Goal: Task Accomplishment & Management: Use online tool/utility

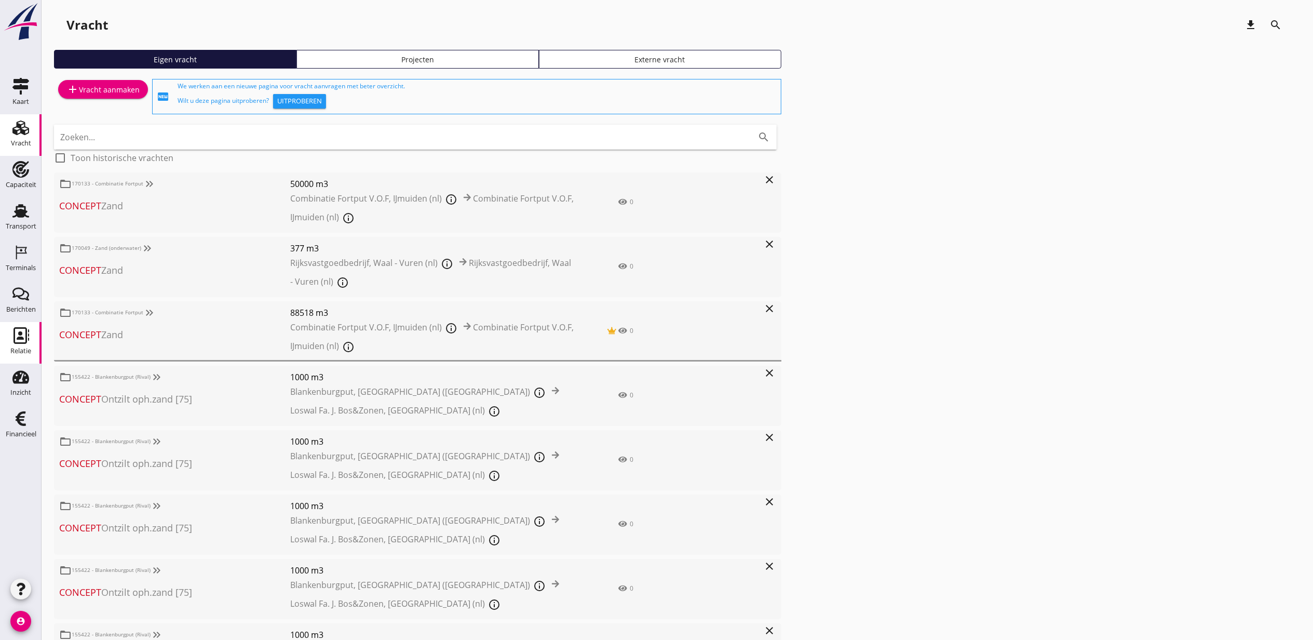
click at [20, 324] on link "Relatie Relatie" at bounding box center [21, 343] width 42 height 42
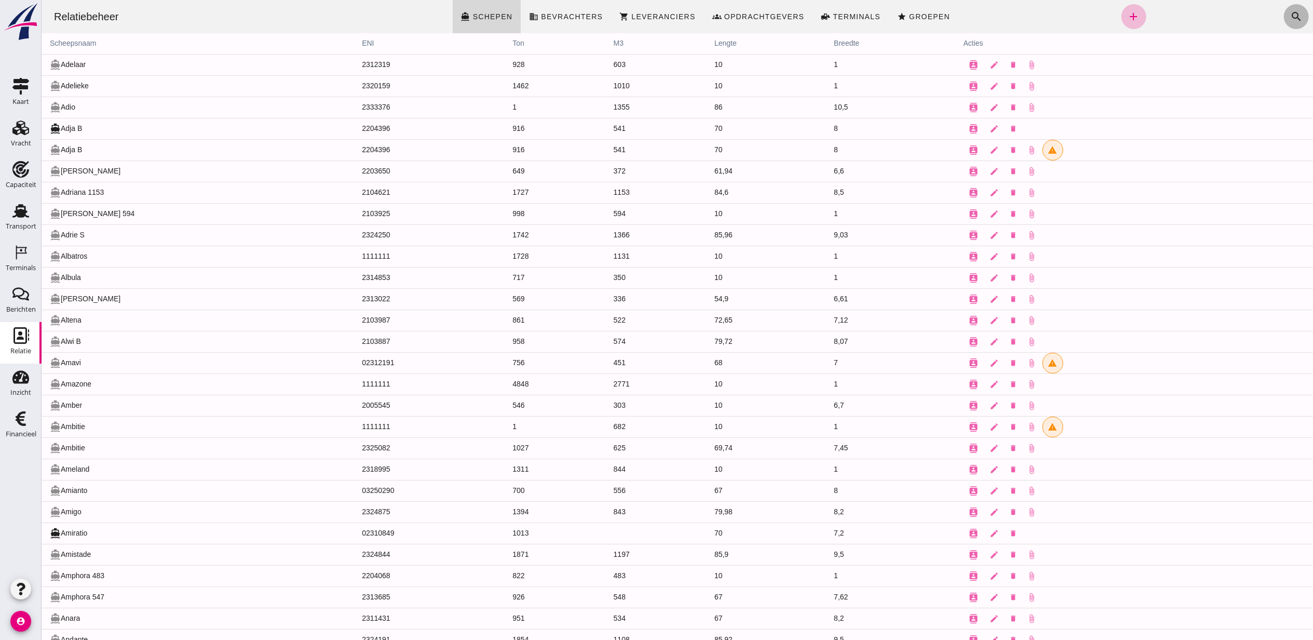
click at [1290, 18] on icon "search" at bounding box center [1296, 16] width 12 height 12
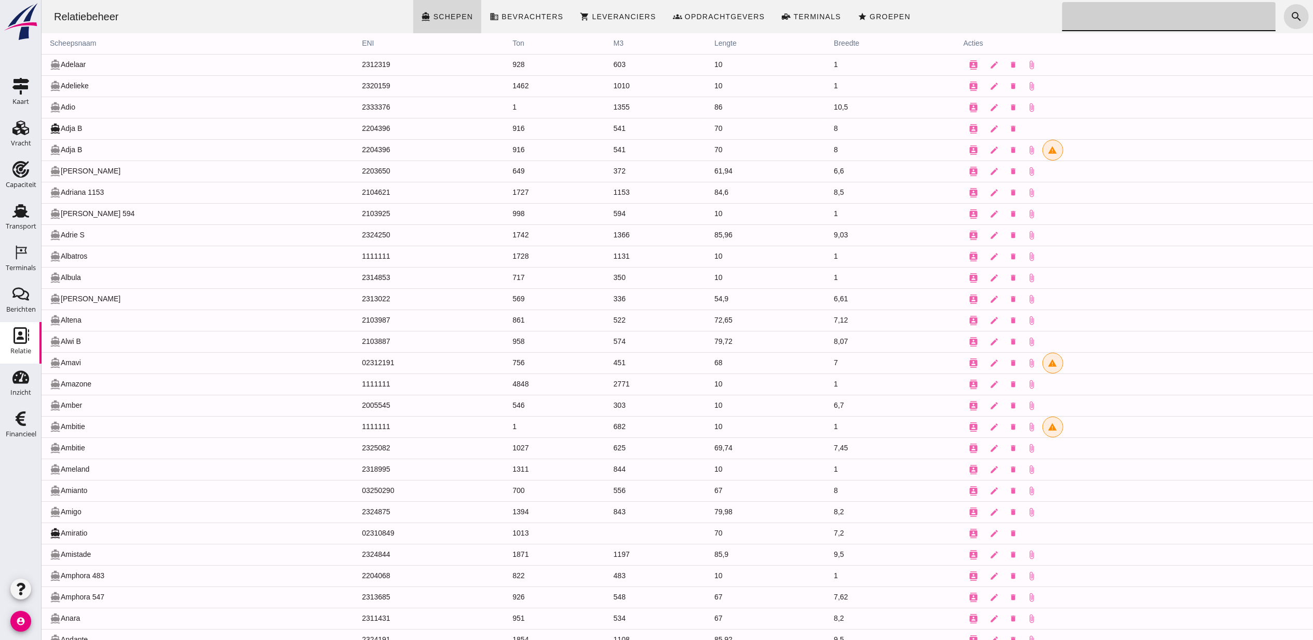
click at [1128, 23] on input "Zoeken..." at bounding box center [1166, 16] width 208 height 29
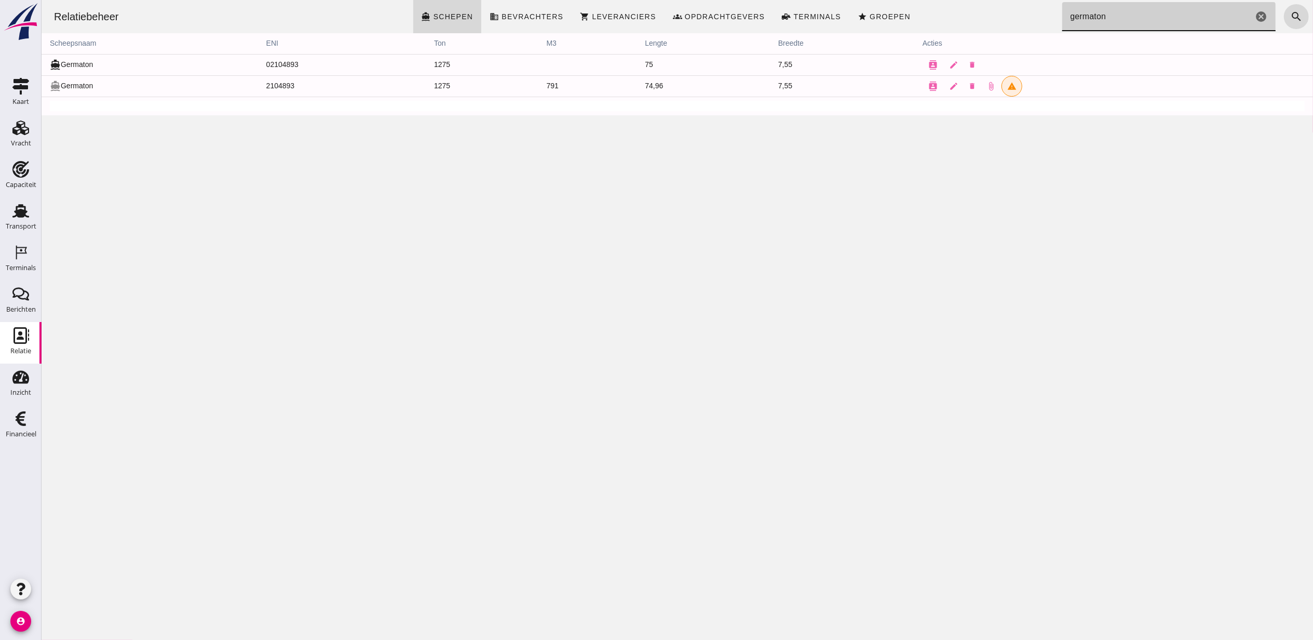
type input "germaton"
click at [81, 64] on td "directions_boat Germaton" at bounding box center [149, 64] width 217 height 21
click at [949, 65] on icon "edit" at bounding box center [953, 64] width 9 height 9
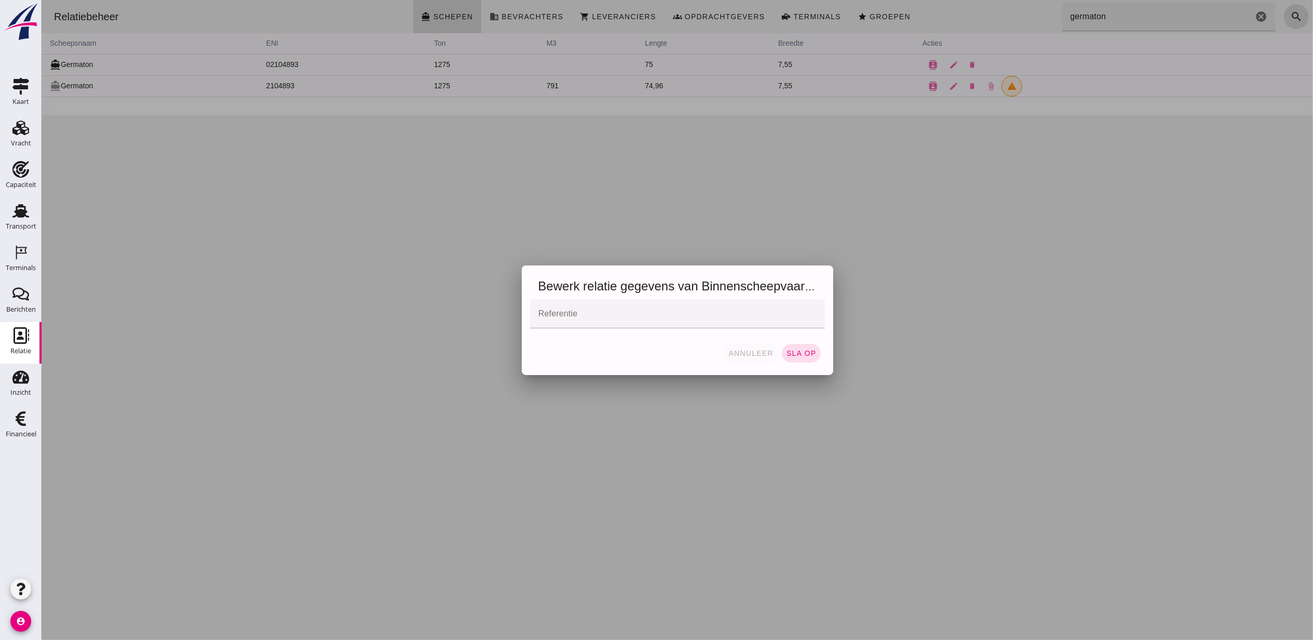
click at [753, 352] on span "annuleer" at bounding box center [751, 353] width 46 height 8
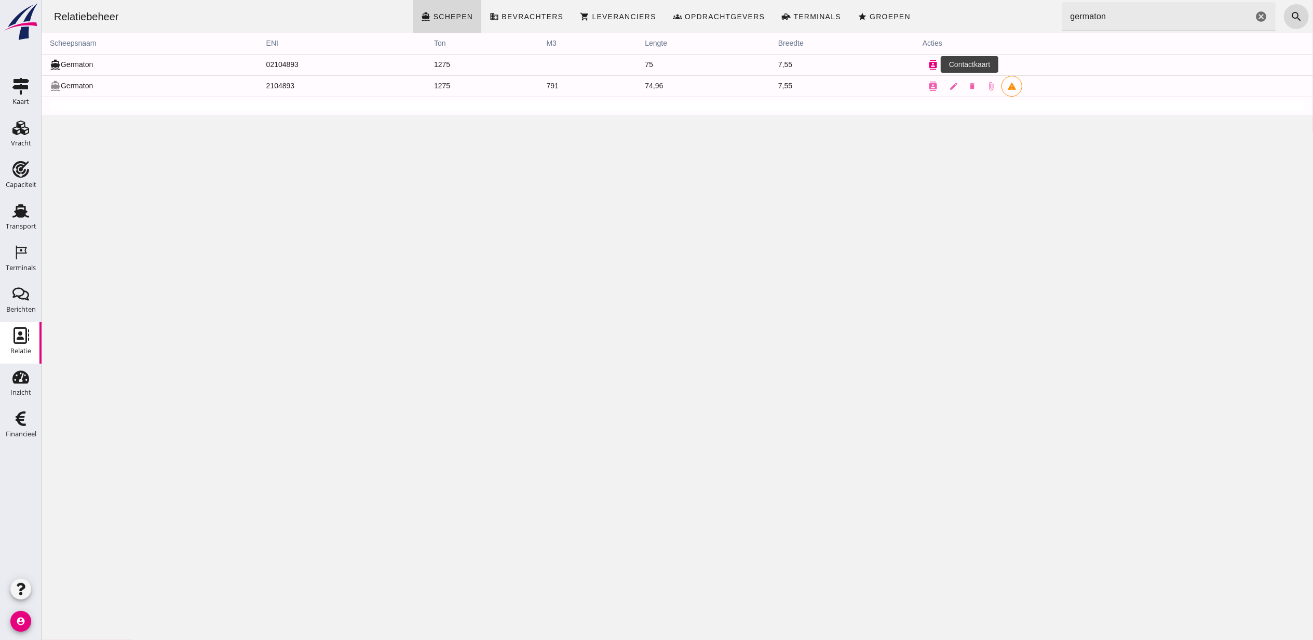
click at [928, 63] on icon "contacts" at bounding box center [932, 64] width 9 height 9
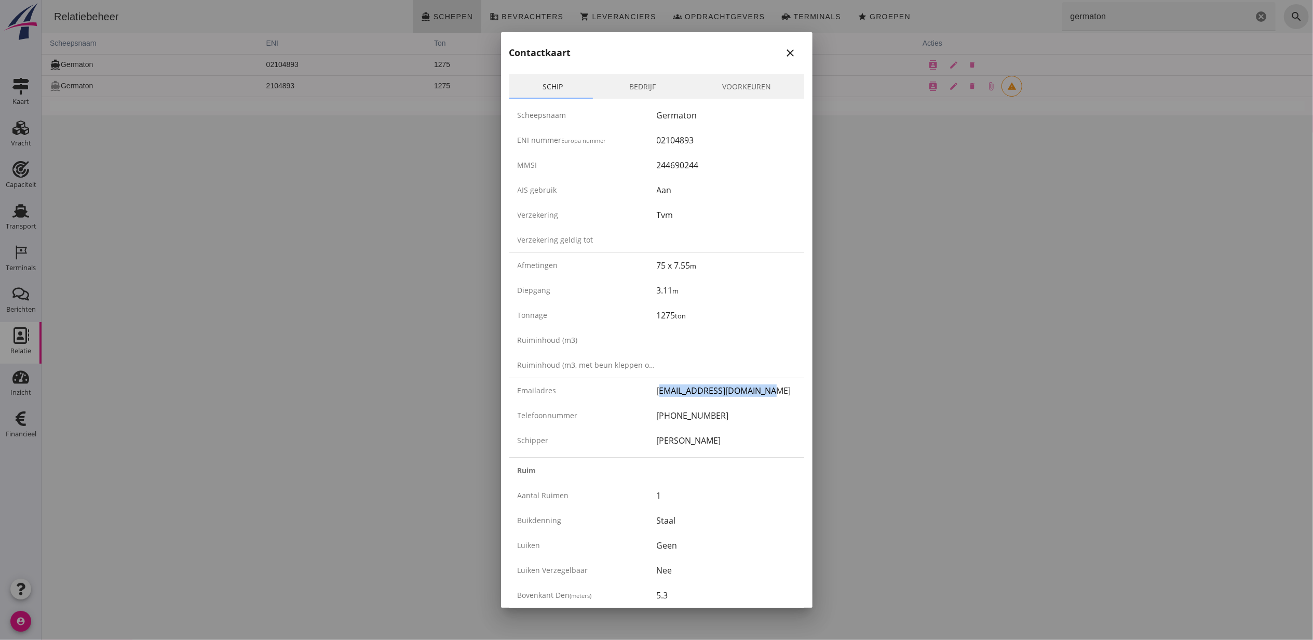
drag, startPoint x: 652, startPoint y: 393, endPoint x: 762, endPoint y: 387, distance: 110.3
click at [762, 387] on div "margjemeijer@hotmail.com" at bounding box center [726, 390] width 139 height 12
click at [782, 51] on div "close" at bounding box center [791, 53] width 19 height 12
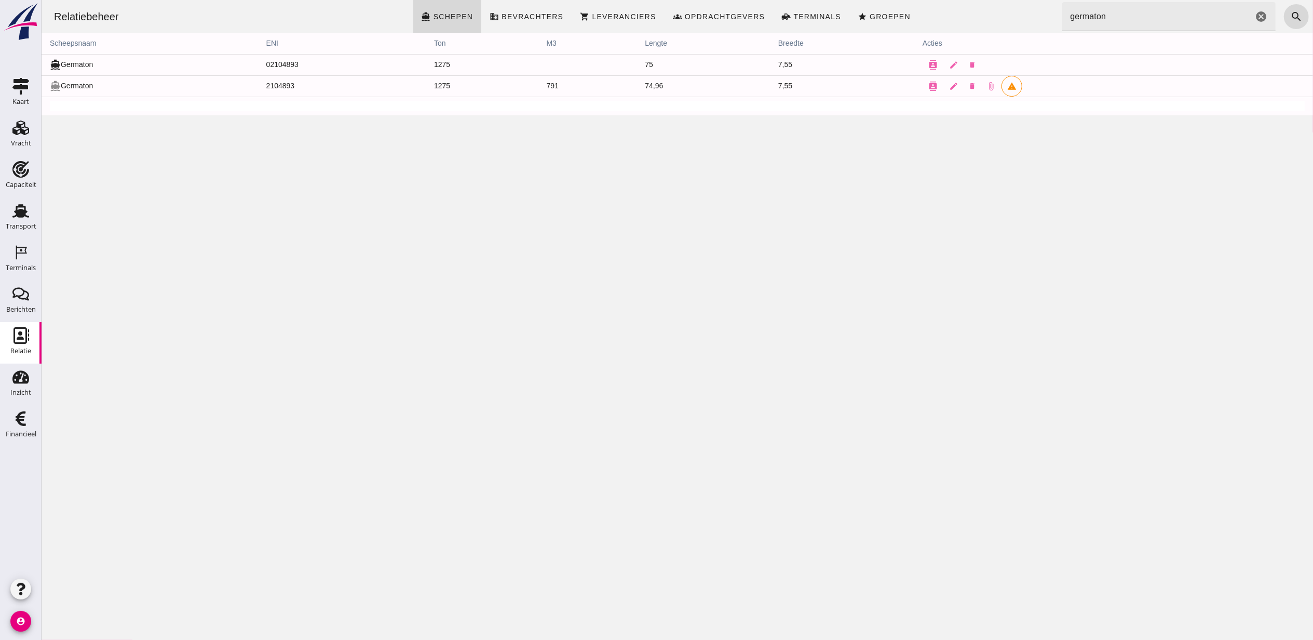
click at [801, 260] on div "Relatiebeheer directions_boat Schepen business Bevrachters shopping_cart Levera…" at bounding box center [677, 320] width 1272 height 640
click at [852, 239] on div "Relatiebeheer directions_boat Schepen business Bevrachters shopping_cart Levera…" at bounding box center [677, 320] width 1272 height 640
click at [23, 131] on use at bounding box center [20, 127] width 17 height 15
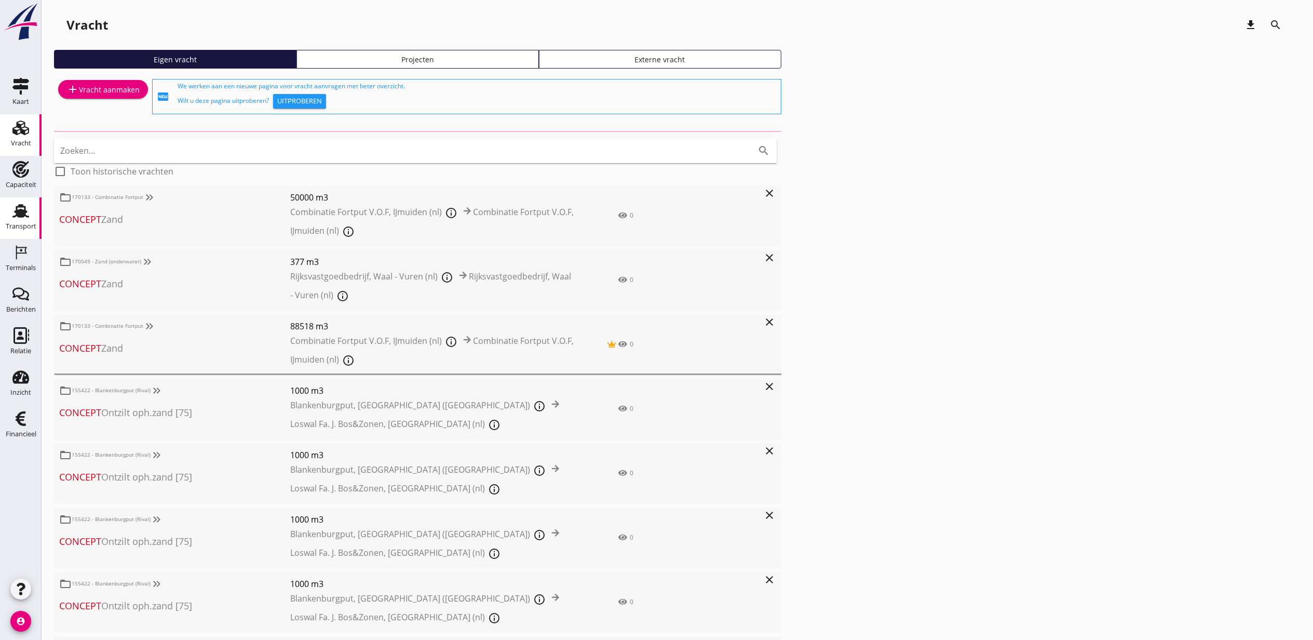
click at [32, 214] on div "Transport" at bounding box center [20, 211] width 25 height 17
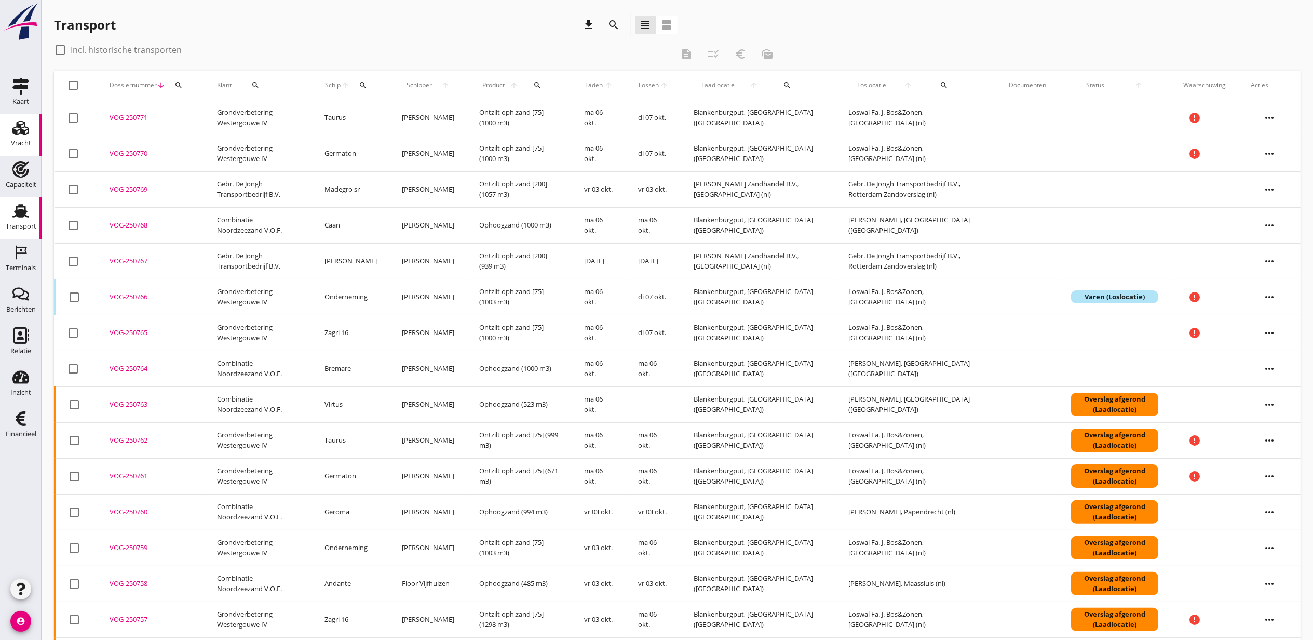
click at [11, 123] on div "Vracht" at bounding box center [20, 127] width 25 height 17
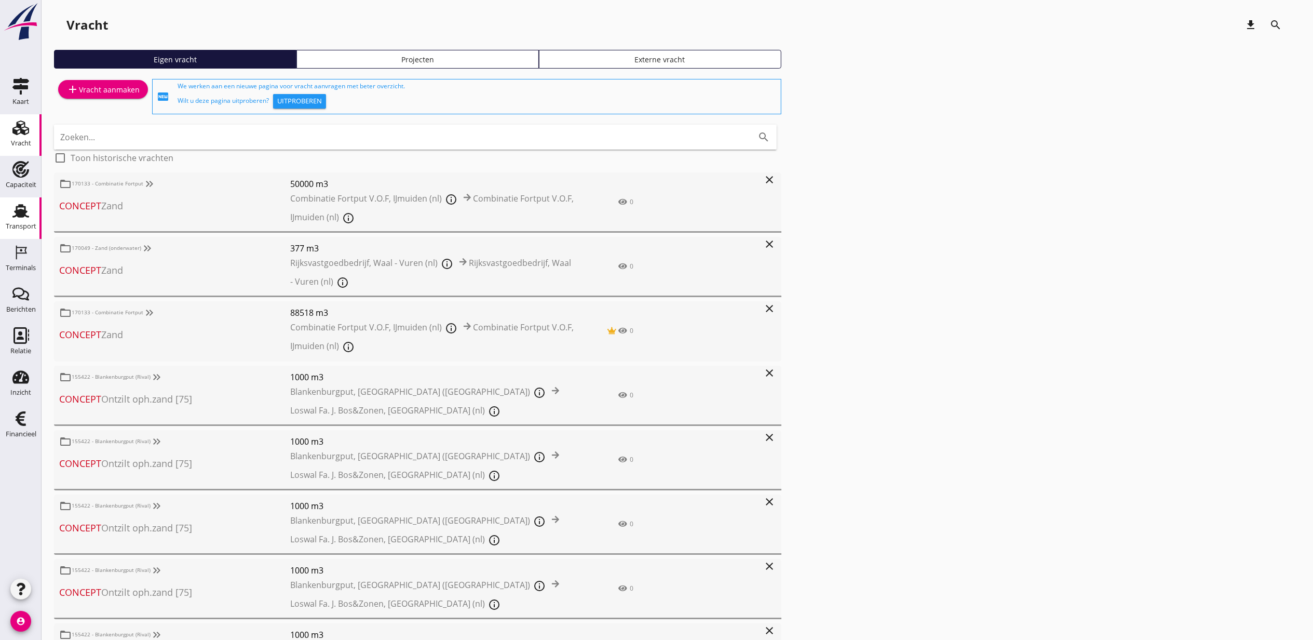
click at [25, 215] on use at bounding box center [20, 211] width 17 height 14
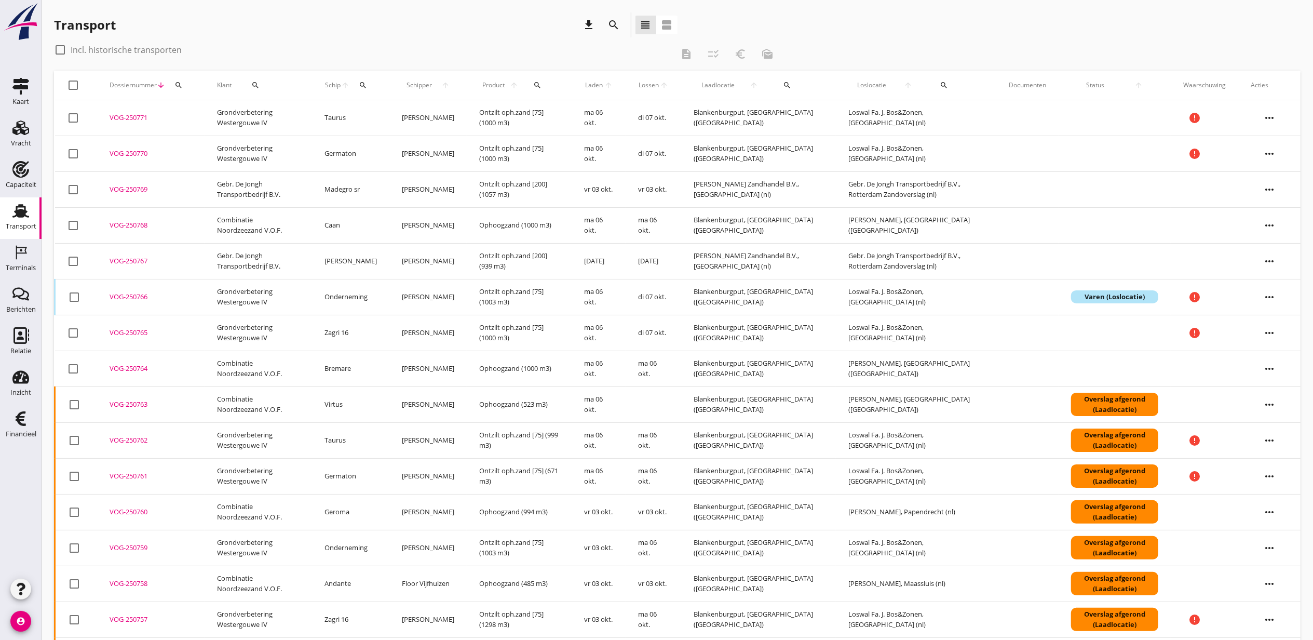
click at [175, 84] on icon "search" at bounding box center [179, 85] width 8 height 8
click at [180, 104] on div "Zoeken op dossiernummer..." at bounding box center [234, 112] width 123 height 23
click at [187, 113] on input "Zoeken op dossiernummer..." at bounding box center [227, 115] width 108 height 17
paste input "VOG-250677"
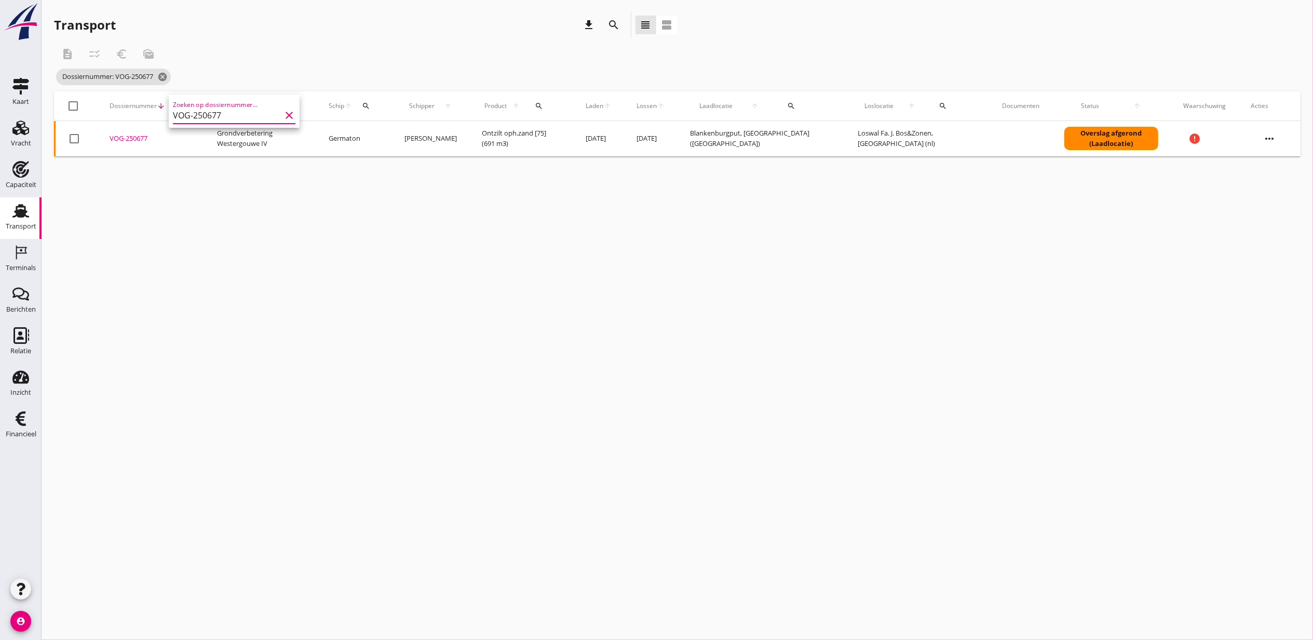
type input "VOG-250677"
click at [138, 139] on div "VOG-250677" at bounding box center [151, 138] width 83 height 10
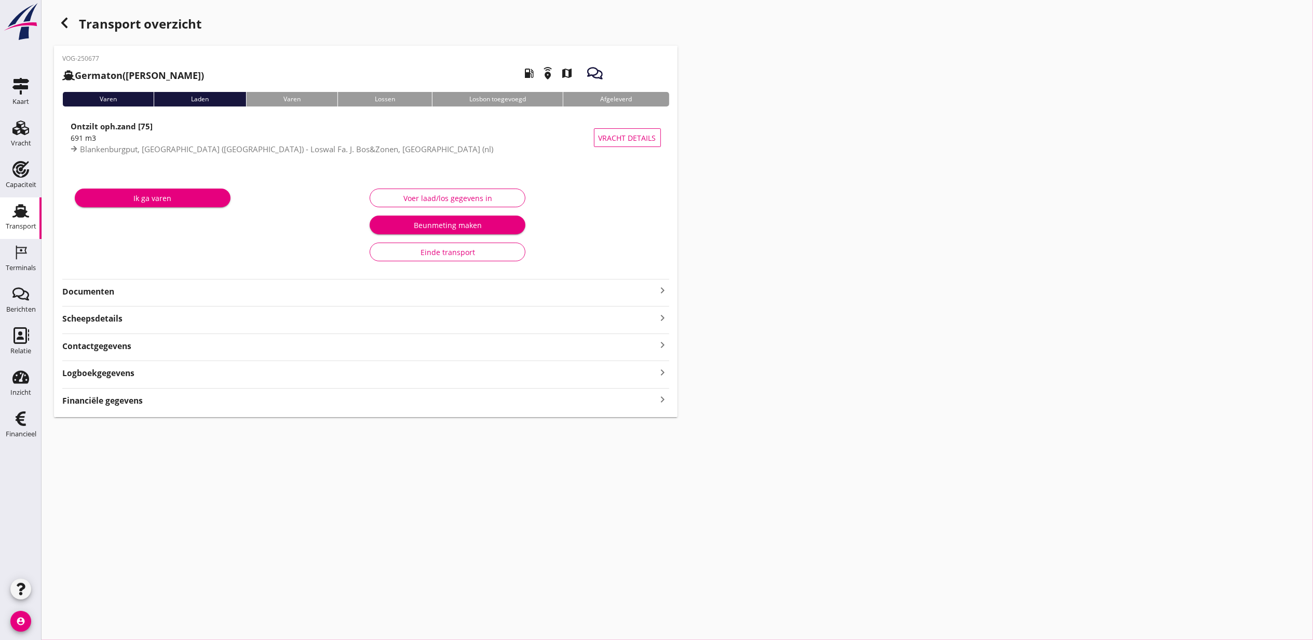
click at [111, 406] on strong "Financiële gegevens" at bounding box center [102, 401] width 81 height 12
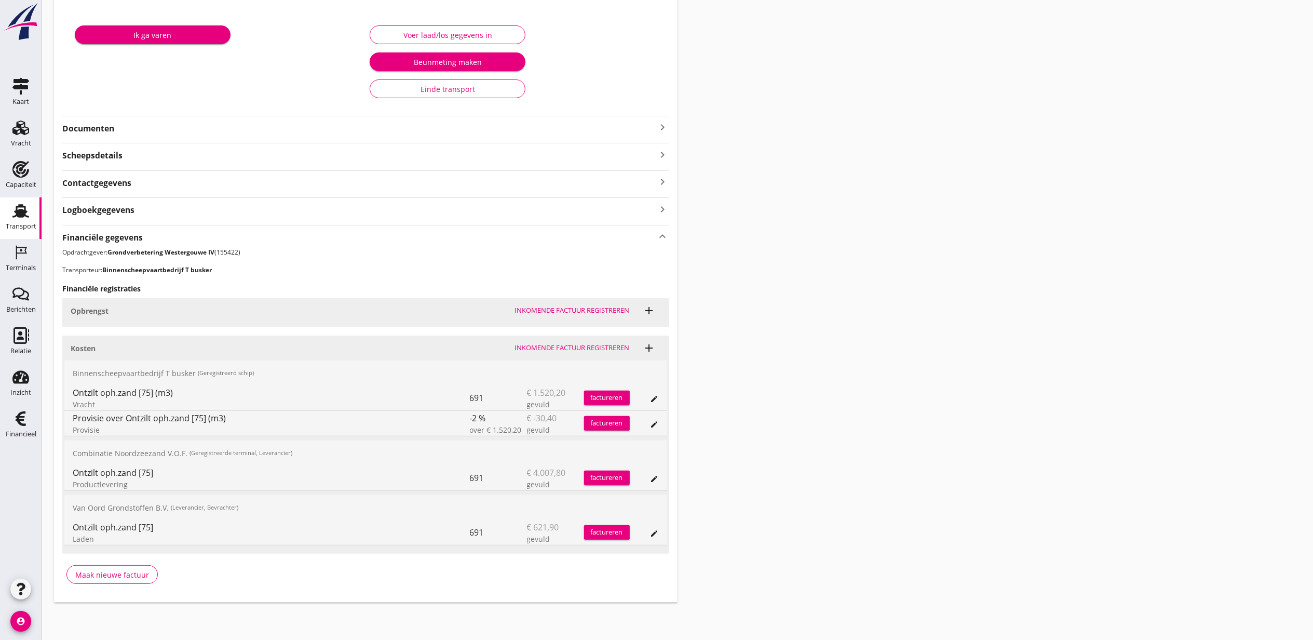
scroll to position [165, 0]
click at [658, 402] on button "edit" at bounding box center [655, 399] width 15 height 15
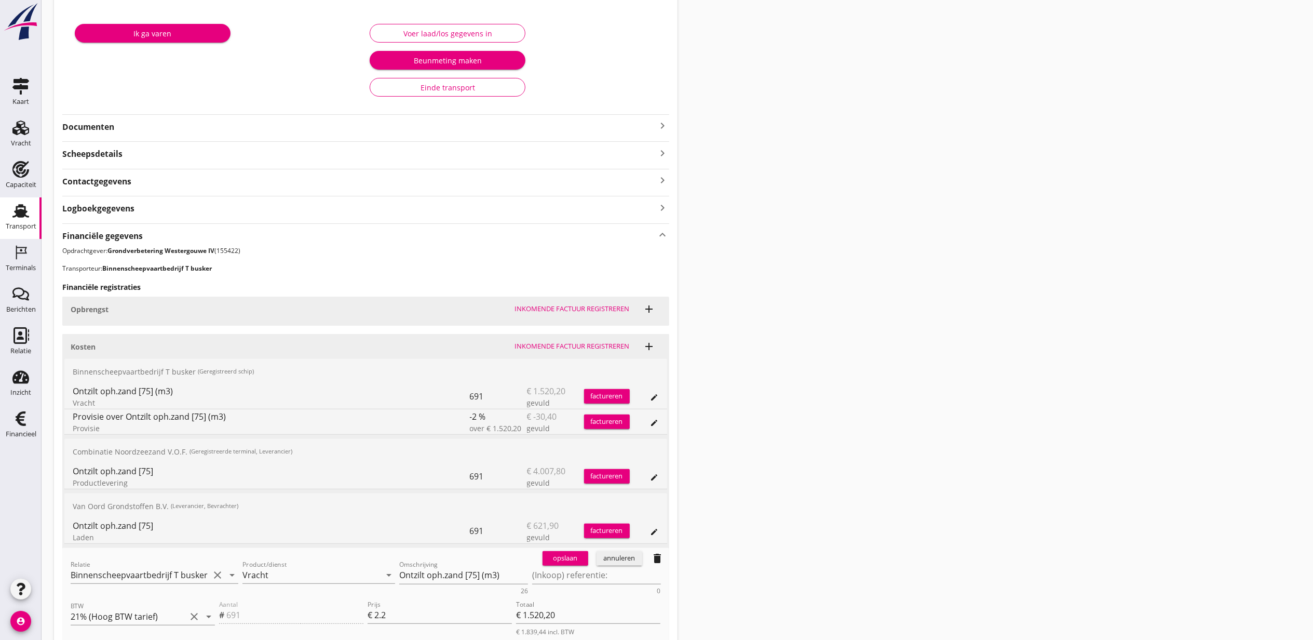
click at [595, 586] on div "(Inkoop) referentie: 0" at bounding box center [596, 581] width 129 height 28
click at [591, 574] on textarea "(Inkoop) referentie:" at bounding box center [596, 575] width 129 height 17
paste textarea "2316006816"
type textarea "2316006816"
click at [576, 564] on div "opslaan" at bounding box center [565, 558] width 37 height 10
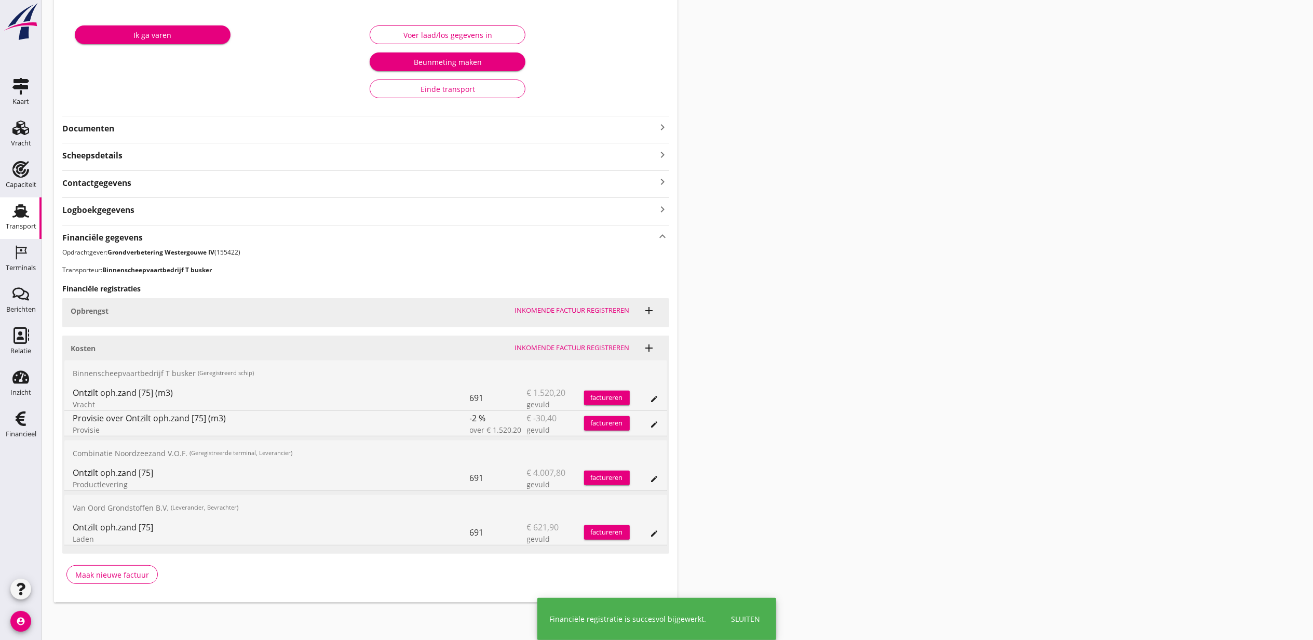
click at [651, 420] on icon "edit" at bounding box center [655, 424] width 8 height 8
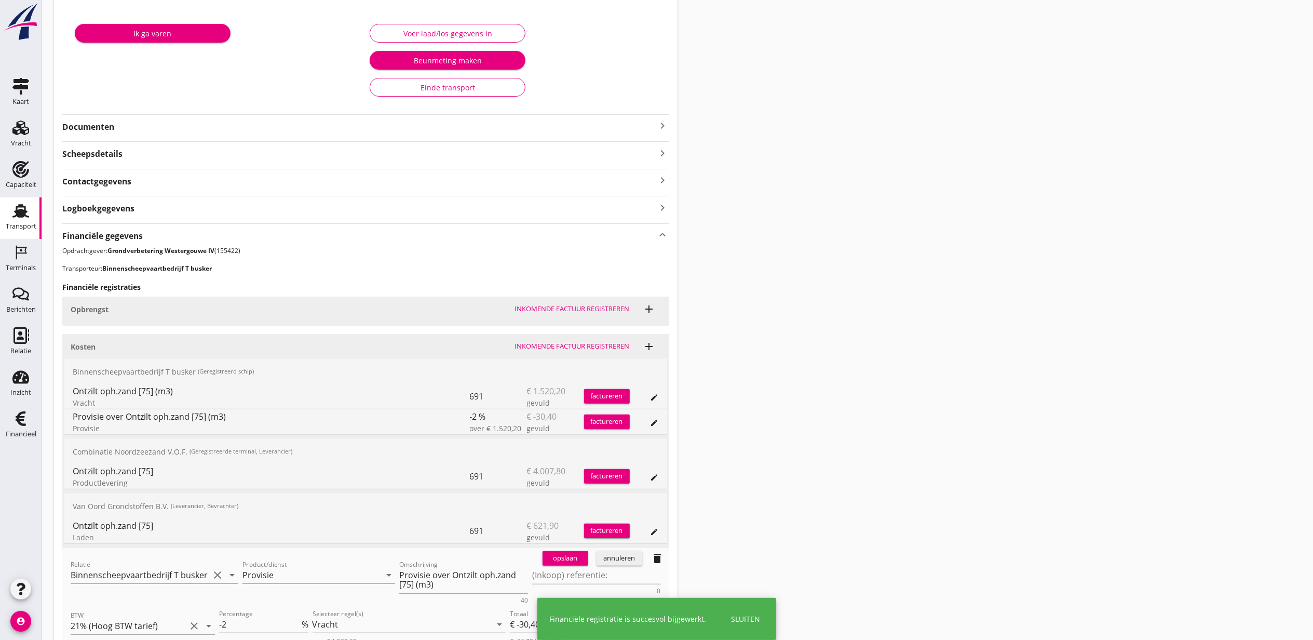
click at [564, 568] on div "opslaan annuleren delete" at bounding box center [604, 558] width 131 height 21
click at [570, 570] on textarea "(Inkoop) referentie:" at bounding box center [596, 575] width 129 height 17
paste textarea "2316006816"
type textarea "2316006816"
click at [571, 559] on div "opslaan" at bounding box center [565, 558] width 37 height 10
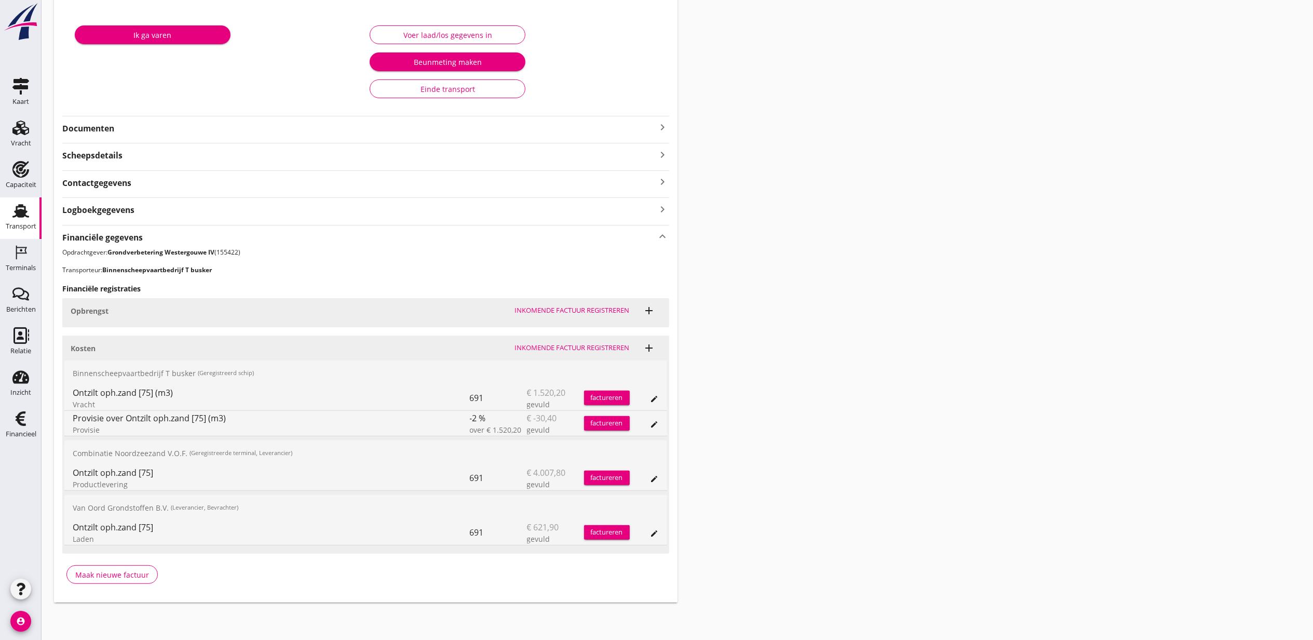
click at [690, 377] on div "Transport overzicht VOG-250677 Germaton (Tonny Busker) local_gas_station emerge…" at bounding box center [678, 226] width 1272 height 778
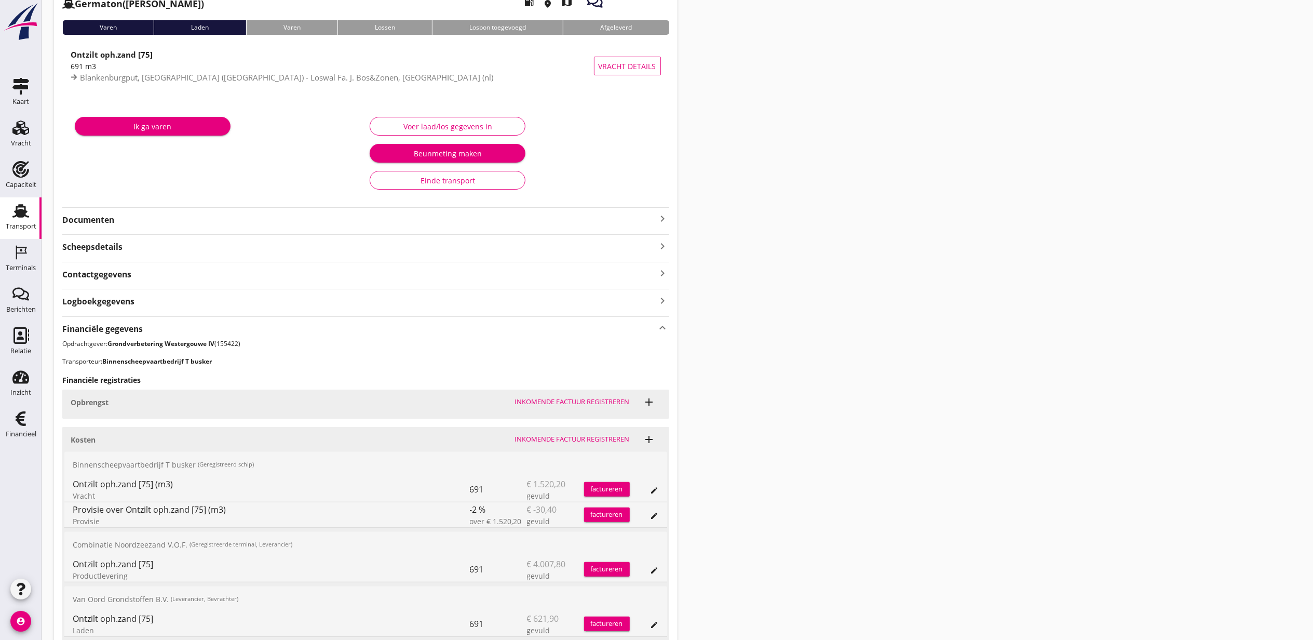
scroll to position [0, 0]
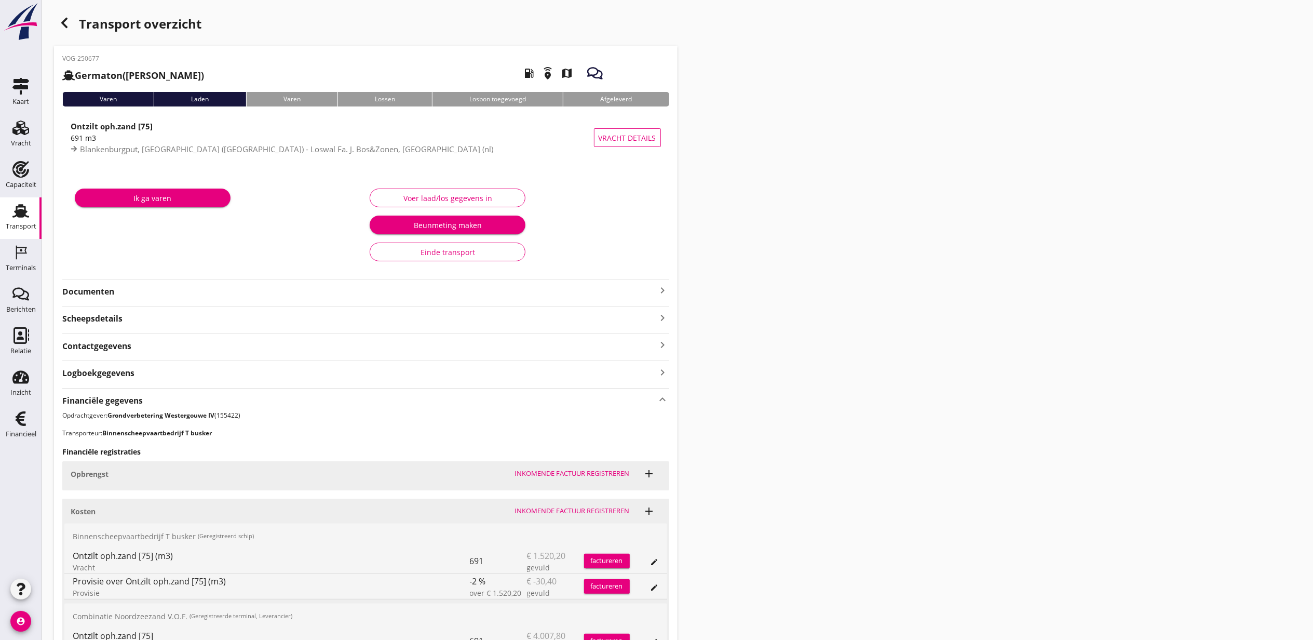
click at [76, 28] on div "Transport overzicht" at bounding box center [366, 24] width 624 height 25
click at [71, 24] on div "button" at bounding box center [64, 22] width 21 height 21
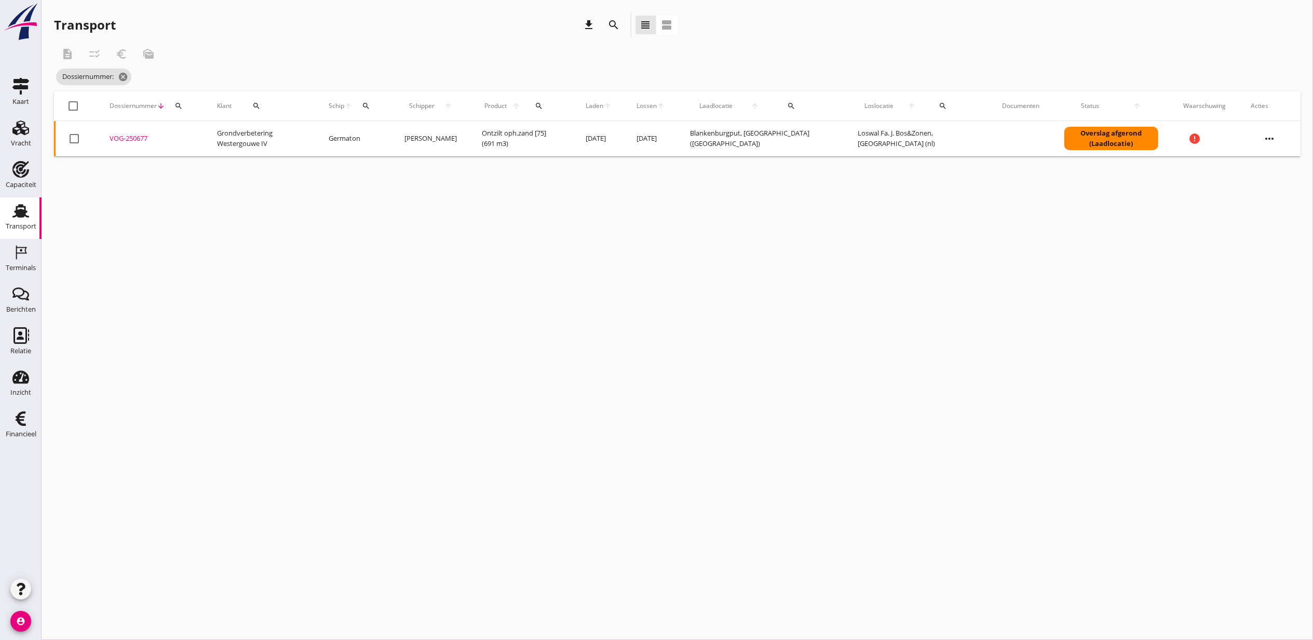
click at [188, 106] on div "Dossiernummer arrow_downward search" at bounding box center [151, 105] width 83 height 25
click at [185, 107] on div "search" at bounding box center [178, 106] width 19 height 8
click at [194, 144] on input "Zoeken op dossiernummer..." at bounding box center [227, 136] width 108 height 17
paste input "VOG-250681"
type input "VOG-250681"
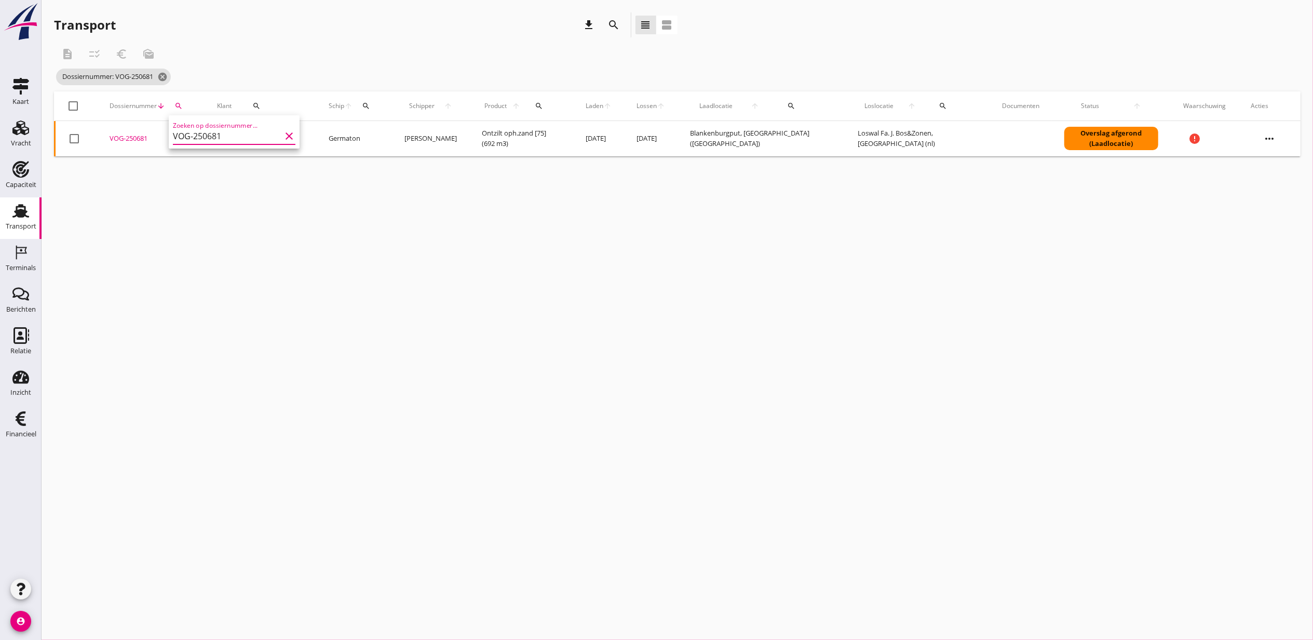
click at [129, 138] on div "VOG-250681" at bounding box center [151, 138] width 83 height 10
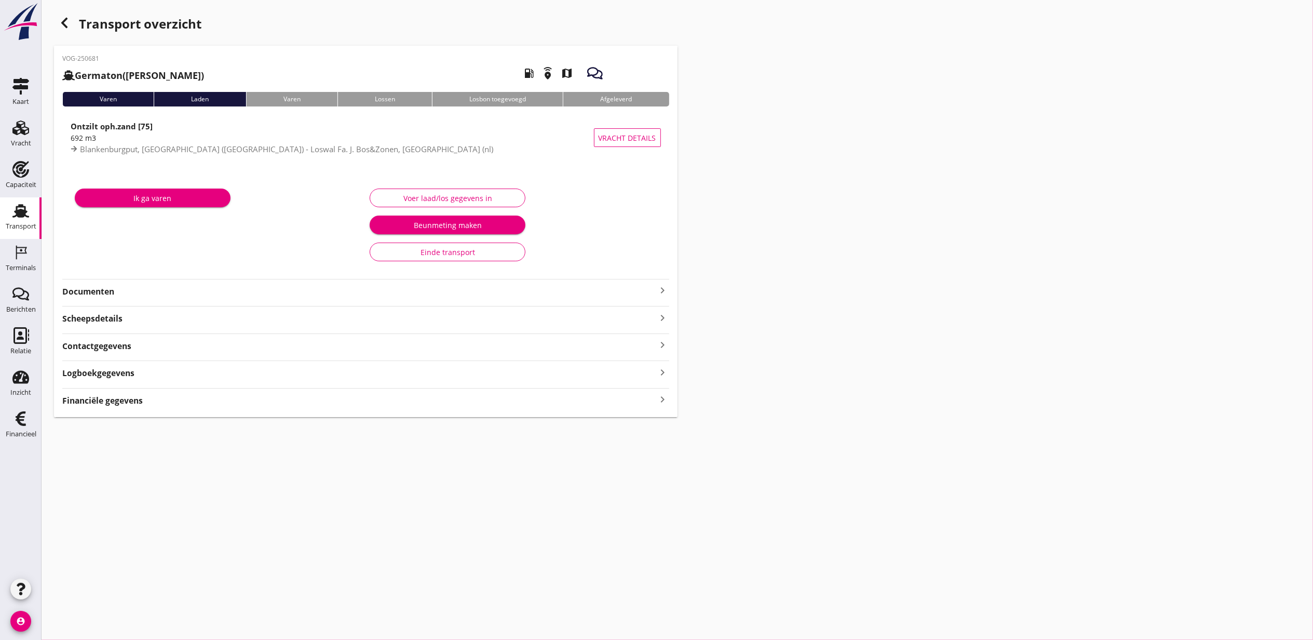
click at [432, 403] on div "Financiële gegevens keyboard_arrow_right" at bounding box center [365, 400] width 607 height 14
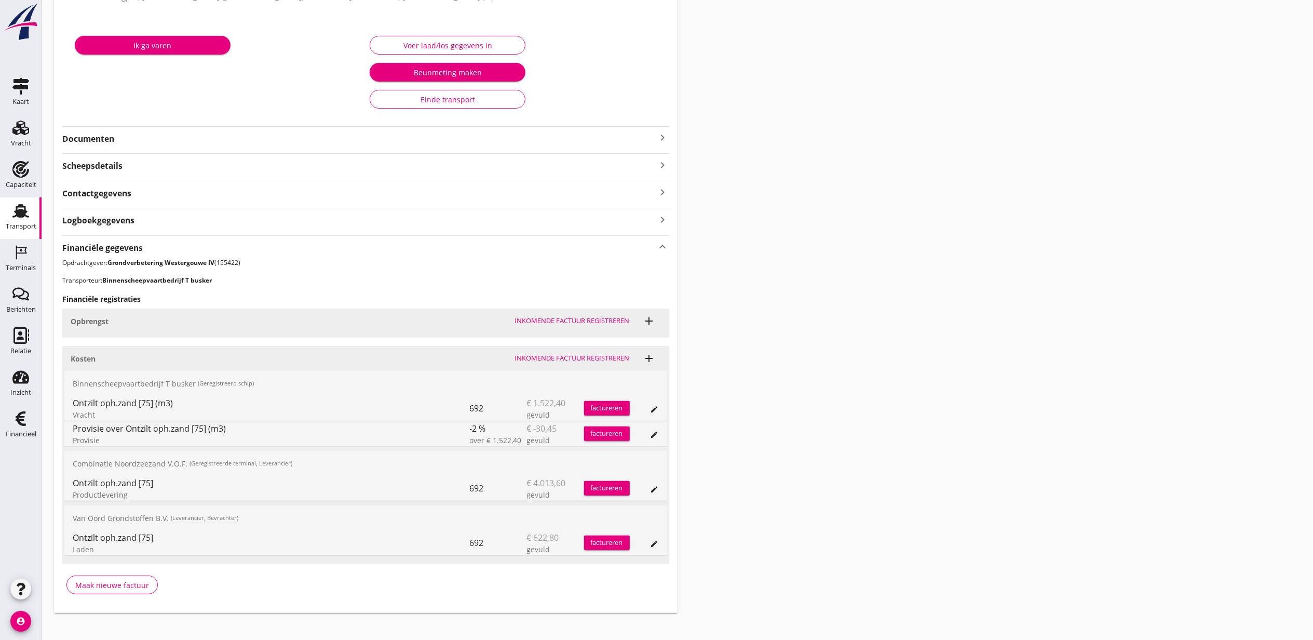
scroll to position [165, 0]
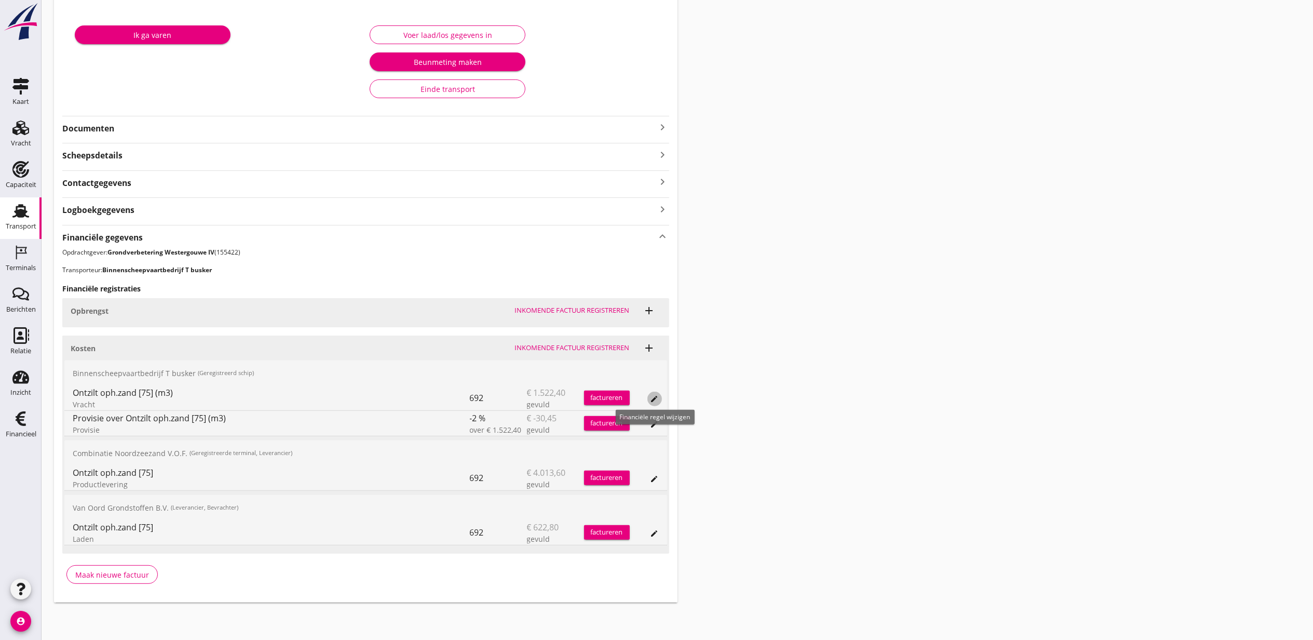
click at [657, 398] on icon "edit" at bounding box center [655, 399] width 8 height 8
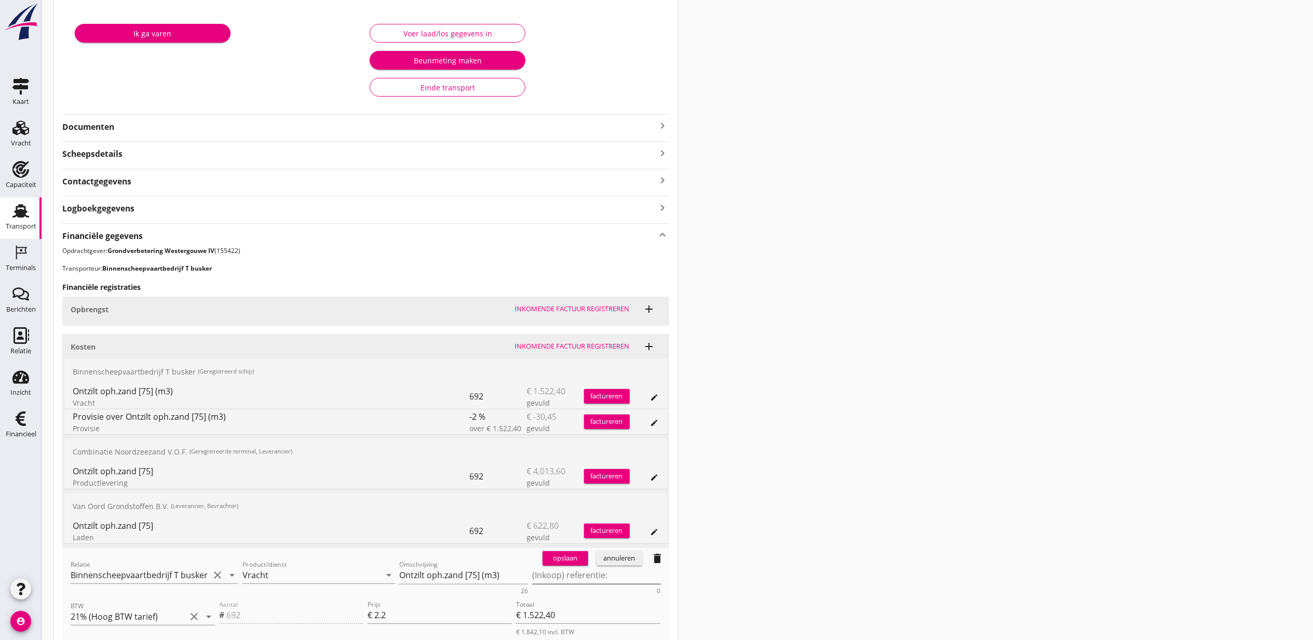
click at [586, 571] on textarea "(Inkoop) referentie:" at bounding box center [596, 575] width 129 height 17
paste textarea "2316006816"
type textarea "2316006816"
click at [564, 561] on div "opslaan" at bounding box center [565, 558] width 37 height 10
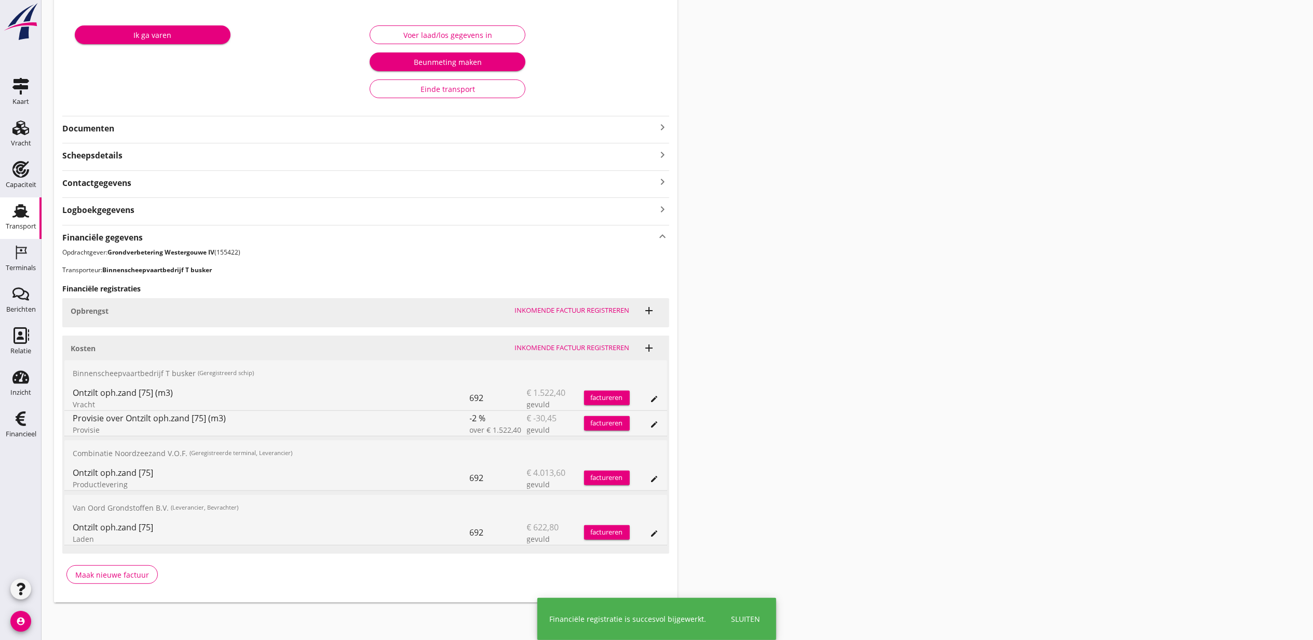
click at [656, 424] on icon "edit" at bounding box center [655, 424] width 8 height 8
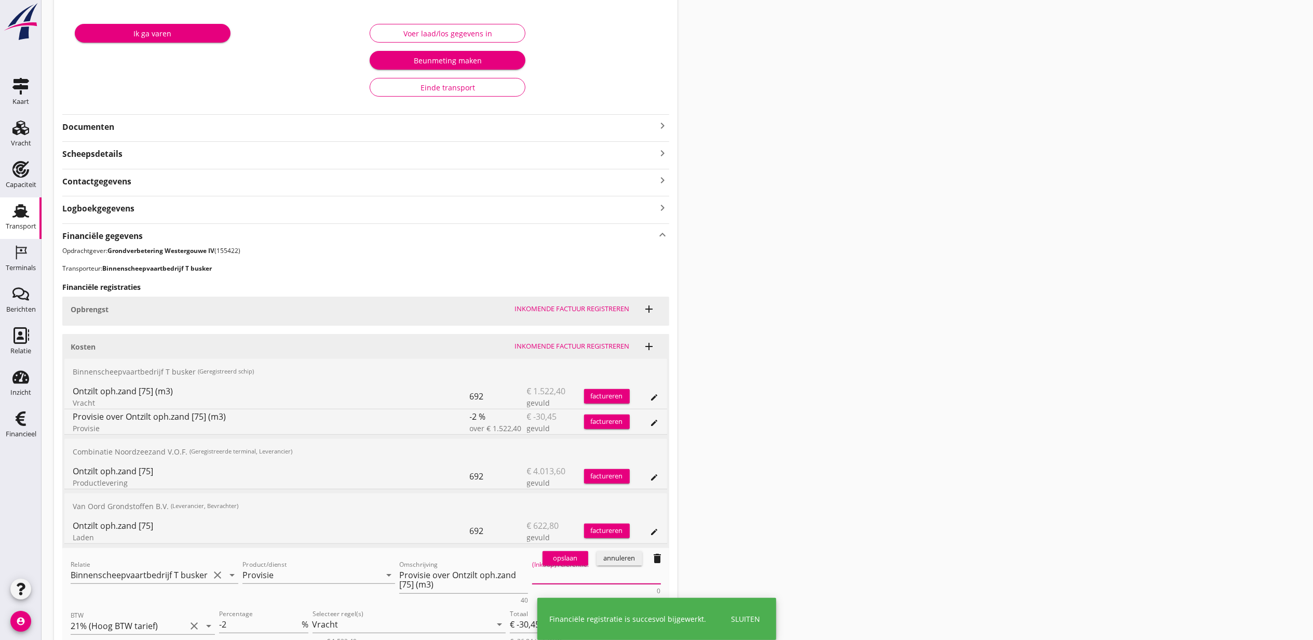
click at [584, 575] on textarea "(Inkoop) referentie:" at bounding box center [596, 575] width 129 height 17
paste textarea "2316006816"
type textarea "2316006816"
click at [571, 562] on div "opslaan" at bounding box center [565, 558] width 37 height 10
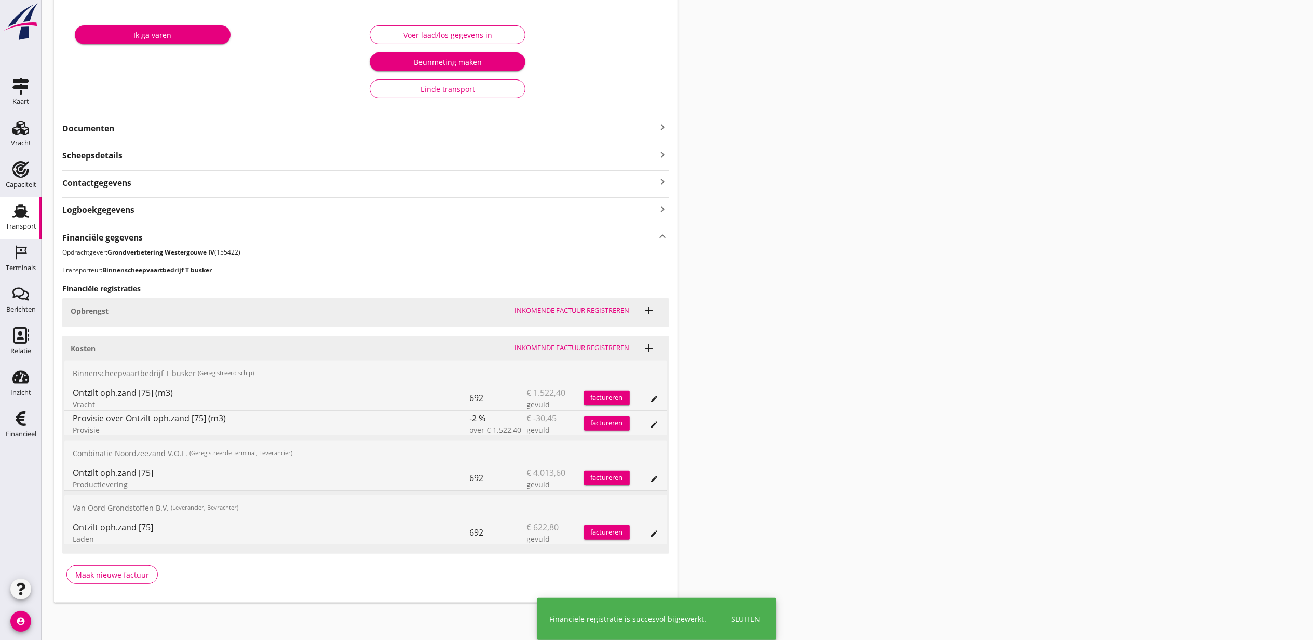
click at [988, 190] on div "Transport overzicht VOG-250681 Germaton (Tonny Busker) local_gas_station emerge…" at bounding box center [678, 226] width 1272 height 778
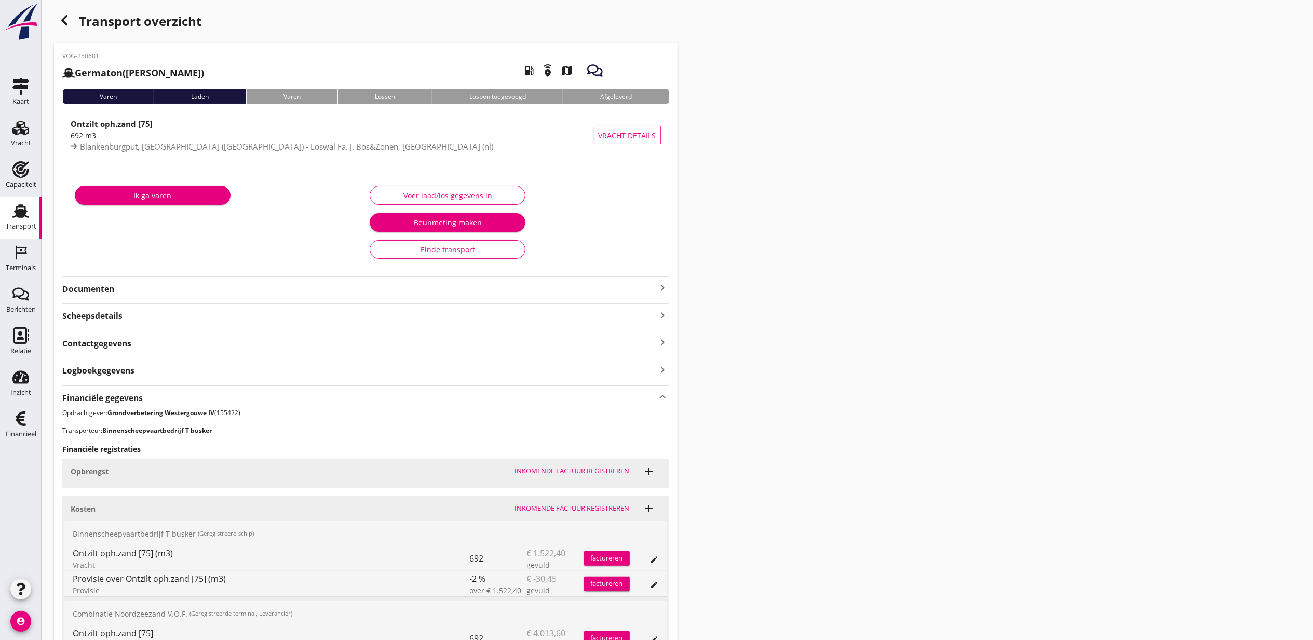
scroll to position [0, 0]
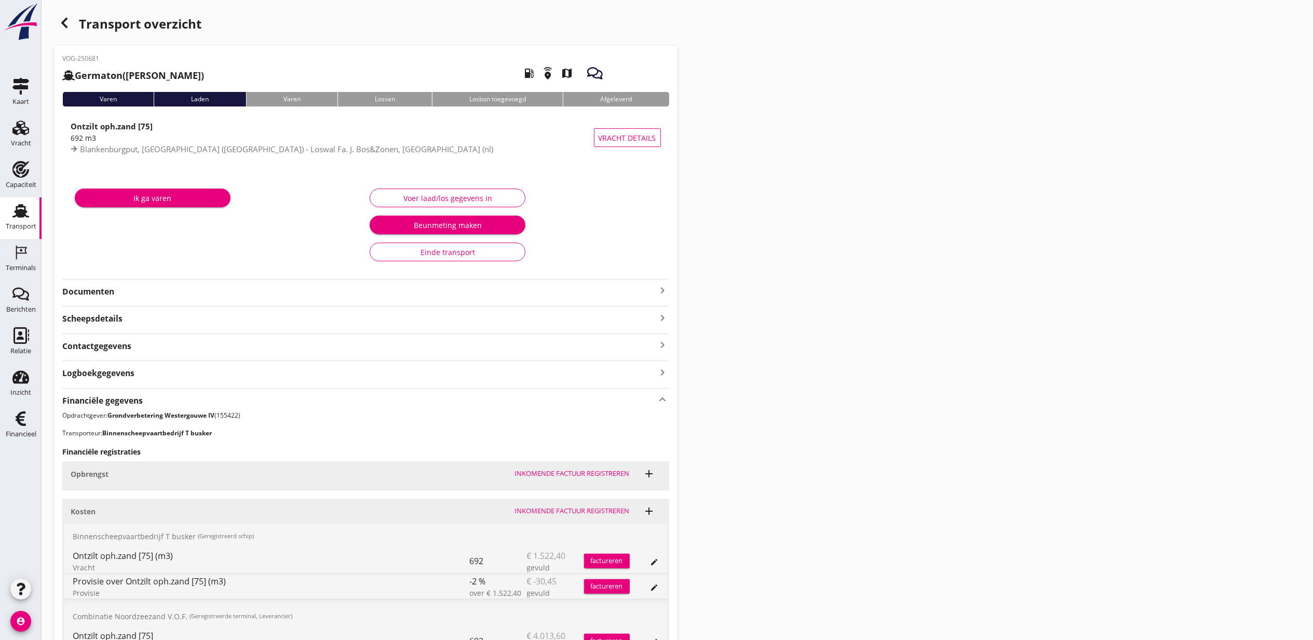
click at [60, 15] on div "button" at bounding box center [64, 22] width 21 height 21
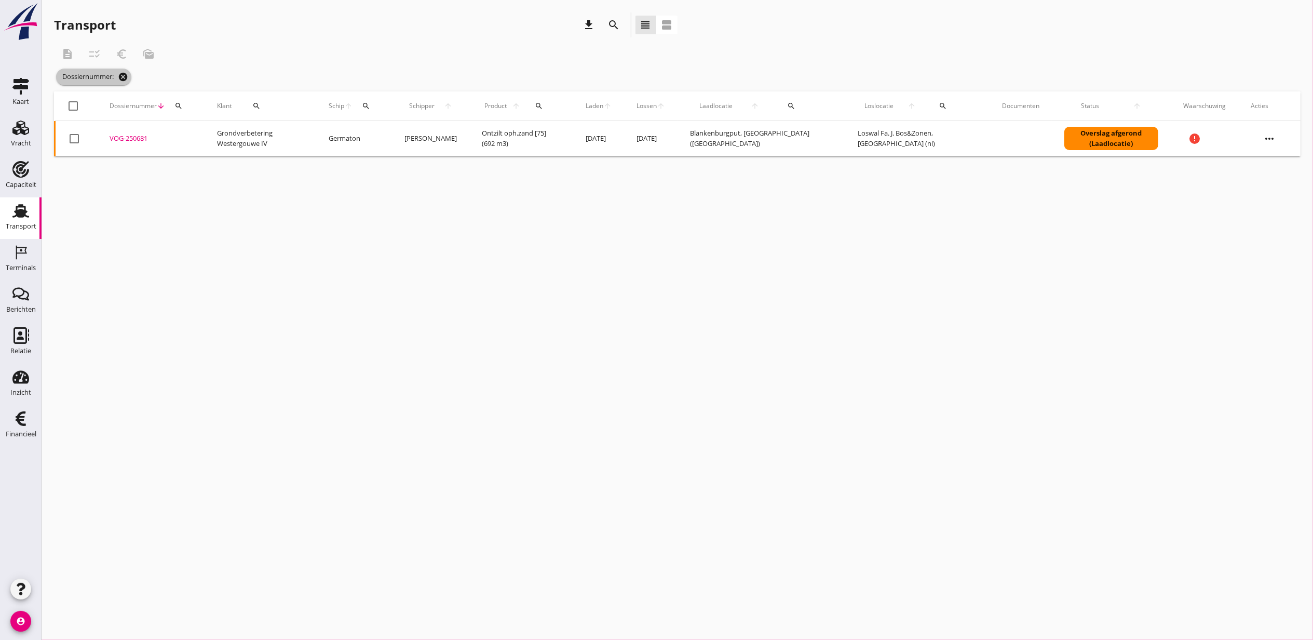
click at [125, 78] on icon "cancel" at bounding box center [123, 77] width 10 height 10
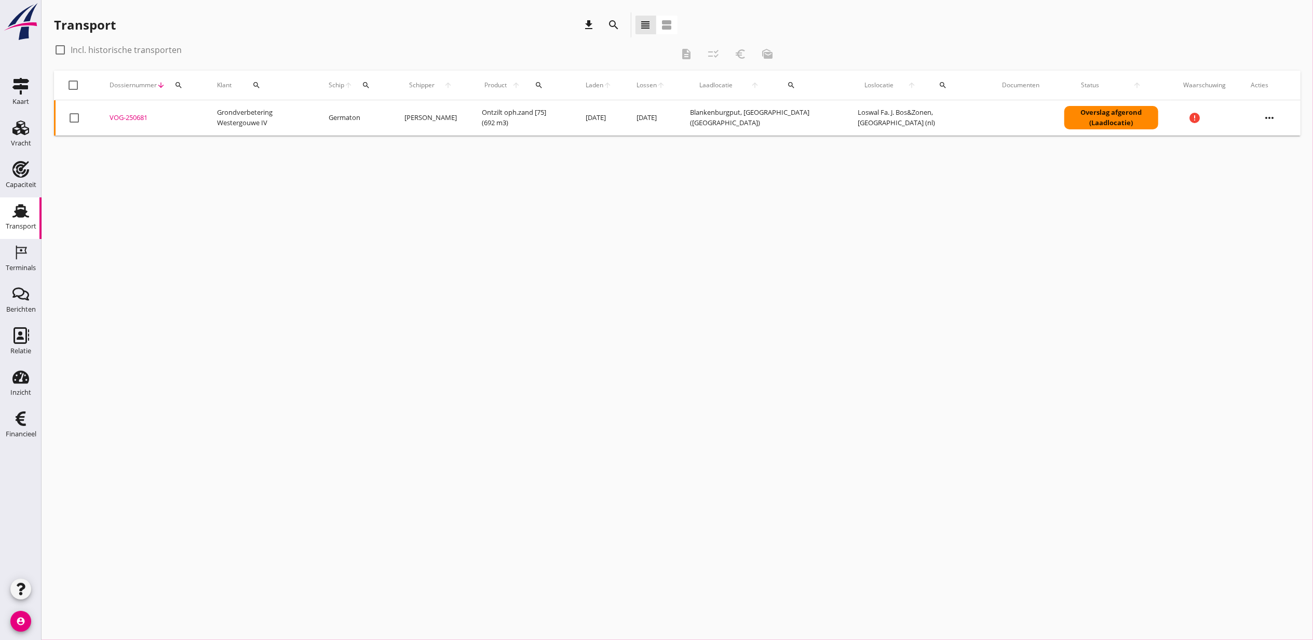
click at [175, 81] on icon "search" at bounding box center [179, 85] width 8 height 8
click at [175, 115] on input "Zoeken op dossiernummer..." at bounding box center [227, 115] width 108 height 17
paste input "VOG-250698"
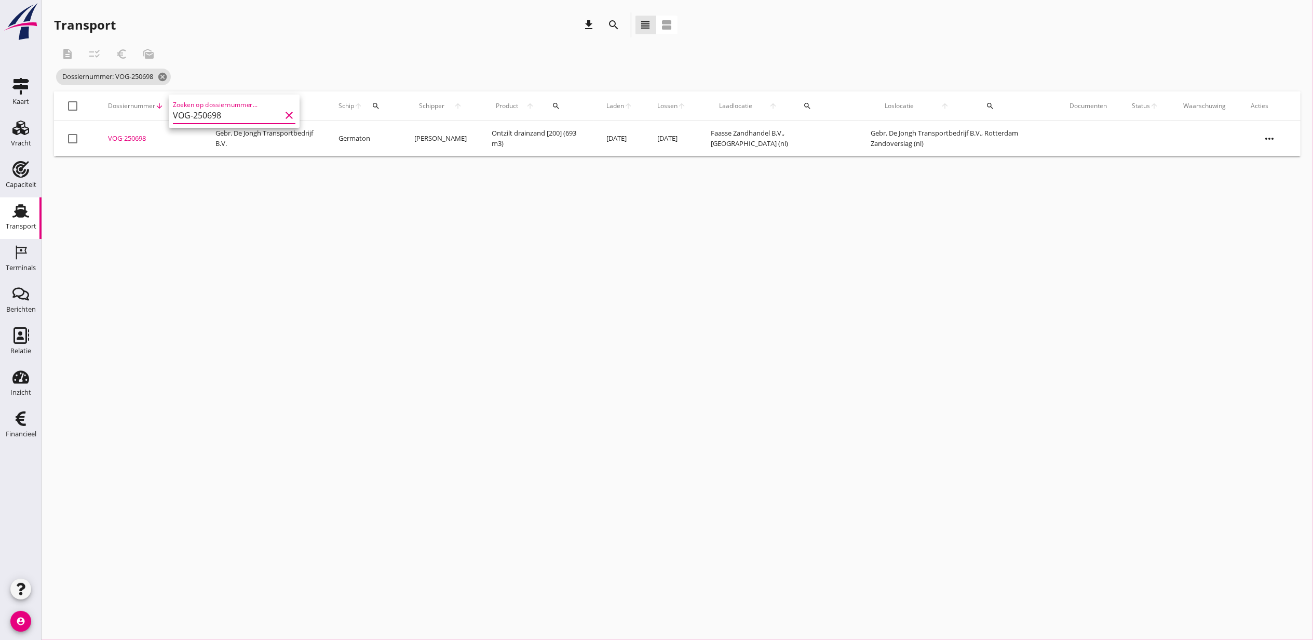
type input "VOG-250698"
click at [144, 133] on div "VOG-250698" at bounding box center [149, 138] width 83 height 10
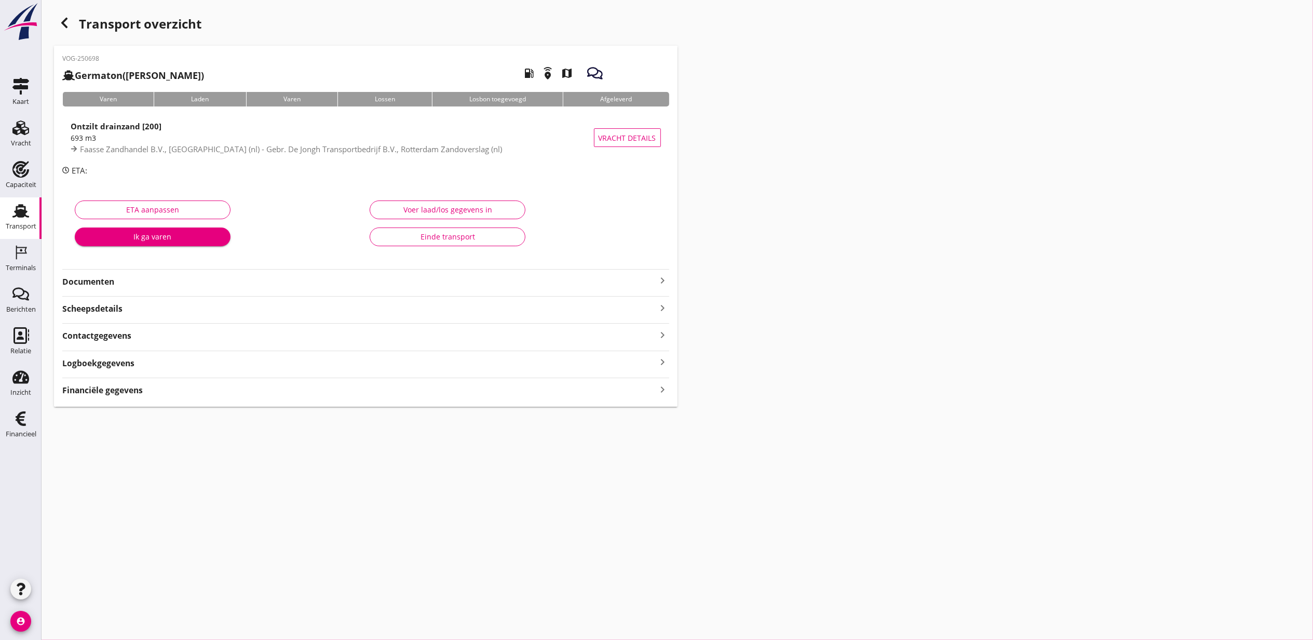
drag, startPoint x: 659, startPoint y: 330, endPoint x: 634, endPoint y: 343, distance: 27.9
click at [659, 330] on icon "keyboard_arrow_right" at bounding box center [663, 335] width 12 height 14
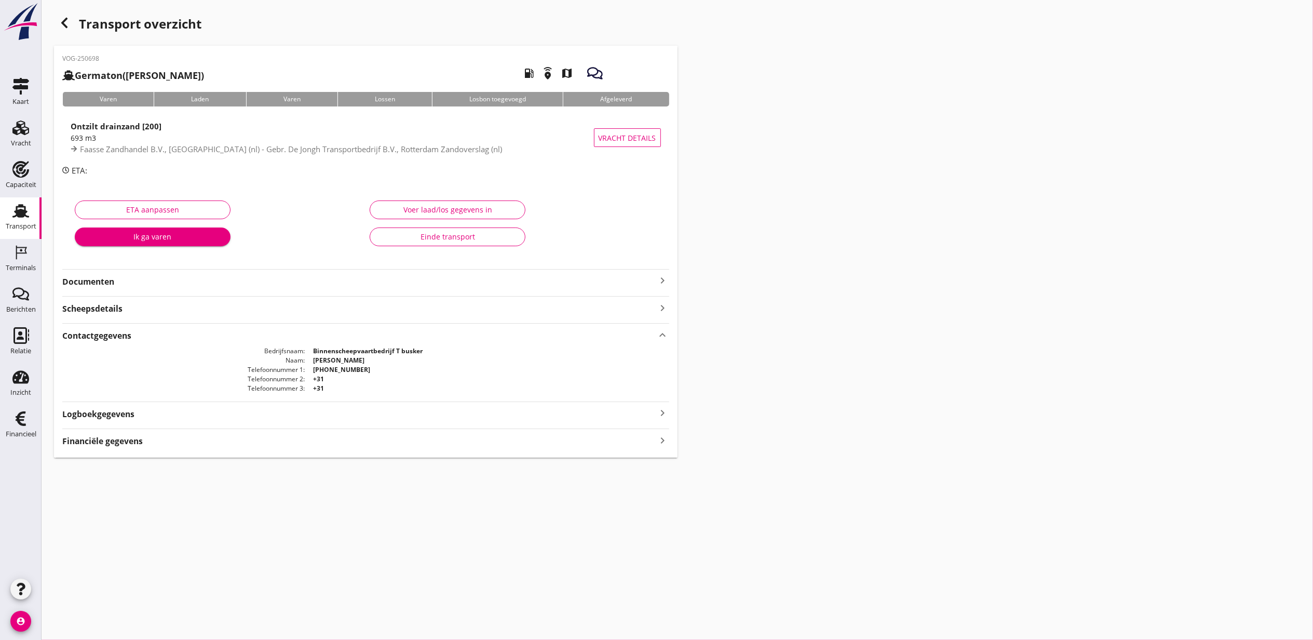
click at [560, 445] on div "Financiële gegevens keyboard_arrow_right" at bounding box center [365, 440] width 607 height 14
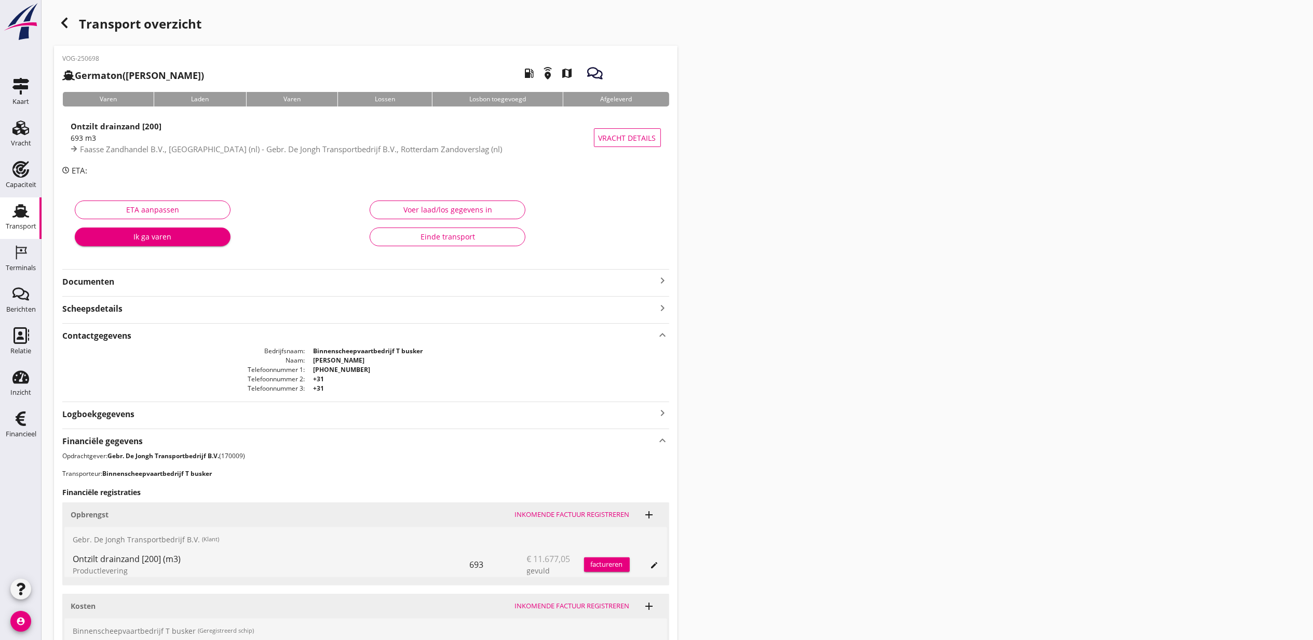
scroll to position [260, 0]
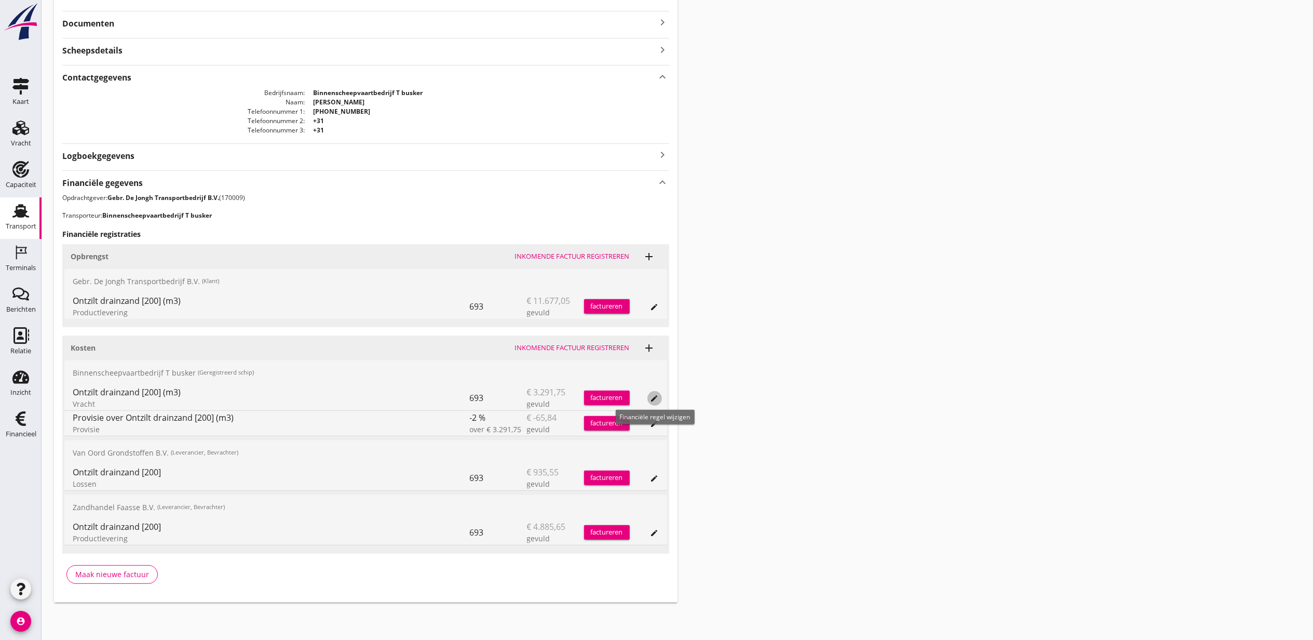
click at [659, 396] on icon "edit" at bounding box center [655, 398] width 8 height 8
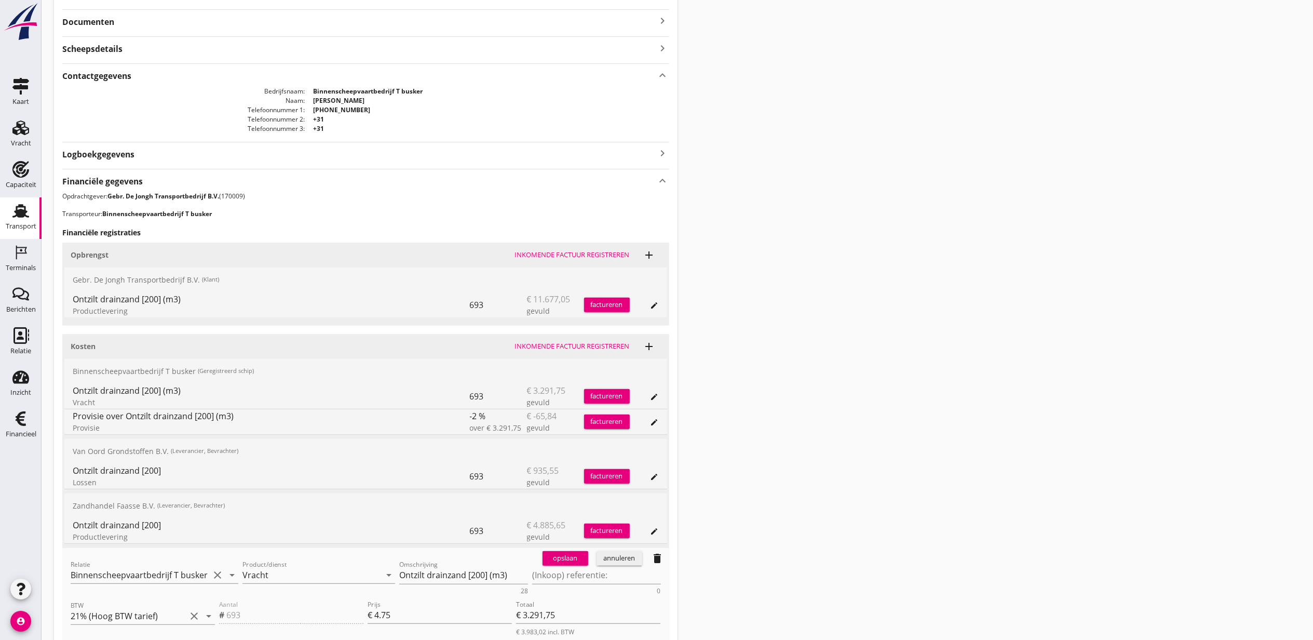
click at [553, 568] on div "opslaan annuleren delete" at bounding box center [604, 558] width 131 height 21
click at [564, 575] on textarea "(Inkoop) referentie:" at bounding box center [596, 575] width 129 height 17
paste textarea "2316006816"
type textarea "2316006816"
click at [566, 559] on div "opslaan" at bounding box center [565, 558] width 37 height 10
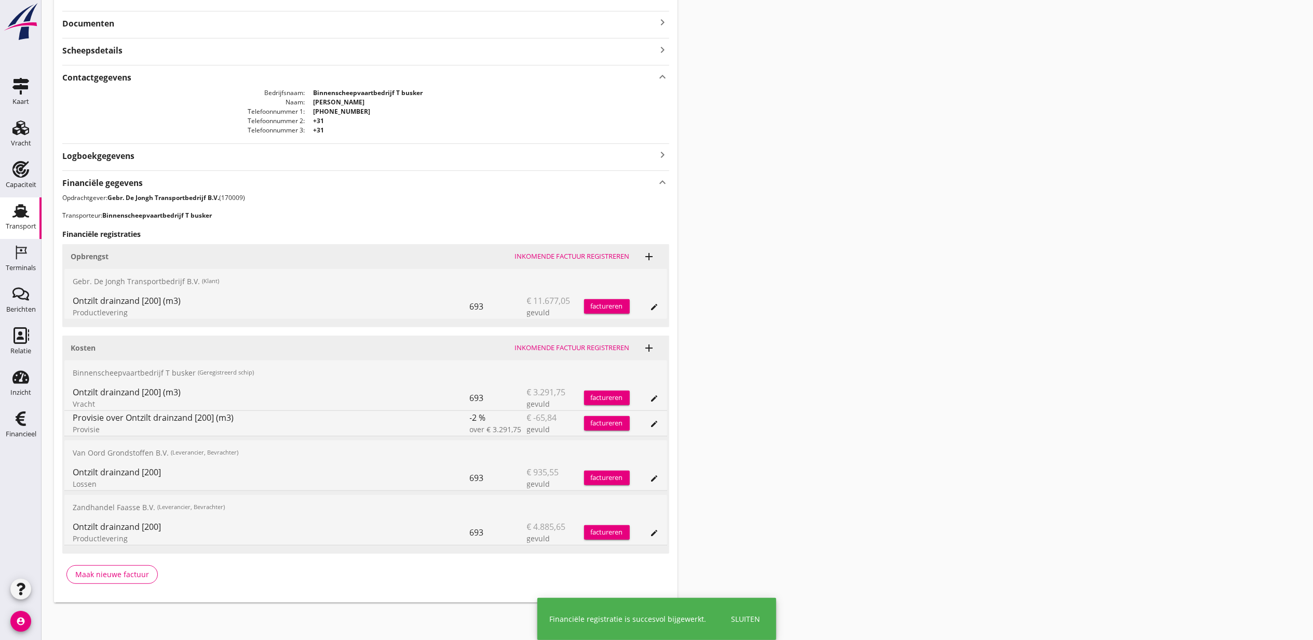
click at [657, 422] on icon "edit" at bounding box center [655, 424] width 8 height 8
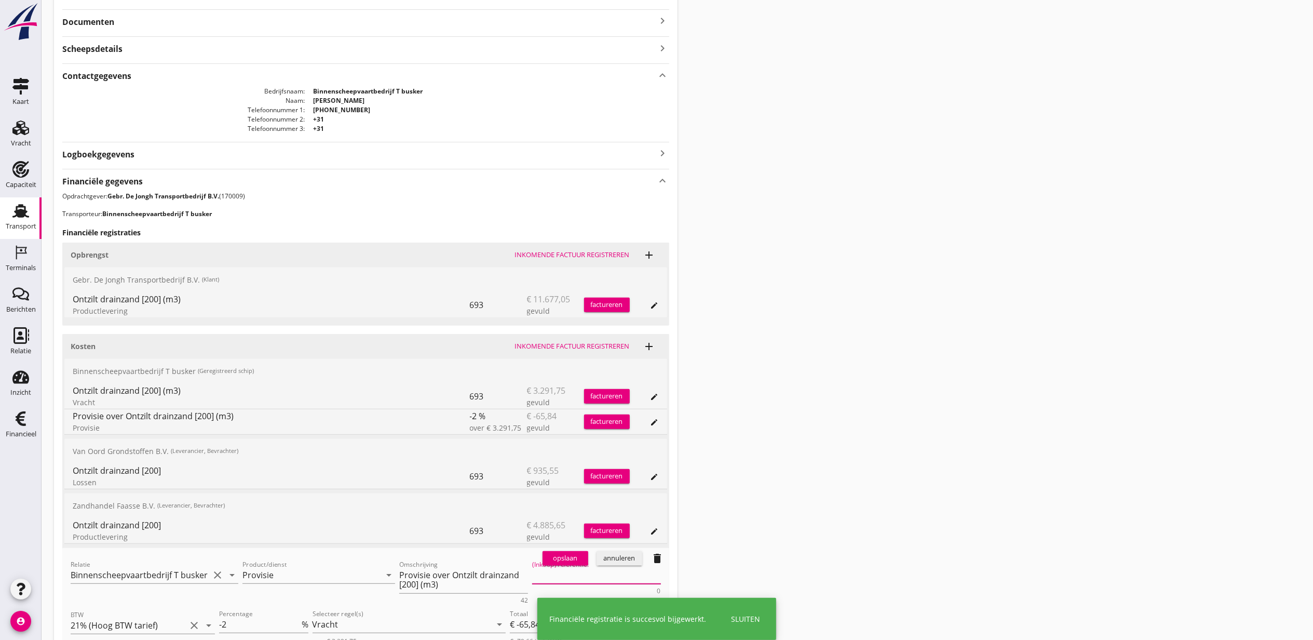
click at [584, 575] on textarea "(Inkoop) referentie:" at bounding box center [596, 575] width 129 height 17
paste textarea "2316006816"
type textarea "2316006816"
click at [570, 561] on div "opslaan" at bounding box center [565, 558] width 37 height 10
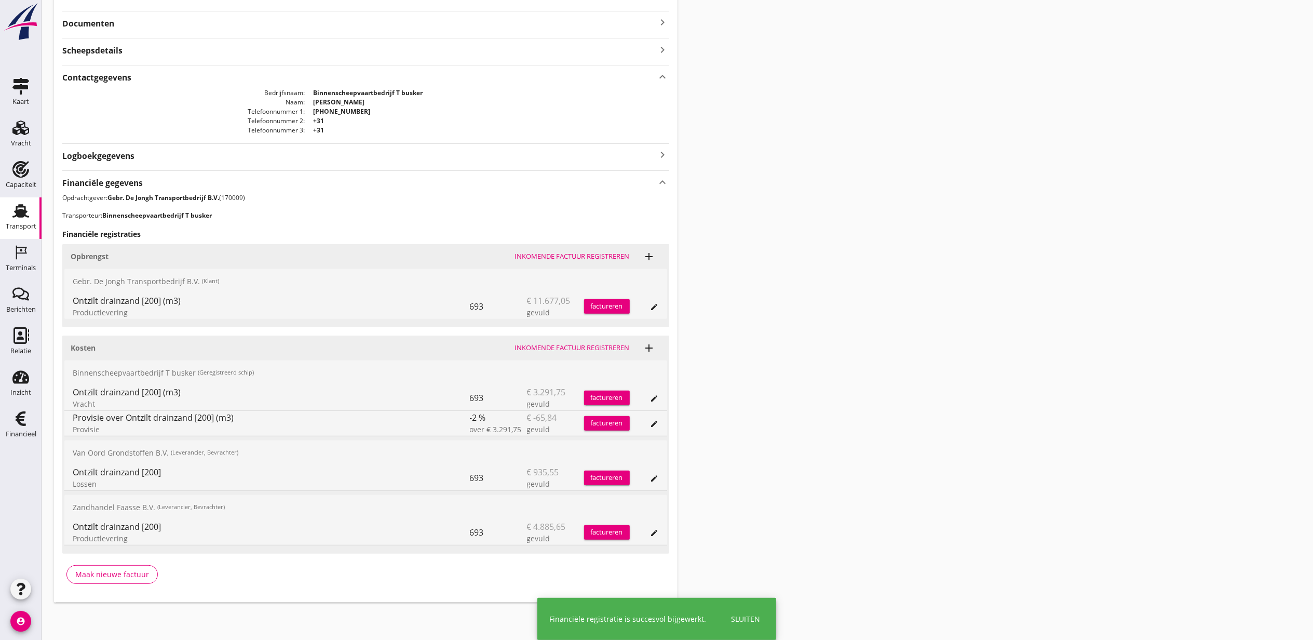
click at [1062, 215] on div "Transport overzicht VOG-250698 Germaton (Tonny Busker) local_gas_station emerge…" at bounding box center [678, 178] width 1272 height 873
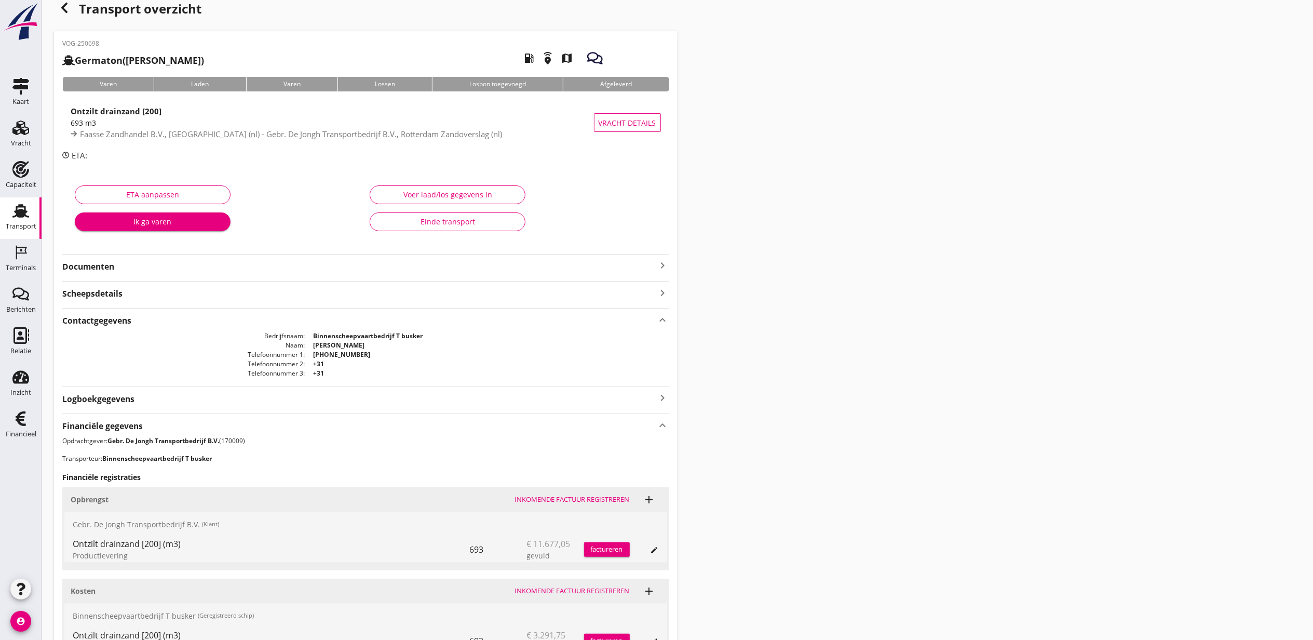
scroll to position [0, 0]
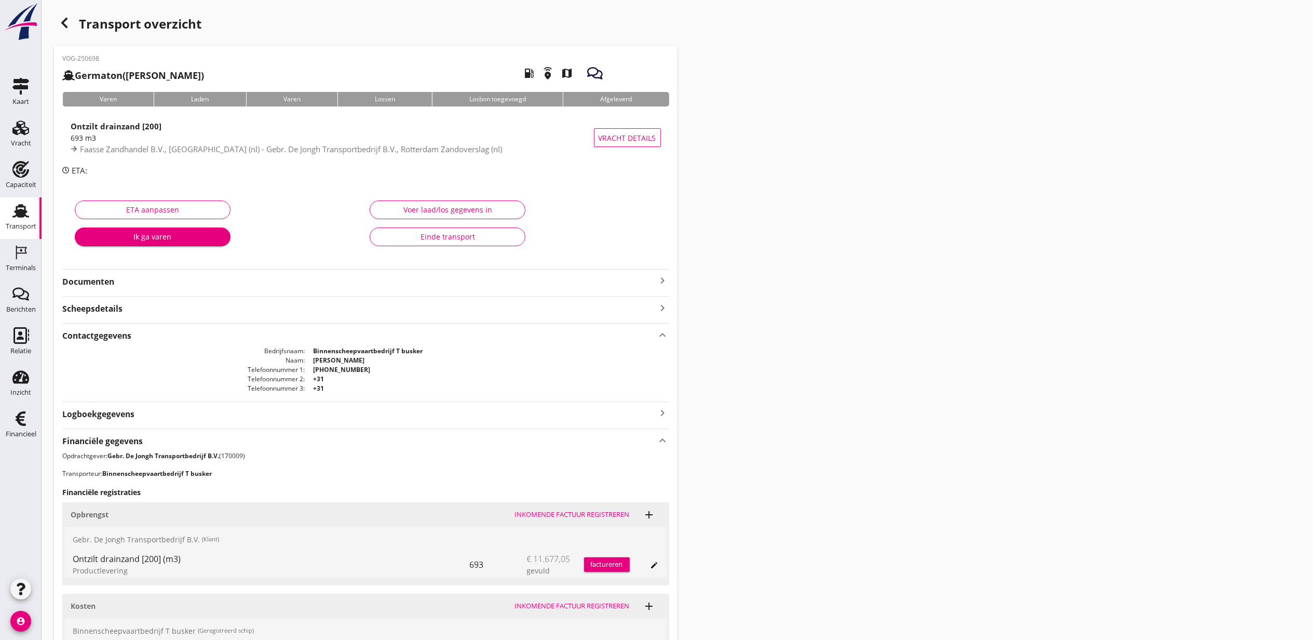
click at [64, 23] on icon "button" at bounding box center [64, 23] width 12 height 12
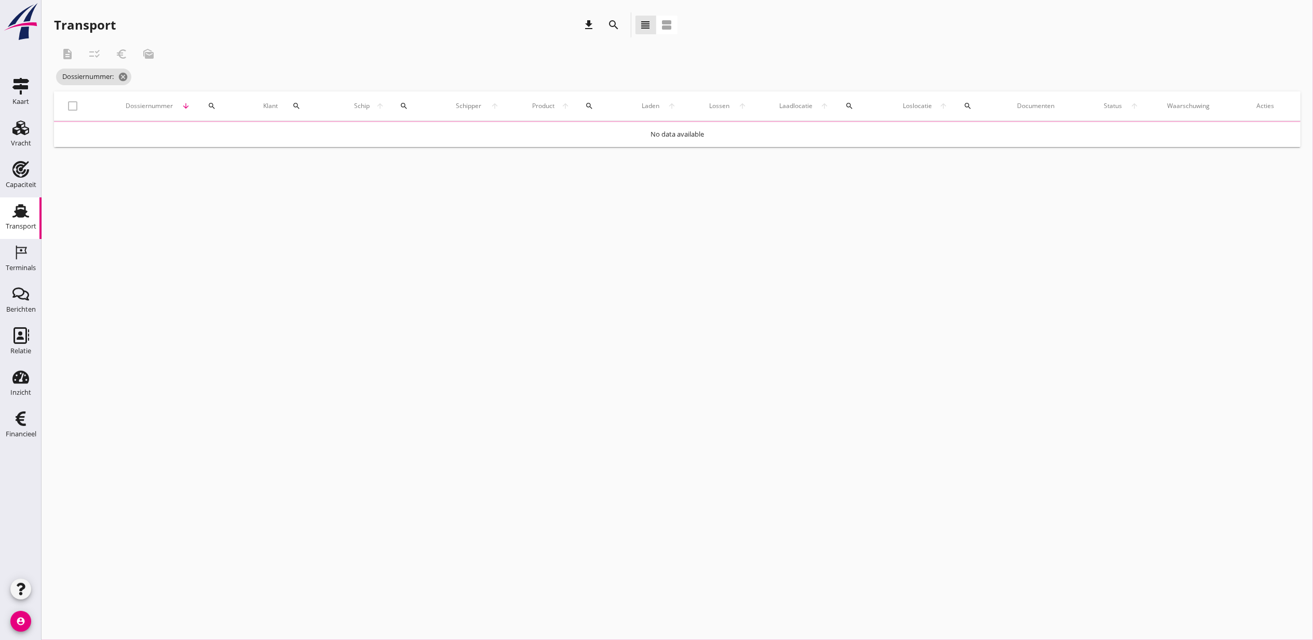
click at [200, 106] on div "search" at bounding box center [212, 106] width 28 height 8
click at [179, 104] on icon "search" at bounding box center [177, 106] width 8 height 8
click at [204, 132] on input "Zoeken op dossiernummer..." at bounding box center [226, 136] width 108 height 17
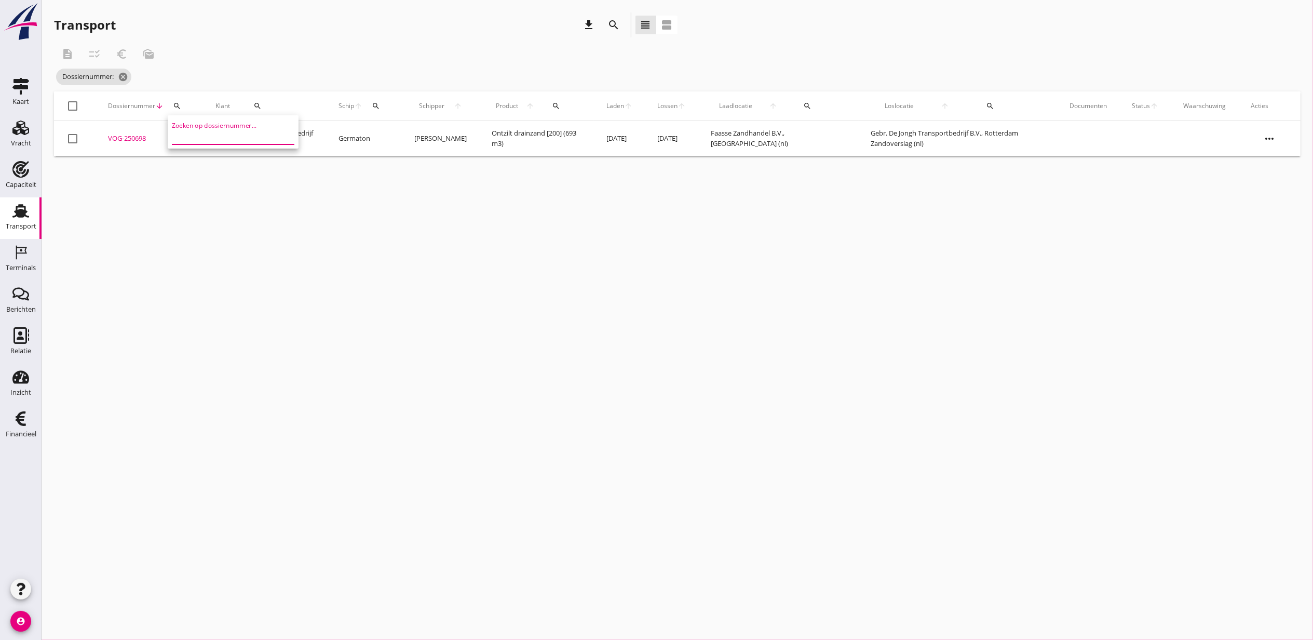
paste input "VOG-250710"
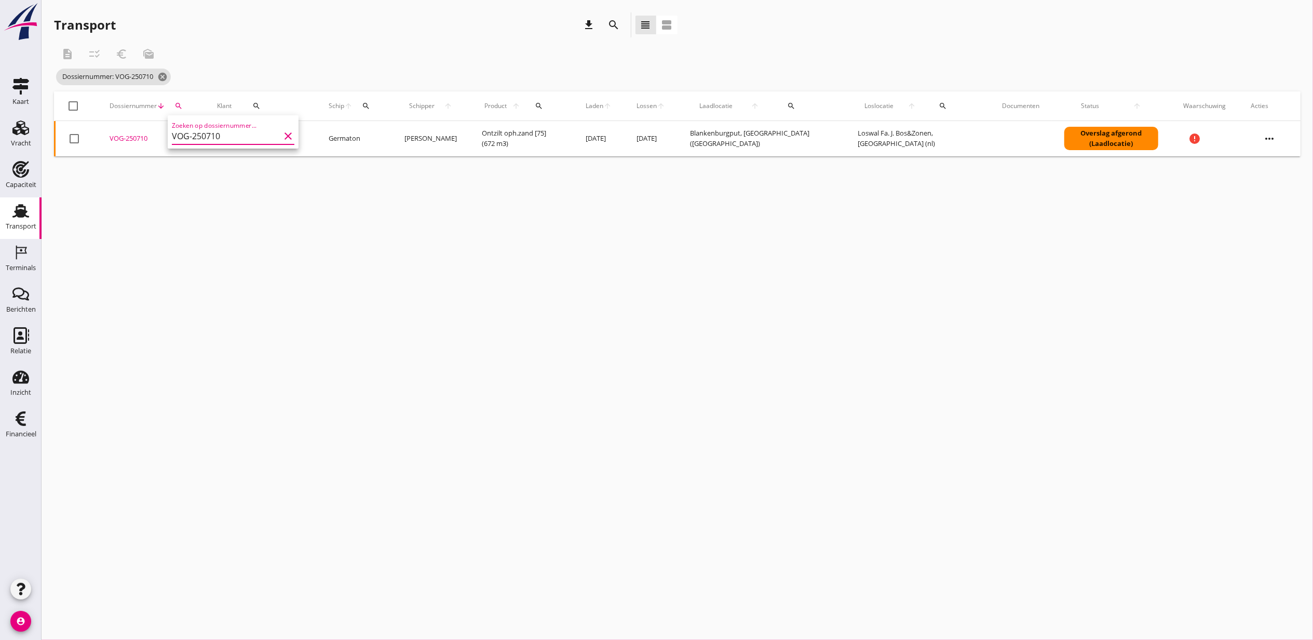
type input "VOG-250710"
click at [138, 136] on div "VOG-250710" at bounding box center [151, 138] width 83 height 10
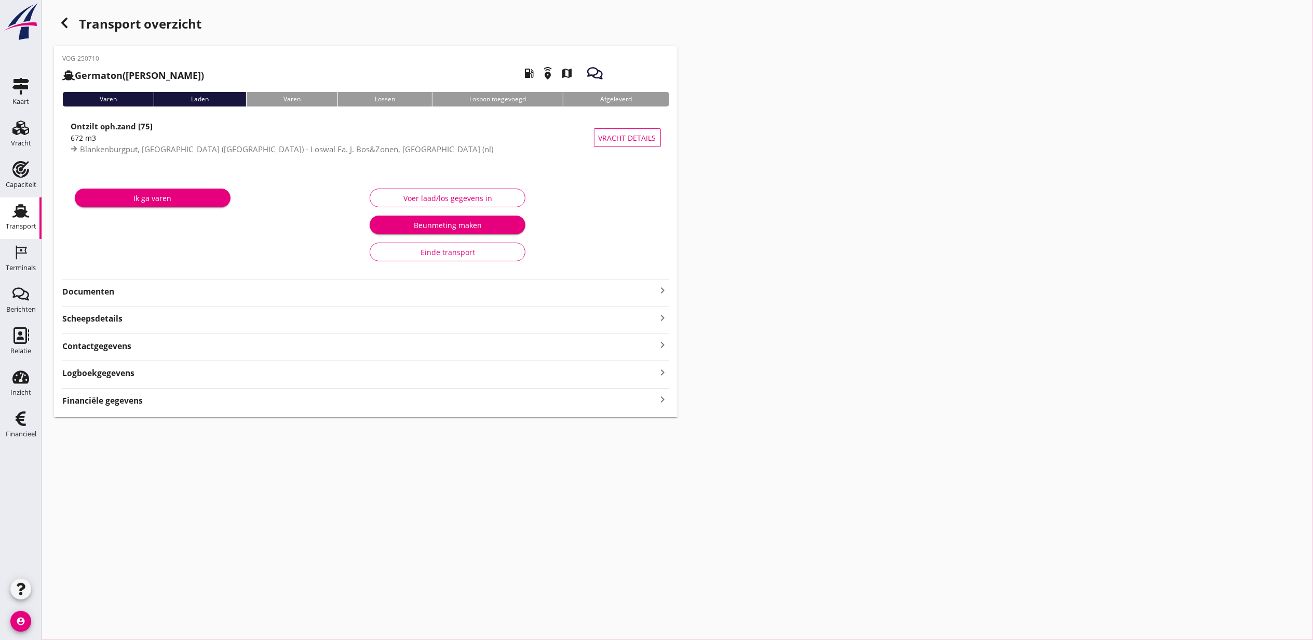
click at [834, 358] on div "Transport overzicht VOG-250710 Germaton (Tonny Busker) local_gas_station emerge…" at bounding box center [678, 215] width 1272 height 430
click at [547, 395] on div "Financiële gegevens keyboard_arrow_right" at bounding box center [365, 400] width 607 height 14
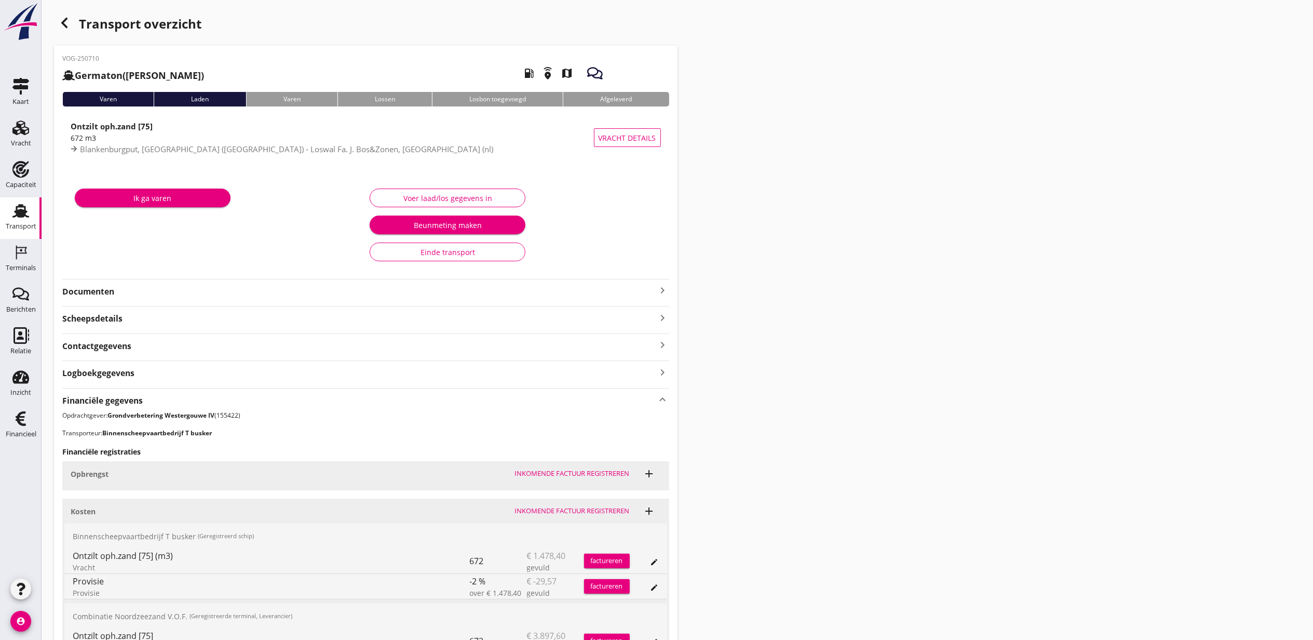
scroll to position [165, 0]
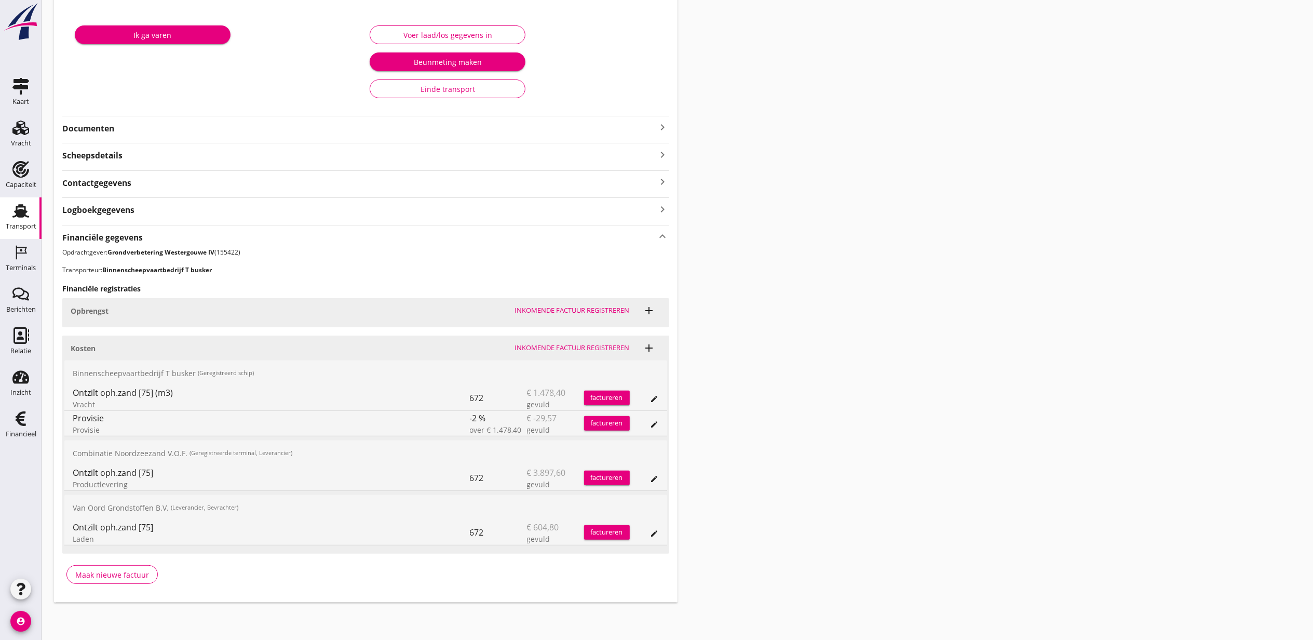
click at [655, 401] on icon "edit" at bounding box center [655, 399] width 8 height 8
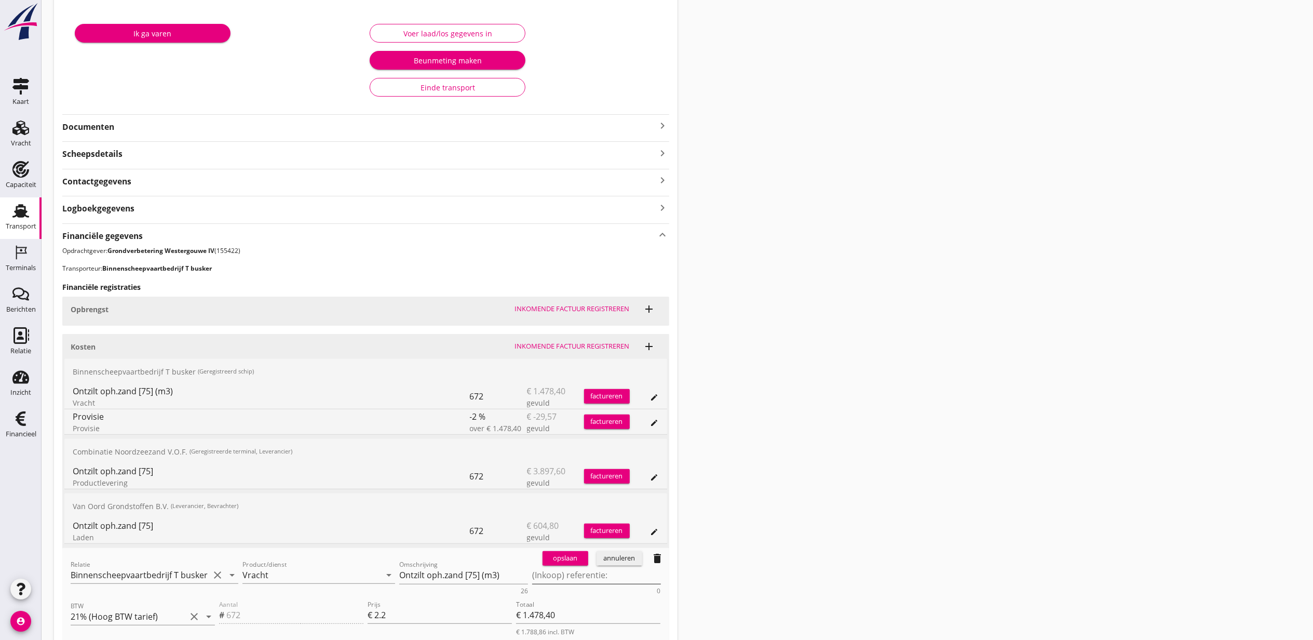
click at [576, 579] on textarea "(Inkoop) referentie:" at bounding box center [596, 575] width 129 height 17
paste textarea "2316006816"
type textarea "2316006816"
click at [572, 557] on div "opslaan" at bounding box center [565, 558] width 37 height 10
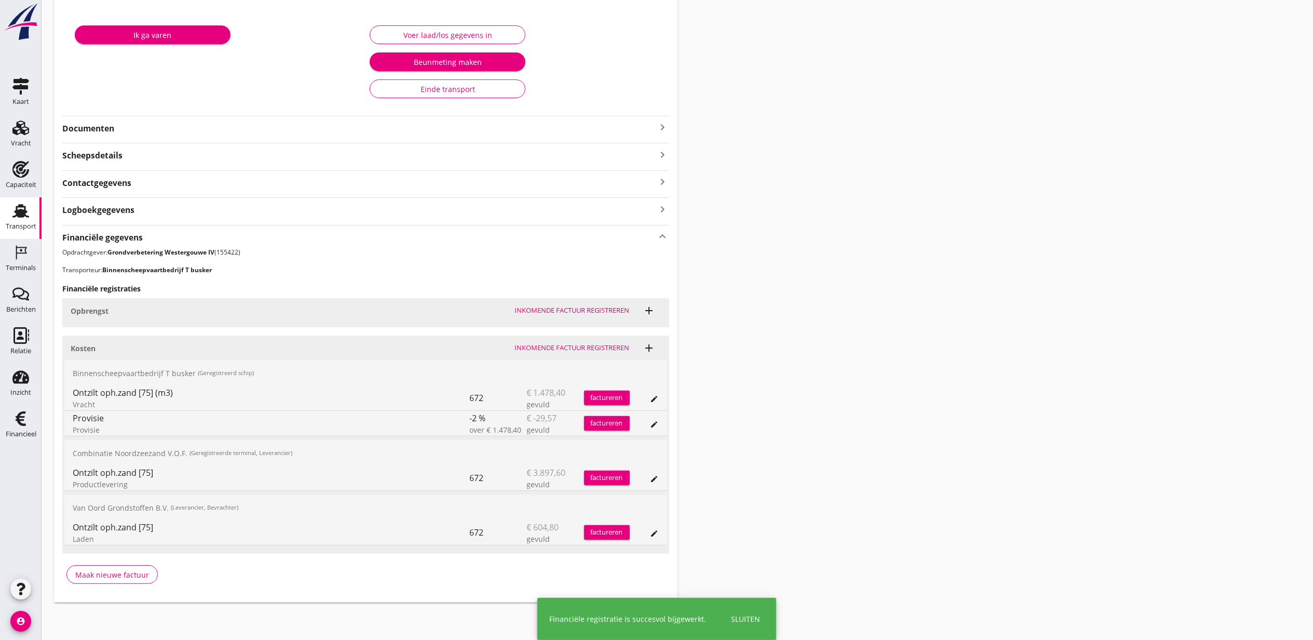
click at [653, 423] on icon "edit" at bounding box center [655, 424] width 8 height 8
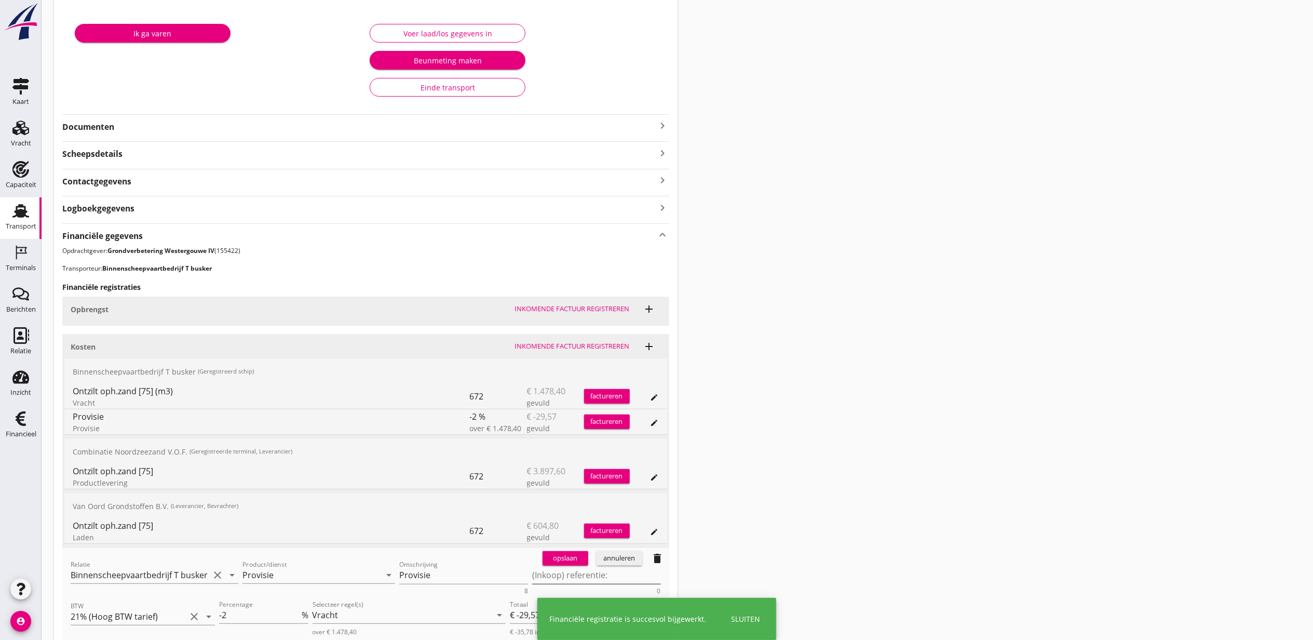
click at [559, 580] on textarea "(Inkoop) referentie:" at bounding box center [596, 575] width 129 height 17
paste textarea "2316006816"
type textarea "2316006816"
click at [571, 558] on div "opslaan" at bounding box center [565, 558] width 37 height 10
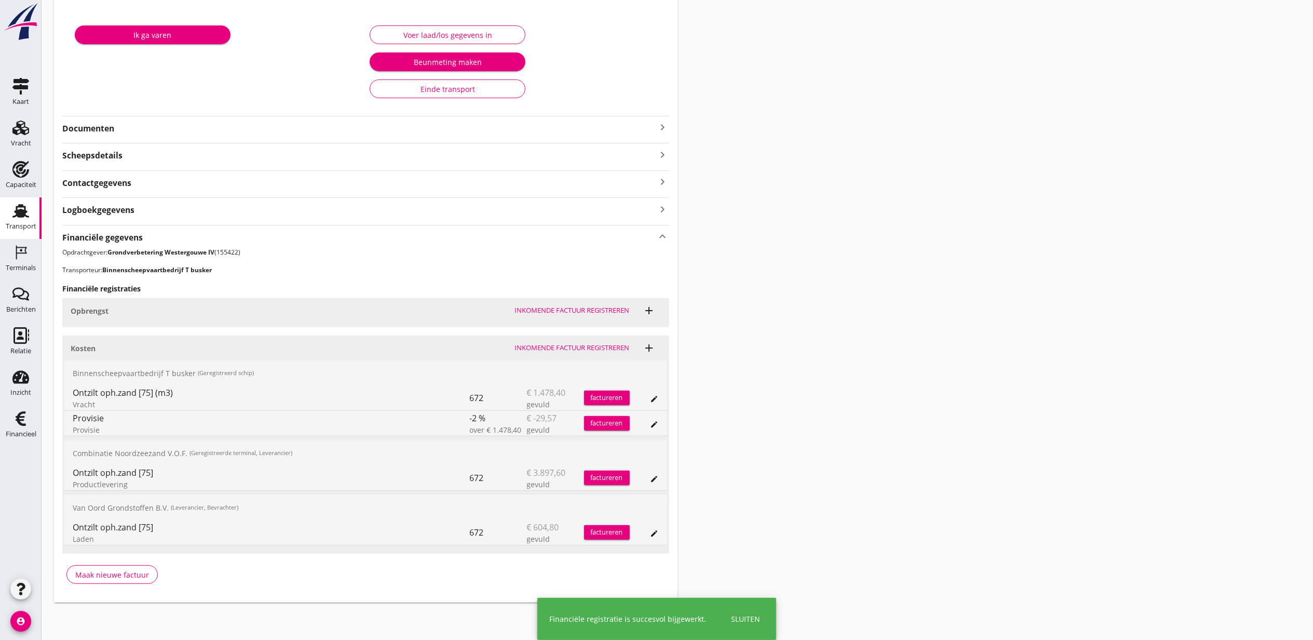
click at [998, 208] on div "Transport overzicht VOG-250710 Germaton (Tonny Busker) local_gas_station emerge…" at bounding box center [678, 226] width 1272 height 778
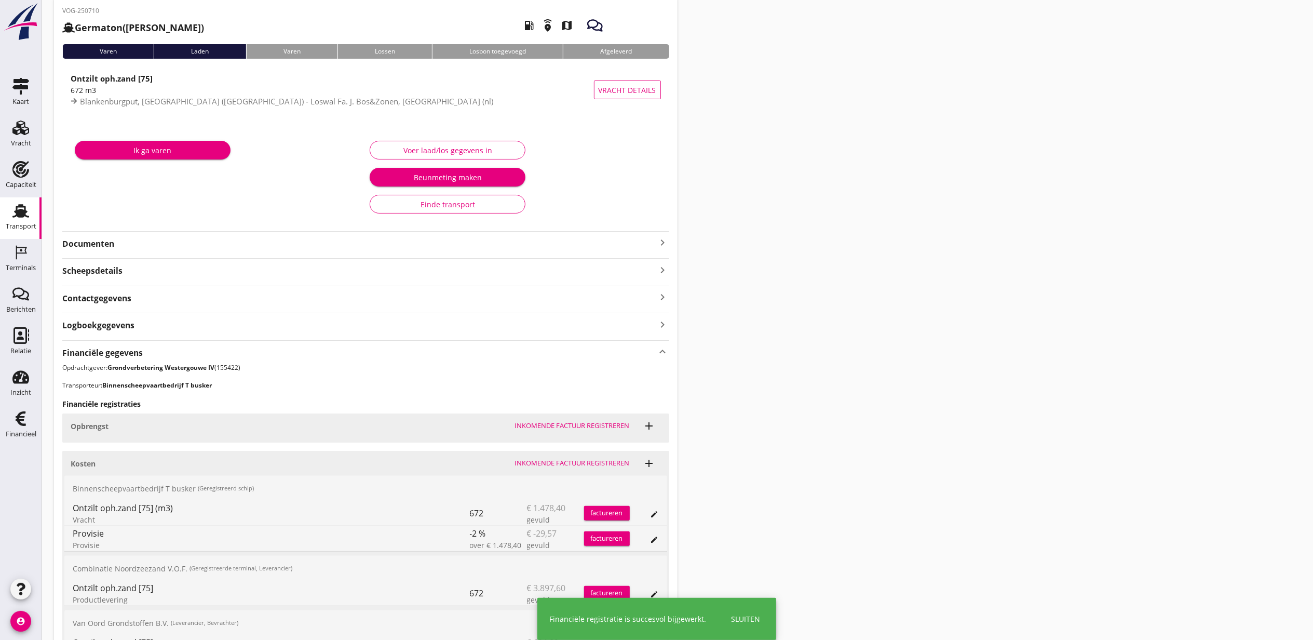
scroll to position [0, 0]
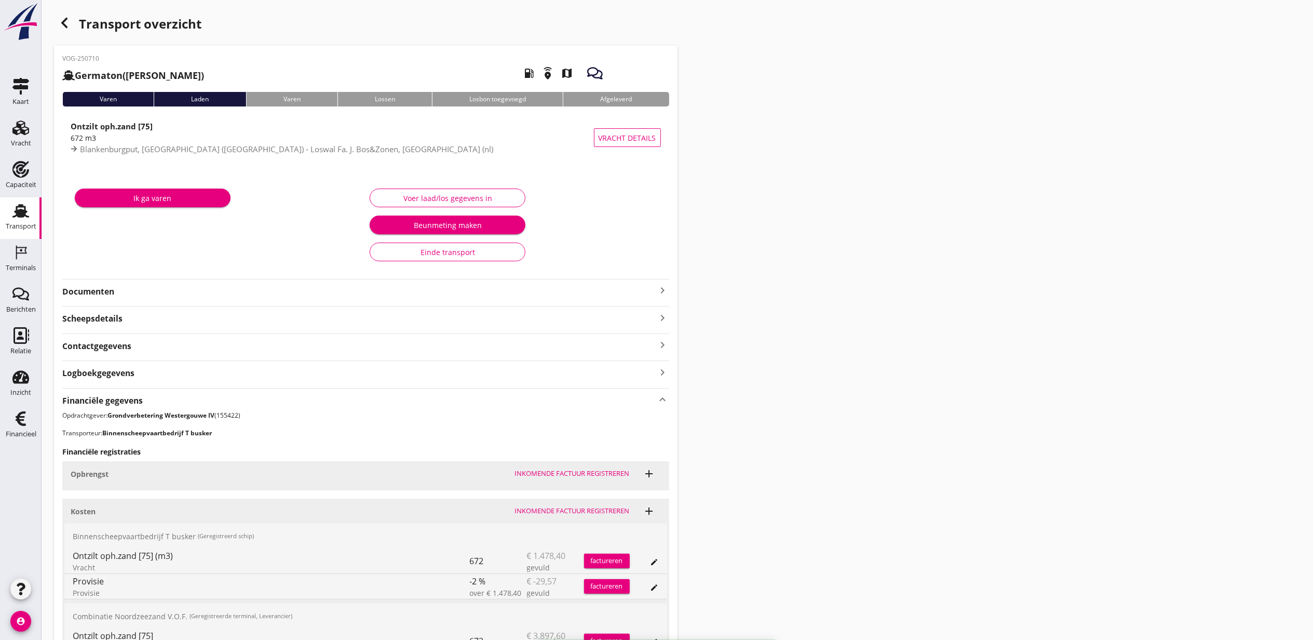
click at [60, 23] on icon "button" at bounding box center [64, 23] width 12 height 12
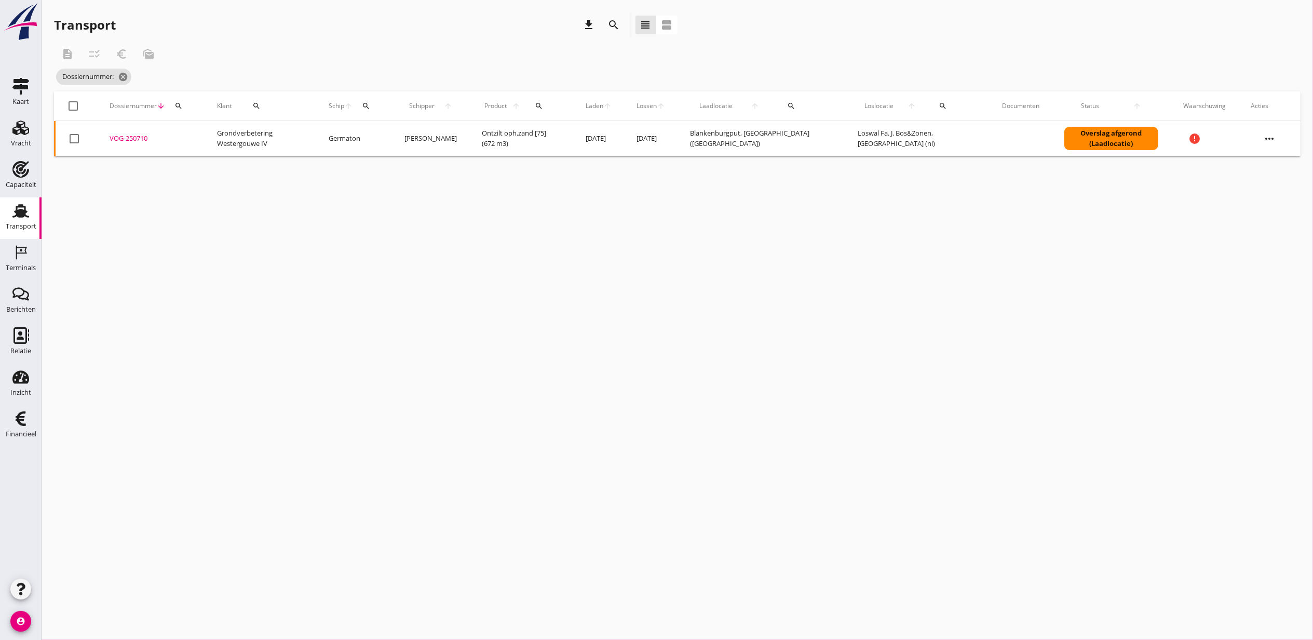
click at [178, 109] on icon "search" at bounding box center [179, 106] width 8 height 8
click at [210, 138] on input "Zoeken op dossiernummer..." at bounding box center [227, 136] width 108 height 17
paste input "VOG-250721"
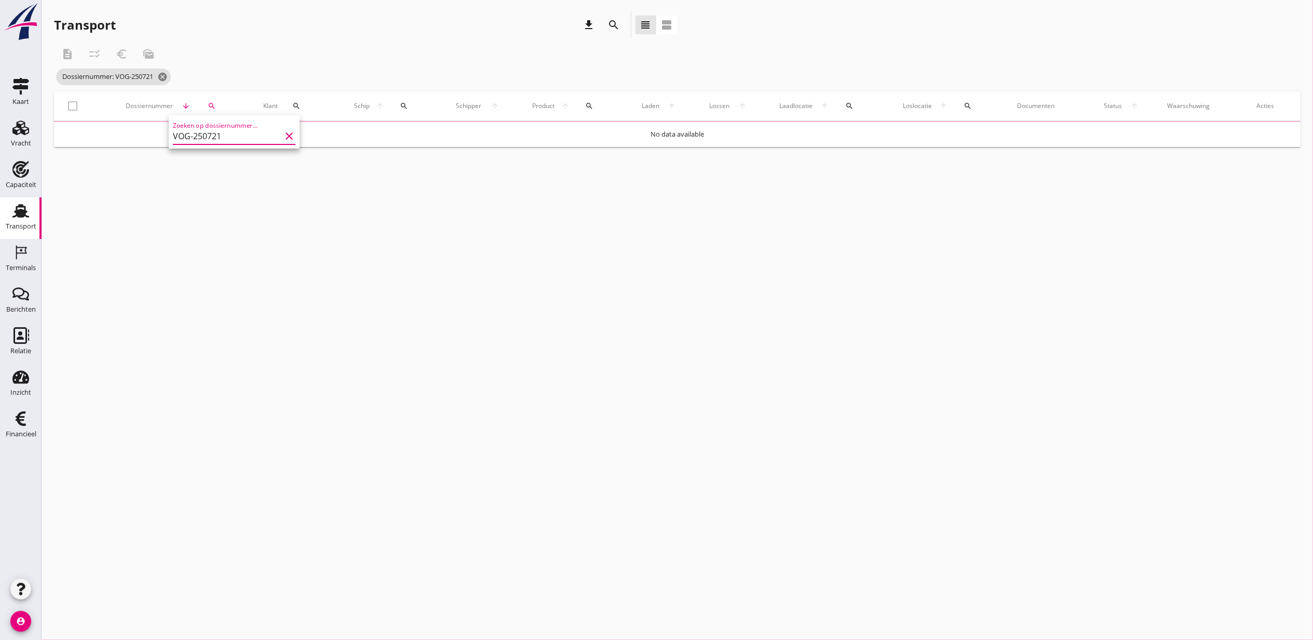
type input "VOG-250721"
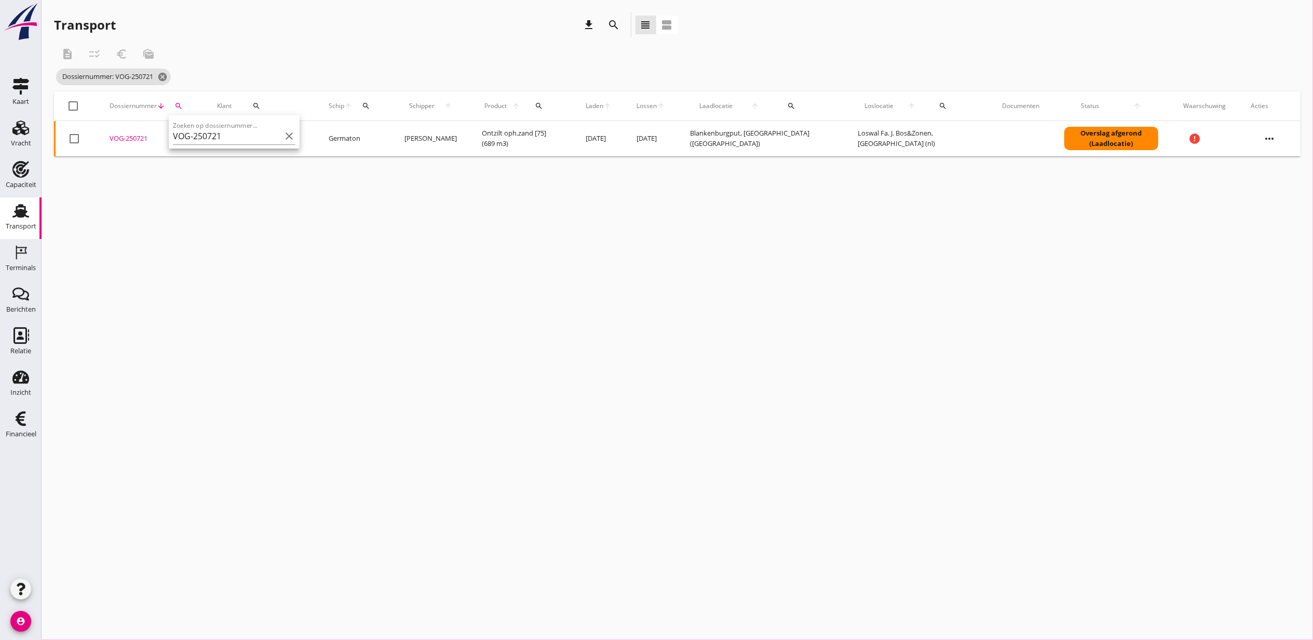
click at [132, 136] on div "VOG-250721" at bounding box center [151, 138] width 83 height 10
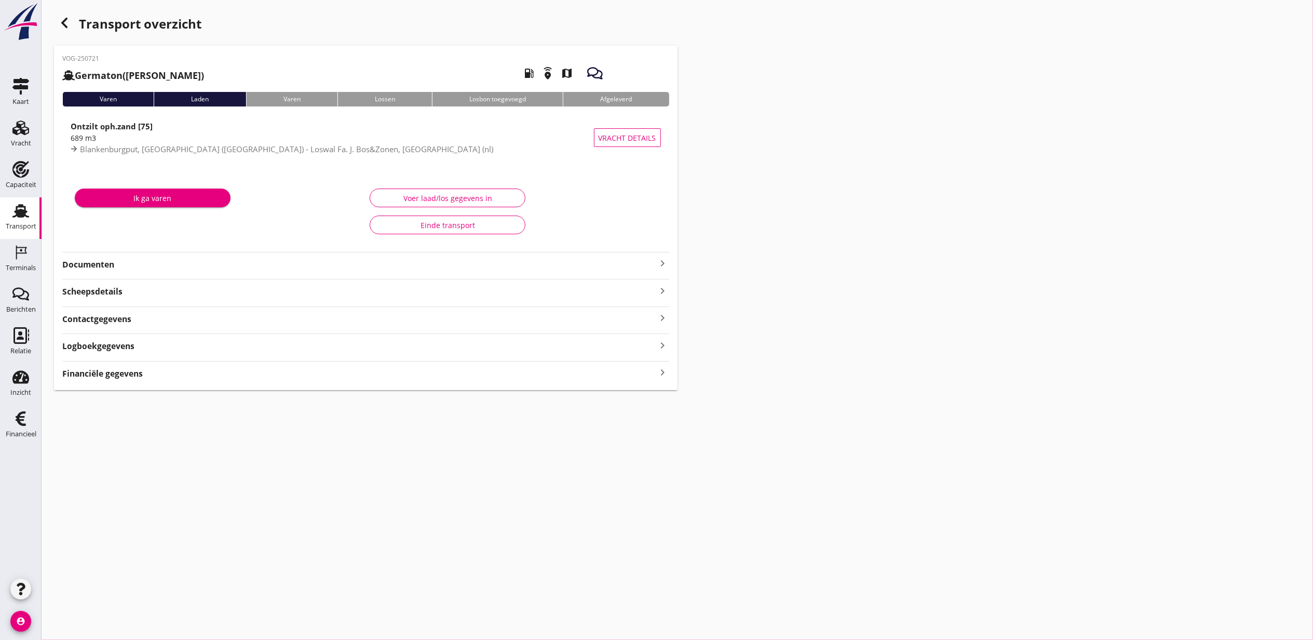
click at [690, 431] on div "cancel You are impersonating another user. Transport overzicht VOG-250721 Germa…" at bounding box center [678, 320] width 1272 height 640
click at [591, 408] on div "VOG-250721 Germaton (Tonny Busker) local_gas_station emergency_share map Varen …" at bounding box center [366, 231] width 624 height 371
click at [588, 399] on div "Financiële gegevens keyboard_arrow_right" at bounding box center [365, 400] width 607 height 14
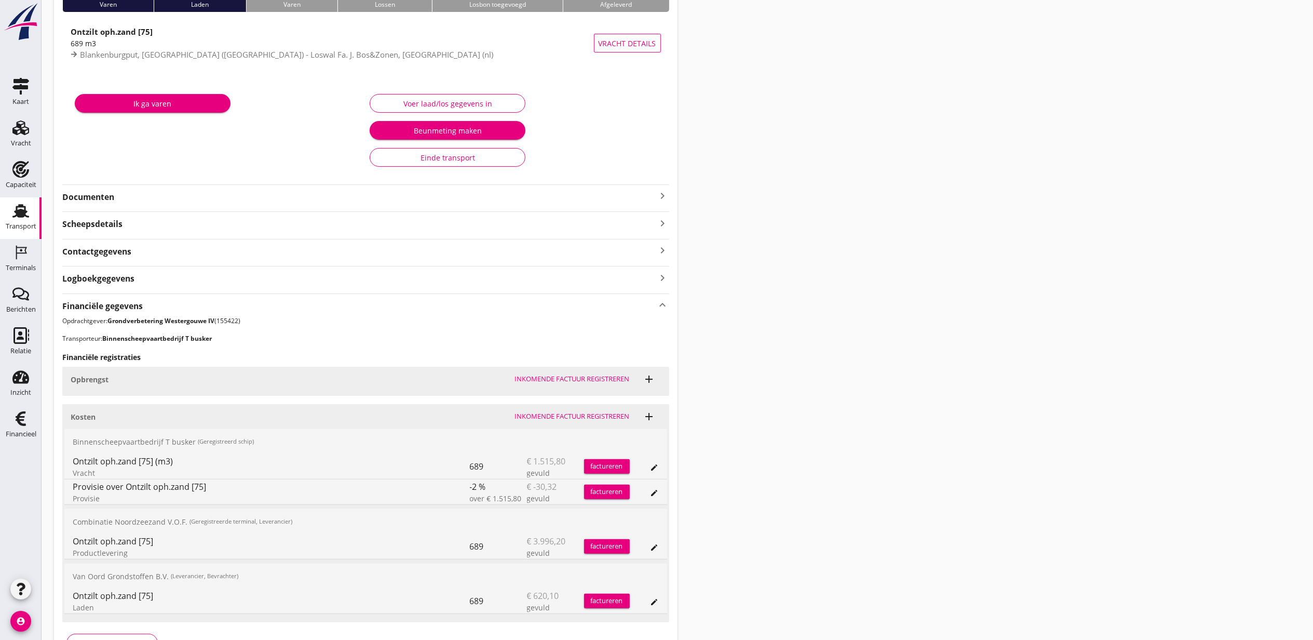
scroll to position [165, 0]
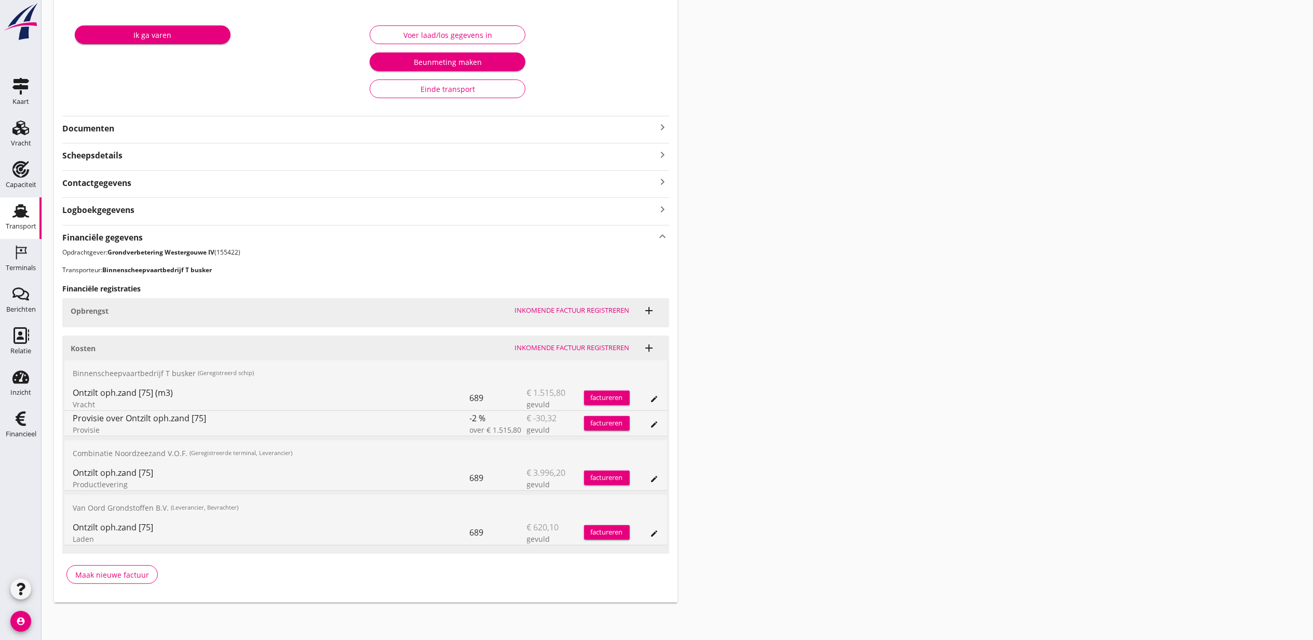
click at [653, 395] on icon "edit" at bounding box center [655, 399] width 8 height 8
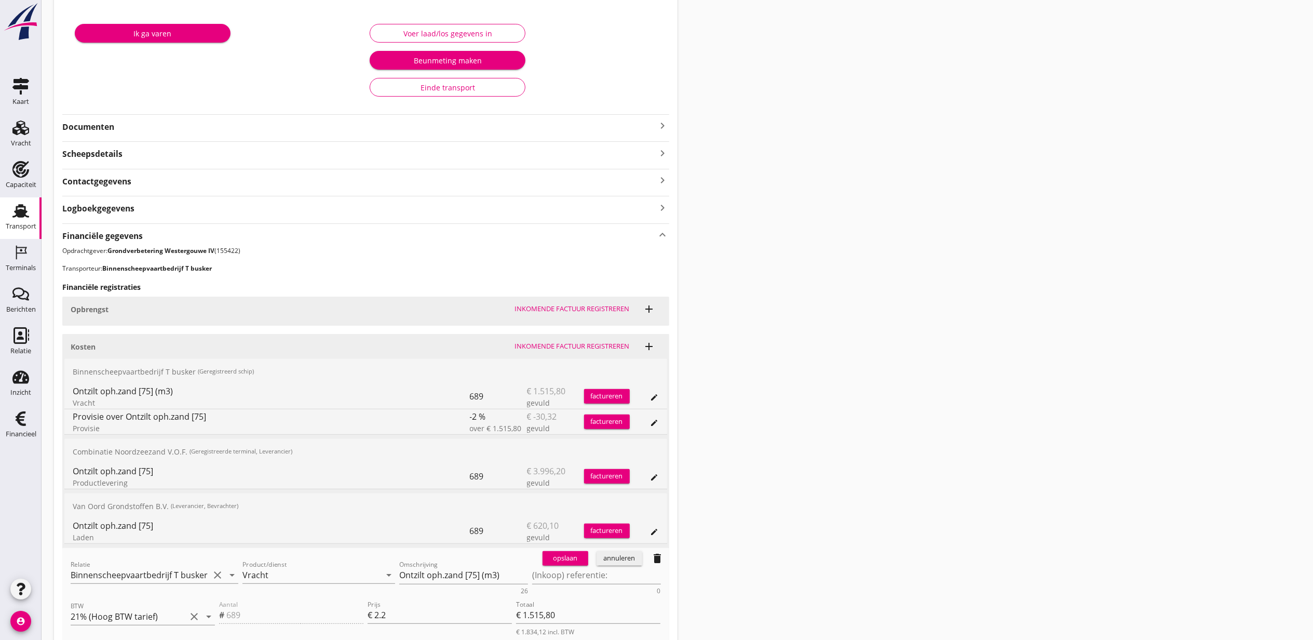
drag, startPoint x: 560, startPoint y: 557, endPoint x: 569, endPoint y: 568, distance: 14.0
click at [561, 558] on div "opslaan" at bounding box center [565, 558] width 37 height 10
click at [572, 573] on textarea "(Inkoop) referentie:" at bounding box center [596, 575] width 129 height 17
paste textarea "2316006816"
type textarea "2316006816"
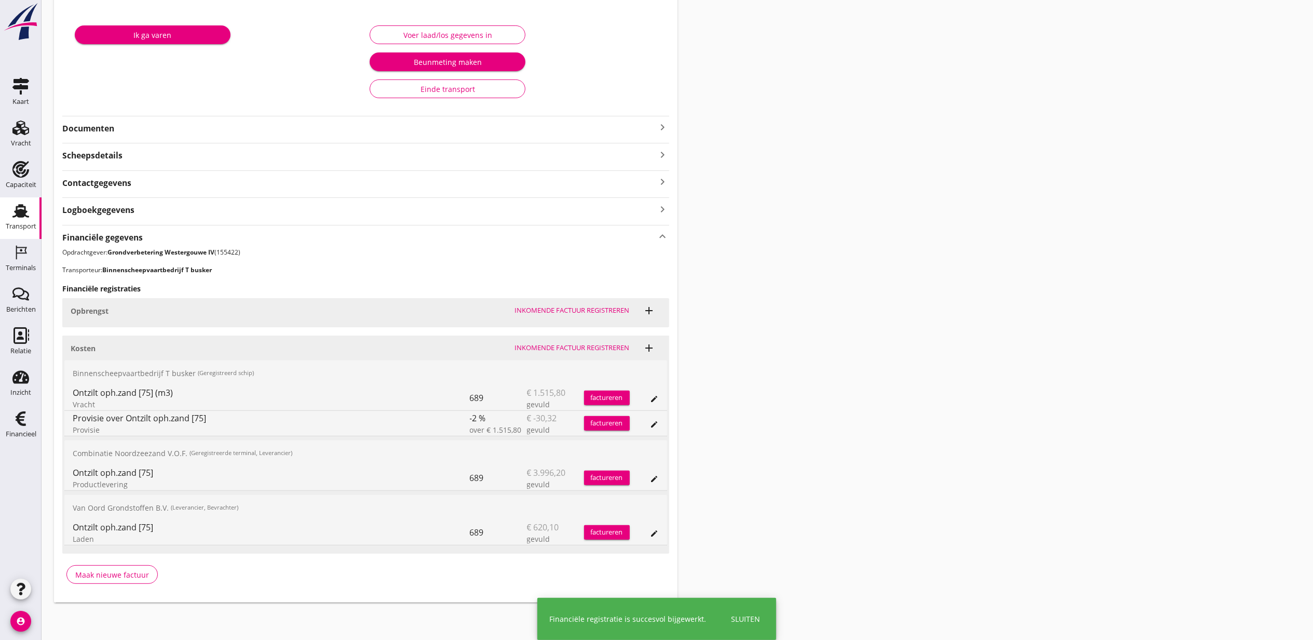
click at [561, 563] on div "Financiële gegevens keyboard_arrow_up Opdrachtgever: Grondverbetering Westergou…" at bounding box center [365, 408] width 607 height 367
click at [653, 396] on icon "edit" at bounding box center [655, 399] width 8 height 8
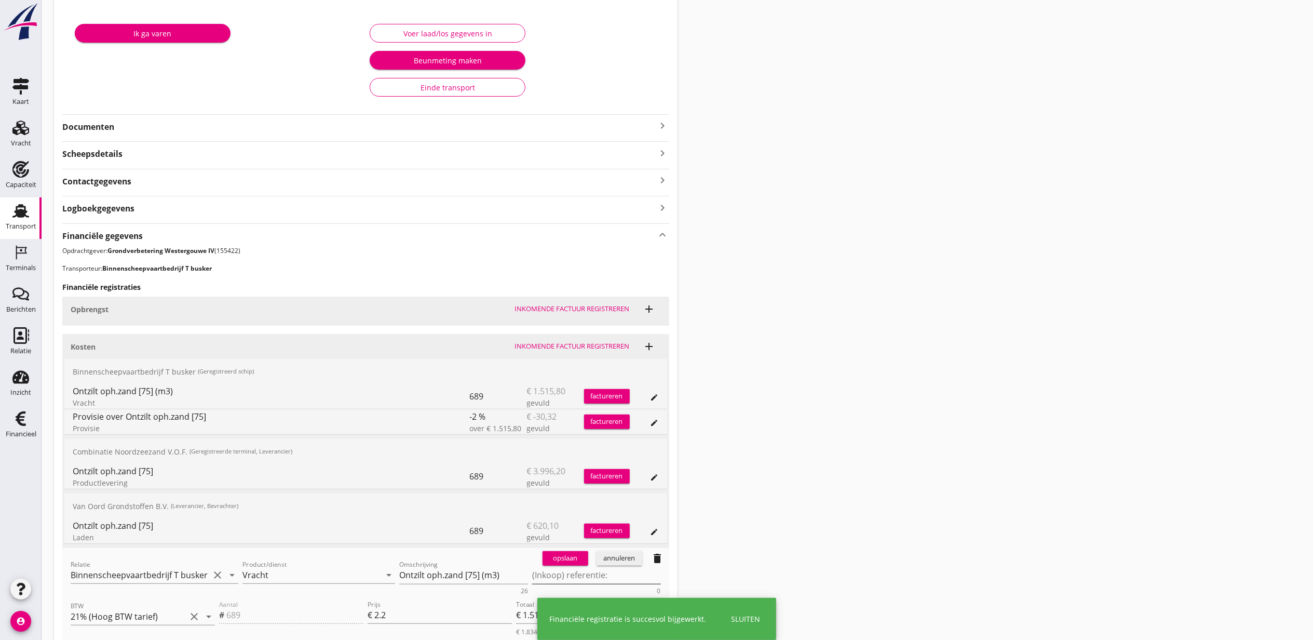
click at [566, 571] on textarea "(Inkoop) referentie:" at bounding box center [596, 575] width 129 height 17
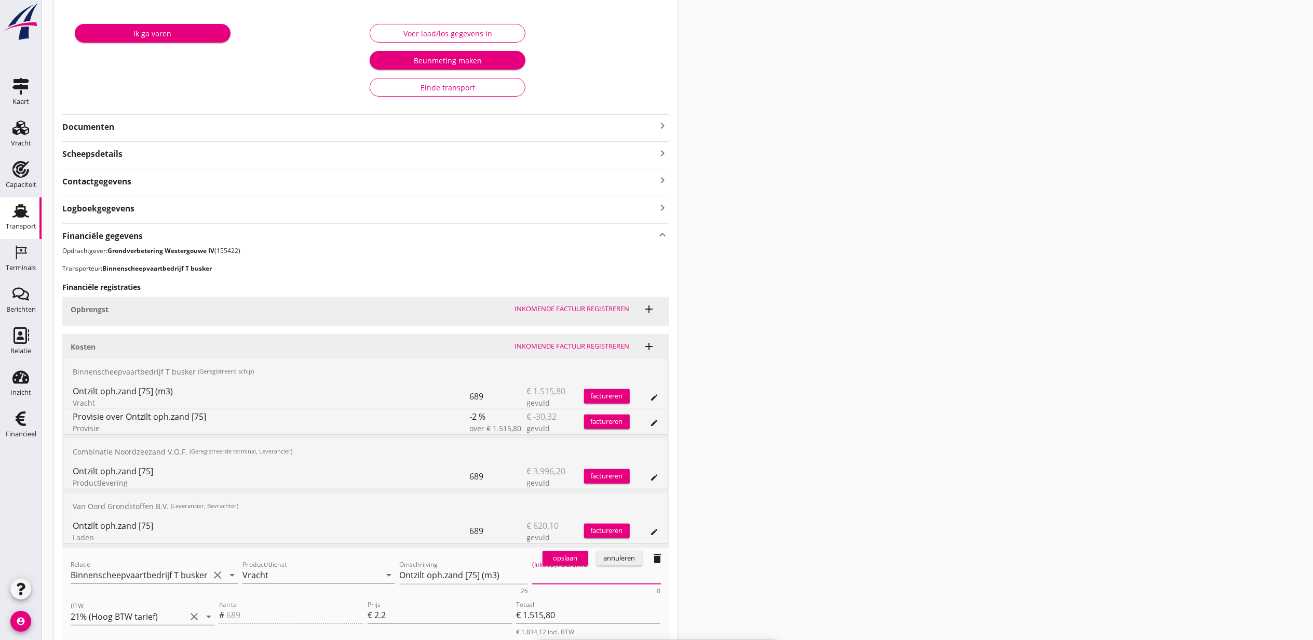
paste textarea "2316006816"
type textarea "2316006816"
click at [570, 561] on div "opslaan" at bounding box center [565, 558] width 37 height 10
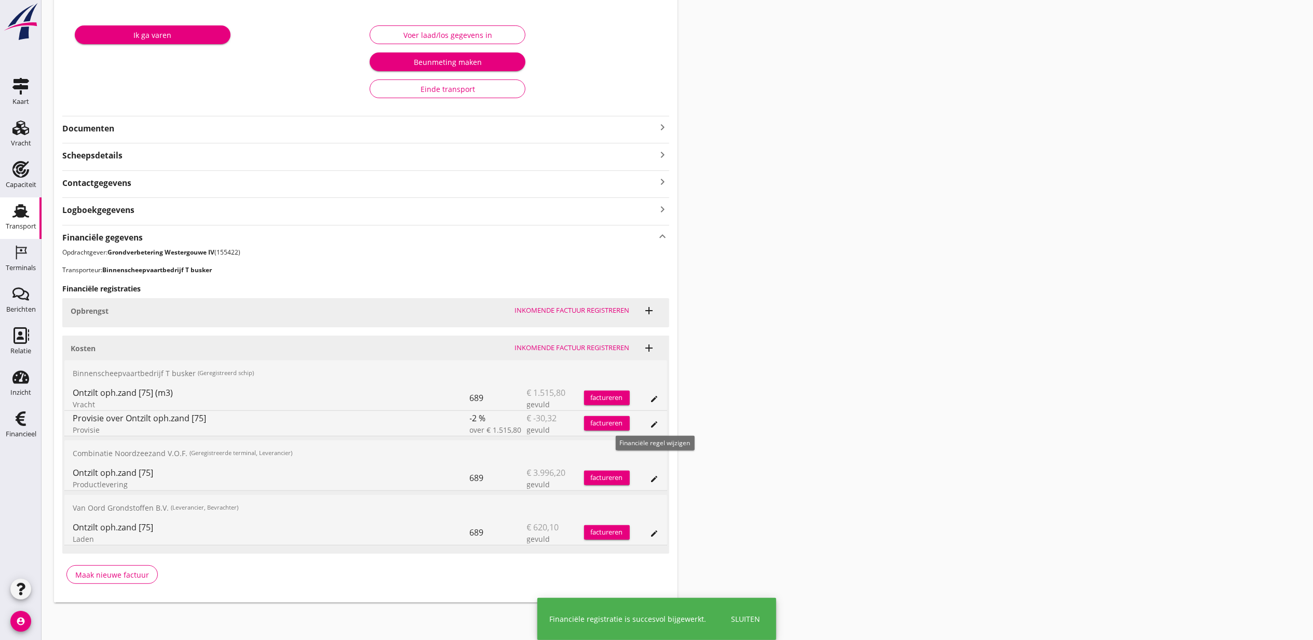
click at [655, 422] on icon "edit" at bounding box center [655, 424] width 8 height 8
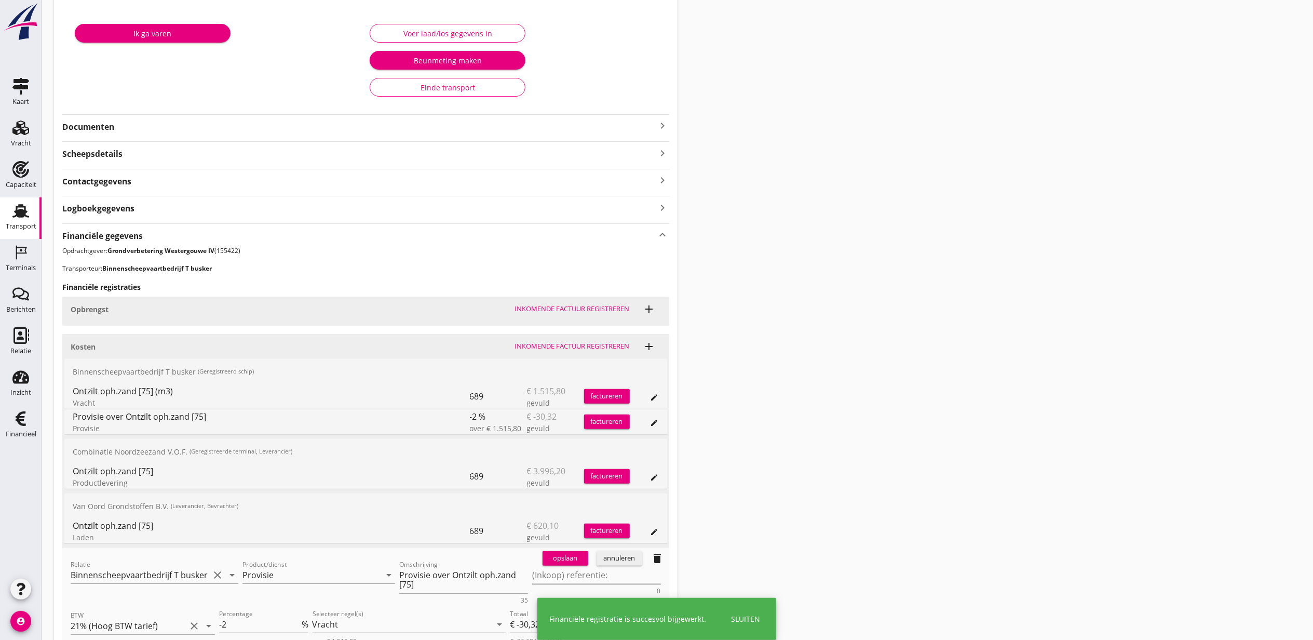
click at [578, 576] on textarea "(Inkoop) referentie:" at bounding box center [596, 575] width 129 height 17
paste textarea "2316006816"
type textarea "2316006816"
click at [567, 559] on div "opslaan" at bounding box center [565, 558] width 37 height 10
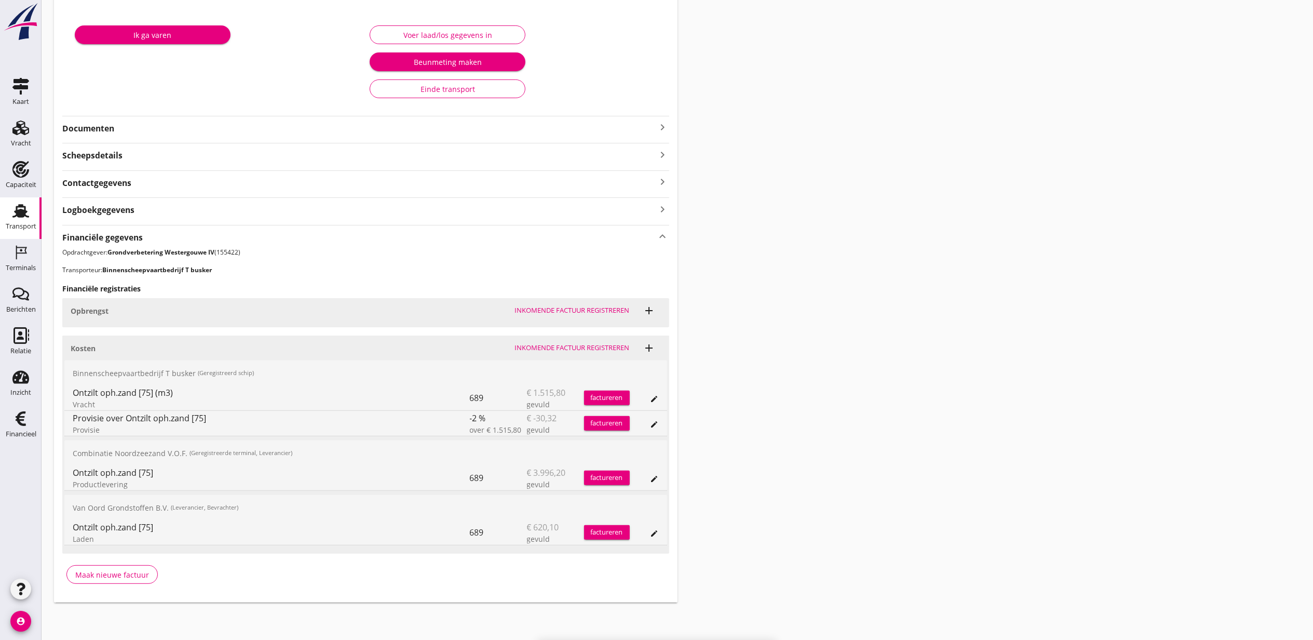
drag, startPoint x: 1015, startPoint y: 246, endPoint x: 1006, endPoint y: 251, distance: 10.2
click at [1015, 246] on div "Transport overzicht VOG-250721 Germaton (Tonny Busker) local_gas_station emerge…" at bounding box center [678, 226] width 1272 height 778
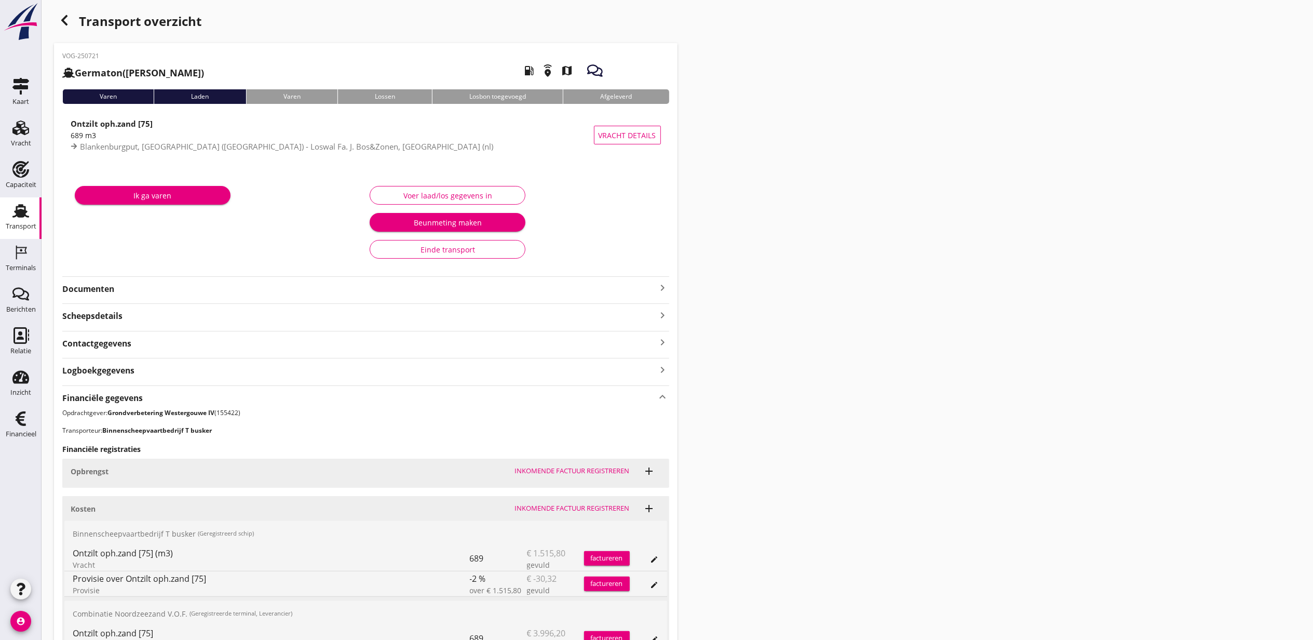
scroll to position [0, 0]
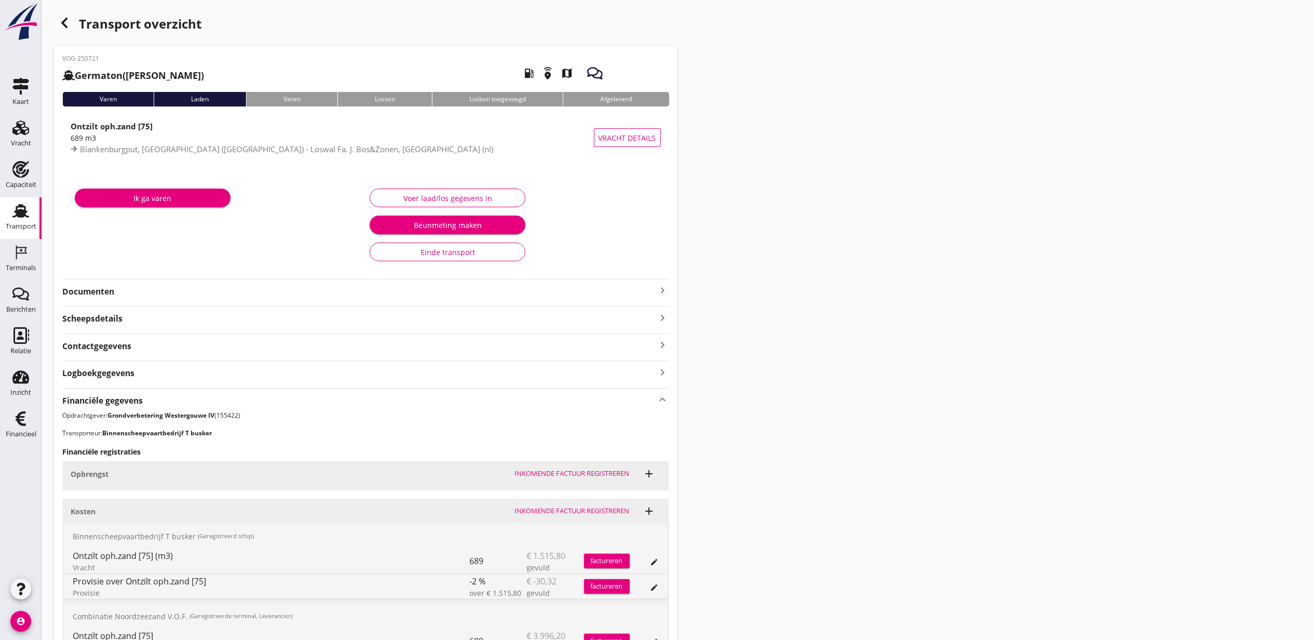
click at [59, 23] on icon "button" at bounding box center [64, 23] width 12 height 12
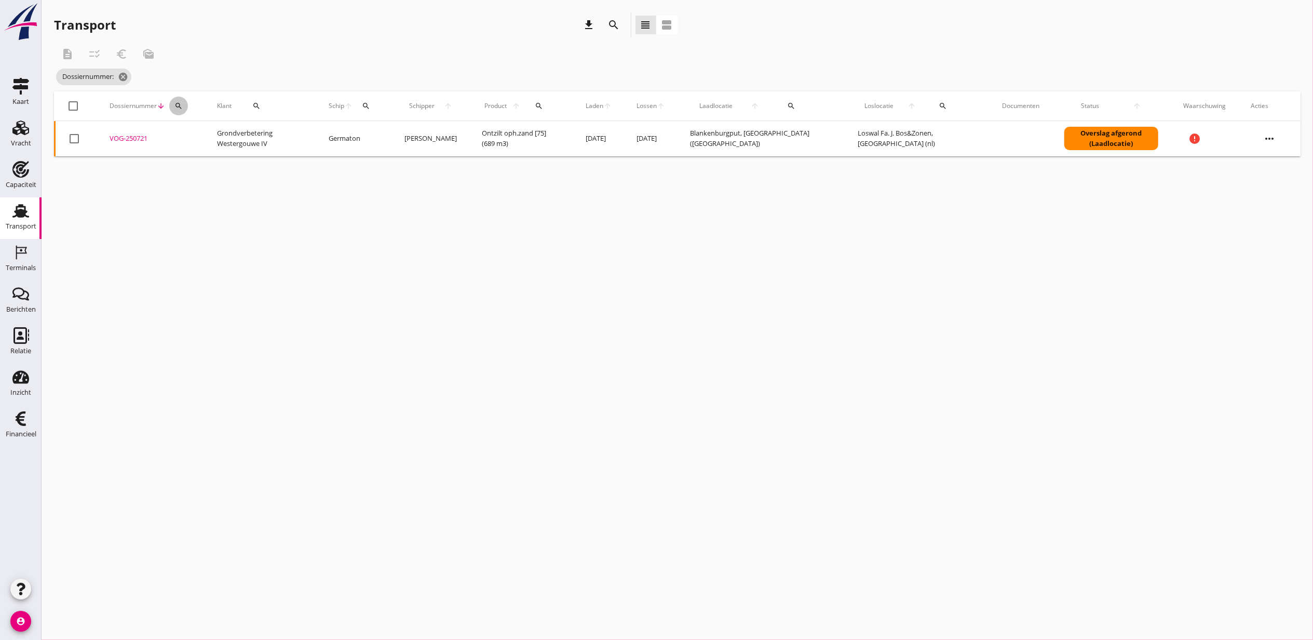
click at [183, 107] on div "search" at bounding box center [178, 106] width 19 height 8
click at [200, 142] on input "Zoeken op dossiernummer..." at bounding box center [227, 136] width 108 height 17
paste input "VOG-250680"
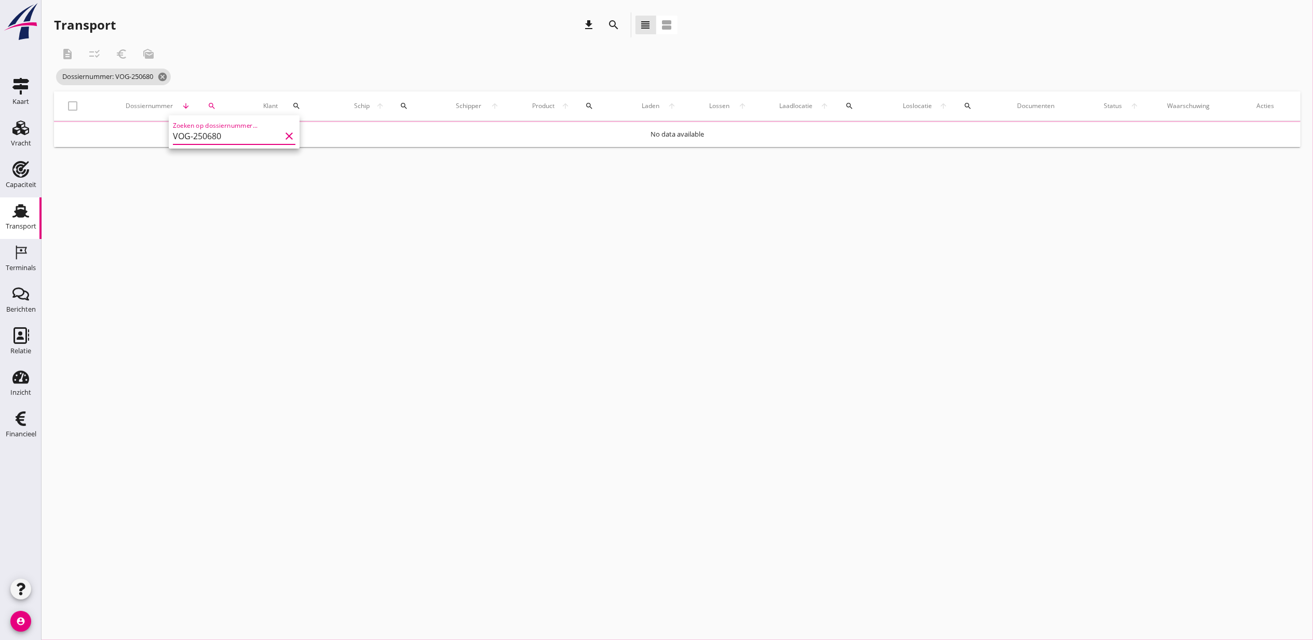
type input "VOG-250680"
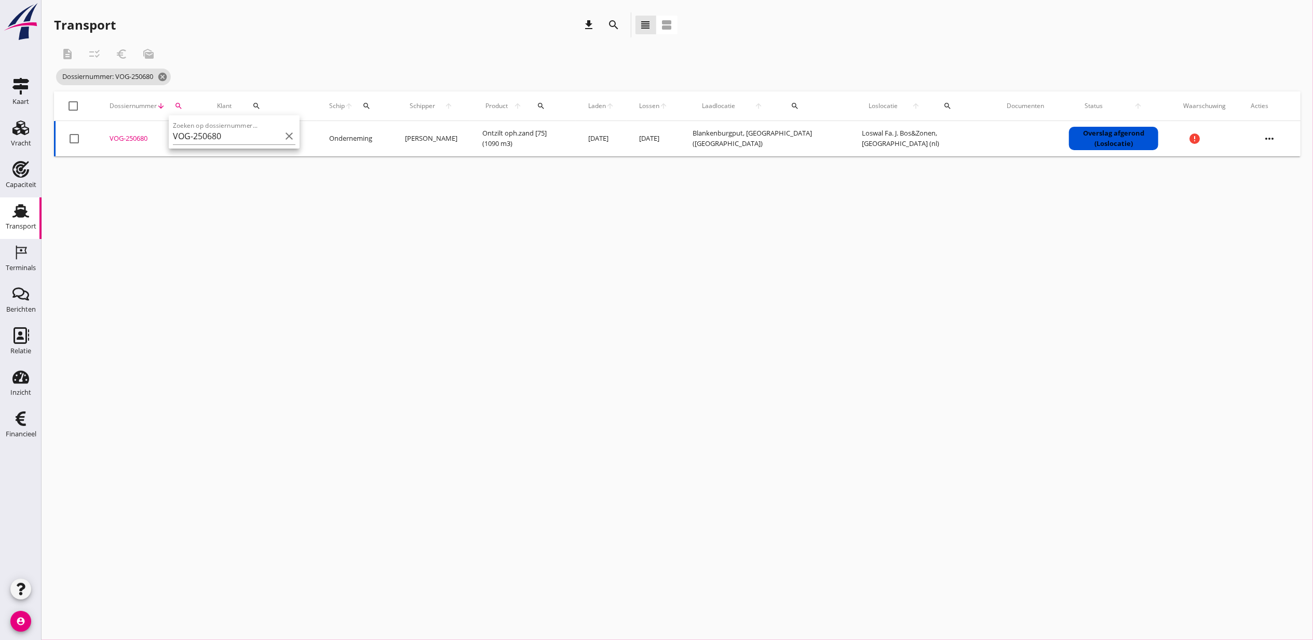
click at [140, 136] on tr "check_box_outline_blank VOG-250680 upload_file Drop hier uw bestand om het aan …" at bounding box center [678, 138] width 1246 height 35
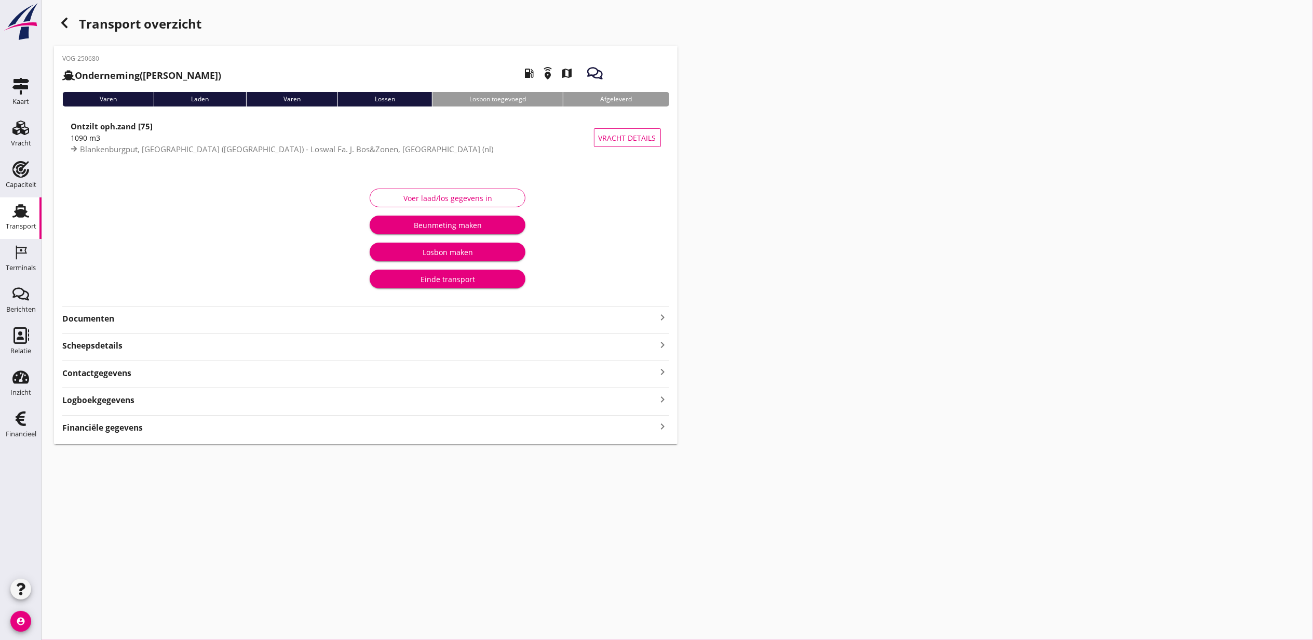
drag, startPoint x: 784, startPoint y: 454, endPoint x: 765, endPoint y: 458, distance: 19.7
click at [784, 454] on div "Transport overzicht VOG-250680 Onderneming (Dino Martins) local_gas_station eme…" at bounding box center [678, 228] width 1272 height 457
click at [637, 431] on div "Financiële gegevens keyboard_arrow_right" at bounding box center [365, 427] width 607 height 14
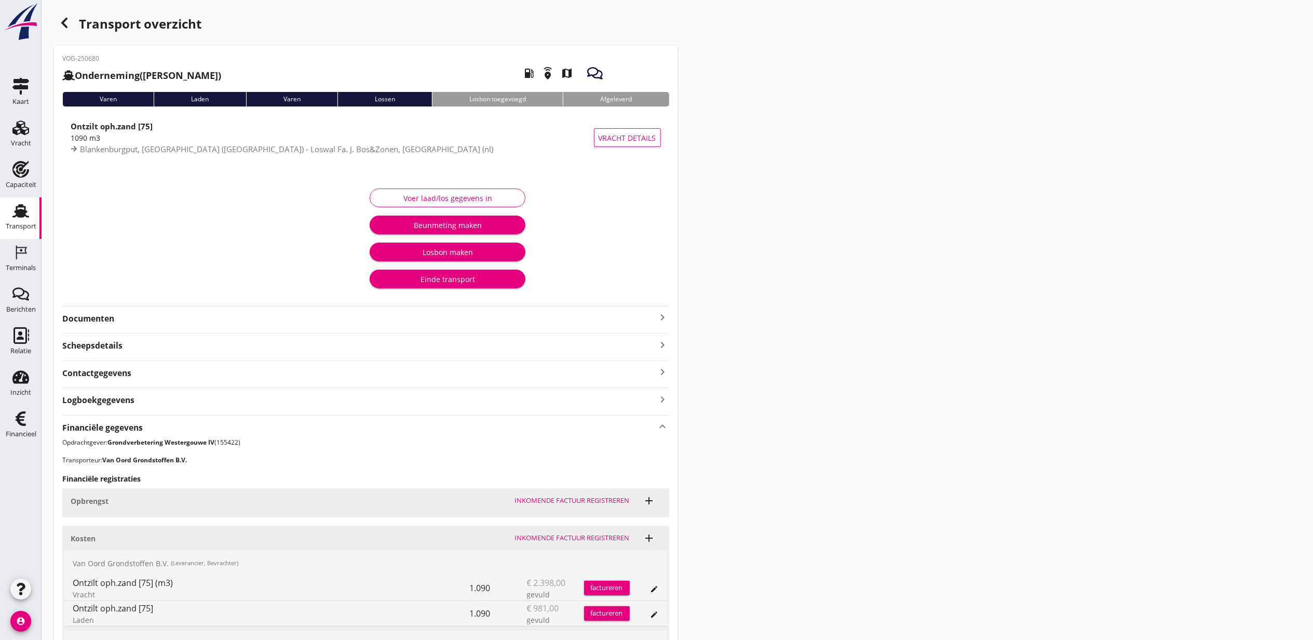
scroll to position [137, 0]
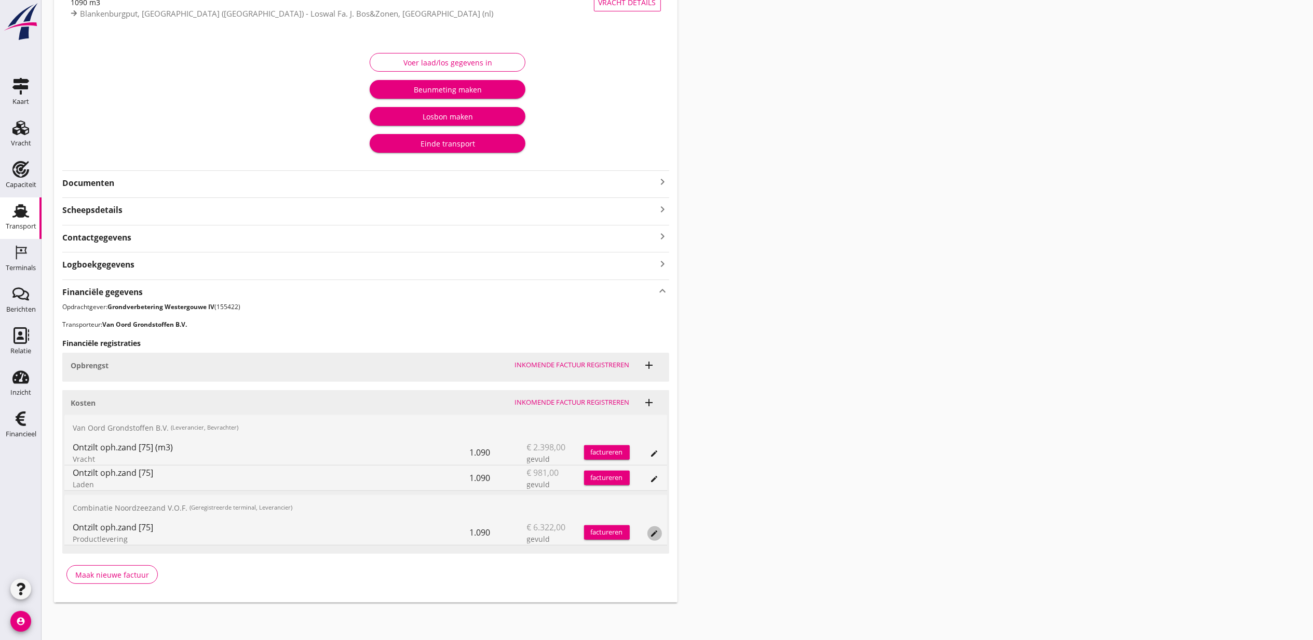
click at [653, 532] on icon "edit" at bounding box center [655, 533] width 8 height 8
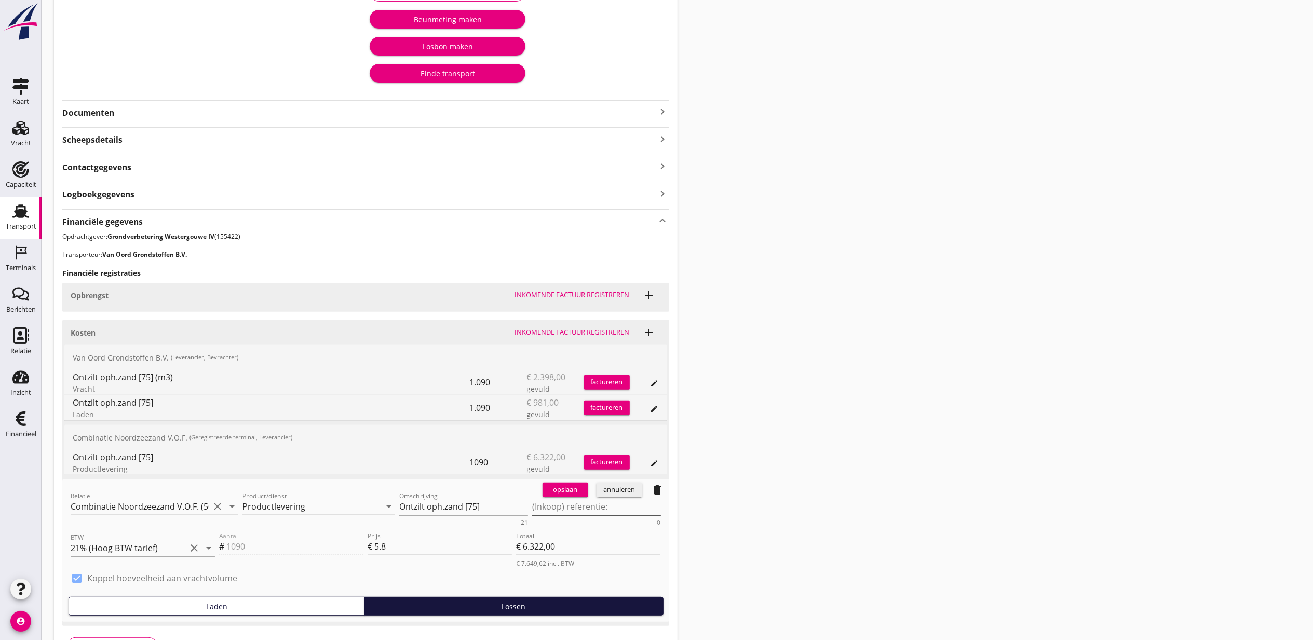
scroll to position [206, 0]
click at [605, 507] on textarea "(Inkoop) referentie:" at bounding box center [596, 506] width 129 height 17
paste textarea "2316006817"
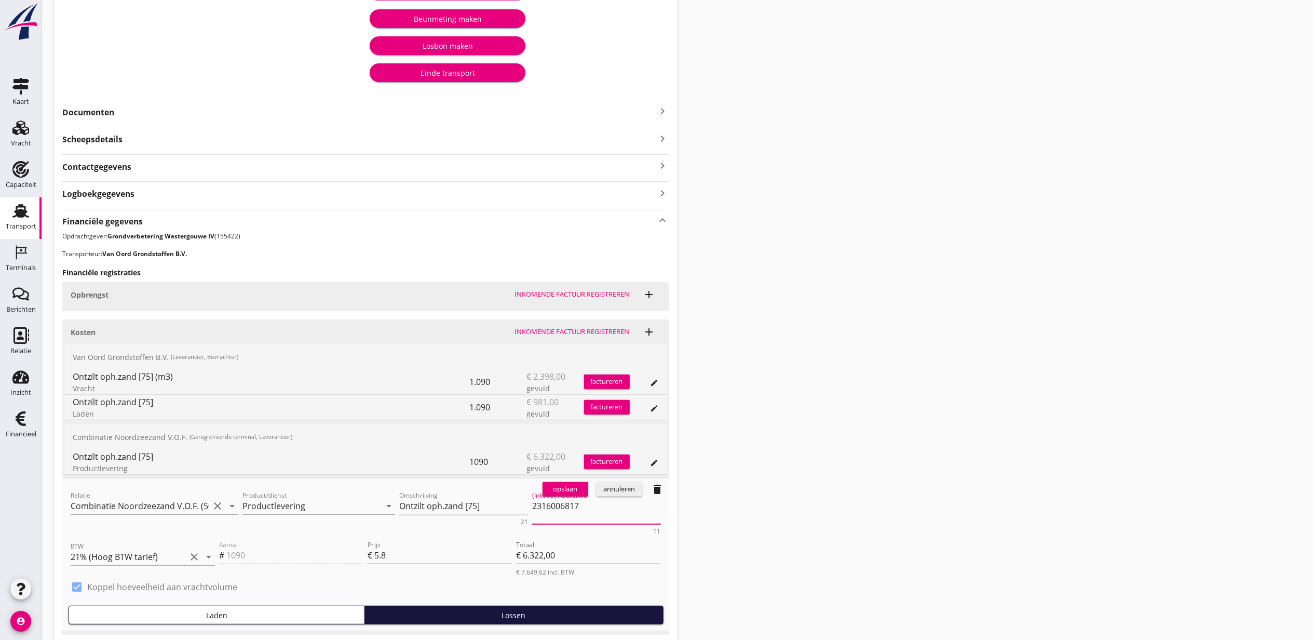
type textarea "2316006817"
click at [572, 494] on div "opslaan" at bounding box center [565, 489] width 37 height 10
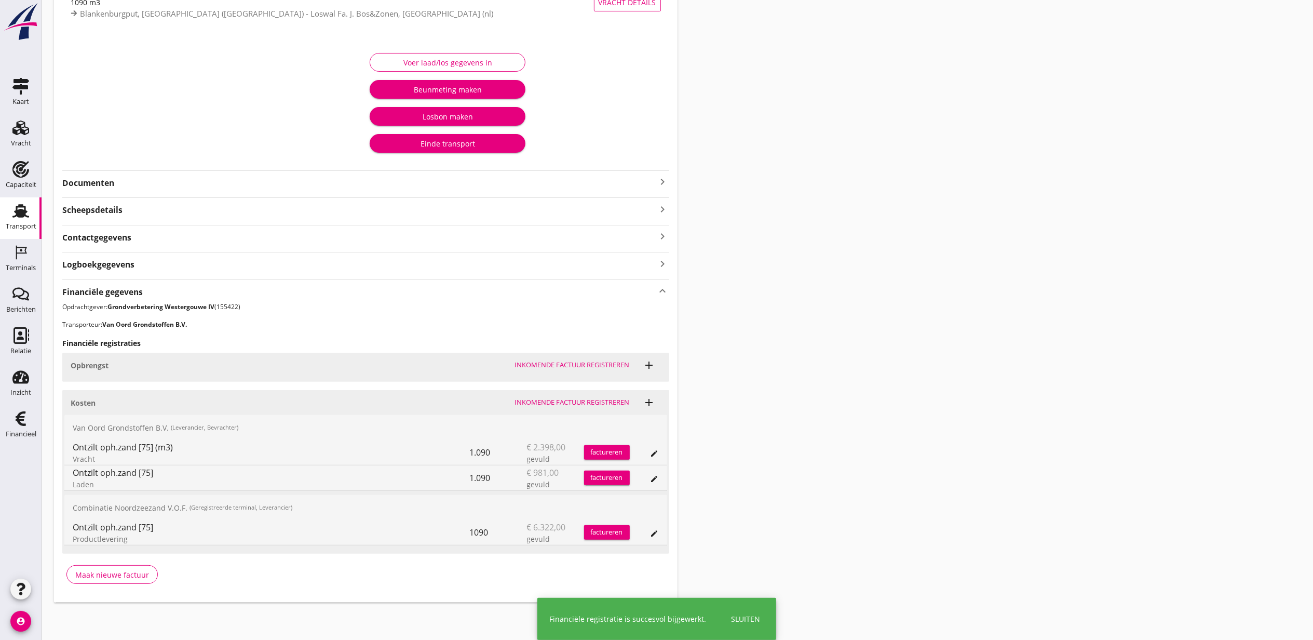
scroll to position [137, 0]
click at [912, 271] on div "Transport overzicht VOG-250680 Onderneming (Dino Martins) local_gas_station eme…" at bounding box center [678, 239] width 1272 height 750
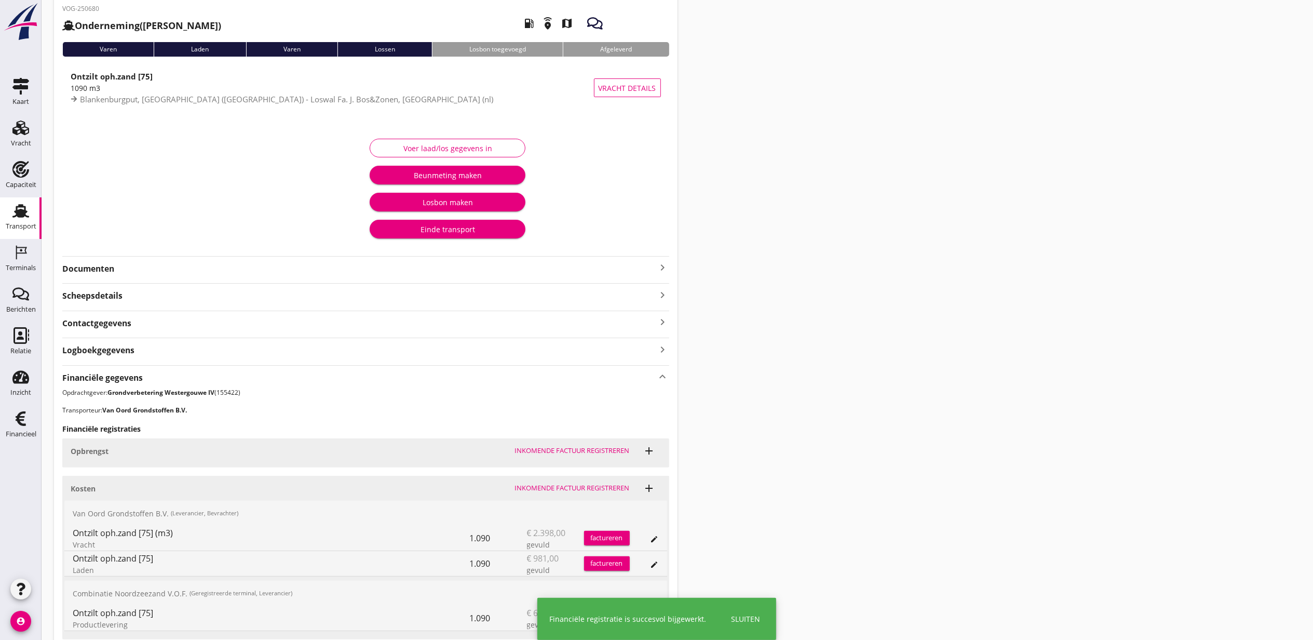
scroll to position [0, 0]
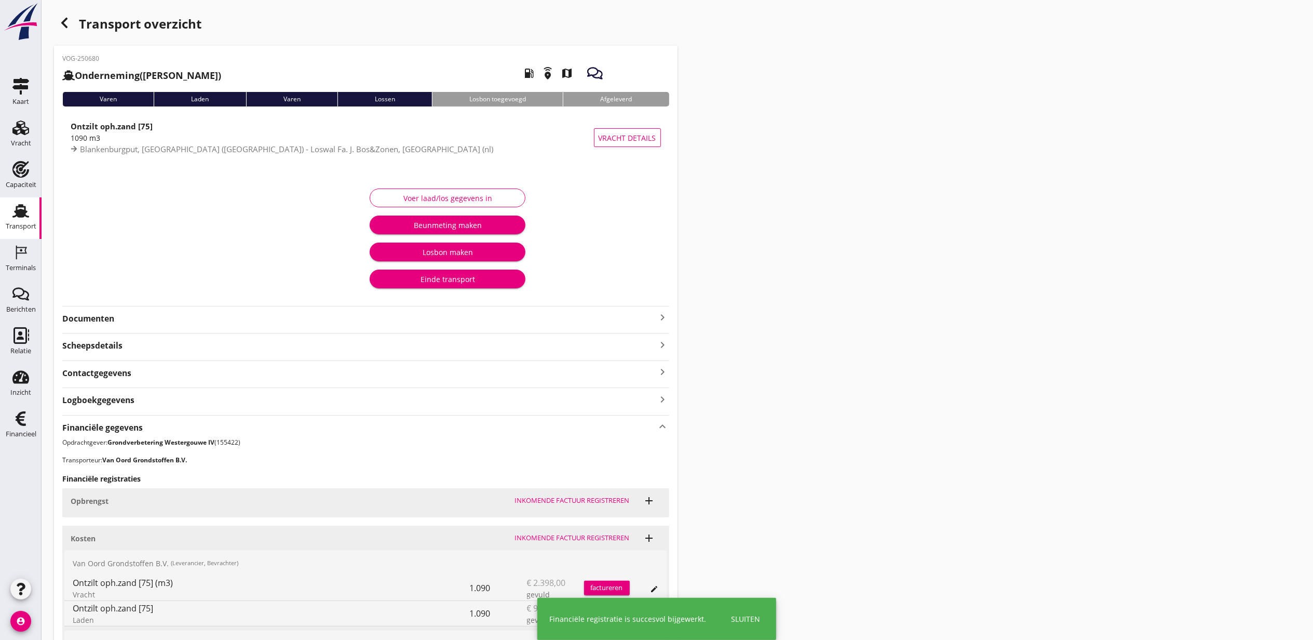
click at [69, 19] on icon "button" at bounding box center [64, 23] width 12 height 12
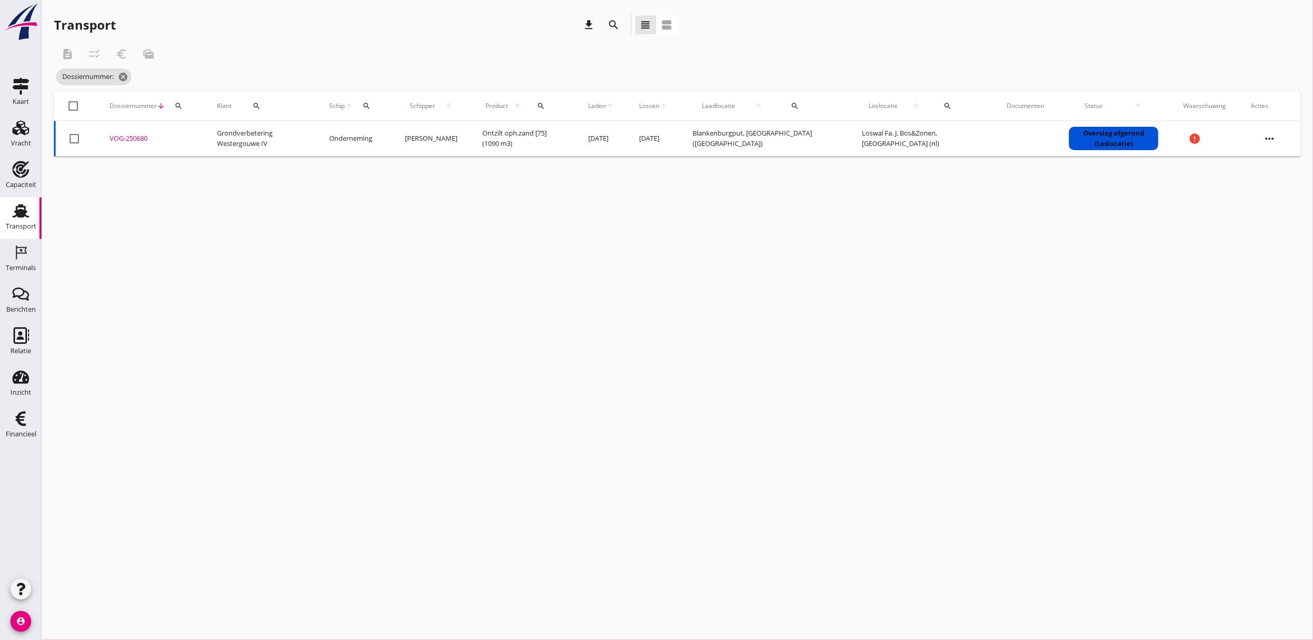
click at [181, 104] on icon "search" at bounding box center [179, 106] width 8 height 8
click at [183, 135] on input "Zoeken op dossiernummer..." at bounding box center [227, 136] width 108 height 17
paste input "VOG-250681"
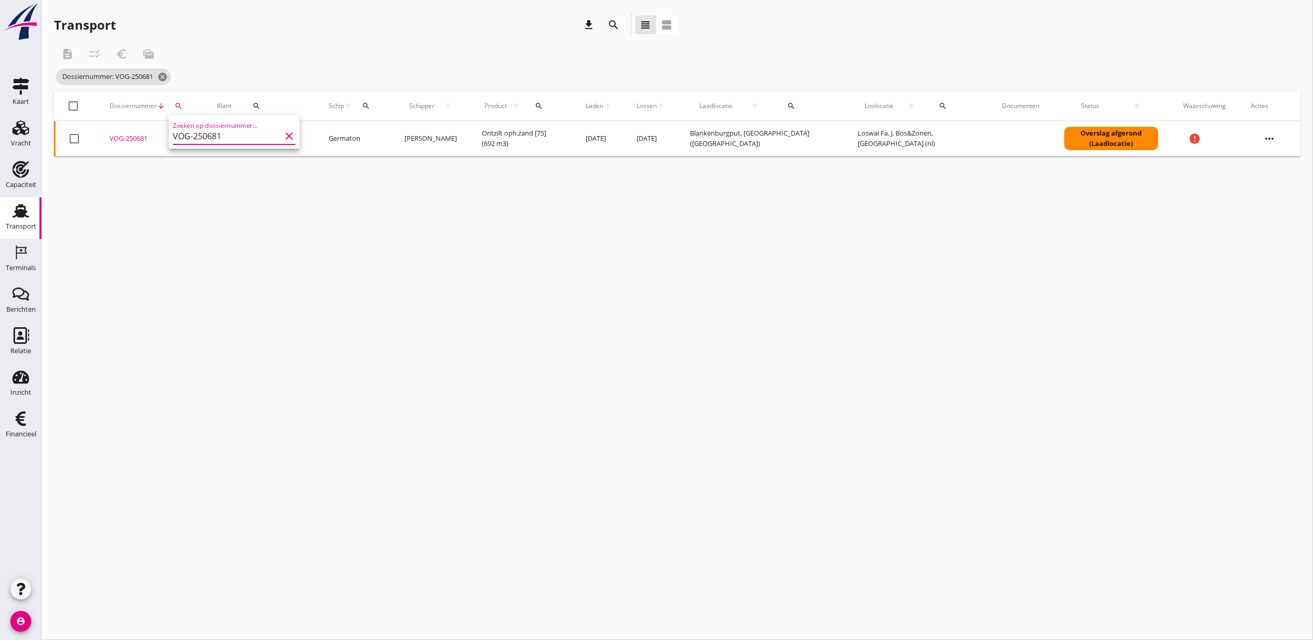
type input "VOG-250681"
click at [140, 138] on div "VOG-250681" at bounding box center [151, 138] width 83 height 10
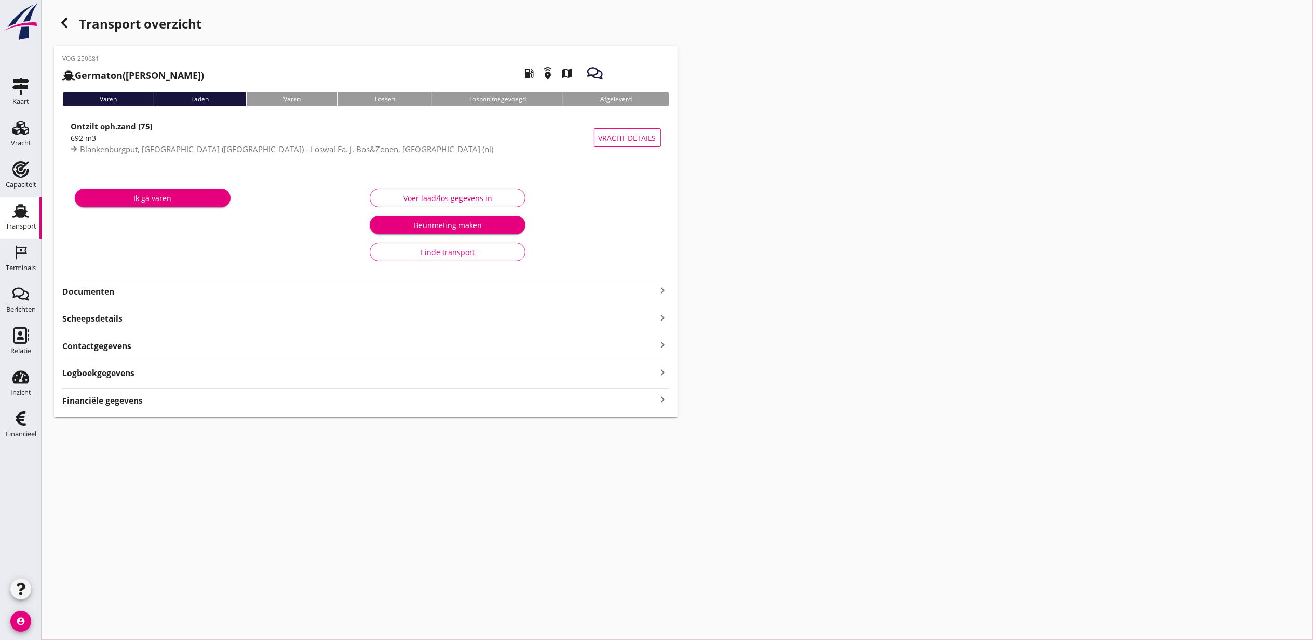
click at [1012, 287] on div "Transport overzicht VOG-250681 Germaton (Tonny Busker) local_gas_station emerge…" at bounding box center [678, 215] width 1272 height 430
click at [624, 406] on div "Financiële gegevens keyboard_arrow_right" at bounding box center [365, 400] width 607 height 14
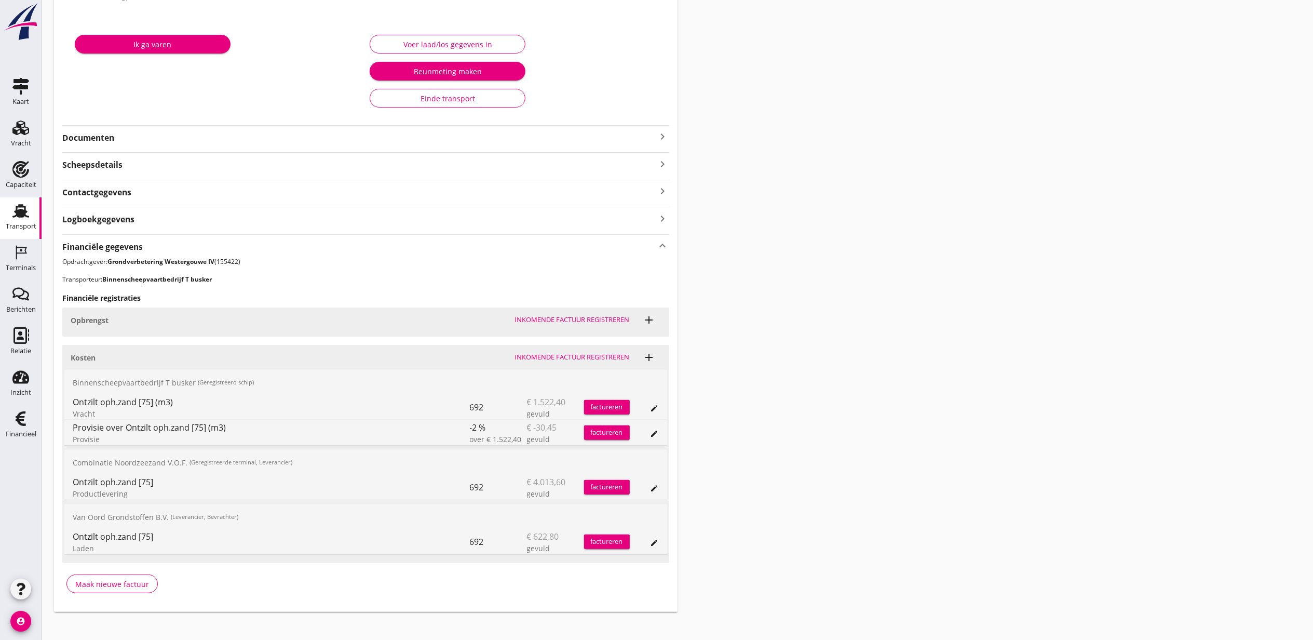
scroll to position [165, 0]
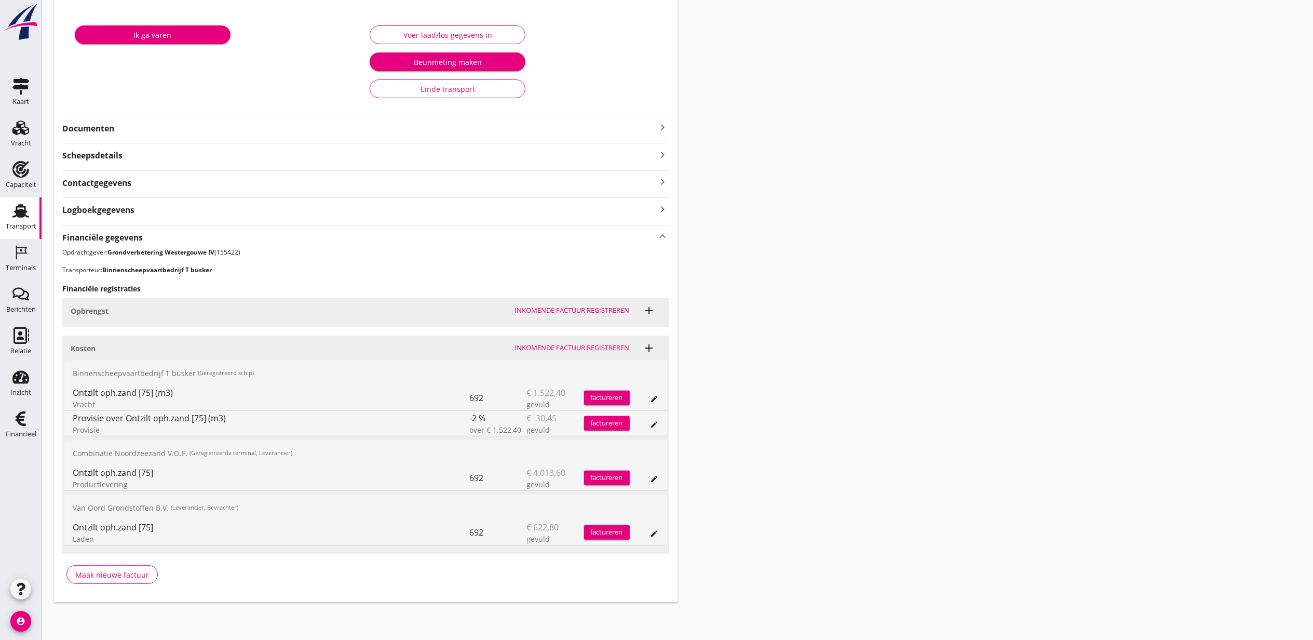
click at [655, 478] on icon "edit" at bounding box center [655, 479] width 8 height 8
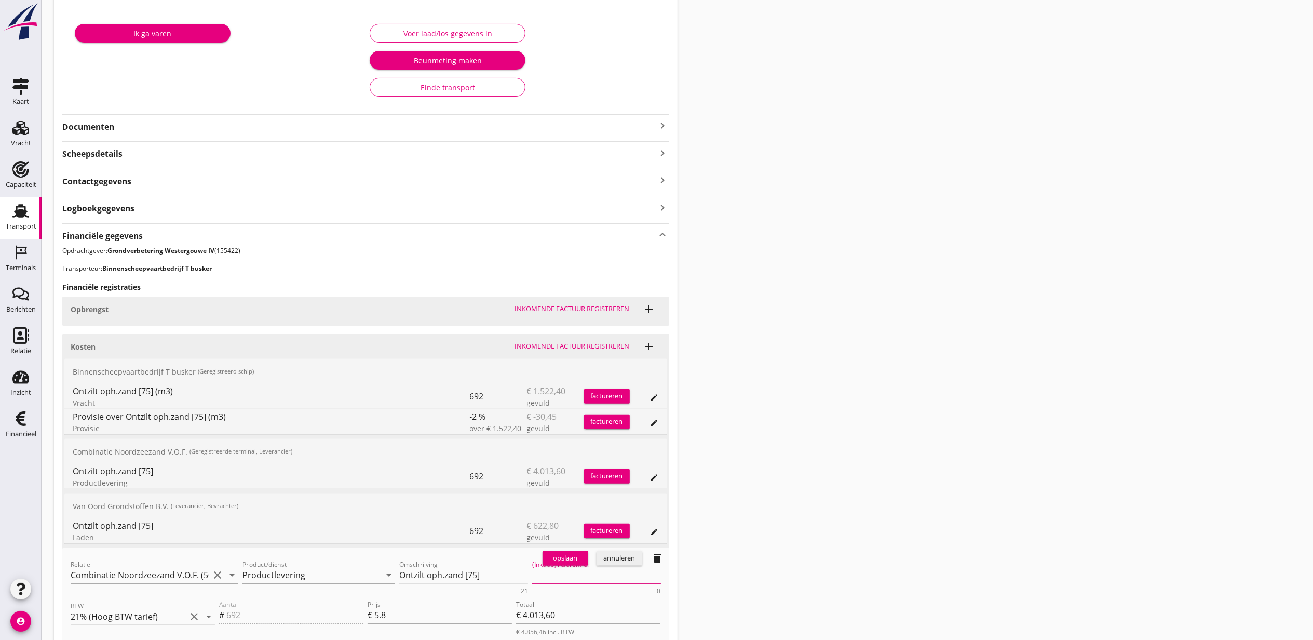
click at [570, 572] on textarea "(Inkoop) referentie:" at bounding box center [596, 575] width 129 height 17
paste textarea "2316006817"
type textarea "2316006817"
click at [568, 561] on div "opslaan" at bounding box center [565, 558] width 37 height 10
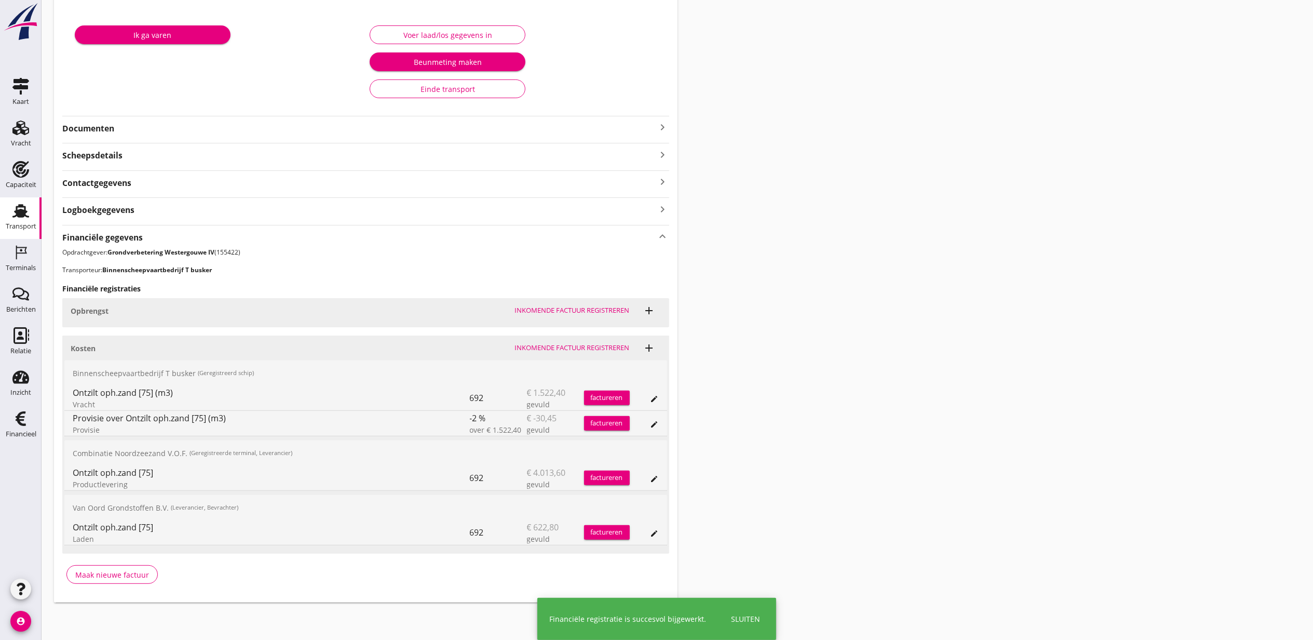
click at [1030, 256] on div "Transport overzicht VOG-250681 Germaton (Tonny Busker) local_gas_station emerge…" at bounding box center [678, 226] width 1272 height 778
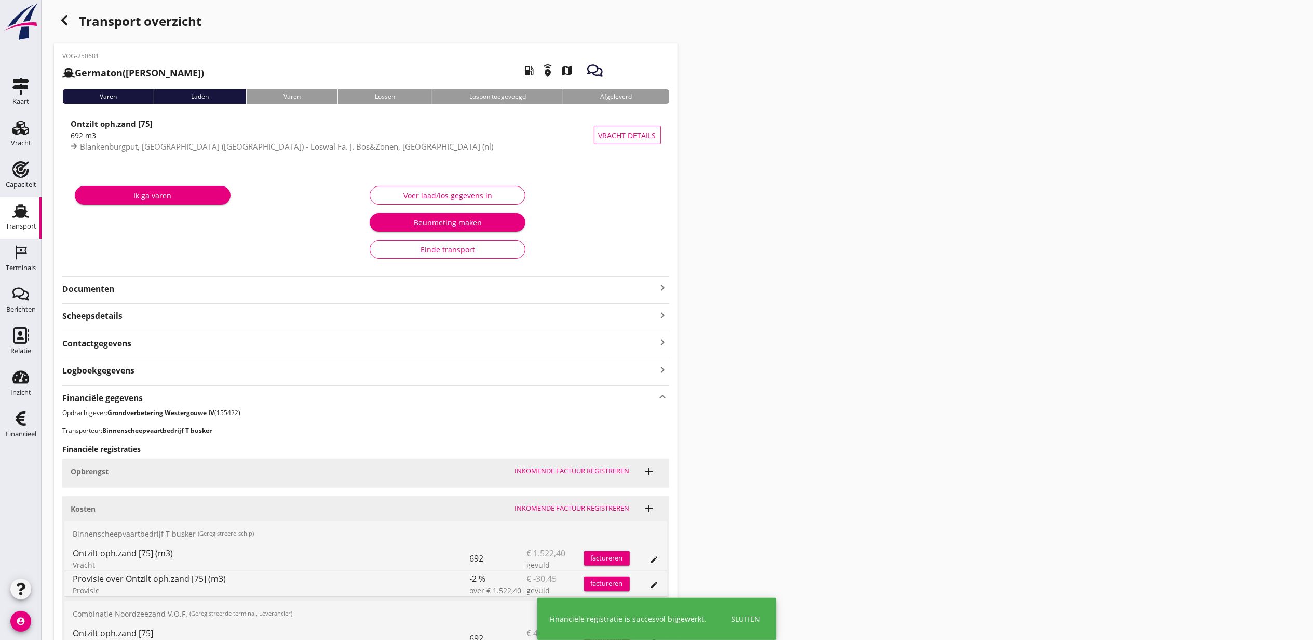
scroll to position [0, 0]
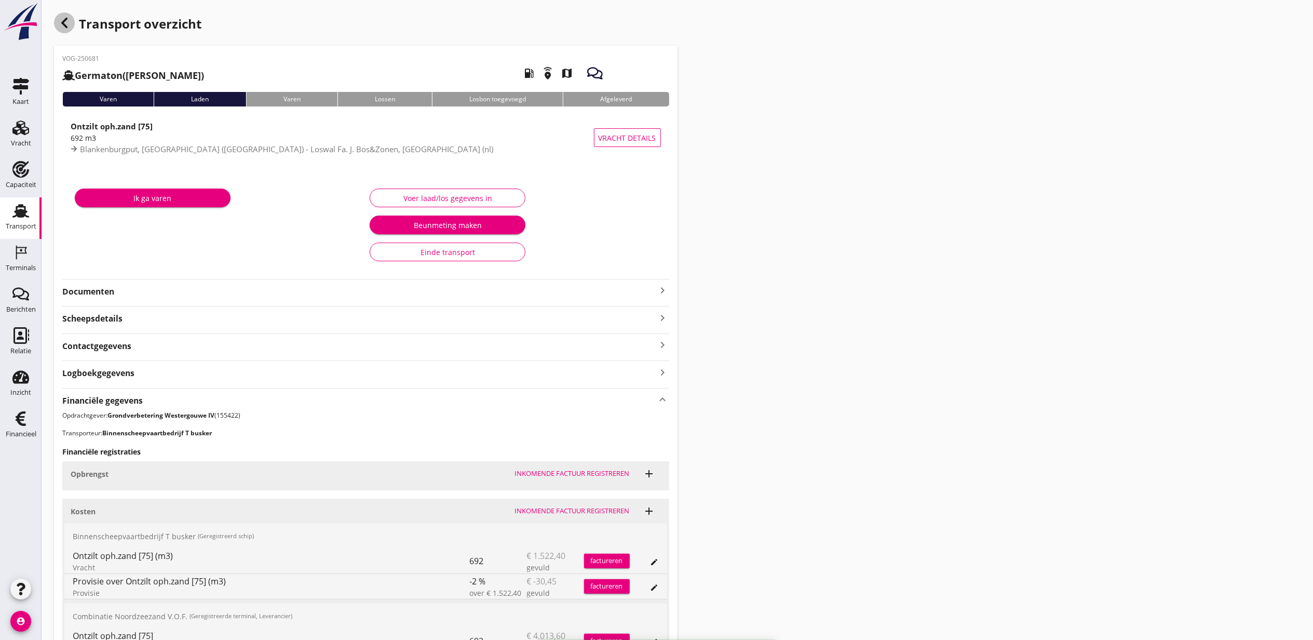
click at [72, 23] on div "button" at bounding box center [64, 22] width 21 height 21
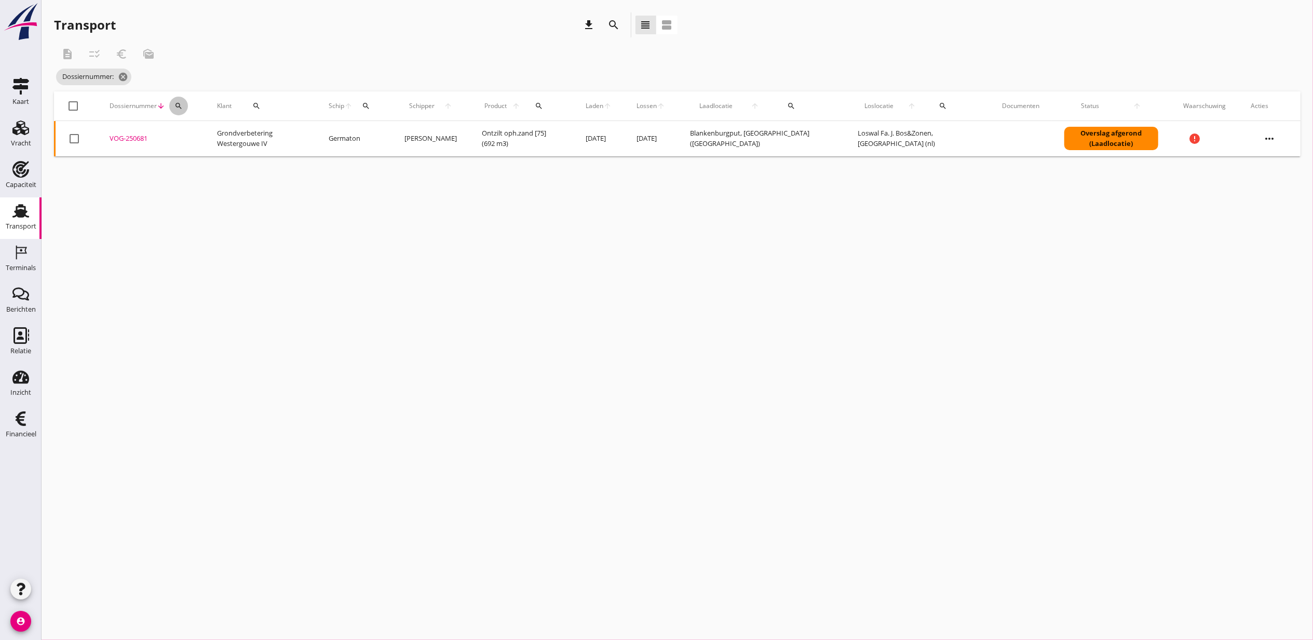
click at [181, 108] on icon "search" at bounding box center [179, 106] width 8 height 8
click at [180, 136] on input "Zoeken op dossiernummer..." at bounding box center [227, 136] width 108 height 17
paste input "VOG-250683"
type input "VOG-250683"
click at [133, 140] on div "VOG-250683" at bounding box center [151, 138] width 83 height 10
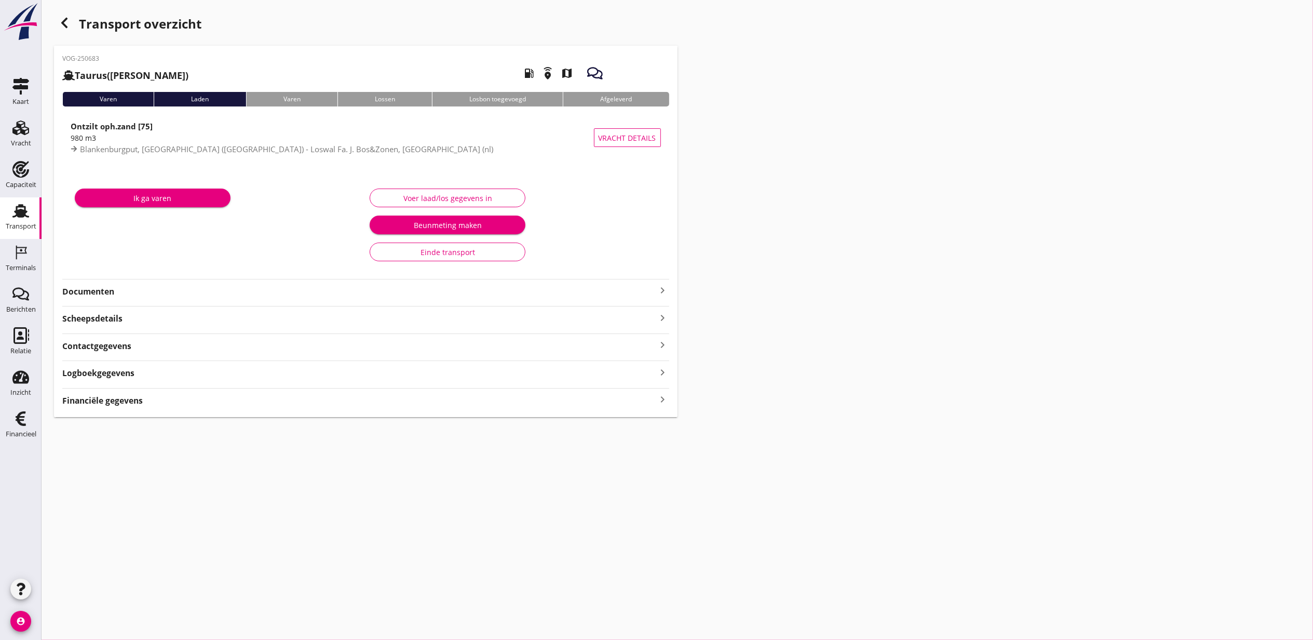
click at [603, 408] on div "VOG-250683 Taurus (Van Oord) local_gas_station emergency_share map Varen Laden …" at bounding box center [366, 231] width 624 height 371
click at [605, 401] on div "Financiële gegevens keyboard_arrow_right" at bounding box center [365, 400] width 607 height 14
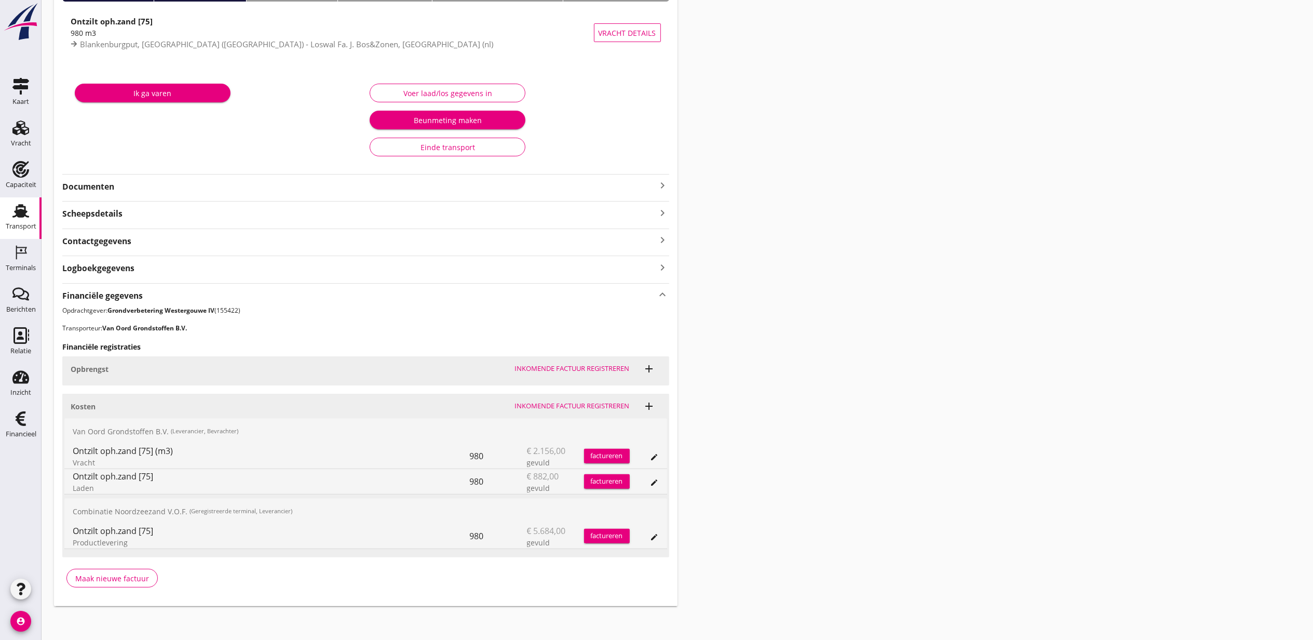
scroll to position [110, 0]
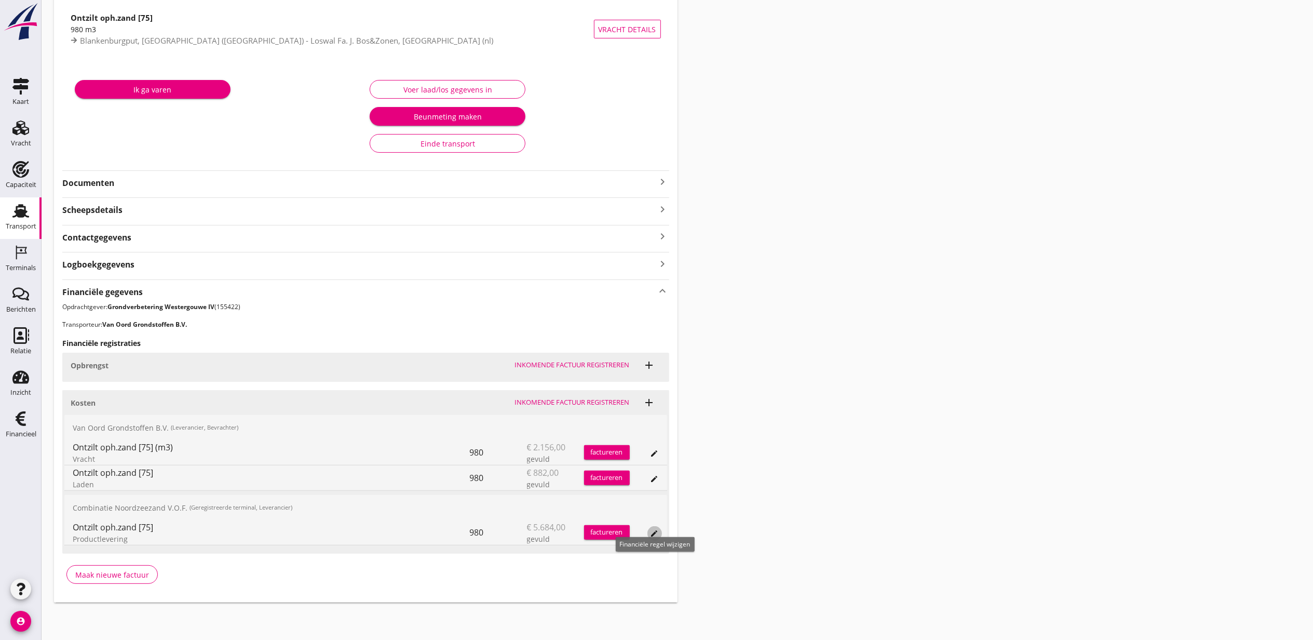
click at [659, 530] on icon "edit" at bounding box center [655, 533] width 8 height 8
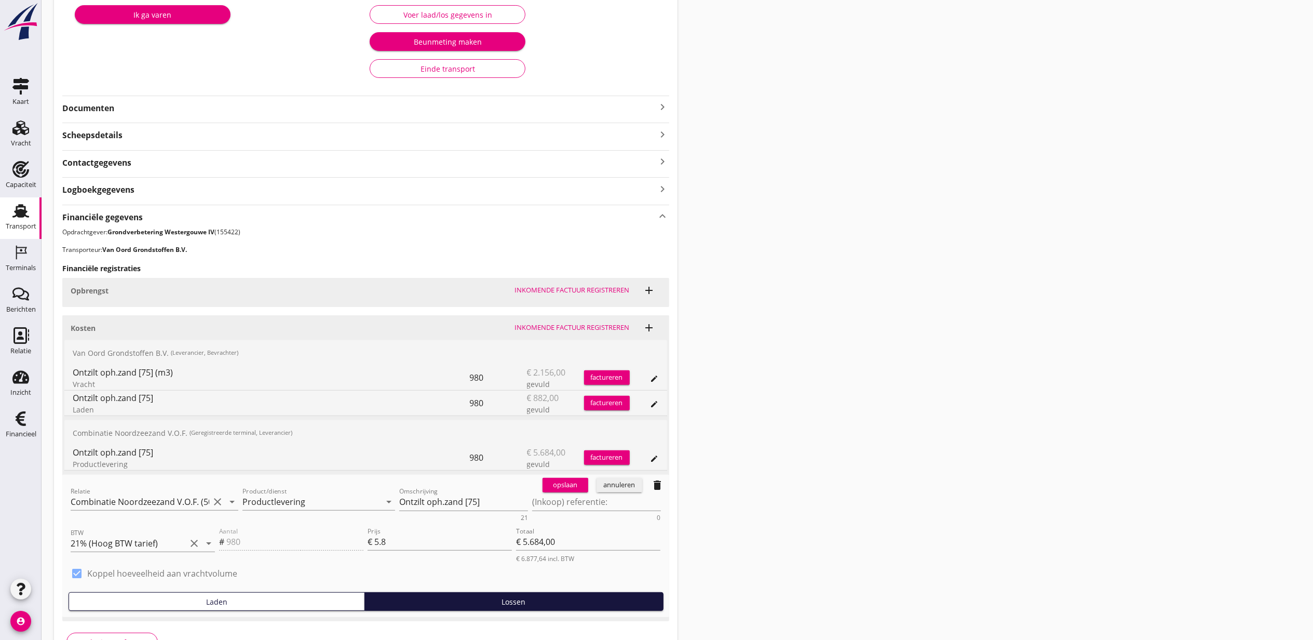
scroll to position [252, 0]
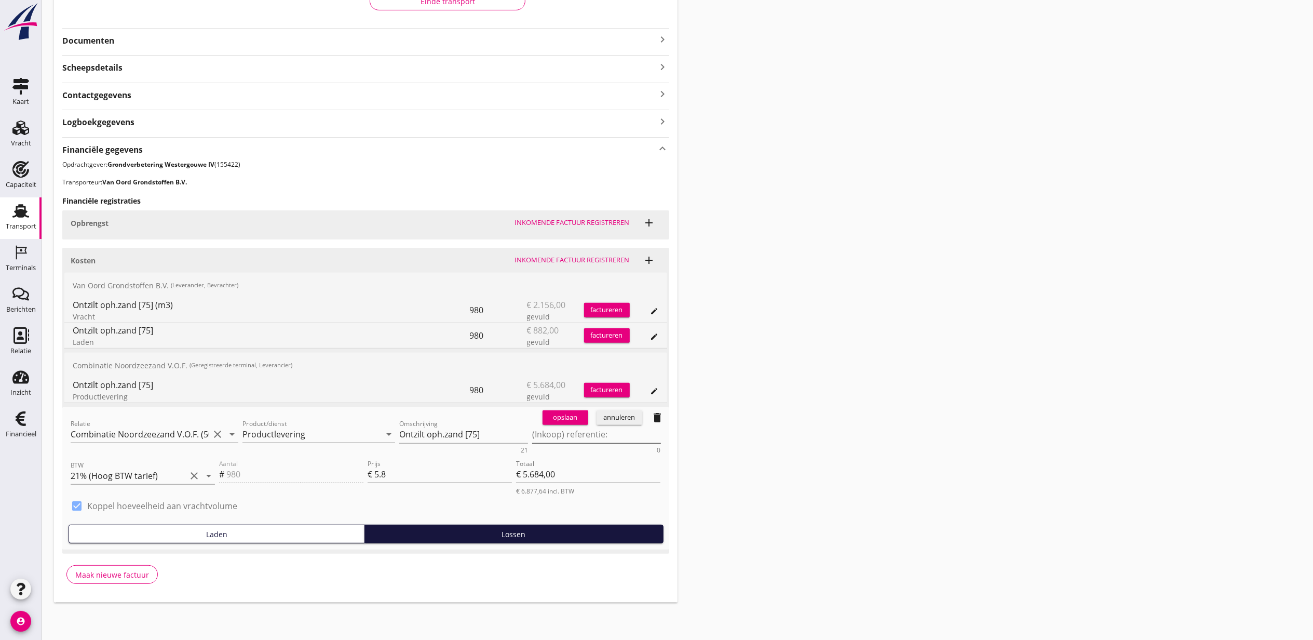
click at [567, 434] on textarea "(Inkoop) referentie:" at bounding box center [596, 434] width 129 height 17
paste textarea "2316006817"
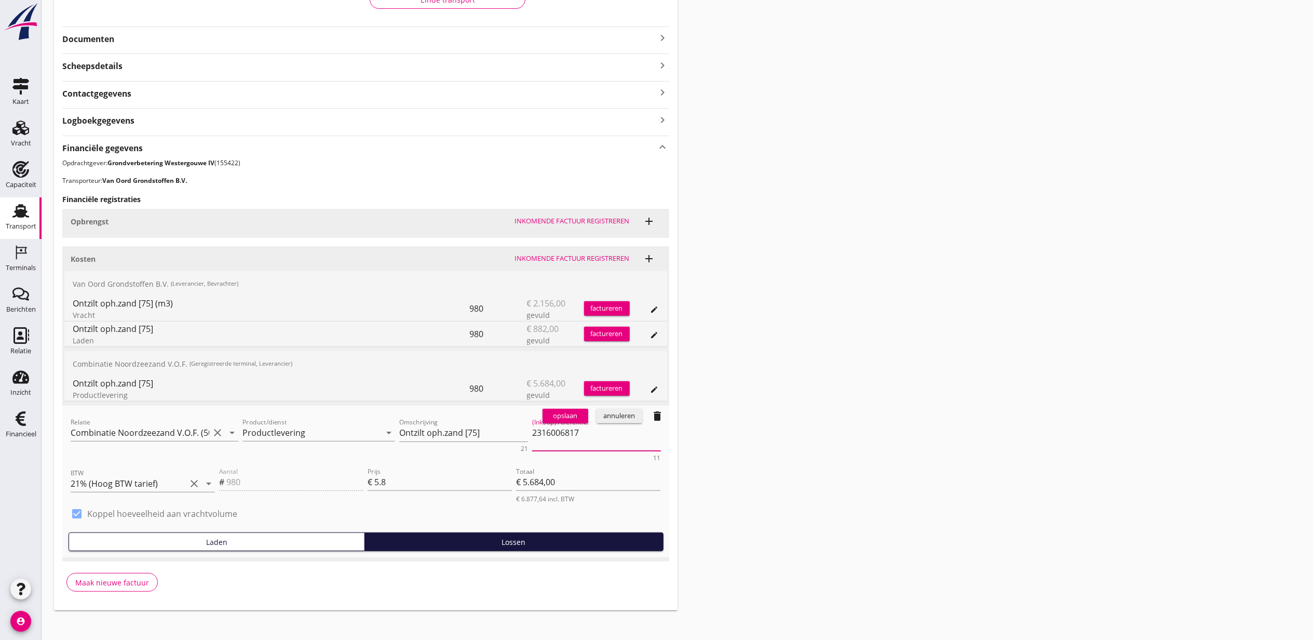
type textarea "2316006817"
click at [560, 420] on div "opslaan" at bounding box center [565, 416] width 37 height 10
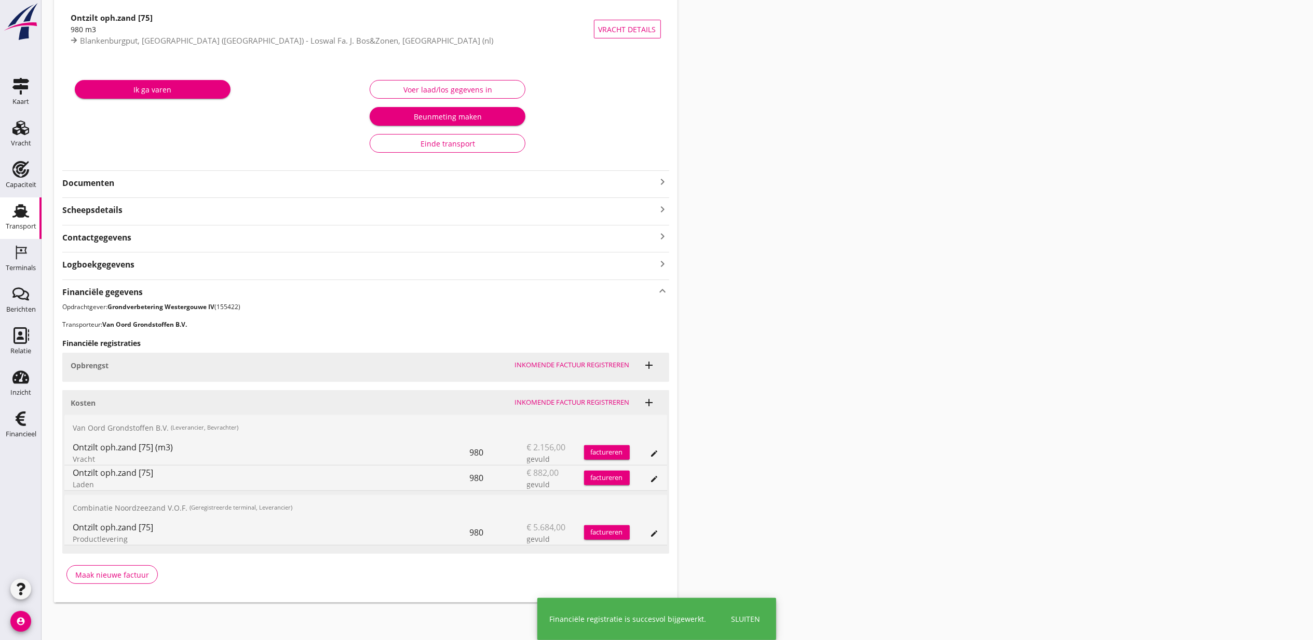
click at [1162, 278] on div "Transport overzicht VOG-250683 Taurus (Van Oord) local_gas_station emergency_sh…" at bounding box center [678, 252] width 1272 height 723
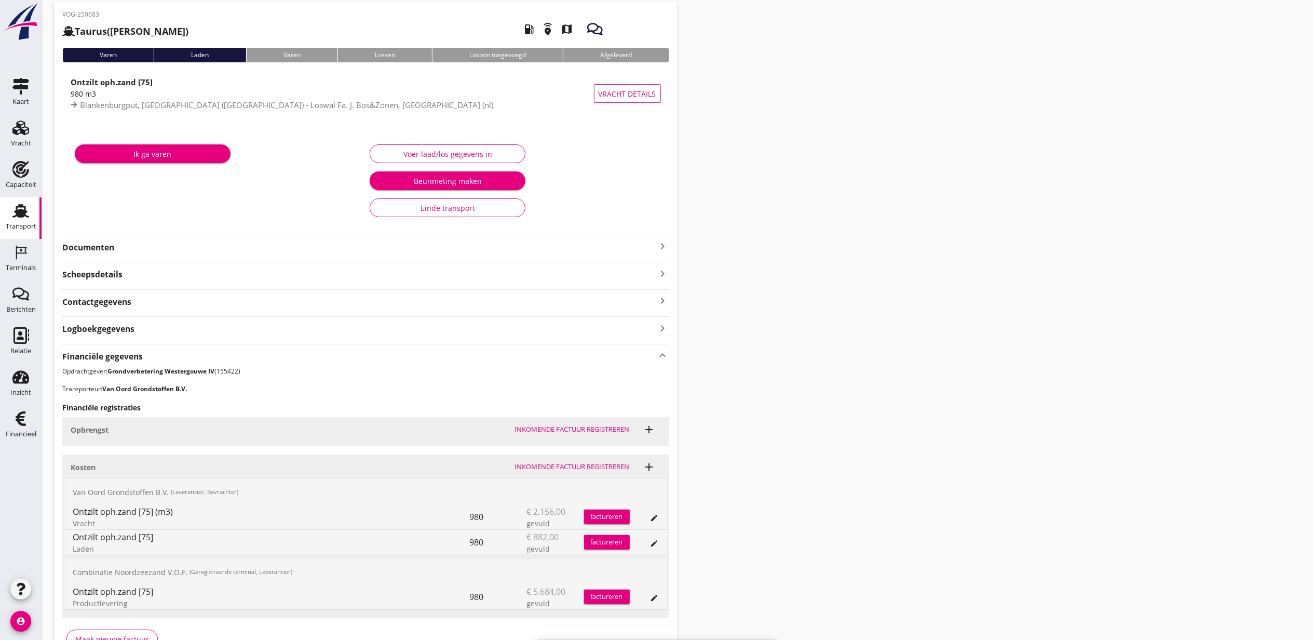
scroll to position [0, 0]
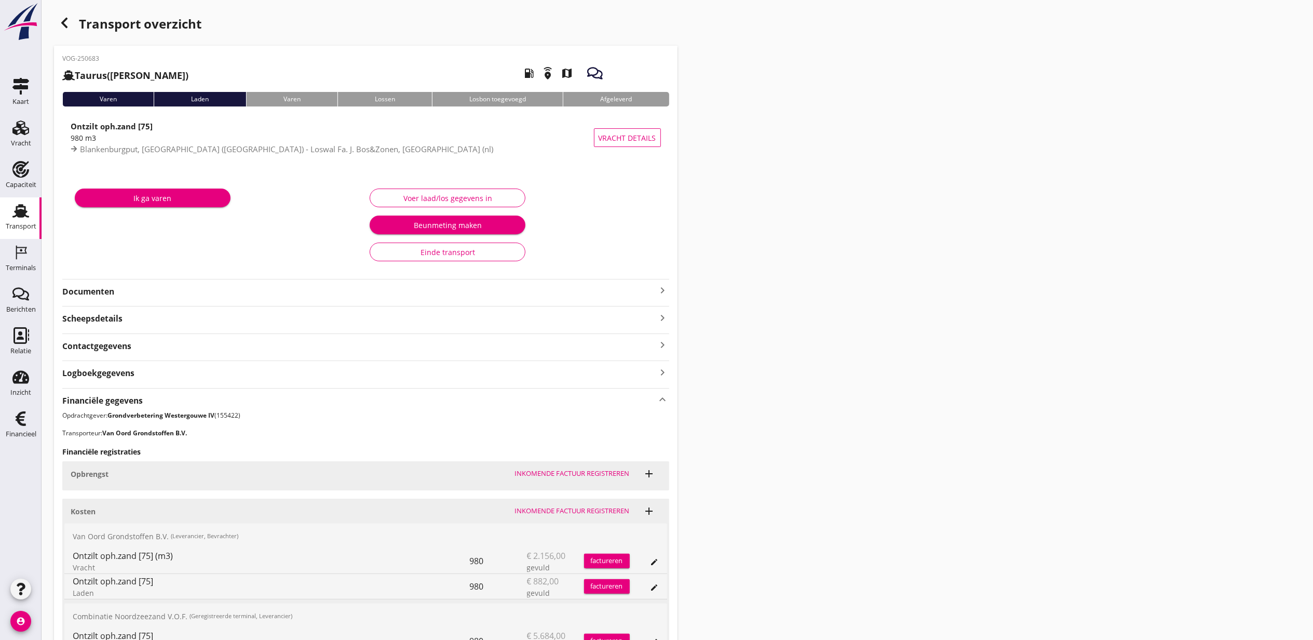
click at [63, 17] on div "Transport overzicht" at bounding box center [366, 24] width 624 height 25
click at [61, 19] on icon "button" at bounding box center [64, 23] width 12 height 12
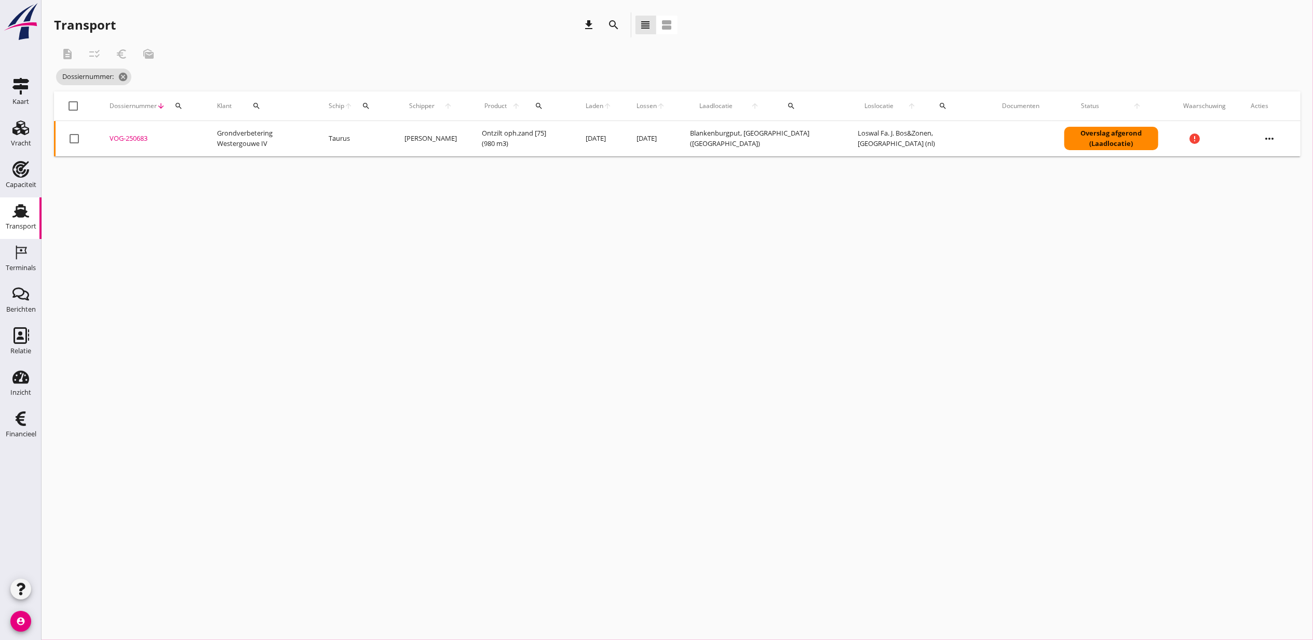
click at [204, 106] on th "Dossiernummer arrow_downward search" at bounding box center [151, 105] width 108 height 29
click at [184, 106] on div "search" at bounding box center [178, 106] width 19 height 8
click at [227, 144] on div "Zoeken op dossiernummer..." at bounding box center [234, 136] width 123 height 17
paste input "VOG-250691"
type input "VOG-250691"
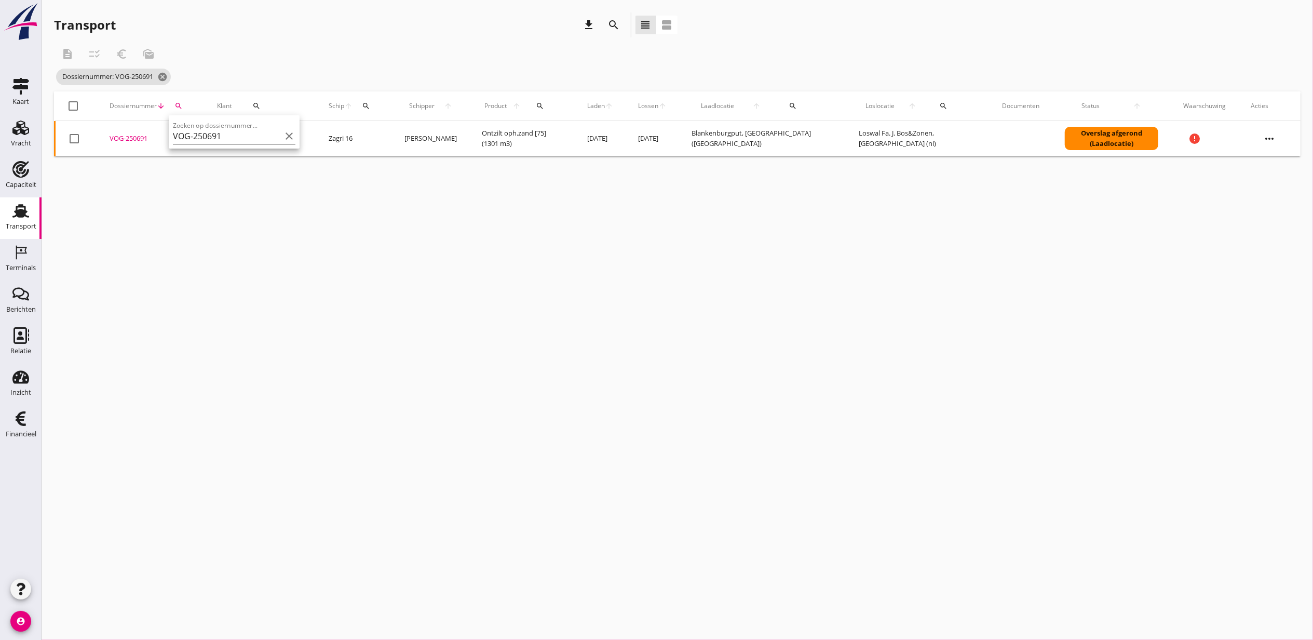
click at [121, 137] on div "VOG-250691" at bounding box center [151, 138] width 83 height 10
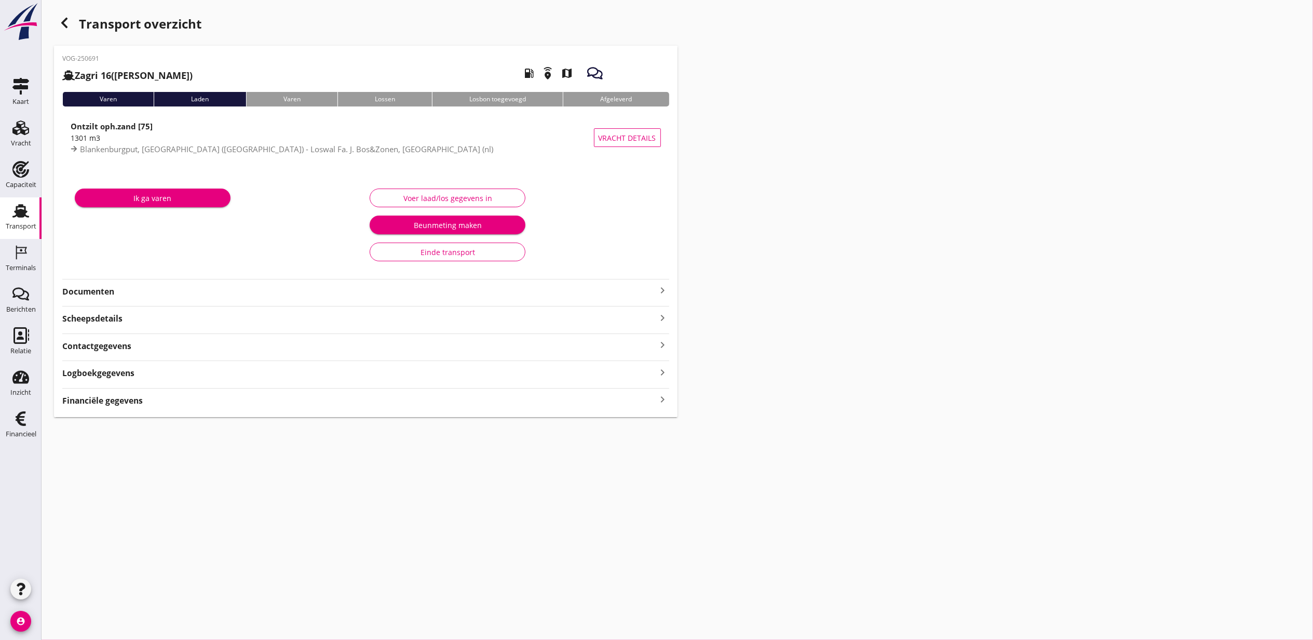
click at [336, 397] on div "Financiële gegevens keyboard_arrow_right" at bounding box center [365, 400] width 607 height 14
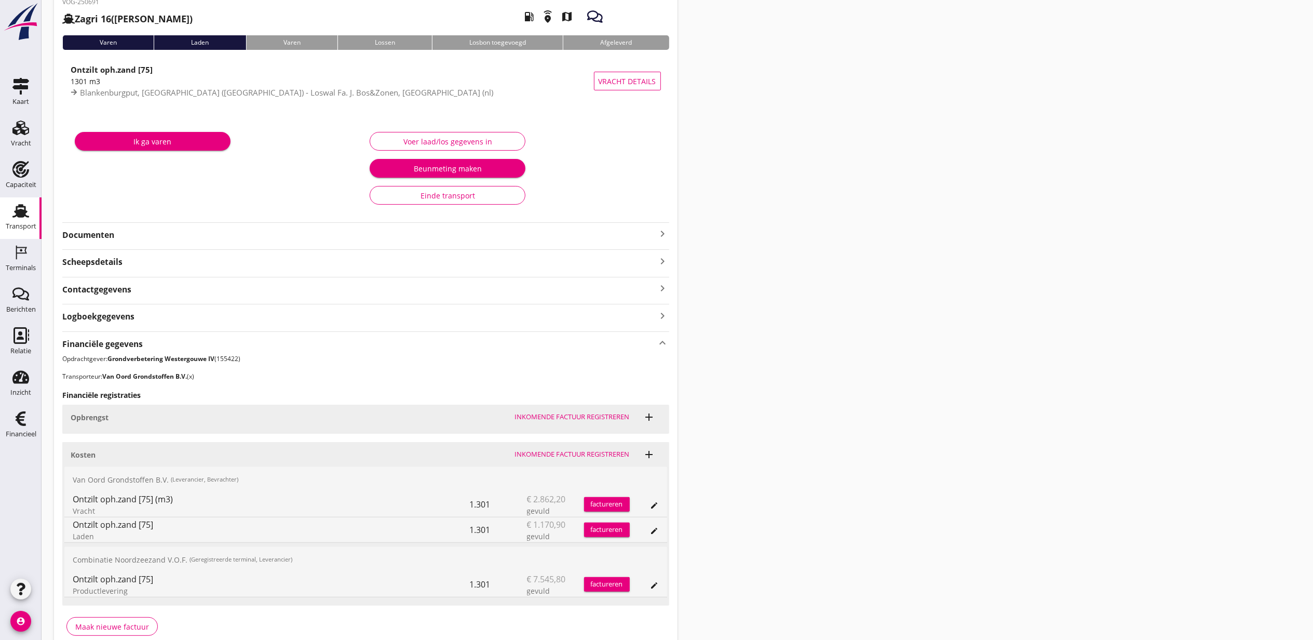
scroll to position [110, 0]
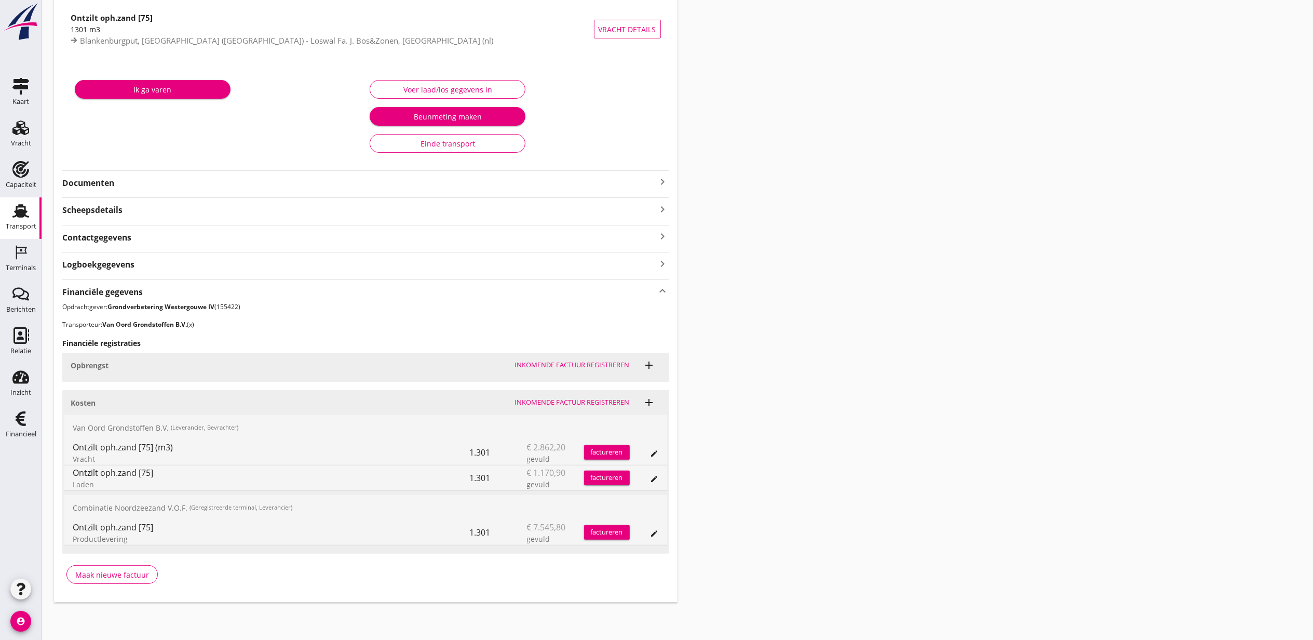
click at [663, 528] on div "Ontzilt oph.zand [75] Productlevering 1.301 € 7.545,80 gevuld factureren edit" at bounding box center [365, 532] width 603 height 25
click at [659, 532] on div "edit" at bounding box center [655, 533] width 15 height 8
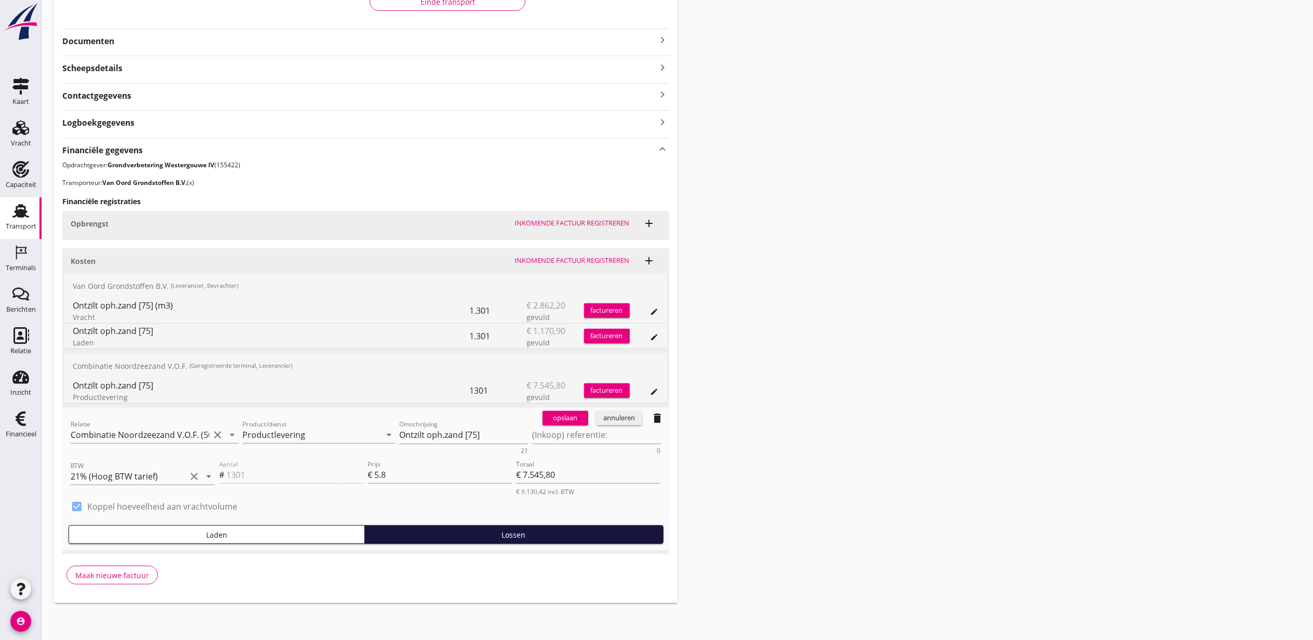
scroll to position [252, 0]
click at [559, 431] on textarea "(Inkoop) referentie:" at bounding box center [596, 434] width 129 height 17
paste textarea "2316006817"
type textarea "2316006817"
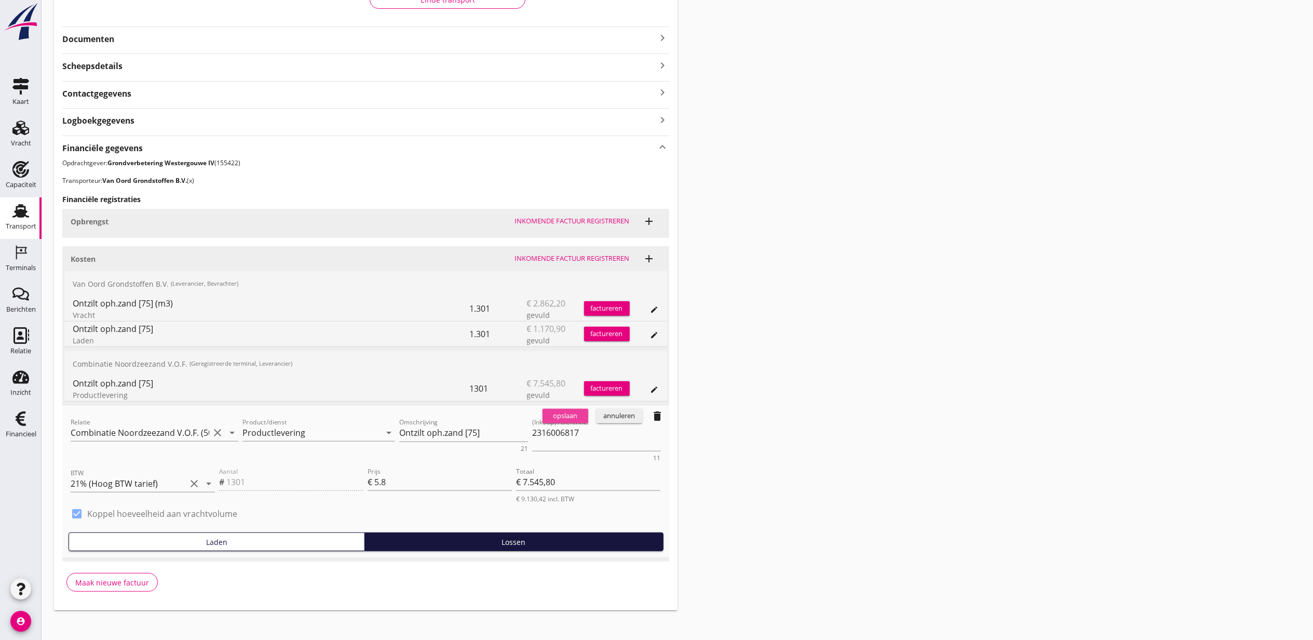
click at [561, 417] on div "opslaan" at bounding box center [565, 416] width 37 height 10
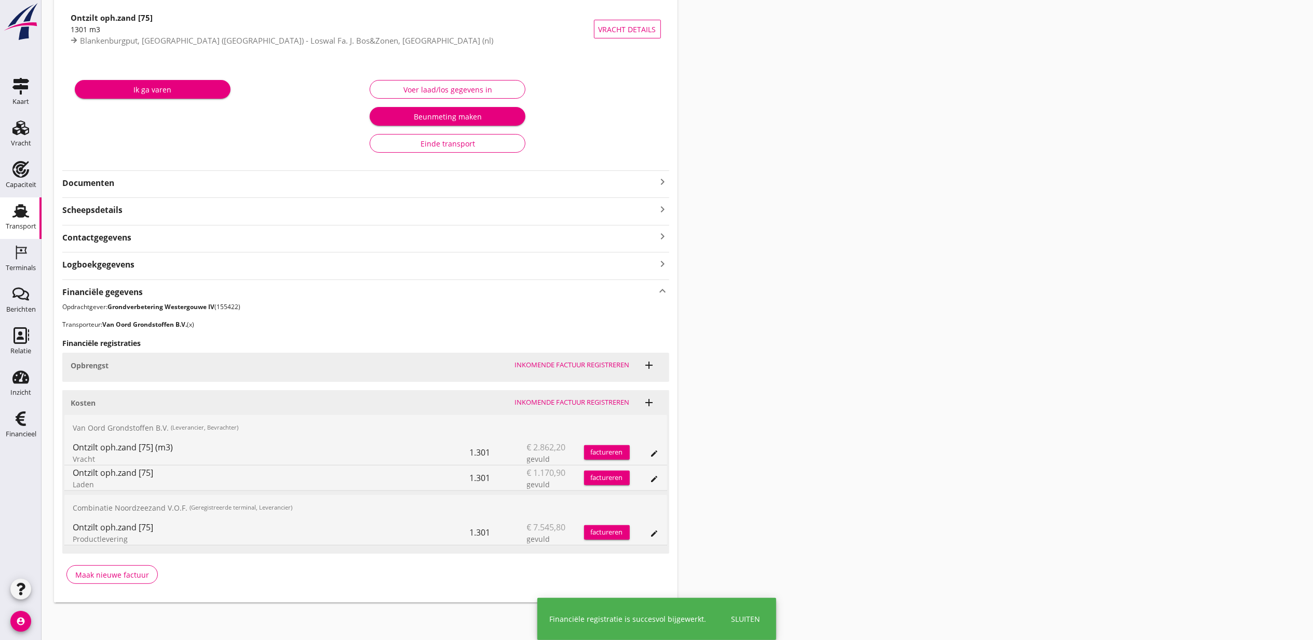
click at [1050, 229] on div "Transport overzicht VOG-250691 Zagri 16 (Maarten Bakker) local_gas_station emer…" at bounding box center [678, 252] width 1272 height 723
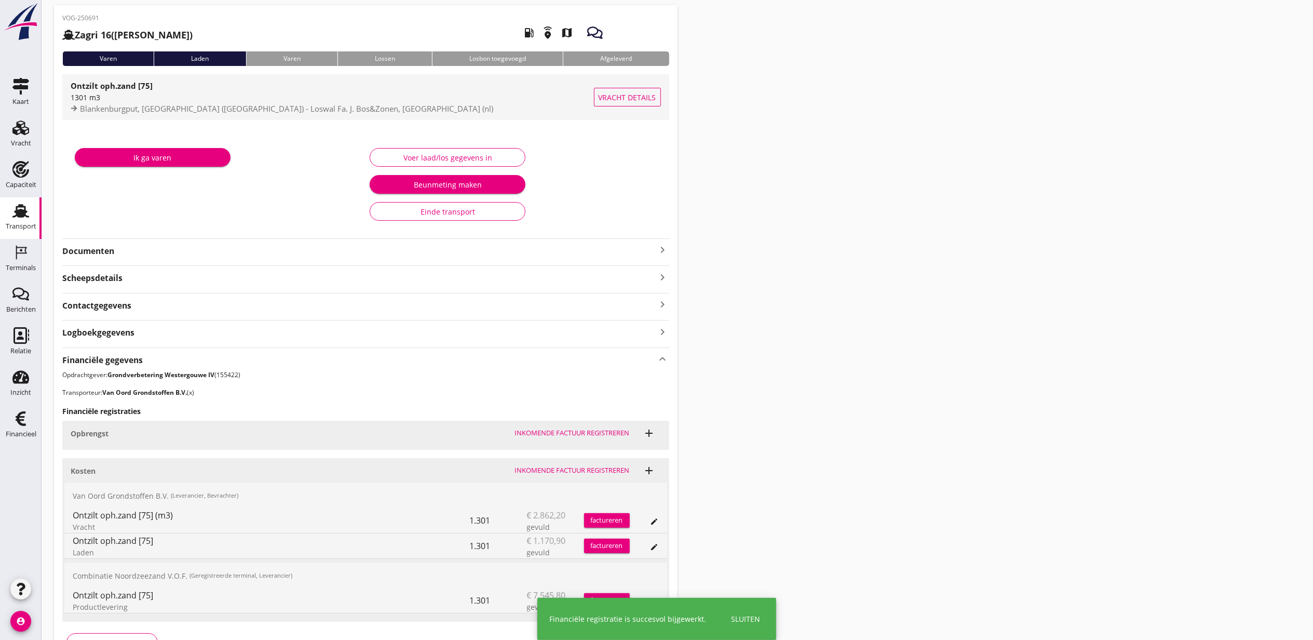
scroll to position [0, 0]
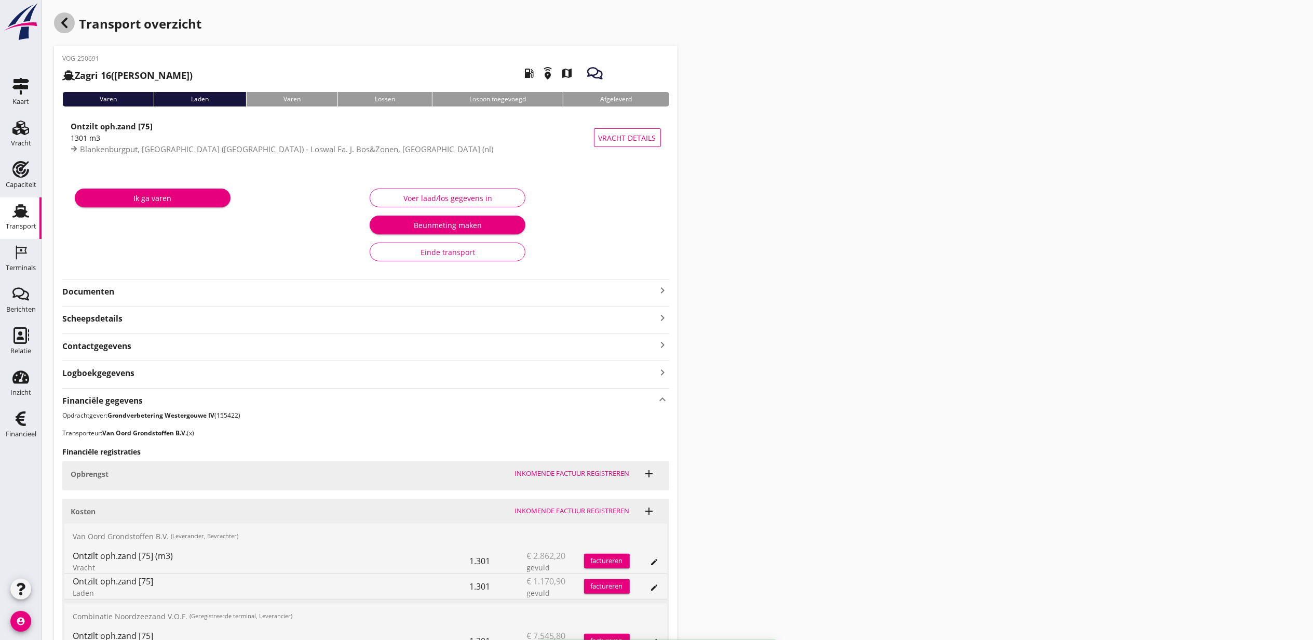
click at [58, 25] on icon "button" at bounding box center [64, 23] width 12 height 12
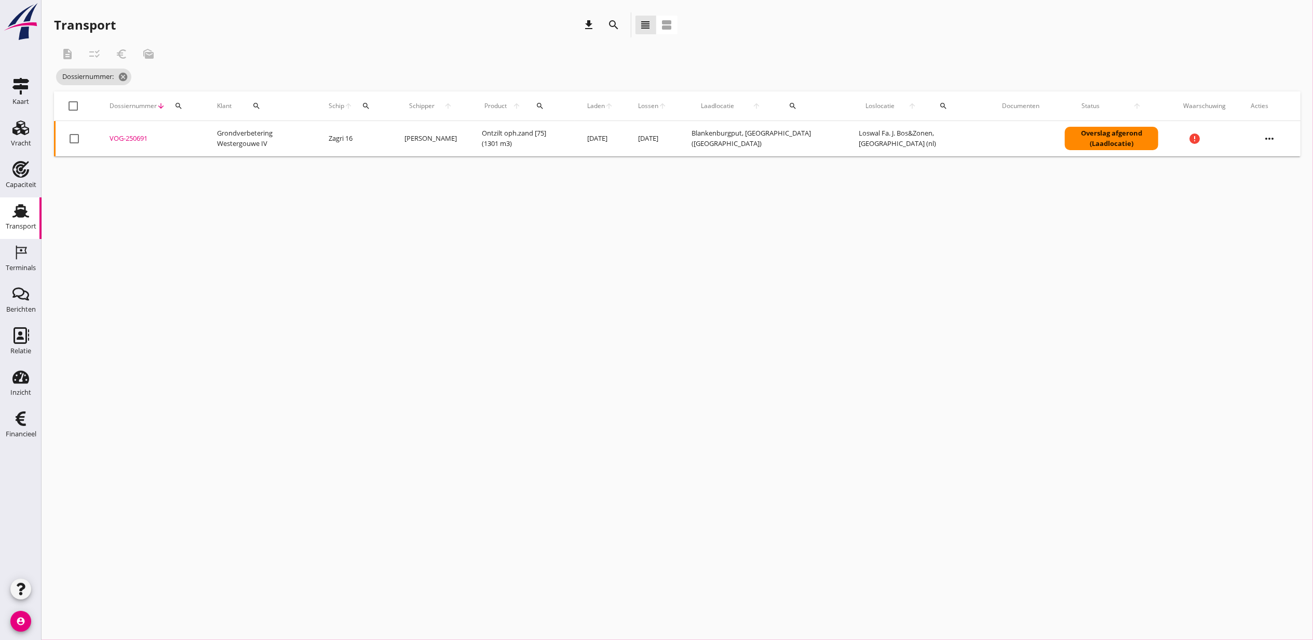
click at [188, 109] on div "Dossiernummer arrow_downward search" at bounding box center [151, 105] width 83 height 25
click at [182, 111] on button "search" at bounding box center [178, 106] width 19 height 19
click at [210, 129] on input "Zoeken op dossiernummer..." at bounding box center [227, 136] width 108 height 17
paste input "VOG-250693"
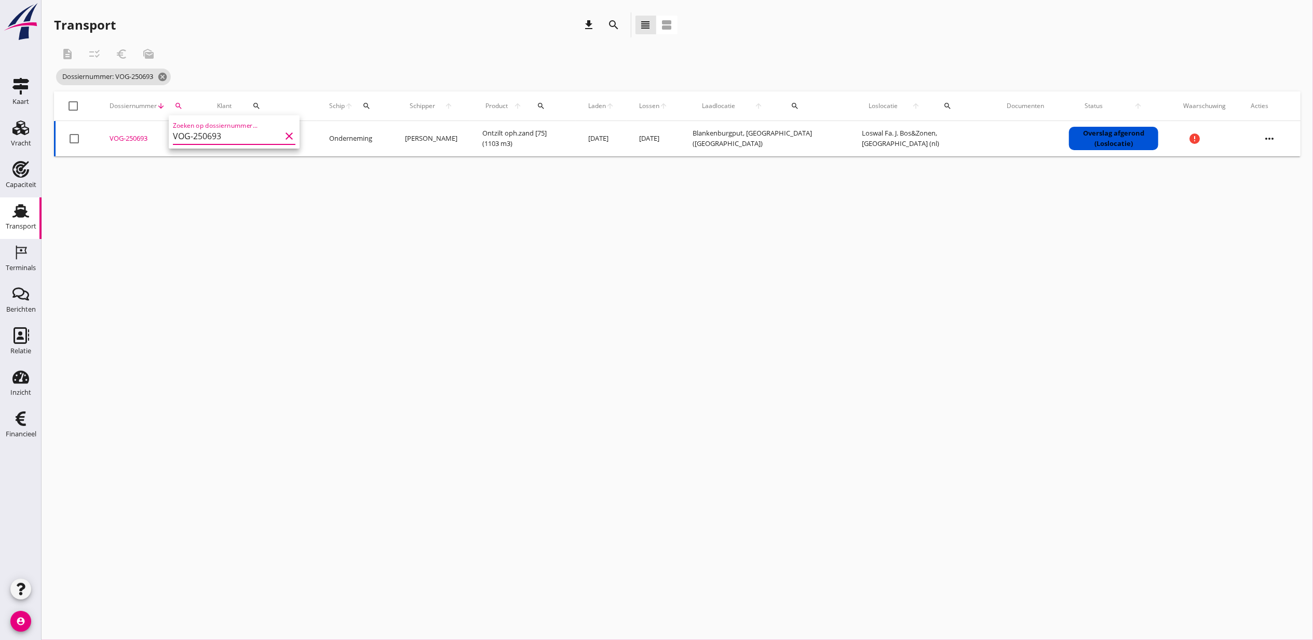
type input "VOG-250693"
click at [129, 137] on div "VOG-250693" at bounding box center [151, 138] width 83 height 10
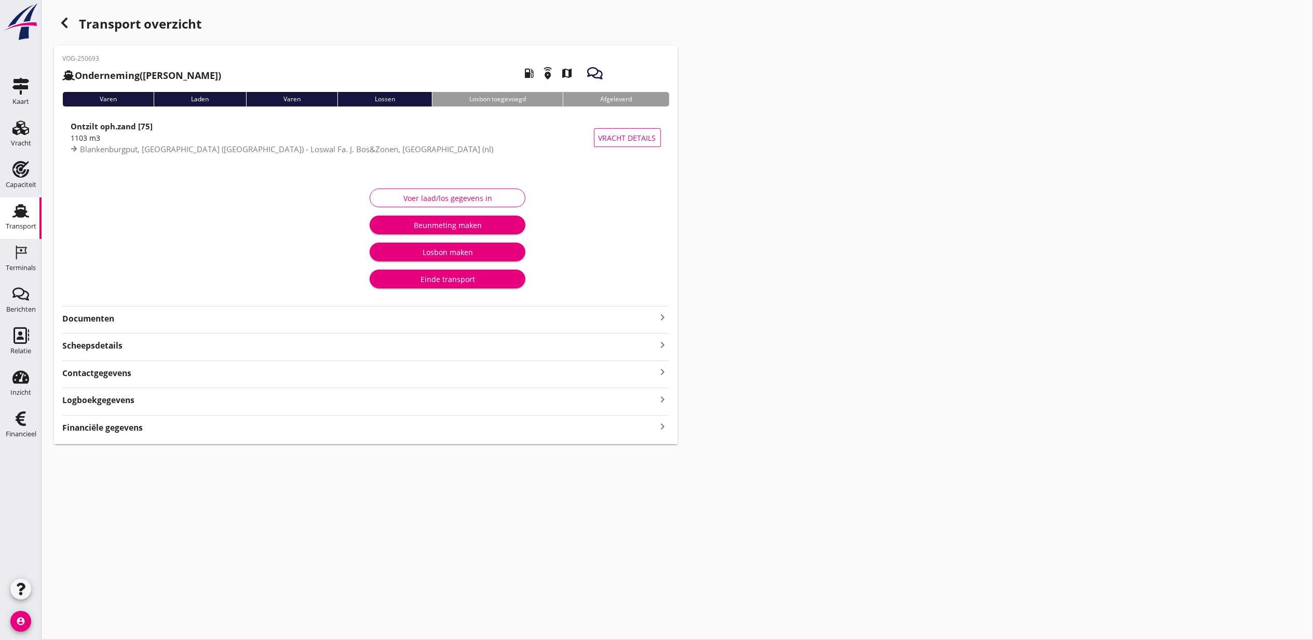
click at [486, 425] on div "Financiële gegevens keyboard_arrow_right" at bounding box center [365, 427] width 607 height 14
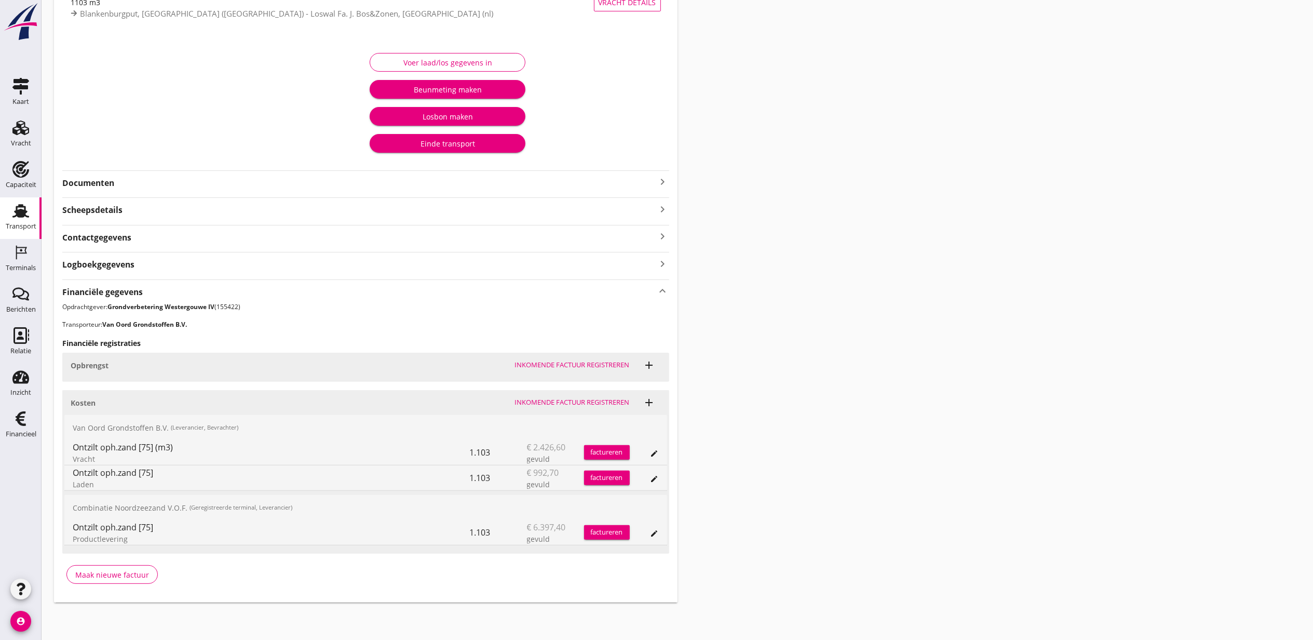
scroll to position [137, 0]
click at [653, 528] on button "edit" at bounding box center [655, 533] width 15 height 15
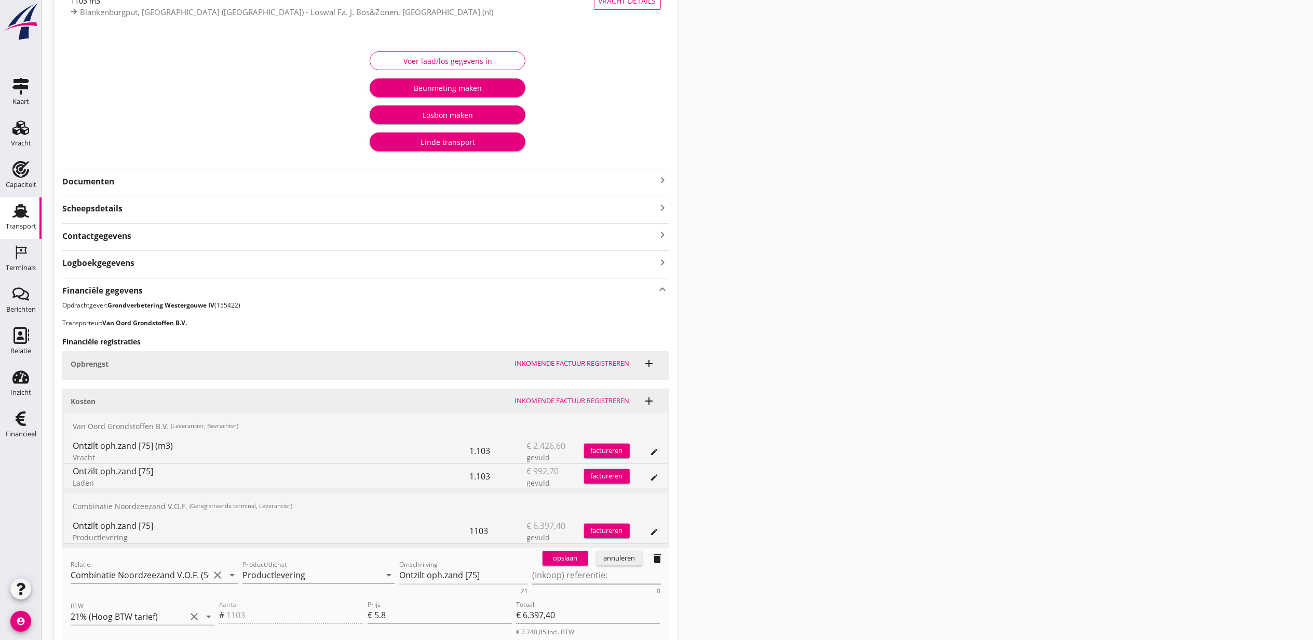
click at [626, 584] on textarea "(Inkoop) referentie:" at bounding box center [596, 575] width 129 height 17
paste textarea "2316006817"
type textarea "2316006817"
click at [566, 561] on div "opslaan" at bounding box center [565, 558] width 37 height 10
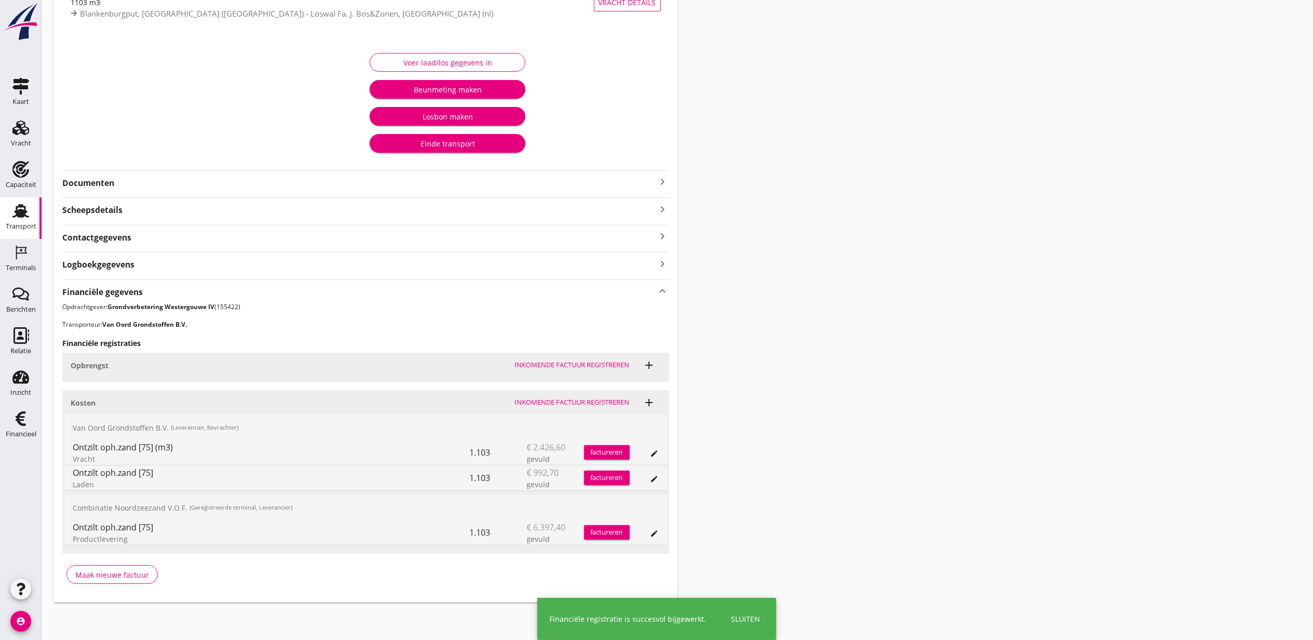
click at [1070, 343] on div "Transport overzicht VOG-250693 Onderneming (Dino Martins) local_gas_station eme…" at bounding box center [678, 239] width 1272 height 750
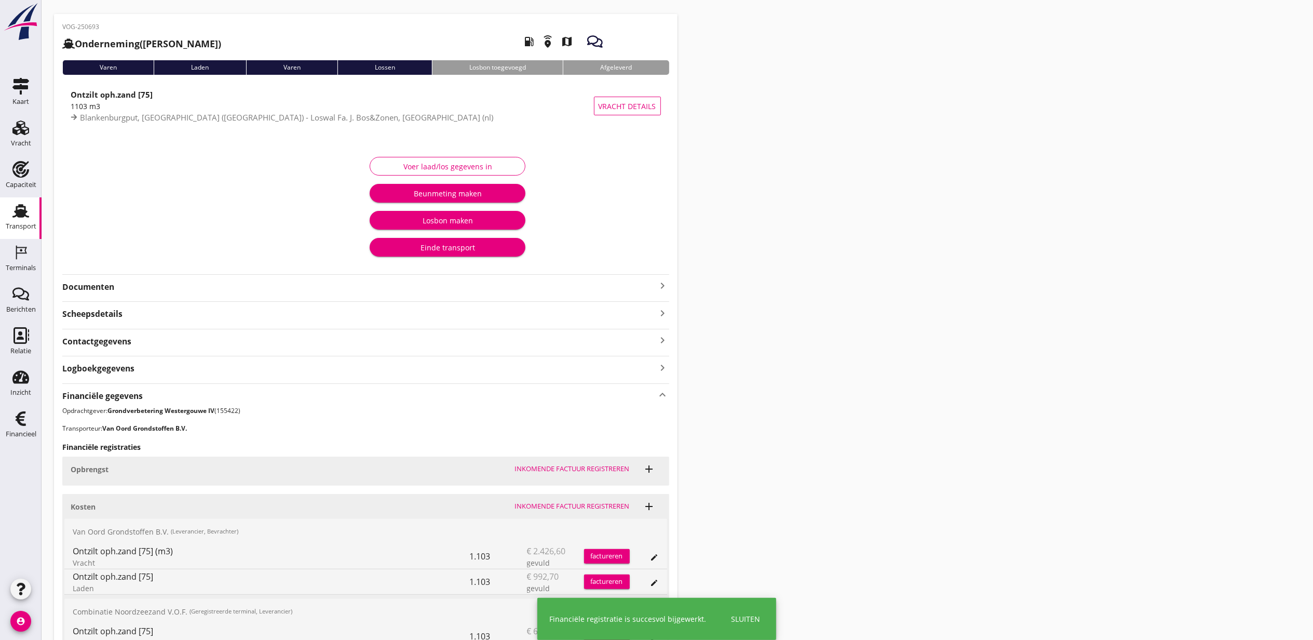
scroll to position [0, 0]
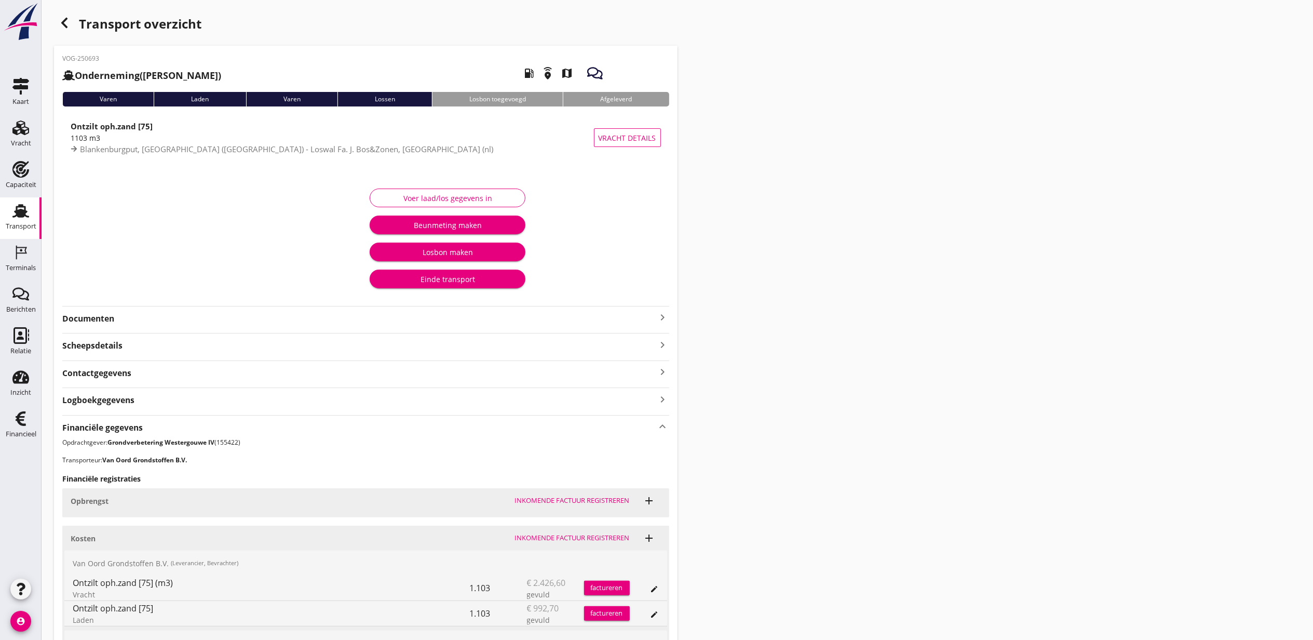
click at [69, 22] on icon "button" at bounding box center [64, 23] width 12 height 12
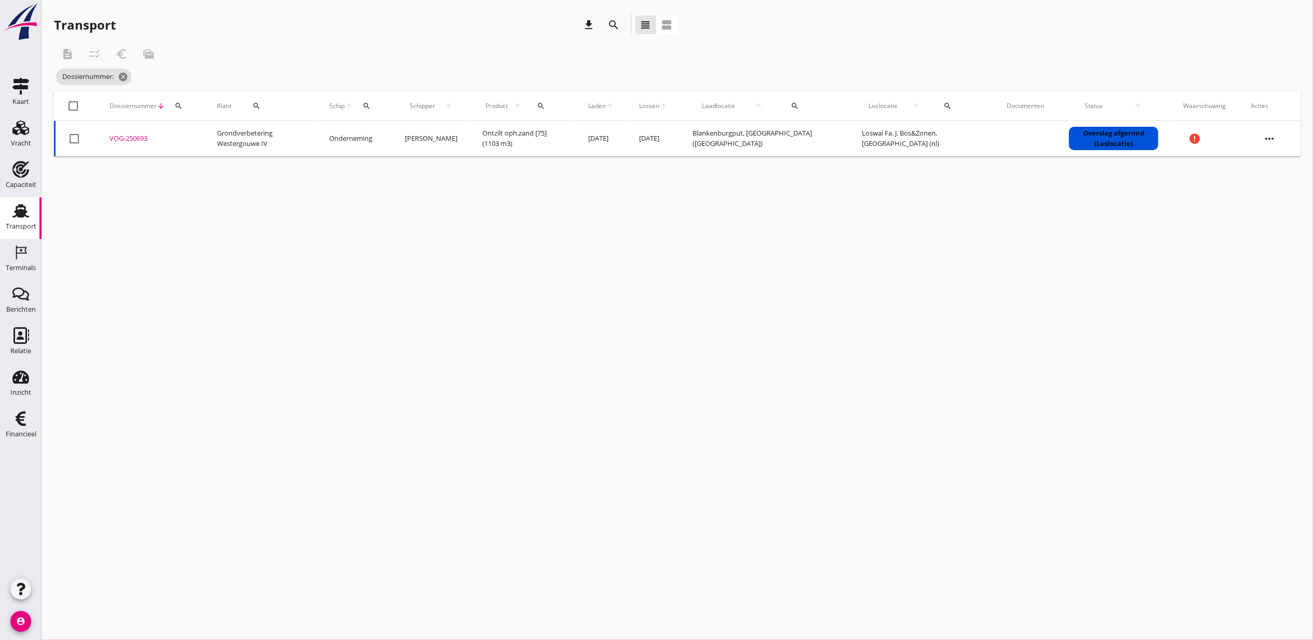
click at [190, 109] on div "Dossiernummer arrow_downward search" at bounding box center [151, 105] width 83 height 25
click at [180, 107] on icon "search" at bounding box center [179, 106] width 8 height 8
click at [206, 131] on input "Zoeken op dossiernummer..." at bounding box center [227, 136] width 108 height 17
paste input "VOG-250695"
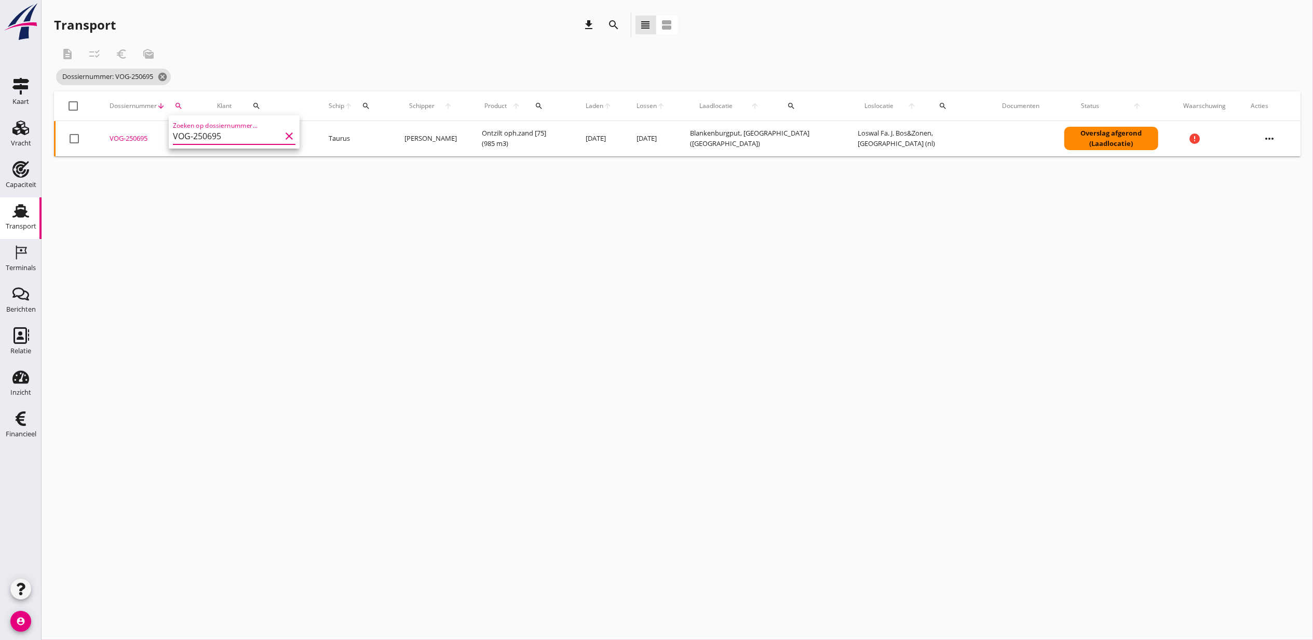
type input "VOG-250695"
click at [130, 140] on div "VOG-250695" at bounding box center [151, 138] width 83 height 10
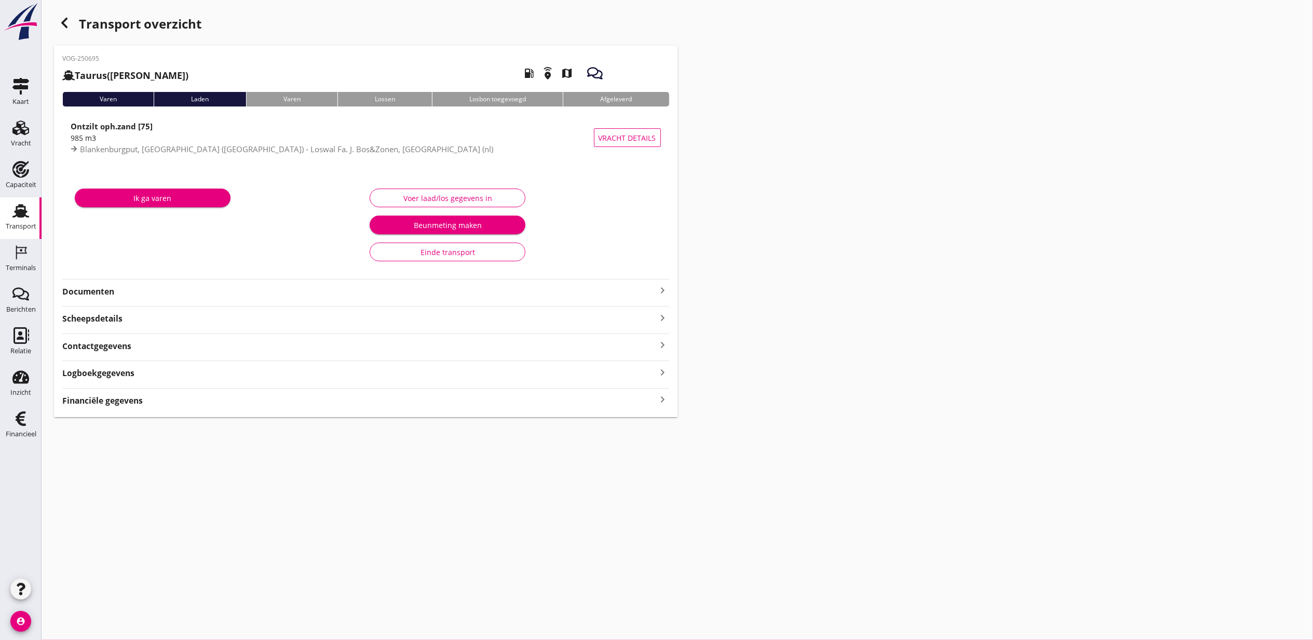
click at [105, 405] on strong "Financiële gegevens" at bounding box center [102, 401] width 81 height 12
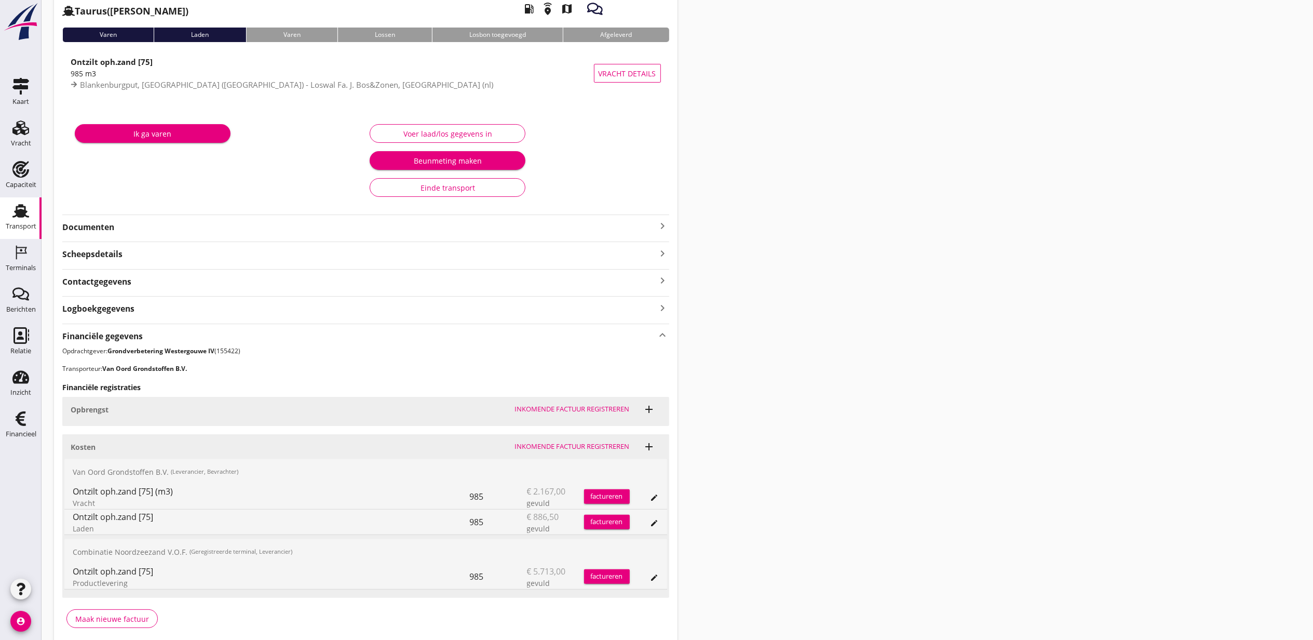
scroll to position [110, 0]
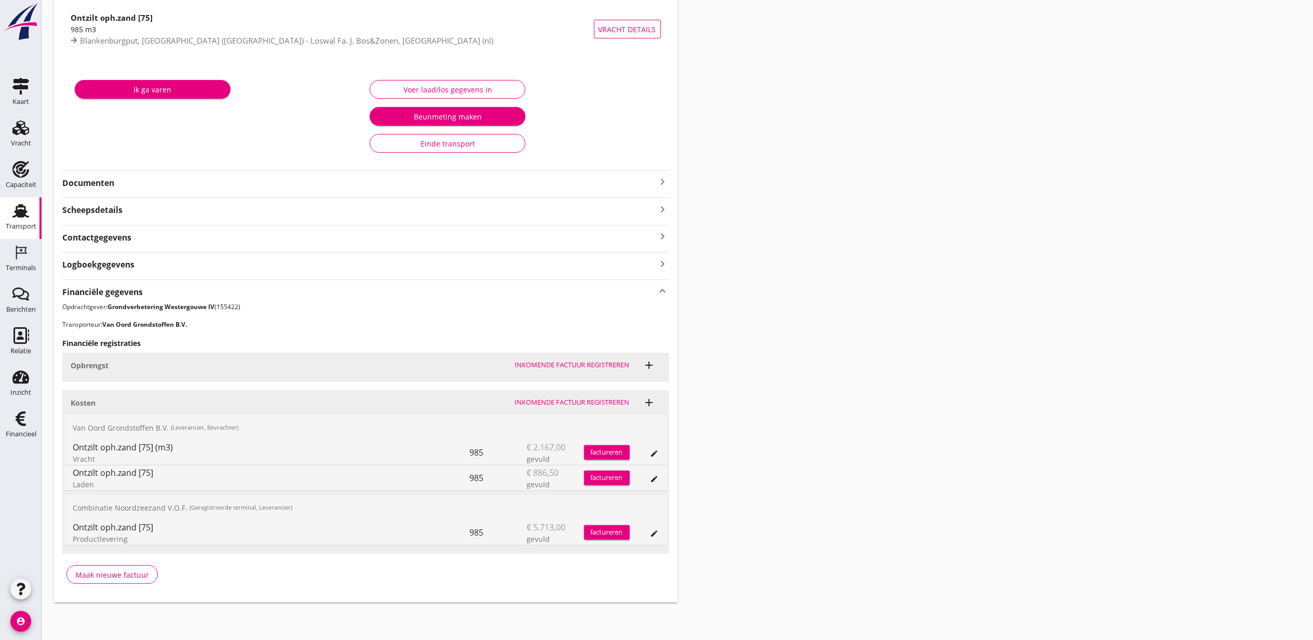
click at [657, 534] on icon "edit" at bounding box center [655, 533] width 8 height 8
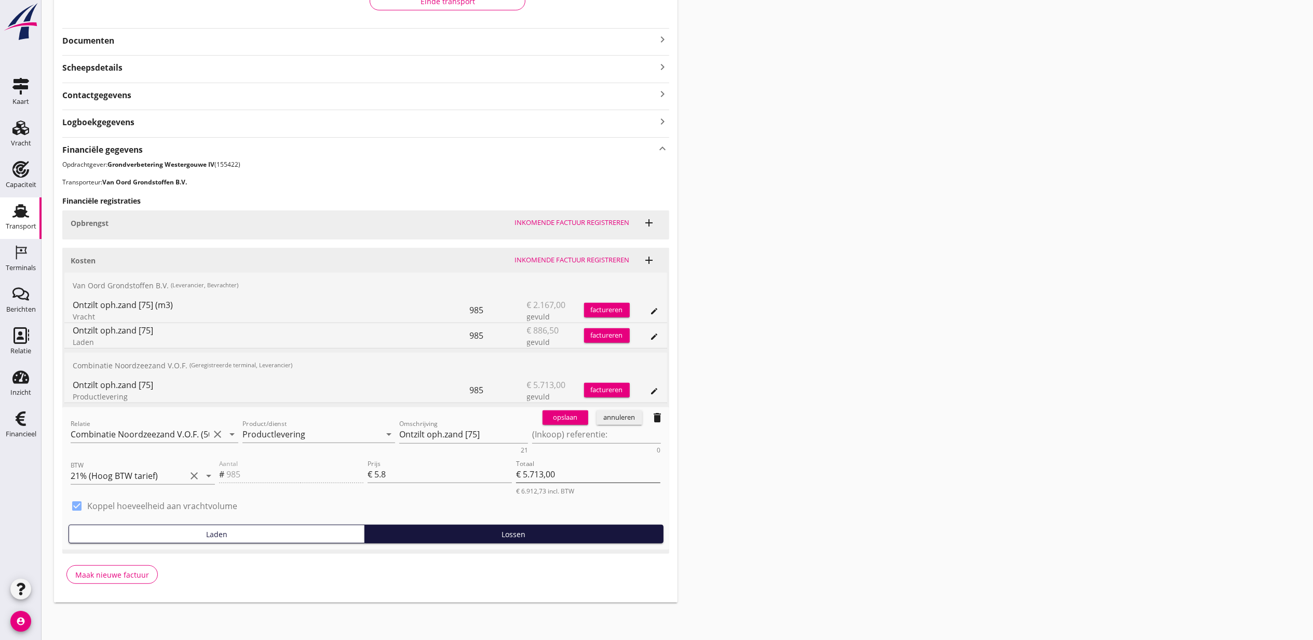
scroll to position [252, 0]
click at [564, 438] on textarea "(Inkoop) referentie:" at bounding box center [596, 434] width 129 height 17
paste textarea "2316006817"
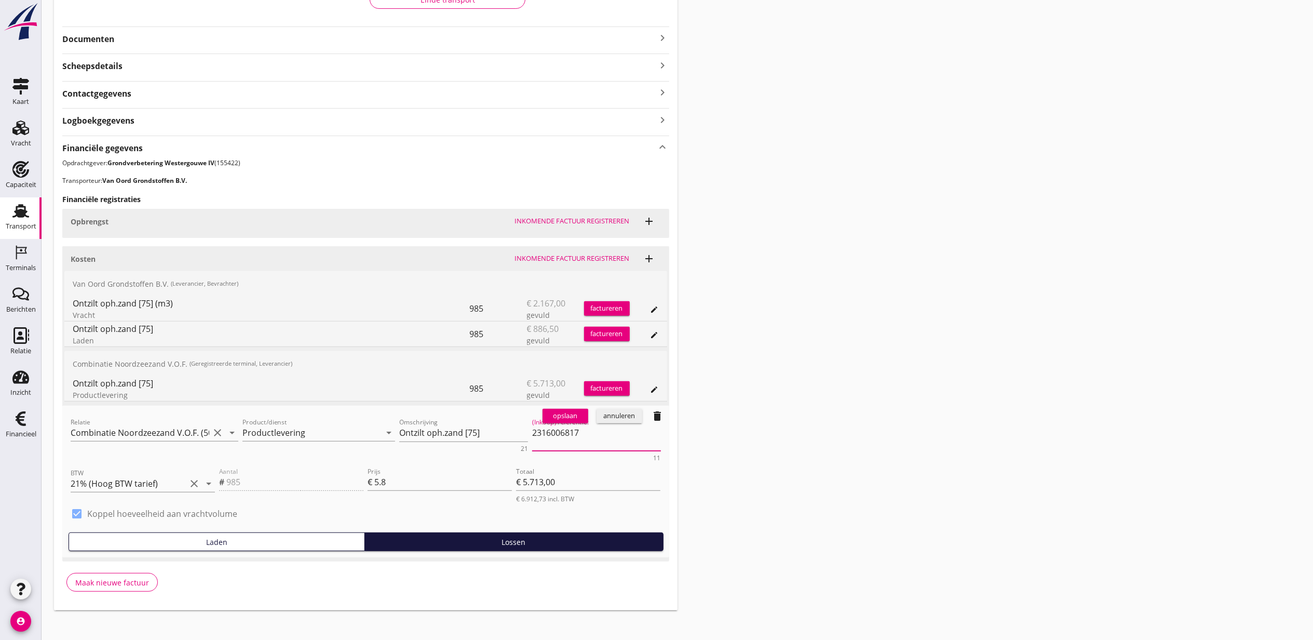
type textarea "2316006817"
click at [561, 416] on div "opslaan" at bounding box center [565, 416] width 37 height 10
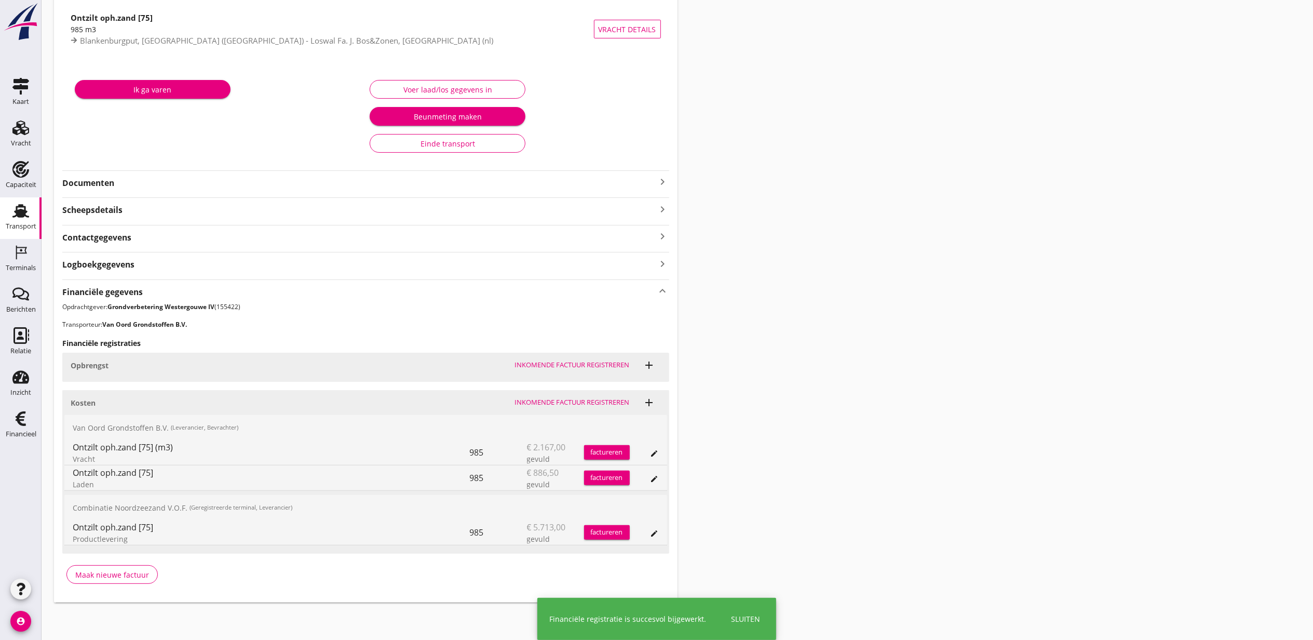
scroll to position [110, 0]
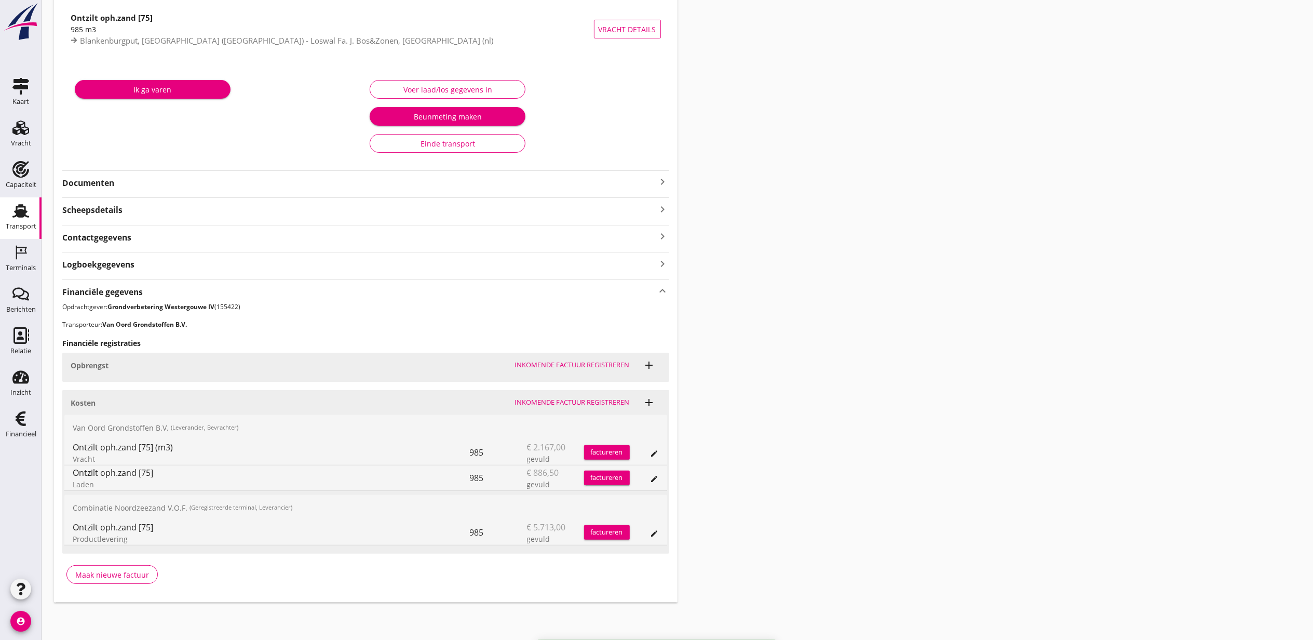
click at [1057, 293] on div "Transport overzicht VOG-250695 Taurus (Van Oord) local_gas_station emergency_sh…" at bounding box center [678, 252] width 1272 height 723
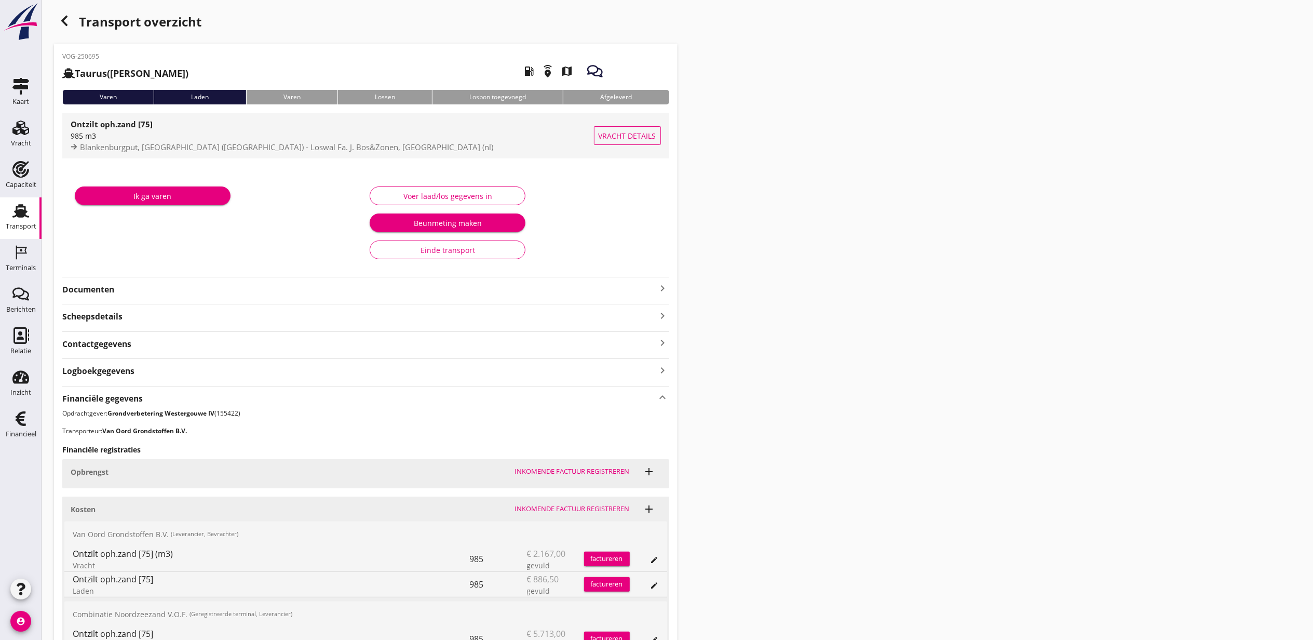
scroll to position [0, 0]
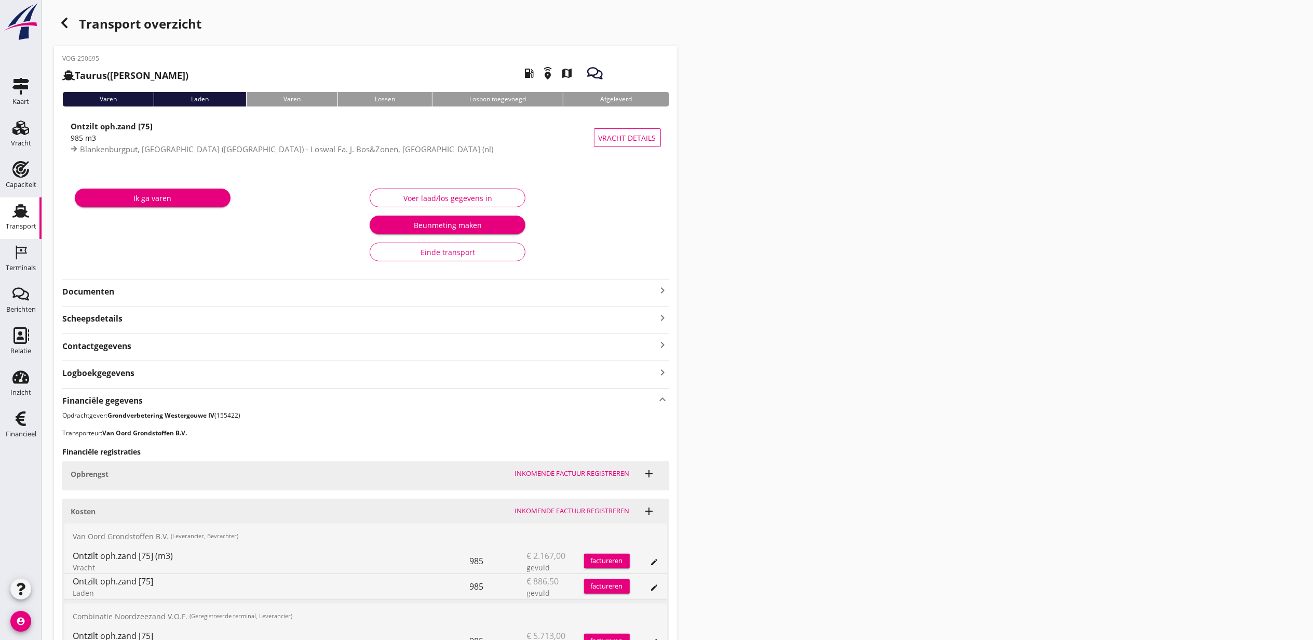
click at [50, 10] on div "Transport overzicht VOG-250695 Taurus (Van Oord) local_gas_station emergency_sh…" at bounding box center [678, 361] width 1272 height 723
click at [66, 22] on icon "button" at bounding box center [64, 23] width 12 height 12
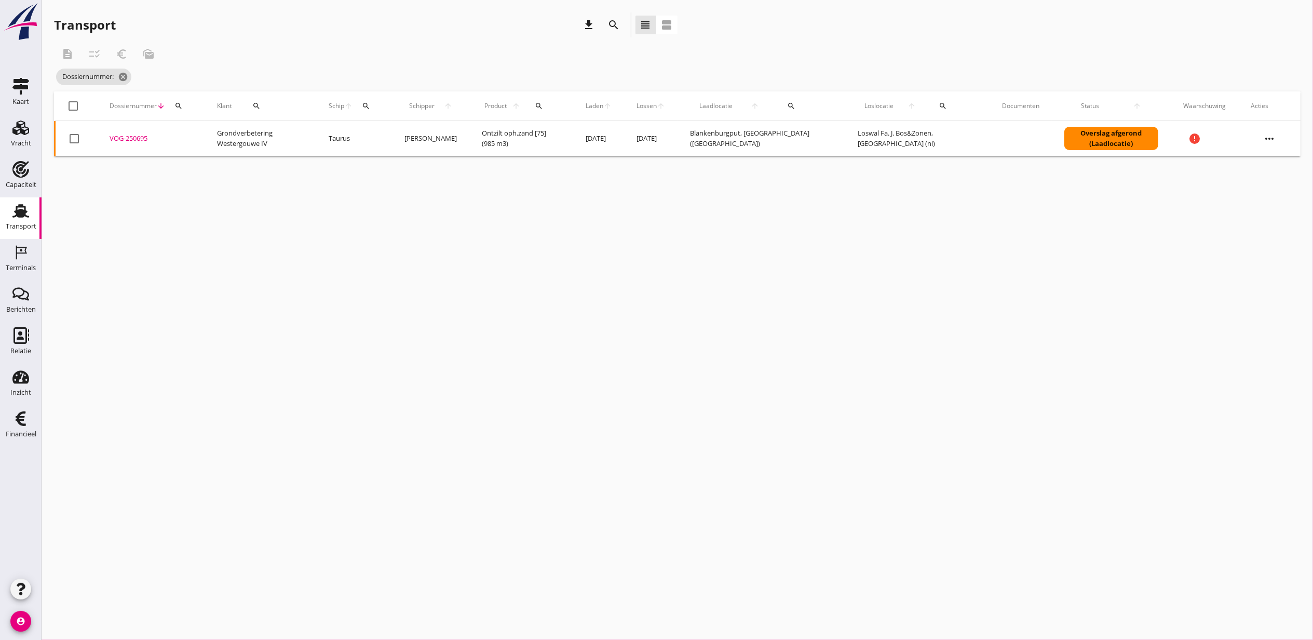
click at [206, 109] on th "Klant search" at bounding box center [261, 105] width 112 height 29
click at [179, 103] on icon "search" at bounding box center [179, 106] width 8 height 8
click at [243, 136] on input "Zoeken op dossiernummer..." at bounding box center [227, 136] width 108 height 17
paste input "VOG-250697"
type input "VOG-250697"
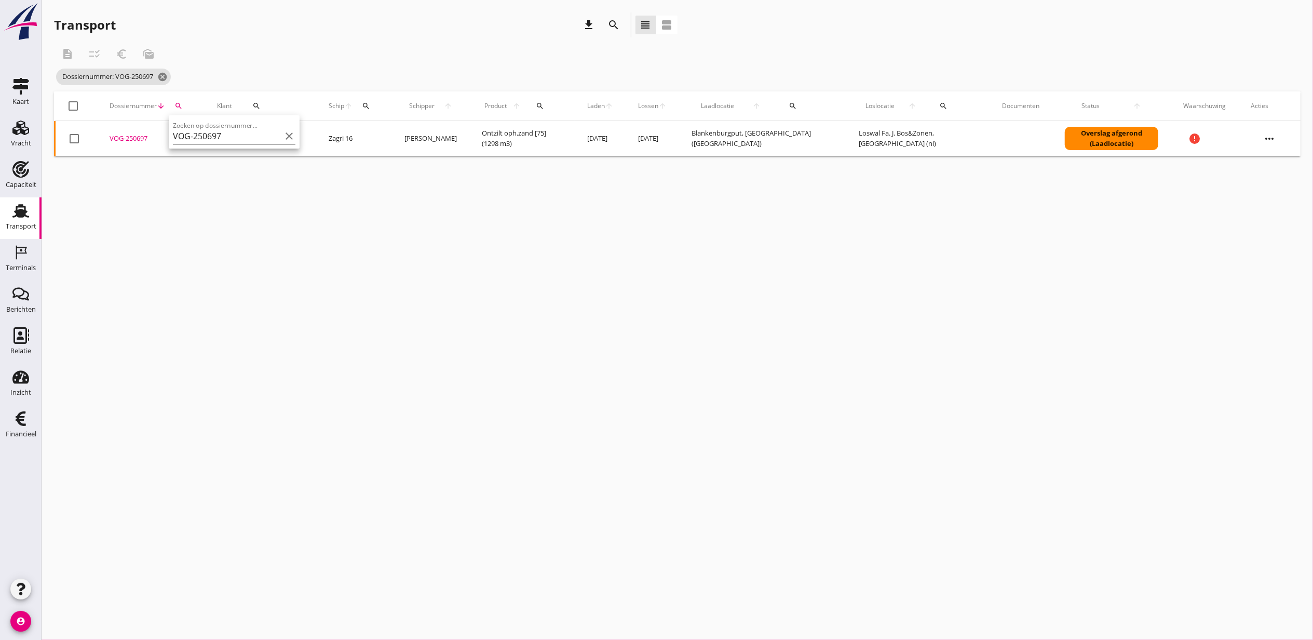
click at [133, 141] on div "VOG-250697" at bounding box center [151, 138] width 83 height 10
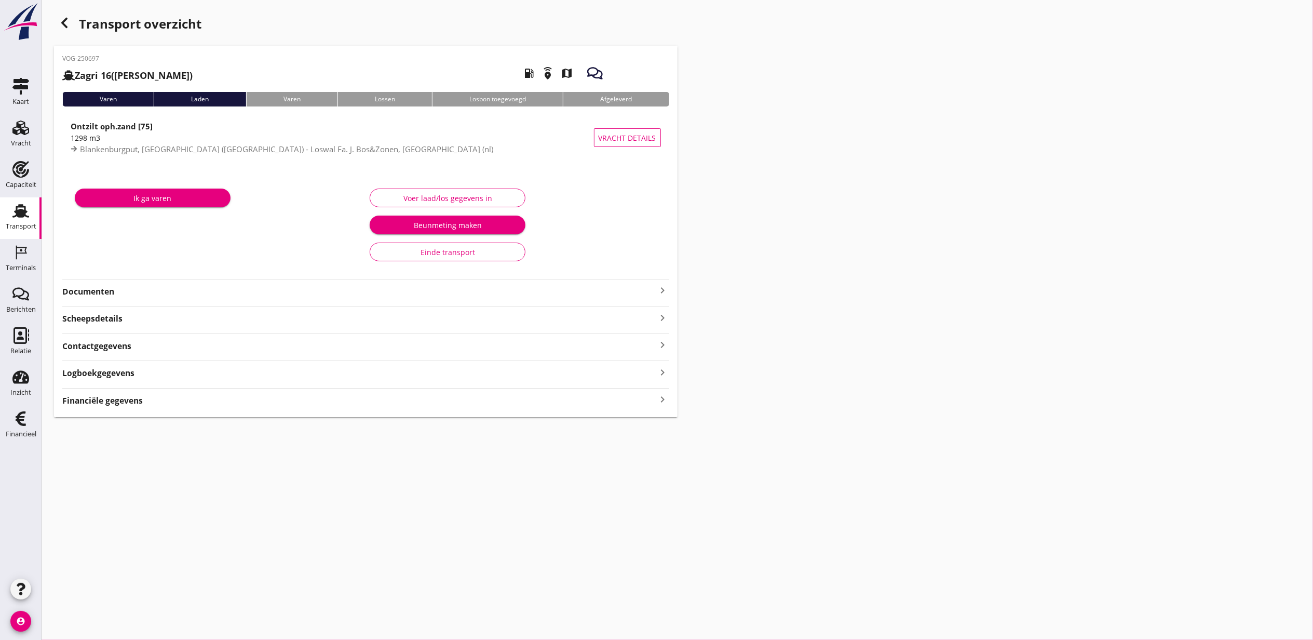
click at [537, 391] on div "Financiële gegevens keyboard_arrow_right" at bounding box center [365, 397] width 607 height 19
click at [546, 396] on div "Financiële gegevens keyboard_arrow_right" at bounding box center [365, 400] width 607 height 14
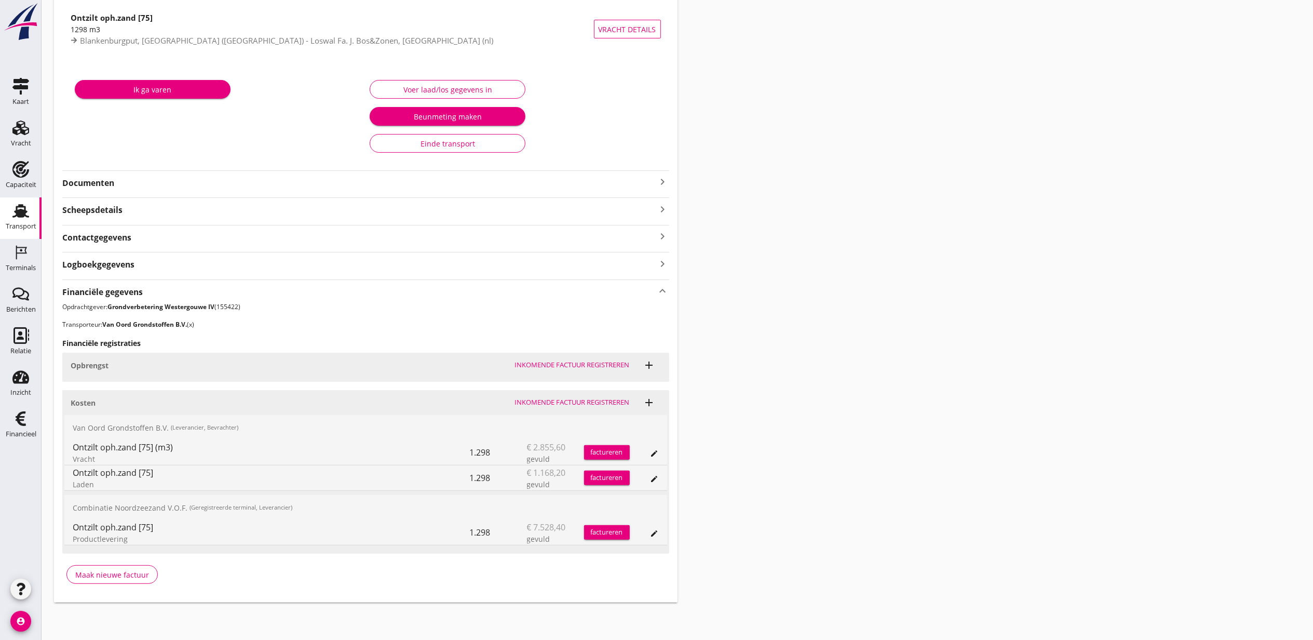
click at [653, 532] on icon "edit" at bounding box center [655, 533] width 8 height 8
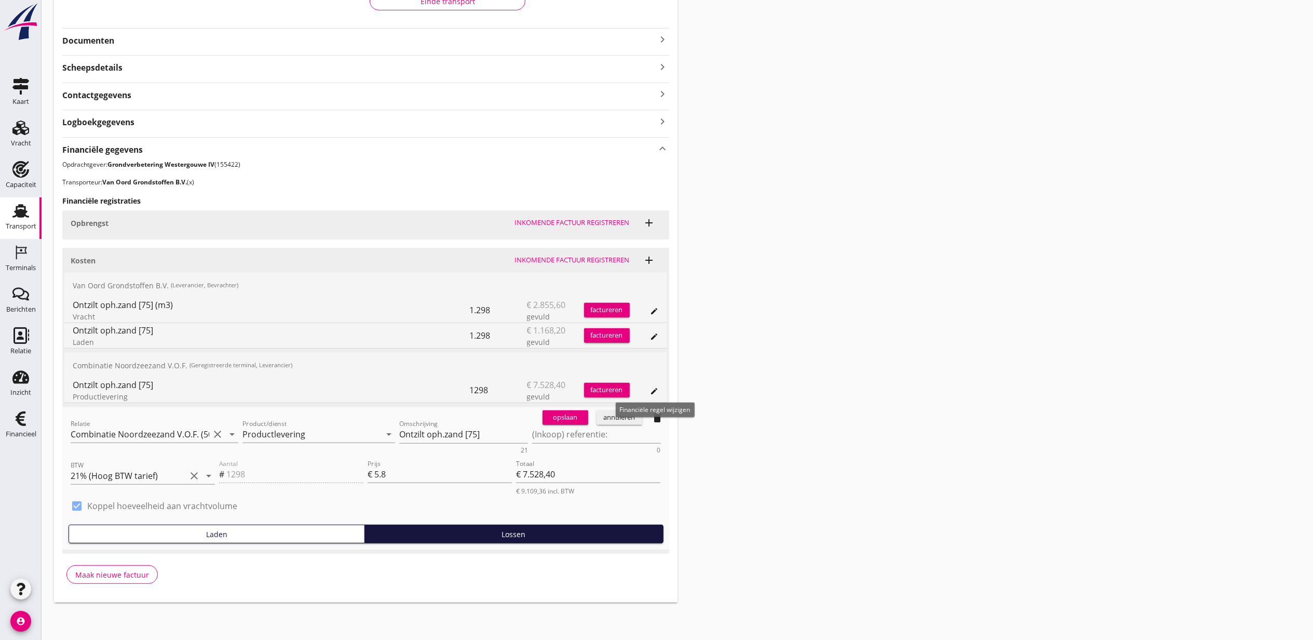
scroll to position [252, 0]
click at [601, 427] on div "opslaan annuleren delete" at bounding box center [604, 417] width 131 height 21
click at [597, 436] on textarea "(Inkoop) referentie:" at bounding box center [596, 434] width 129 height 17
paste textarea "2316006817"
type textarea "2316006817"
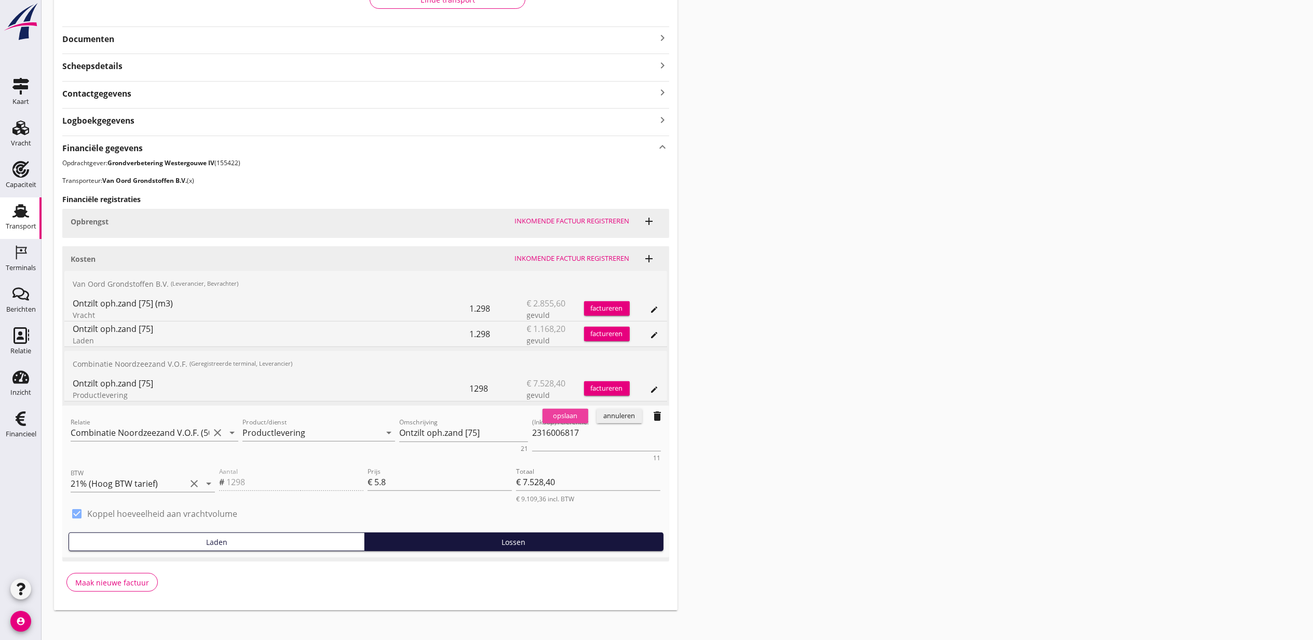
click at [561, 421] on div "opslaan" at bounding box center [565, 416] width 37 height 10
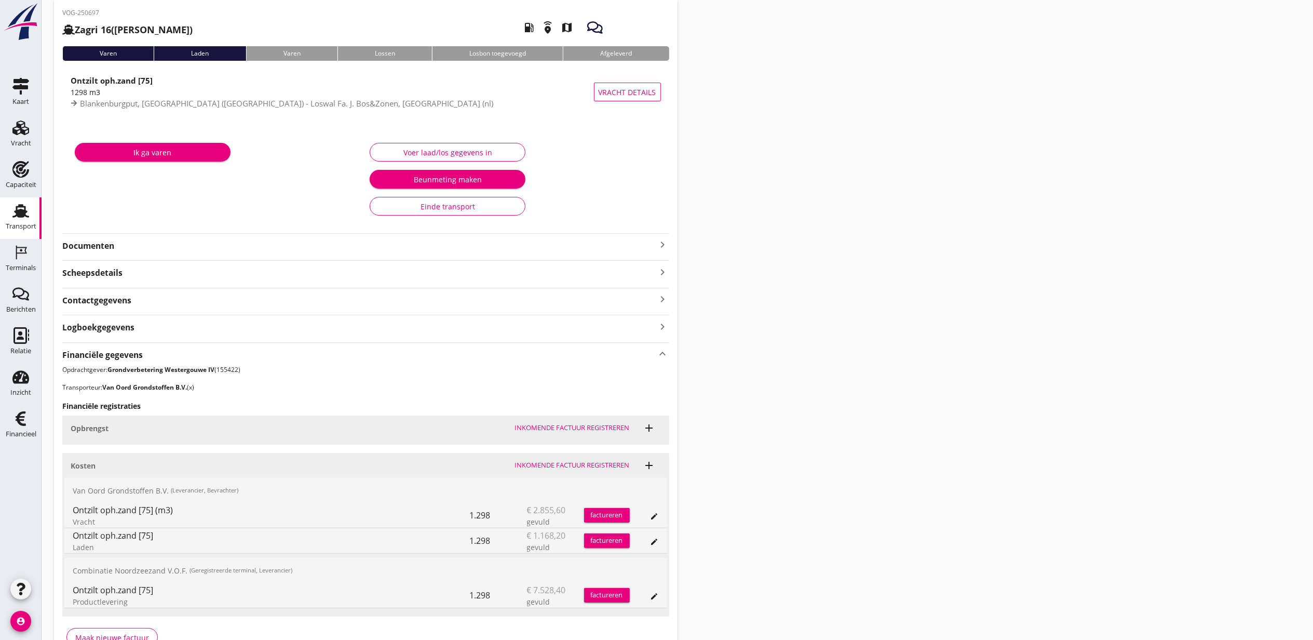
scroll to position [0, 0]
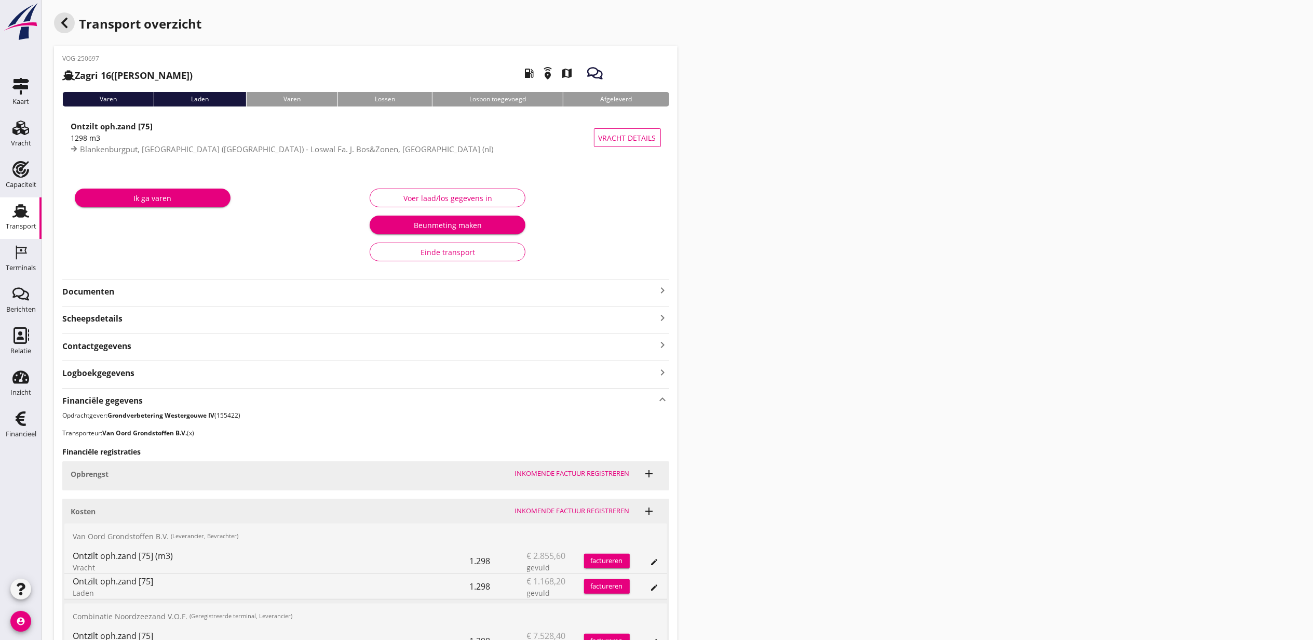
drag, startPoint x: 66, startPoint y: 20, endPoint x: 1139, endPoint y: 214, distance: 1089.9
click at [66, 20] on icon "button" at bounding box center [64, 23] width 12 height 12
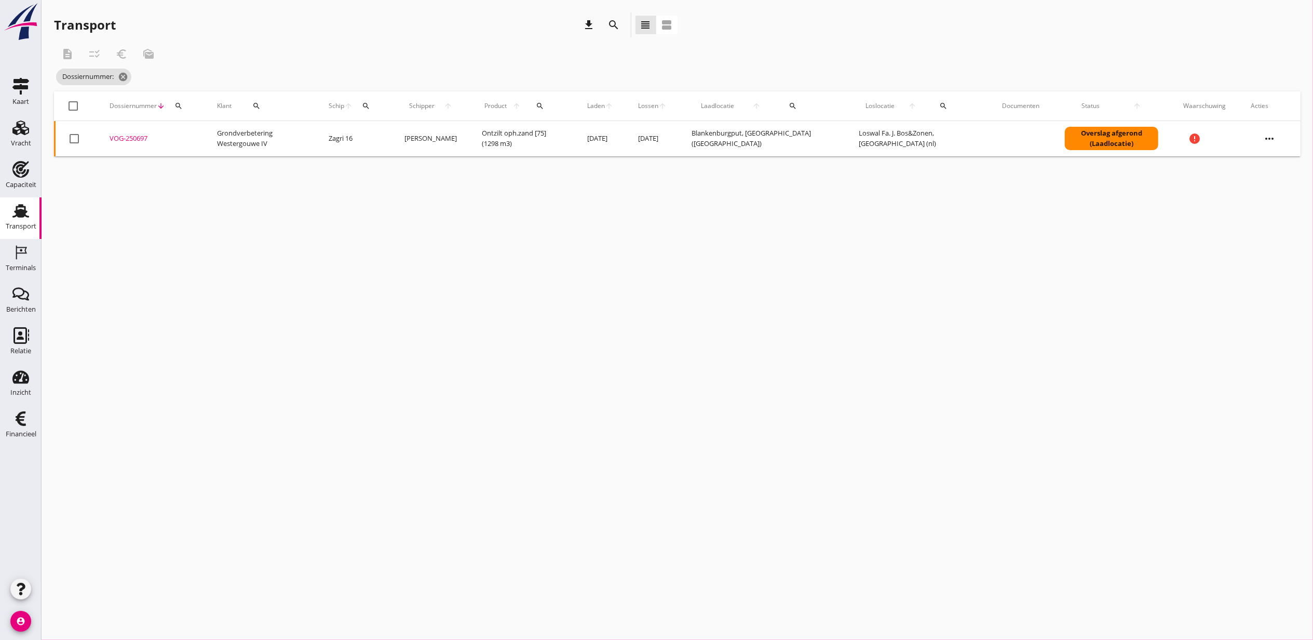
drag, startPoint x: 908, startPoint y: 313, endPoint x: 698, endPoint y: 289, distance: 211.7
click at [908, 313] on div "cancel You are impersonating another user. Transport download search view_headl…" at bounding box center [678, 320] width 1272 height 640
click at [181, 107] on icon "search" at bounding box center [179, 106] width 8 height 8
click at [190, 133] on input "Zoeken op dossiernummer..." at bounding box center [227, 136] width 108 height 17
paste input "VOG-250702"
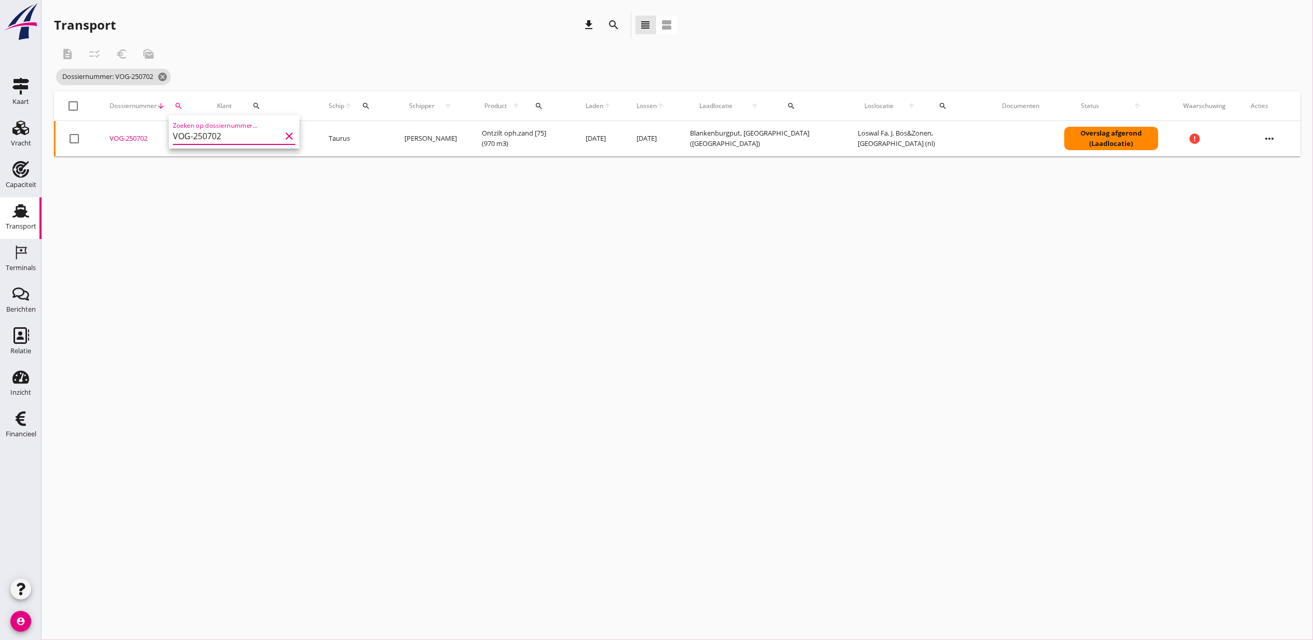
type input "VOG-250702"
click at [135, 138] on div "VOG-250702" at bounding box center [151, 138] width 83 height 10
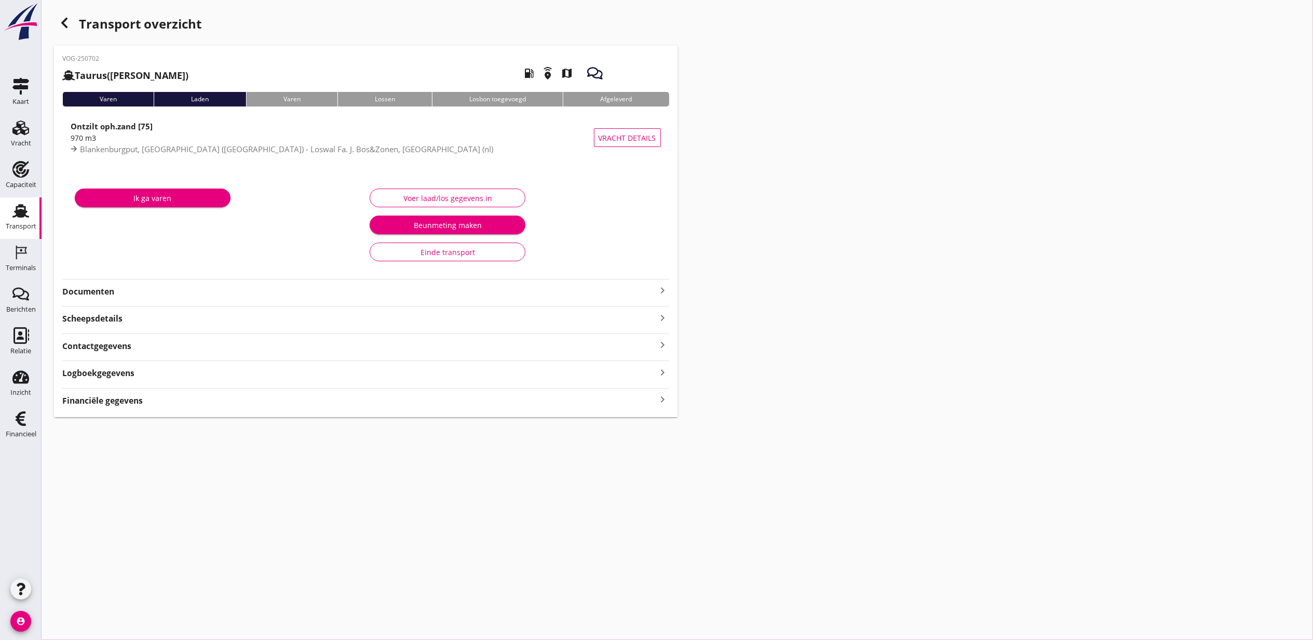
click at [437, 404] on div "Financiële gegevens keyboard_arrow_right" at bounding box center [365, 400] width 607 height 14
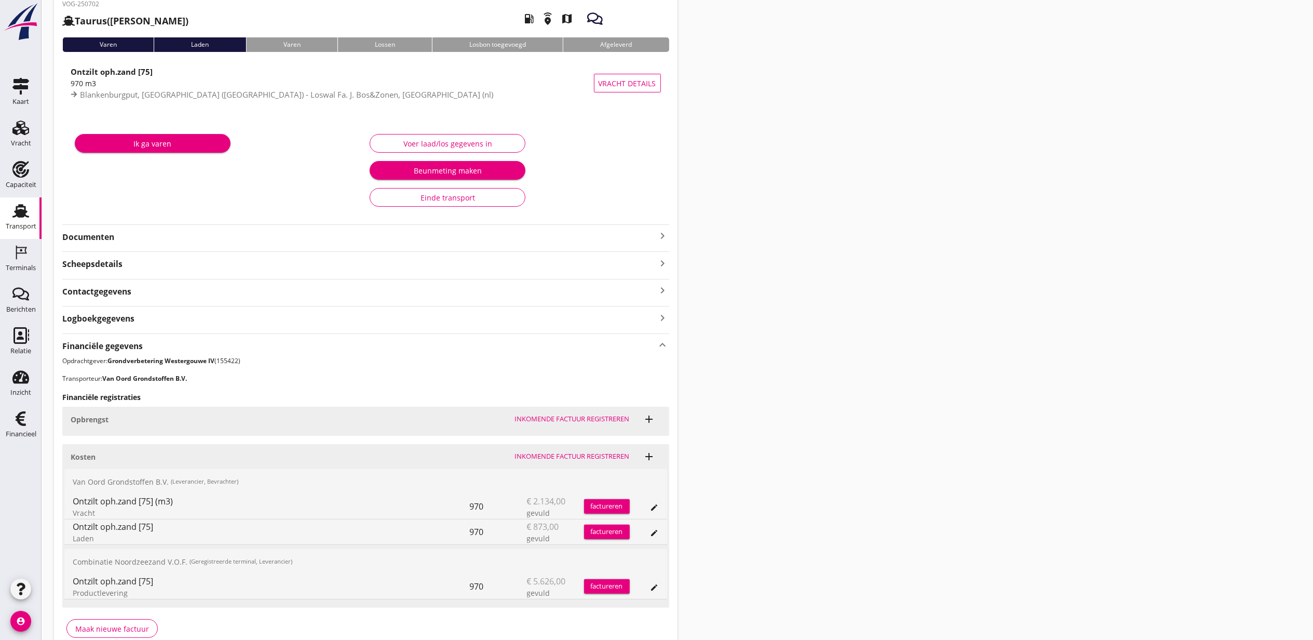
scroll to position [110, 0]
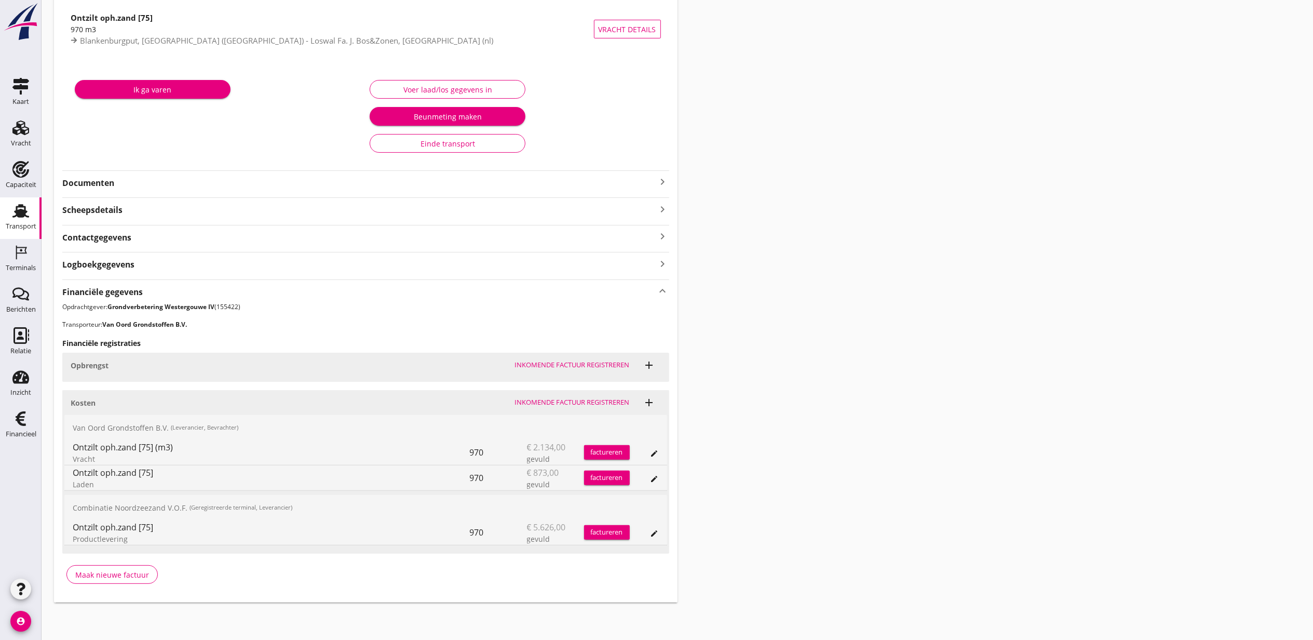
click at [645, 536] on div "edit" at bounding box center [644, 532] width 29 height 25
click at [651, 534] on icon "edit" at bounding box center [655, 533] width 8 height 8
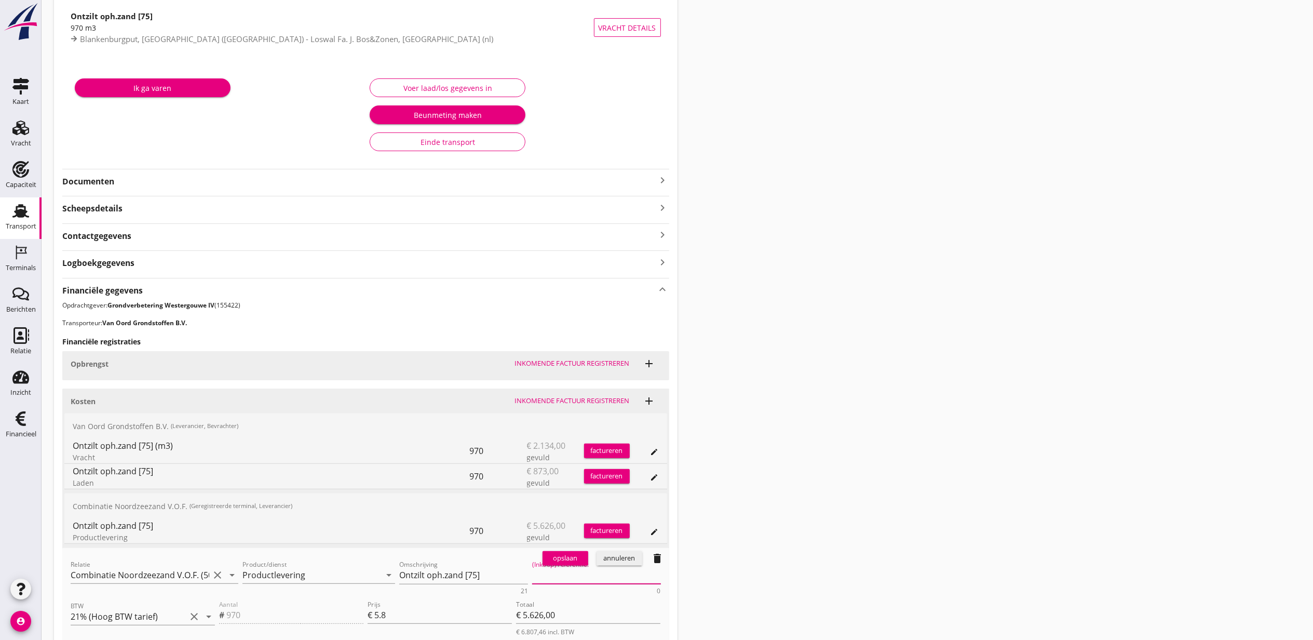
click at [606, 584] on textarea "(Inkoop) referentie:" at bounding box center [596, 575] width 129 height 17
paste textarea "2316006817"
type textarea "2316006817"
click at [580, 564] on div "opslaan" at bounding box center [565, 558] width 37 height 10
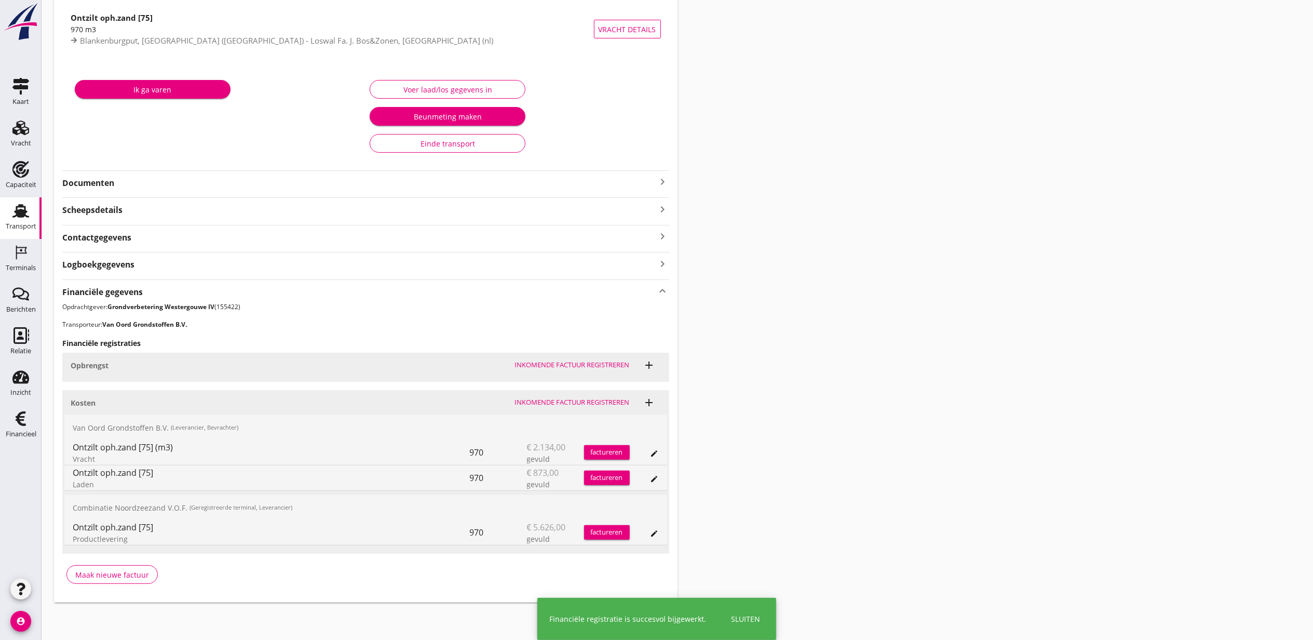
drag, startPoint x: 1091, startPoint y: 284, endPoint x: 1070, endPoint y: 271, distance: 24.2
click at [1091, 284] on div "Transport overzicht VOG-250702 Taurus (Van Oord) local_gas_station emergency_sh…" at bounding box center [678, 252] width 1272 height 723
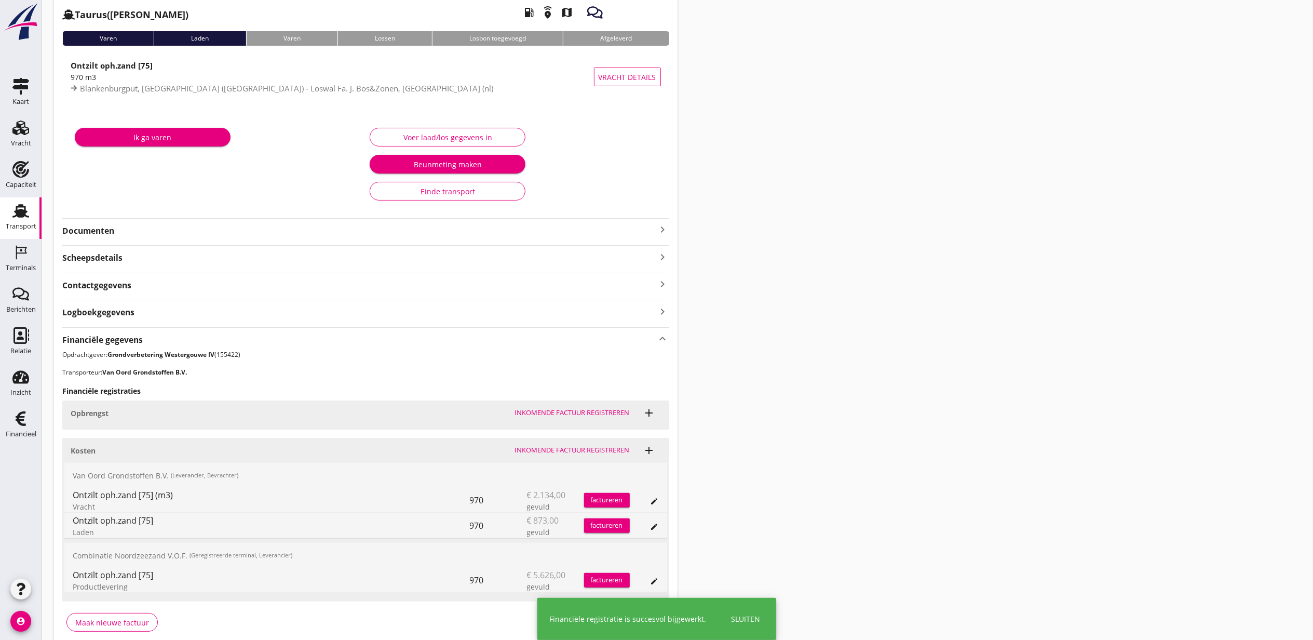
scroll to position [0, 0]
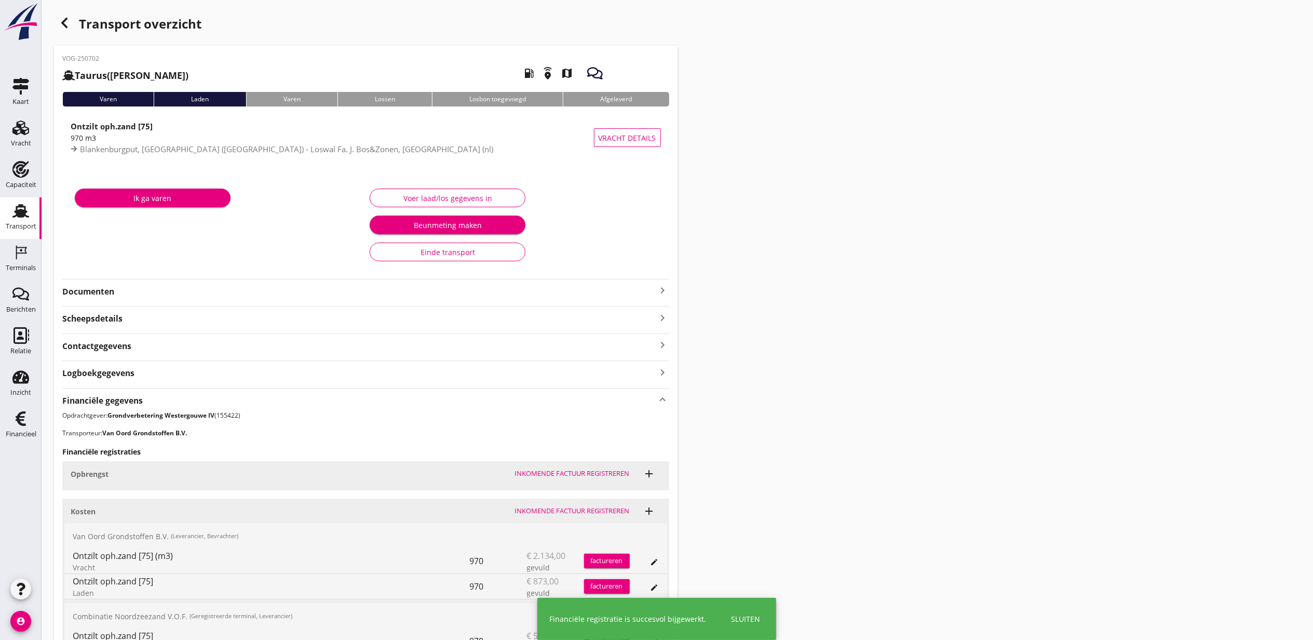
click at [75, 30] on div "Transport overzicht" at bounding box center [366, 24] width 624 height 25
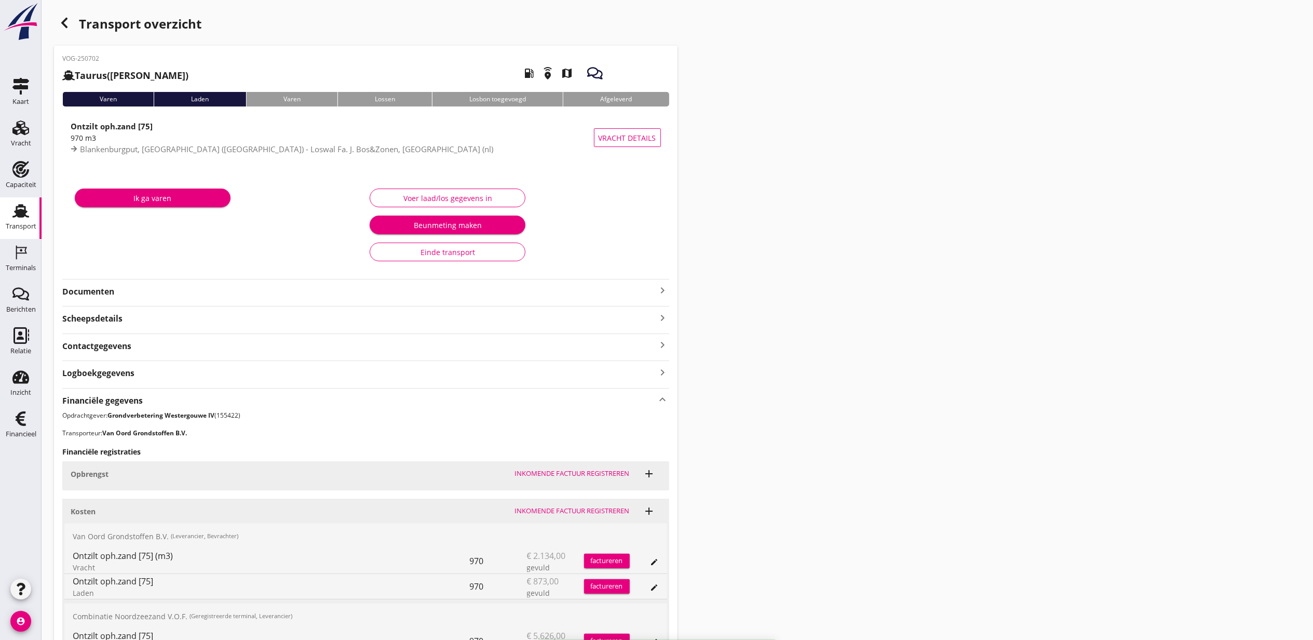
click at [72, 28] on div "button" at bounding box center [64, 22] width 21 height 21
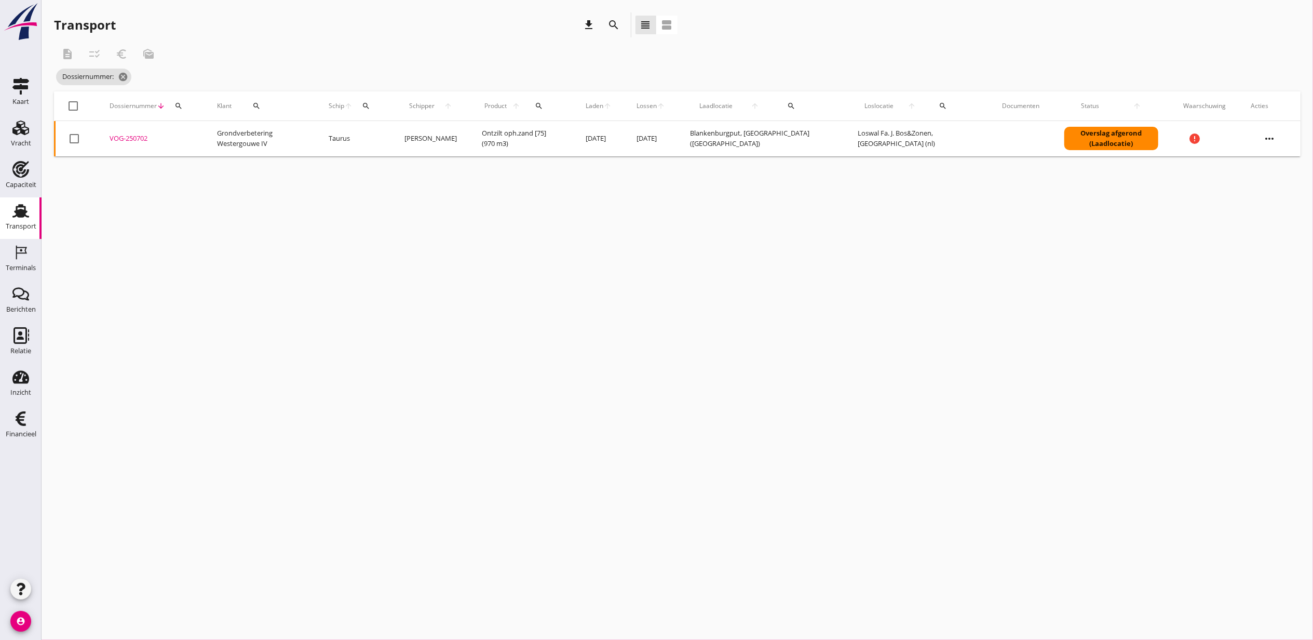
click at [206, 112] on th "Klant search" at bounding box center [261, 105] width 112 height 29
click at [183, 107] on div "search" at bounding box center [178, 106] width 19 height 8
click at [259, 134] on input "Zoeken op dossiernummer..." at bounding box center [227, 136] width 108 height 17
paste input "VOG-250704"
type input "VOG-250704"
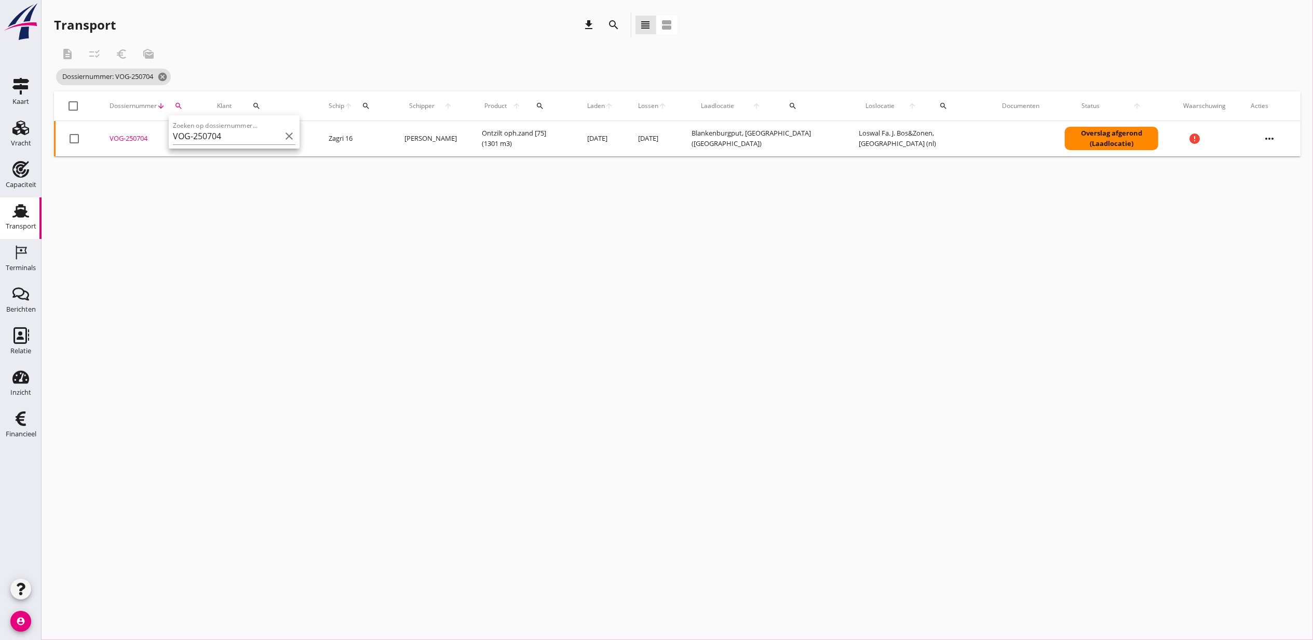
click at [142, 140] on div "VOG-250704" at bounding box center [151, 138] width 83 height 10
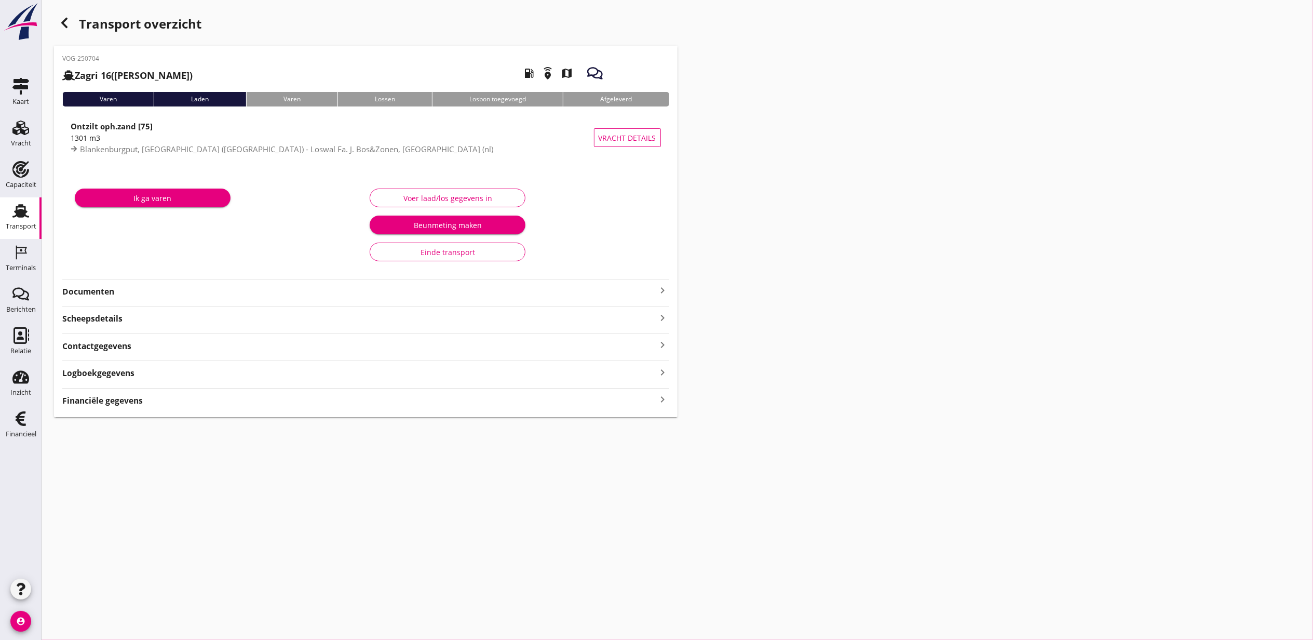
click at [329, 395] on div "Financiële gegevens keyboard_arrow_right" at bounding box center [365, 400] width 607 height 14
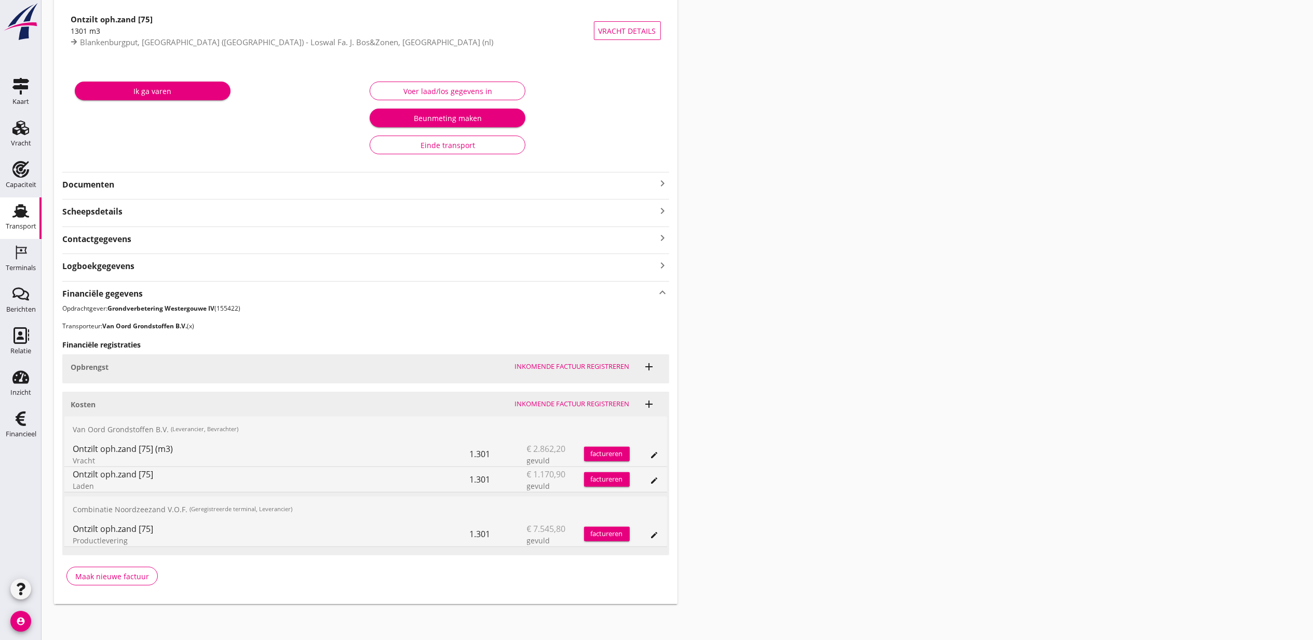
scroll to position [110, 0]
click at [653, 535] on icon "edit" at bounding box center [655, 533] width 8 height 8
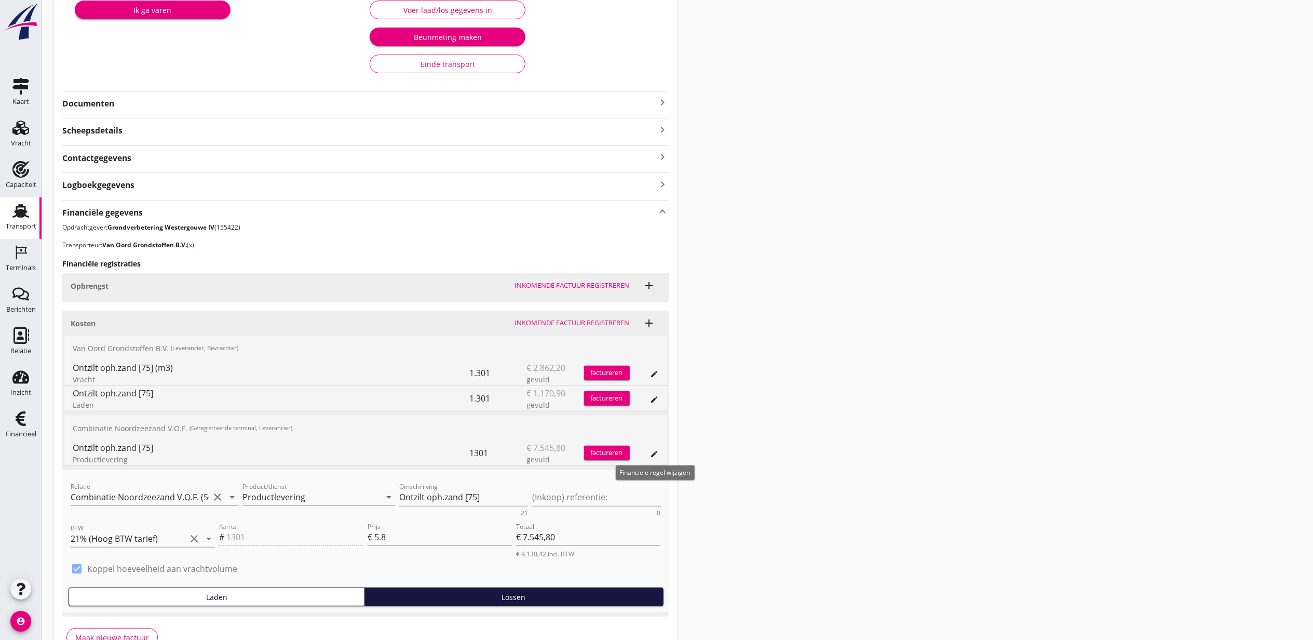
scroll to position [252, 0]
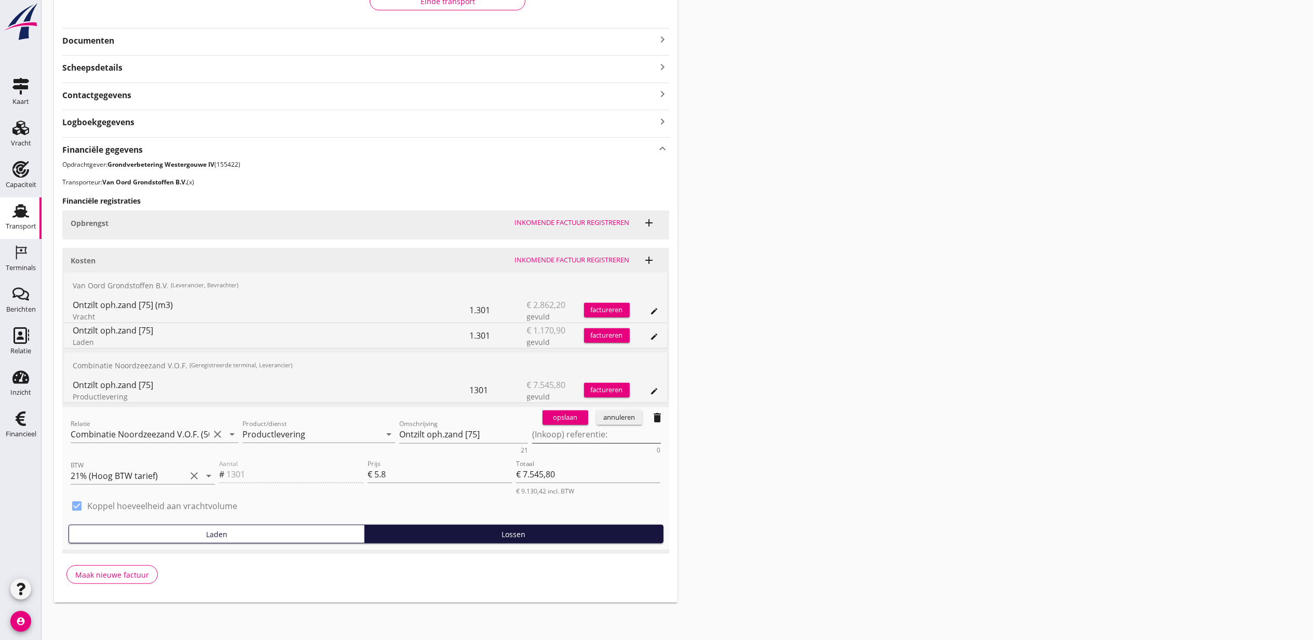
click at [568, 433] on textarea "(Inkoop) referentie:" at bounding box center [596, 434] width 129 height 17
paste textarea "2316006817"
type textarea "2316006817"
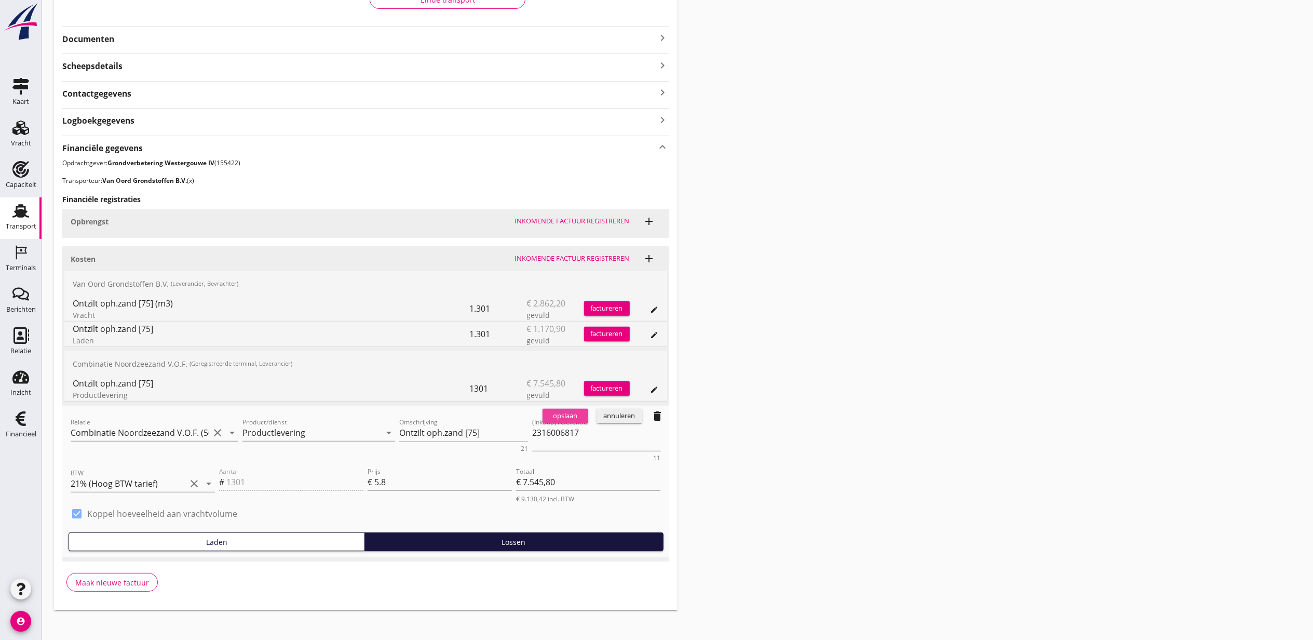
click at [562, 412] on div "opslaan" at bounding box center [565, 416] width 37 height 10
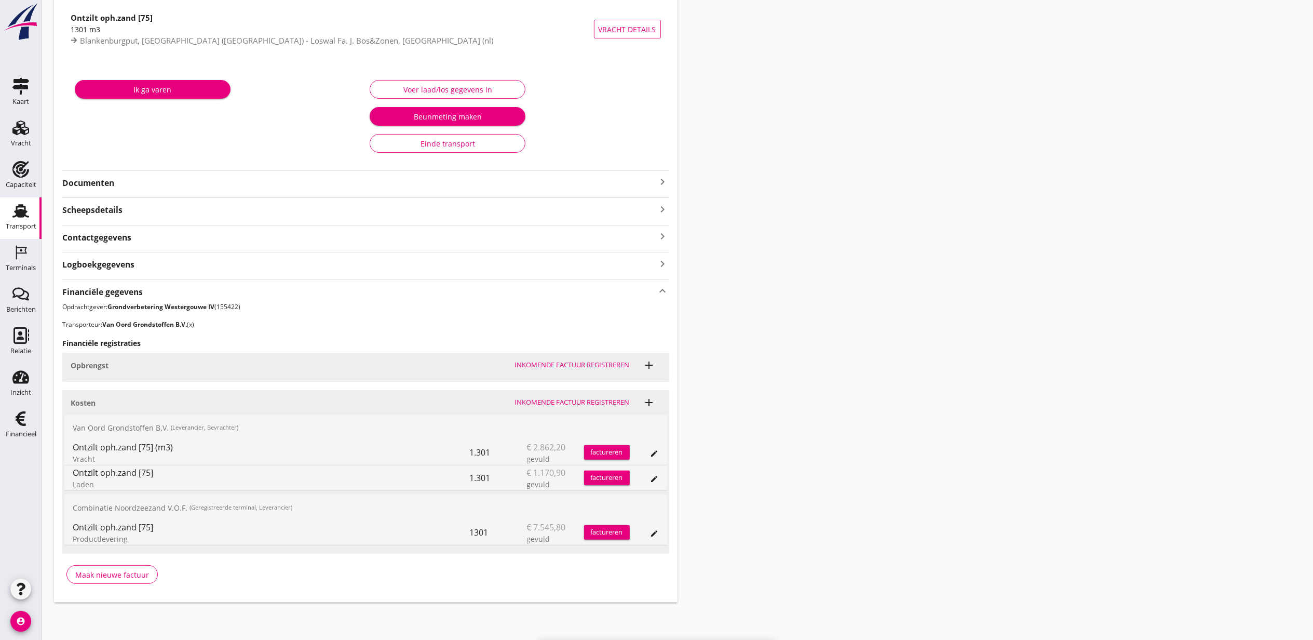
scroll to position [110, 0]
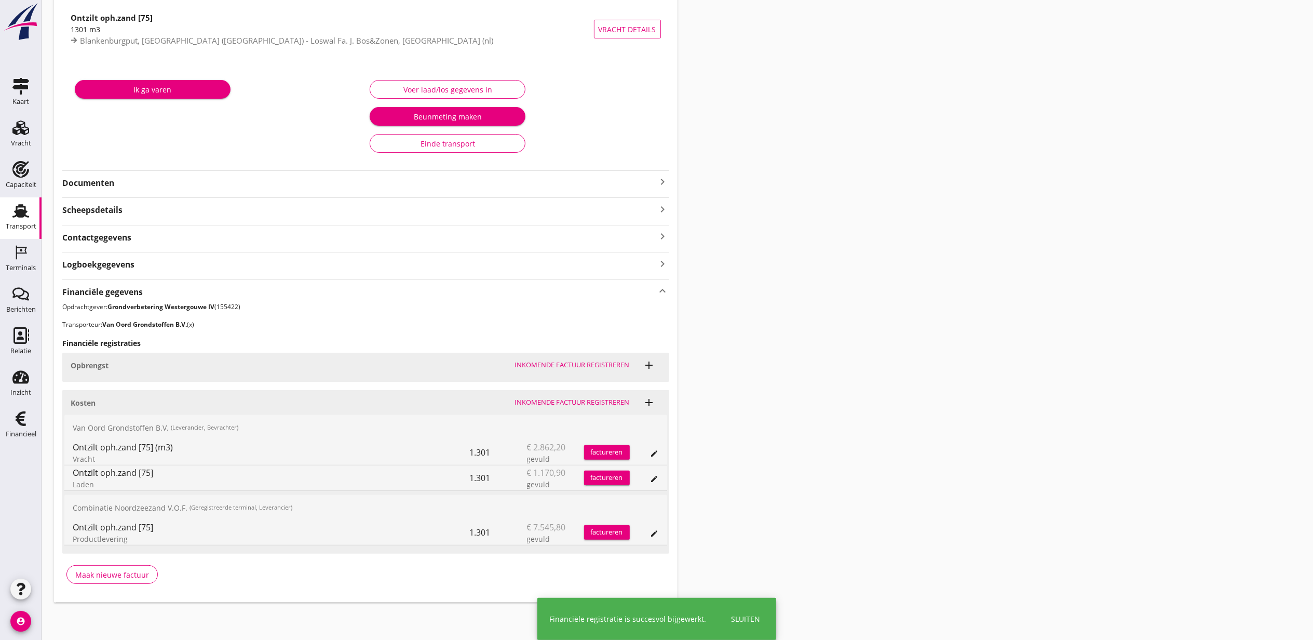
click at [1088, 320] on div "Transport overzicht VOG-250704 Zagri 16 (Maarten Bakker) local_gas_station emer…" at bounding box center [678, 252] width 1272 height 723
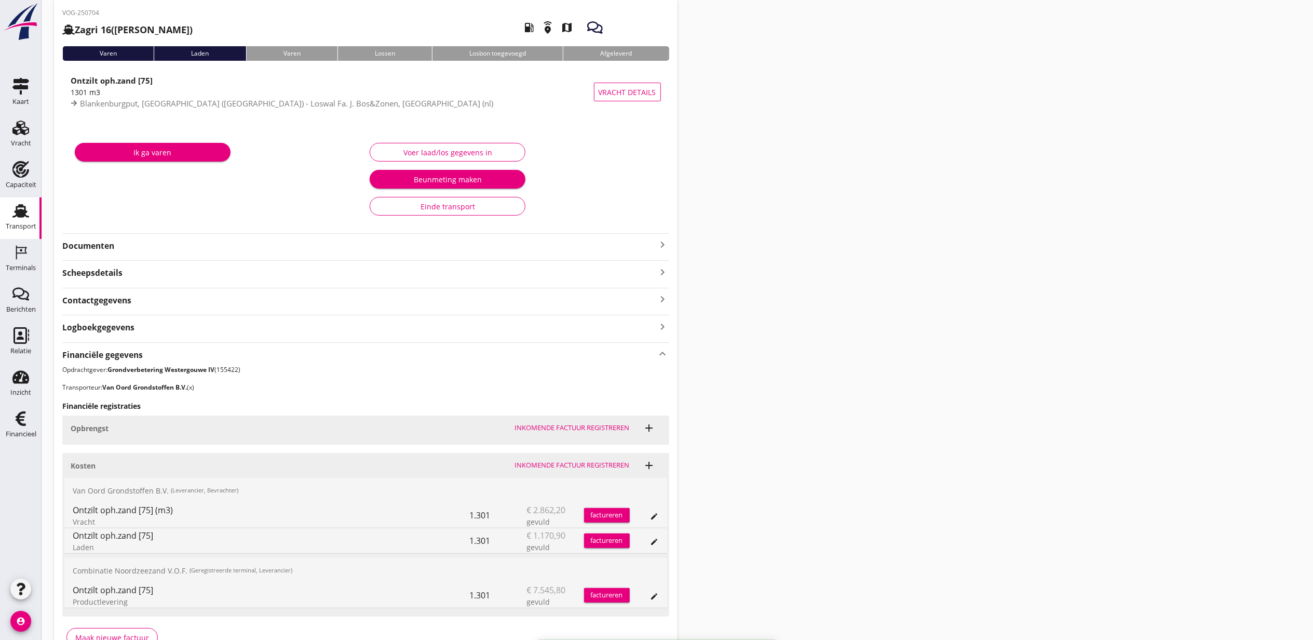
scroll to position [0, 0]
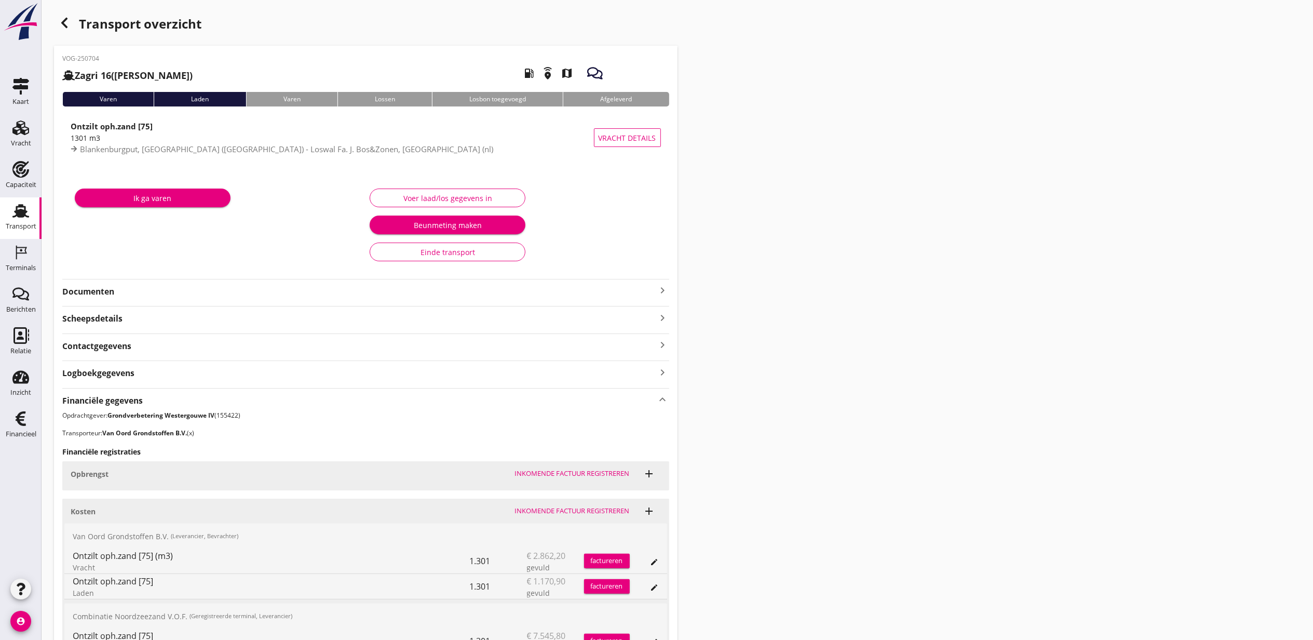
click at [61, 23] on use "button" at bounding box center [64, 23] width 6 height 10
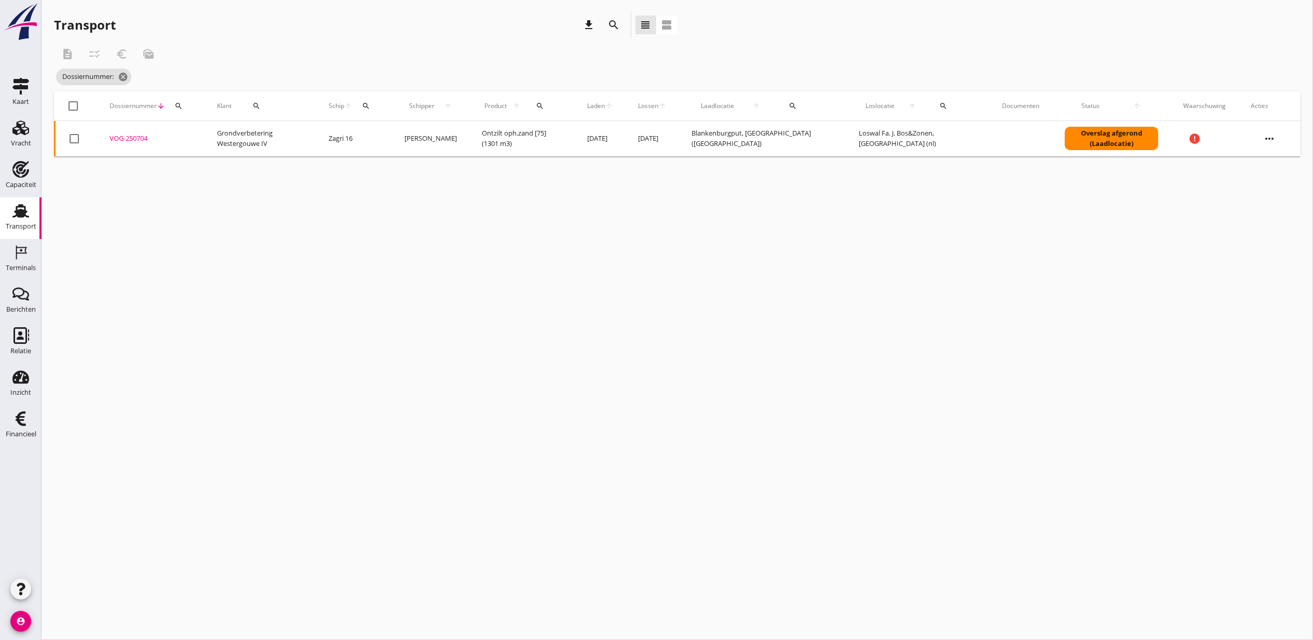
click at [184, 108] on div "search" at bounding box center [178, 106] width 19 height 8
click at [200, 136] on input "Zoeken op dossiernummer..." at bounding box center [227, 136] width 108 height 17
paste input "VOG-250710"
type input "VOG-250710"
click at [134, 138] on div "VOG-250710" at bounding box center [151, 138] width 83 height 10
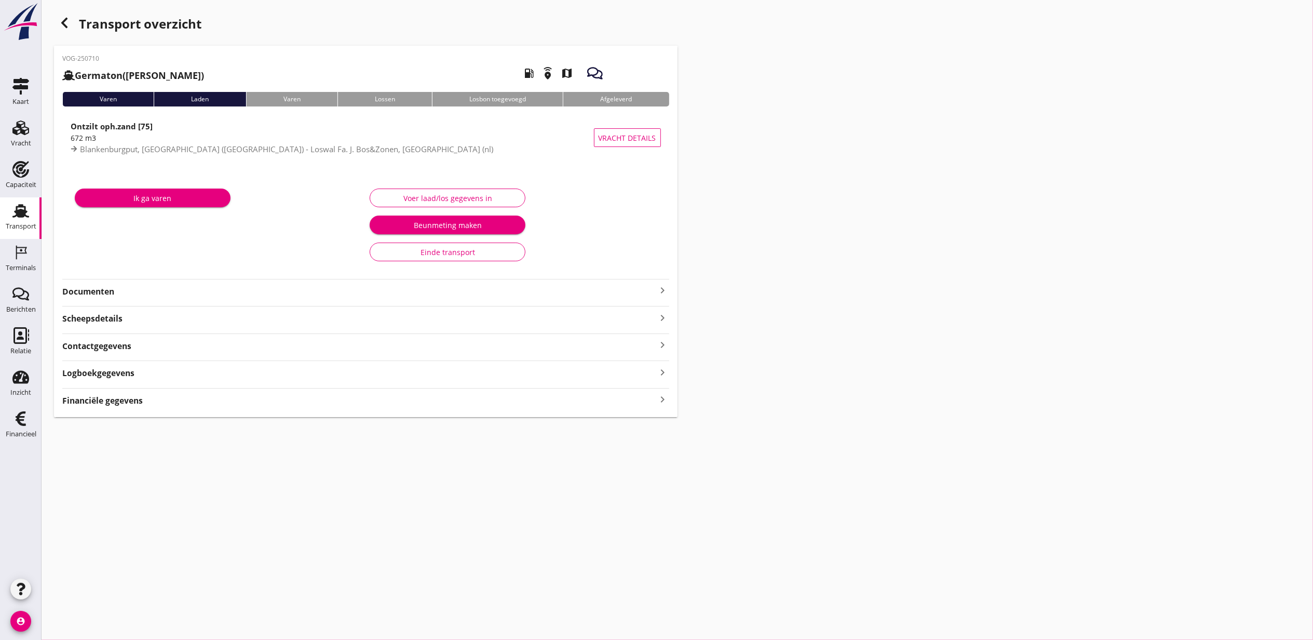
drag, startPoint x: 347, startPoint y: 391, endPoint x: 353, endPoint y: 395, distance: 6.8
click at [351, 392] on div "Financiële gegevens keyboard_arrow_right" at bounding box center [365, 397] width 607 height 19
click at [354, 395] on div "Financiële gegevens keyboard_arrow_right" at bounding box center [365, 400] width 607 height 14
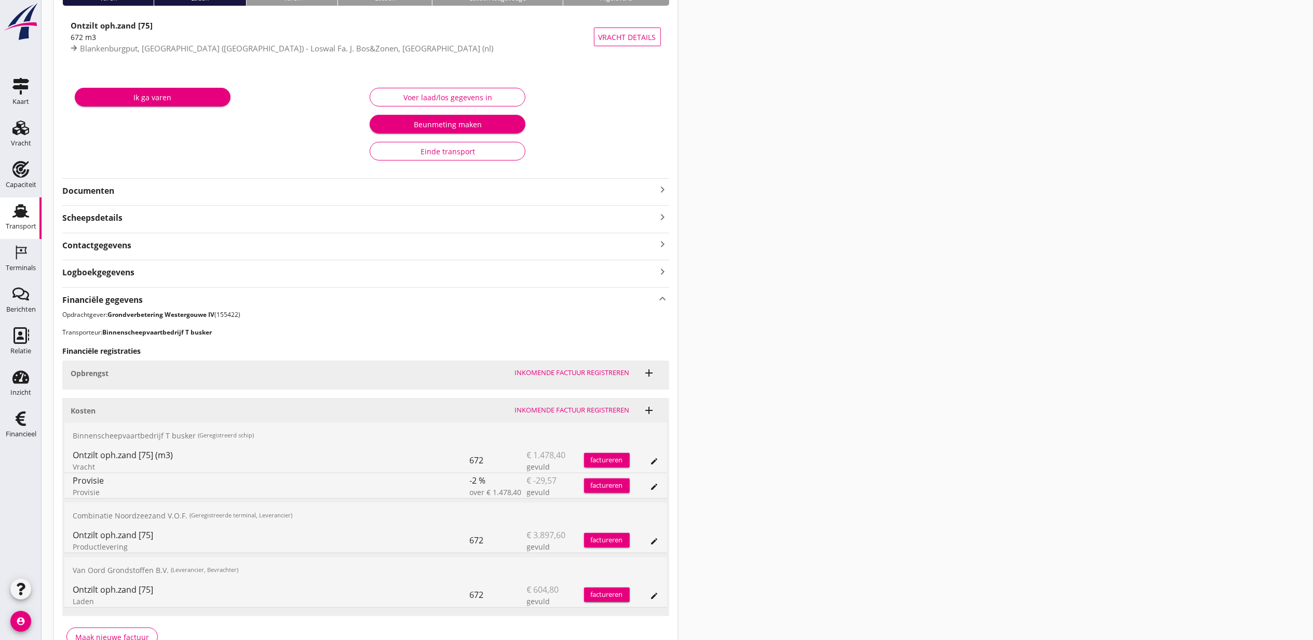
scroll to position [165, 0]
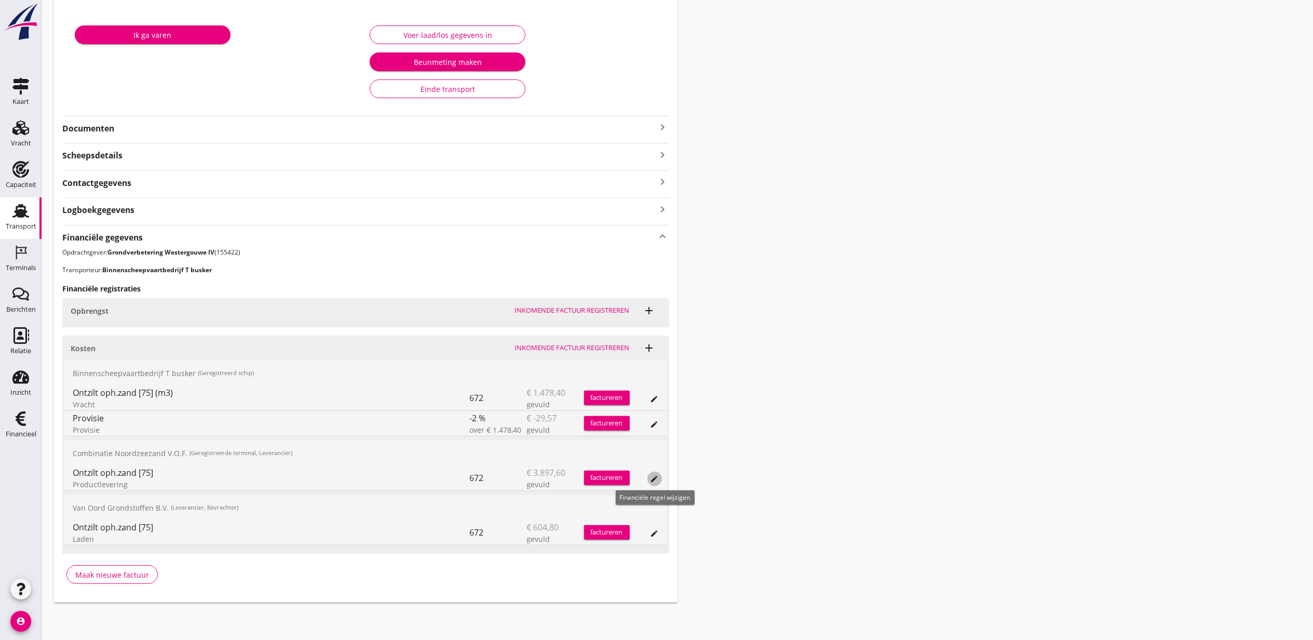
click at [659, 476] on div "edit" at bounding box center [655, 479] width 15 height 8
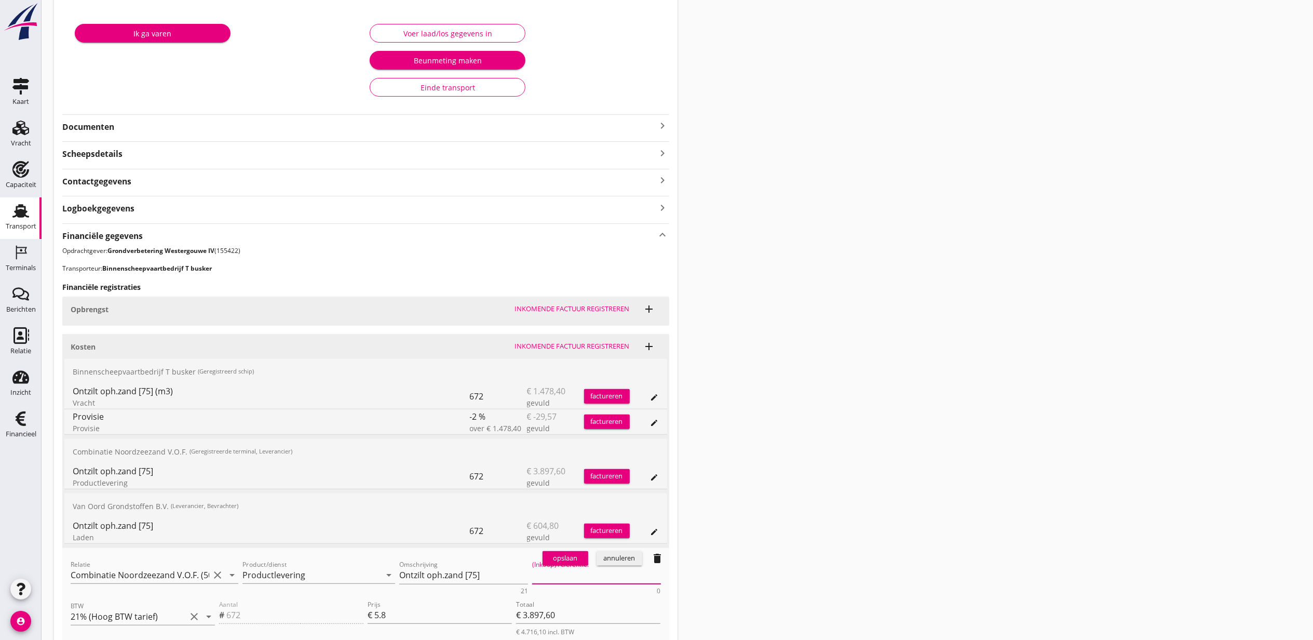
click at [586, 576] on textarea "(Inkoop) referentie:" at bounding box center [596, 575] width 129 height 17
paste textarea "2316006817"
type textarea "2316006817"
click at [566, 559] on div "opslaan" at bounding box center [565, 558] width 37 height 10
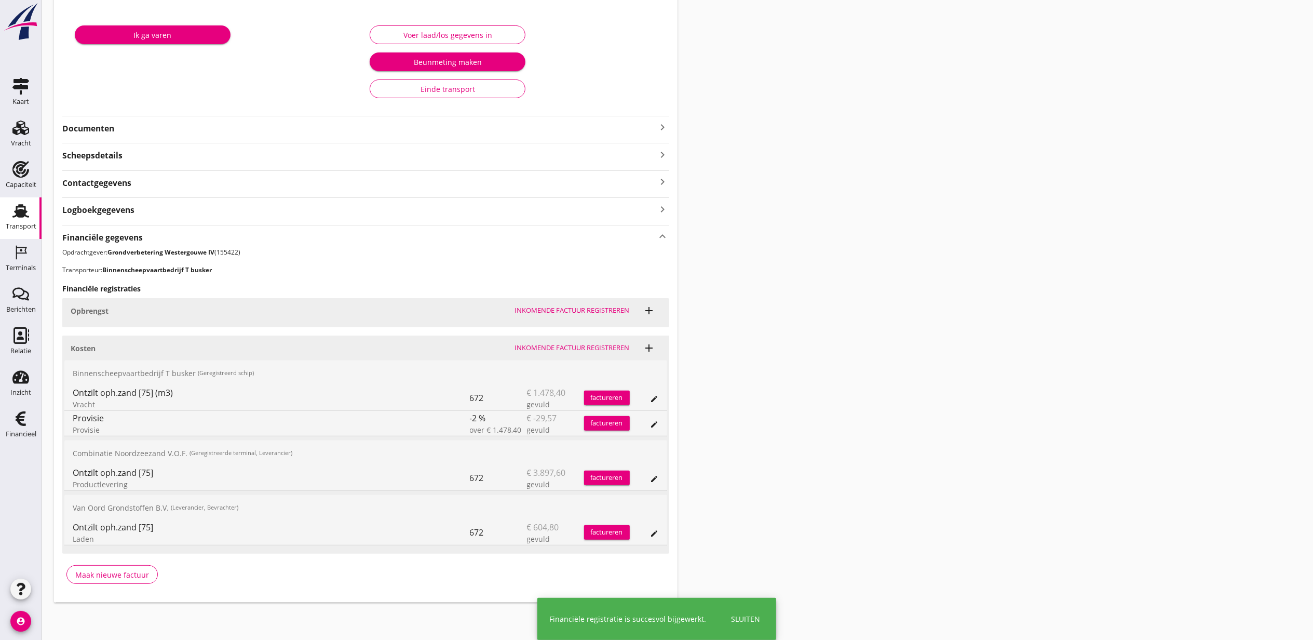
click at [998, 306] on div "Transport overzicht VOG-250710 Germaton (Tonny Busker) local_gas_station emerge…" at bounding box center [678, 226] width 1272 height 778
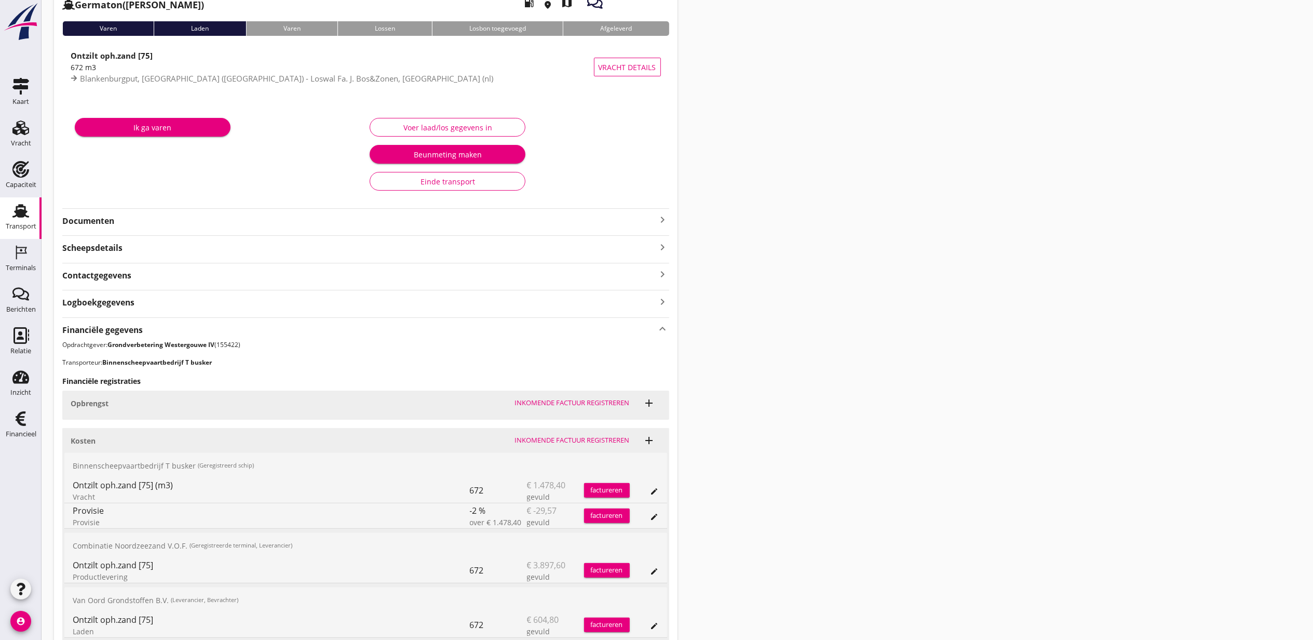
scroll to position [0, 0]
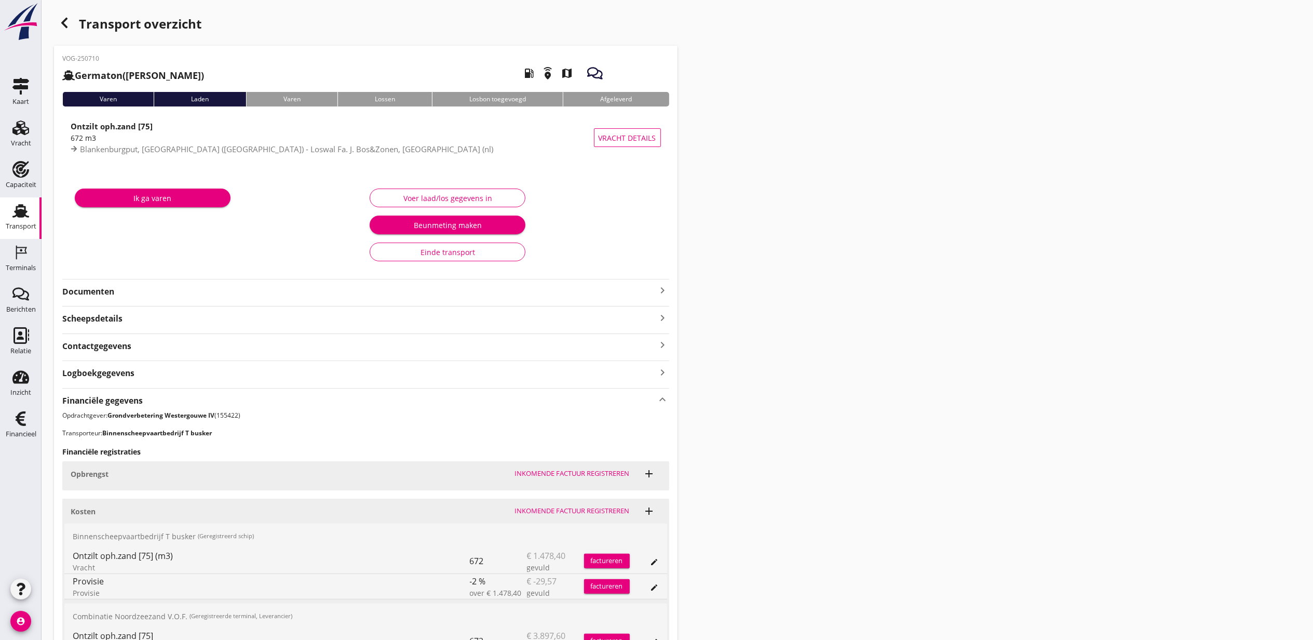
click at [75, 19] on div "Transport overzicht" at bounding box center [366, 24] width 624 height 25
click at [69, 18] on icon "button" at bounding box center [64, 23] width 12 height 12
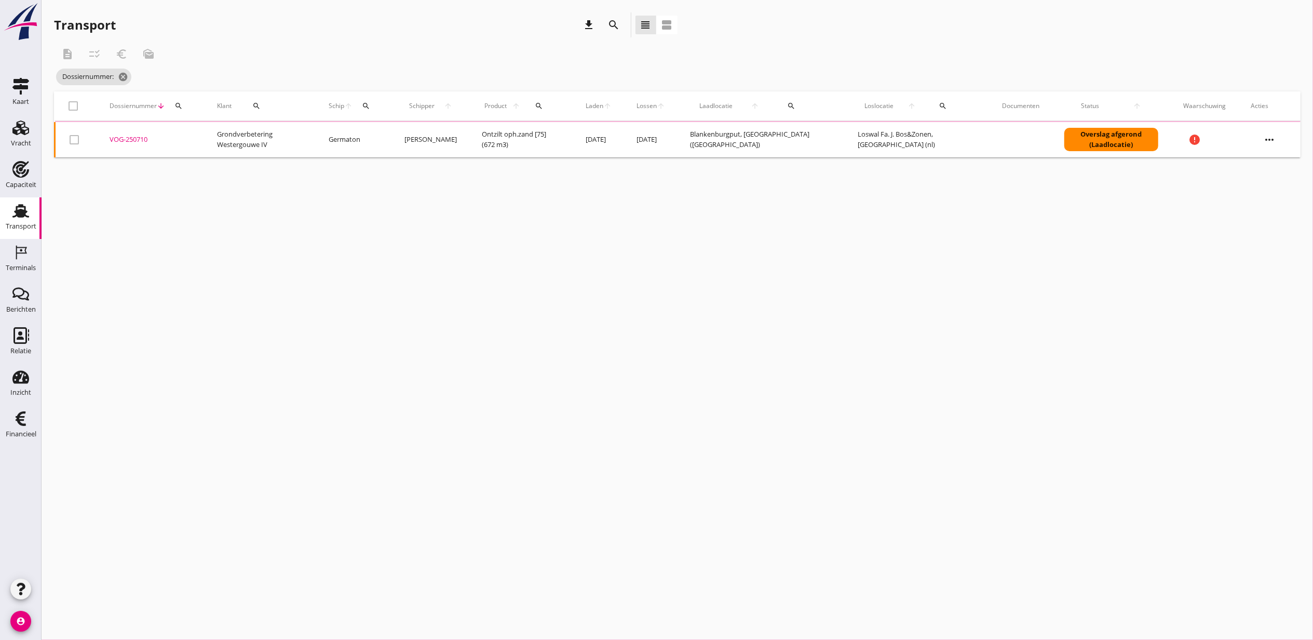
click at [183, 99] on button "search" at bounding box center [178, 106] width 19 height 19
click at [214, 140] on input "Zoeken op dossiernummer..." at bounding box center [227, 136] width 108 height 17
paste input "VOG-250711"
type input "VOG-250711"
click at [140, 140] on div "VOG-250711" at bounding box center [151, 138] width 83 height 10
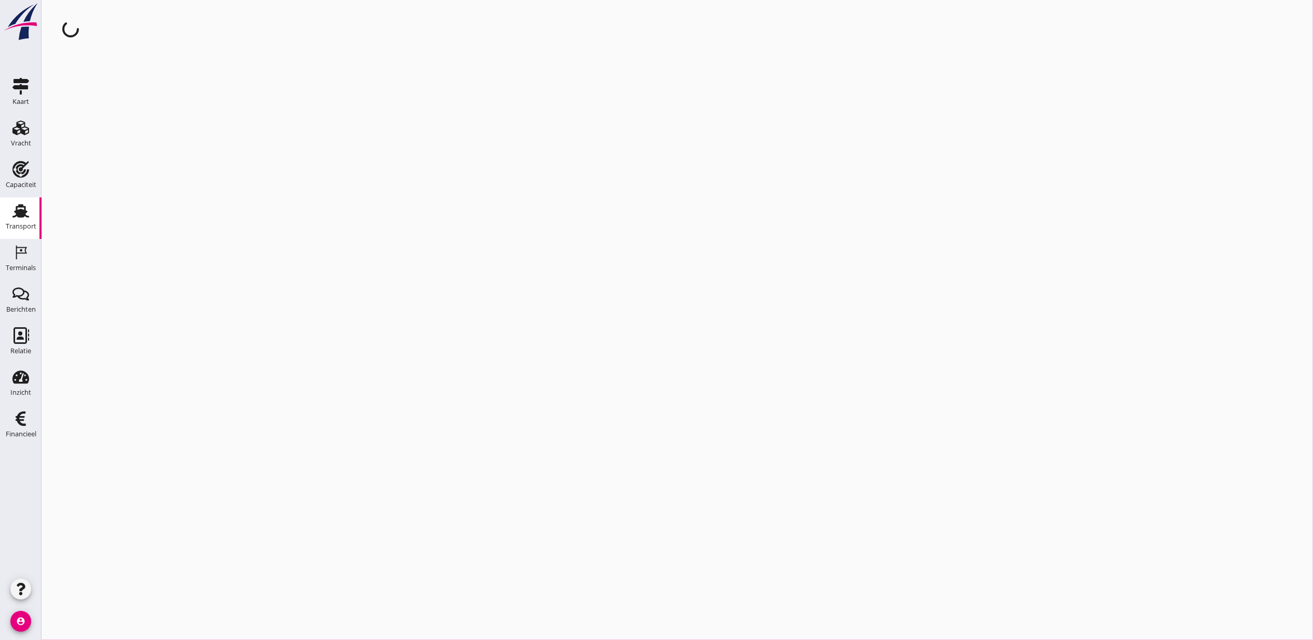
click at [1307, 320] on div "cancel You are impersonating another user." at bounding box center [678, 320] width 1272 height 640
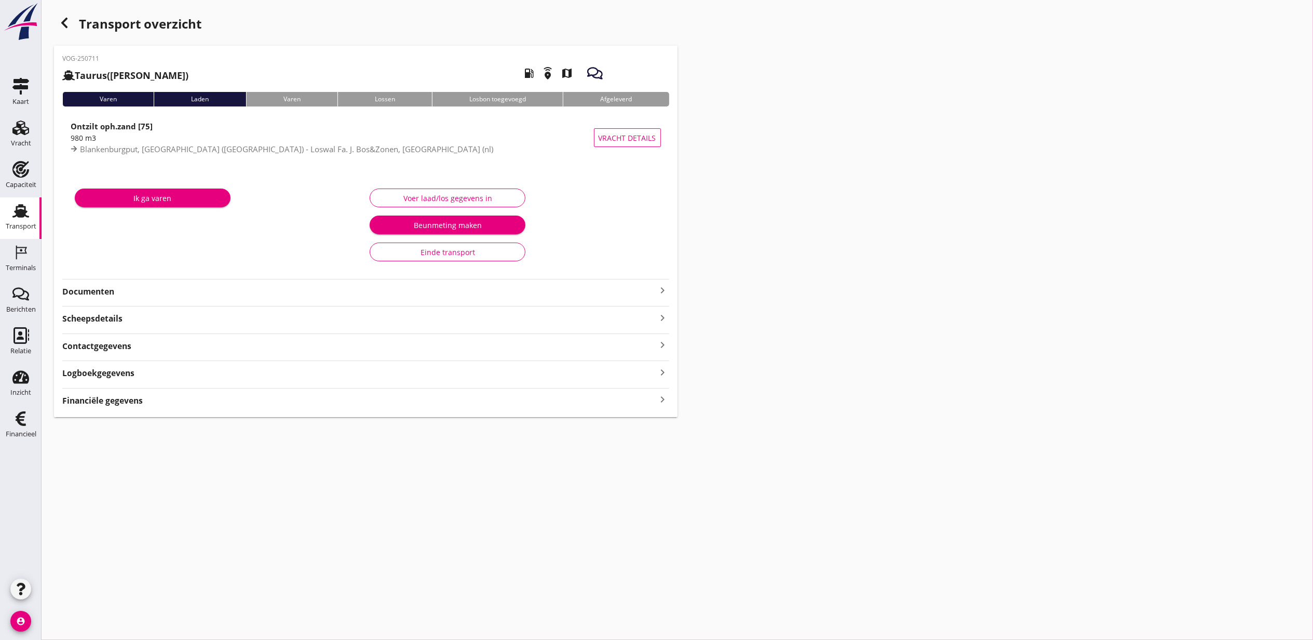
click at [289, 404] on div "Financiële gegevens keyboard_arrow_right" at bounding box center [365, 400] width 607 height 14
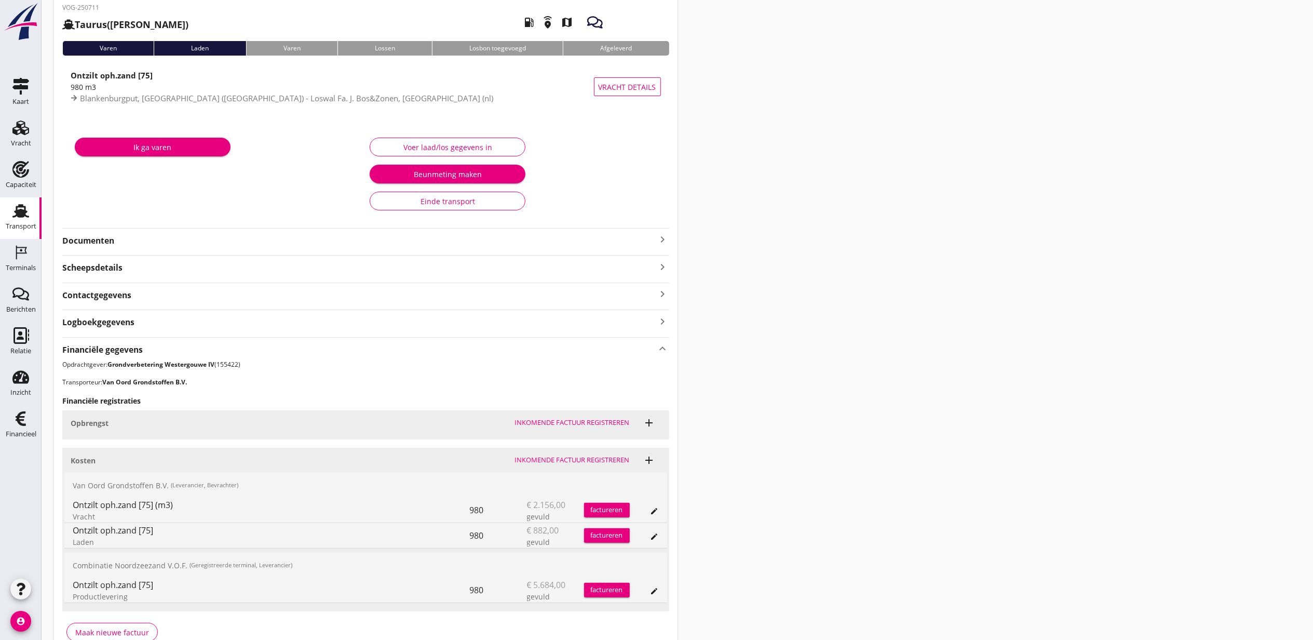
scroll to position [110, 0]
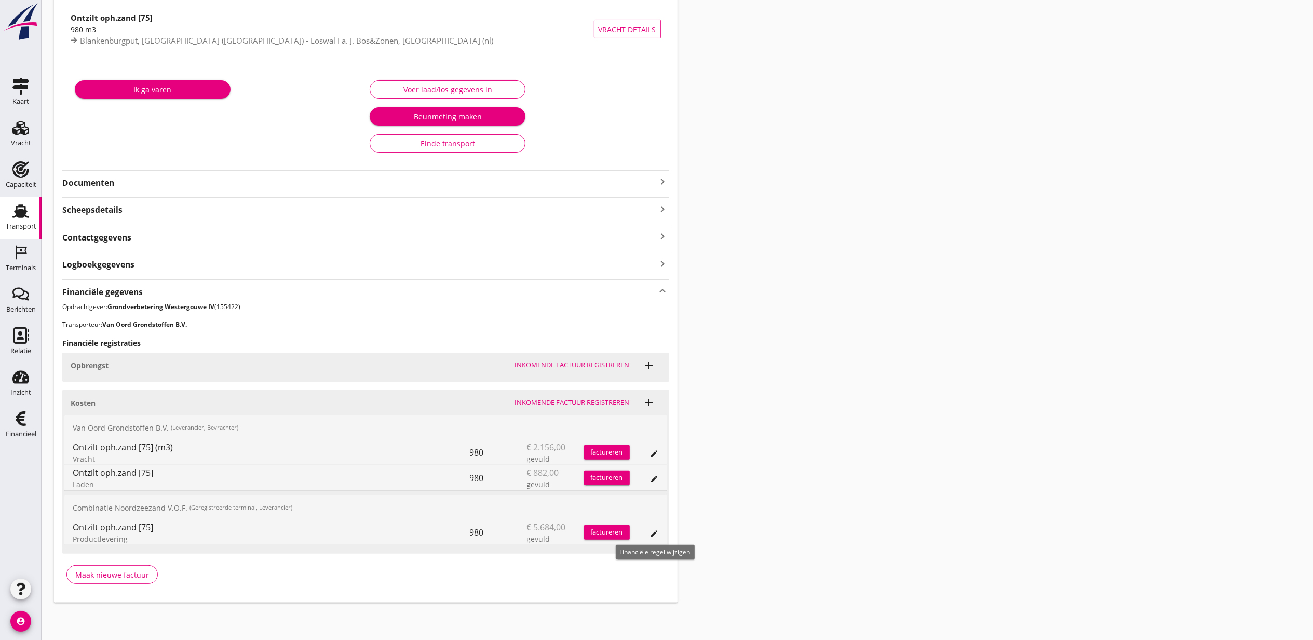
click at [653, 534] on icon "edit" at bounding box center [655, 533] width 8 height 8
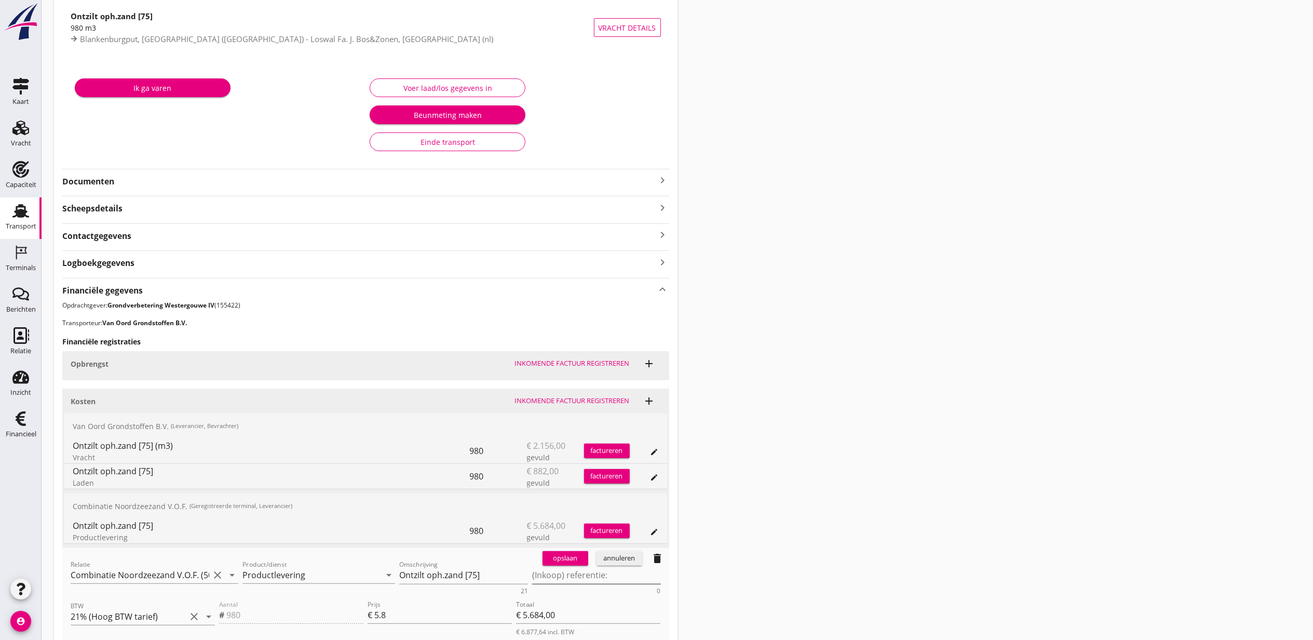
click at [553, 573] on textarea "(Inkoop) referentie:" at bounding box center [596, 575] width 129 height 17
paste textarea "2316006817"
type textarea "2316006817"
click at [556, 564] on div "opslaan" at bounding box center [565, 558] width 37 height 10
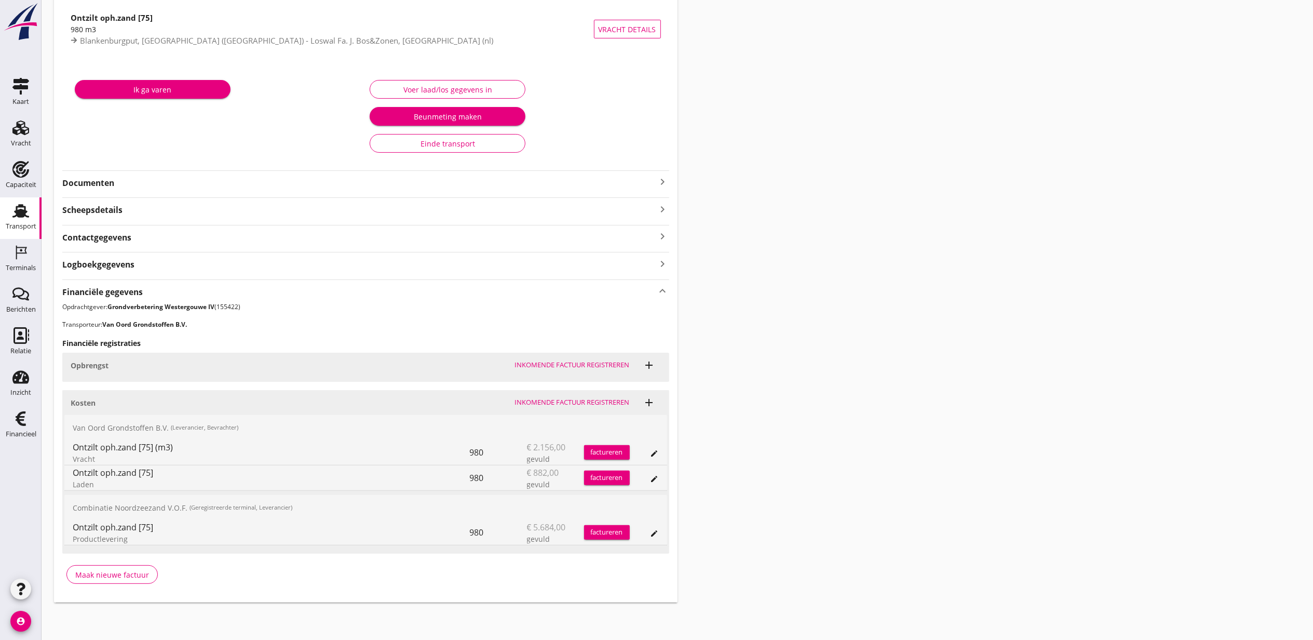
drag, startPoint x: 1021, startPoint y: 321, endPoint x: 967, endPoint y: 302, distance: 57.8
click at [1021, 321] on div "Transport overzicht VOG-250711 Taurus (Van Oord) local_gas_station emergency_sh…" at bounding box center [678, 252] width 1272 height 723
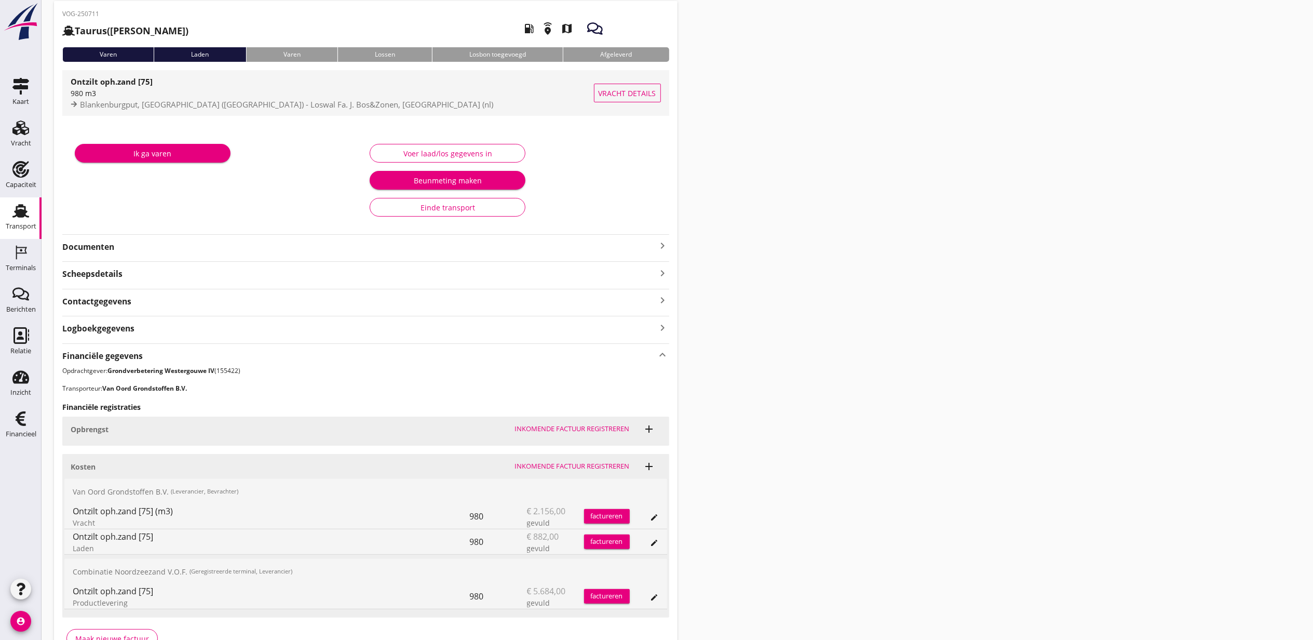
scroll to position [0, 0]
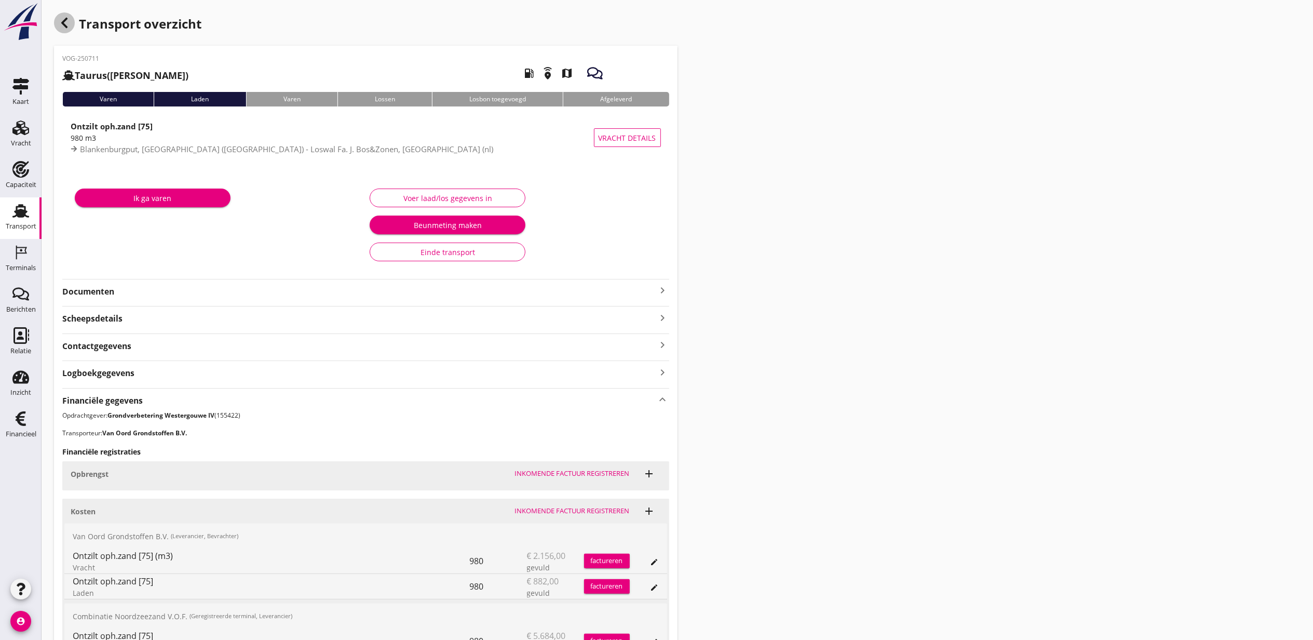
click at [68, 24] on icon "button" at bounding box center [64, 23] width 12 height 12
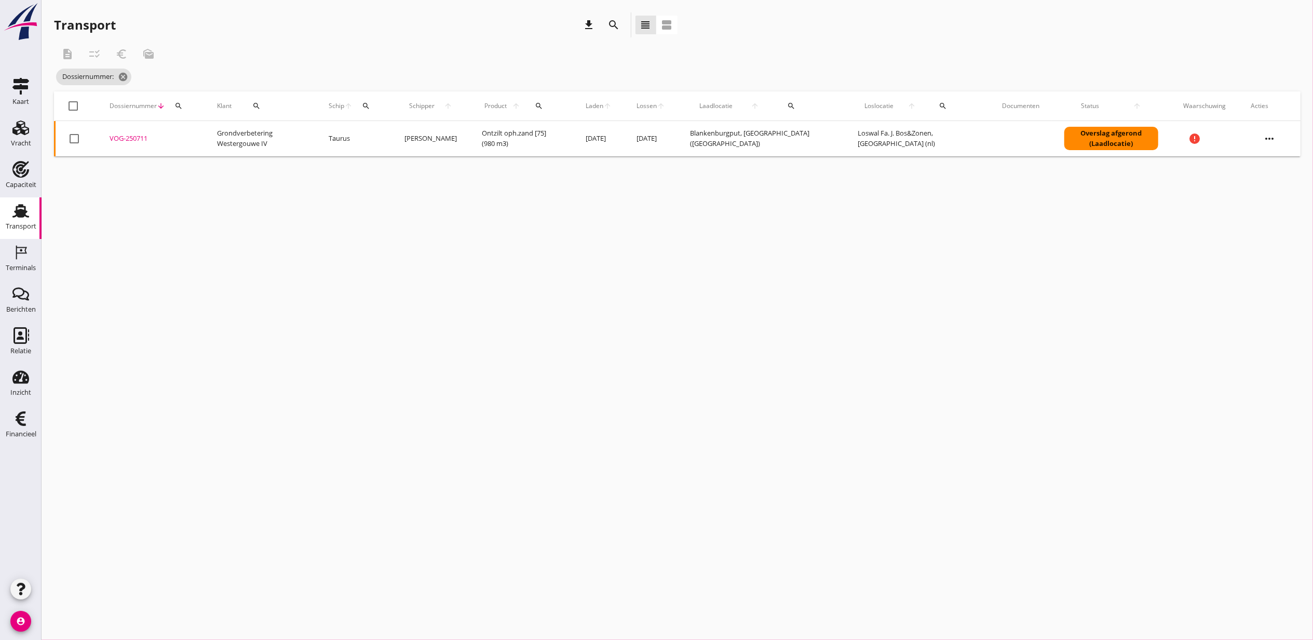
click at [180, 107] on icon "search" at bounding box center [179, 106] width 8 height 8
click at [190, 141] on input "Zoeken op dossiernummer..." at bounding box center [227, 136] width 108 height 17
paste input "VOG-250712"
type input "VOG-250712"
click at [142, 138] on div "VOG-250712" at bounding box center [151, 138] width 83 height 10
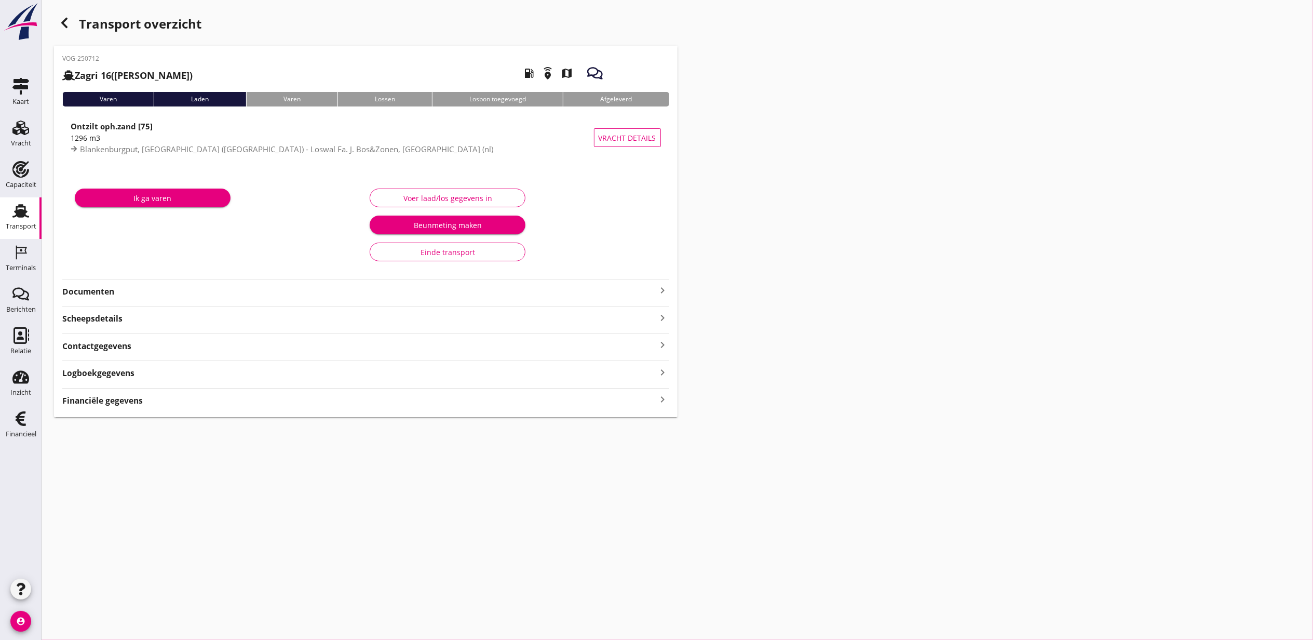
click at [512, 405] on div "Financiële gegevens keyboard_arrow_right" at bounding box center [365, 400] width 607 height 14
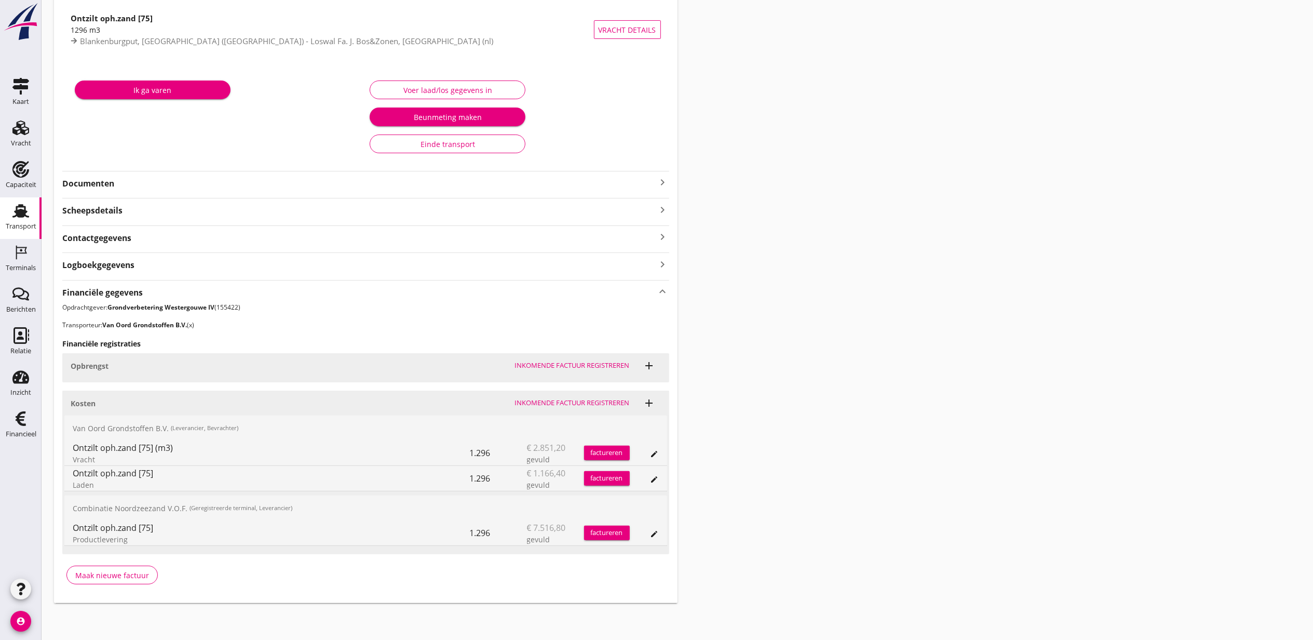
scroll to position [110, 0]
click at [658, 531] on icon "edit" at bounding box center [655, 533] width 8 height 8
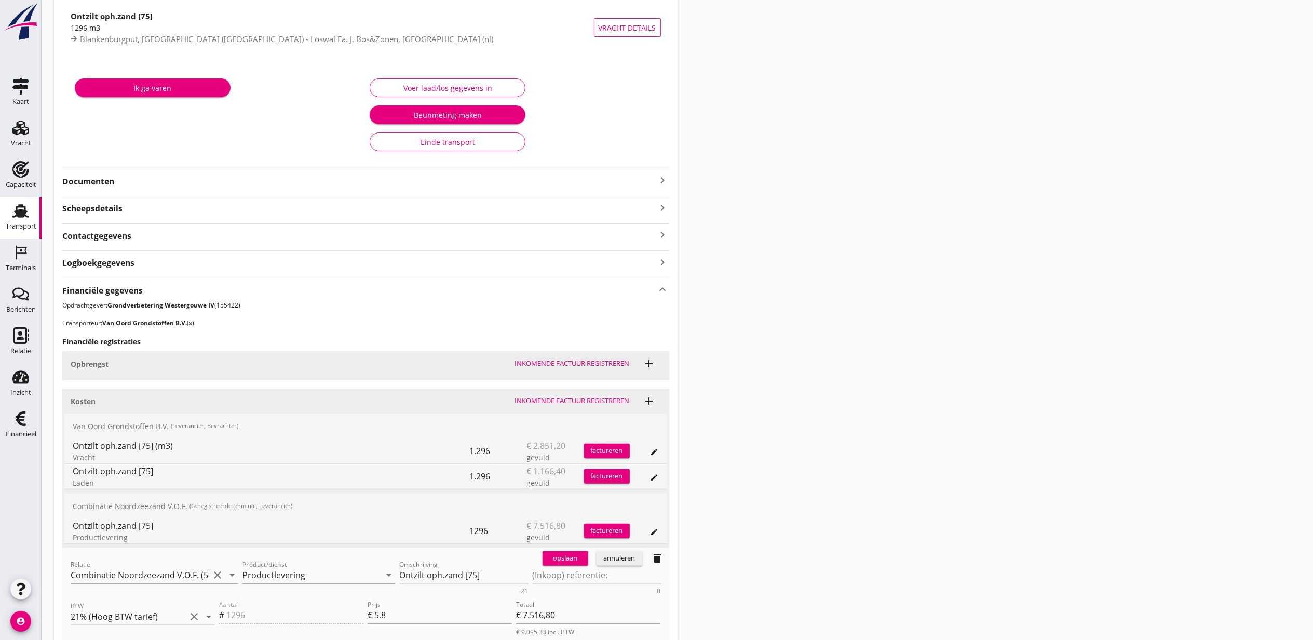
click at [583, 565] on button "opslaan" at bounding box center [566, 558] width 46 height 15
click at [585, 573] on textarea "(Inkoop) referentie:" at bounding box center [596, 575] width 129 height 17
paste textarea "2316006817"
type textarea "2316006817"
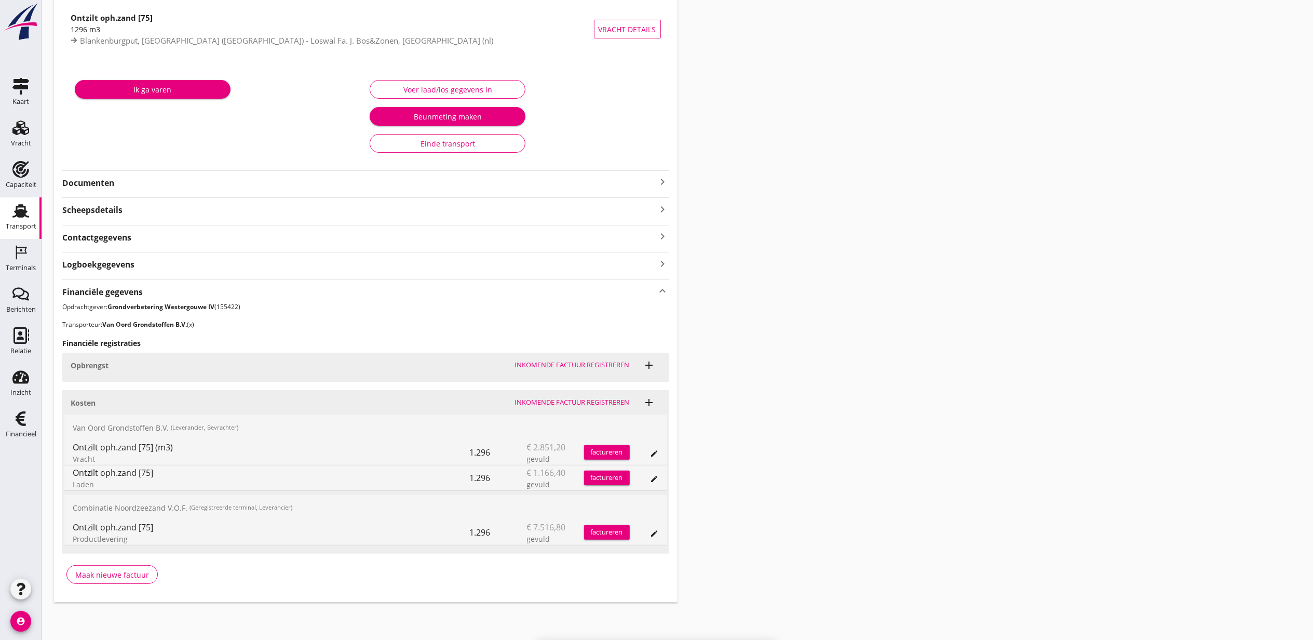
click at [926, 327] on div "Transport overzicht VOG-250712 Zagri 16 (Maarten Bakker) local_gas_station emer…" at bounding box center [678, 252] width 1272 height 723
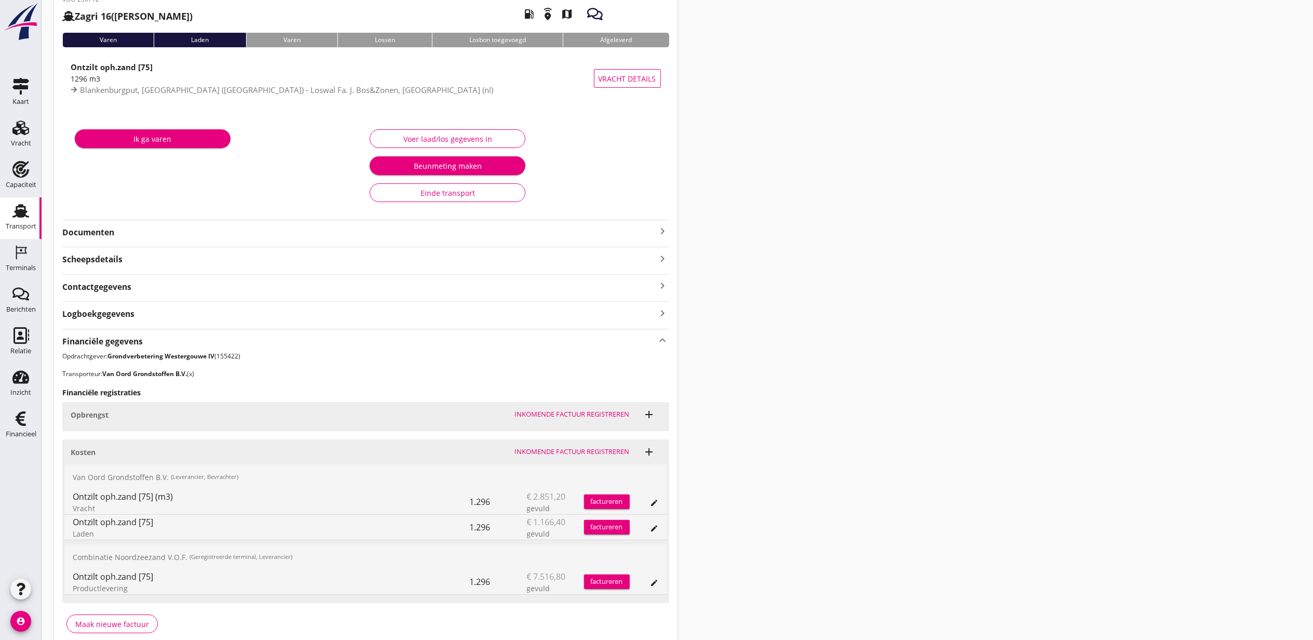
scroll to position [0, 0]
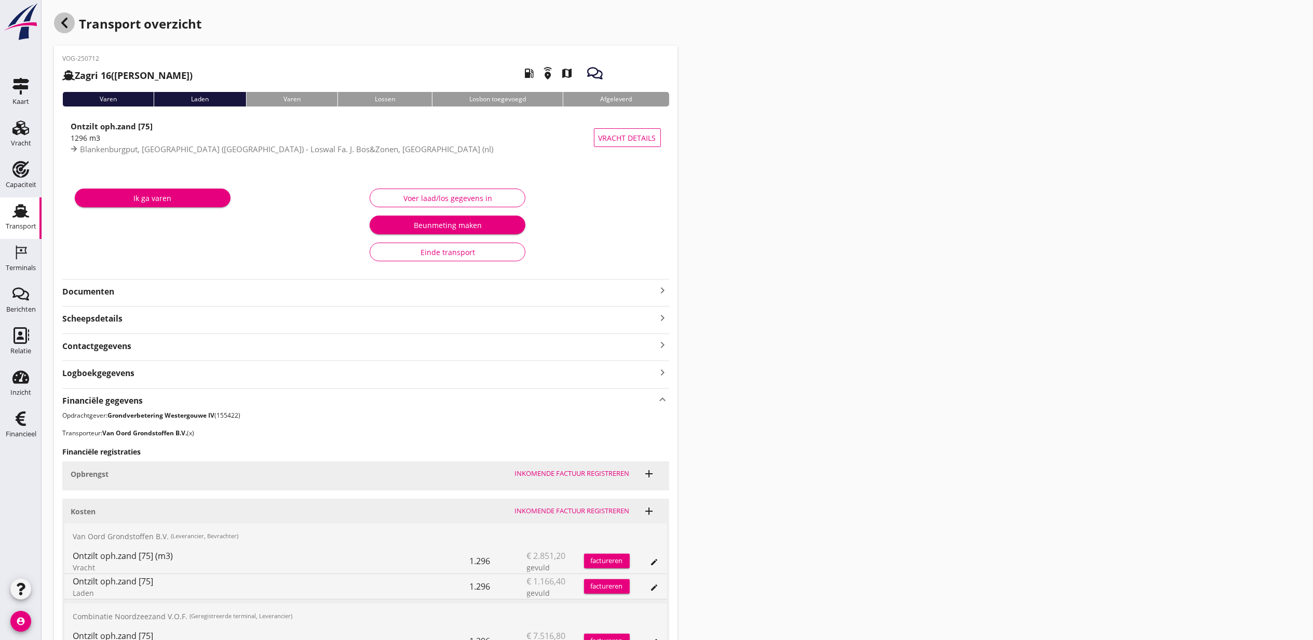
click at [72, 17] on div "button" at bounding box center [64, 22] width 21 height 21
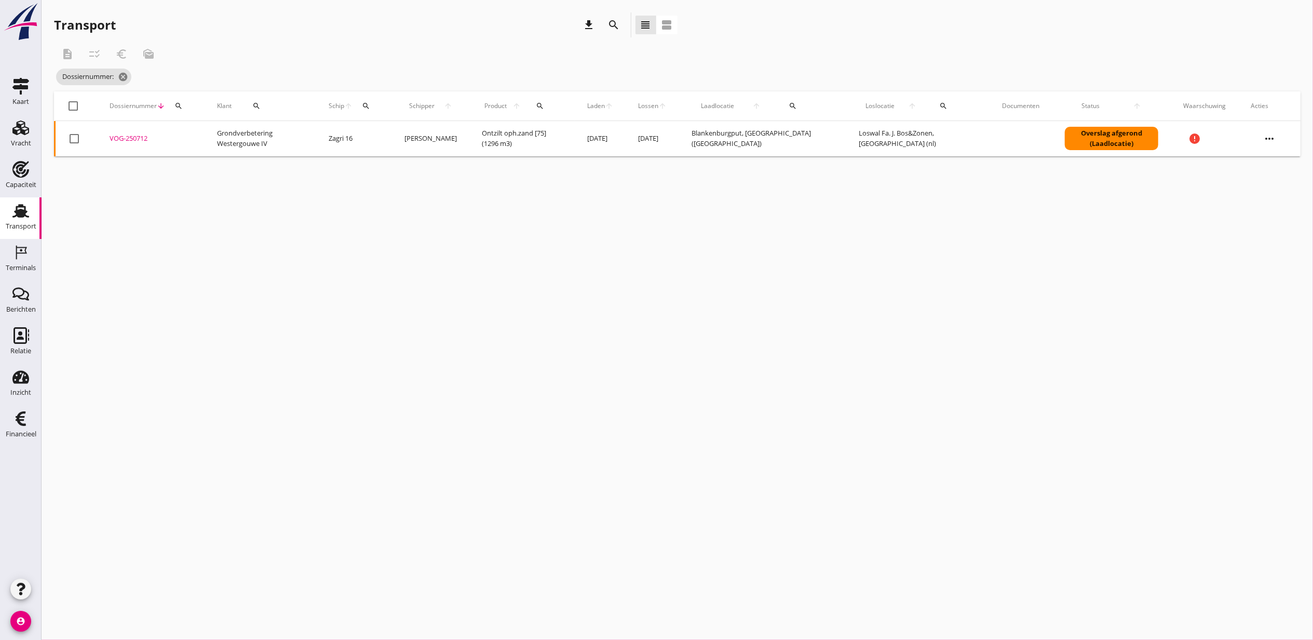
click at [183, 106] on div "search" at bounding box center [178, 106] width 19 height 8
click at [193, 142] on input "Zoeken op dossiernummer..." at bounding box center [227, 136] width 108 height 17
paste input "VOG-250721"
type input "VOG-250721"
click at [127, 135] on div "VOG-250721" at bounding box center [151, 138] width 83 height 10
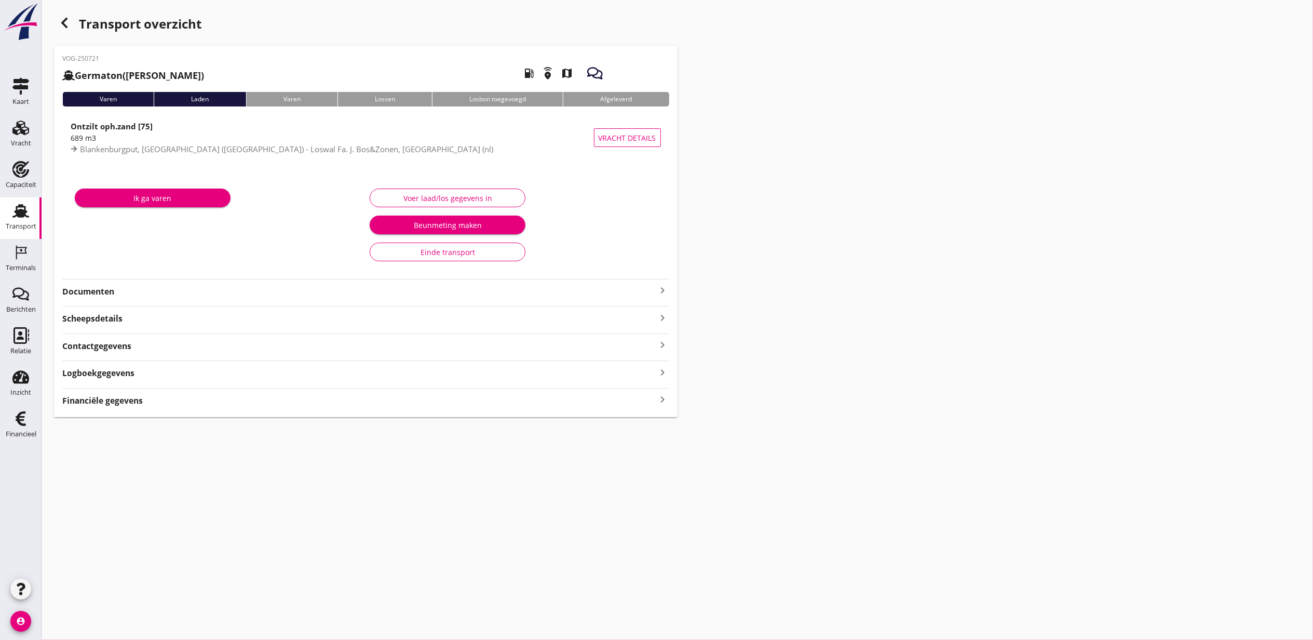
click at [175, 384] on div "VOG-250721 Germaton (Tonny Busker) local_gas_station emergency_share map Varen …" at bounding box center [366, 231] width 624 height 371
click at [177, 401] on div "Financiële gegevens keyboard_arrow_right" at bounding box center [365, 400] width 607 height 14
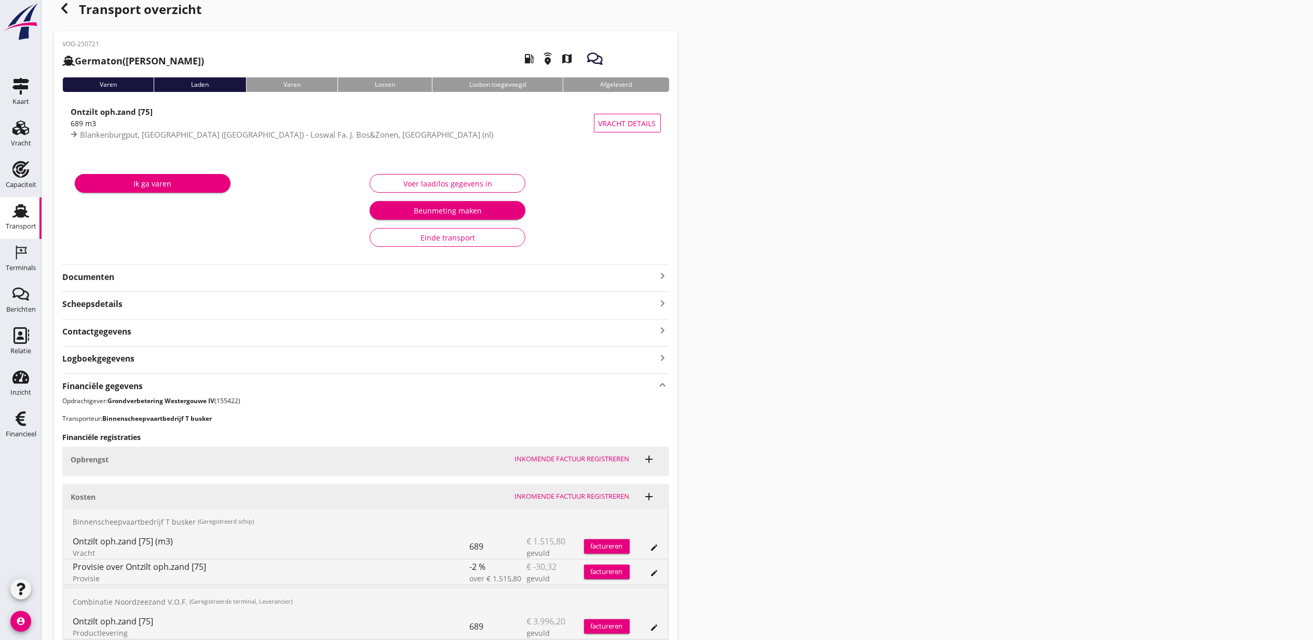
scroll to position [165, 0]
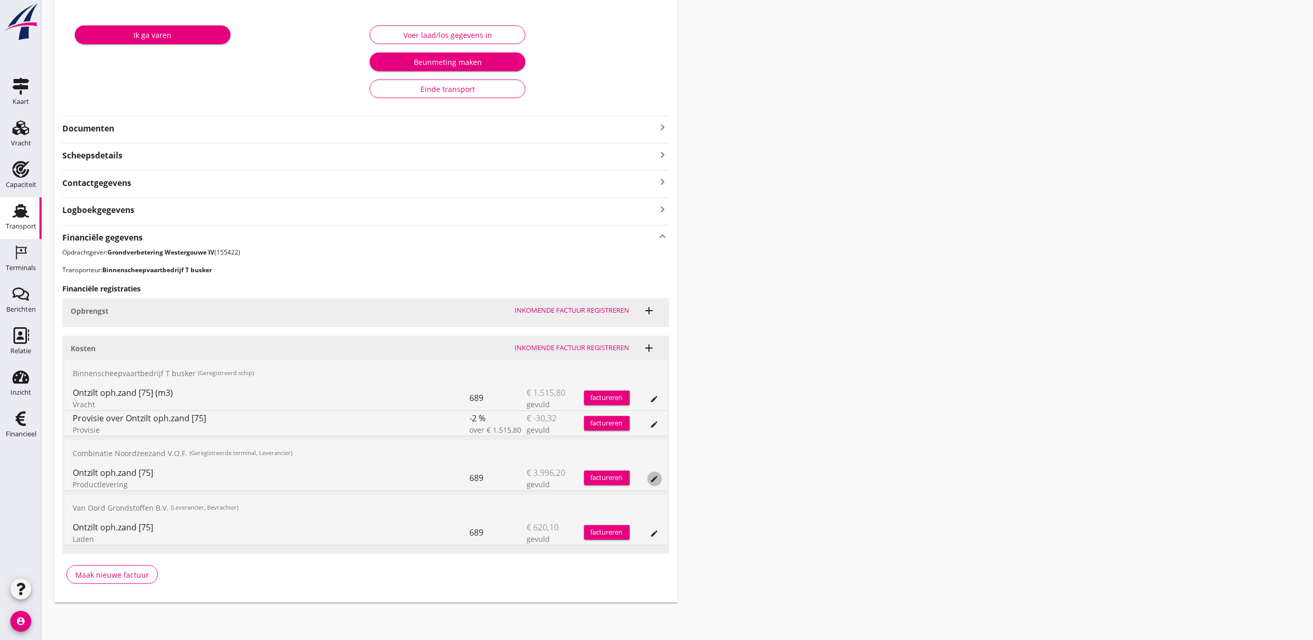
click at [655, 475] on icon "edit" at bounding box center [655, 479] width 8 height 8
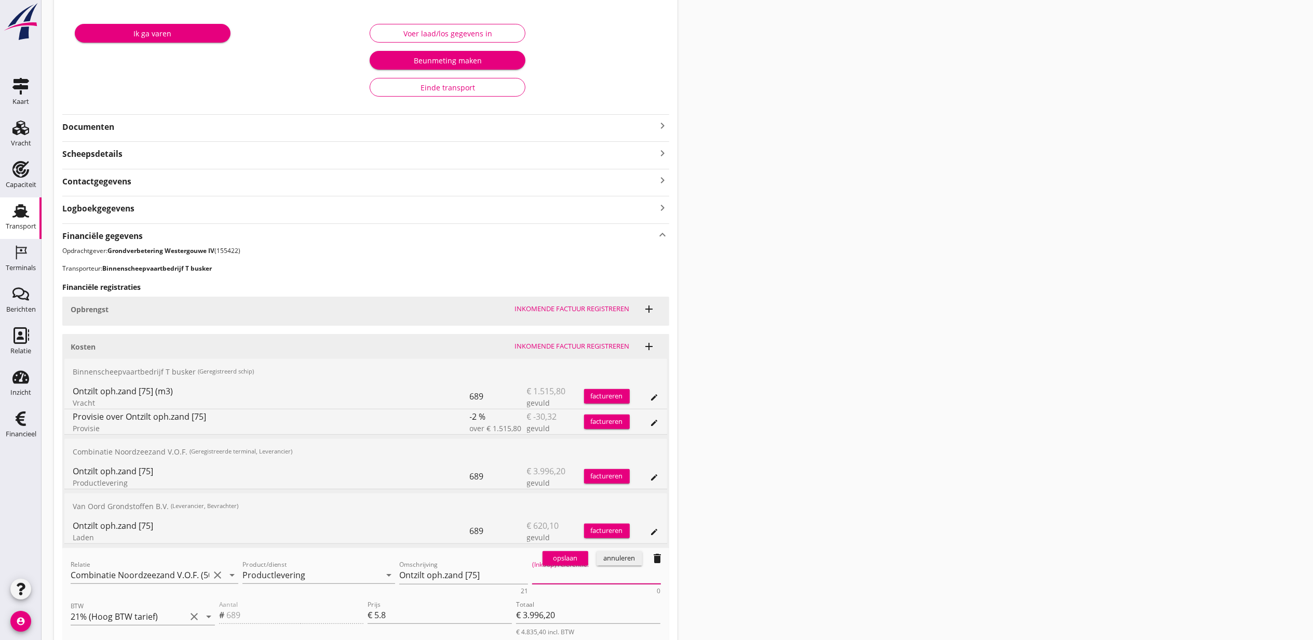
click at [559, 570] on textarea "(Inkoop) referentie:" at bounding box center [596, 575] width 129 height 17
paste textarea "2316006817"
type textarea "2316006817"
click at [565, 559] on div "opslaan" at bounding box center [565, 558] width 37 height 10
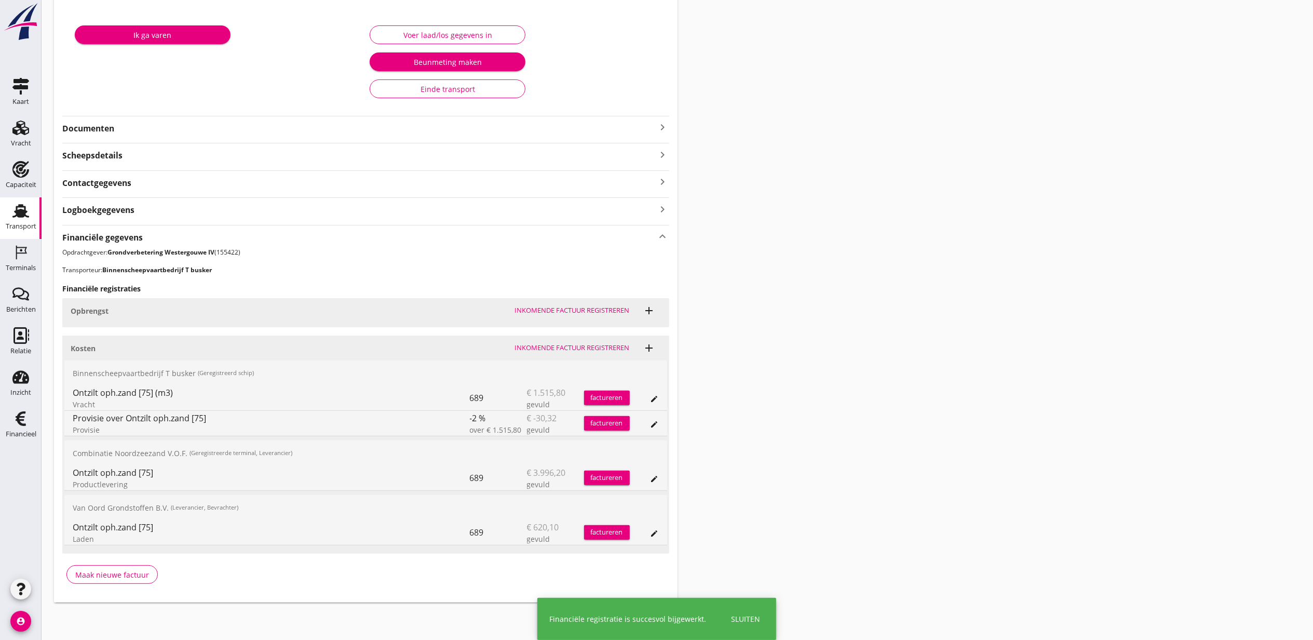
click at [918, 322] on div "Transport overzicht VOG-250721 Germaton (Tonny Busker) local_gas_station emerge…" at bounding box center [678, 226] width 1272 height 778
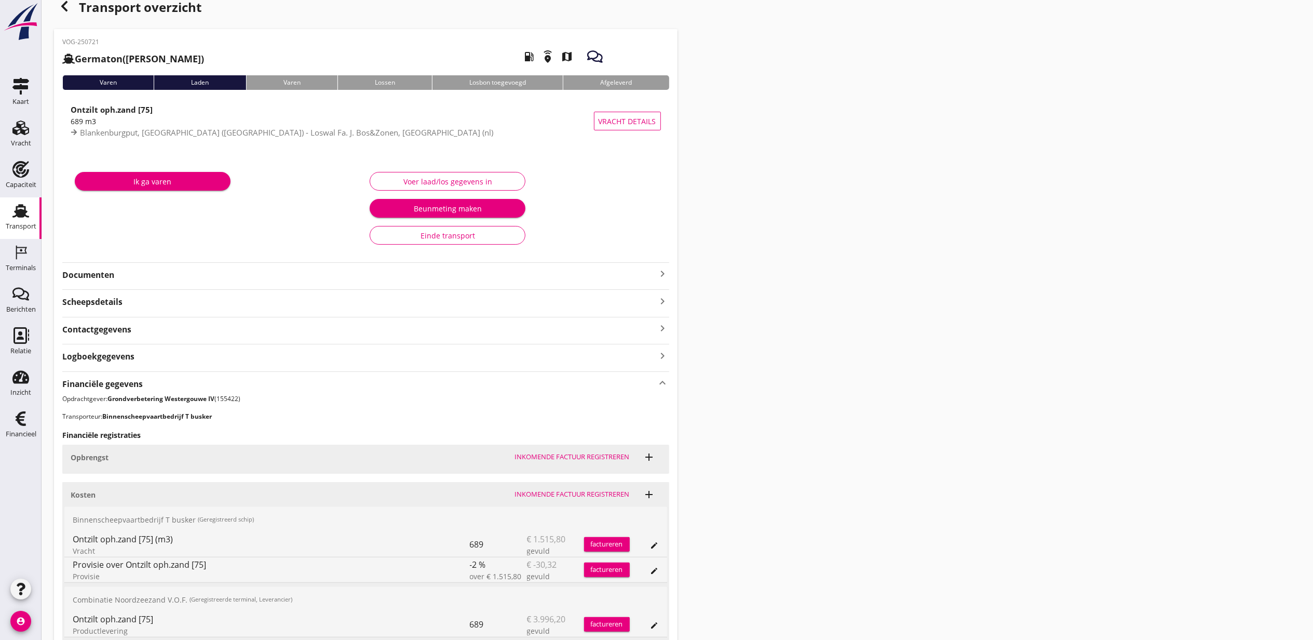
scroll to position [0, 0]
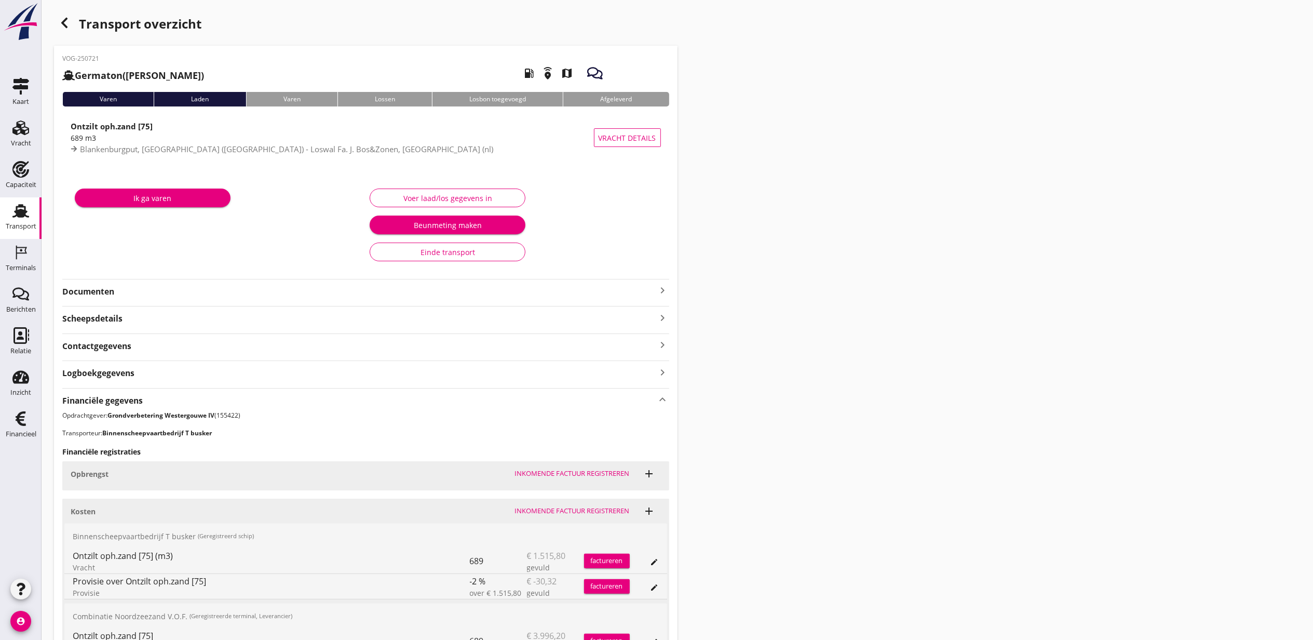
click at [65, 11] on div "Transport overzicht VOG-250721 Germaton (Tonny Busker) local_gas_station emerge…" at bounding box center [678, 389] width 1272 height 778
click at [60, 20] on icon "button" at bounding box center [64, 23] width 12 height 12
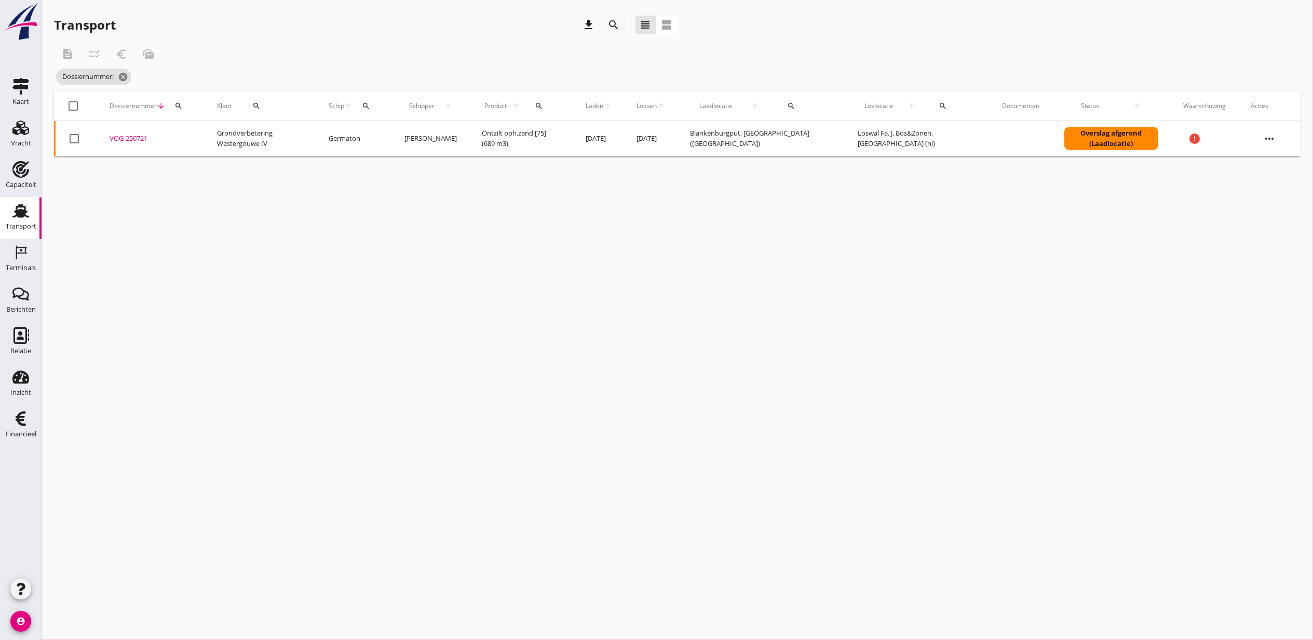
click at [188, 102] on div "Dossiernummer arrow_downward search" at bounding box center [151, 105] width 83 height 25
click at [181, 109] on icon "search" at bounding box center [179, 106] width 8 height 8
click at [200, 137] on input "Zoeken op dossiernummer..." at bounding box center [227, 136] width 108 height 17
paste input "VOG-250720"
type input "VOG-250720"
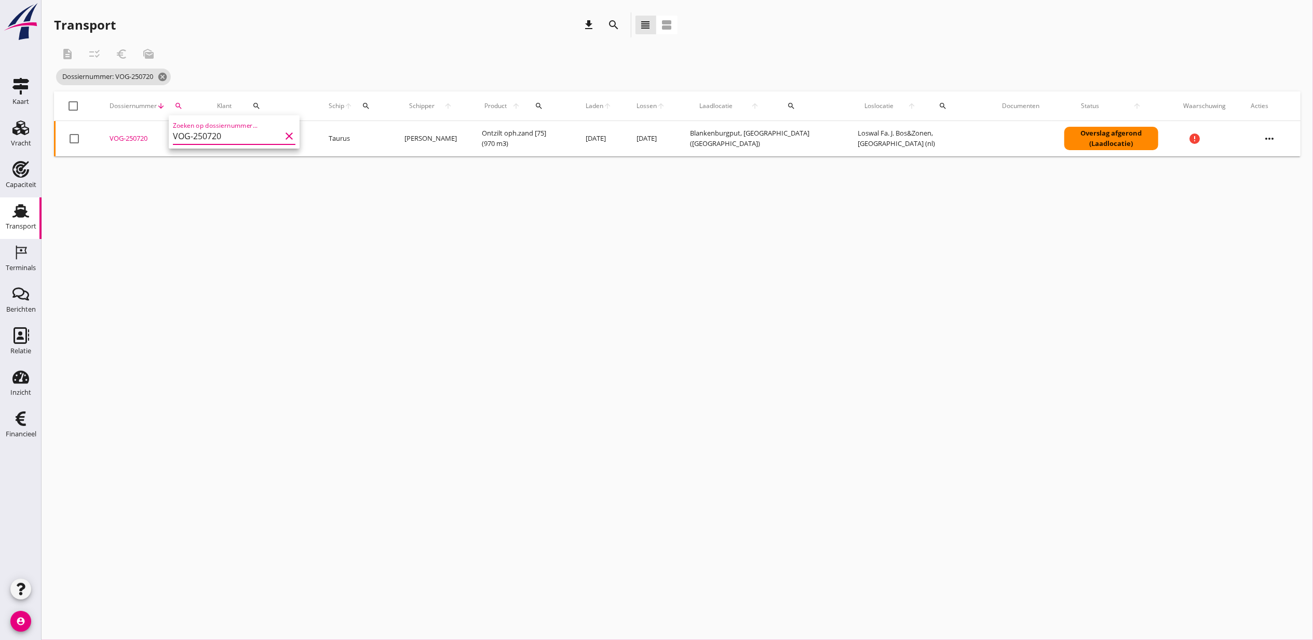
click at [138, 138] on div "VOG-250720" at bounding box center [151, 138] width 83 height 10
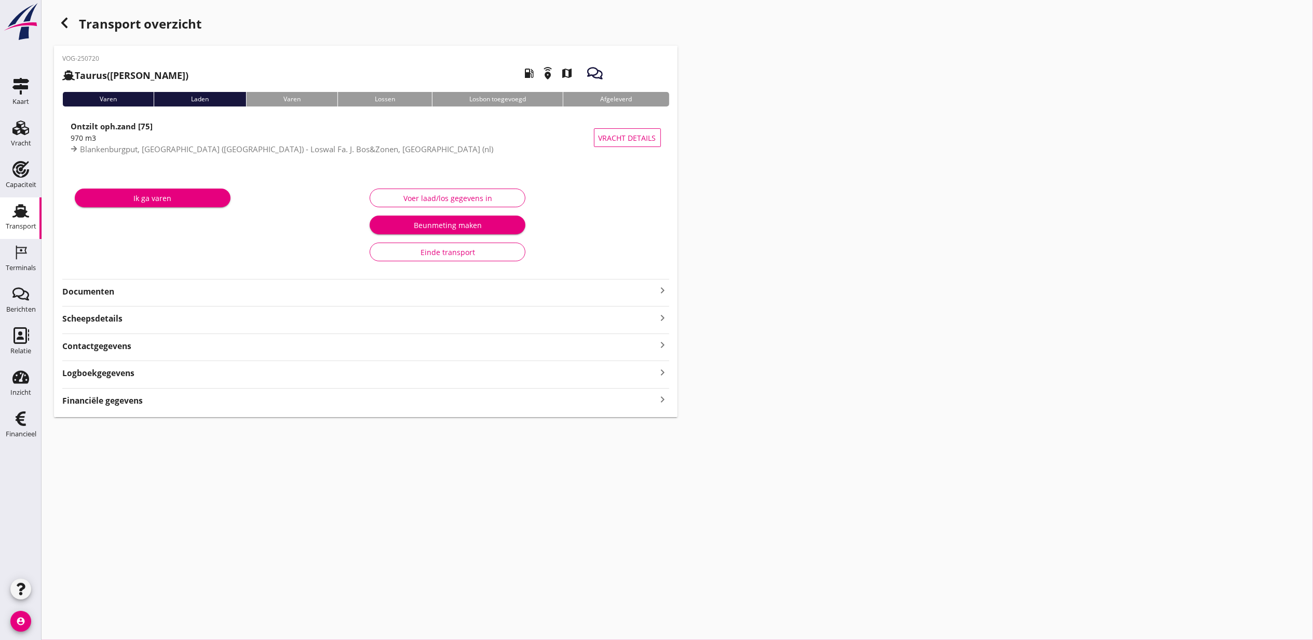
drag, startPoint x: 267, startPoint y: 409, endPoint x: 268, endPoint y: 404, distance: 5.3
click at [267, 409] on div "VOG-250720 Taurus (Van Oord) local_gas_station emergency_share map Varen Laden …" at bounding box center [366, 231] width 624 height 371
click at [269, 400] on div "Financiële gegevens keyboard_arrow_right" at bounding box center [365, 400] width 607 height 14
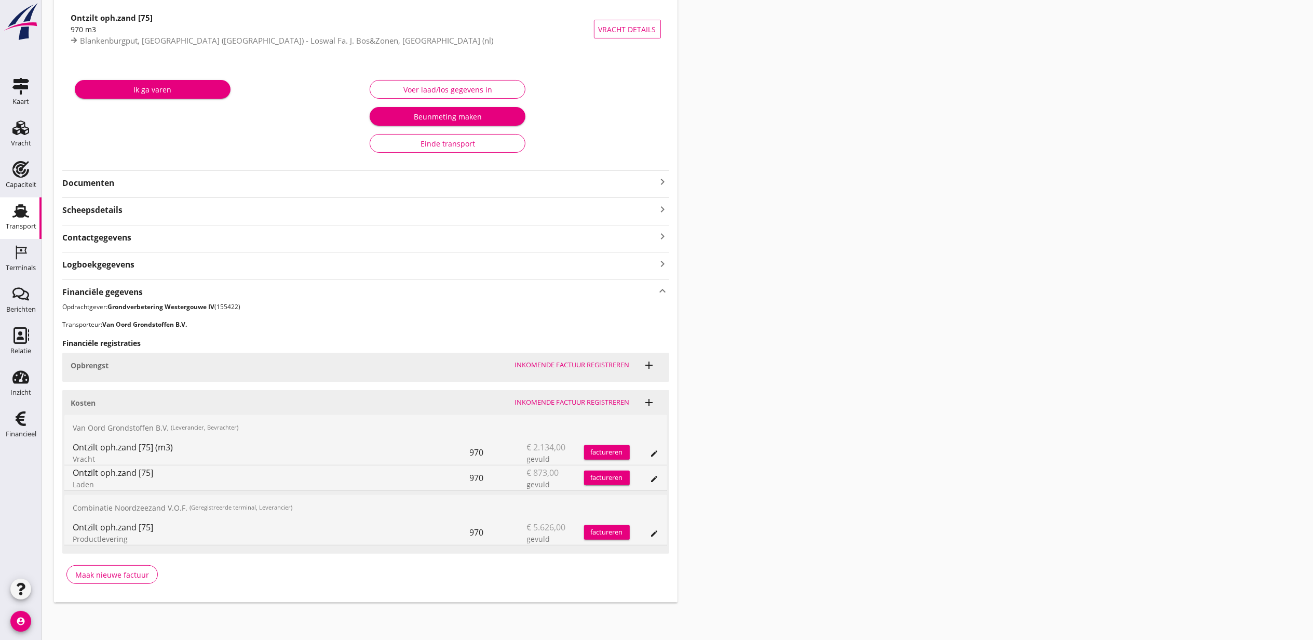
click at [656, 532] on icon "edit" at bounding box center [655, 533] width 8 height 8
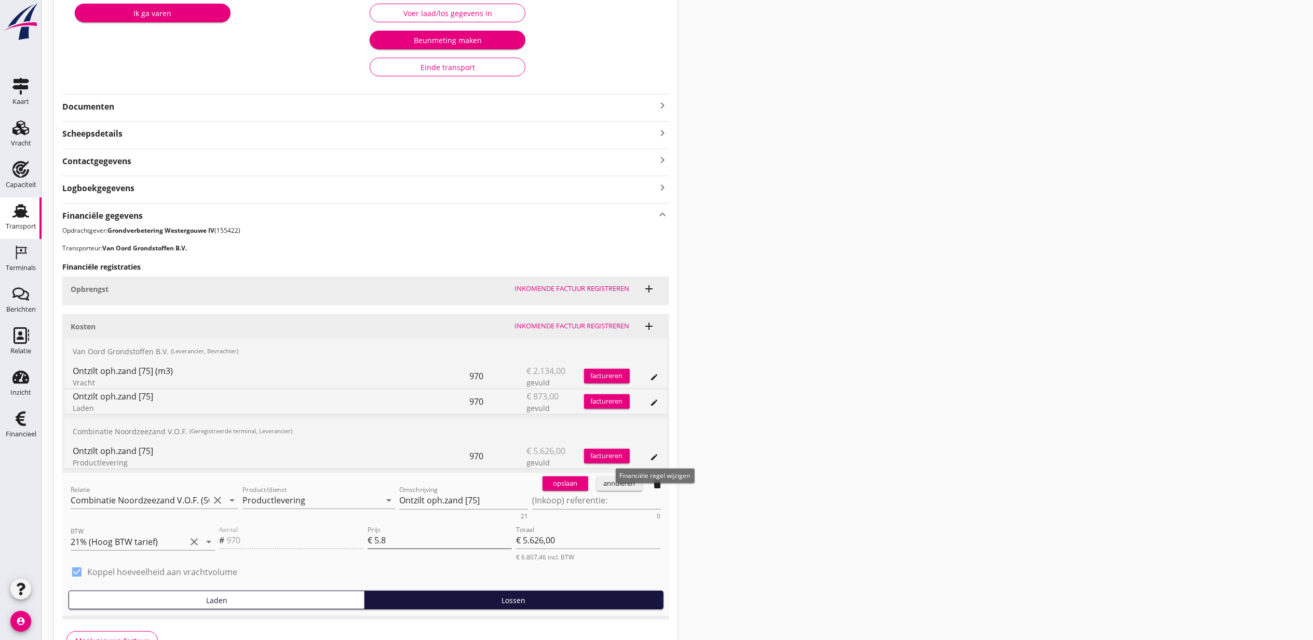
scroll to position [252, 0]
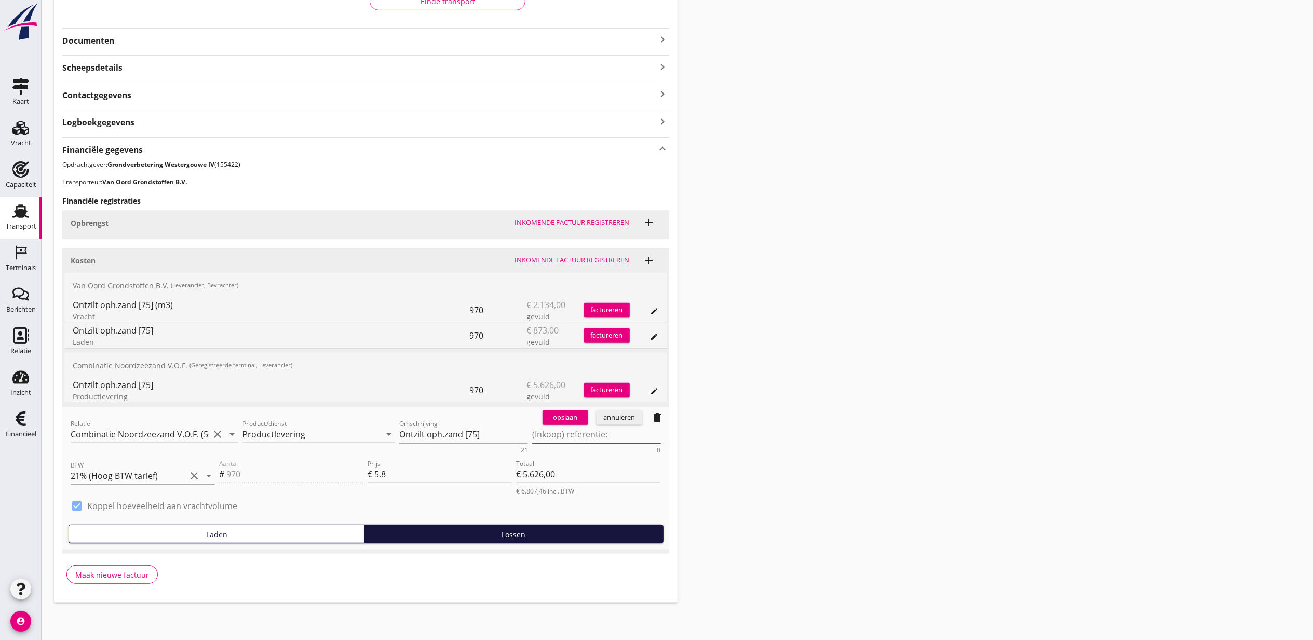
click at [545, 439] on textarea "(Inkoop) referentie:" at bounding box center [596, 434] width 129 height 17
paste textarea "2316006817"
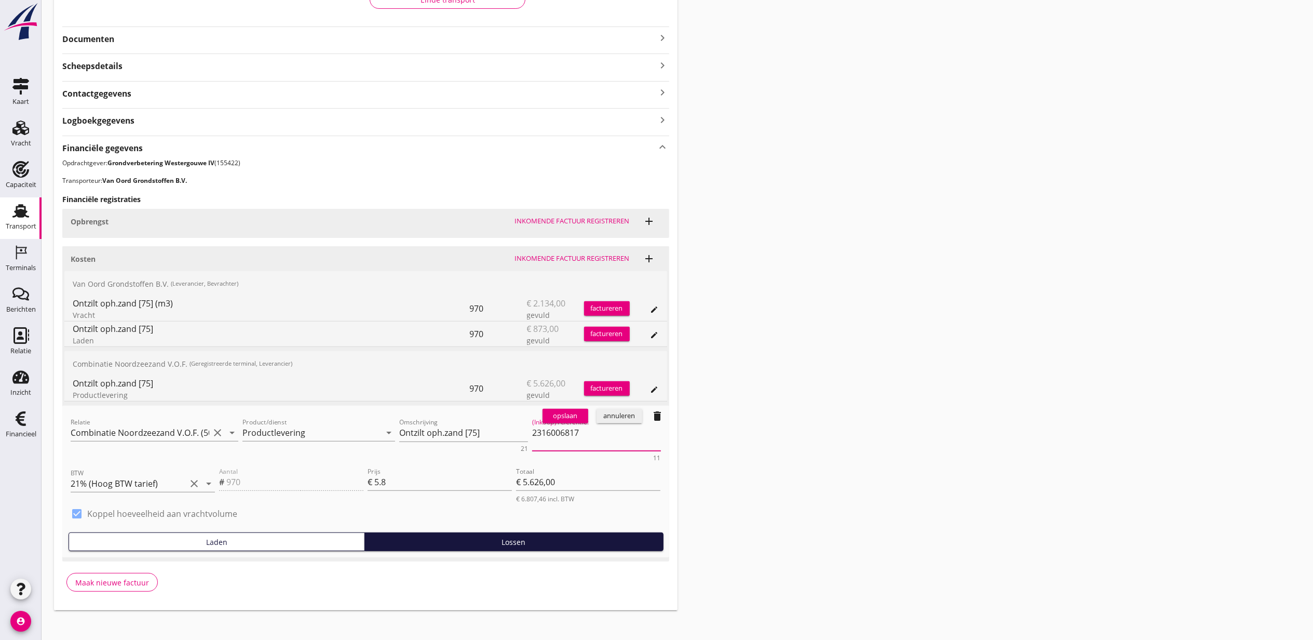
type textarea "2316006817"
click at [563, 417] on div "opslaan" at bounding box center [565, 416] width 37 height 10
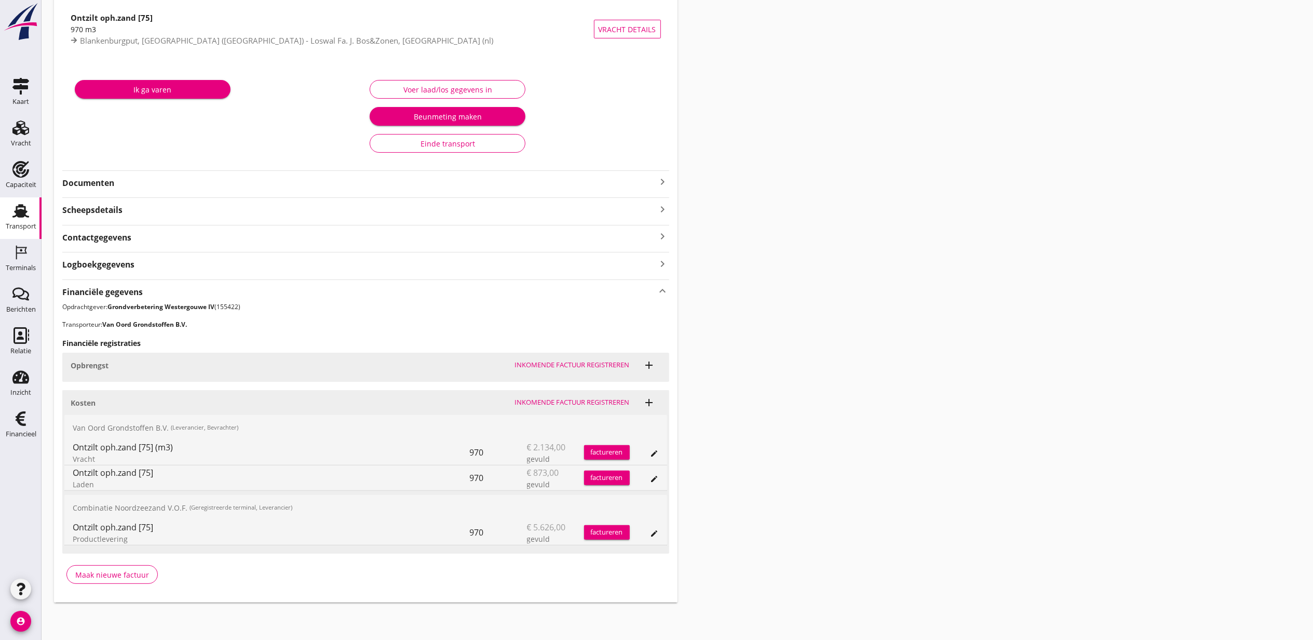
click at [1085, 360] on div "Transport overzicht VOG-250720 Taurus (Van Oord) local_gas_station emergency_sh…" at bounding box center [678, 252] width 1272 height 723
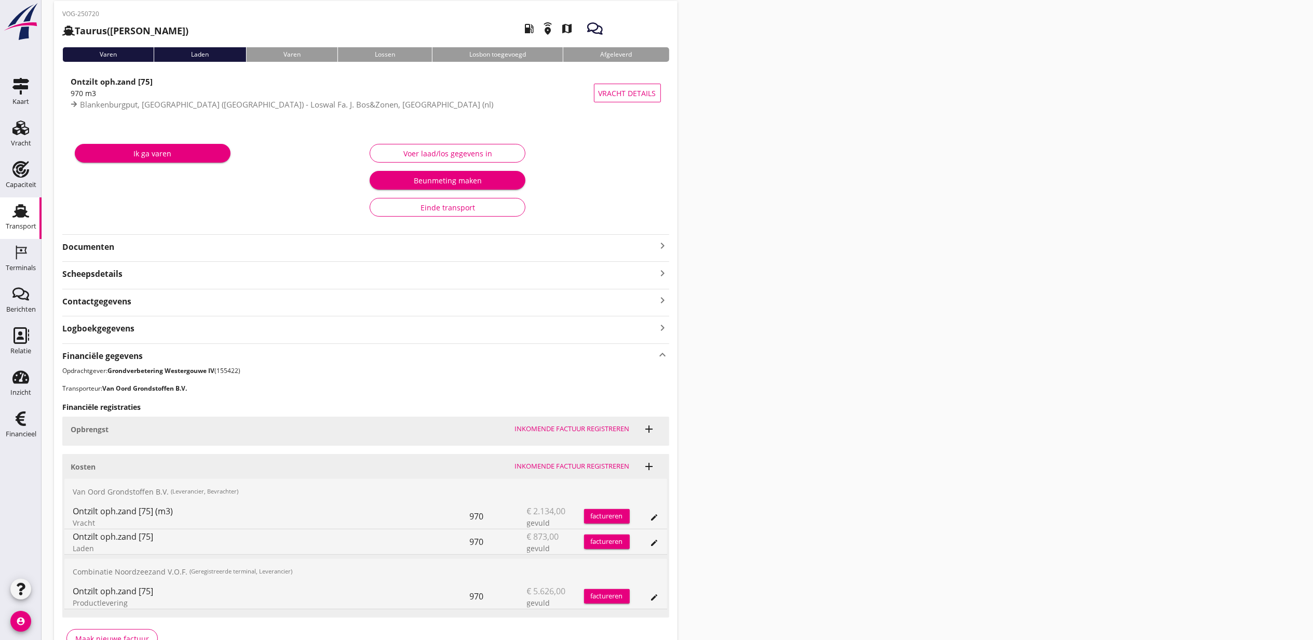
scroll to position [0, 0]
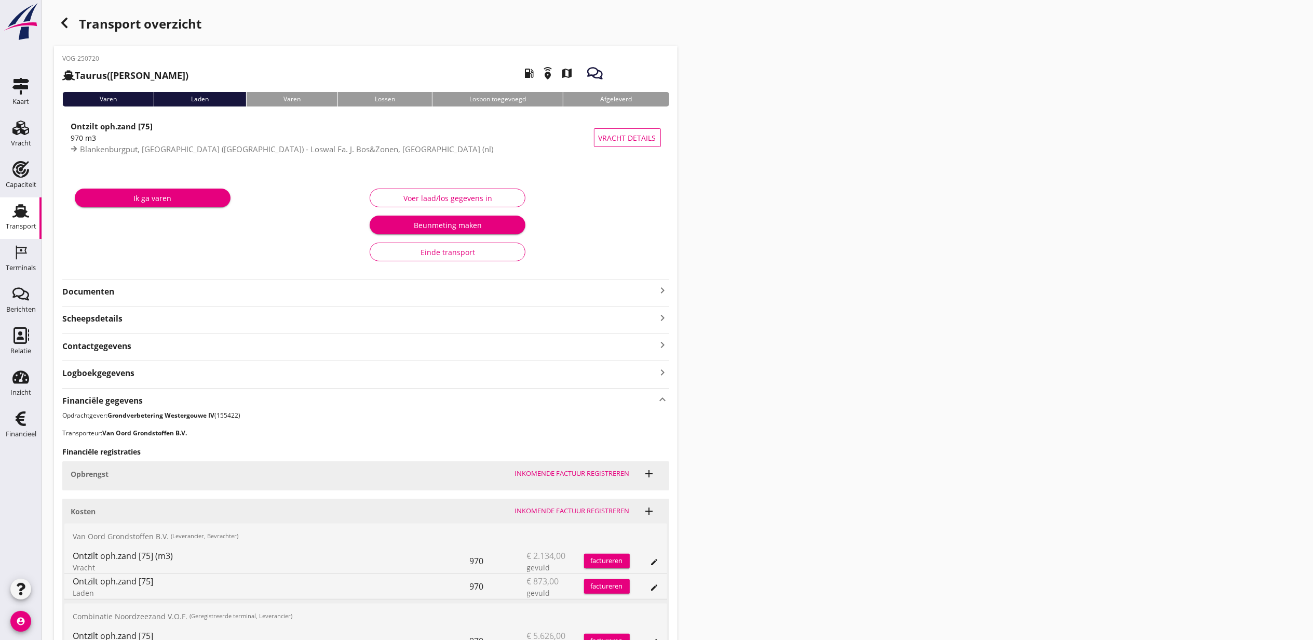
click at [70, 20] on div "button" at bounding box center [64, 22] width 21 height 21
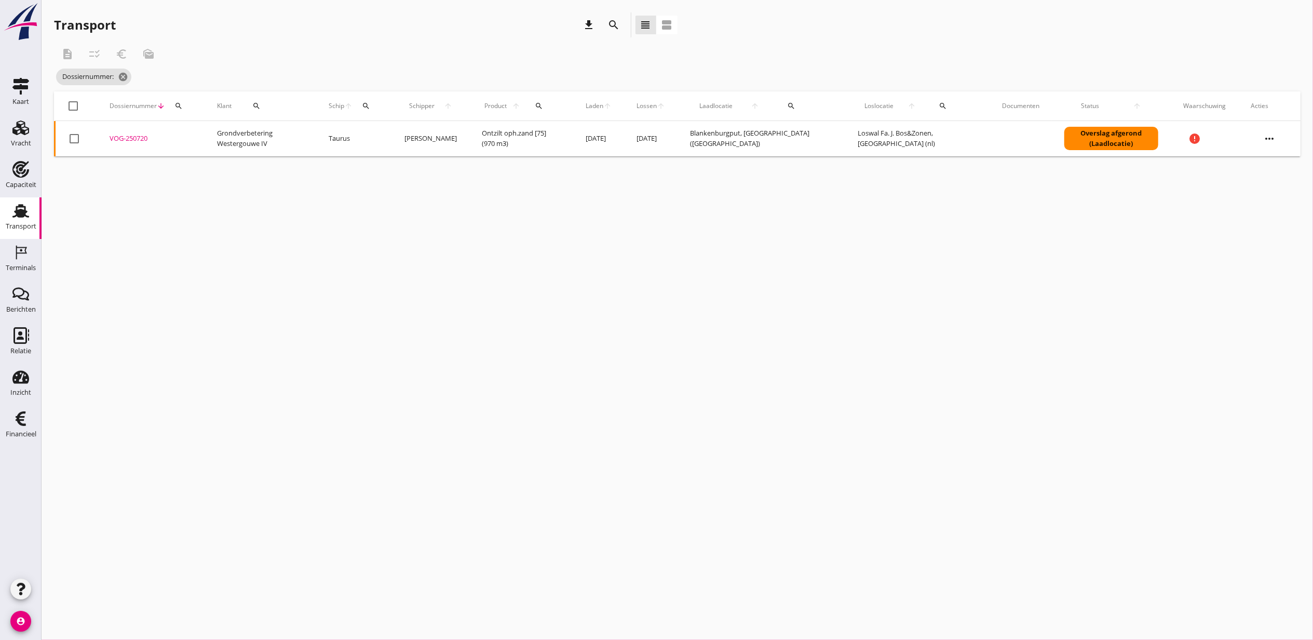
click at [186, 109] on button "search" at bounding box center [178, 106] width 19 height 19
click at [198, 135] on input "Zoeken op dossiernummer..." at bounding box center [227, 136] width 108 height 17
paste input "VOG-250767"
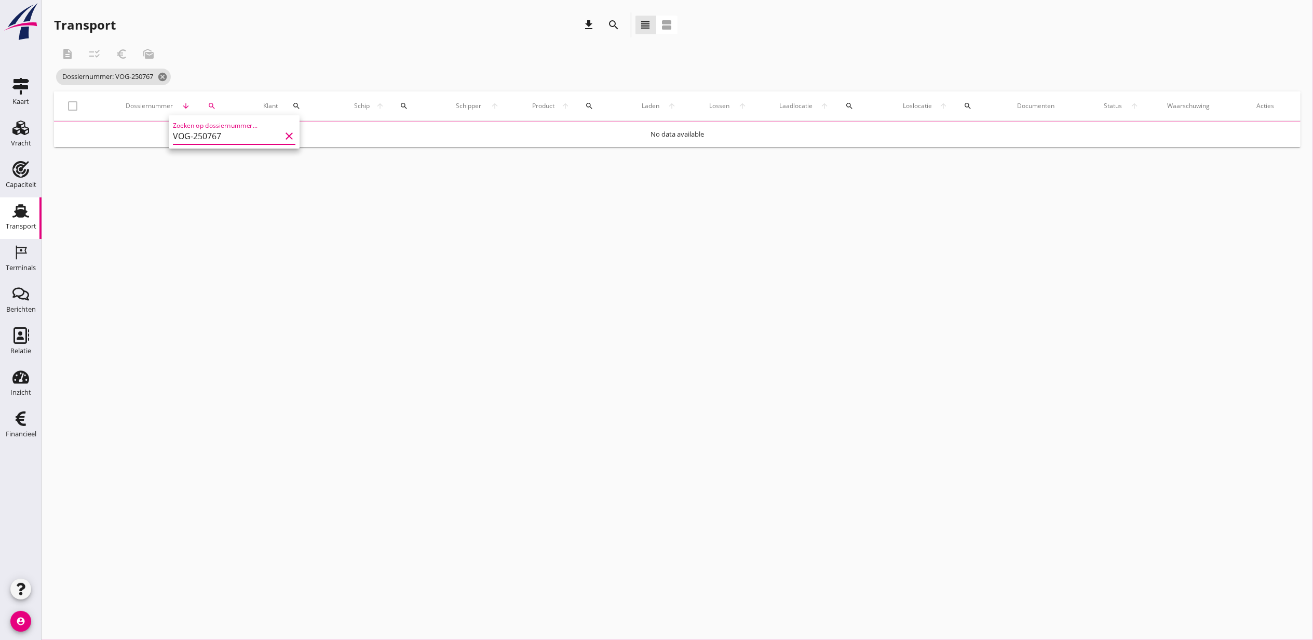
type input "VOG-250767"
click at [140, 139] on div "VOG-250767" at bounding box center [149, 138] width 83 height 10
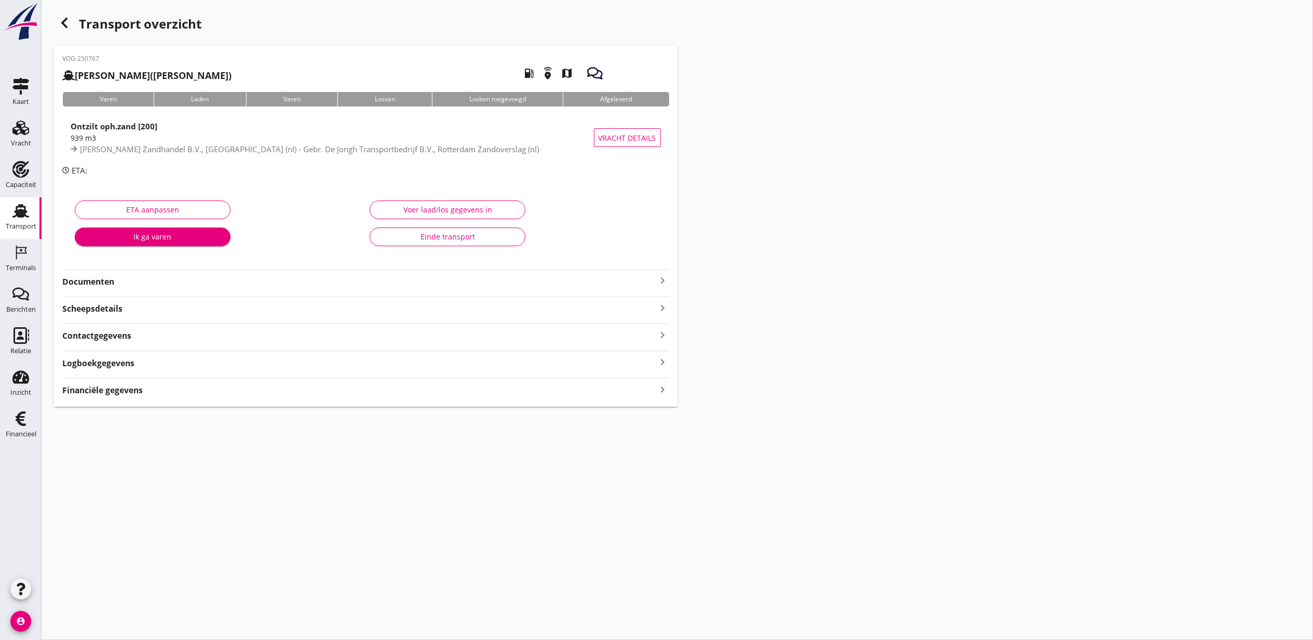
click at [213, 393] on div "Financiële gegevens keyboard_arrow_right" at bounding box center [365, 389] width 607 height 14
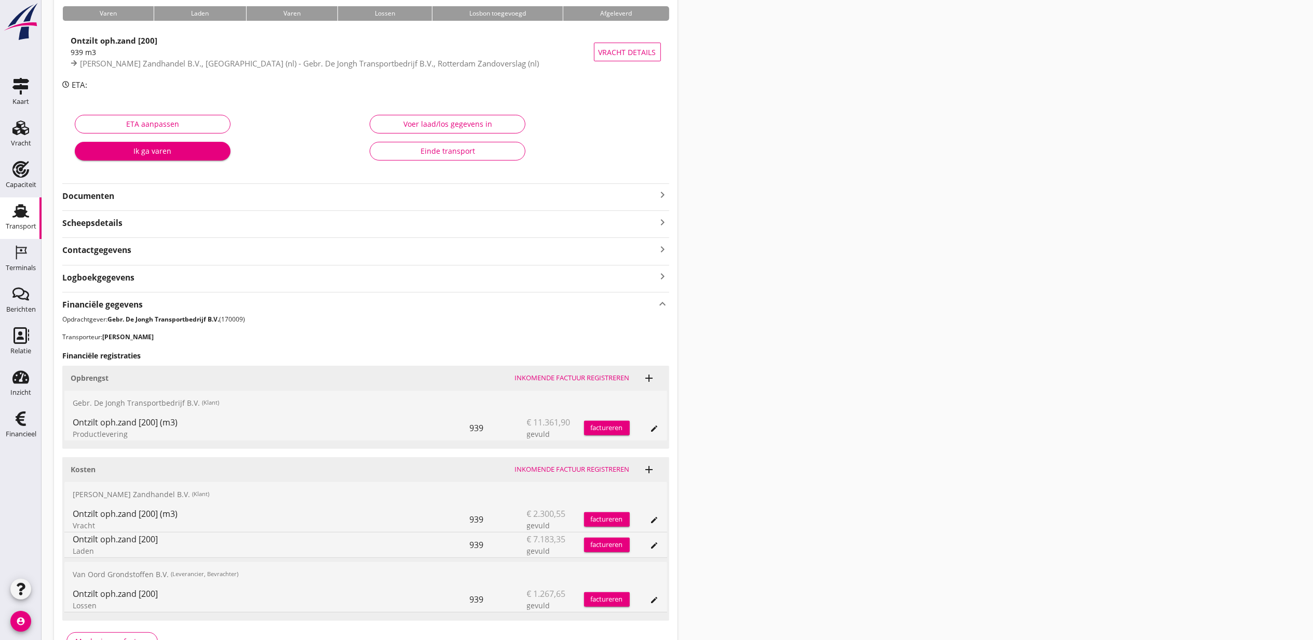
scroll to position [154, 0]
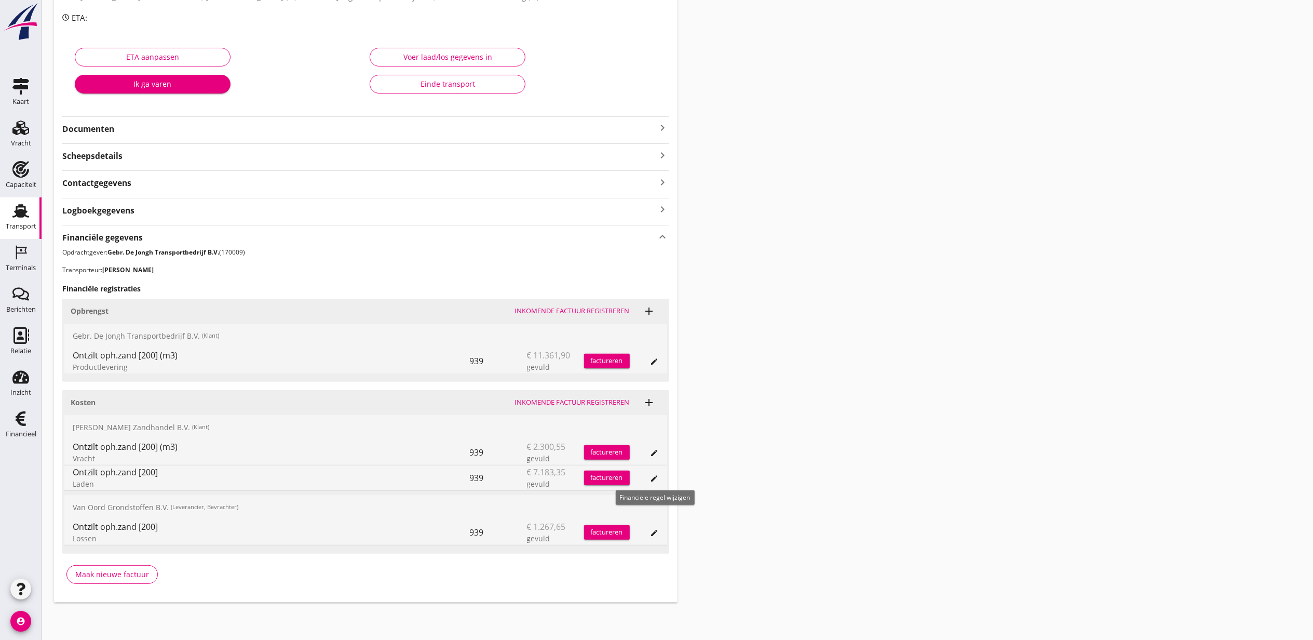
click at [658, 451] on icon "edit" at bounding box center [655, 453] width 8 height 8
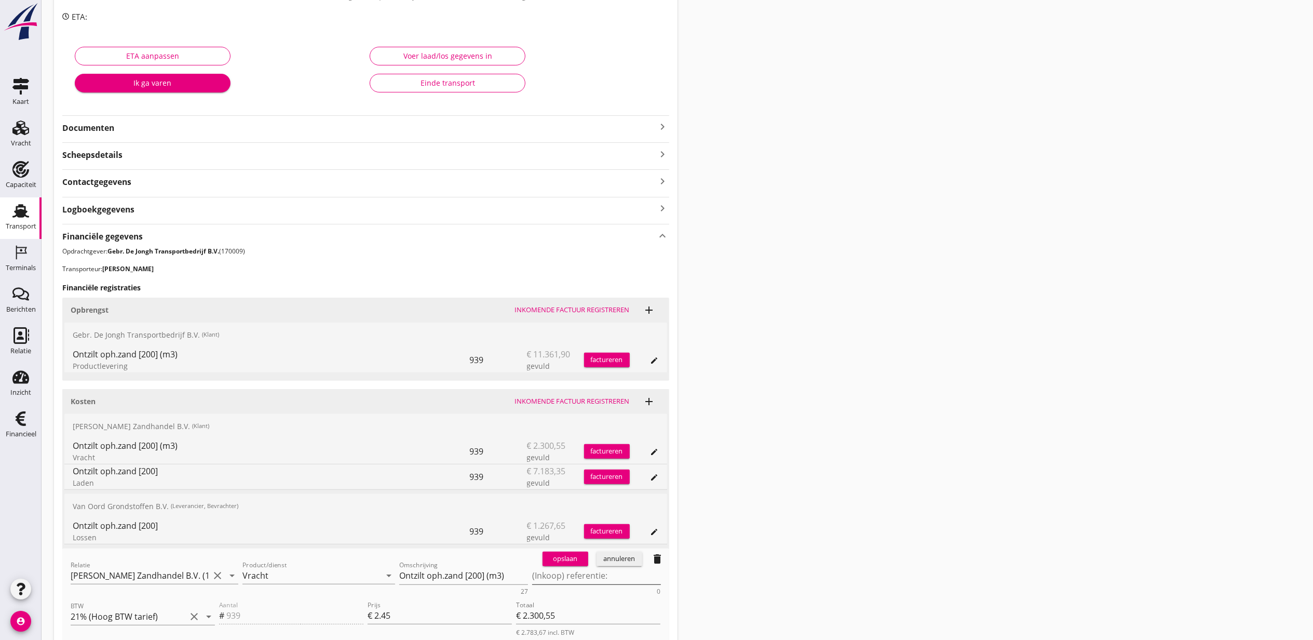
click at [596, 574] on textarea "(Inkoop) referentie:" at bounding box center [596, 575] width 129 height 17
paste textarea "2316006818"
type textarea "2316006818"
click at [572, 565] on button "opslaan" at bounding box center [566, 559] width 46 height 15
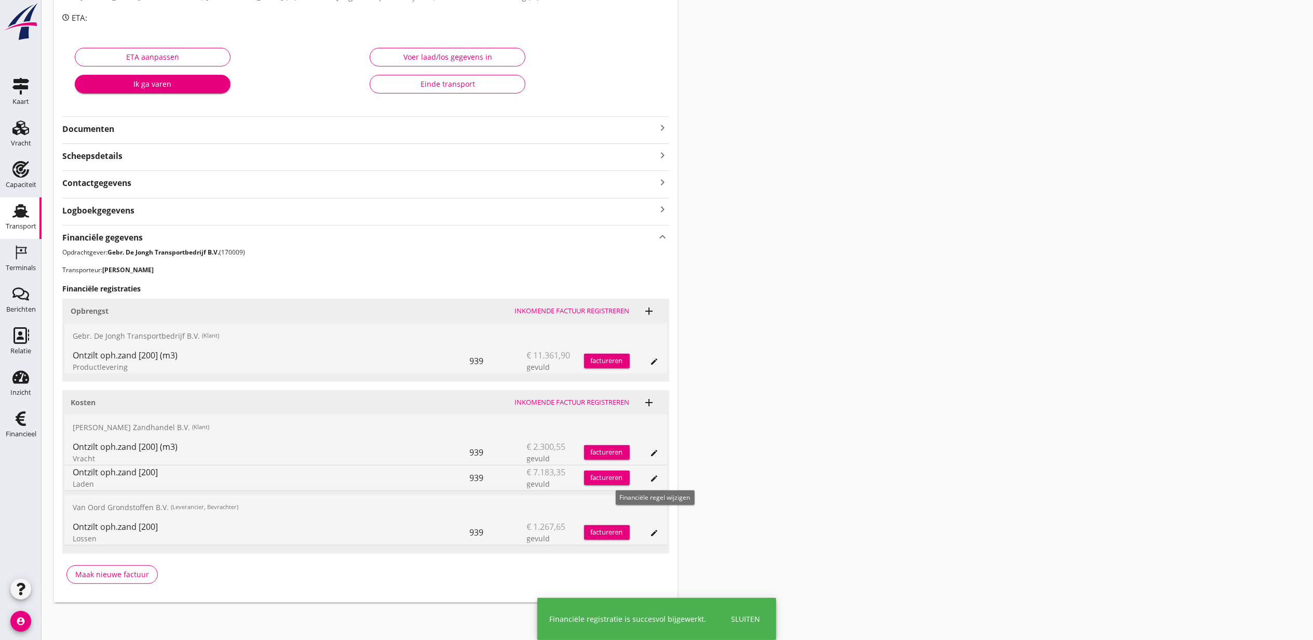
click at [651, 482] on icon "edit" at bounding box center [655, 478] width 8 height 8
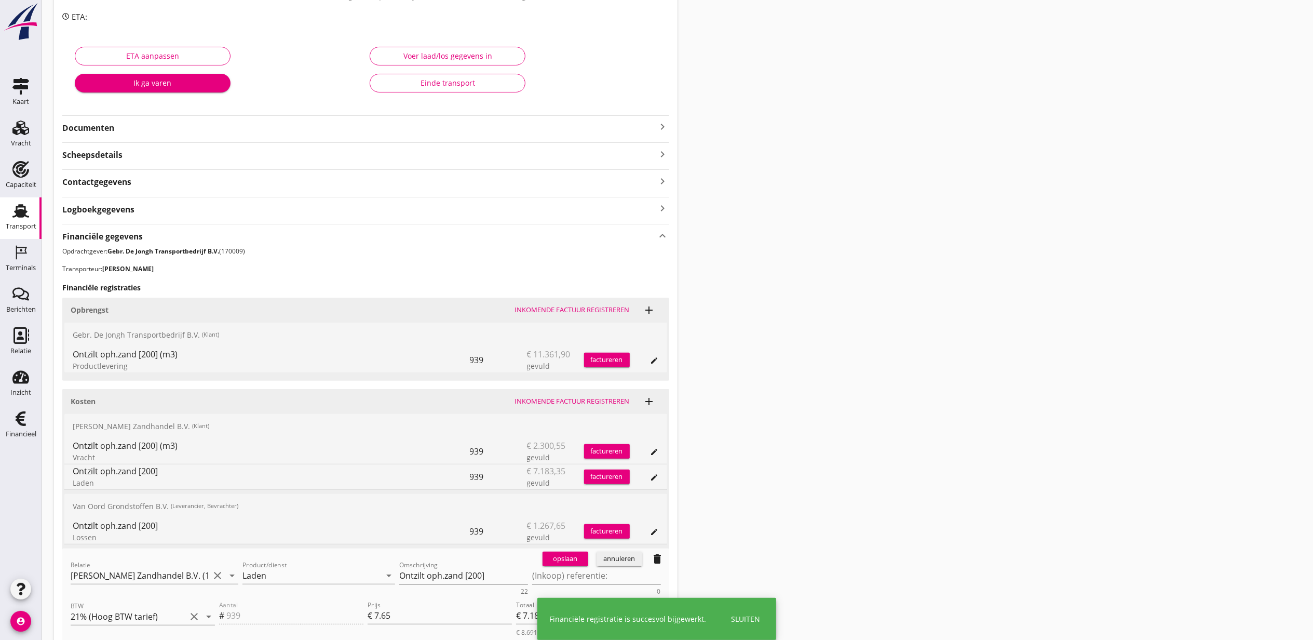
click at [601, 558] on div "annuleren" at bounding box center [619, 559] width 37 height 10
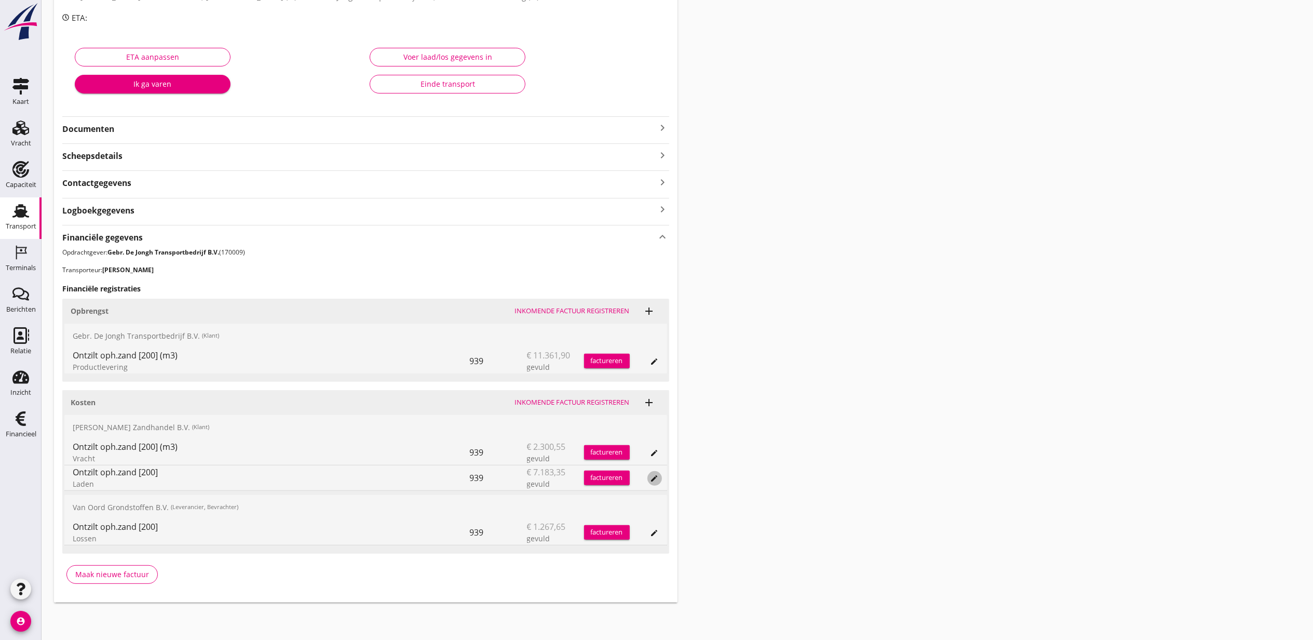
click at [654, 476] on icon "edit" at bounding box center [655, 478] width 8 height 8
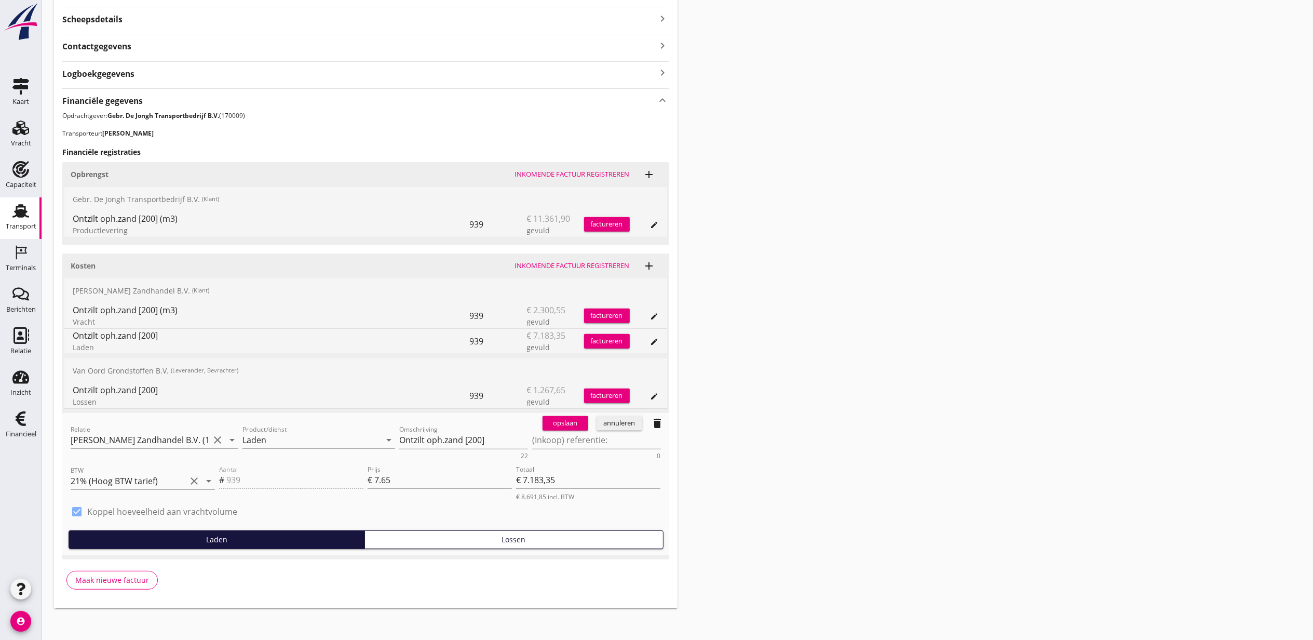
scroll to position [292, 0]
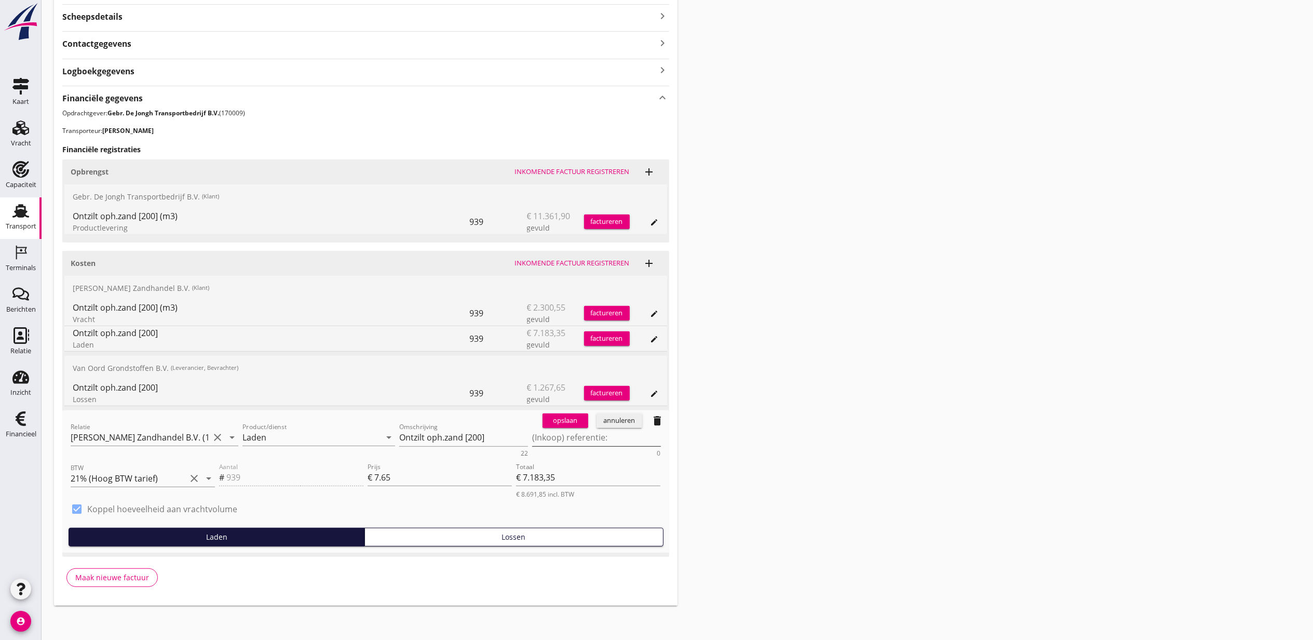
click at [613, 442] on textarea "(Inkoop) referentie:" at bounding box center [596, 437] width 129 height 17
paste textarea "2316006818"
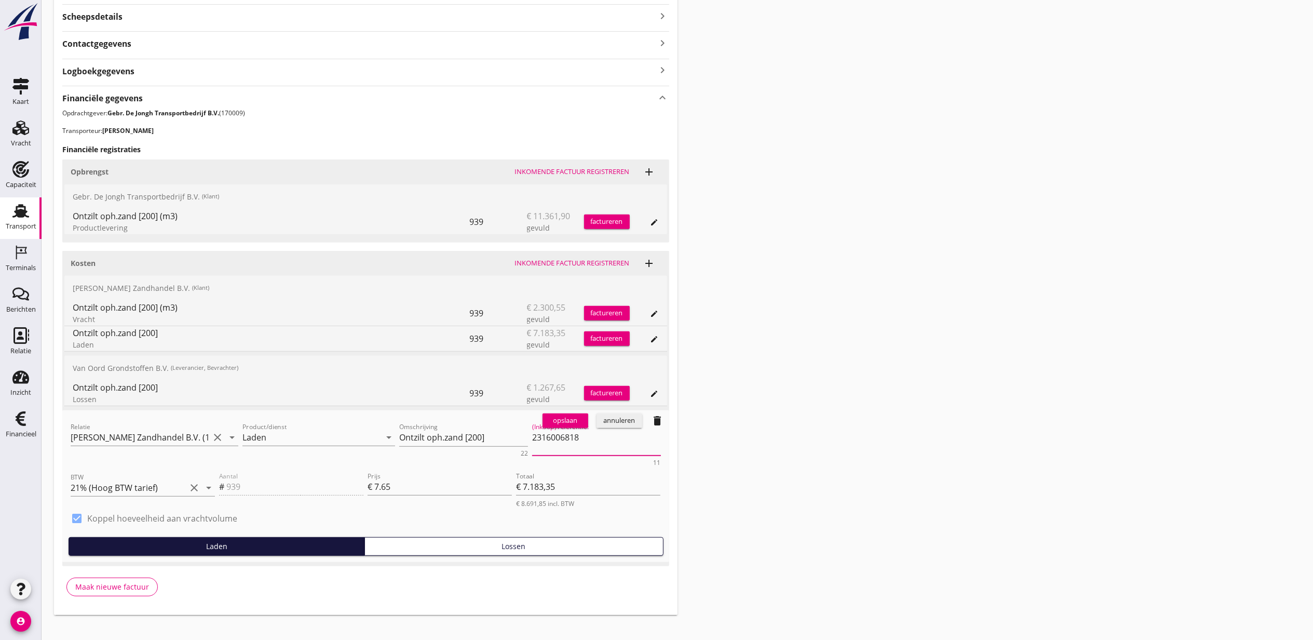
type textarea "2316006818"
click at [563, 420] on div "opslaan" at bounding box center [565, 420] width 37 height 10
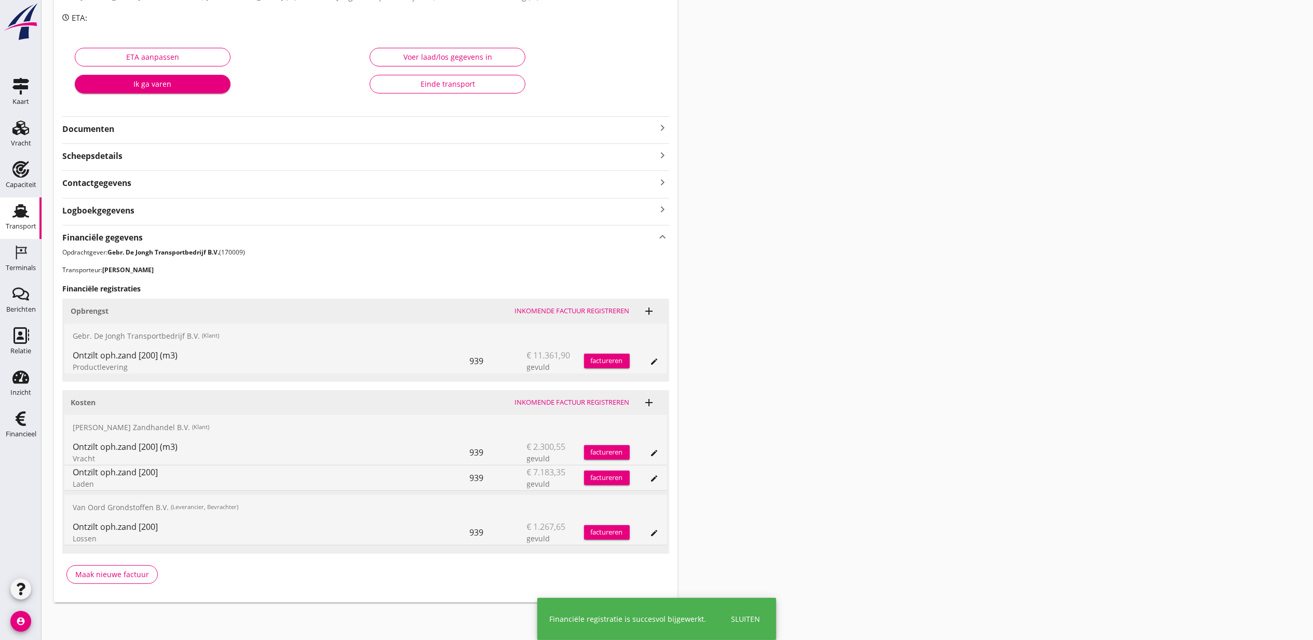
scroll to position [154, 0]
click at [647, 533] on div "edit" at bounding box center [644, 532] width 29 height 25
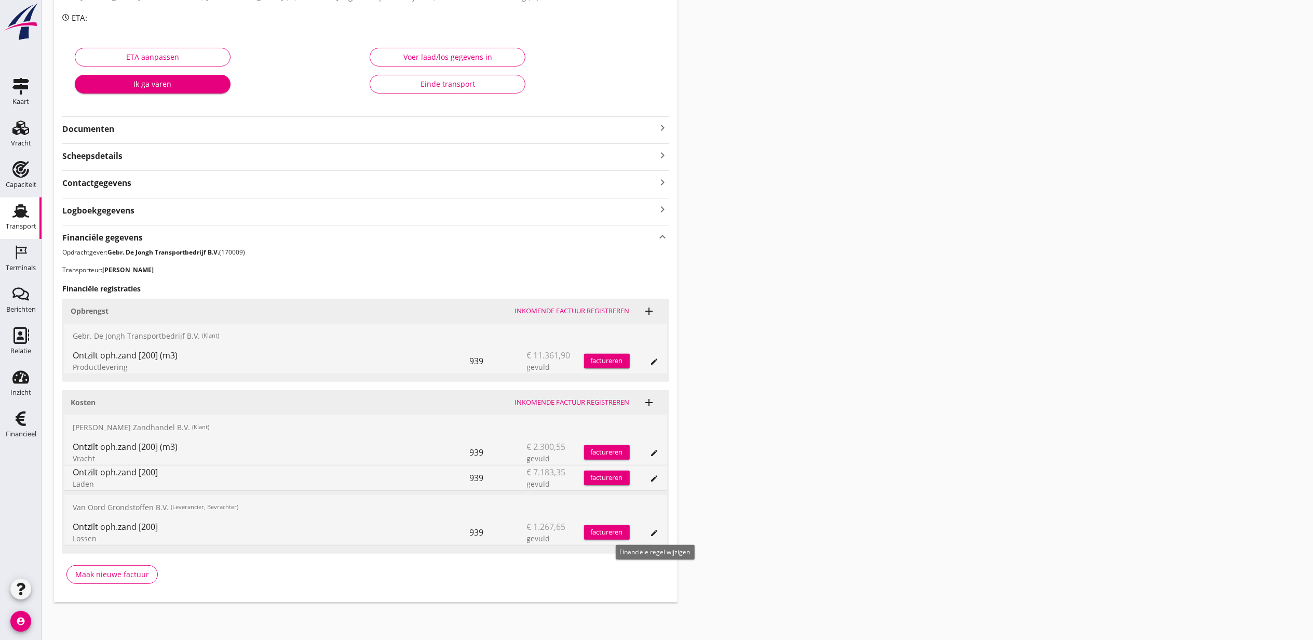
click at [656, 534] on icon "edit" at bounding box center [655, 533] width 8 height 8
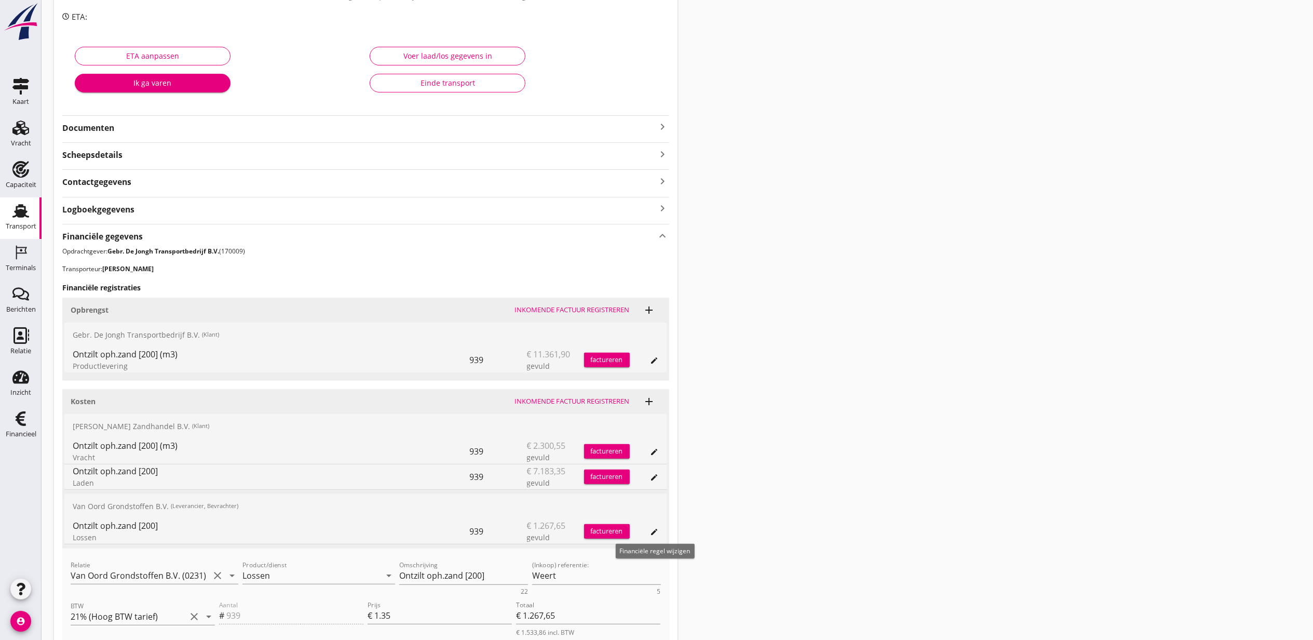
click at [654, 534] on icon "edit" at bounding box center [655, 532] width 8 height 8
click at [634, 561] on div "annuleren" at bounding box center [619, 559] width 37 height 10
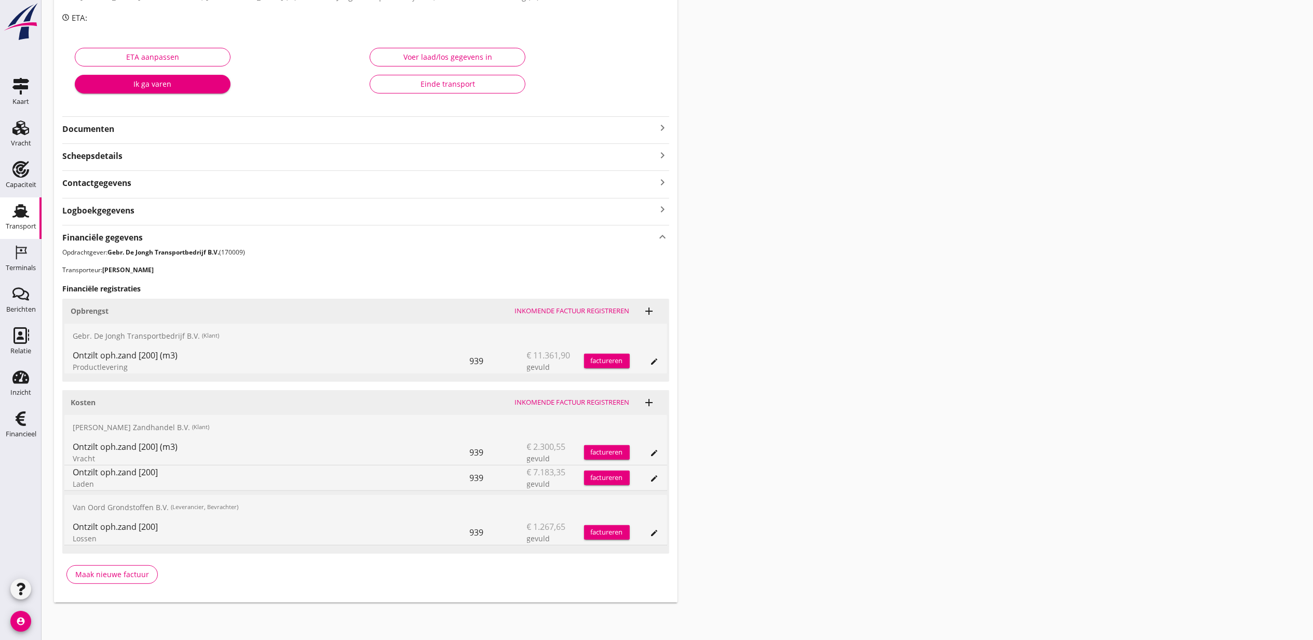
click at [775, 480] on div "Transport overzicht VOG-250767 Piet Hein (Jeffrey de Wit) local_gas_station eme…" at bounding box center [678, 231] width 1272 height 768
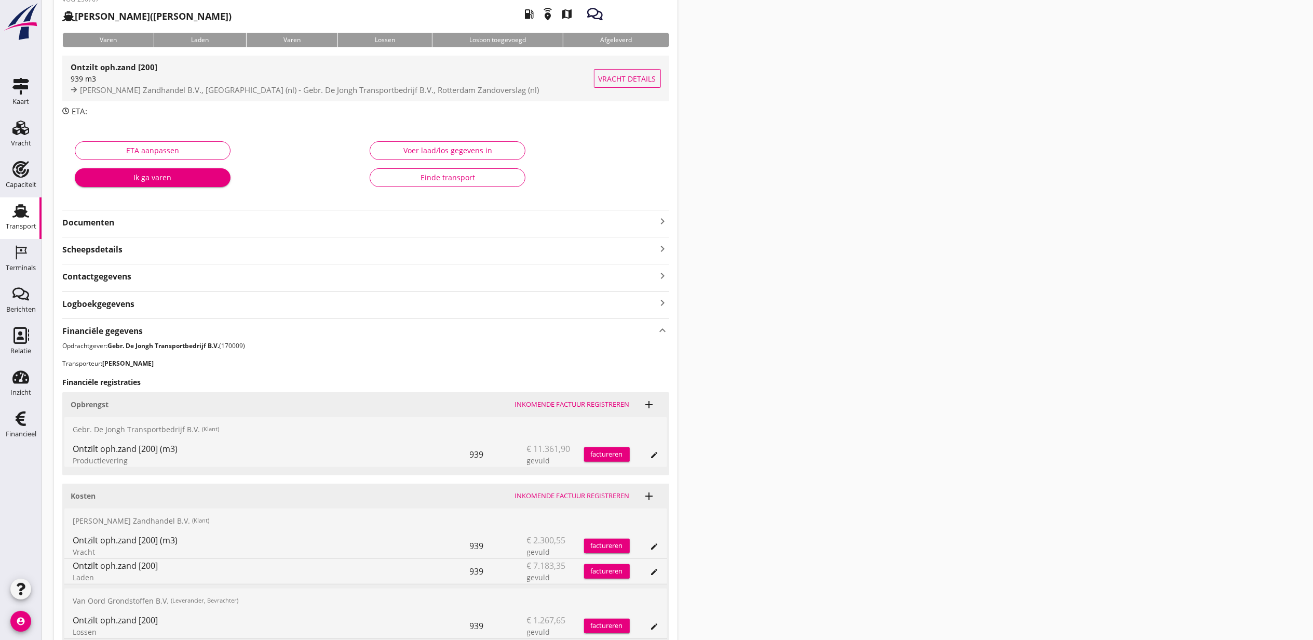
scroll to position [0, 0]
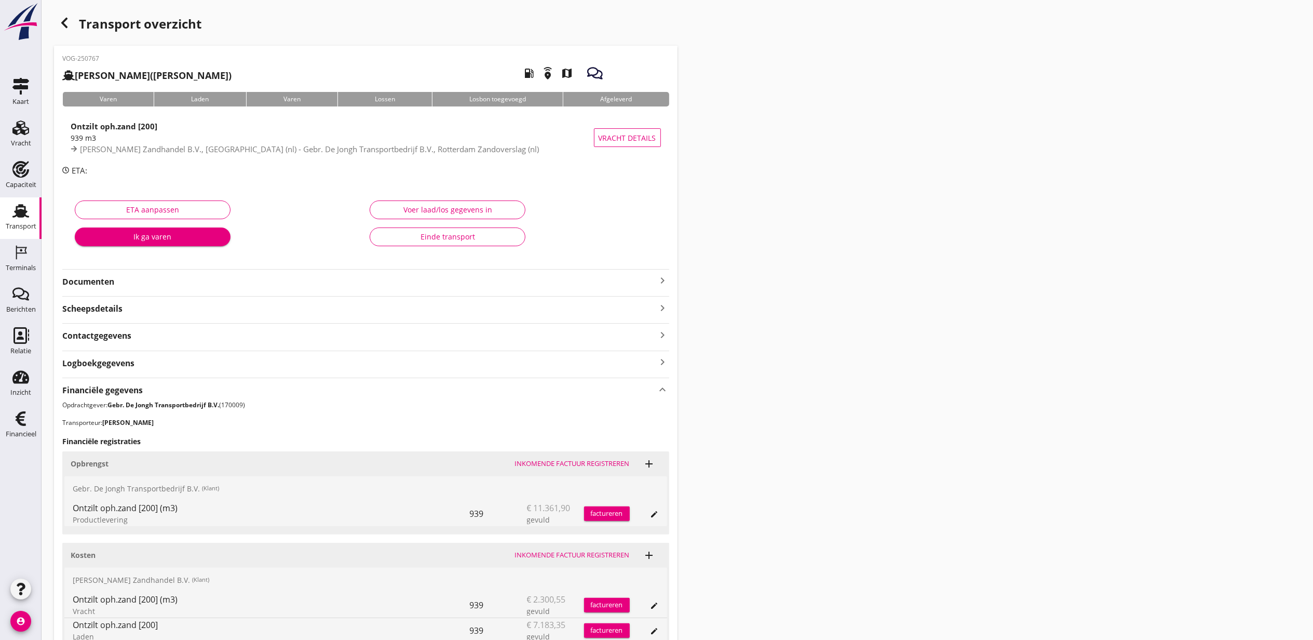
click at [73, 28] on div "button" at bounding box center [64, 22] width 21 height 21
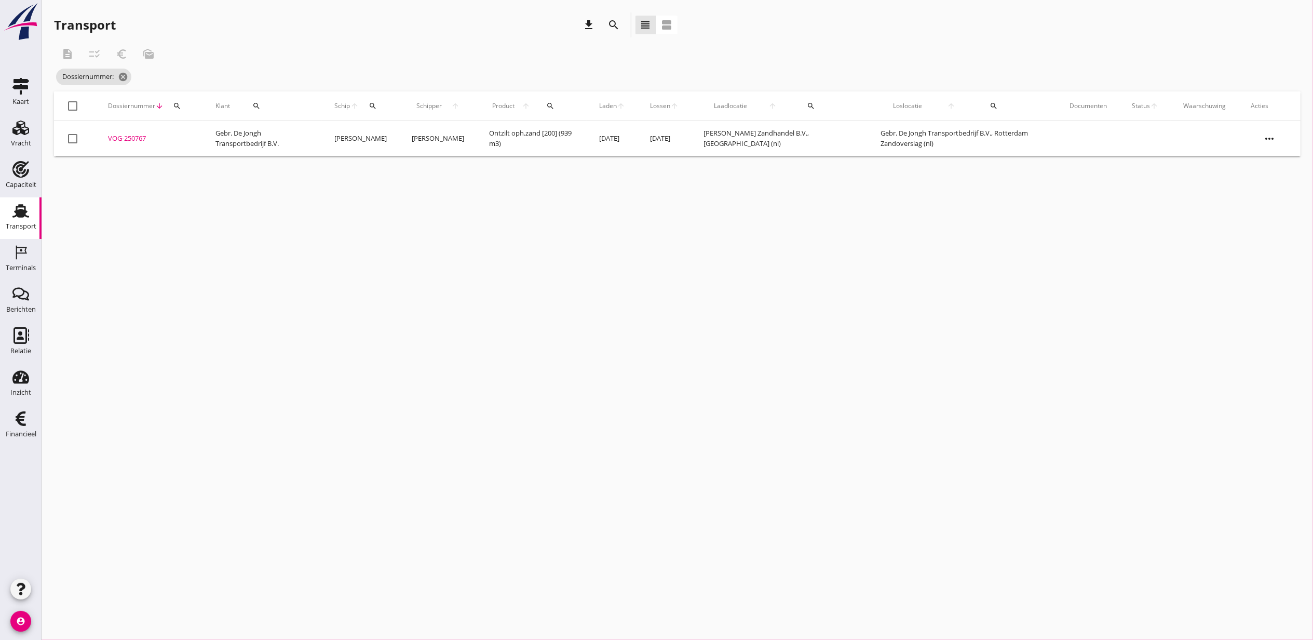
click at [707, 328] on div "cancel You are impersonating another user. Transport download search view_headl…" at bounding box center [678, 320] width 1272 height 640
click at [175, 102] on icon "search" at bounding box center [177, 106] width 8 height 8
click at [197, 137] on input "Zoeken op dossiernummer..." at bounding box center [226, 136] width 108 height 17
paste input "VOG-250688"
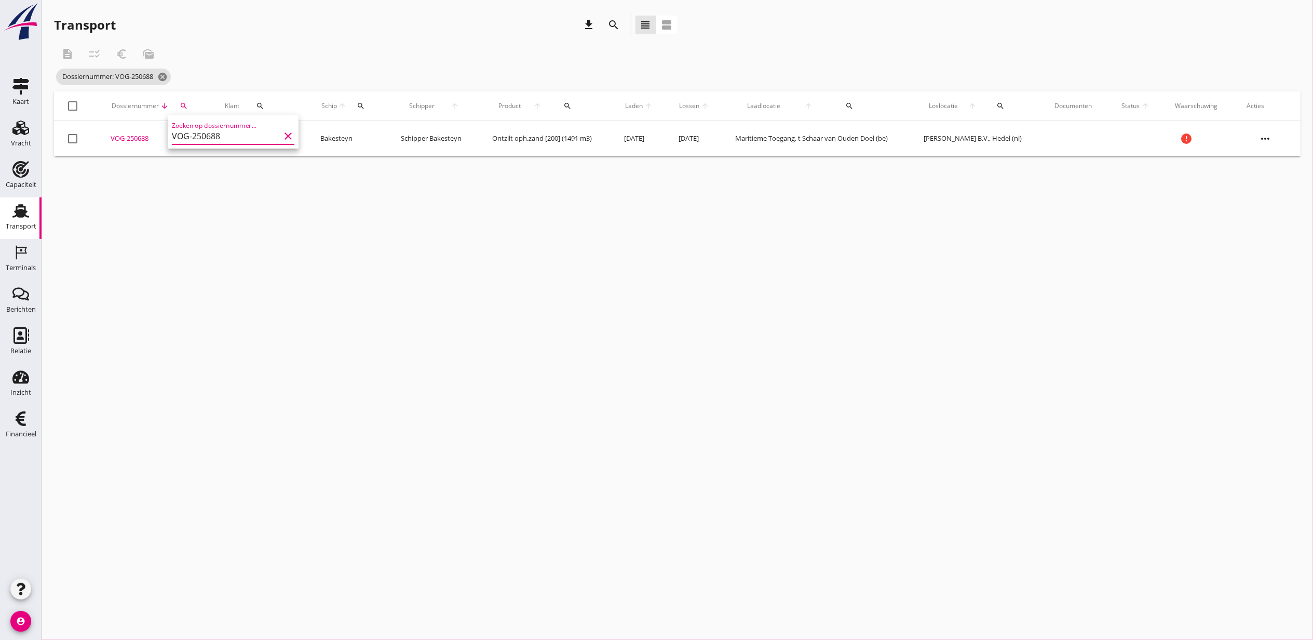
type input "VOG-250688"
click at [138, 140] on div "VOG-250688" at bounding box center [155, 138] width 89 height 10
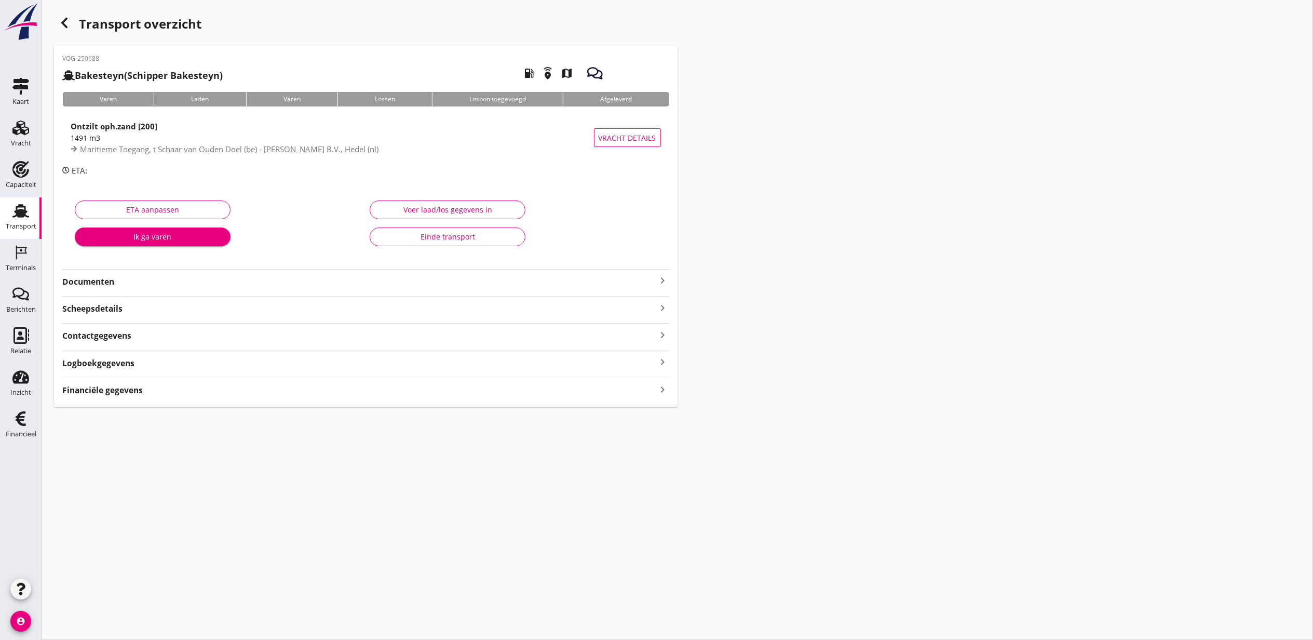
click at [140, 401] on div "VOG-250688 Bakesteyn (Schipper Bakesteyn) local_gas_station emergency_share map…" at bounding box center [366, 226] width 624 height 361
click at [136, 395] on strong "Financiële gegevens" at bounding box center [102, 390] width 81 height 12
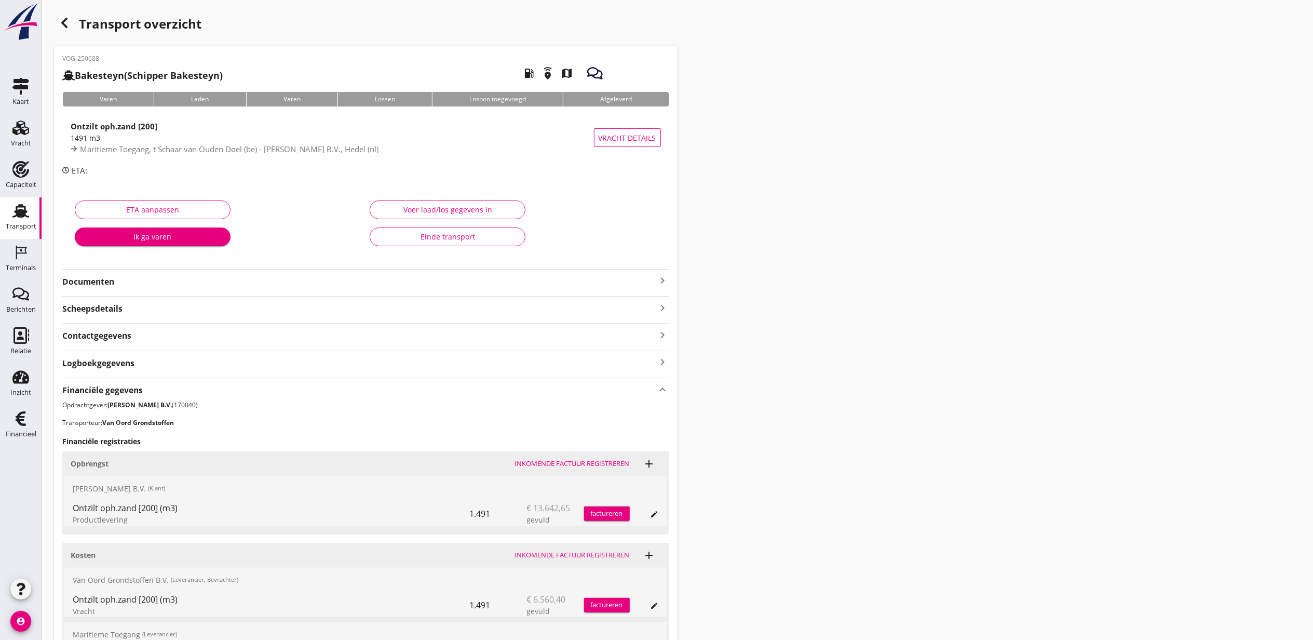
scroll to position [183, 0]
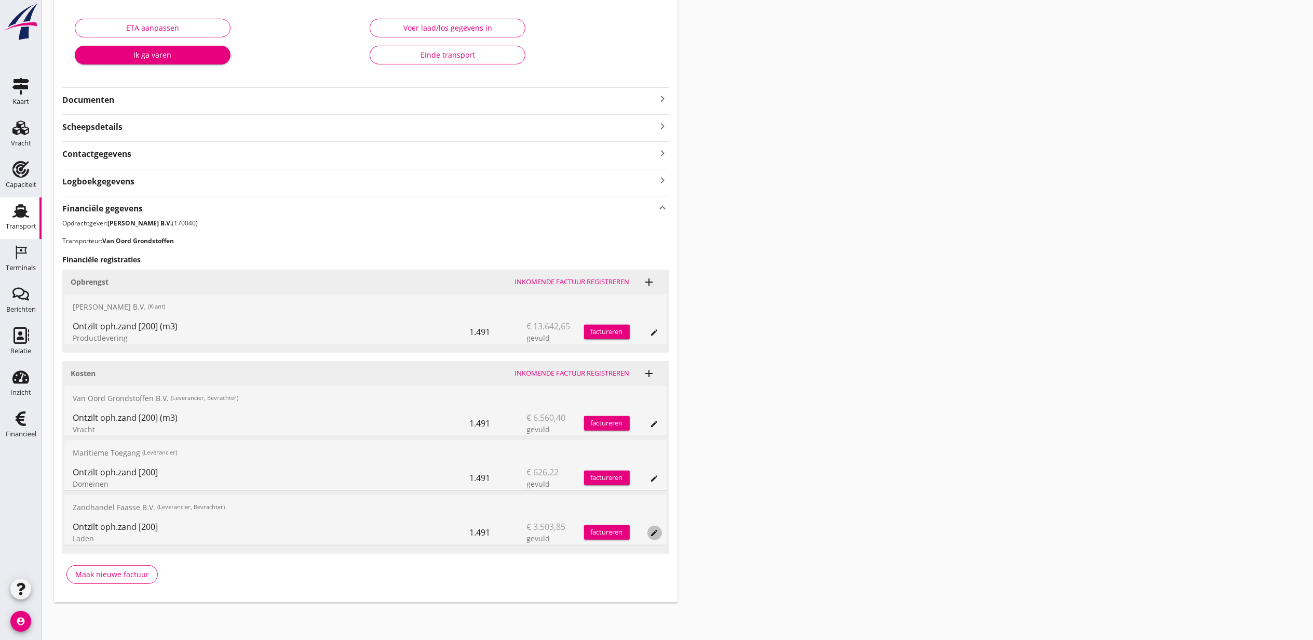
click at [653, 534] on icon "edit" at bounding box center [655, 533] width 8 height 8
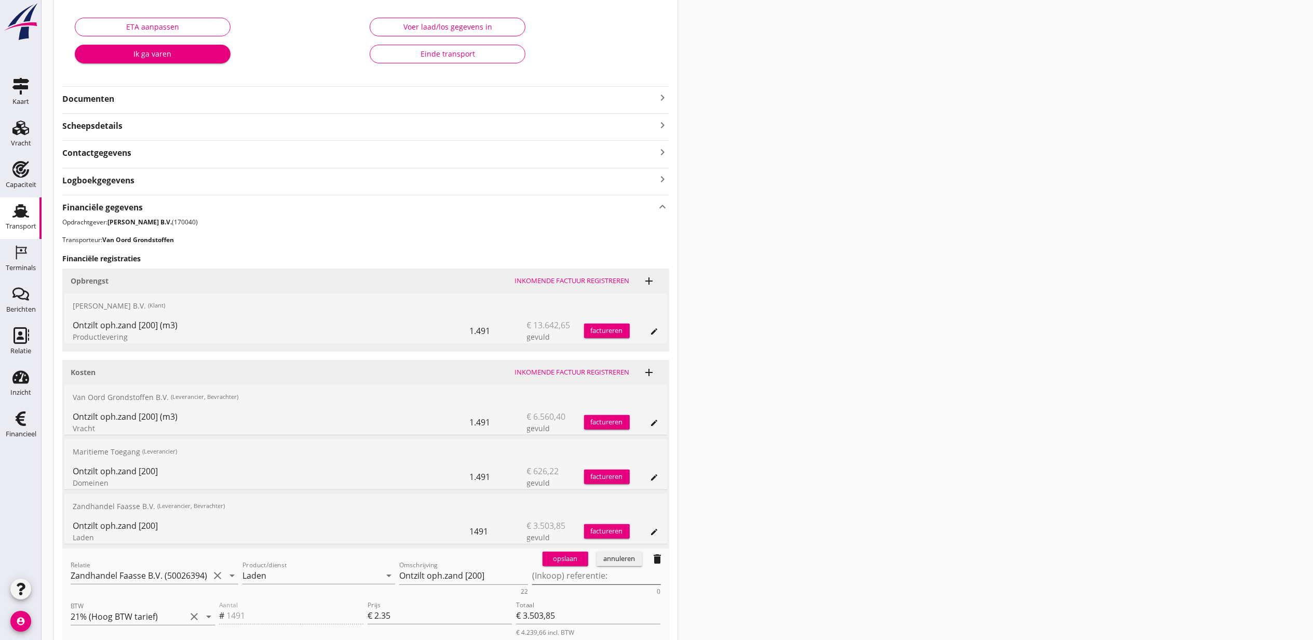
click at [580, 572] on textarea "(Inkoop) referentie:" at bounding box center [596, 575] width 129 height 17
paste textarea "2316006820"
type textarea "2316006820"
click at [572, 566] on button "opslaan" at bounding box center [566, 559] width 46 height 15
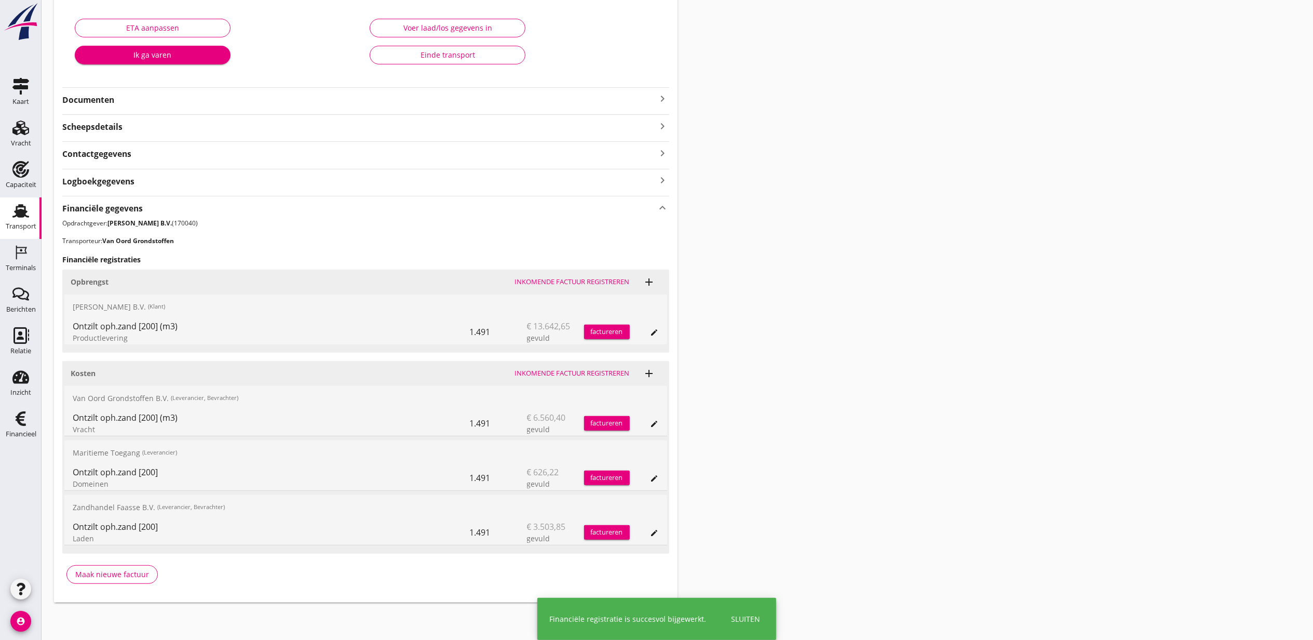
click at [900, 383] on div "Transport overzicht VOG-250688 Bakesteyn (Schipper Bakesteyn) local_gas_station…" at bounding box center [678, 216] width 1272 height 797
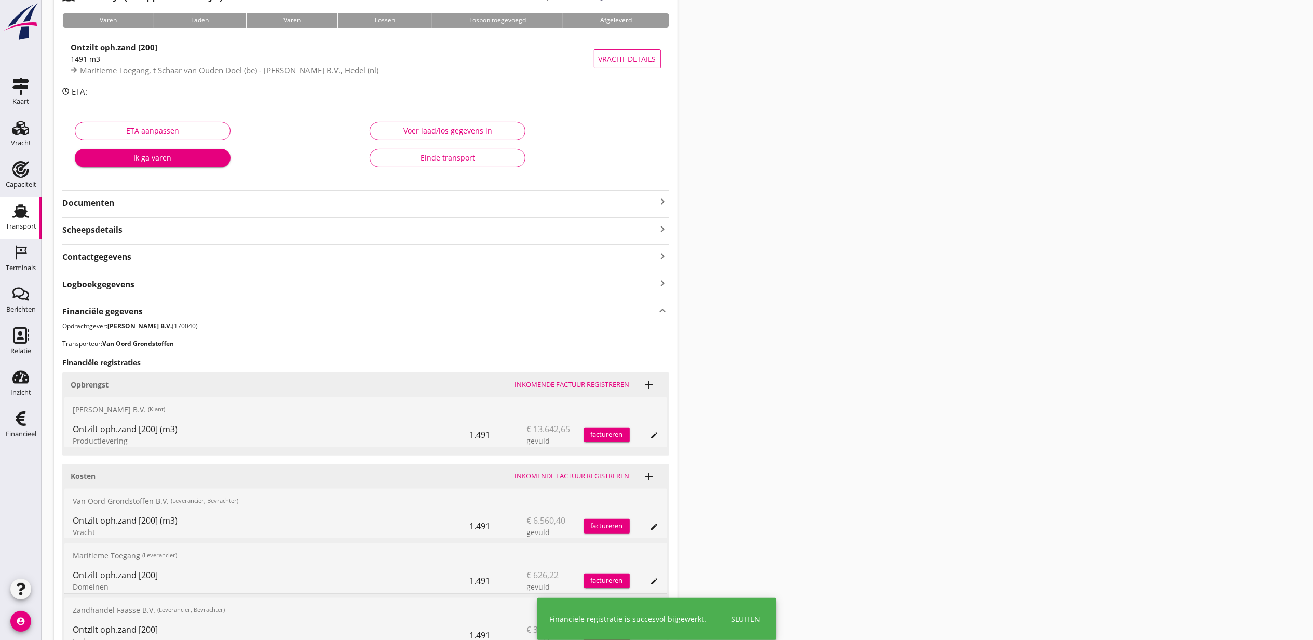
scroll to position [0, 0]
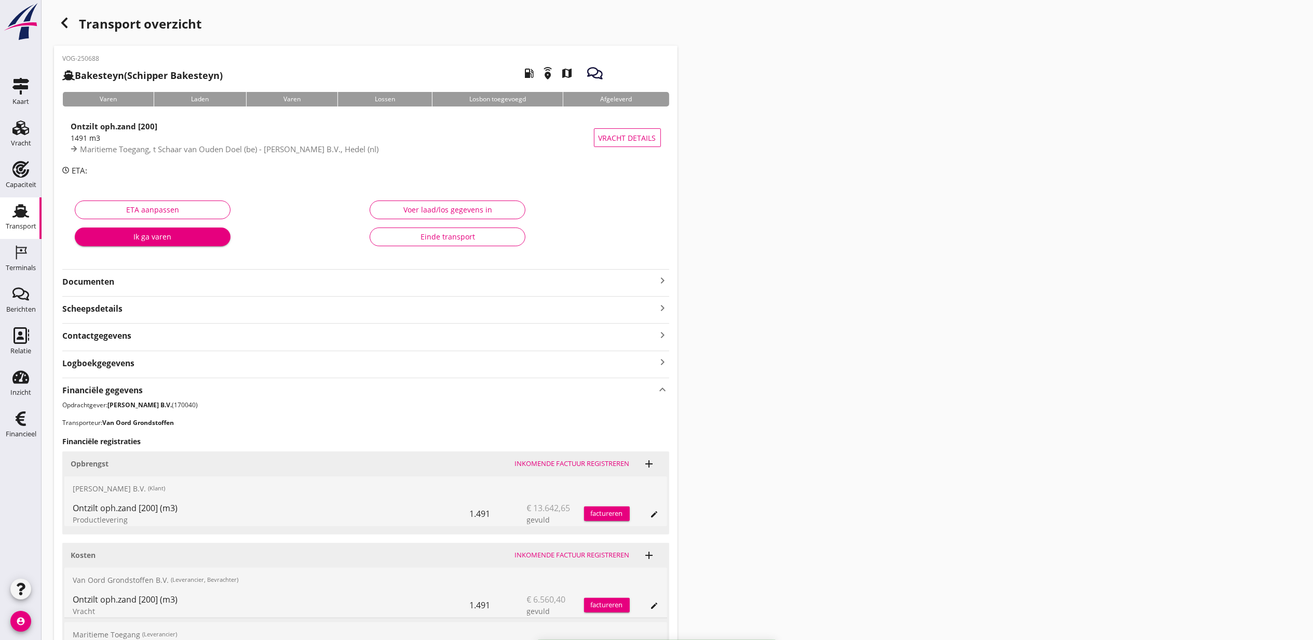
click at [57, 21] on div "button" at bounding box center [64, 22] width 21 height 21
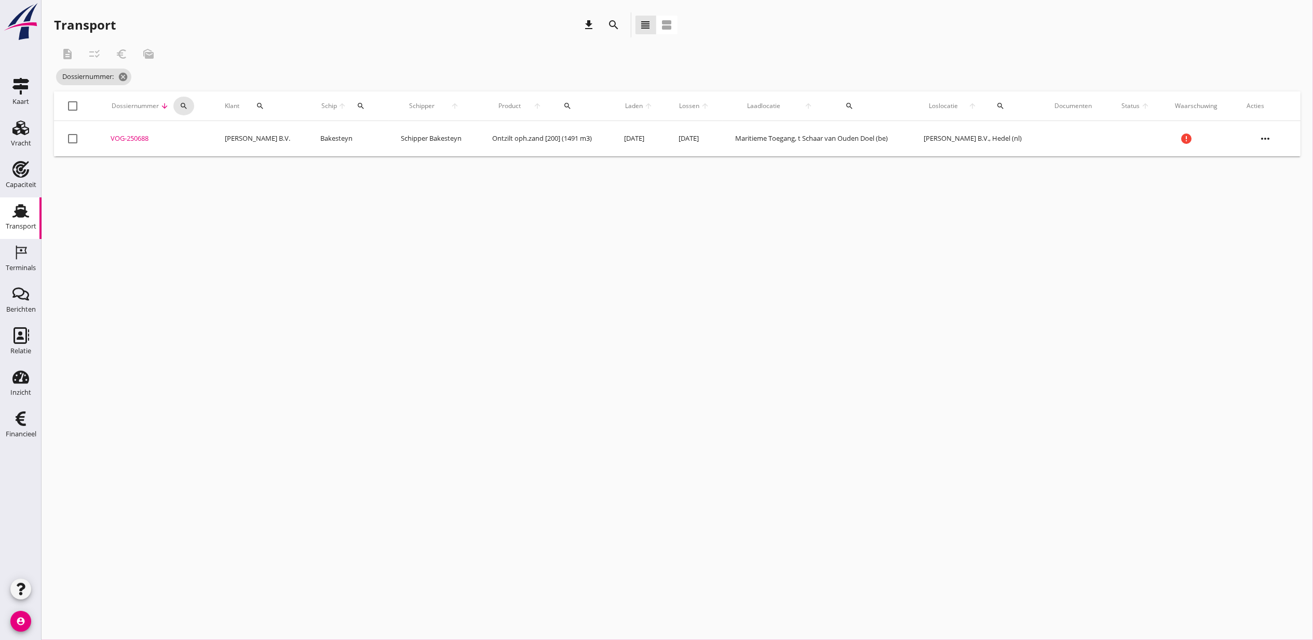
drag, startPoint x: 190, startPoint y: 105, endPoint x: 194, endPoint y: 113, distance: 9.3
click at [190, 104] on div "search" at bounding box center [183, 106] width 20 height 8
click at [215, 130] on input "Zoeken op dossiernummer..." at bounding box center [230, 136] width 108 height 17
paste input "VOG-250690"
type input "VOG-250690"
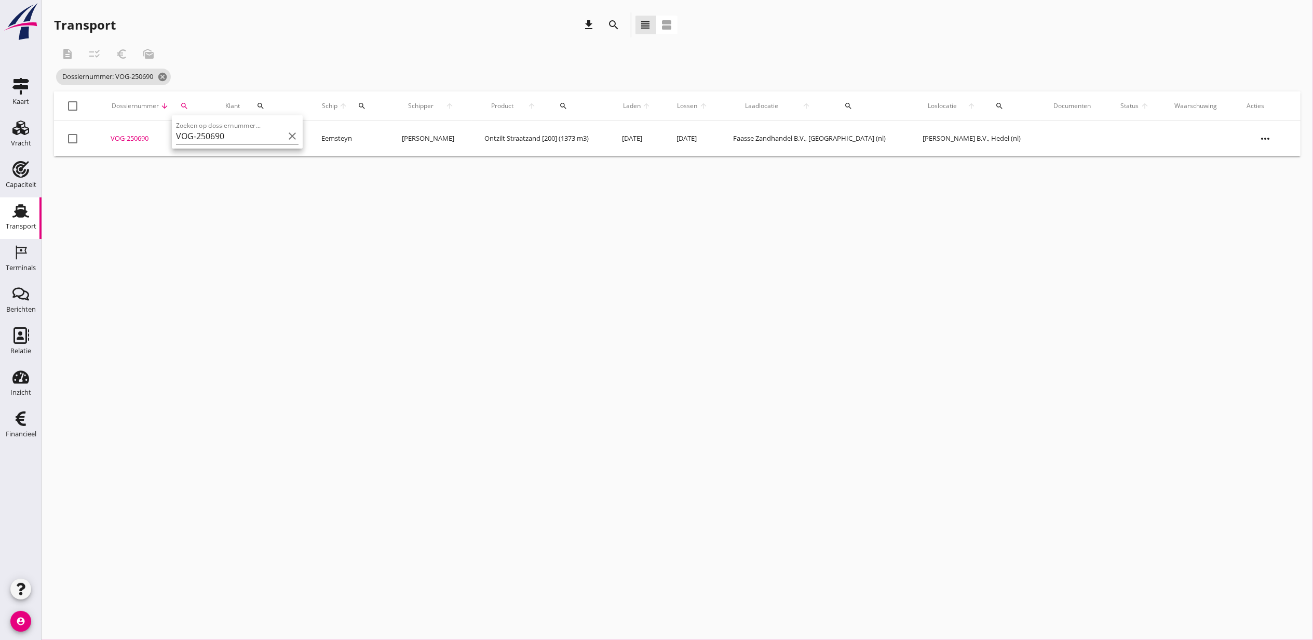
click at [135, 142] on div "VOG-250690" at bounding box center [156, 138] width 90 height 10
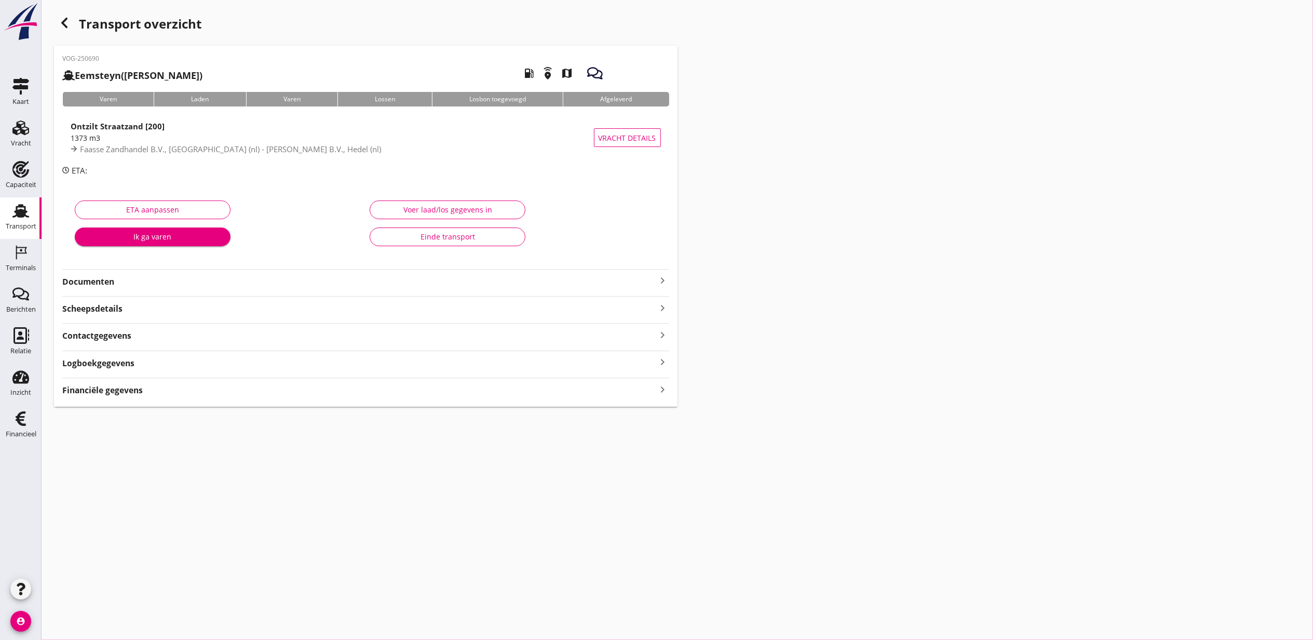
click at [580, 394] on div "Financiële gegevens keyboard_arrow_right" at bounding box center [365, 389] width 607 height 14
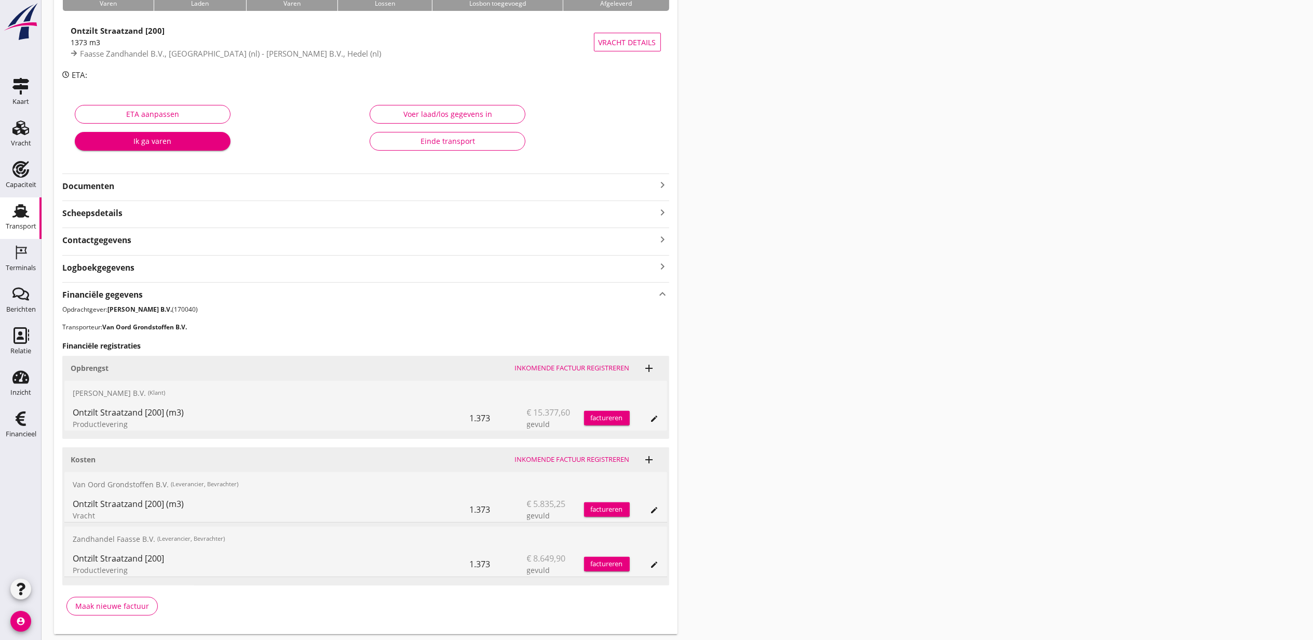
scroll to position [128, 0]
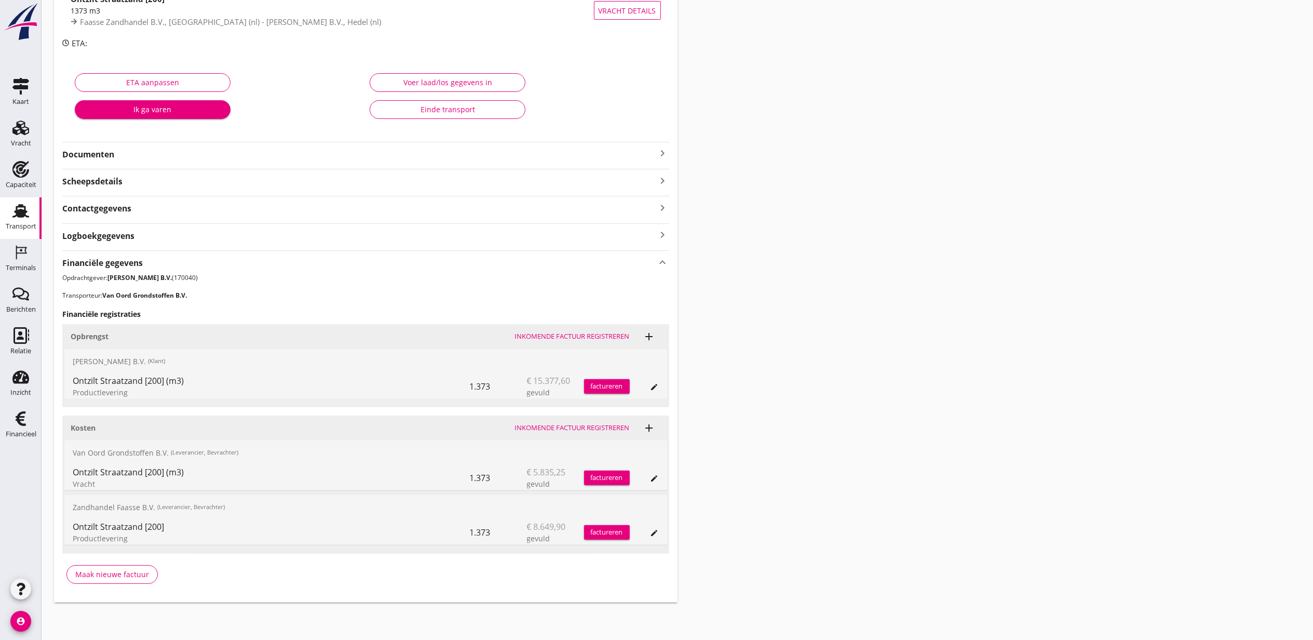
click at [654, 531] on icon "edit" at bounding box center [655, 533] width 8 height 8
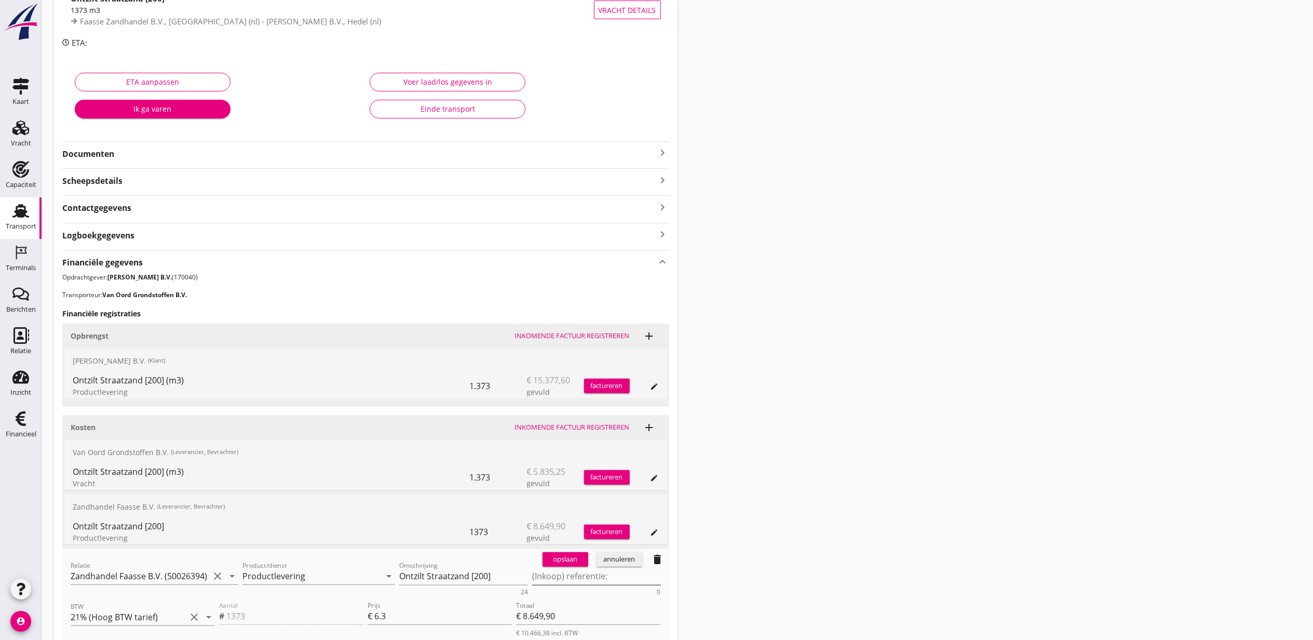
click at [620, 578] on textarea "(Inkoop) referentie:" at bounding box center [596, 576] width 129 height 17
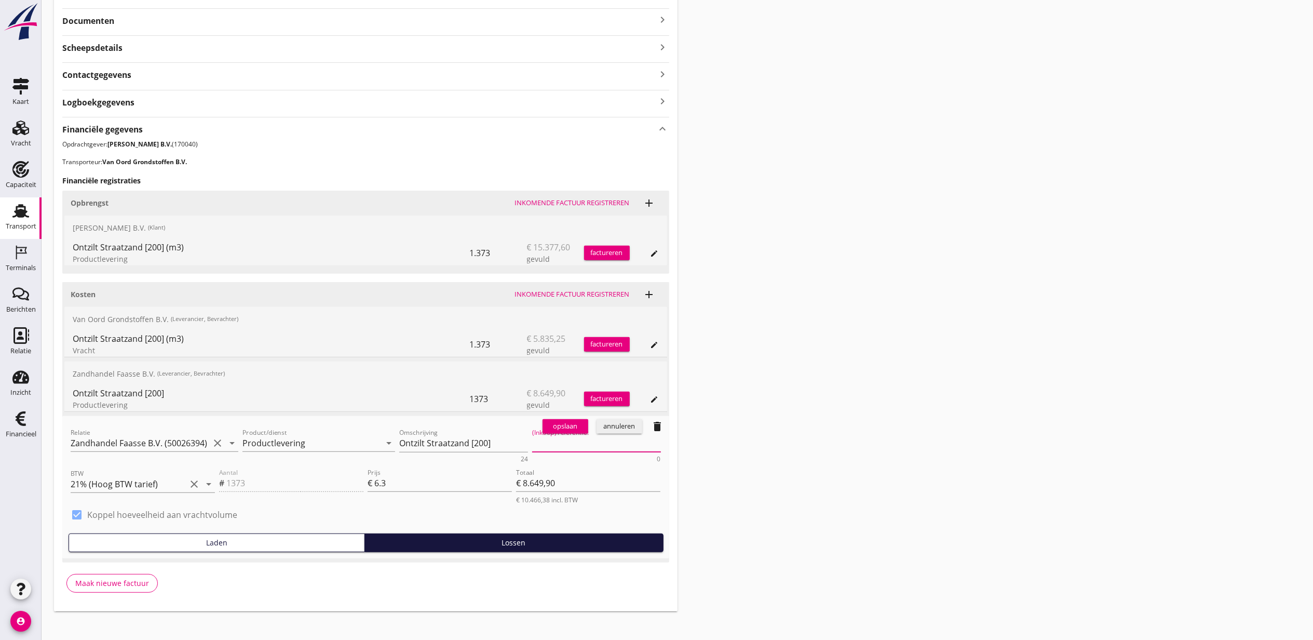
scroll to position [266, 0]
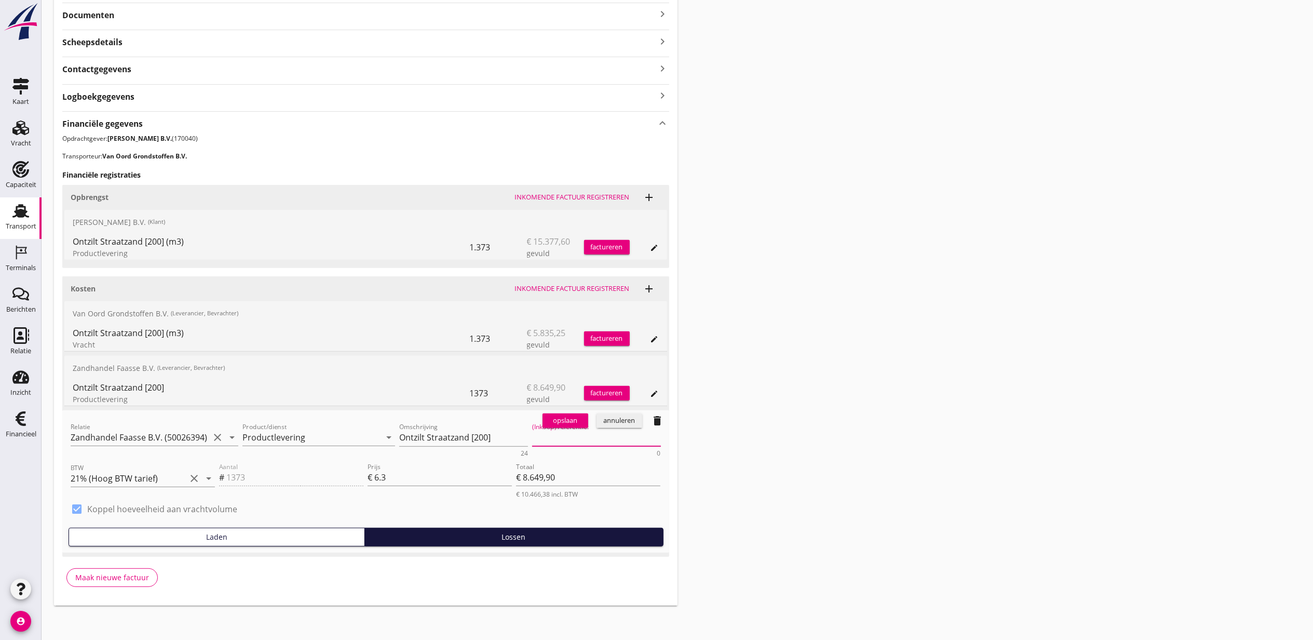
paste textarea "2316006820"
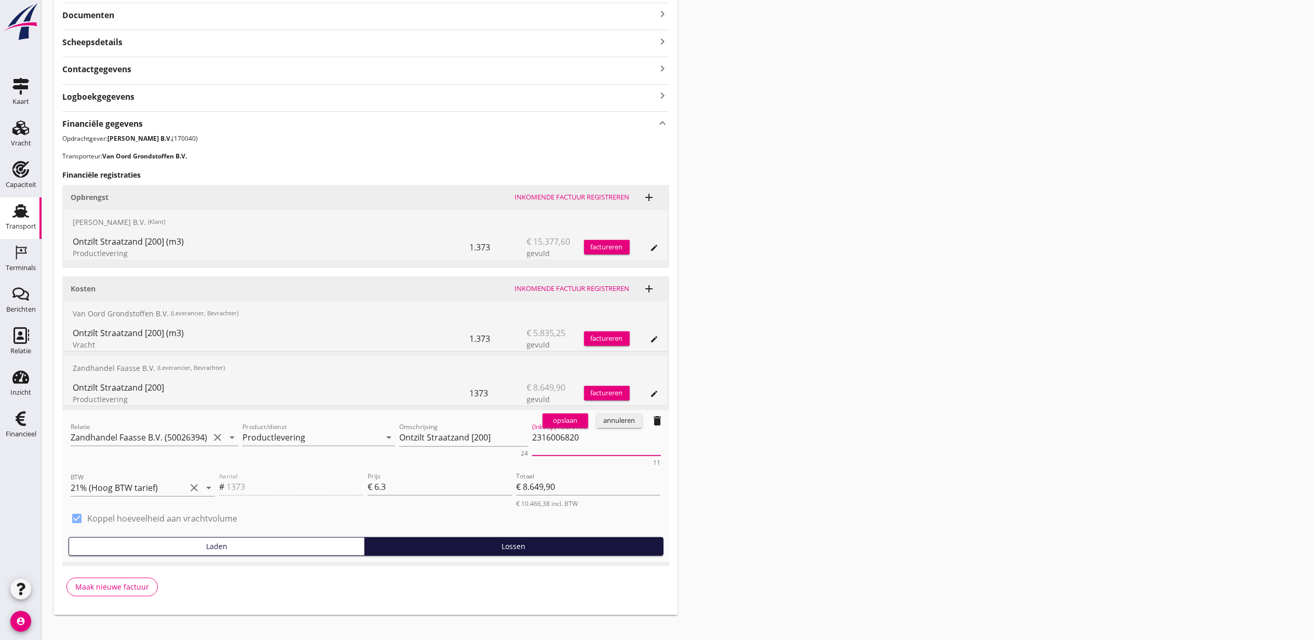
type textarea "2316006820"
click at [574, 420] on div "opslaan" at bounding box center [565, 420] width 37 height 10
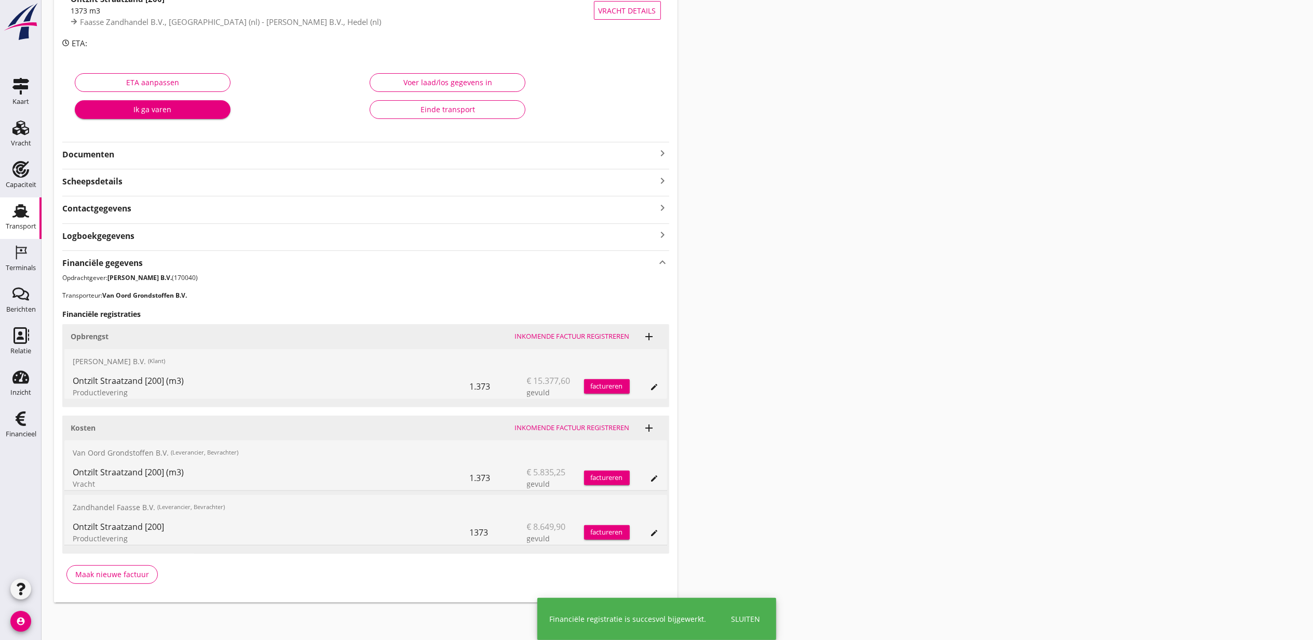
click at [1031, 319] on div "Transport overzicht VOG-250690 Eemsteyn (Abel Vijfhuizen) local_gas_station eme…" at bounding box center [678, 244] width 1272 height 742
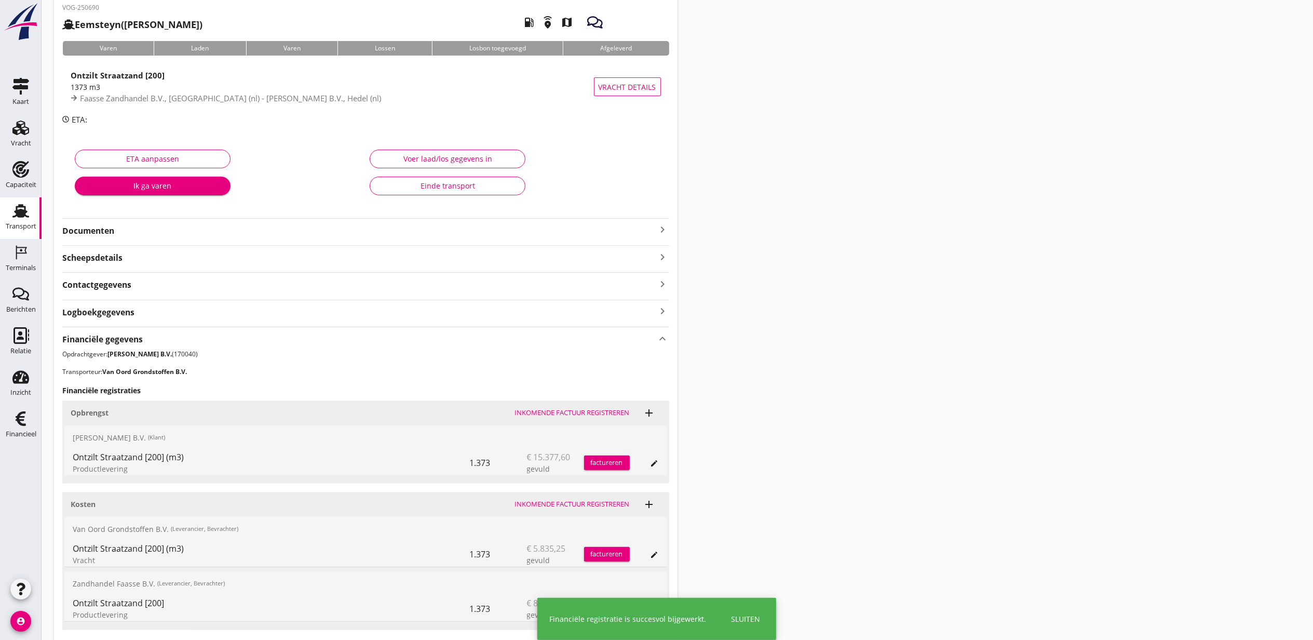
scroll to position [0, 0]
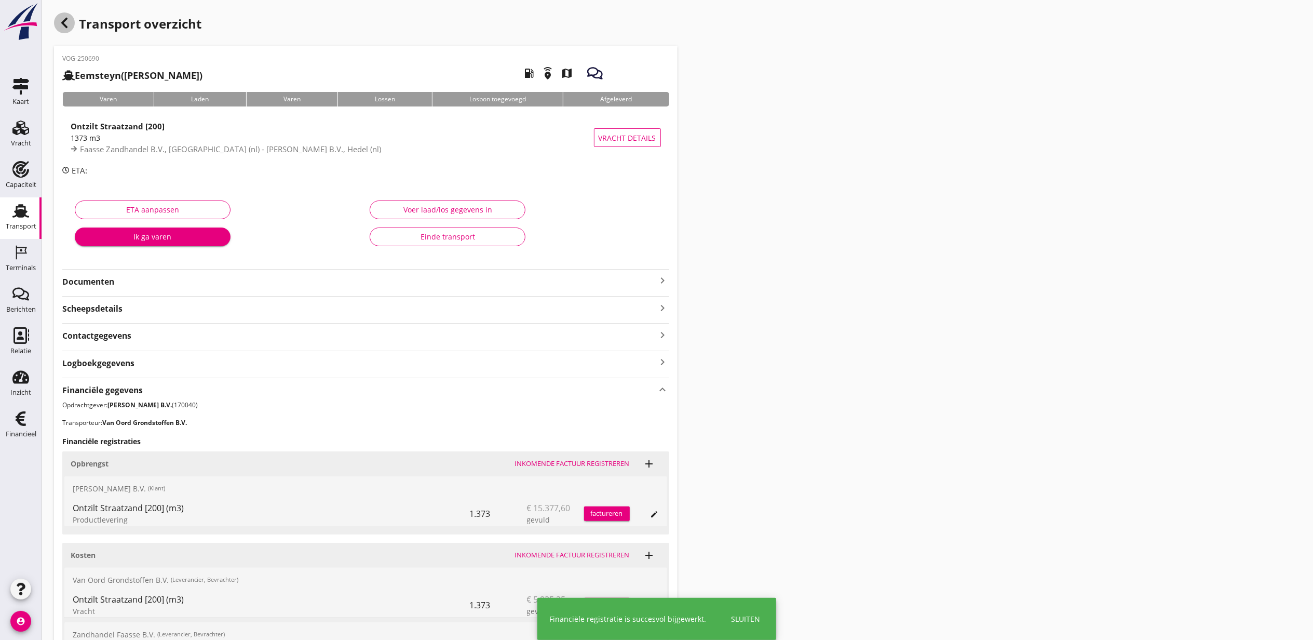
click at [69, 22] on icon "button" at bounding box center [64, 23] width 12 height 12
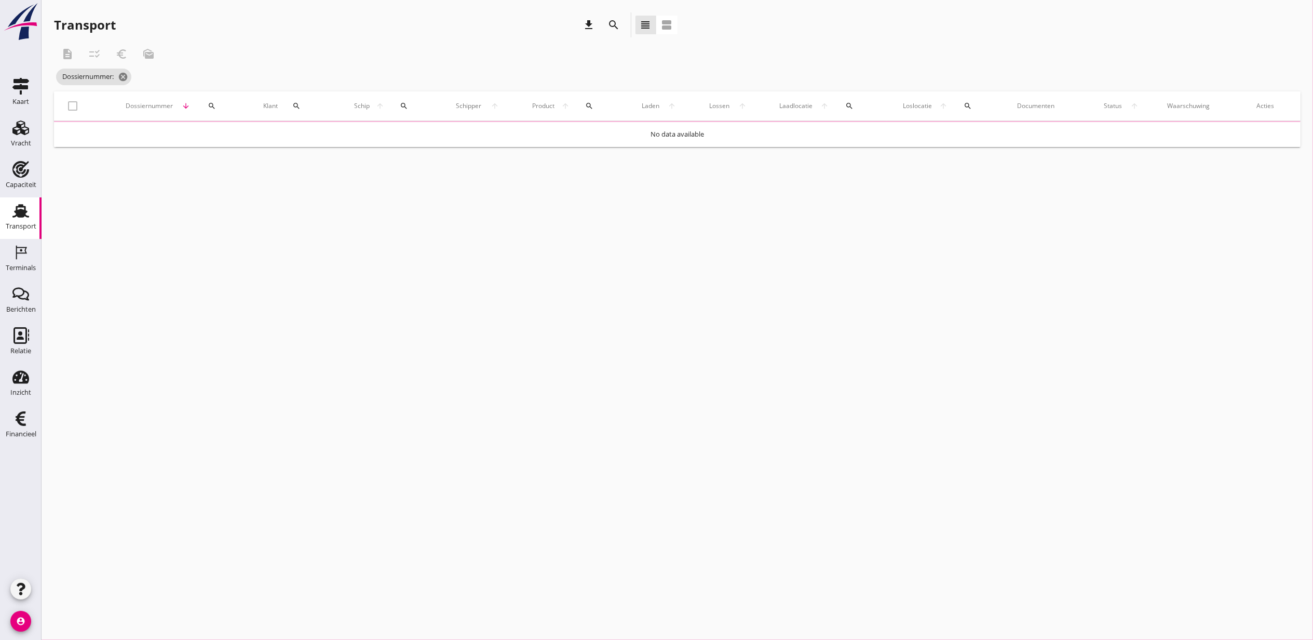
click at [216, 104] on div "search" at bounding box center [212, 106] width 28 height 8
click at [223, 132] on input "Zoeken op dossiernummer..." at bounding box center [257, 136] width 108 height 17
paste input "VOG-250698"
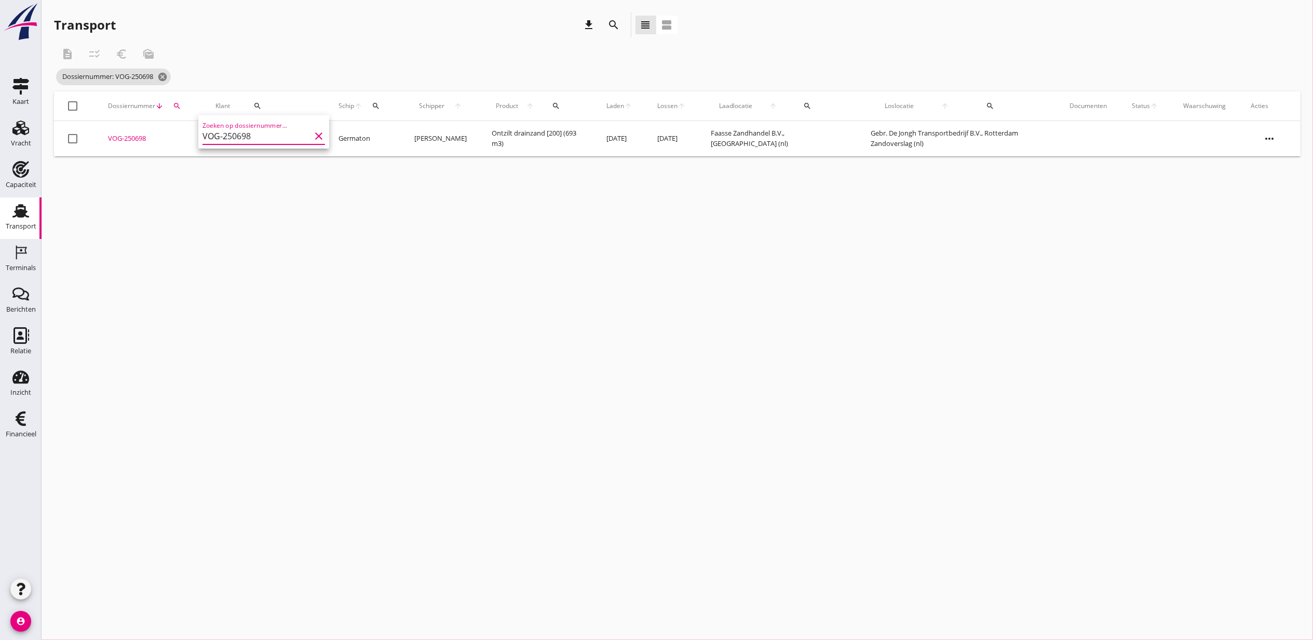
type input "VOG-250698"
click at [154, 139] on div "VOG-250698" at bounding box center [149, 138] width 83 height 10
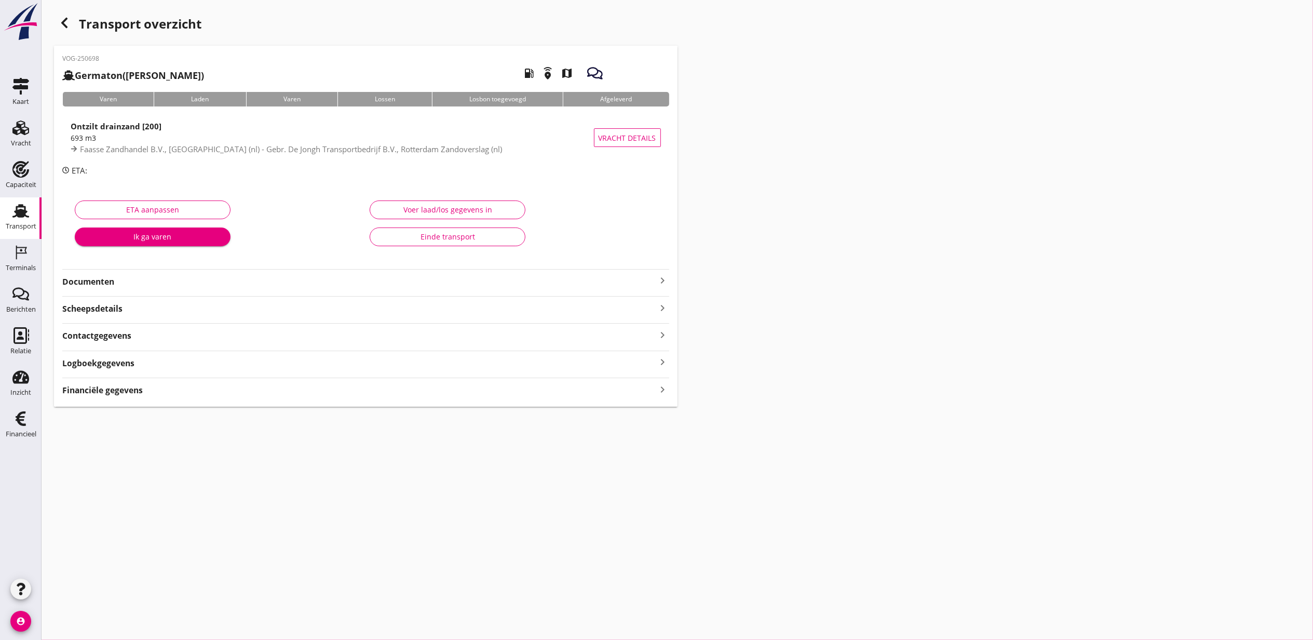
click at [122, 394] on strong "Financiële gegevens" at bounding box center [102, 390] width 81 height 12
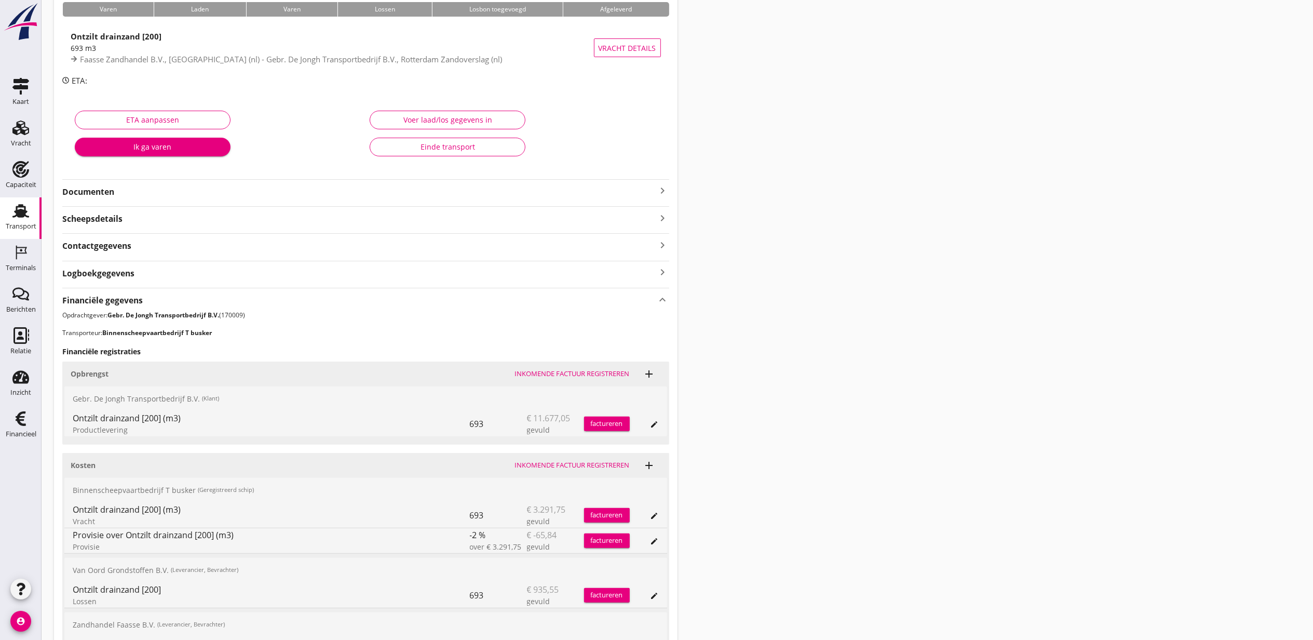
scroll to position [208, 0]
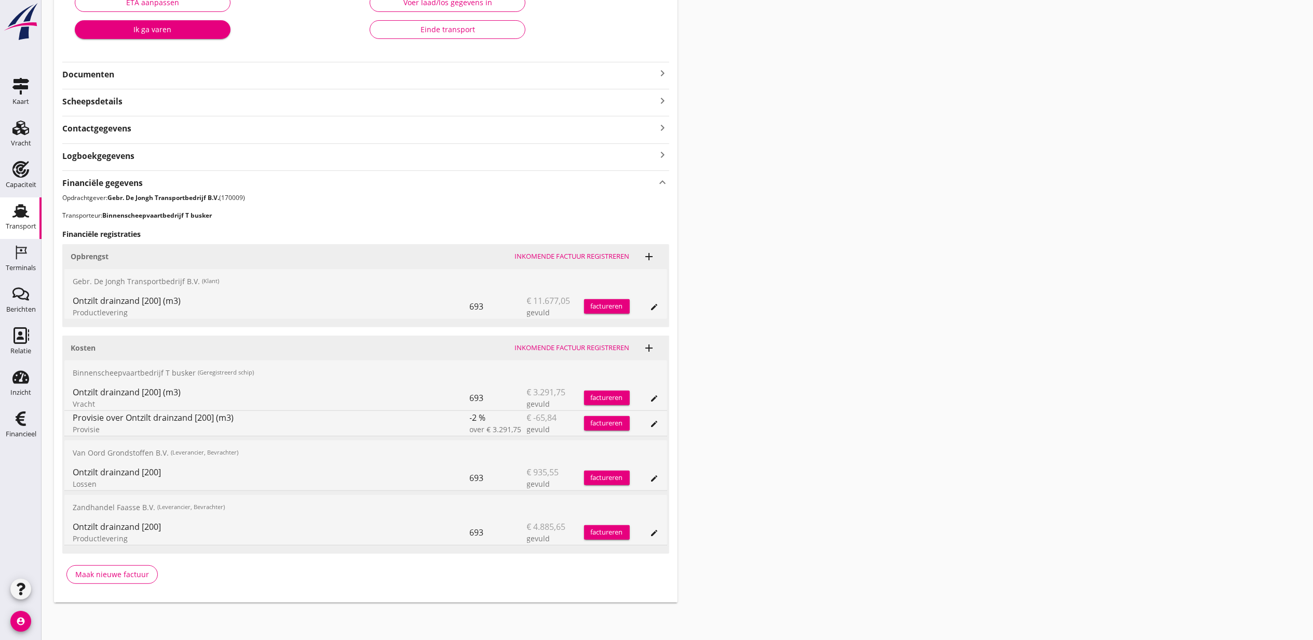
click at [654, 531] on icon "edit" at bounding box center [655, 533] width 8 height 8
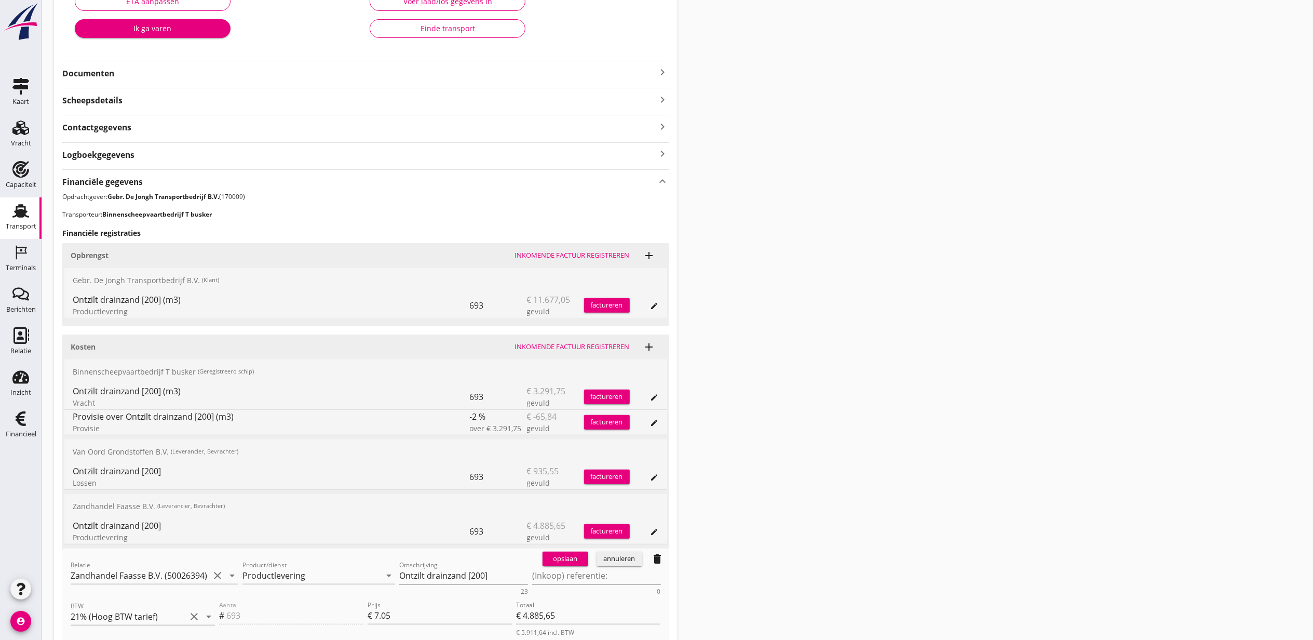
click at [575, 569] on div "opslaan annuleren delete" at bounding box center [604, 558] width 131 height 21
click at [568, 574] on textarea "(Inkoop) referentie:" at bounding box center [596, 575] width 129 height 17
paste textarea "2316006820"
type textarea "2316006820"
click at [564, 557] on div "opslaan" at bounding box center [565, 559] width 37 height 10
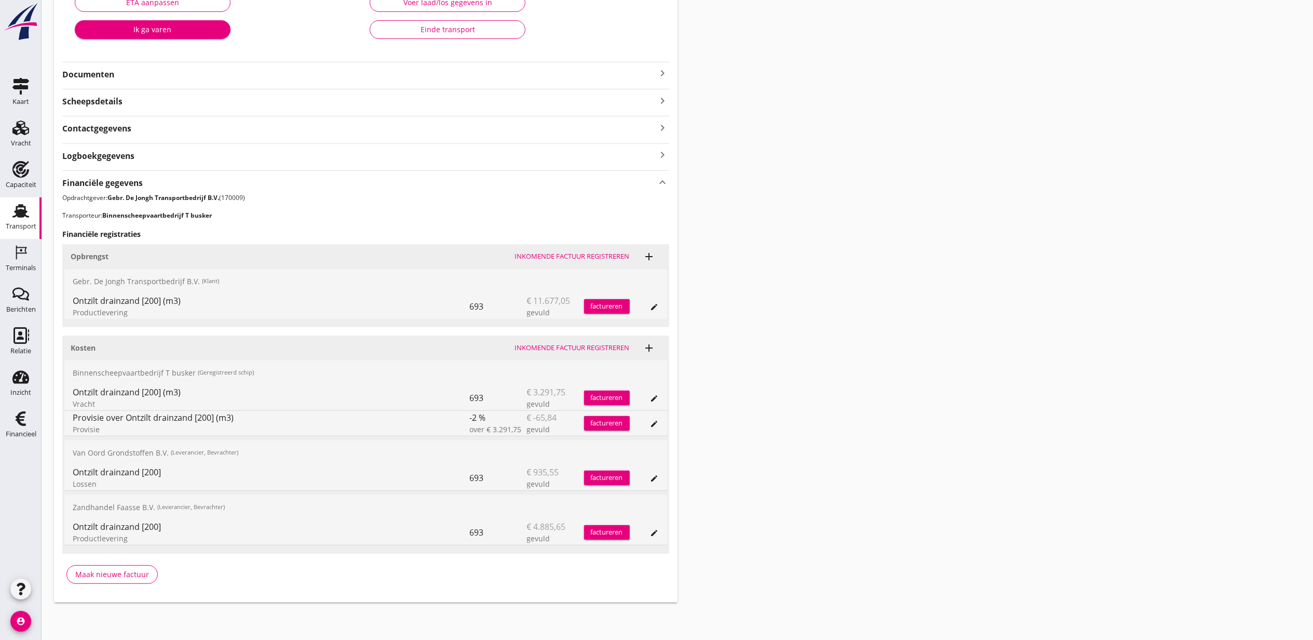
click at [953, 430] on div "Transport overzicht VOG-250698 Germaton (Tonny Busker) local_gas_station emerge…" at bounding box center [678, 204] width 1272 height 822
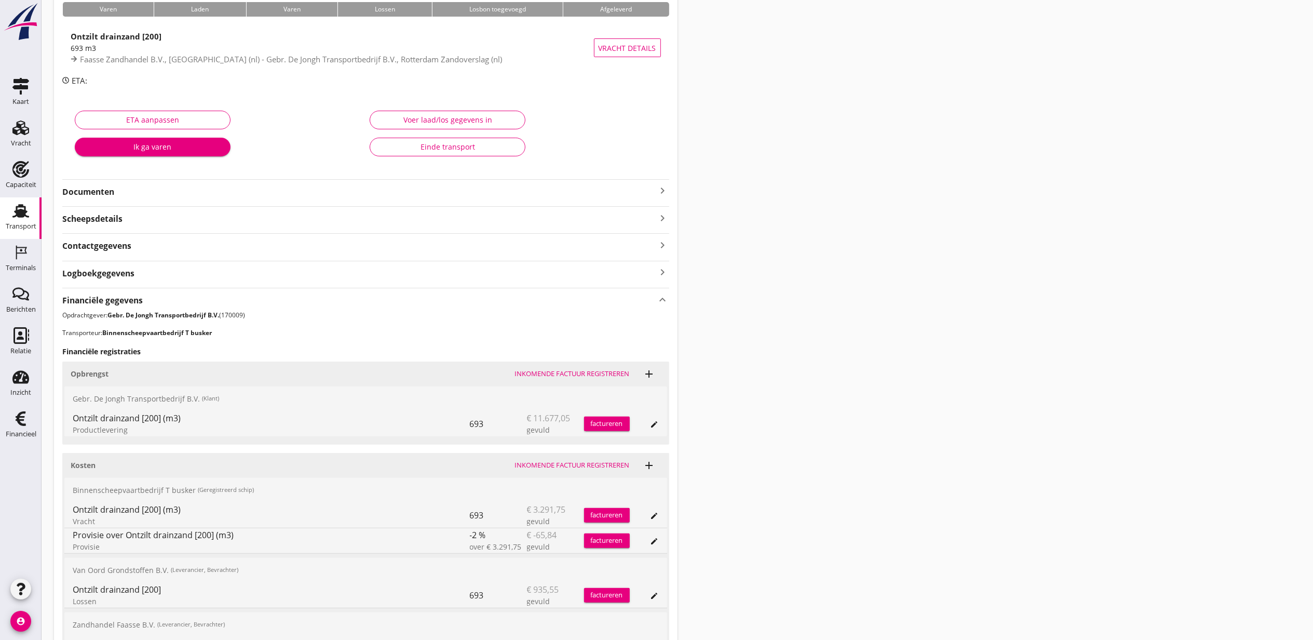
scroll to position [0, 0]
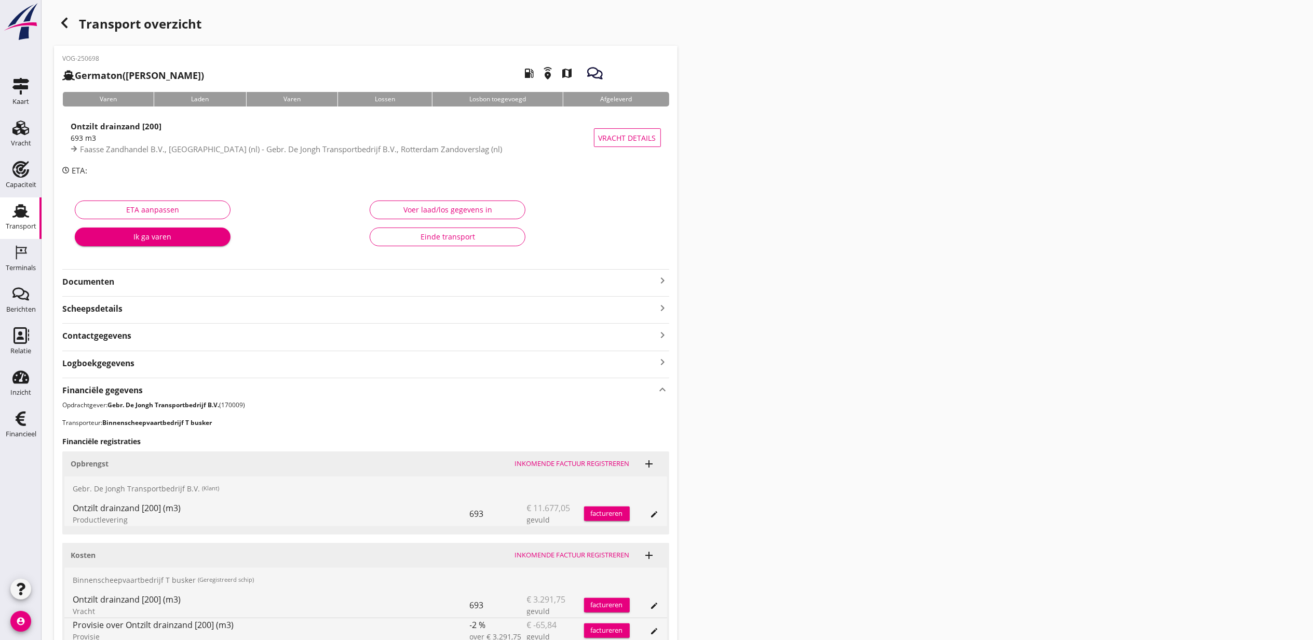
click at [59, 21] on icon "button" at bounding box center [64, 23] width 12 height 12
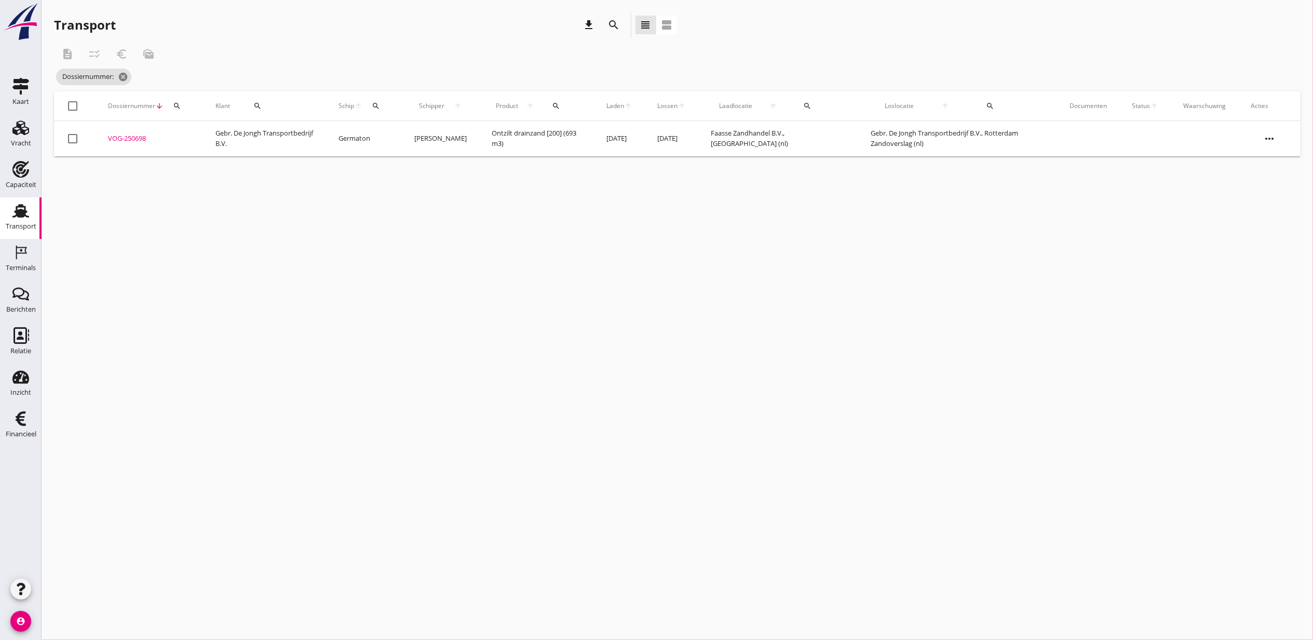
click at [188, 106] on div "Dossiernummer arrow_downward search" at bounding box center [149, 105] width 83 height 25
click at [173, 113] on button "search" at bounding box center [177, 106] width 19 height 19
click at [178, 135] on input "Zoeken op dossiernummer..." at bounding box center [226, 136] width 108 height 17
paste input "VOG-250689"
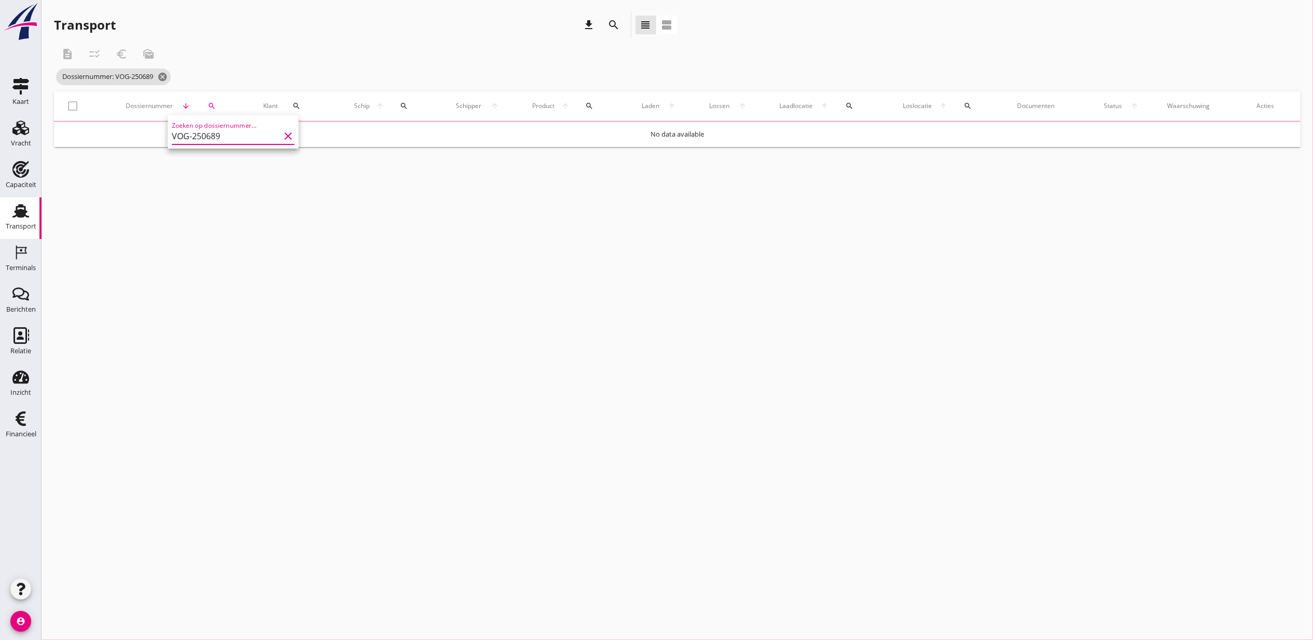
type input "VOG-250689"
click at [131, 139] on tr "check_box_outline_blank VOG-250689 upload_file Drop hier uw bestand om het aan …" at bounding box center [677, 138] width 1247 height 35
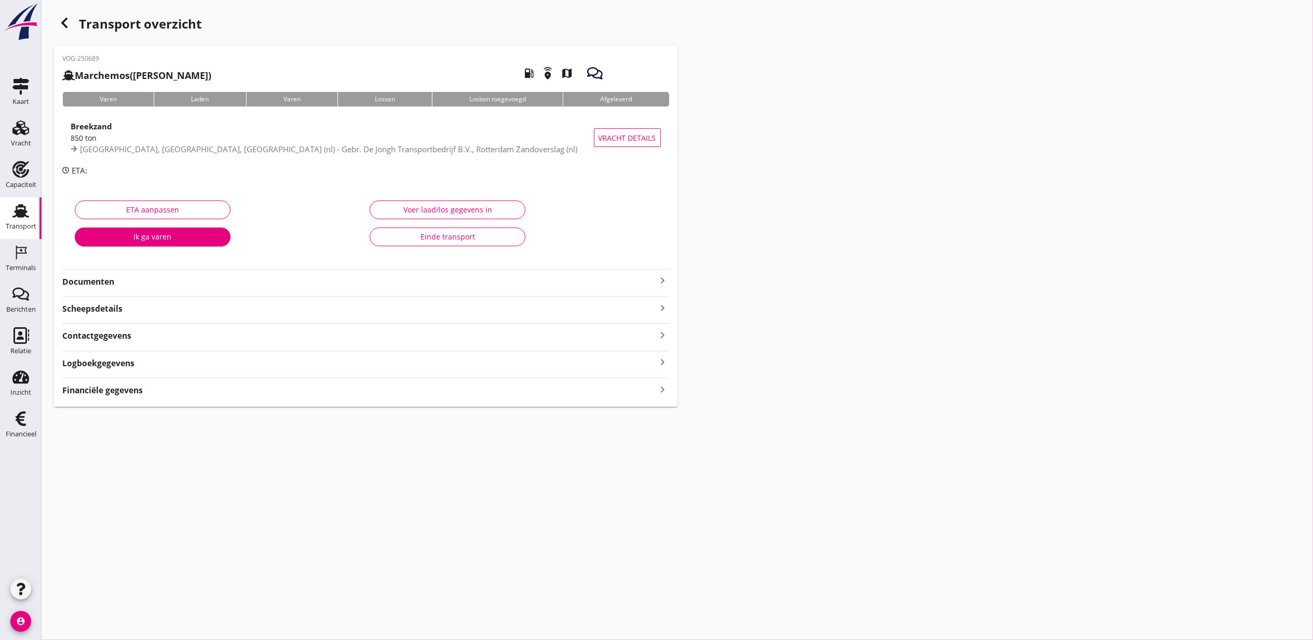
click at [288, 385] on div "Financiële gegevens keyboard_arrow_right" at bounding box center [365, 389] width 607 height 14
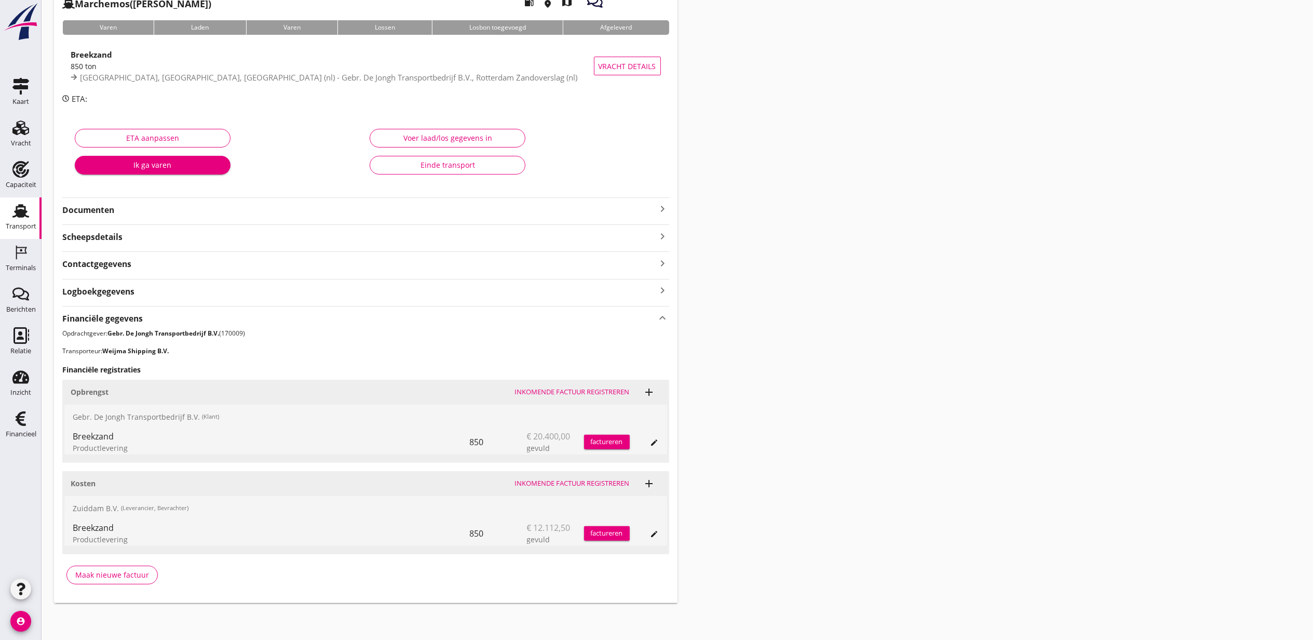
scroll to position [73, 0]
click at [649, 487] on icon "add" at bounding box center [649, 483] width 12 height 12
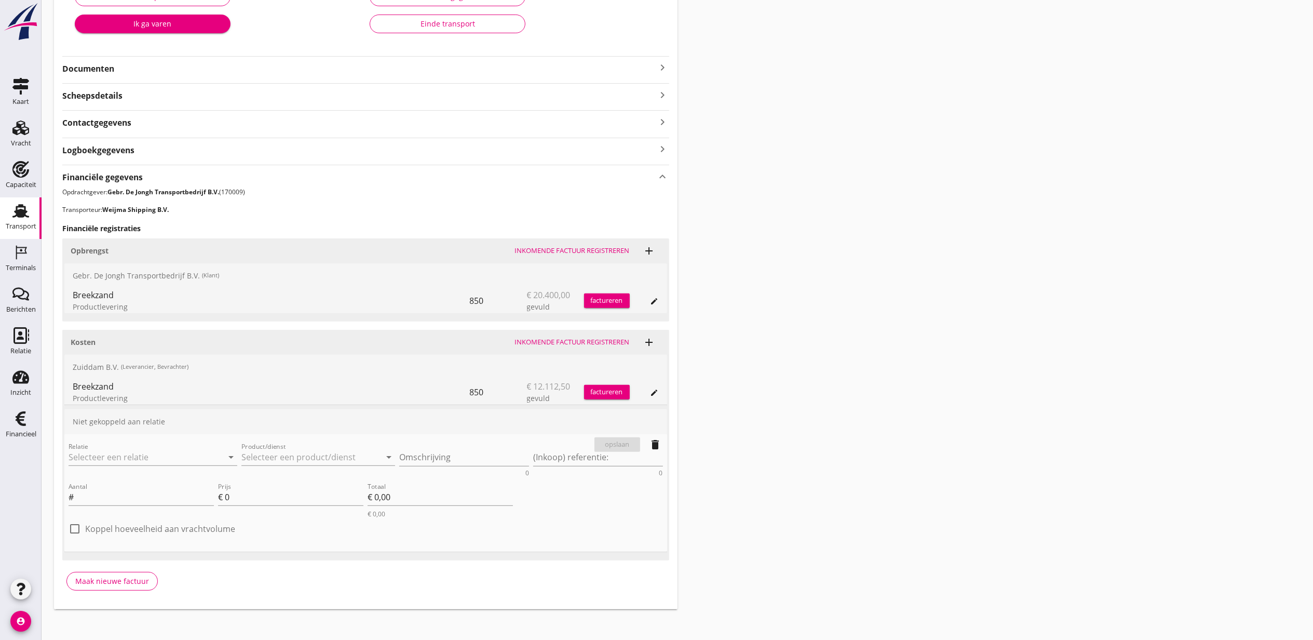
scroll to position [221, 0]
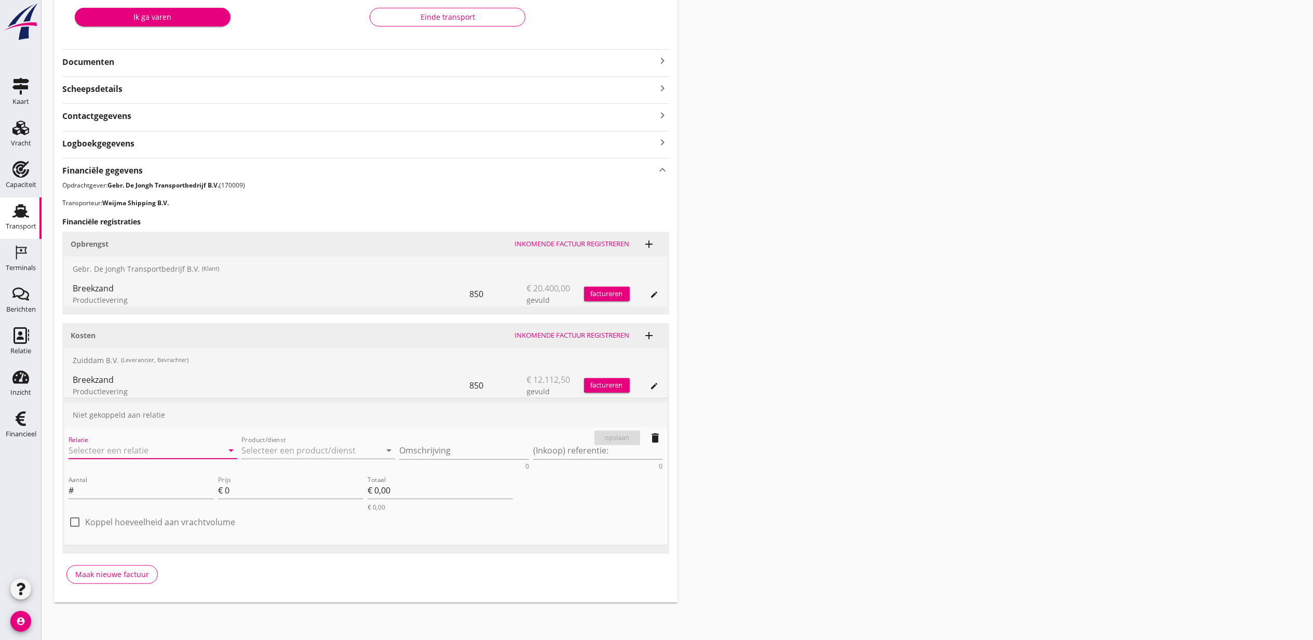
click at [156, 454] on input "Relatie" at bounding box center [139, 450] width 140 height 17
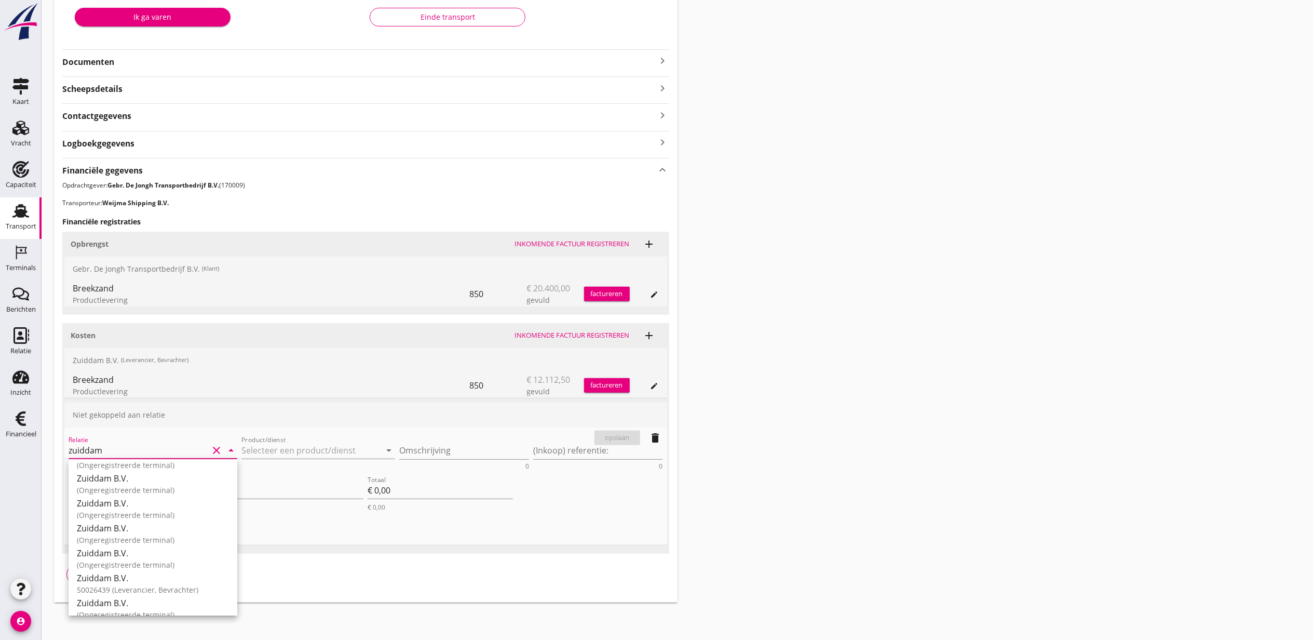
scroll to position [237, 0]
click at [193, 590] on div "50026439 (Leverancier, Bevrachter)" at bounding box center [153, 594] width 152 height 11
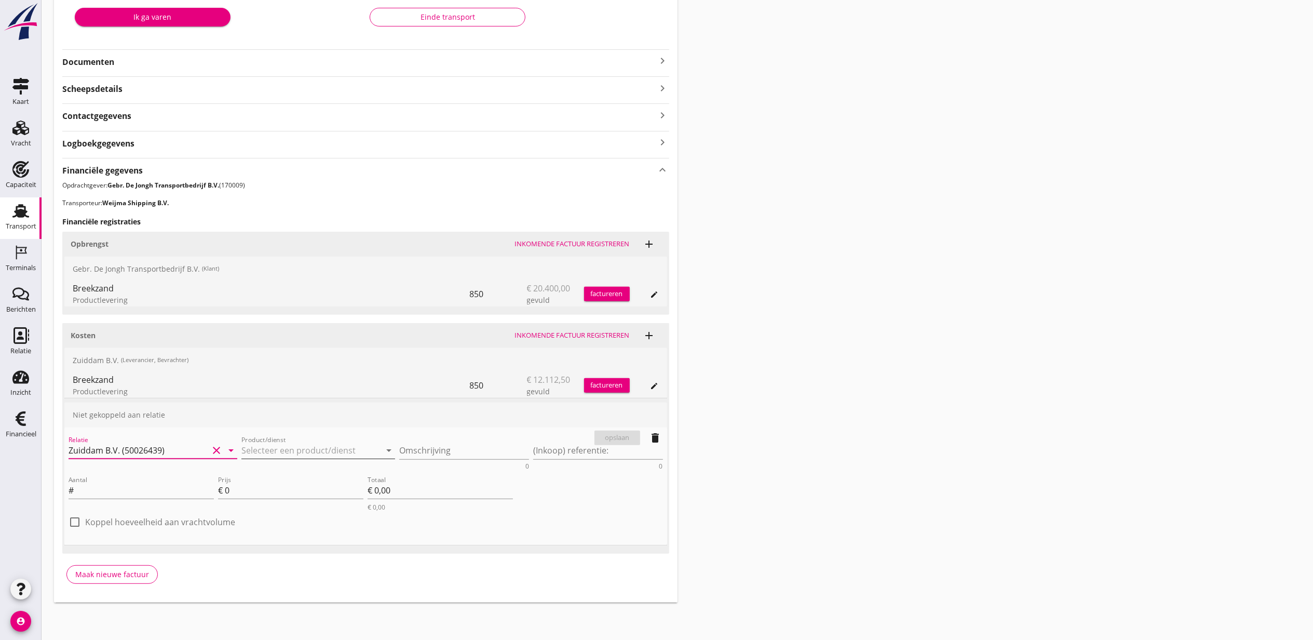
type input "Zuiddam B.V. (50026439)"
click at [291, 447] on input "Product/dienst" at bounding box center [312, 450] width 140 height 17
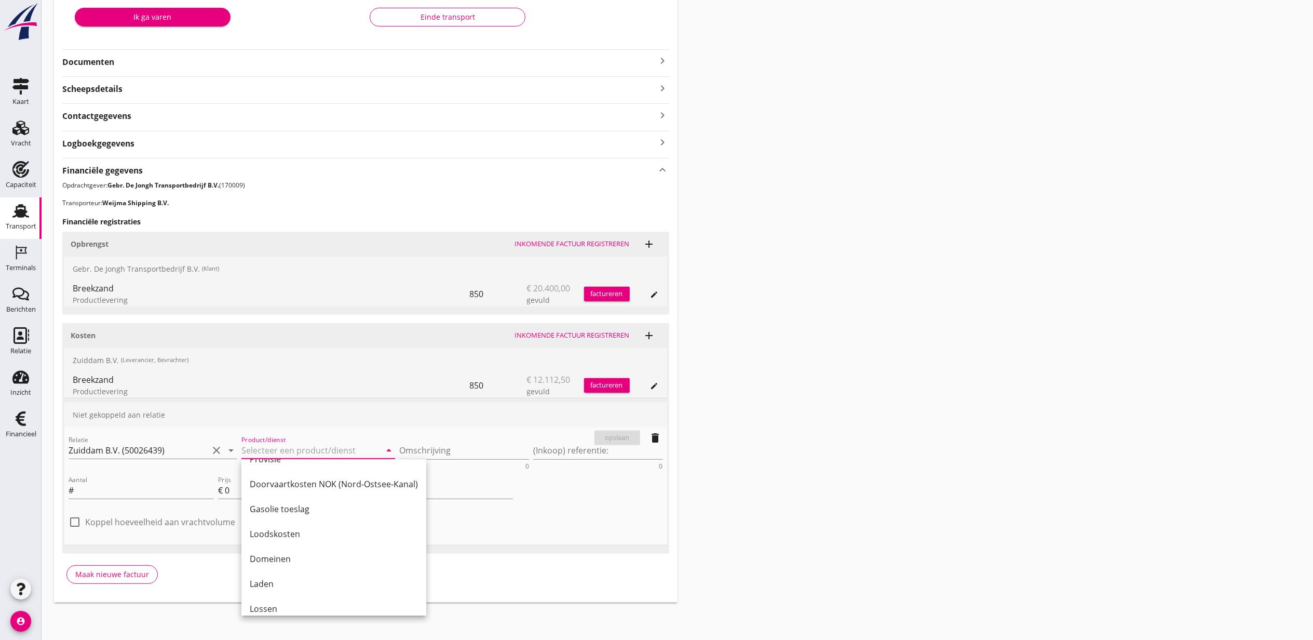
scroll to position [415, 0]
click at [331, 489] on div "Gasolie toeslag" at bounding box center [334, 484] width 168 height 25
type input "Gasolie toeslag"
click at [462, 442] on textarea "Omschrijving" at bounding box center [464, 450] width 130 height 17
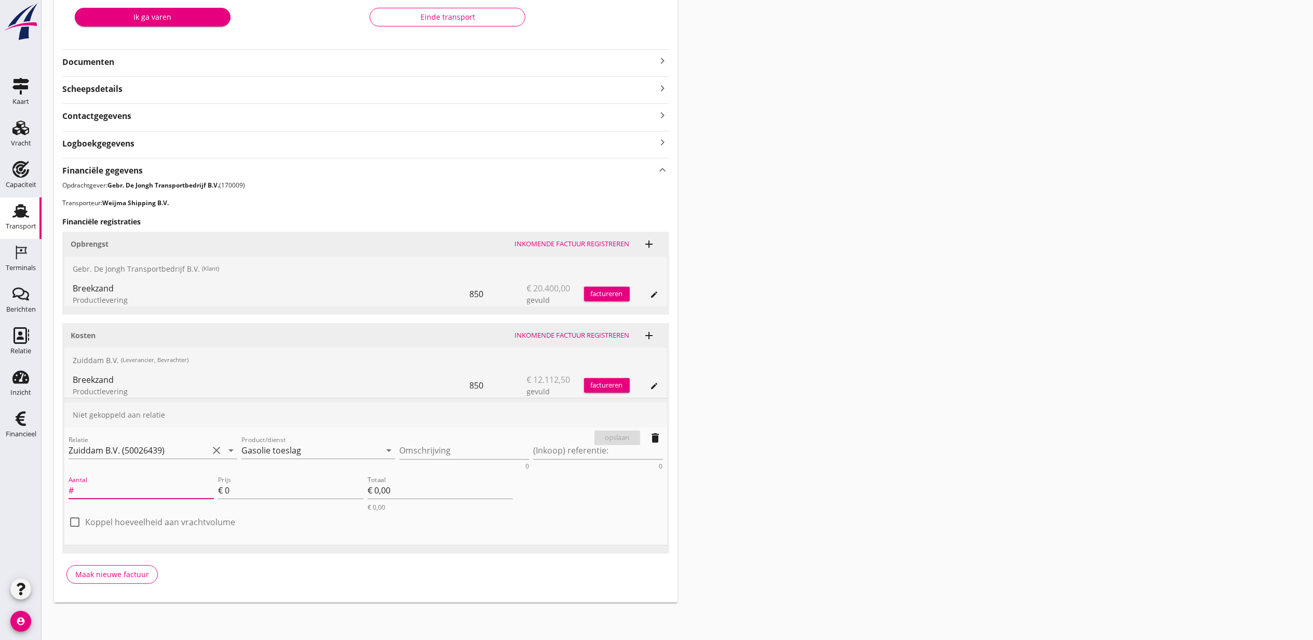
click at [156, 488] on input "Aantal" at bounding box center [145, 490] width 138 height 17
type input "850"
type input "0.3"
type input "€ 255,00"
type input "0.33"
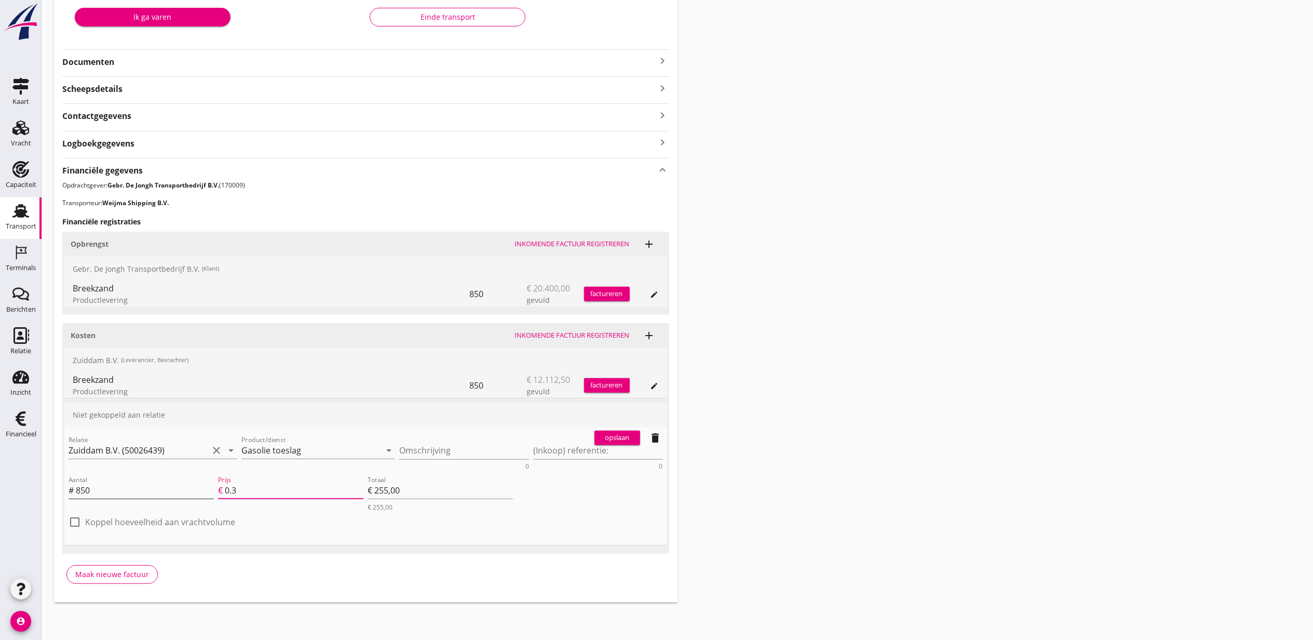
type input "€ 280,50"
type input "0.33"
click at [499, 455] on textarea "Omschrijving" at bounding box center [464, 450] width 130 height 17
click at [439, 451] on textarea "Omschrijving" at bounding box center [464, 450] width 130 height 17
paste textarea "Gasolie toeslag"
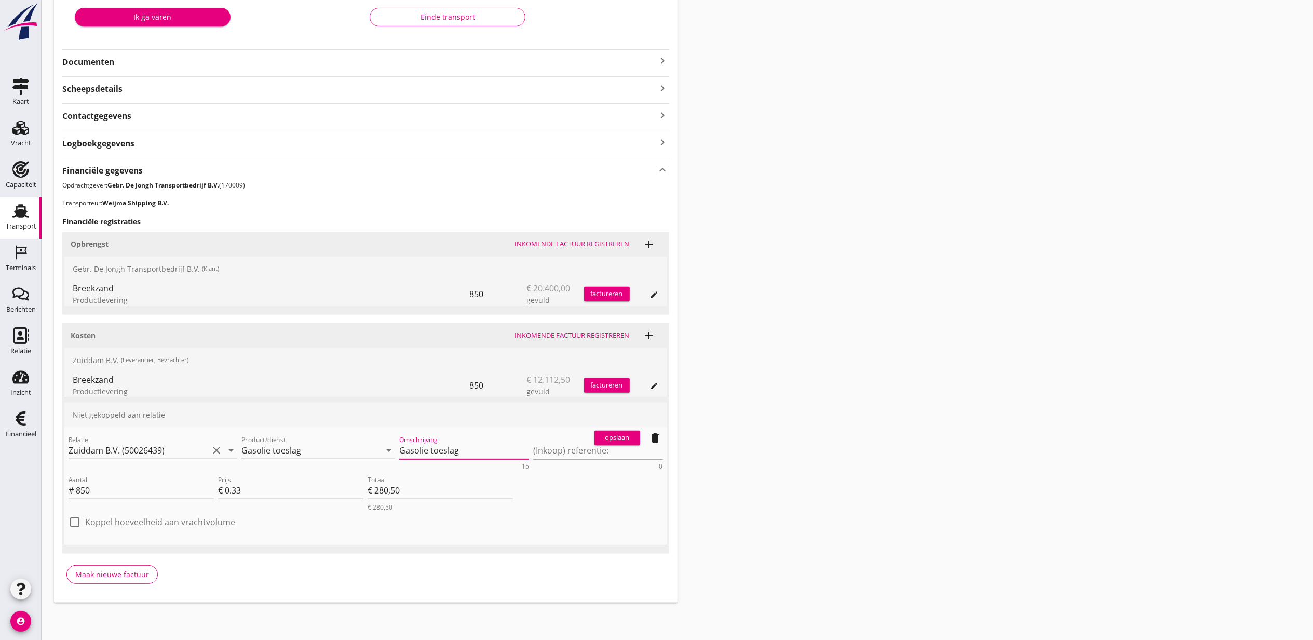
type textarea "Gasolie toeslag"
drag, startPoint x: 530, startPoint y: 439, endPoint x: 547, endPoint y: 442, distance: 17.0
click at [530, 439] on div "Omschrijving Gasolie toeslag 15" at bounding box center [464, 452] width 134 height 40
click at [553, 446] on textarea "(Inkoop) referentie:" at bounding box center [598, 450] width 130 height 17
paste textarea "2316006819"
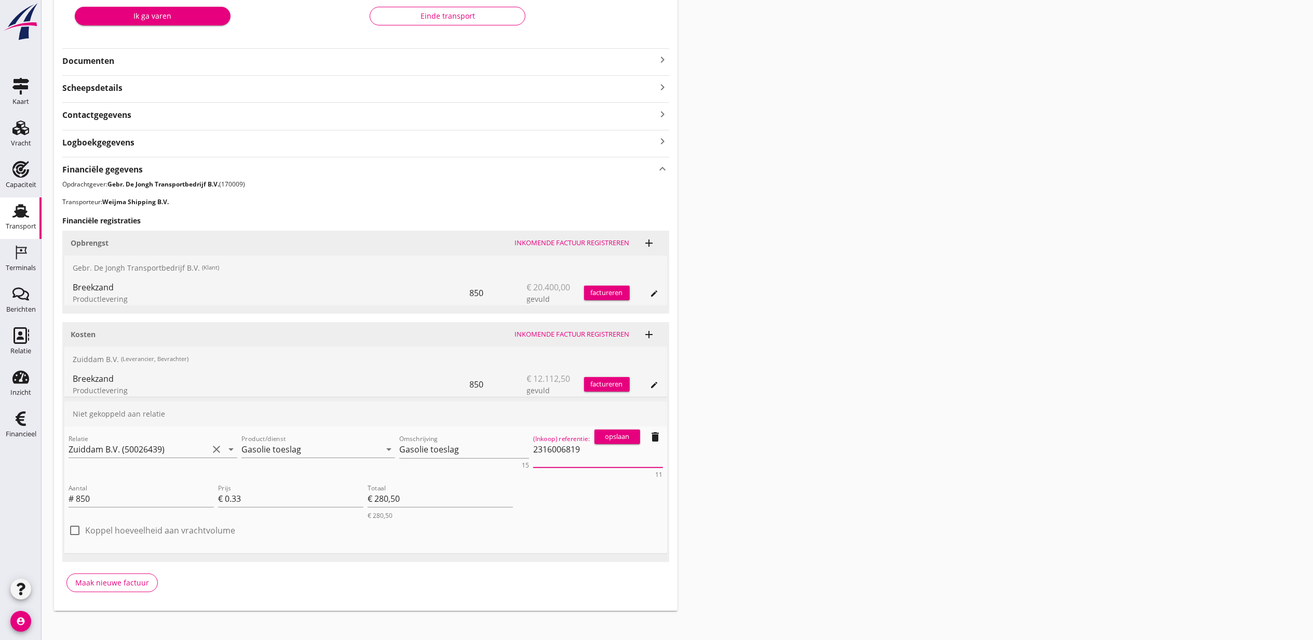
type textarea "2316006819"
click at [621, 433] on div "opslaan" at bounding box center [617, 437] width 37 height 10
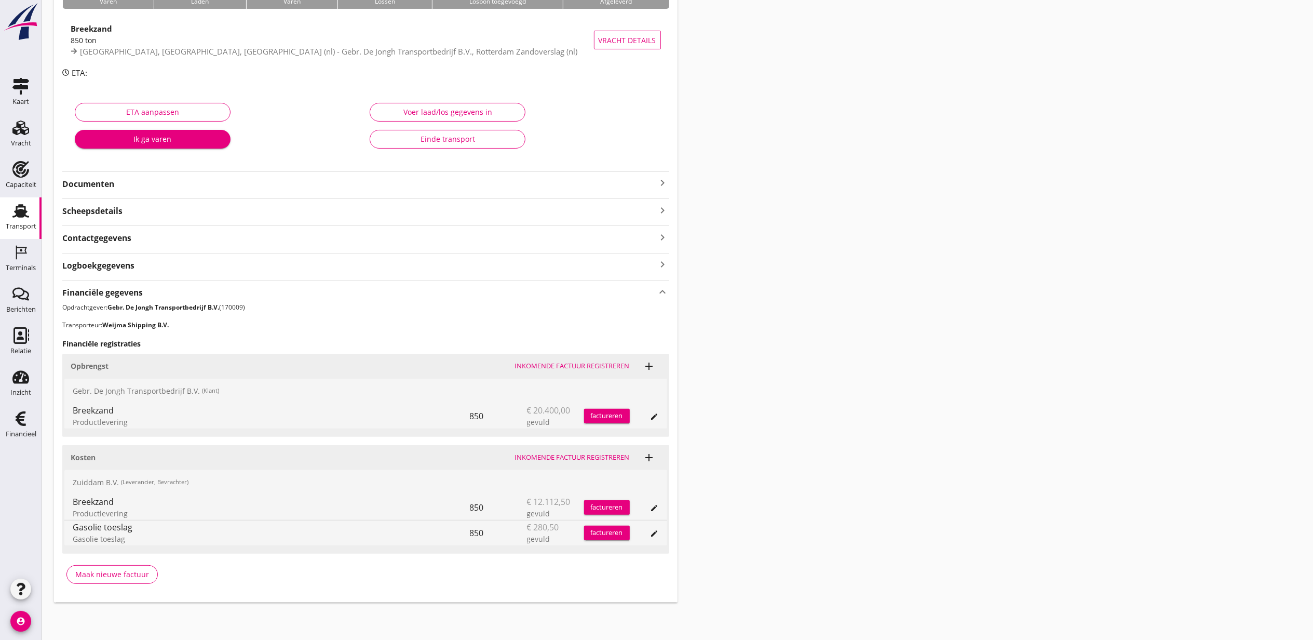
click at [655, 509] on icon "edit" at bounding box center [655, 508] width 8 height 8
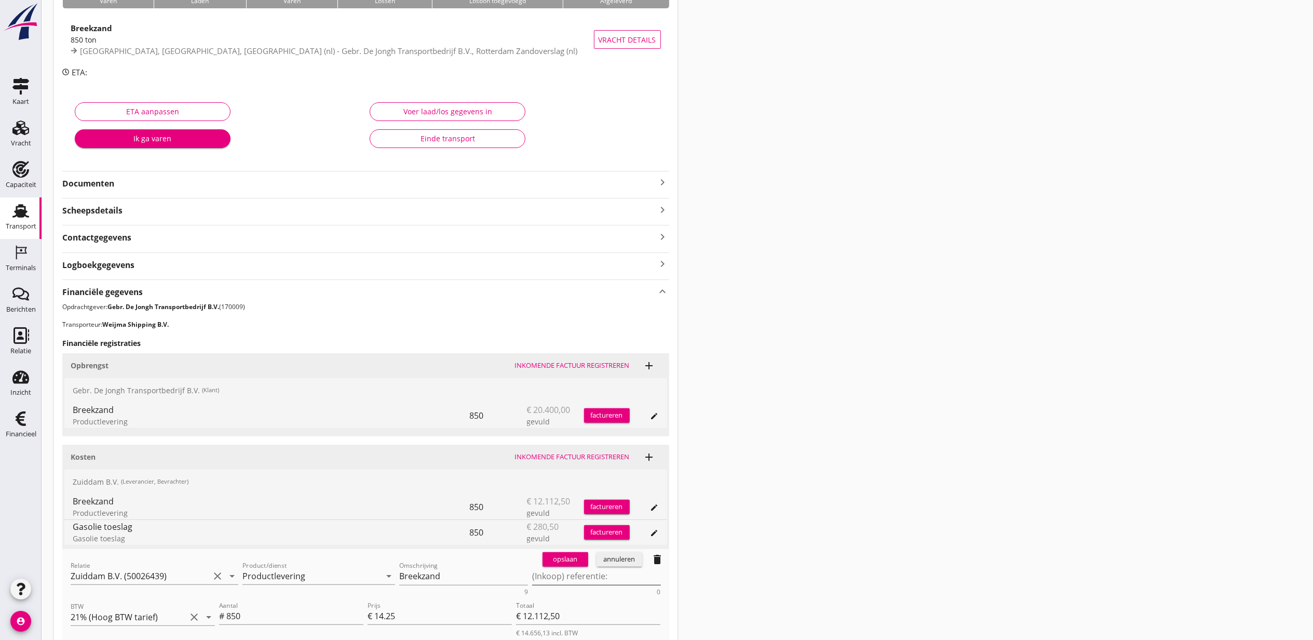
click at [615, 572] on textarea "(Inkoop) referentie:" at bounding box center [596, 576] width 129 height 17
paste textarea "2316006819"
type textarea "2316006819"
click at [566, 558] on div "opslaan" at bounding box center [565, 559] width 37 height 10
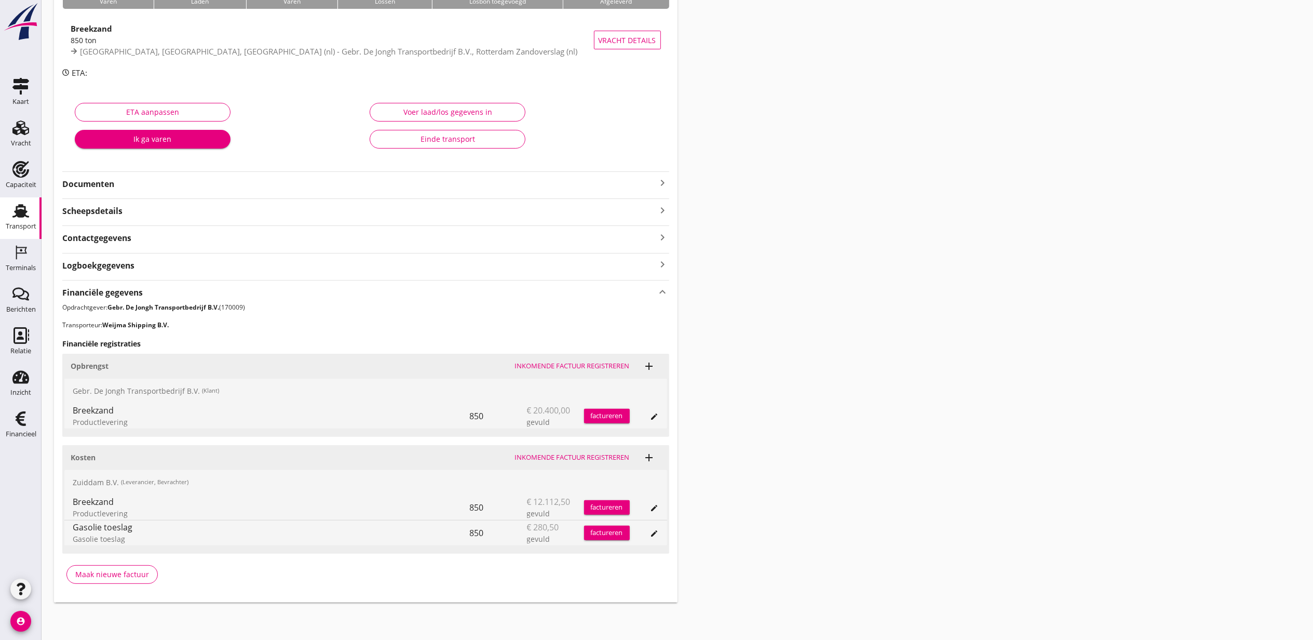
click at [790, 193] on div "Transport overzicht VOG-250689 Marchemos (Daan Weijma) local_gas_station emerge…" at bounding box center [678, 258] width 1272 height 713
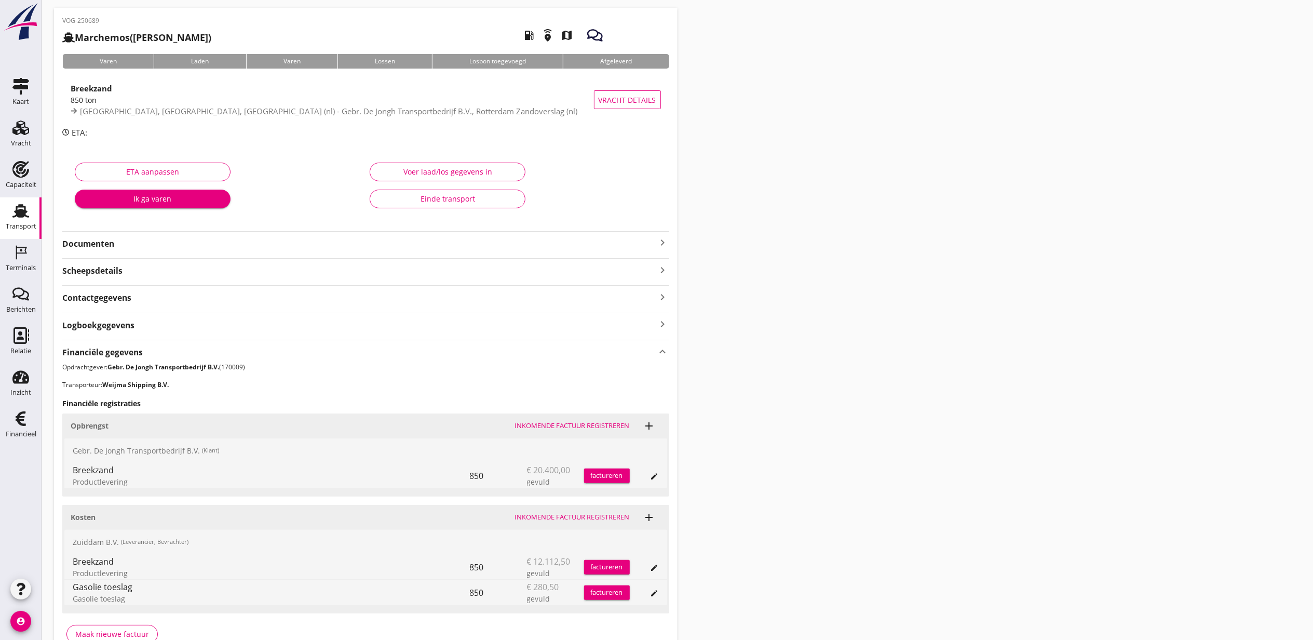
scroll to position [0, 0]
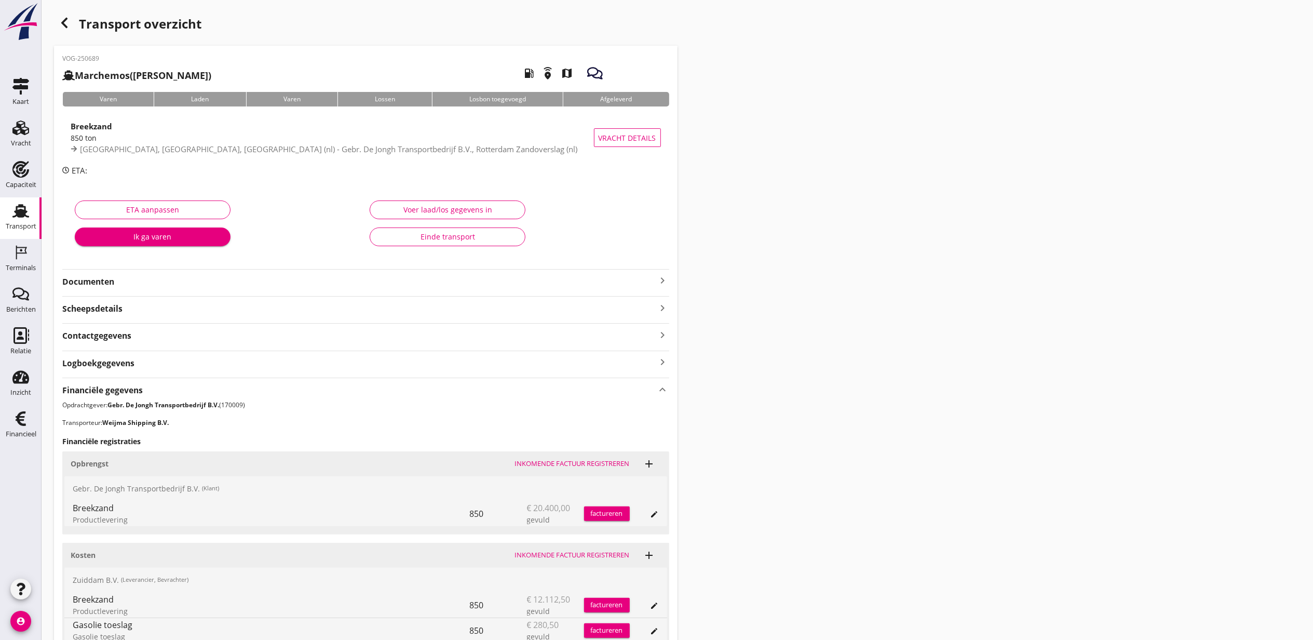
click at [63, 19] on icon "button" at bounding box center [64, 23] width 12 height 12
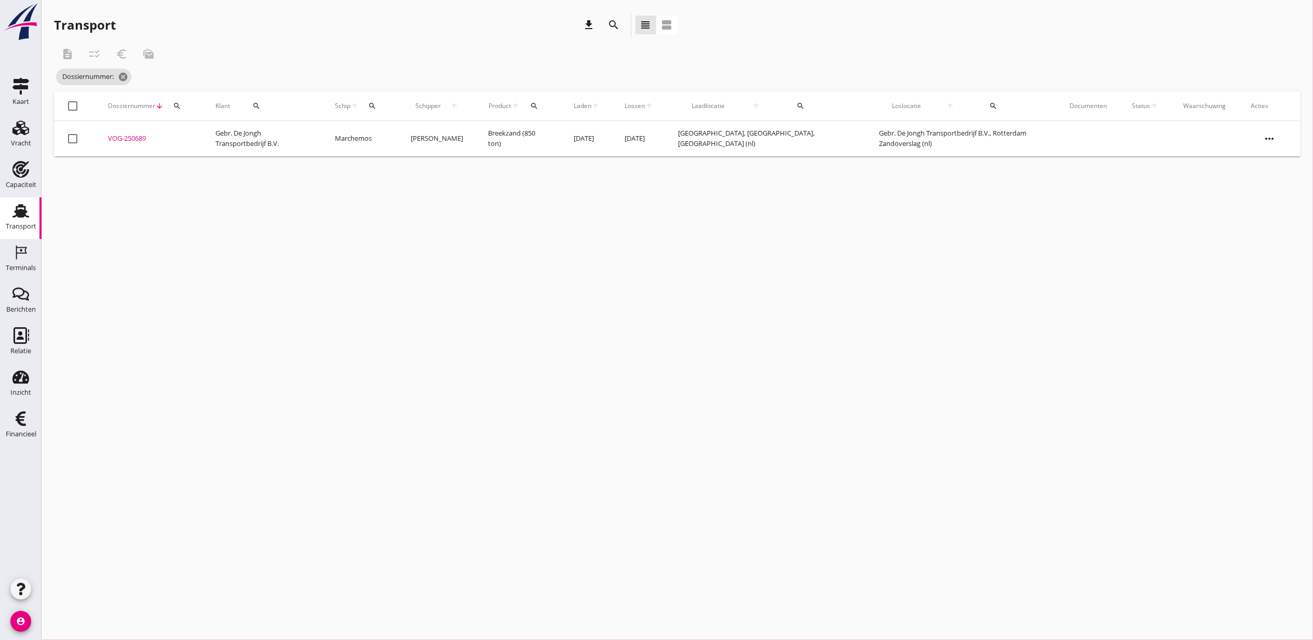
click at [964, 269] on div "cancel You are impersonating another user. Transport download search view_headl…" at bounding box center [678, 320] width 1272 height 640
click at [888, 366] on div "cancel You are impersonating another user. Transport download search view_headl…" at bounding box center [678, 320] width 1272 height 640
click at [23, 136] on div "Vracht" at bounding box center [21, 143] width 20 height 15
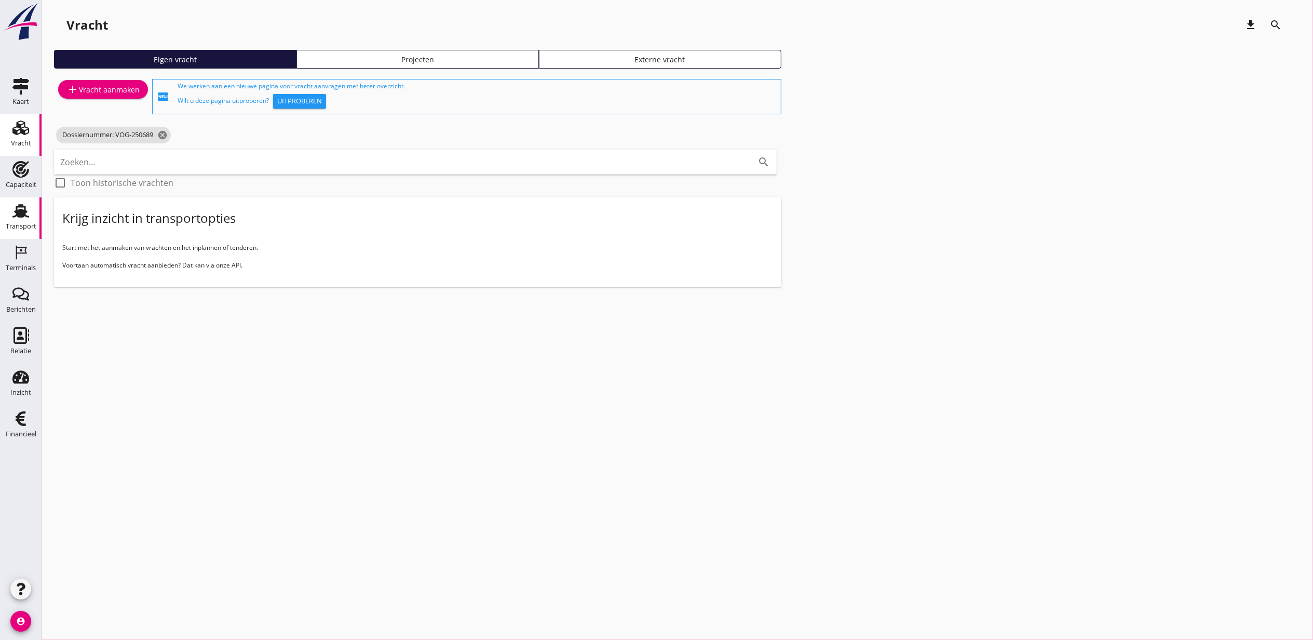
click at [23, 208] on icon "Transport" at bounding box center [20, 211] width 17 height 17
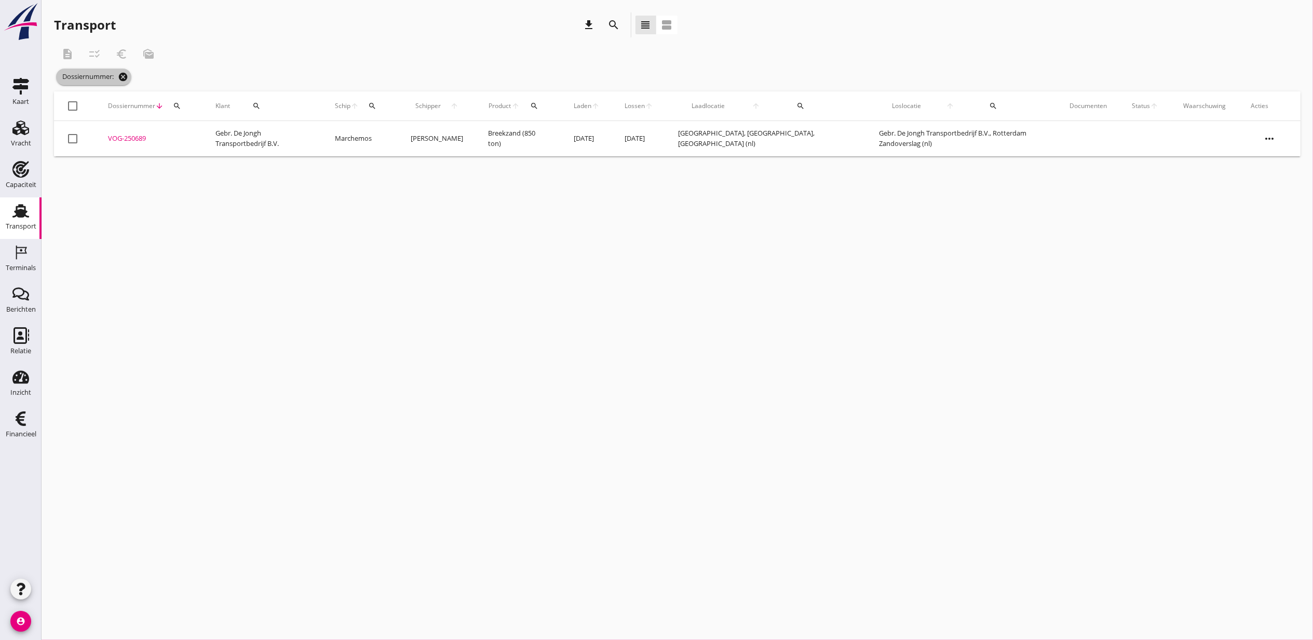
click at [128, 79] on icon "cancel" at bounding box center [123, 77] width 10 height 10
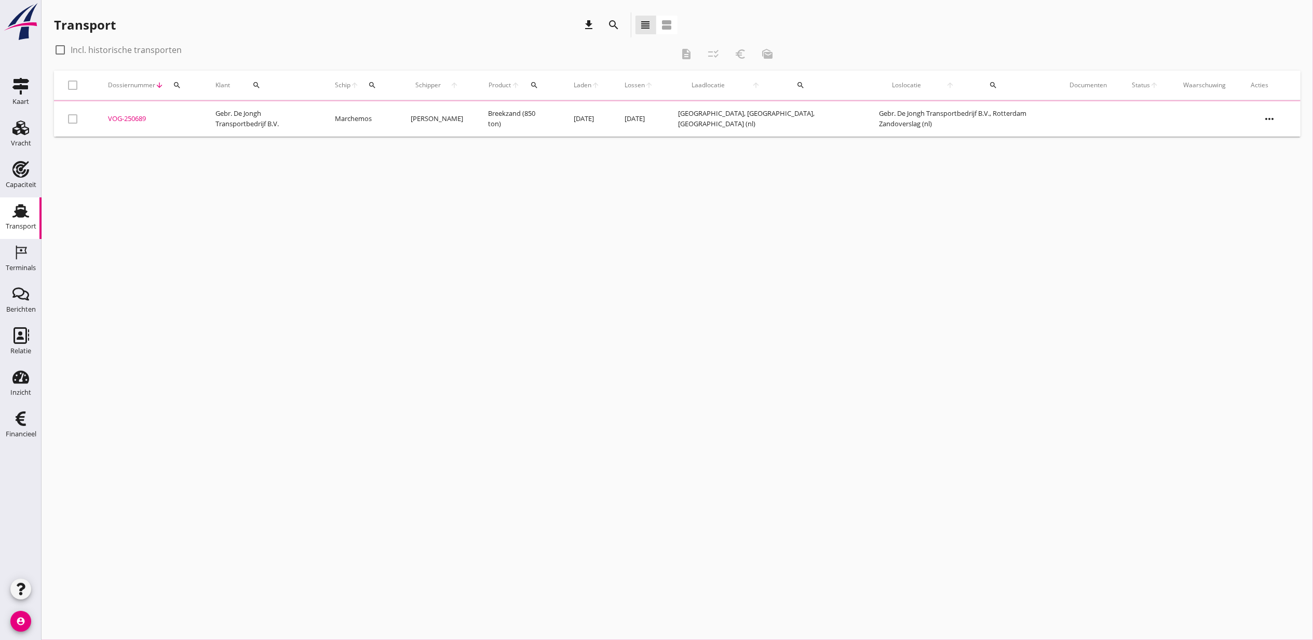
click at [615, 29] on icon "search" at bounding box center [614, 25] width 12 height 12
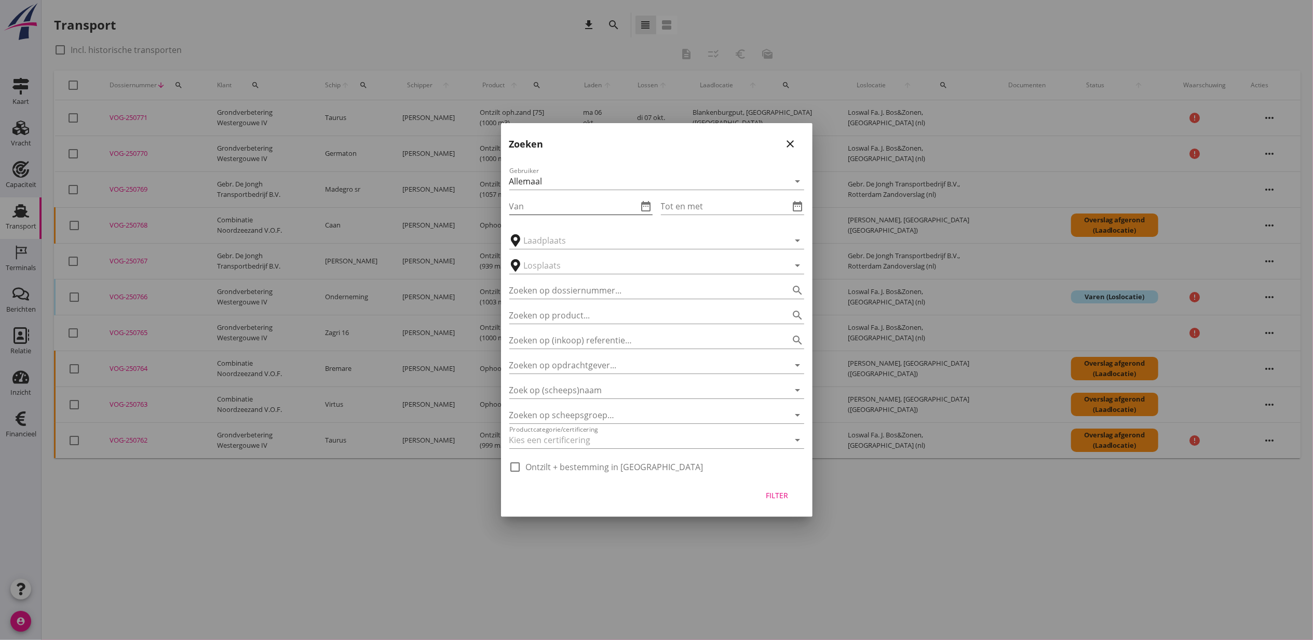
click at [649, 204] on icon "date_range" at bounding box center [646, 206] width 12 height 12
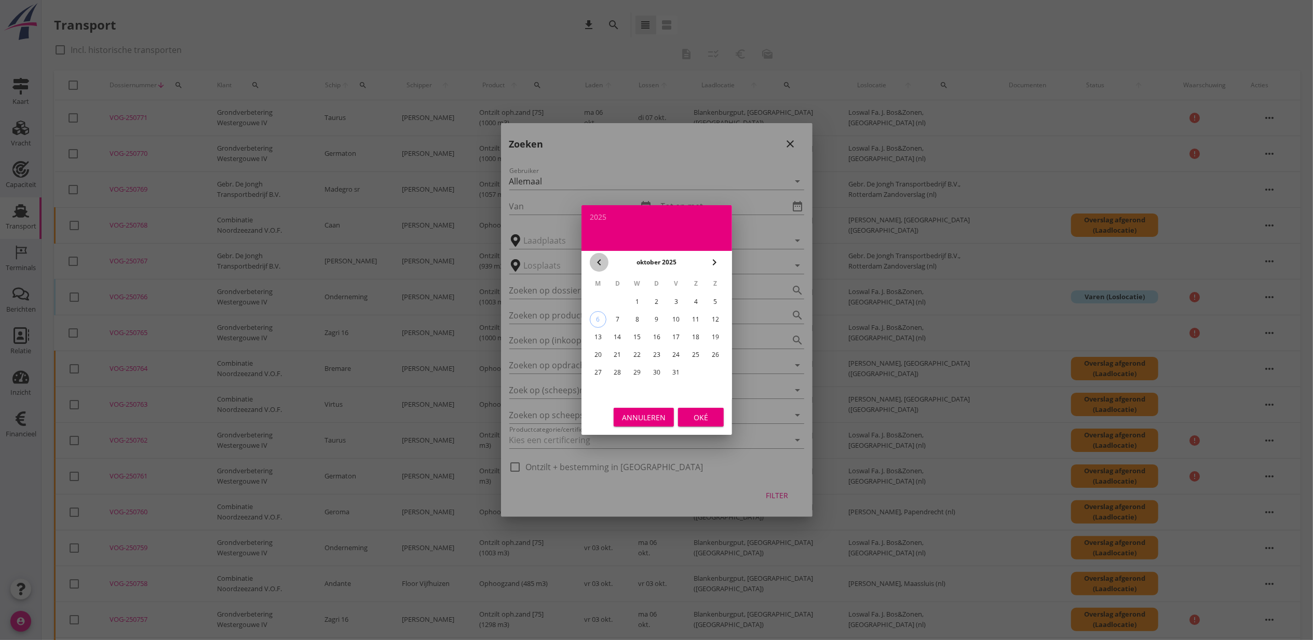
click at [599, 265] on icon "chevron_left" at bounding box center [599, 262] width 12 height 12
click at [698, 353] on div "27" at bounding box center [696, 354] width 17 height 17
type input "[DATE]"
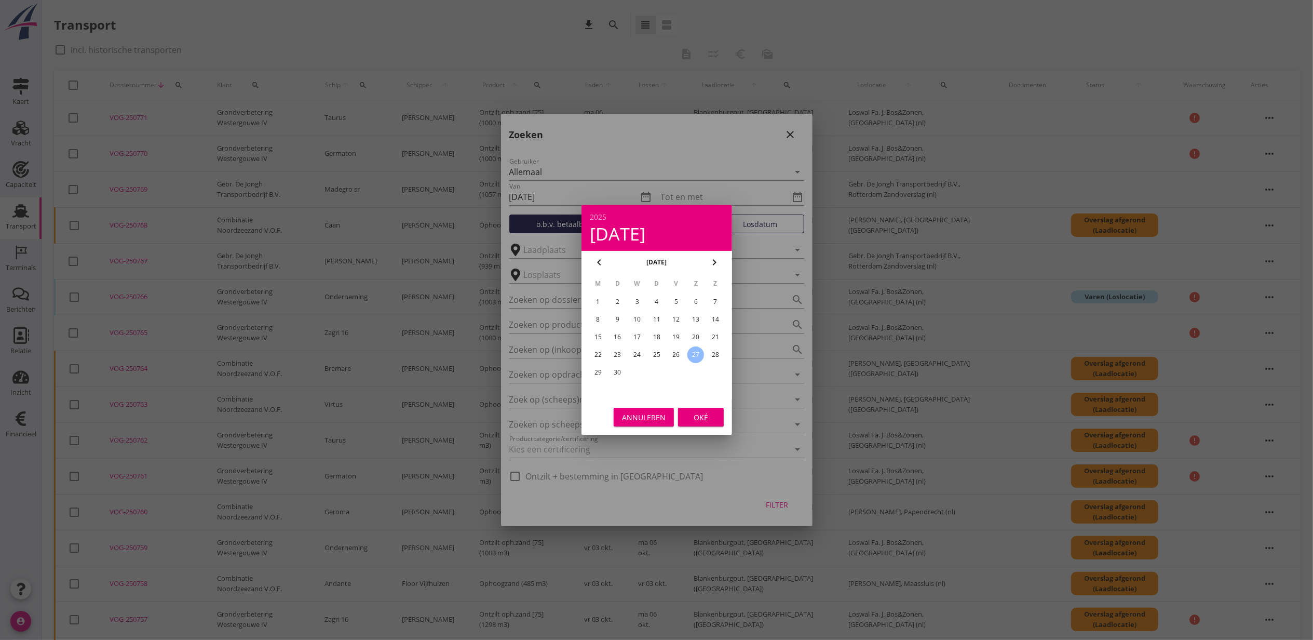
click at [705, 414] on div "Oké" at bounding box center [701, 417] width 29 height 11
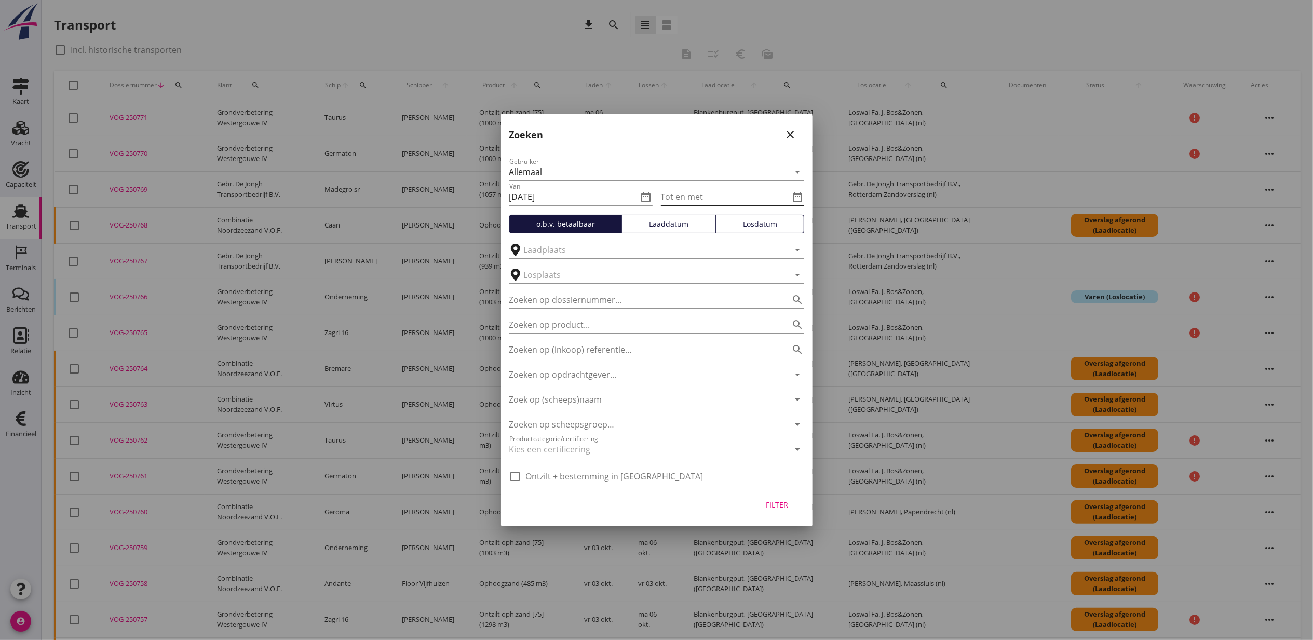
click at [801, 197] on icon "date_range" at bounding box center [798, 197] width 12 height 12
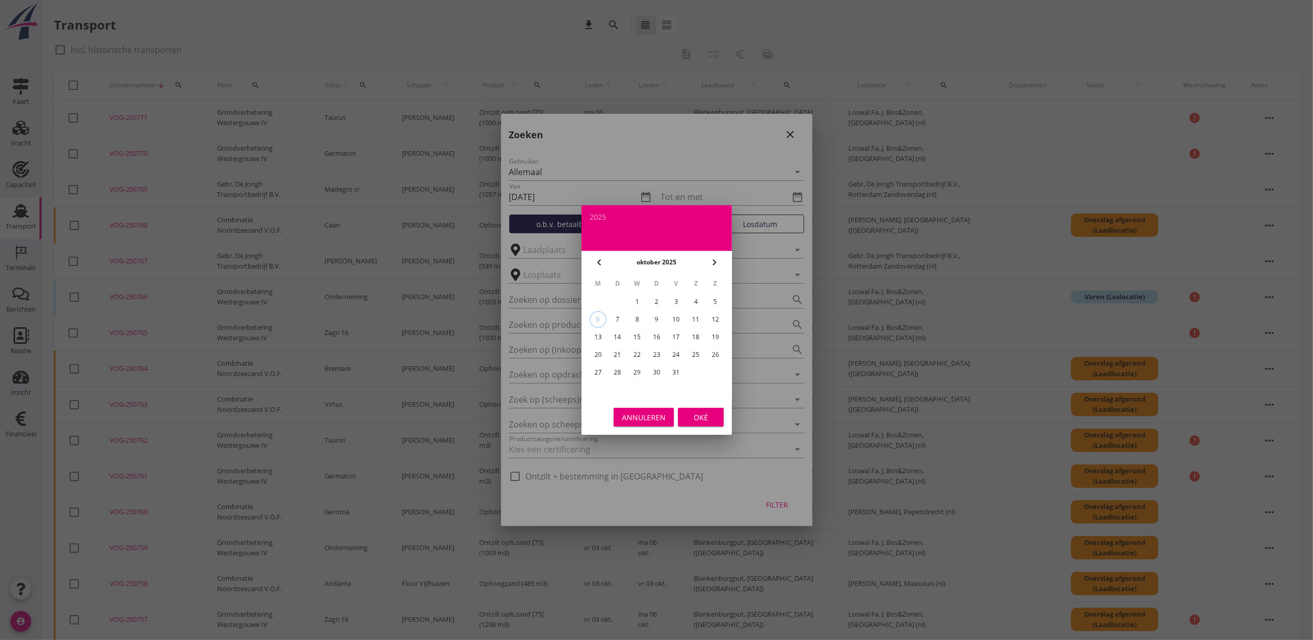
click at [711, 302] on div "5" at bounding box center [715, 301] width 17 height 17
type input "[DATE]"
click at [705, 414] on div "Oké" at bounding box center [701, 417] width 29 height 11
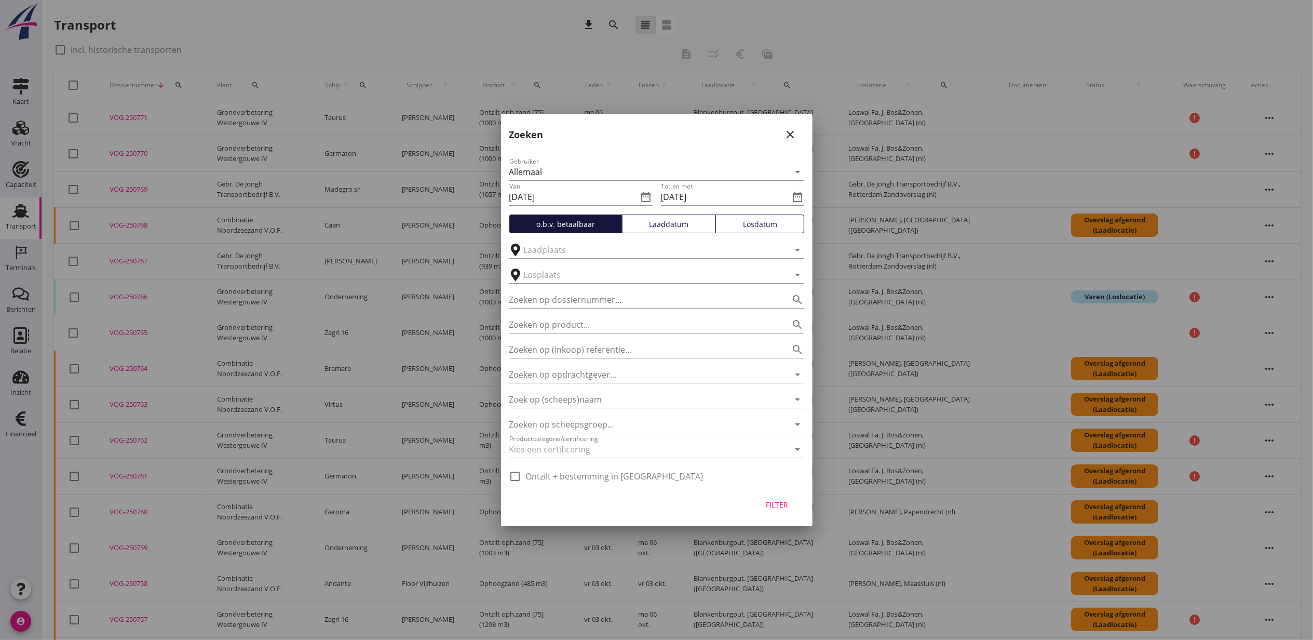
click at [669, 221] on div "Laaddatum" at bounding box center [669, 224] width 85 height 11
click at [782, 509] on div "Filter" at bounding box center [777, 504] width 29 height 11
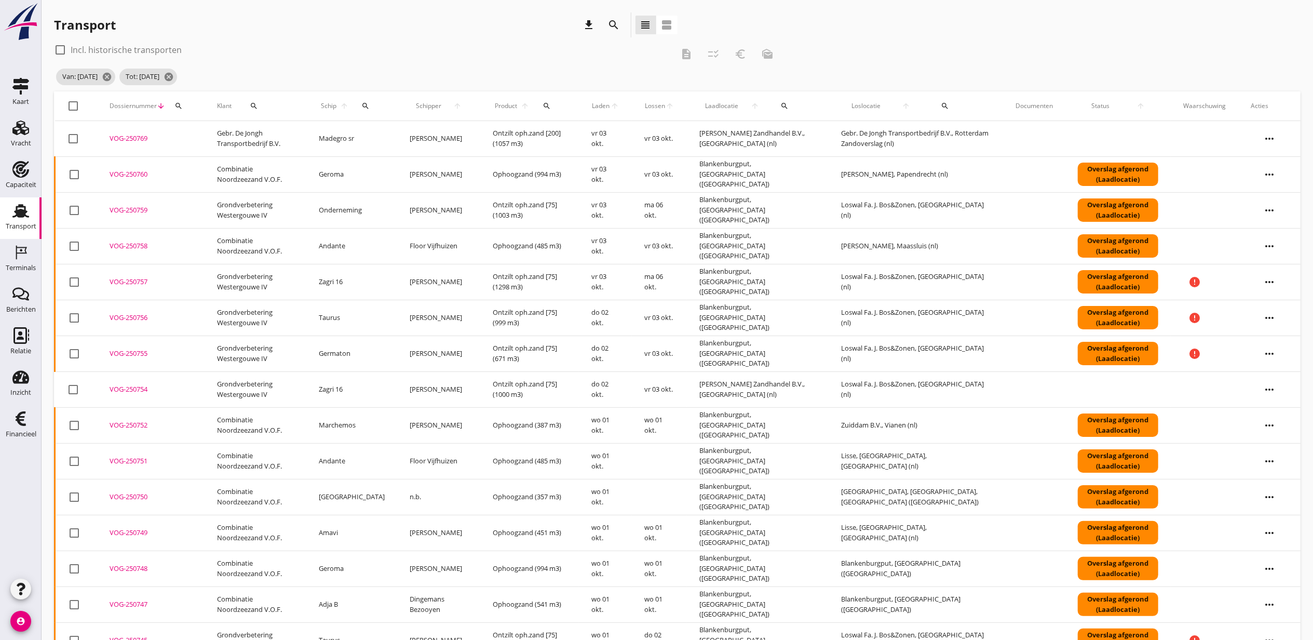
click at [605, 104] on span "Laden" at bounding box center [601, 105] width 19 height 9
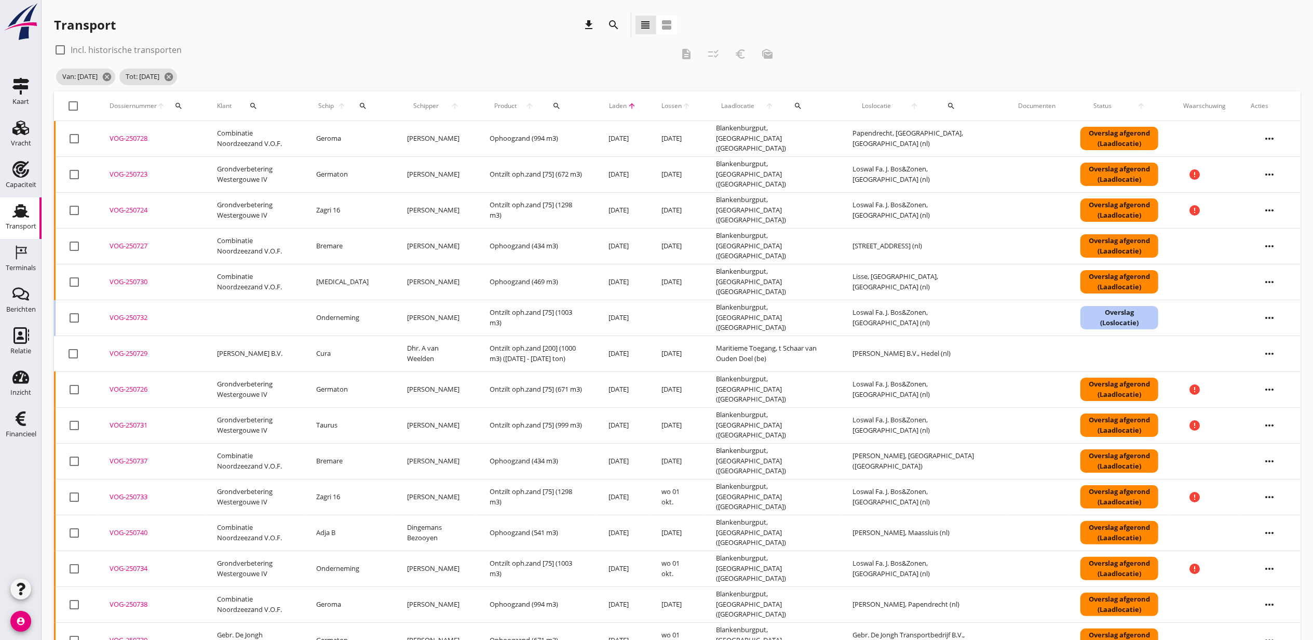
click at [140, 171] on div "VOG-250723" at bounding box center [151, 174] width 83 height 10
click at [133, 388] on div "VOG-250726" at bounding box center [151, 389] width 83 height 10
click at [250, 206] on td "Grondverbetering Westergouwe IV" at bounding box center [254, 210] width 99 height 36
click at [118, 321] on div "VOG-250732" at bounding box center [151, 318] width 83 height 10
click at [1265, 318] on icon "more_horiz" at bounding box center [1269, 317] width 29 height 29
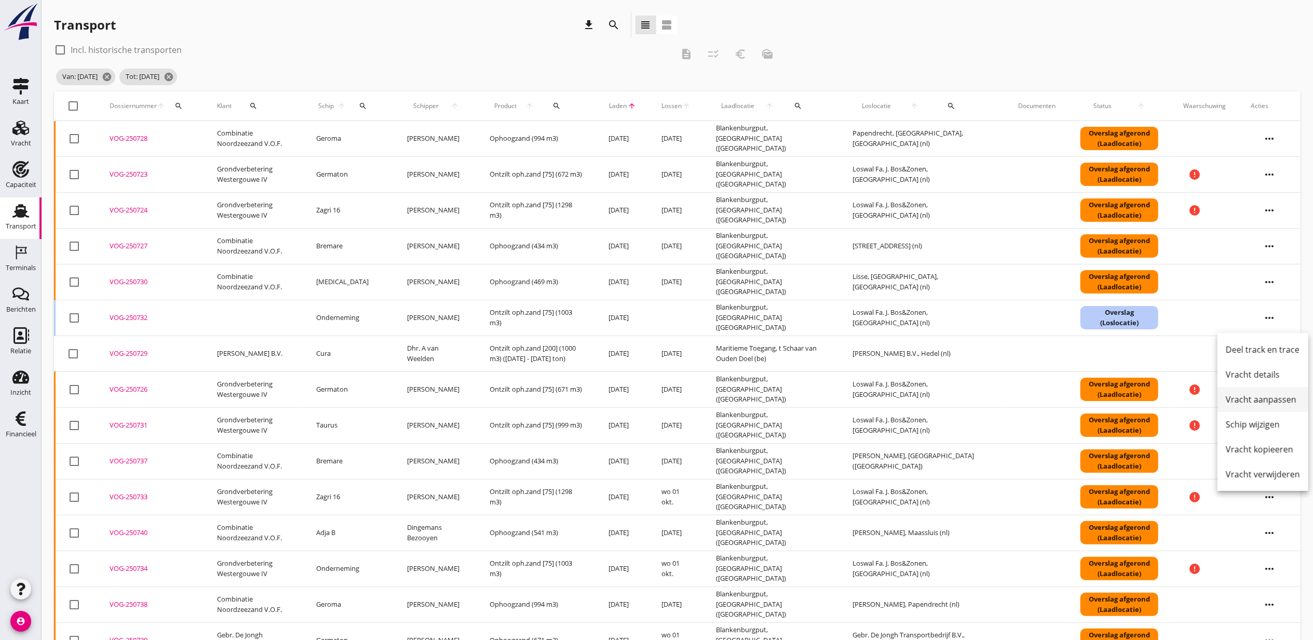
click at [1267, 400] on div "Vracht aanpassen" at bounding box center [1263, 399] width 74 height 12
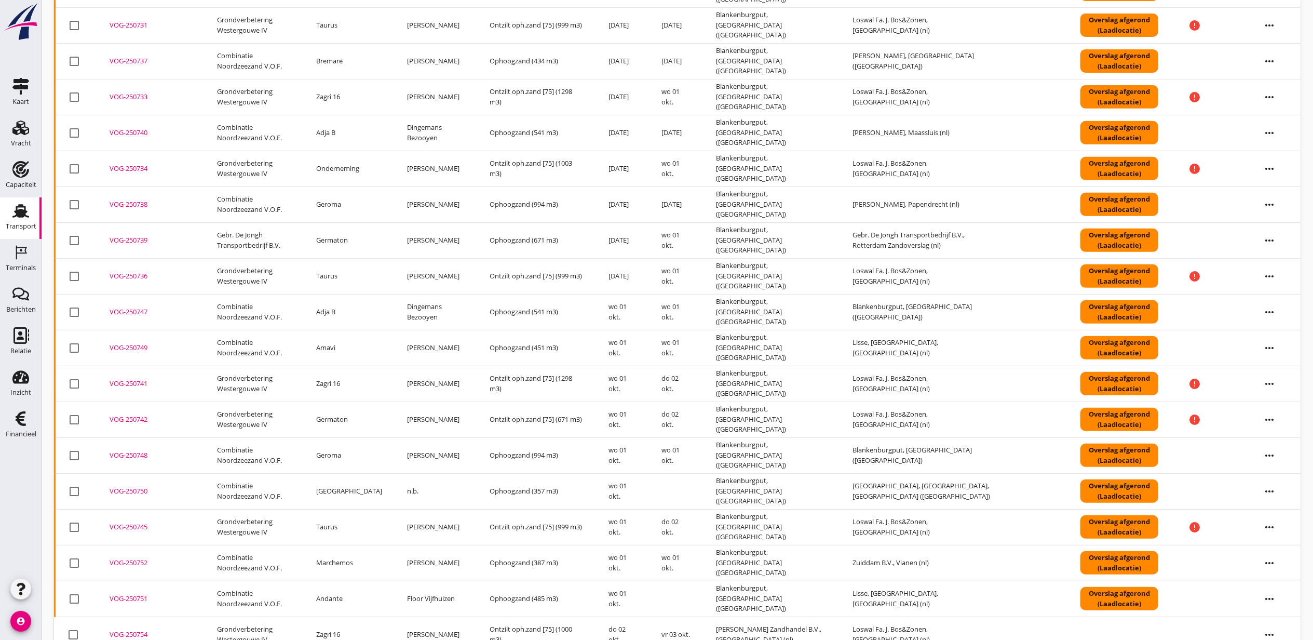
scroll to position [405, 0]
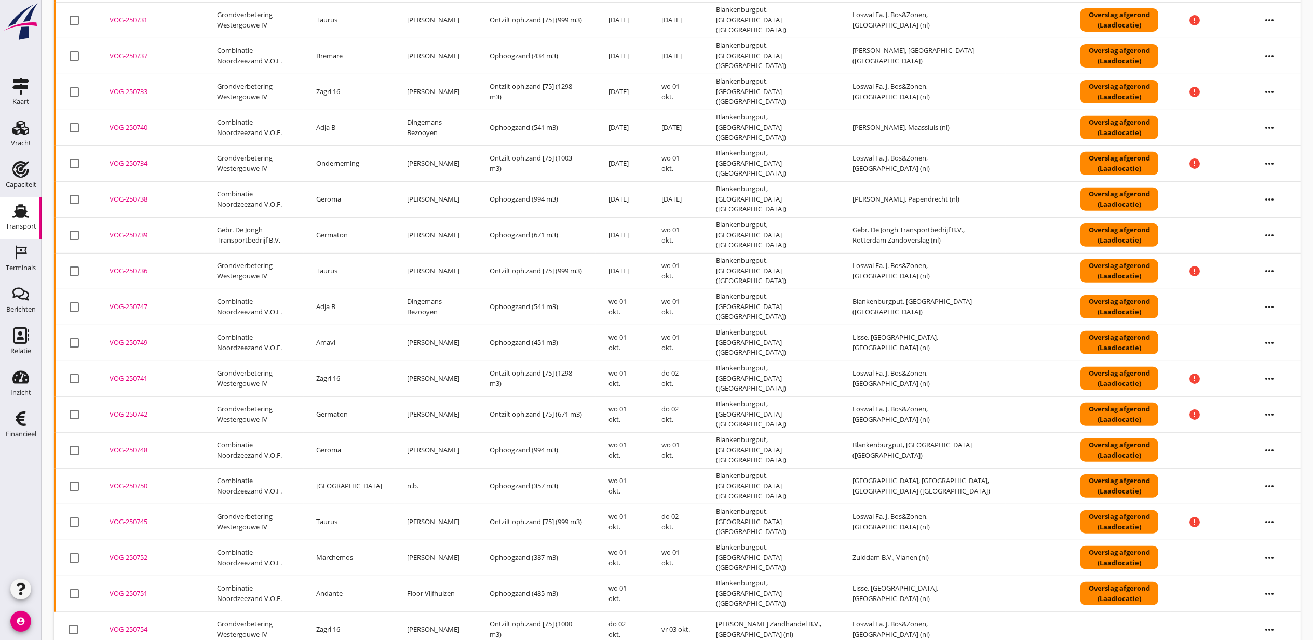
drag, startPoint x: 114, startPoint y: 20, endPoint x: 121, endPoint y: 17, distance: 7.4
click at [114, 20] on div "VOG-250731" at bounding box center [151, 20] width 83 height 10
click at [141, 93] on div "VOG-250733" at bounding box center [151, 92] width 83 height 10
click at [132, 237] on div "VOG-250739" at bounding box center [151, 235] width 83 height 10
click at [131, 163] on div "VOG-250734" at bounding box center [151, 163] width 83 height 10
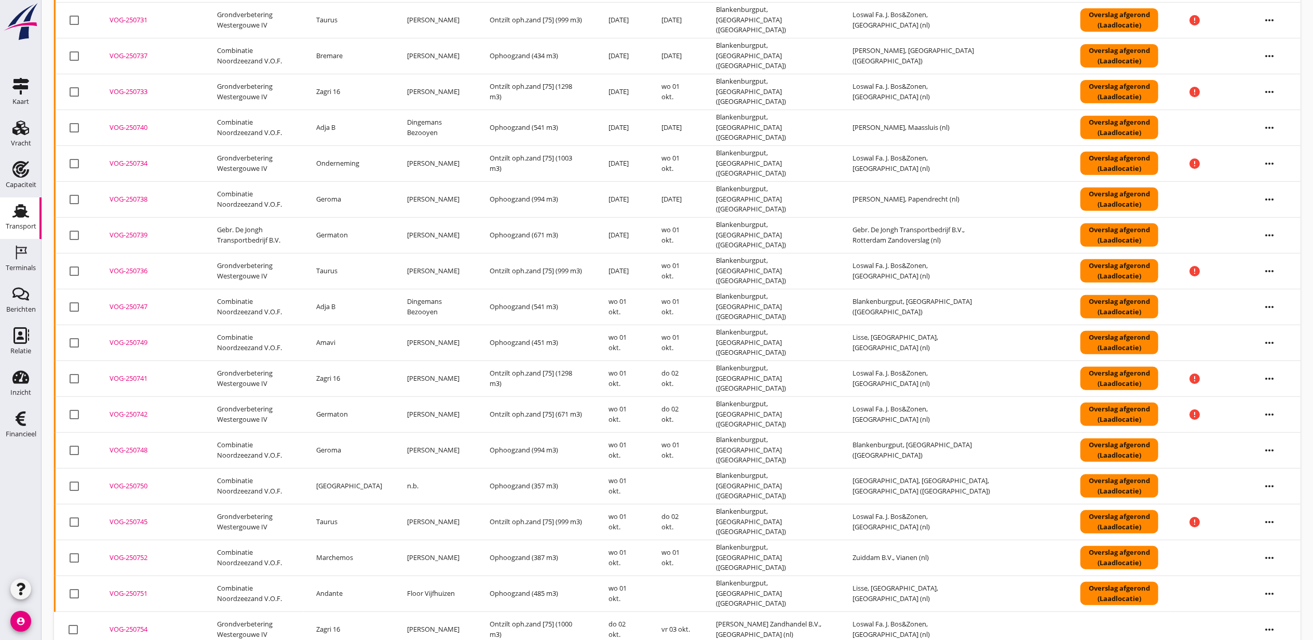
click at [130, 271] on div "VOG-250736" at bounding box center [151, 271] width 83 height 10
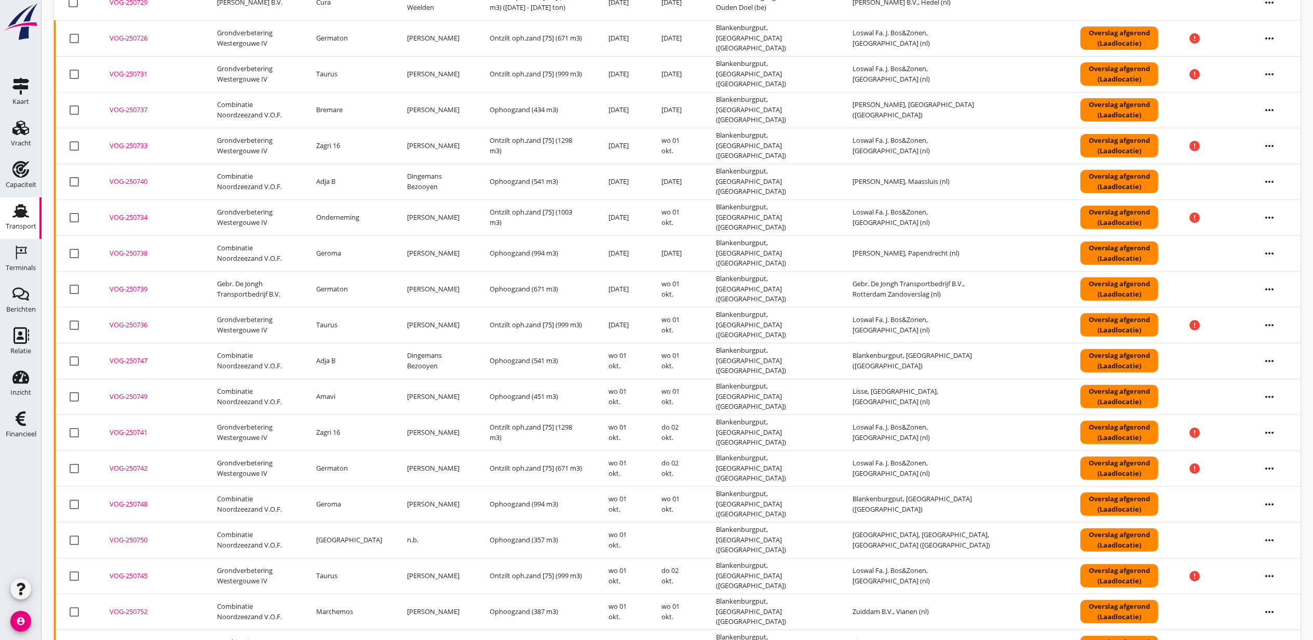
scroll to position [336, 0]
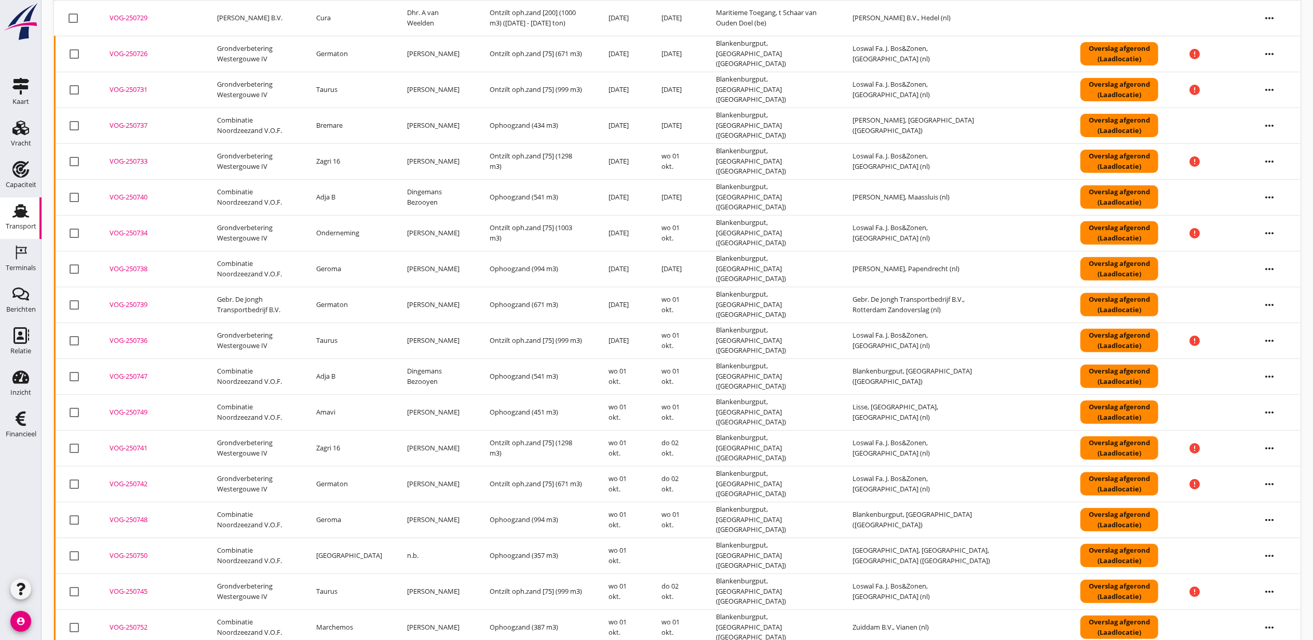
click at [150, 16] on div "VOG-250729" at bounding box center [151, 18] width 83 height 10
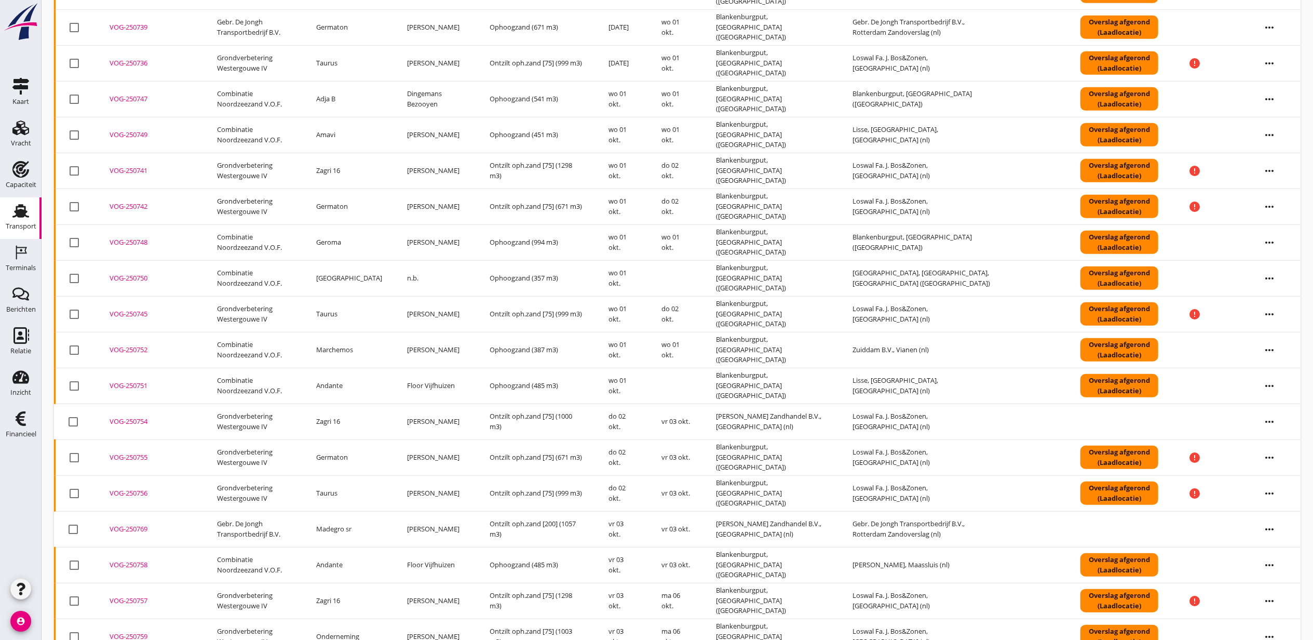
scroll to position [681, 0]
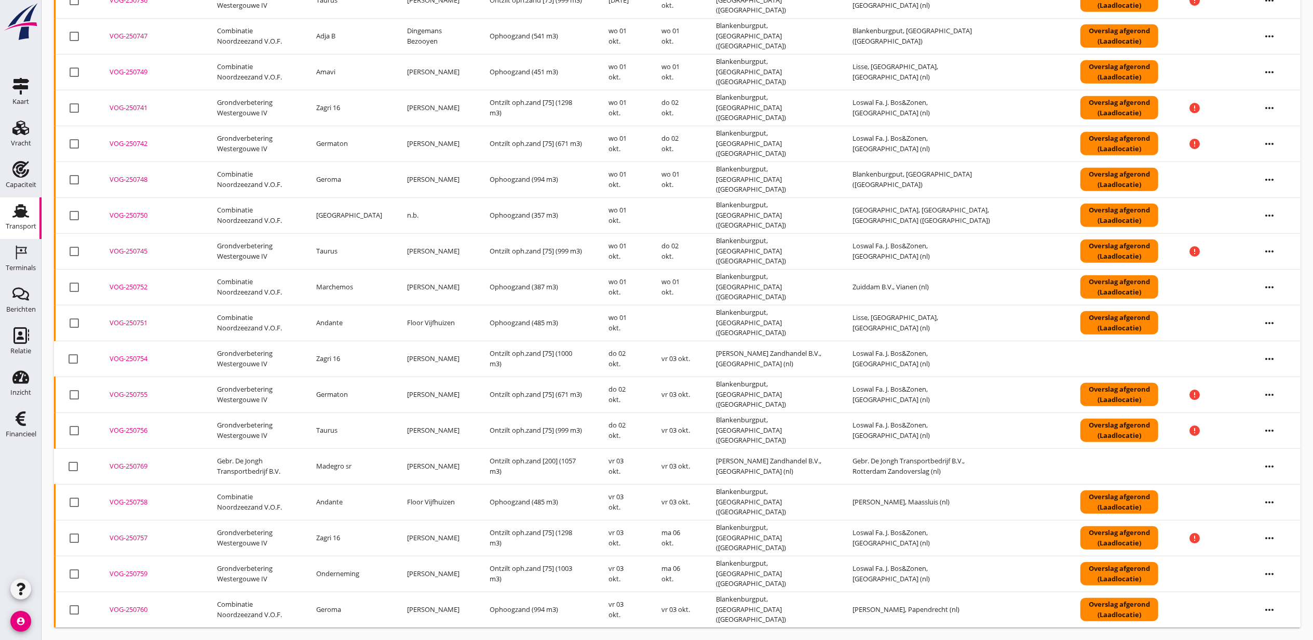
drag, startPoint x: 142, startPoint y: 142, endPoint x: 142, endPoint y: 131, distance: 10.9
click at [142, 142] on div "VOG-250742" at bounding box center [151, 144] width 83 height 10
click at [138, 104] on div "VOG-250741" at bounding box center [151, 108] width 83 height 10
click at [144, 250] on div "VOG-250745" at bounding box center [151, 251] width 83 height 10
click at [135, 355] on div "VOG-250754" at bounding box center [151, 359] width 83 height 10
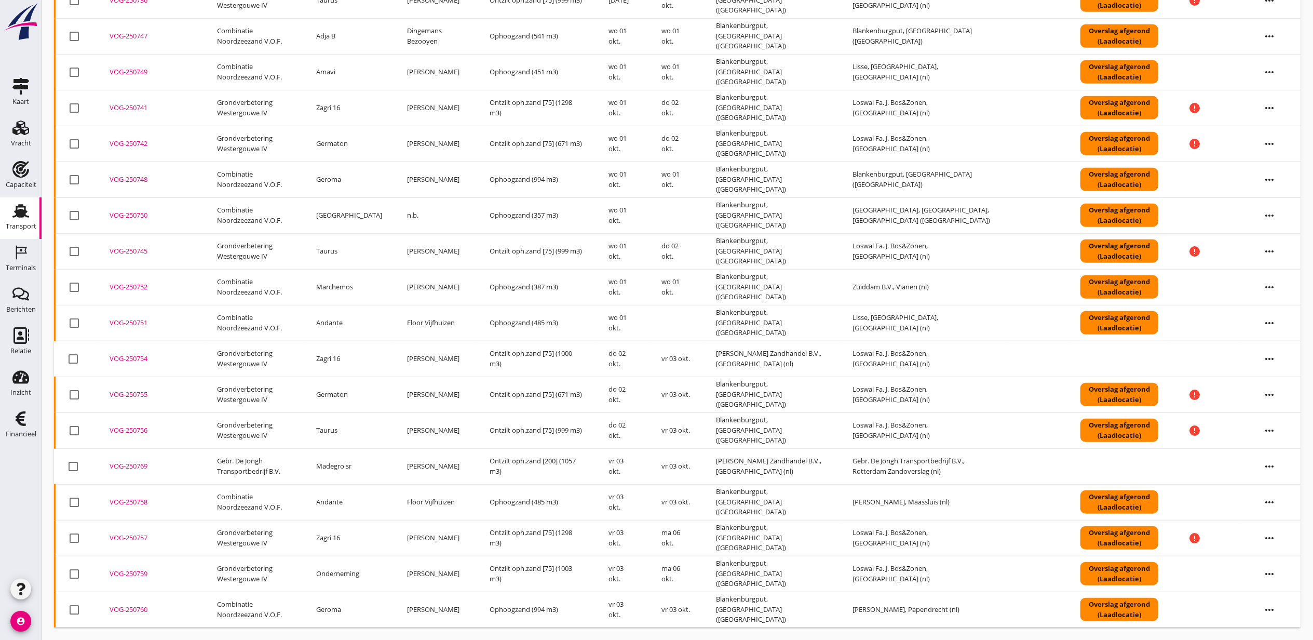
click at [140, 358] on div "VOG-250754" at bounding box center [151, 359] width 83 height 10
click at [136, 393] on div "VOG-250755" at bounding box center [151, 395] width 83 height 10
click at [120, 430] on div "VOG-250756" at bounding box center [151, 430] width 83 height 10
click at [135, 534] on div "VOG-250757" at bounding box center [151, 538] width 83 height 10
click at [22, 257] on icon "Terminals" at bounding box center [20, 252] width 17 height 17
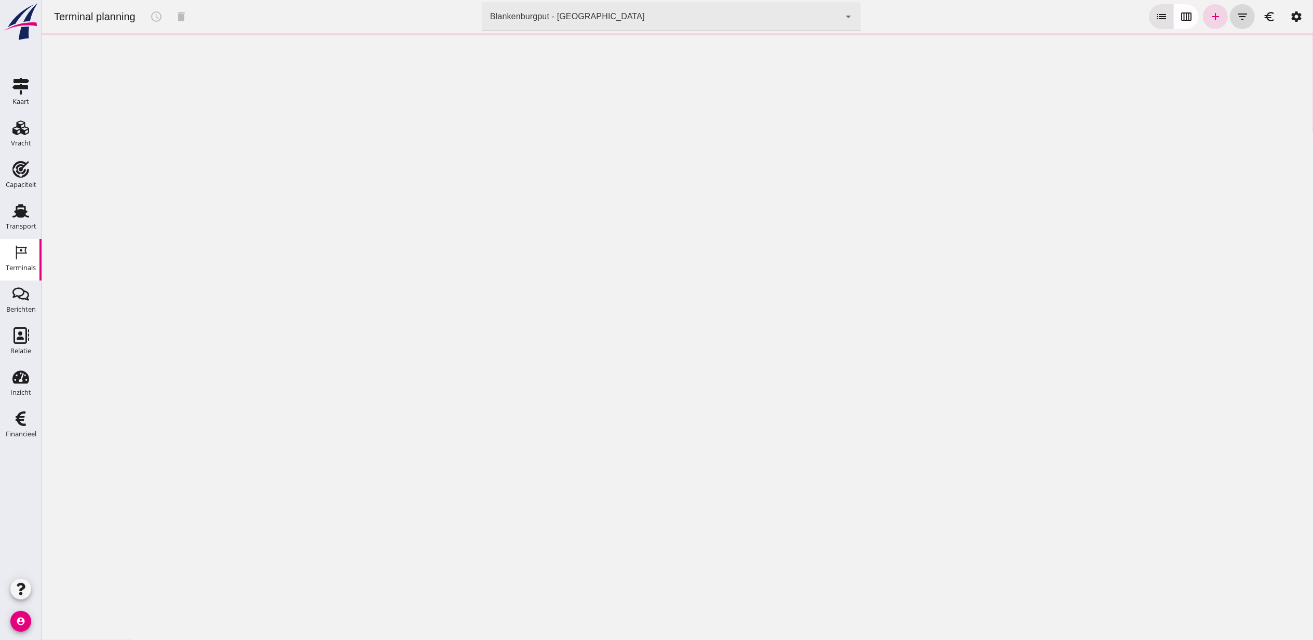
click at [687, 23] on div "Blankenburgput - Rotterdam e6c78bfd-e3f1-4bb9-b01e-b37ce3668b52" at bounding box center [660, 16] width 358 height 29
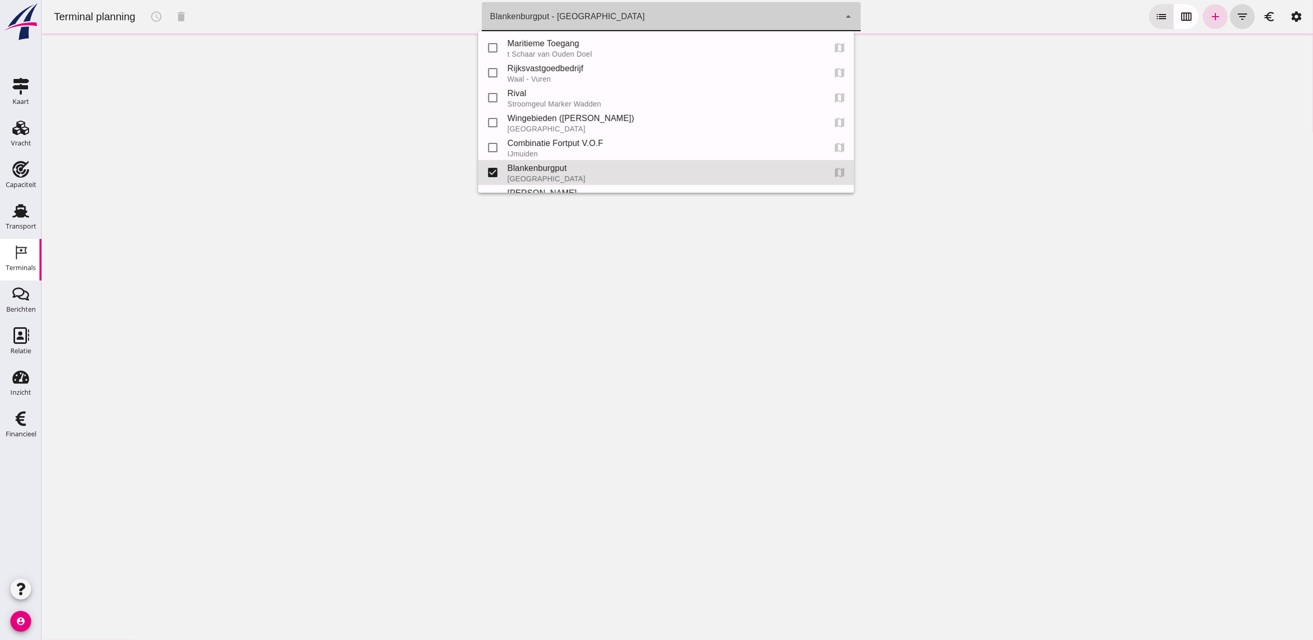
scroll to position [46, 0]
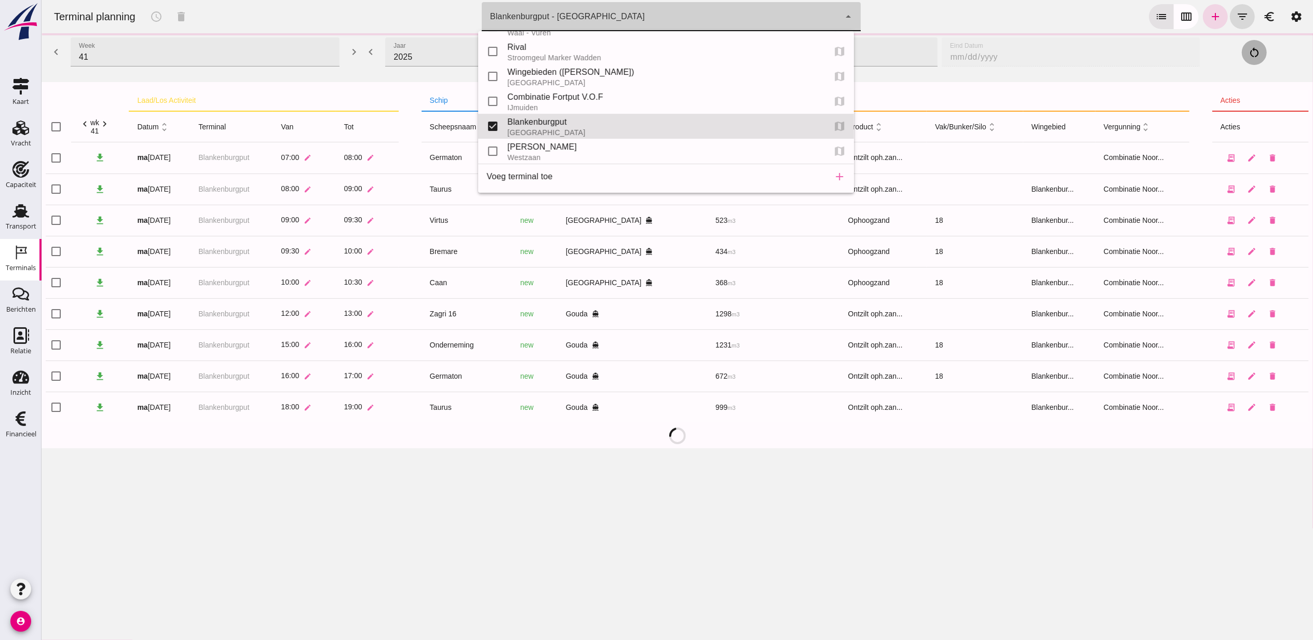
click at [345, 15] on div "Terminal planning schedule delete terminal Blankenburgput - Rotterdam e6c78bfd-…" at bounding box center [677, 16] width 1264 height 33
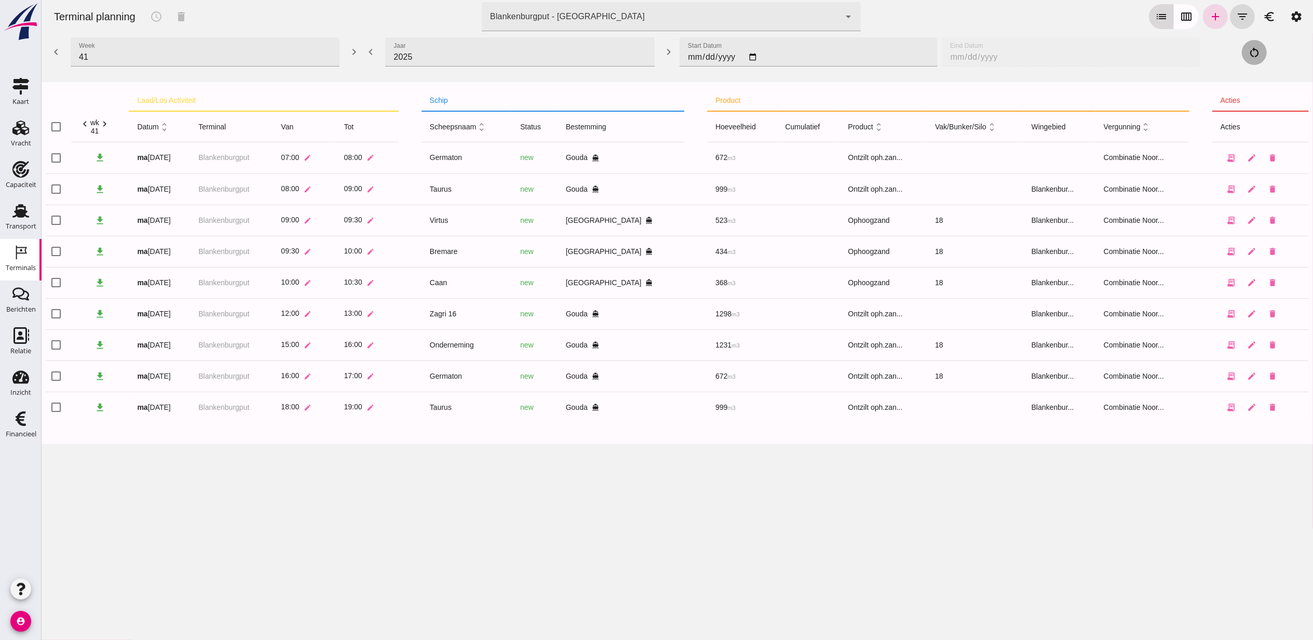
click at [1182, 17] on icon "calendar_view_week" at bounding box center [1186, 16] width 12 height 12
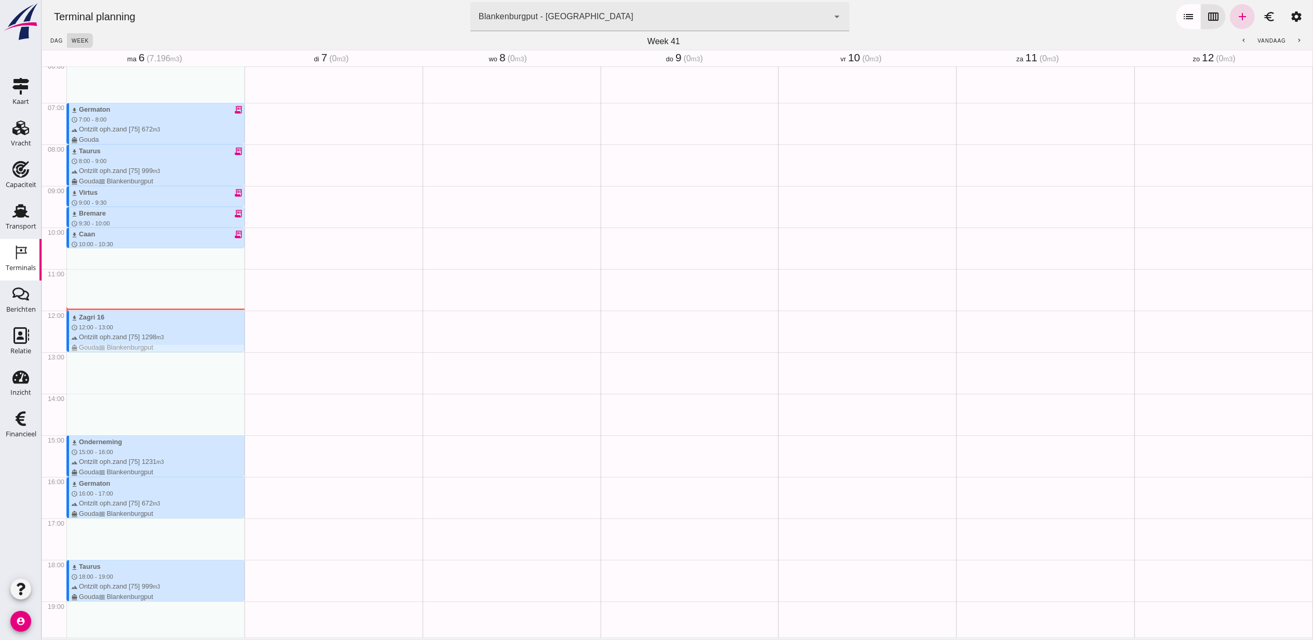
scroll to position [218, 0]
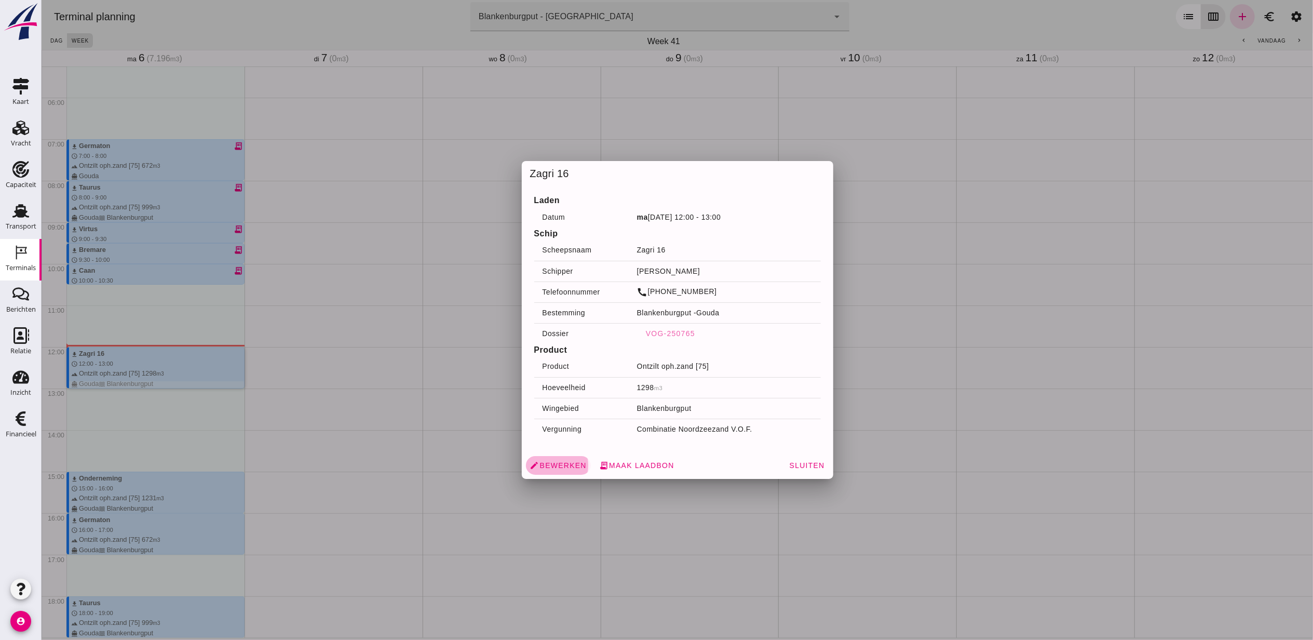
drag, startPoint x: 193, startPoint y: 371, endPoint x: 548, endPoint y: 464, distance: 367.8
click at [548, 464] on span "edit Bewerken" at bounding box center [558, 465] width 57 height 9
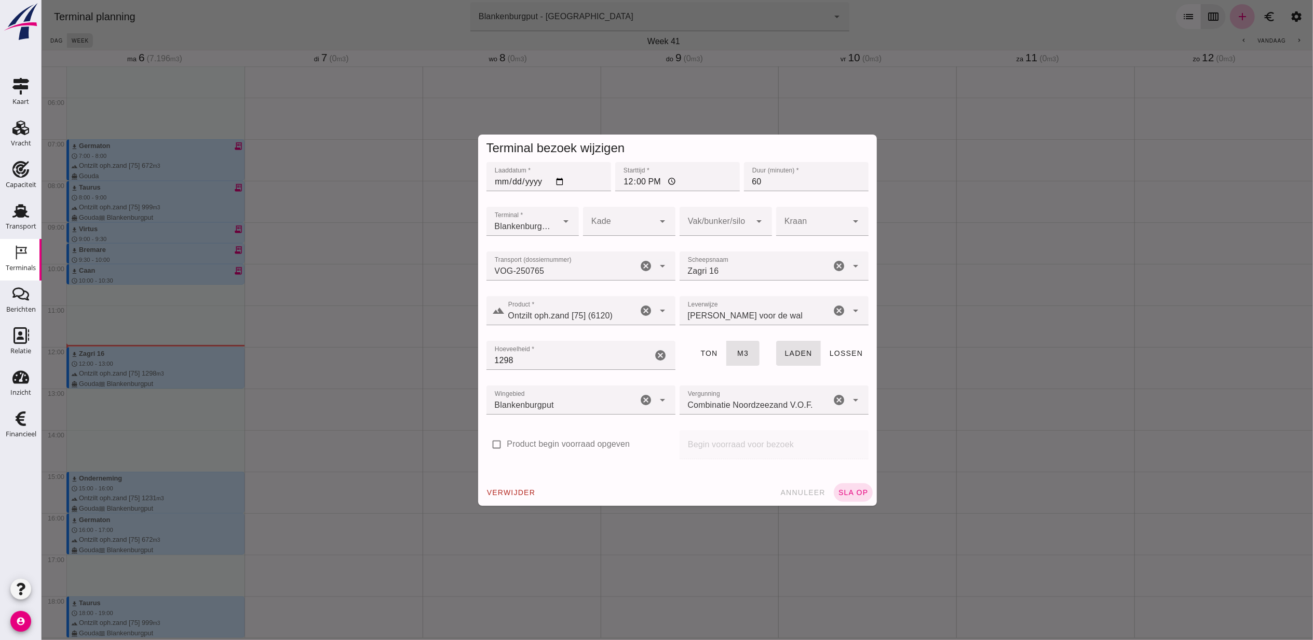
click at [625, 182] on input "12:00" at bounding box center [677, 176] width 125 height 29
type input "13:30"
click at [860, 485] on button "sla op" at bounding box center [853, 492] width 39 height 19
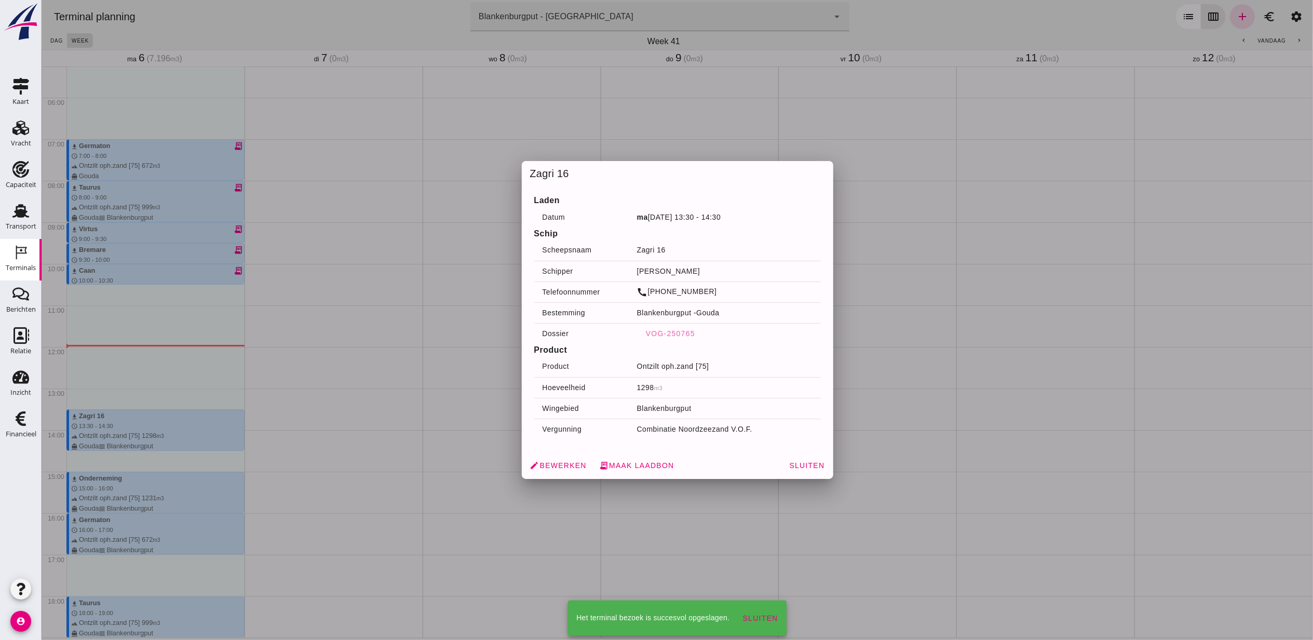
click at [785, 462] on button "Sluiten" at bounding box center [806, 465] width 44 height 19
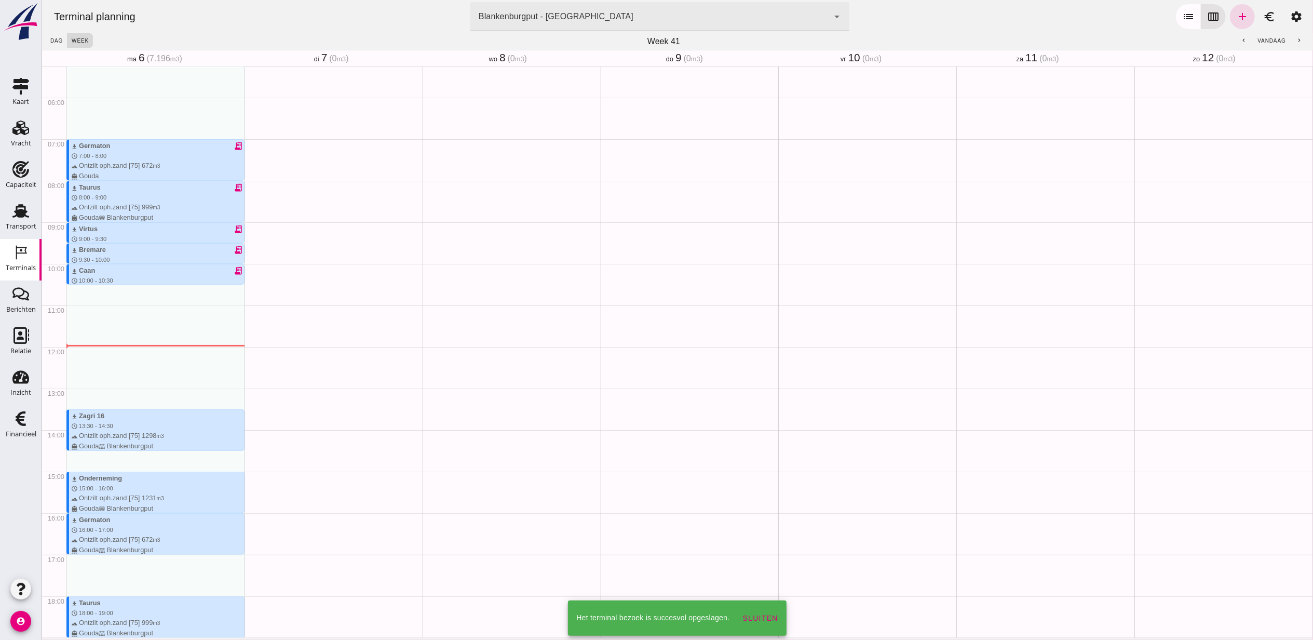
click at [792, 463] on div at bounding box center [677, 320] width 1272 height 640
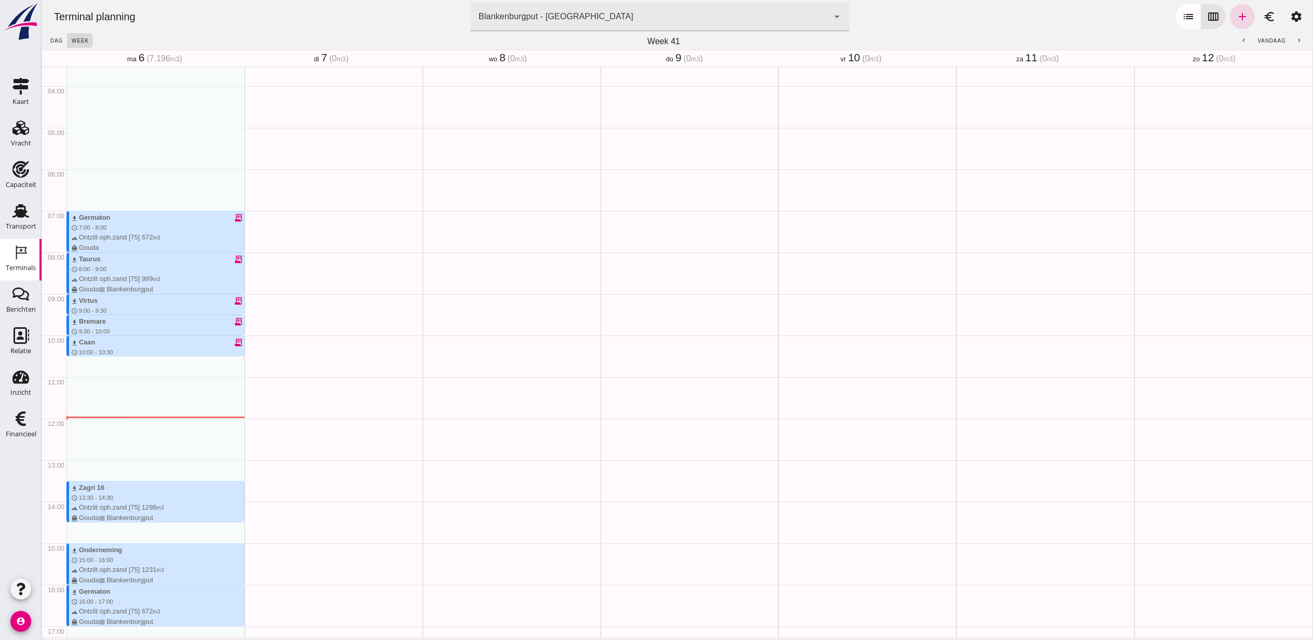
scroll to position [10, 0]
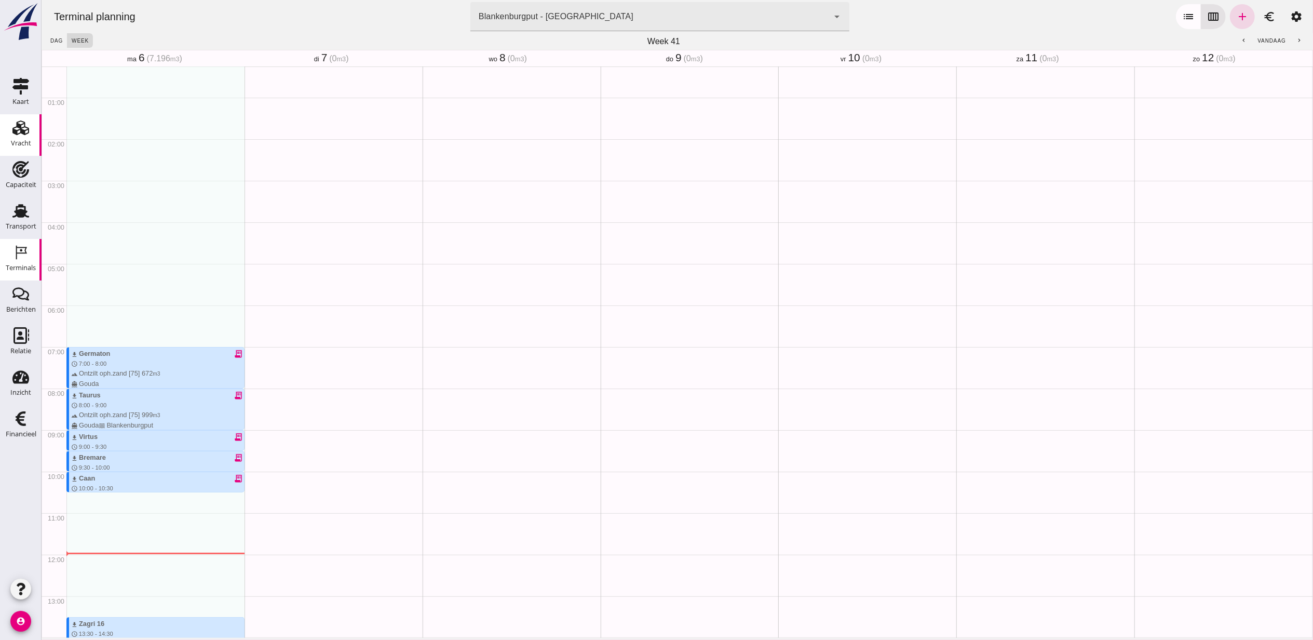
click at [27, 133] on use at bounding box center [20, 127] width 17 height 15
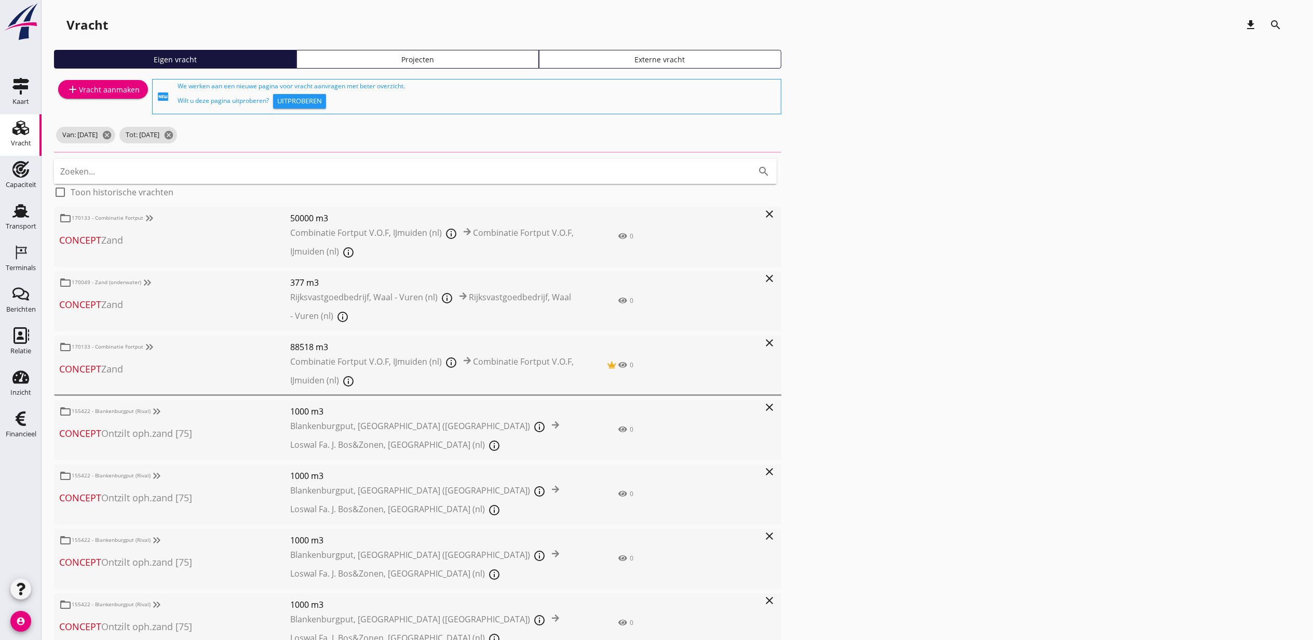
click at [354, 61] on div "Projecten" at bounding box center [417, 59] width 233 height 11
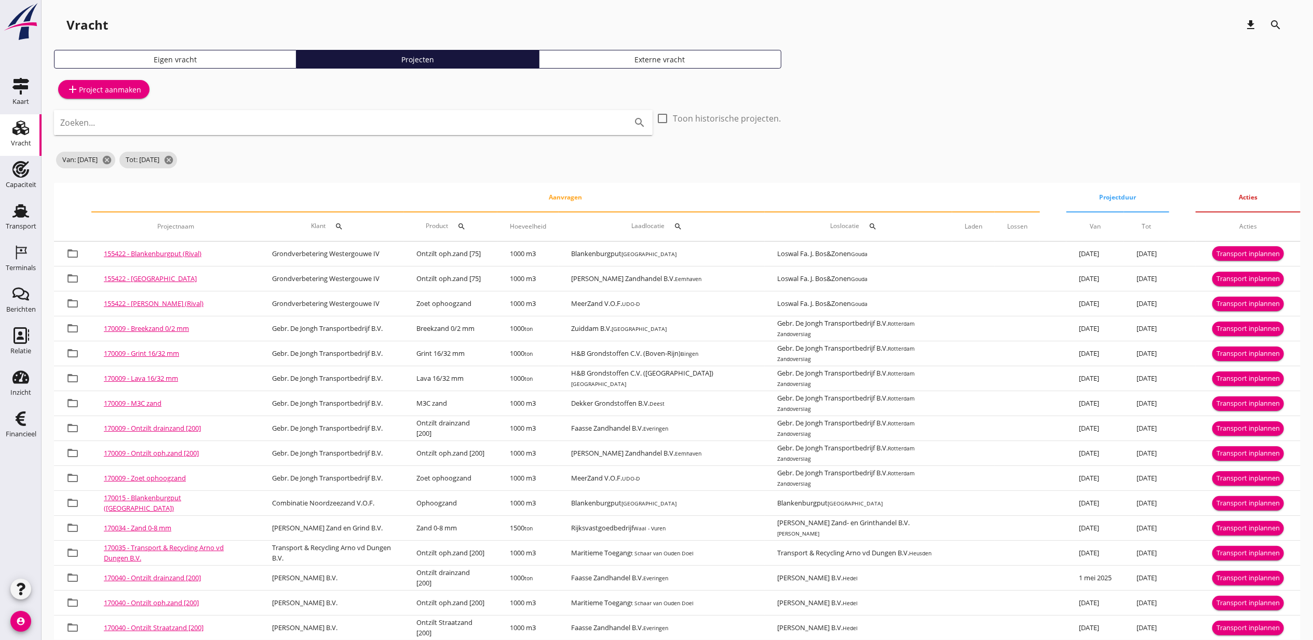
click at [242, 131] on div "Zoeken... search" at bounding box center [353, 122] width 599 height 25
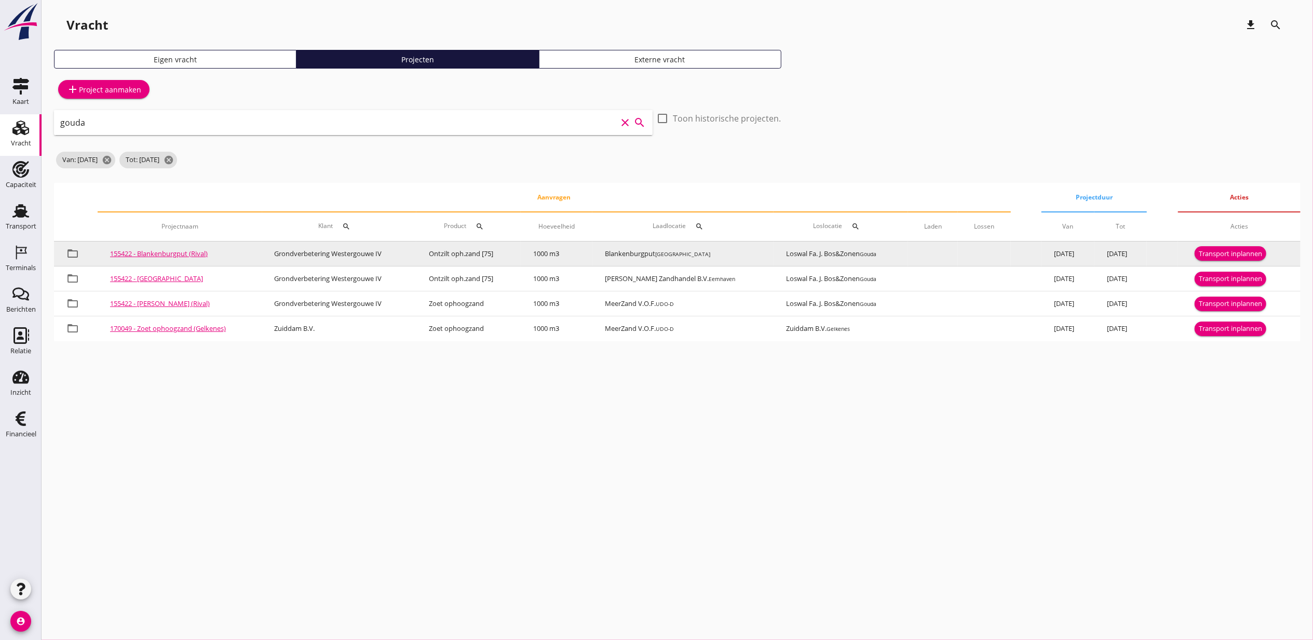
type input "gouda"
click at [1251, 254] on div "Transport inplannen" at bounding box center [1230, 254] width 63 height 10
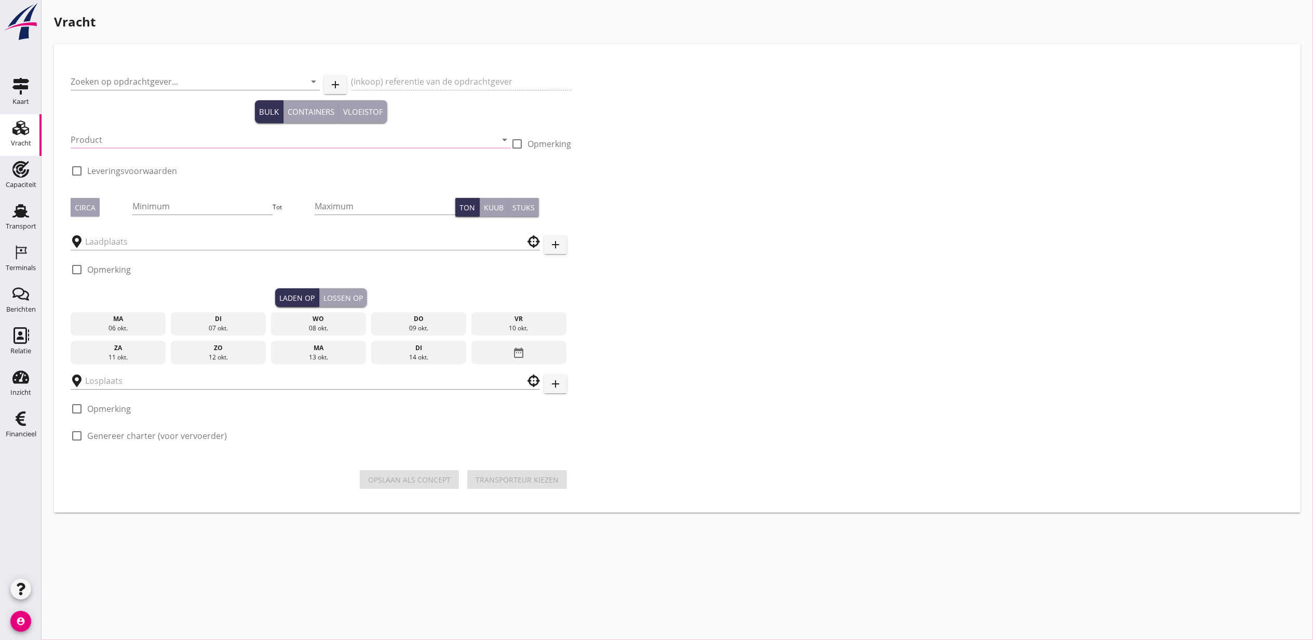
type input "Grondverbetering Westergouwe IV"
type input "Ontzilt oph.zand [75] (6120)"
type input "1000"
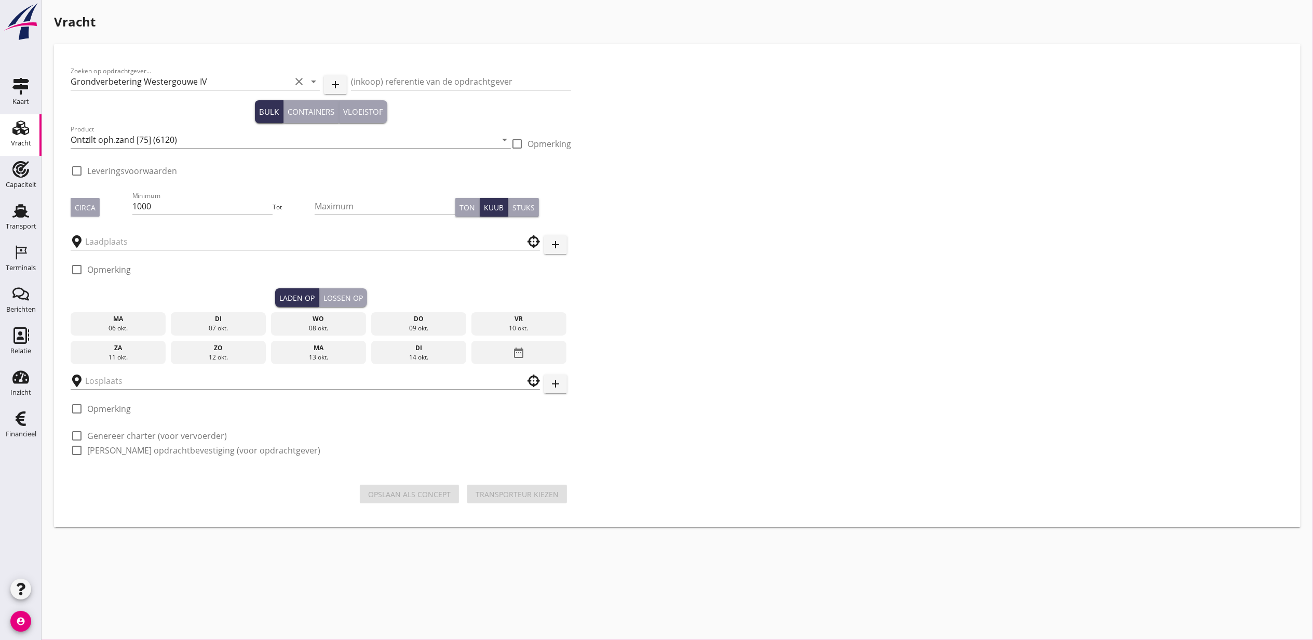
checkbox input "true"
type input "Blankenburgput"
type input "Loswal Fa. J. Bos&Zonen"
checkbox input "true"
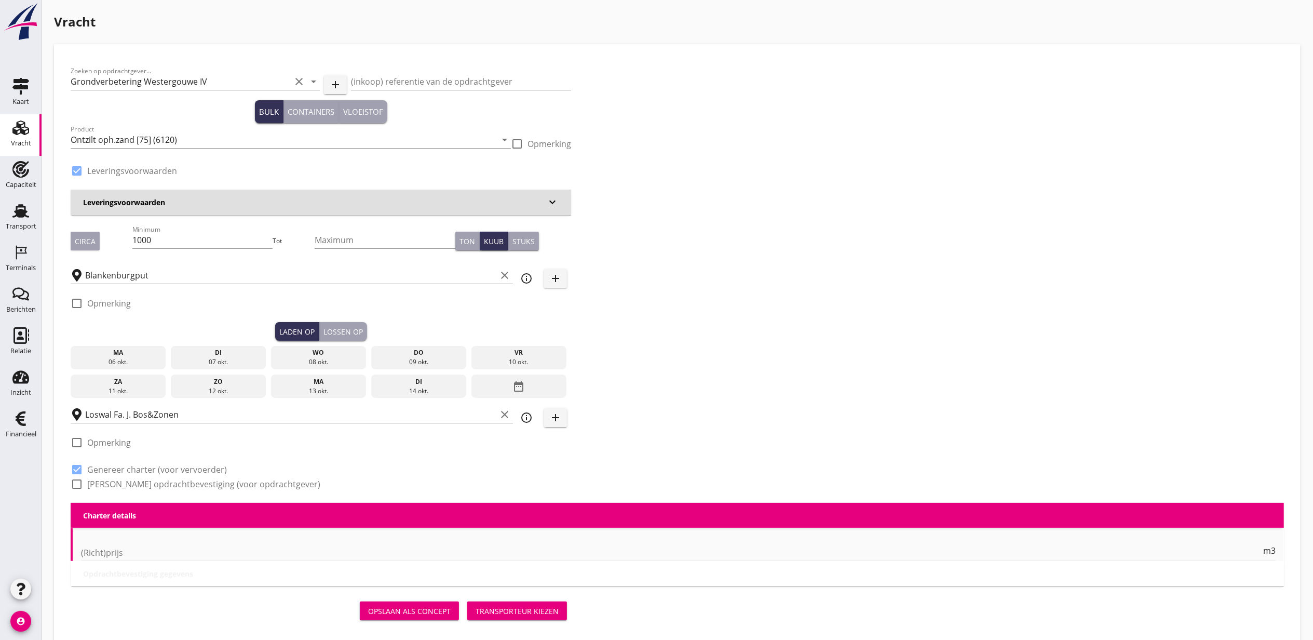
type input "2.2"
radio input "false"
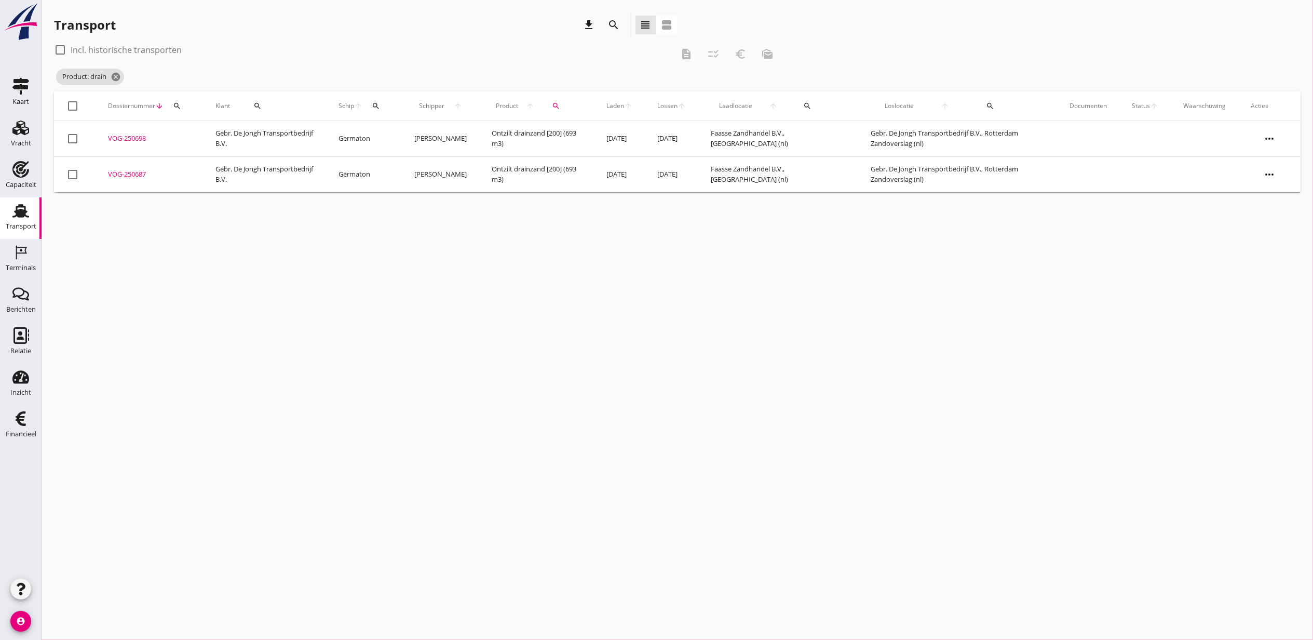
drag, startPoint x: 468, startPoint y: 371, endPoint x: 476, endPoint y: 356, distance: 16.7
click at [468, 371] on div "cancel You are impersonating another user. Transport download search view_headl…" at bounding box center [678, 320] width 1272 height 640
click at [610, 30] on icon "search" at bounding box center [614, 25] width 12 height 12
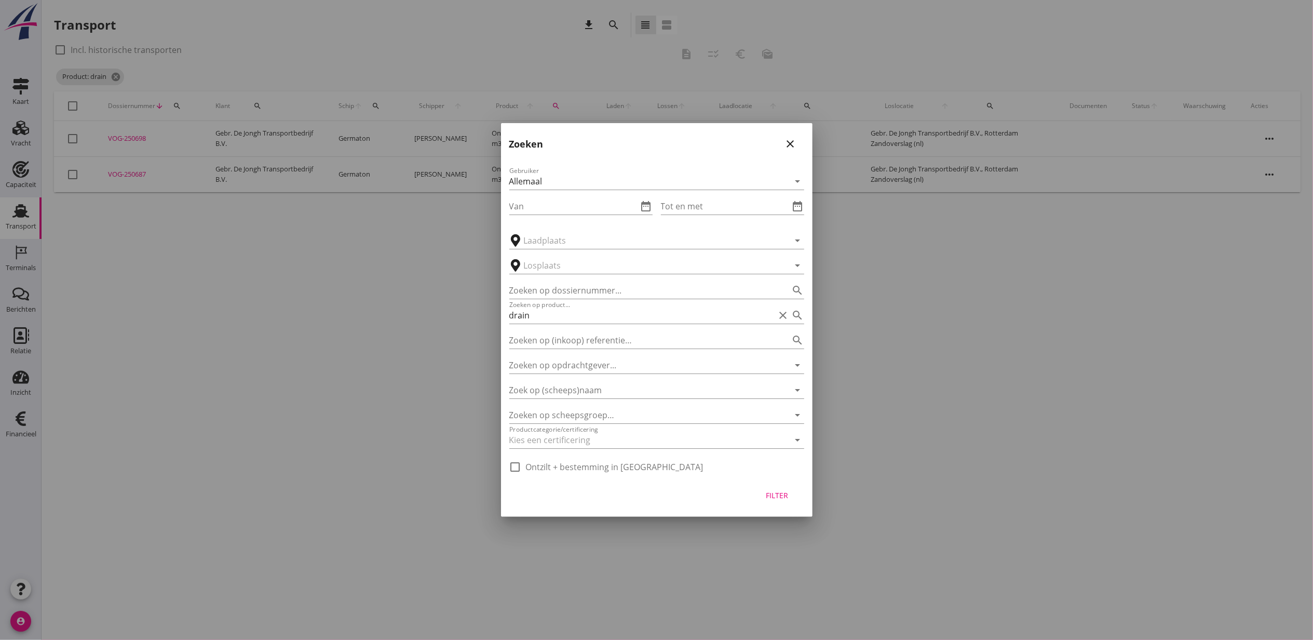
click at [331, 337] on div at bounding box center [656, 320] width 1313 height 640
click at [794, 142] on icon "close" at bounding box center [791, 144] width 12 height 12
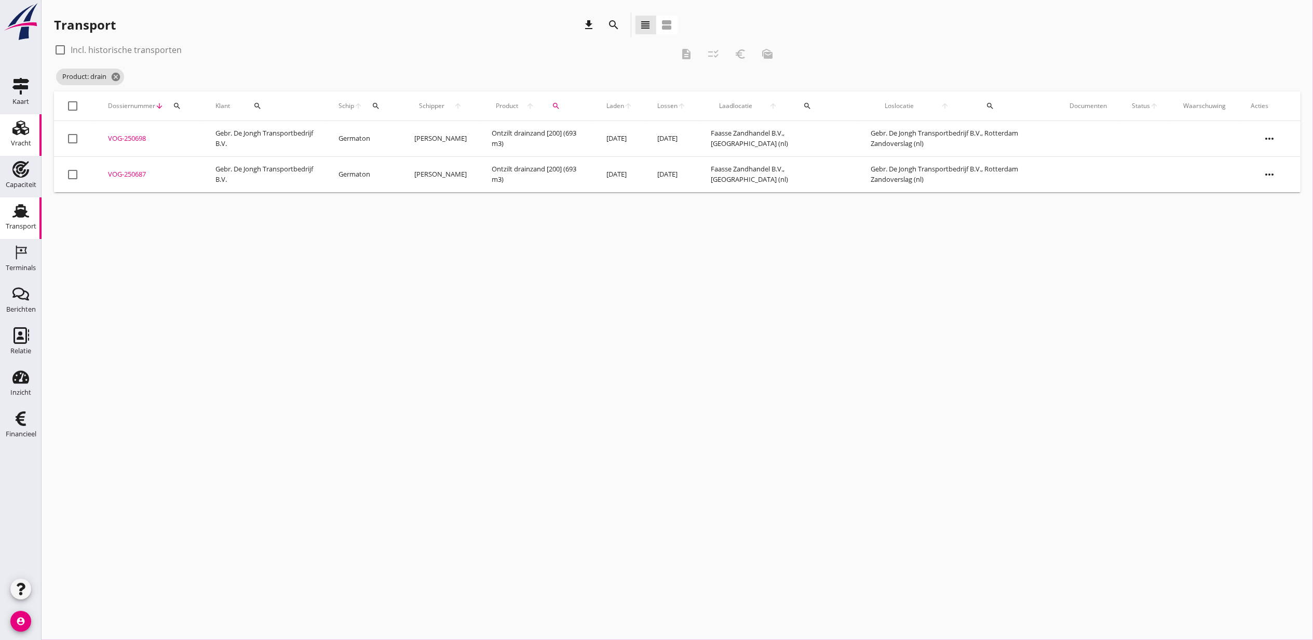
click at [25, 133] on use at bounding box center [20, 127] width 17 height 15
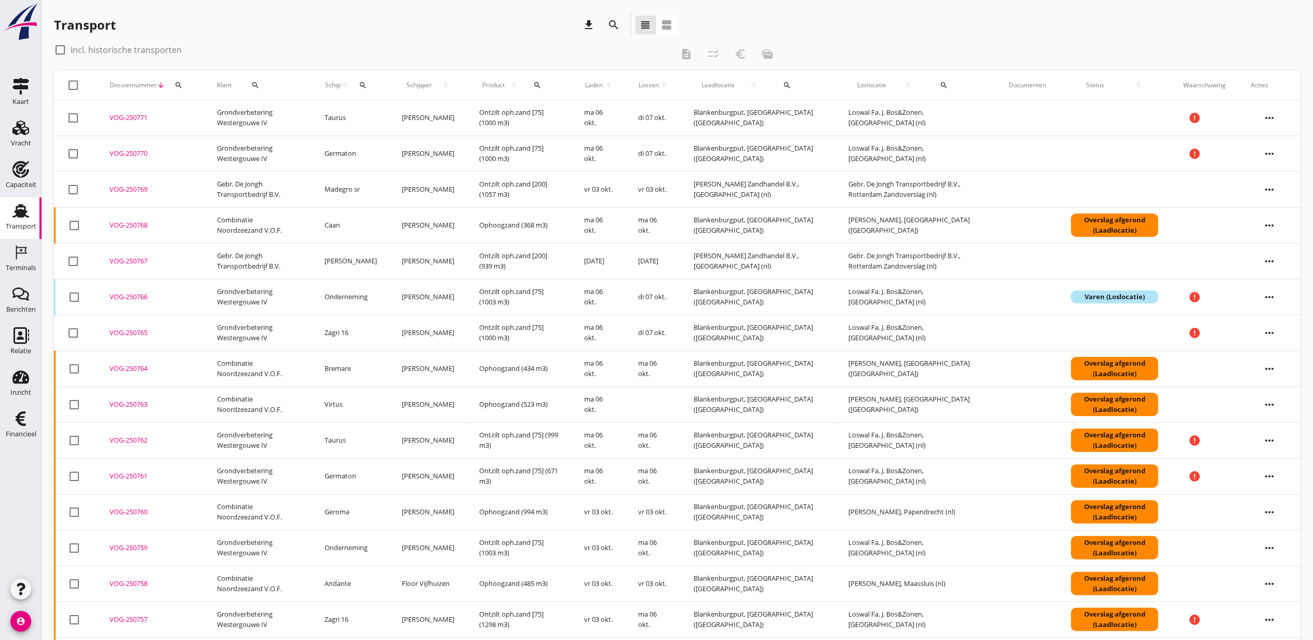
click at [133, 298] on div "VOG-250766" at bounding box center [151, 297] width 83 height 10
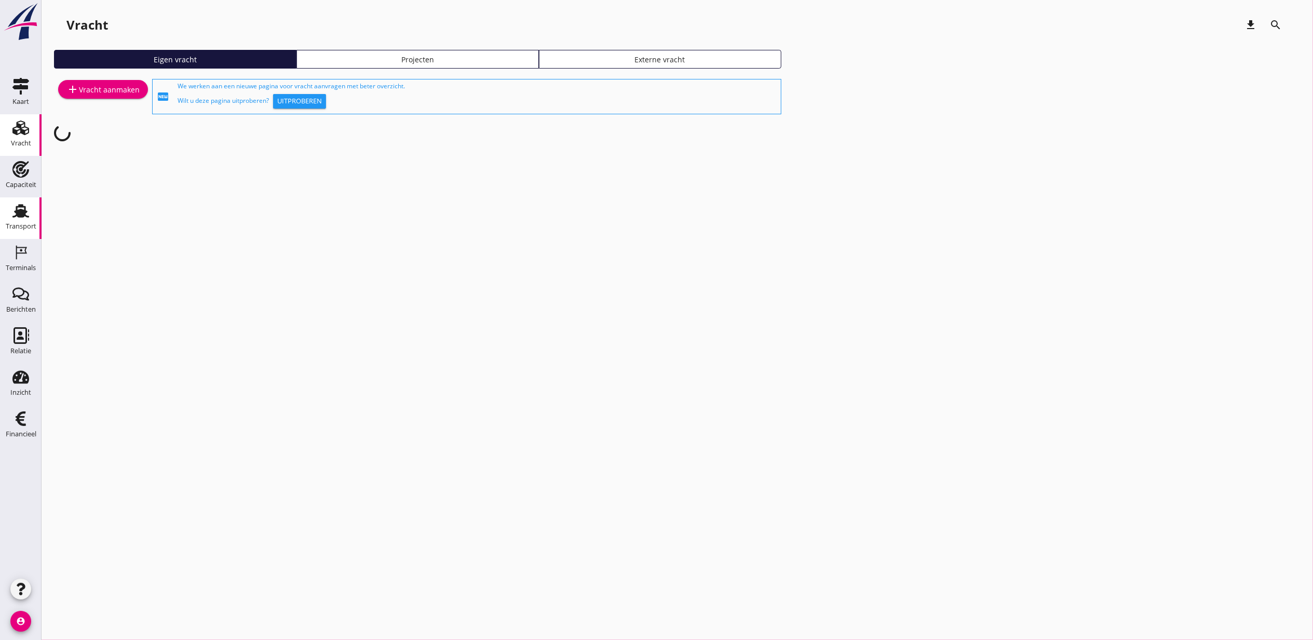
click at [22, 207] on use at bounding box center [20, 211] width 17 height 14
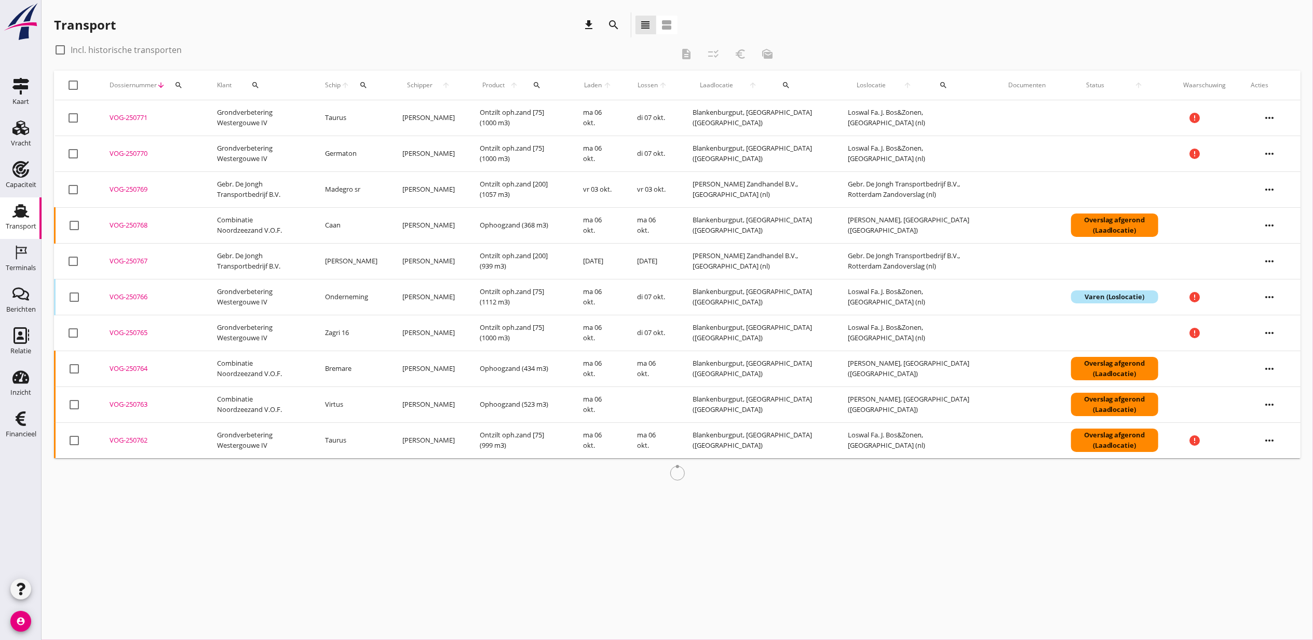
click at [368, 84] on icon "search" at bounding box center [363, 85] width 8 height 8
click at [418, 121] on input "Zoek op (scheeps)naam" at bounding box center [417, 115] width 108 height 17
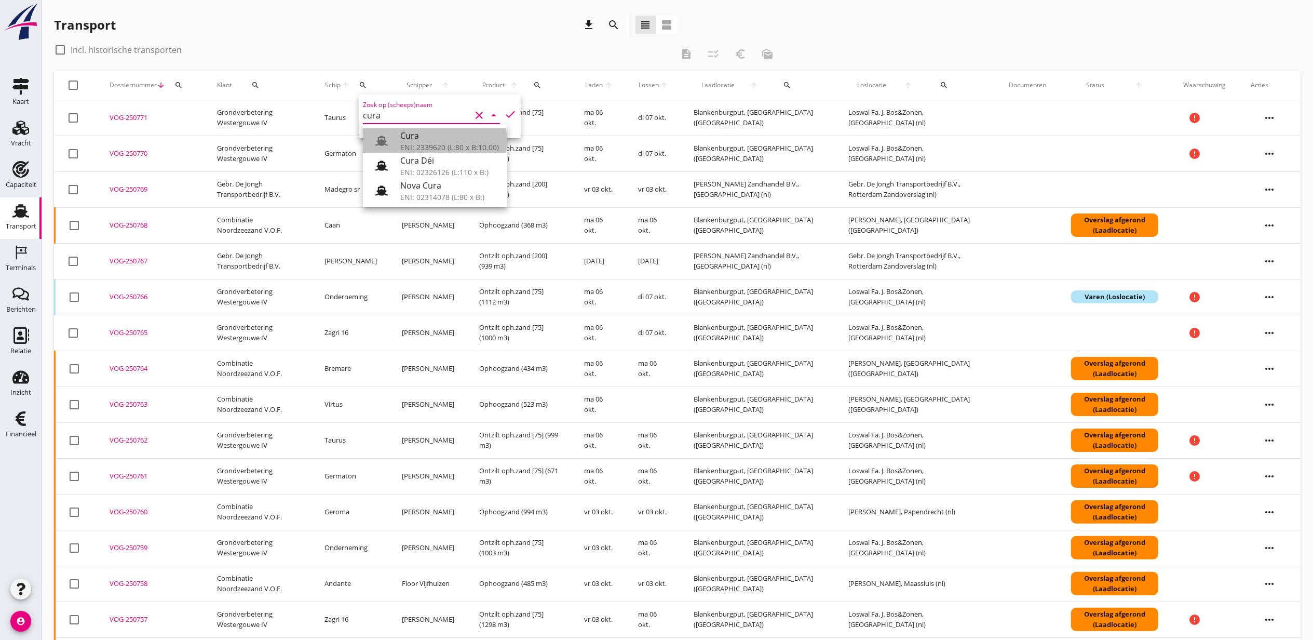
click at [448, 136] on div "Cura" at bounding box center [449, 135] width 99 height 12
click at [504, 111] on icon "check" at bounding box center [510, 114] width 12 height 12
type input "Cura"
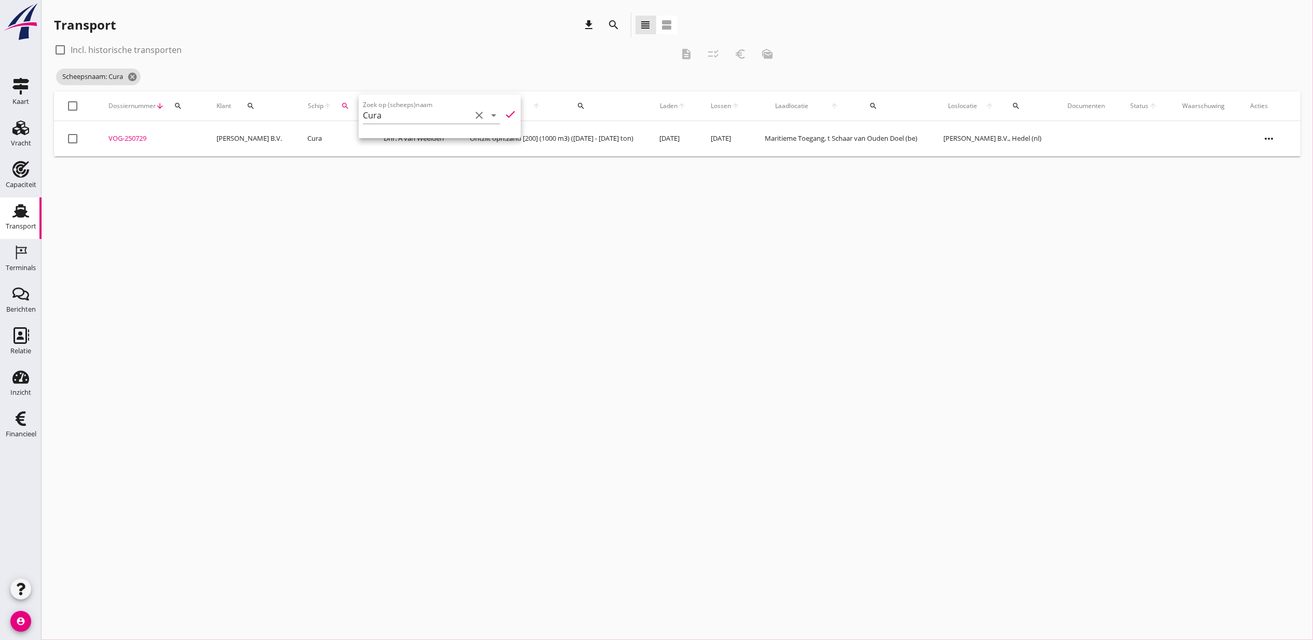
click at [135, 136] on div "VOG-250729" at bounding box center [151, 138] width 84 height 10
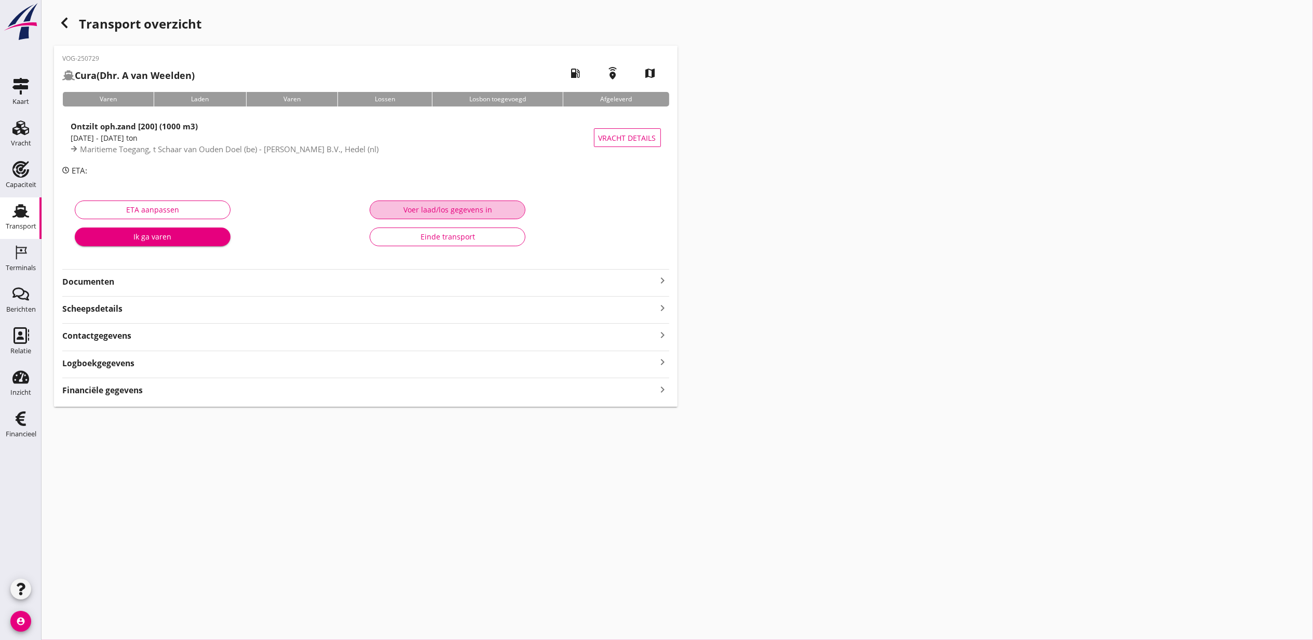
click at [425, 209] on div "Voer laad/los gegevens in" at bounding box center [448, 209] width 138 height 11
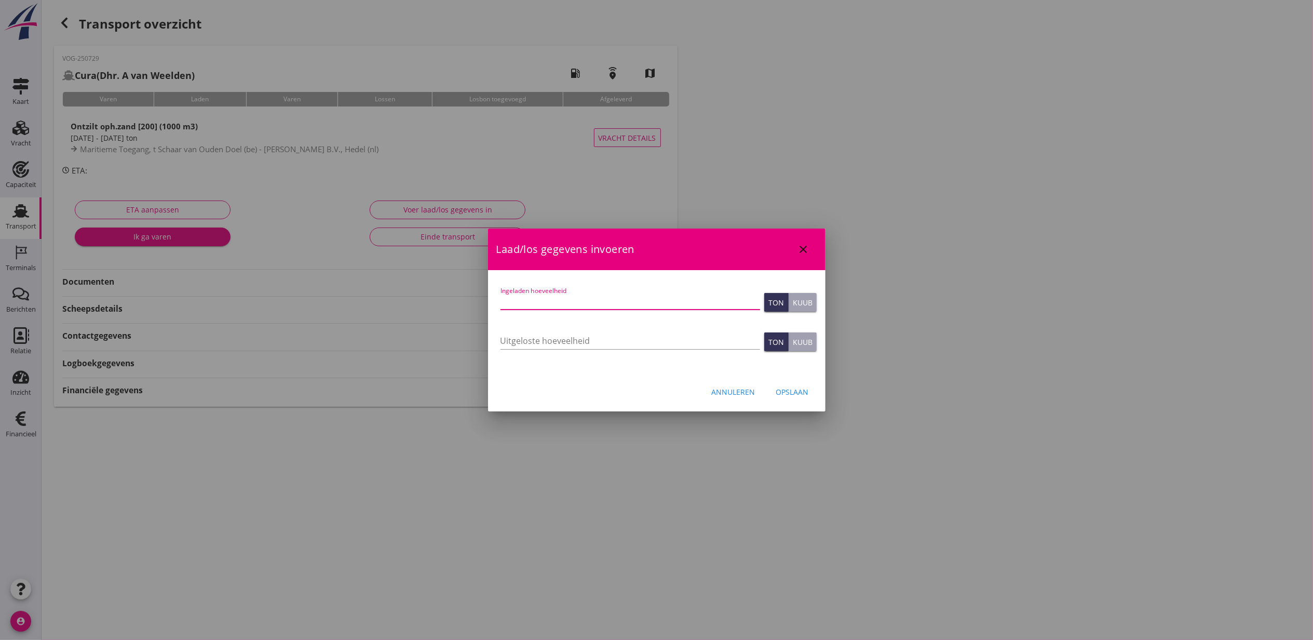
click at [536, 298] on input "Ingeladen hoeveelheid" at bounding box center [631, 301] width 260 height 17
type input "1092"
type button "ton"
type button "cubic"
type input "1092"
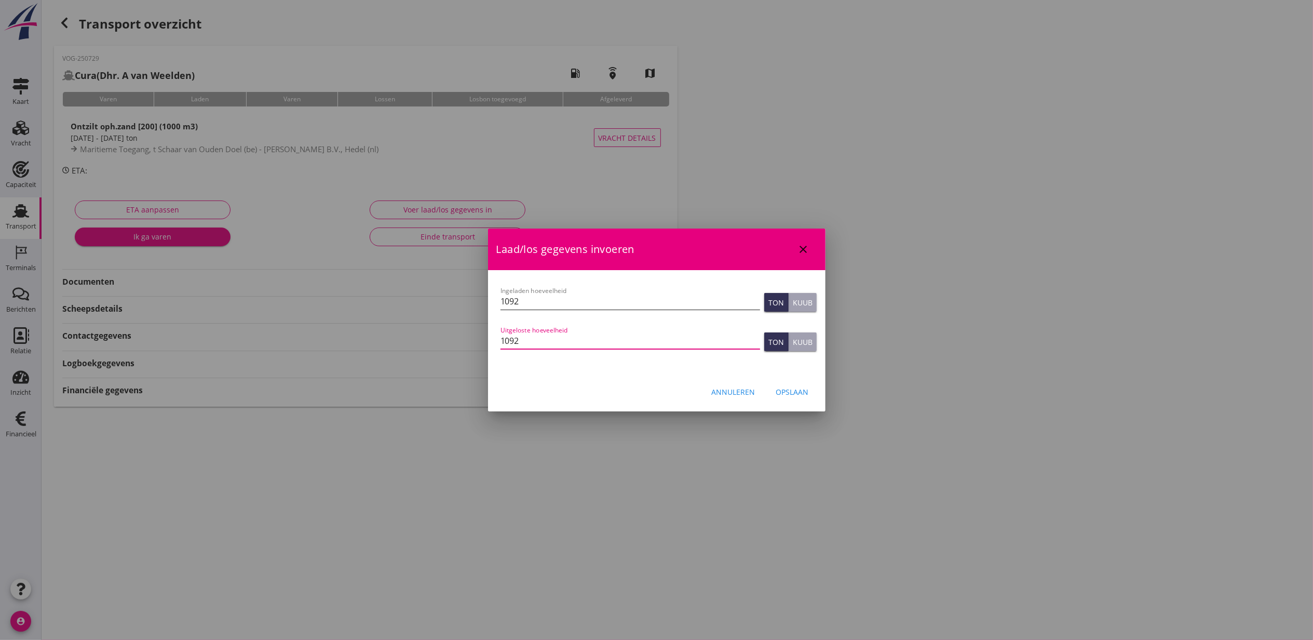
type button "ton"
click at [790, 391] on div "Opslaan" at bounding box center [792, 391] width 33 height 11
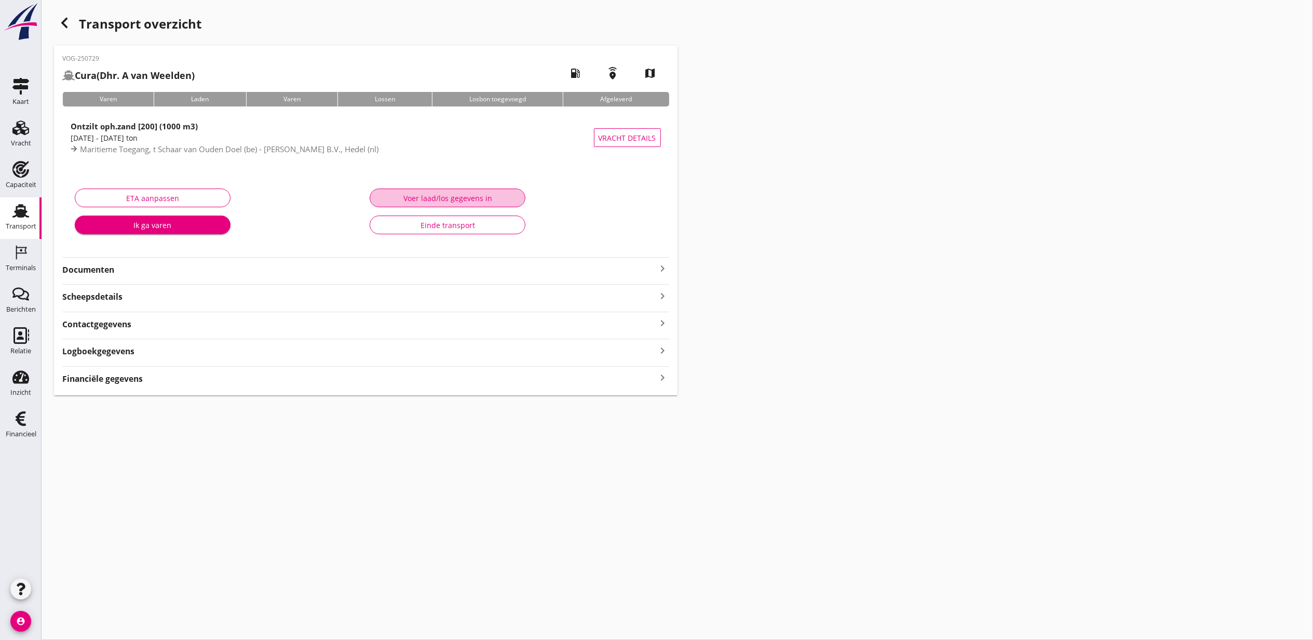
click at [408, 198] on div "Voer laad/los gegevens in" at bounding box center [448, 198] width 138 height 11
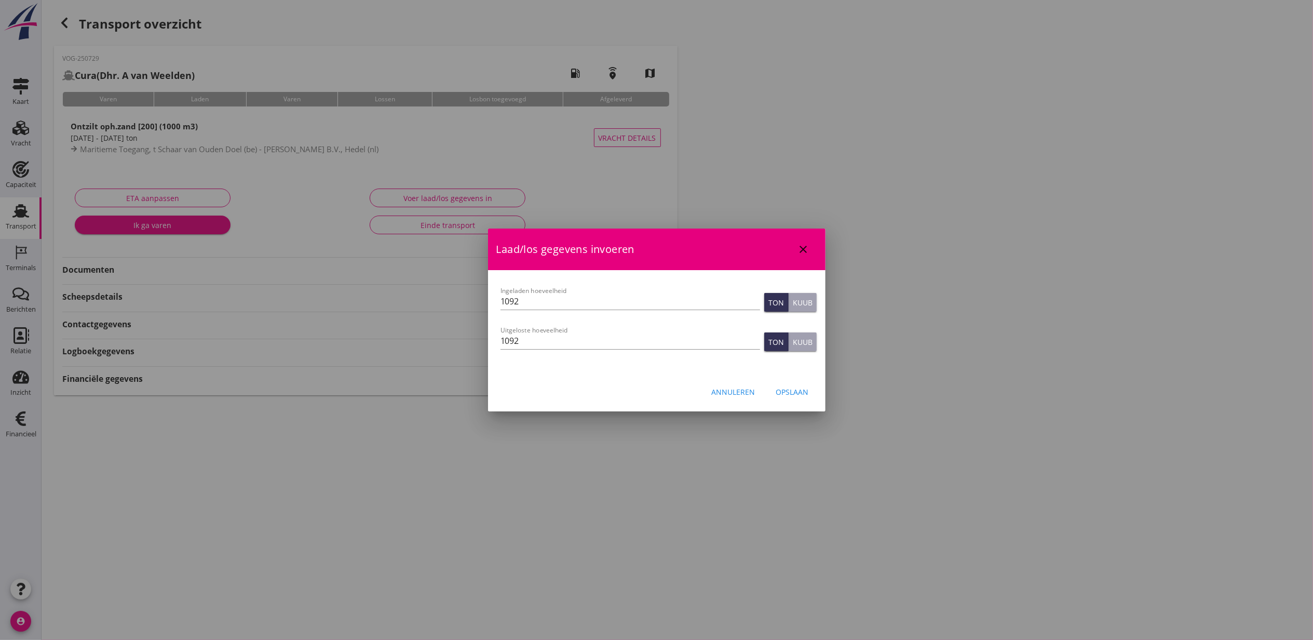
click at [805, 300] on div "Kuub" at bounding box center [803, 302] width 20 height 11
click at [803, 341] on div "Kuub" at bounding box center [803, 342] width 20 height 11
click at [794, 403] on div "Annuleren Opslaan" at bounding box center [657, 391] width 338 height 35
click at [792, 393] on div "Opslaan" at bounding box center [792, 391] width 33 height 11
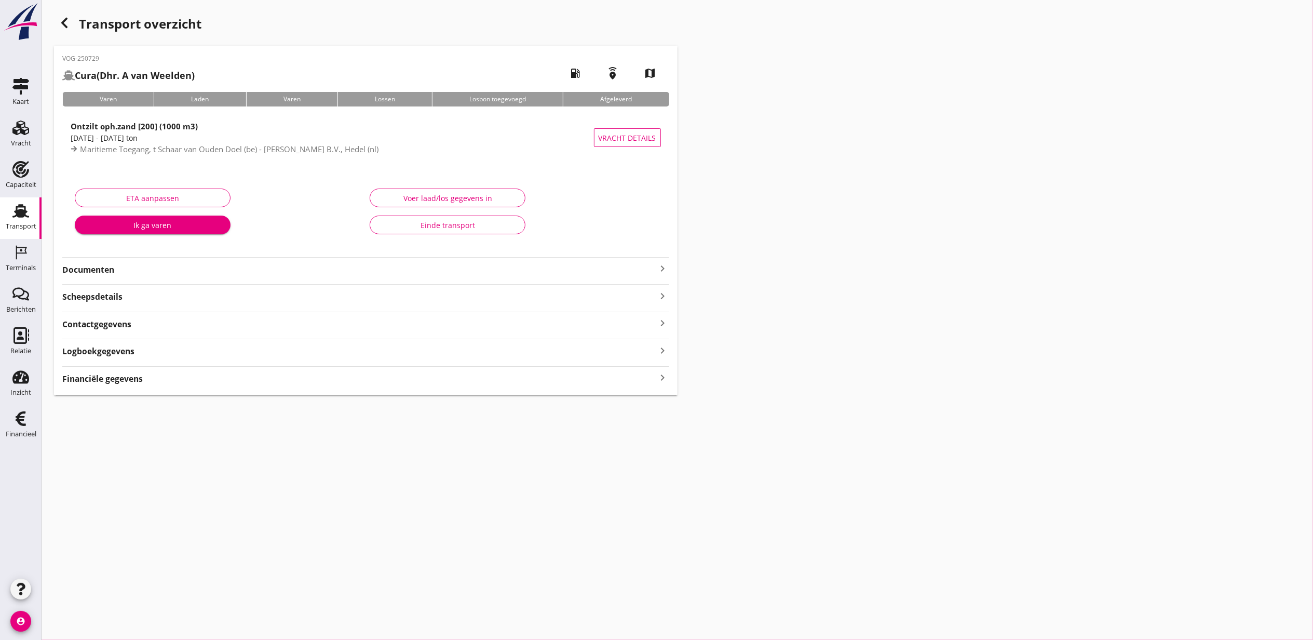
click at [782, 283] on div "Transport overzicht VOG-250729 Cura (Dhr. A van Weelden) local_gas_station emer…" at bounding box center [678, 204] width 1272 height 408
click at [409, 196] on div "Voer laad/los gegevens in" at bounding box center [448, 198] width 138 height 11
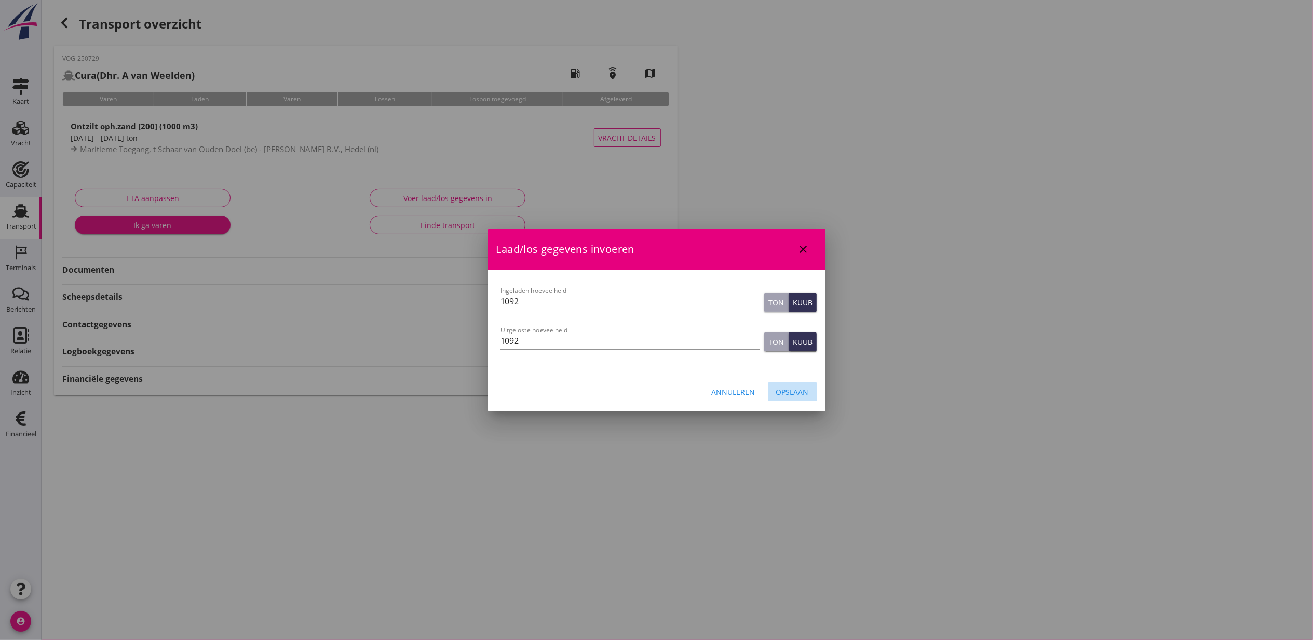
click at [802, 391] on div "Opslaan" at bounding box center [792, 391] width 33 height 11
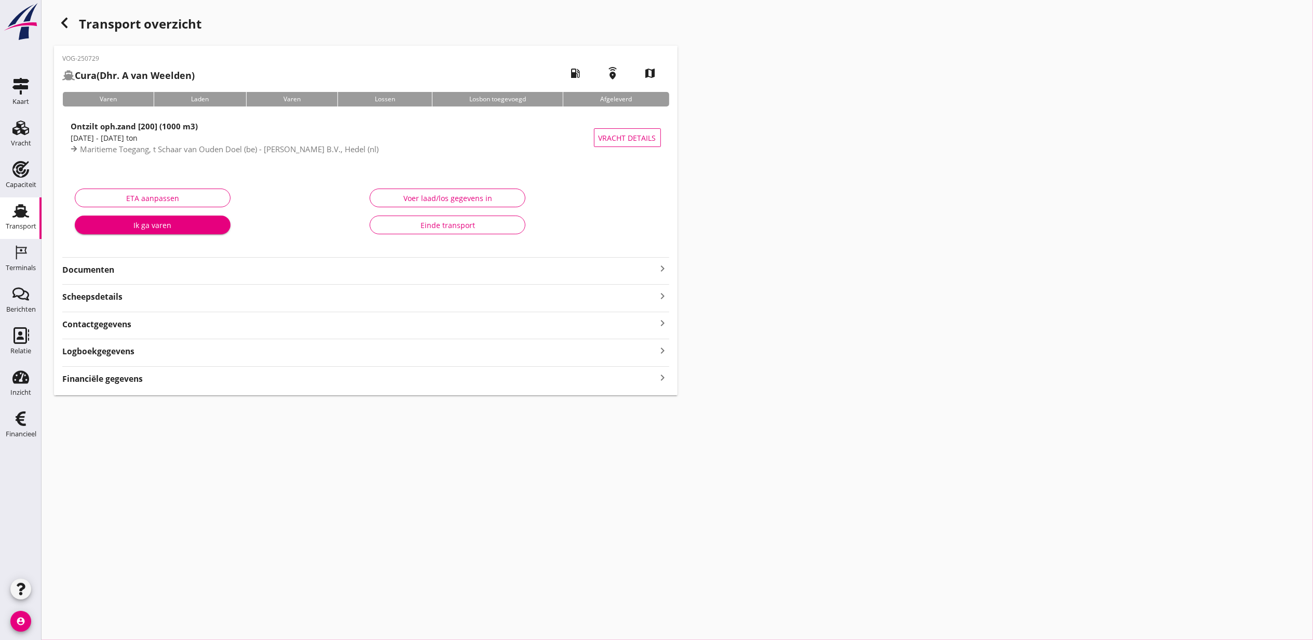
click at [892, 296] on div "Transport overzicht VOG-250729 Cura (Dhr. A van Weelden) local_gas_station emer…" at bounding box center [678, 204] width 1272 height 408
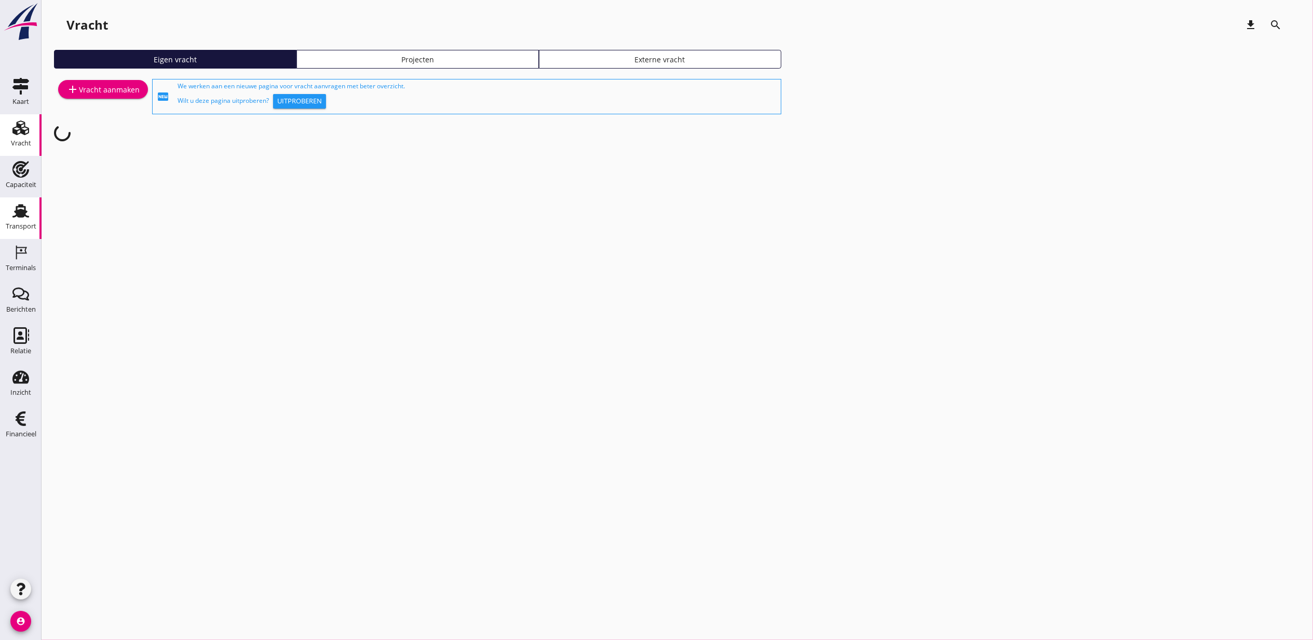
click at [30, 200] on link "Transport Transport" at bounding box center [21, 218] width 42 height 42
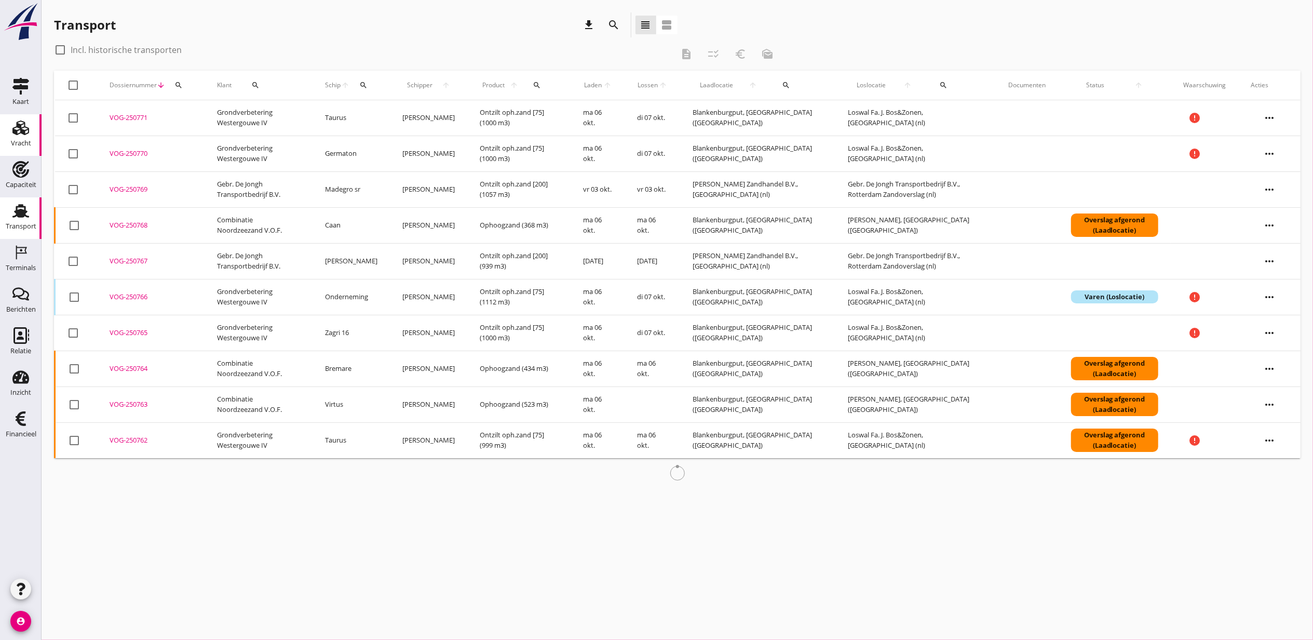
click at [21, 138] on div "Vracht" at bounding box center [21, 143] width 20 height 15
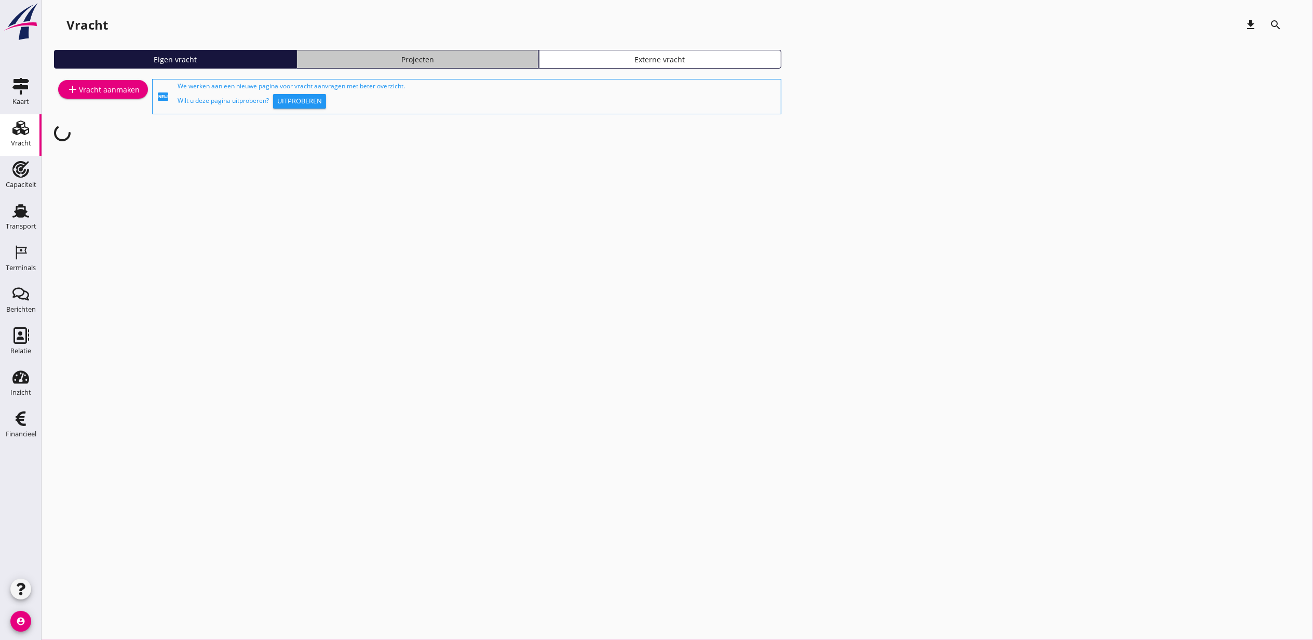
click at [461, 56] on div "Projecten" at bounding box center [417, 59] width 233 height 11
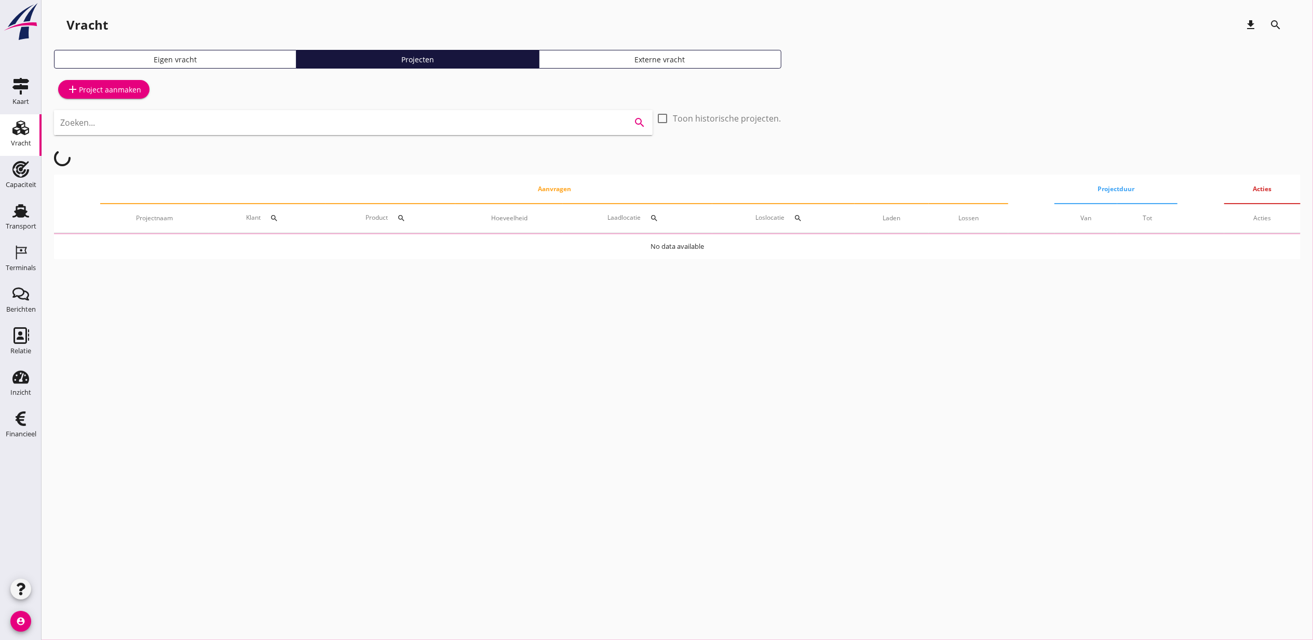
click at [424, 115] on input "Zoeken..." at bounding box center [338, 122] width 557 height 17
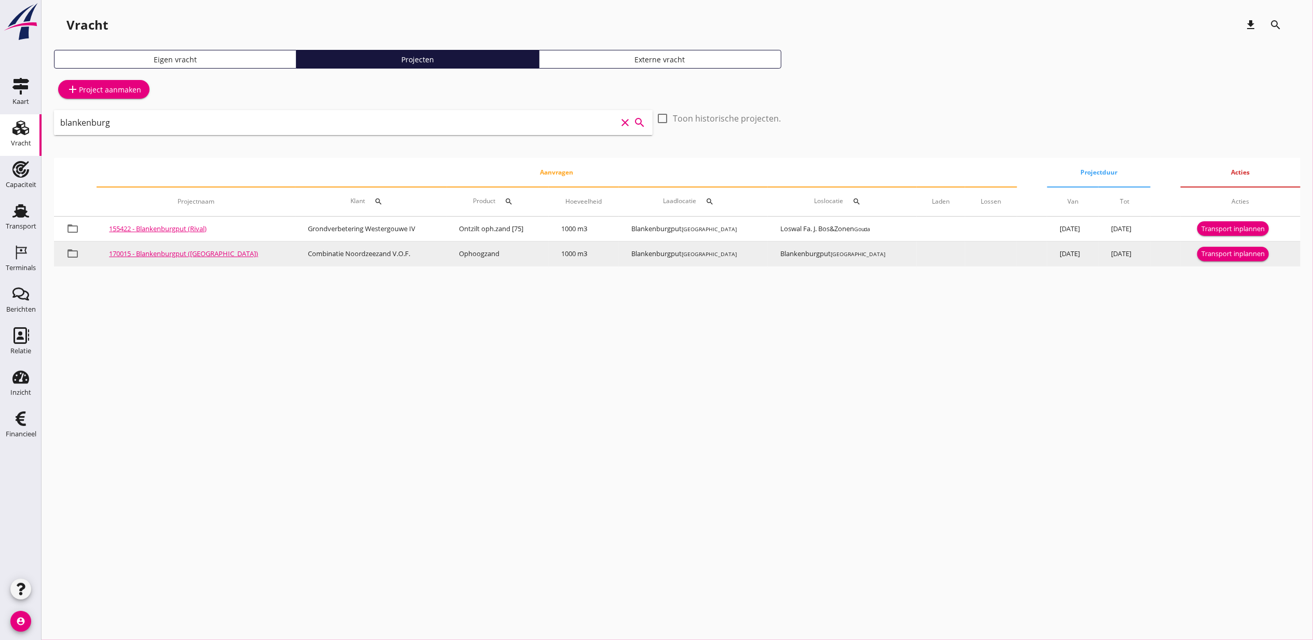
type input "blankenburg"
click at [1219, 249] on div "Transport inplannen" at bounding box center [1233, 254] width 63 height 10
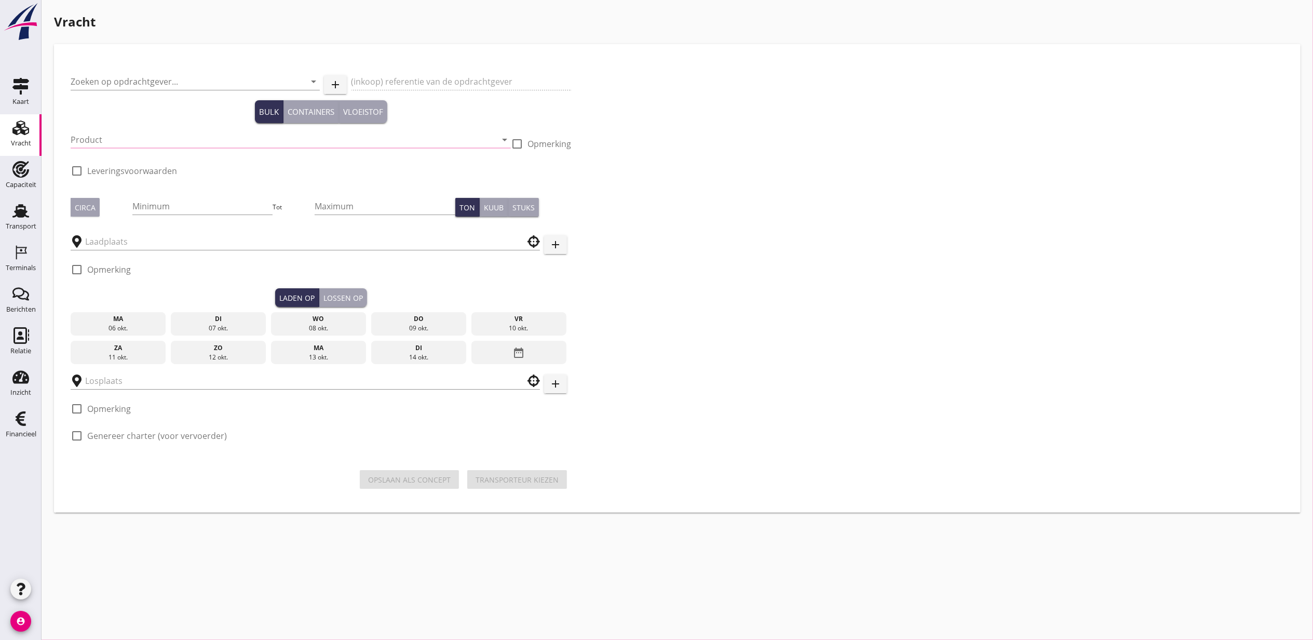
type input "Combinatie Noordzeezand V.O.F."
type input "Ophoogzand (6120)"
type input "1000"
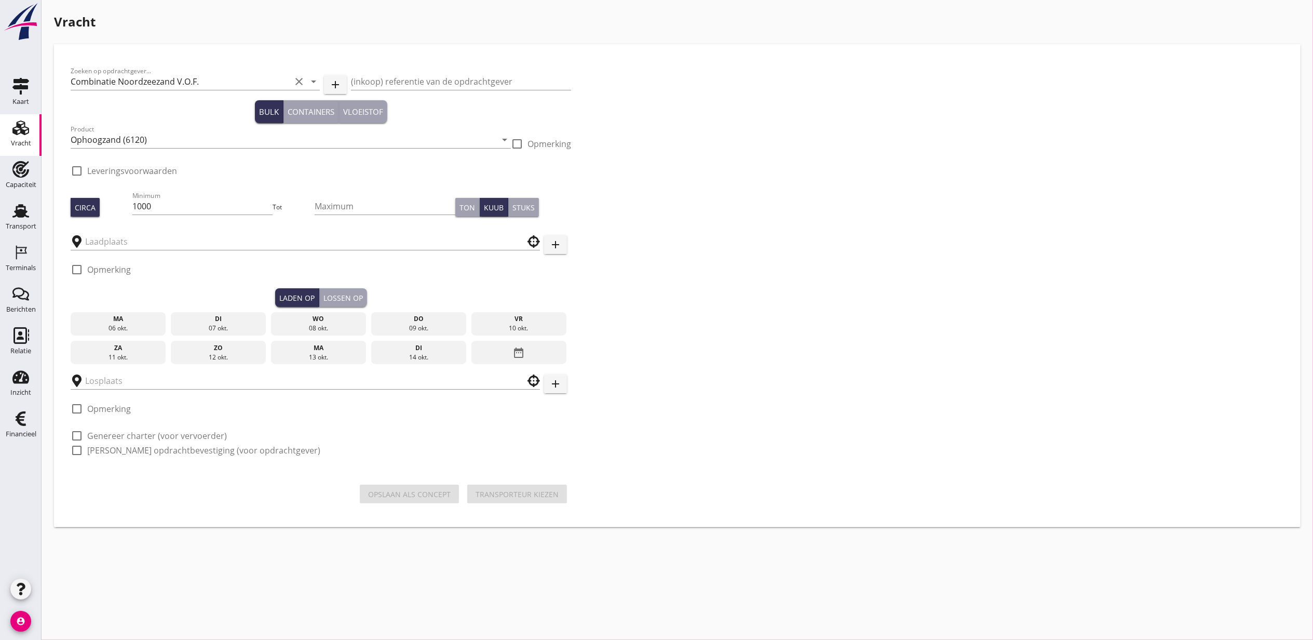
type input "Blankenburgput"
checkbox input "true"
type input "Blankenburgput"
checkbox input "true"
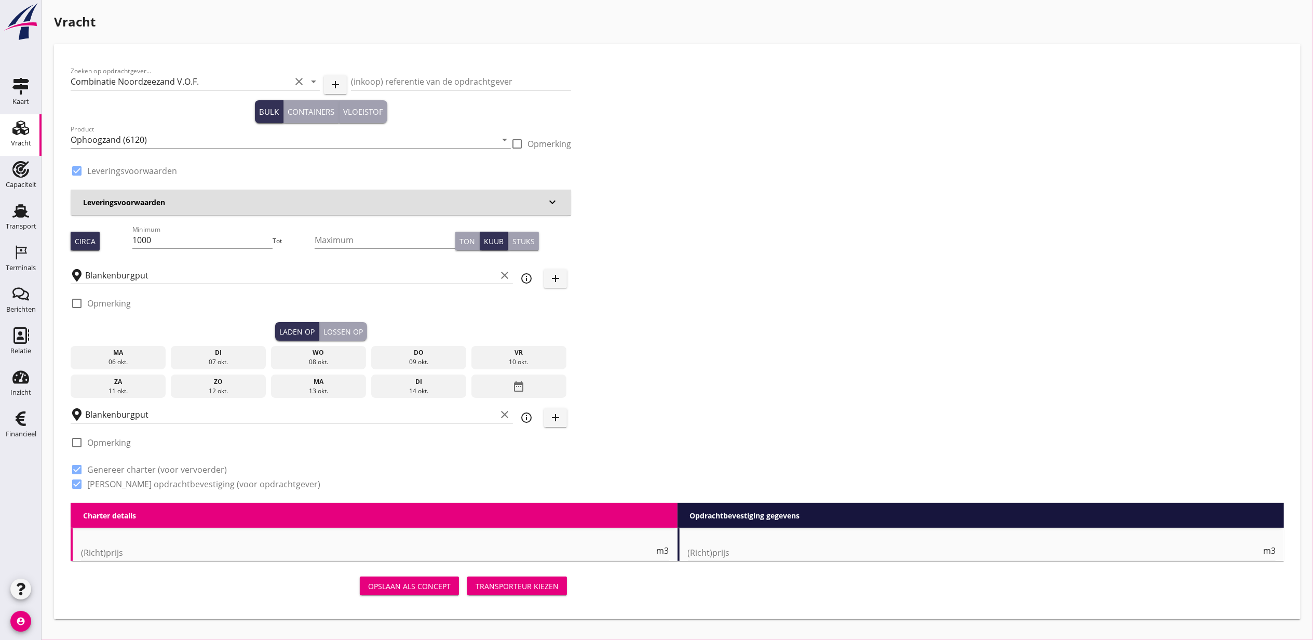
type input "1.15"
radio input "false"
type input "1.15"
radio input "false"
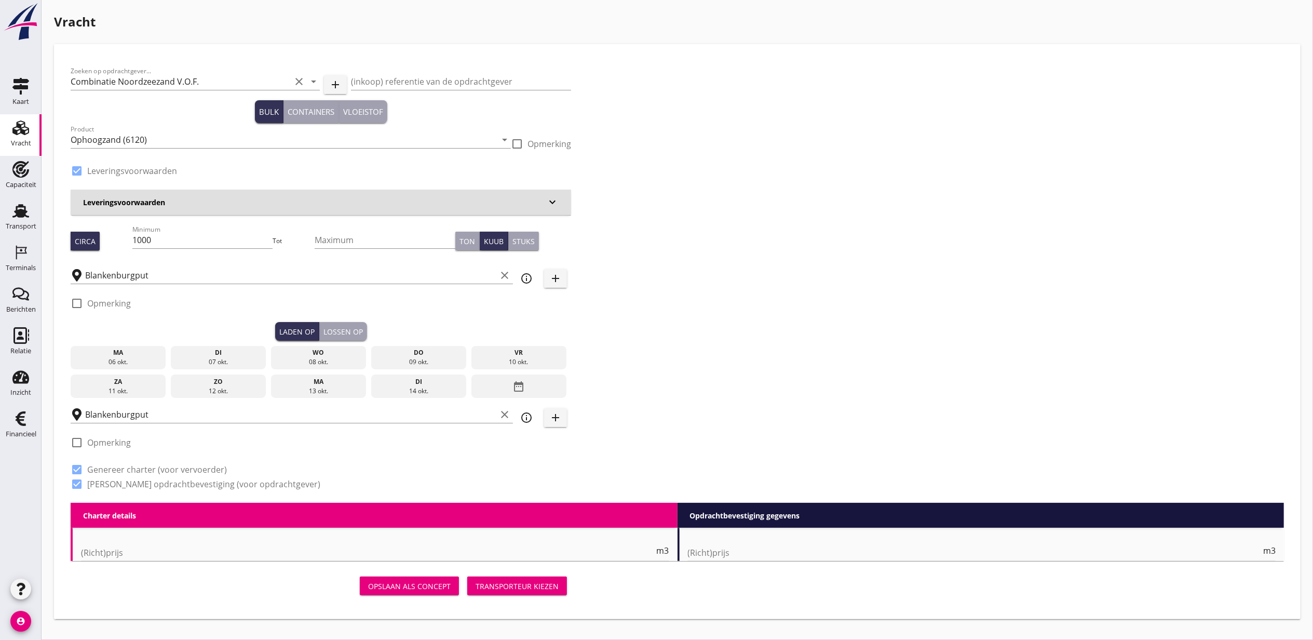
radio input "false"
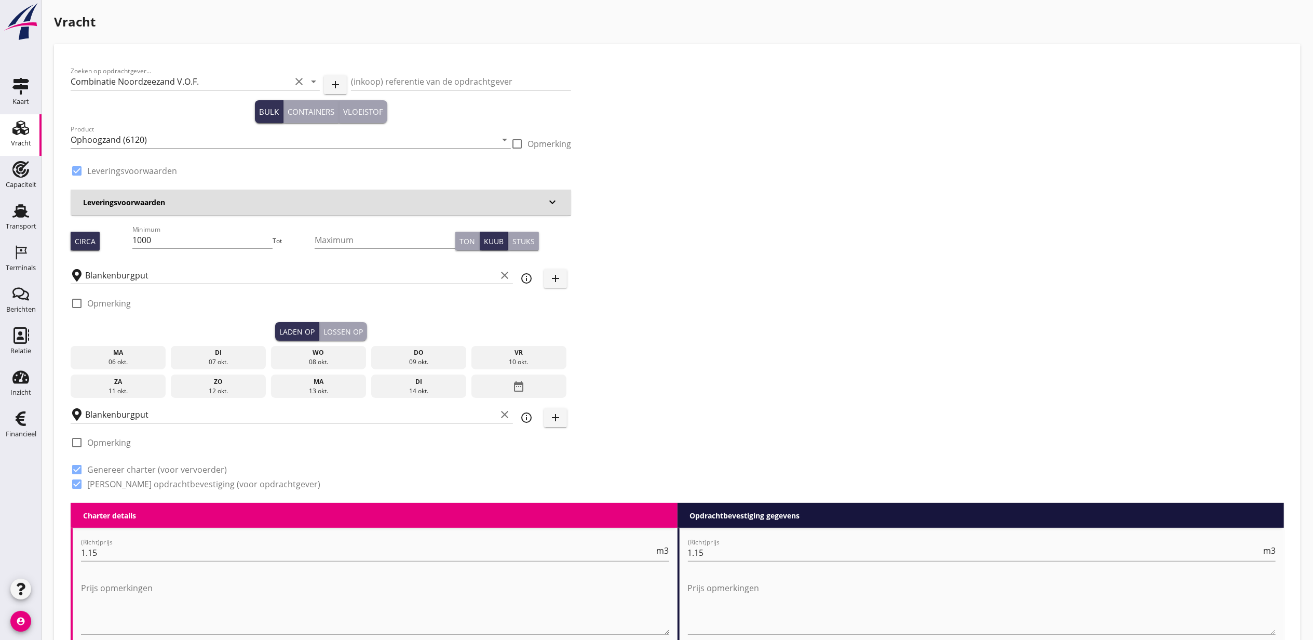
click at [124, 355] on div "ma" at bounding box center [118, 352] width 90 height 9
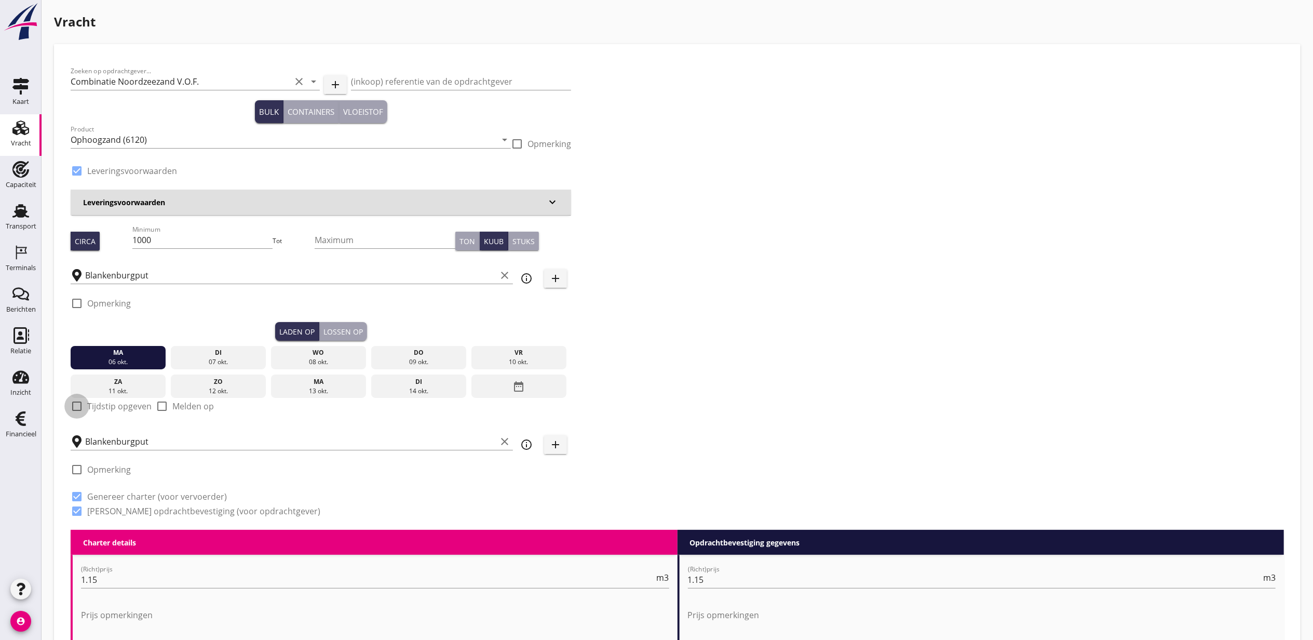
click at [79, 413] on div at bounding box center [77, 406] width 18 height 18
checkbox input "true"
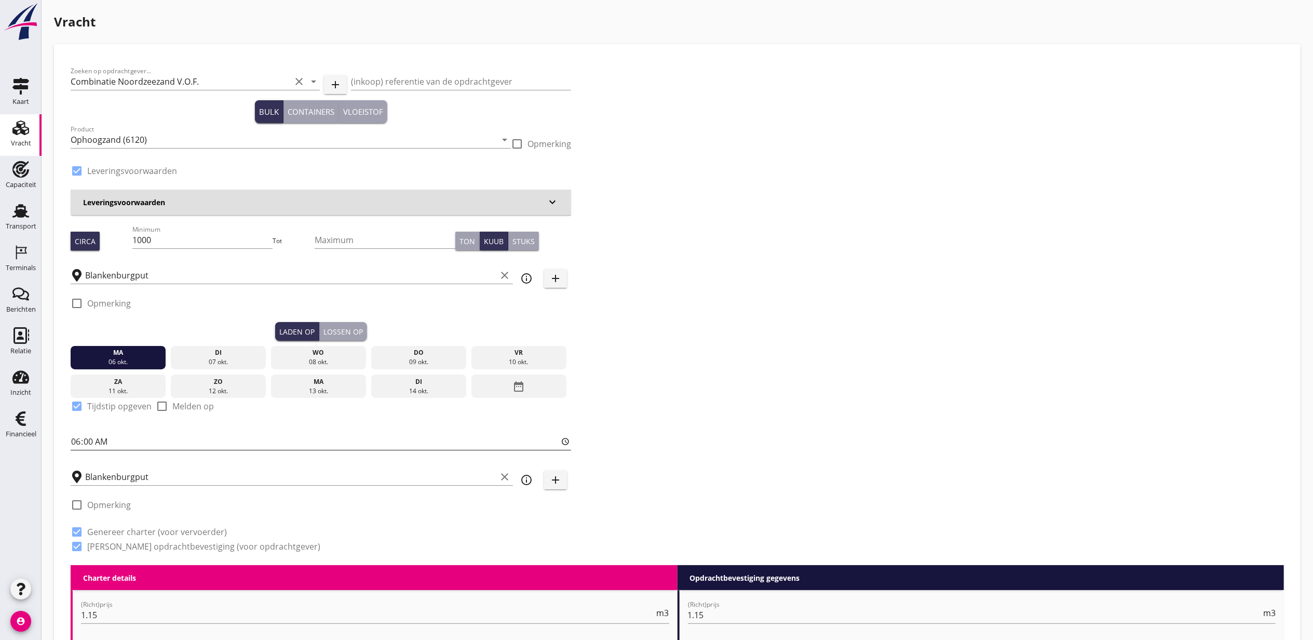
click at [76, 441] on input "06:00" at bounding box center [321, 441] width 501 height 17
type input "13:30"
click at [358, 327] on div "Lossen op" at bounding box center [343, 331] width 39 height 11
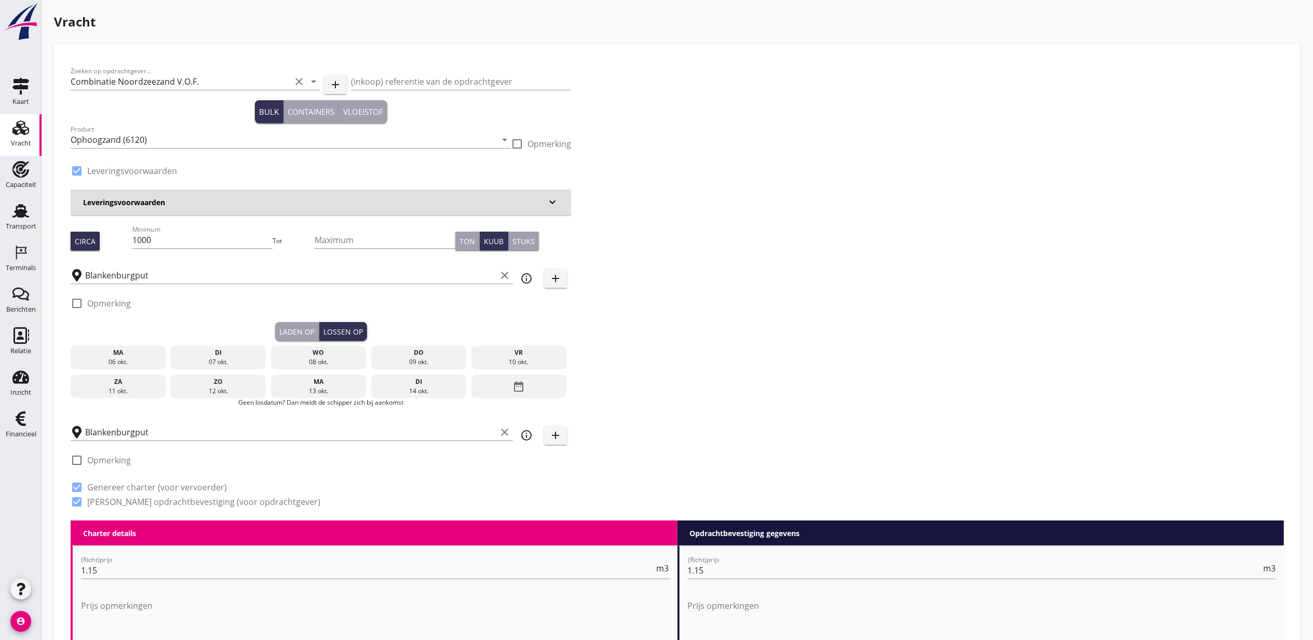
click at [156, 354] on div "ma" at bounding box center [118, 352] width 90 height 9
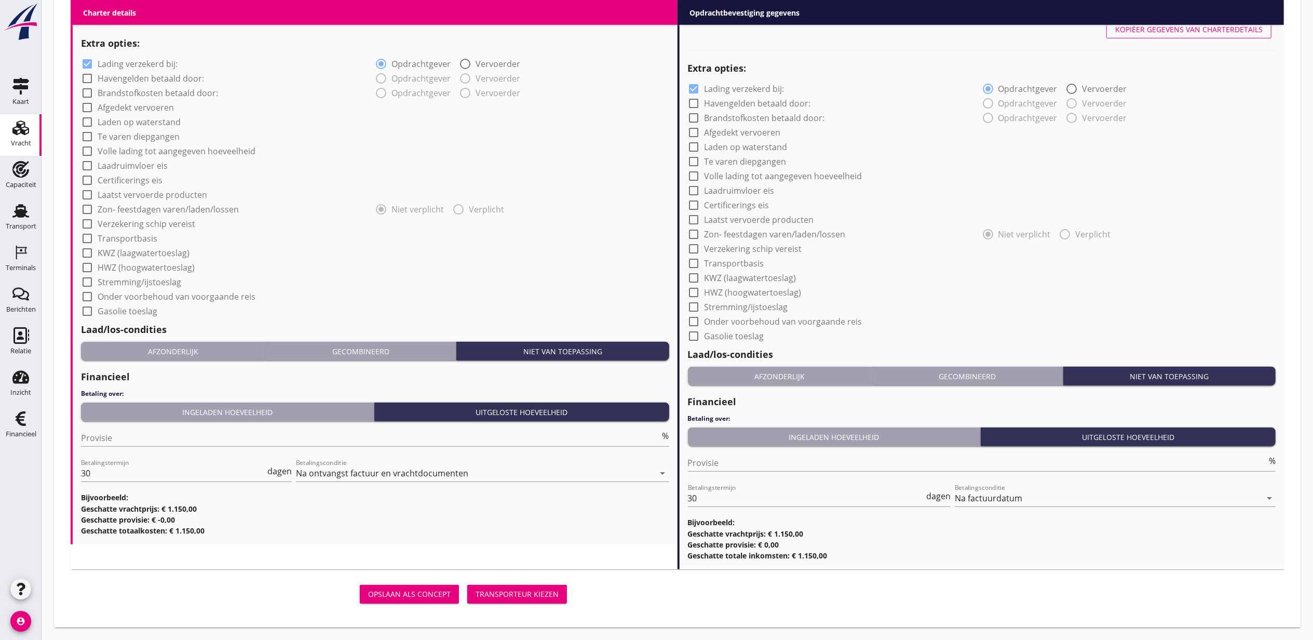
click at [518, 590] on div "Transporteur kiezen" at bounding box center [517, 593] width 83 height 11
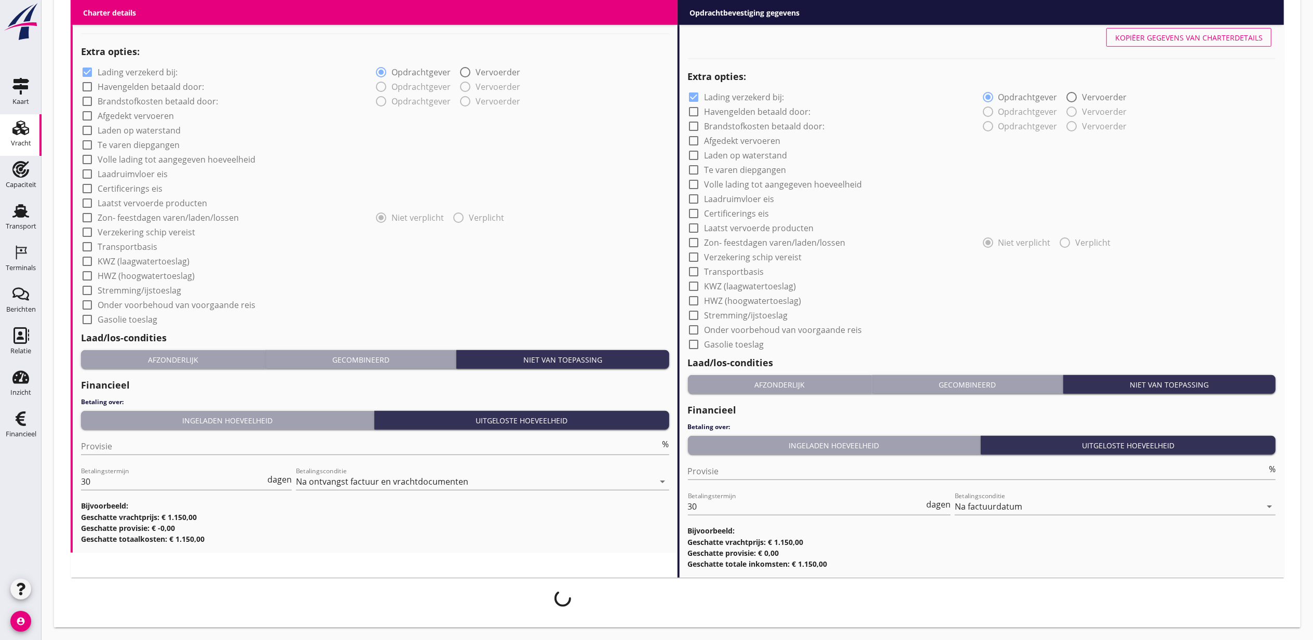
scroll to position [774, 0]
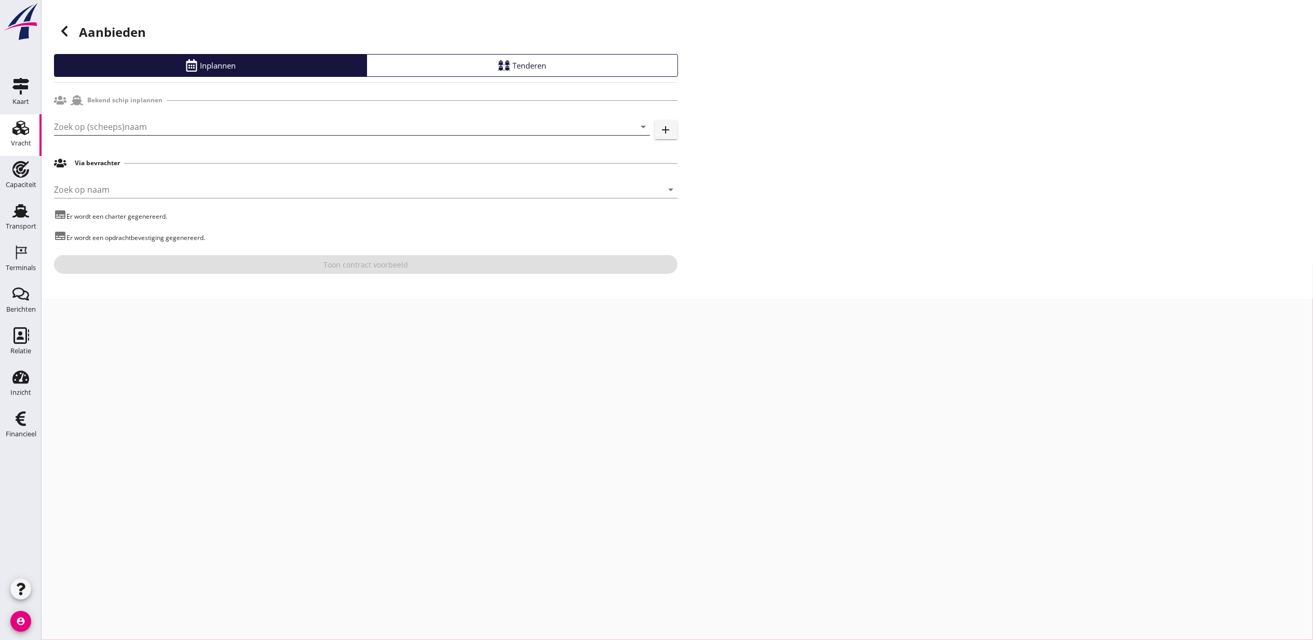
click at [158, 127] on input "Zoek op (scheeps)naam" at bounding box center [337, 126] width 567 height 17
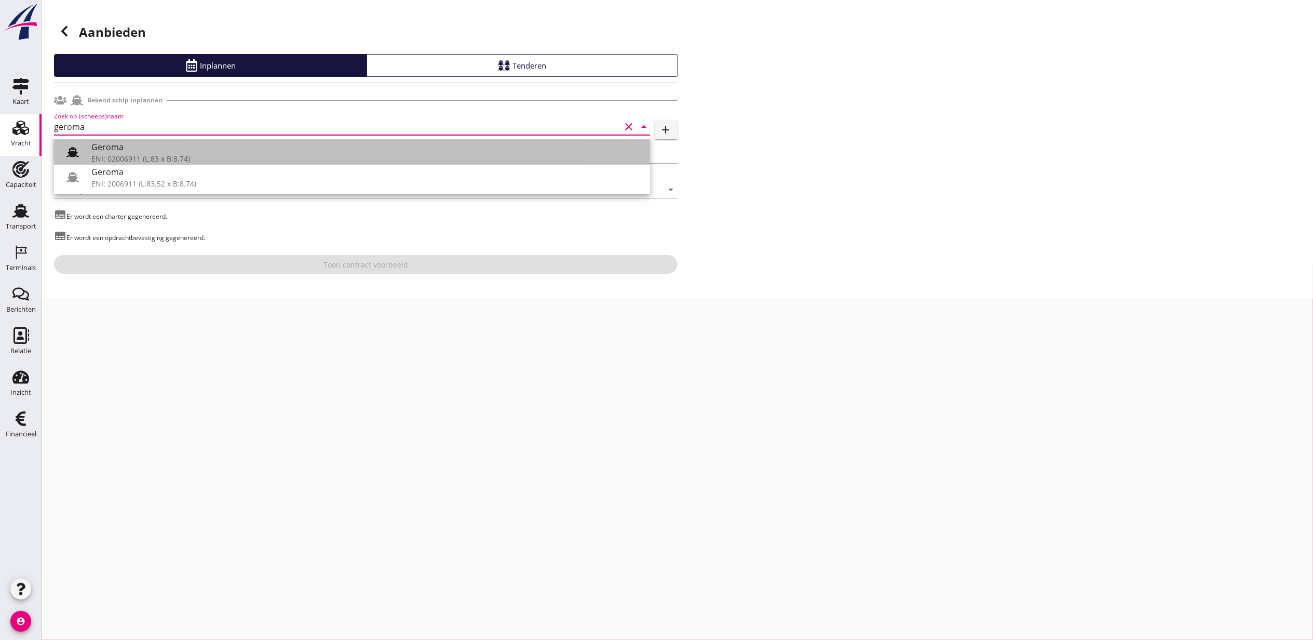
click at [143, 154] on div "ENI: 02006911 (L:83 x B:8.74)" at bounding box center [366, 158] width 551 height 11
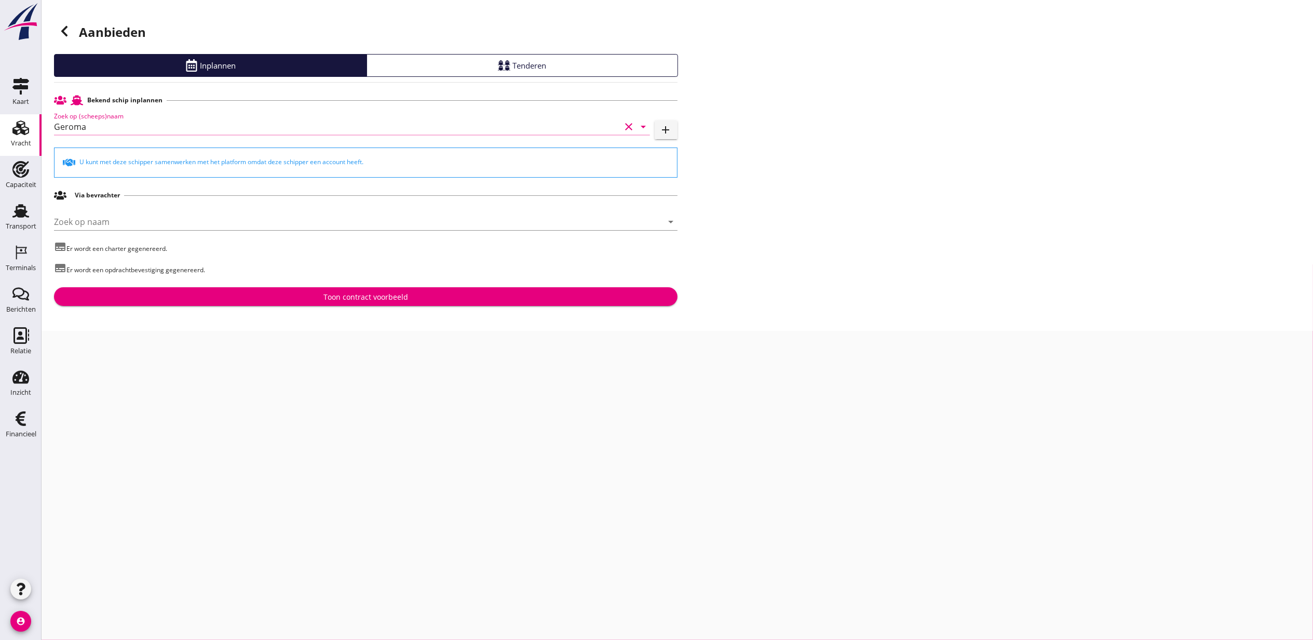
type input "Geroma"
click at [397, 292] on div "Toon contract voorbeeld" at bounding box center [366, 296] width 85 height 11
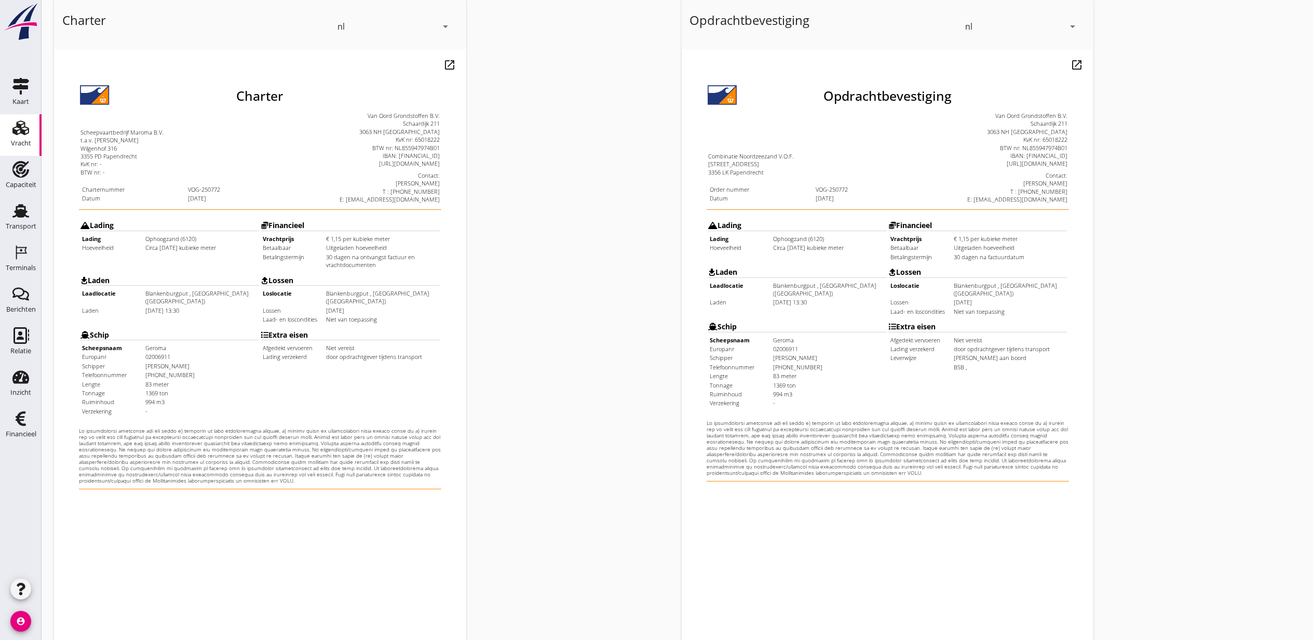
scroll to position [129, 0]
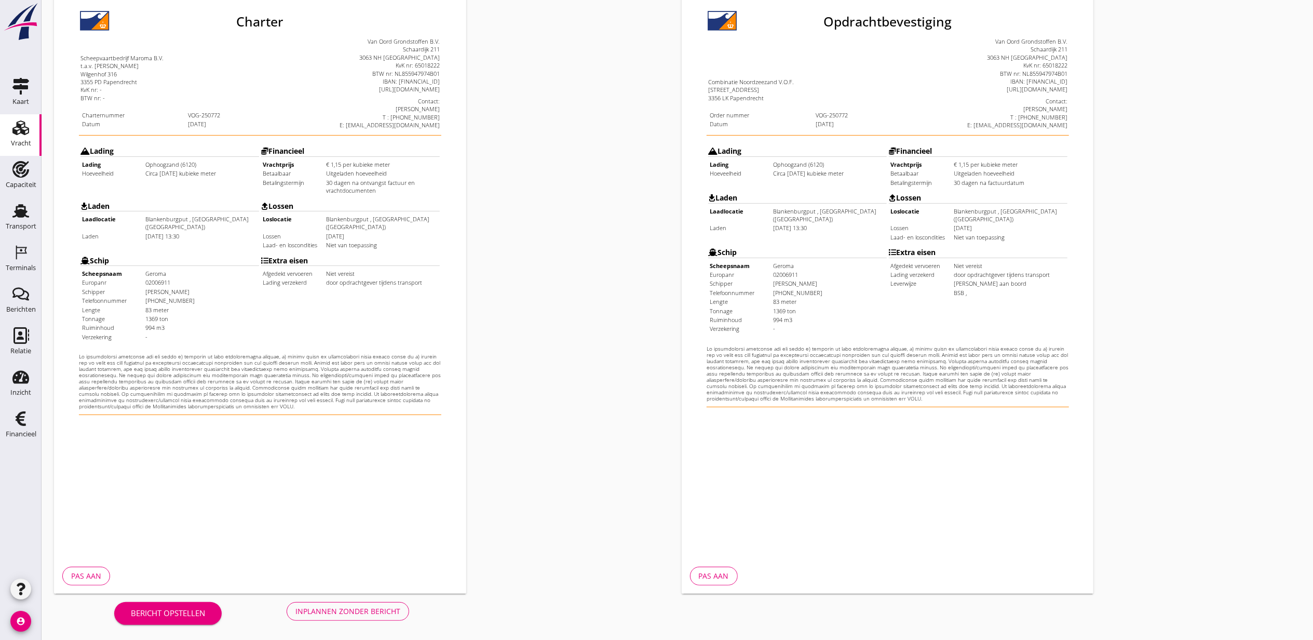
click at [387, 609] on div "Inplannen zonder bericht" at bounding box center [348, 611] width 105 height 11
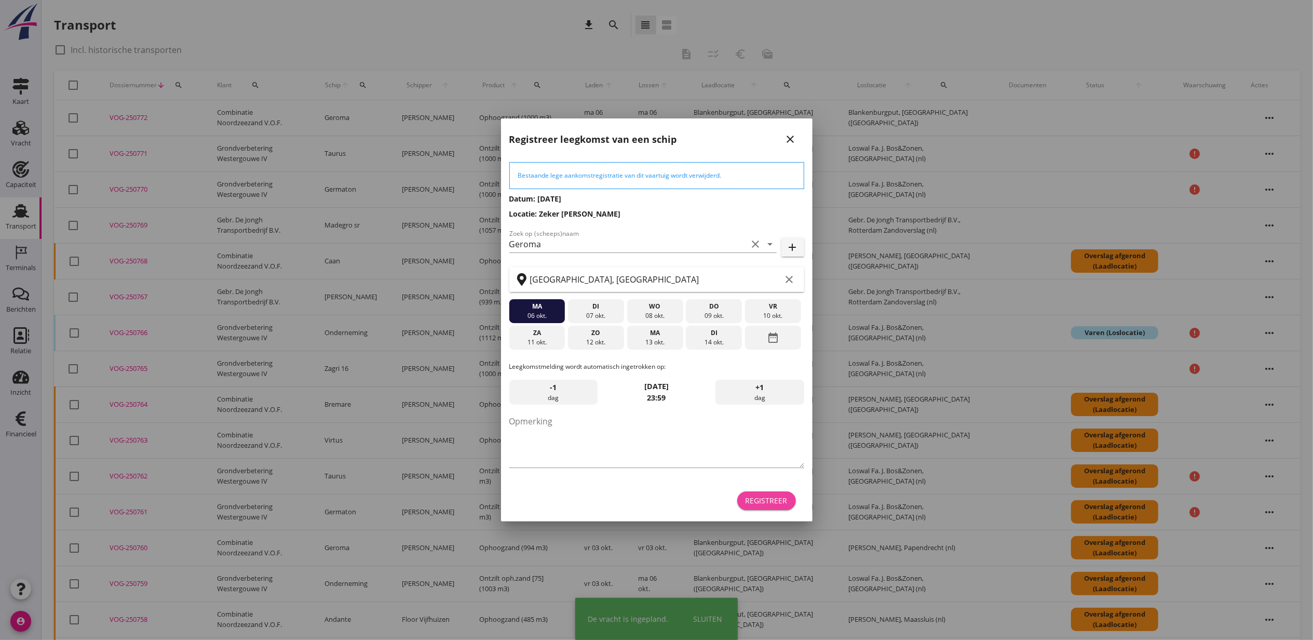
click at [765, 506] on button "Registreer" at bounding box center [766, 500] width 59 height 19
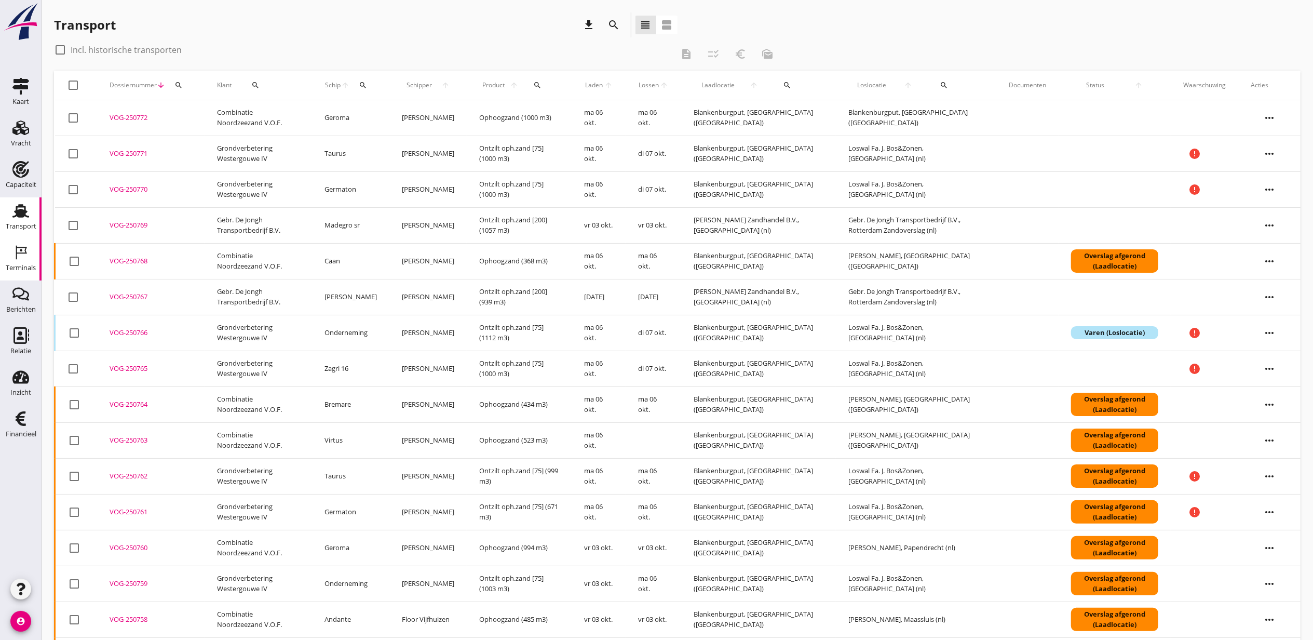
click at [11, 254] on div "Terminals" at bounding box center [20, 252] width 25 height 17
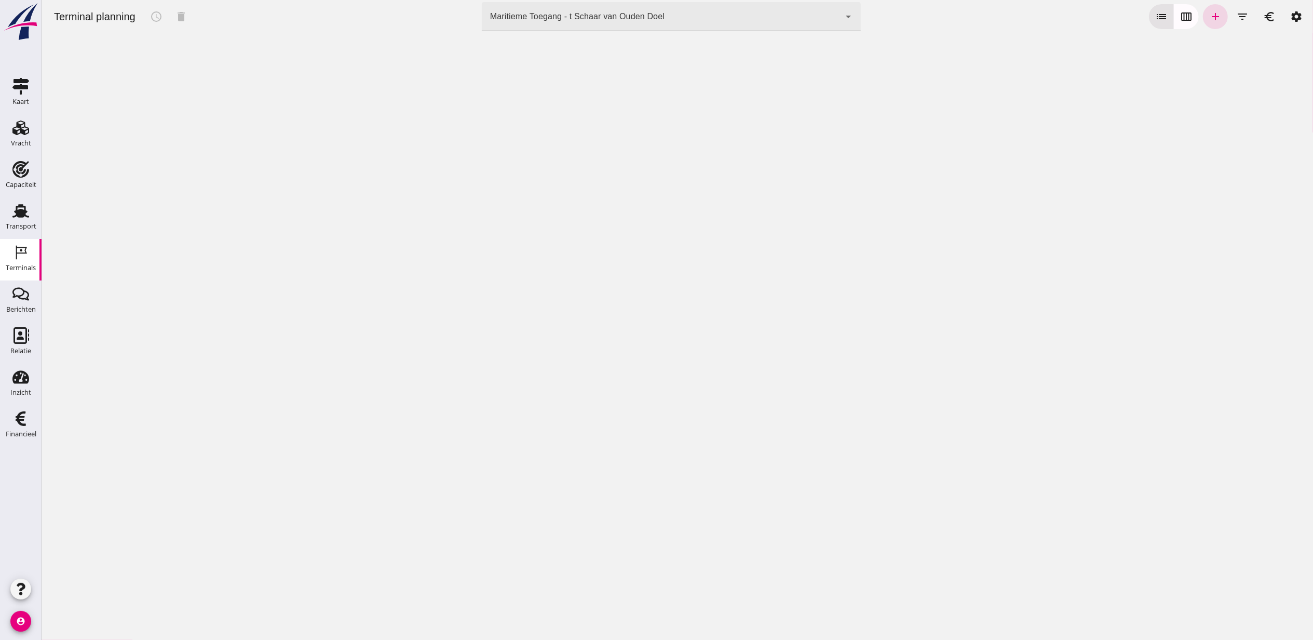
click at [592, 16] on div "Maritieme Toegang - t Schaar van Ouden Doel" at bounding box center [577, 16] width 175 height 12
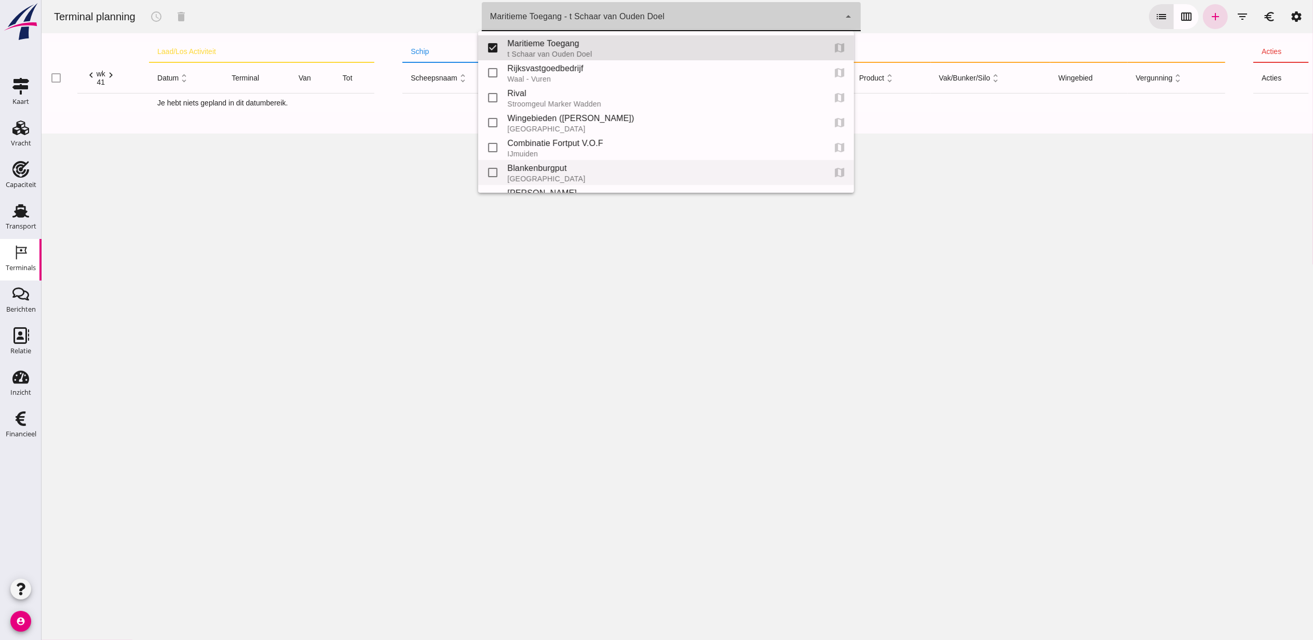
click at [600, 165] on div "Blankenburgput" at bounding box center [662, 168] width 310 height 12
type input "e6c78bfd-e3f1-4bb9-b01e-b37ce3668b52"
checkbox input "false"
checkbox input "true"
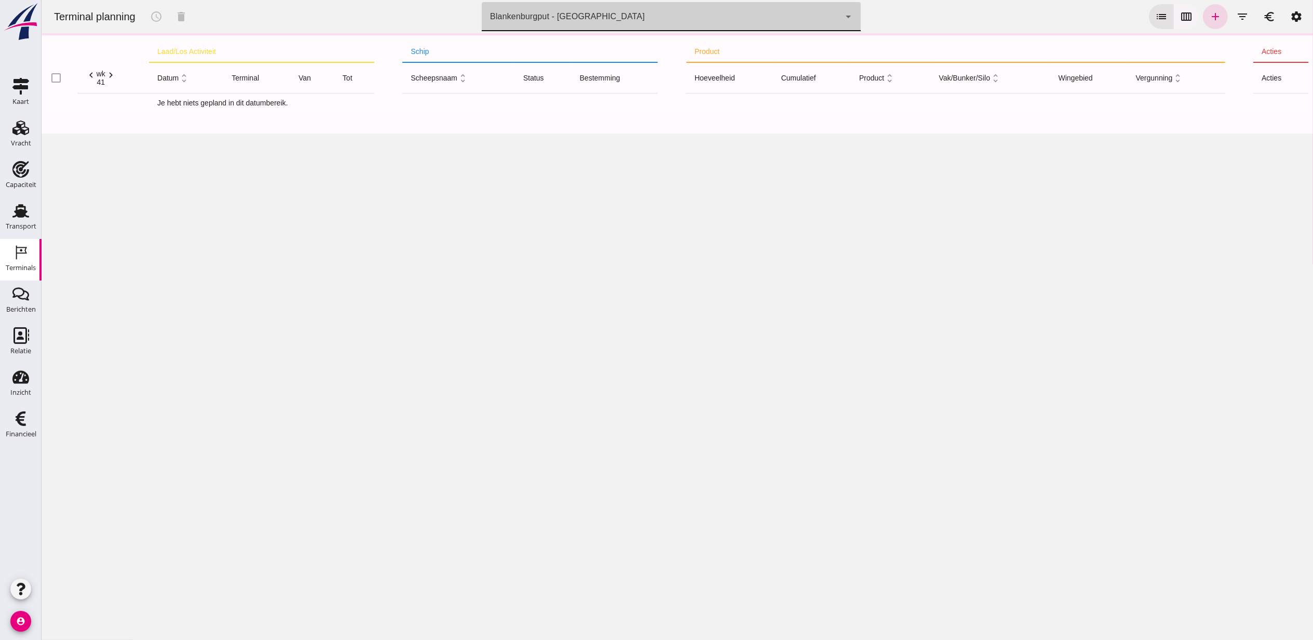
click at [1180, 15] on icon "calendar_view_week" at bounding box center [1186, 16] width 12 height 12
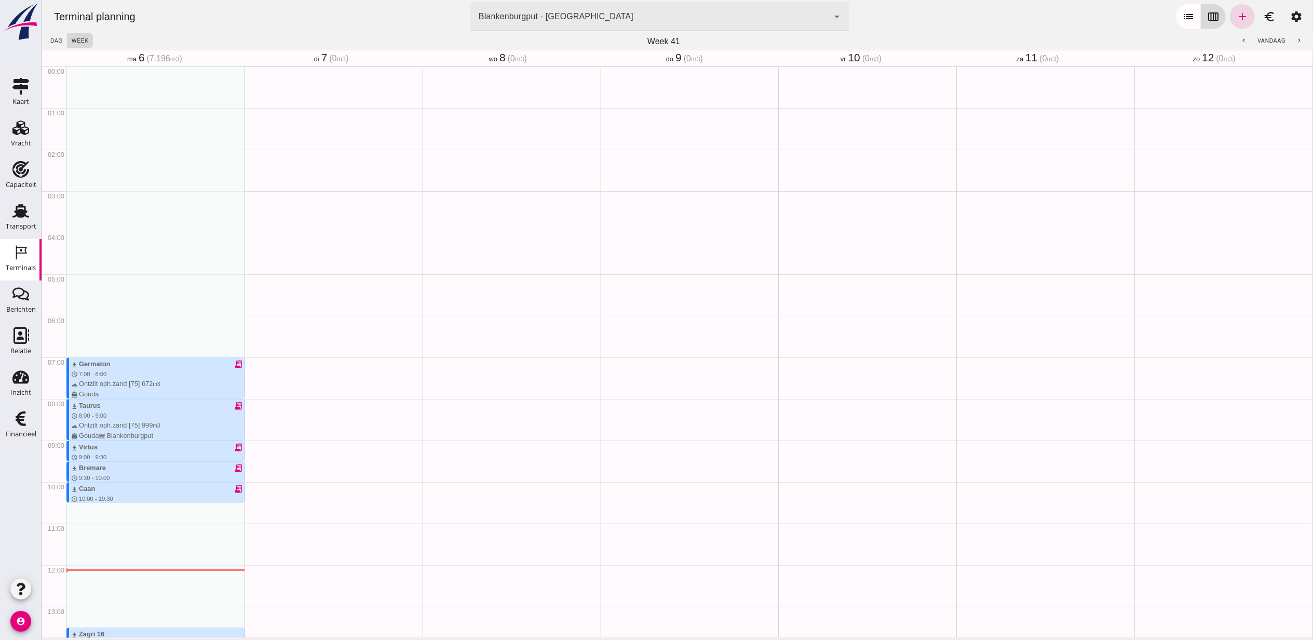
scroll to position [426, 0]
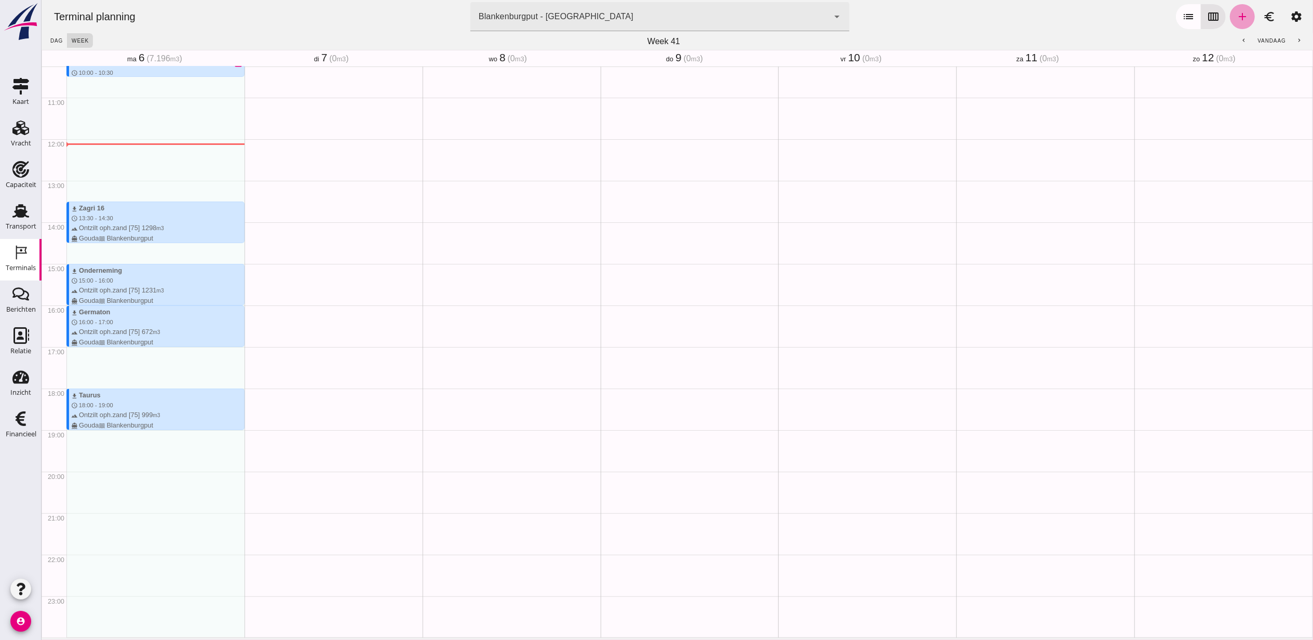
drag, startPoint x: 137, startPoint y: 179, endPoint x: 1230, endPoint y: 23, distance: 1104.4
click at [1230, 23] on link "add" at bounding box center [1242, 16] width 25 height 25
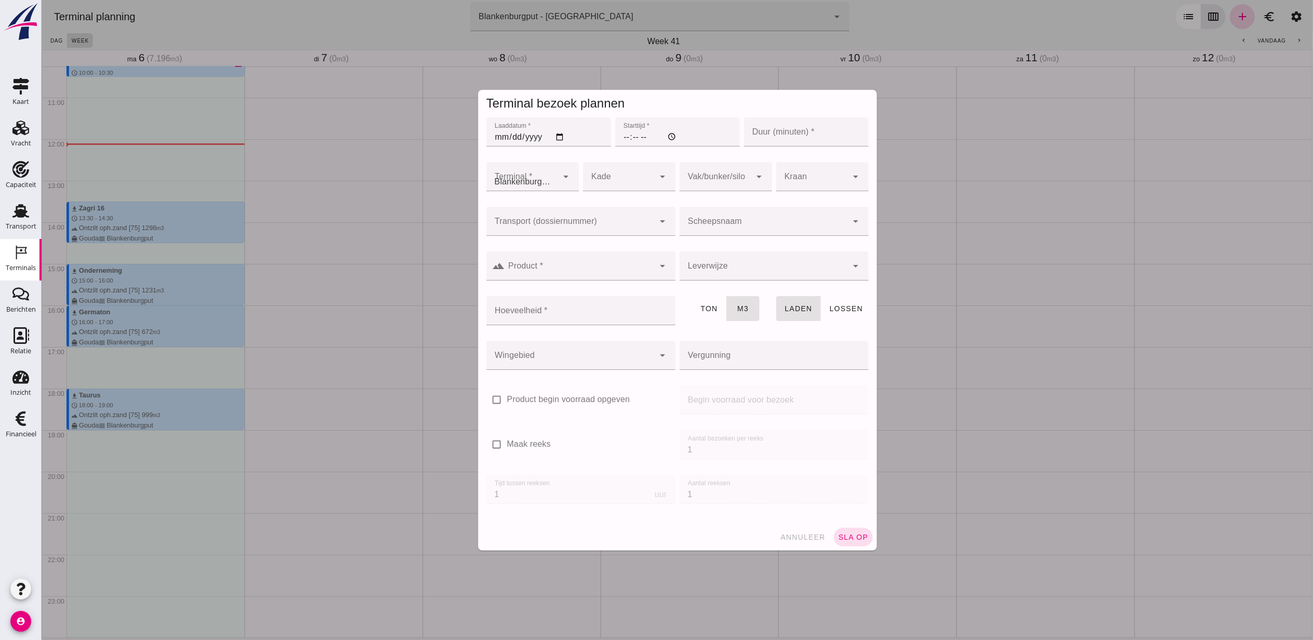
type input "Combinatie Noordzeezand V.O.F."
click at [557, 136] on input "Laaddatum *" at bounding box center [548, 131] width 125 height 29
type input "2025-10-06"
click at [617, 138] on input "Starttijd *" at bounding box center [677, 131] width 125 height 29
type input "13:00"
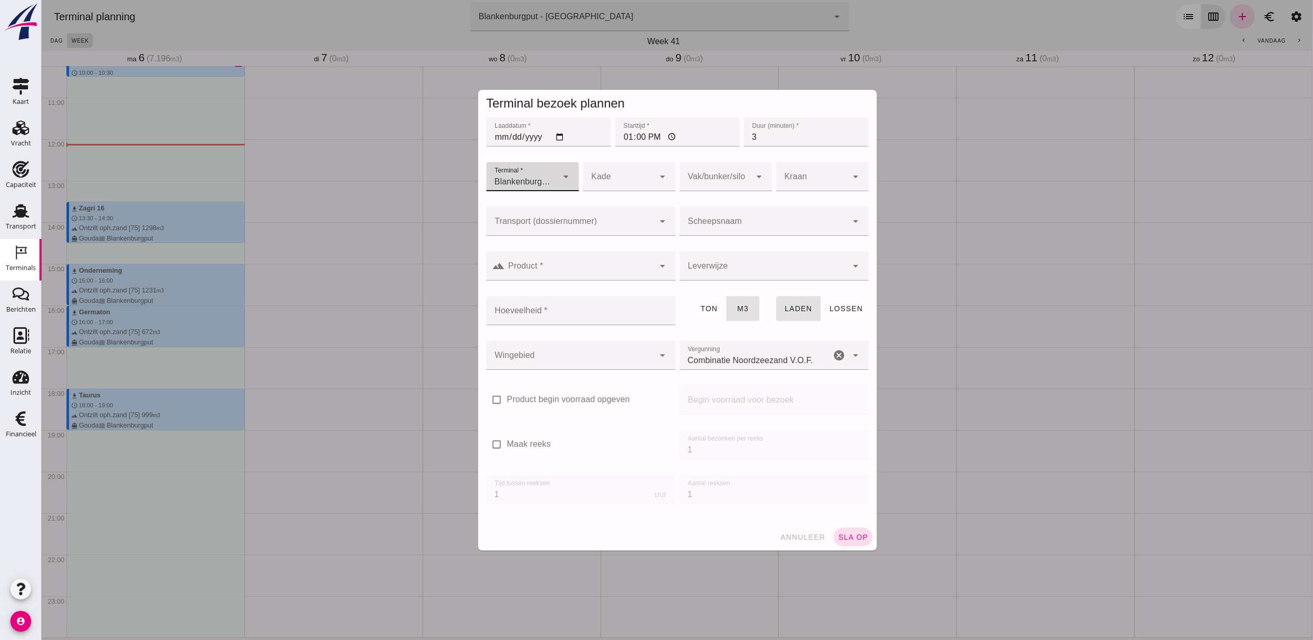
click at [760, 125] on input "3" at bounding box center [806, 131] width 125 height 29
type input "30"
click at [688, 184] on div at bounding box center [715, 176] width 72 height 29
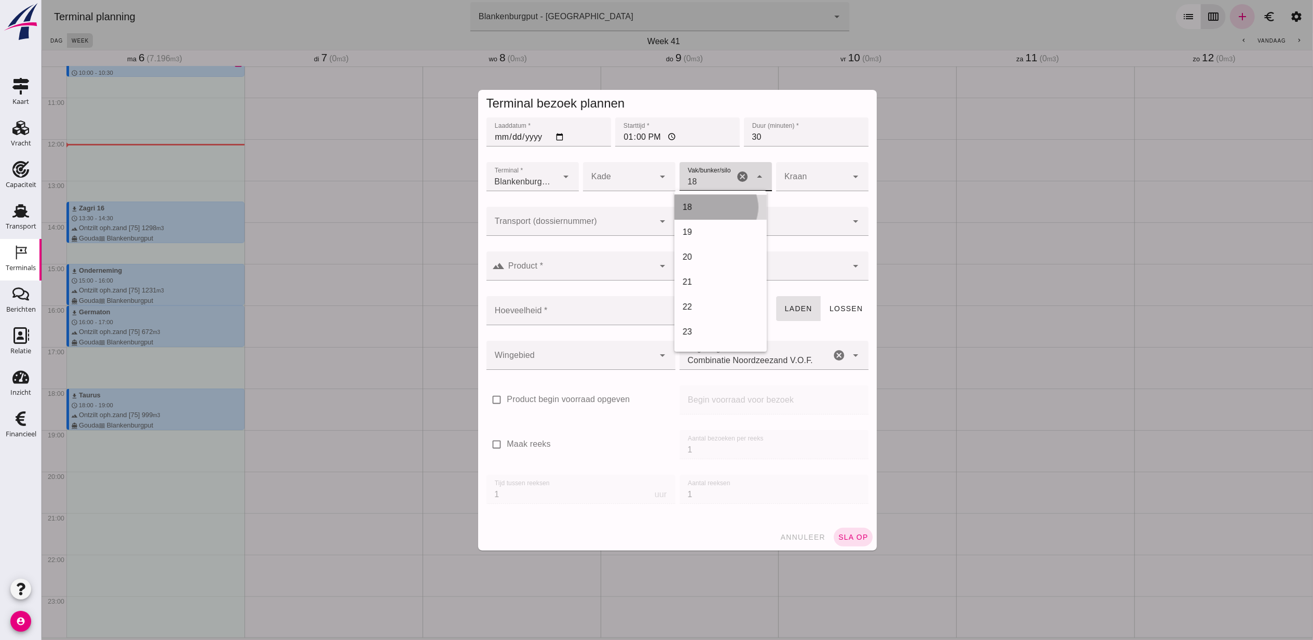
click at [712, 204] on div "18" at bounding box center [720, 207] width 76 height 12
type input "366"
click at [621, 179] on div at bounding box center [619, 176] width 72 height 29
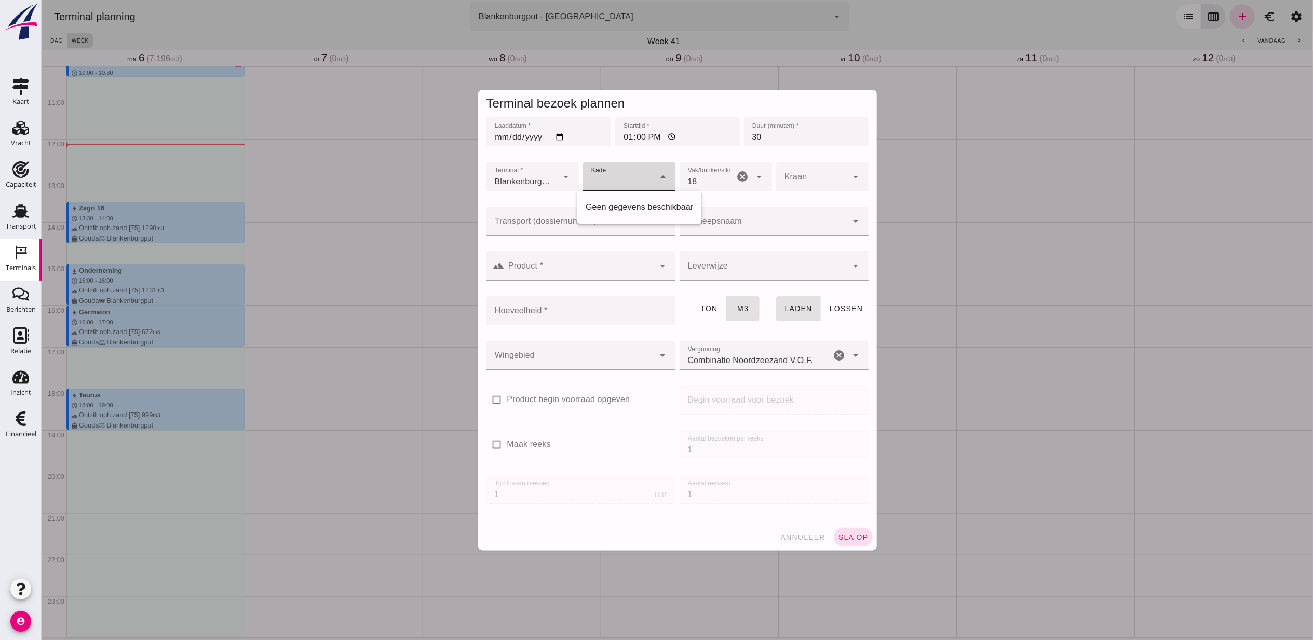
click at [581, 216] on div "Geen gegevens beschikbaar" at bounding box center [639, 207] width 124 height 25
click at [532, 216] on div at bounding box center [570, 221] width 168 height 29
type input "v"
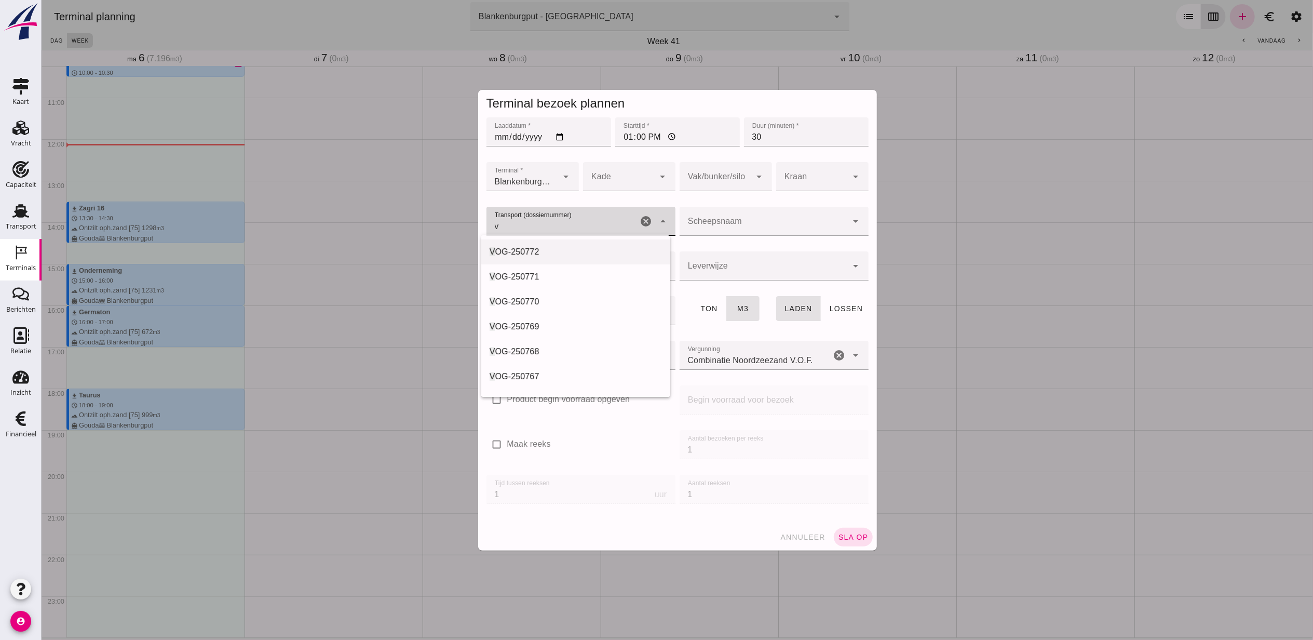
click at [536, 250] on span "OG-250772" at bounding box center [516, 251] width 44 height 9
type input "VOG-250772"
type input "franco_on_board"
type input "994"
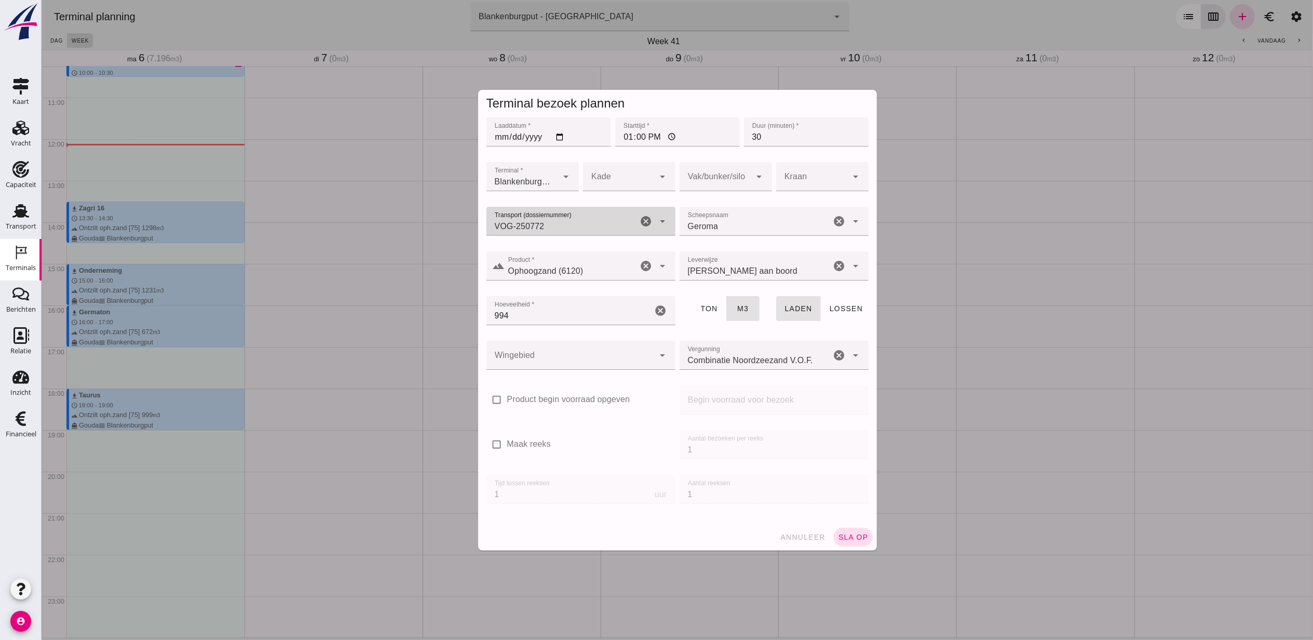
type input "VOG-250772"
click at [573, 357] on div at bounding box center [570, 355] width 168 height 29
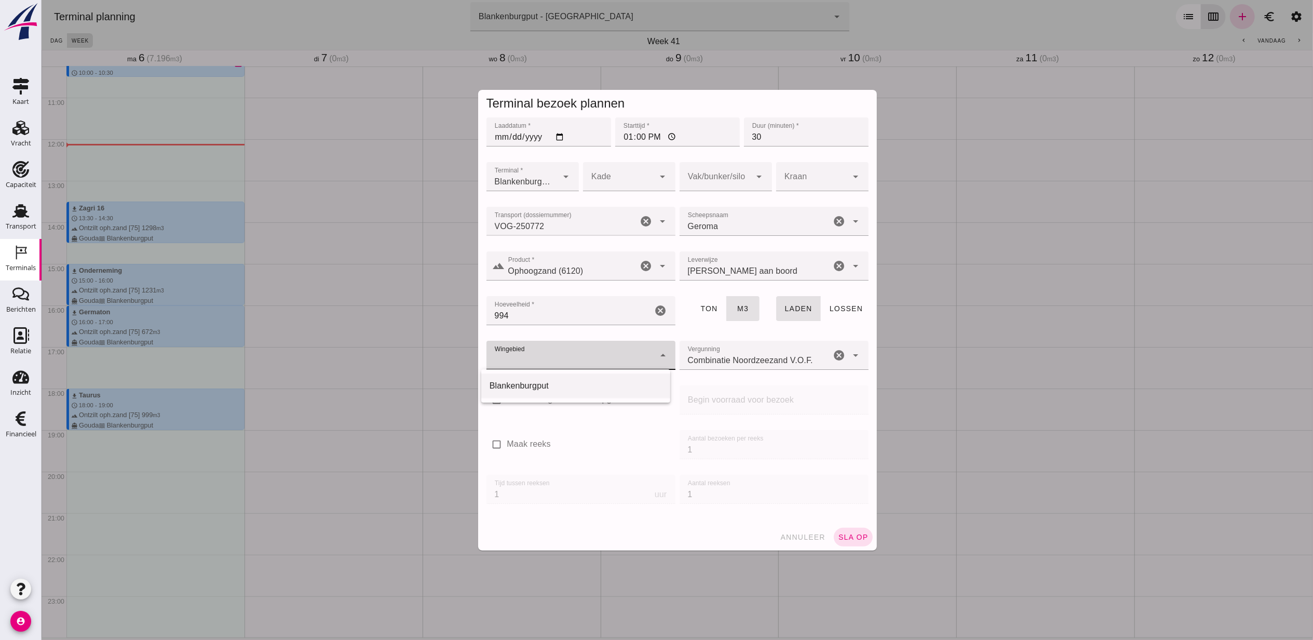
click at [586, 391] on div "Blankenburgput" at bounding box center [575, 386] width 172 height 12
type input "333"
click at [852, 534] on span "sla op" at bounding box center [853, 537] width 31 height 8
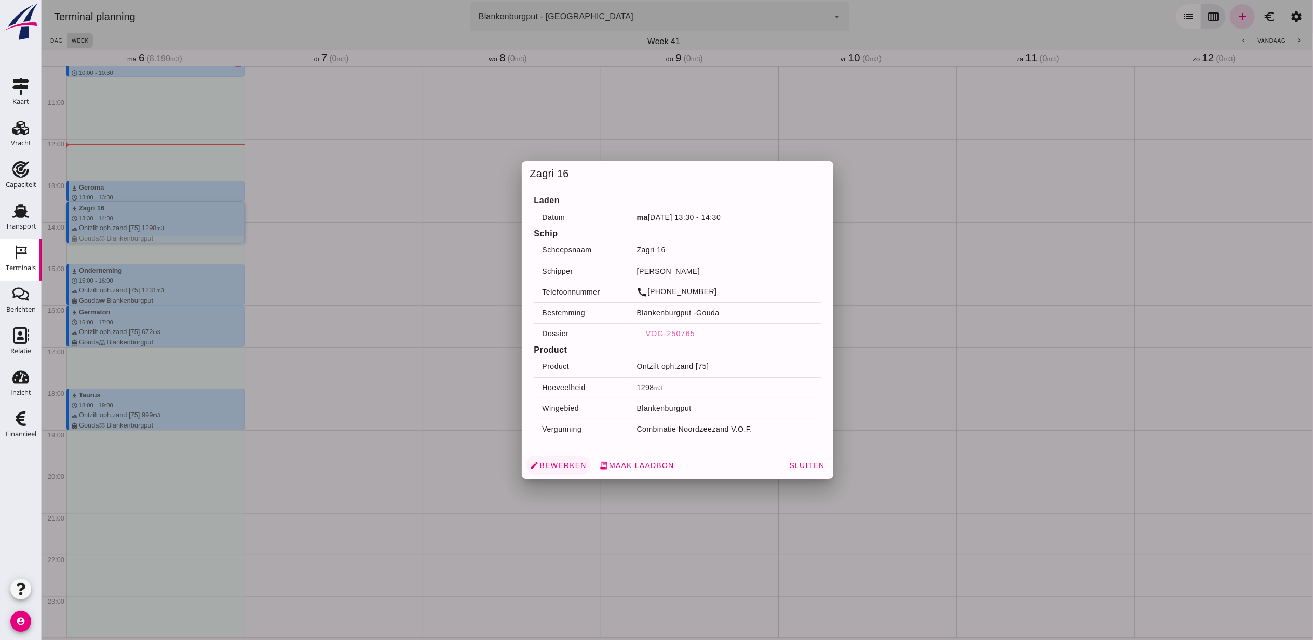
drag, startPoint x: 175, startPoint y: 223, endPoint x: 570, endPoint y: 470, distance: 466.2
click at [570, 470] on link "edit Bewerken" at bounding box center [558, 465] width 65 height 19
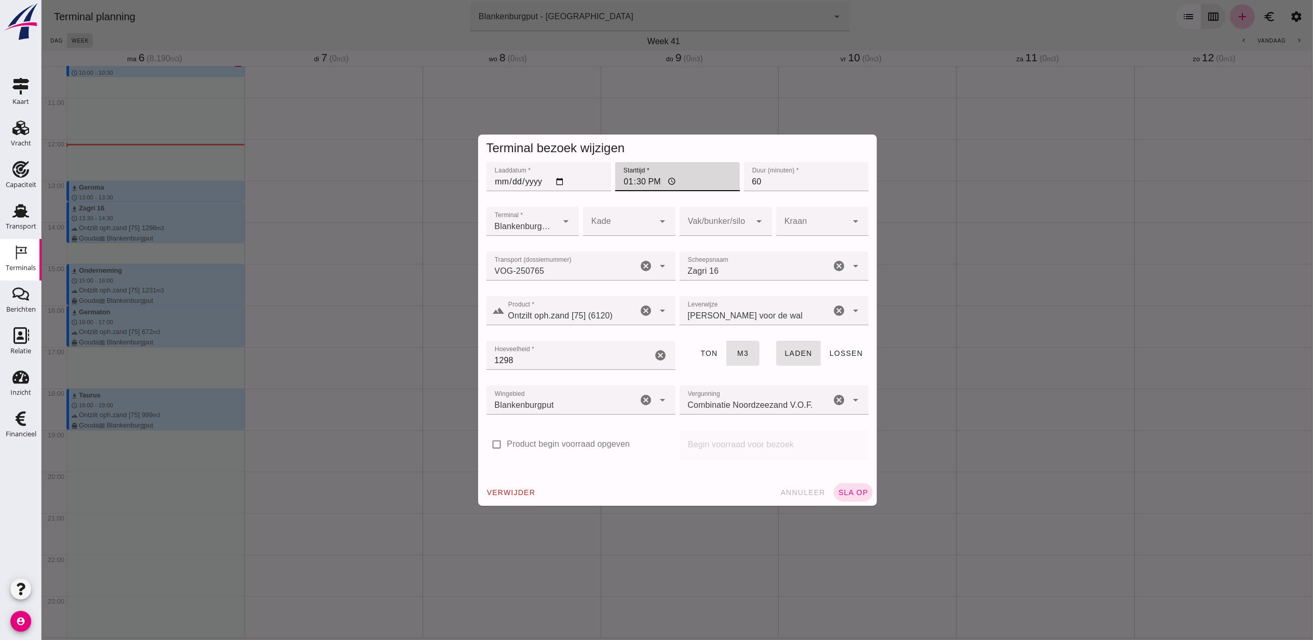
click at [628, 179] on input "13:30" at bounding box center [677, 176] width 125 height 29
click at [642, 182] on input "13:30" at bounding box center [677, 176] width 125 height 29
click at [637, 183] on input "13:30" at bounding box center [677, 176] width 125 height 29
type input "13:45"
click at [861, 486] on button "sla op" at bounding box center [853, 492] width 39 height 19
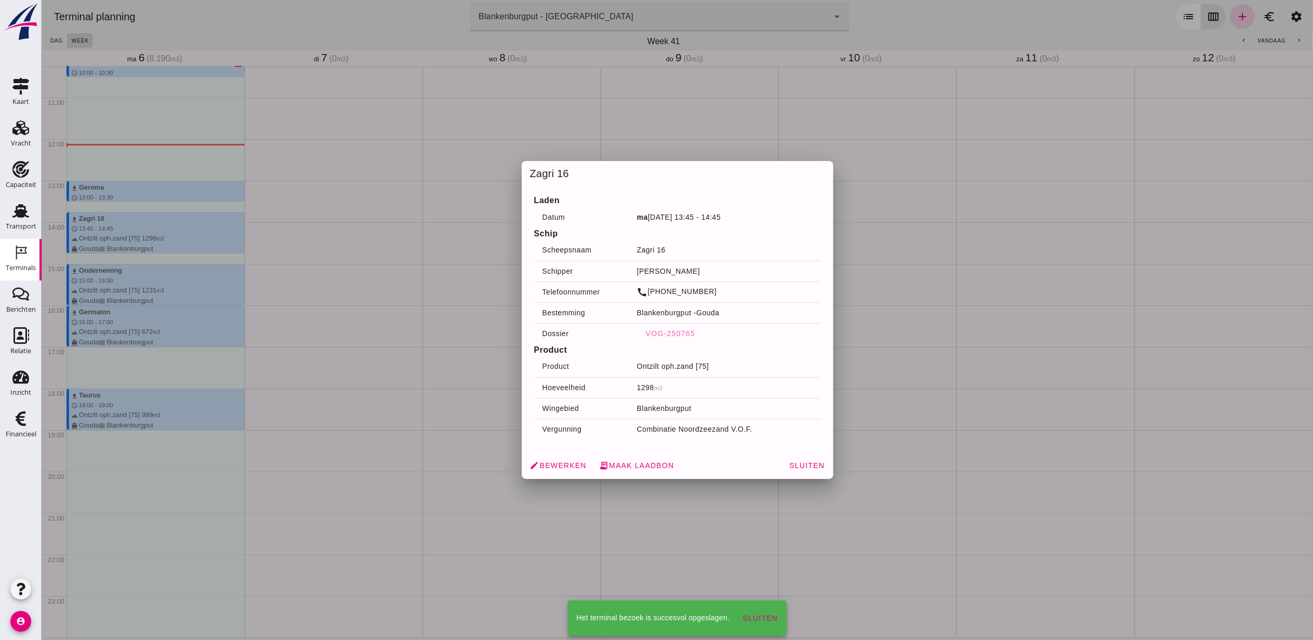
click at [817, 472] on button "Sluiten" at bounding box center [806, 465] width 44 height 19
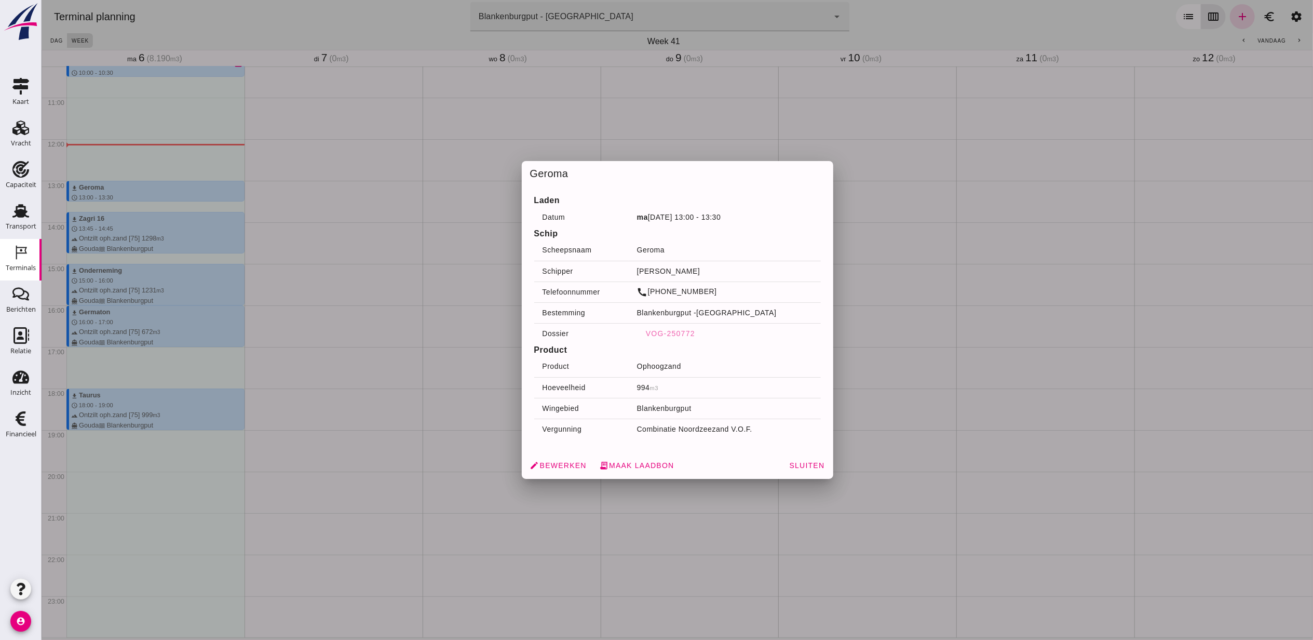
drag, startPoint x: 156, startPoint y: 193, endPoint x: 551, endPoint y: 455, distance: 473.2
click at [551, 455] on div "edit Bewerken receipt_long Maak laadbon Sluiten" at bounding box center [677, 465] width 312 height 27
click at [557, 461] on span "edit Bewerken" at bounding box center [558, 465] width 57 height 9
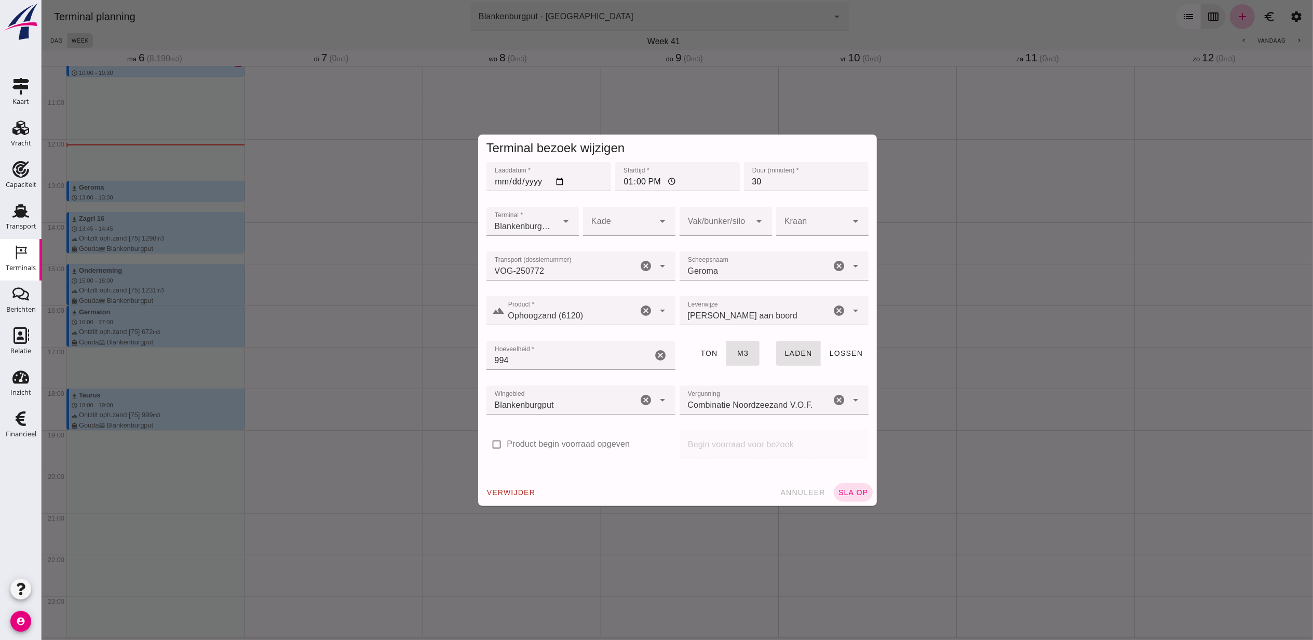
click at [638, 181] on input "13:00" at bounding box center [677, 176] width 125 height 29
click at [752, 180] on input "30" at bounding box center [806, 176] width 125 height 29
drag, startPoint x: 773, startPoint y: 180, endPoint x: 735, endPoint y: 171, distance: 39.4
click at [742, 176] on div "Duur (minuten) * Duur (minuten) * 30" at bounding box center [806, 182] width 129 height 45
type input "45"
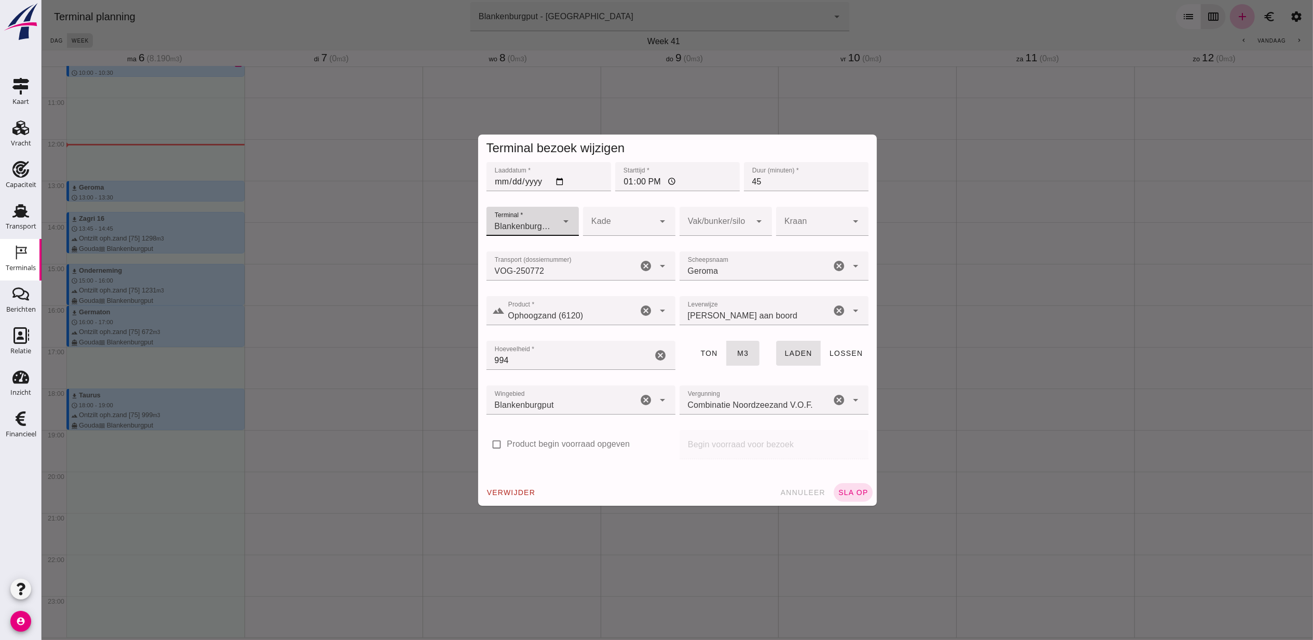
click at [867, 495] on div "verwijder annuleer sla op" at bounding box center [677, 492] width 399 height 27
click at [858, 490] on span "sla op" at bounding box center [853, 492] width 31 height 8
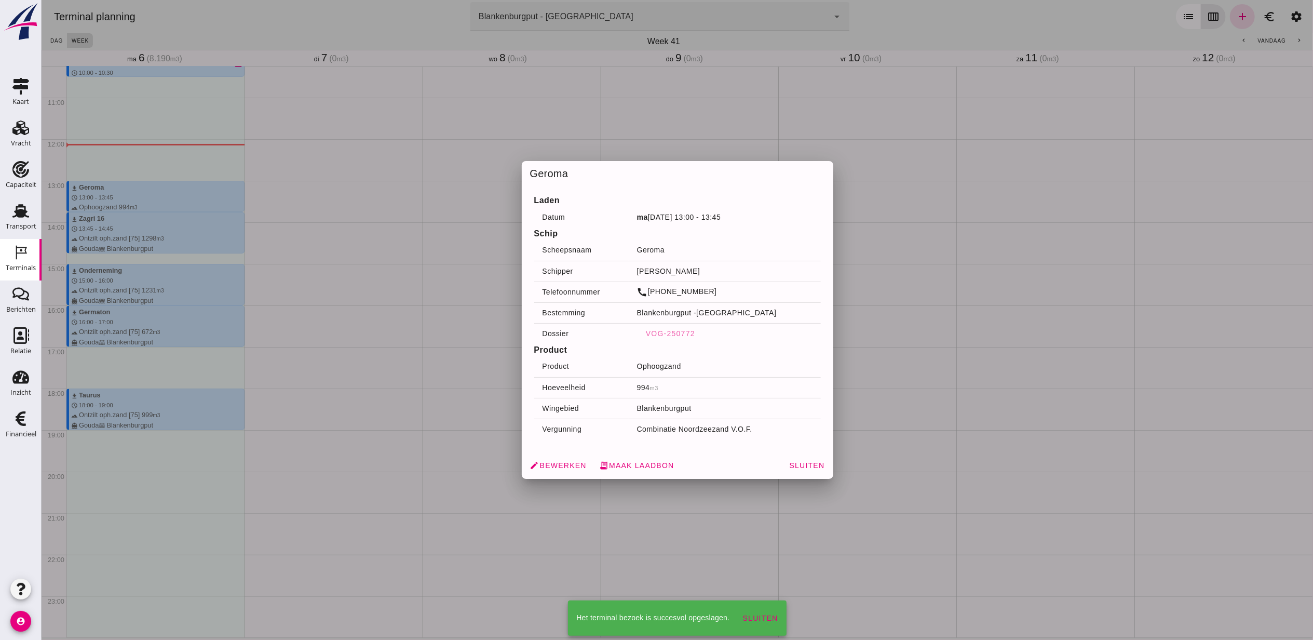
click at [776, 464] on div "edit Bewerken receipt_long Maak laadbon Sluiten" at bounding box center [677, 465] width 312 height 27
click at [794, 466] on span "Sluiten" at bounding box center [806, 465] width 36 height 8
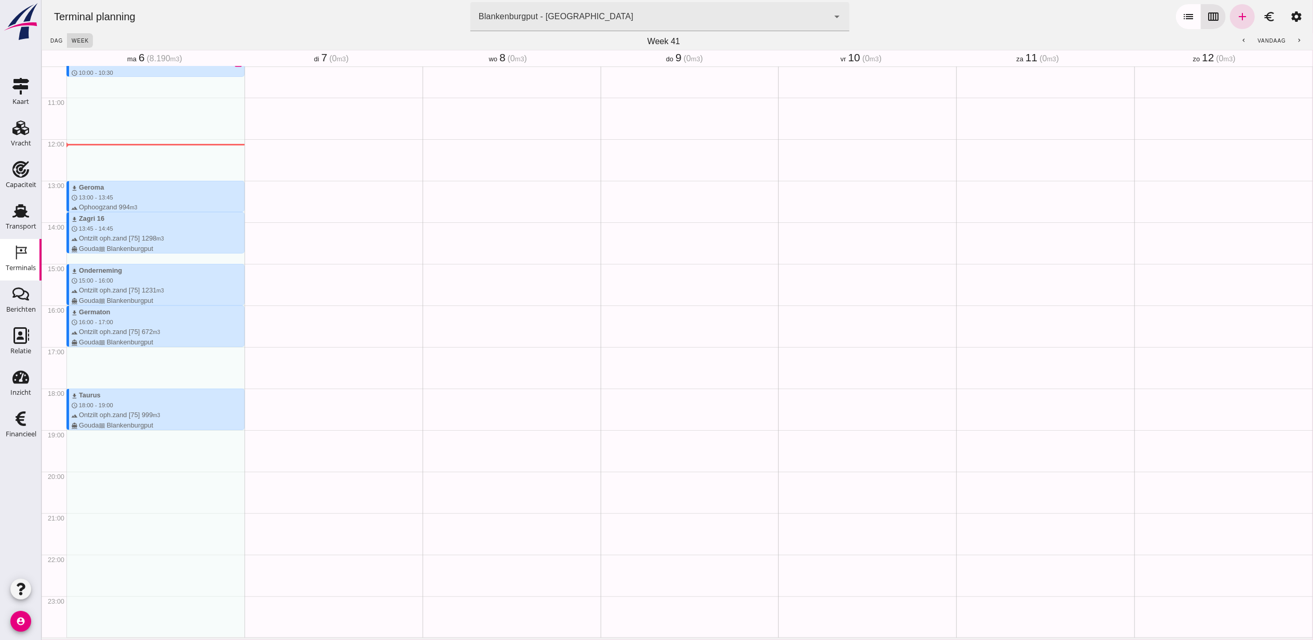
click at [540, 296] on div "Geen afspraken" at bounding box center [511, 139] width 178 height 997
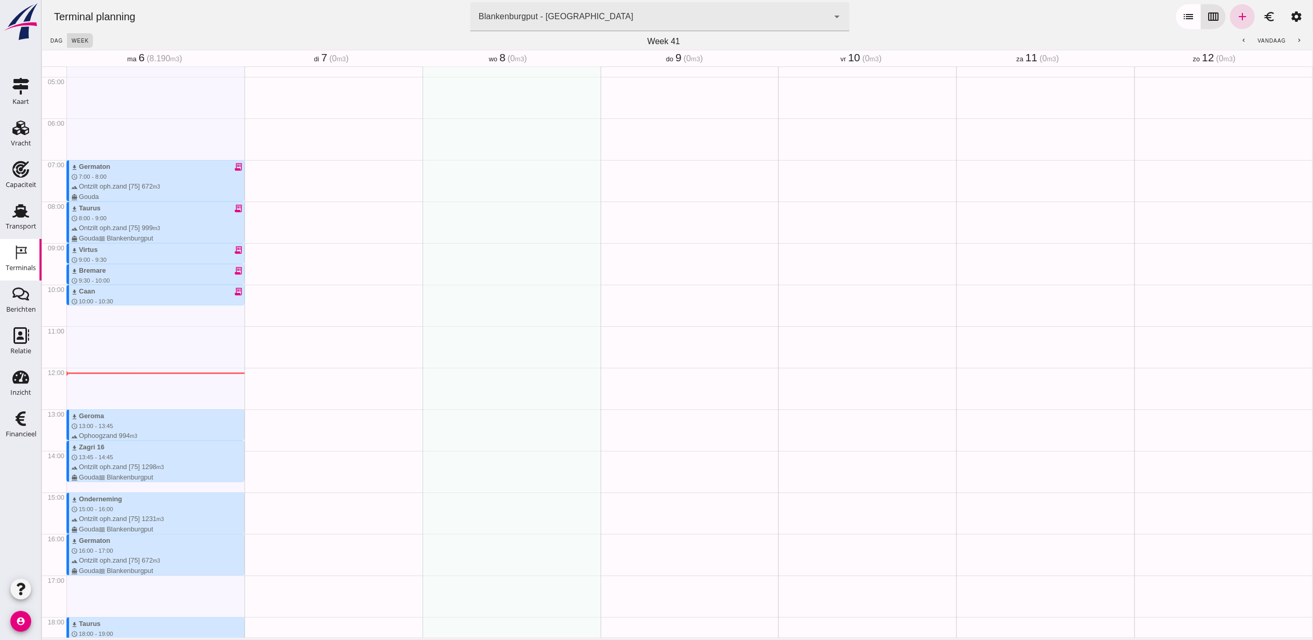
scroll to position [287, 0]
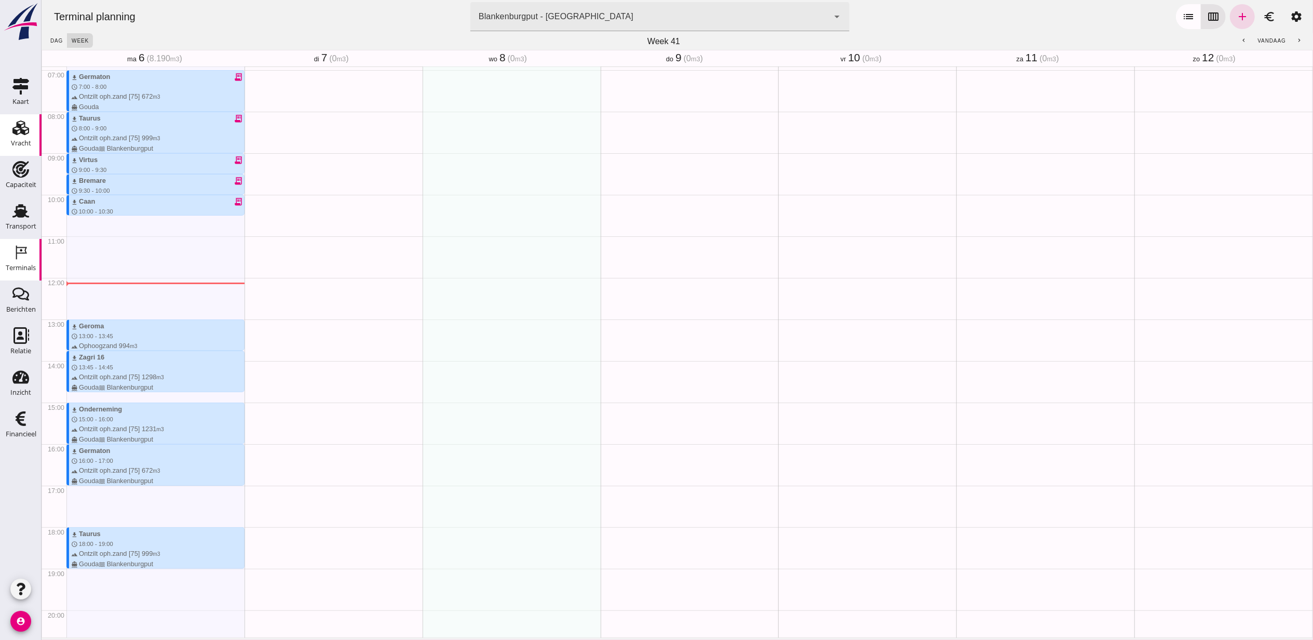
click at [30, 129] on div "Vracht" at bounding box center [20, 127] width 25 height 17
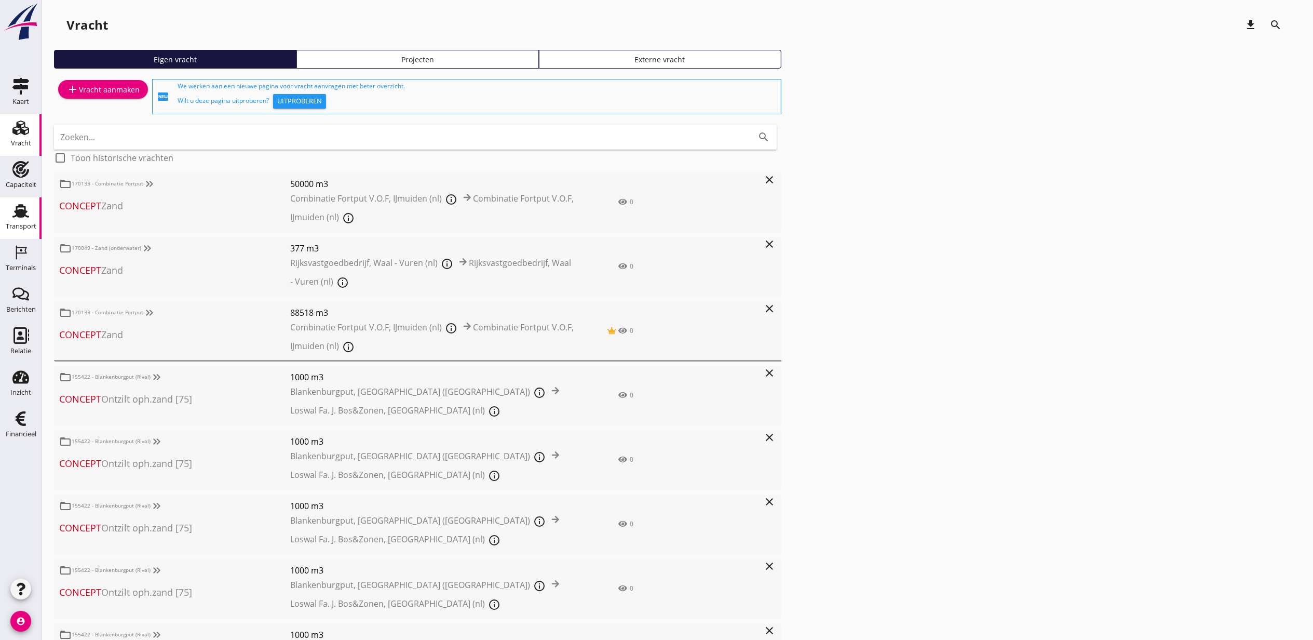
click at [24, 212] on use at bounding box center [20, 211] width 17 height 14
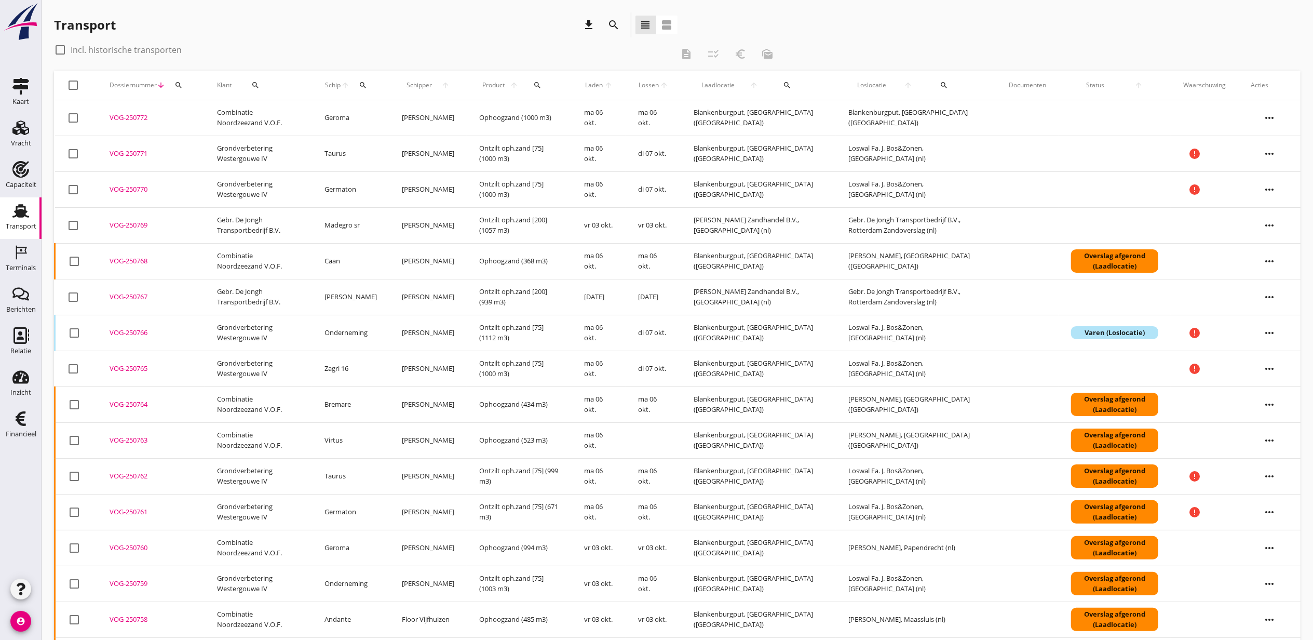
click at [604, 83] on span "Laden" at bounding box center [594, 85] width 19 height 9
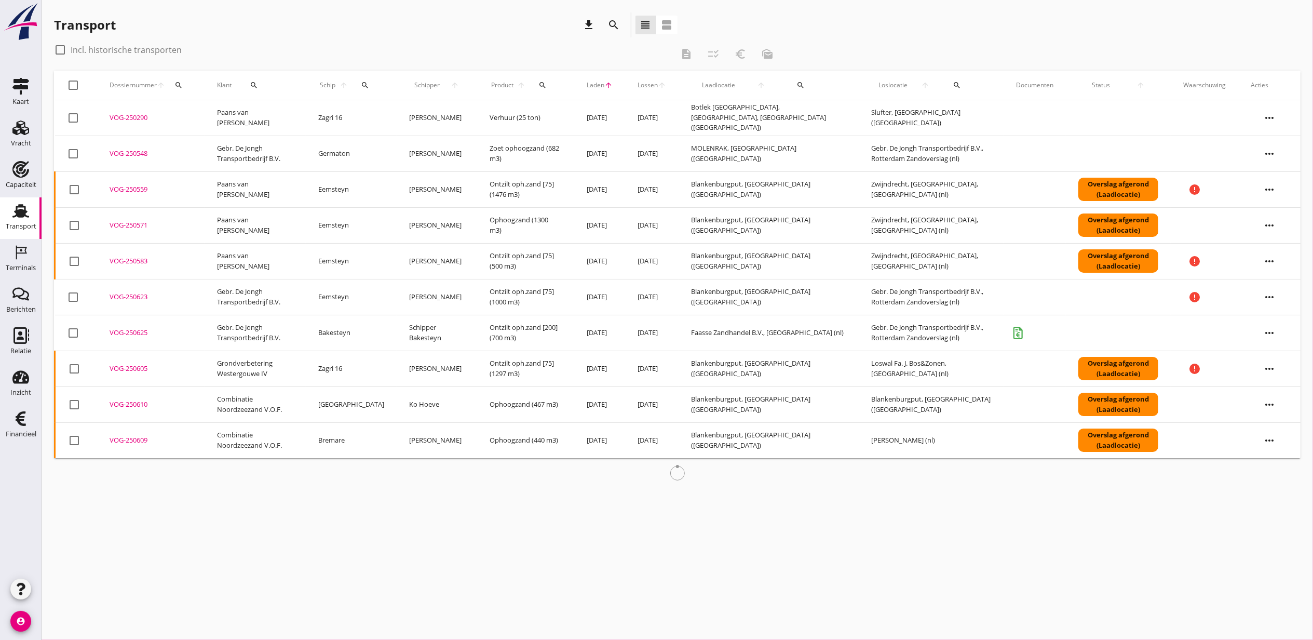
click at [605, 83] on icon "arrow_upward" at bounding box center [609, 85] width 8 height 8
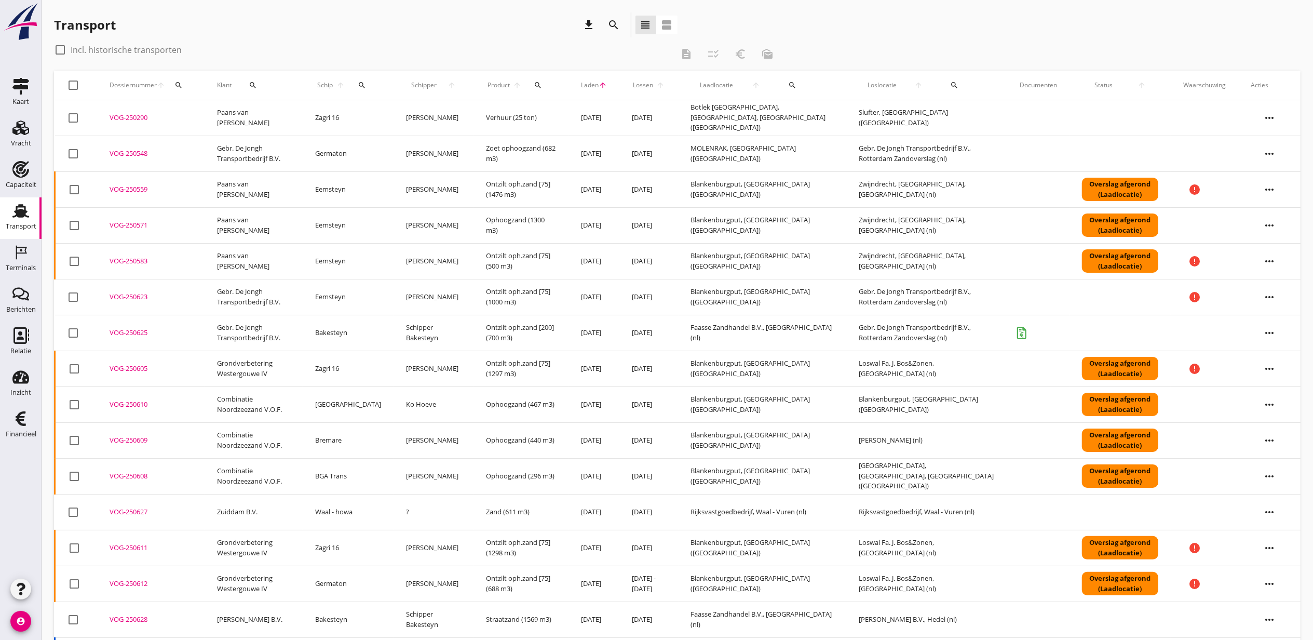
click at [588, 84] on span "Laden" at bounding box center [590, 85] width 18 height 9
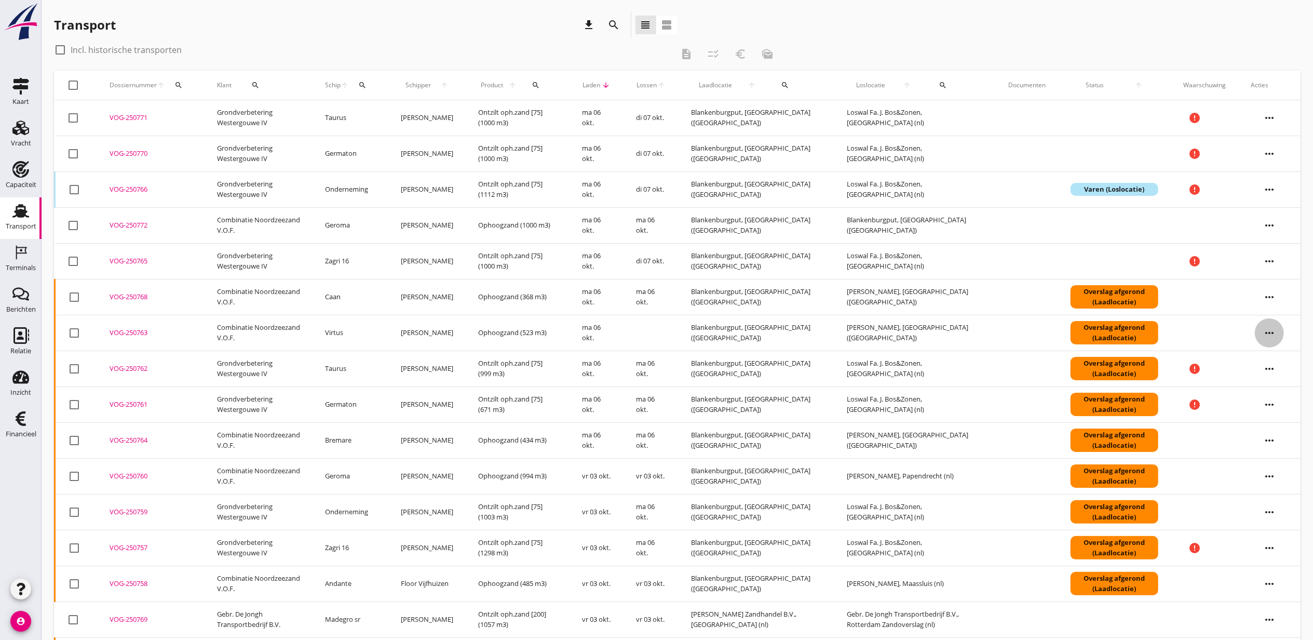
click at [1270, 330] on icon "more_horiz" at bounding box center [1269, 332] width 29 height 29
click at [1266, 413] on div "Vracht aanpassen" at bounding box center [1263, 415] width 74 height 12
click at [1268, 442] on icon "more_horiz" at bounding box center [1269, 440] width 29 height 29
click at [1277, 527] on div "Vracht aanpassen" at bounding box center [1263, 523] width 74 height 12
click at [1266, 296] on icon "more_horiz" at bounding box center [1269, 297] width 29 height 29
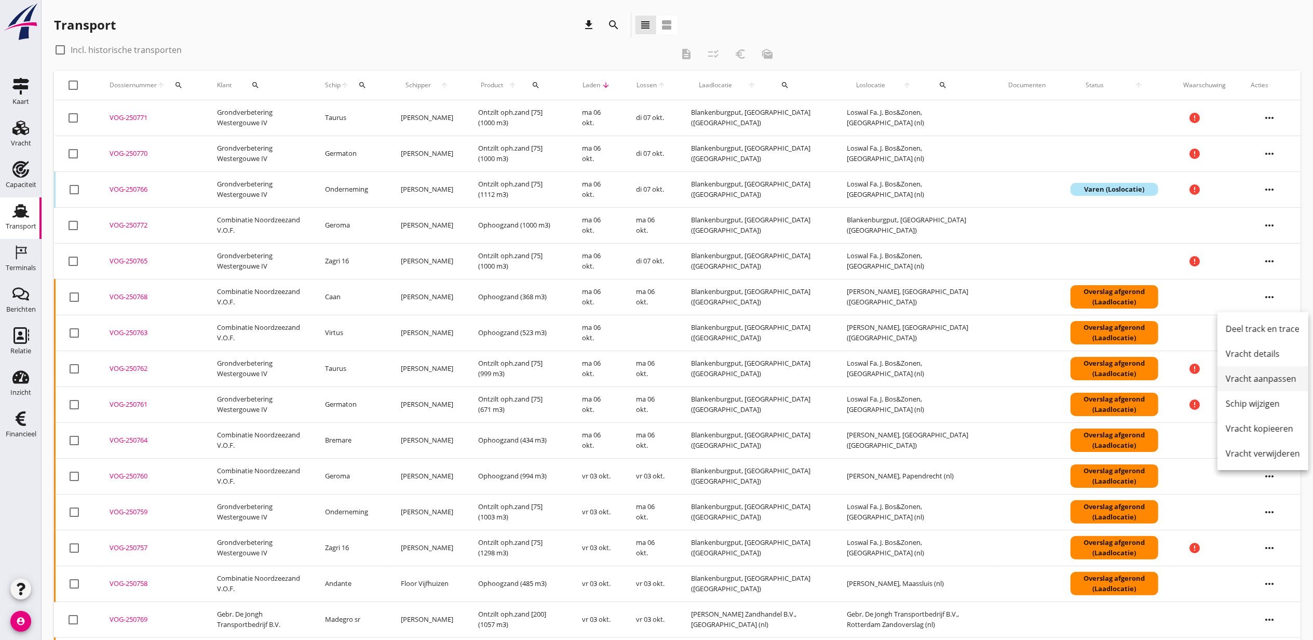
click at [1270, 381] on div "Vracht aanpassen" at bounding box center [1263, 378] width 74 height 12
click at [1272, 225] on icon "more_horiz" at bounding box center [1269, 225] width 29 height 29
click at [1271, 308] on div "Vracht aanpassen" at bounding box center [1263, 307] width 74 height 12
click at [21, 258] on icon "Terminals" at bounding box center [20, 252] width 17 height 17
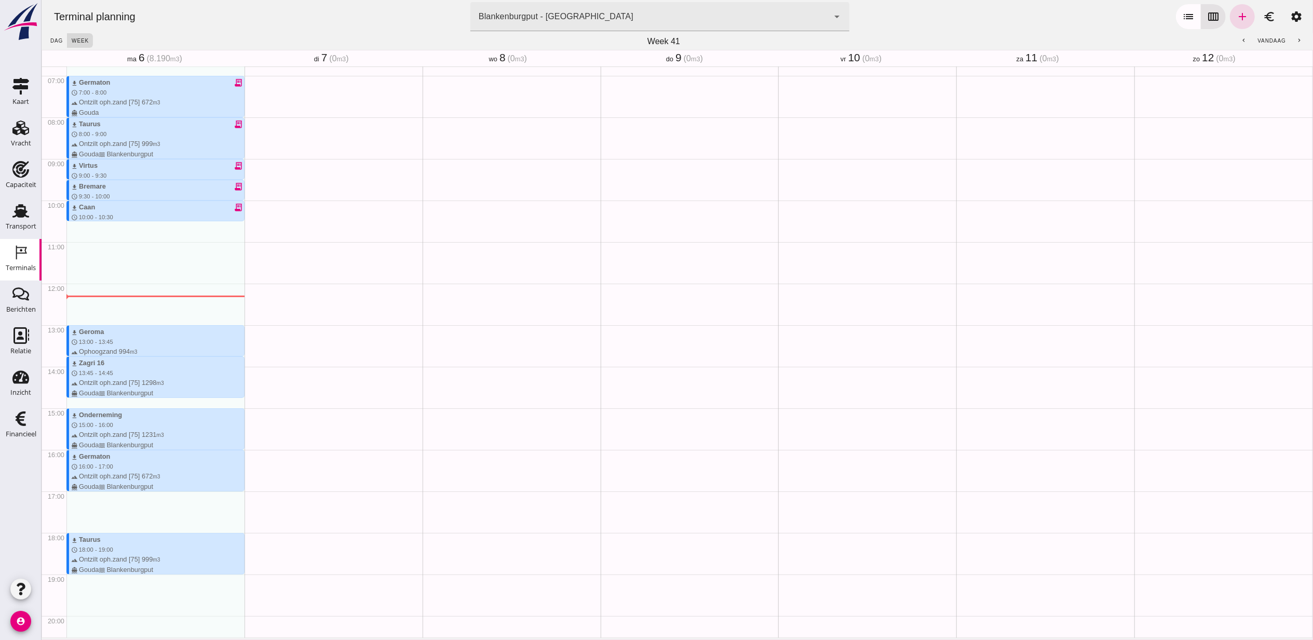
scroll to position [285, 0]
click at [22, 139] on div "Vracht" at bounding box center [21, 143] width 20 height 15
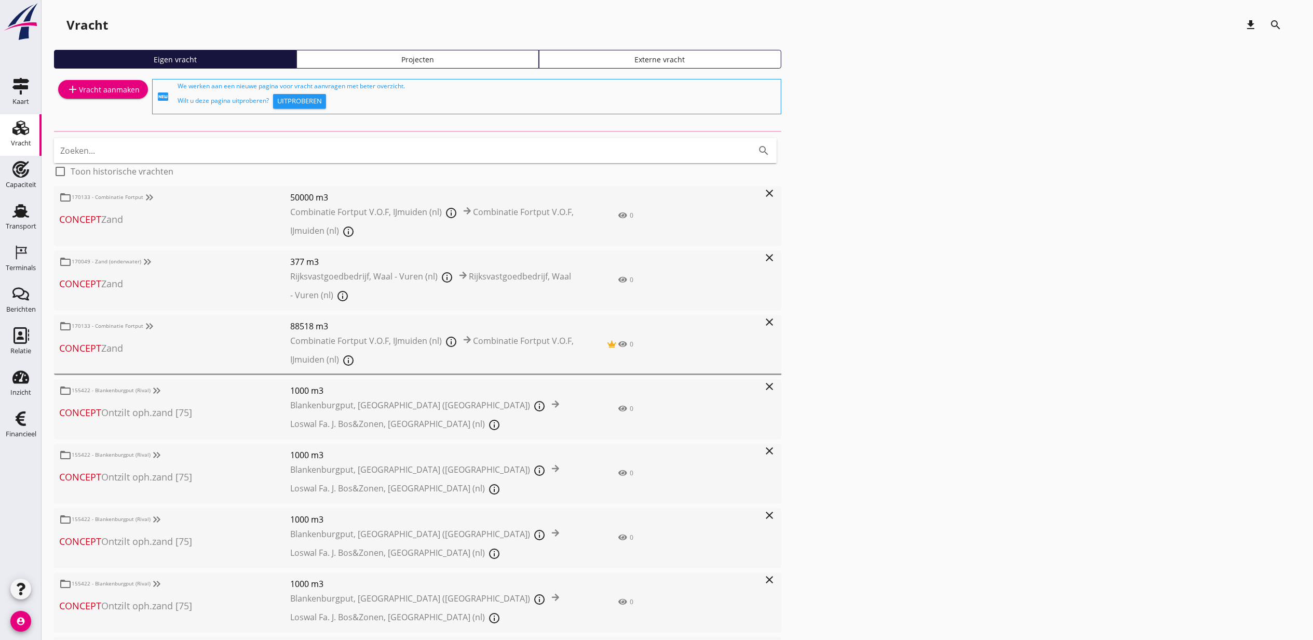
click at [444, 56] on div "Projecten" at bounding box center [417, 59] width 233 height 11
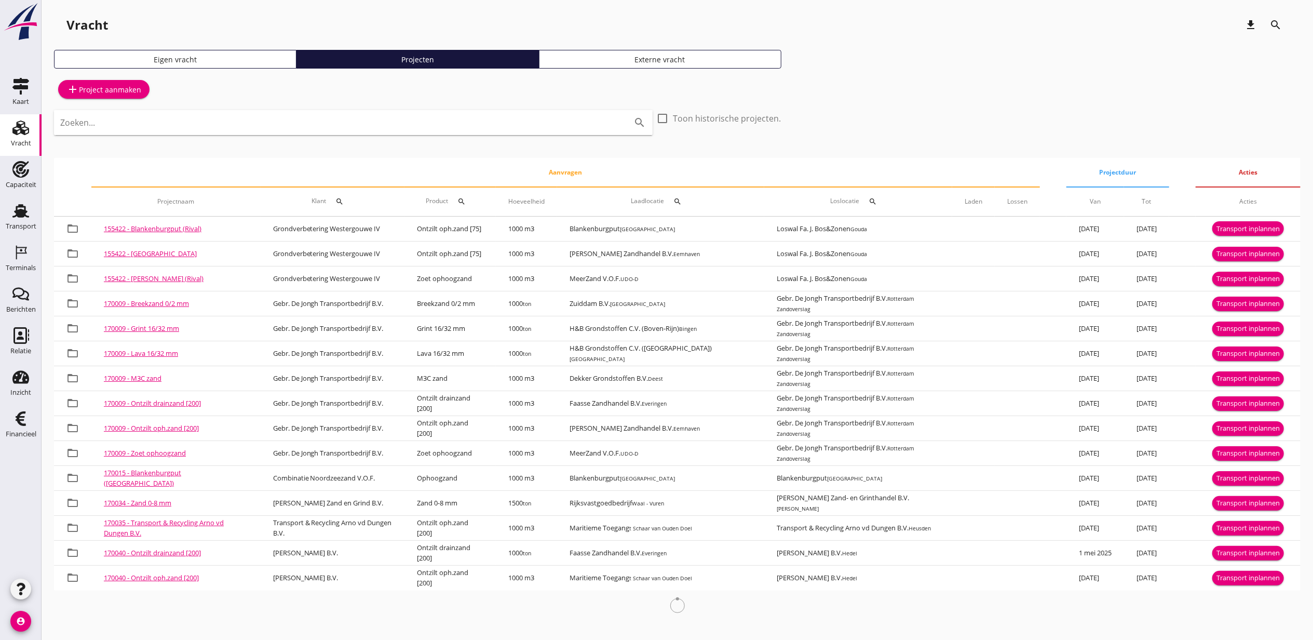
click at [368, 127] on input "Zoeken..." at bounding box center [338, 122] width 557 height 17
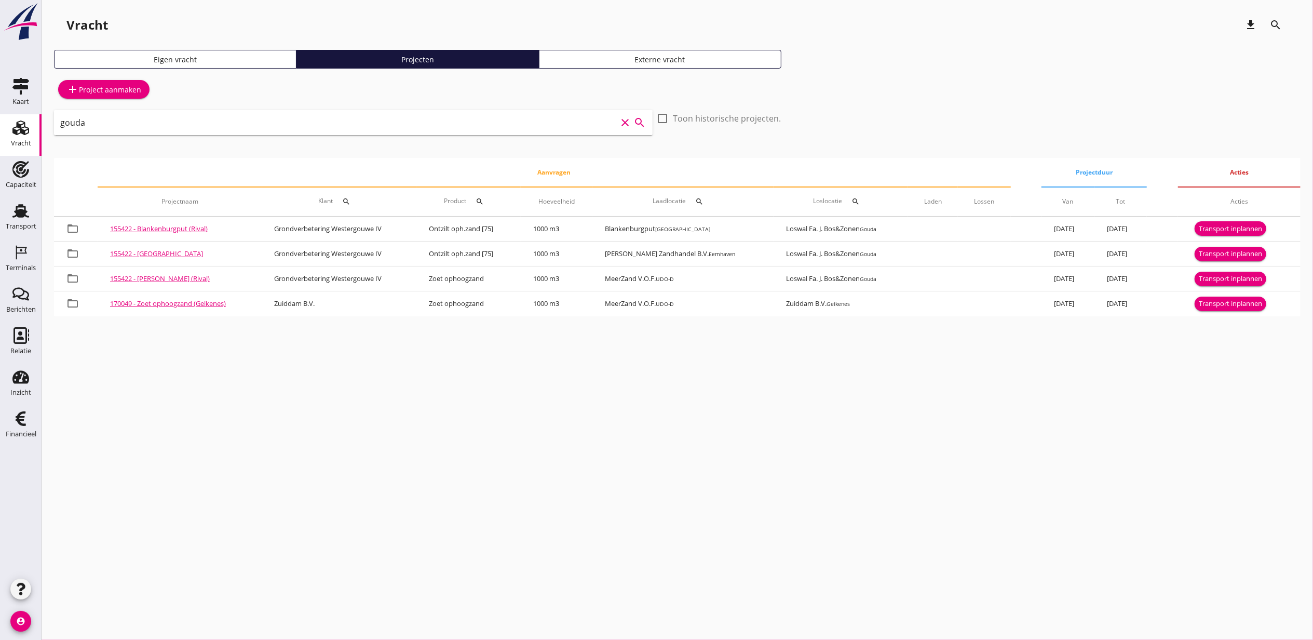
drag, startPoint x: 253, startPoint y: 120, endPoint x: -22, endPoint y: 104, distance: 276.3
click at [0, 104] on html "arrow_drop_down check Maritieme Toegang, t Schaar van Ouden Doel Rijksvastgoedb…" at bounding box center [656, 320] width 1313 height 640
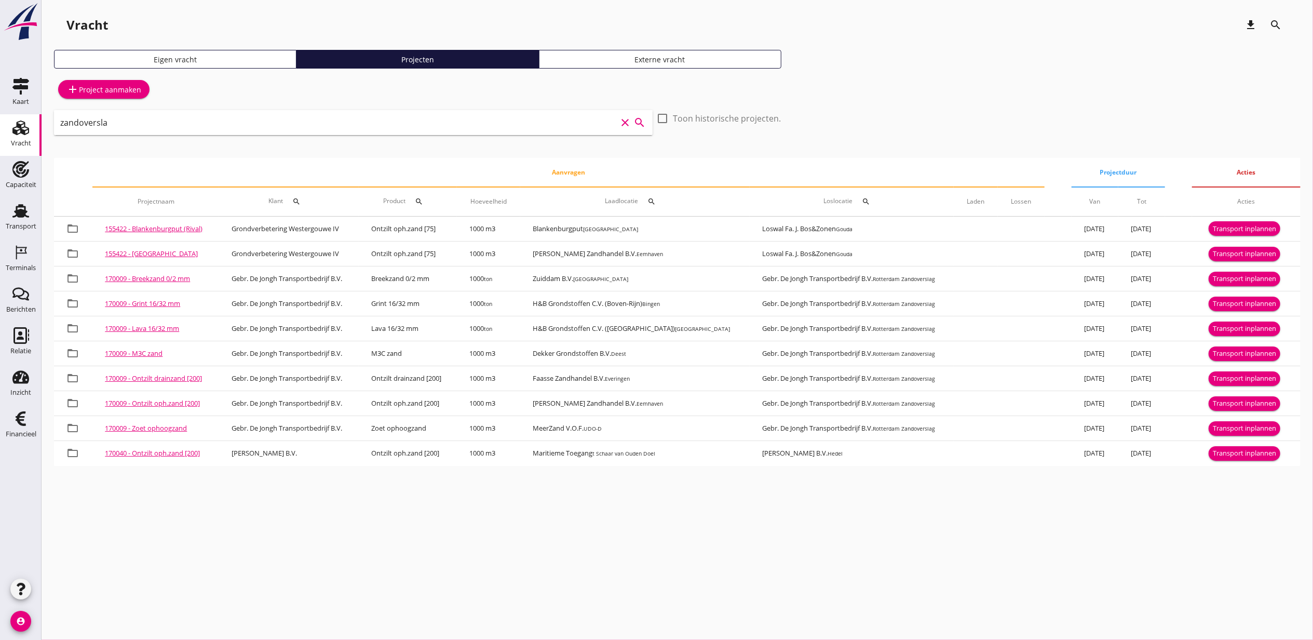
drag, startPoint x: 246, startPoint y: 116, endPoint x: -82, endPoint y: 92, distance: 329.1
click at [0, 92] on html "arrow_drop_down check Maritieme Toegang, t Schaar van Ouden Doel Rijksvastgoedb…" at bounding box center [656, 320] width 1313 height 640
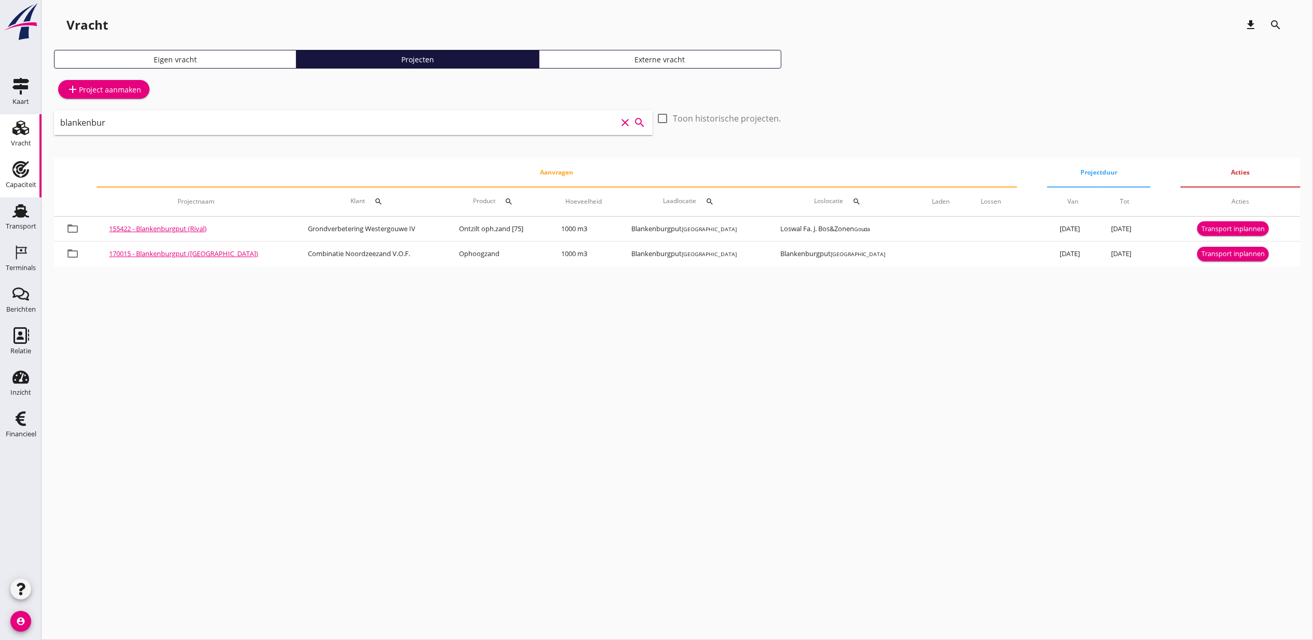
type input "blankenbur"
click at [30, 164] on div "Capaciteit" at bounding box center [20, 169] width 25 height 17
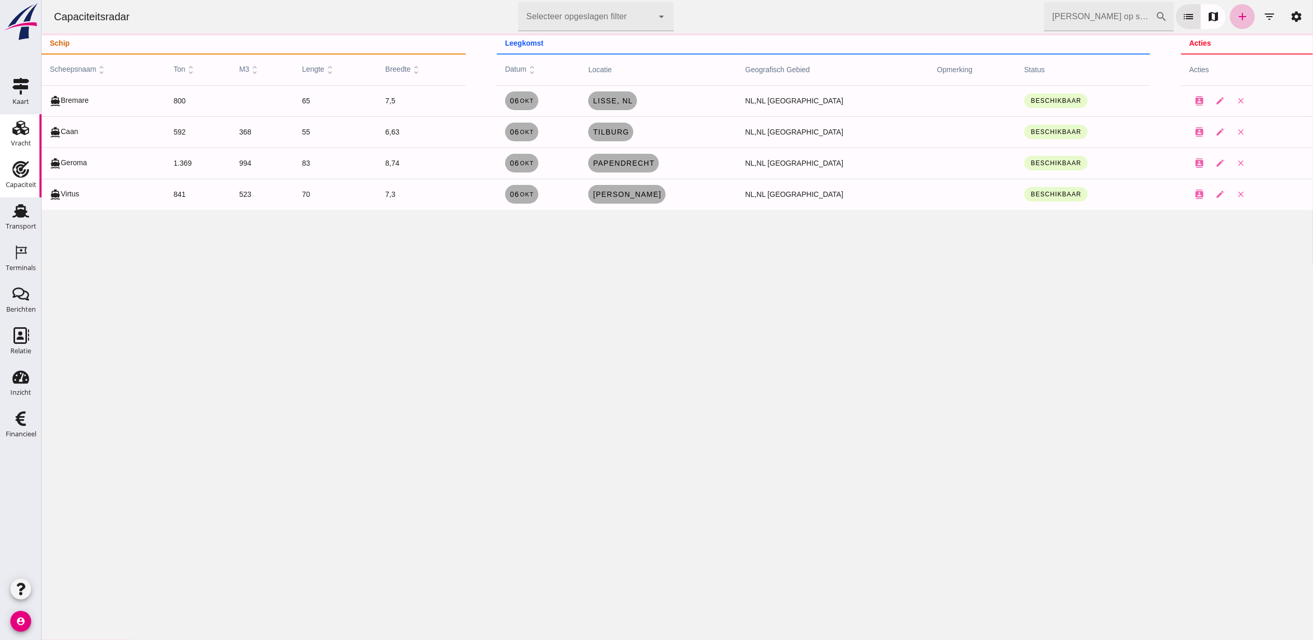
click at [20, 140] on div "Vracht" at bounding box center [21, 143] width 20 height 7
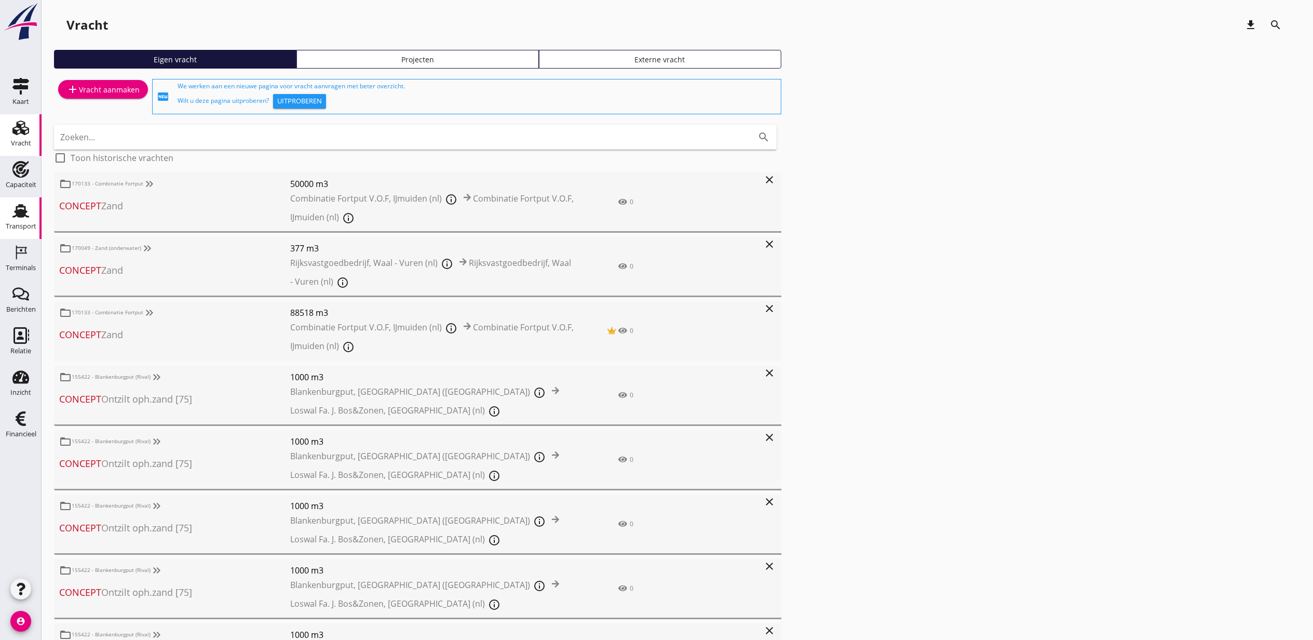
click at [23, 212] on use at bounding box center [20, 211] width 17 height 14
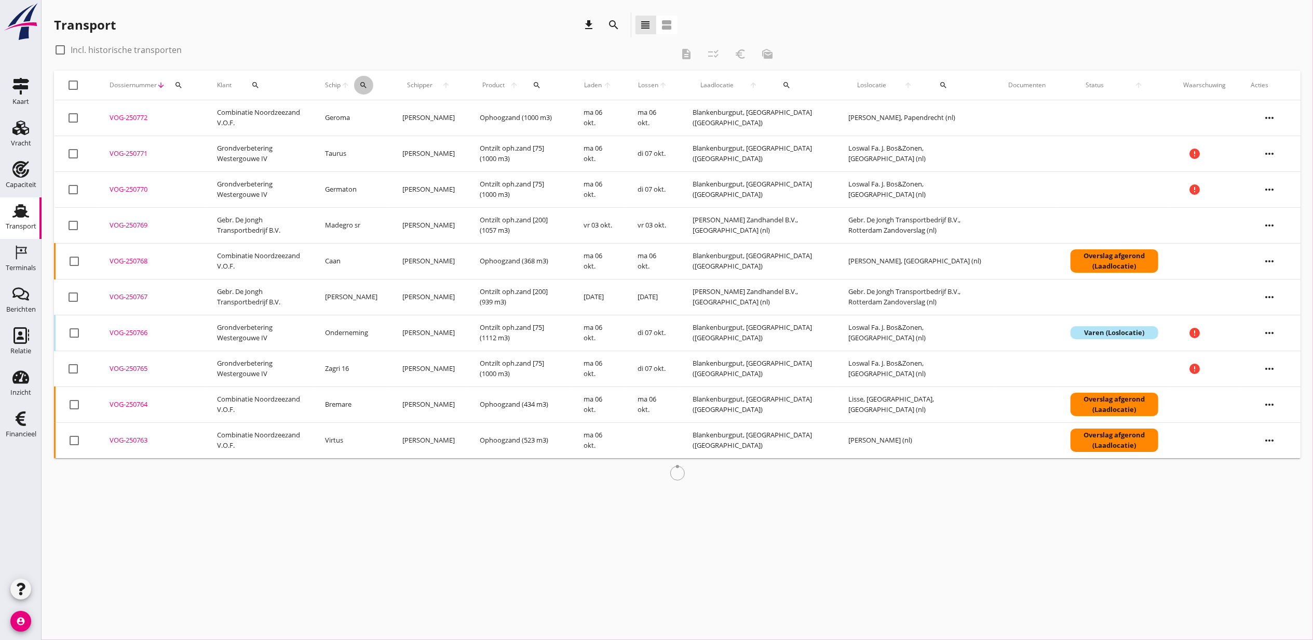
click at [368, 88] on icon "search" at bounding box center [363, 85] width 8 height 8
click at [395, 127] on div "Zoek op (scheeps)naam arrow_drop_down" at bounding box center [431, 120] width 137 height 27
click at [401, 119] on input "Zoek op (scheeps)naam" at bounding box center [417, 115] width 108 height 17
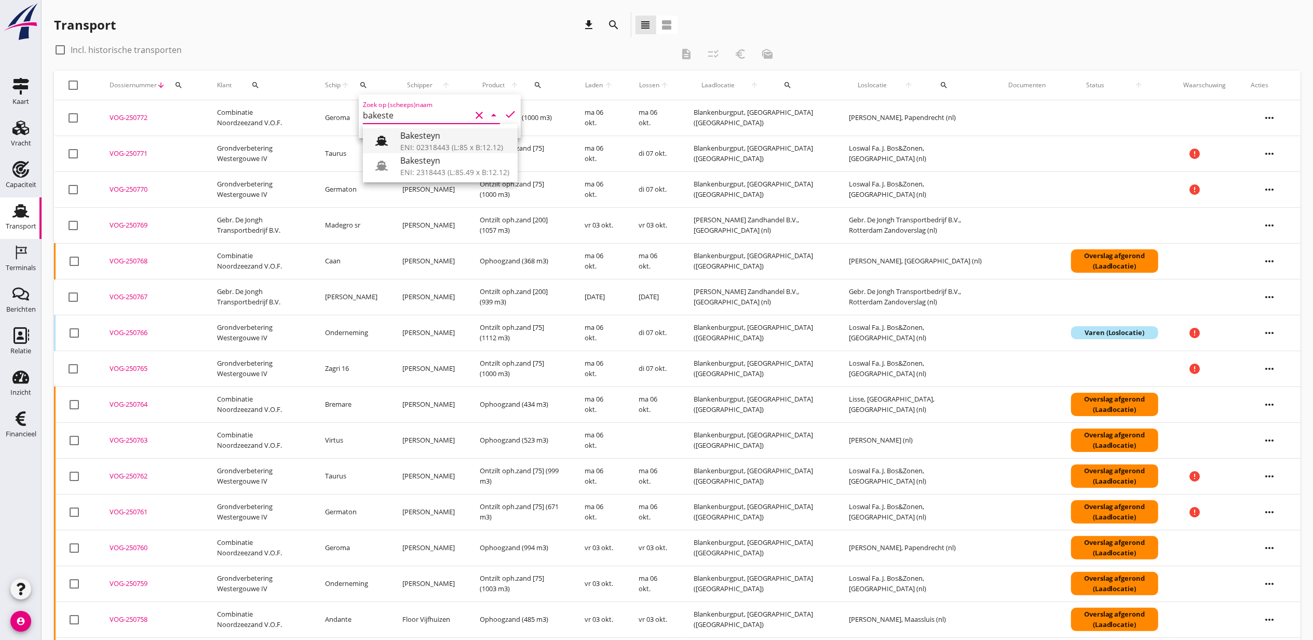
click at [410, 141] on div "Bakesteyn" at bounding box center [454, 135] width 109 height 12
click at [504, 115] on icon "check" at bounding box center [510, 114] width 12 height 12
type input "Bakesteyn"
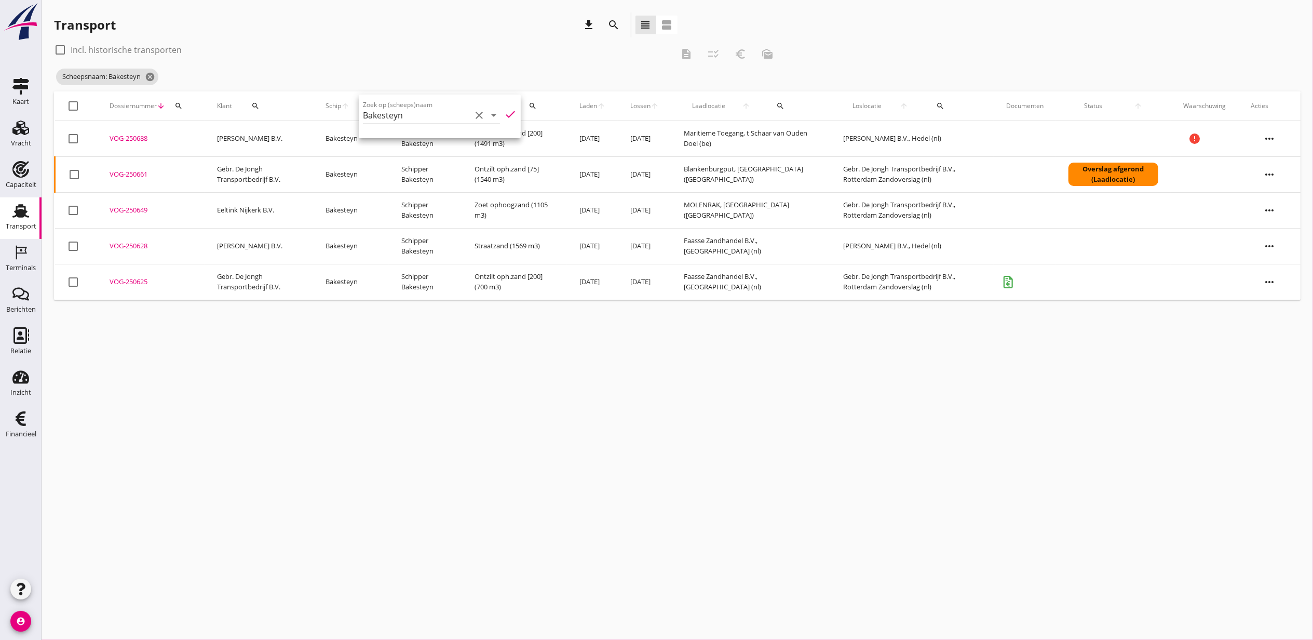
click at [1270, 175] on icon "more_horiz" at bounding box center [1269, 174] width 29 height 29
click at [1279, 305] on div "Vracht kopieeren" at bounding box center [1263, 305] width 74 height 12
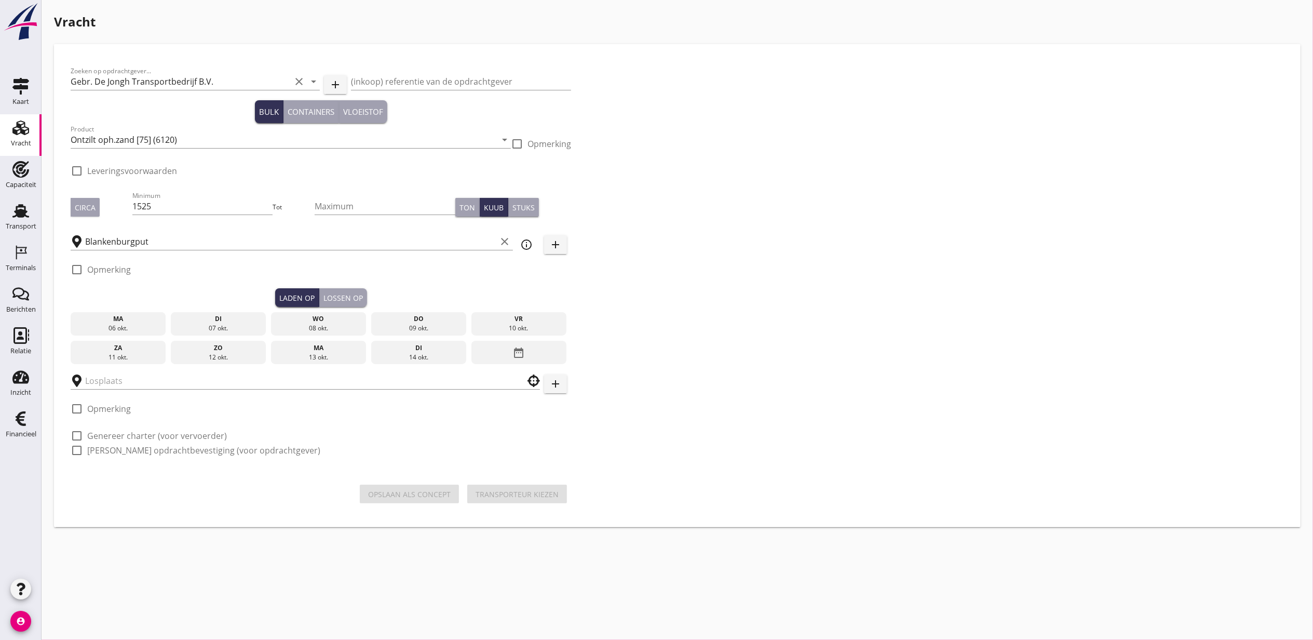
checkbox input "true"
type input "Gebr. De Jongh Transportbedrijf B.V."
checkbox input "true"
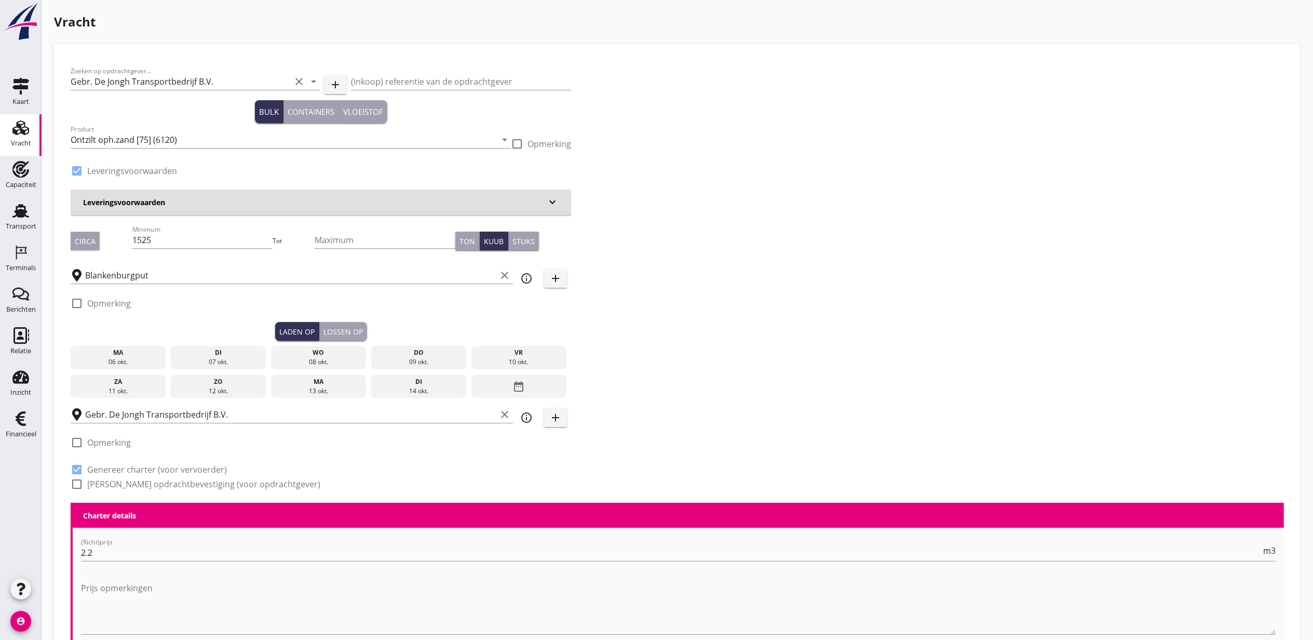
click at [198, 356] on div "di" at bounding box center [218, 352] width 90 height 9
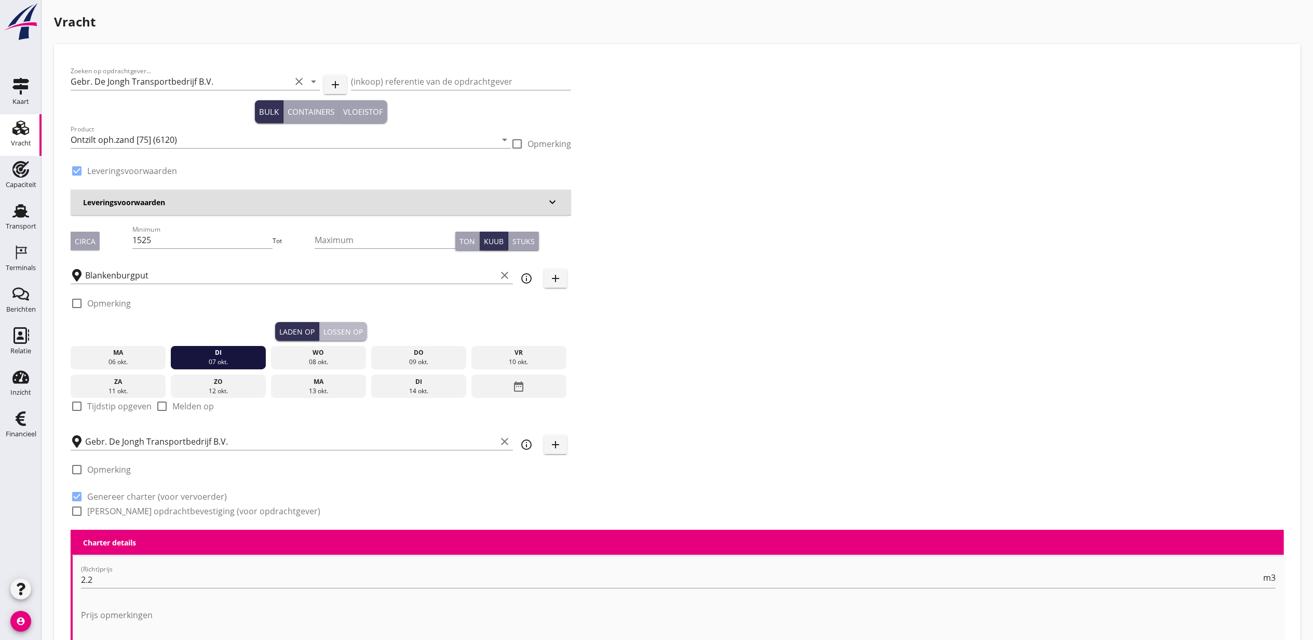
click at [343, 331] on div "Lossen op" at bounding box center [343, 331] width 39 height 11
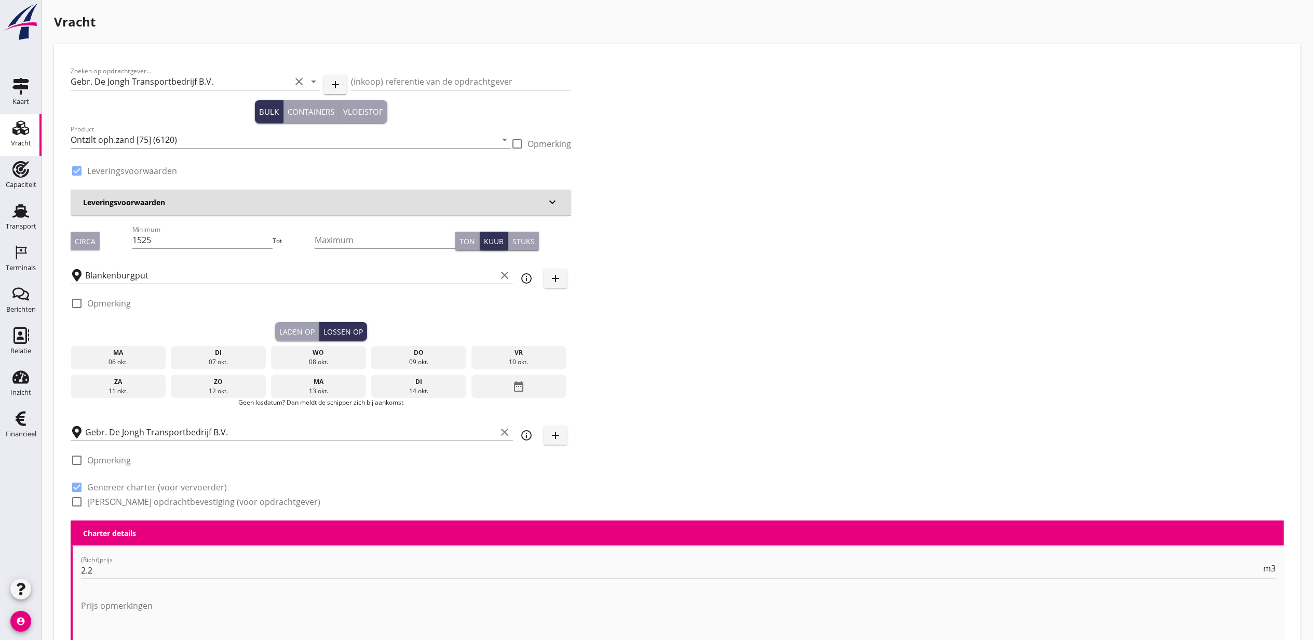
click at [330, 354] on div "wo" at bounding box center [319, 352] width 90 height 9
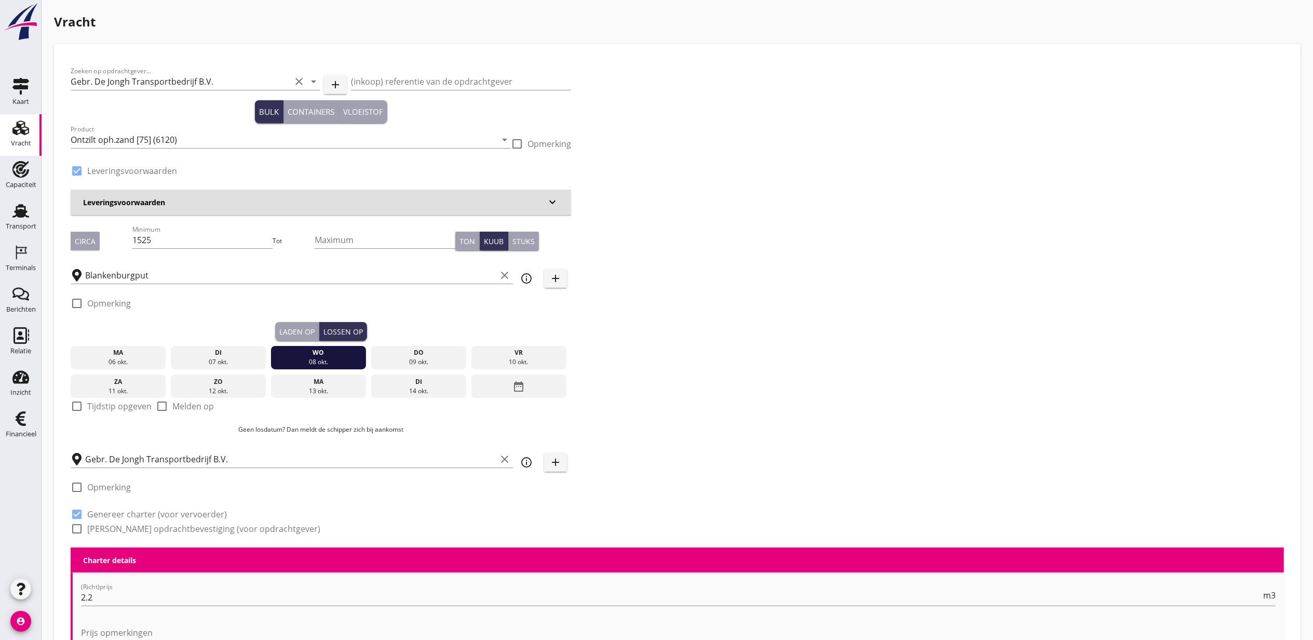
click at [306, 329] on div "Laden op" at bounding box center [296, 331] width 35 height 11
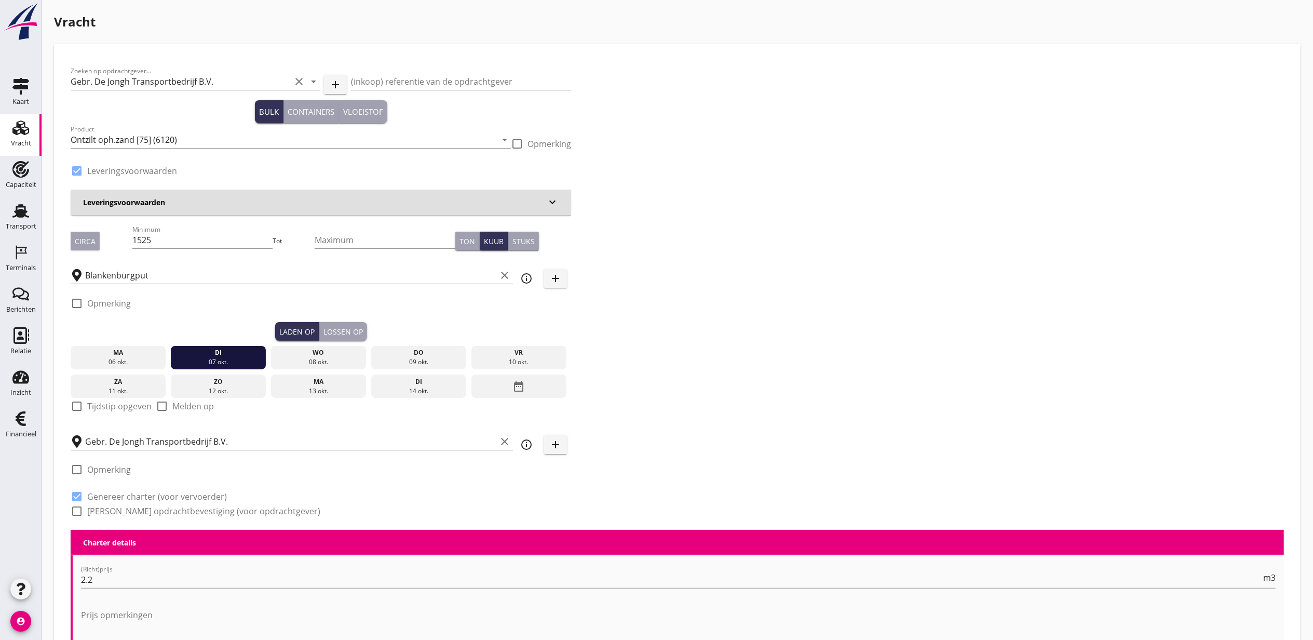
click at [110, 408] on label "Tijdstip opgeven" at bounding box center [119, 406] width 64 height 10
checkbox input "true"
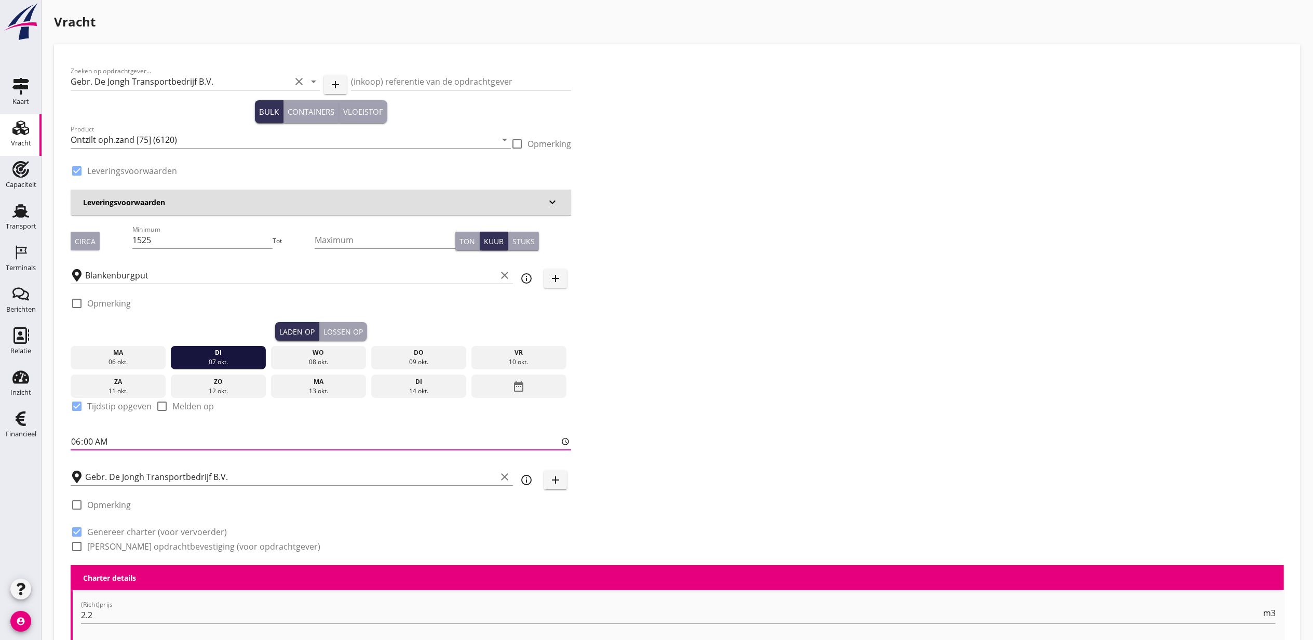
click at [83, 442] on input "06:00" at bounding box center [321, 441] width 501 height 17
click at [69, 441] on div "Zoeken op opdrachtgever... Gebr. De Jongh Transportbedrijf B.V. clear arrow_dro…" at bounding box center [320, 313] width 509 height 504
click at [73, 440] on input "06:00" at bounding box center [321, 441] width 501 height 17
type input "12:00"
click at [346, 328] on div "Lossen op" at bounding box center [343, 331] width 39 height 11
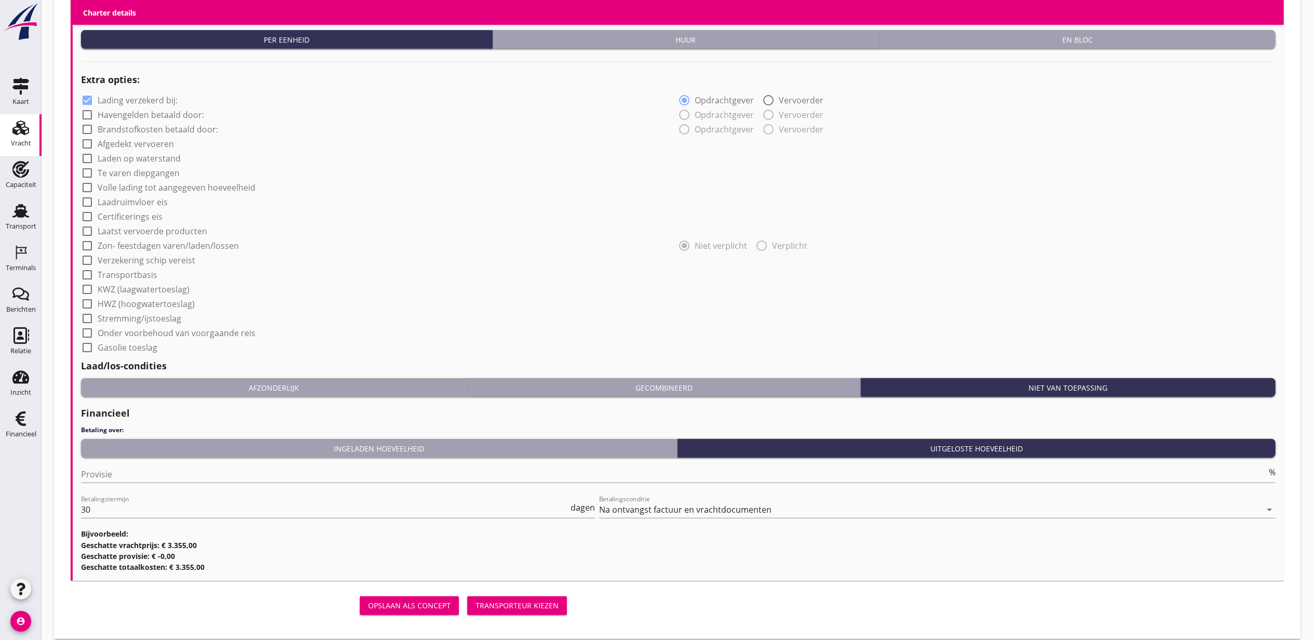
scroll to position [204, 0]
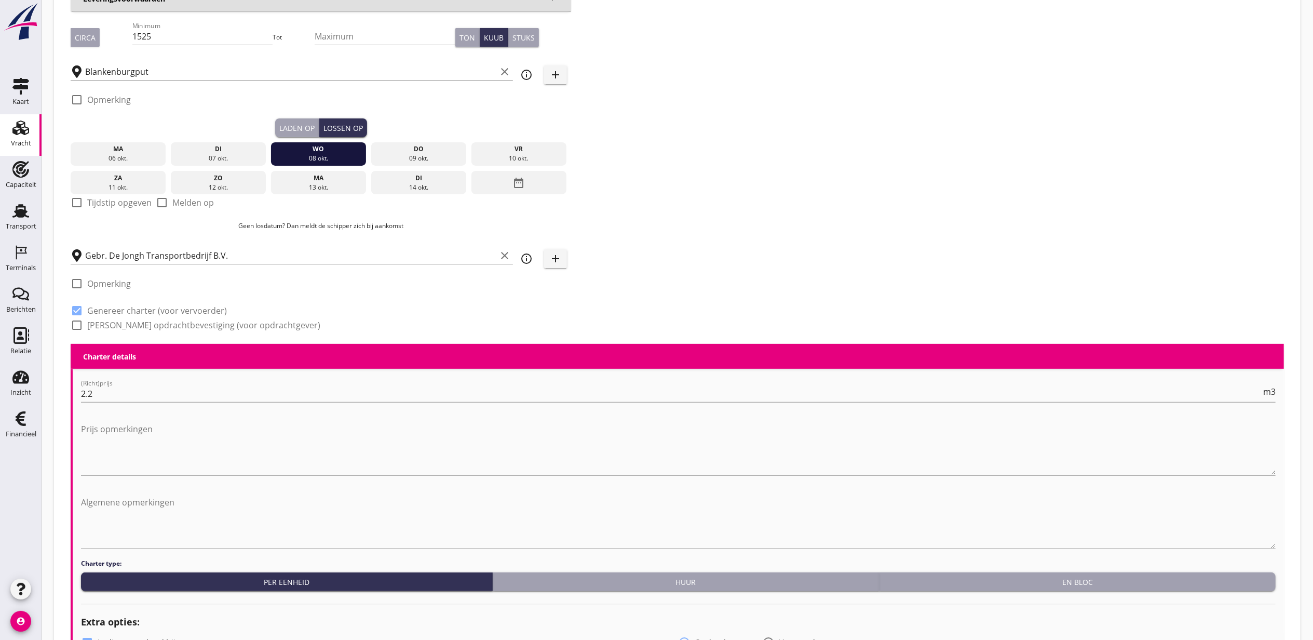
click at [122, 204] on label "Tijdstip opgeven" at bounding box center [119, 202] width 64 height 10
checkbox input "true"
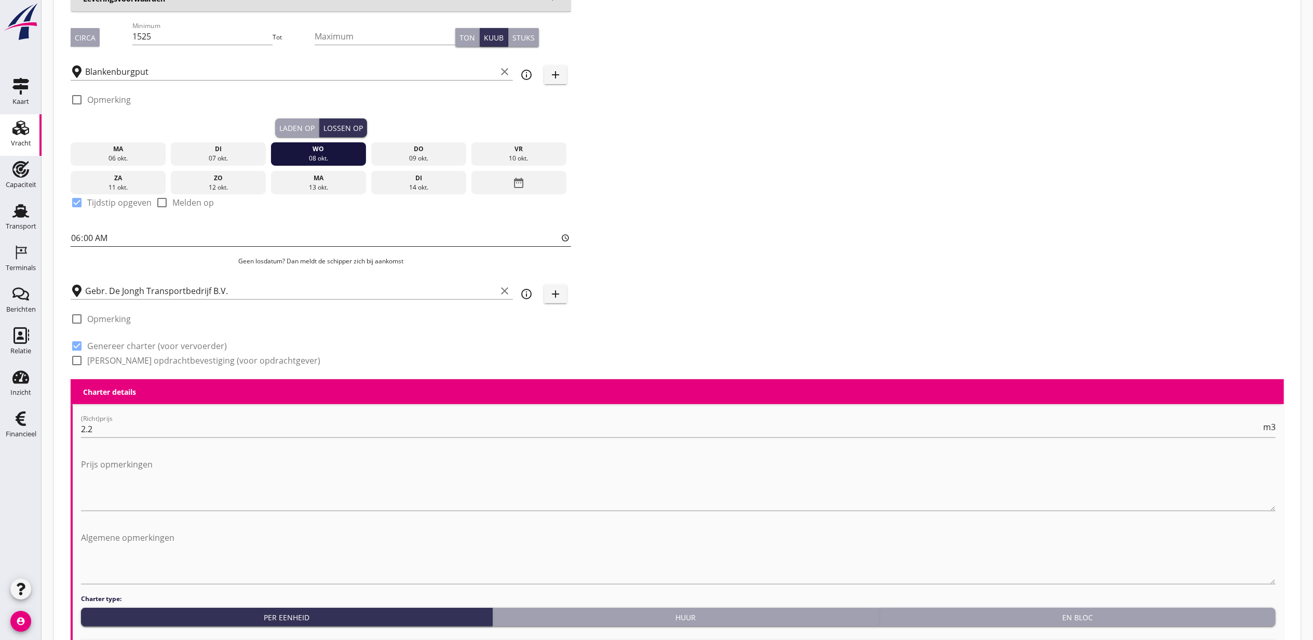
click at [86, 236] on input "06:00" at bounding box center [321, 238] width 501 height 17
type input "06:30"
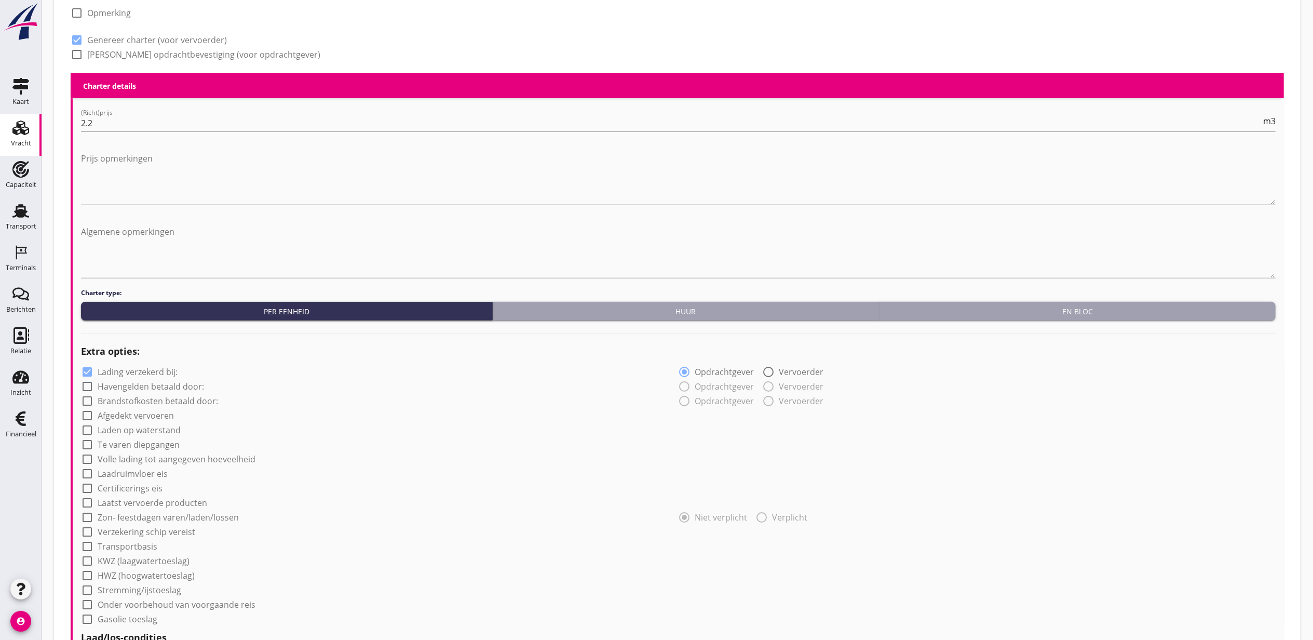
scroll to position [793, 0]
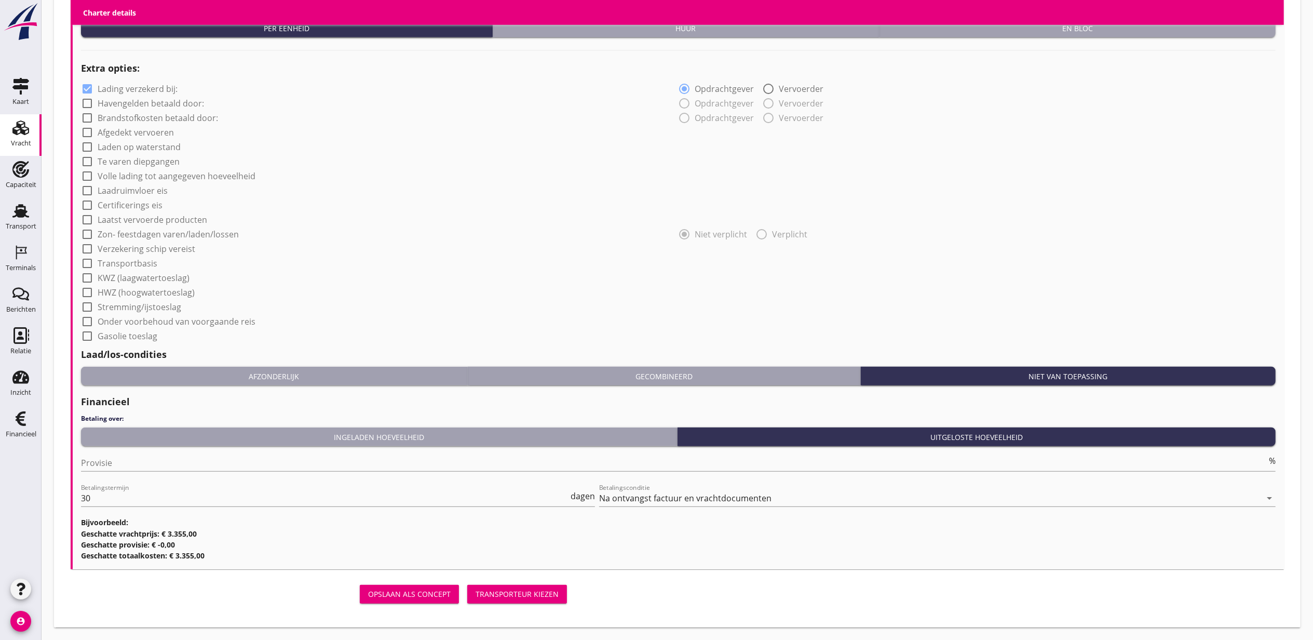
click at [525, 599] on div "Transporteur kiezen" at bounding box center [517, 593] width 83 height 11
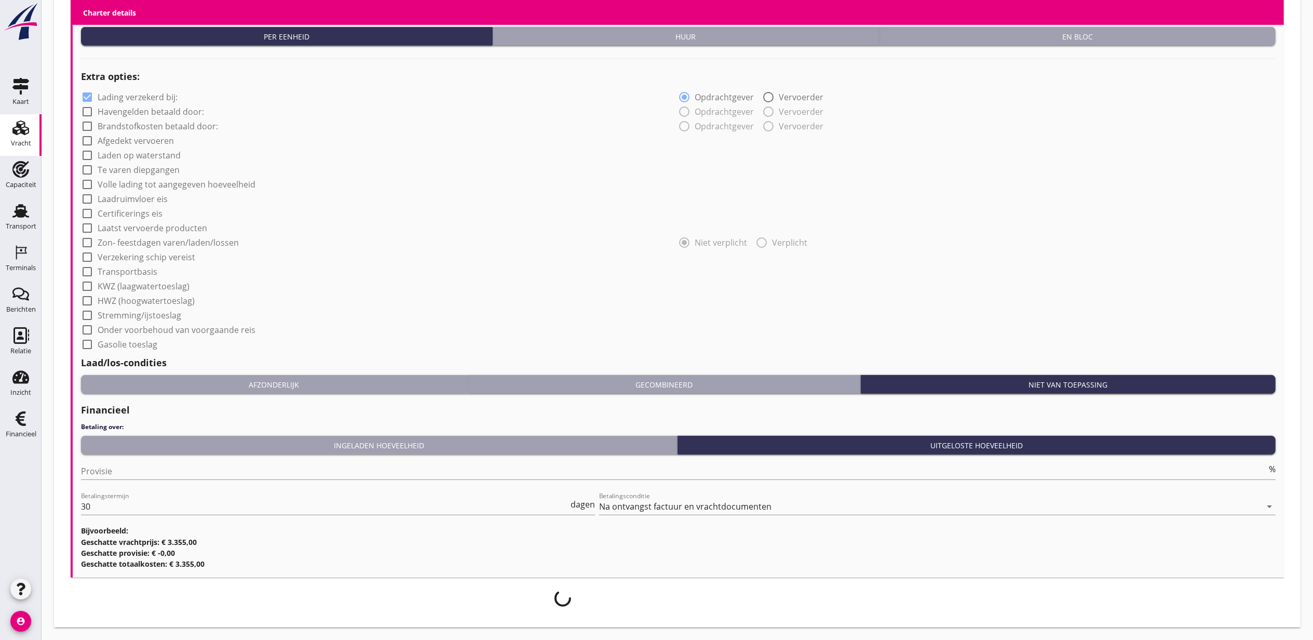
scroll to position [784, 0]
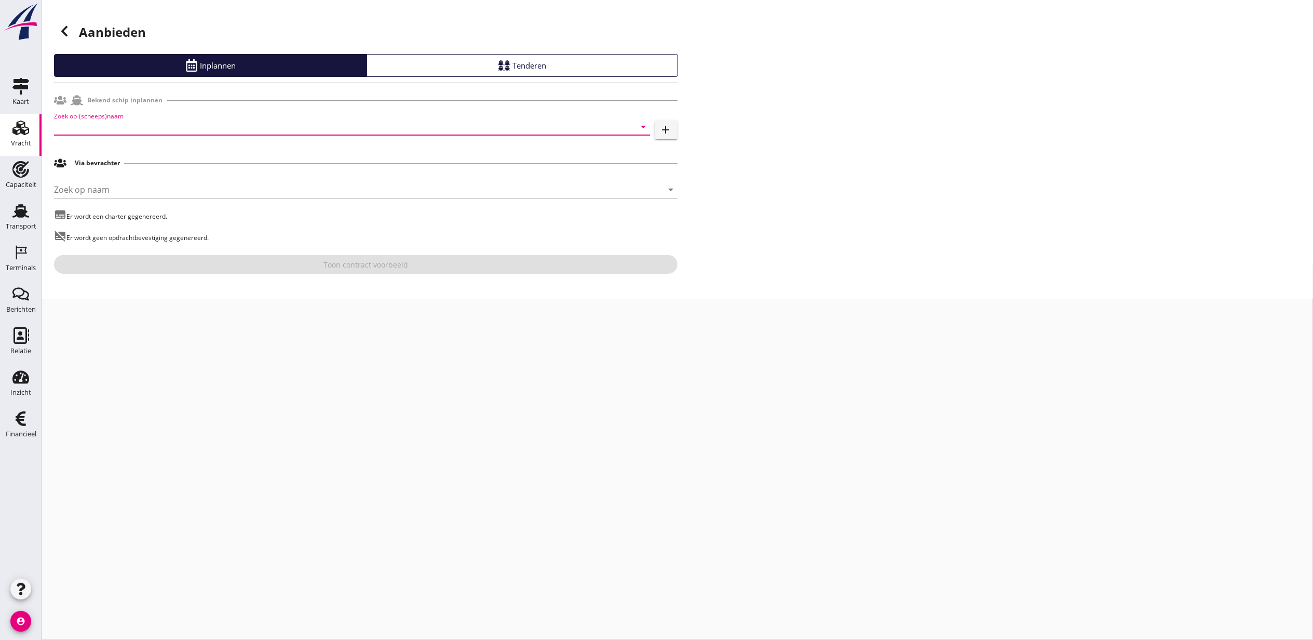
click at [212, 129] on input "Zoek op (scheeps)naam" at bounding box center [337, 126] width 567 height 17
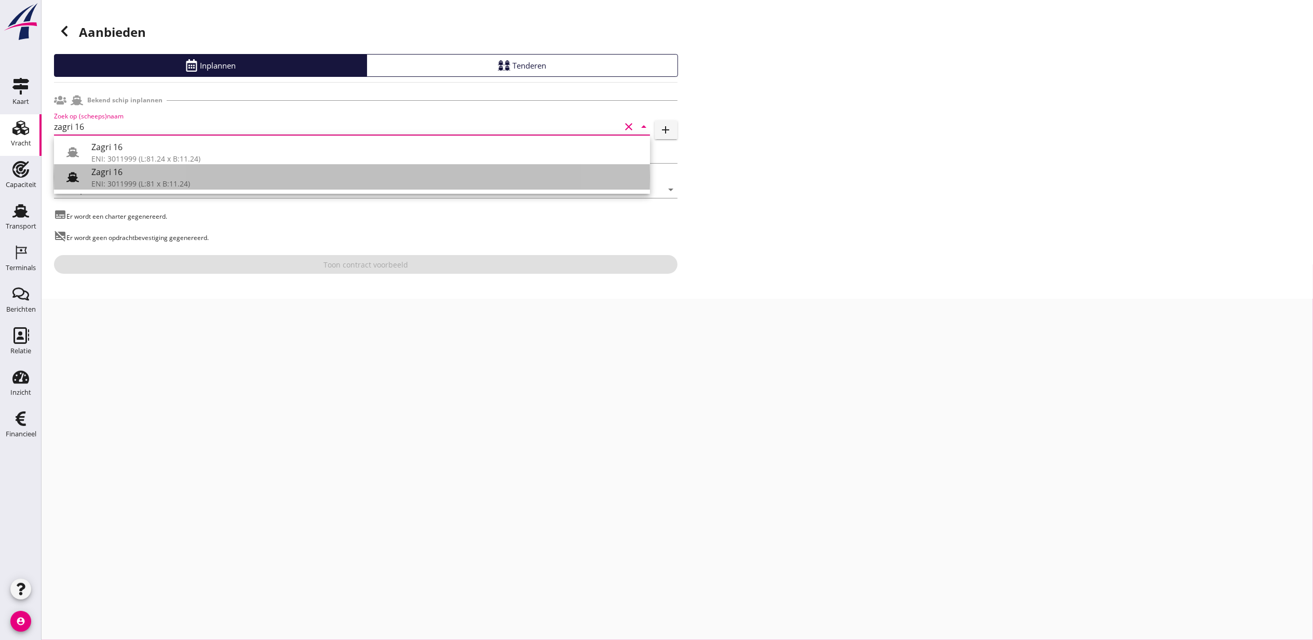
click at [192, 172] on div "Zagri 16" at bounding box center [366, 172] width 551 height 12
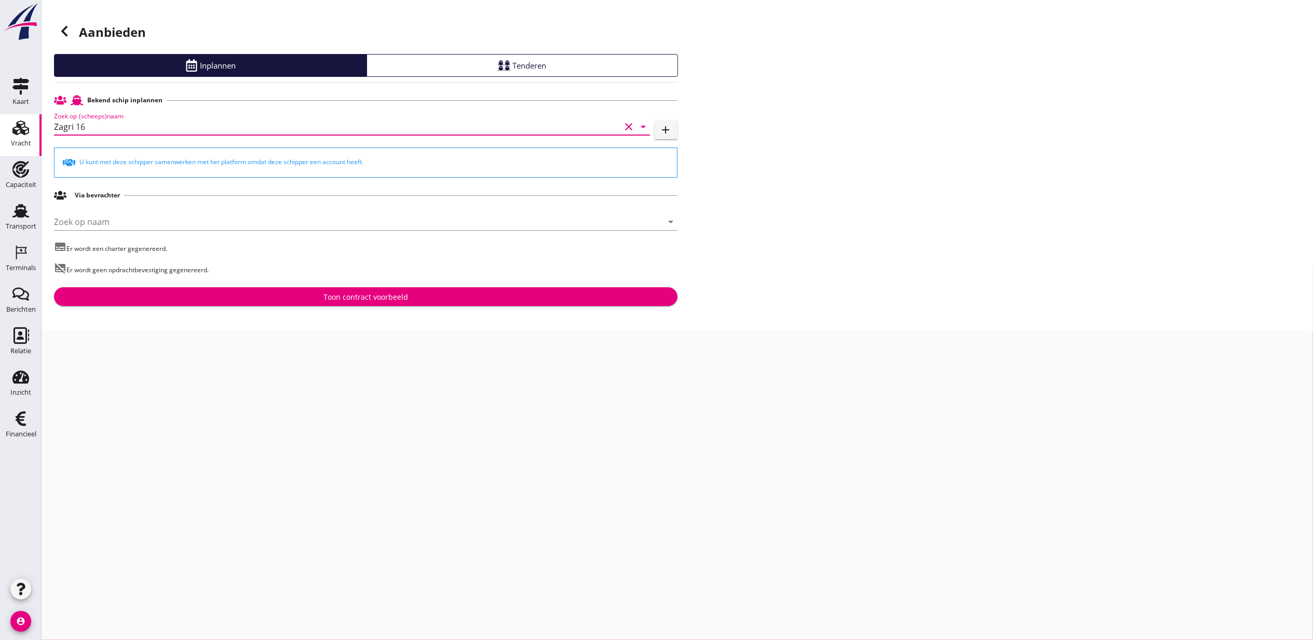
type input "Zagri 16"
click at [405, 300] on div "Toon contract voorbeeld" at bounding box center [366, 296] width 85 height 11
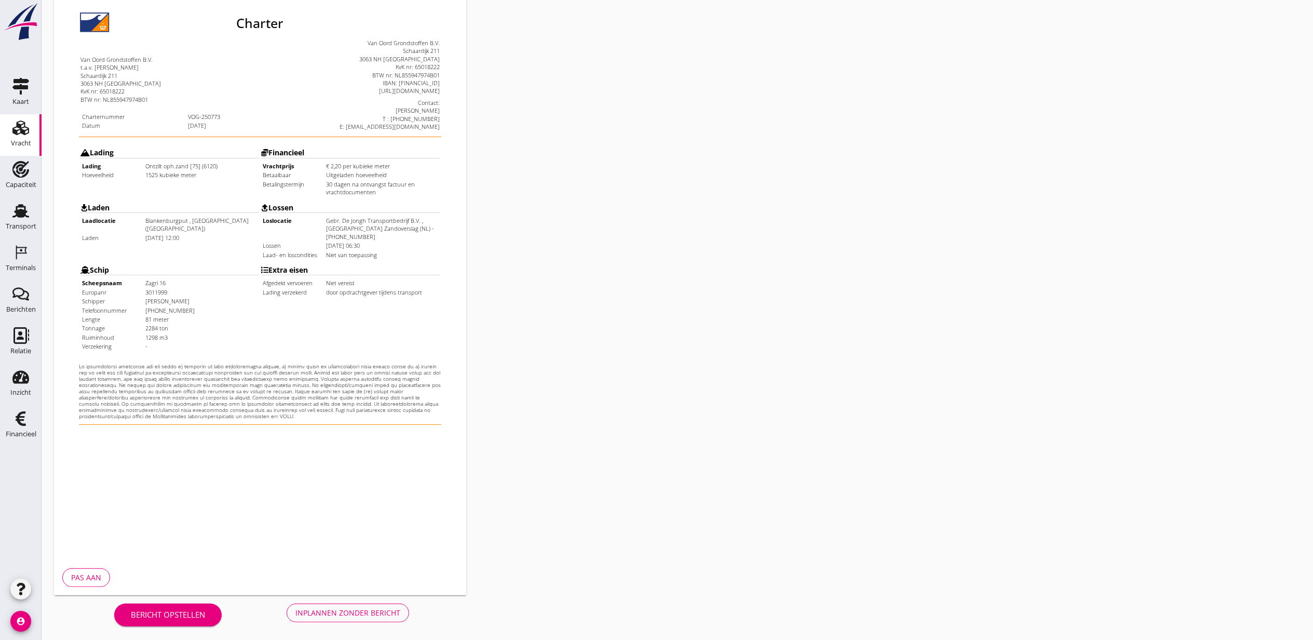
scroll to position [129, 0]
click at [375, 611] on div "Inplannen zonder bericht" at bounding box center [348, 611] width 105 height 11
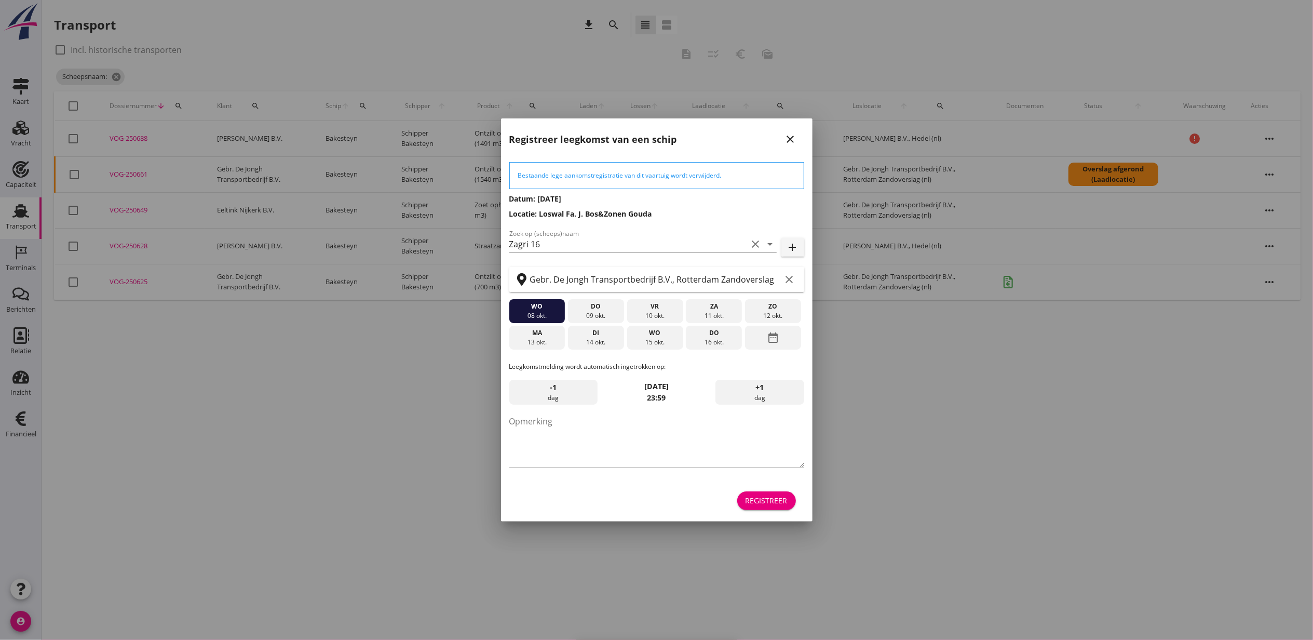
click at [778, 503] on div "Registreer" at bounding box center [767, 500] width 42 height 11
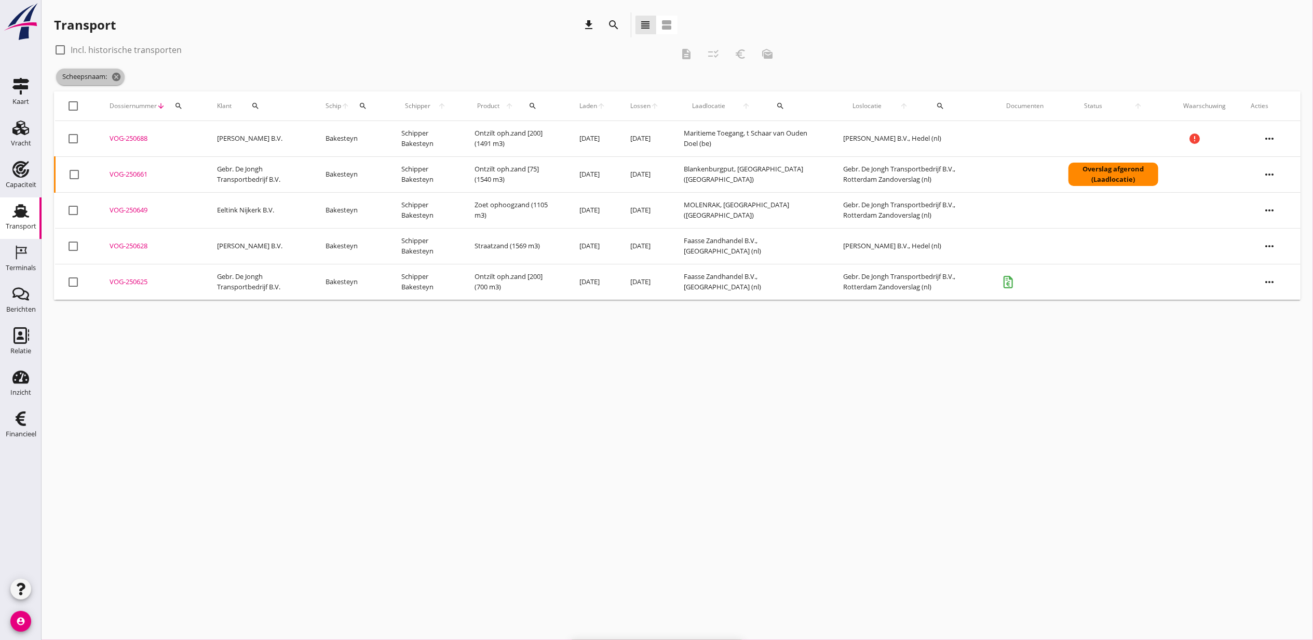
click at [124, 76] on span "Scheepsnaam: cancel" at bounding box center [90, 77] width 69 height 17
click at [120, 77] on icon "cancel" at bounding box center [116, 77] width 10 height 10
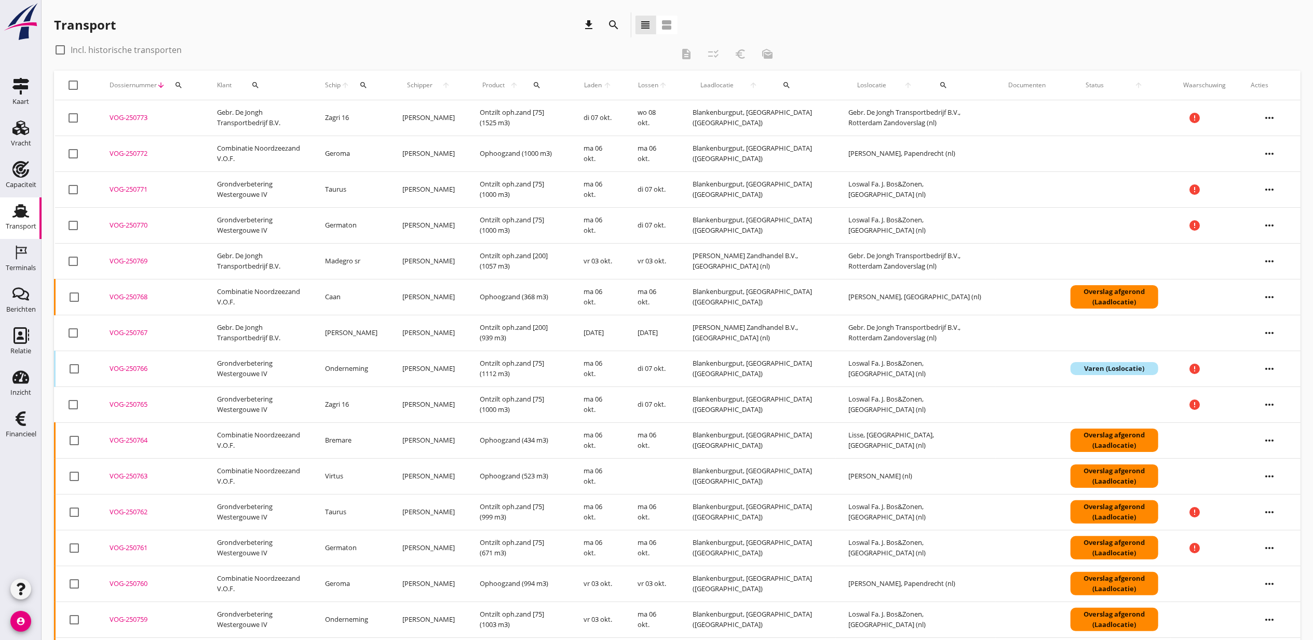
click at [136, 117] on div "VOG-250773" at bounding box center [151, 118] width 83 height 10
click at [368, 85] on icon "search" at bounding box center [363, 85] width 8 height 8
click at [437, 115] on input "Zoek op (scheeps)naam" at bounding box center [417, 115] width 108 height 17
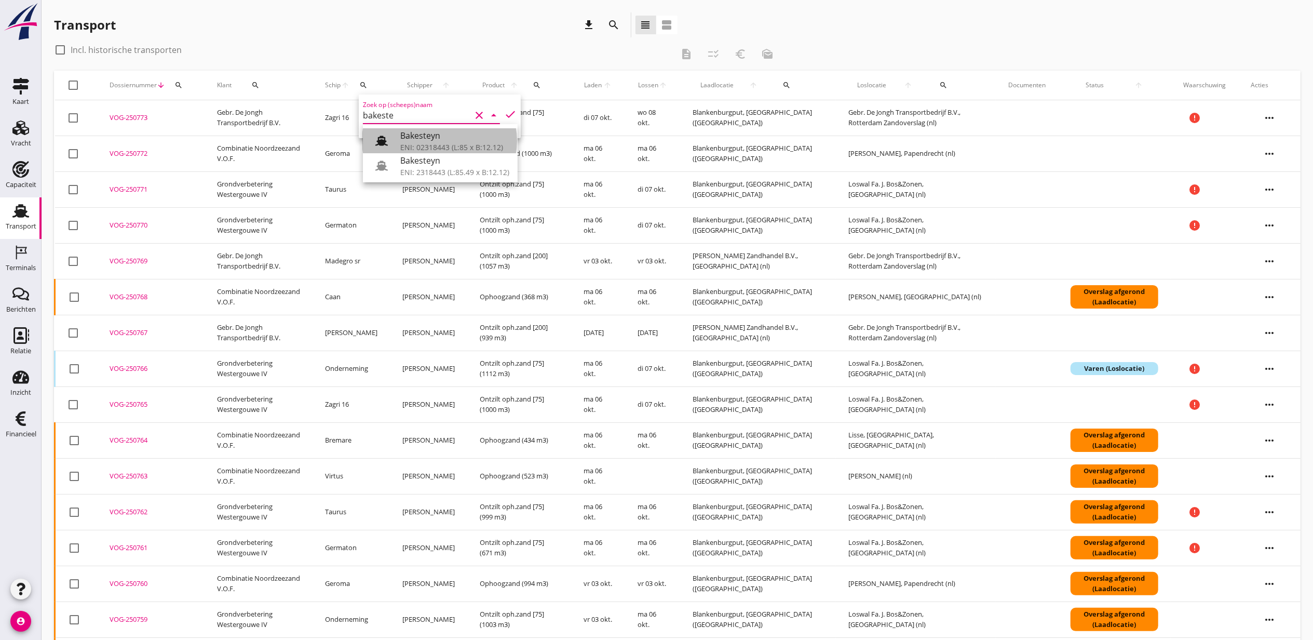
click at [428, 133] on div "Bakesteyn" at bounding box center [454, 135] width 109 height 12
click at [504, 110] on icon "check" at bounding box center [510, 114] width 12 height 12
type input "Bakesteyn"
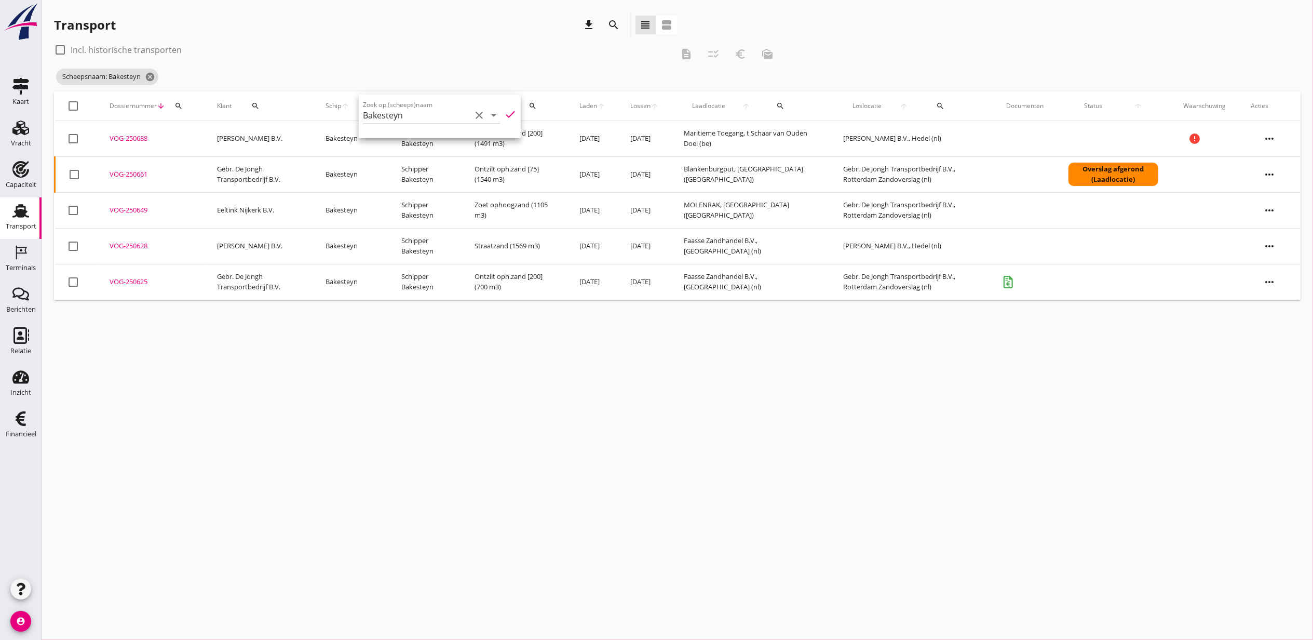
click at [500, 68] on div "Scheepsnaam: Bakesteyn cancel" at bounding box center [418, 76] width 728 height 21
click at [123, 172] on div "VOG-250661" at bounding box center [151, 174] width 83 height 10
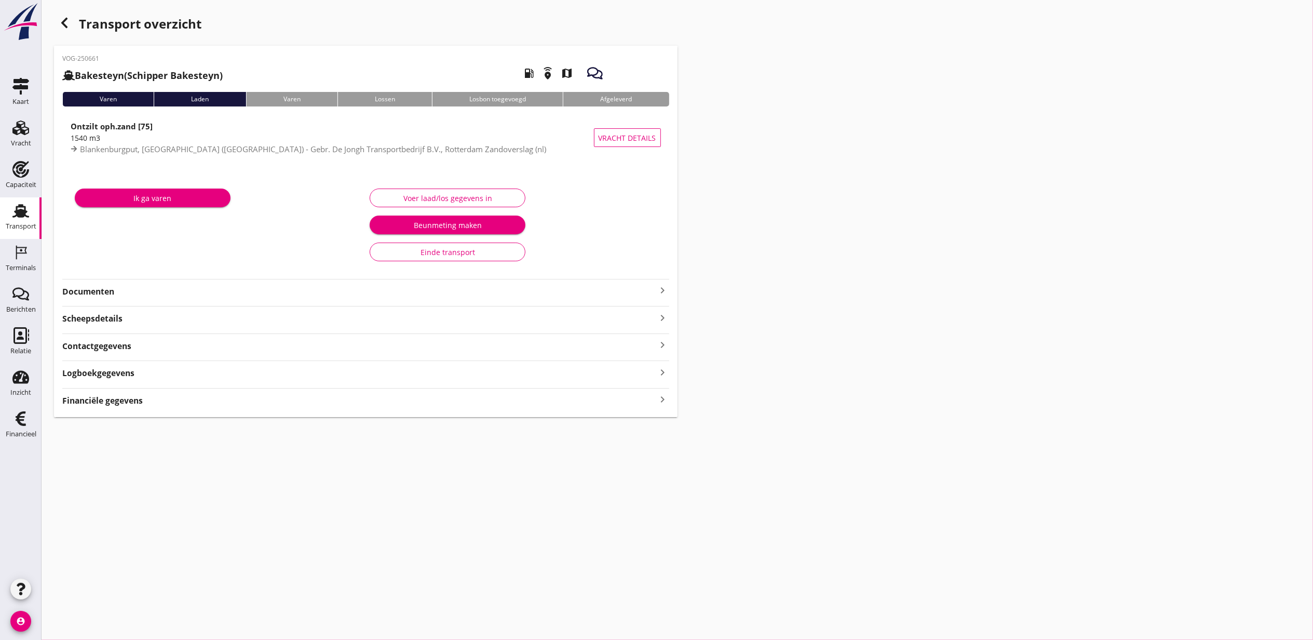
click at [327, 404] on div "Financiële gegevens keyboard_arrow_right" at bounding box center [365, 400] width 607 height 14
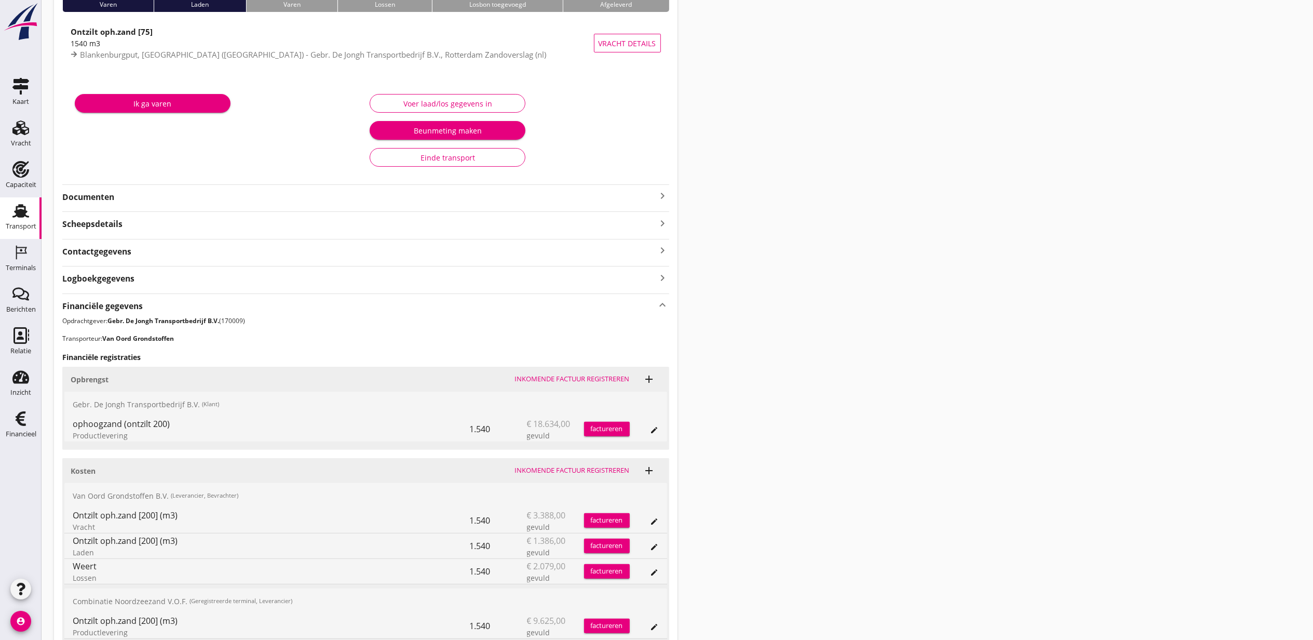
scroll to position [190, 0]
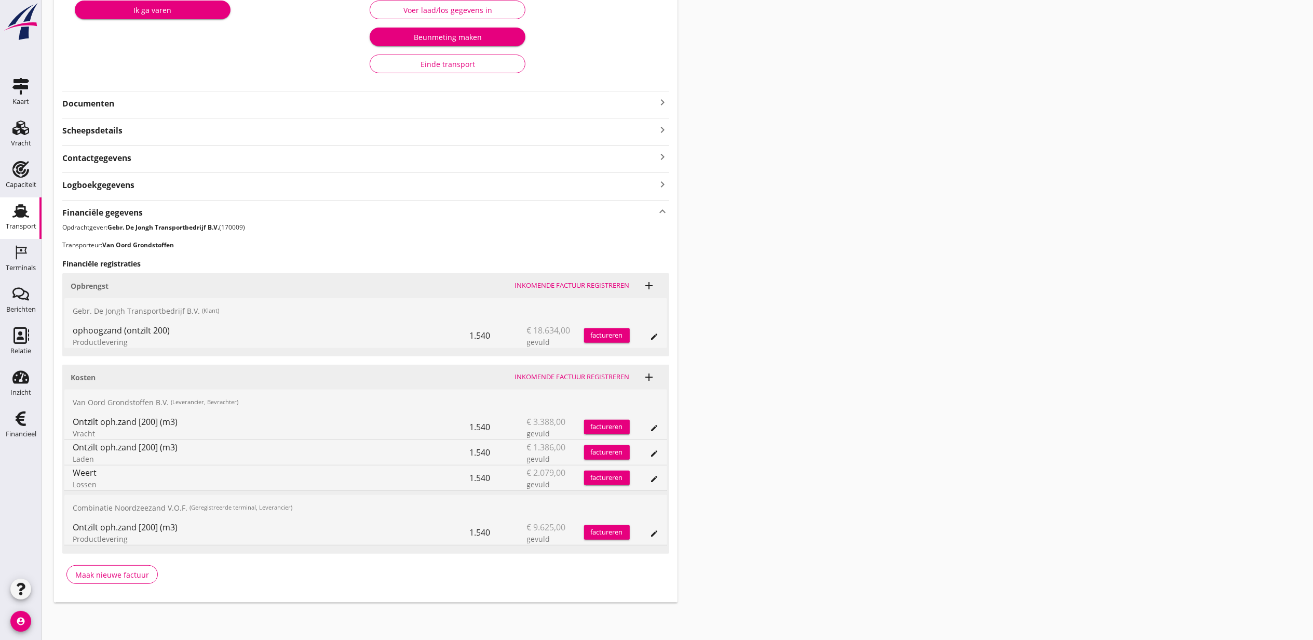
drag, startPoint x: 186, startPoint y: 329, endPoint x: 71, endPoint y: 328, distance: 115.3
click at [71, 328] on div "ophoogzand (ontzilt 200) Productlevering 1.540 € 18.634,00 gevuld factureren ed…" at bounding box center [365, 335] width 603 height 25
click at [732, 265] on div "Transport overzicht VOG-250661 Bakesteyn (Schipper Bakesteyn) local_gas_station…" at bounding box center [678, 213] width 1272 height 803
drag, startPoint x: 190, startPoint y: 418, endPoint x: 63, endPoint y: 417, distance: 126.2
click at [63, 417] on div "Kosten Inkomende factuur registreren add Van Oord Grondstoffen B.V. (Leverancie…" at bounding box center [365, 459] width 607 height 189
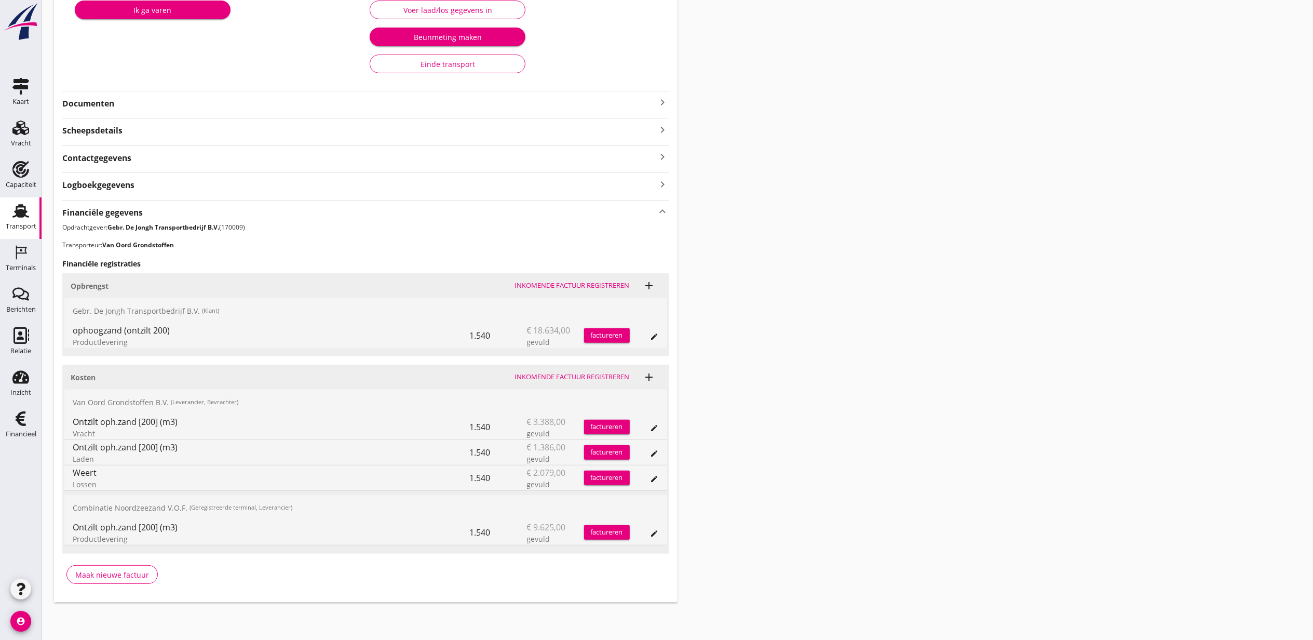
copy div "Ontzilt oph.zand [200] (m3)"
click at [652, 339] on icon "edit" at bounding box center [655, 336] width 8 height 8
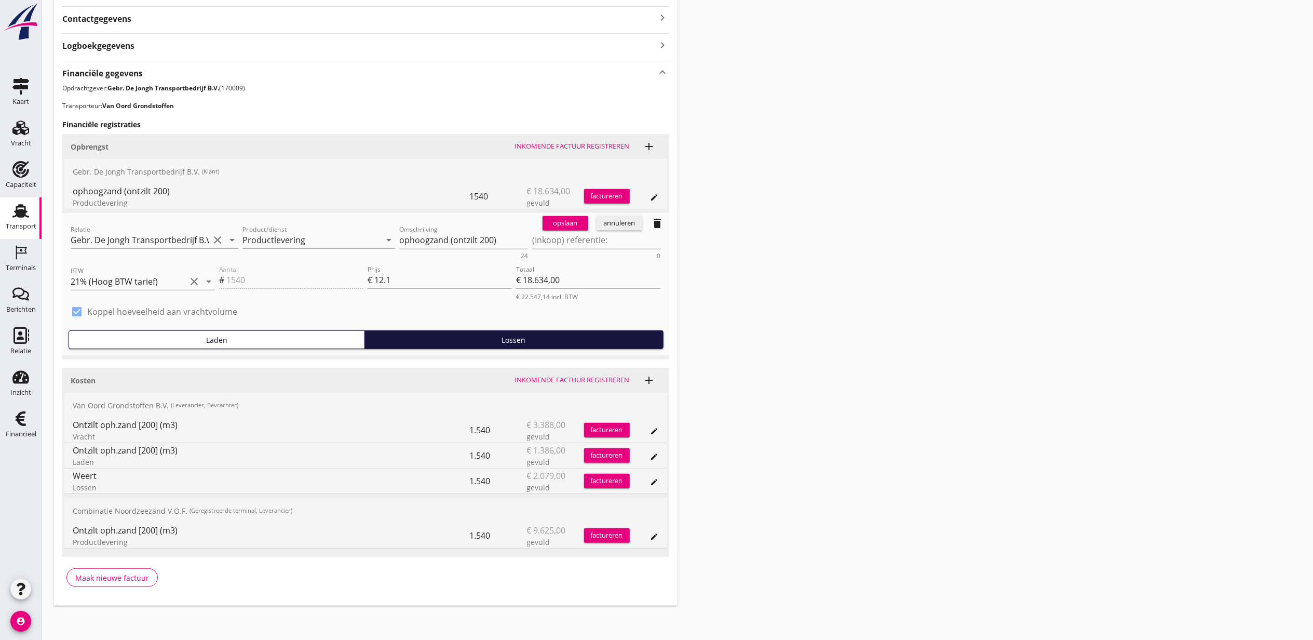
scroll to position [328, 0]
click at [633, 219] on div "annuleren" at bounding box center [619, 222] width 37 height 10
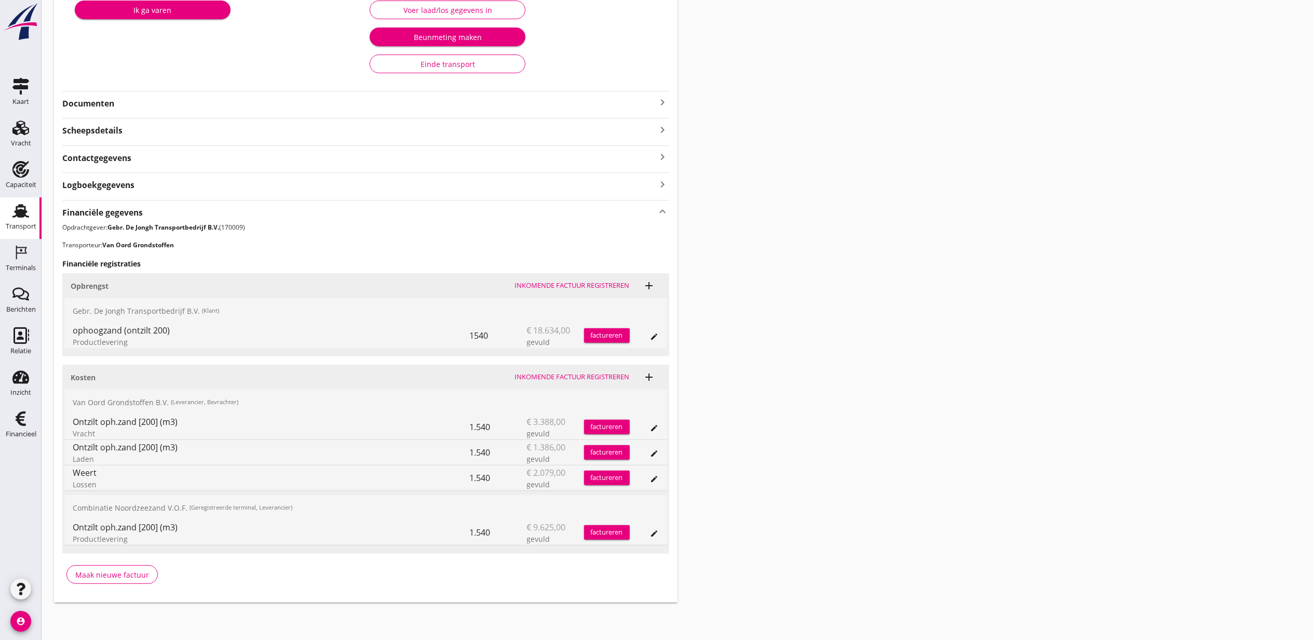
click at [660, 537] on button "edit" at bounding box center [655, 533] width 15 height 15
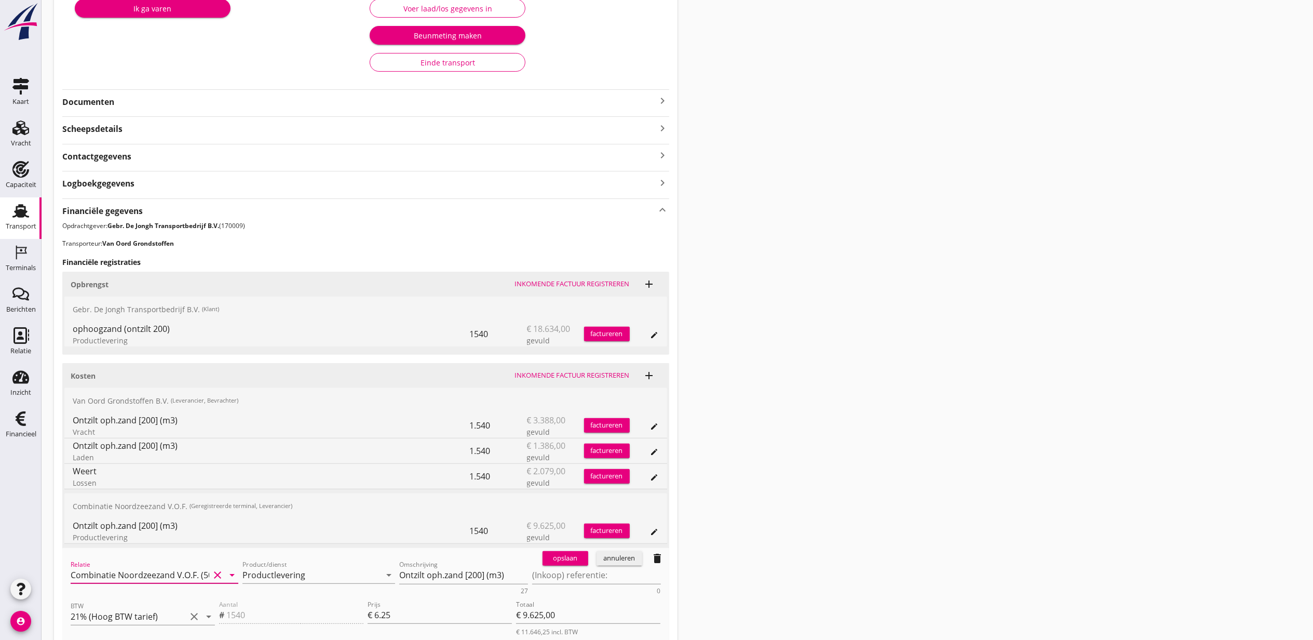
click at [181, 578] on input "Combinatie Noordzeezand V.O.F. (50026721)" at bounding box center [140, 575] width 139 height 17
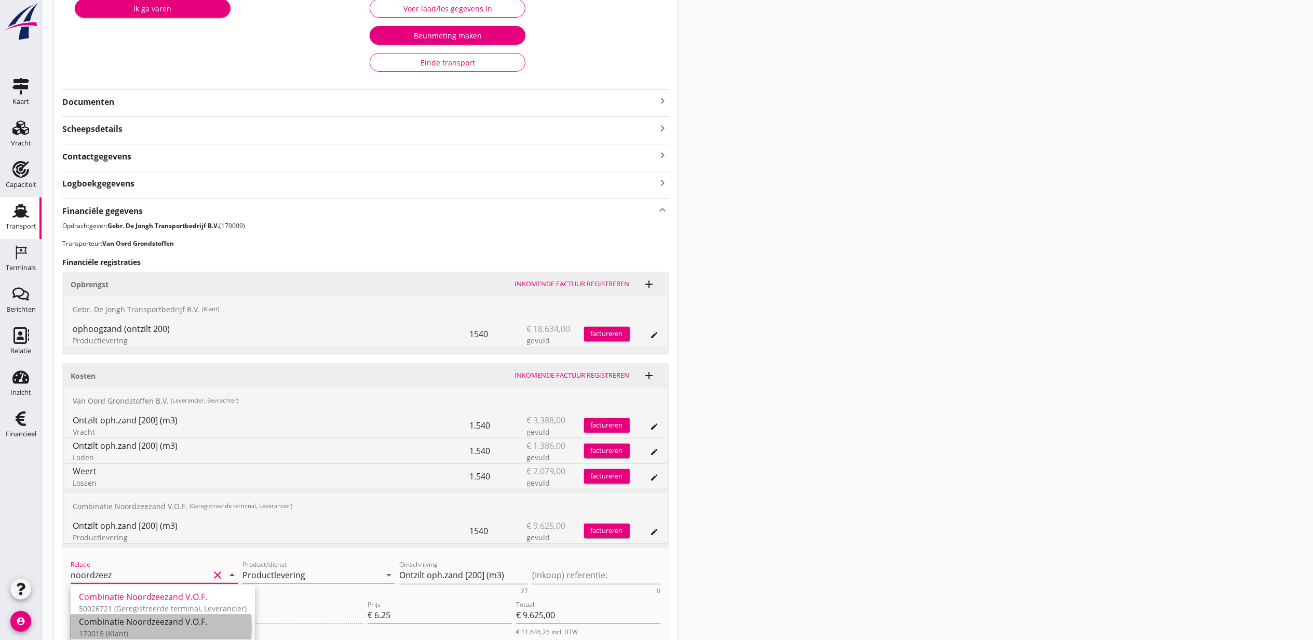
click at [223, 622] on div "Combinatie Noordzeezand V.O.F." at bounding box center [163, 621] width 168 height 12
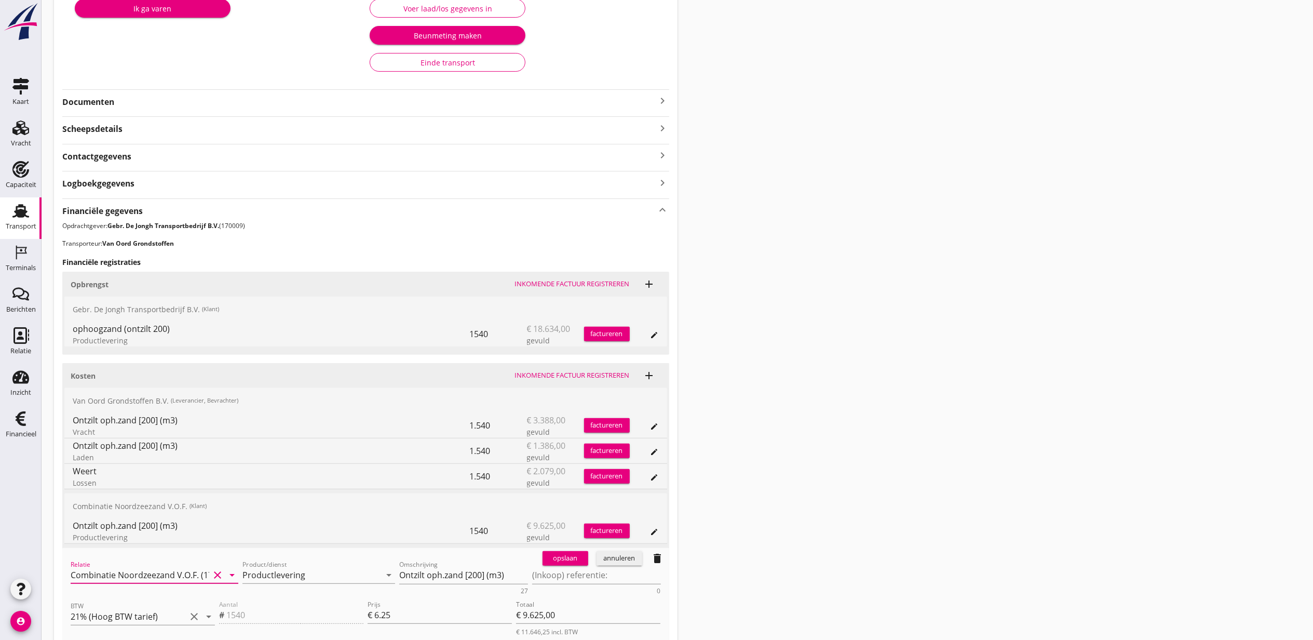
type input "Combinatie Noordzeezand V.O.F. (170015)"
click at [553, 558] on div "opslaan" at bounding box center [565, 558] width 37 height 10
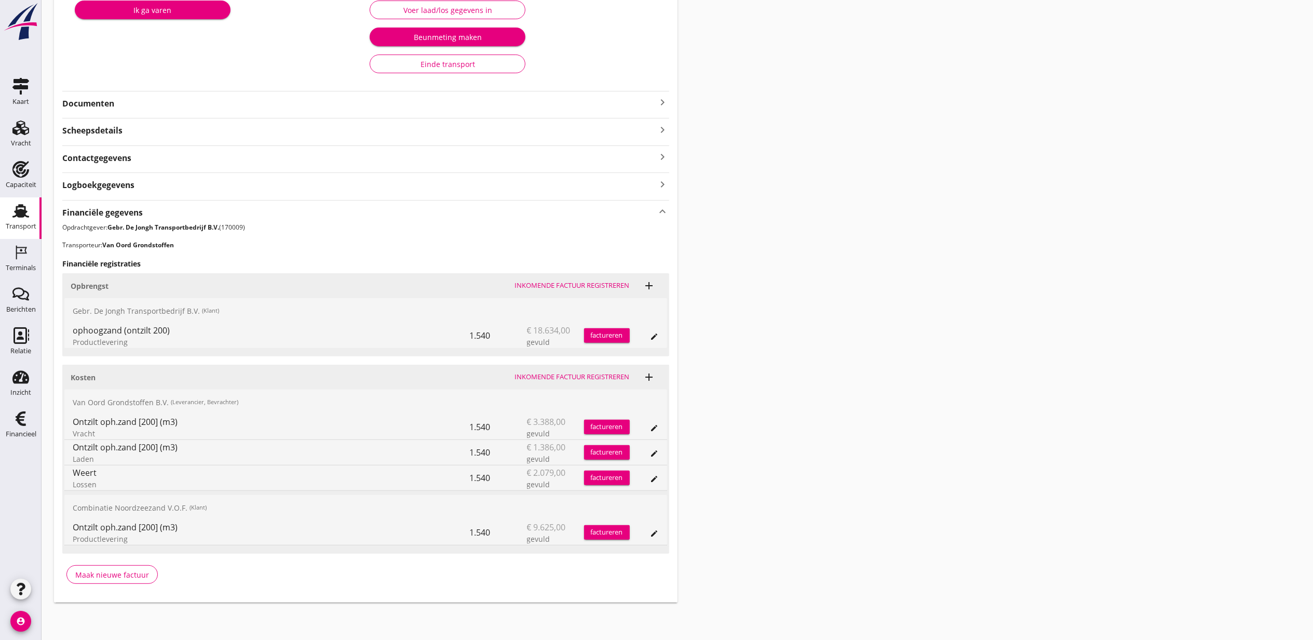
click at [656, 432] on button "edit" at bounding box center [655, 428] width 15 height 15
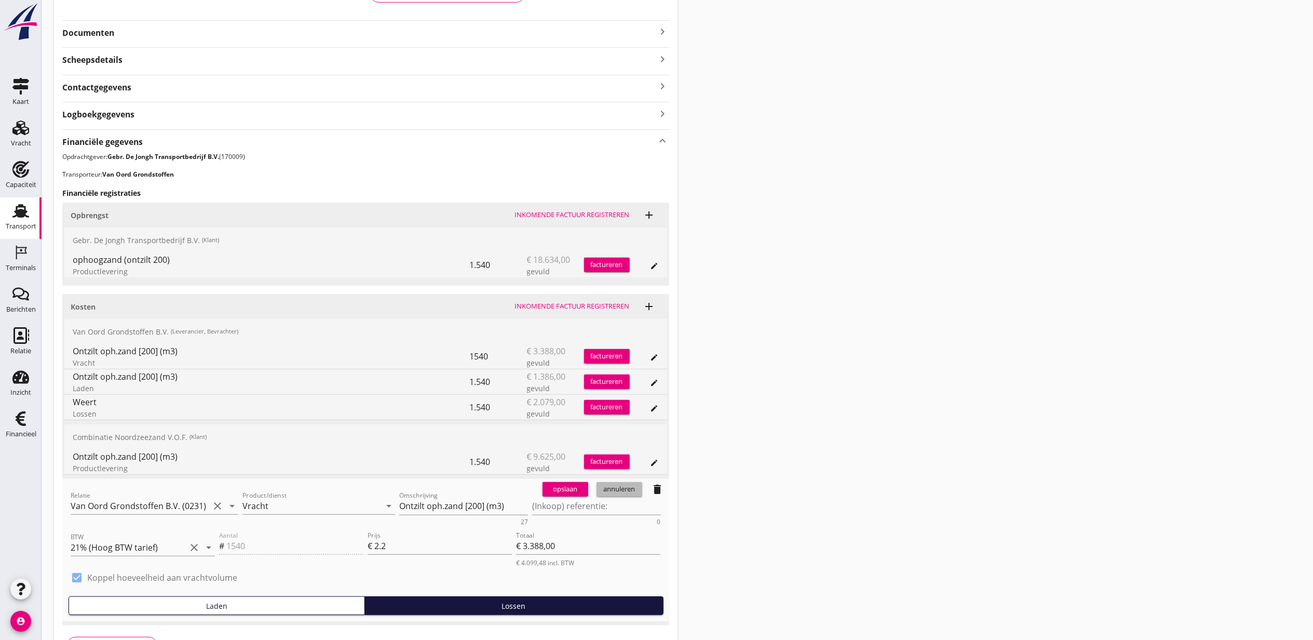
click at [634, 487] on div "annuleren" at bounding box center [619, 489] width 37 height 10
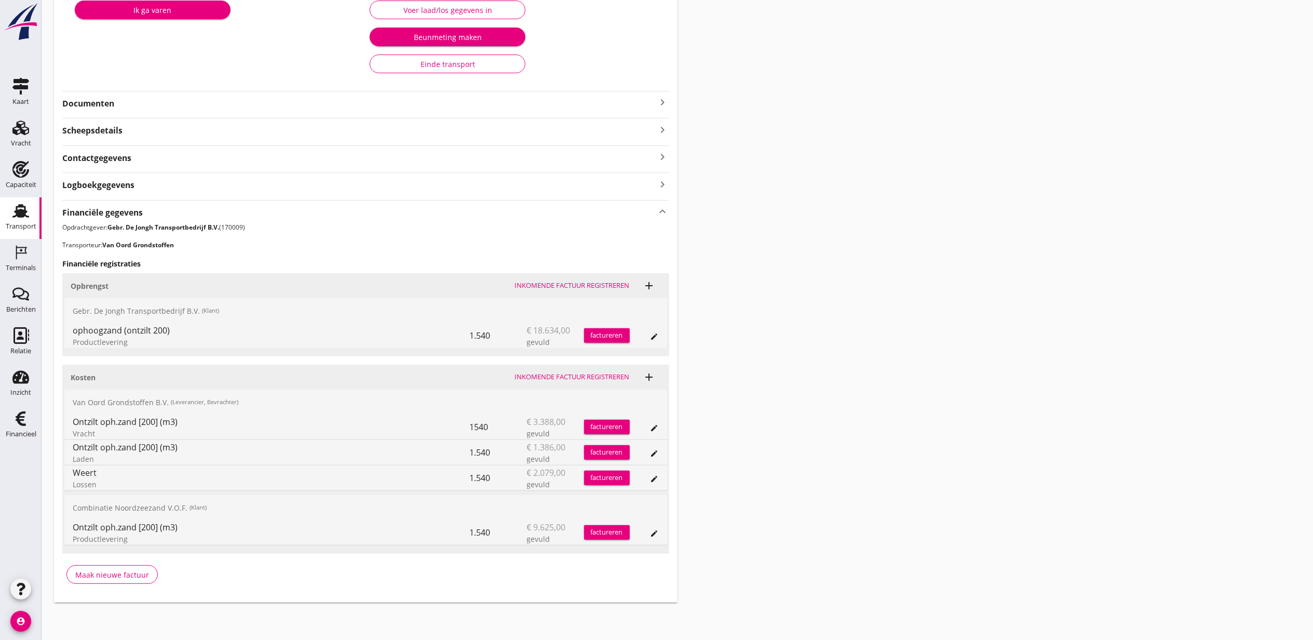
click at [653, 455] on icon "edit" at bounding box center [655, 453] width 8 height 8
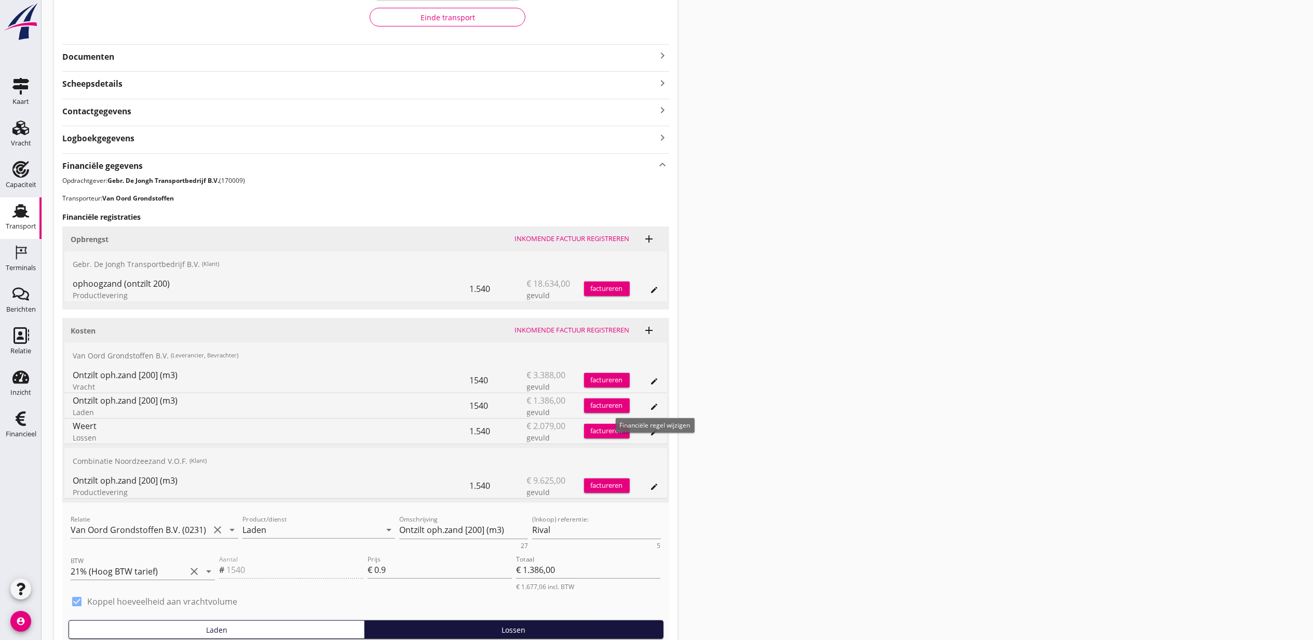
scroll to position [259, 0]
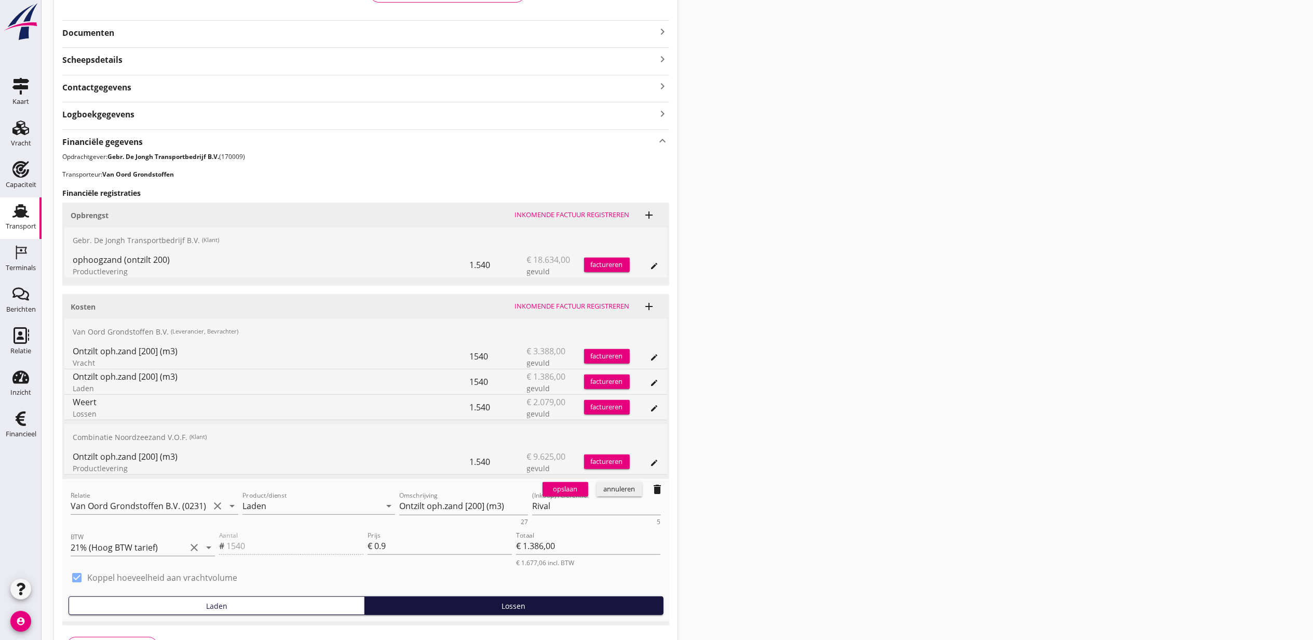
click at [601, 493] on div "annuleren" at bounding box center [619, 489] width 37 height 10
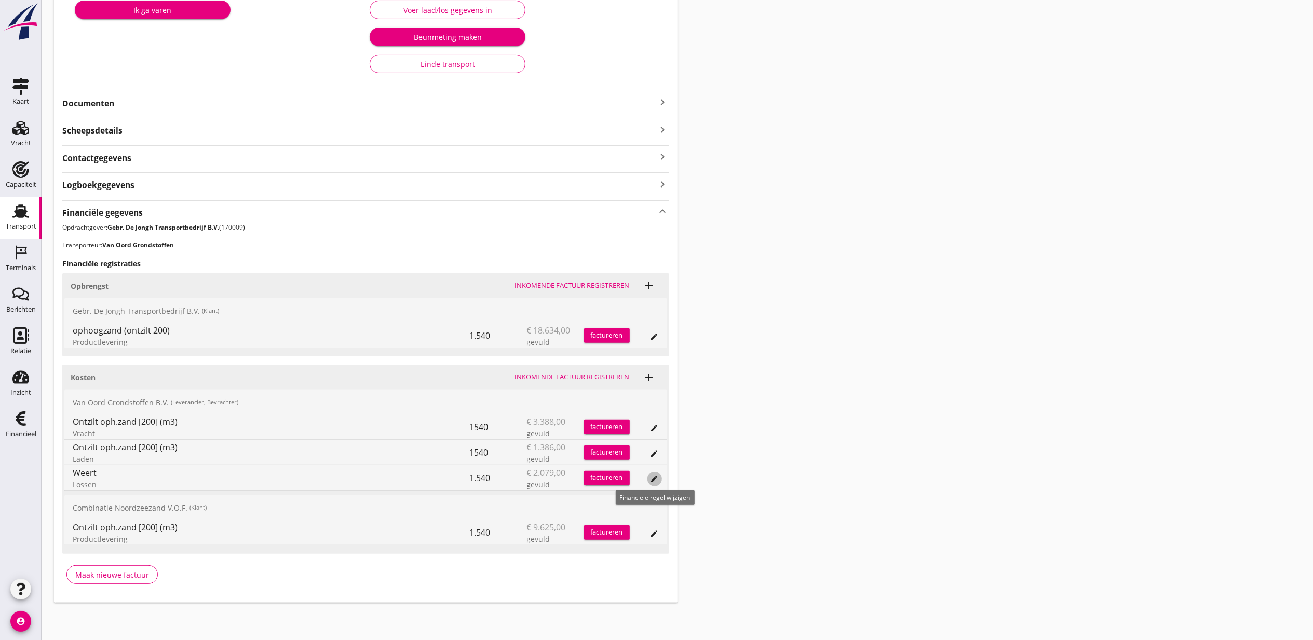
click at [657, 478] on icon "edit" at bounding box center [655, 479] width 8 height 8
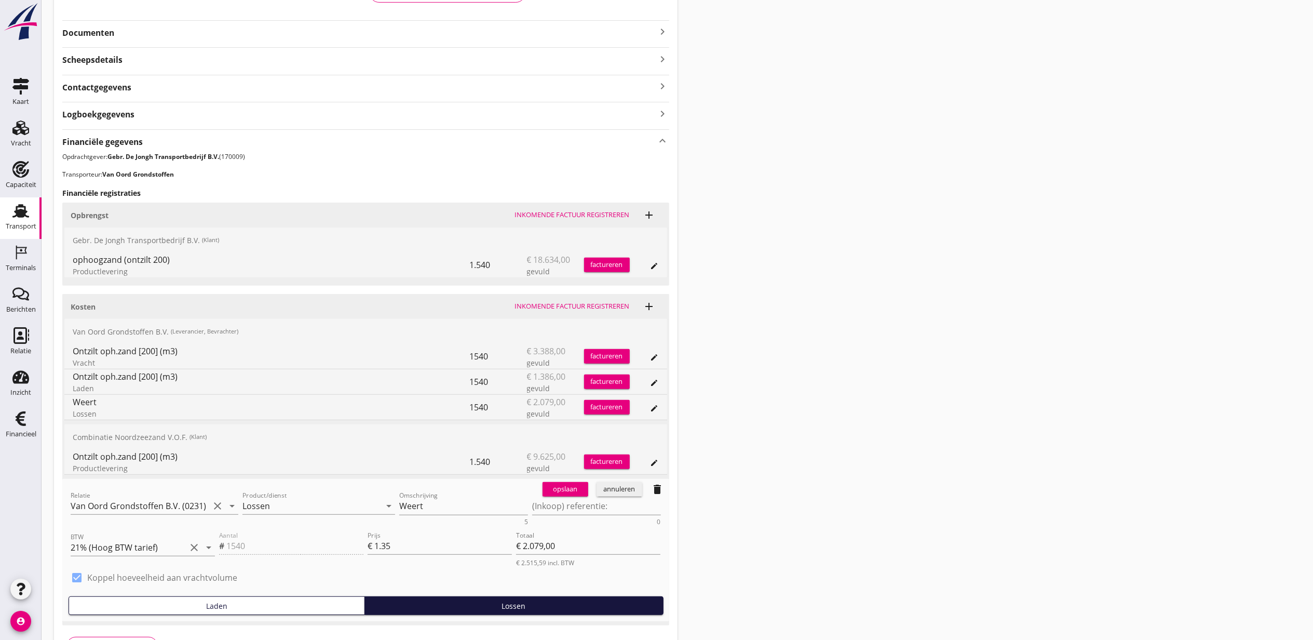
click at [615, 491] on div "annuleren" at bounding box center [619, 489] width 37 height 10
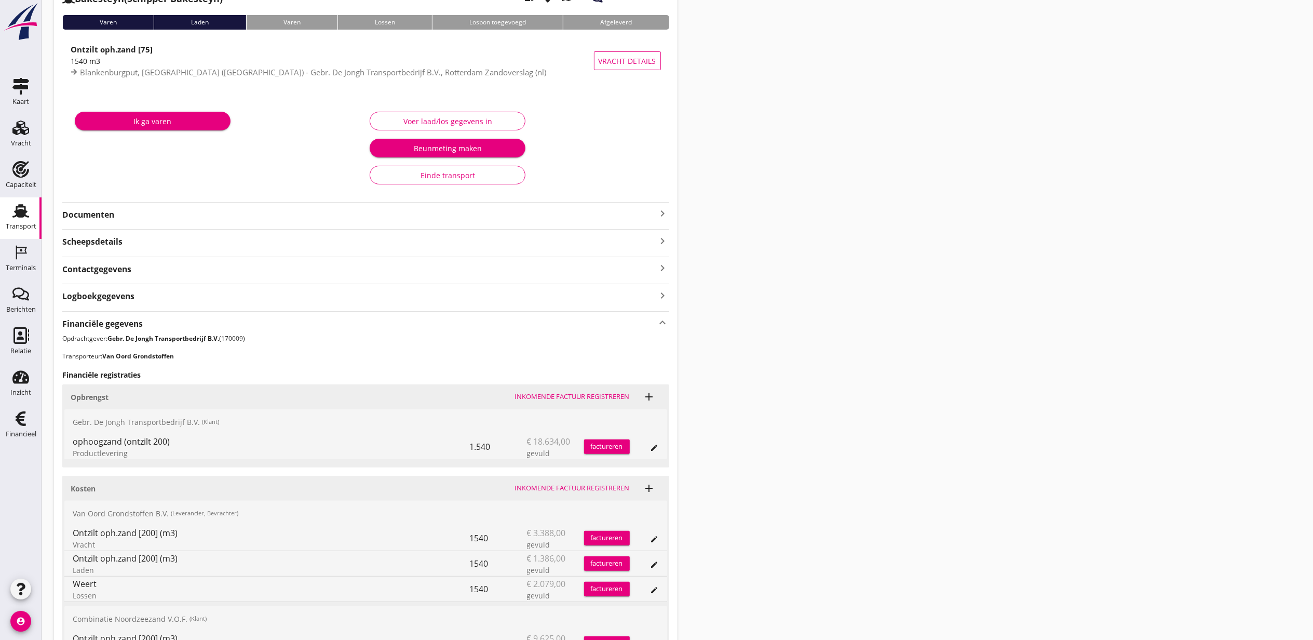
scroll to position [0, 0]
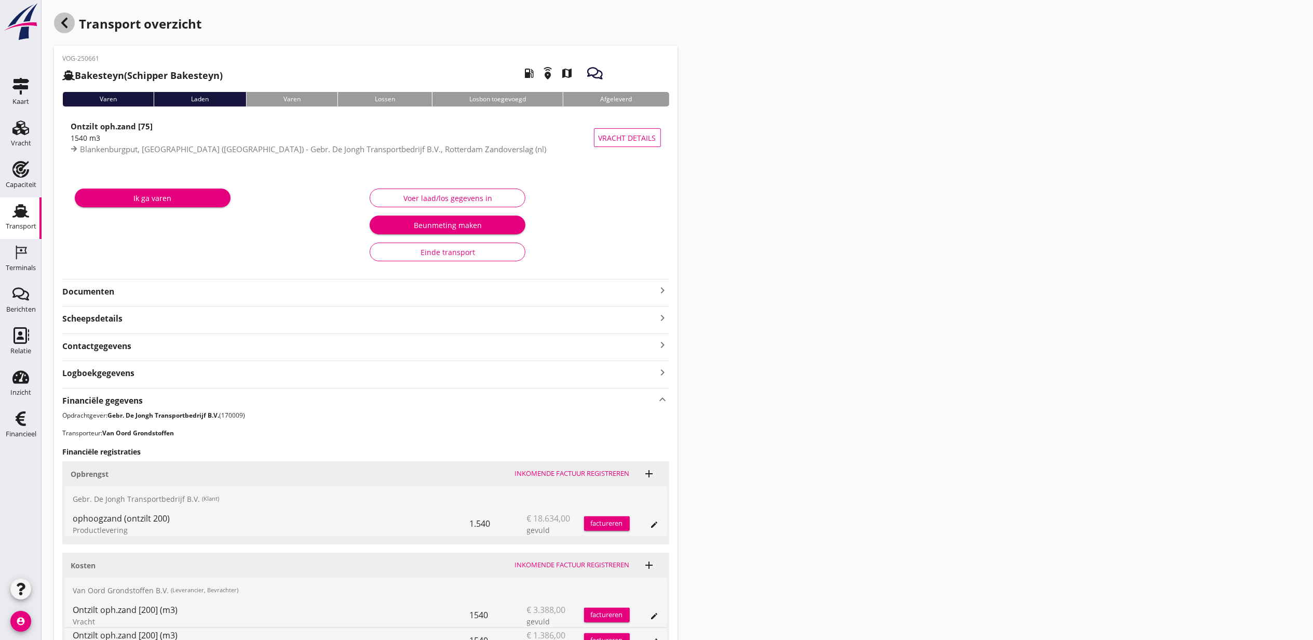
click at [63, 19] on icon "button" at bounding box center [64, 23] width 12 height 12
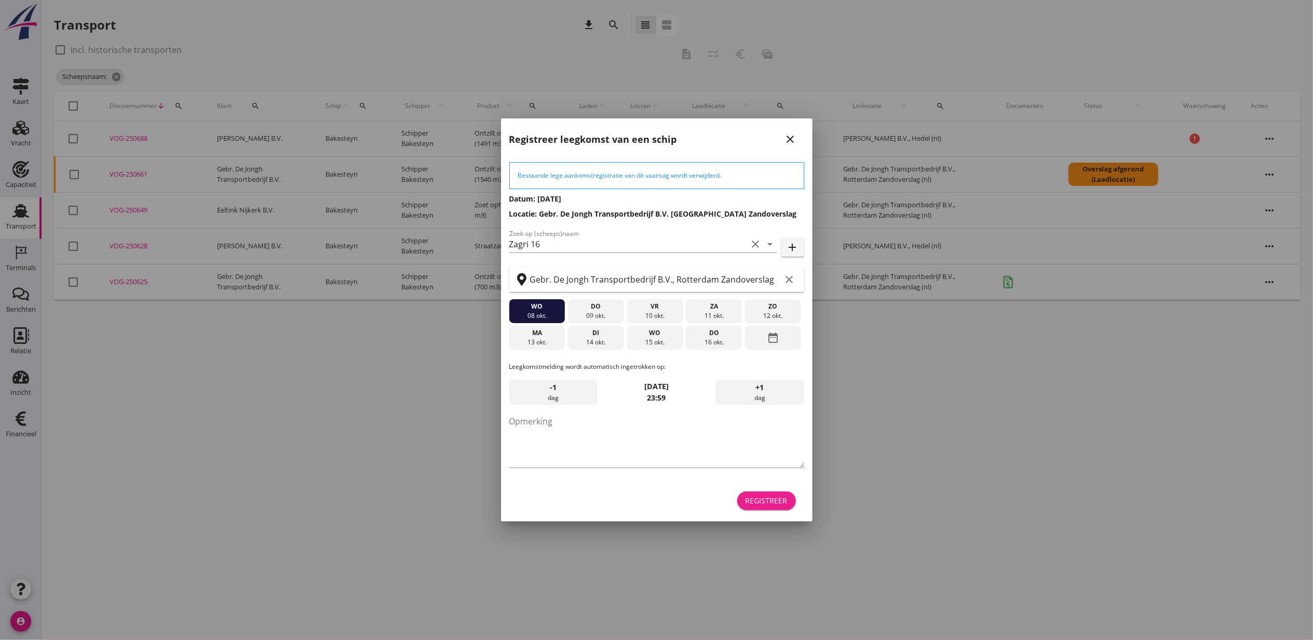
click at [751, 504] on div "Registreer" at bounding box center [767, 500] width 42 height 11
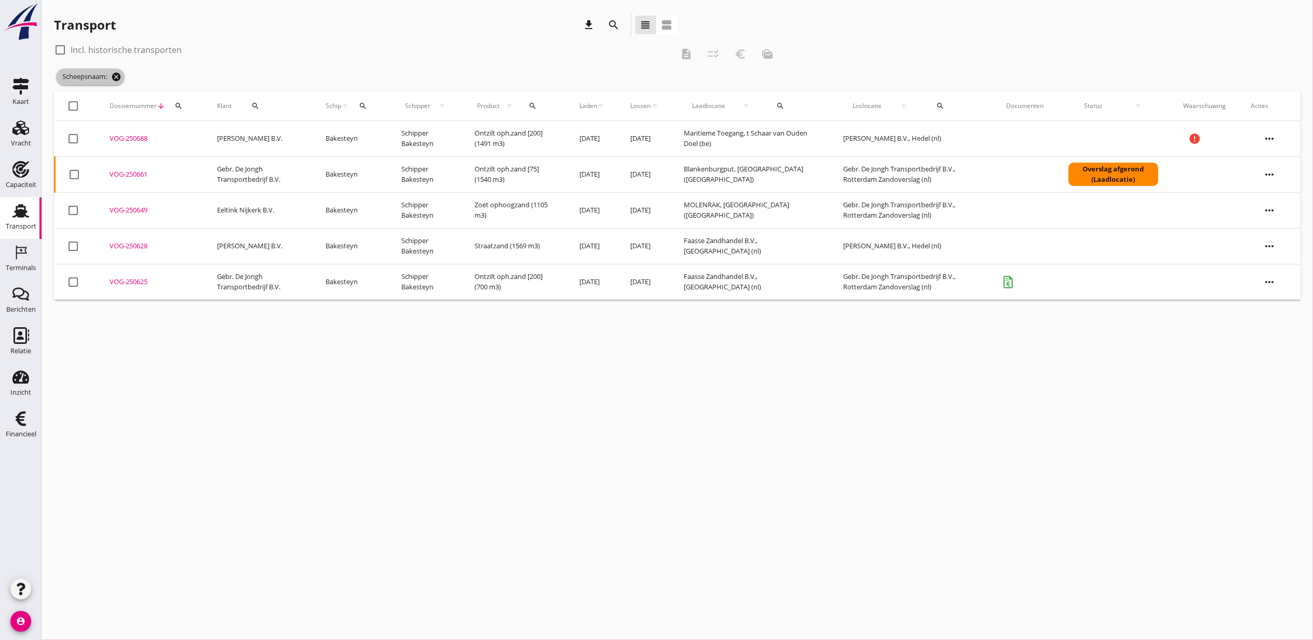
click at [115, 78] on icon "cancel" at bounding box center [116, 77] width 10 height 10
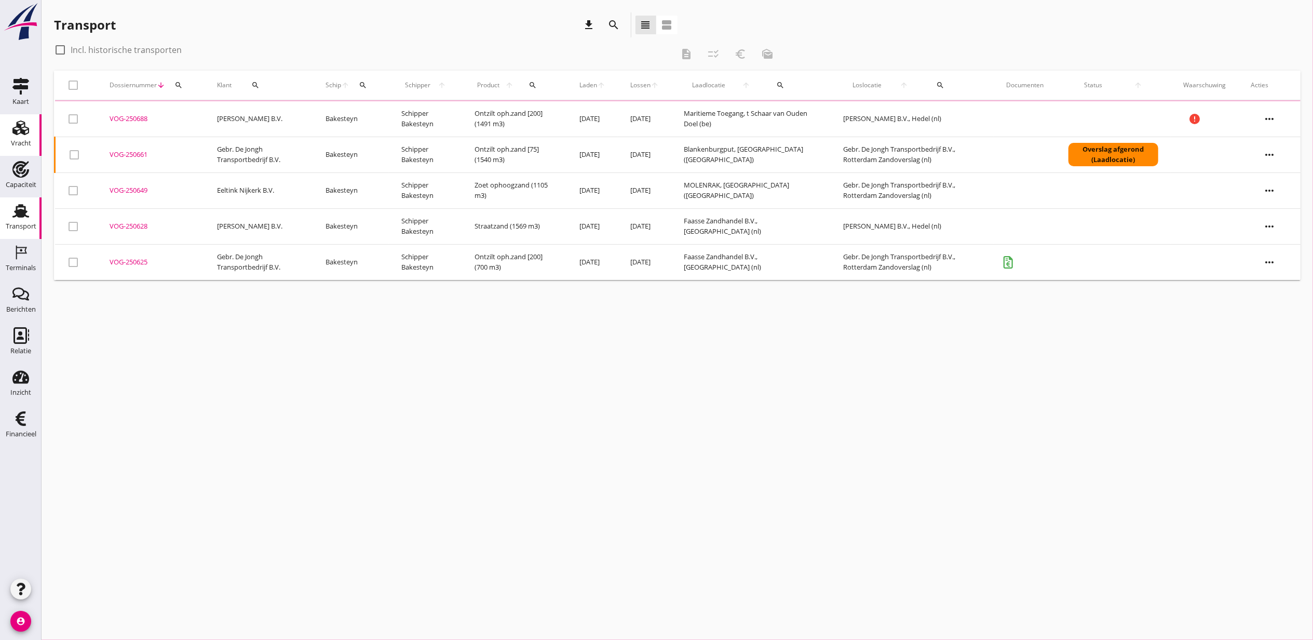
click at [25, 123] on use at bounding box center [20, 127] width 17 height 15
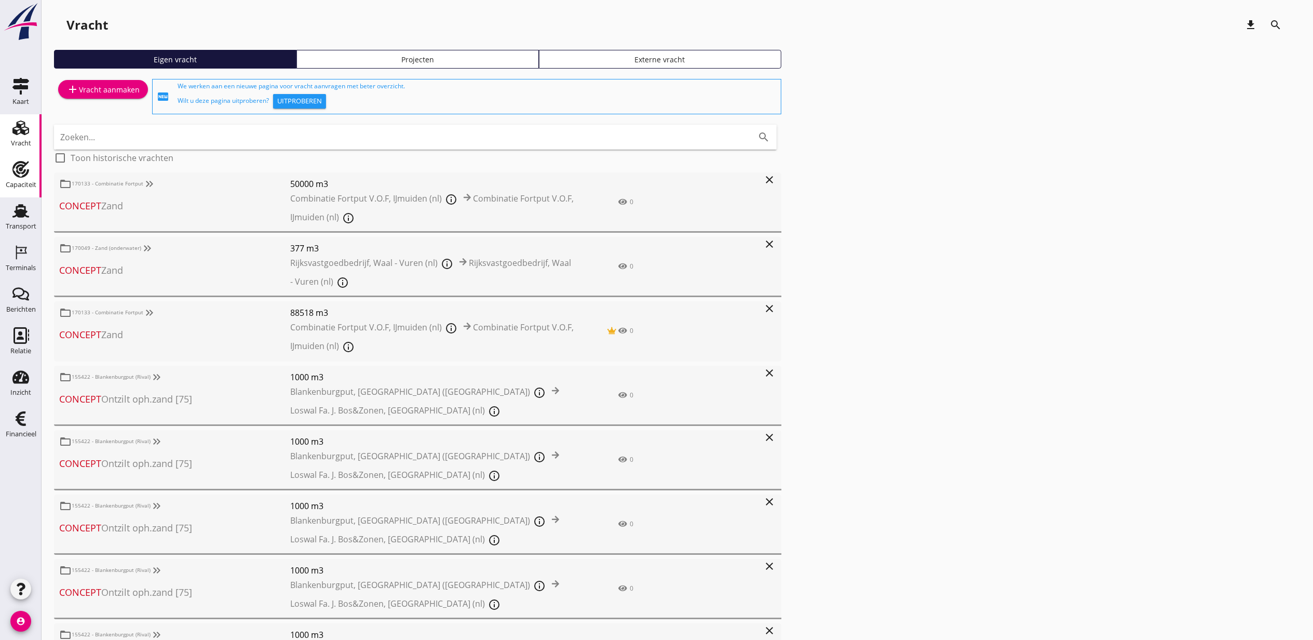
drag, startPoint x: 34, startPoint y: 131, endPoint x: 25, endPoint y: 158, distance: 28.6
click at [34, 131] on link "Vracht Vracht" at bounding box center [21, 135] width 42 height 42
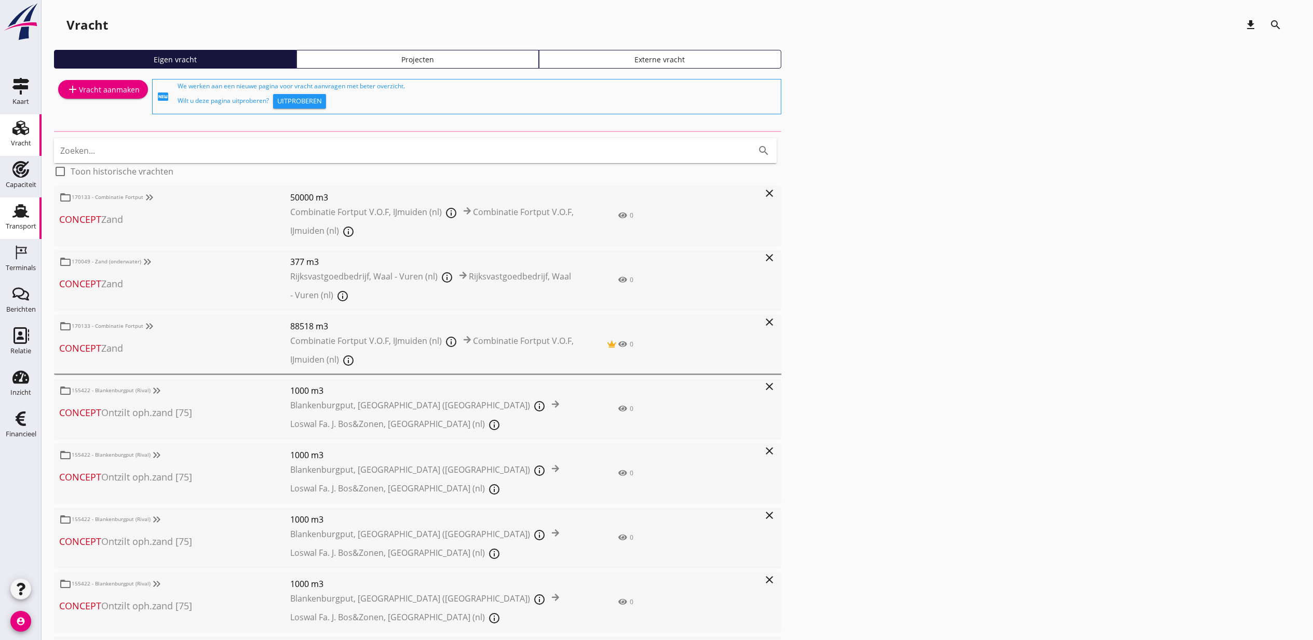
click at [22, 224] on div "Transport" at bounding box center [21, 226] width 31 height 7
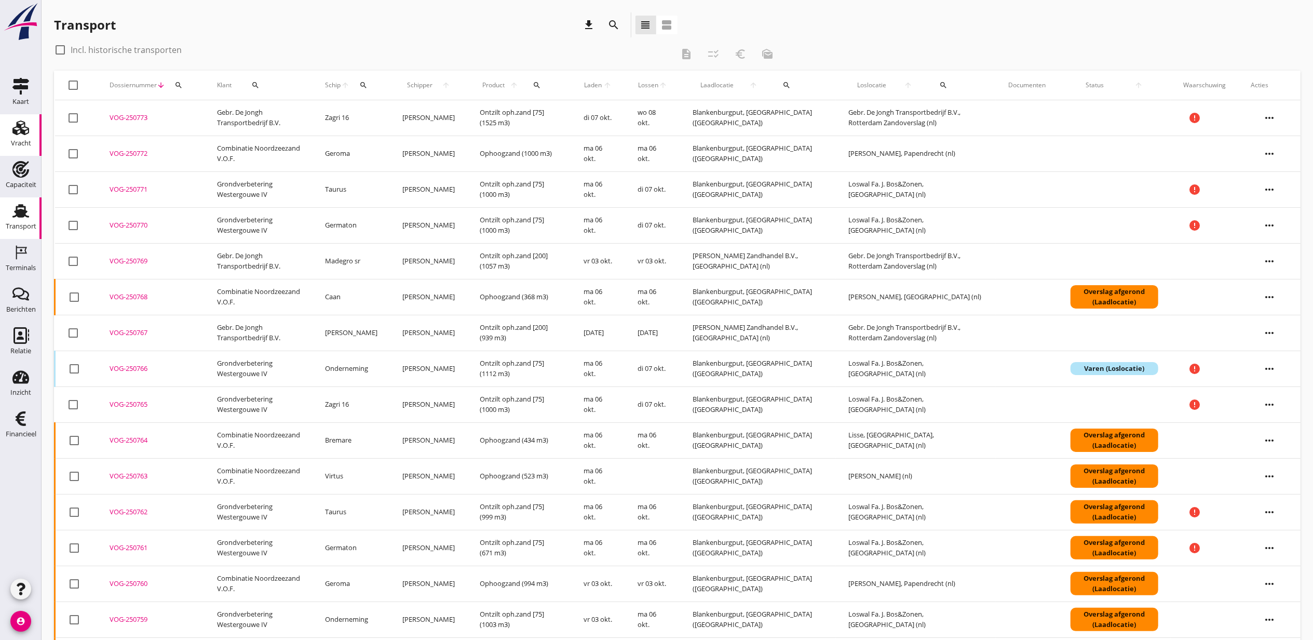
click at [27, 132] on icon "Vracht" at bounding box center [20, 127] width 17 height 17
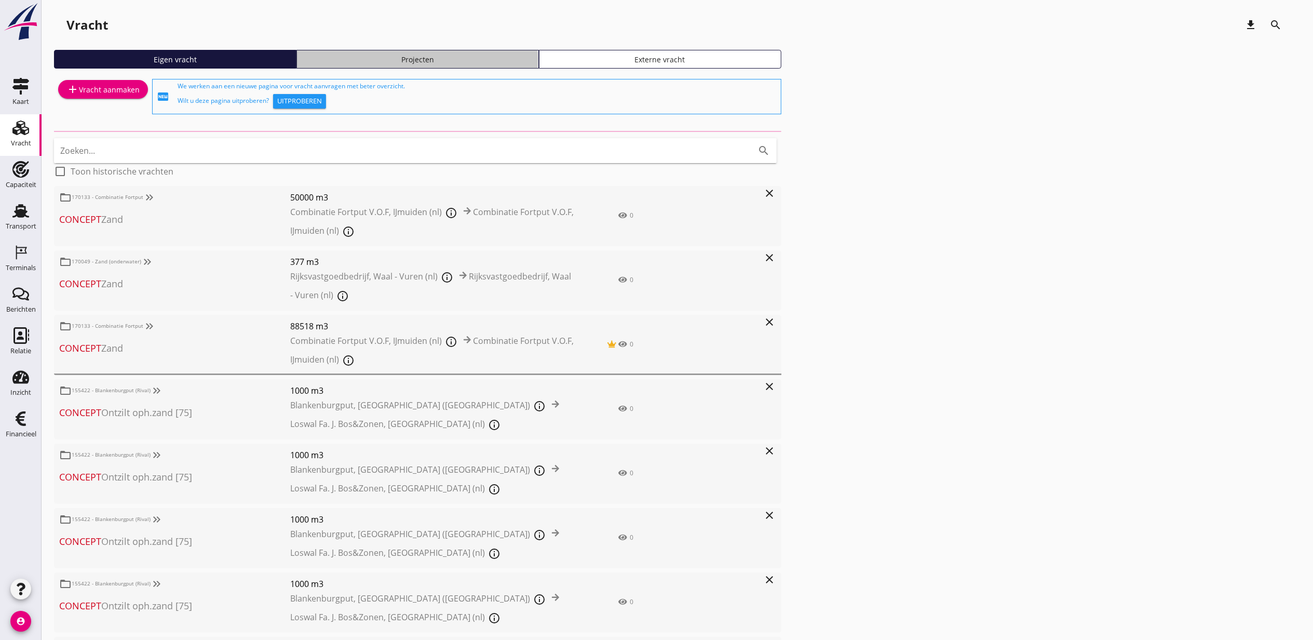
click at [383, 62] on div "Projecten" at bounding box center [417, 59] width 233 height 11
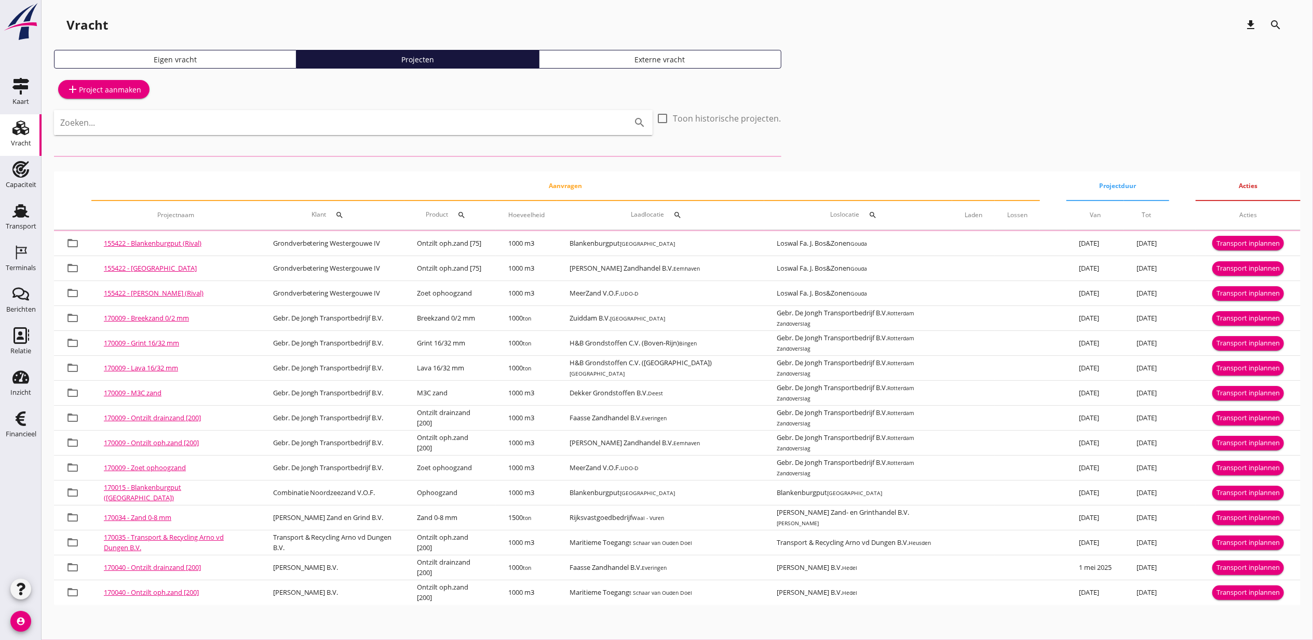
click at [381, 131] on div "Zoeken... search" at bounding box center [353, 122] width 599 height 25
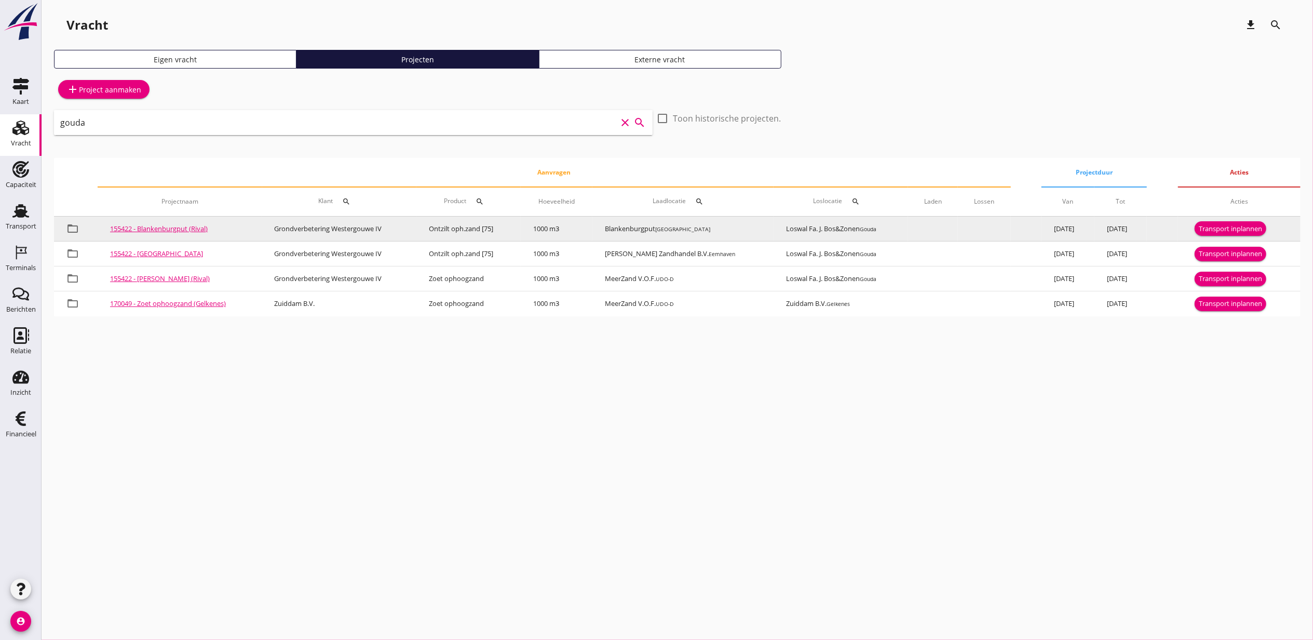
type input "gouda"
click at [1237, 229] on div "Transport inplannen" at bounding box center [1230, 229] width 63 height 10
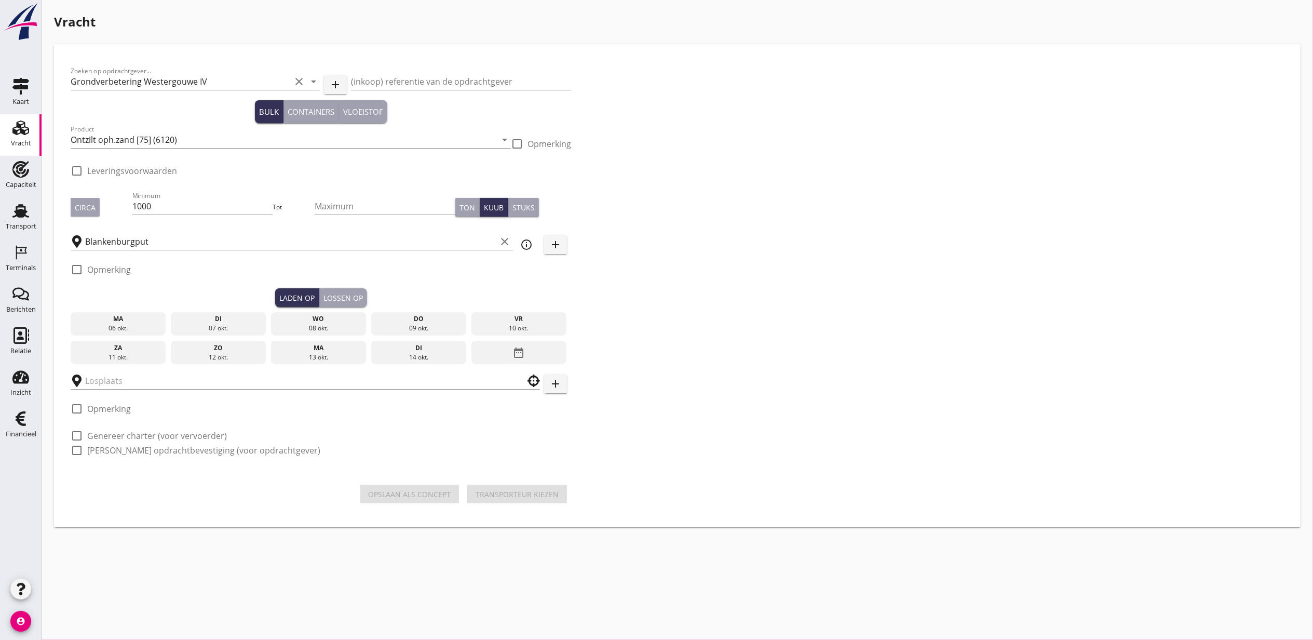
checkbox input "true"
type input "Loswal Fa. J. Bos&Zonen"
checkbox input "true"
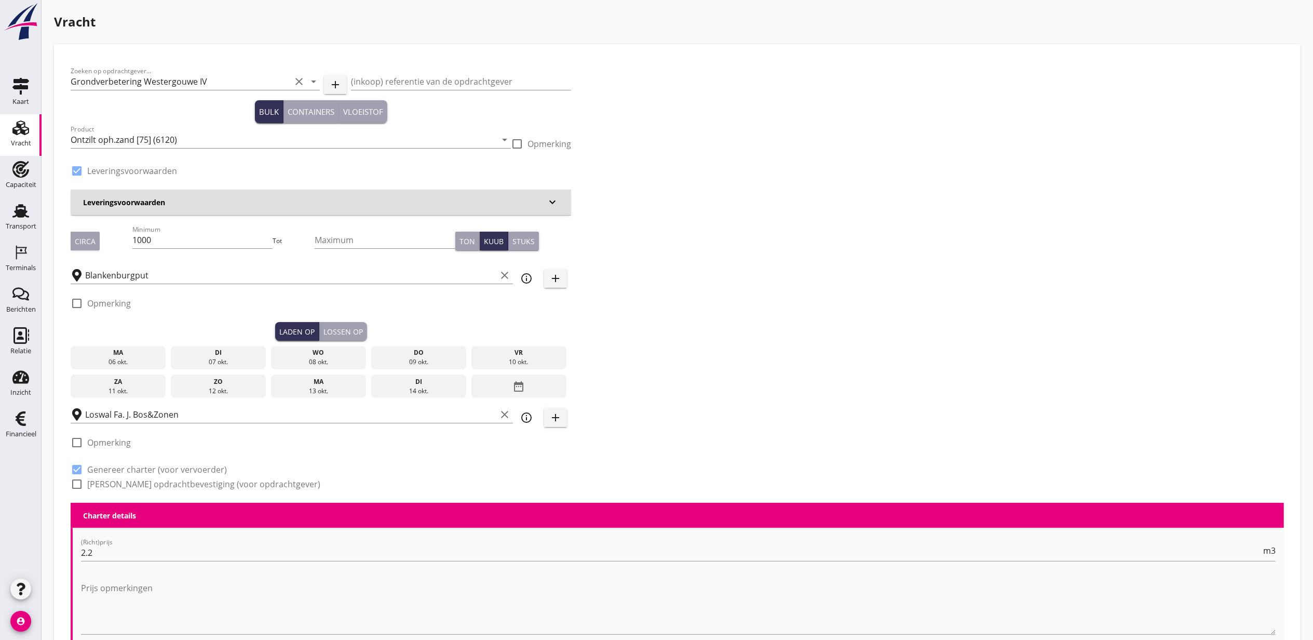
click at [212, 355] on div "di" at bounding box center [218, 352] width 90 height 9
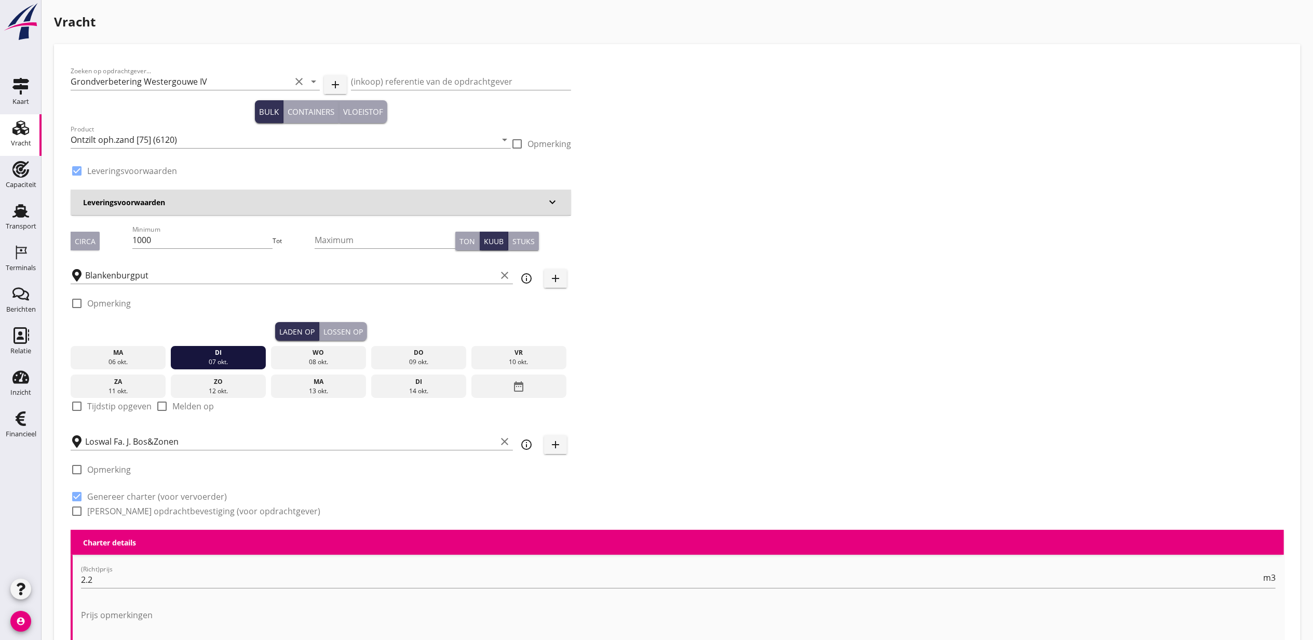
click at [333, 330] on div "Lossen op" at bounding box center [343, 331] width 39 height 11
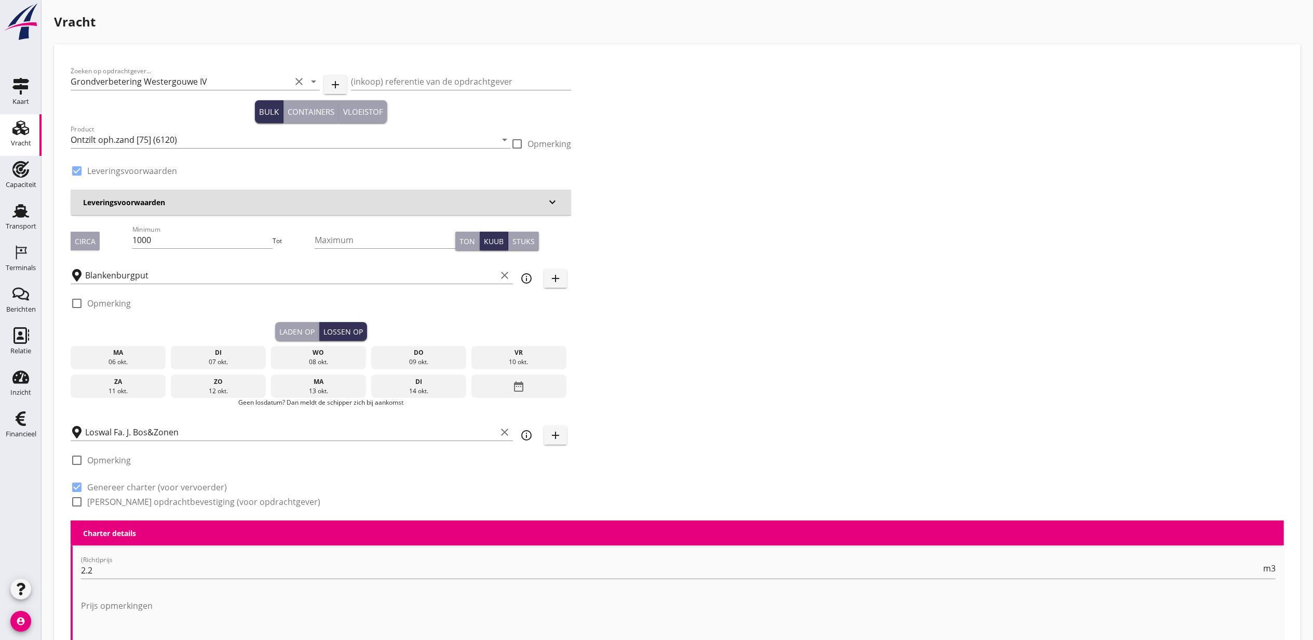
click at [328, 356] on div "wo" at bounding box center [319, 352] width 90 height 9
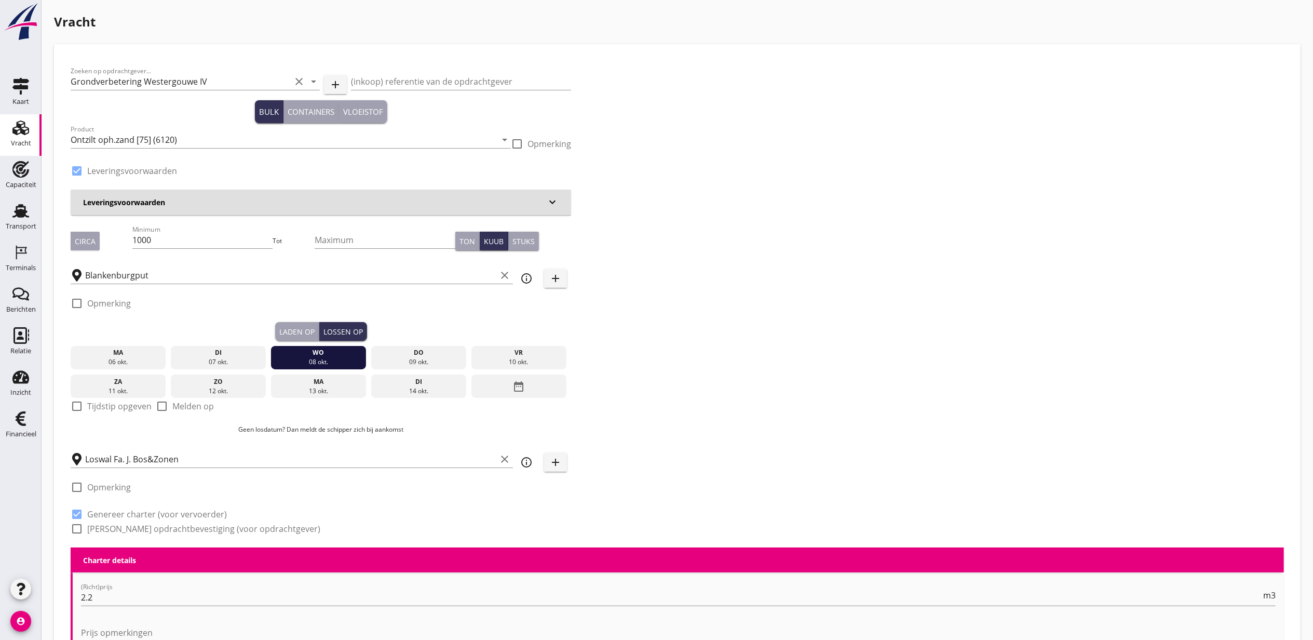
click at [311, 327] on div "Laden op" at bounding box center [296, 331] width 35 height 11
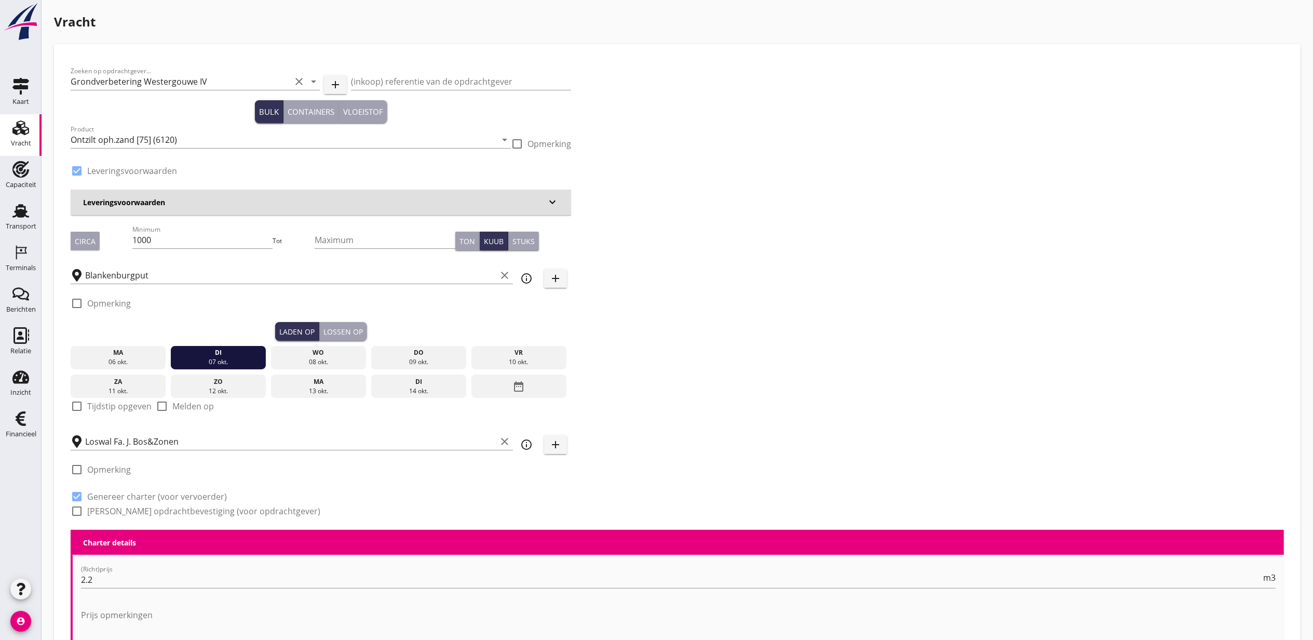
click at [103, 412] on div "check_box_outline_blank Tijdstip opgeven" at bounding box center [111, 412] width 81 height 25
click at [105, 406] on label "Tijdstip opgeven" at bounding box center [119, 406] width 64 height 10
checkbox input "true"
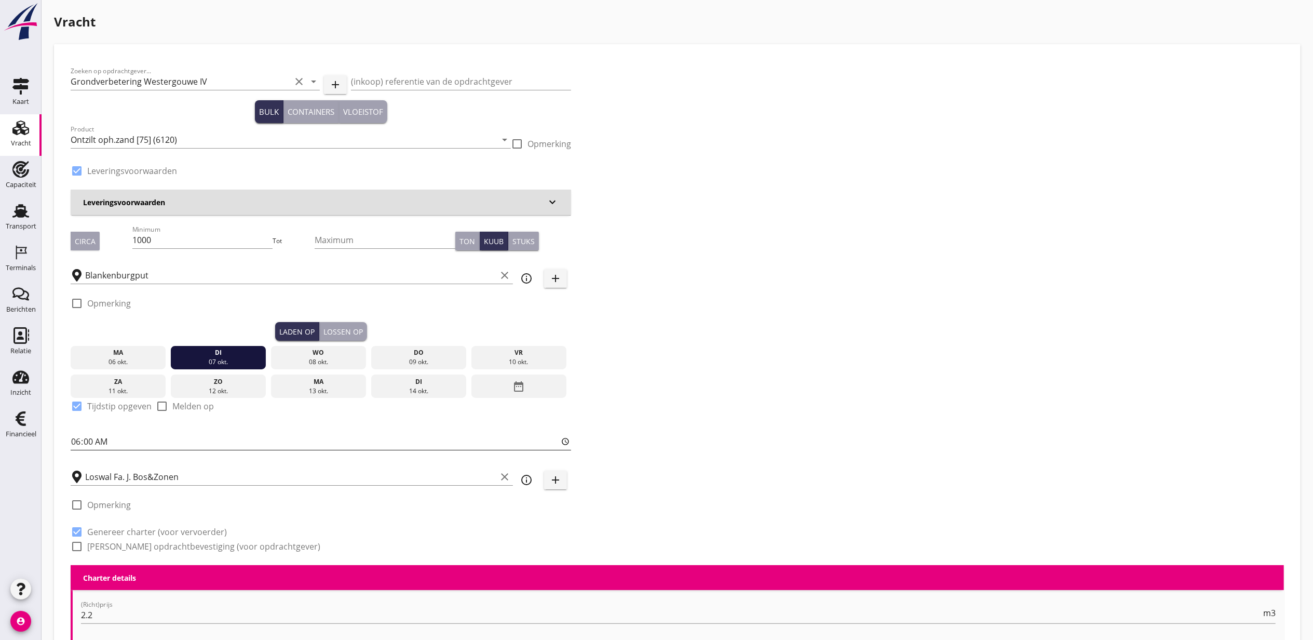
click at [75, 435] on input "06:00" at bounding box center [321, 441] width 501 height 17
type input "15:00"
click at [809, 306] on div "Zoeken op opdrachtgever... Grondverbetering Westergouwe IV clear arrow_drop_dow…" at bounding box center [677, 313] width 1222 height 504
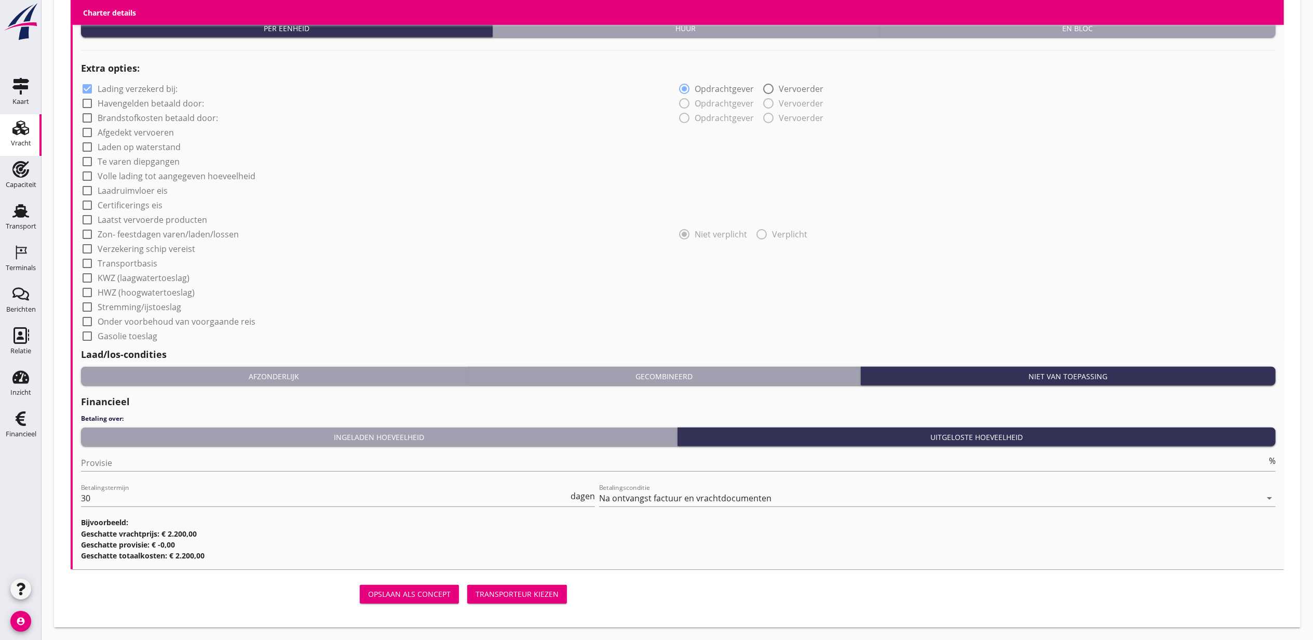
click at [528, 597] on div "Transporteur kiezen" at bounding box center [517, 593] width 83 height 11
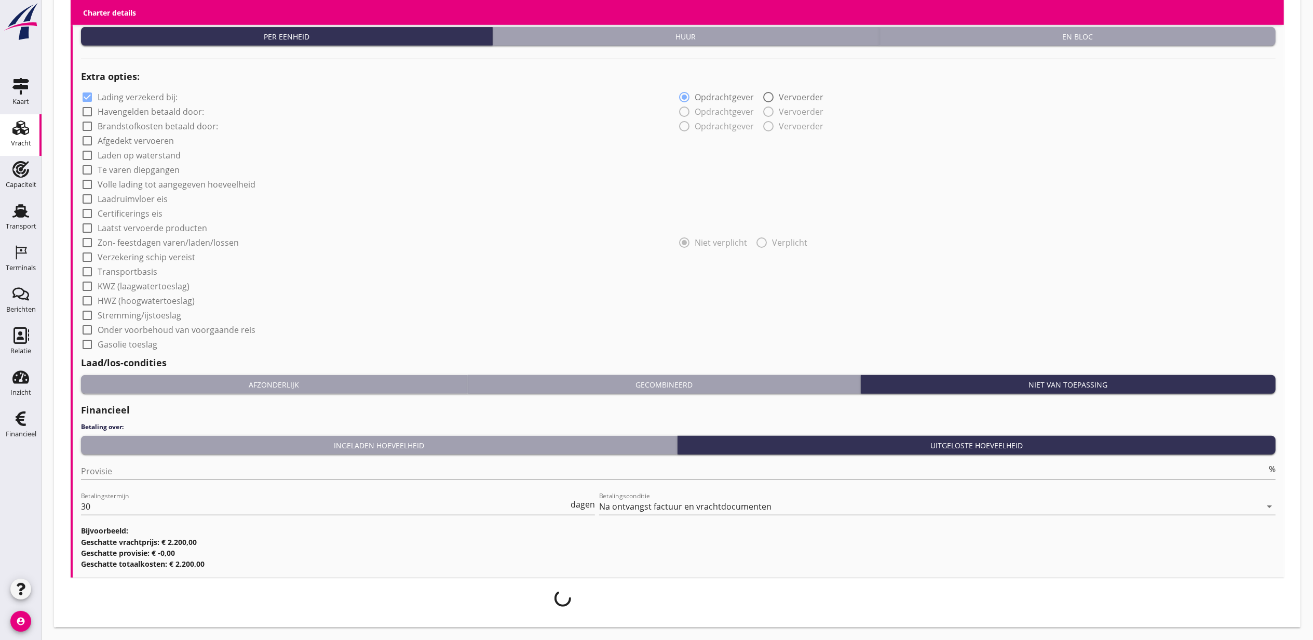
scroll to position [767, 0]
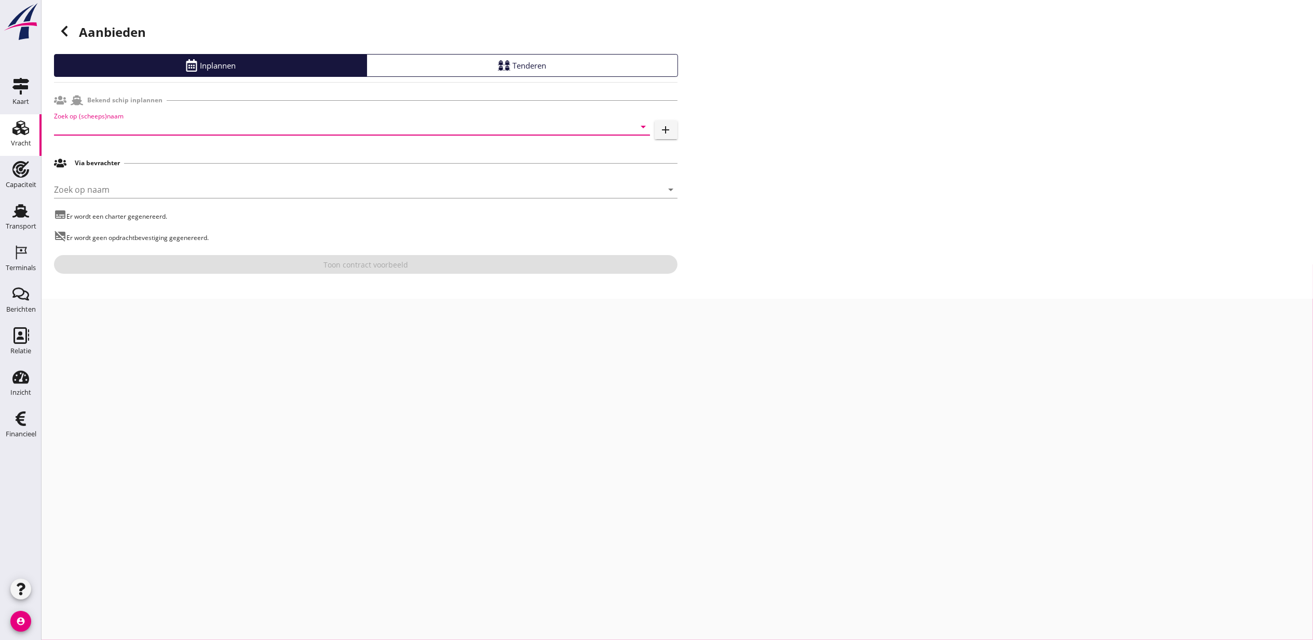
click at [177, 128] on input "Zoek op (scheeps)naam" at bounding box center [337, 126] width 567 height 17
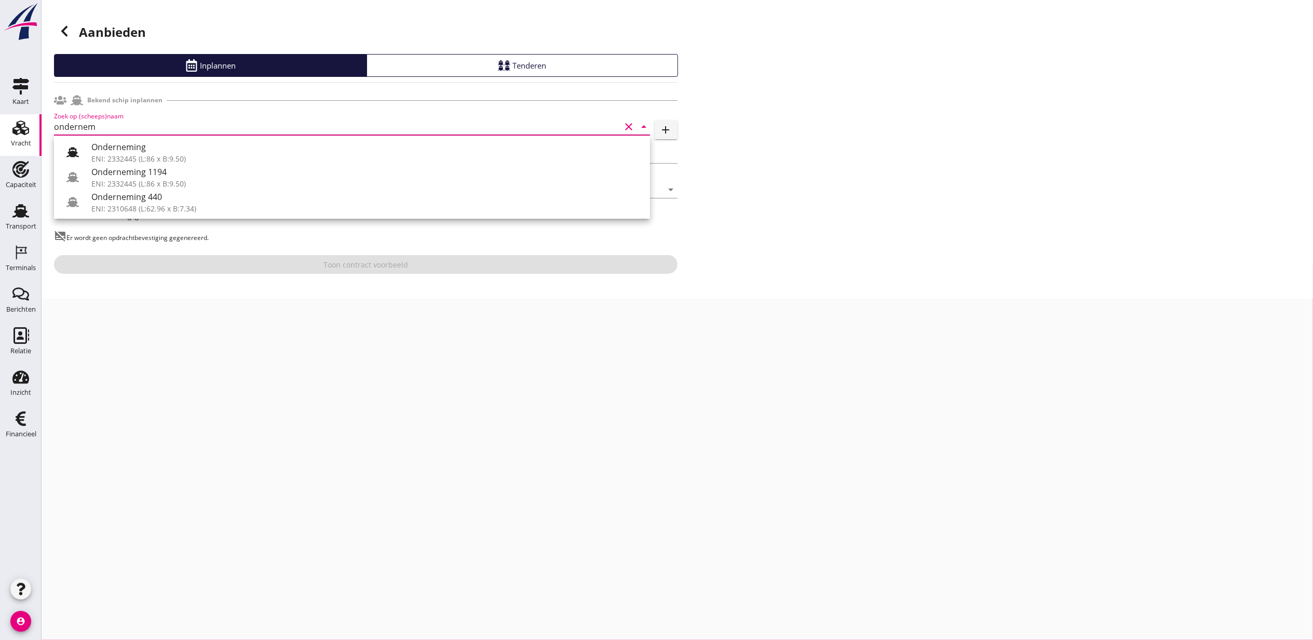
click at [140, 138] on div "Onderneming ENI: 2332445 (L:86 x B:9.50) Onderneming 1194 ENI: 2332445 (L:86 x …" at bounding box center [352, 177] width 596 height 83
click at [138, 142] on div "Onderneming" at bounding box center [366, 147] width 551 height 12
type input "Onderneming"
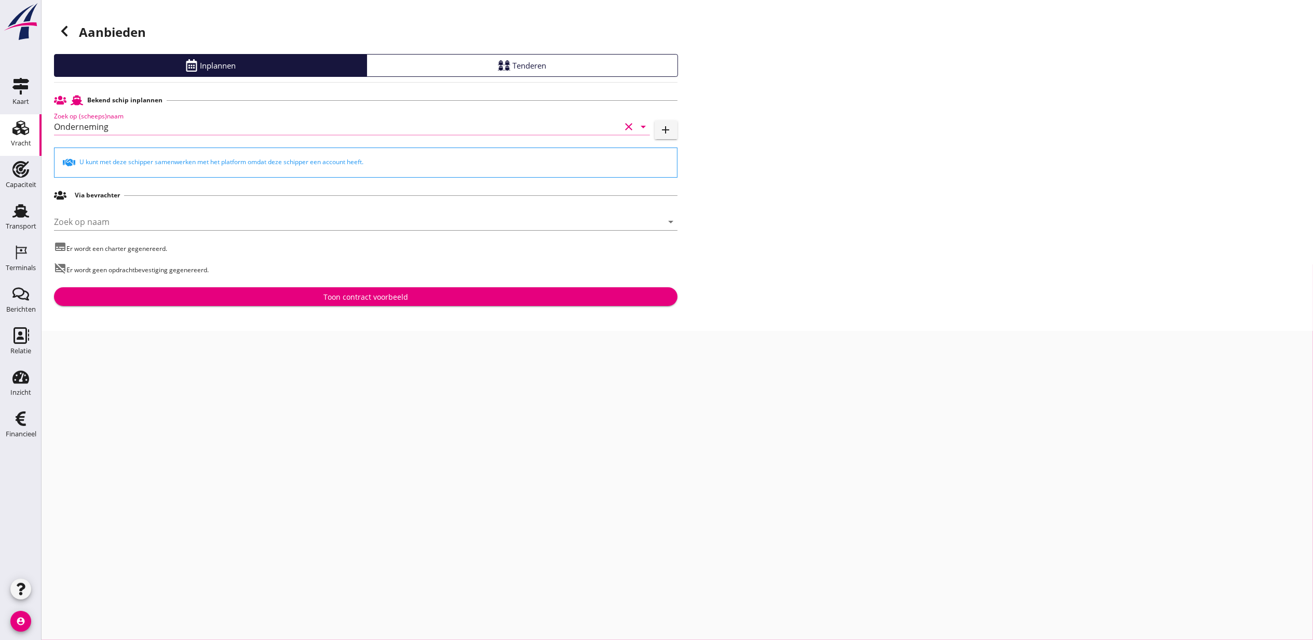
click at [370, 293] on div "Toon contract voorbeeld" at bounding box center [366, 296] width 85 height 11
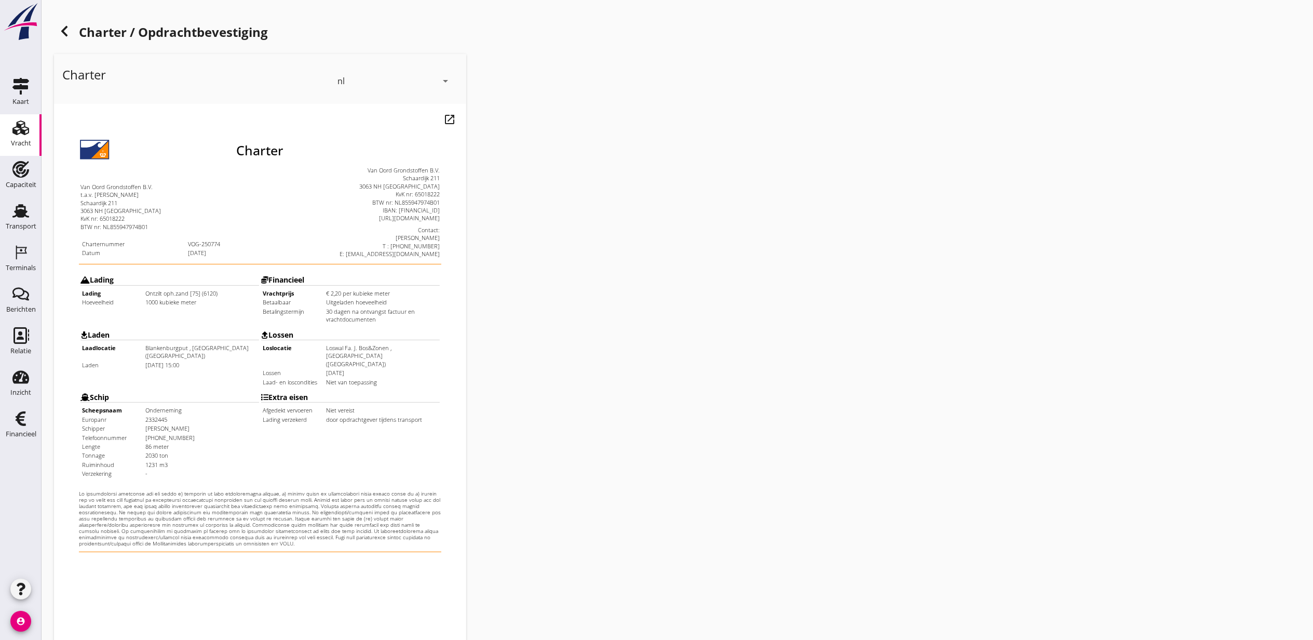
scroll to position [129, 0]
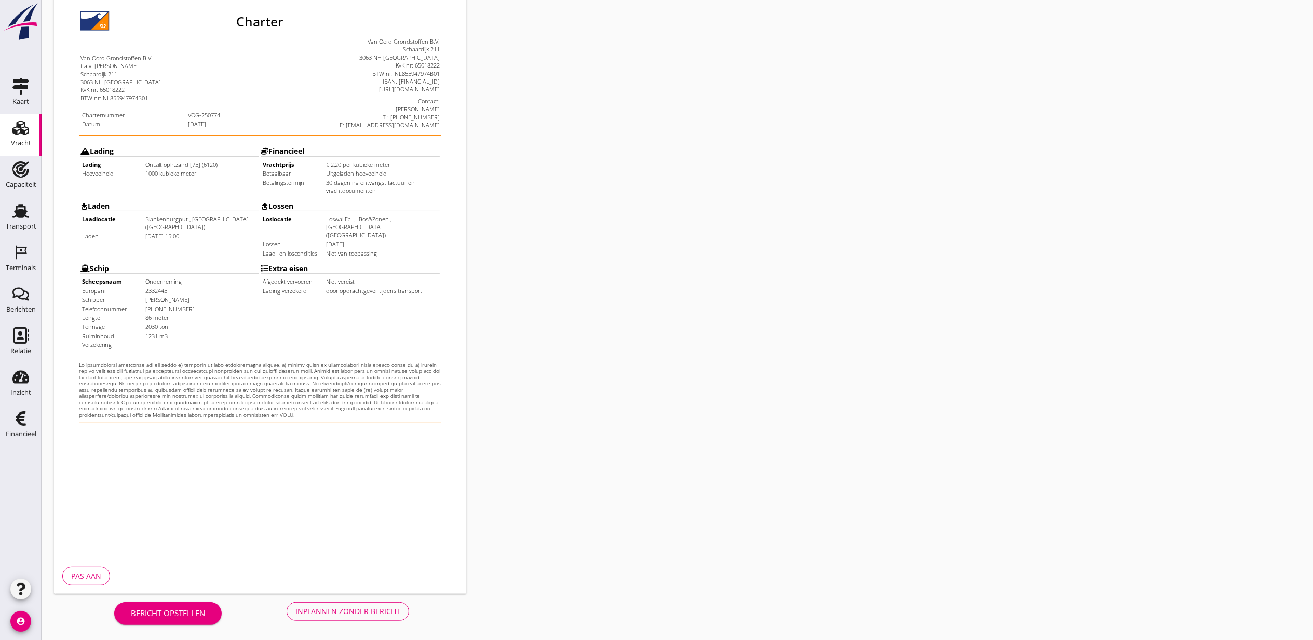
click at [339, 607] on div "Inplannen zonder bericht" at bounding box center [348, 611] width 105 height 11
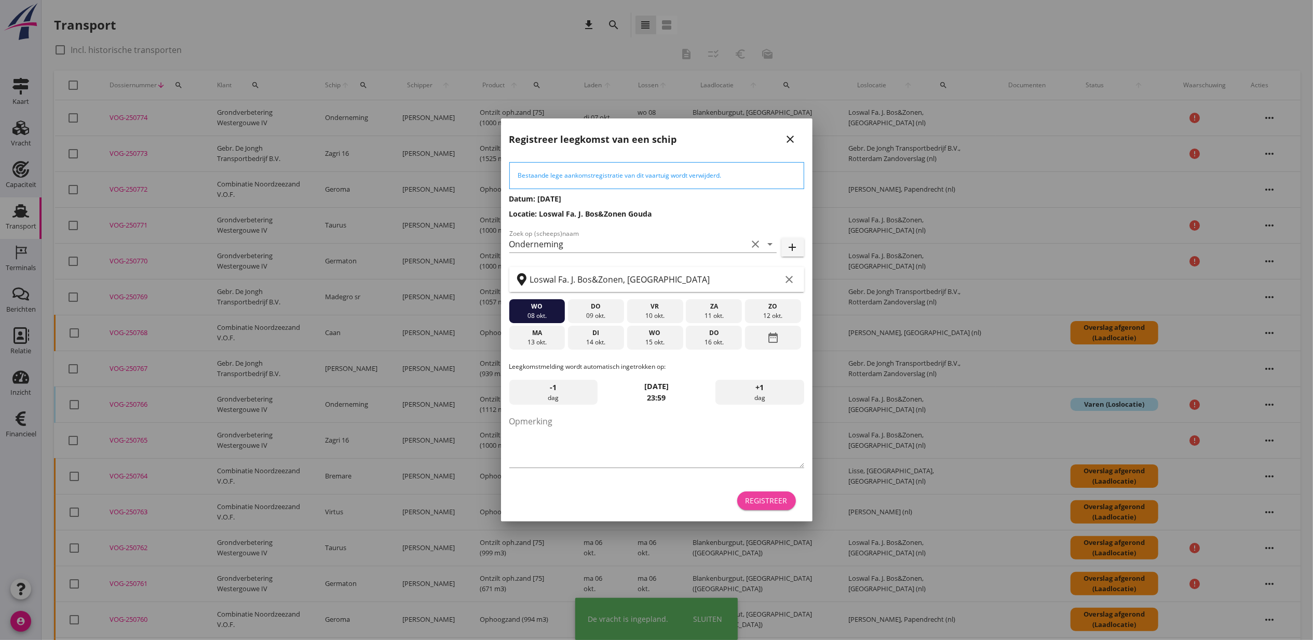
click at [742, 503] on button "Registreer" at bounding box center [766, 500] width 59 height 19
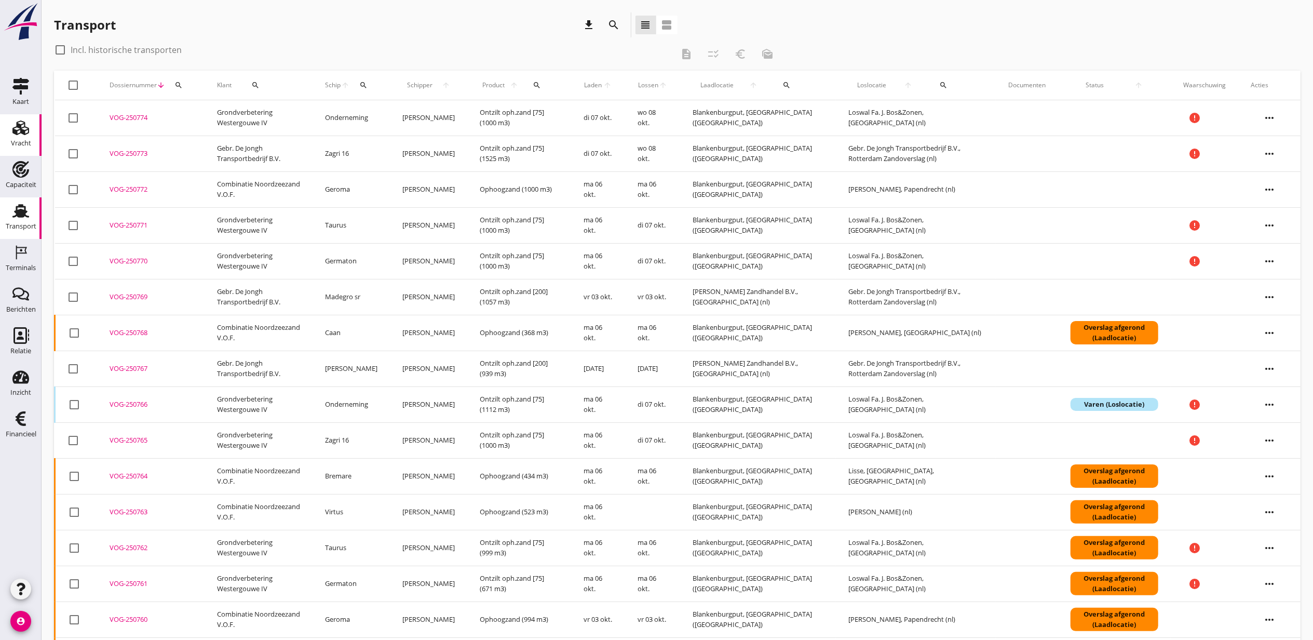
click at [14, 134] on icon "Vracht" at bounding box center [20, 127] width 17 height 17
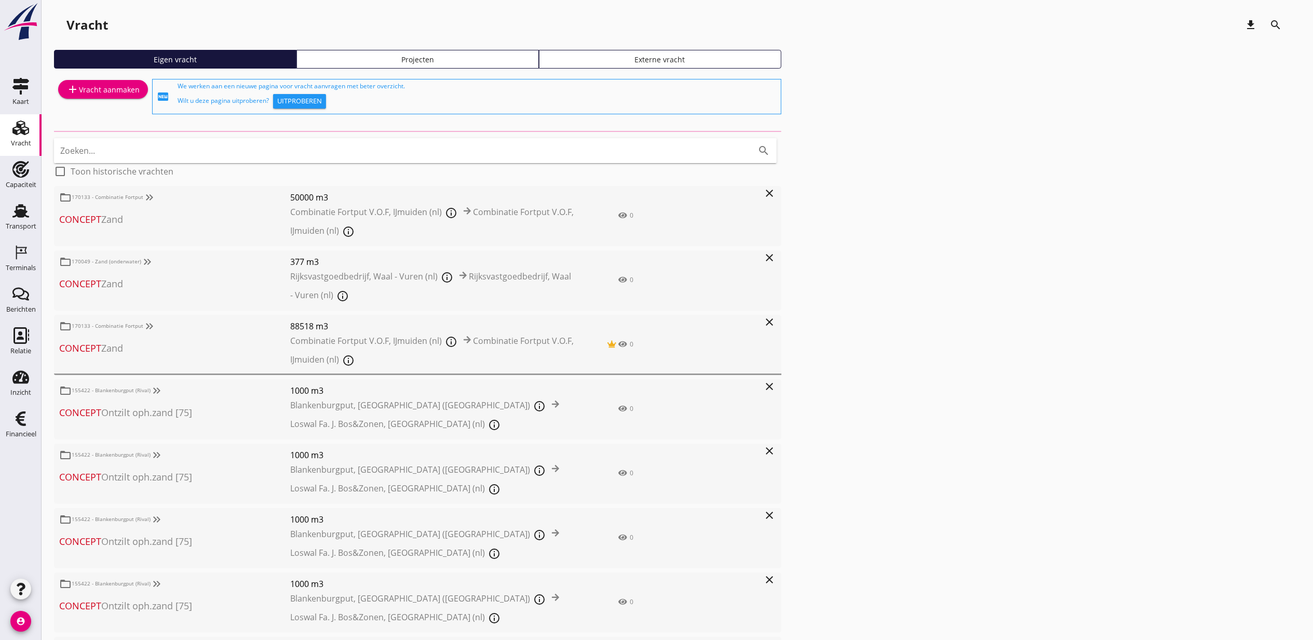
click at [512, 56] on div "Projecten" at bounding box center [417, 59] width 233 height 11
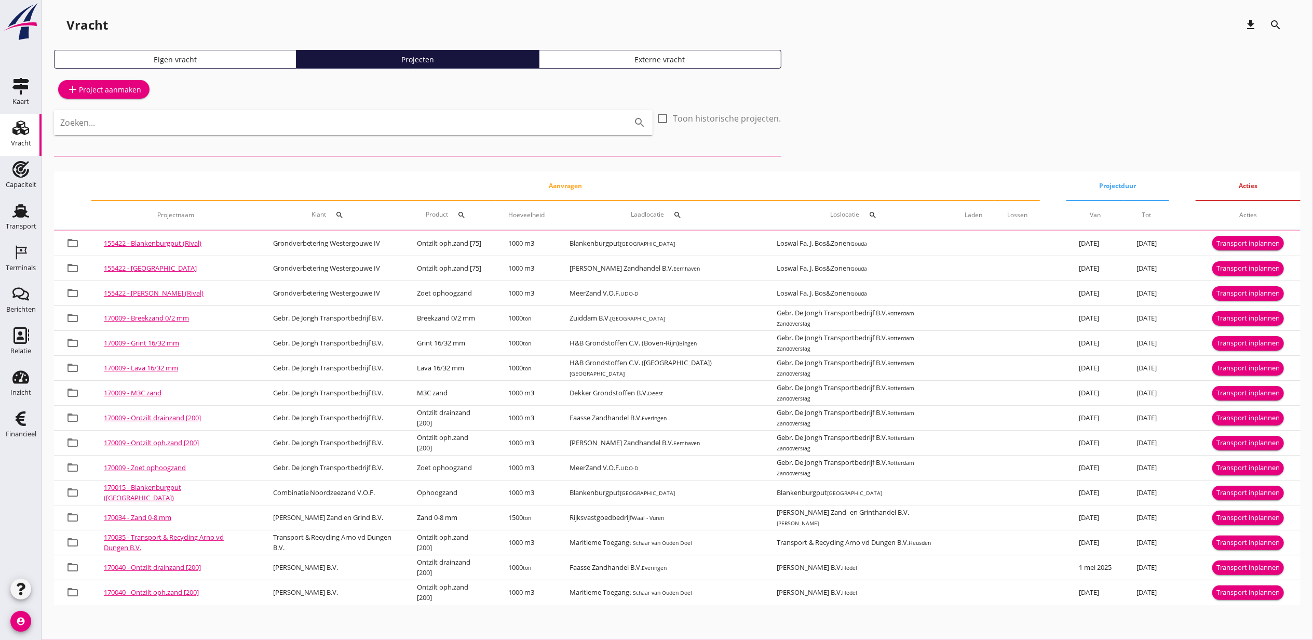
click at [335, 129] on input "Zoeken..." at bounding box center [338, 122] width 557 height 17
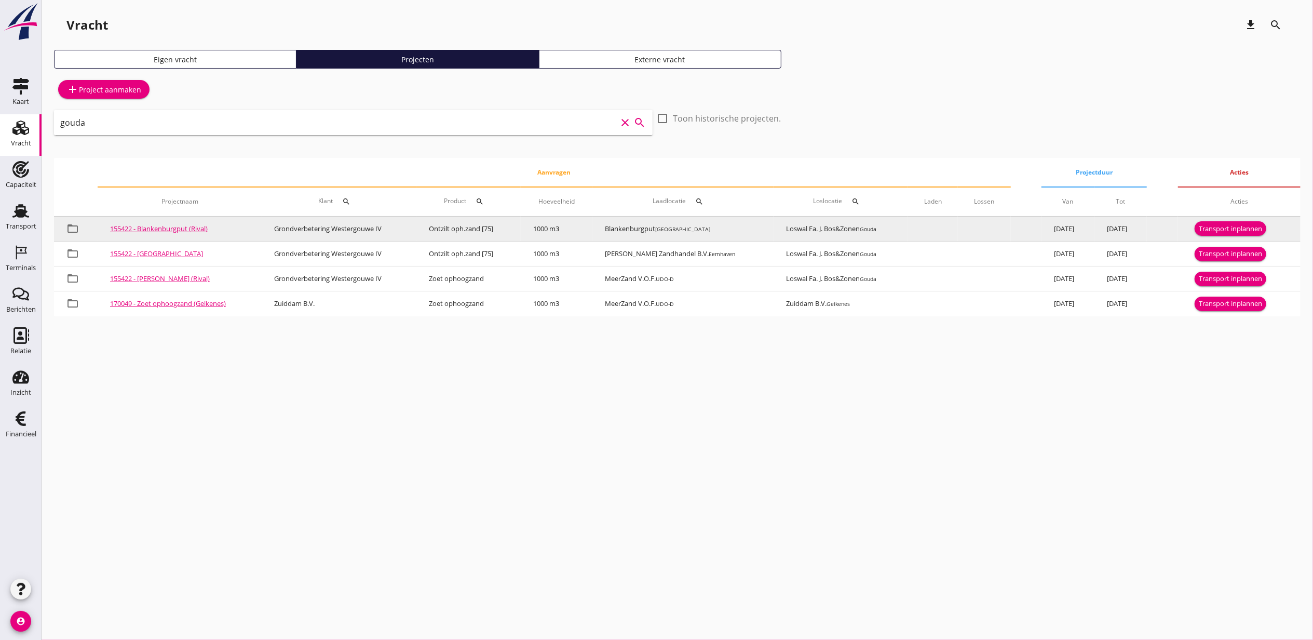
type input "gouda"
click at [1237, 229] on div "Transport inplannen" at bounding box center [1230, 229] width 63 height 10
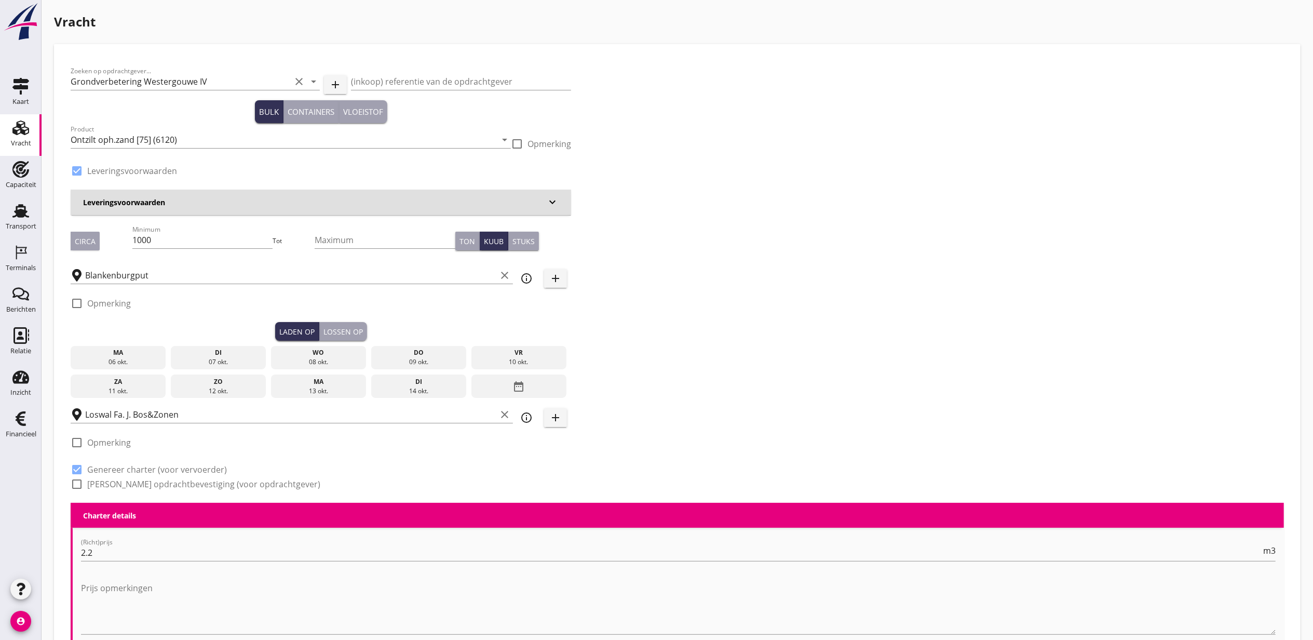
click at [227, 360] on div "07 okt." at bounding box center [218, 361] width 90 height 9
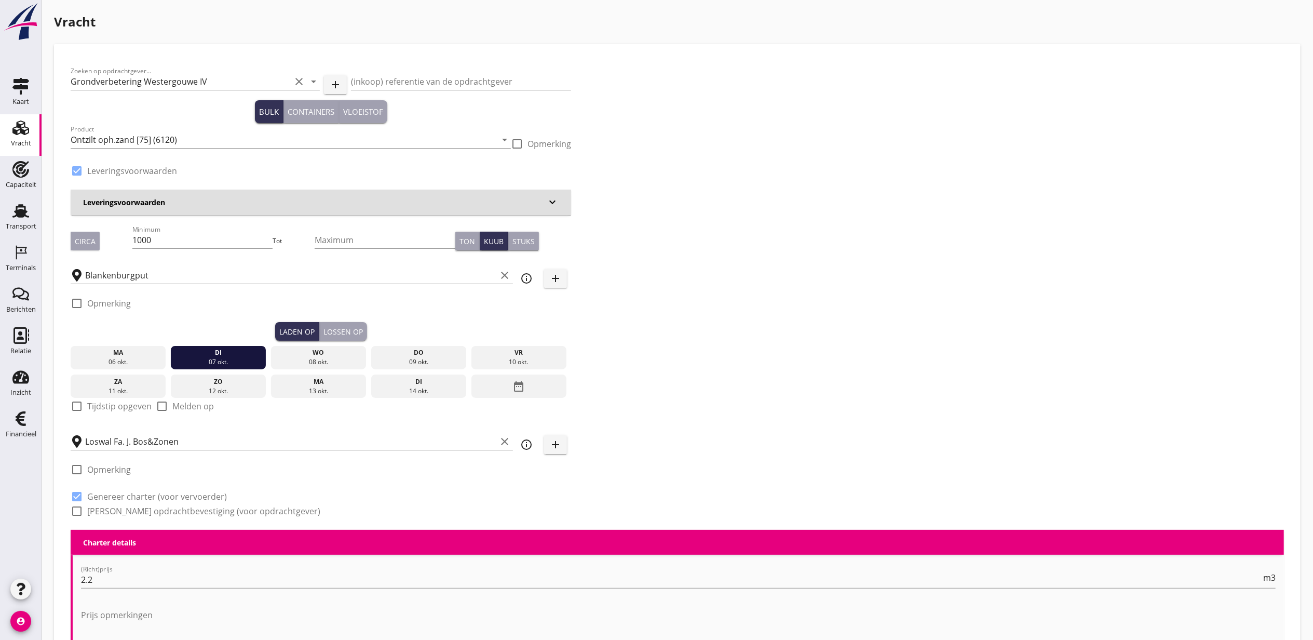
click at [369, 323] on div "Laden op Lossen op" at bounding box center [321, 331] width 501 height 19
click at [347, 333] on div "Lossen op" at bounding box center [343, 331] width 39 height 11
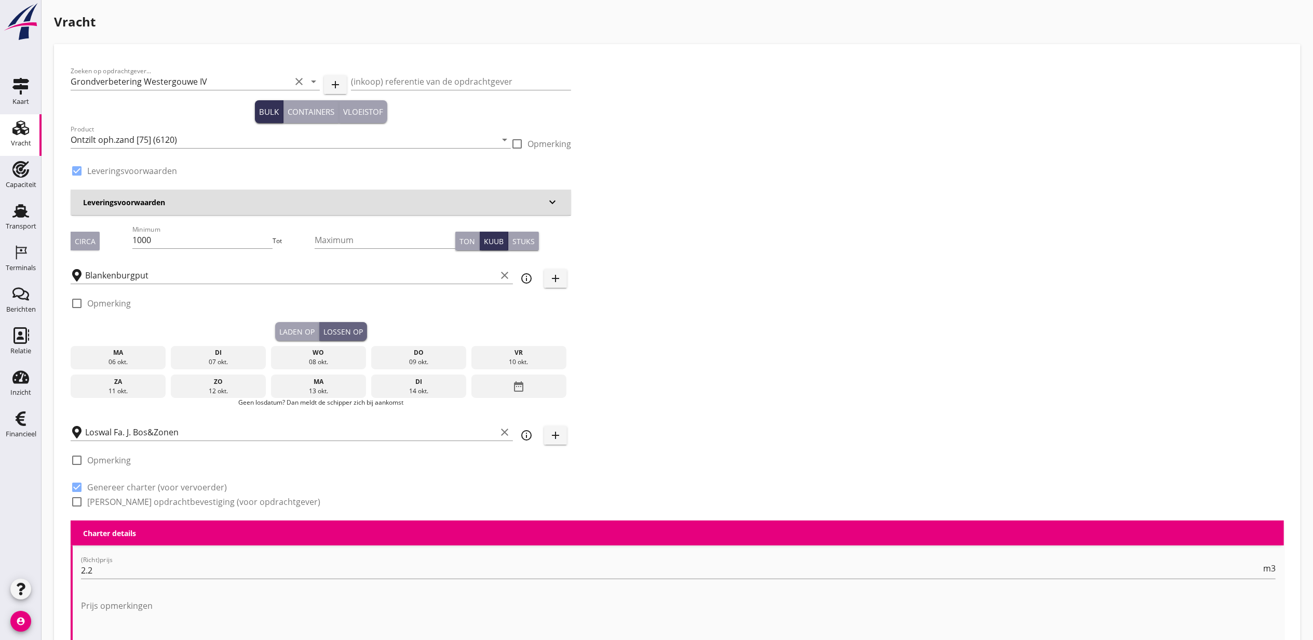
click at [347, 350] on div "wo" at bounding box center [319, 352] width 90 height 9
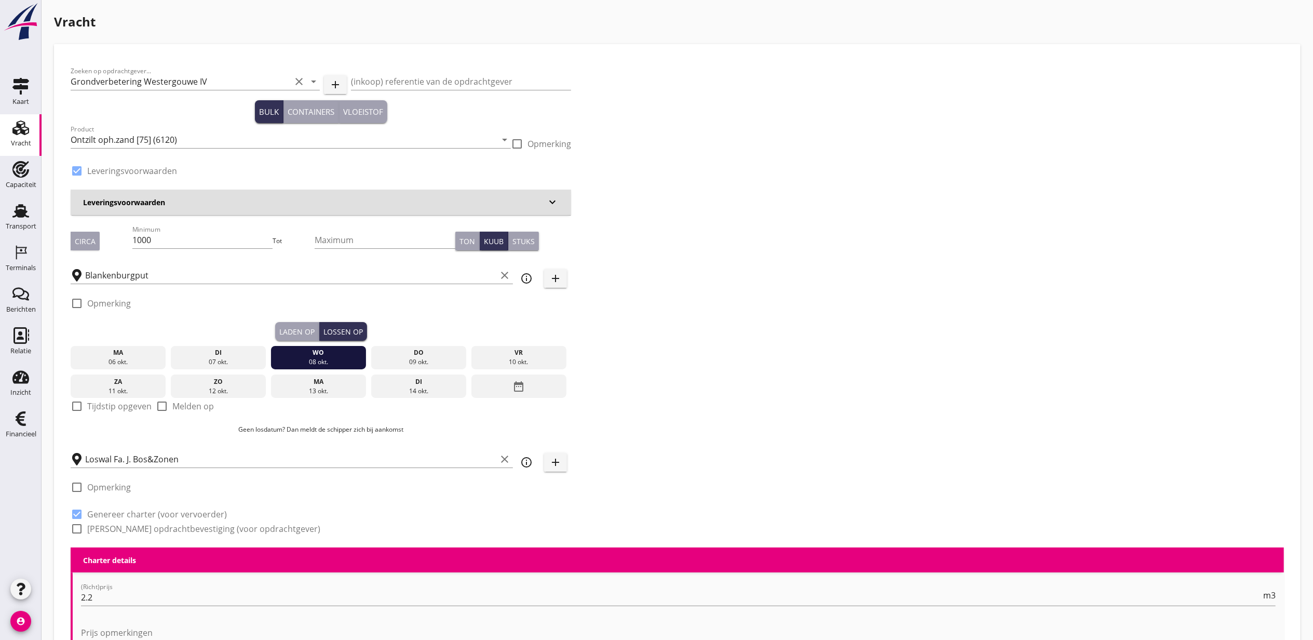
click at [308, 326] on div "Laden op" at bounding box center [296, 331] width 35 height 11
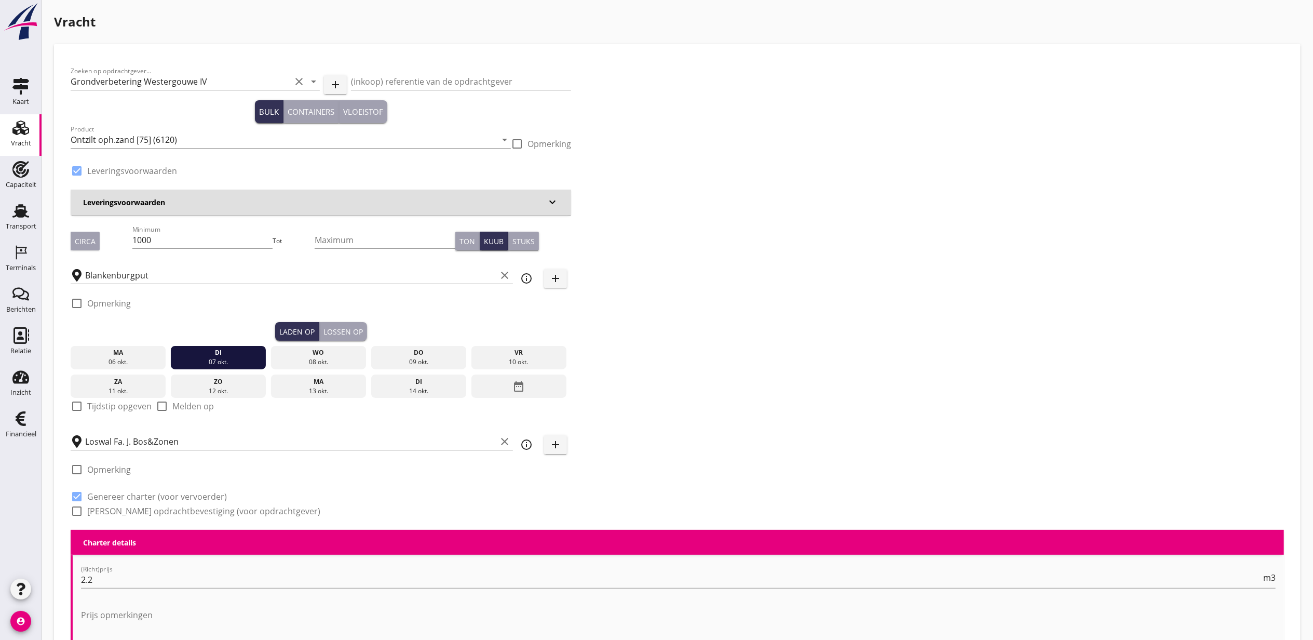
click at [100, 407] on label "Tijdstip opgeven" at bounding box center [119, 406] width 64 height 10
checkbox input "true"
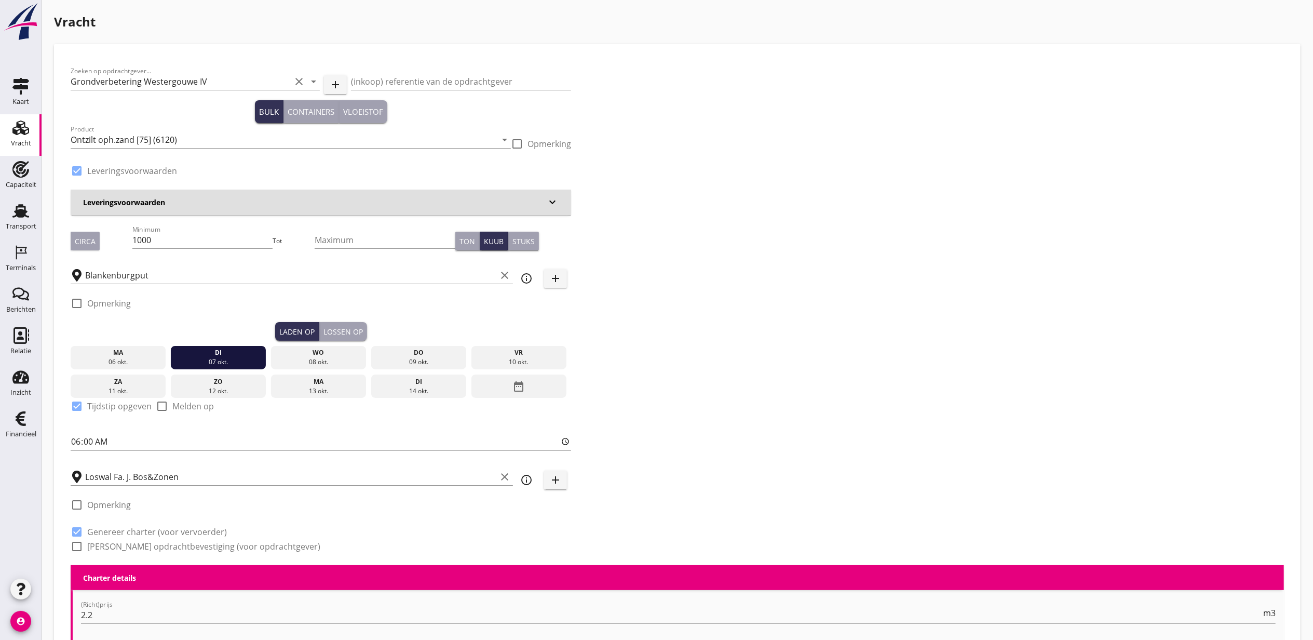
click at [71, 439] on div "Zoeken op opdrachtgever... Grondverbetering Westergouwe IV clear arrow_drop_dow…" at bounding box center [320, 313] width 509 height 504
click at [74, 439] on input "06:00" at bounding box center [321, 441] width 501 height 17
type input "16:00"
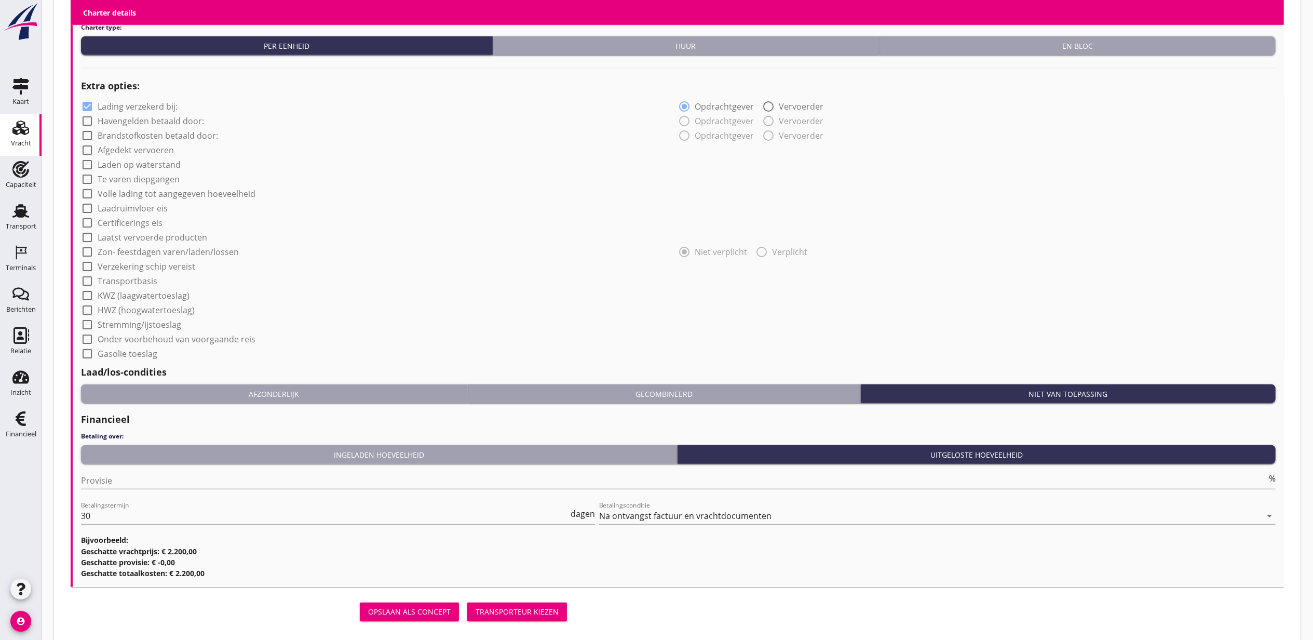
scroll to position [775, 0]
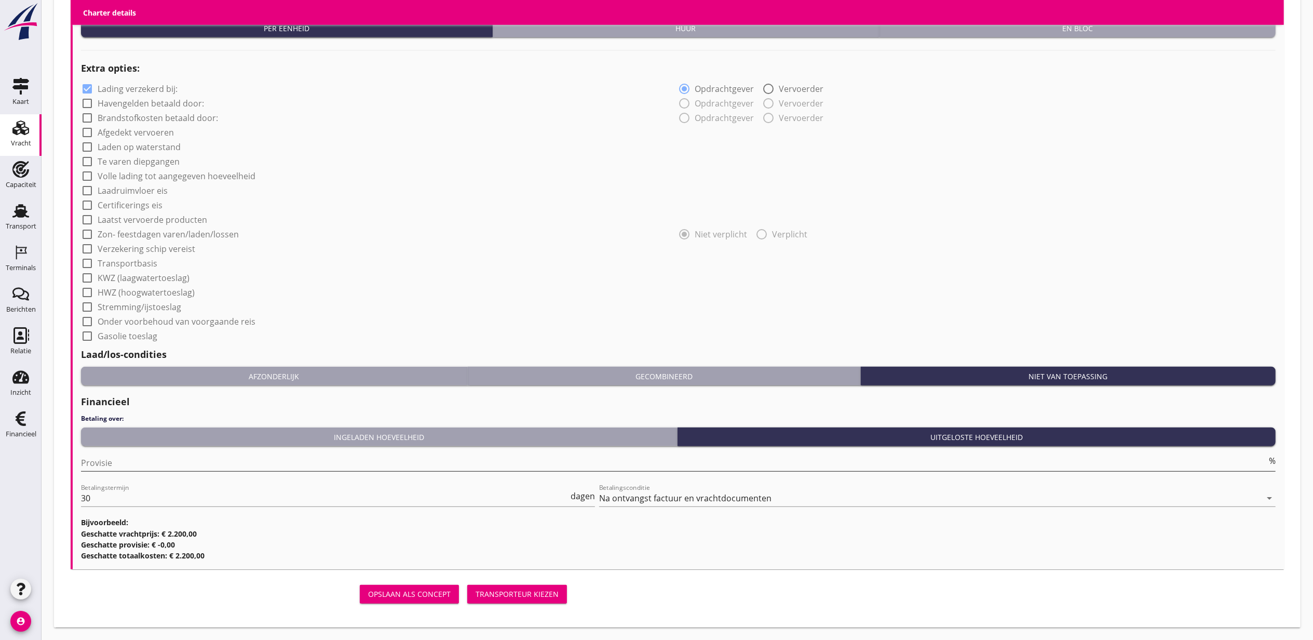
click at [171, 468] on input "Provisie" at bounding box center [674, 462] width 1186 height 17
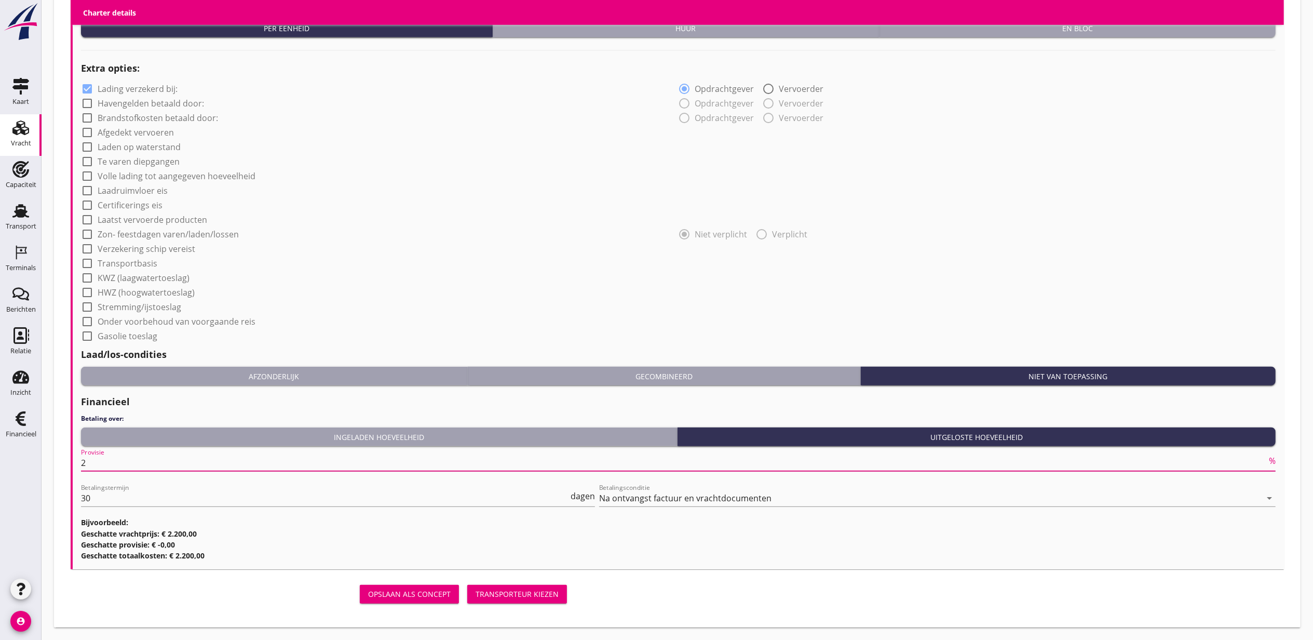
type input "2"
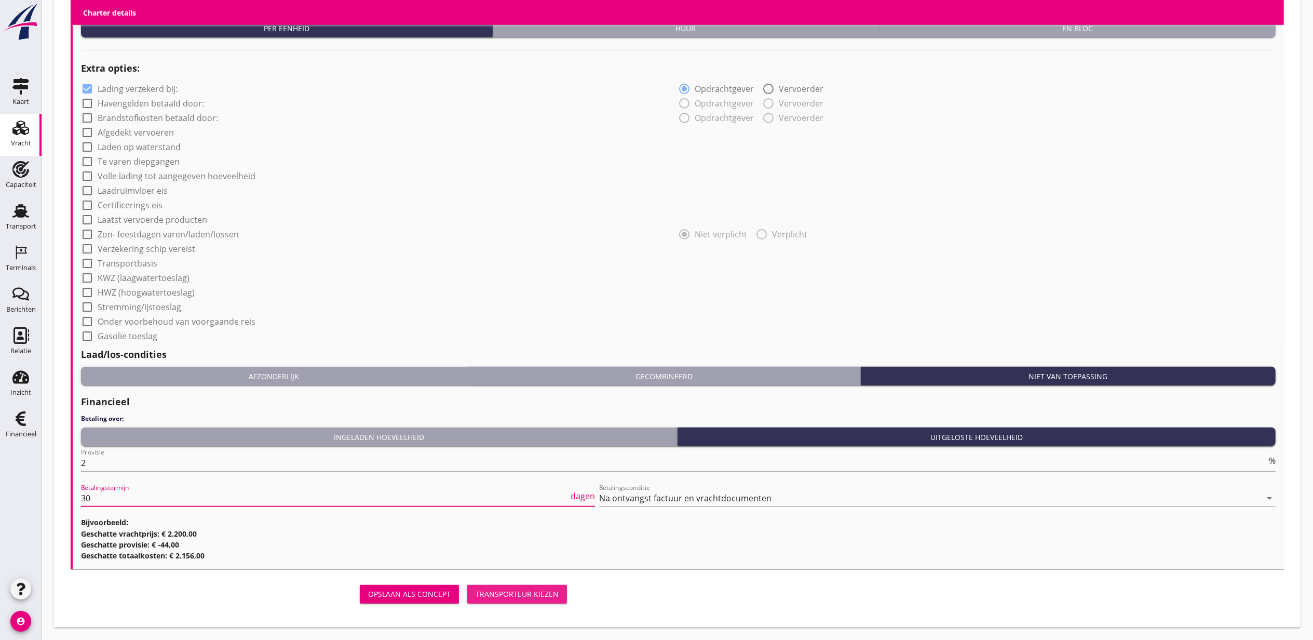
click at [514, 590] on div "Transporteur kiezen" at bounding box center [517, 593] width 83 height 11
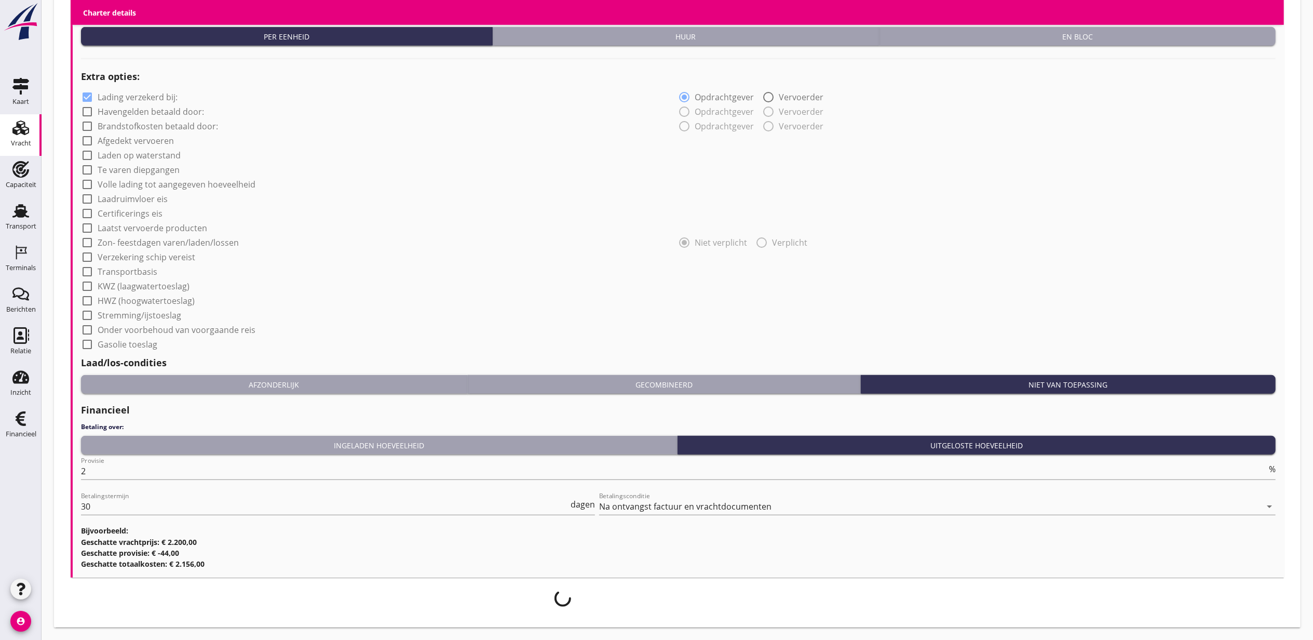
scroll to position [767, 0]
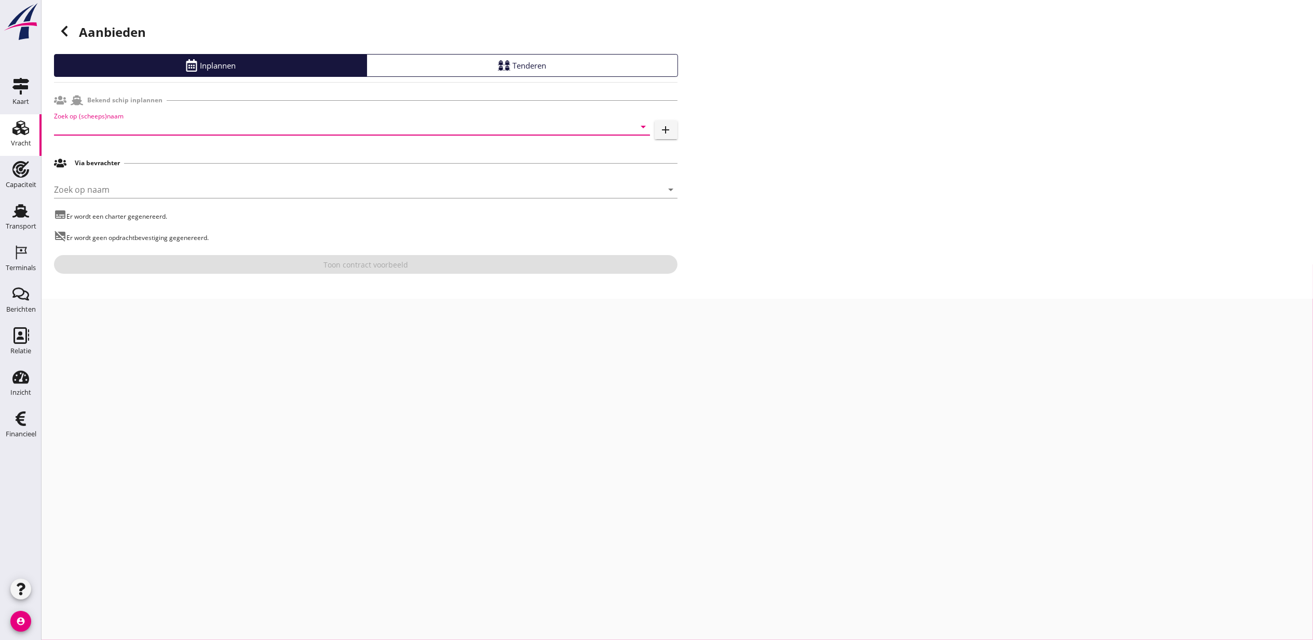
click at [167, 133] on input "Zoek op (scheeps)naam" at bounding box center [337, 126] width 567 height 17
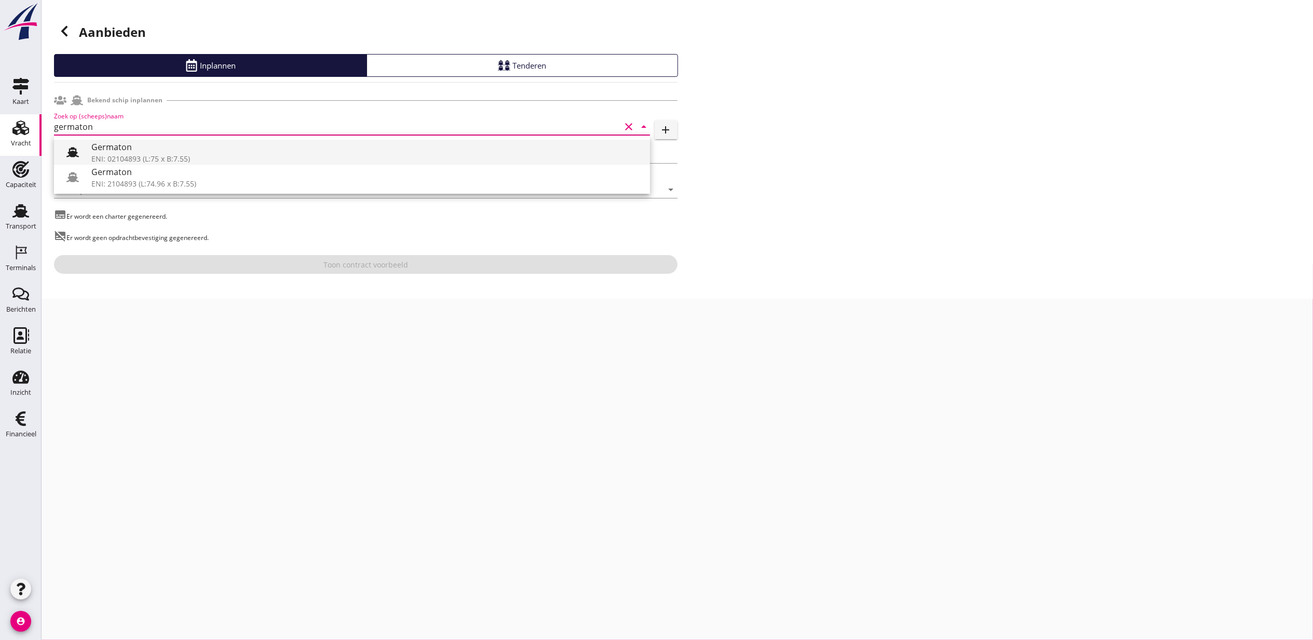
click at [167, 149] on div "Germaton" at bounding box center [366, 147] width 551 height 12
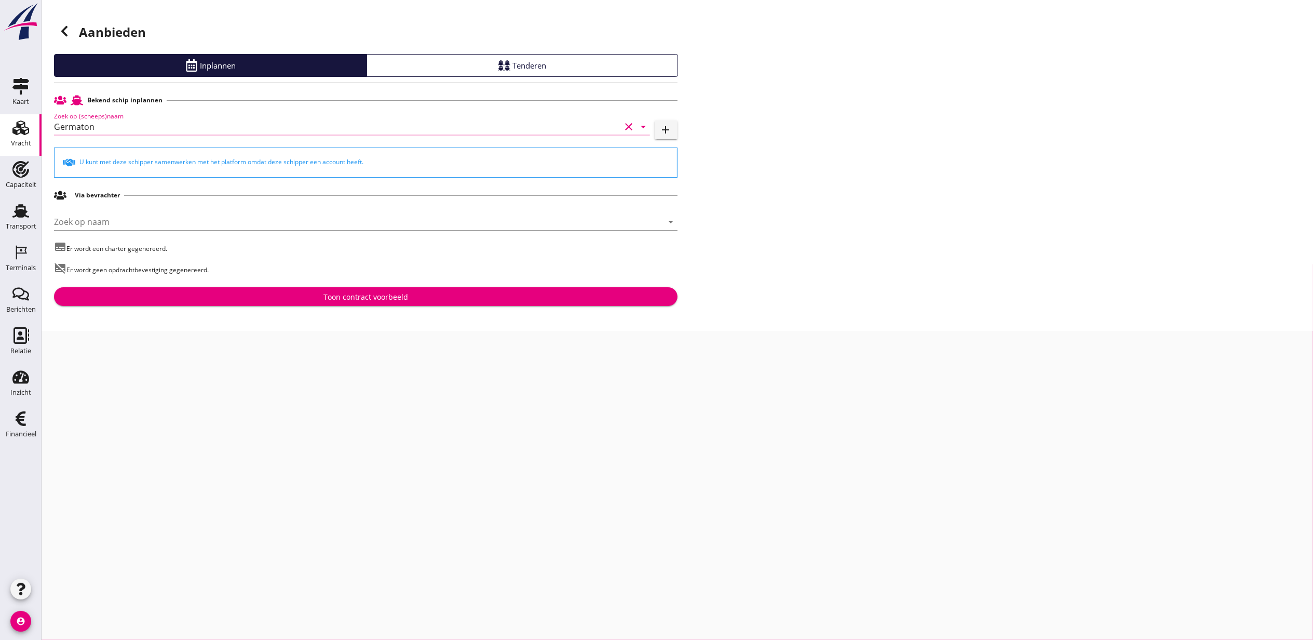
type input "Germaton"
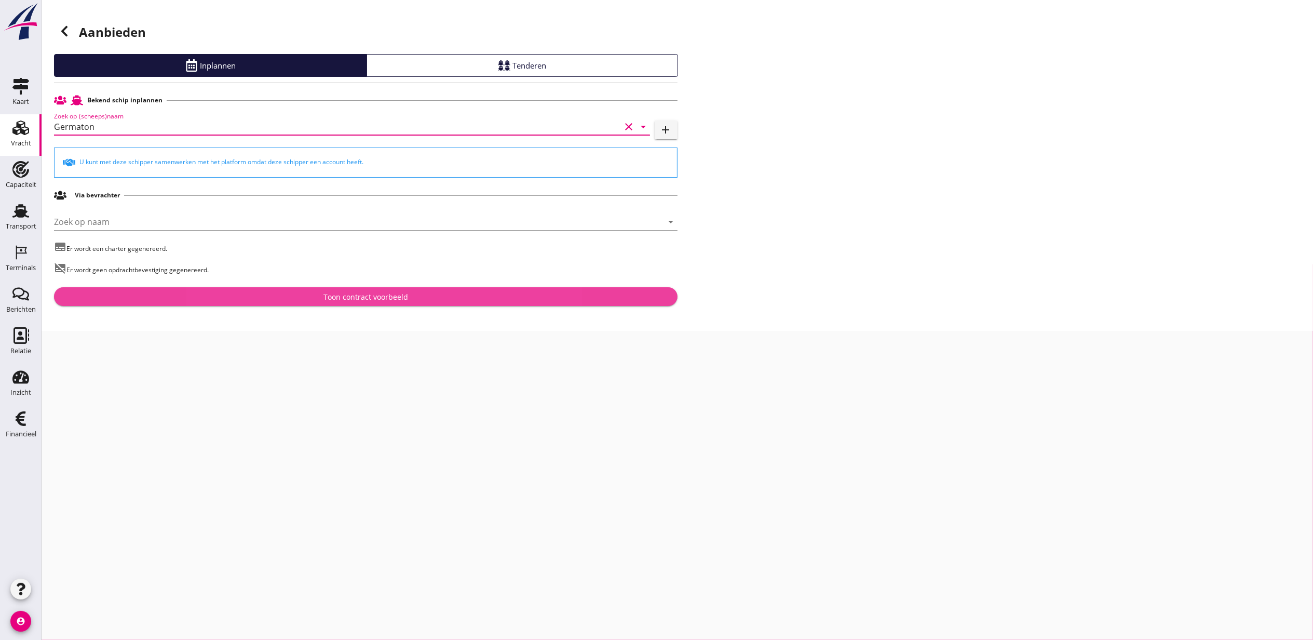
click at [421, 302] on button "Toon contract voorbeeld" at bounding box center [366, 296] width 624 height 19
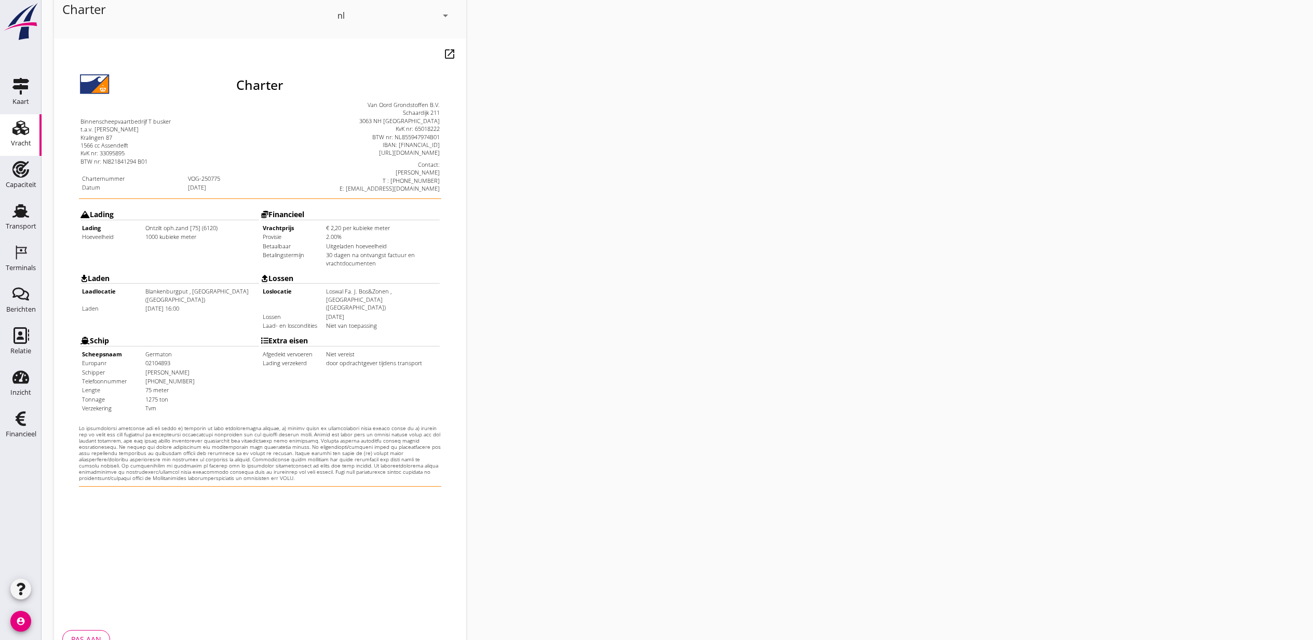
scroll to position [129, 0]
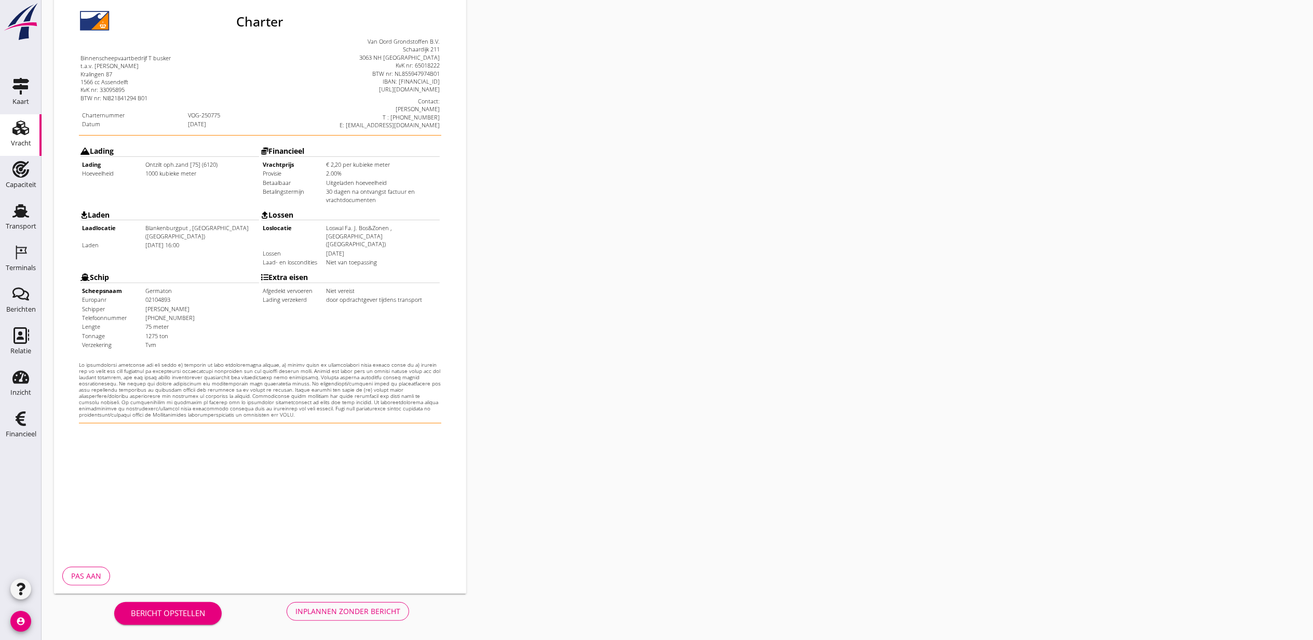
click at [368, 616] on div "Inplannen zonder bericht" at bounding box center [348, 611] width 105 height 11
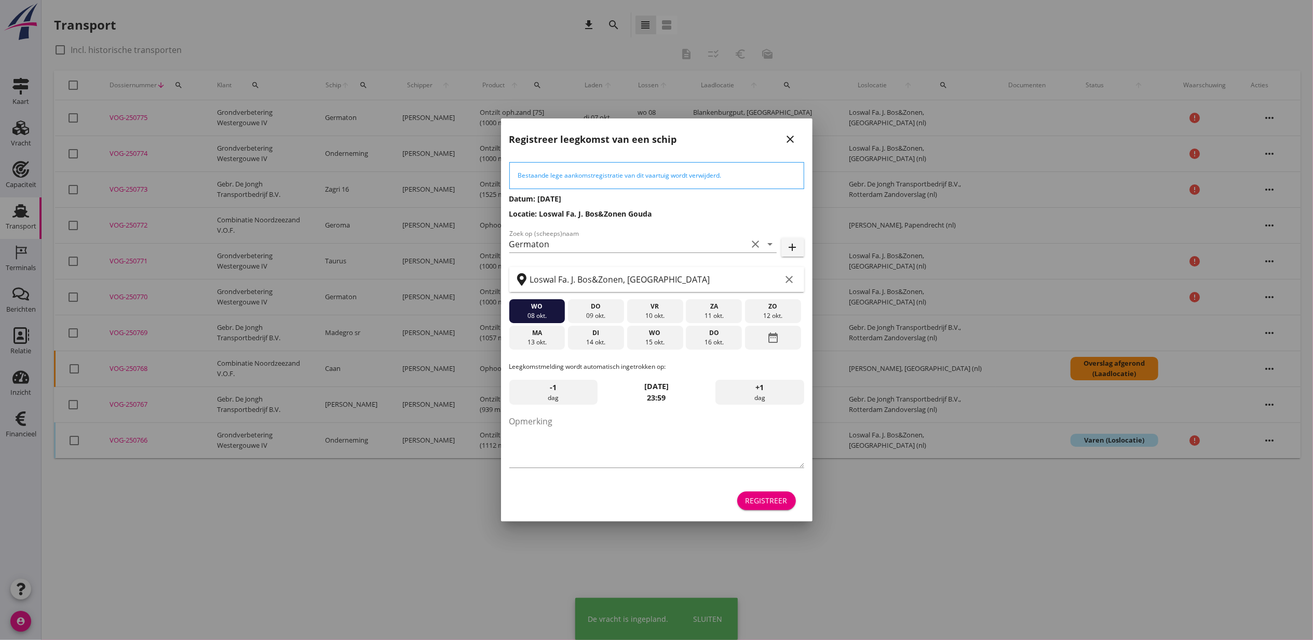
drag, startPoint x: 34, startPoint y: 137, endPoint x: 51, endPoint y: 129, distance: 18.8
click at [30, 135] on div at bounding box center [656, 320] width 1313 height 640
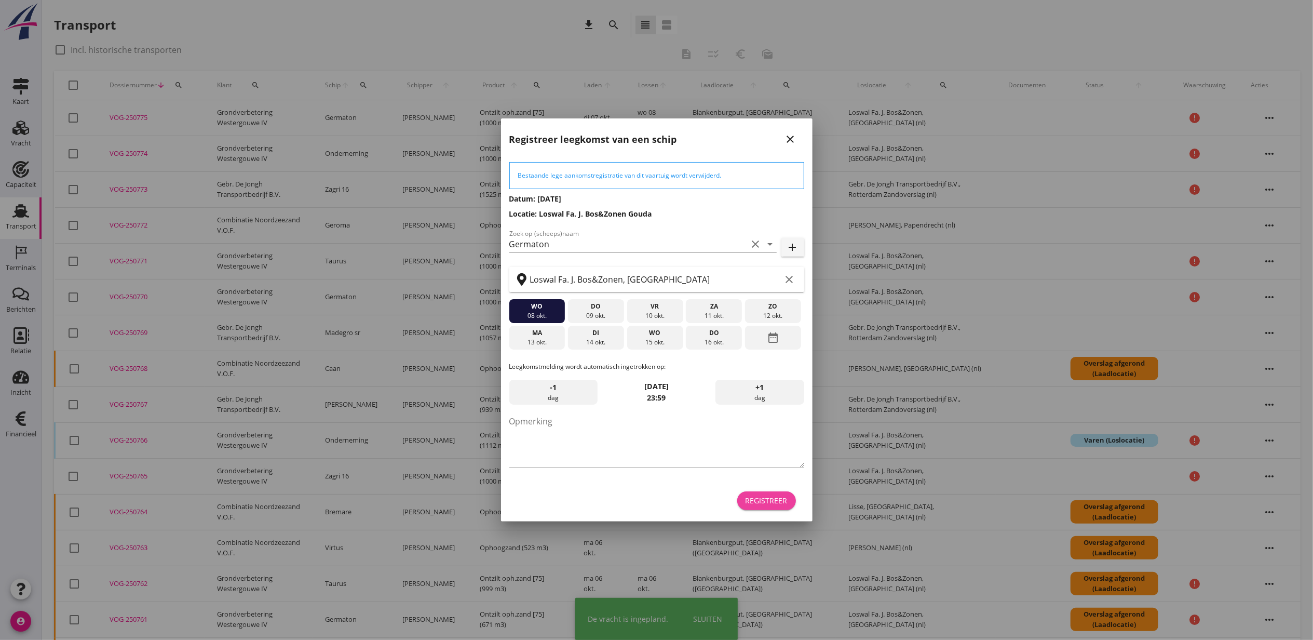
click at [761, 502] on div "Registreer" at bounding box center [767, 500] width 42 height 11
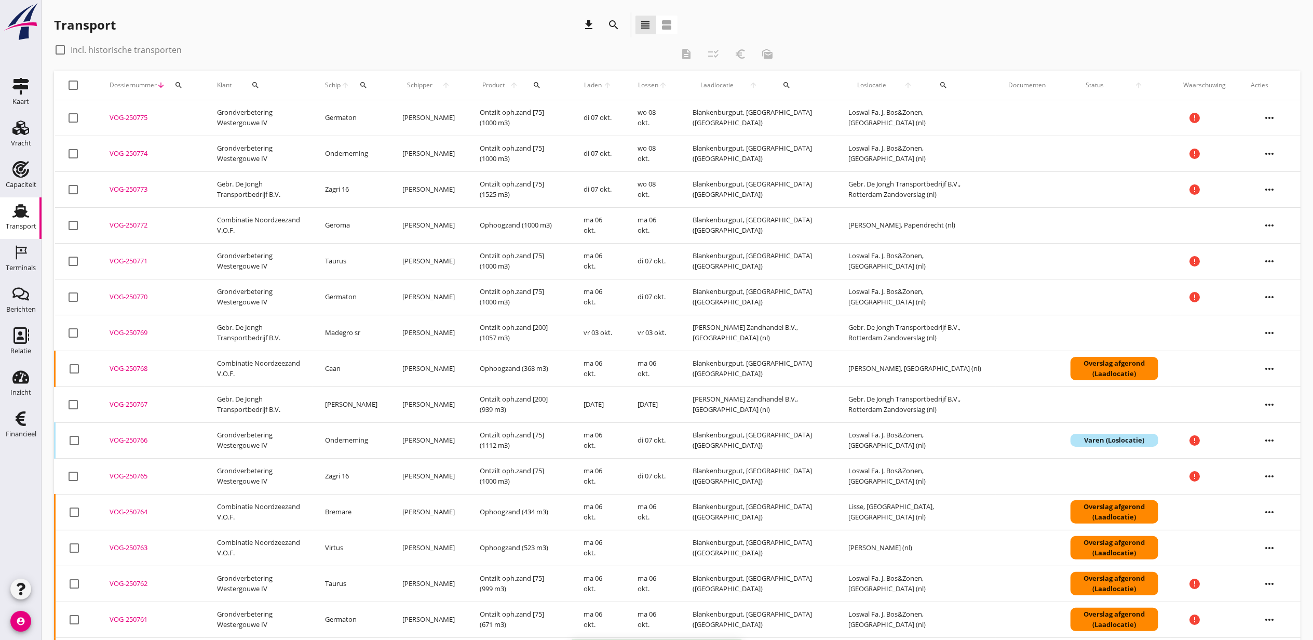
click at [54, 121] on table "check_box_outline_blank Dossiernummer arrow_downward search Klant search Schip …" at bounding box center [677, 444] width 1247 height 746
click at [11, 133] on div "Vracht" at bounding box center [20, 127] width 25 height 17
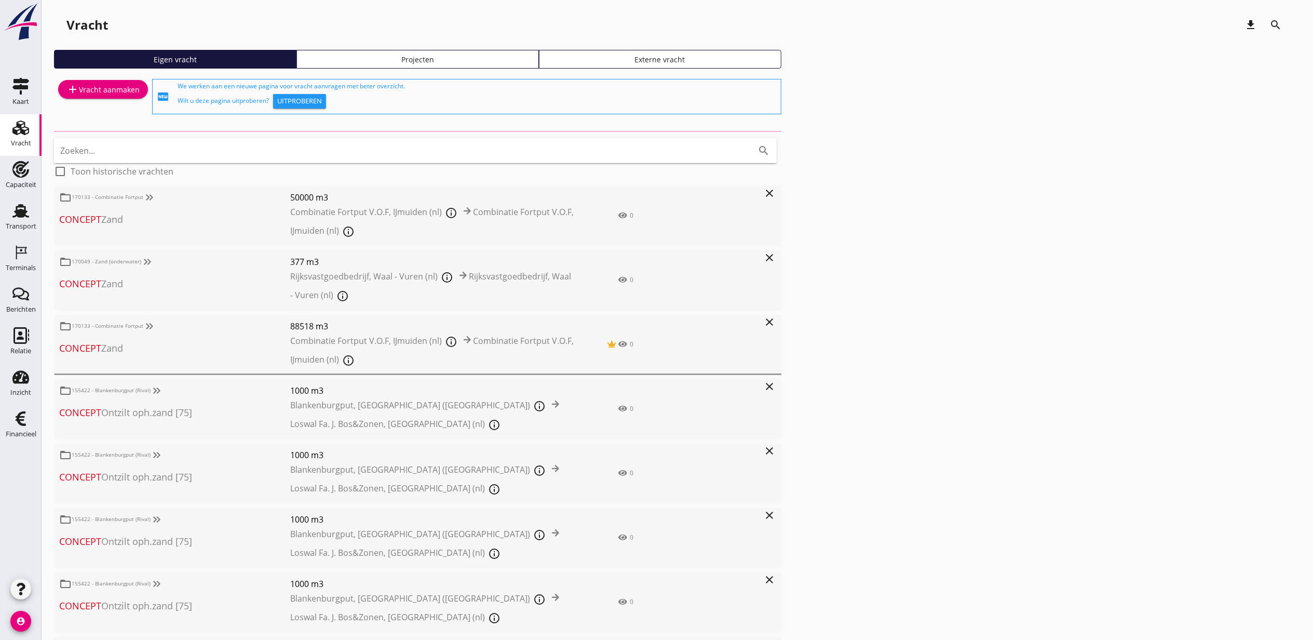
click at [462, 64] on div "Projecten" at bounding box center [417, 59] width 233 height 11
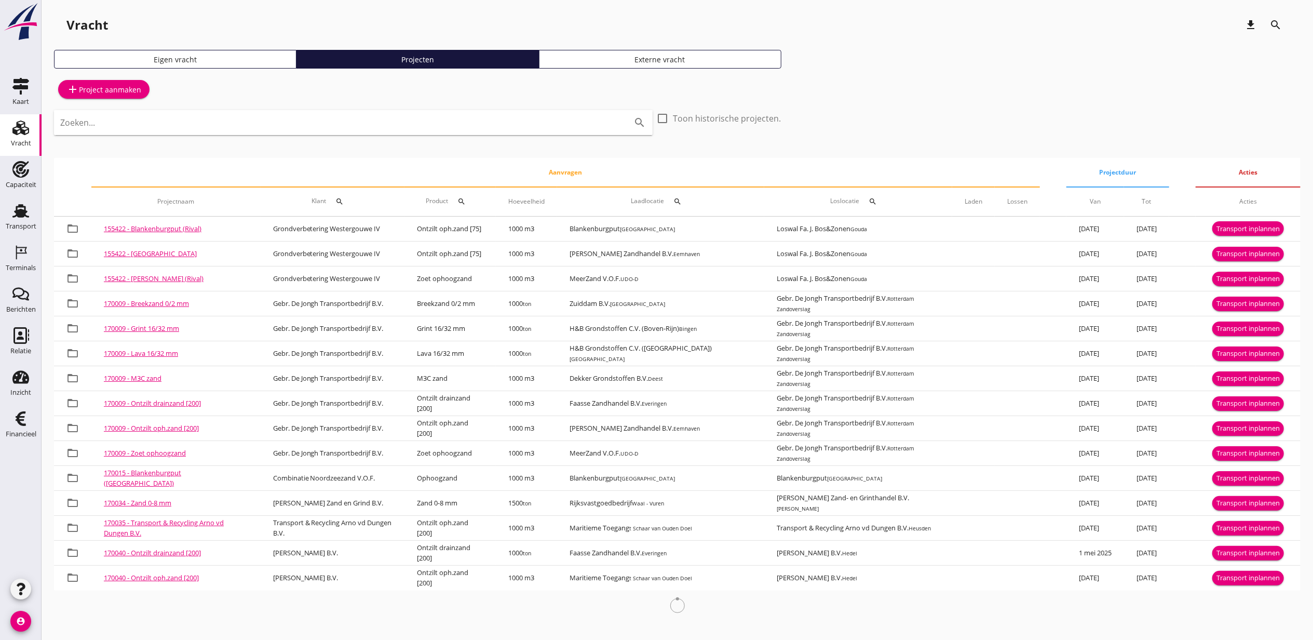
click at [252, 123] on input "Zoeken..." at bounding box center [338, 122] width 557 height 17
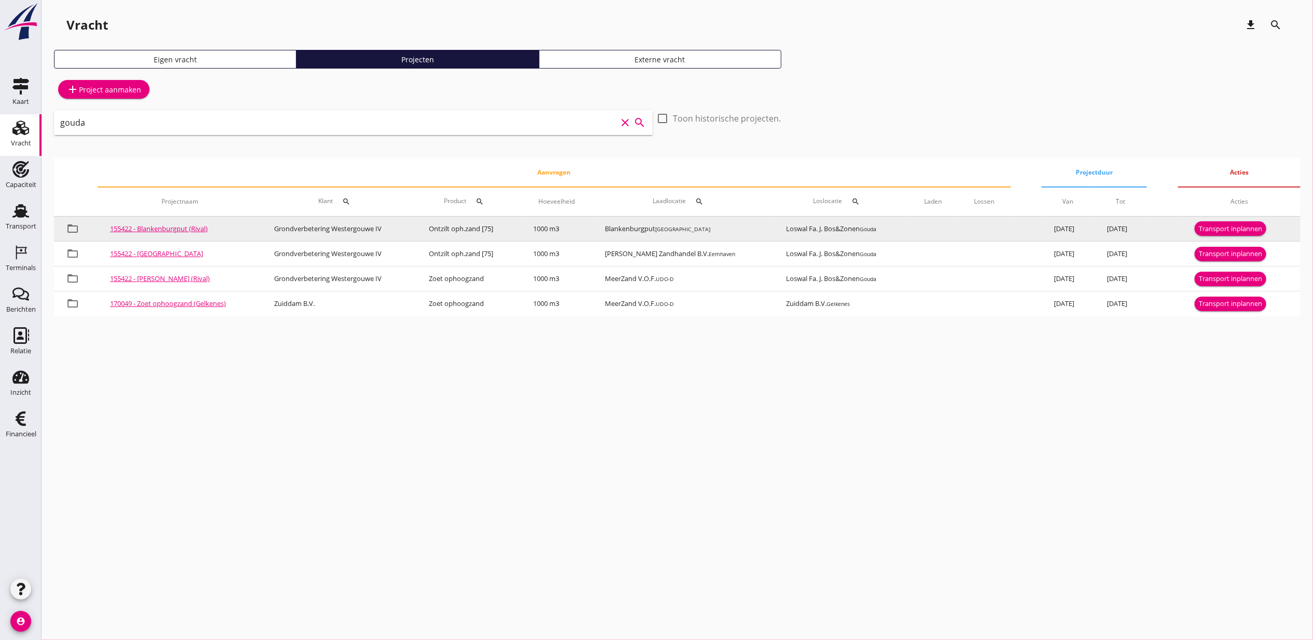
type input "gouda"
click at [1218, 231] on div "Transport inplannen" at bounding box center [1230, 229] width 63 height 10
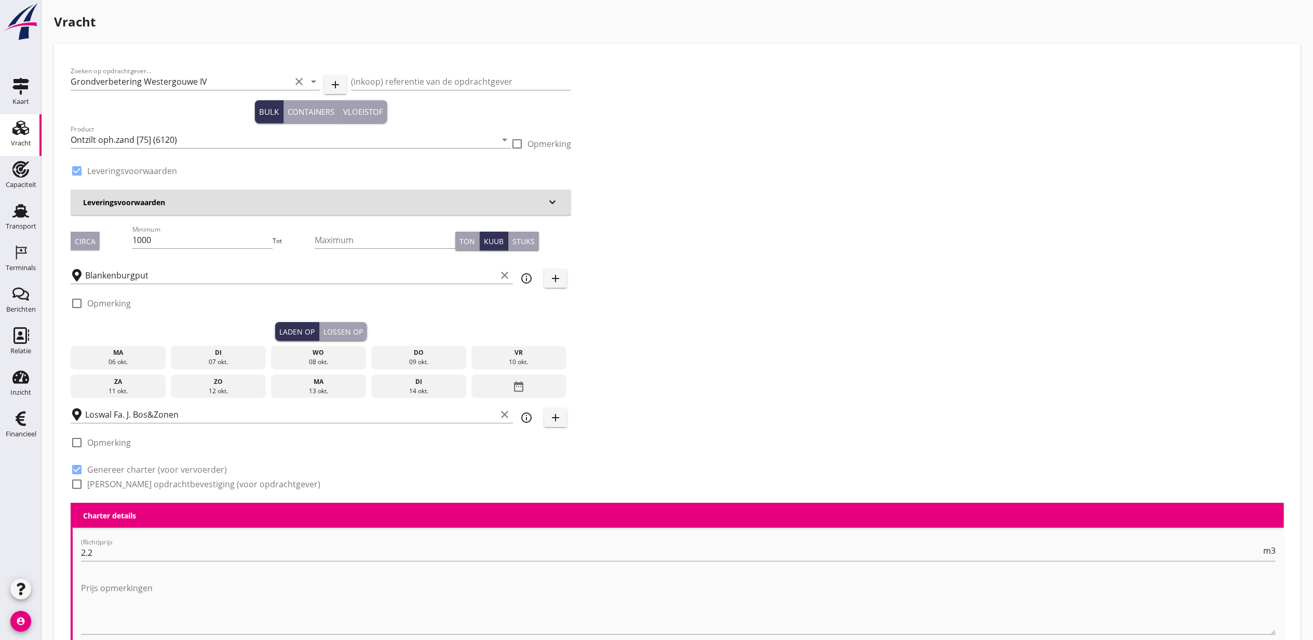
click at [216, 355] on div "di" at bounding box center [218, 352] width 90 height 9
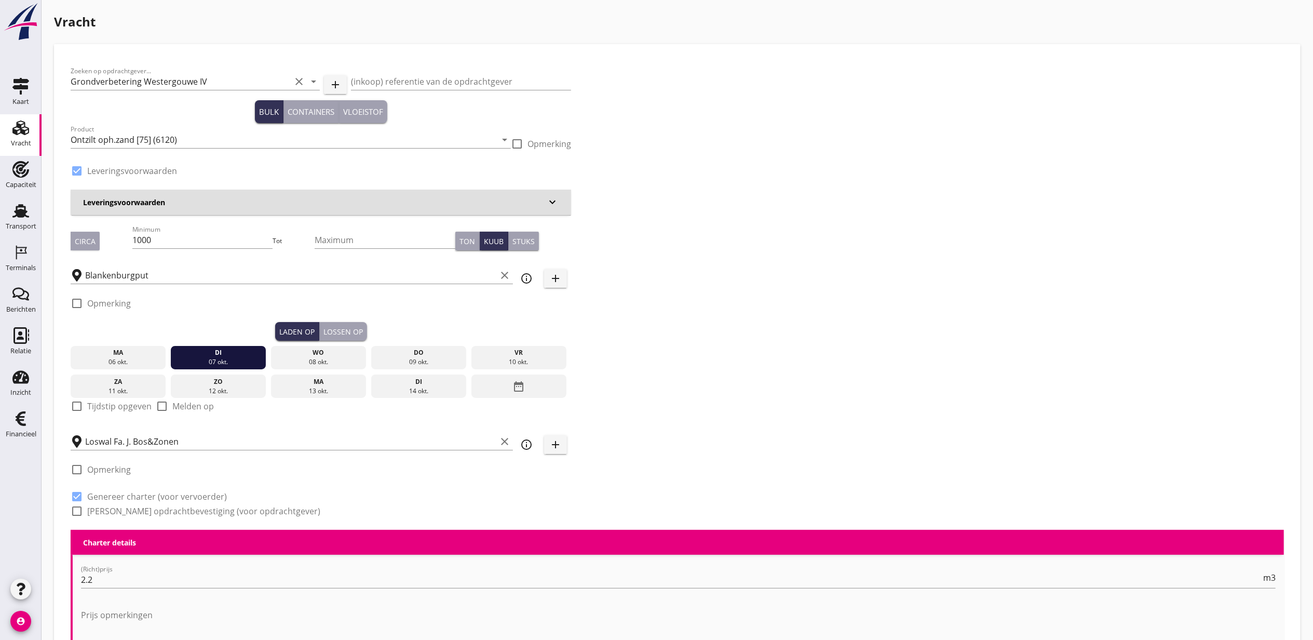
click at [129, 405] on label "Tijdstip opgeven" at bounding box center [119, 406] width 64 height 10
checkbox input "true"
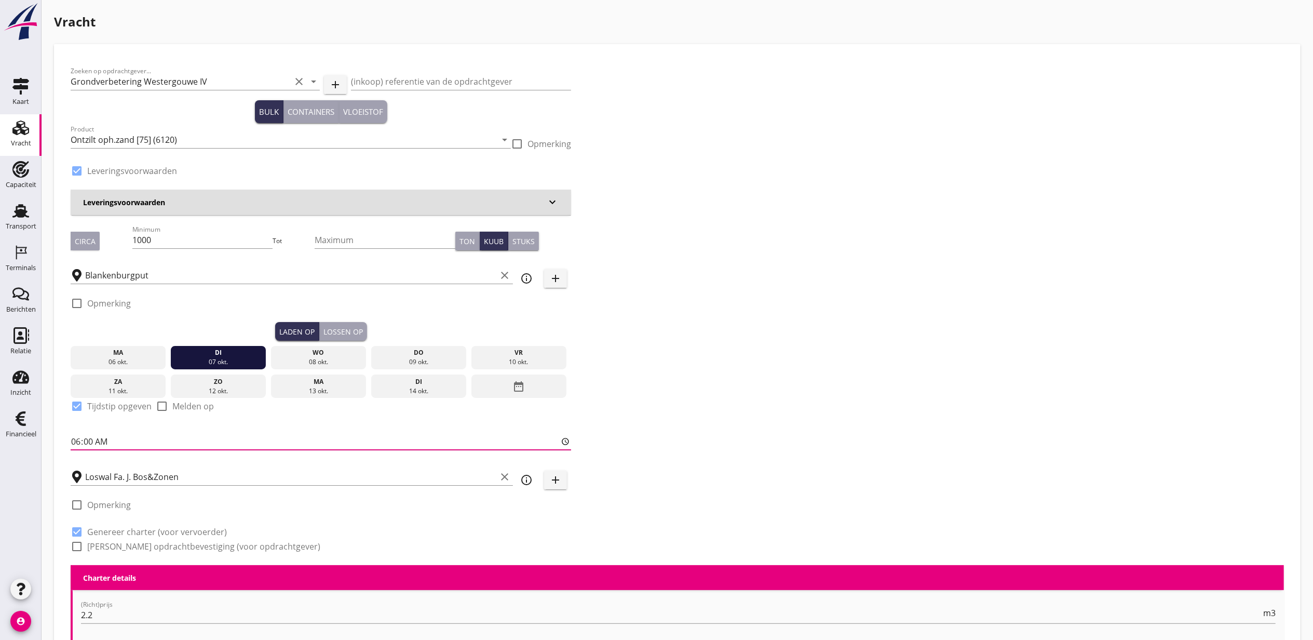
click at [75, 436] on input "06:00" at bounding box center [321, 441] width 501 height 17
type input "18:00"
click at [343, 329] on div "Lossen op" at bounding box center [343, 331] width 39 height 11
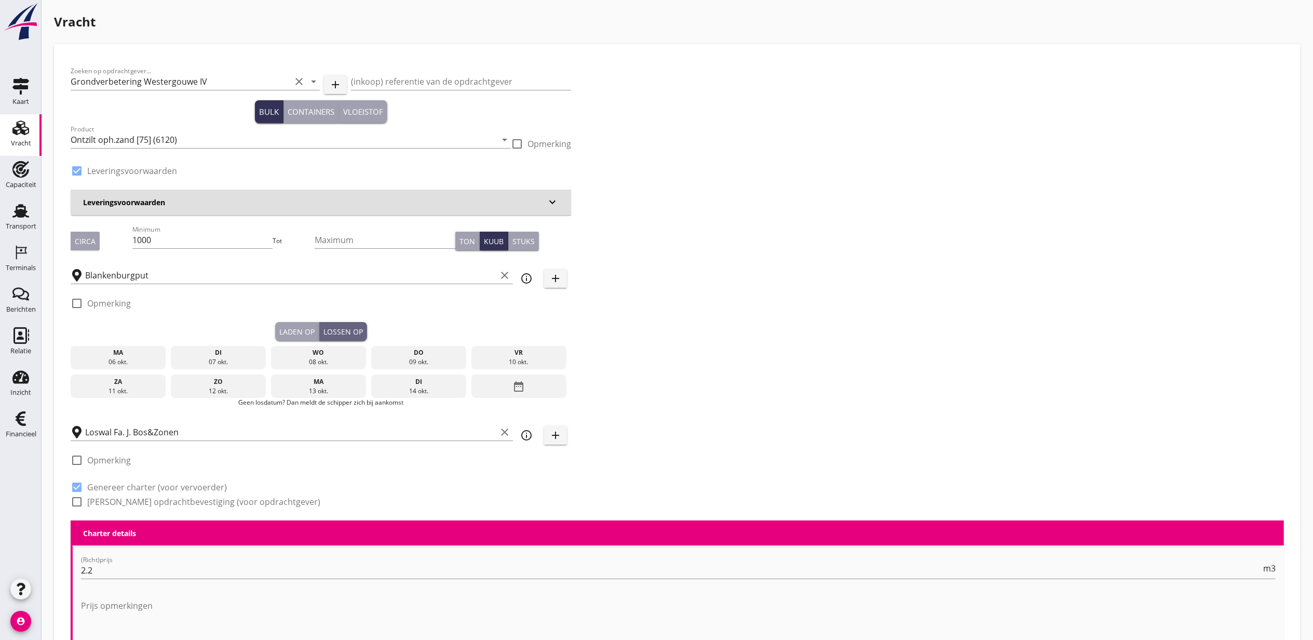
click at [331, 350] on div "wo" at bounding box center [319, 352] width 90 height 9
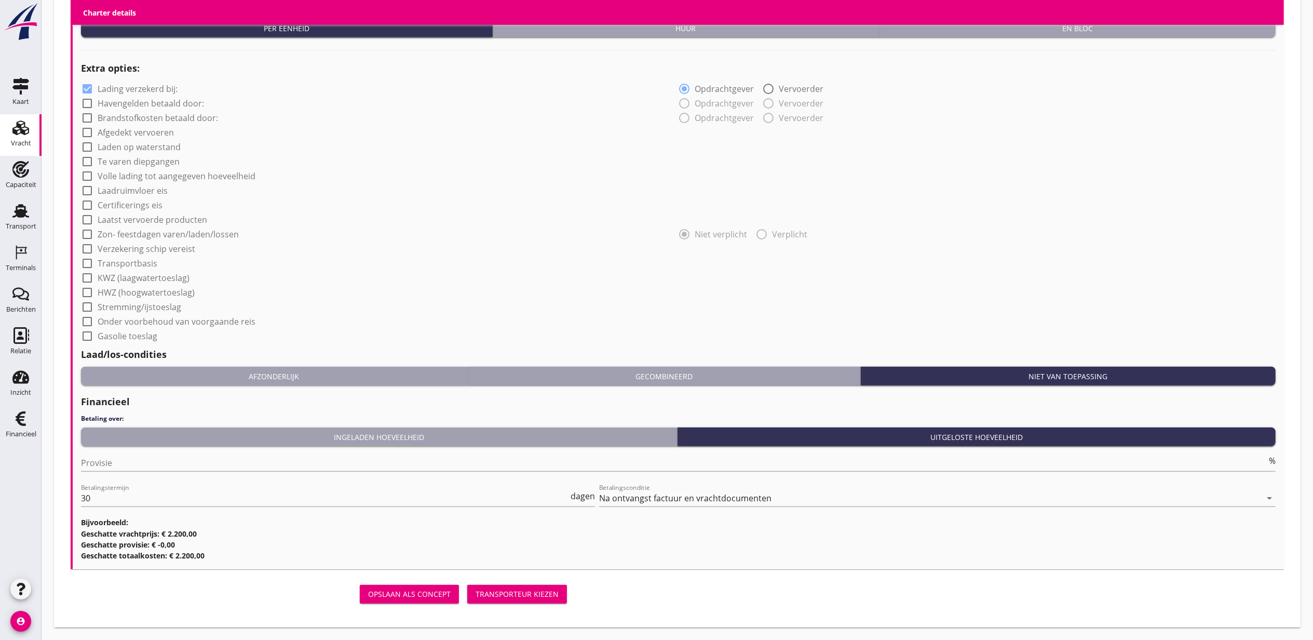
click at [545, 590] on div "Transporteur kiezen" at bounding box center [517, 593] width 83 height 11
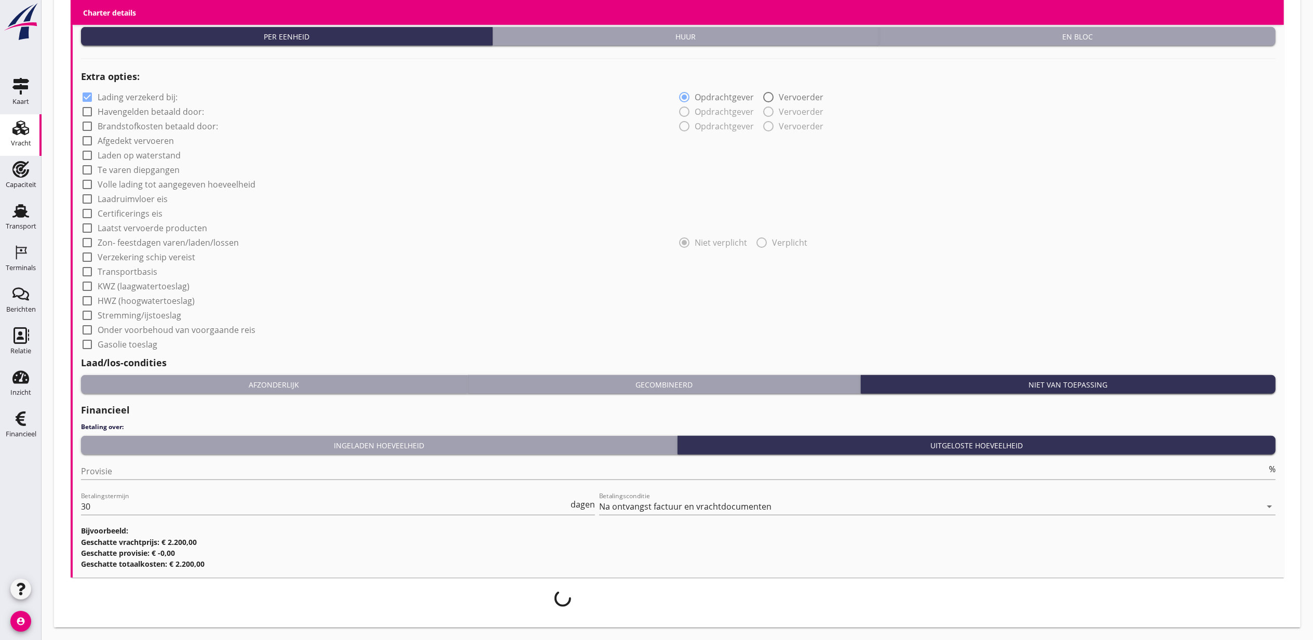
scroll to position [749, 0]
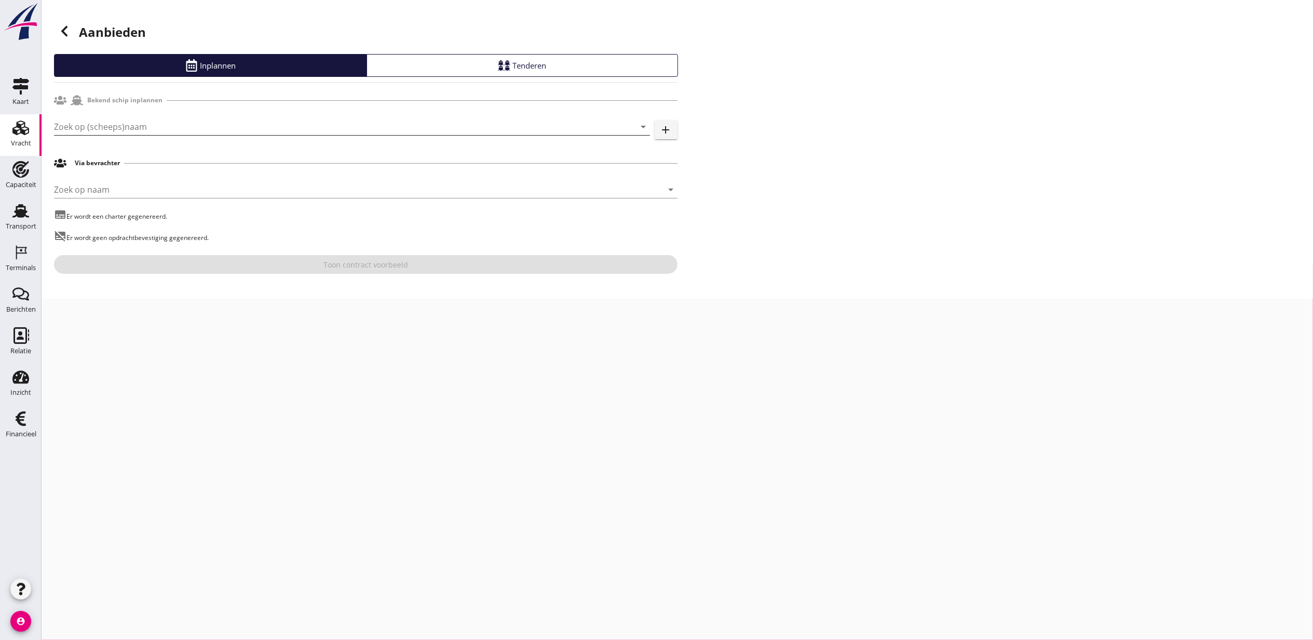
click at [163, 127] on input "Zoek op (scheeps)naam" at bounding box center [337, 126] width 567 height 17
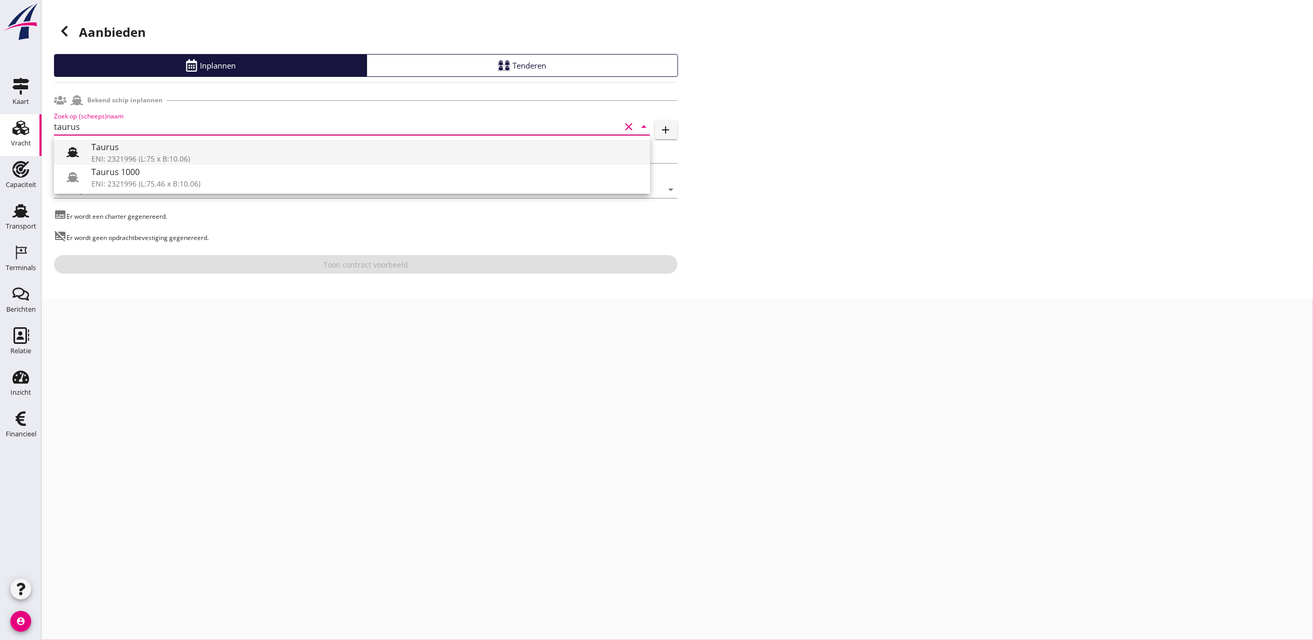
click at [168, 152] on div "Taurus" at bounding box center [366, 147] width 551 height 12
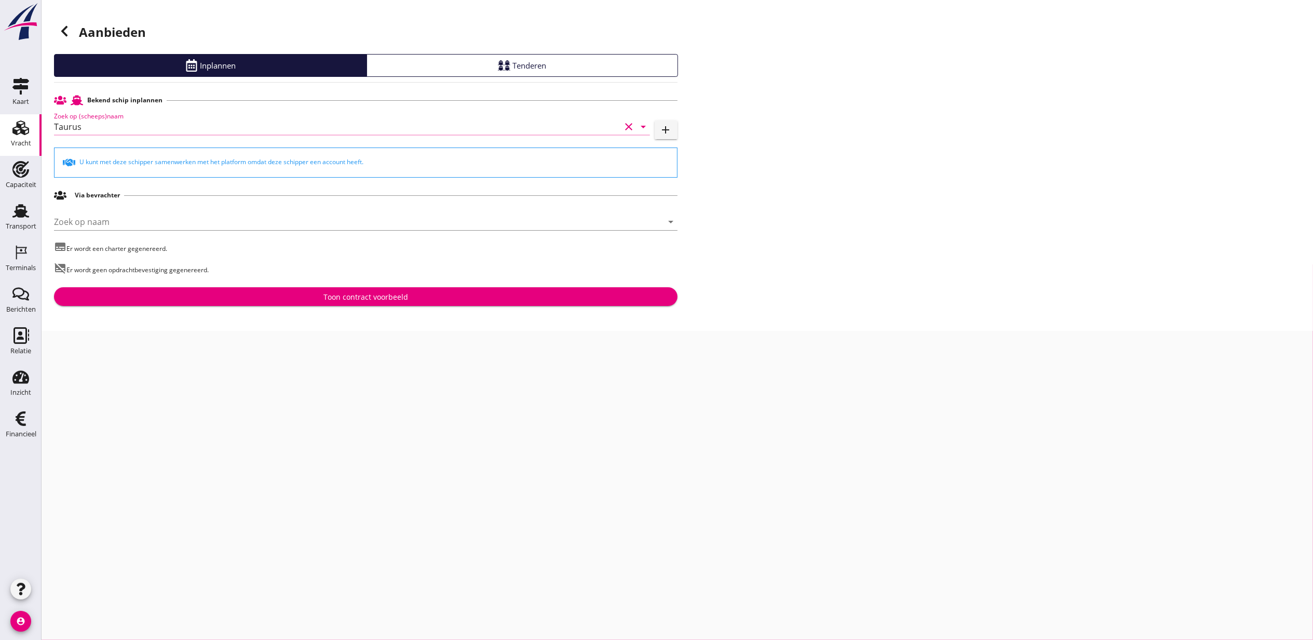
type input "Taurus"
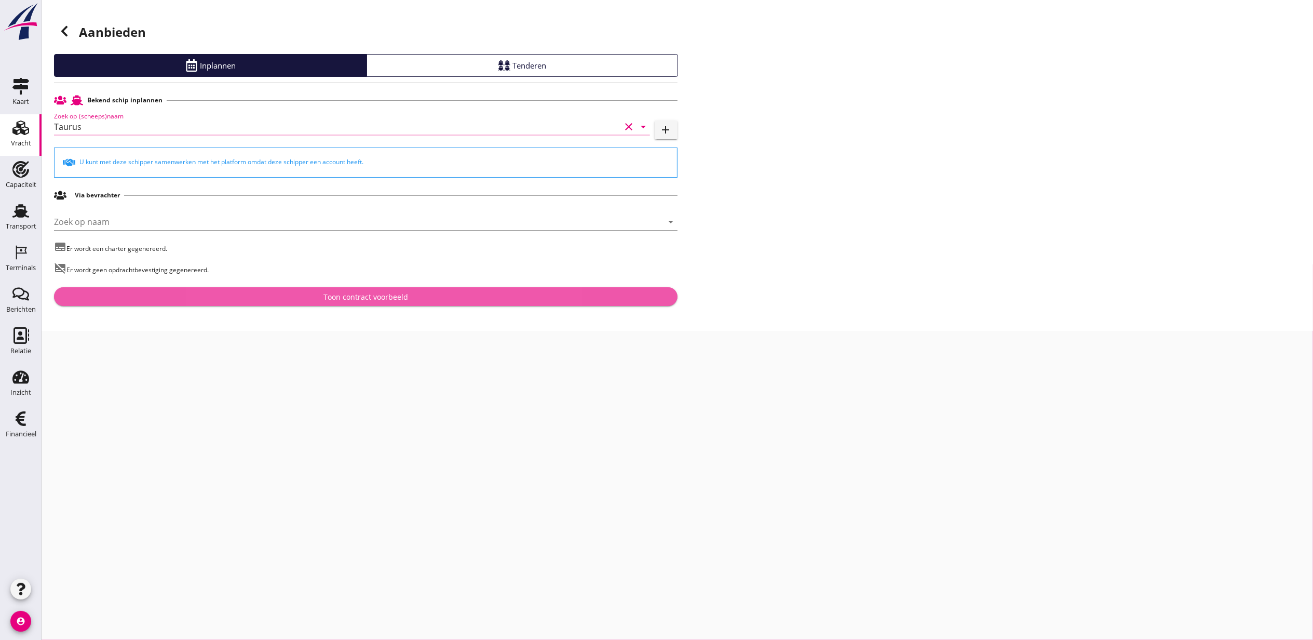
click at [437, 293] on div "Toon contract voorbeeld" at bounding box center [365, 296] width 607 height 11
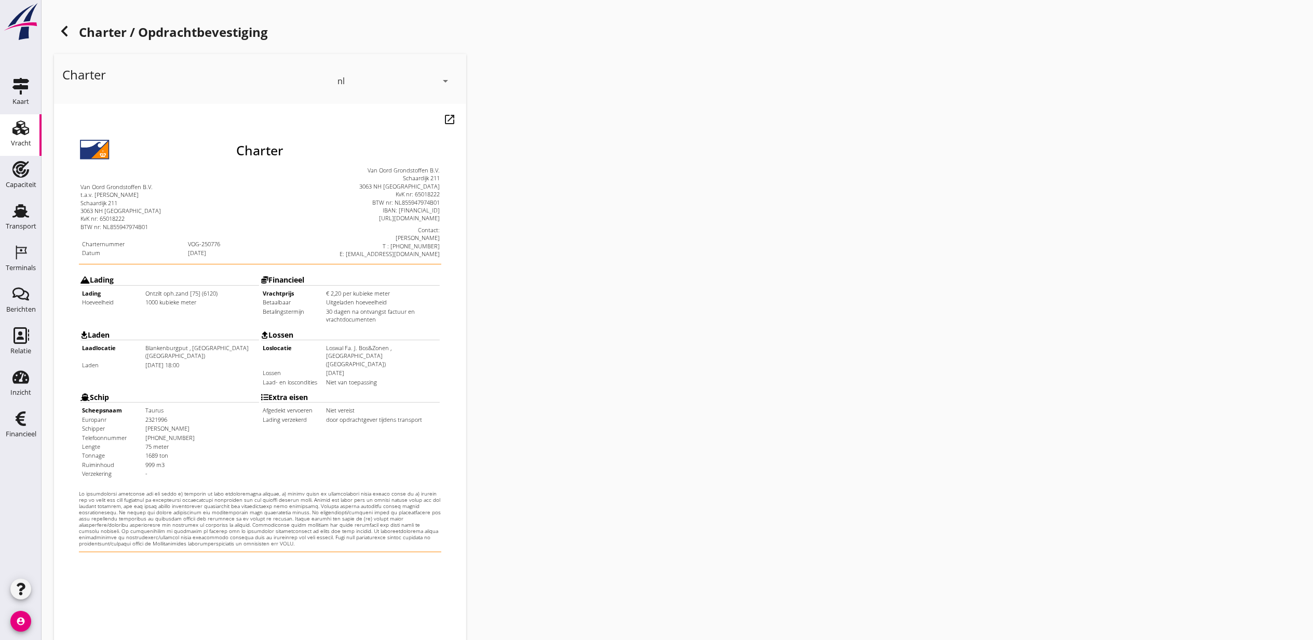
scroll to position [129, 0]
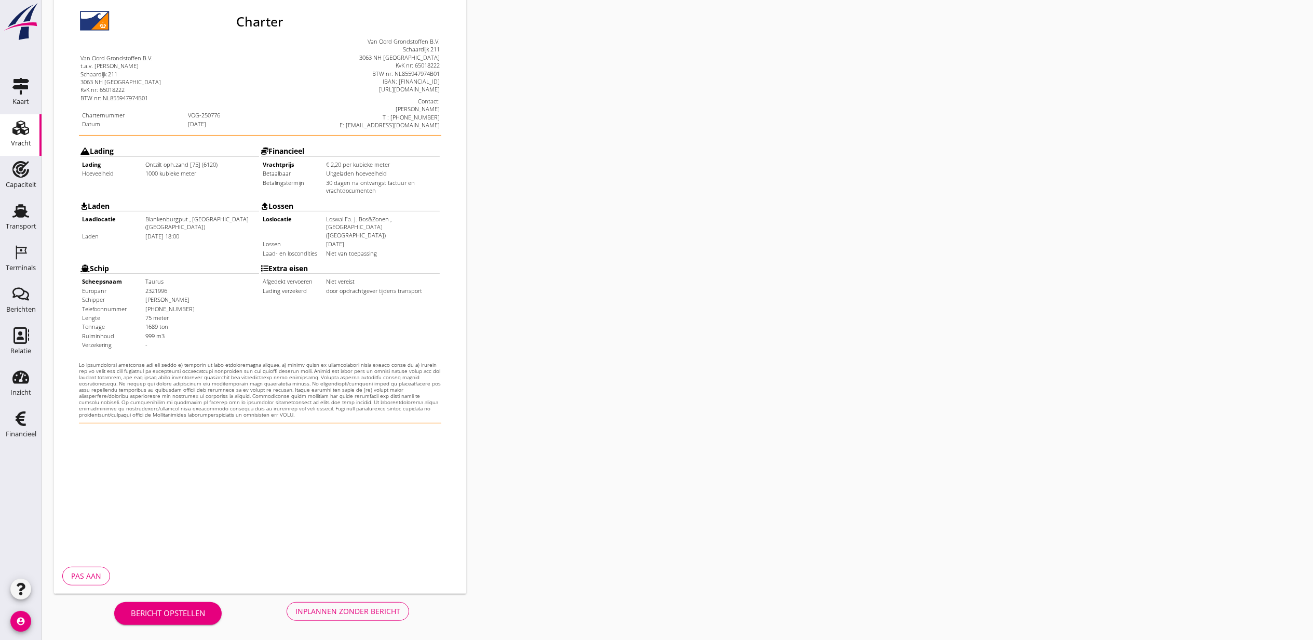
click at [319, 605] on button "Inplannen zonder bericht" at bounding box center [348, 611] width 123 height 19
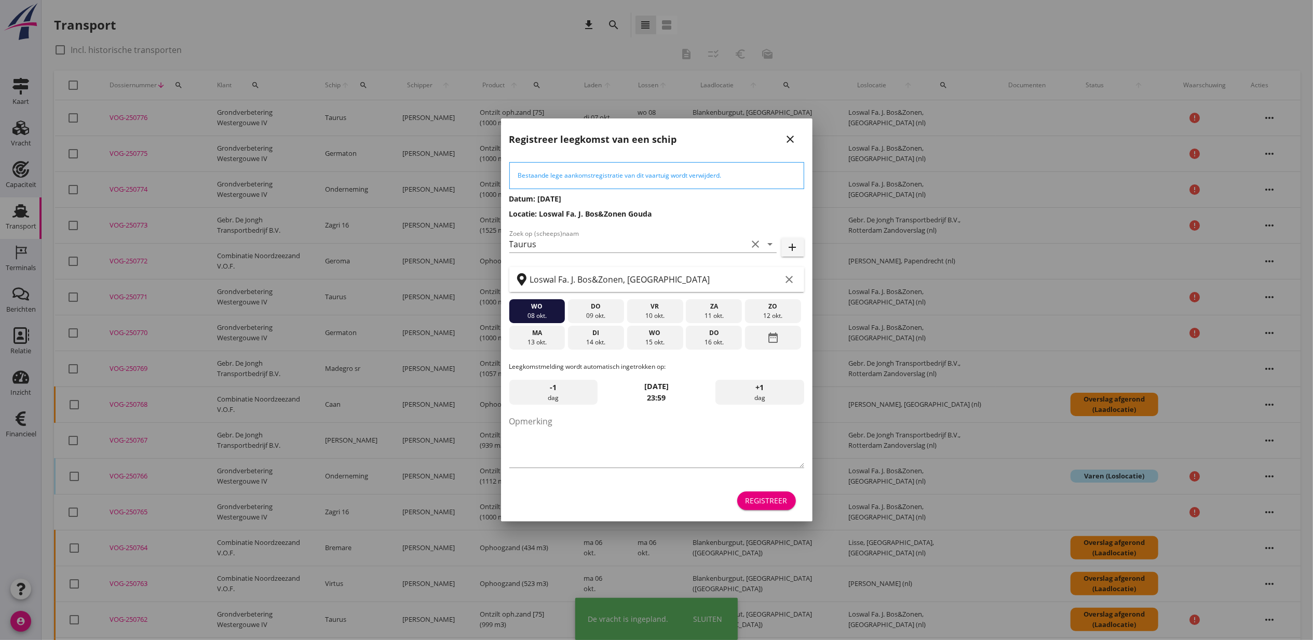
click at [757, 503] on div "Registreer" at bounding box center [767, 500] width 42 height 11
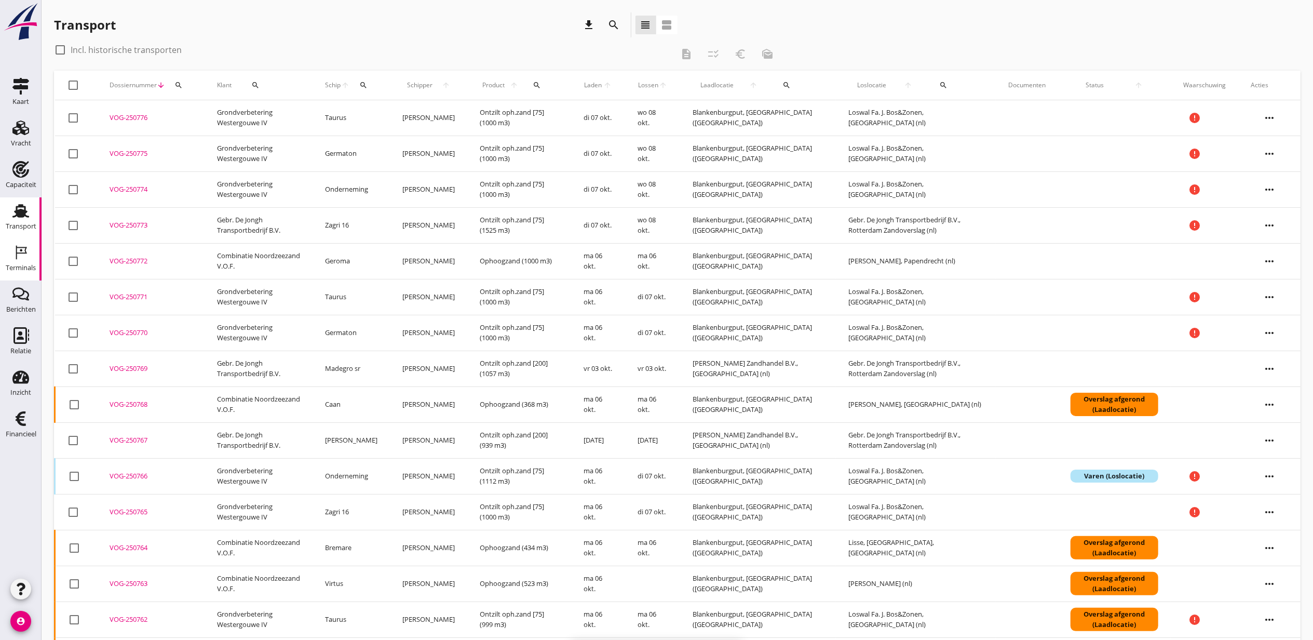
click at [9, 262] on div "Terminals" at bounding box center [21, 268] width 30 height 15
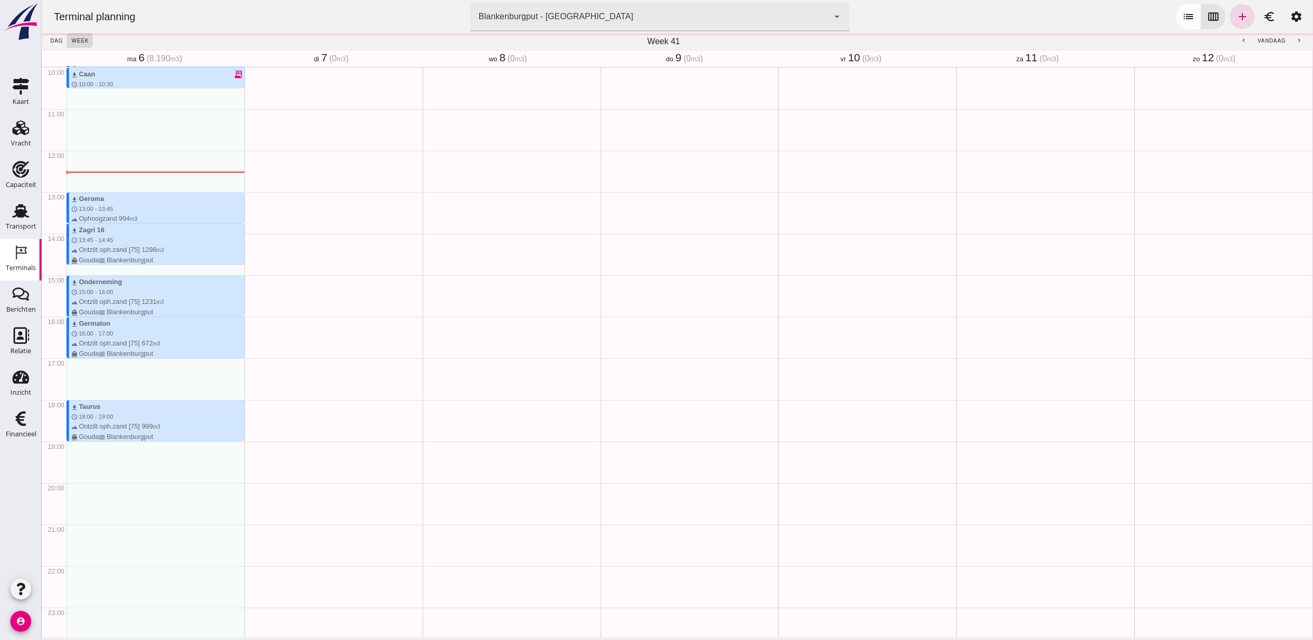
scroll to position [426, 0]
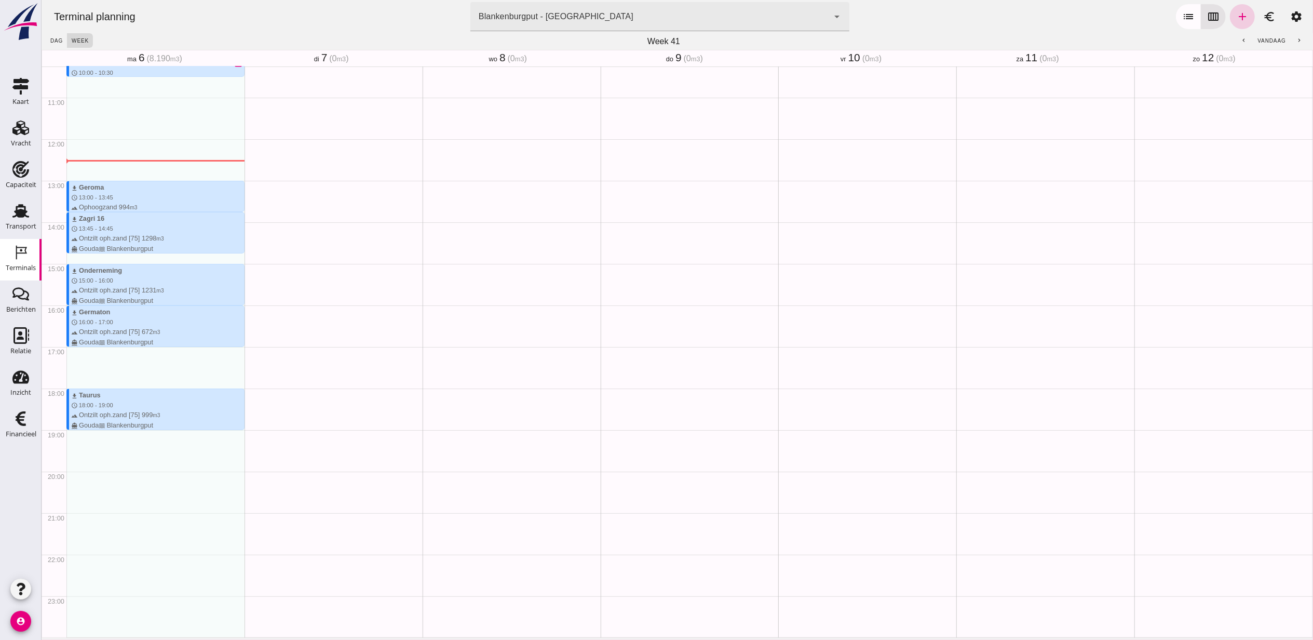
click at [1236, 15] on icon "add" at bounding box center [1242, 16] width 12 height 12
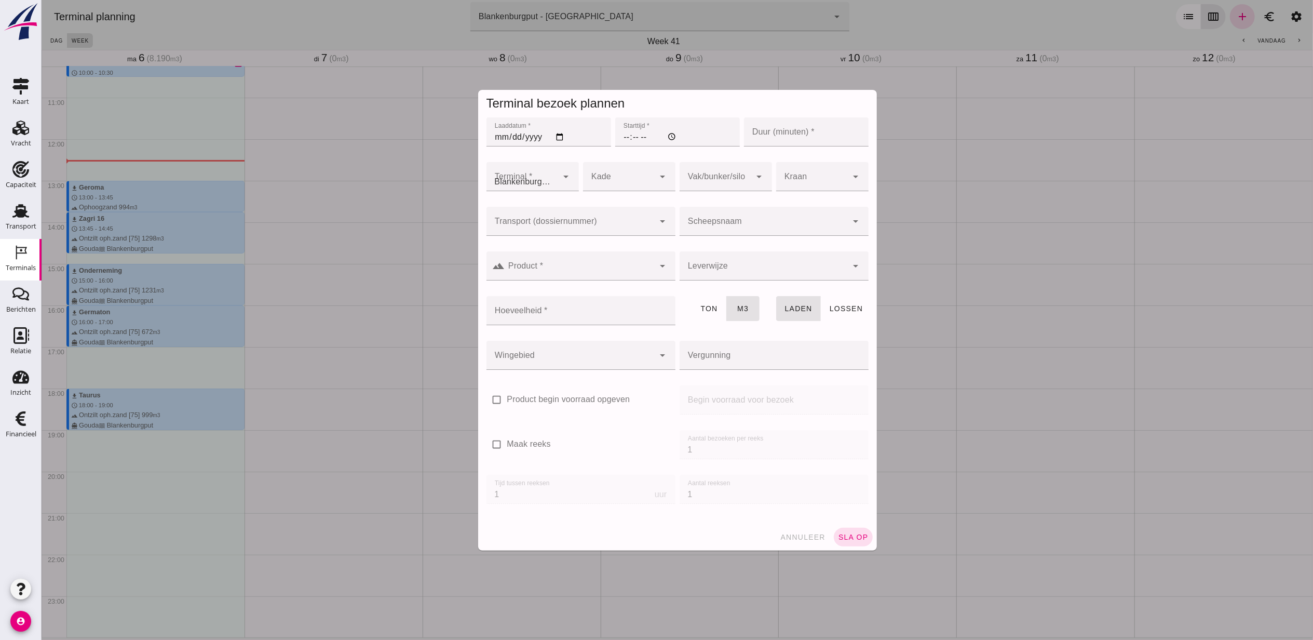
type input "Combinatie Noordzeezand V.O.F."
click at [555, 136] on input "Laaddatum *" at bounding box center [548, 131] width 125 height 29
type input "2025-10-07"
click at [619, 136] on input "Starttijd *" at bounding box center [677, 131] width 125 height 29
type input "12:00"
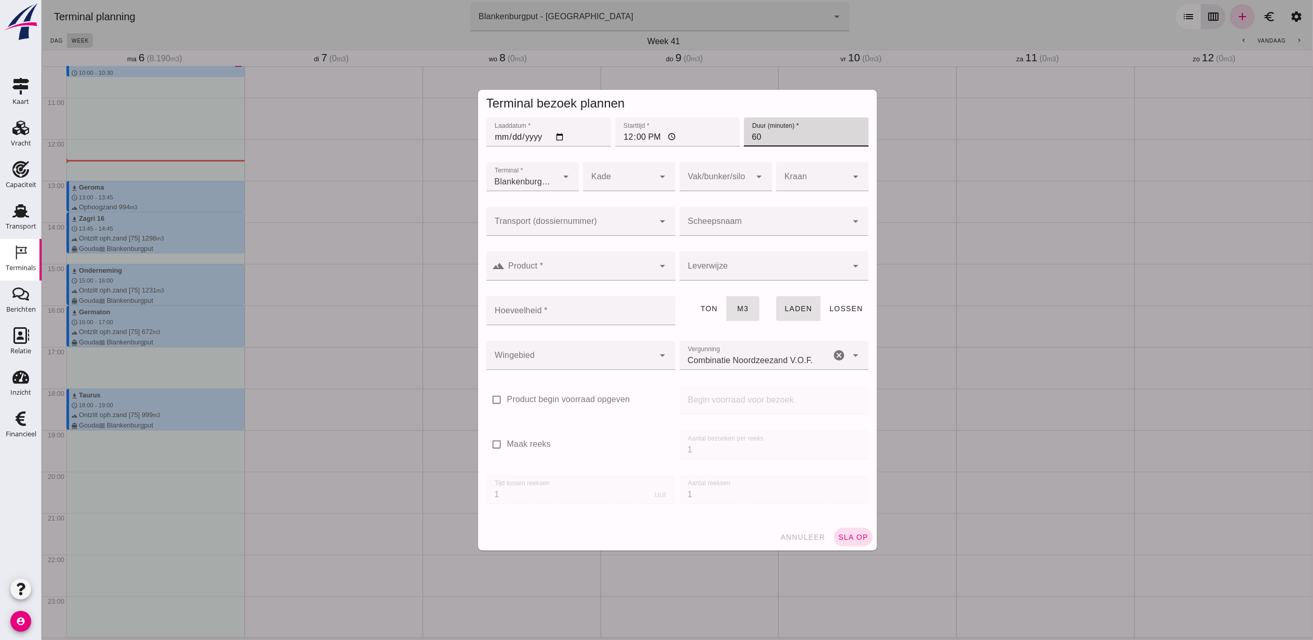
type input "60"
click at [627, 217] on div at bounding box center [570, 221] width 168 height 29
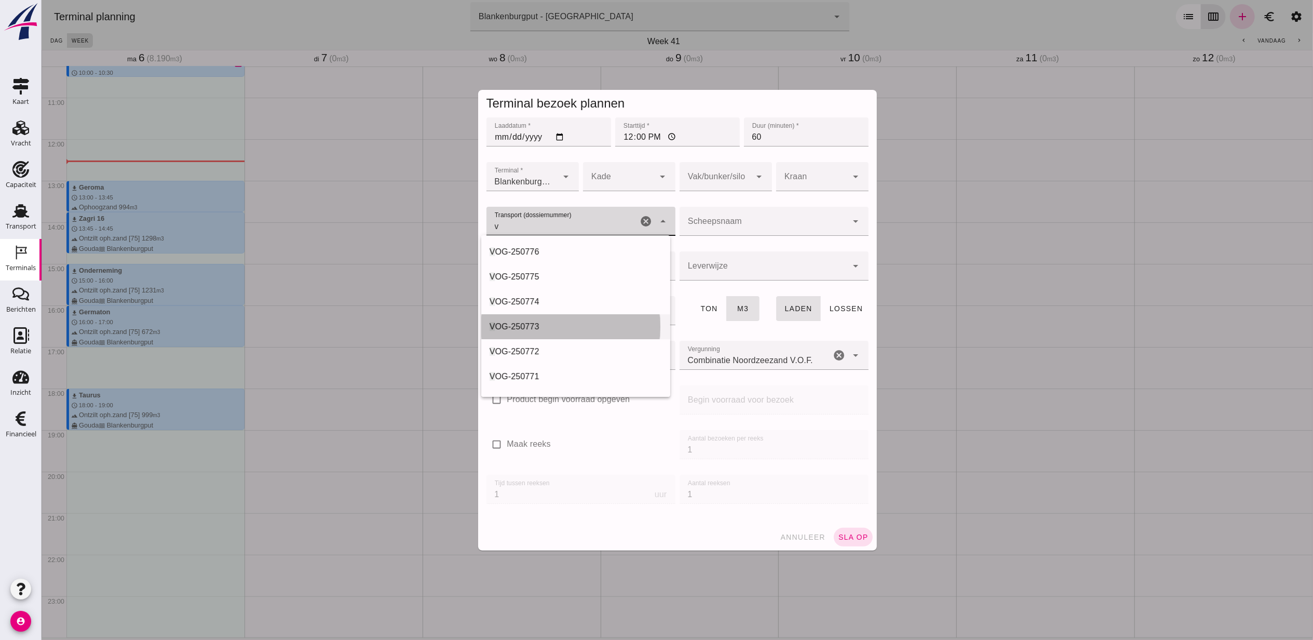
click at [586, 327] on div "V OG-250773" at bounding box center [575, 326] width 172 height 12
type input "VOG-250773"
type input "franco_on_shore"
type input "1298"
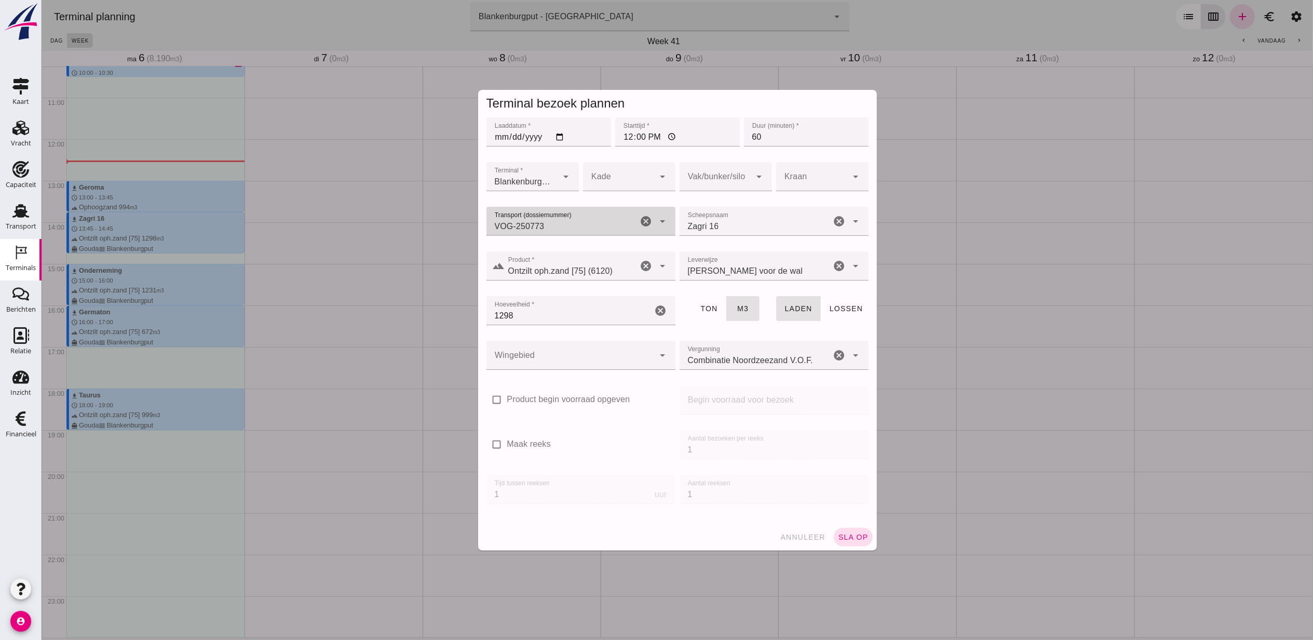
type input "VOG-250773"
click at [596, 350] on div at bounding box center [570, 355] width 168 height 29
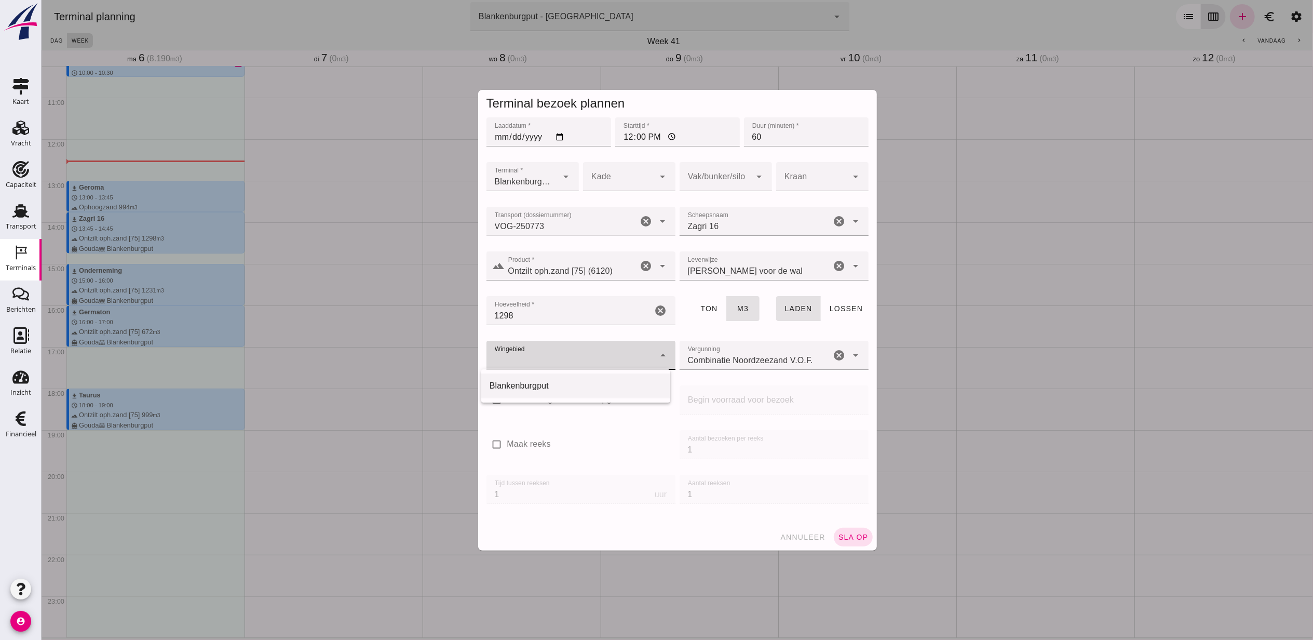
click at [573, 383] on div "Blankenburgput" at bounding box center [575, 386] width 172 height 12
type input "333"
click at [690, 187] on div at bounding box center [715, 176] width 72 height 29
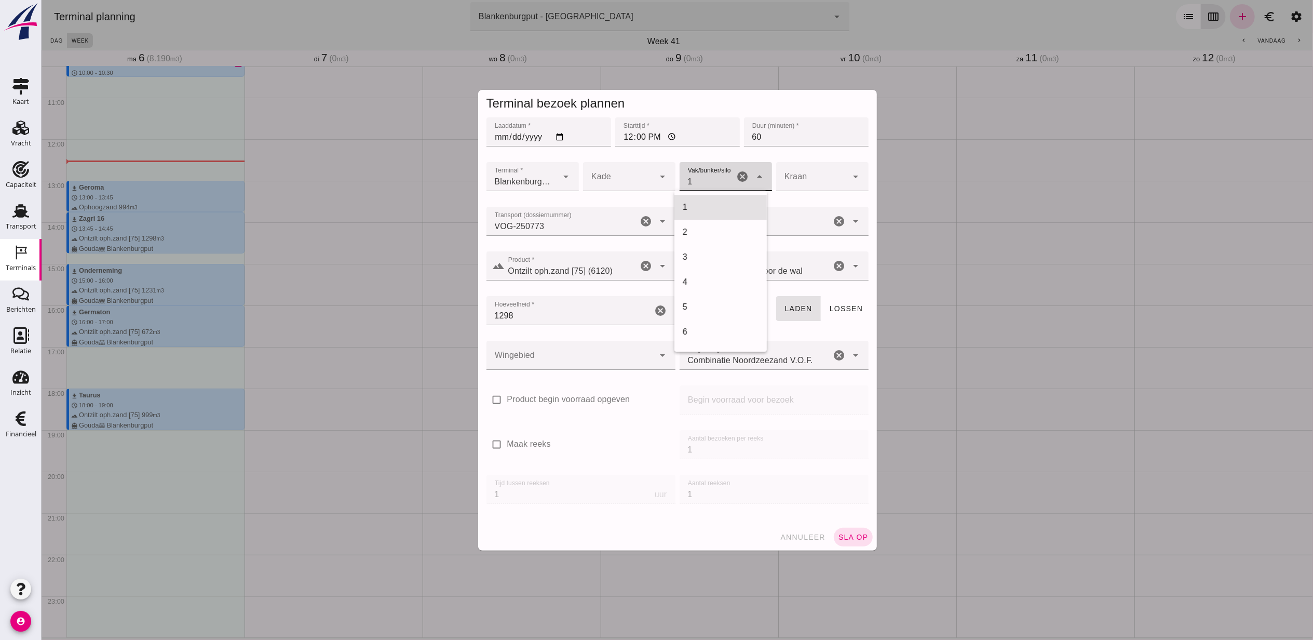
scroll to position [424, 0]
click at [690, 202] on div "18" at bounding box center [720, 207] width 76 height 12
type input "366"
click at [846, 528] on button "sla op" at bounding box center [853, 537] width 39 height 19
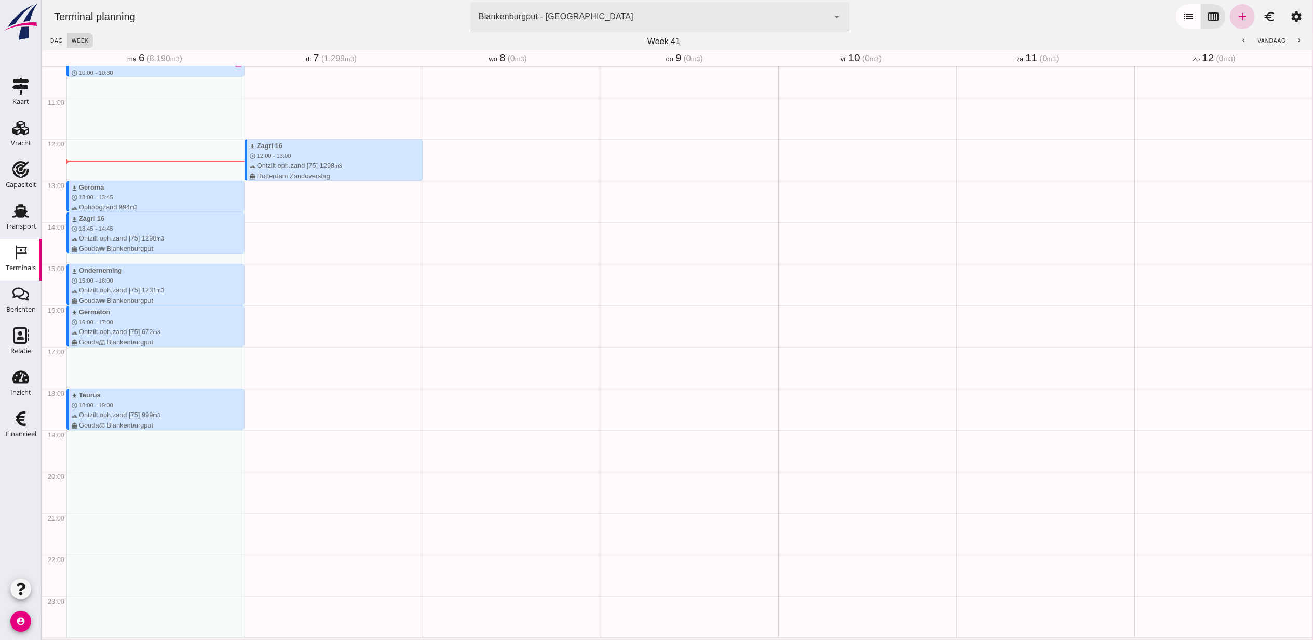
click at [1236, 19] on icon "add" at bounding box center [1242, 16] width 12 height 12
type input "Combinatie Noordzeezand V.O.F."
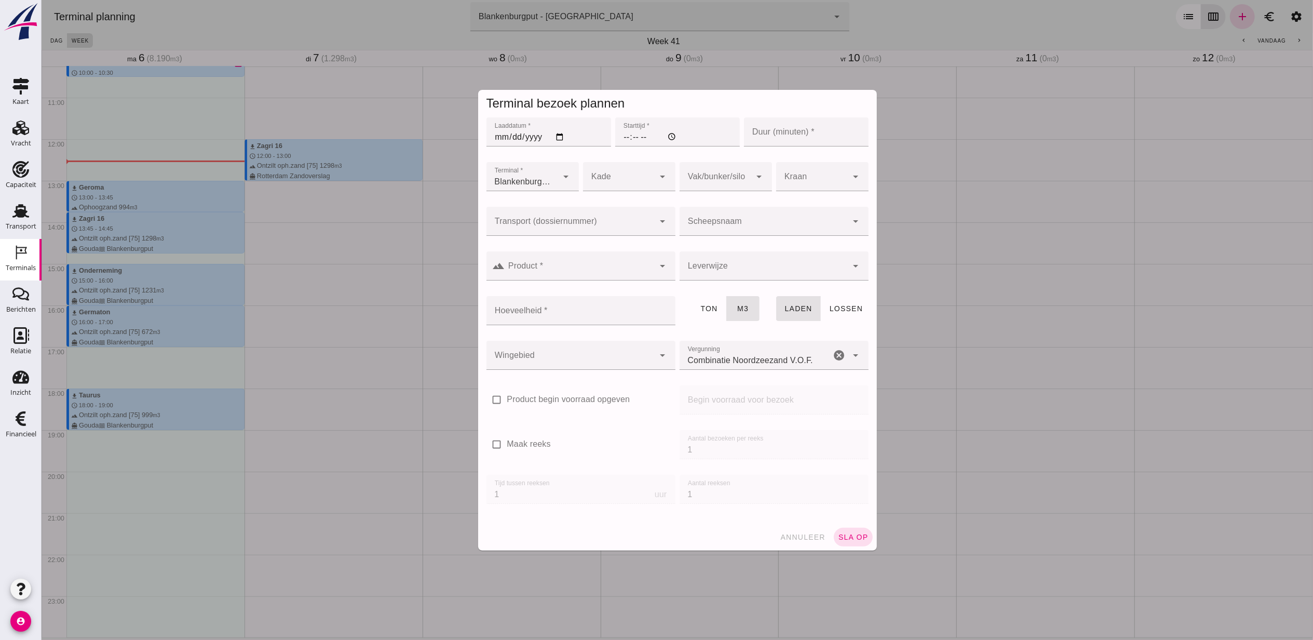
click at [553, 139] on input "Laaddatum *" at bounding box center [548, 131] width 125 height 29
type input "2025-10-07"
click at [623, 136] on input "Starttijd *" at bounding box center [677, 131] width 125 height 29
type input "15:00"
type input "60"
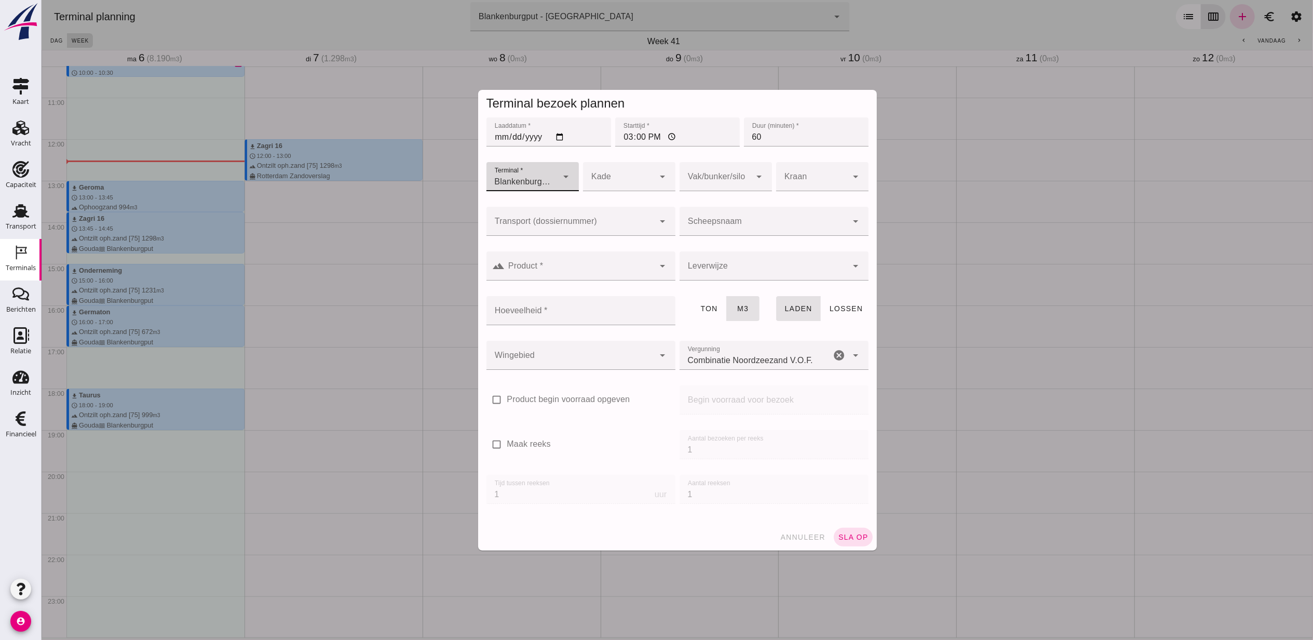
click at [613, 205] on div "Transport (dossiernummer) Transport (dossiernummer) cancel arrow_drop_down" at bounding box center [580, 227] width 193 height 45
click at [614, 210] on div at bounding box center [570, 221] width 168 height 29
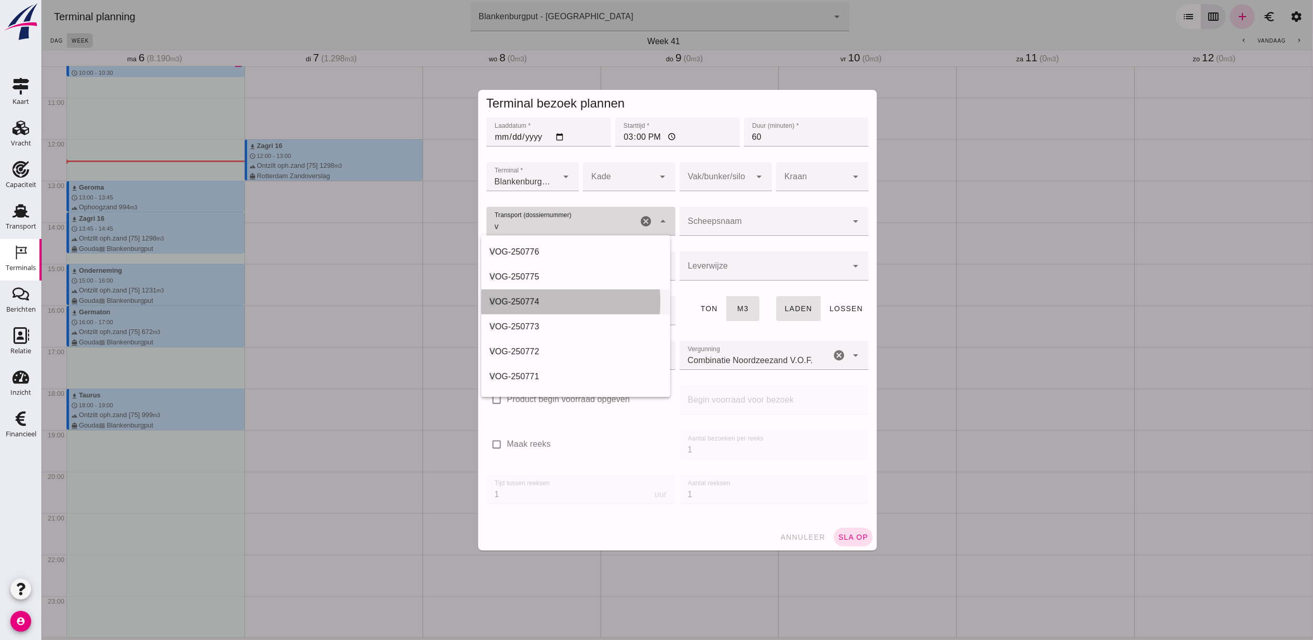
click at [580, 304] on div "V OG-250774" at bounding box center [575, 302] width 172 height 12
type input "VOG-250774"
type input "franco_on_shore"
type input "1231"
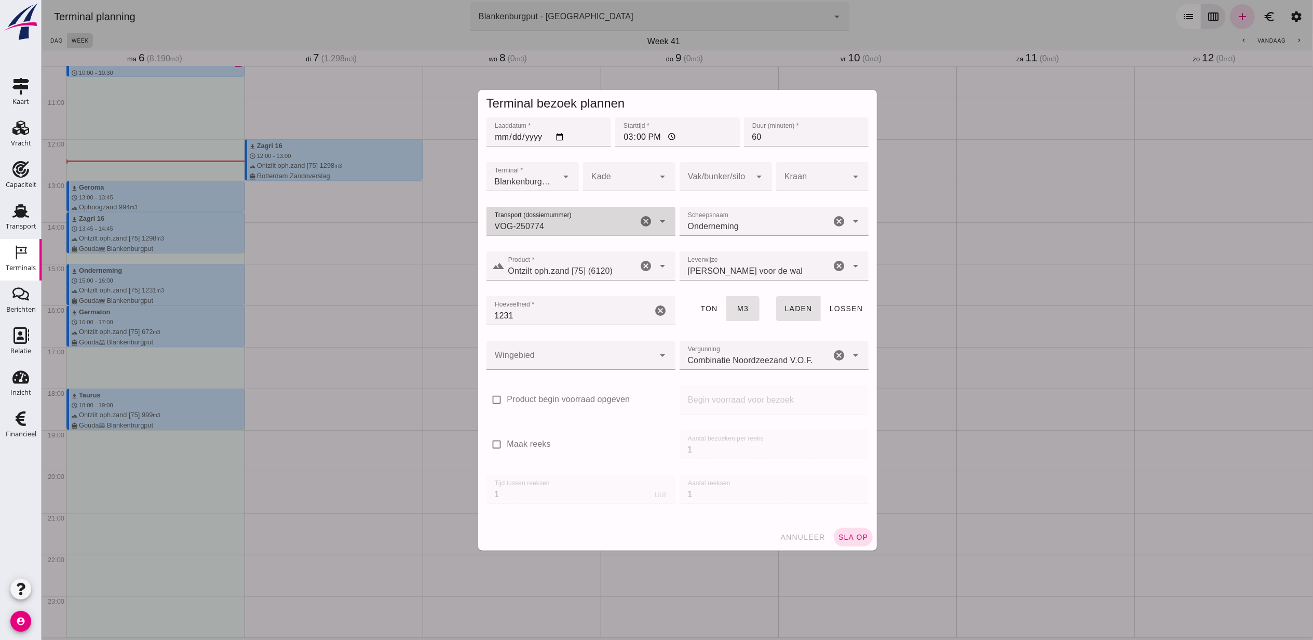
type input "VOG-250774"
click at [696, 173] on div at bounding box center [715, 176] width 72 height 29
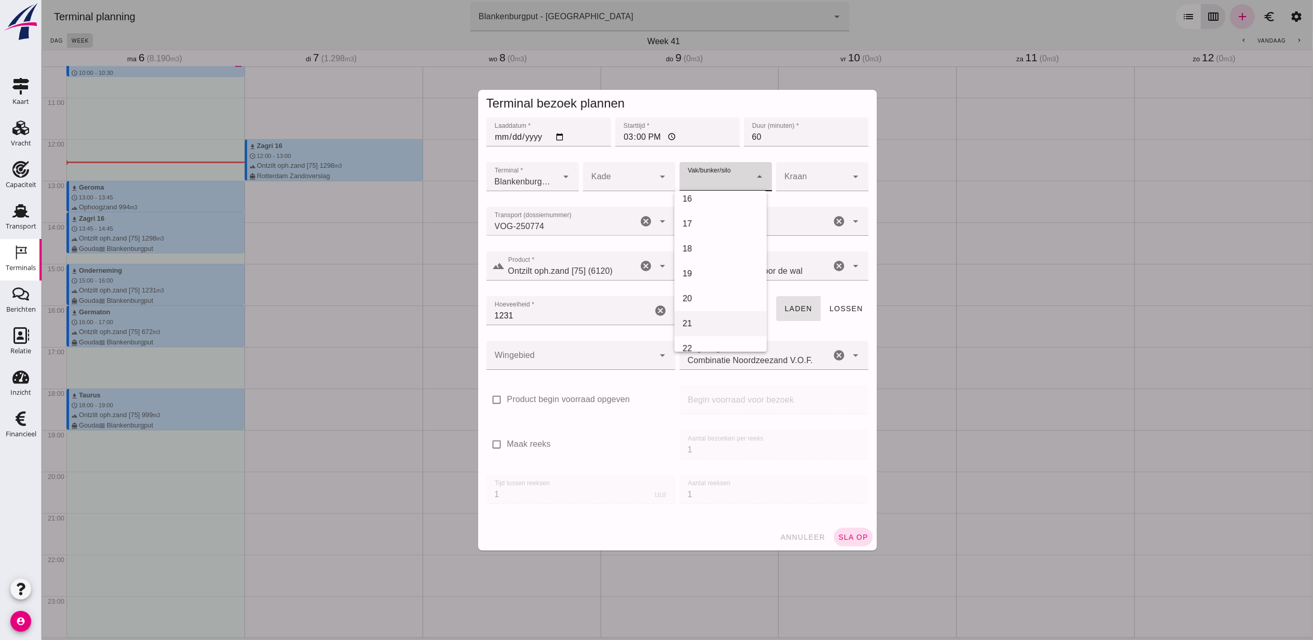
scroll to position [415, 0]
click at [708, 219] on div "18" at bounding box center [720, 215] width 76 height 12
type input "366"
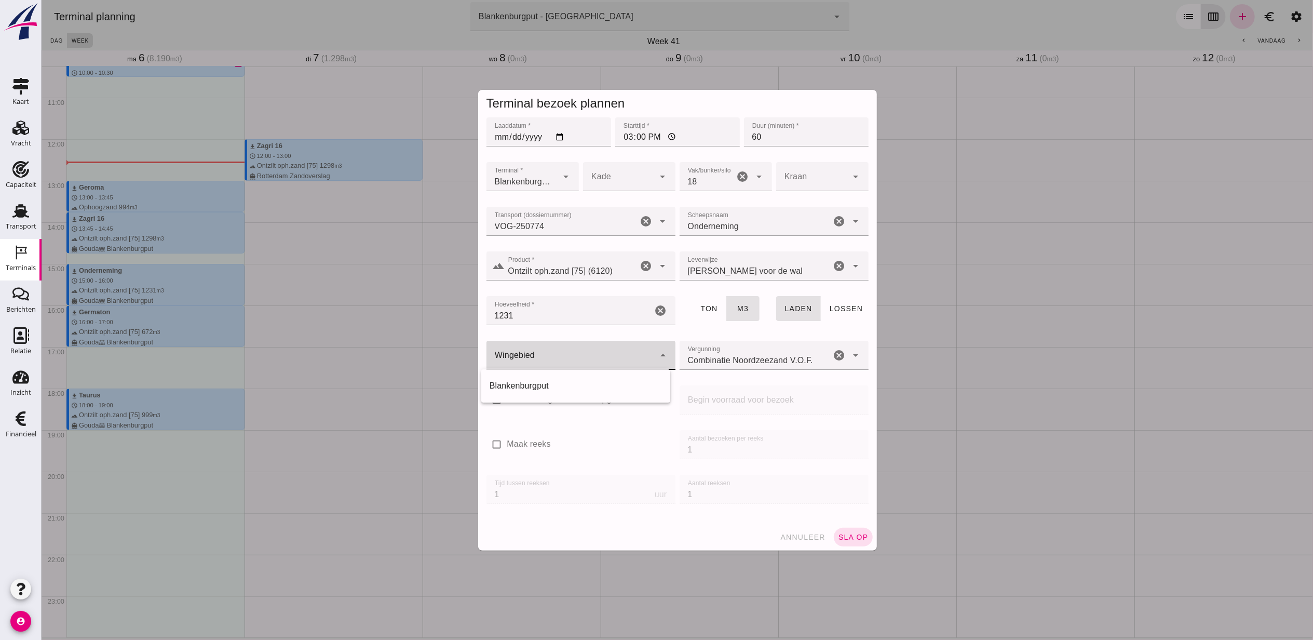
click at [564, 352] on div at bounding box center [570, 355] width 168 height 29
click at [553, 391] on div "Blankenburgput" at bounding box center [575, 386] width 172 height 12
type input "333"
click at [845, 531] on button "sla op" at bounding box center [853, 537] width 39 height 19
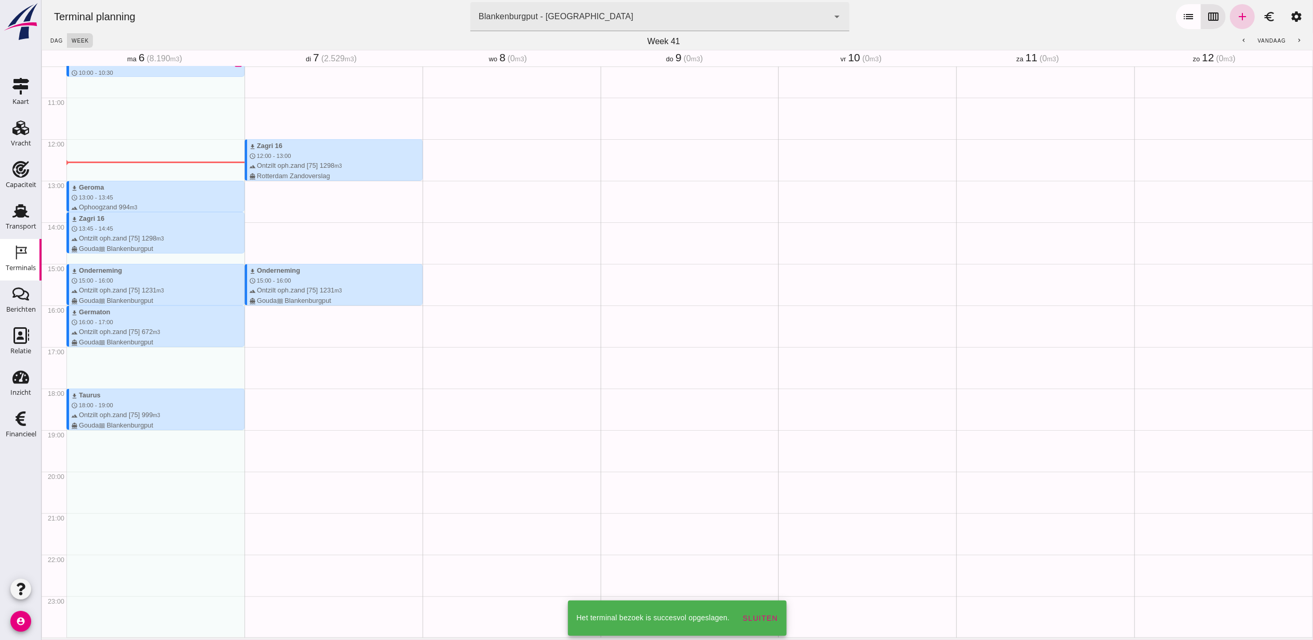
click at [1236, 17] on icon "add" at bounding box center [1242, 16] width 12 height 12
type input "Combinatie Noordzeezand V.O.F."
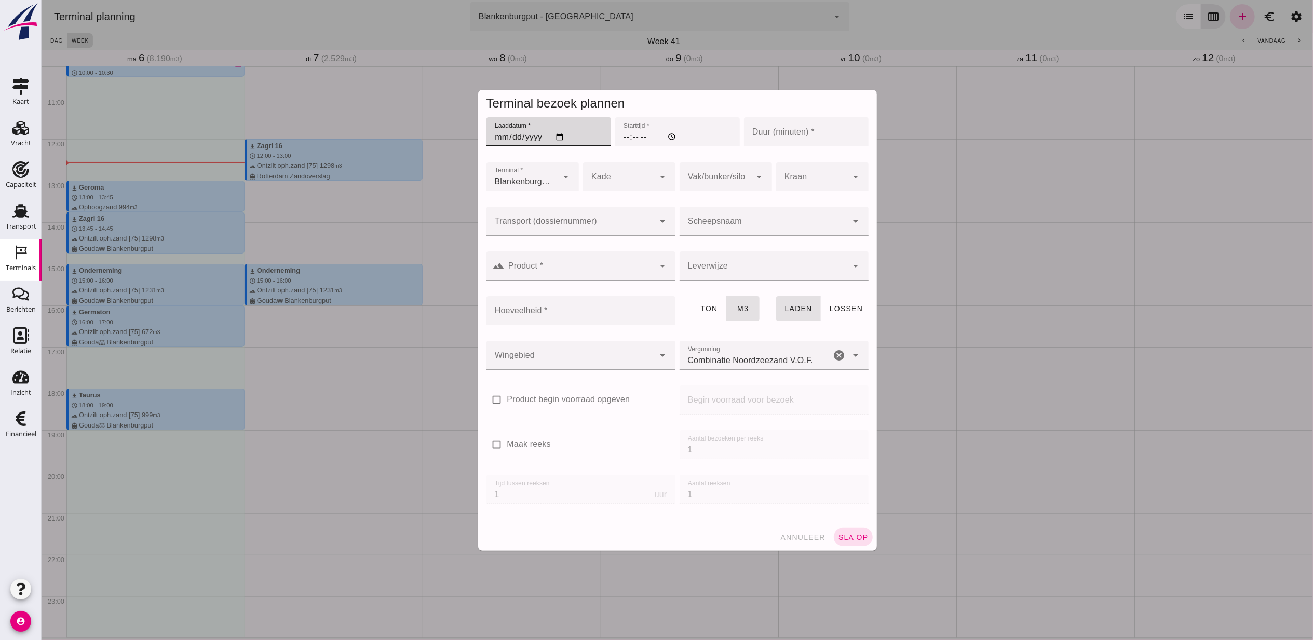
click at [556, 135] on input "Laaddatum *" at bounding box center [548, 131] width 125 height 29
type input "2025-10-07"
click at [615, 136] on input "Starttijd *" at bounding box center [677, 131] width 125 height 29
type input "16:00"
type input "6"
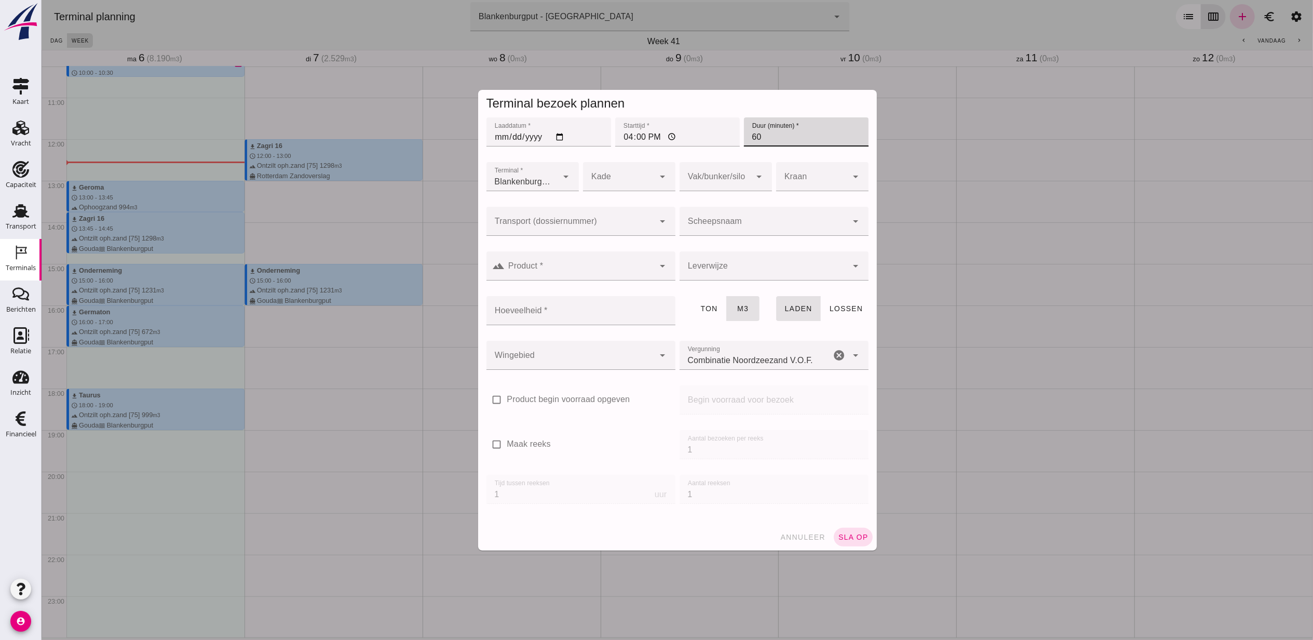
type input "60"
click at [627, 222] on input "Transport (dossiernummer)" at bounding box center [570, 226] width 168 height 12
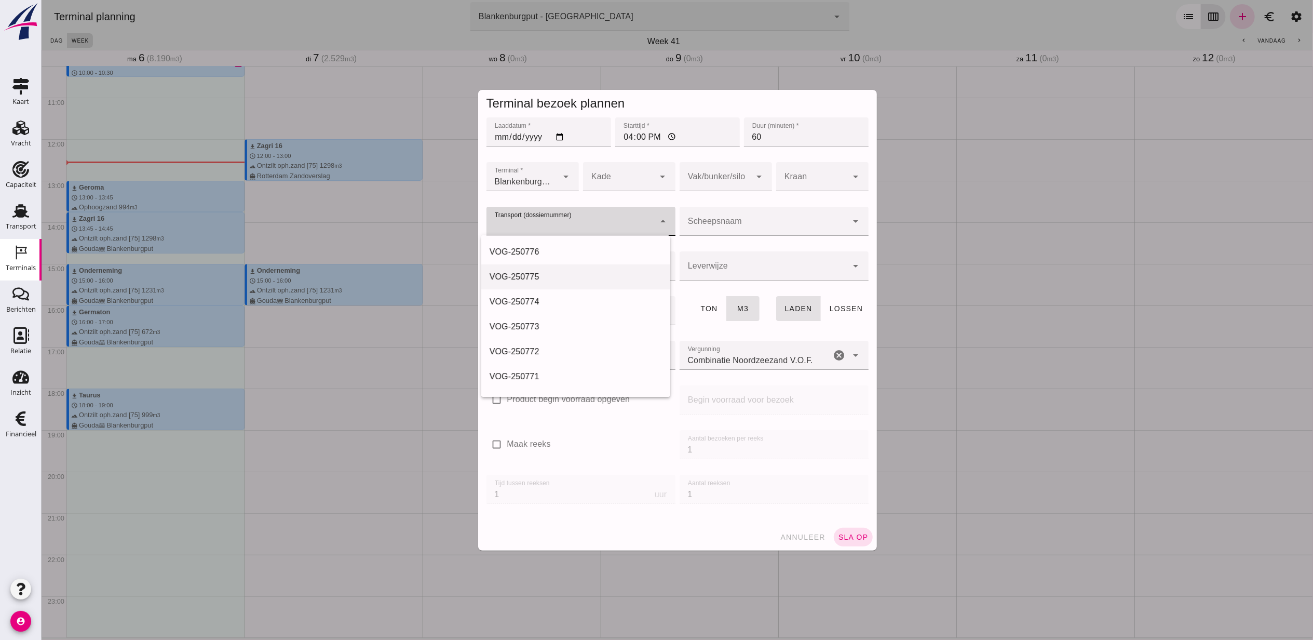
click at [564, 275] on div "VOG-250775" at bounding box center [575, 277] width 172 height 12
type input "VOG-250775"
type input "franco_on_shore"
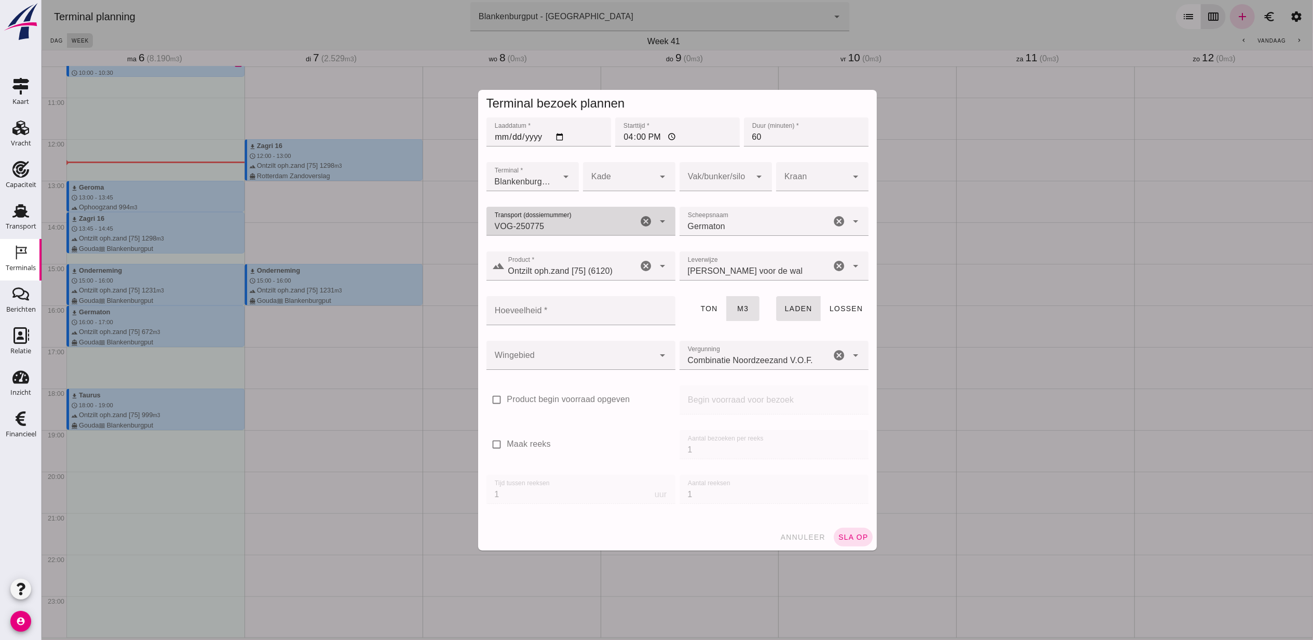
click at [586, 309] on input "Hoeveelheid *" at bounding box center [577, 310] width 183 height 29
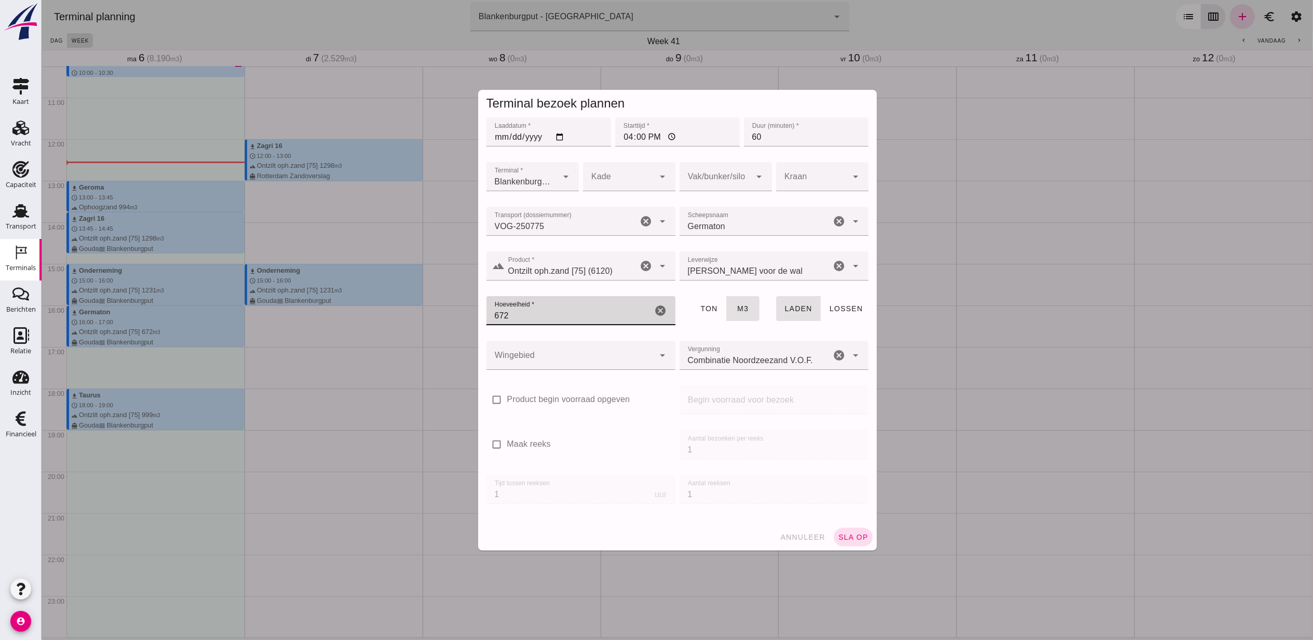
type input "672"
click at [588, 361] on div at bounding box center [570, 355] width 168 height 29
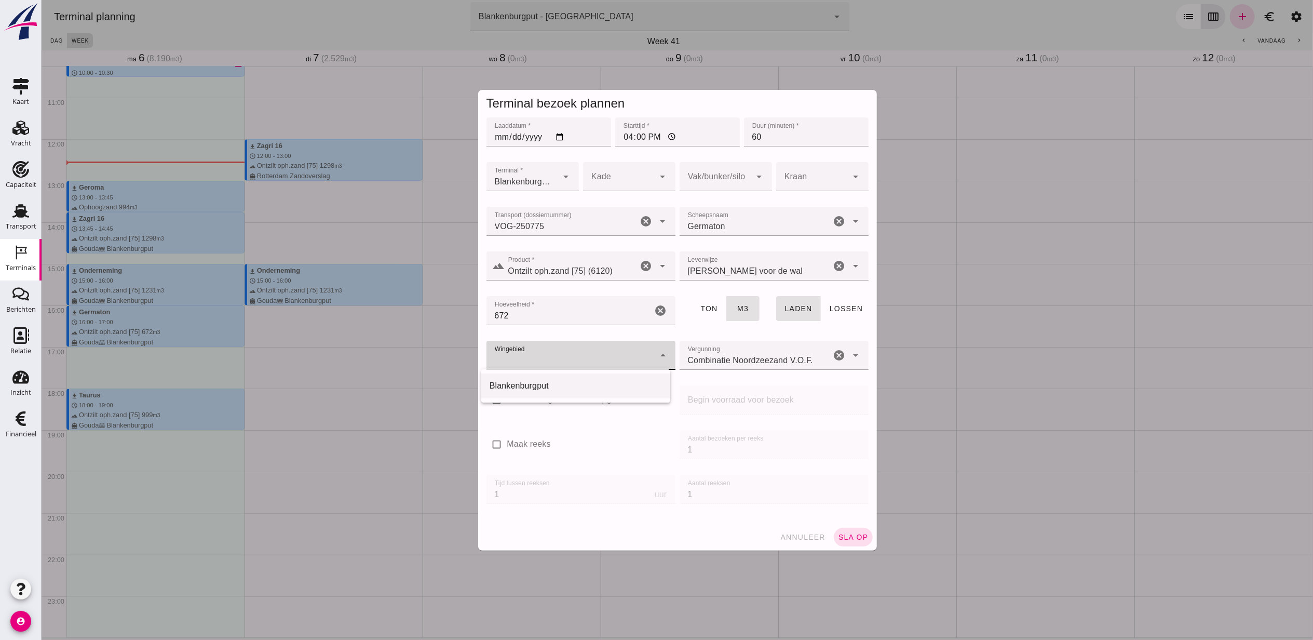
click at [565, 387] on div "Blankenburgput" at bounding box center [575, 386] width 172 height 12
type input "333"
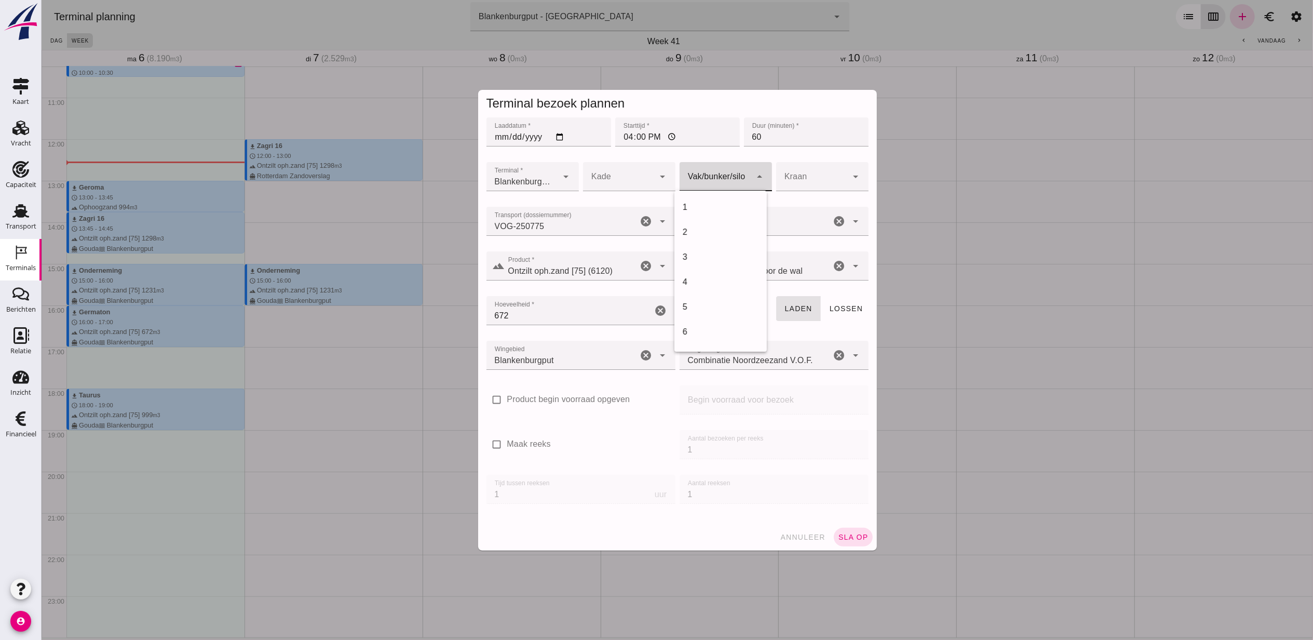
click at [704, 183] on div at bounding box center [715, 176] width 72 height 29
click at [705, 210] on div "18" at bounding box center [720, 207] width 76 height 12
type input "366"
click at [860, 534] on span "sla op" at bounding box center [853, 537] width 31 height 8
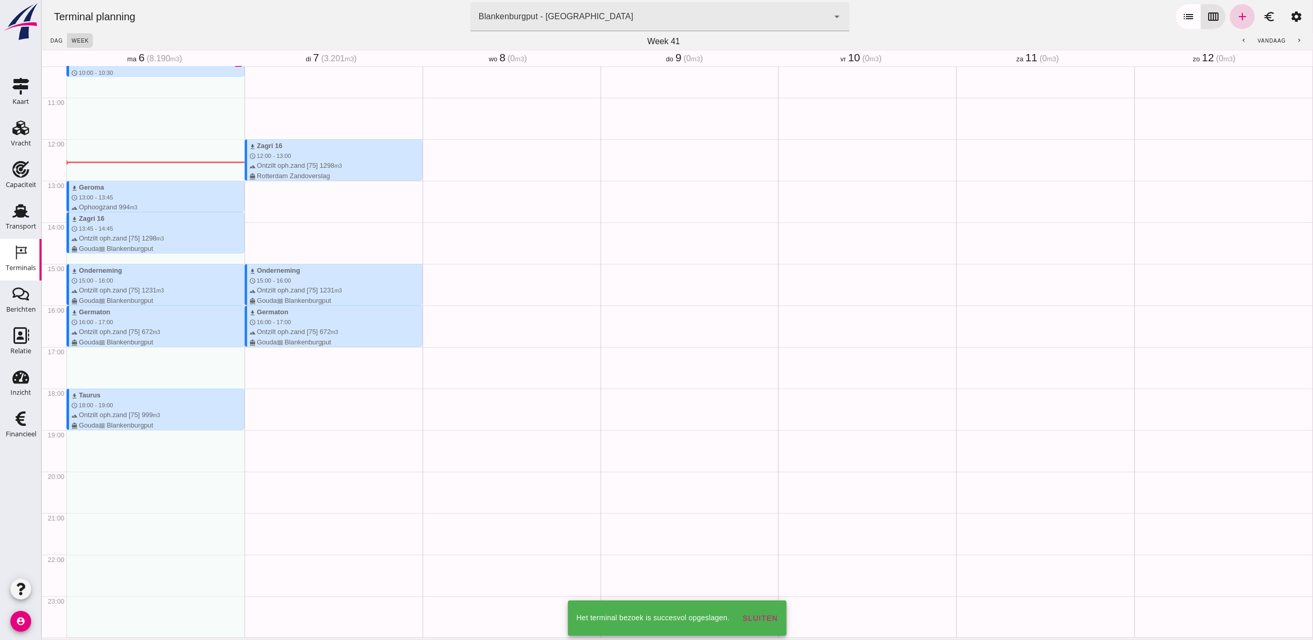
click at [1236, 19] on icon "add" at bounding box center [1242, 16] width 12 height 12
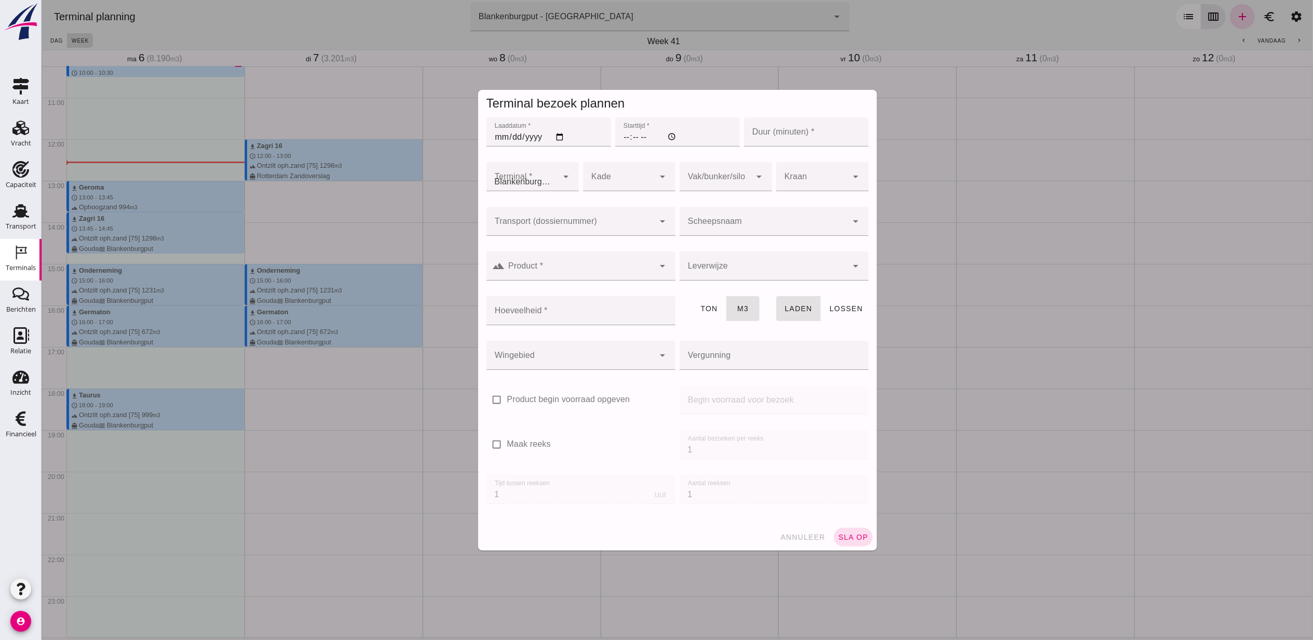
type input "Combinatie Noordzeezand V.O.F."
click at [555, 134] on input "Laaddatum *" at bounding box center [548, 131] width 125 height 29
type input "2025-10-07"
click at [625, 133] on input "Starttijd *" at bounding box center [677, 131] width 125 height 29
type input "18:00"
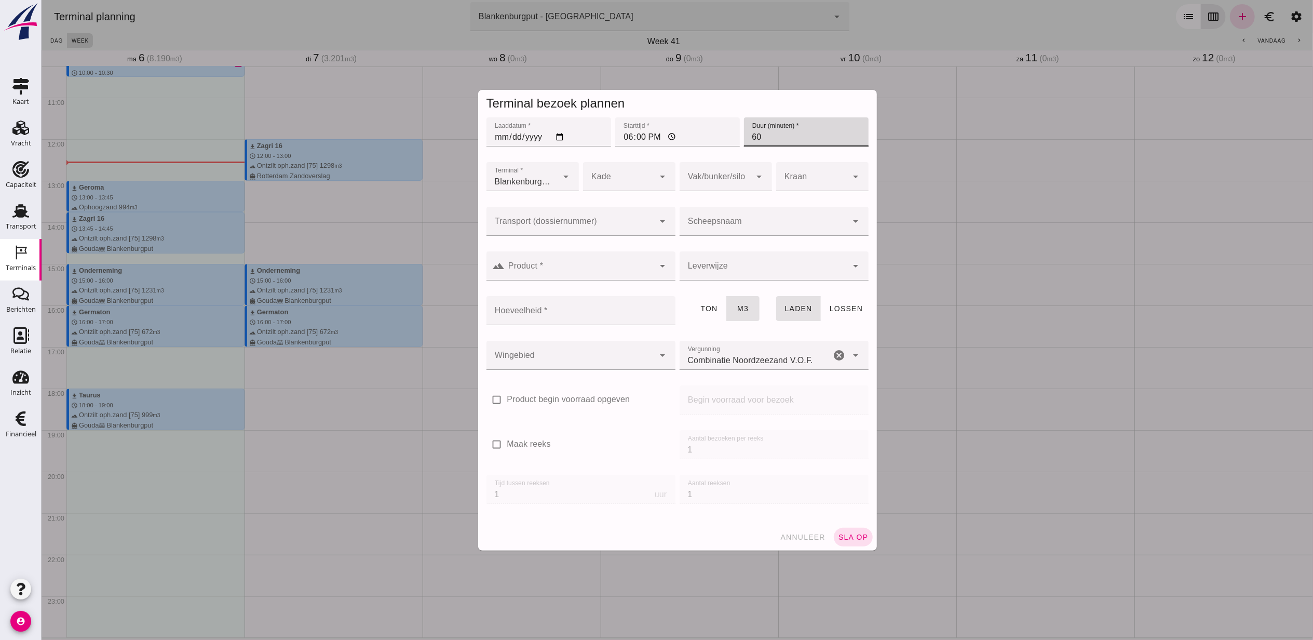
type input "60"
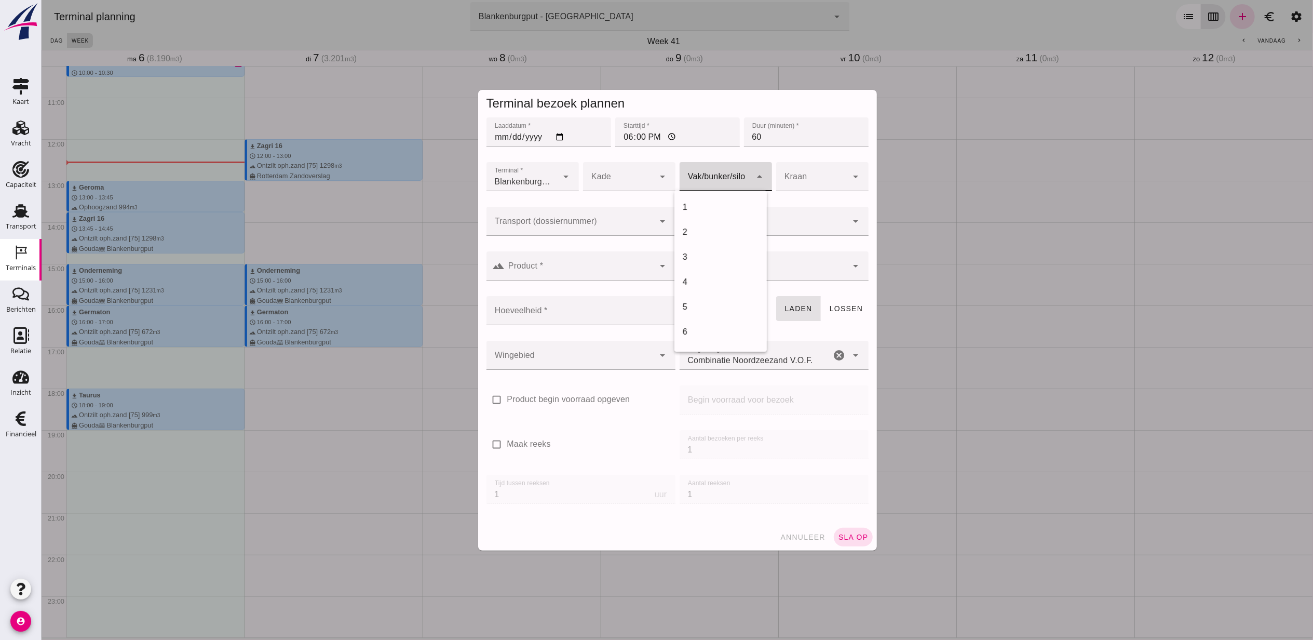
click at [696, 179] on div at bounding box center [715, 176] width 72 height 29
click at [706, 204] on div "18" at bounding box center [720, 207] width 76 height 12
type input "366"
click at [582, 220] on input "Transport (dossiernummer)" at bounding box center [570, 226] width 168 height 12
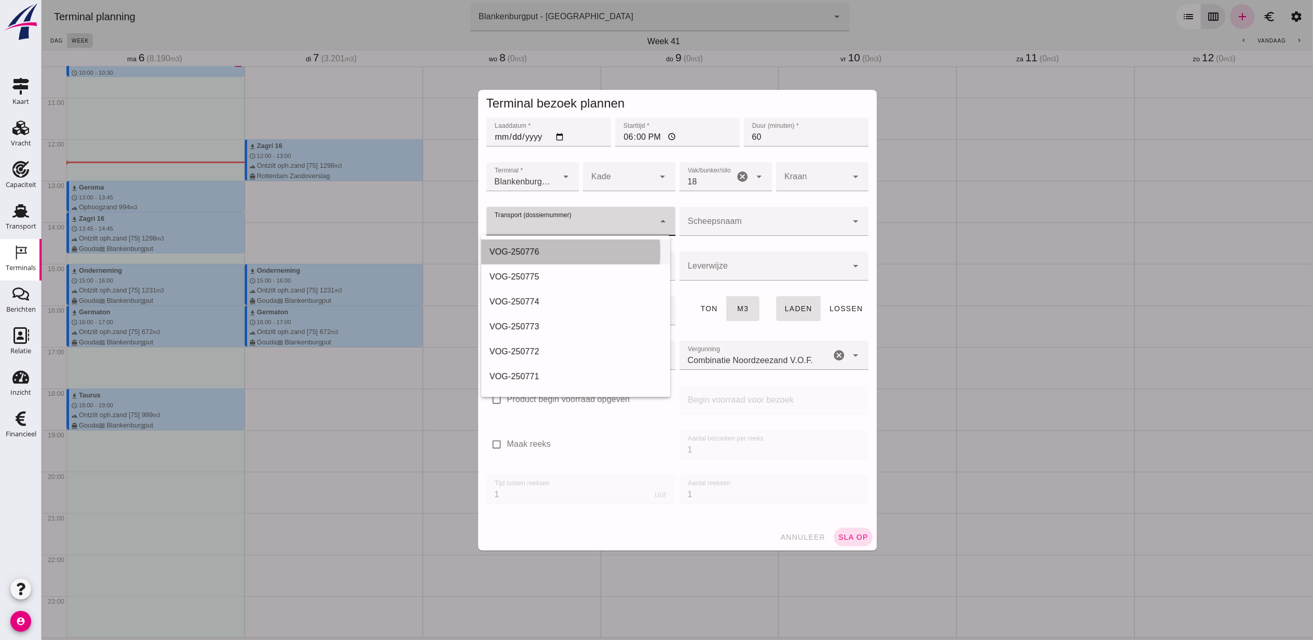
click at [580, 244] on div "VOG-250776" at bounding box center [575, 251] width 189 height 25
type input "VOG-250776"
type input "franco_on_shore"
type input "999"
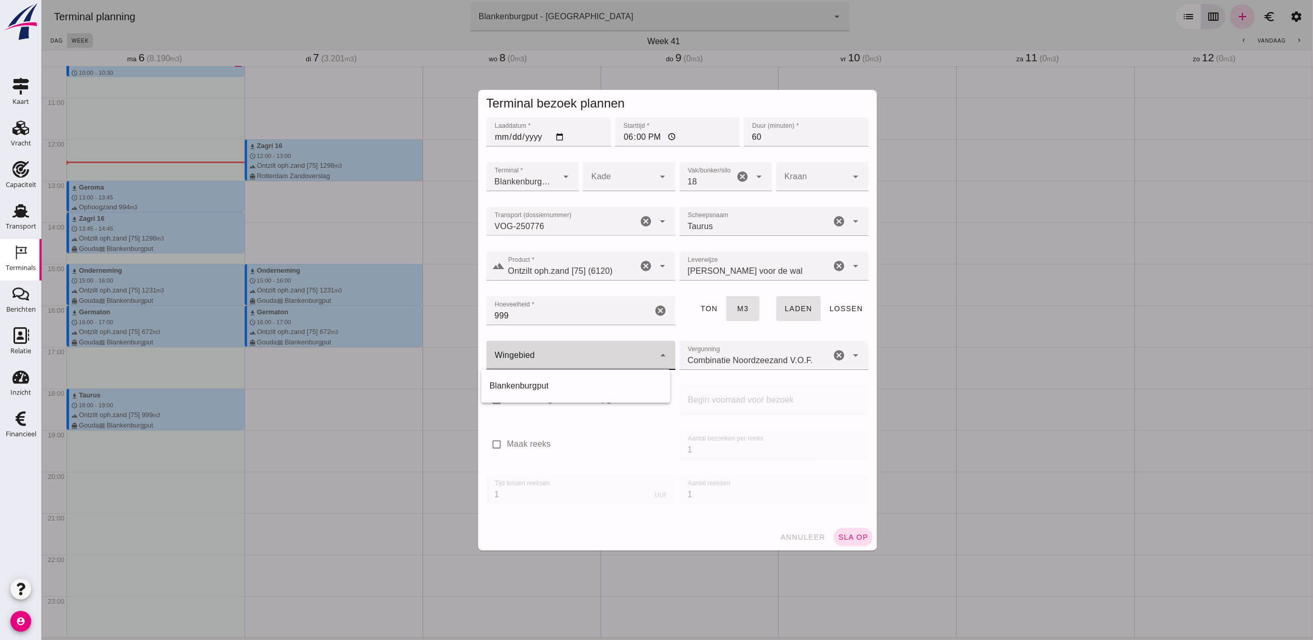
click at [584, 341] on div at bounding box center [570, 355] width 168 height 29
click at [588, 379] on div "Blankenburgput" at bounding box center [575, 385] width 189 height 25
type input "333"
click at [848, 528] on button "sla op" at bounding box center [853, 537] width 39 height 19
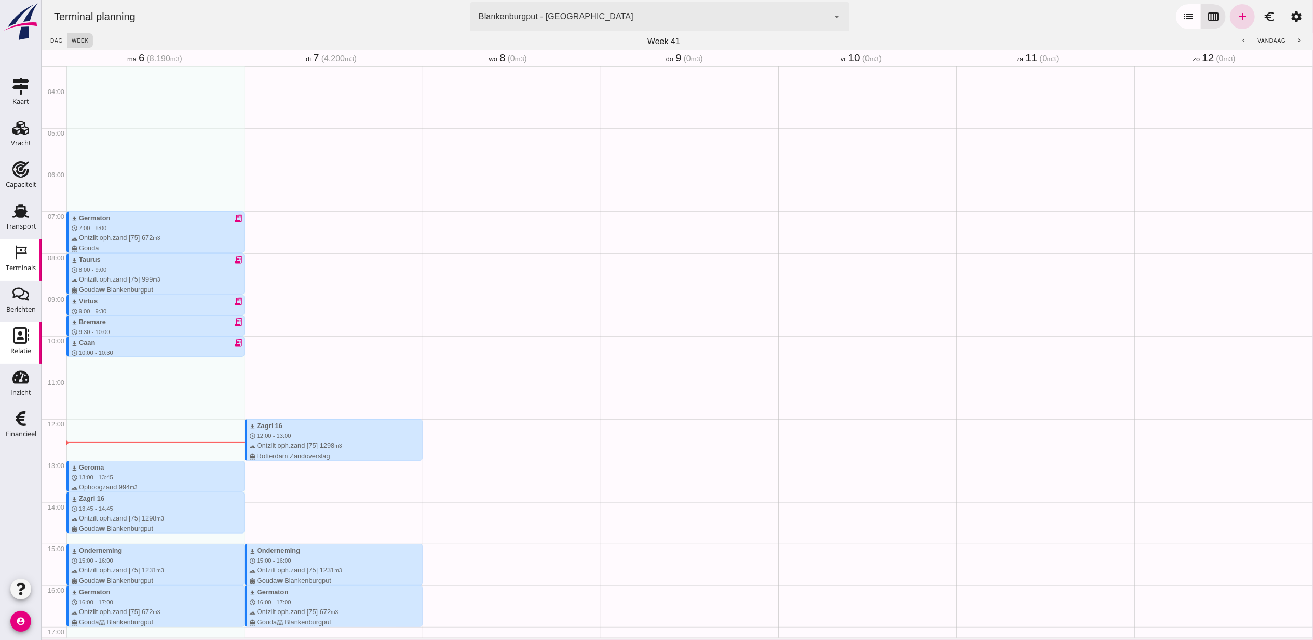
scroll to position [79, 0]
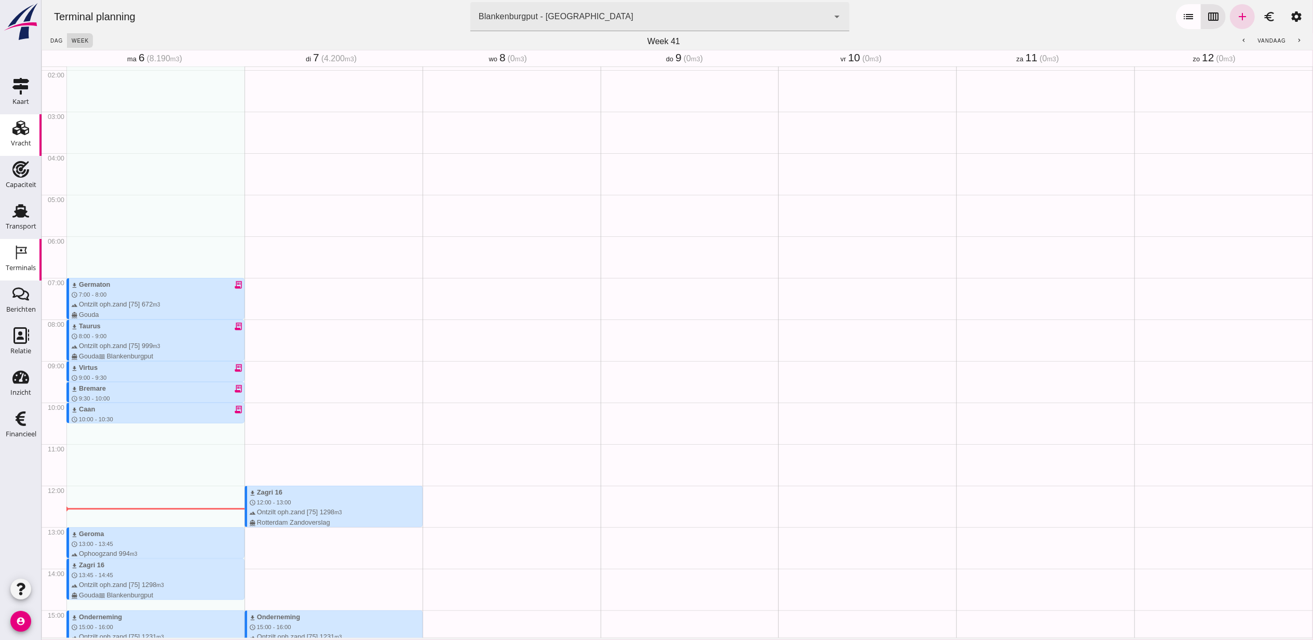
click at [25, 129] on icon "Vracht" at bounding box center [20, 127] width 17 height 17
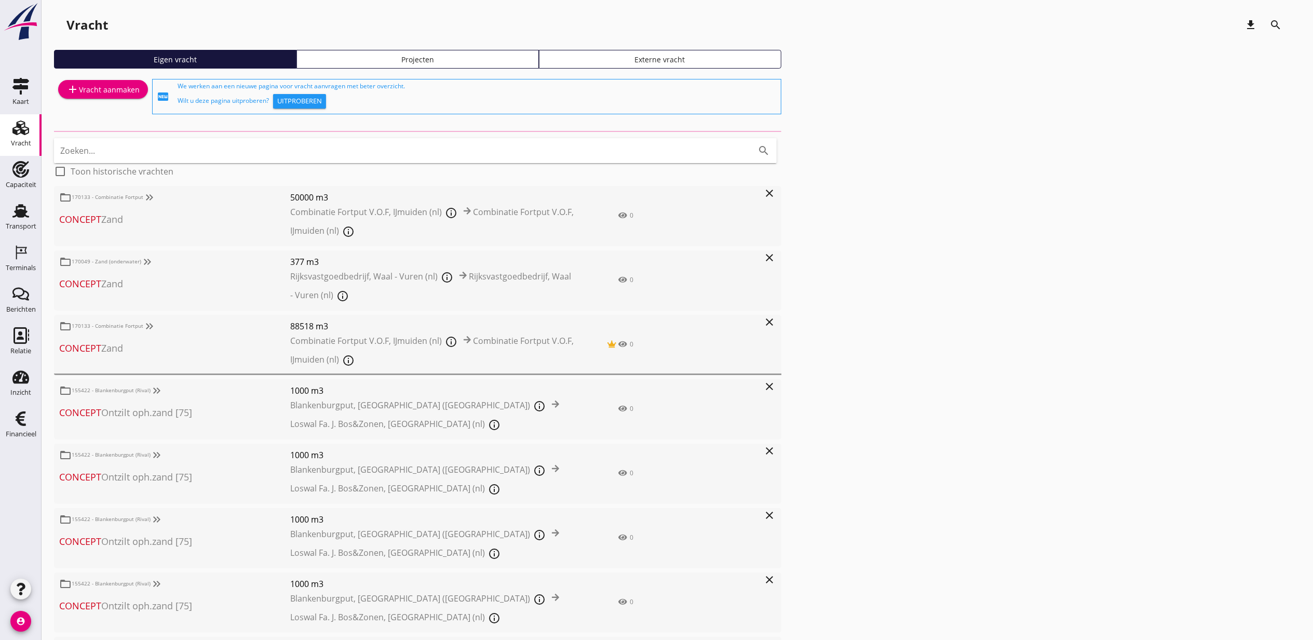
click at [410, 59] on div "Projecten" at bounding box center [417, 59] width 233 height 11
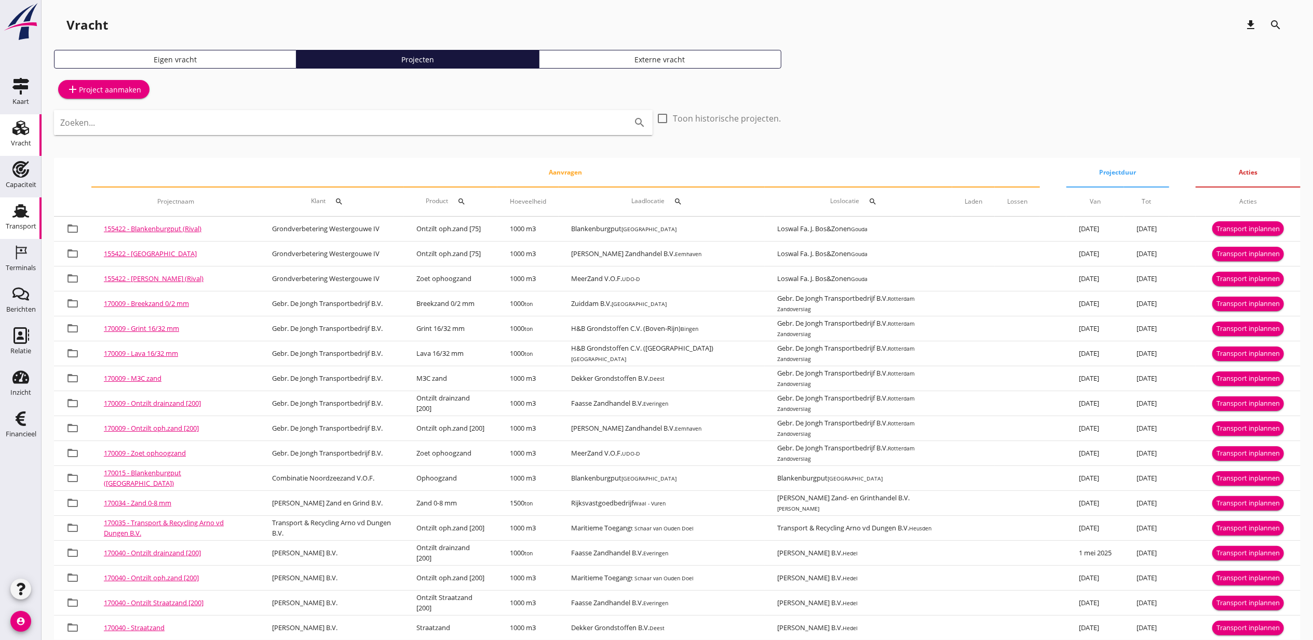
click at [27, 204] on icon "Transport" at bounding box center [20, 211] width 17 height 17
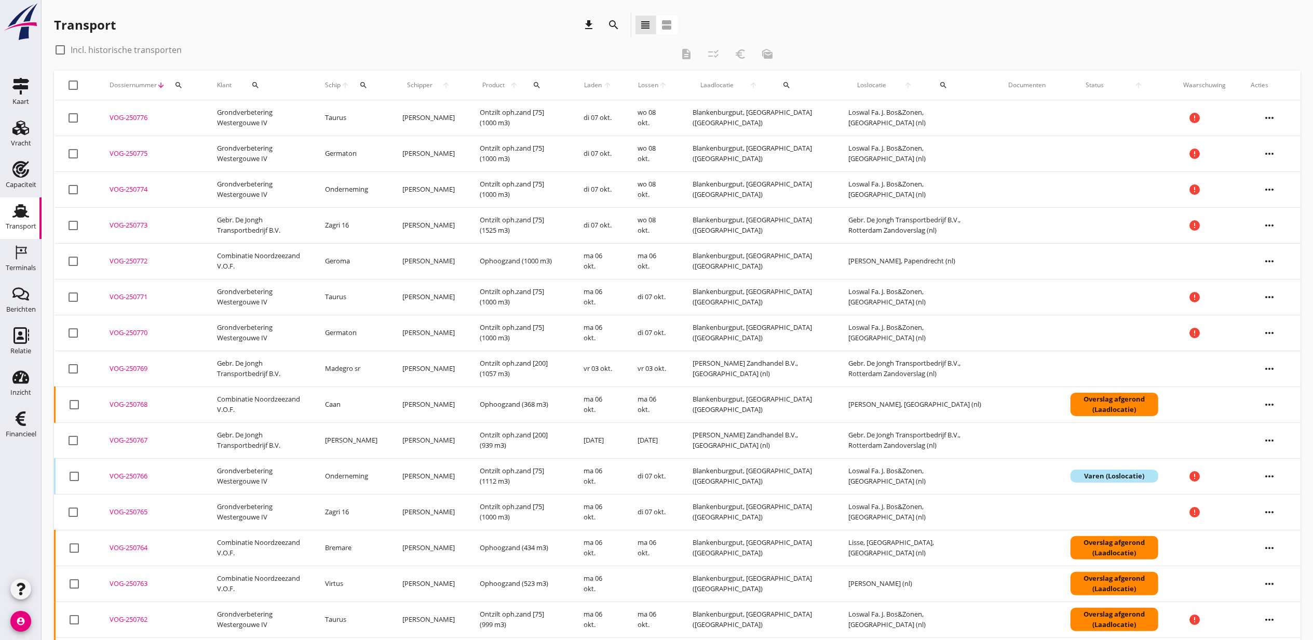
click at [784, 88] on div "search" at bounding box center [787, 85] width 34 height 8
click at [802, 108] on input "text" at bounding box center [839, 115] width 108 height 17
click at [856, 140] on div "[GEOGRAPHIC_DATA], [GEOGRAPHIC_DATA]" at bounding box center [892, 141] width 169 height 12
drag, startPoint x: 923, startPoint y: 118, endPoint x: 941, endPoint y: 97, distance: 28.4
click at [926, 118] on icon "check" at bounding box center [932, 117] width 12 height 12
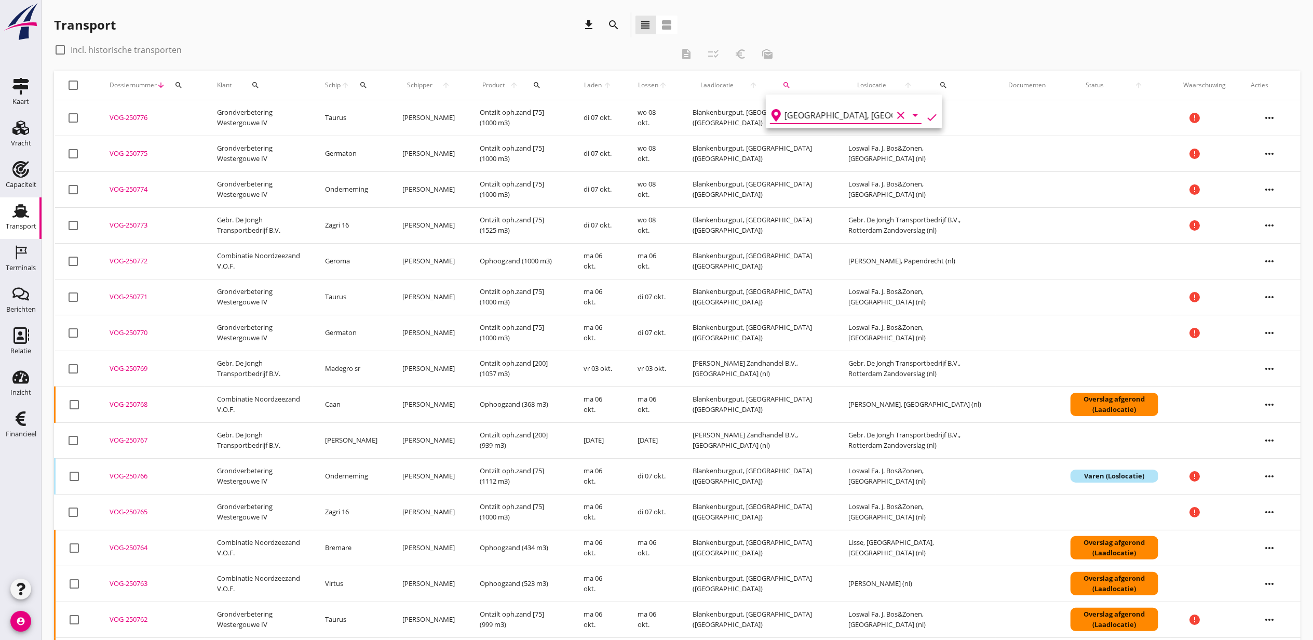
type input "Blankenburgput"
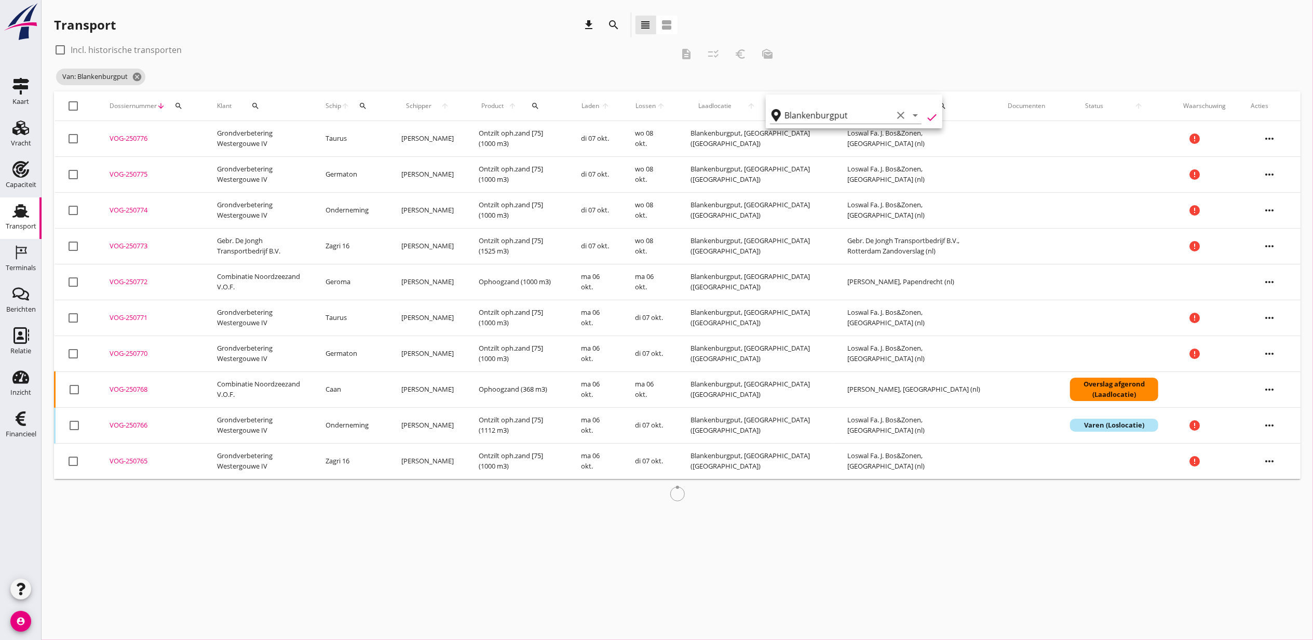
click at [940, 57] on div "check_box_outline_blank Incl. historische transporten description checklist_rtl…" at bounding box center [677, 67] width 1247 height 50
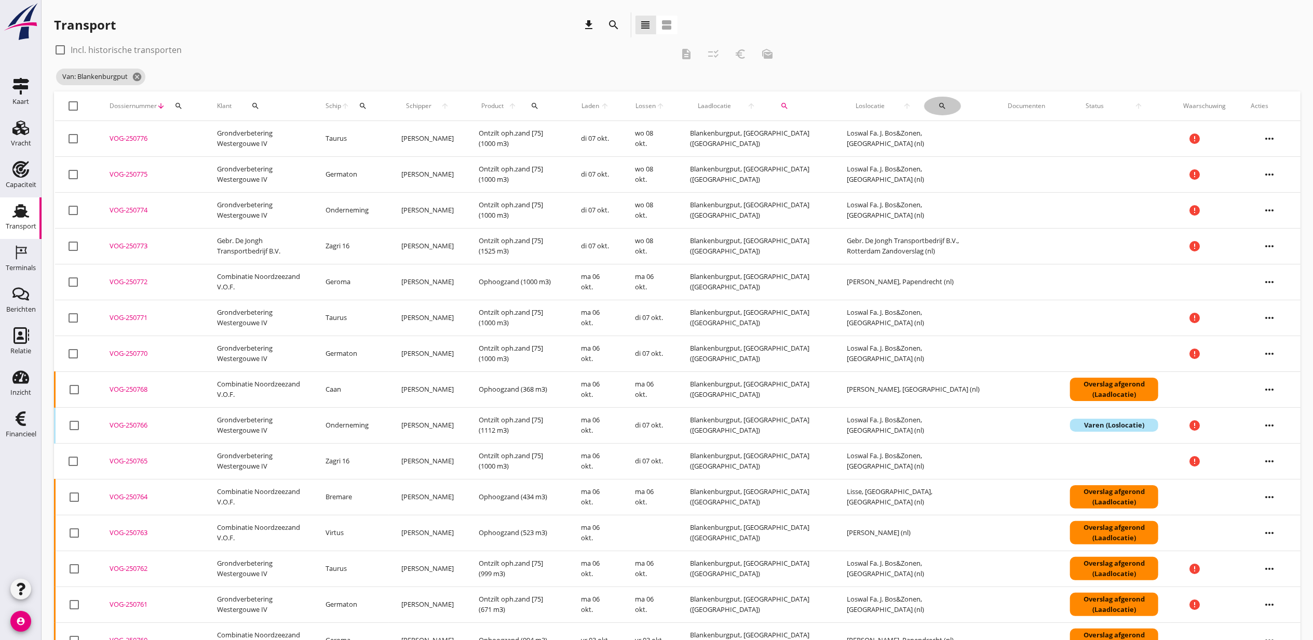
click at [930, 106] on div "search" at bounding box center [942, 106] width 37 height 8
click at [932, 131] on input "text" at bounding box center [977, 136] width 108 height 17
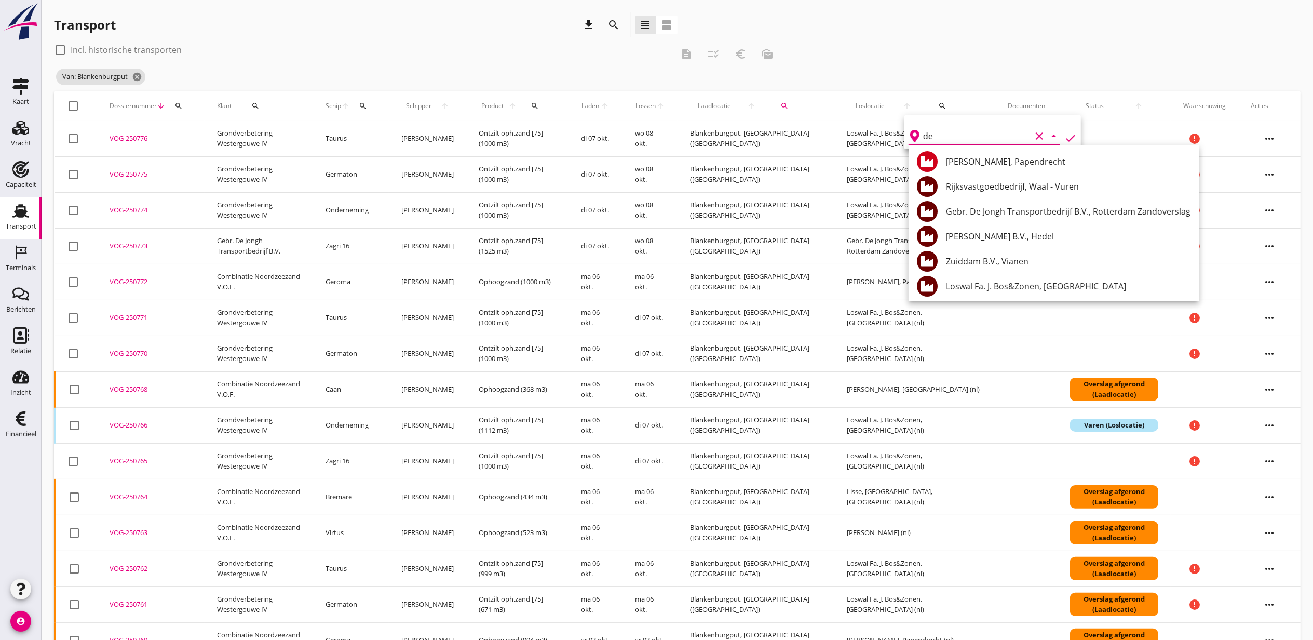
type input "d"
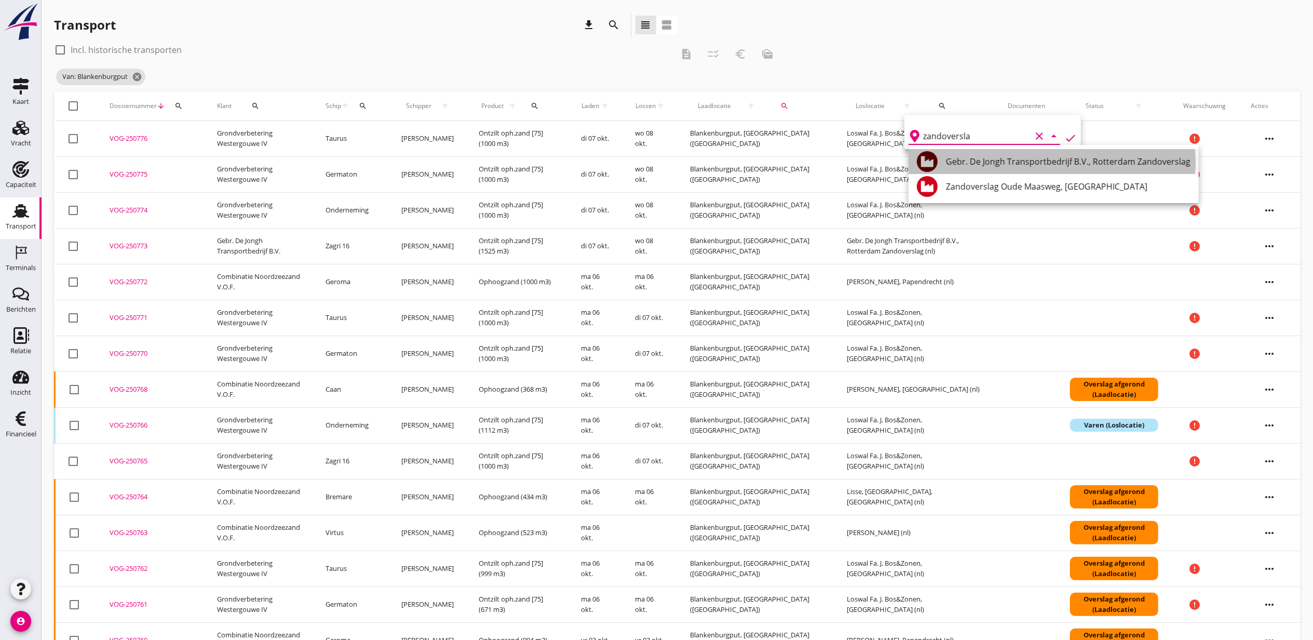
click at [995, 158] on div "Gebr. De Jongh Transportbedrijf B.V., Rotterdam Zandoverslag" at bounding box center [1068, 161] width 245 height 12
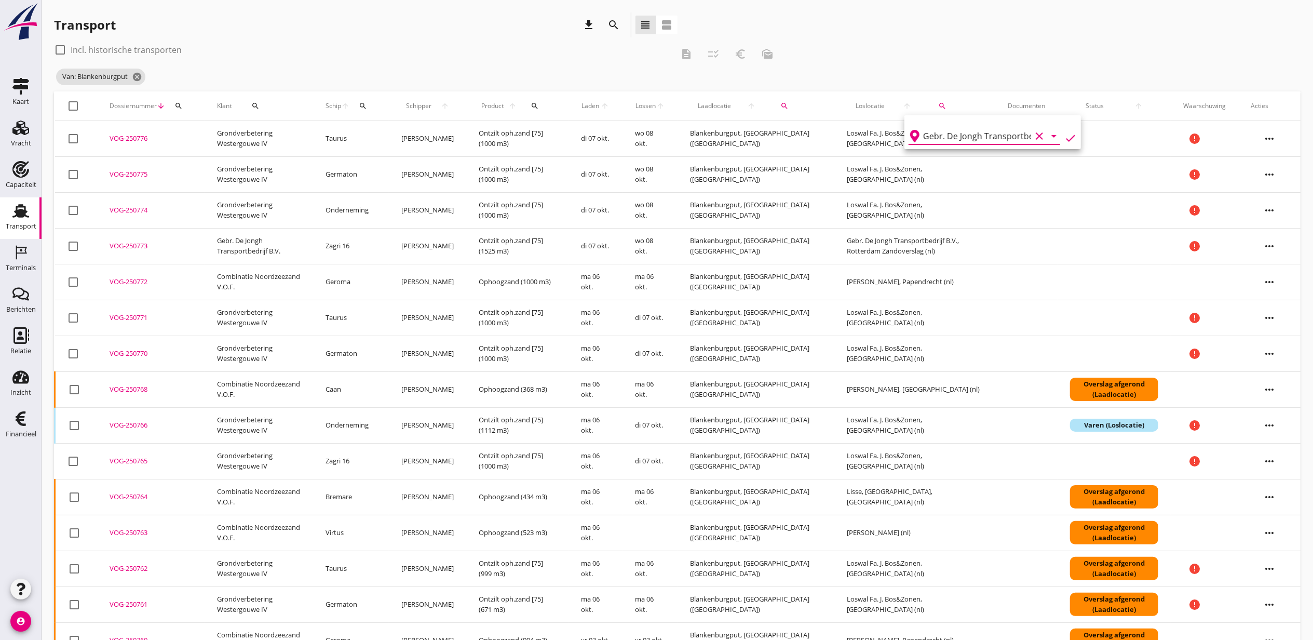
click at [1065, 138] on icon "check" at bounding box center [1071, 138] width 12 height 12
type input "Gebr. De Jongh Transportbedrijf B.V."
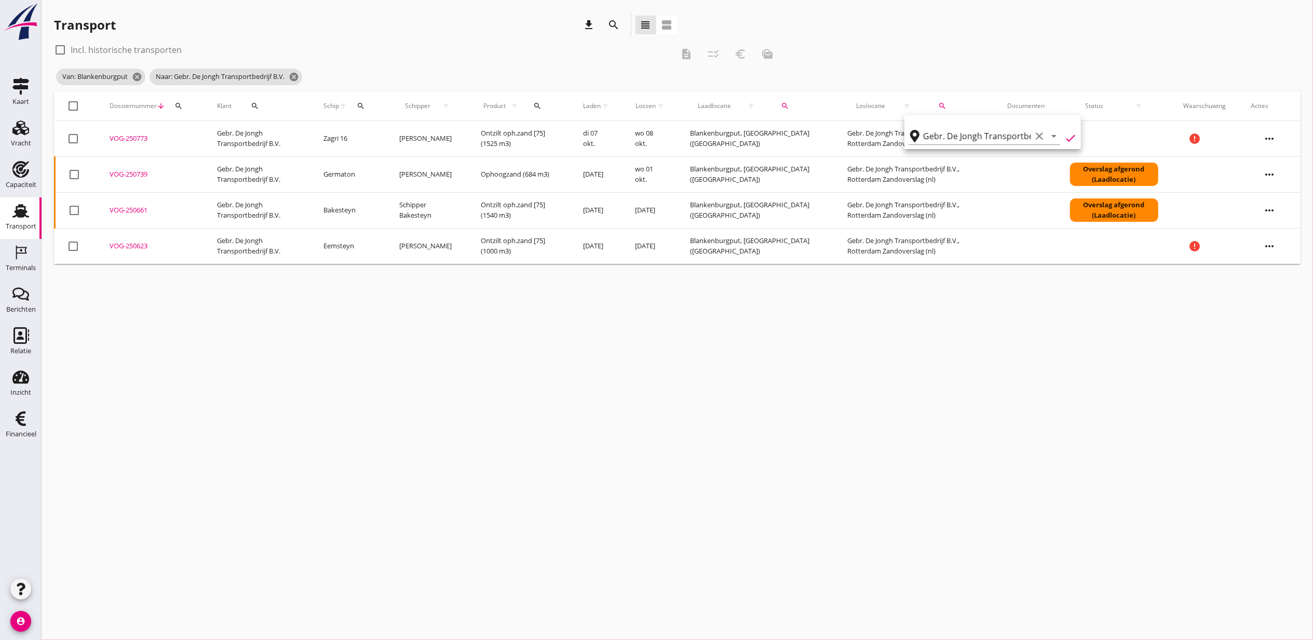
click at [76, 106] on div at bounding box center [74, 106] width 18 height 18
checkbox input "true"
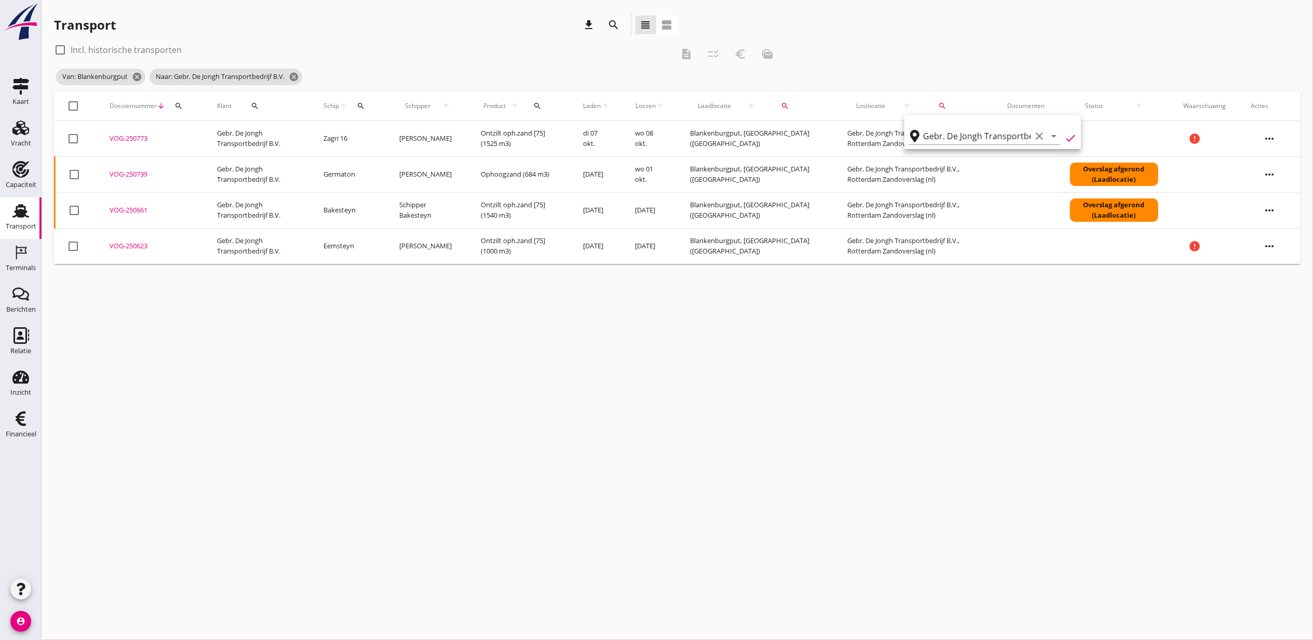
checkbox input "true"
click at [1064, 79] on div "check_box_outline_blank Incl. historische transporten description checklist_rtl…" at bounding box center [677, 67] width 1247 height 50
click at [123, 244] on div "VOG-250623" at bounding box center [151, 246] width 83 height 10
click at [127, 212] on div "VOG-250661" at bounding box center [151, 210] width 83 height 10
click at [133, 177] on div "VOG-250739" at bounding box center [151, 174] width 83 height 10
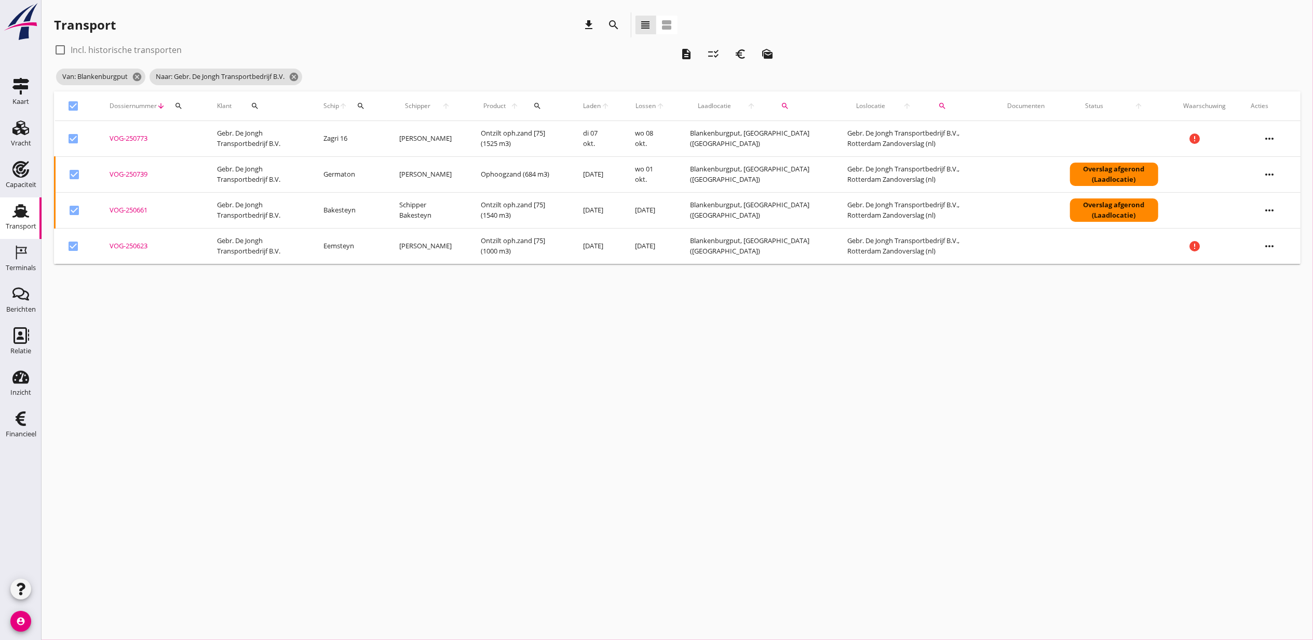
click at [140, 137] on div "VOG-250773" at bounding box center [151, 138] width 83 height 10
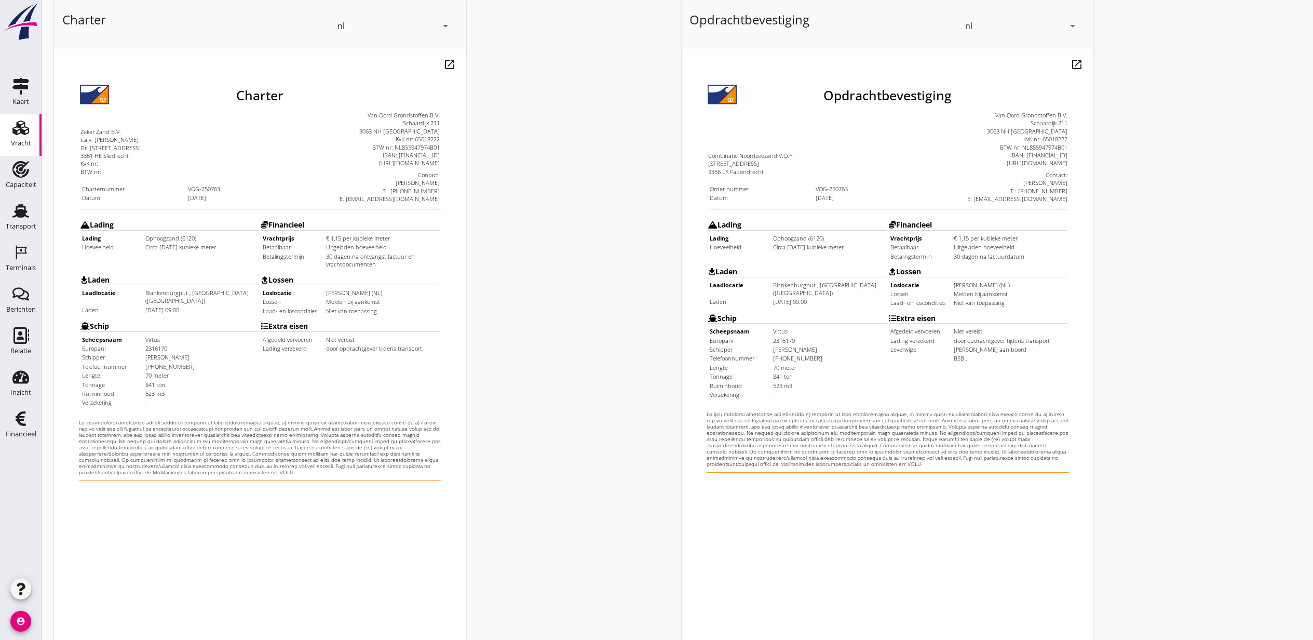
scroll to position [129, 0]
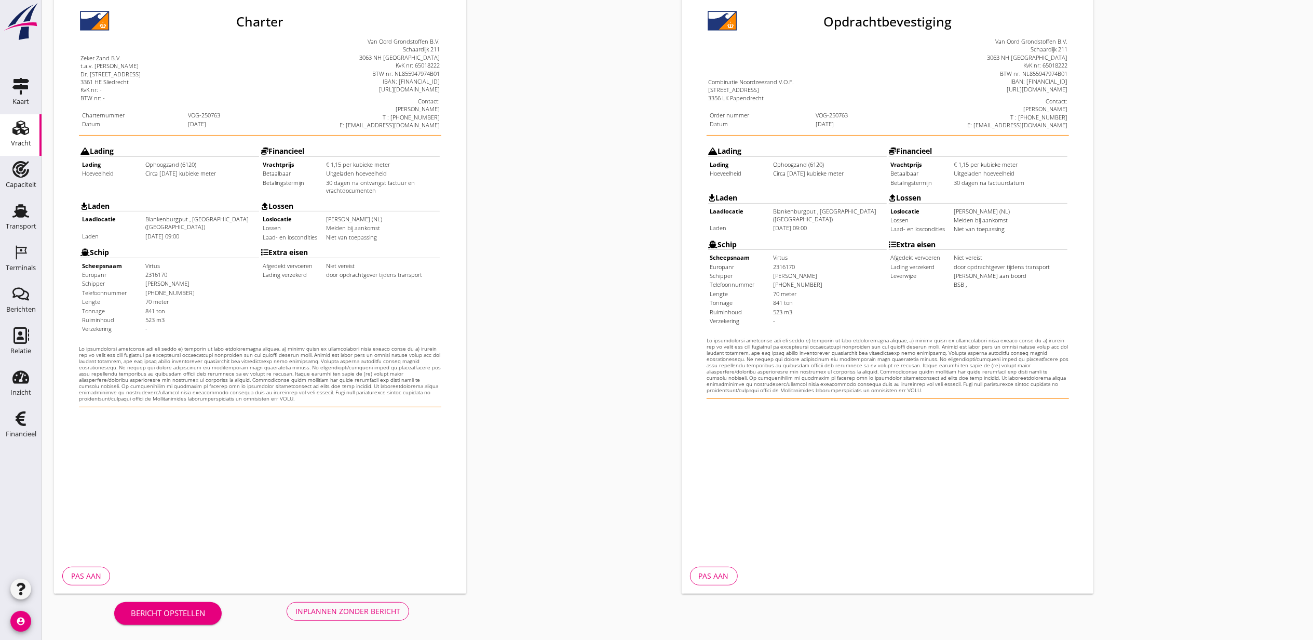
click at [379, 617] on button "Inplannen zonder bericht" at bounding box center [348, 611] width 123 height 19
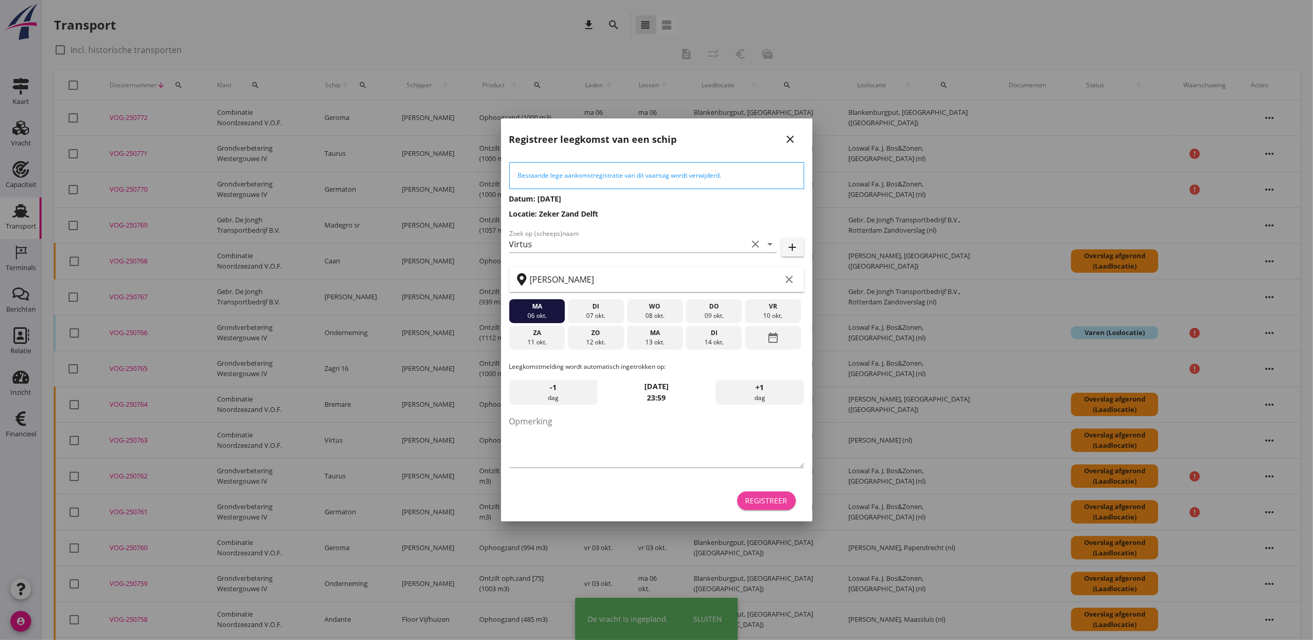
click at [767, 503] on div "Registreer" at bounding box center [767, 500] width 42 height 11
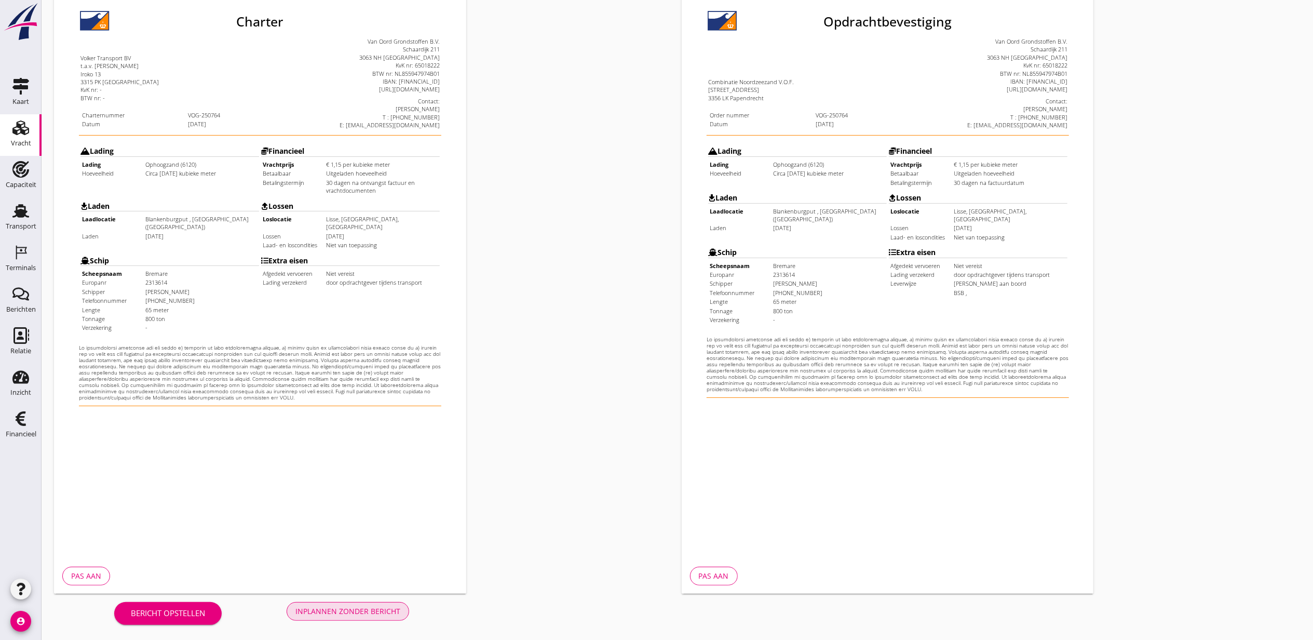
click at [396, 611] on div "Inplannen zonder bericht" at bounding box center [348, 611] width 105 height 11
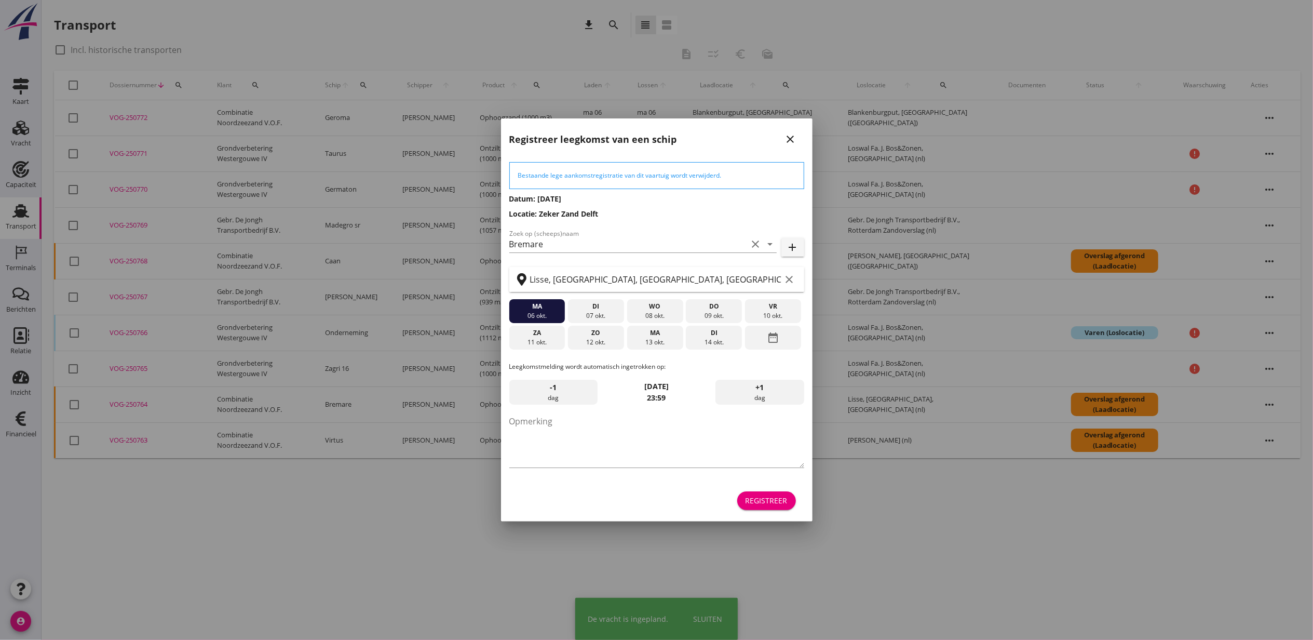
click at [781, 503] on div "Registreer" at bounding box center [767, 500] width 42 height 11
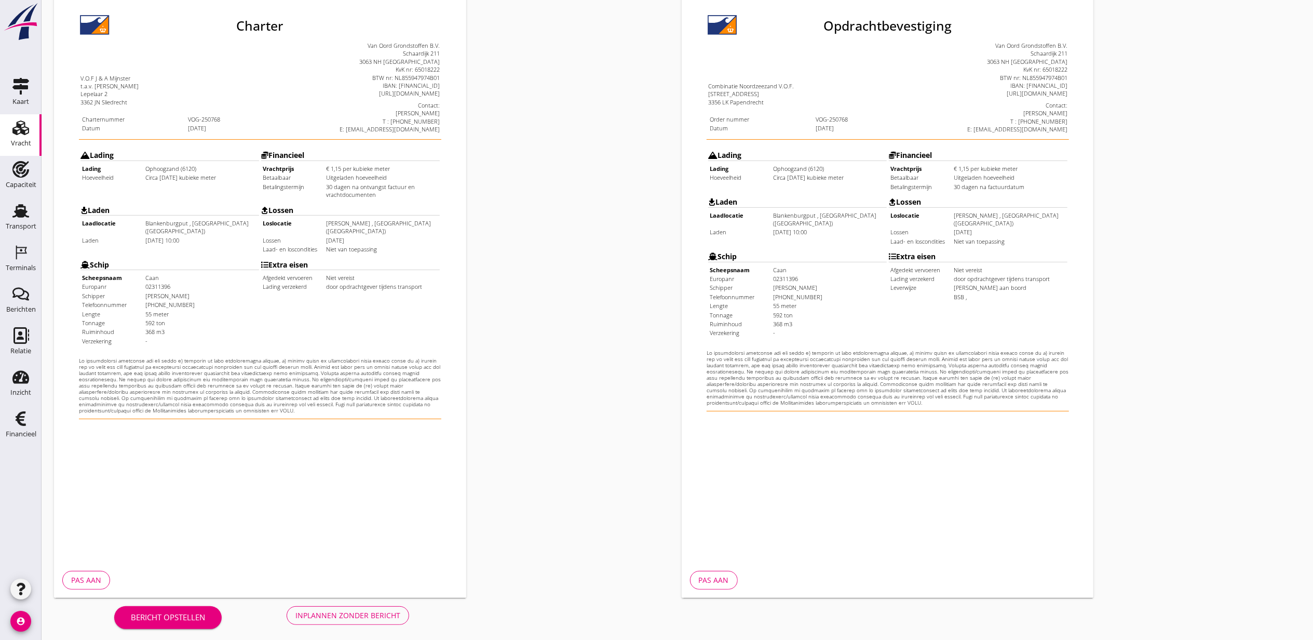
scroll to position [129, 0]
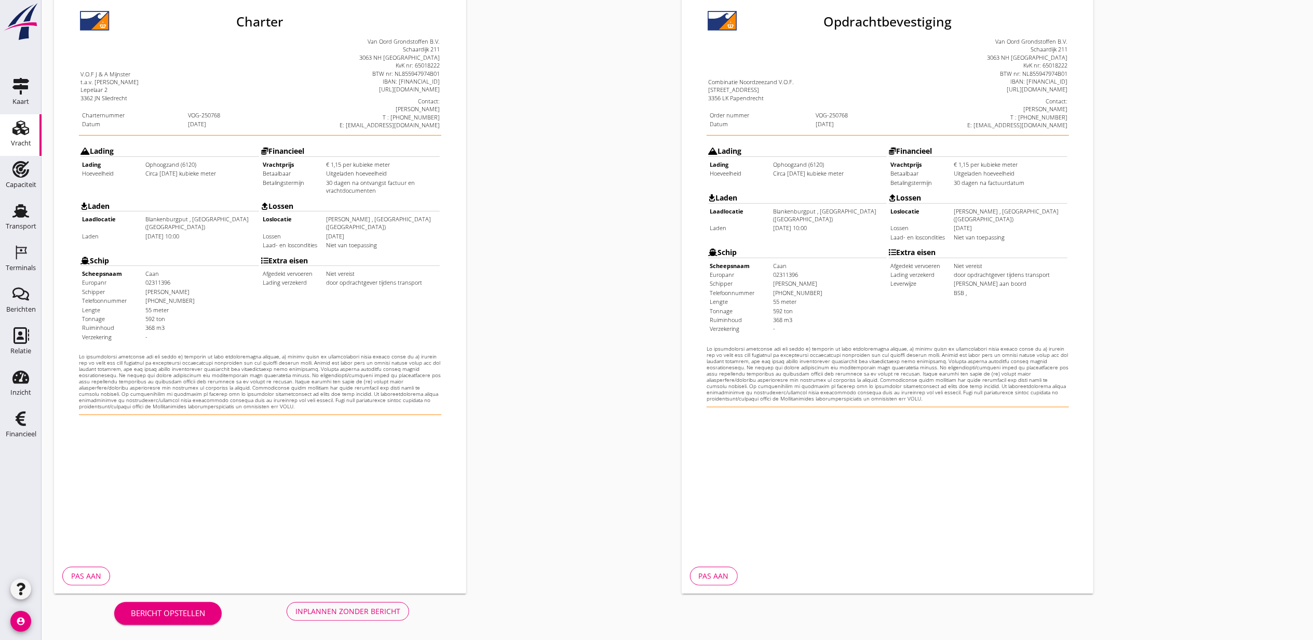
click at [373, 603] on button "Inplannen zonder bericht" at bounding box center [348, 611] width 123 height 19
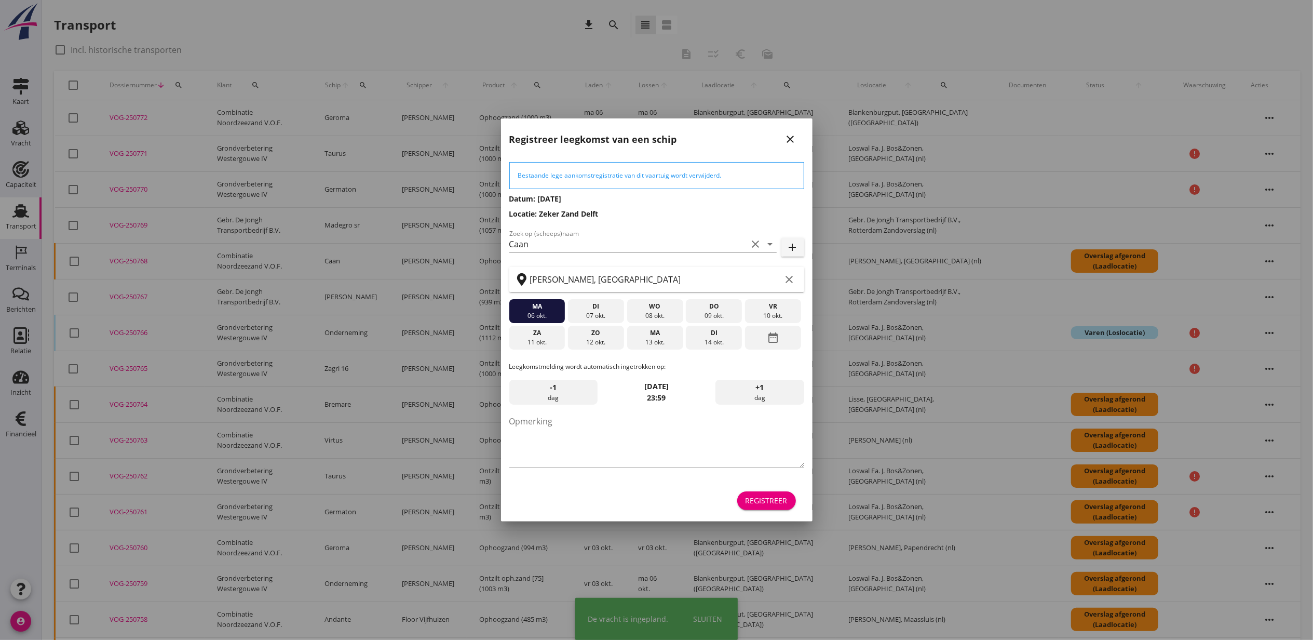
click at [776, 503] on div "Registreer" at bounding box center [767, 500] width 42 height 11
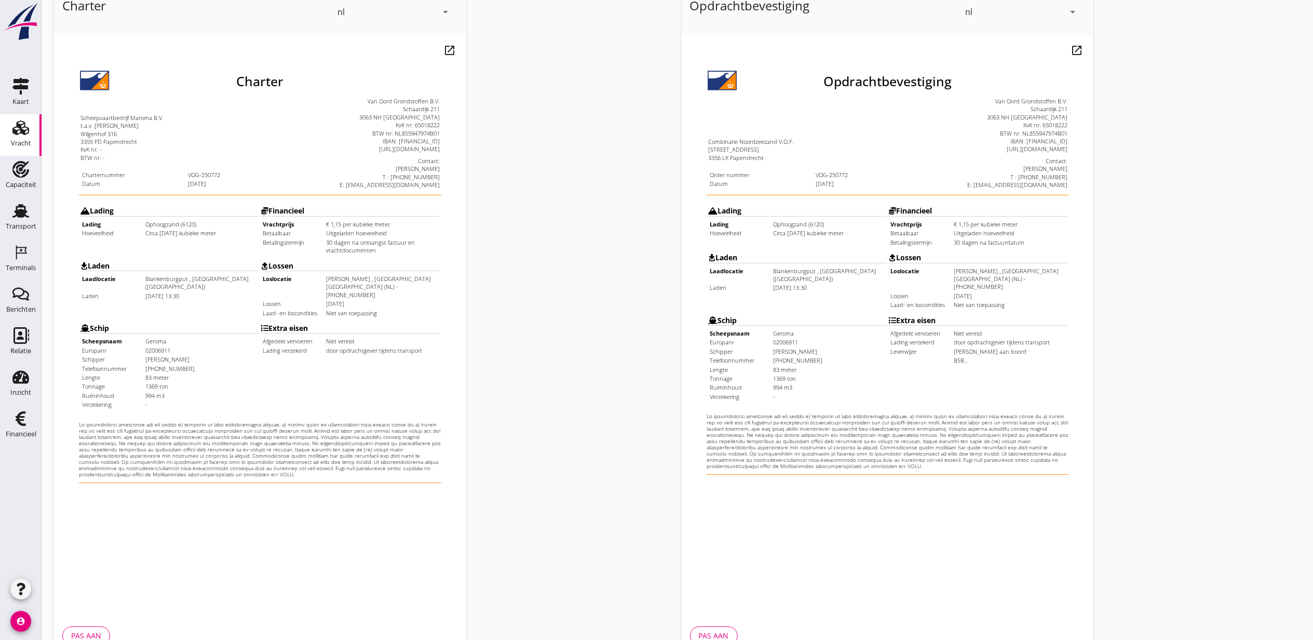
scroll to position [129, 0]
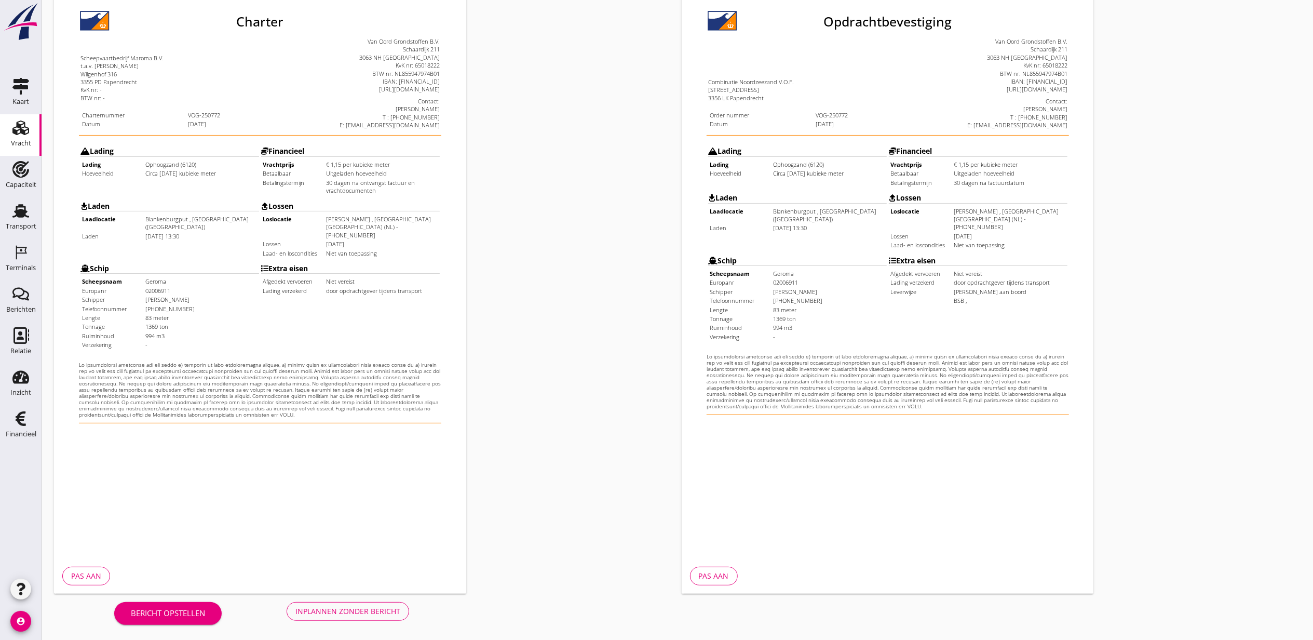
click at [404, 615] on button "Inplannen zonder bericht" at bounding box center [348, 611] width 123 height 19
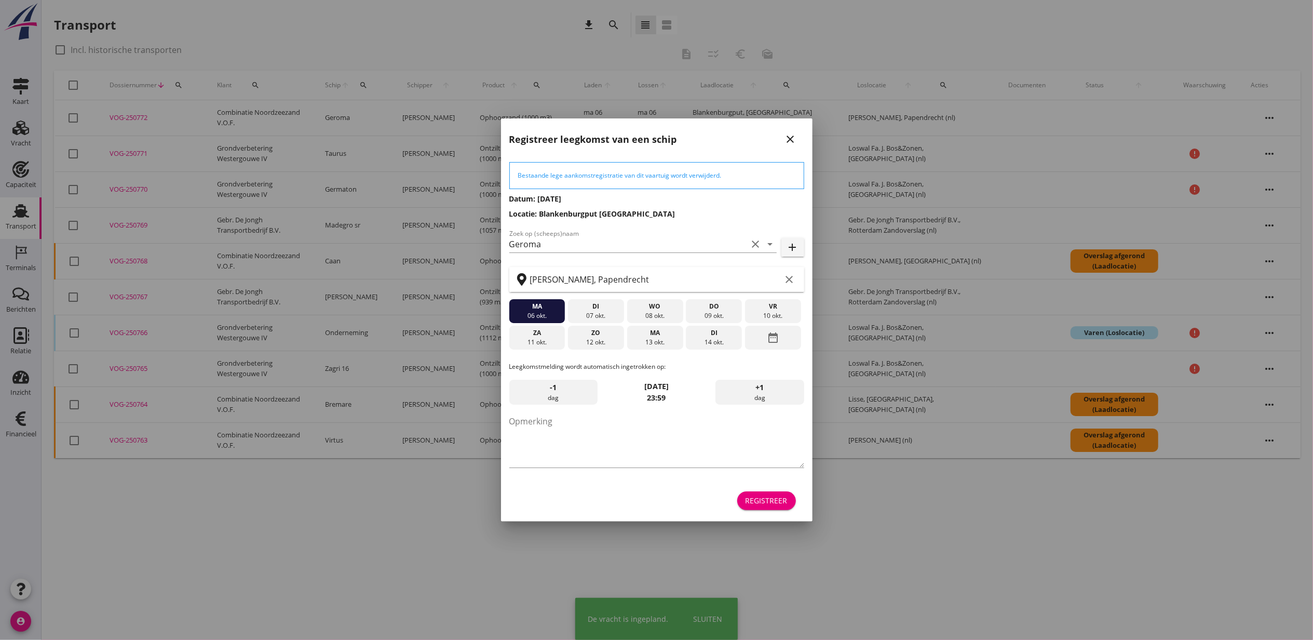
click at [752, 505] on div "Registreer" at bounding box center [767, 500] width 42 height 11
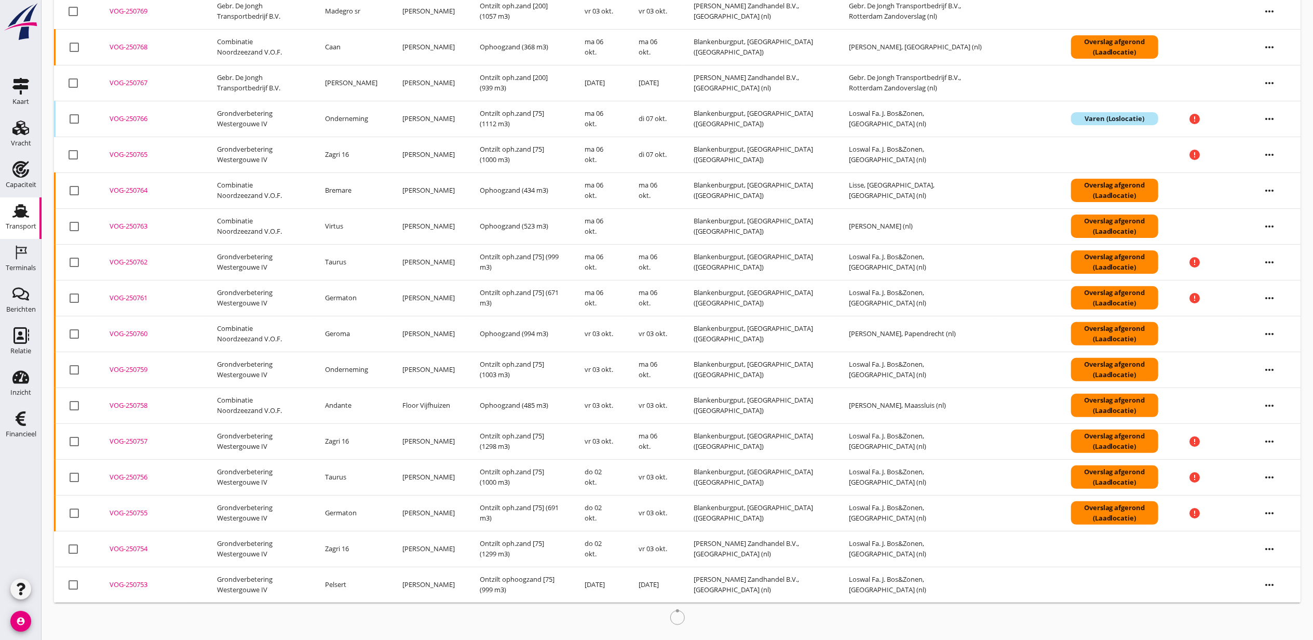
scroll to position [225, 0]
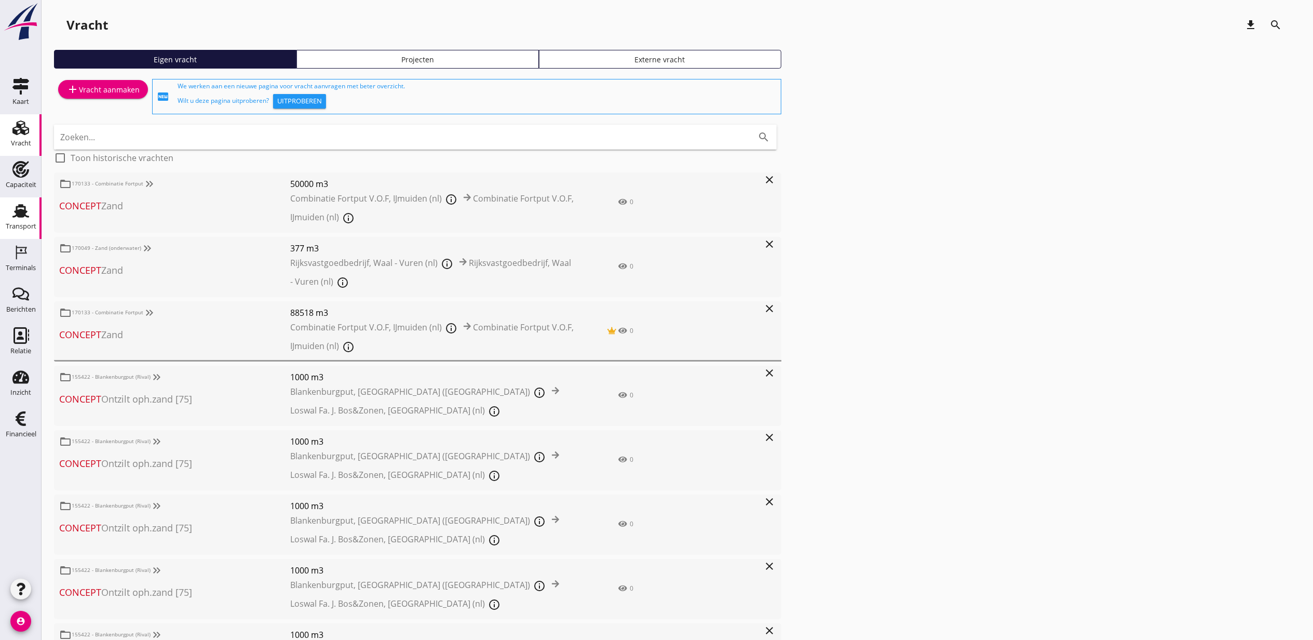
click at [27, 217] on icon "Transport" at bounding box center [20, 211] width 17 height 17
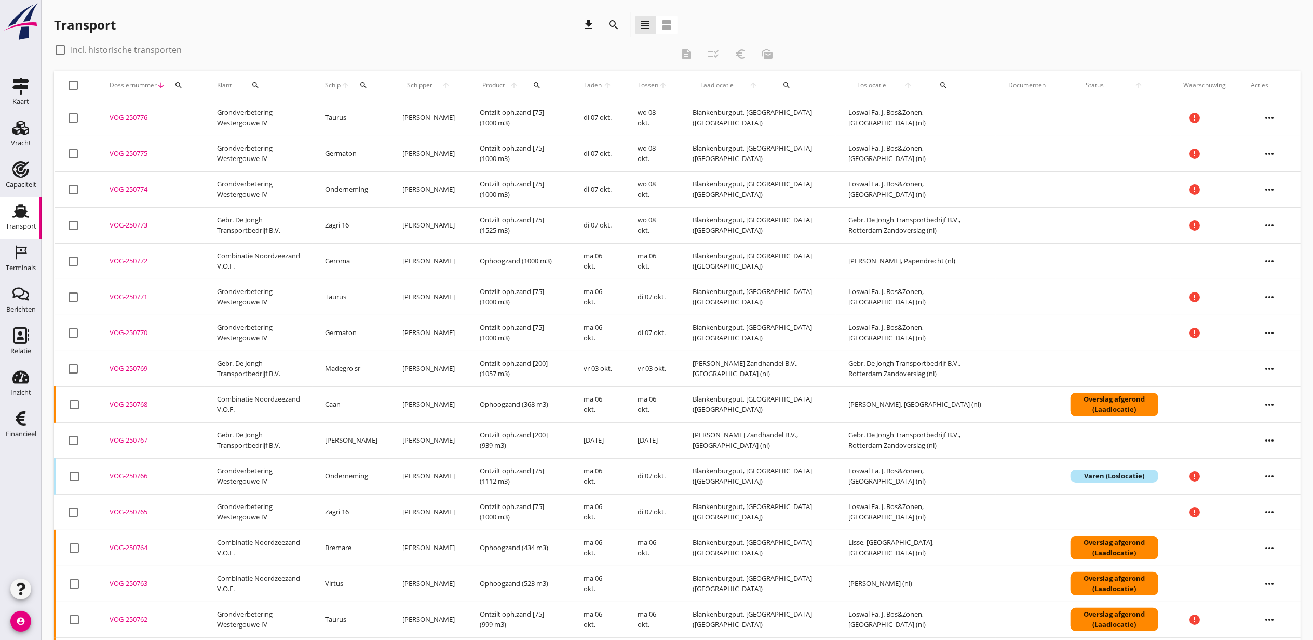
click at [610, 32] on button "search" at bounding box center [614, 25] width 19 height 19
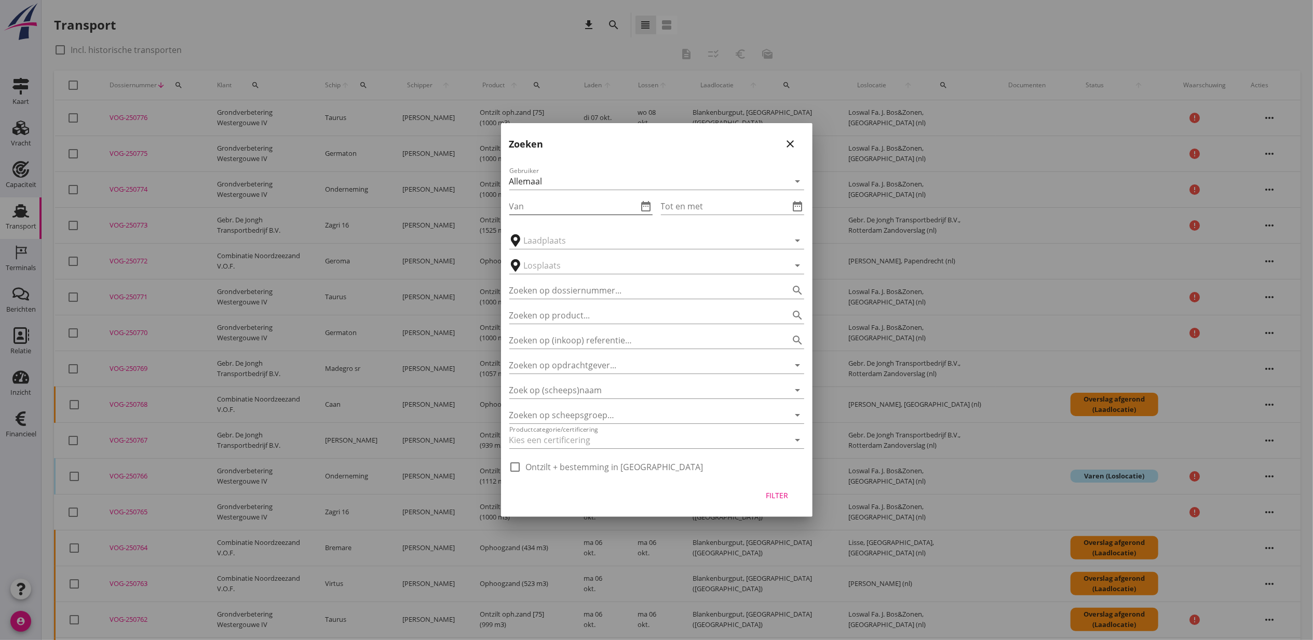
click at [644, 200] on icon "date_range" at bounding box center [646, 206] width 12 height 12
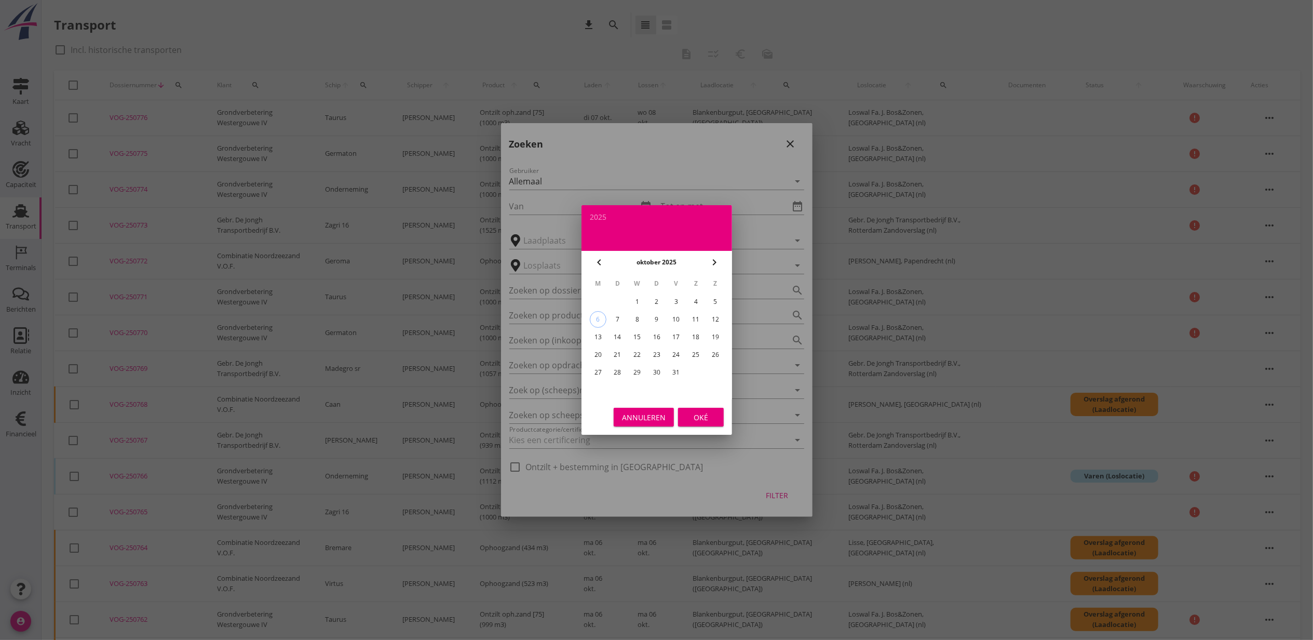
click at [596, 256] on icon "chevron_left" at bounding box center [599, 262] width 12 height 12
click at [696, 352] on div "27" at bounding box center [696, 354] width 17 height 17
type input "[DATE]"
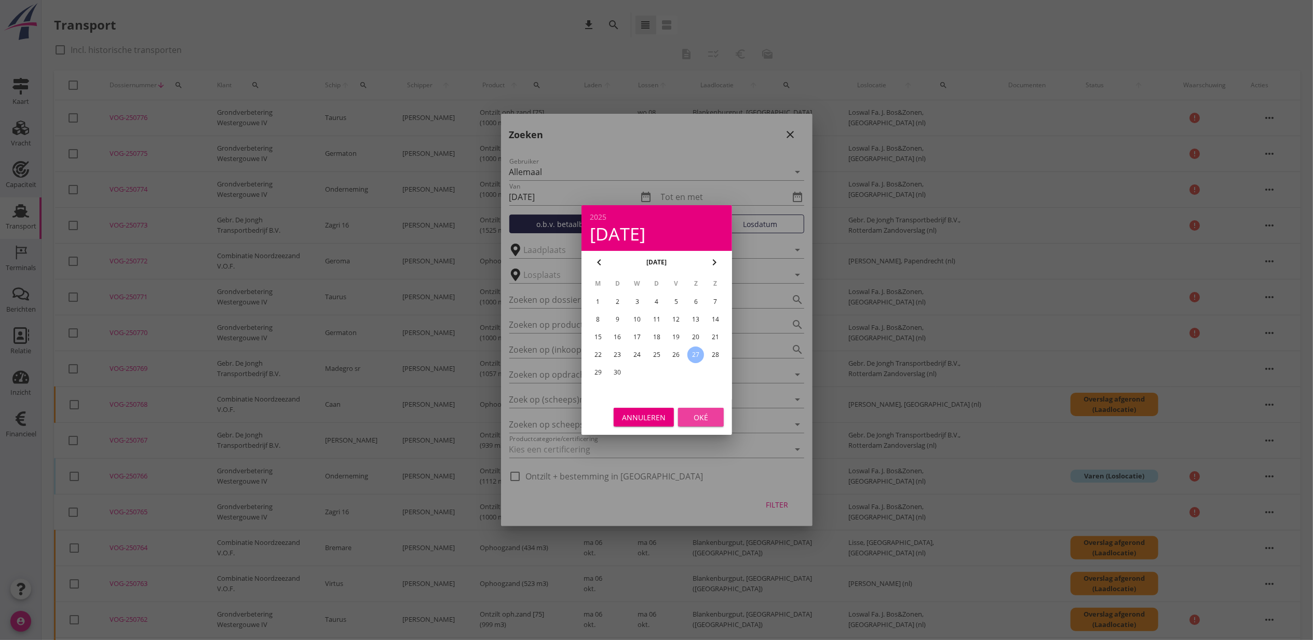
click at [709, 414] on div "Oké" at bounding box center [701, 417] width 29 height 11
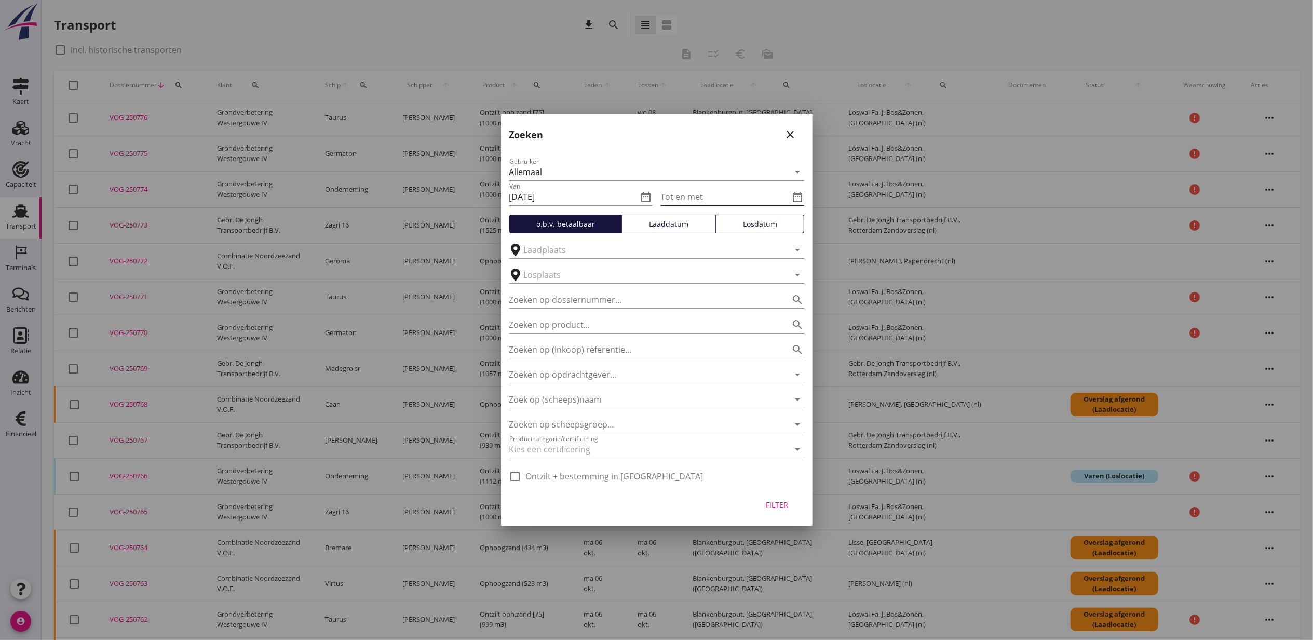
click at [797, 200] on icon "date_range" at bounding box center [798, 197] width 12 height 12
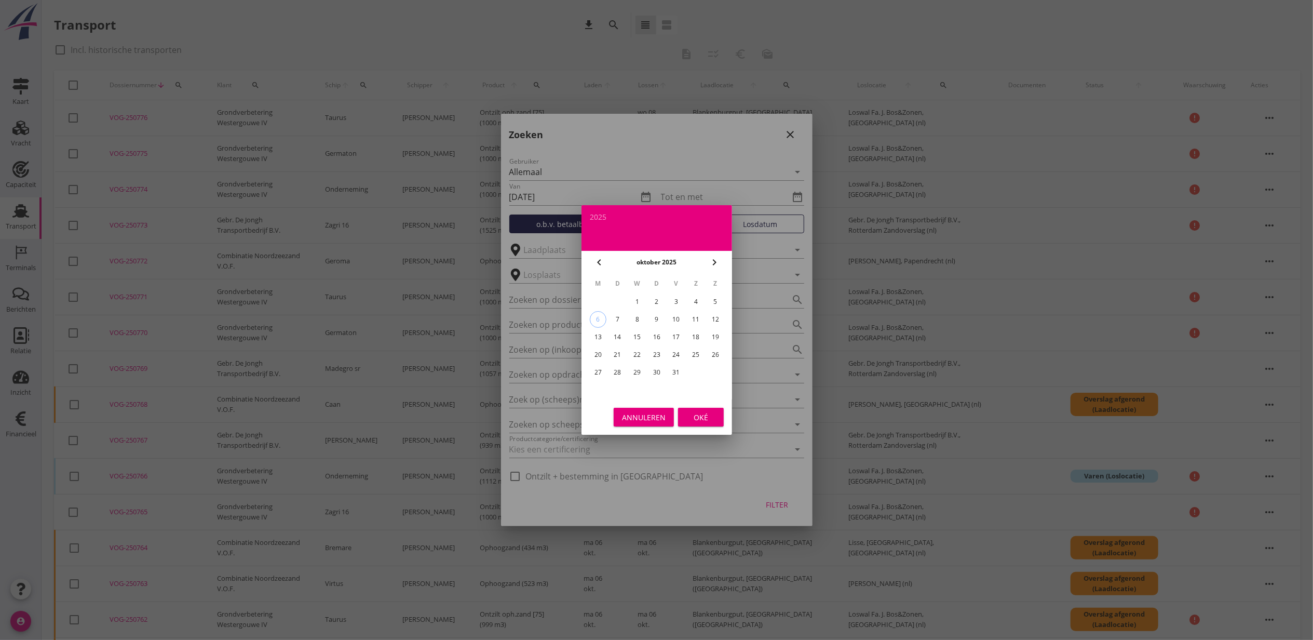
click at [716, 303] on div "5" at bounding box center [715, 301] width 17 height 17
type input "2025-10-05"
click at [702, 420] on div "Oké" at bounding box center [701, 417] width 29 height 11
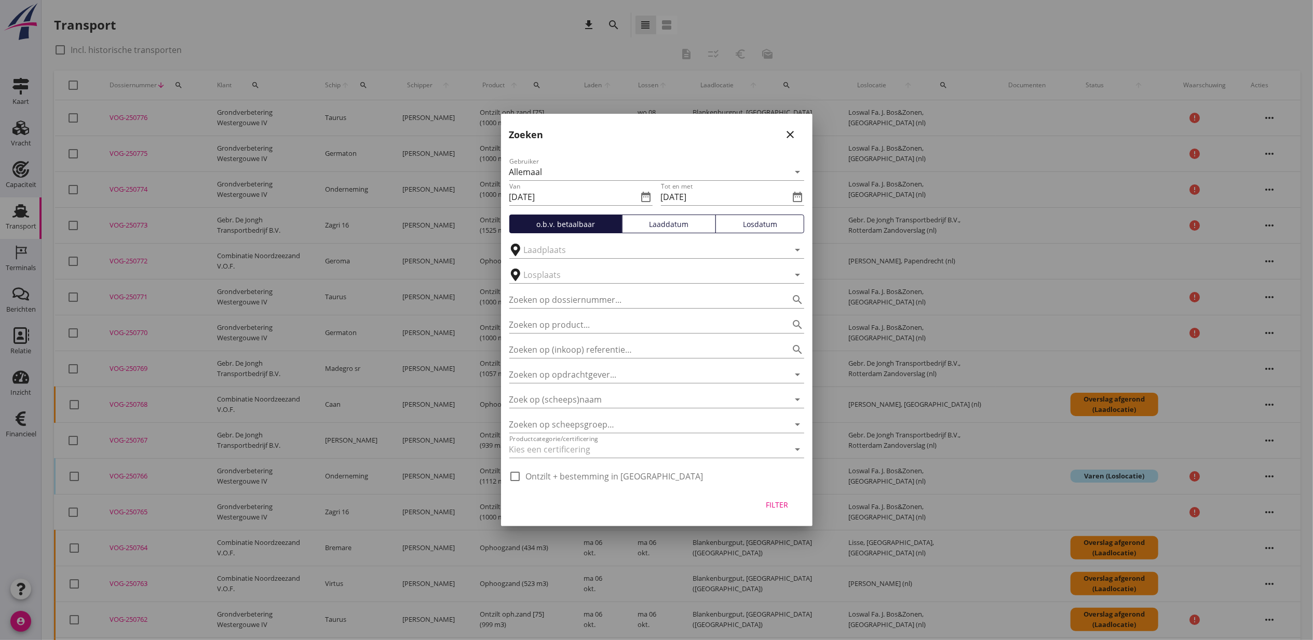
click at [680, 227] on div "Laaddatum" at bounding box center [669, 224] width 85 height 11
click at [767, 501] on div "Filter" at bounding box center [777, 504] width 29 height 11
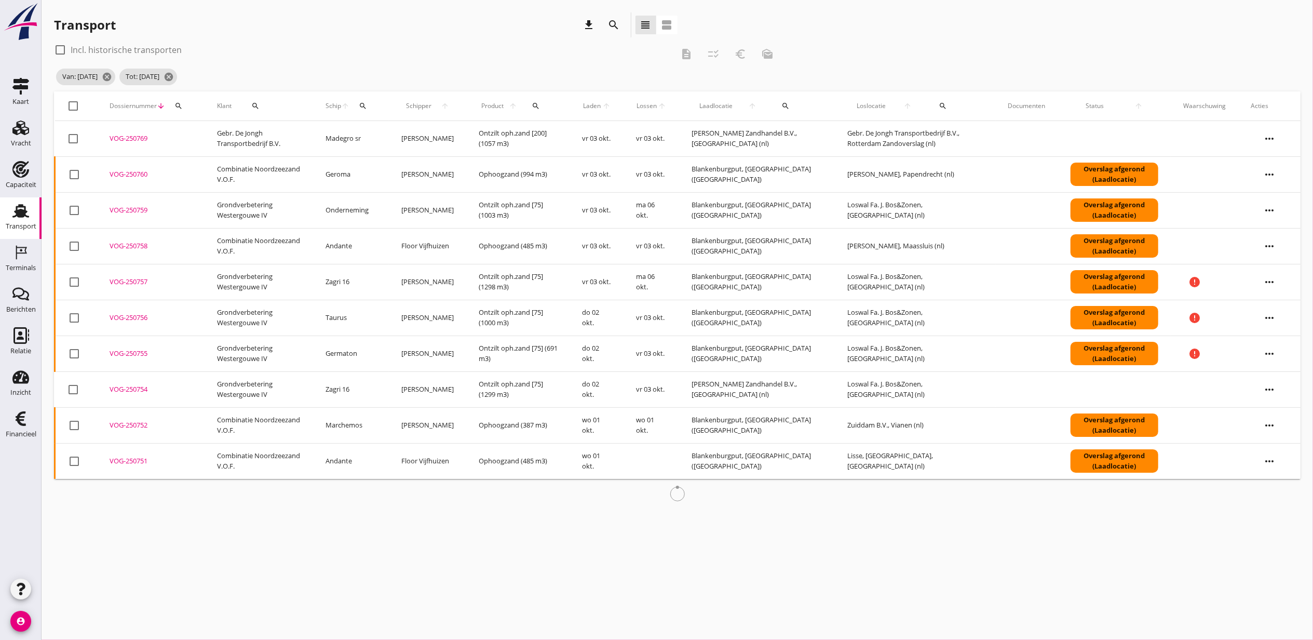
click at [607, 106] on div "Laden arrow_upward" at bounding box center [597, 105] width 29 height 9
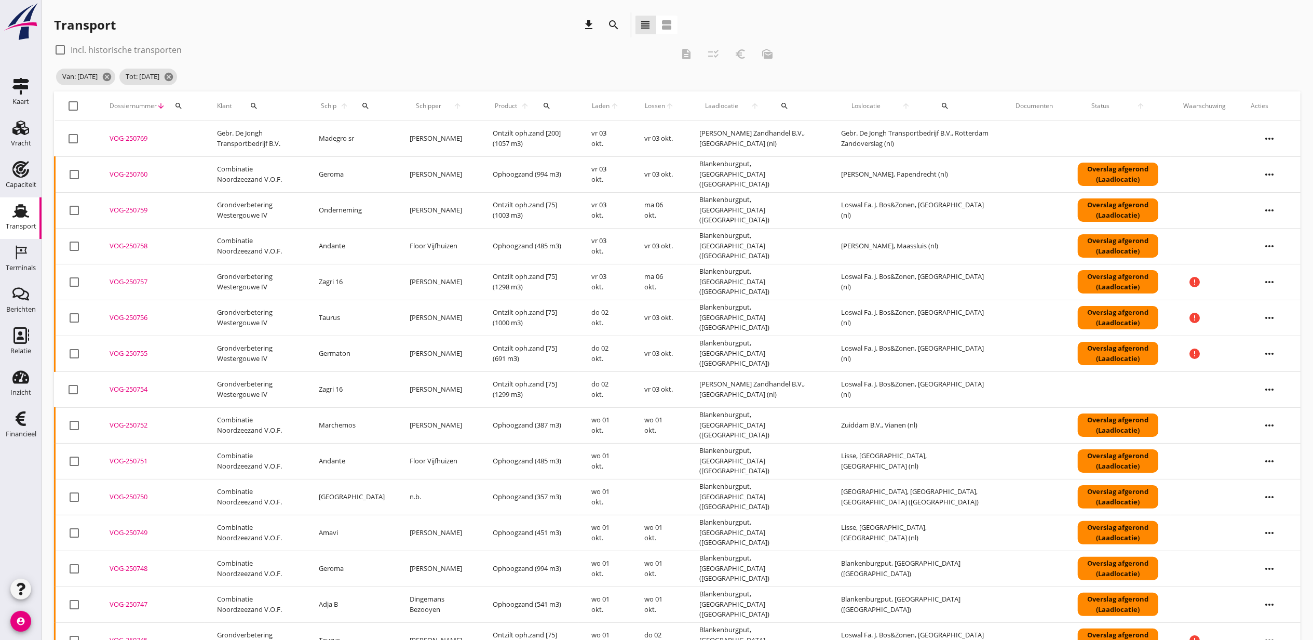
click at [606, 105] on span "Laden" at bounding box center [601, 105] width 19 height 9
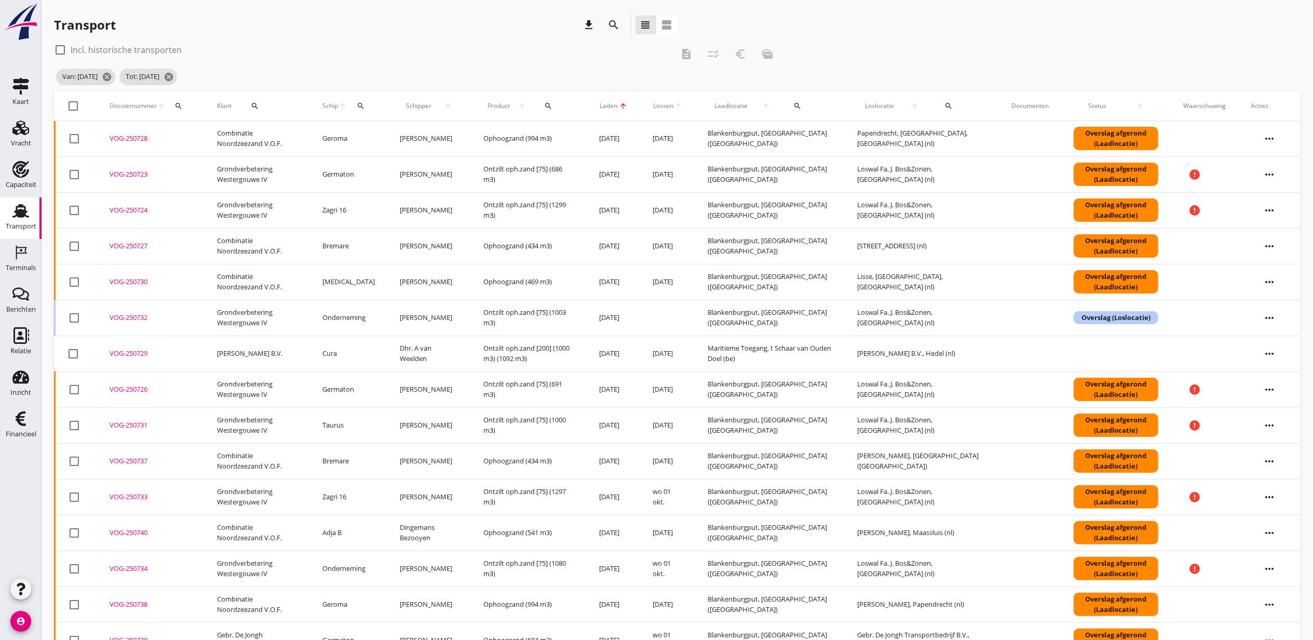
click at [135, 246] on div "VOG-250727" at bounding box center [151, 246] width 83 height 10
click at [131, 280] on div "VOG-250730" at bounding box center [151, 282] width 83 height 10
click at [131, 137] on div "VOG-250728" at bounding box center [151, 138] width 83 height 10
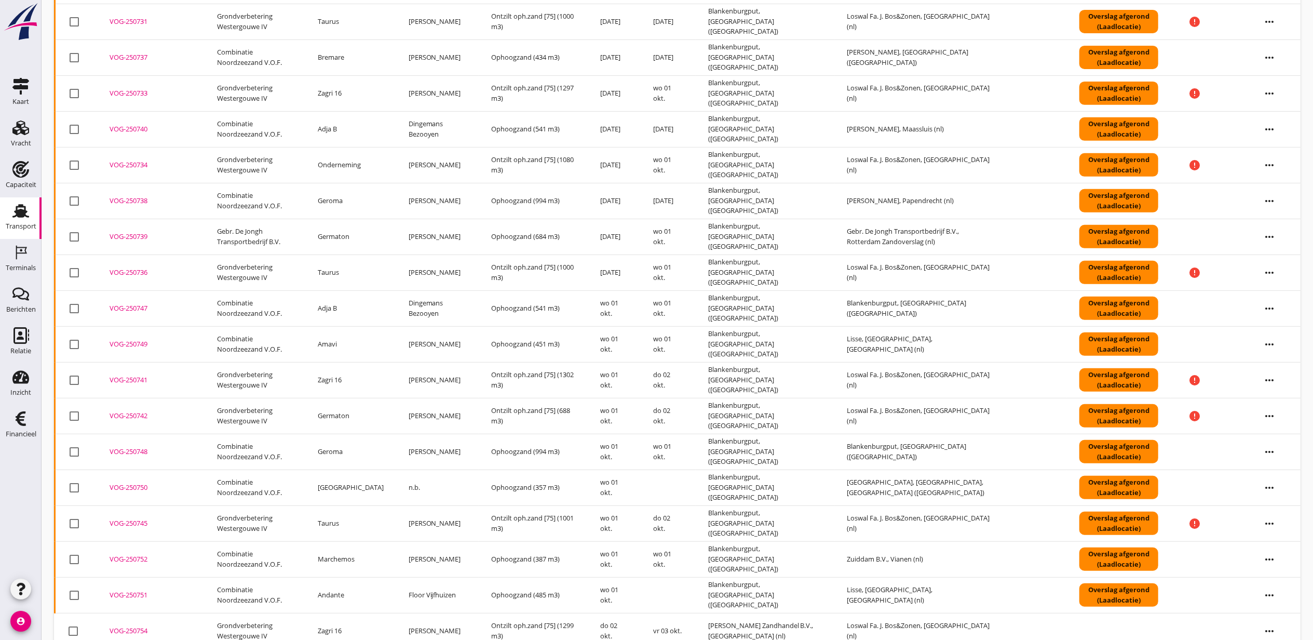
scroll to position [385, 0]
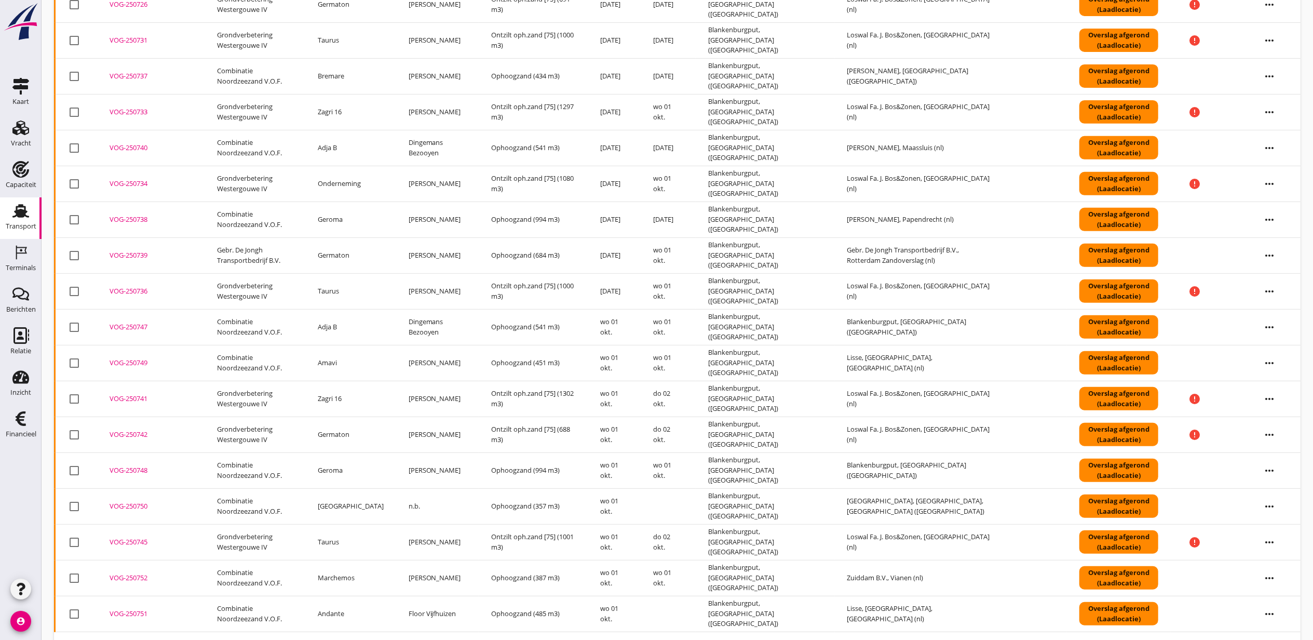
click at [136, 77] on div "VOG-250737" at bounding box center [151, 76] width 83 height 10
click at [138, 150] on div "VOG-250740" at bounding box center [151, 148] width 83 height 10
click at [138, 220] on div "VOG-250738" at bounding box center [151, 219] width 83 height 10
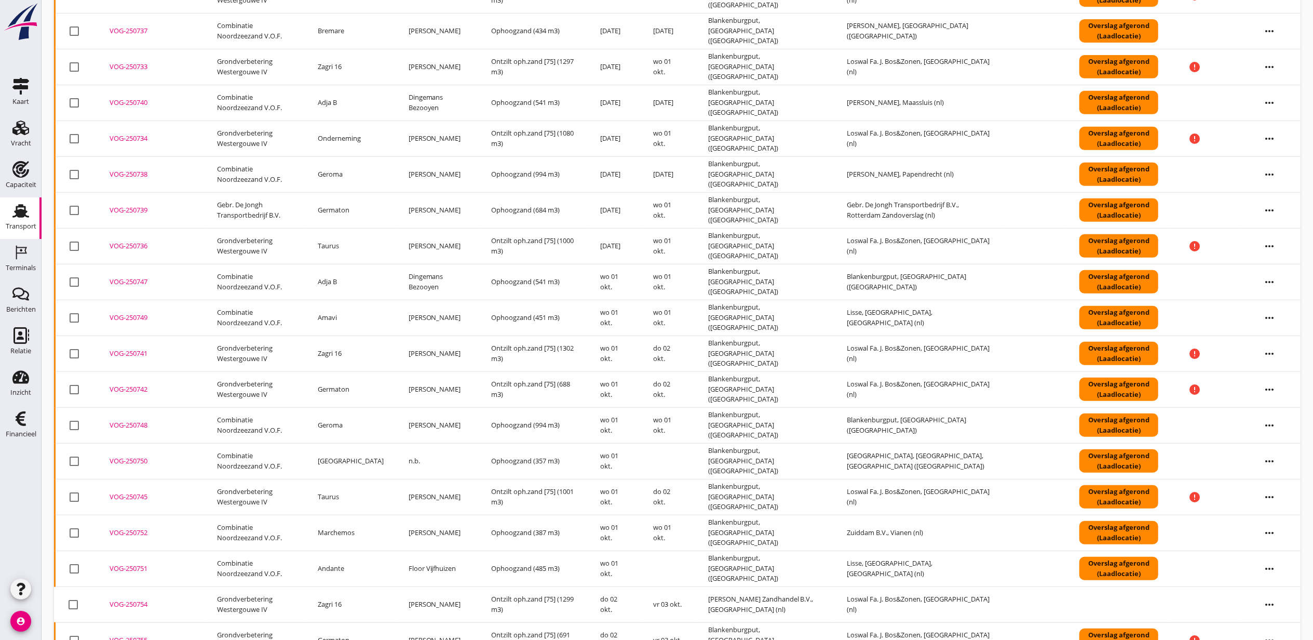
scroll to position [454, 0]
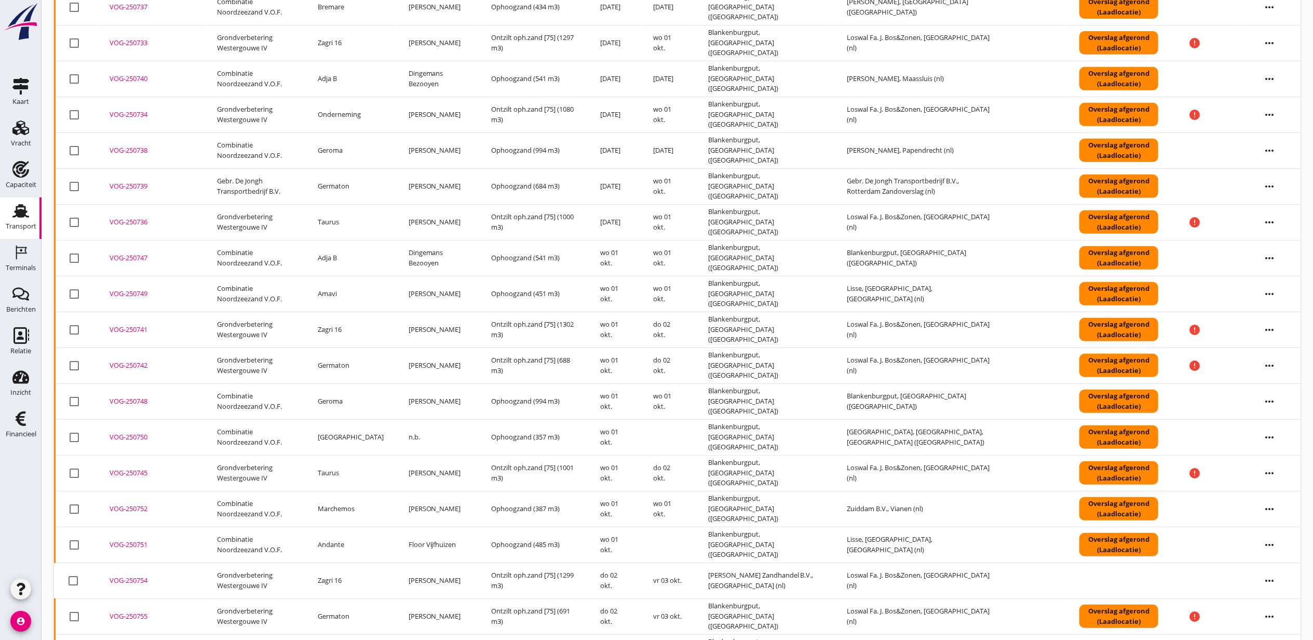
click at [125, 79] on div "VOG-250740" at bounding box center [151, 79] width 83 height 10
click at [140, 293] on div "VOG-250749" at bounding box center [151, 294] width 83 height 10
click at [1274, 549] on icon "more_horiz" at bounding box center [1269, 544] width 29 height 29
click at [1278, 545] on div "Vracht aanpassen" at bounding box center [1263, 543] width 74 height 12
click at [138, 550] on div "VOG-250751" at bounding box center [151, 545] width 83 height 10
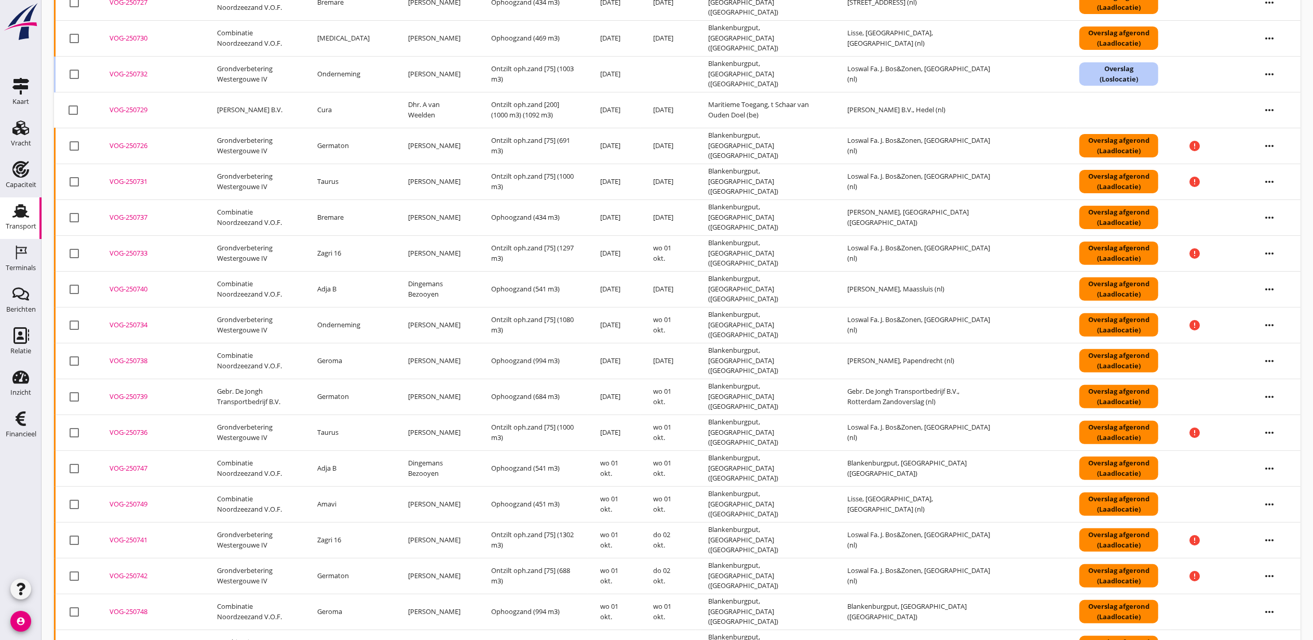
scroll to position [0, 0]
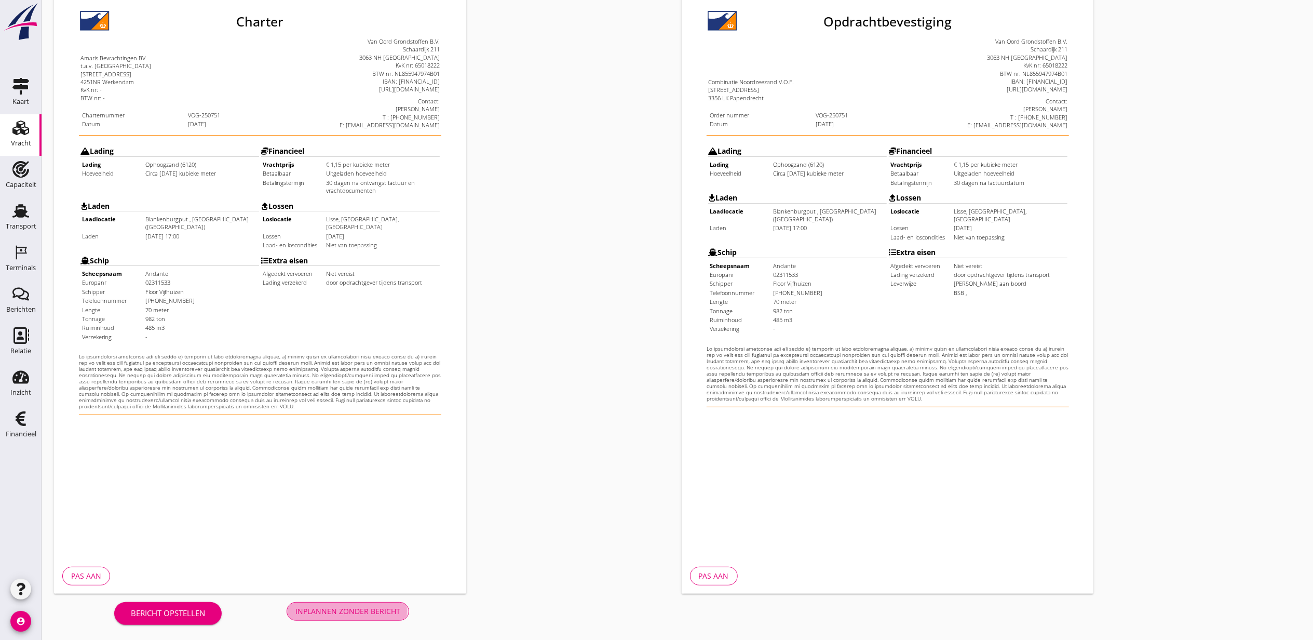
click at [386, 616] on button "Inplannen zonder bericht" at bounding box center [348, 611] width 123 height 19
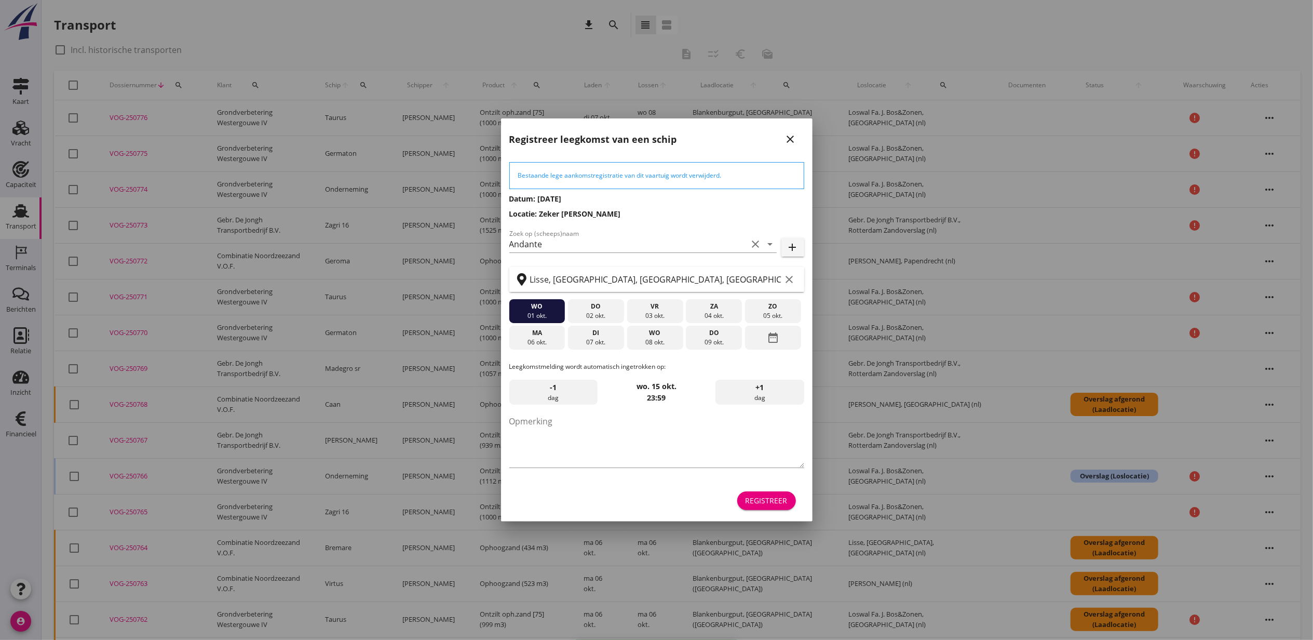
click at [780, 505] on div "Registreer" at bounding box center [767, 500] width 42 height 11
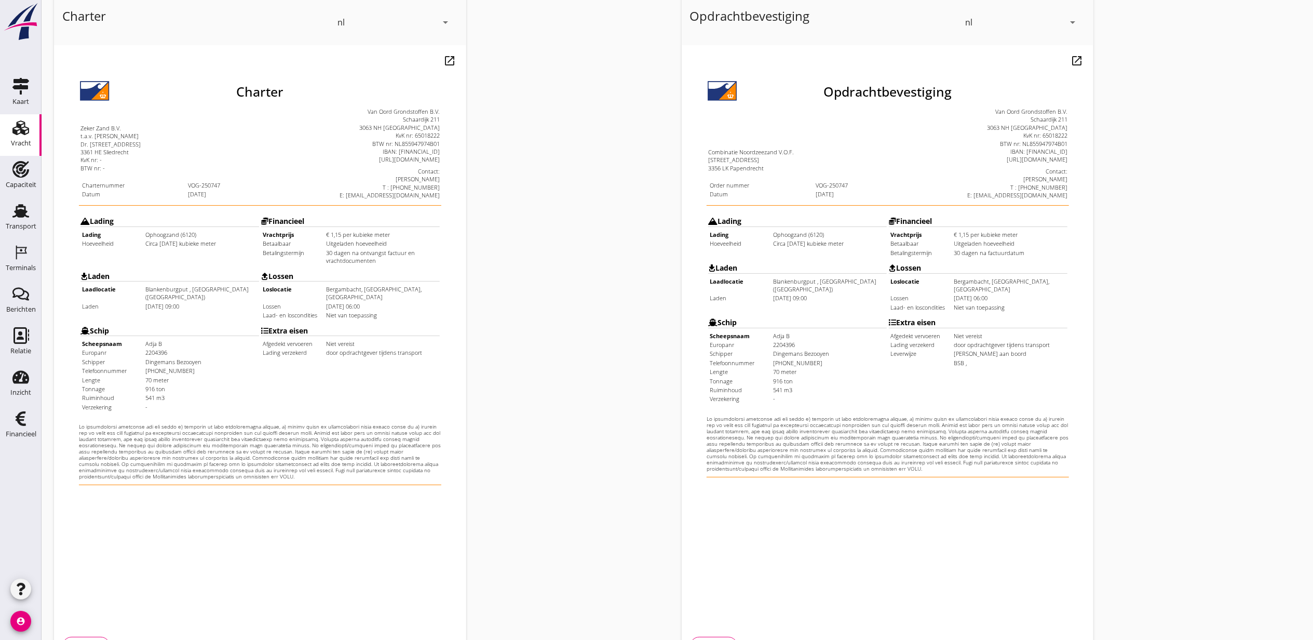
scroll to position [129, 0]
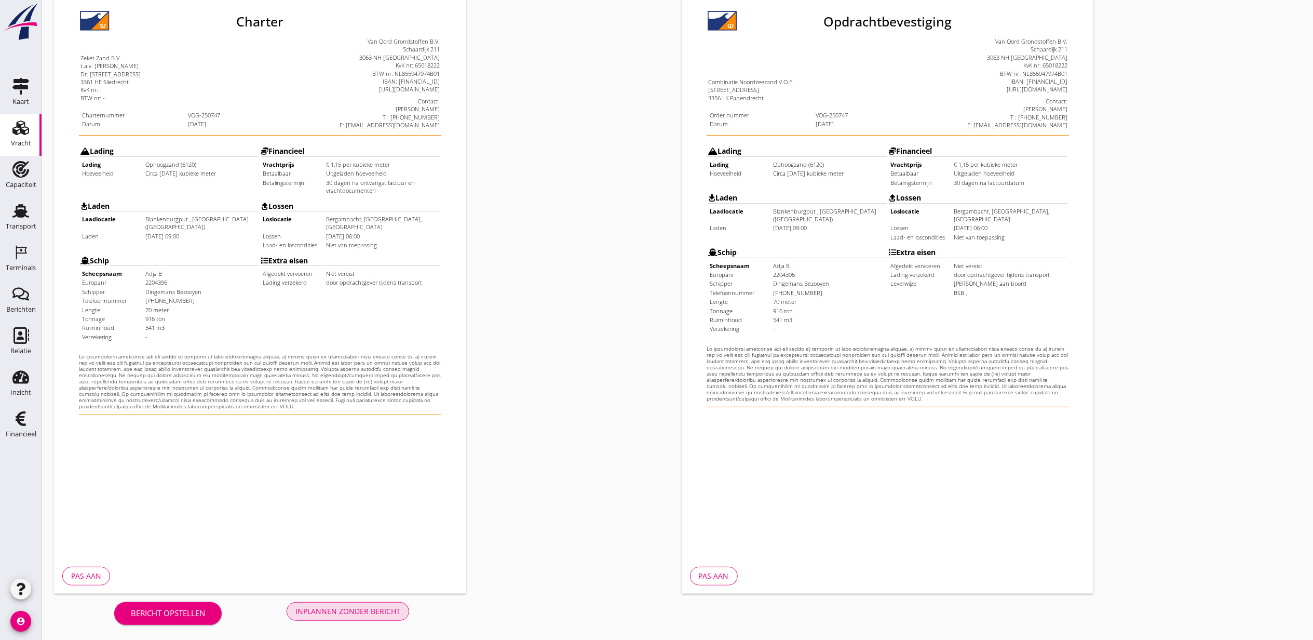
click at [393, 607] on div "Inplannen zonder bericht" at bounding box center [348, 611] width 105 height 11
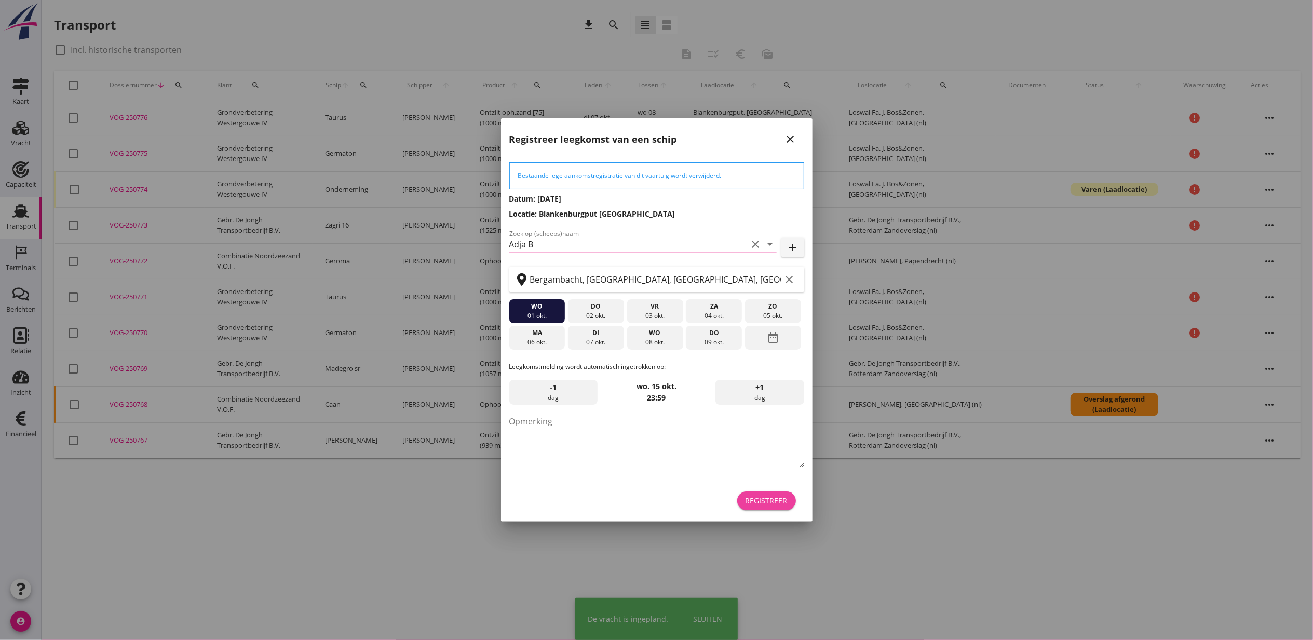
click at [788, 501] on button "Registreer" at bounding box center [766, 500] width 59 height 19
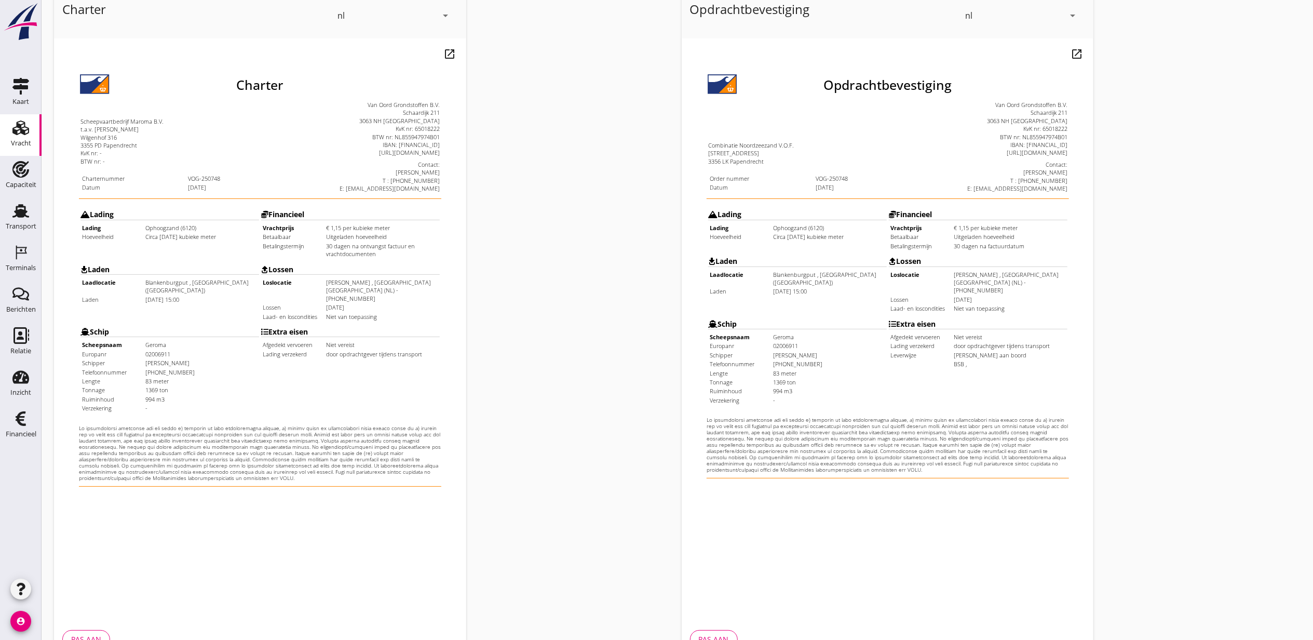
scroll to position [129, 0]
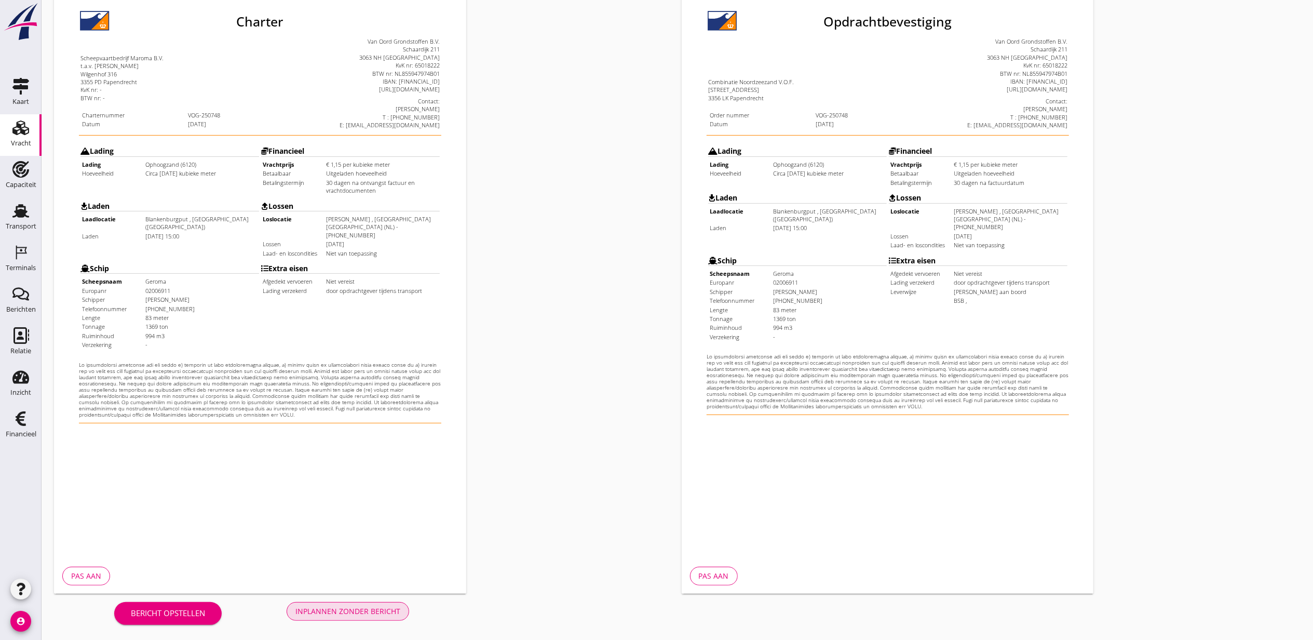
click at [378, 603] on button "Inplannen zonder bericht" at bounding box center [348, 611] width 123 height 19
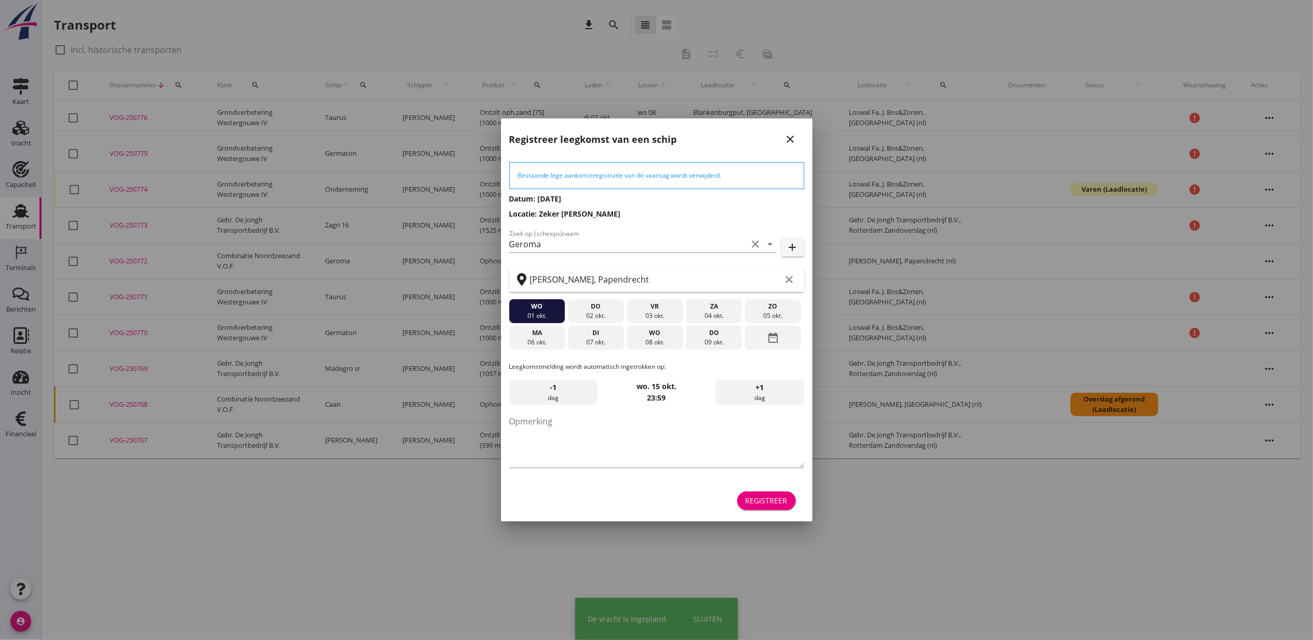
click at [765, 507] on button "Registreer" at bounding box center [766, 500] width 59 height 19
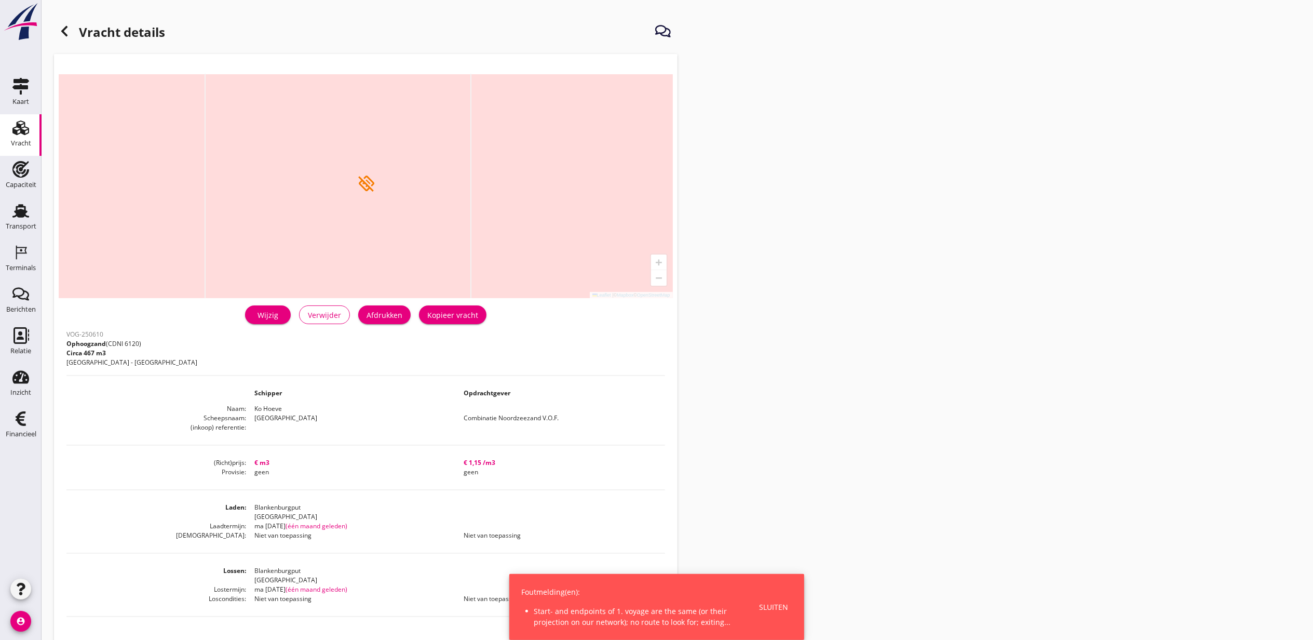
click at [267, 320] on link "Wijzig" at bounding box center [268, 314] width 46 height 19
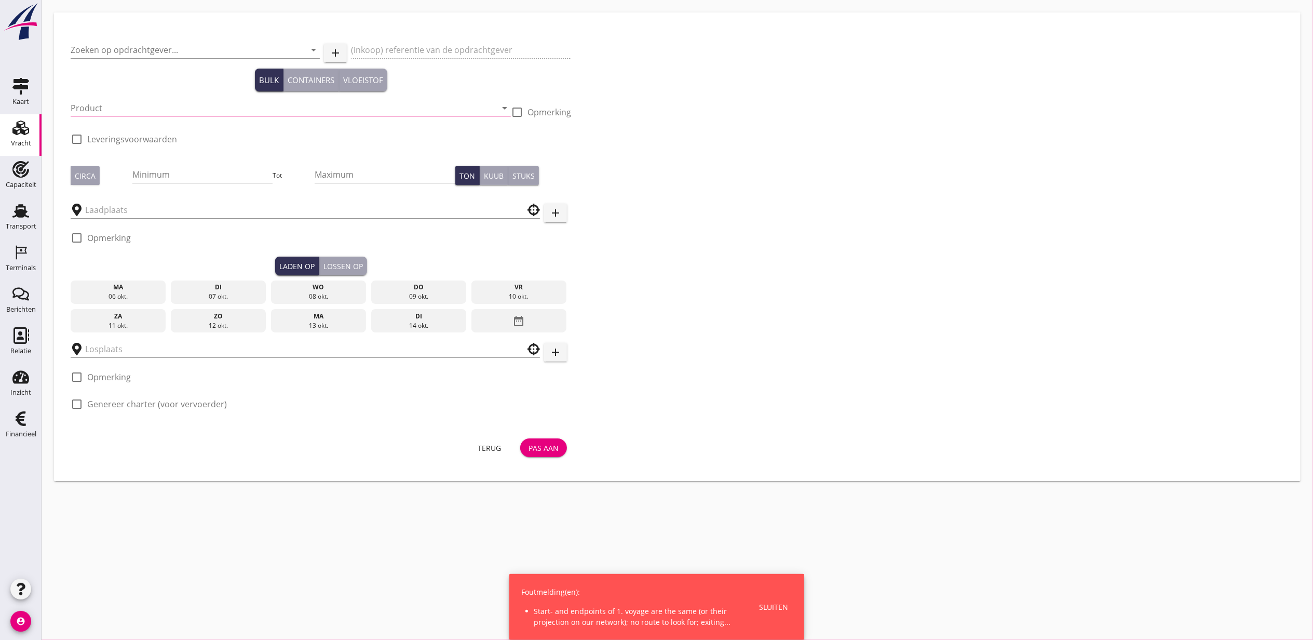
type input "Combinatie Noordzeezand V.O.F."
type input "Ophoogzand (6120)"
type input "467"
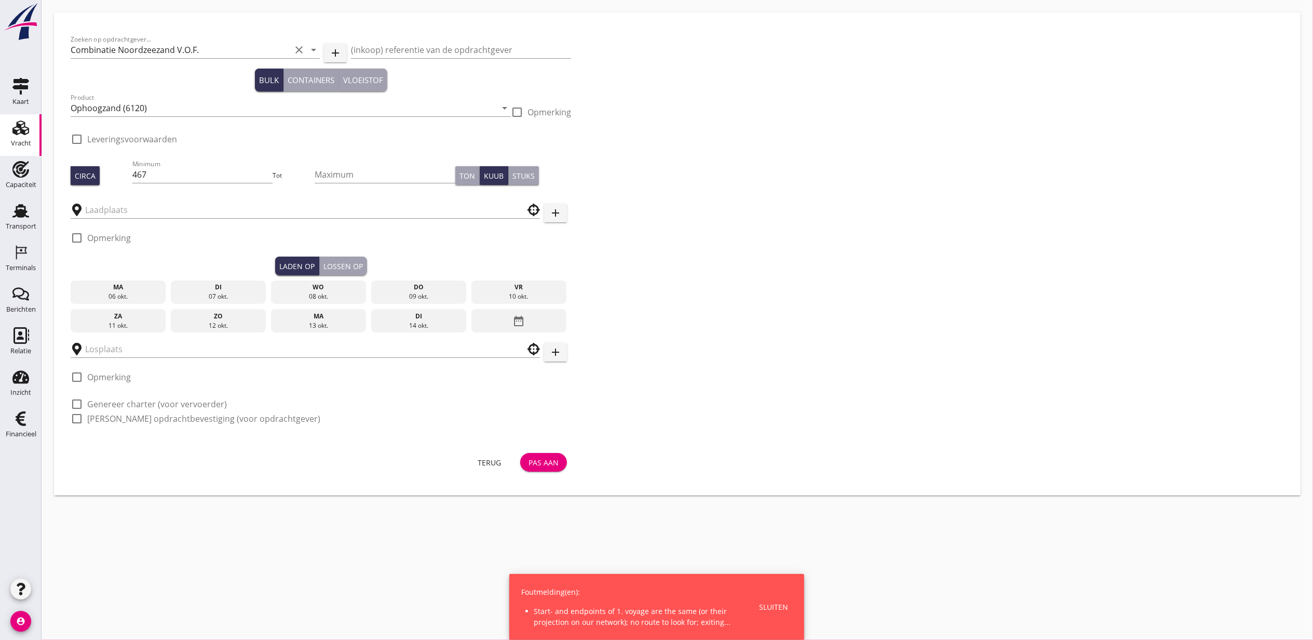
type input "Blankenburgput"
checkbox input "true"
type input "Blankenburgput"
checkbox input "true"
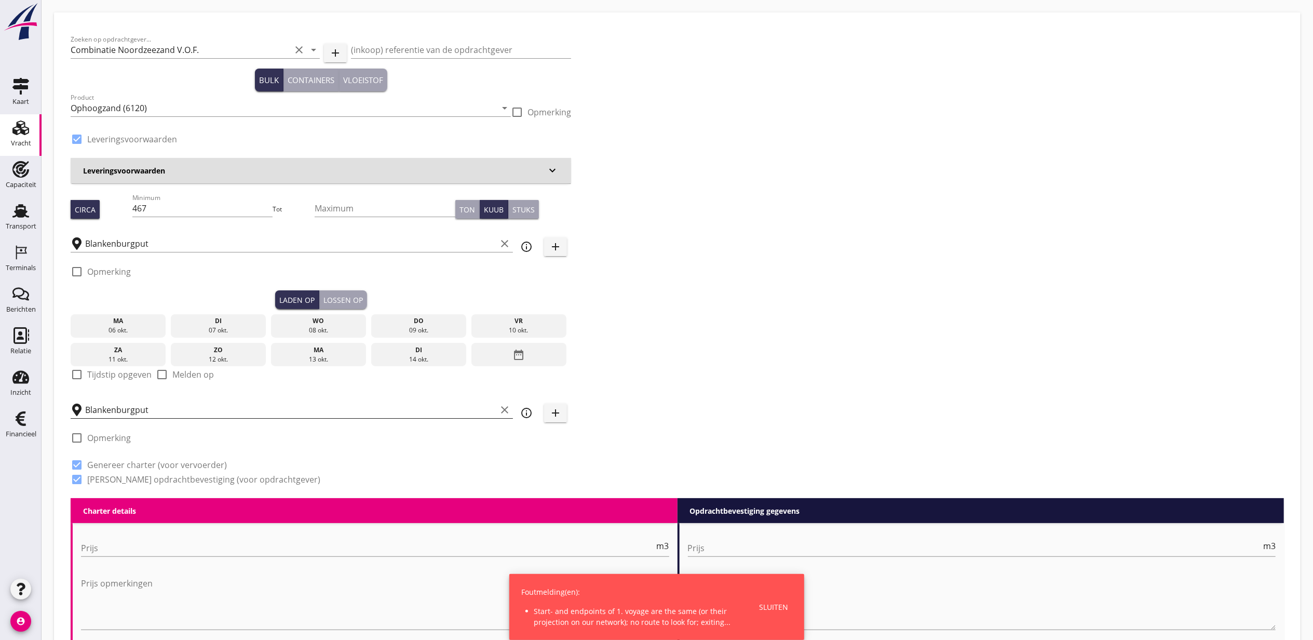
type input "0"
radio input "false"
type input "1.15"
radio input "false"
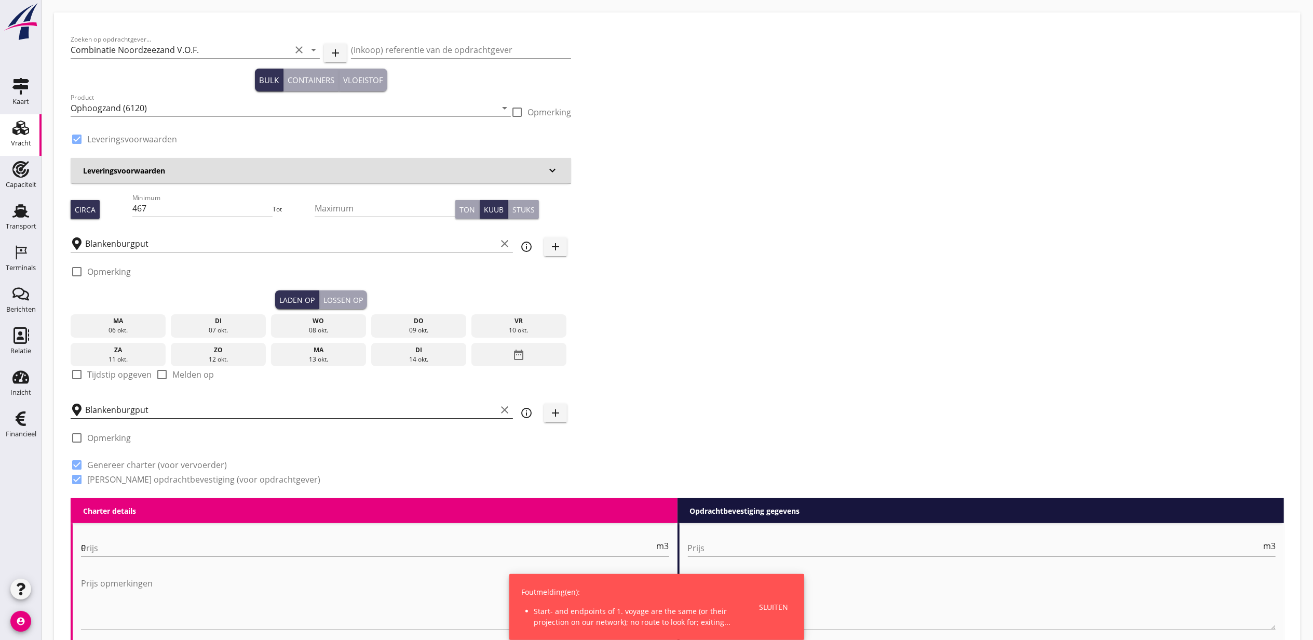
radio input "false"
click at [203, 412] on input "Blankenburgput" at bounding box center [290, 409] width 411 height 17
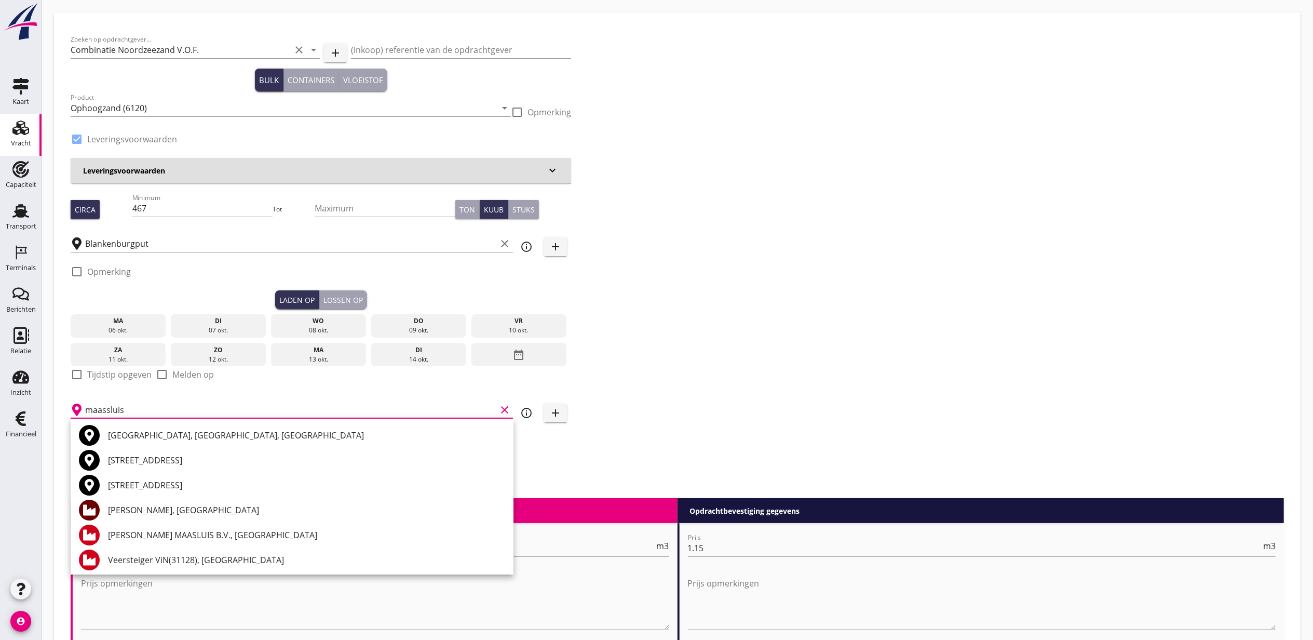
click at [208, 512] on div "[PERSON_NAME], [GEOGRAPHIC_DATA]" at bounding box center [306, 510] width 397 height 12
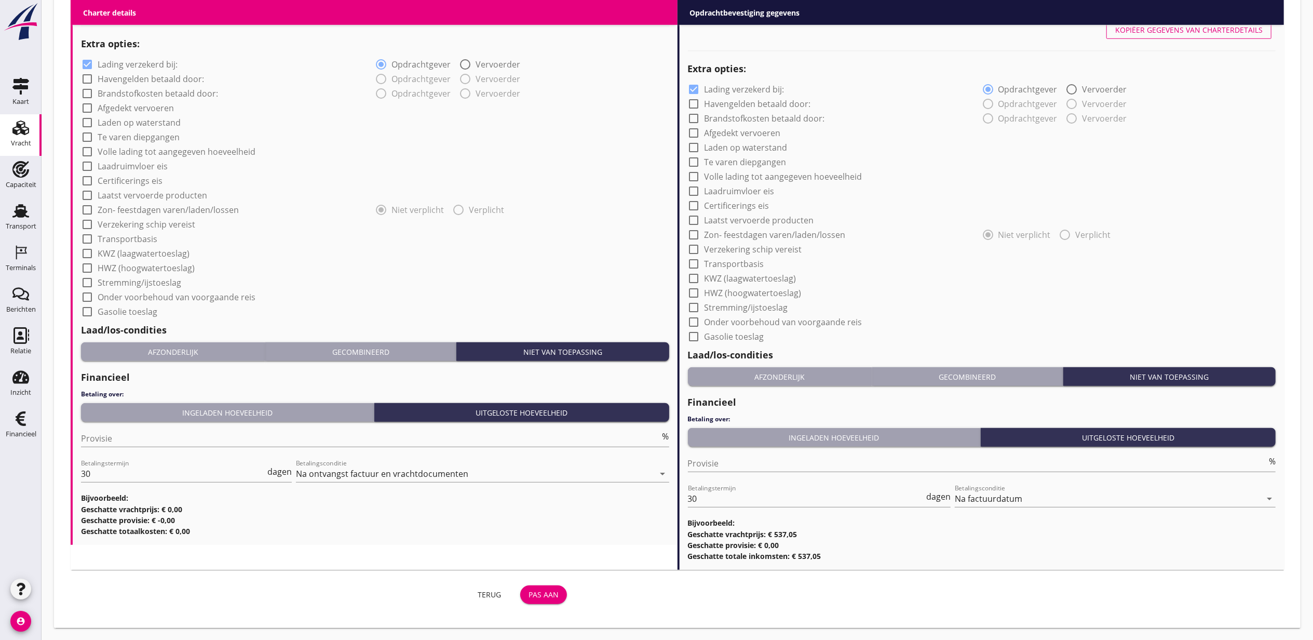
type input "[PERSON_NAME], [GEOGRAPHIC_DATA]"
click at [548, 588] on button "Pas aan" at bounding box center [543, 594] width 47 height 19
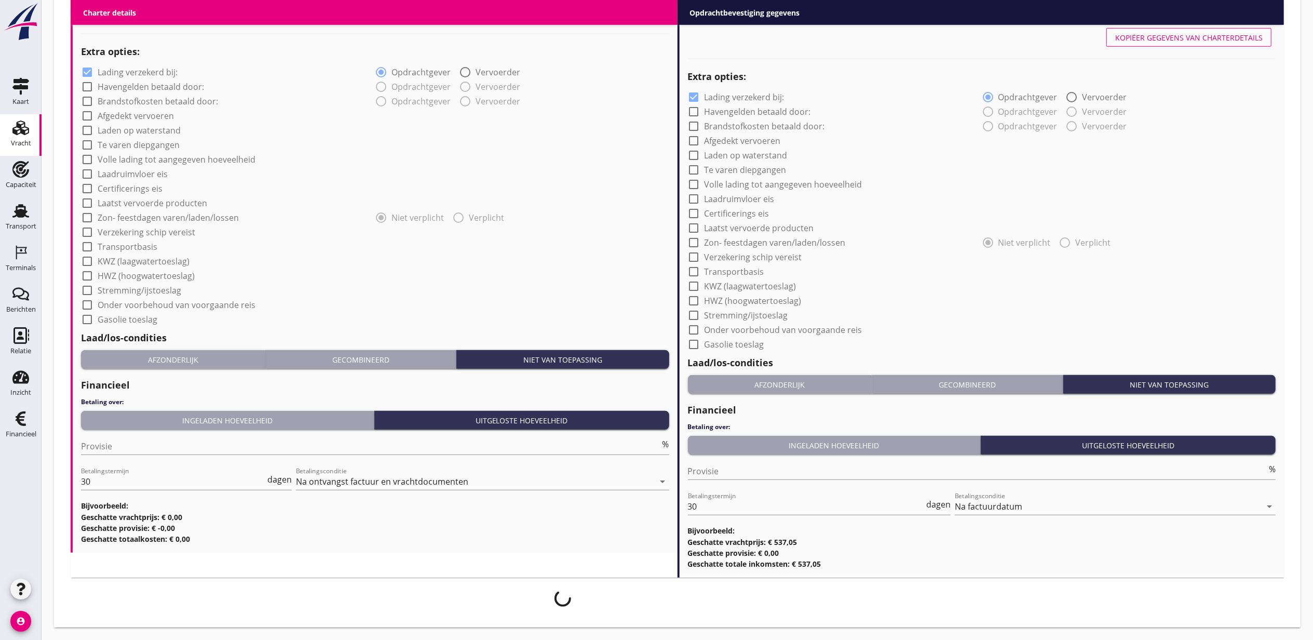
scroll to position [724, 0]
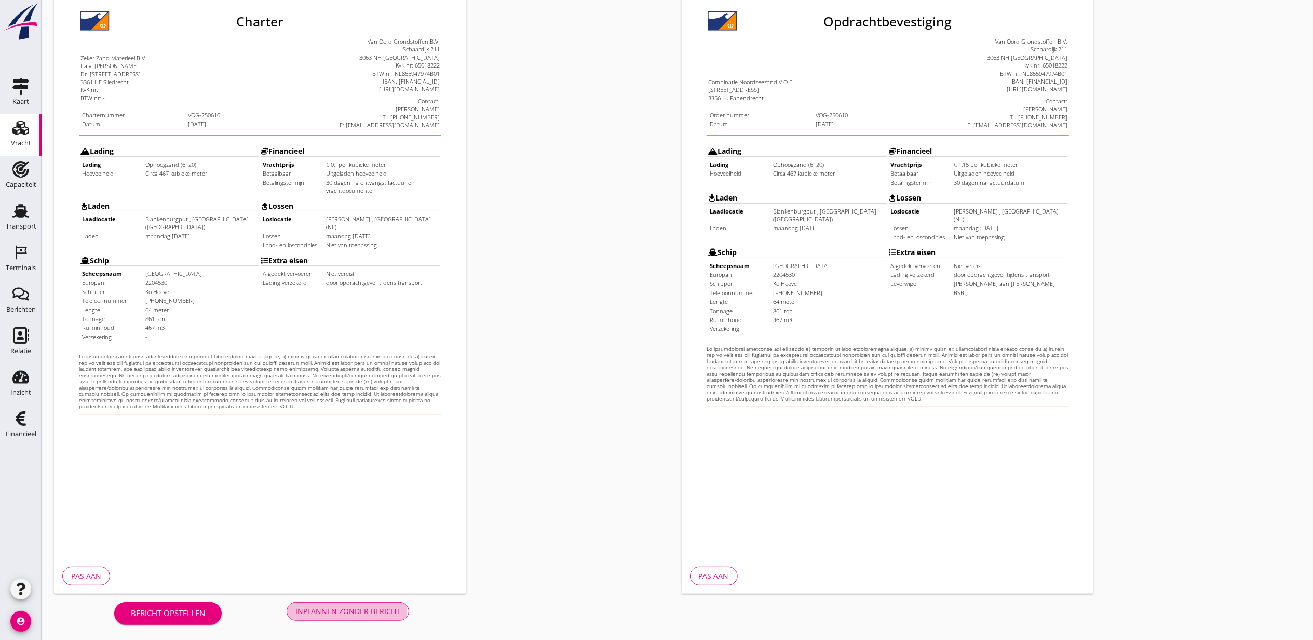
click at [406, 609] on button "Inplannen zonder bericht" at bounding box center [348, 611] width 123 height 19
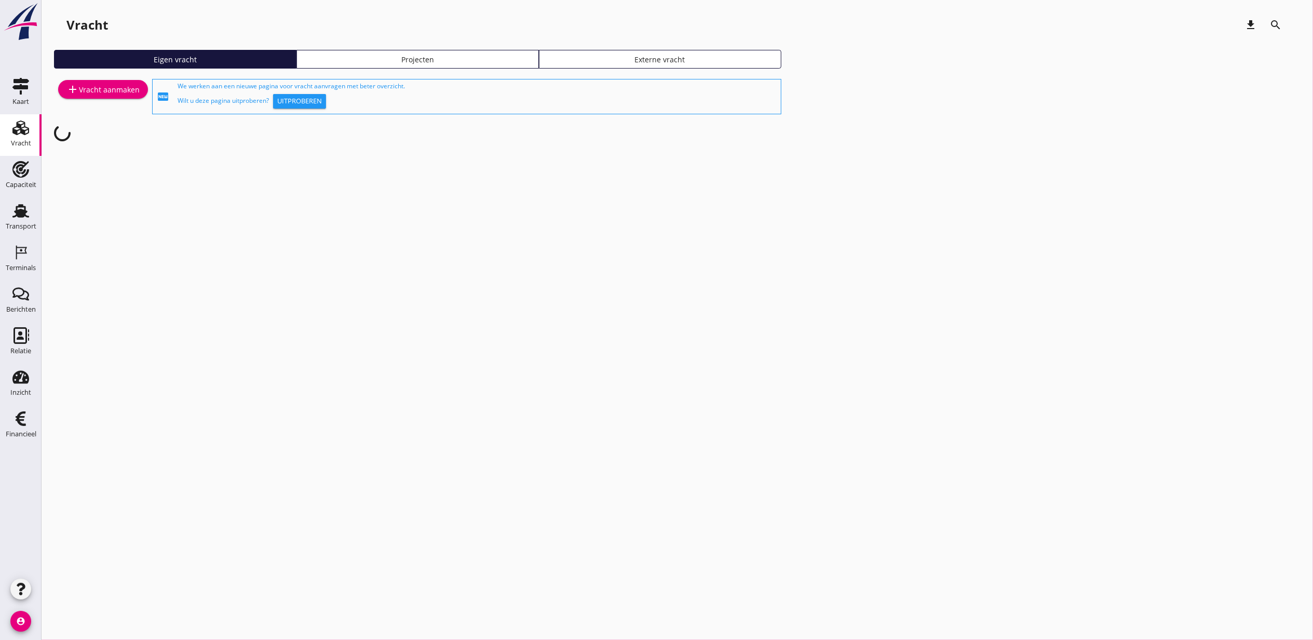
click at [419, 67] on link "Projecten" at bounding box center [418, 59] width 243 height 19
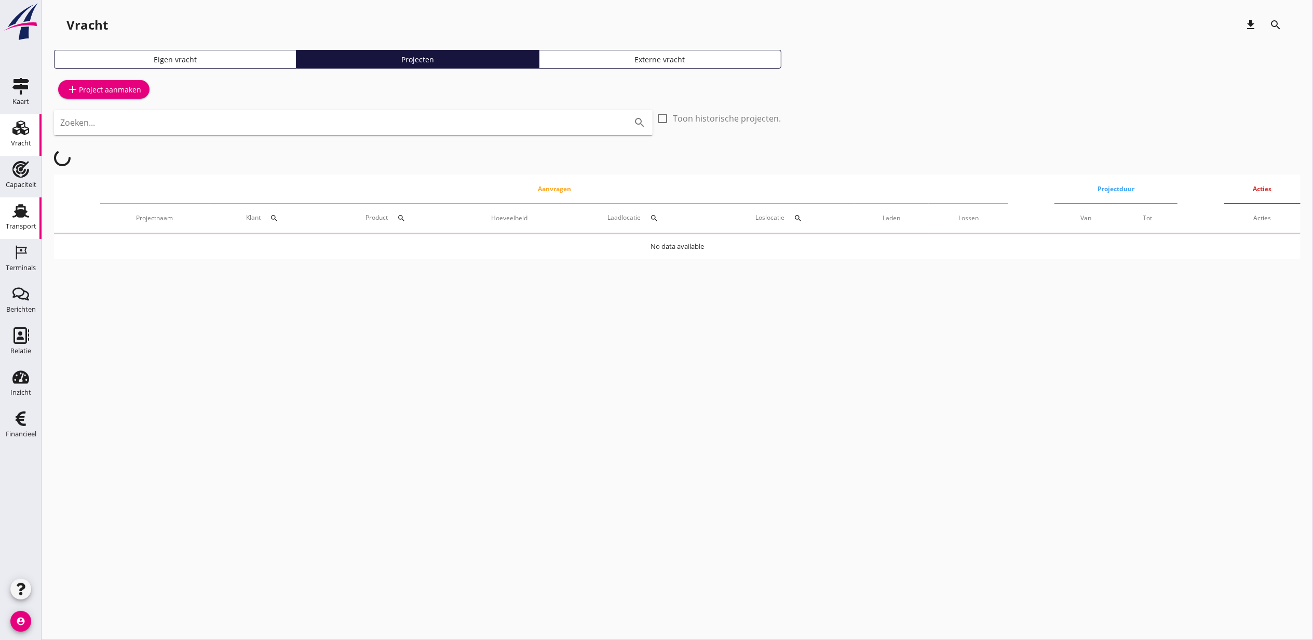
click at [11, 219] on div "Transport" at bounding box center [21, 226] width 31 height 15
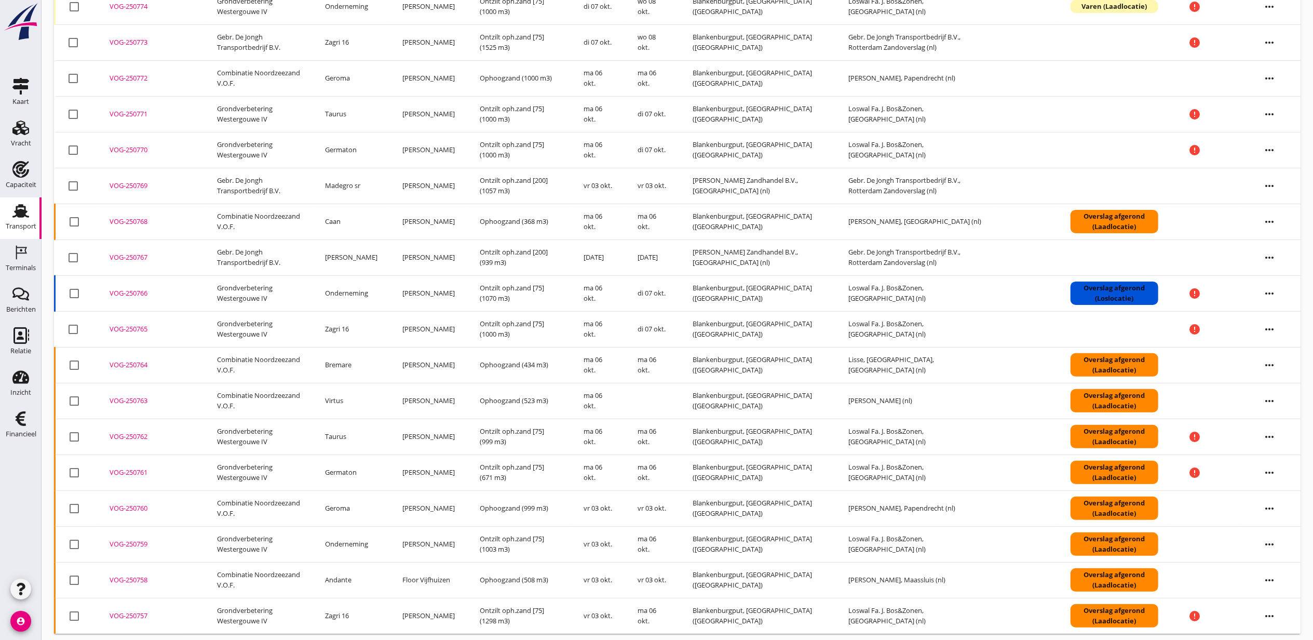
scroll to position [208, 0]
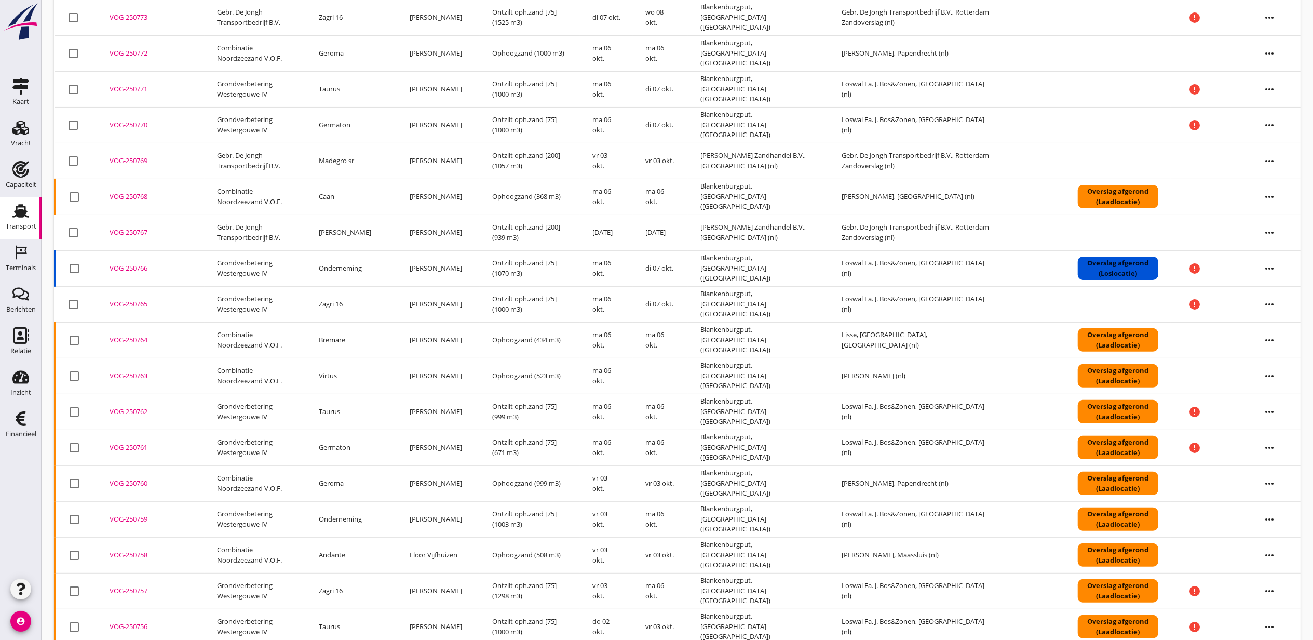
click at [133, 524] on div "VOG-250759" at bounding box center [151, 519] width 83 height 10
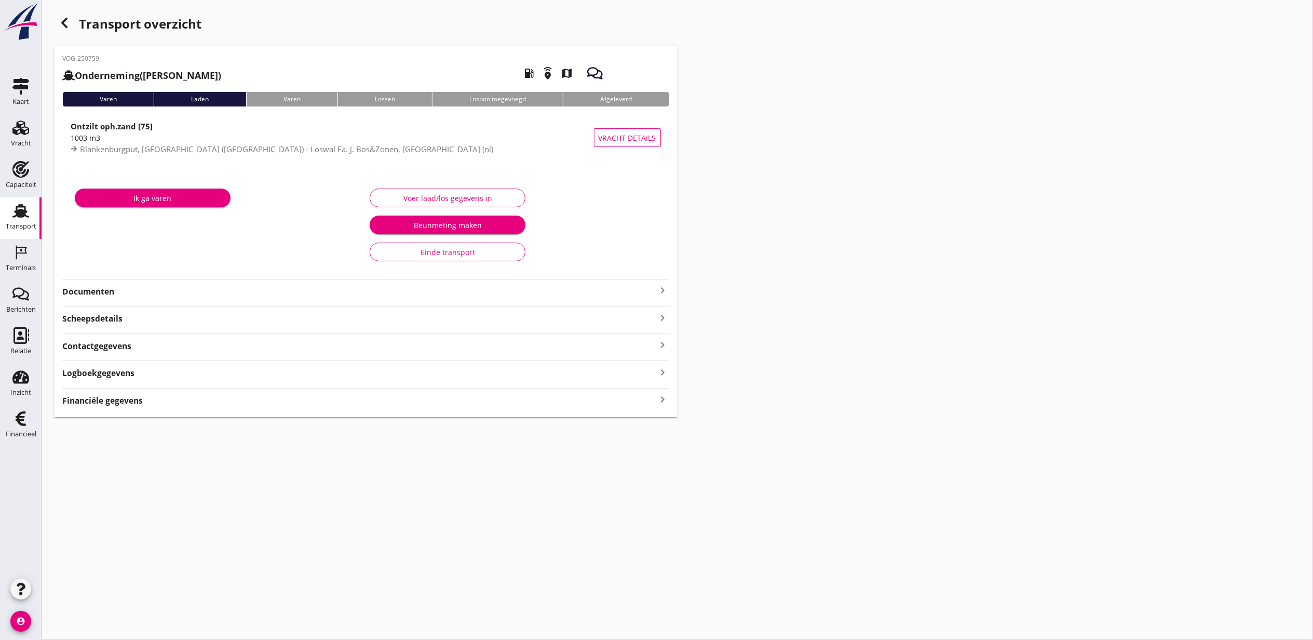
click at [520, 185] on div "Voer laad/los gegevens in Beunmeting maken Einde transport" at bounding box center [513, 224] width 295 height 87
click at [497, 196] on div "Voer laad/los gegevens in" at bounding box center [448, 198] width 138 height 11
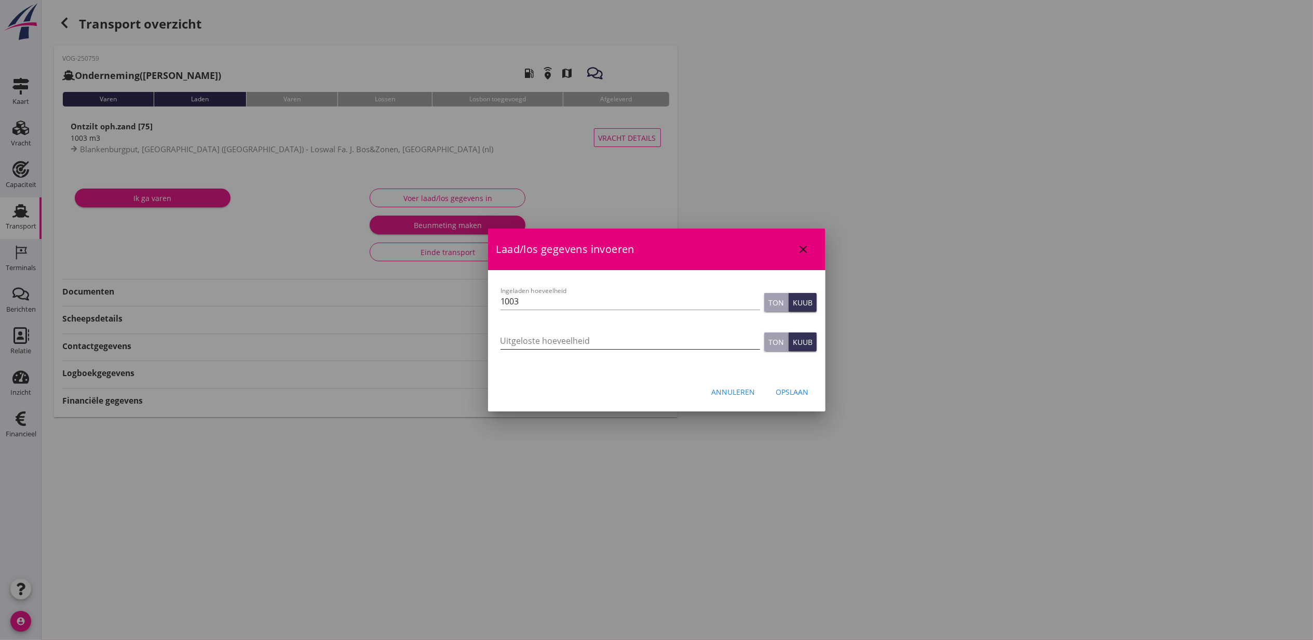
click at [538, 336] on input "Uitgeloste hoeveelheid" at bounding box center [631, 340] width 260 height 17
type input "1070"
click at [796, 388] on div "Opslaan" at bounding box center [792, 391] width 33 height 11
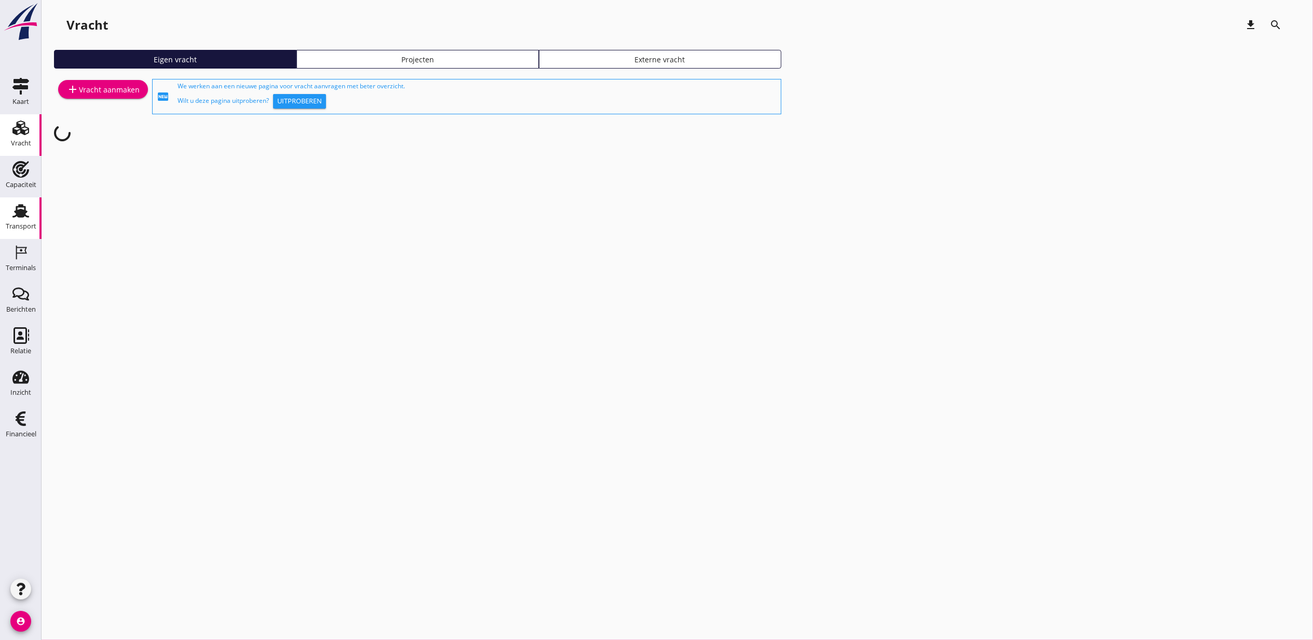
click at [12, 204] on icon "Transport" at bounding box center [20, 211] width 17 height 17
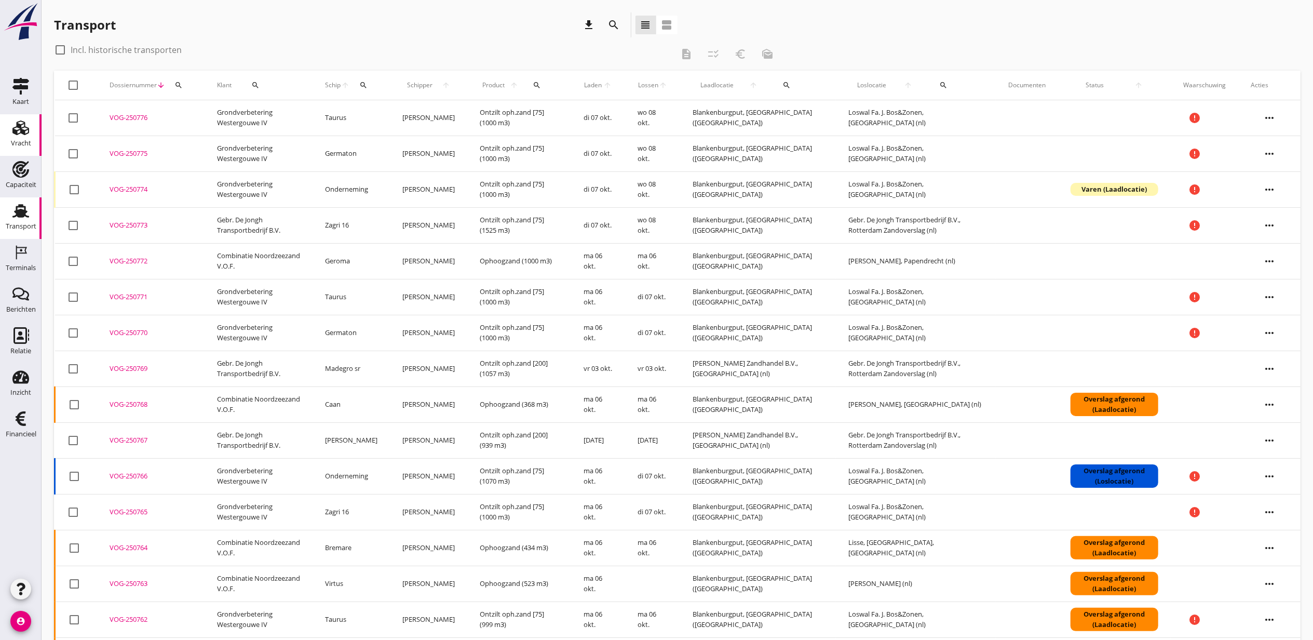
click at [38, 135] on link "Vracht Vracht" at bounding box center [21, 135] width 42 height 42
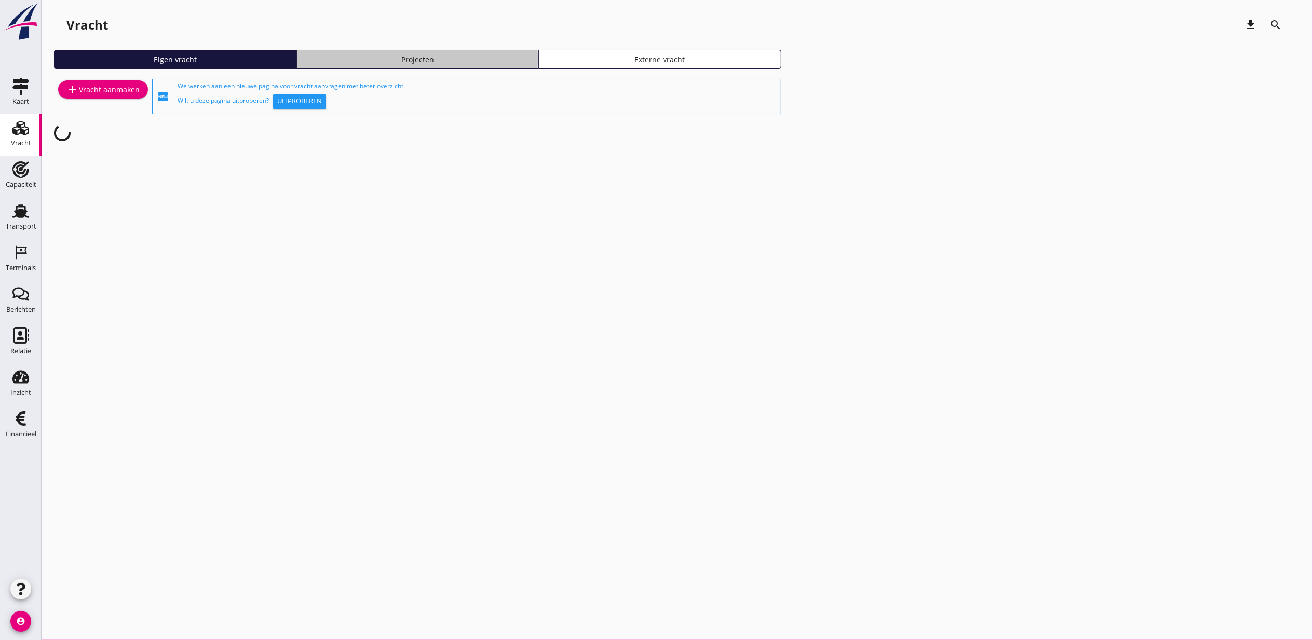
click at [381, 66] on link "Projecten" at bounding box center [418, 59] width 243 height 19
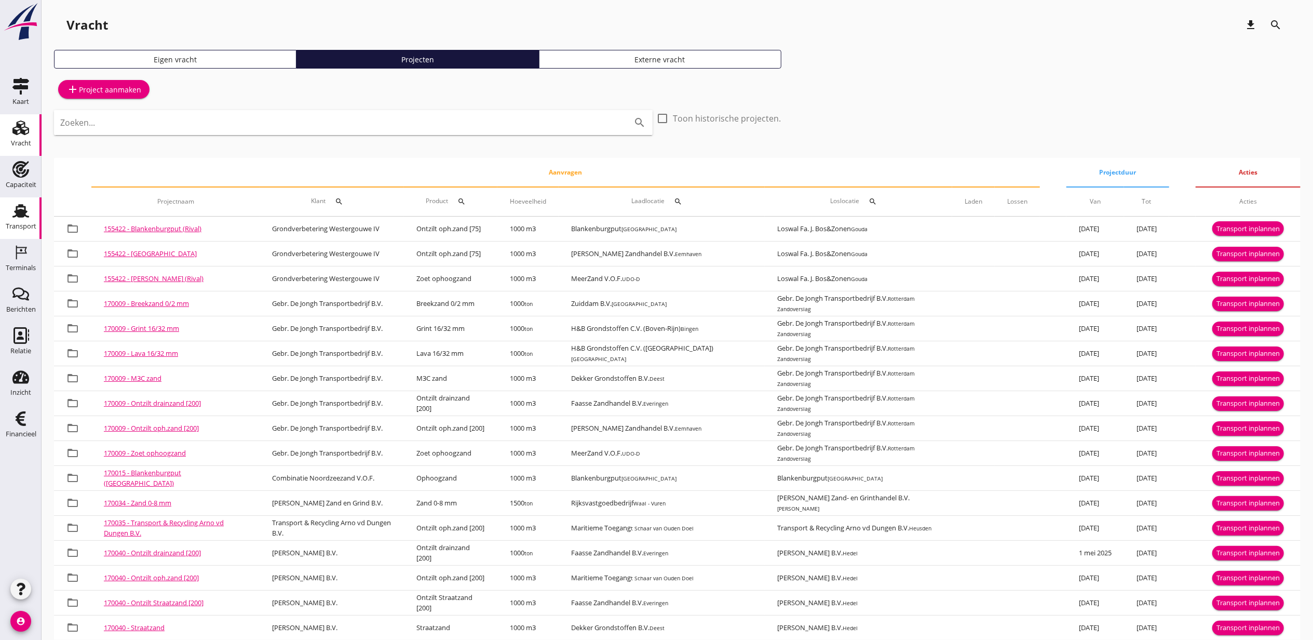
click at [17, 206] on use at bounding box center [20, 211] width 17 height 14
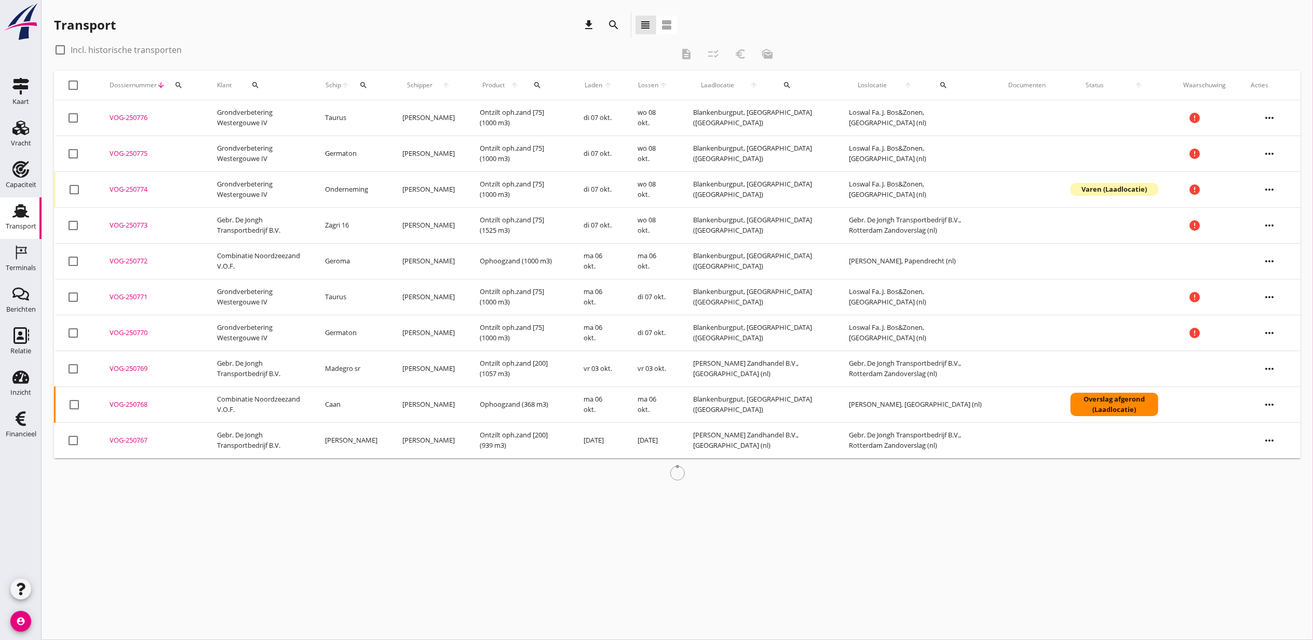
click at [617, 28] on icon "search" at bounding box center [614, 25] width 12 height 12
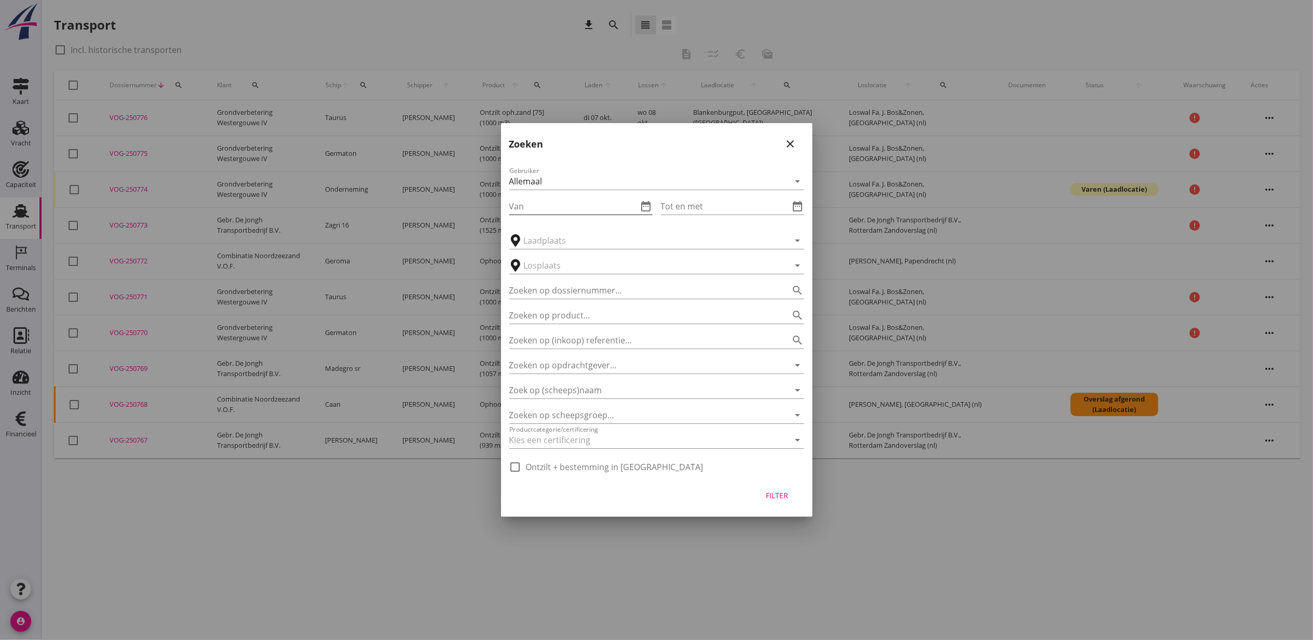
drag, startPoint x: 653, startPoint y: 215, endPoint x: 649, endPoint y: 210, distance: 7.0
click at [649, 210] on div "Van date_range Tot en met date_range" at bounding box center [656, 207] width 295 height 34
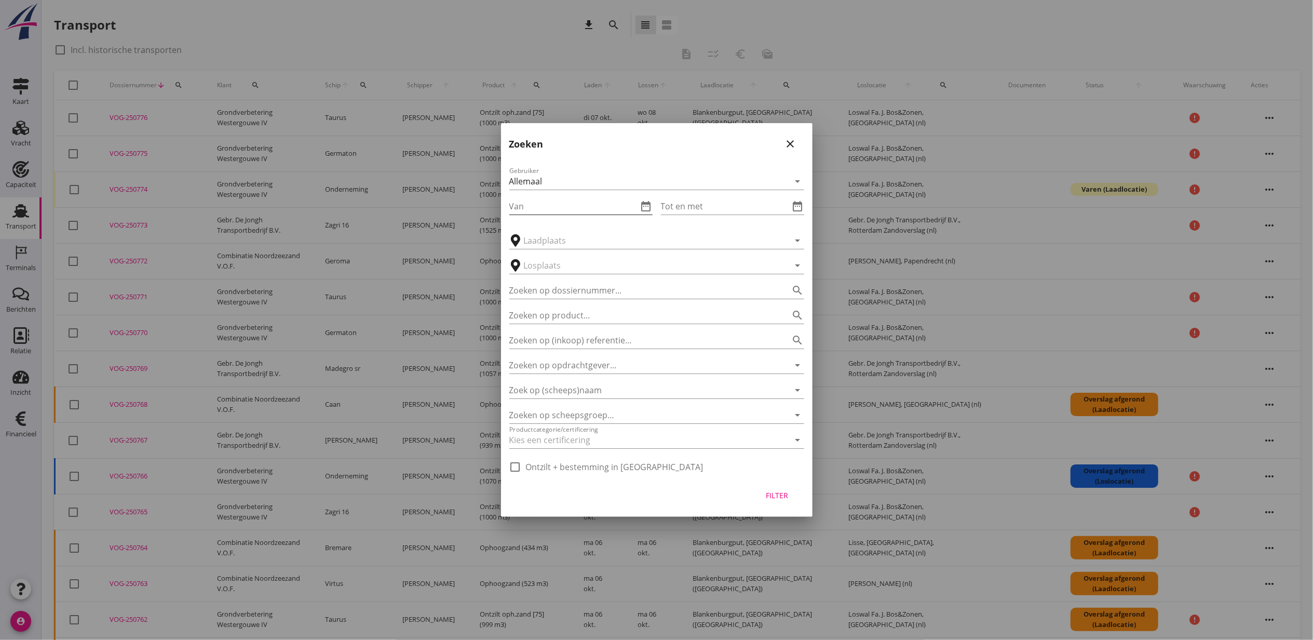
click at [648, 208] on icon "date_range" at bounding box center [646, 206] width 12 height 12
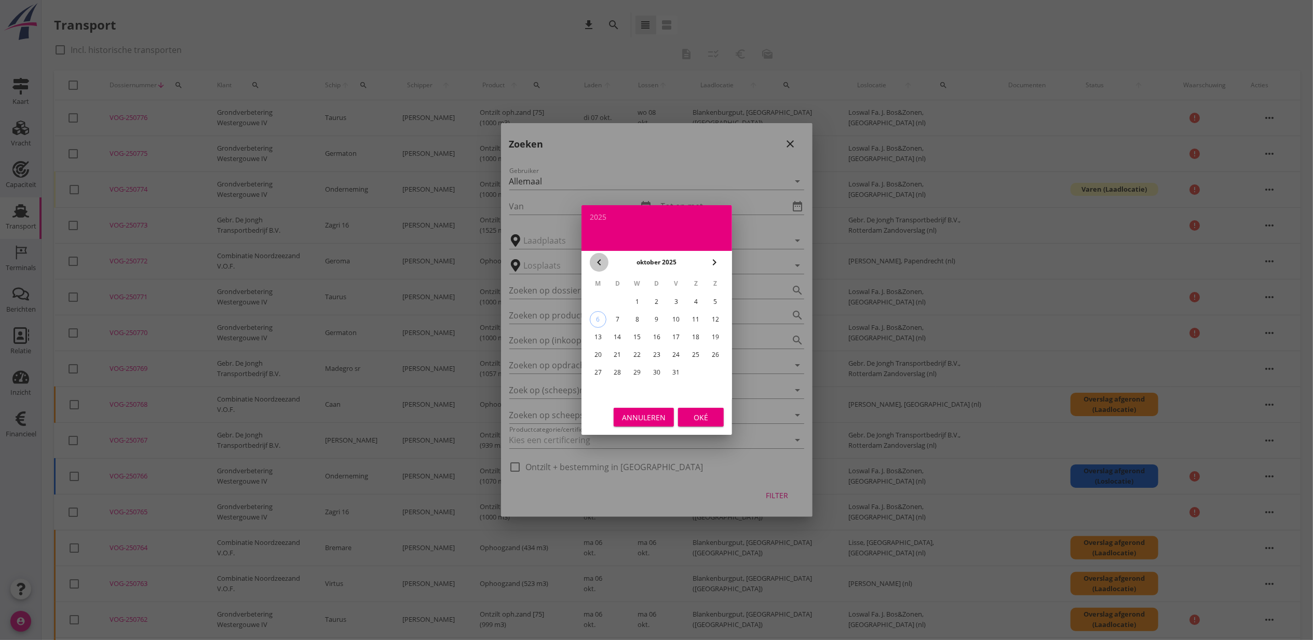
click at [598, 258] on icon "chevron_left" at bounding box center [599, 262] width 12 height 12
click at [696, 351] on div "27" at bounding box center [696, 354] width 17 height 17
type input "2025-09-27"
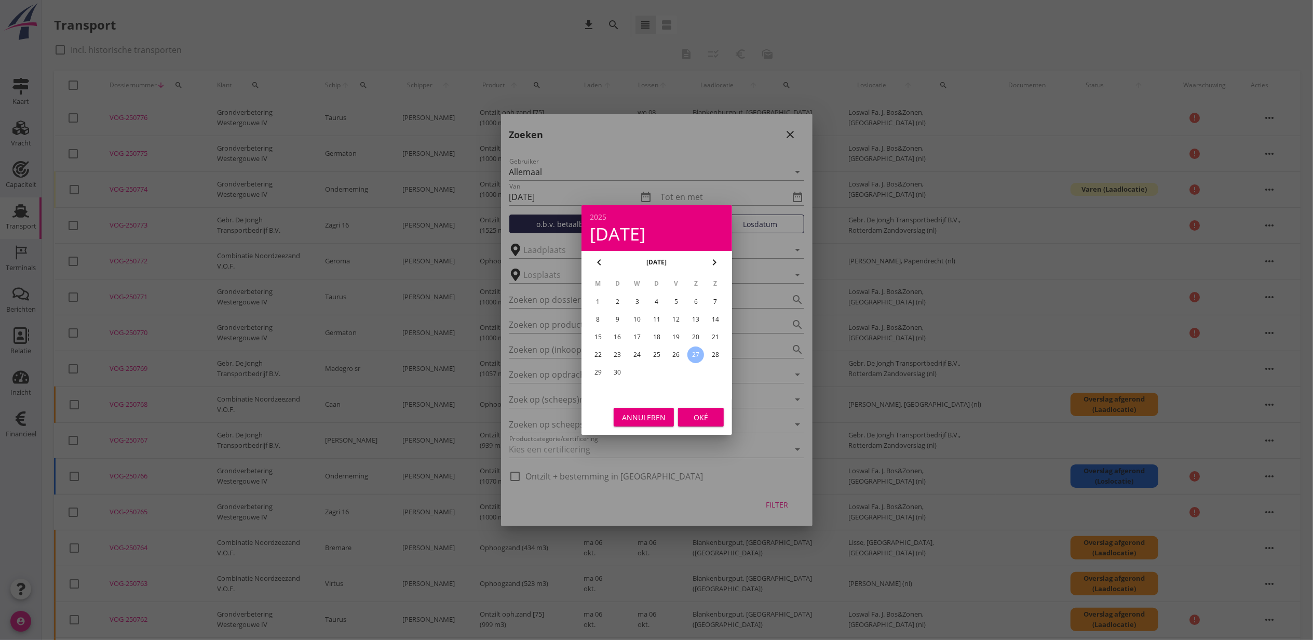
click at [712, 413] on div "Oké" at bounding box center [701, 417] width 29 height 11
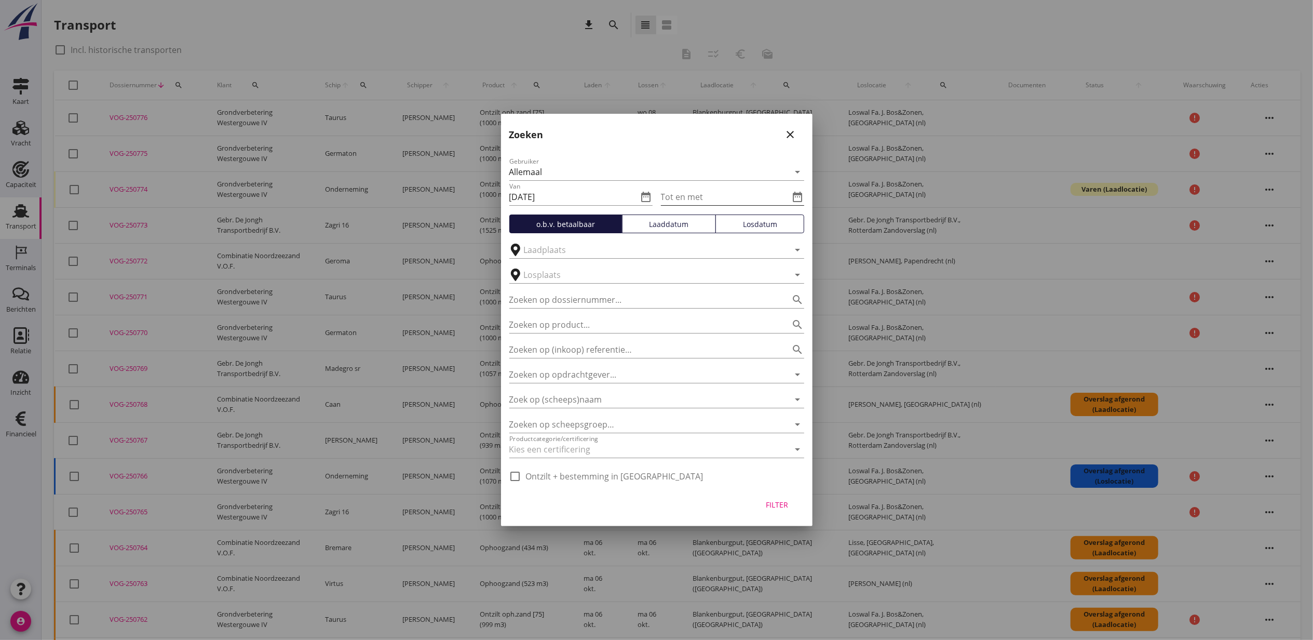
click at [796, 194] on icon "date_range" at bounding box center [798, 197] width 12 height 12
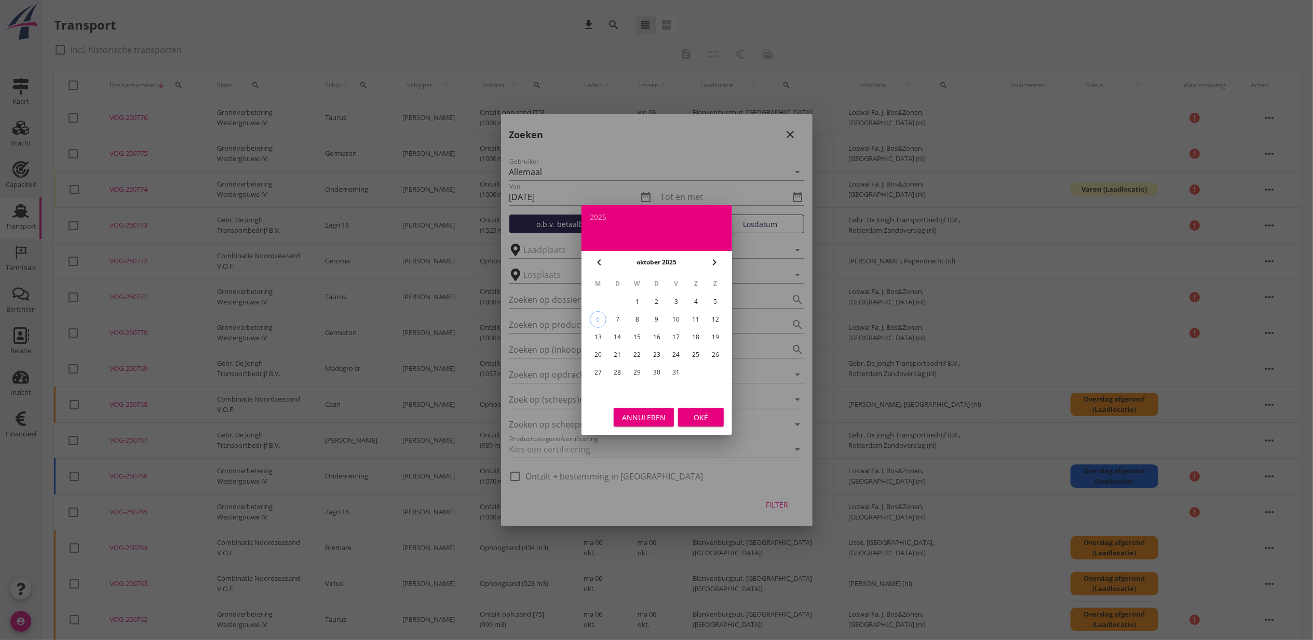
click at [716, 303] on div "5" at bounding box center [715, 301] width 17 height 17
type input "2025-10-05"
click at [706, 423] on button "Oké" at bounding box center [701, 417] width 46 height 19
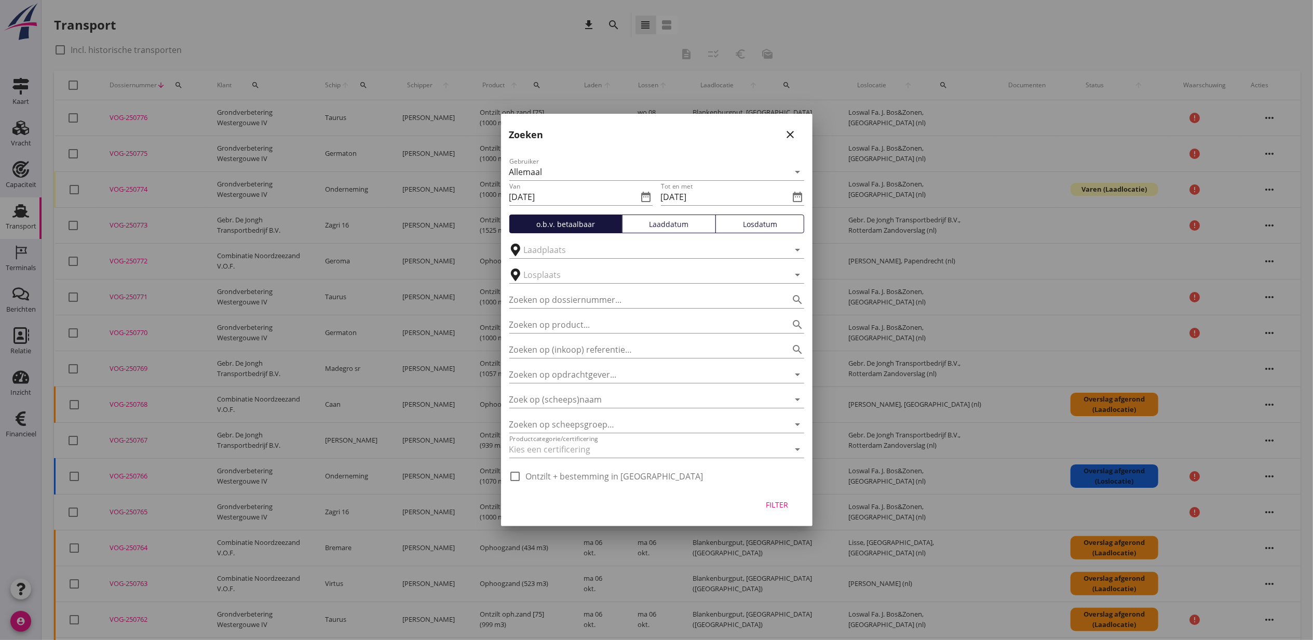
click at [664, 220] on div "Laaddatum" at bounding box center [669, 224] width 85 height 11
click at [779, 497] on button "Filter" at bounding box center [778, 504] width 46 height 19
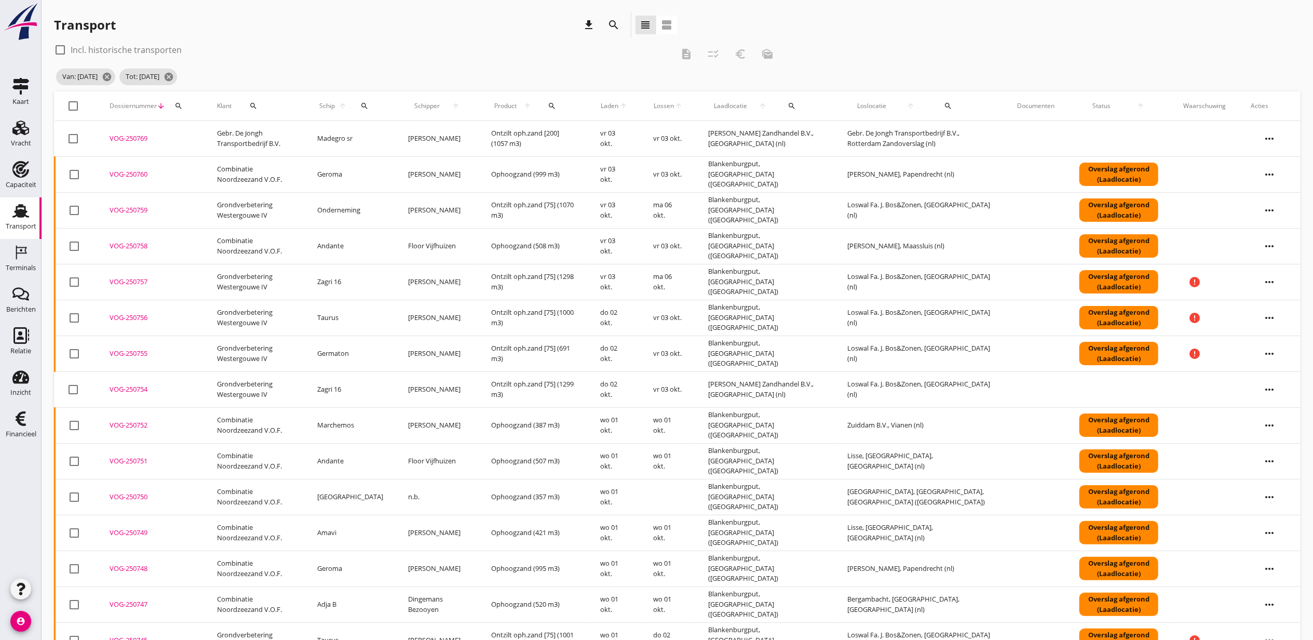
click at [615, 104] on span "Laden" at bounding box center [609, 105] width 19 height 9
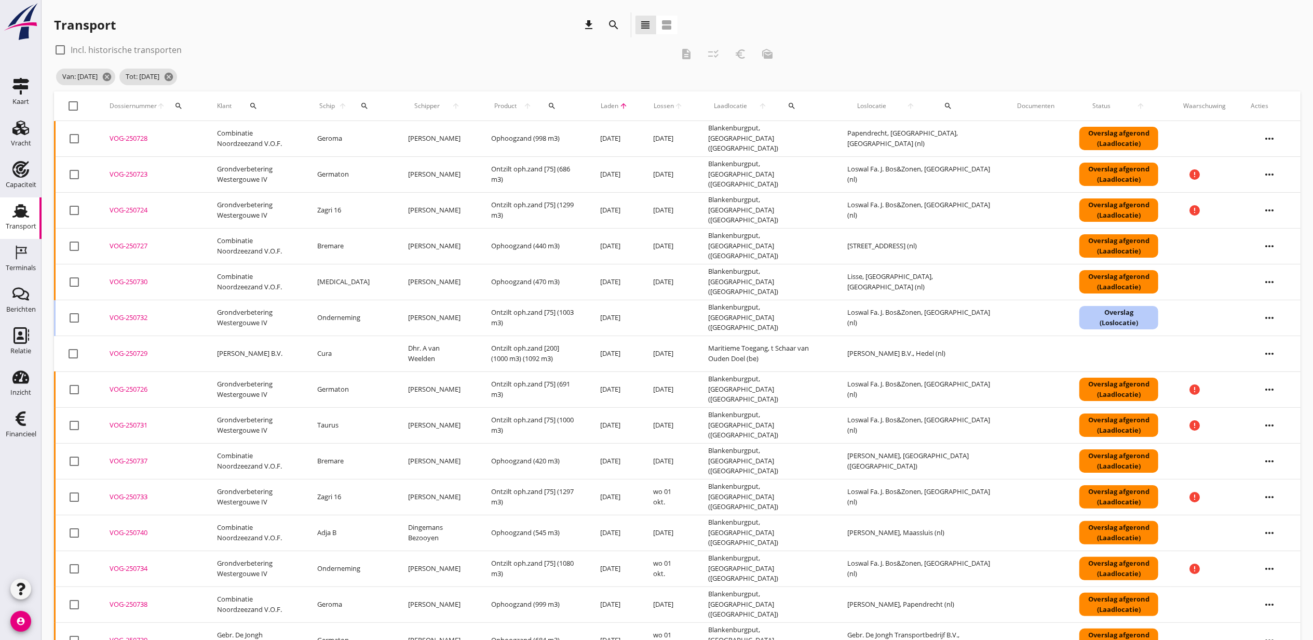
click at [134, 317] on div "VOG-250732" at bounding box center [151, 318] width 83 height 10
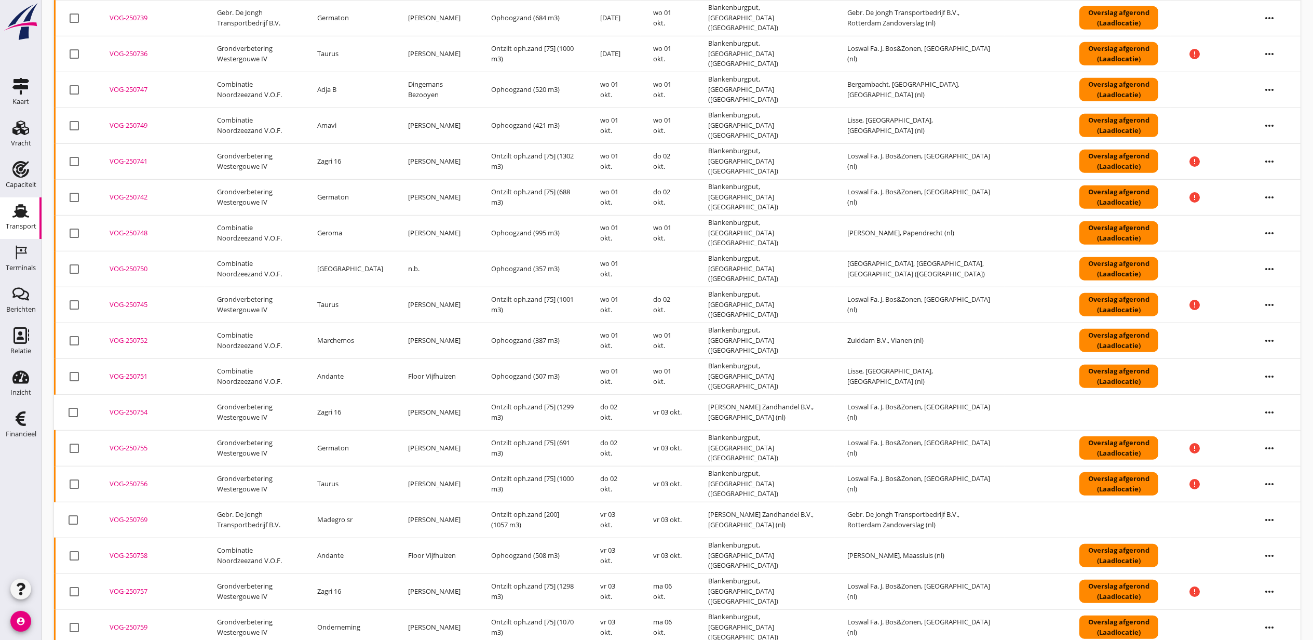
scroll to position [623, 0]
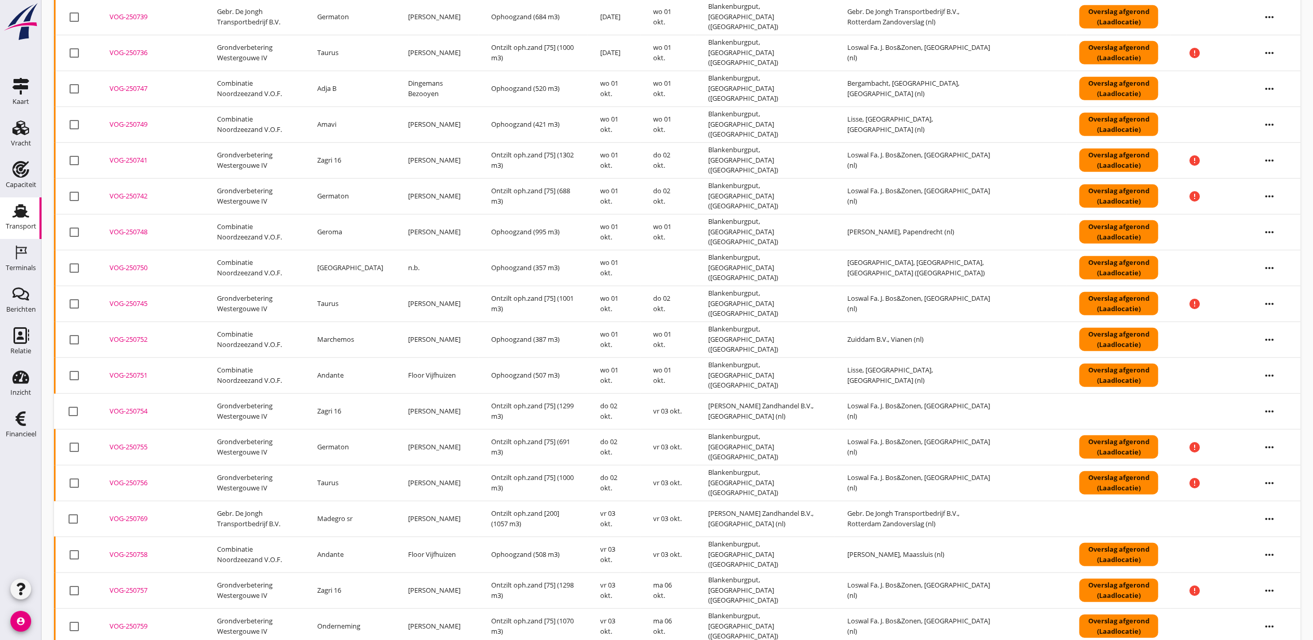
click at [130, 271] on div "VOG-250750" at bounding box center [151, 268] width 83 height 10
click at [118, 273] on div "VOG-250750" at bounding box center [151, 268] width 83 height 10
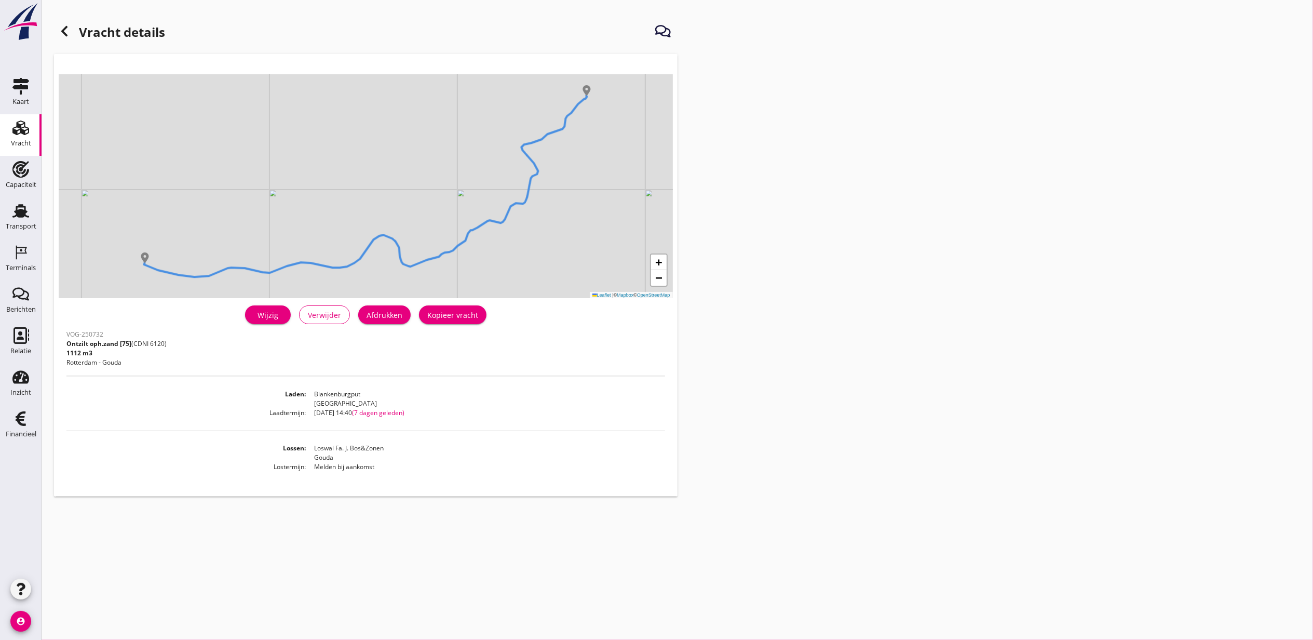
click at [272, 318] on div "Wijzig" at bounding box center [267, 315] width 29 height 11
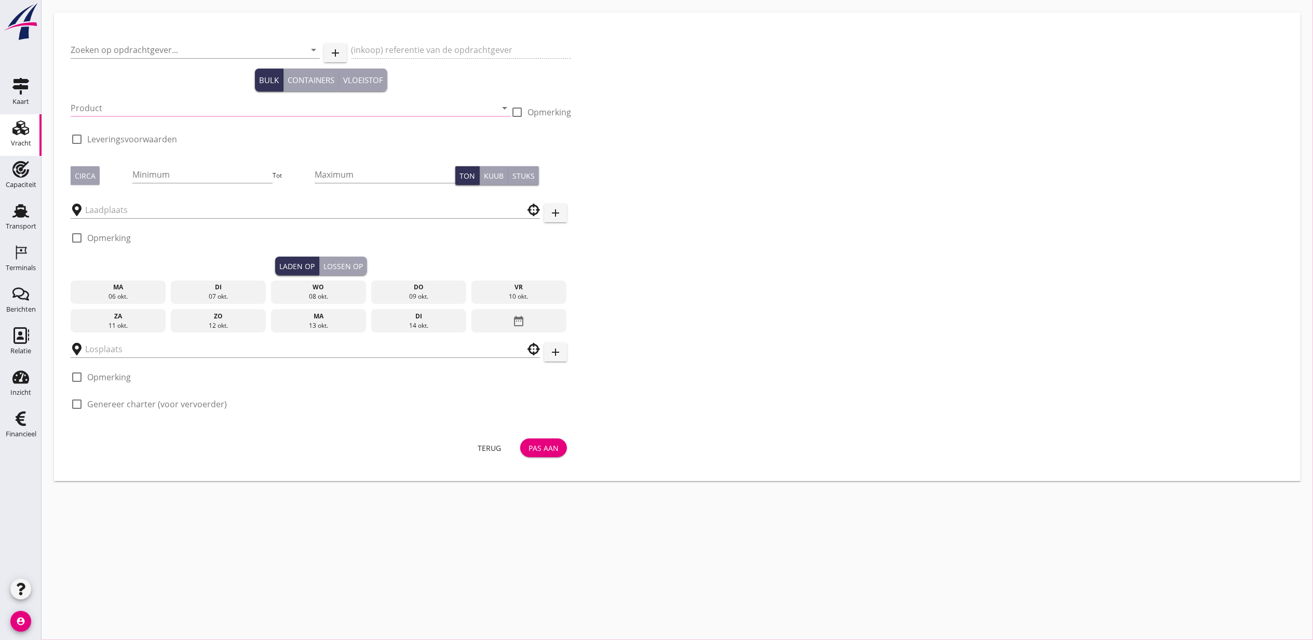
type input "Grondverbetering Westergouwe IV"
type input "Ontzilt oph.zand [75] (6120)"
type input "1003"
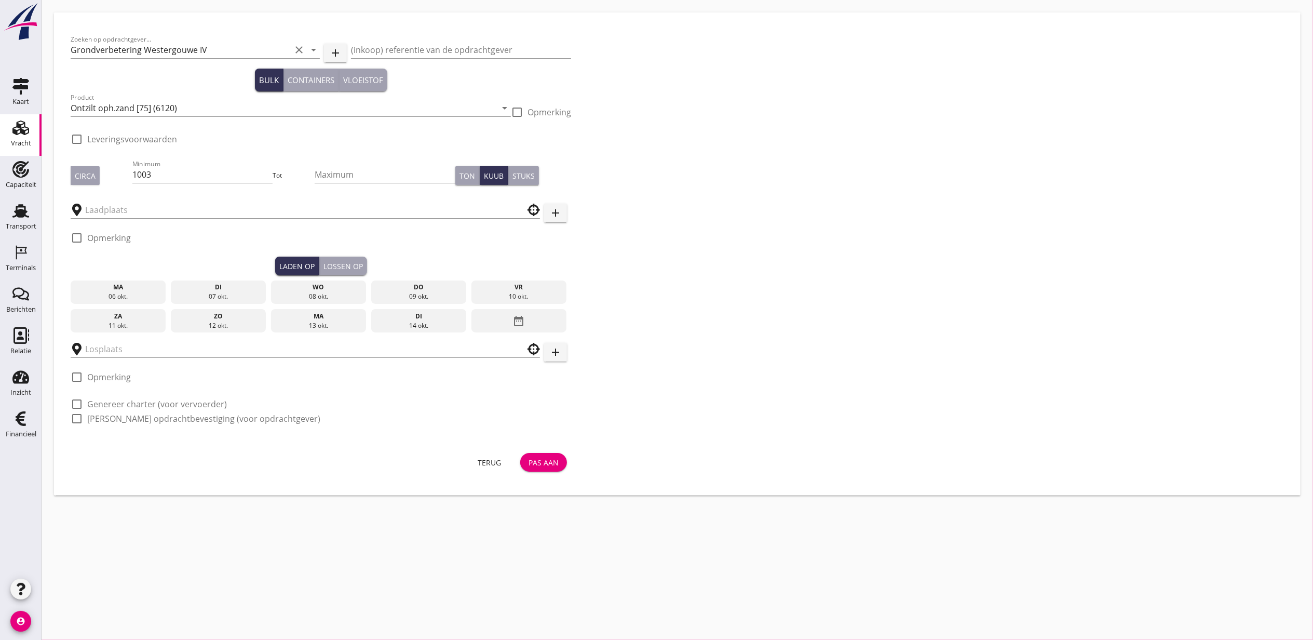
type input "Loswal Fa. J. Bos&Zonen"
checkbox input "true"
type input "Blankenburgput"
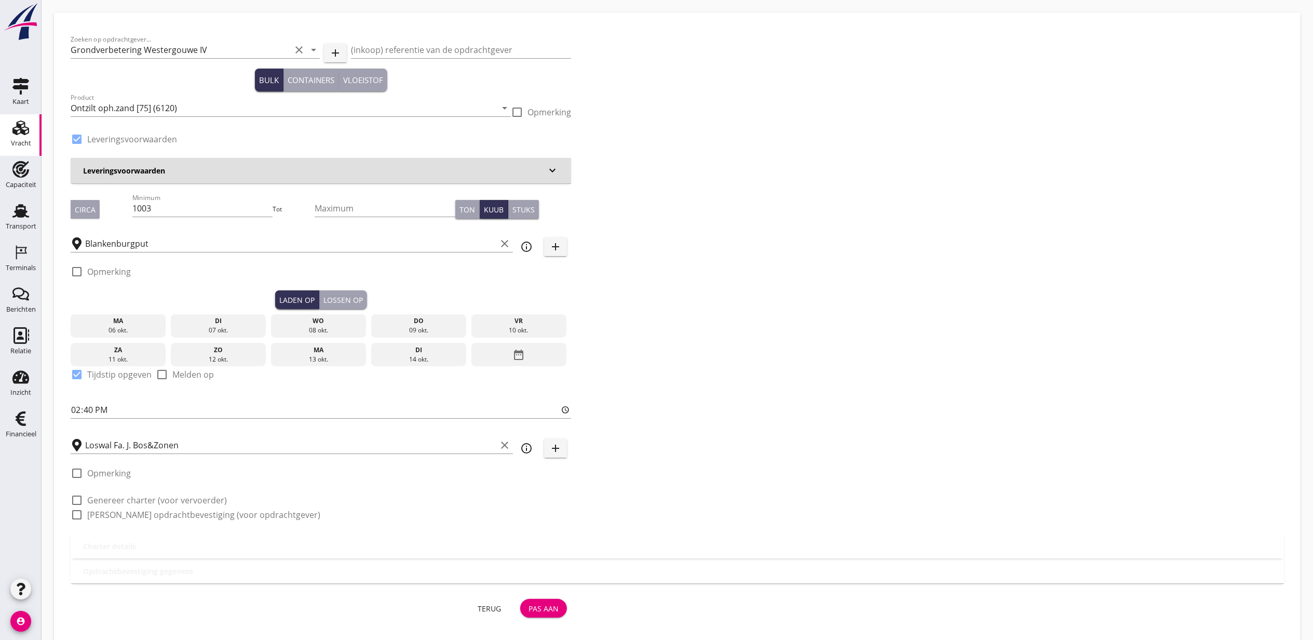
click at [526, 350] on div "date_range" at bounding box center [519, 355] width 95 height 24
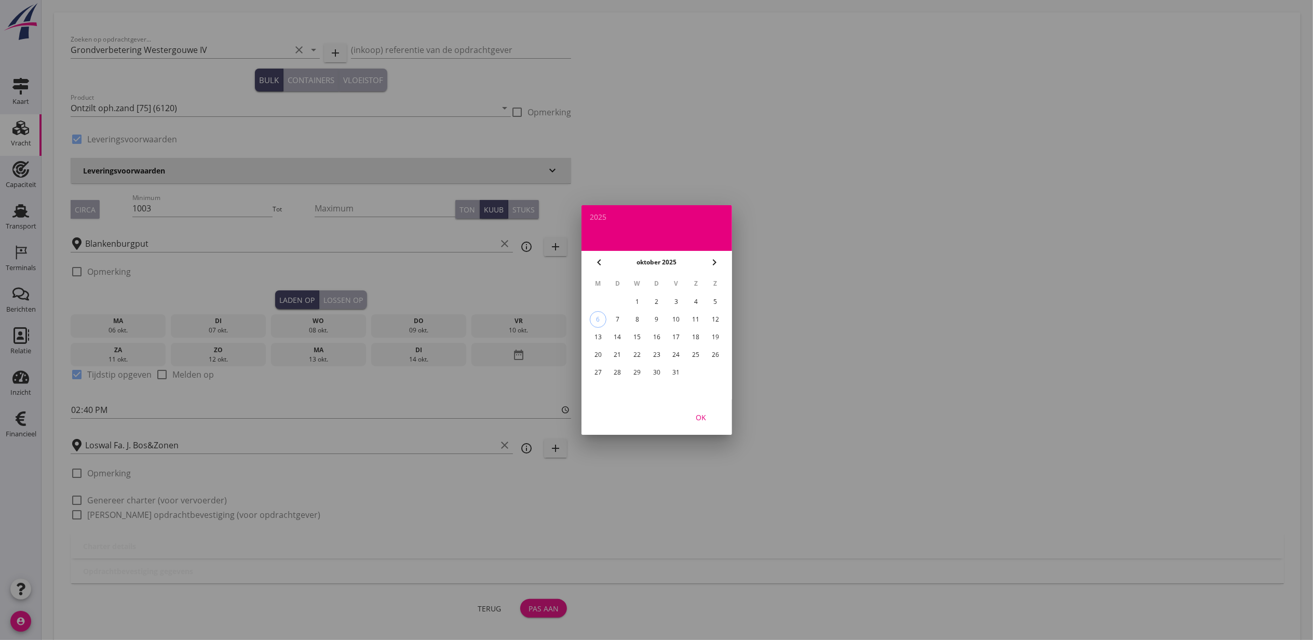
click at [599, 262] on icon "chevron_left" at bounding box center [599, 262] width 12 height 12
click at [602, 372] on div "29" at bounding box center [597, 372] width 17 height 17
click at [694, 420] on div "OK" at bounding box center [701, 417] width 29 height 11
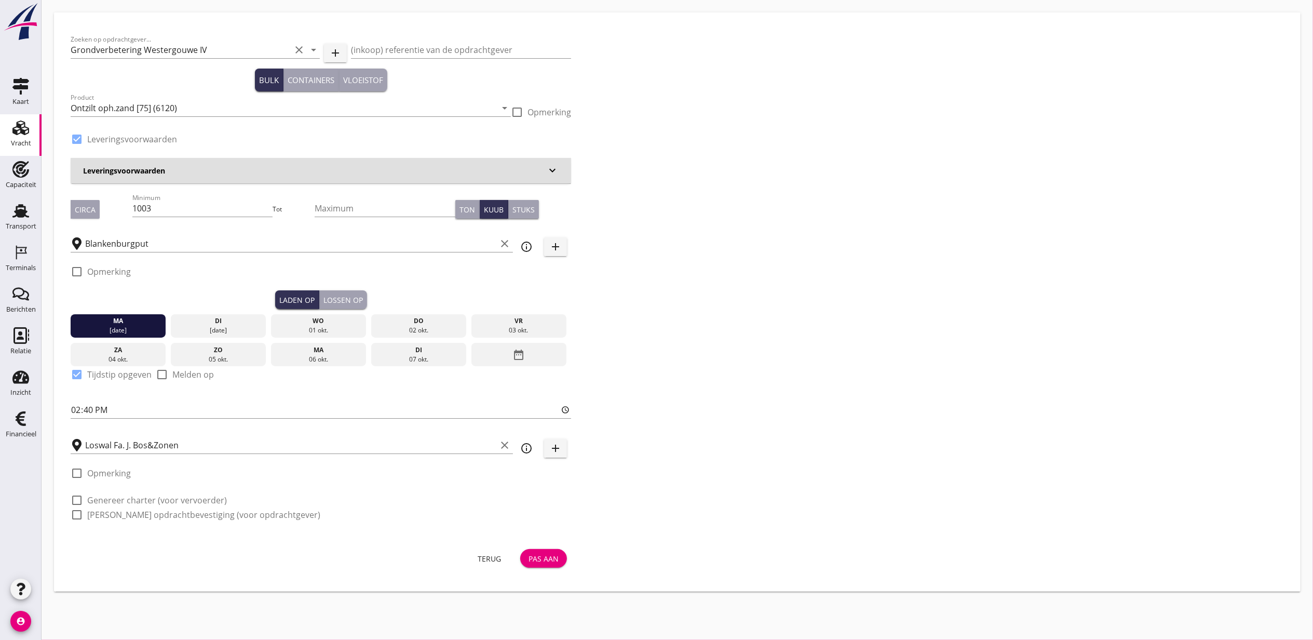
click at [358, 302] on div "Lossen op" at bounding box center [343, 299] width 39 height 11
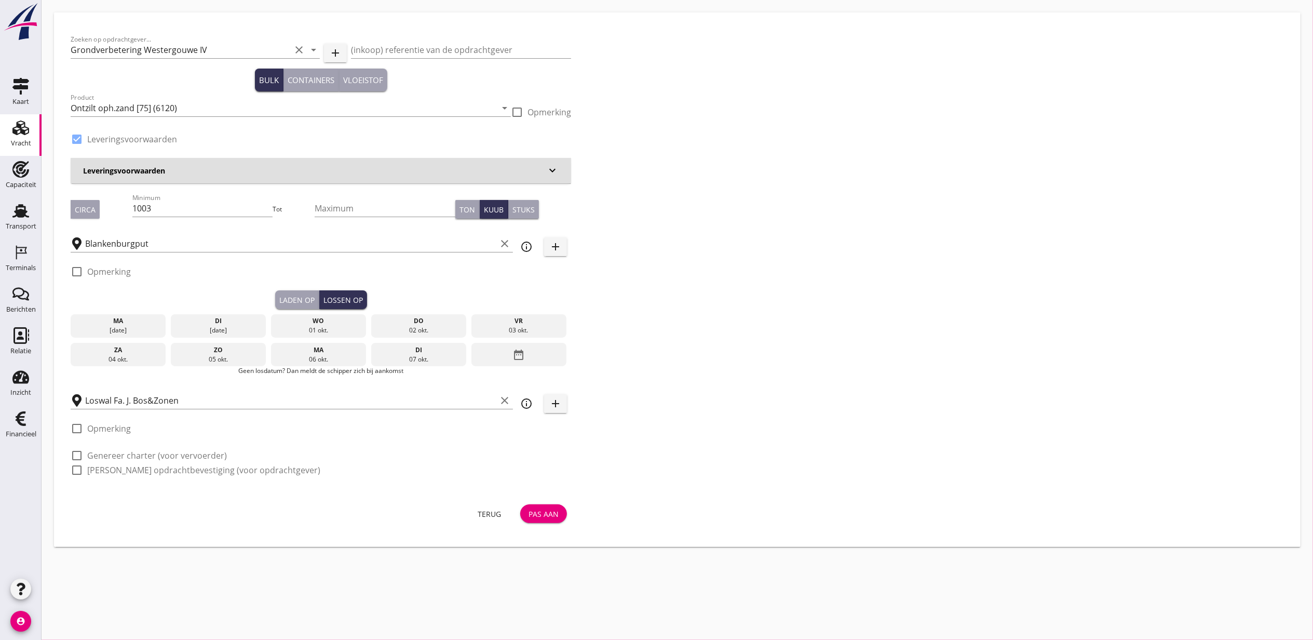
click at [238, 326] on div "[DATE]" at bounding box center [218, 330] width 90 height 9
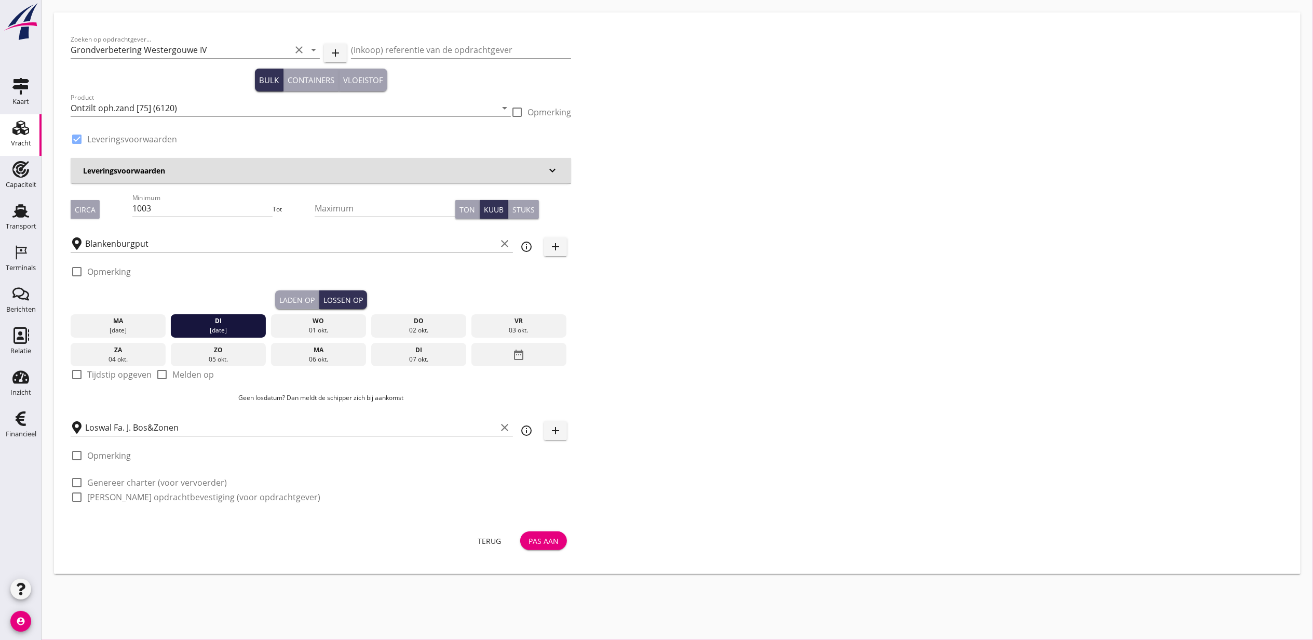
click at [543, 539] on div "Pas aan" at bounding box center [544, 540] width 30 height 11
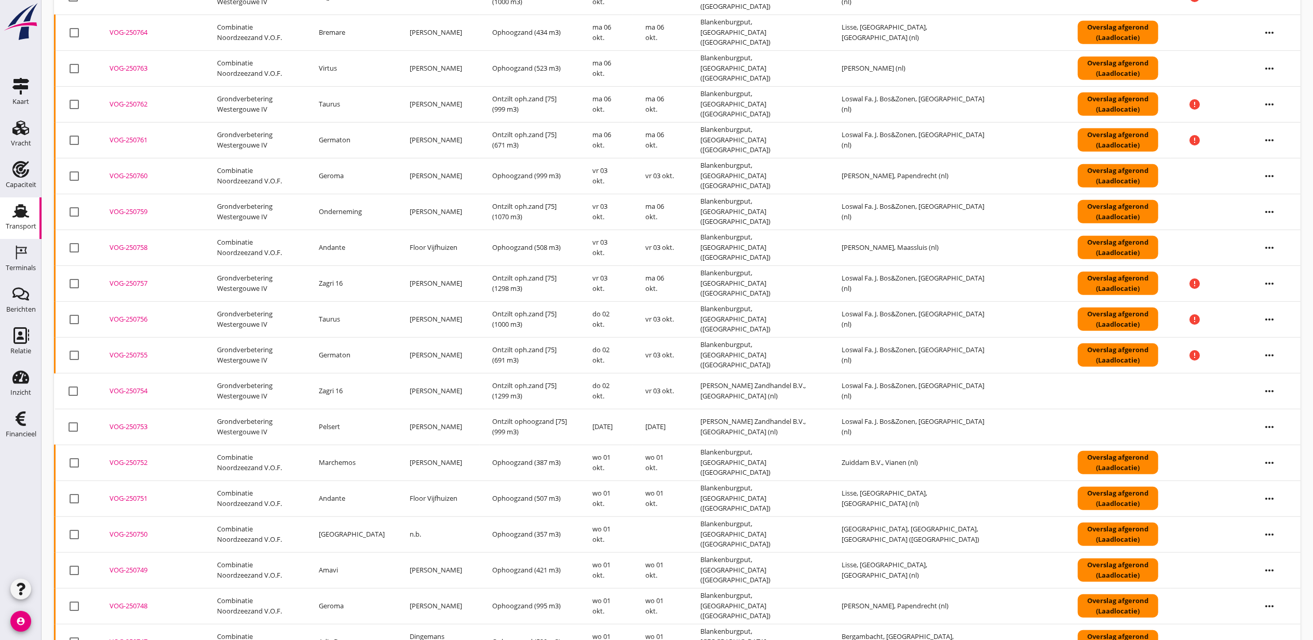
scroll to position [553, 0]
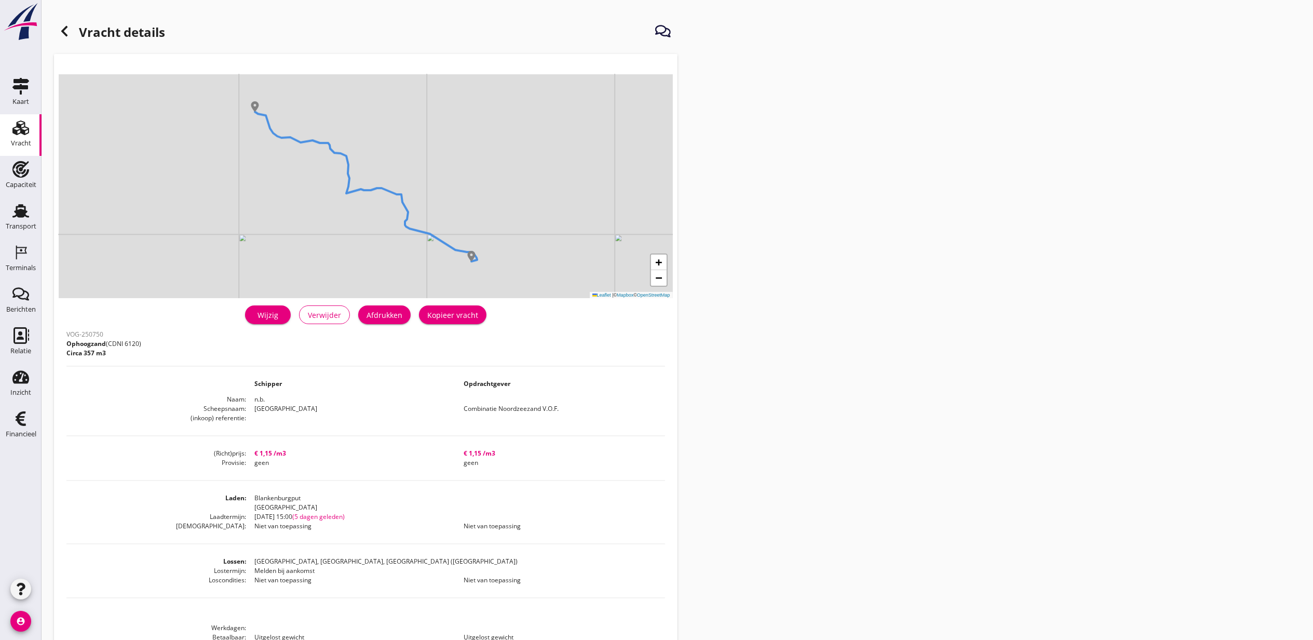
click at [285, 314] on link "Wijzig" at bounding box center [268, 314] width 46 height 19
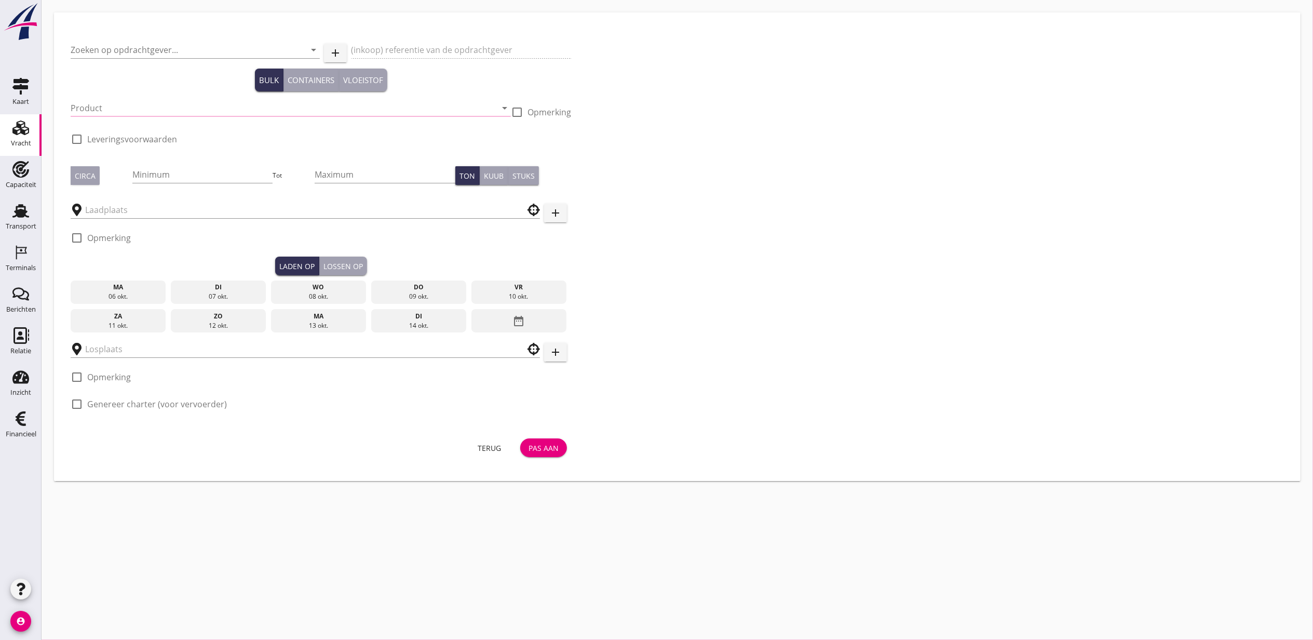
type input "Combinatie Noordzeezand V.O.F."
type input "Ophoogzand (6120)"
type input "1000"
type input "[GEOGRAPHIC_DATA], [GEOGRAPHIC_DATA], [GEOGRAPHIC_DATA]"
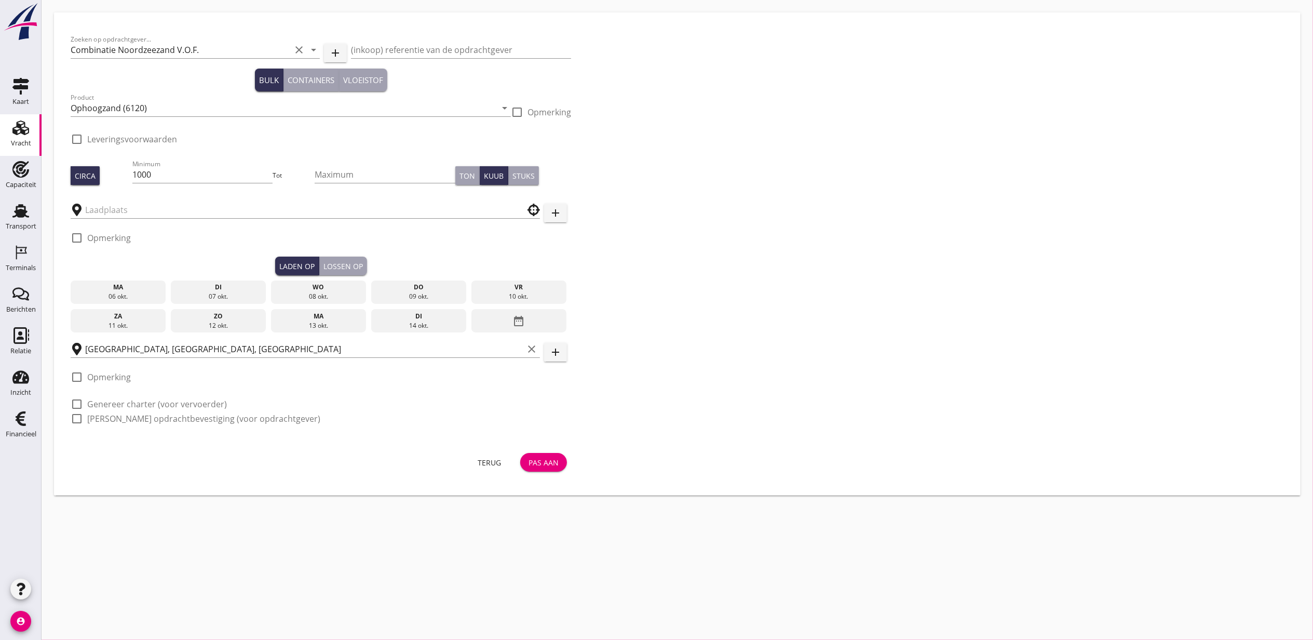
checkbox input "true"
type input "Blankenburgput"
checkbox input "true"
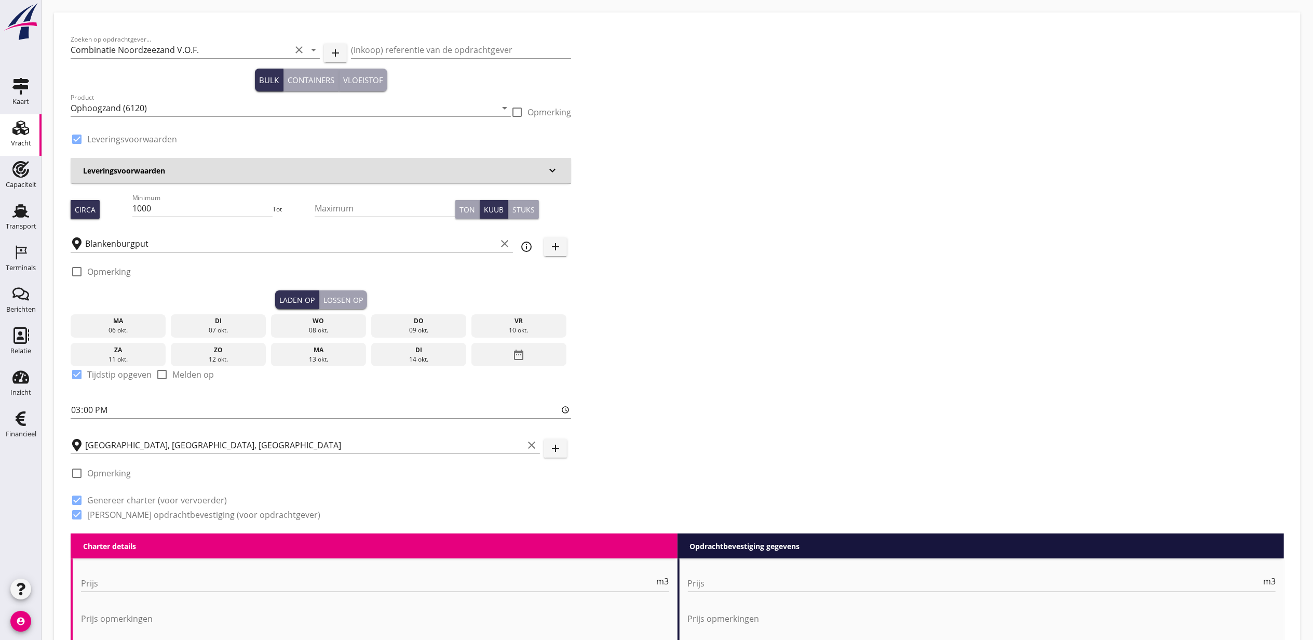
type input "1.15"
radio input "false"
type input "1.15"
radio input "false"
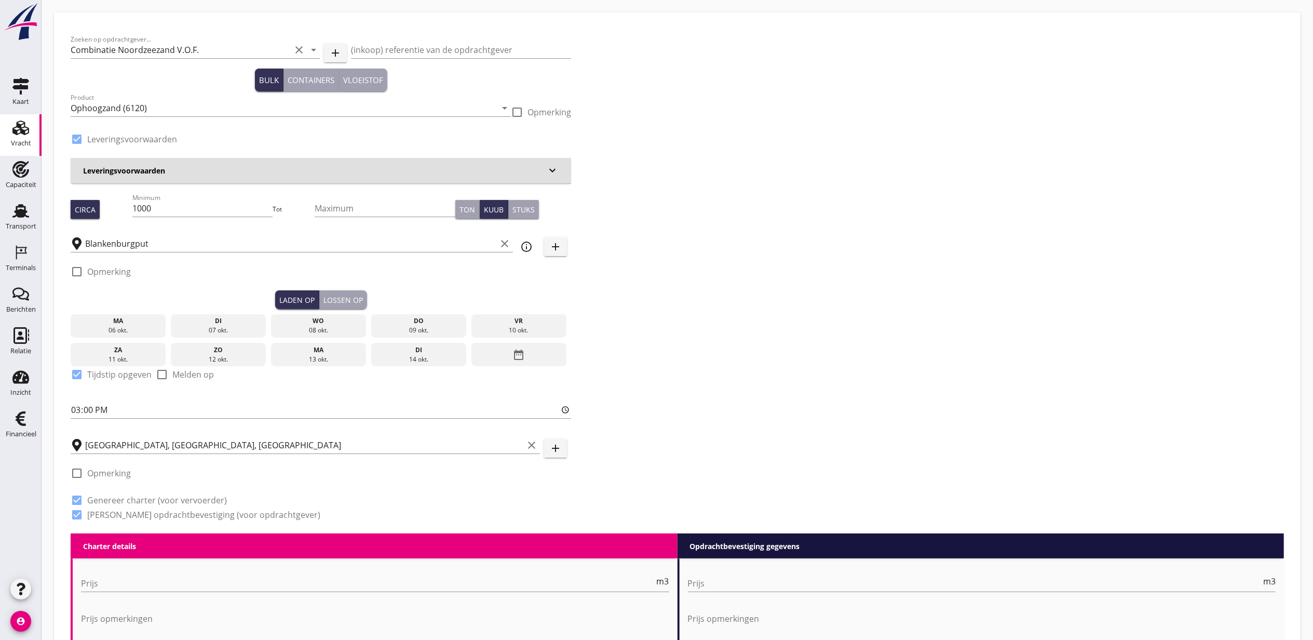
radio input "false"
click at [518, 351] on icon "date_range" at bounding box center [519, 354] width 12 height 19
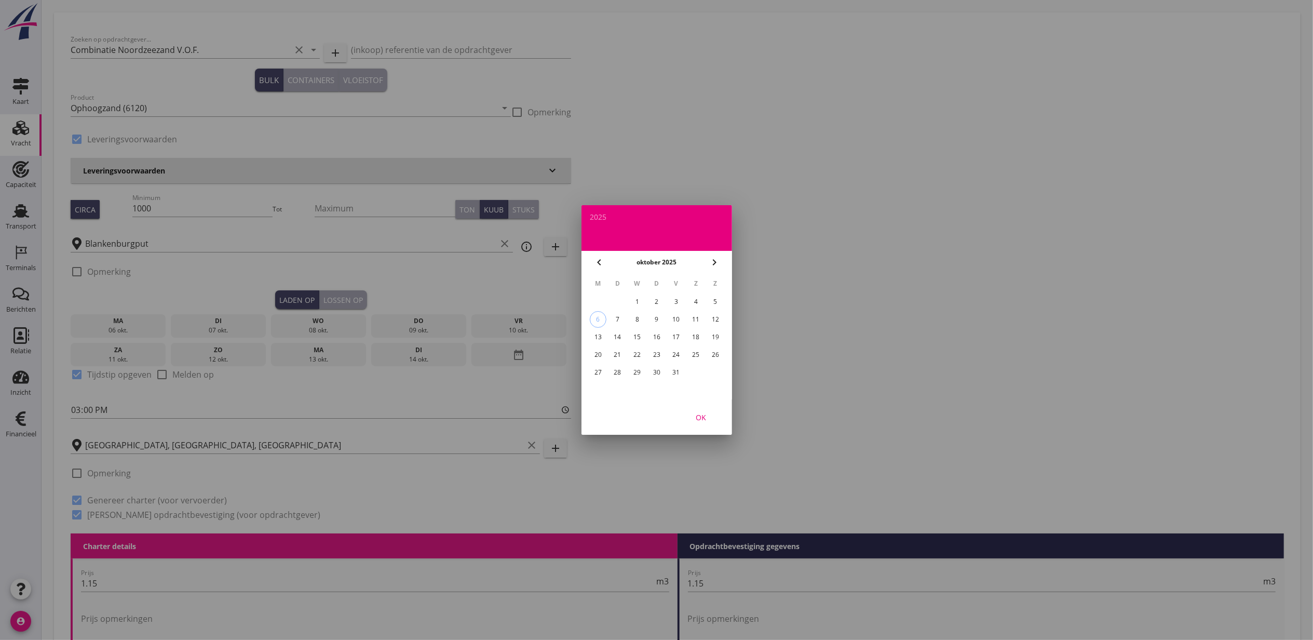
click at [634, 298] on div "1" at bounding box center [637, 301] width 17 height 17
click at [705, 422] on button "OK" at bounding box center [701, 417] width 46 height 19
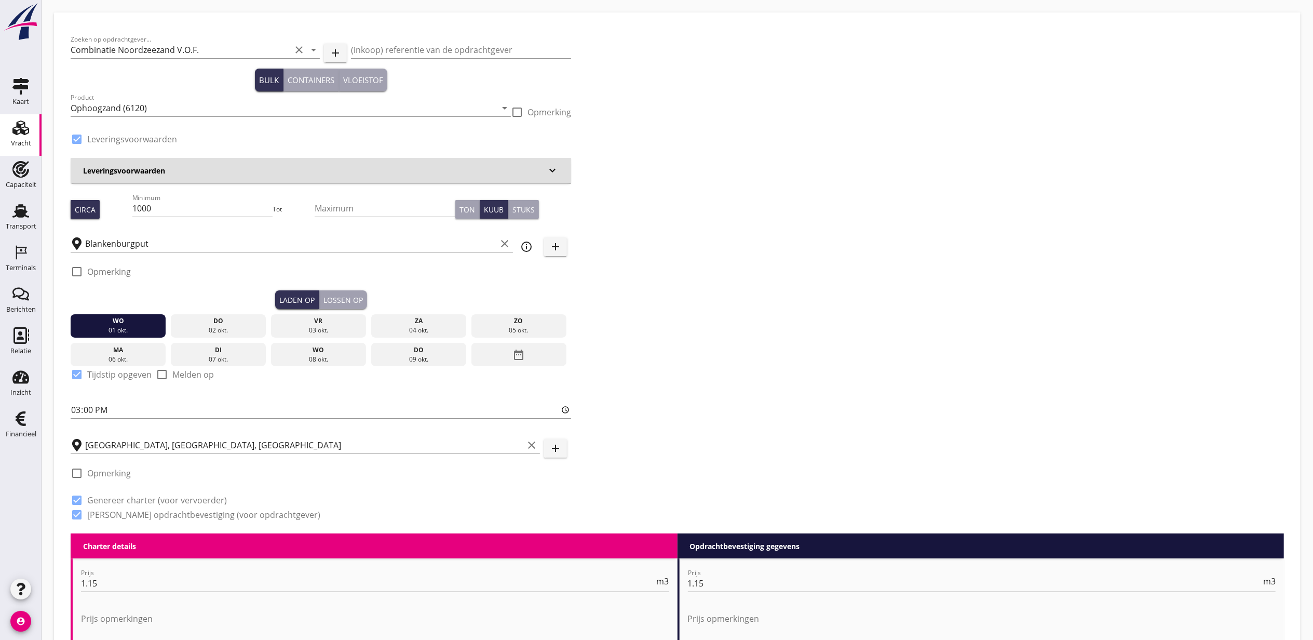
drag, startPoint x: 380, startPoint y: 279, endPoint x: 374, endPoint y: 287, distance: 10.1
click at [374, 287] on div "check_box_outline_blank Opmerking" at bounding box center [321, 274] width 501 height 31
drag, startPoint x: 374, startPoint y: 287, endPoint x: 364, endPoint y: 293, distance: 12.3
click at [364, 293] on button "Lossen op" at bounding box center [343, 299] width 48 height 19
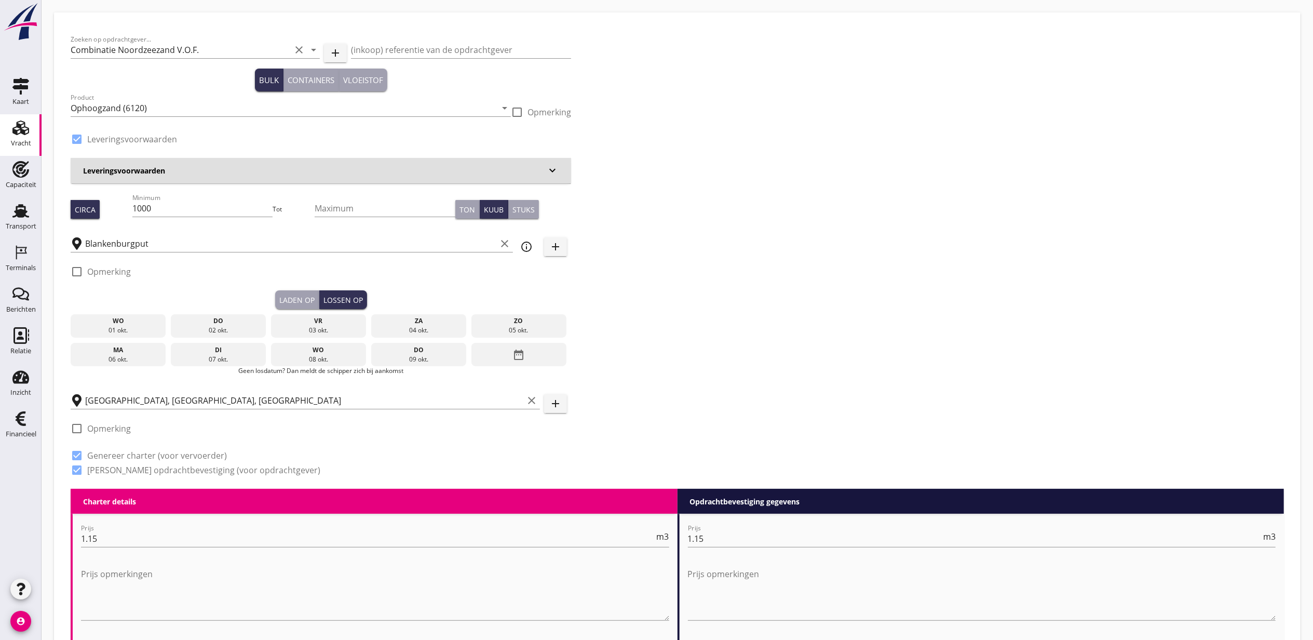
click at [129, 323] on div "wo" at bounding box center [118, 320] width 90 height 9
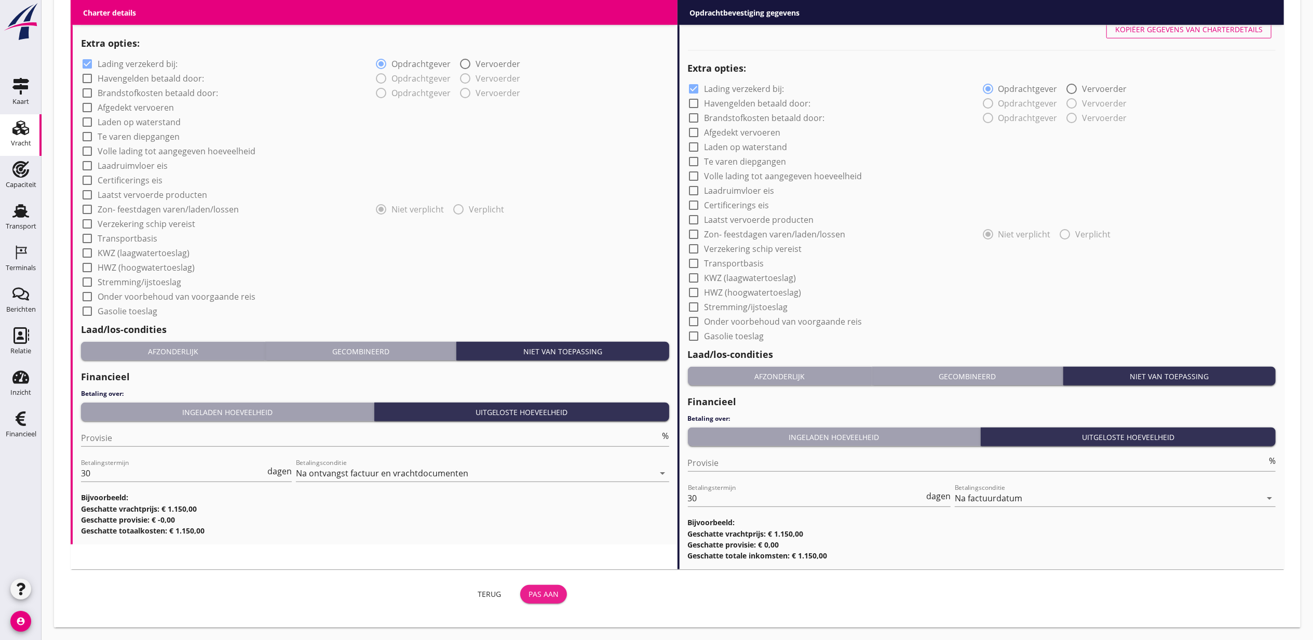
click at [532, 599] on button "Pas aan" at bounding box center [543, 594] width 47 height 19
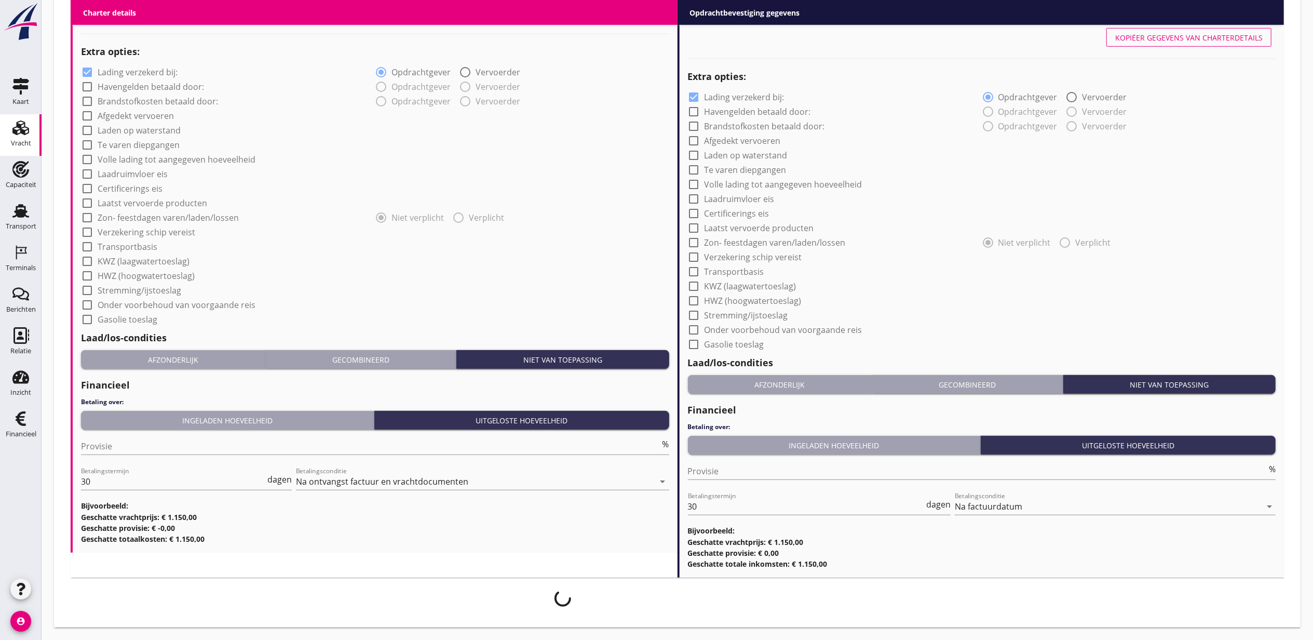
scroll to position [742, 0]
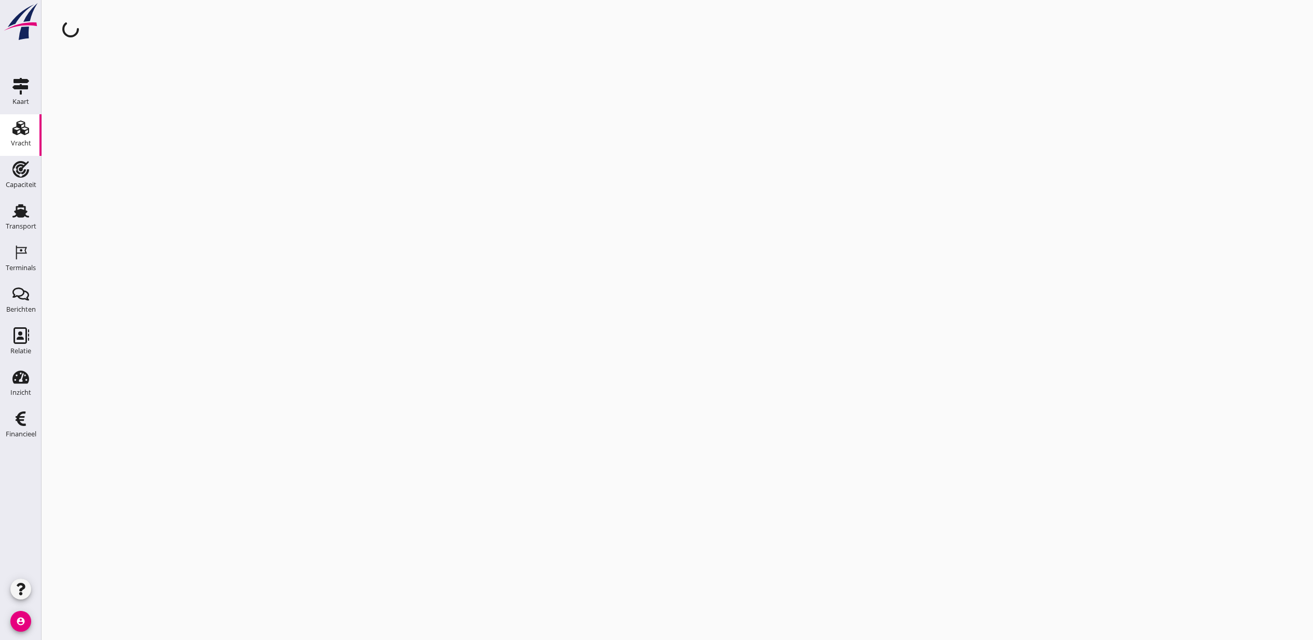
click at [614, 138] on div "cancel You are impersonating another user." at bounding box center [678, 320] width 1272 height 640
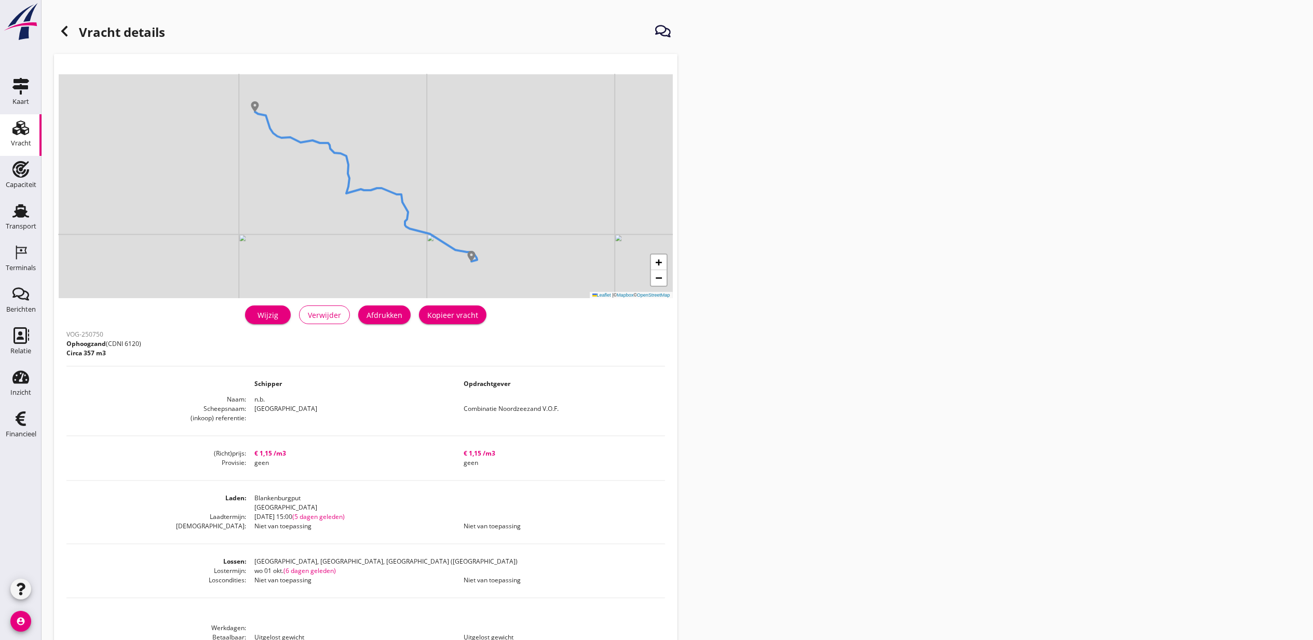
click at [273, 318] on div "Wijzig" at bounding box center [267, 315] width 29 height 11
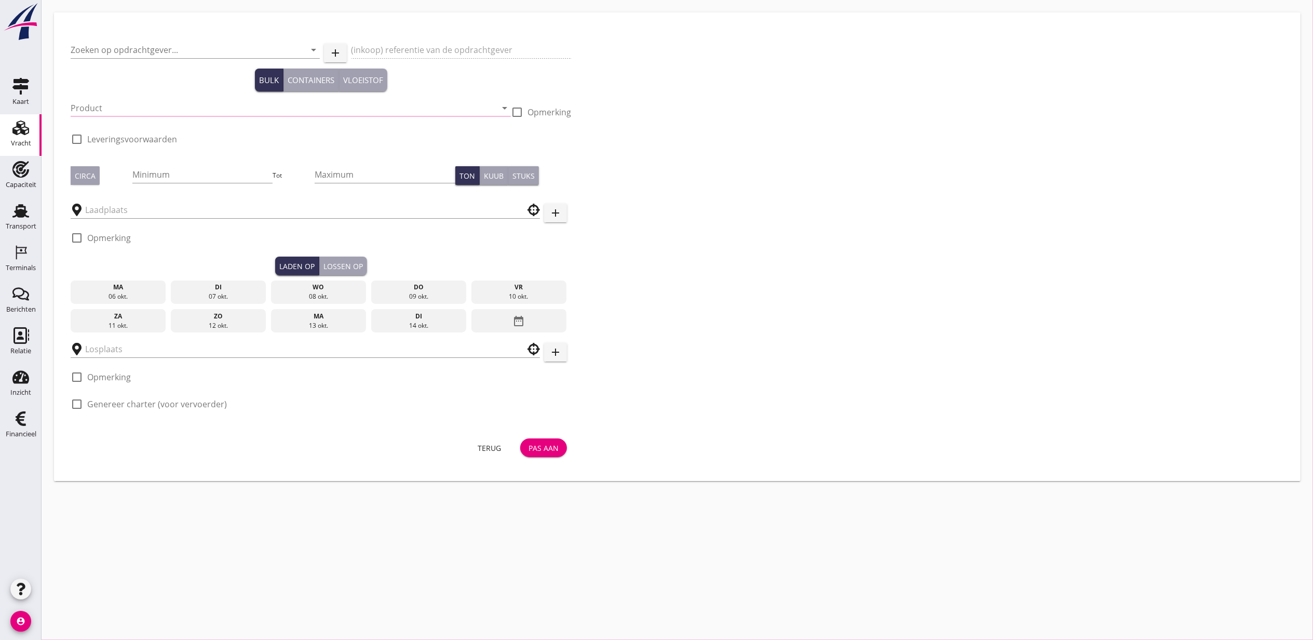
type input "Combinatie Noordzeezand V.O.F."
type input "Ophoogzand (6120)"
type input "1000"
type input "[GEOGRAPHIC_DATA], [GEOGRAPHIC_DATA], [GEOGRAPHIC_DATA]"
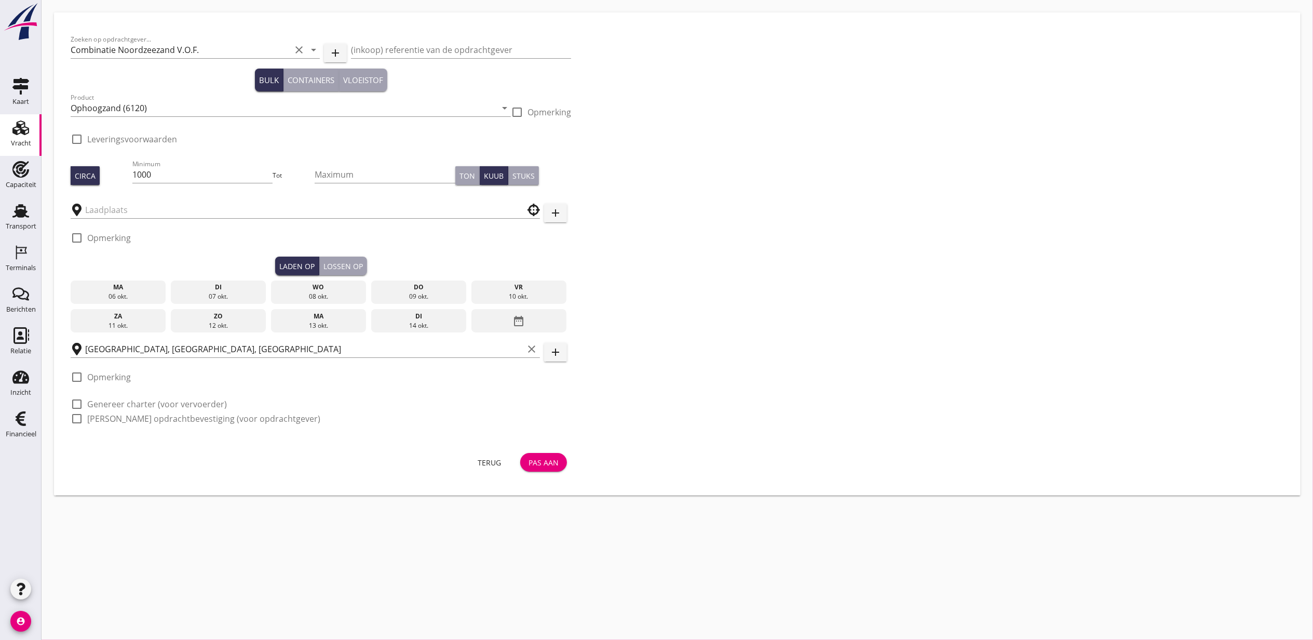
checkbox input "true"
type input "Blankenburgput"
checkbox input "true"
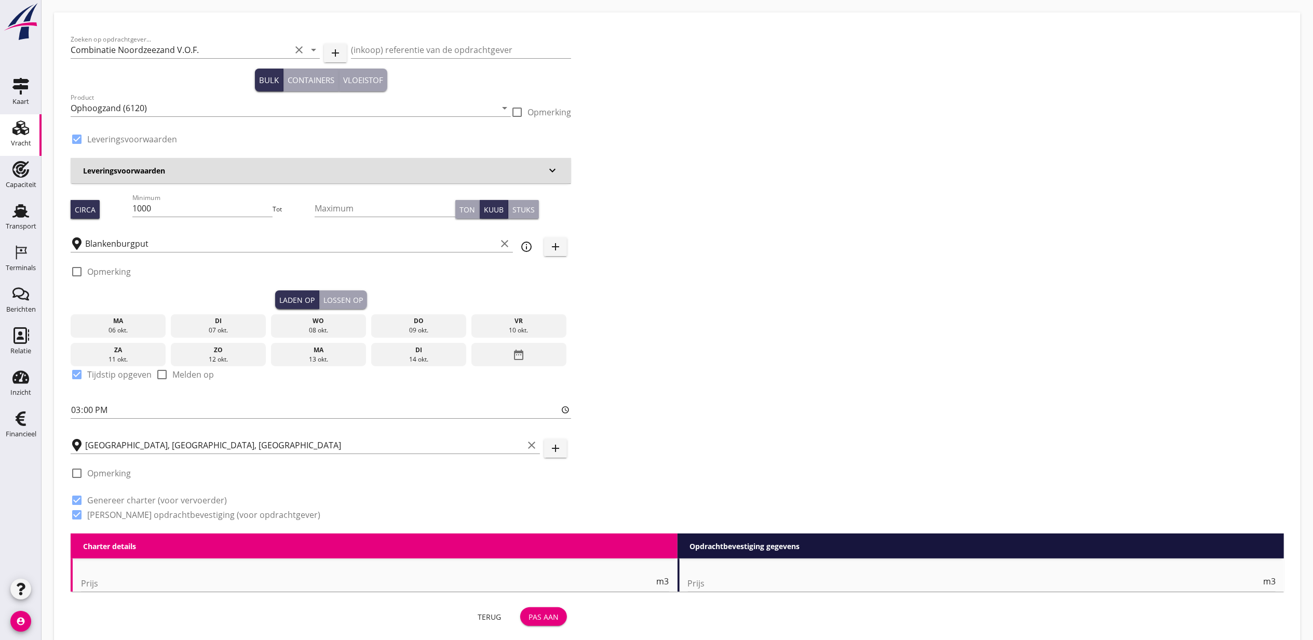
type input "1.15"
radio input "false"
type input "1.15"
radio input "false"
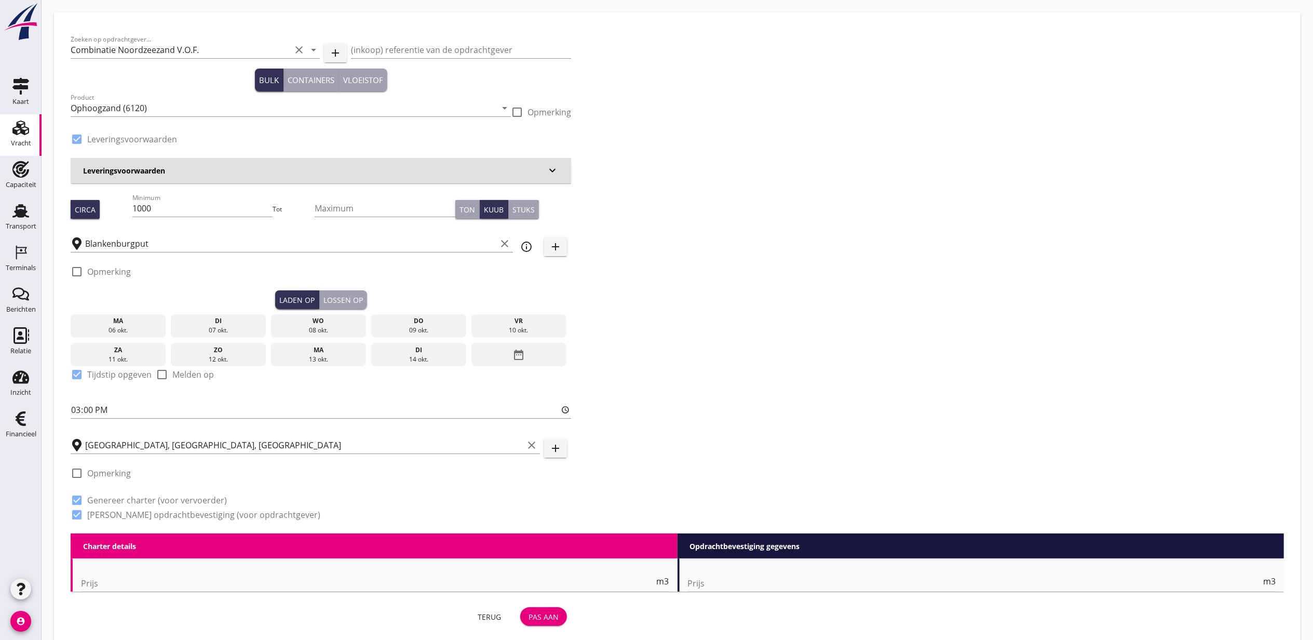
radio input "false"
click at [361, 300] on div "Lossen op" at bounding box center [343, 299] width 39 height 11
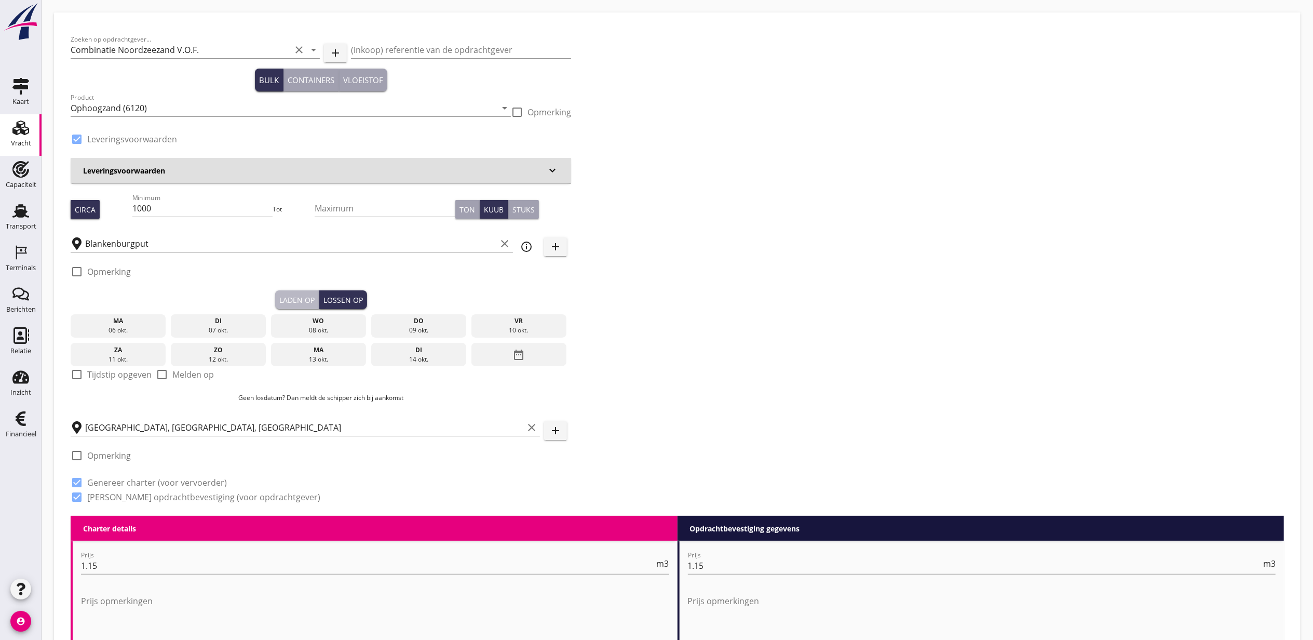
click at [304, 300] on div "Laden op" at bounding box center [296, 299] width 35 height 11
checkbox input "true"
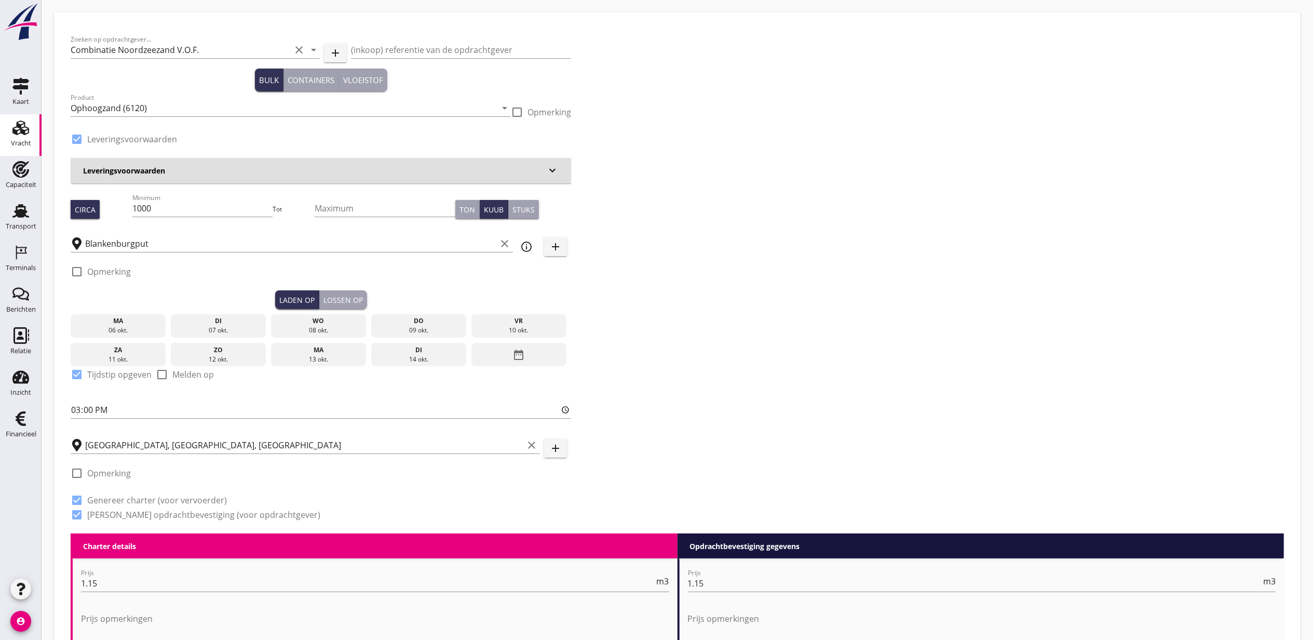
click at [516, 353] on icon "date_range" at bounding box center [519, 354] width 12 height 19
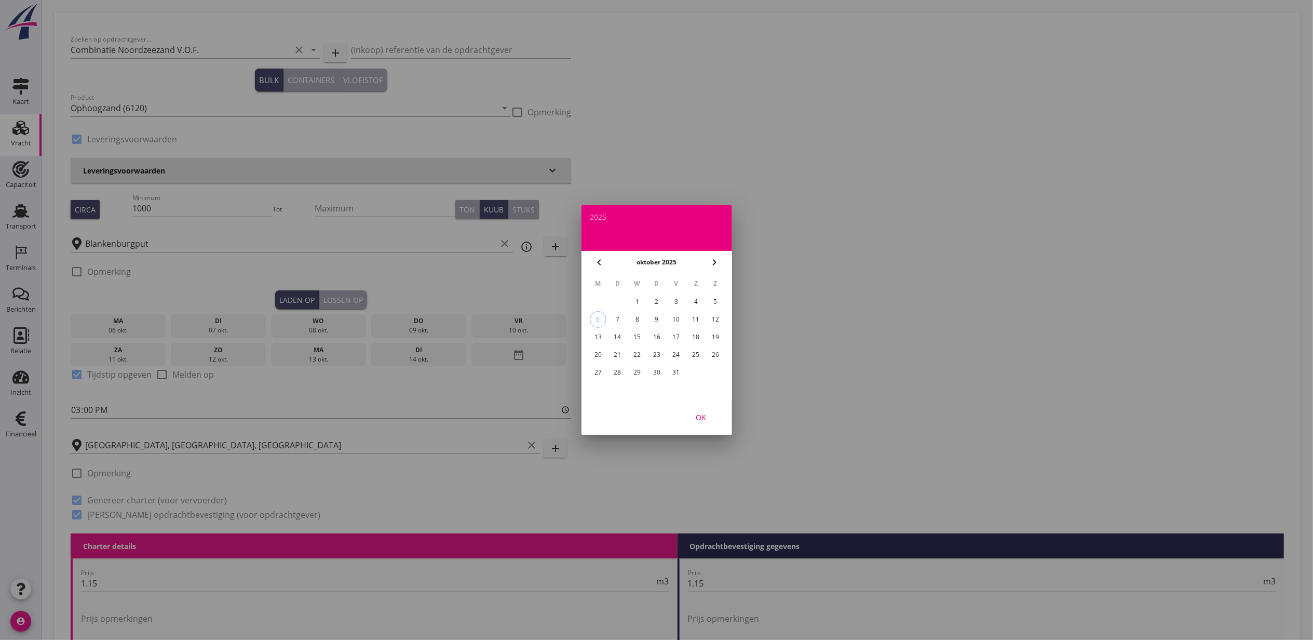
click at [640, 298] on div "1" at bounding box center [637, 301] width 17 height 17
click at [705, 418] on div "OK" at bounding box center [701, 417] width 29 height 11
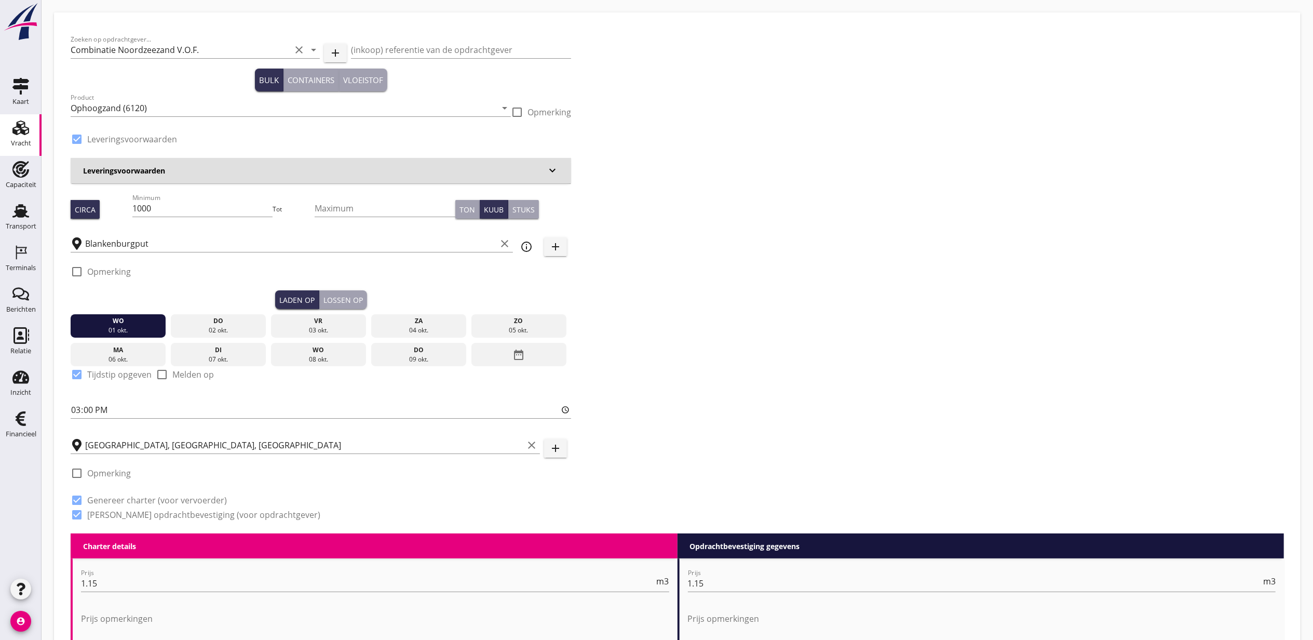
click at [339, 300] on div "Lossen op" at bounding box center [343, 299] width 39 height 11
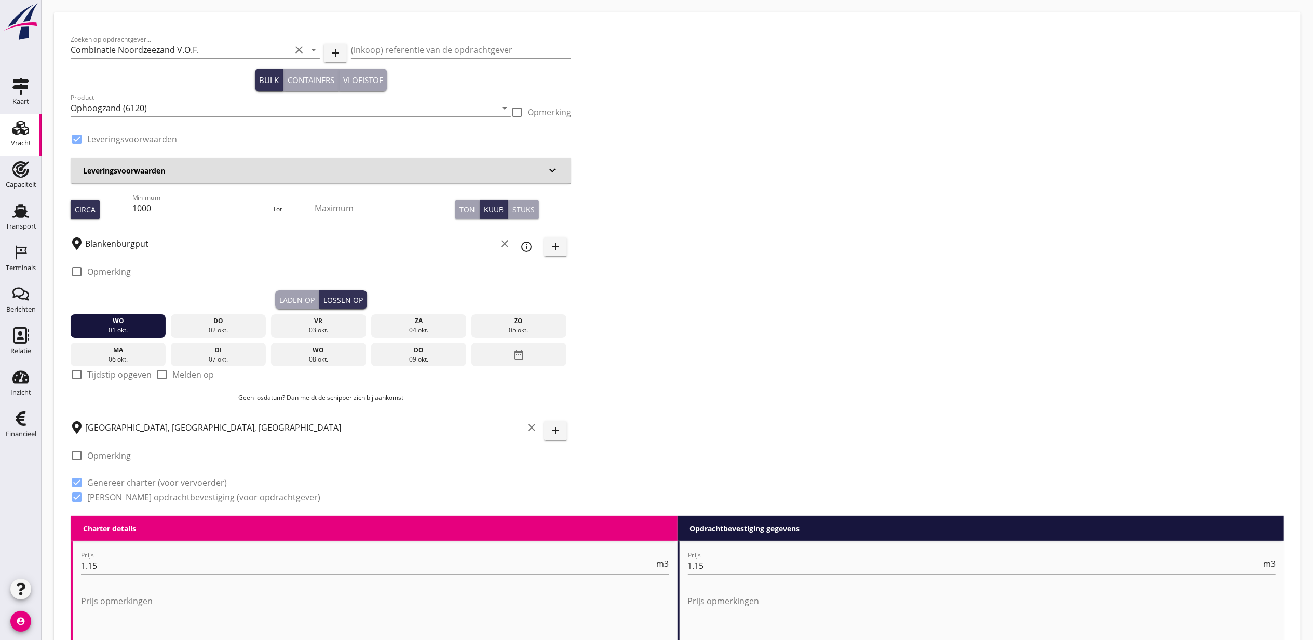
click at [524, 356] on icon "date_range" at bounding box center [519, 354] width 12 height 19
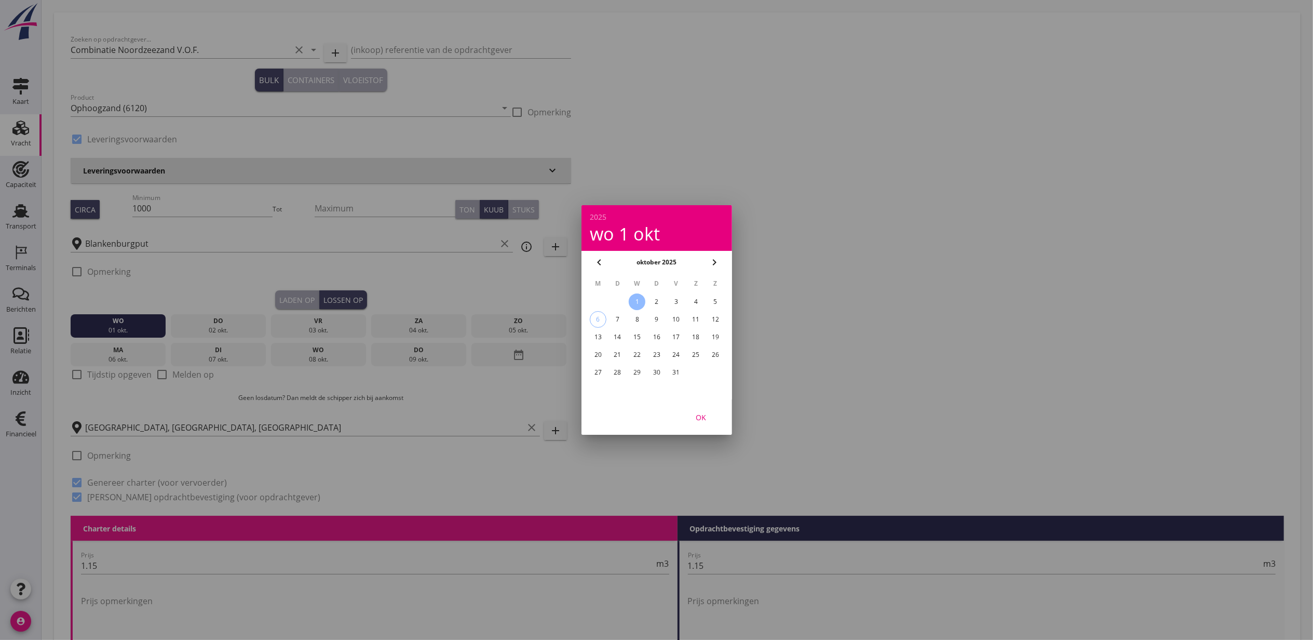
click at [646, 299] on td "1" at bounding box center [637, 301] width 19 height 17
click at [642, 302] on div "1" at bounding box center [637, 301] width 17 height 17
click at [715, 413] on div "OK" at bounding box center [701, 417] width 29 height 11
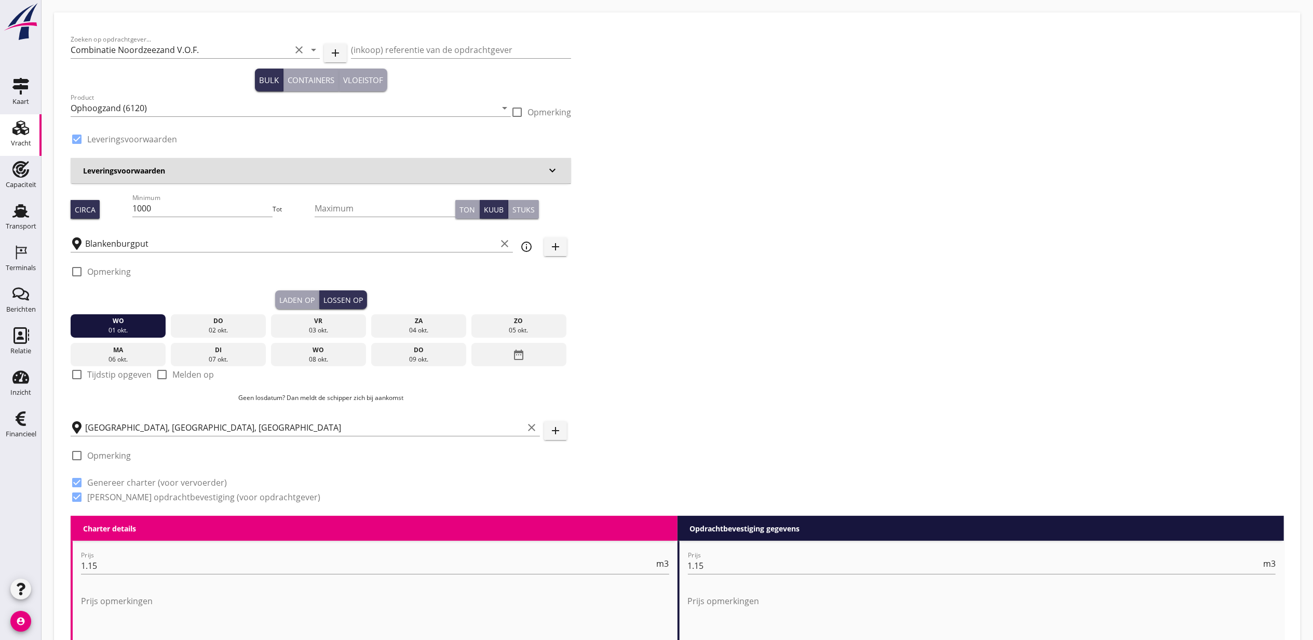
click at [306, 298] on div "Laden op" at bounding box center [296, 299] width 35 height 11
checkbox input "true"
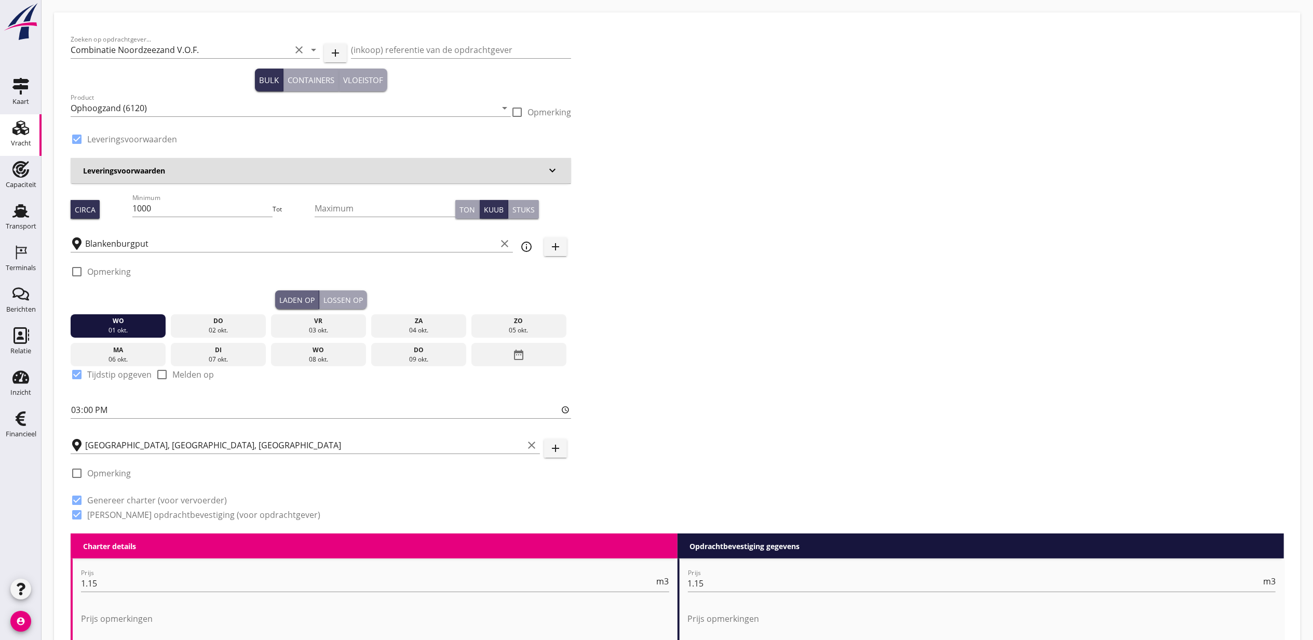
click at [345, 294] on div "Lossen op" at bounding box center [343, 299] width 39 height 11
checkbox input "false"
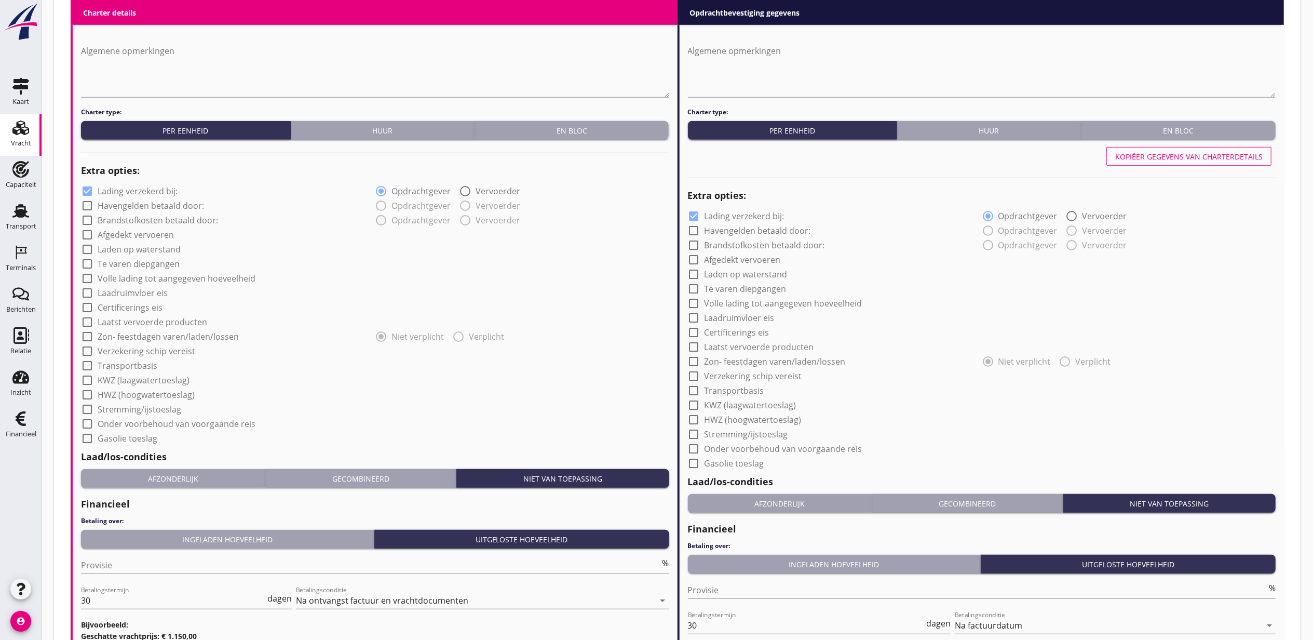
scroll to position [750, 0]
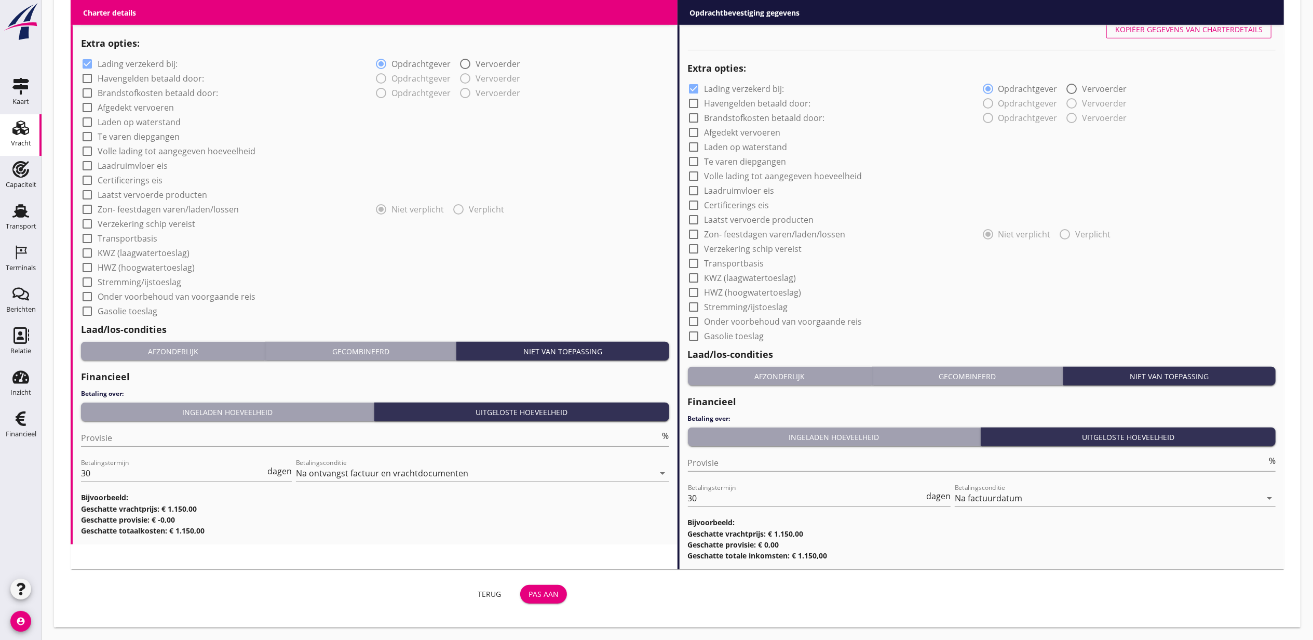
click at [546, 583] on div "Terug Pas aan" at bounding box center [321, 594] width 501 height 25
click at [548, 585] on button "Pas aan" at bounding box center [543, 594] width 47 height 19
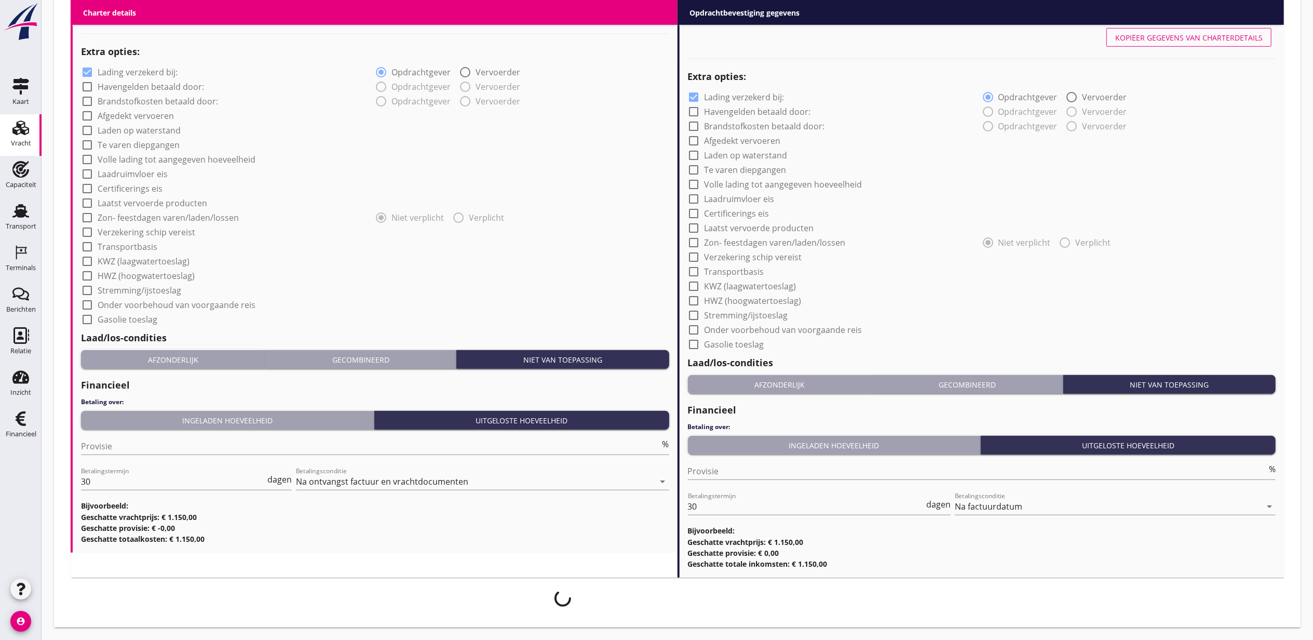
scroll to position [742, 0]
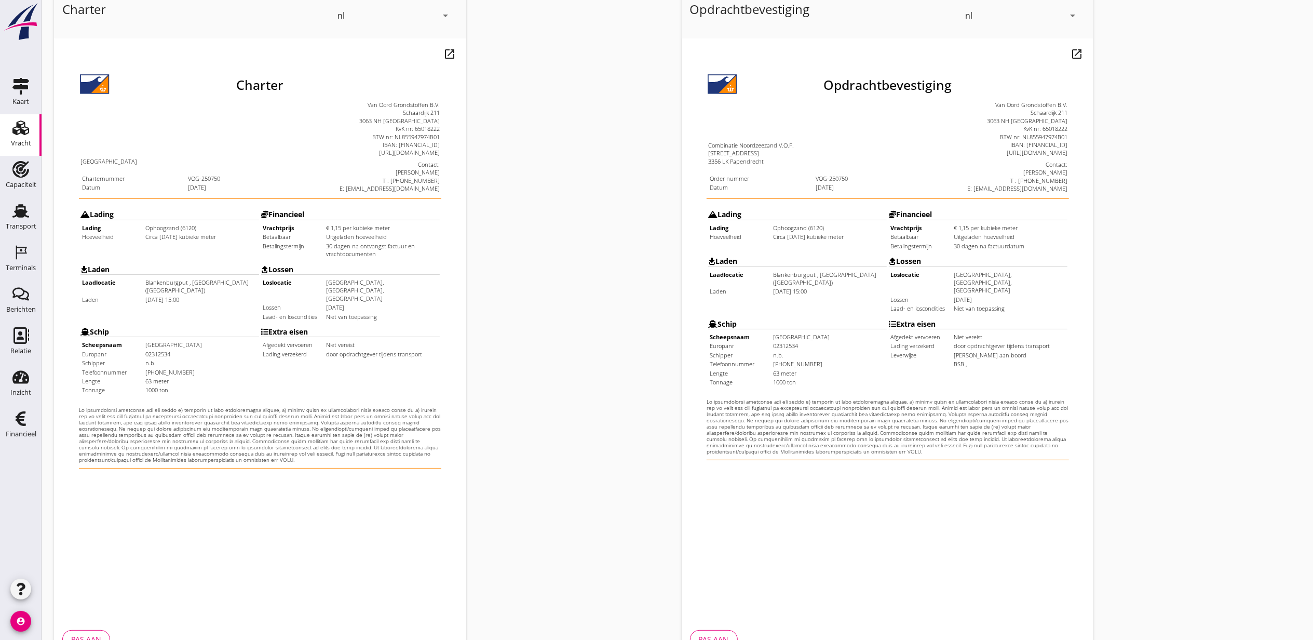
scroll to position [129, 0]
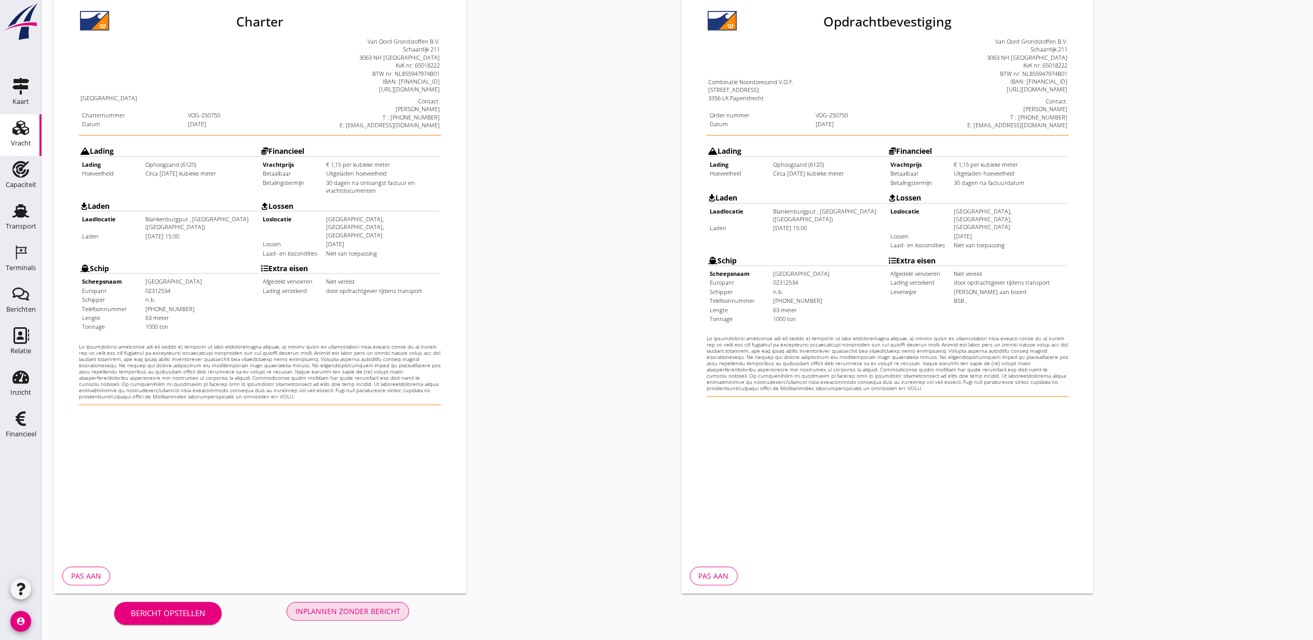
click at [401, 602] on button "Inplannen zonder bericht" at bounding box center [348, 611] width 123 height 19
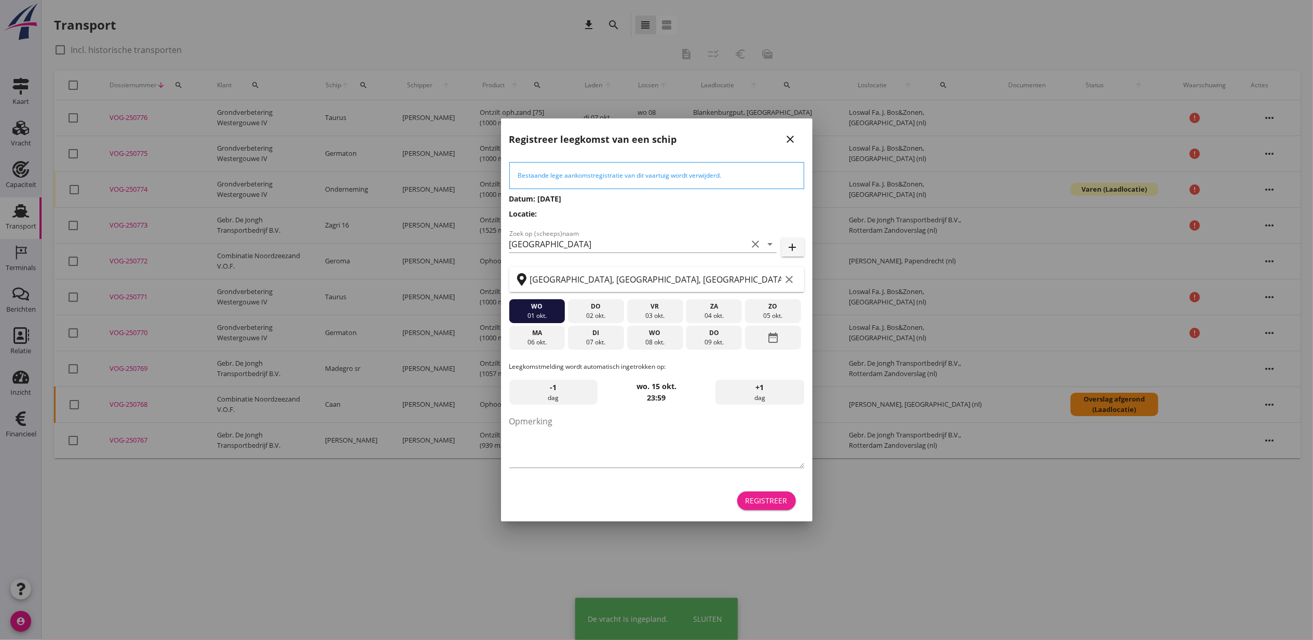
click at [755, 492] on button "Registreer" at bounding box center [766, 500] width 59 height 19
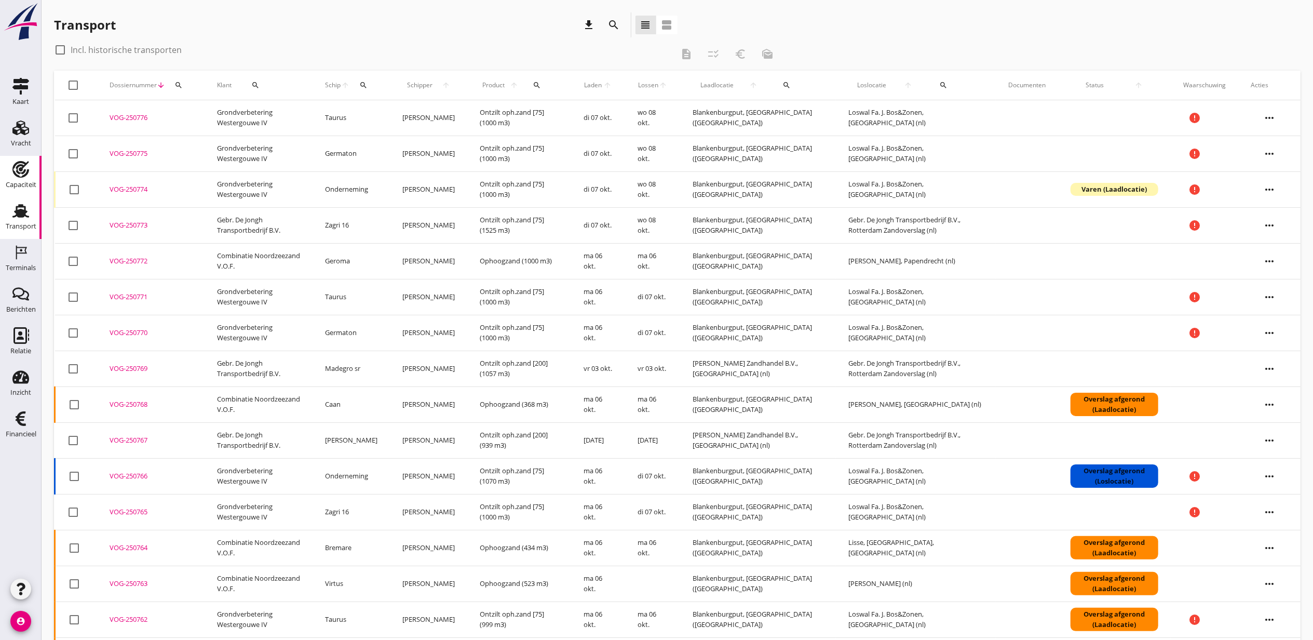
drag, startPoint x: 16, startPoint y: 128, endPoint x: 28, endPoint y: 163, distance: 36.8
click at [16, 128] on icon "Vracht" at bounding box center [20, 127] width 17 height 17
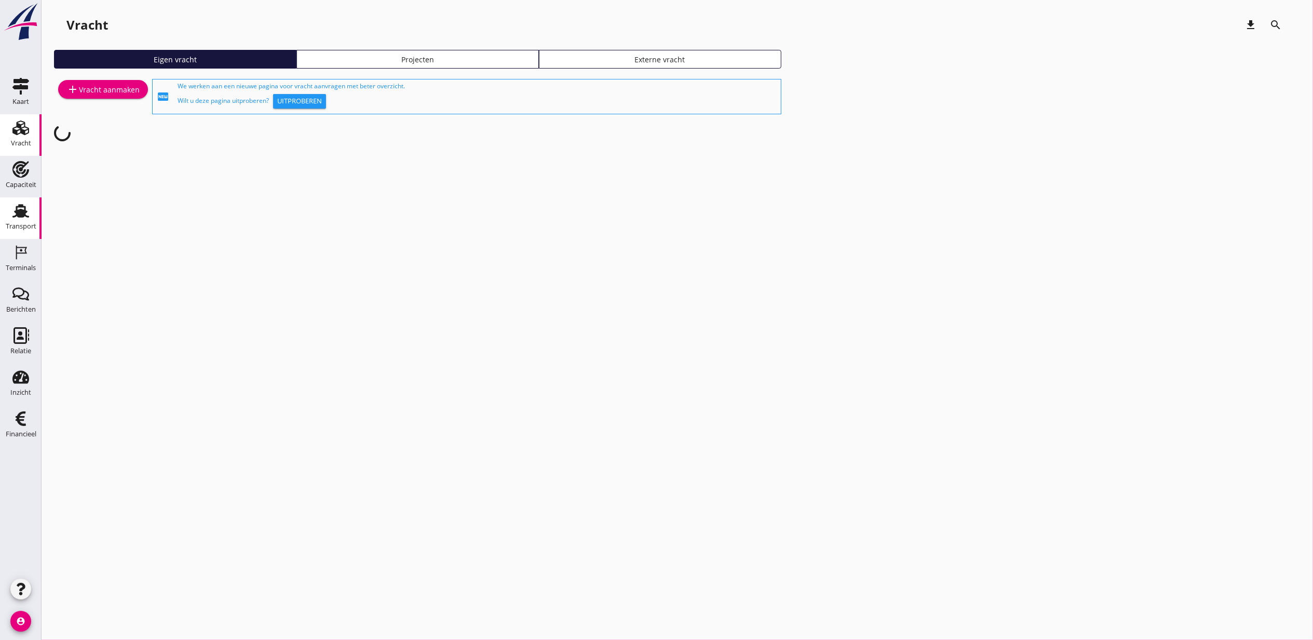
click at [16, 217] on icon "Transport" at bounding box center [20, 211] width 17 height 17
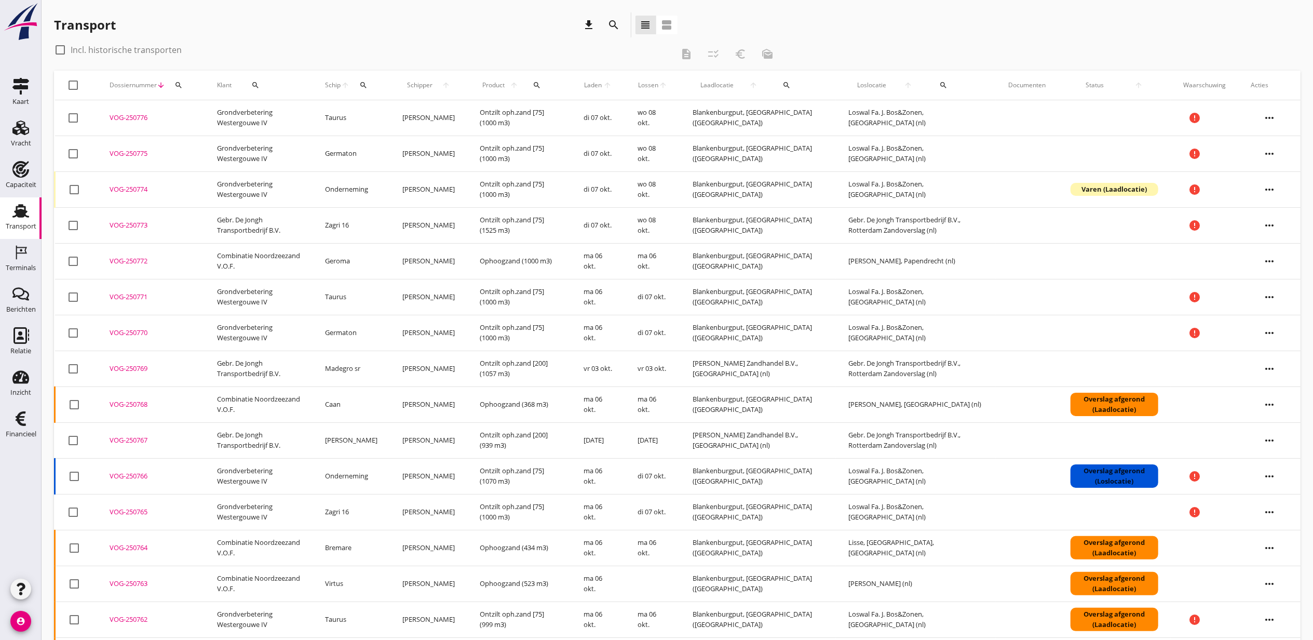
click at [612, 25] on icon "search" at bounding box center [614, 25] width 12 height 12
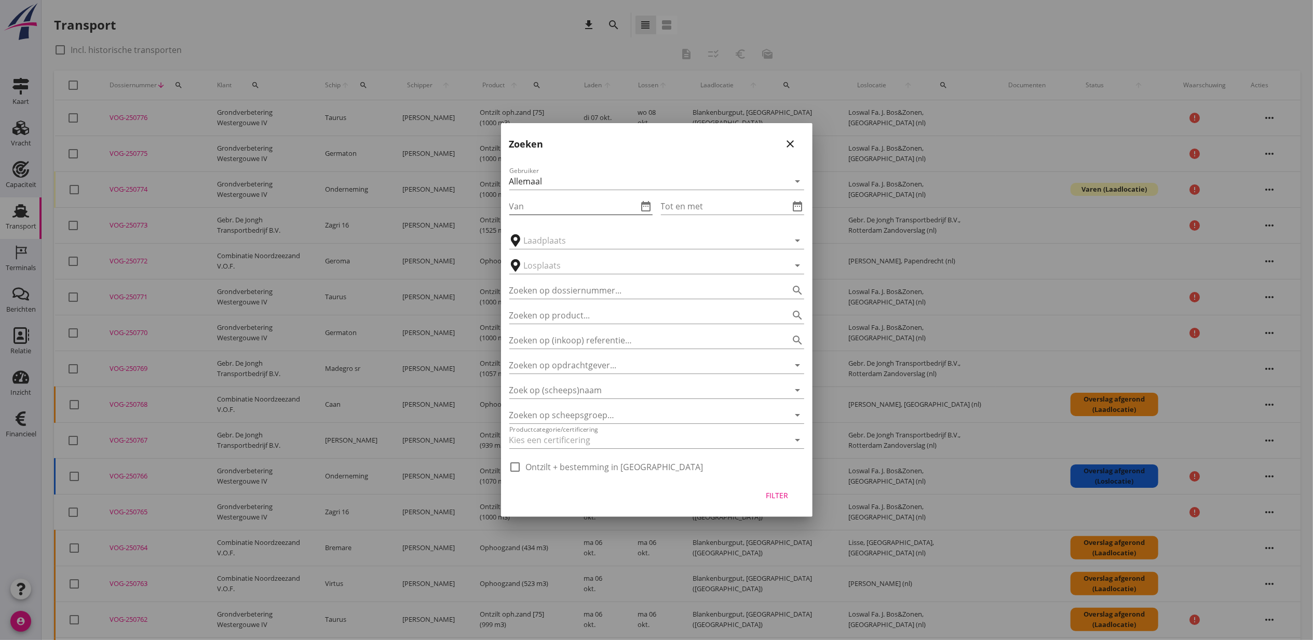
click at [645, 202] on icon "date_range" at bounding box center [646, 206] width 12 height 12
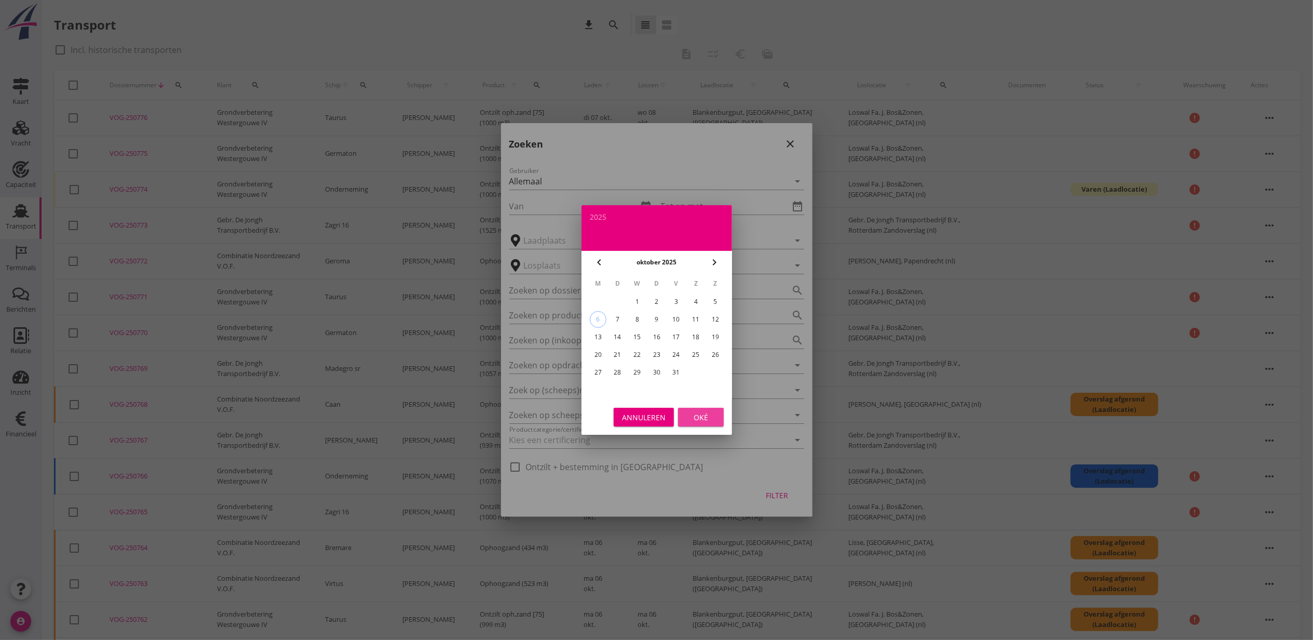
click at [710, 416] on div "Oké" at bounding box center [701, 417] width 29 height 11
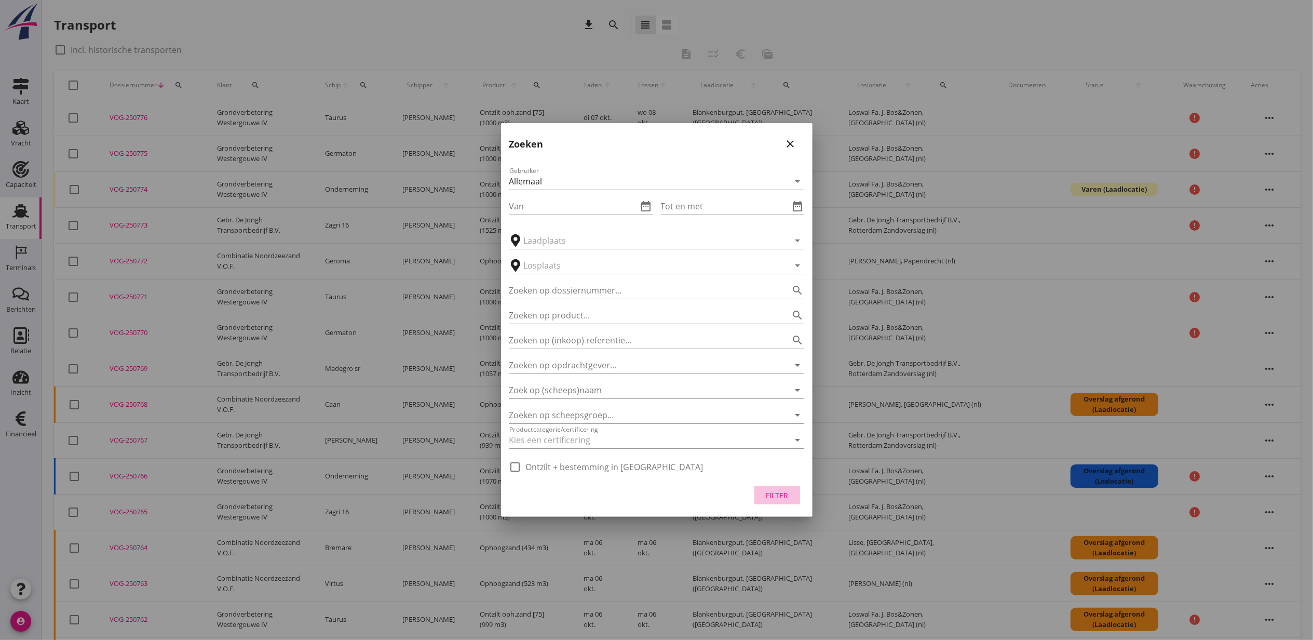
click at [777, 499] on div "Filter" at bounding box center [777, 495] width 29 height 11
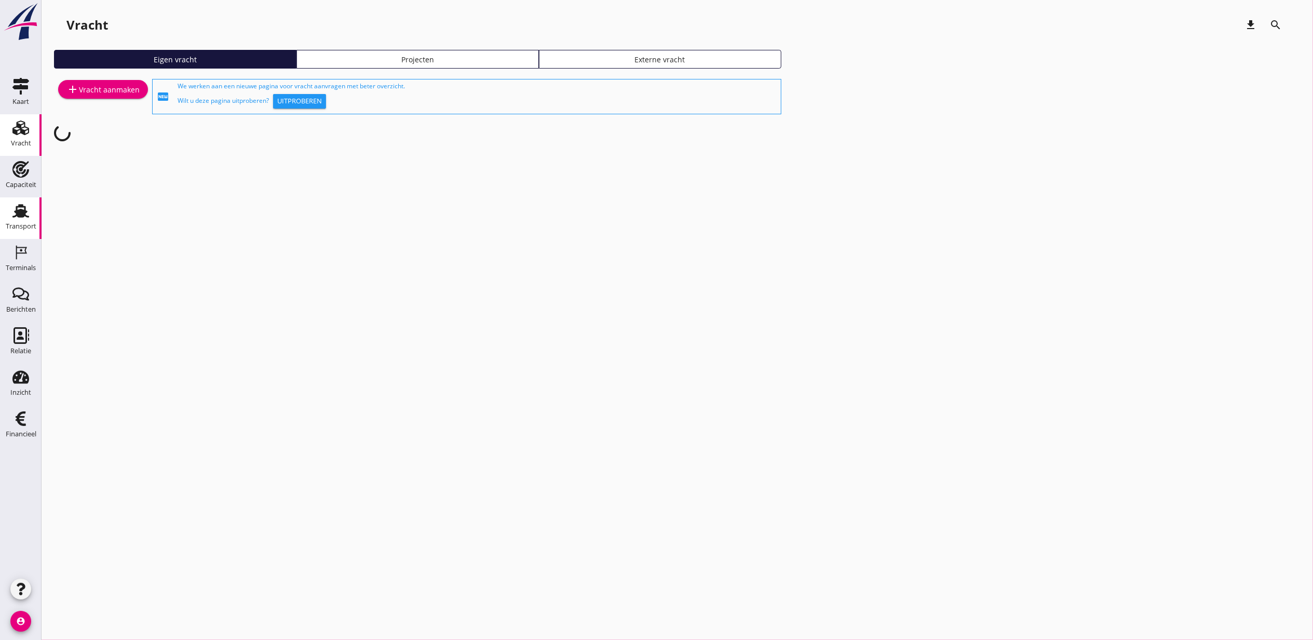
click at [27, 214] on icon "Transport" at bounding box center [20, 211] width 17 height 17
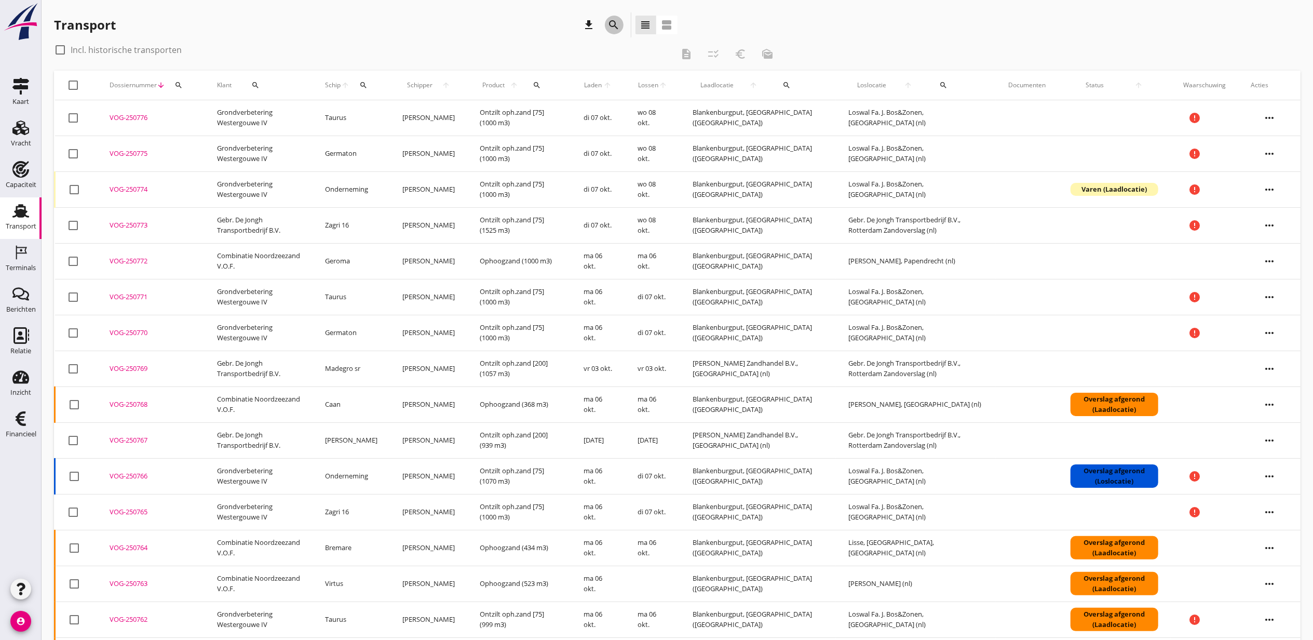
click at [614, 26] on icon "search" at bounding box center [614, 25] width 12 height 12
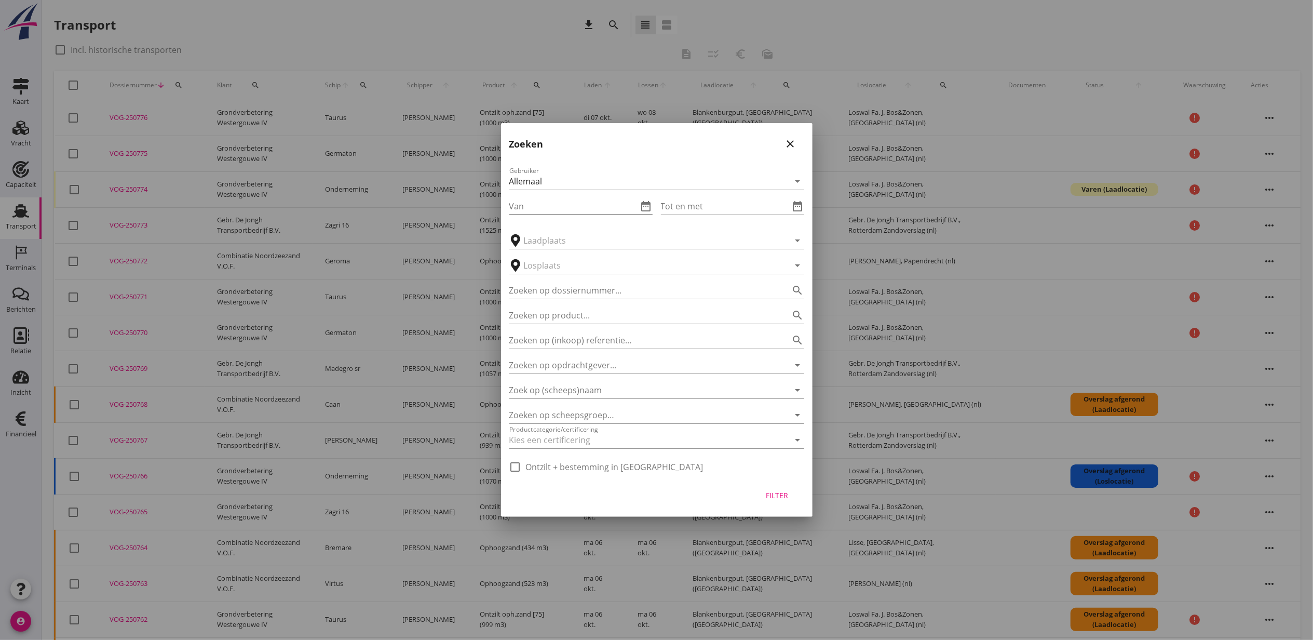
click at [646, 200] on icon "date_range" at bounding box center [646, 206] width 12 height 12
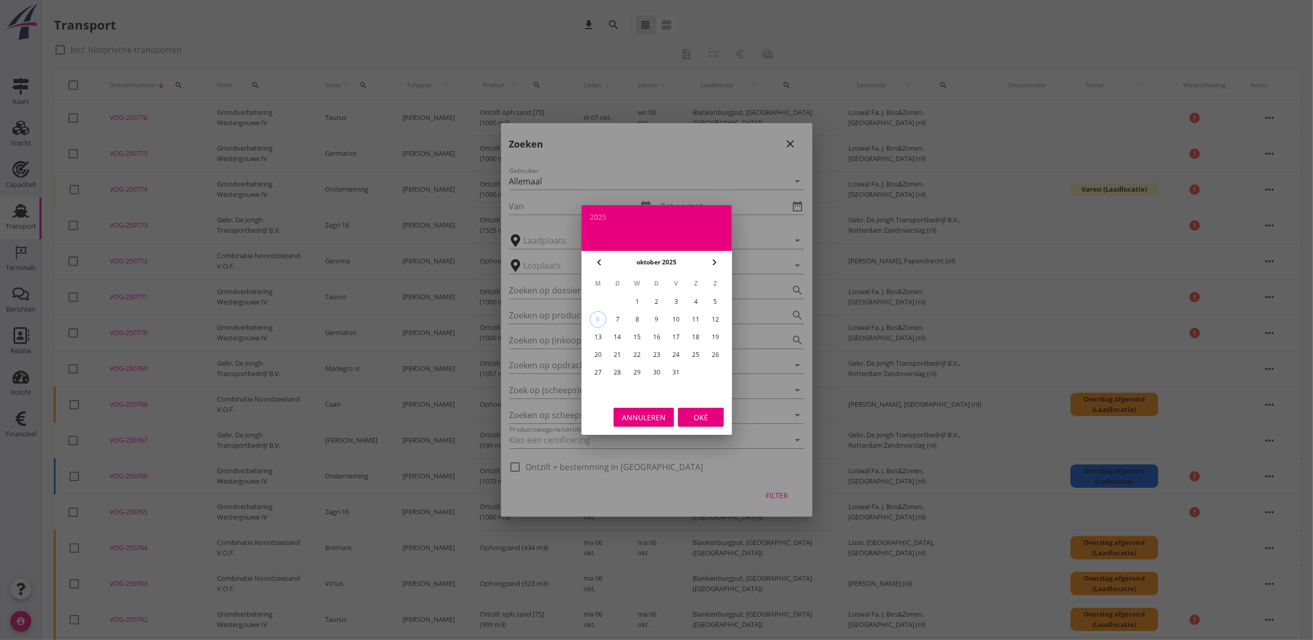
click at [597, 260] on icon "chevron_left" at bounding box center [599, 262] width 12 height 12
click at [697, 355] on div "27" at bounding box center [696, 354] width 17 height 17
type input "[DATE]"
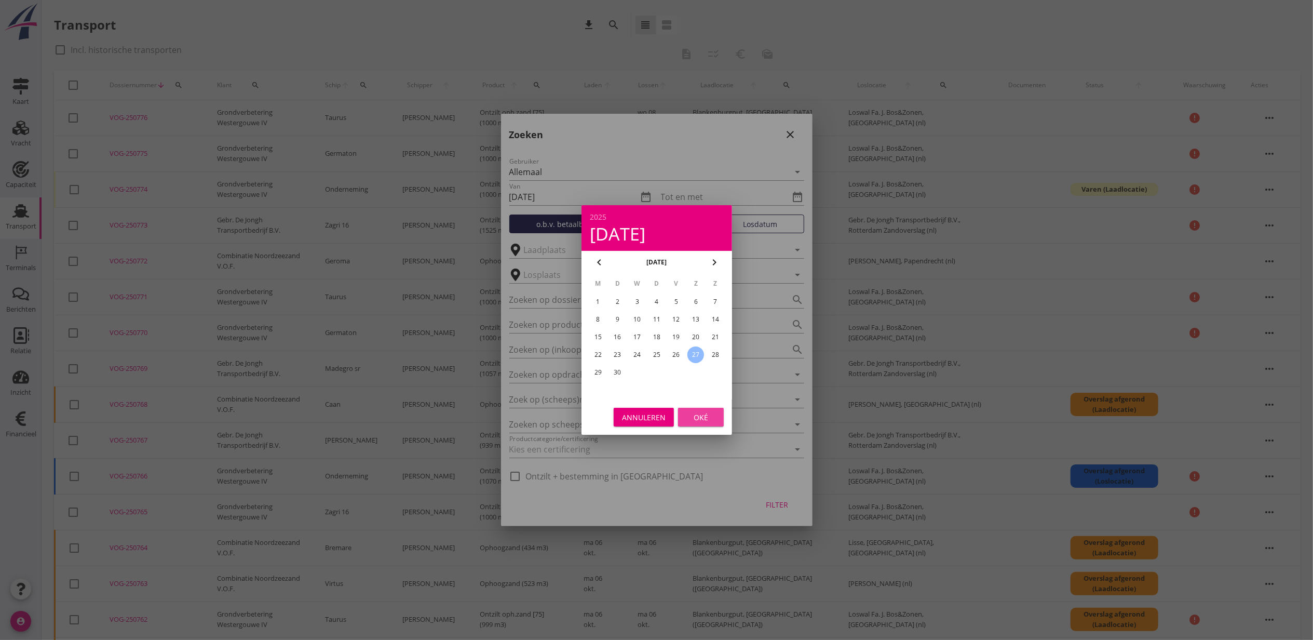
click at [721, 412] on button "Oké" at bounding box center [701, 417] width 46 height 19
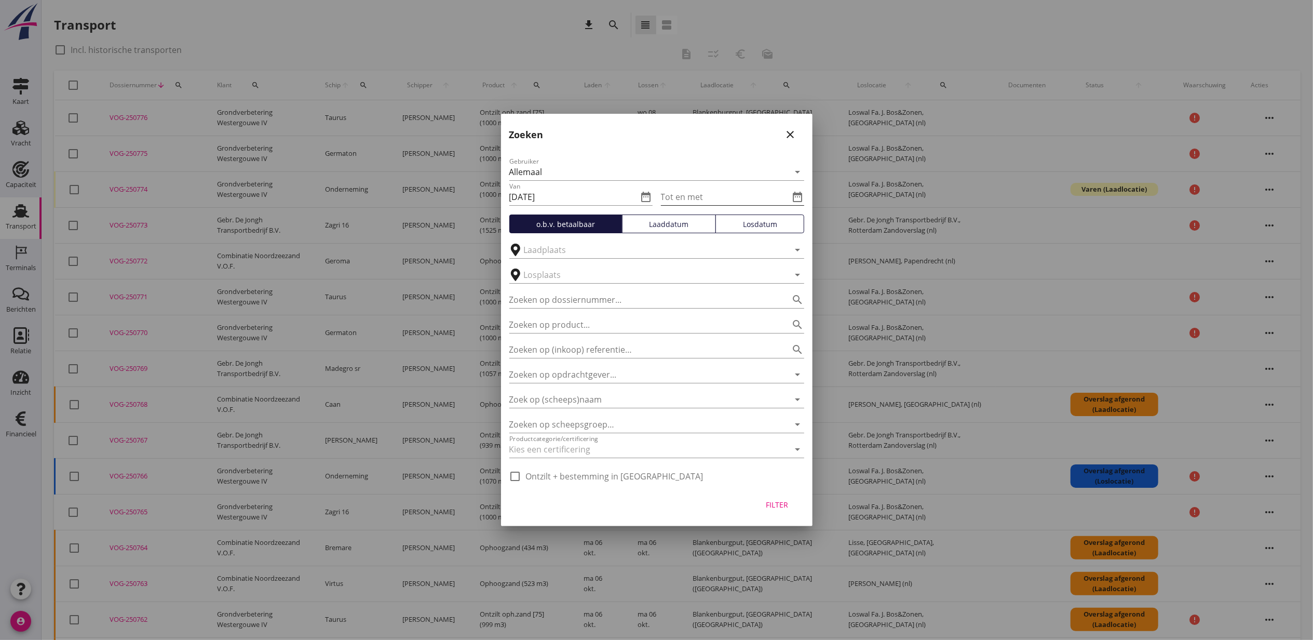
click at [800, 193] on icon "date_range" at bounding box center [798, 197] width 12 height 12
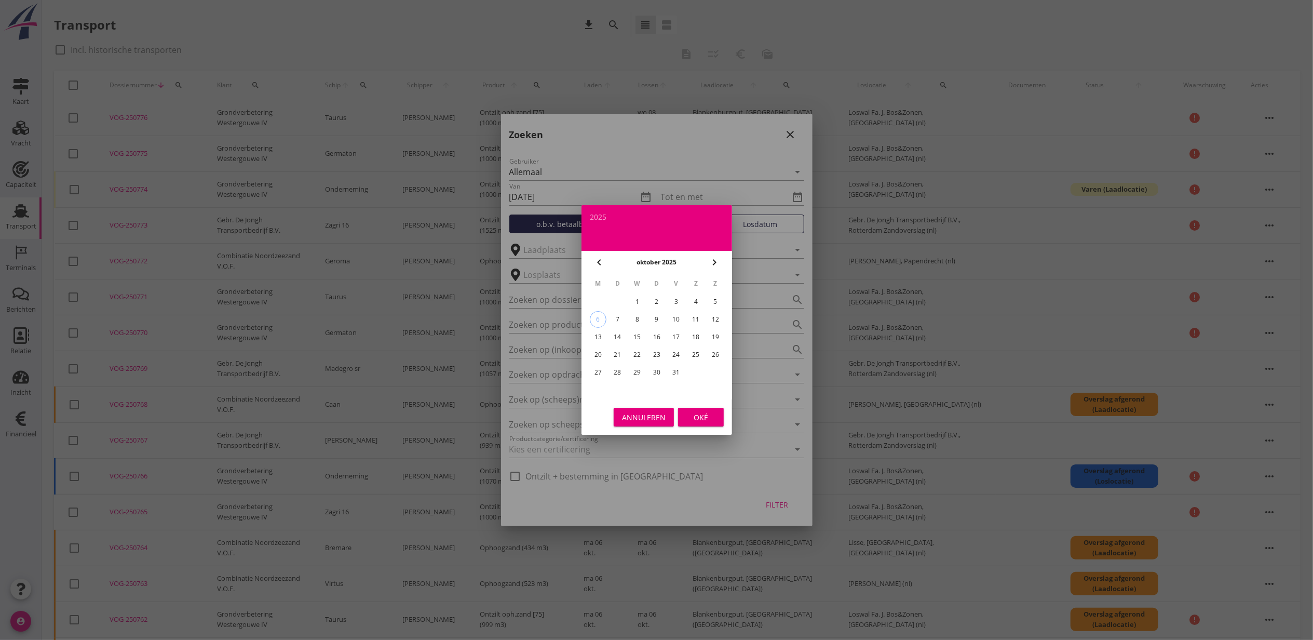
click at [720, 306] on div "5" at bounding box center [715, 301] width 17 height 17
type input "[DATE]"
click at [708, 420] on div "Oké" at bounding box center [701, 417] width 29 height 11
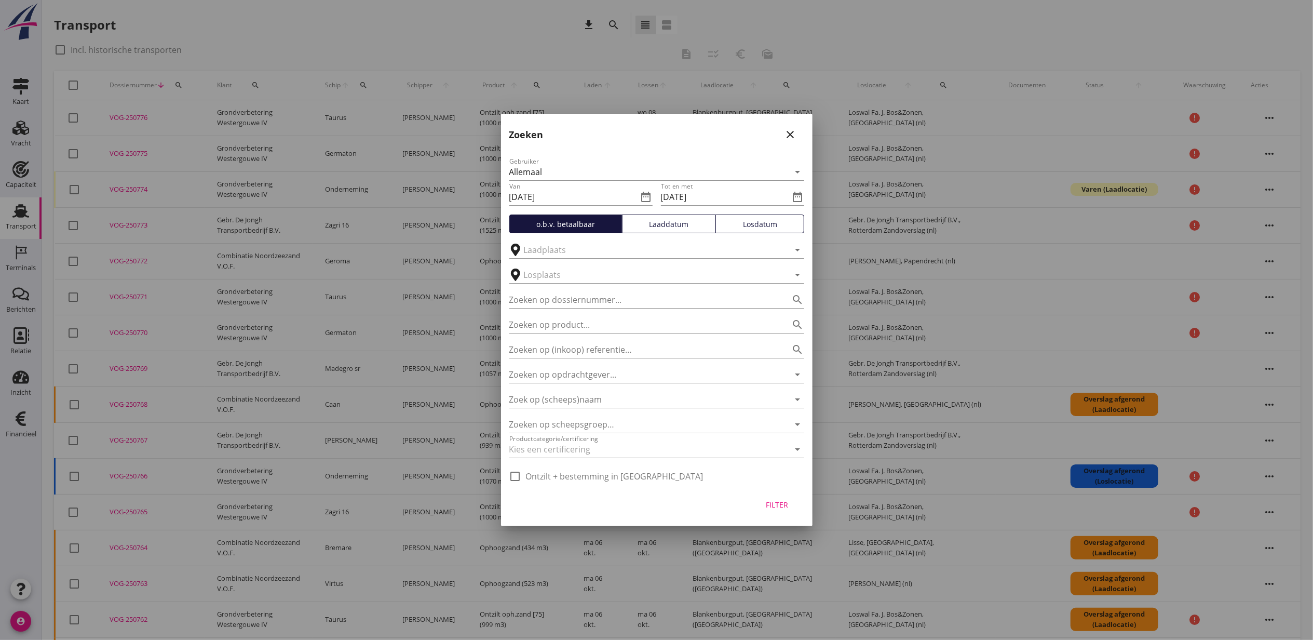
click at [674, 219] on div "Laaddatum" at bounding box center [669, 224] width 85 height 11
click at [782, 505] on div "Filter" at bounding box center [777, 504] width 29 height 11
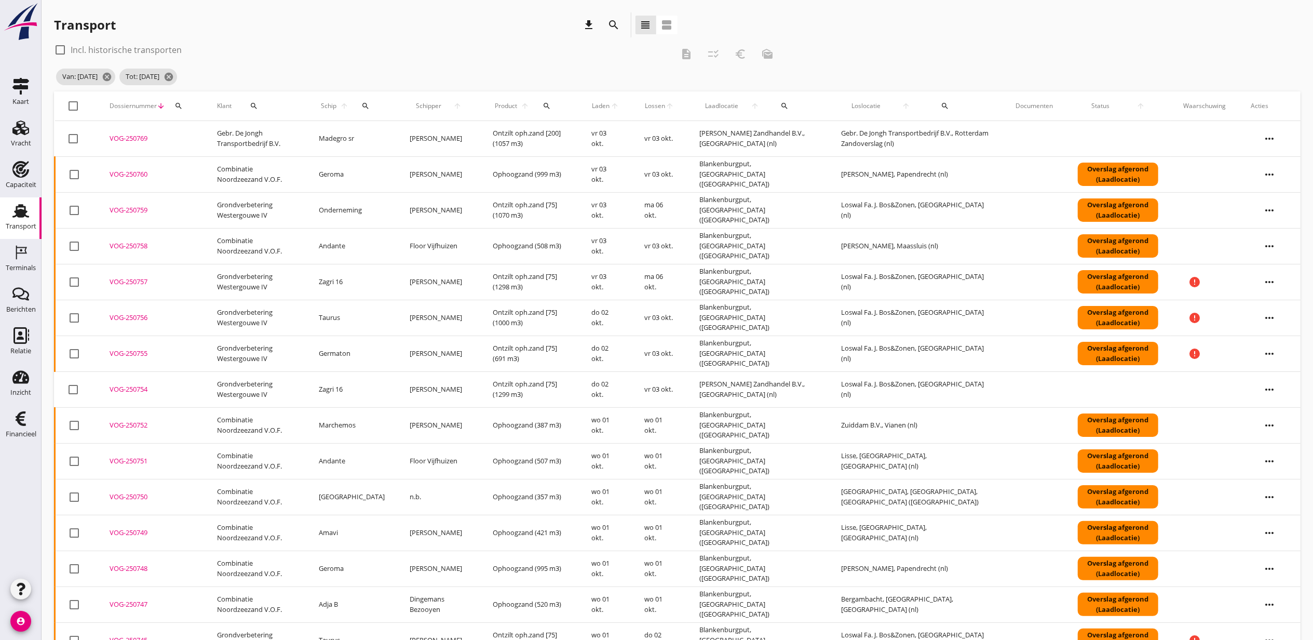
click at [605, 103] on span "Laden" at bounding box center [601, 105] width 19 height 9
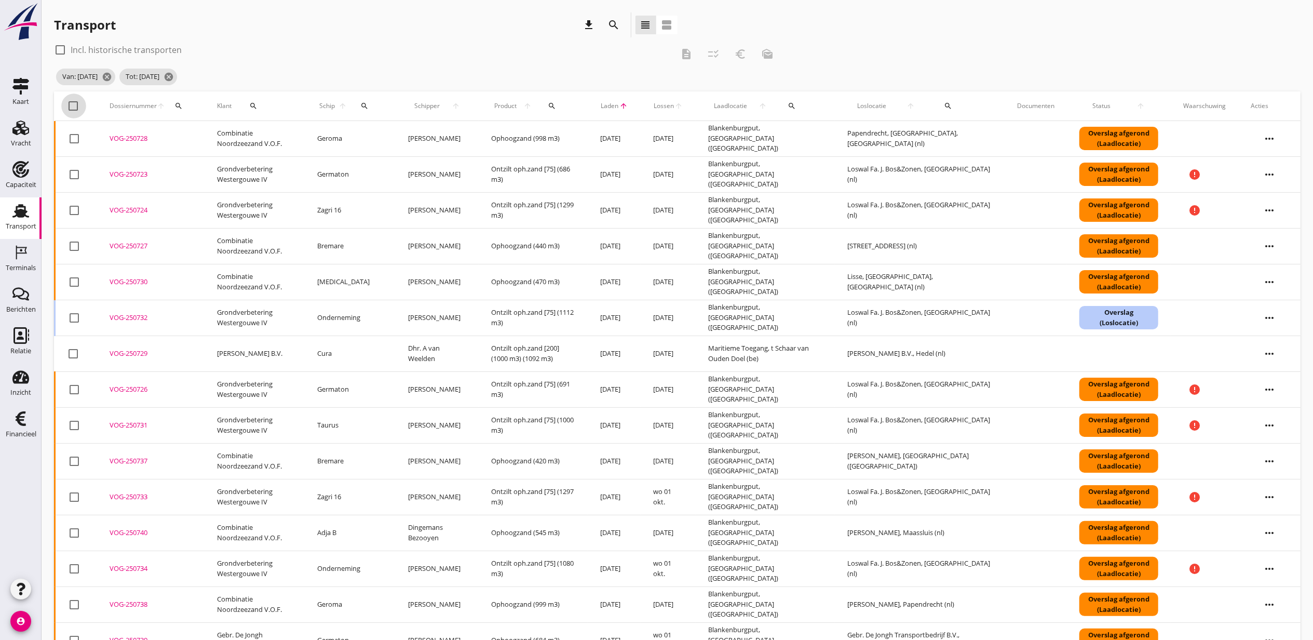
click at [71, 102] on div at bounding box center [74, 106] width 18 height 18
checkbox input "true"
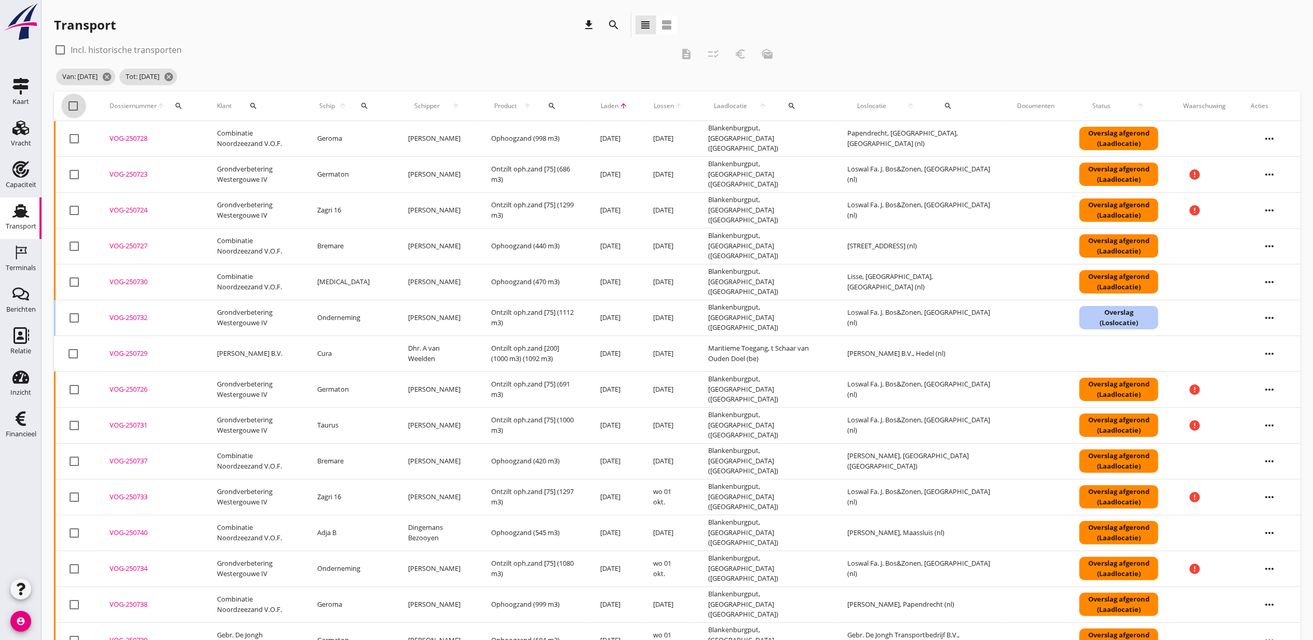
checkbox input "true"
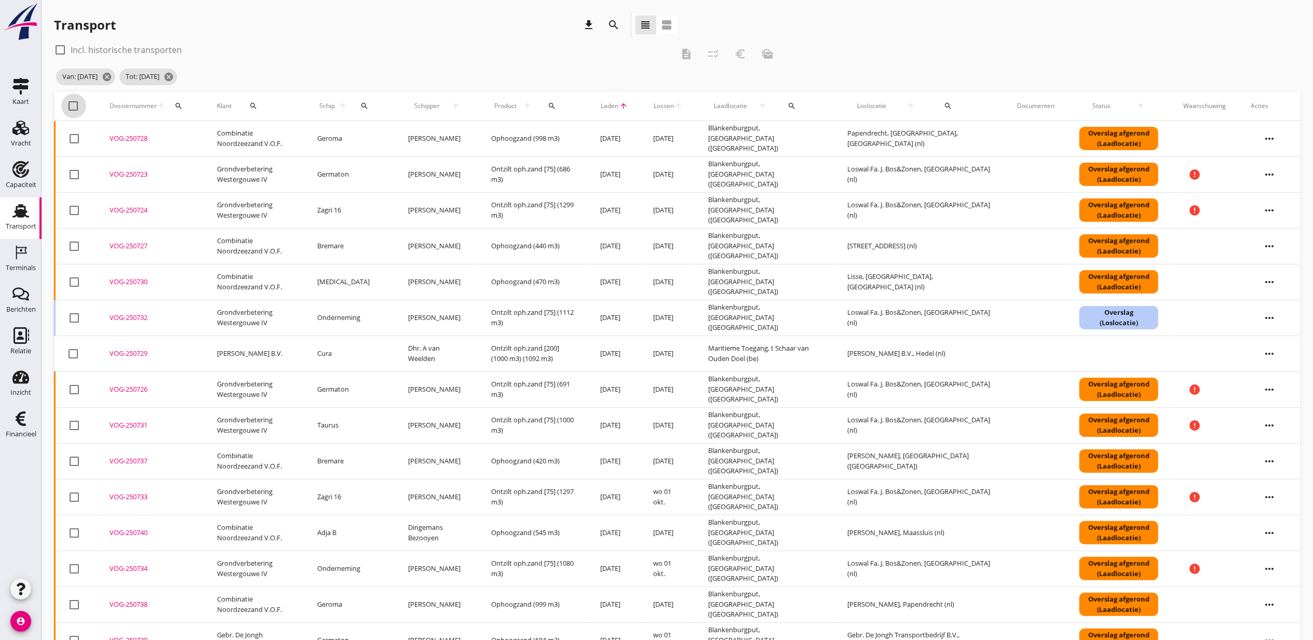
checkbox input "true"
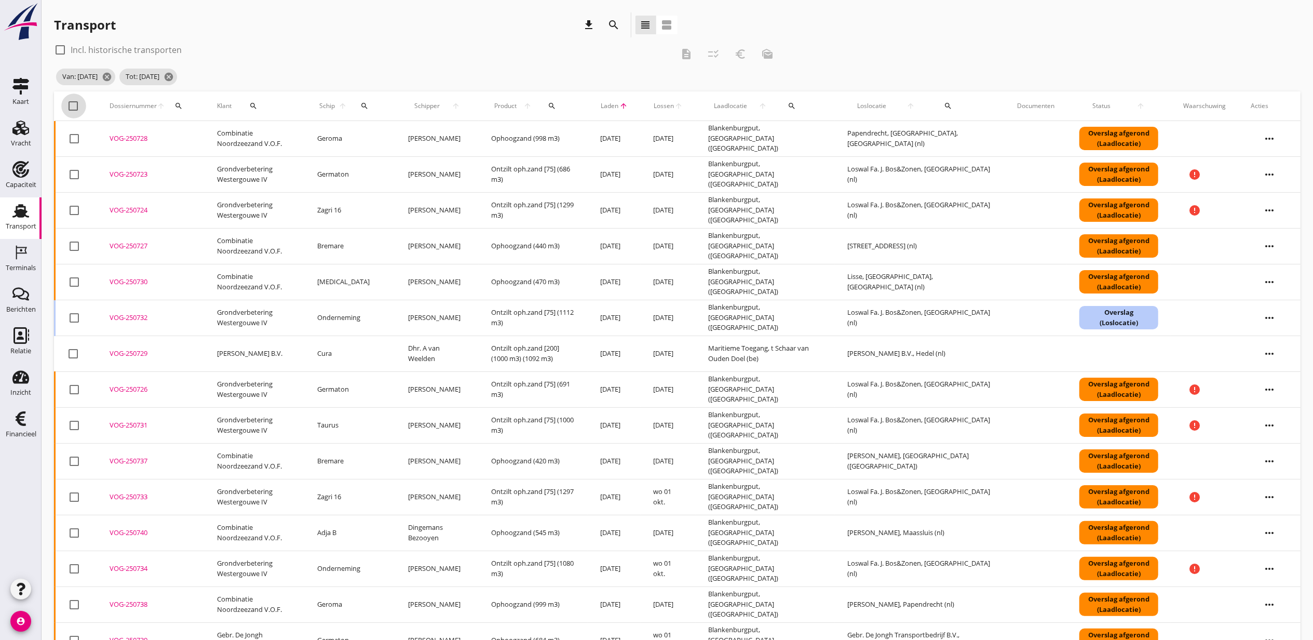
checkbox input "true"
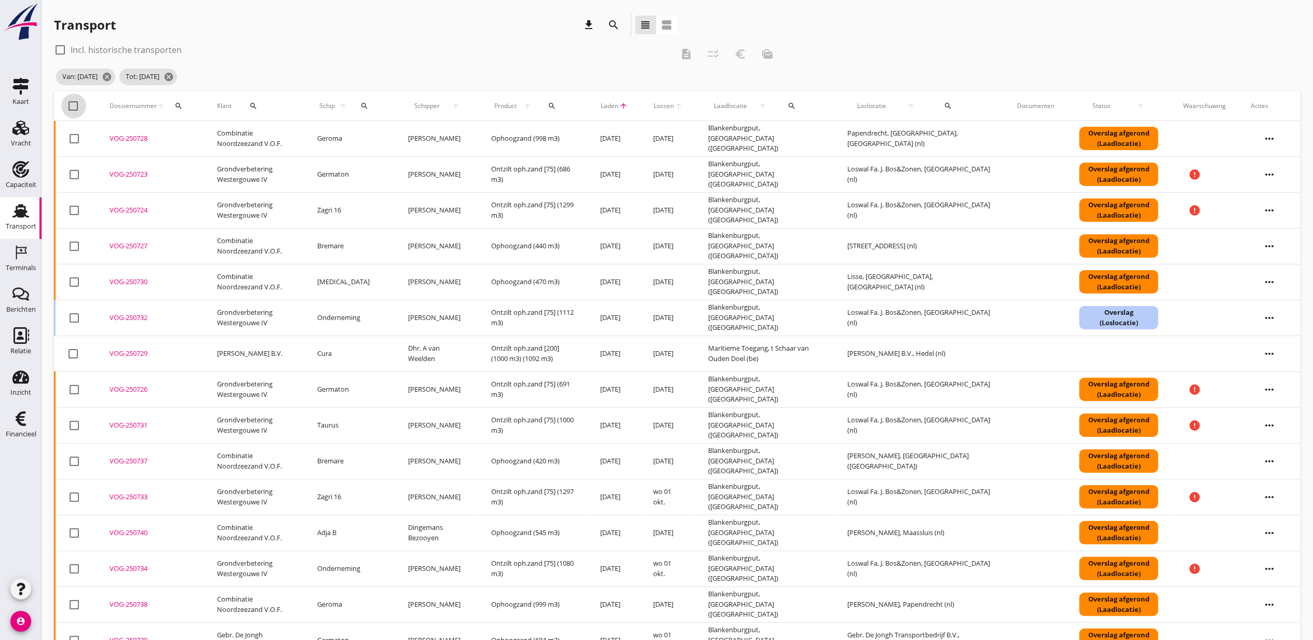
checkbox input "true"
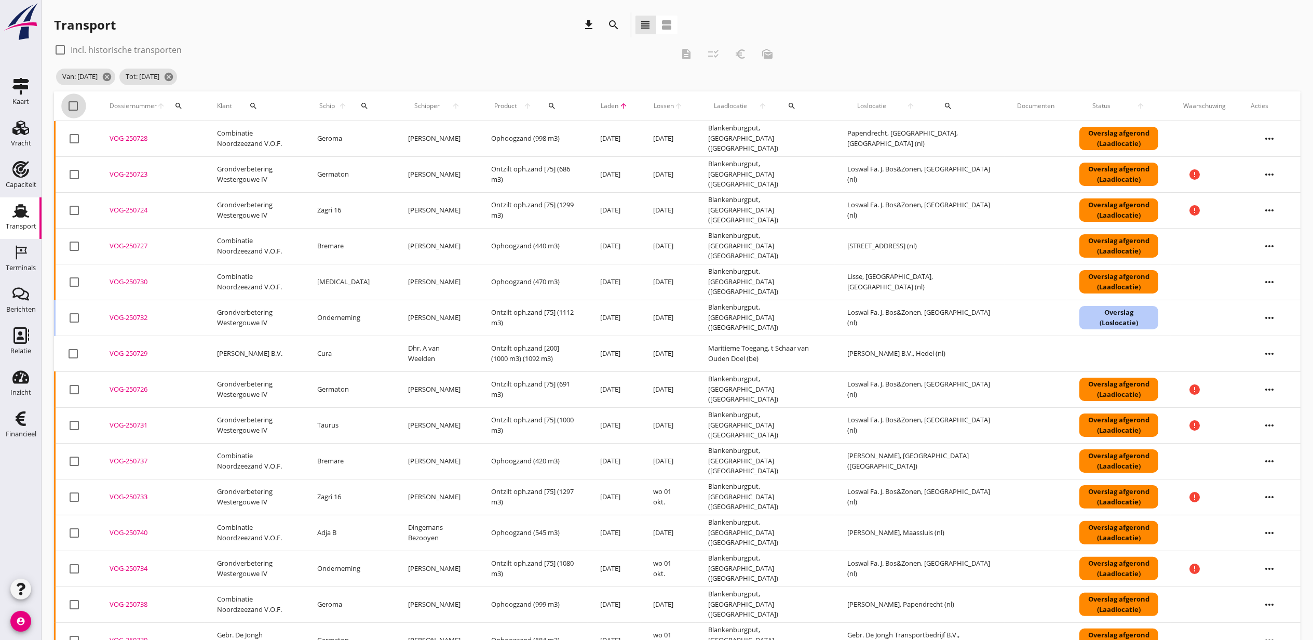
checkbox input "true"
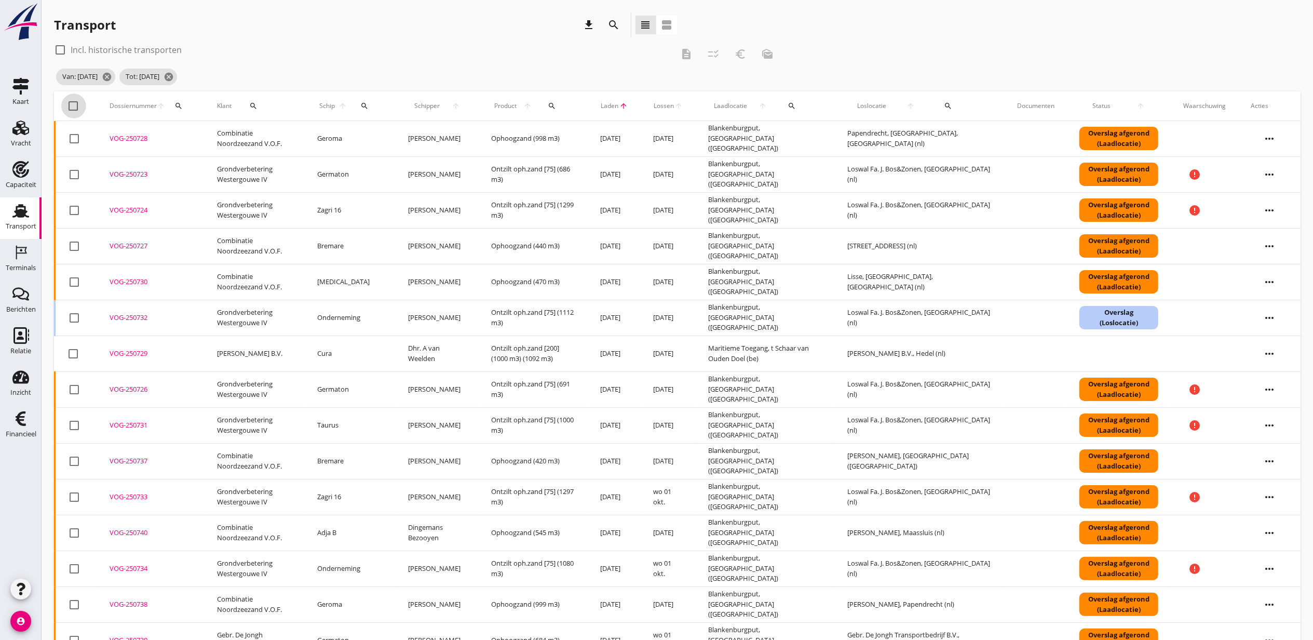
checkbox input "true"
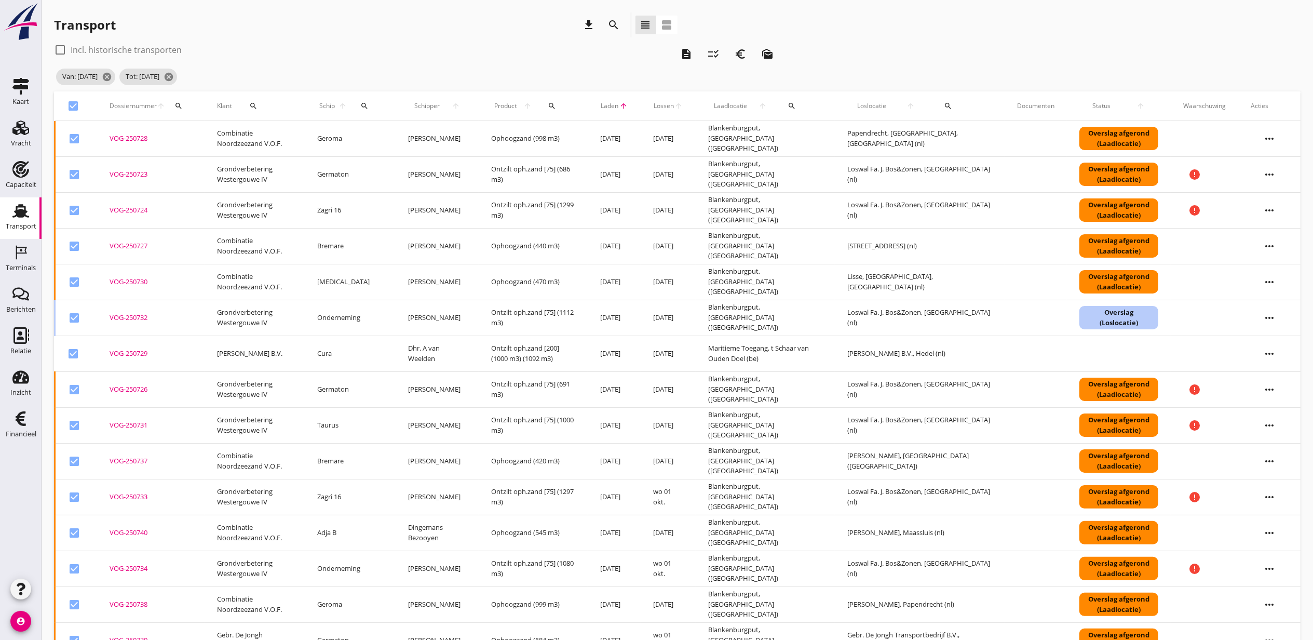
click at [718, 52] on icon "checklist_rtl" at bounding box center [714, 54] width 12 height 12
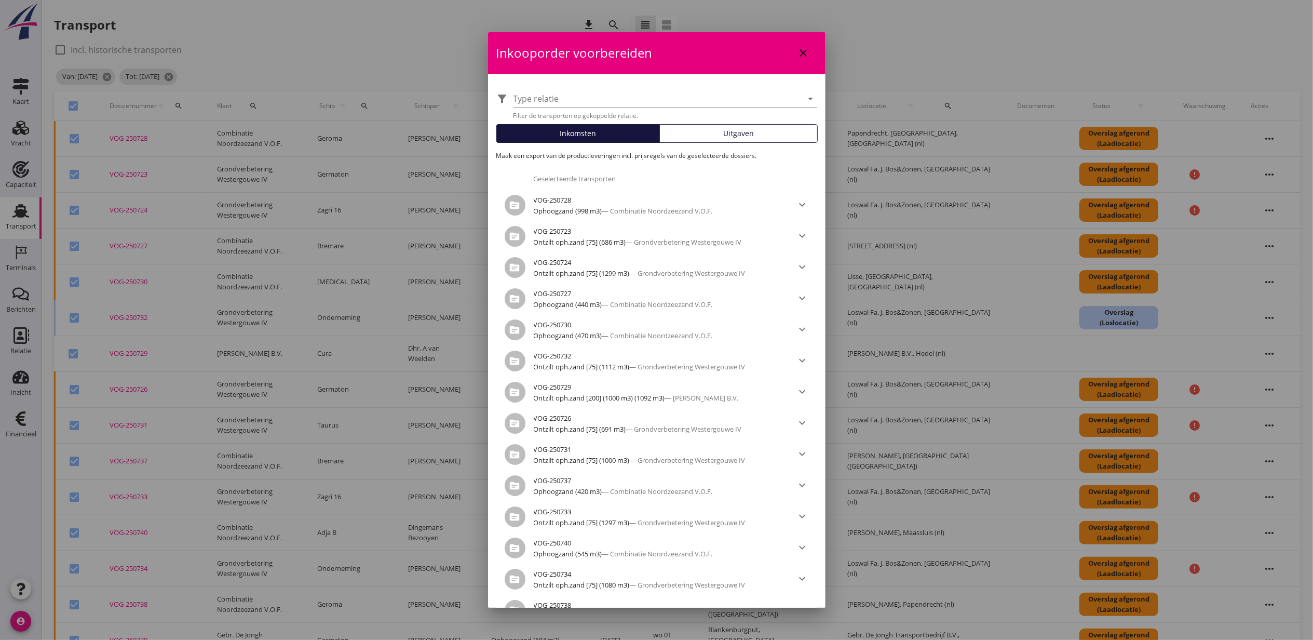
click at [703, 129] on div "Uitgaven" at bounding box center [738, 133] width 149 height 11
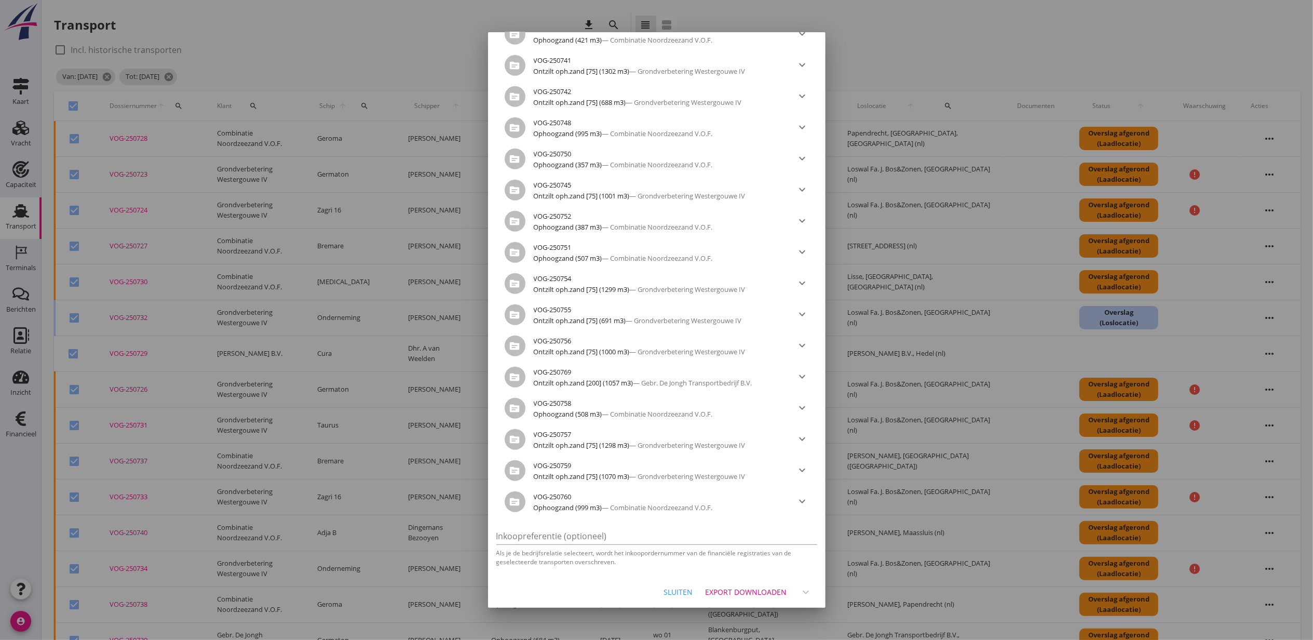
scroll to position [703, 0]
click at [726, 588] on div "Export downloaden" at bounding box center [747, 590] width 82 height 11
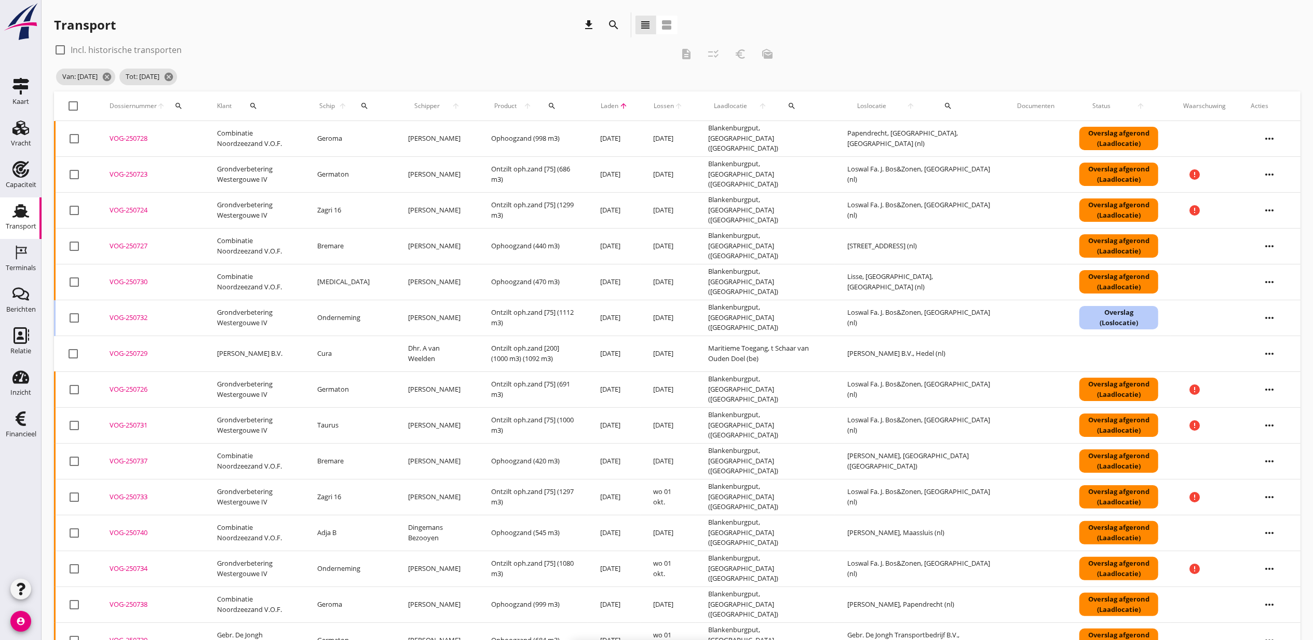
checkbox input "false"
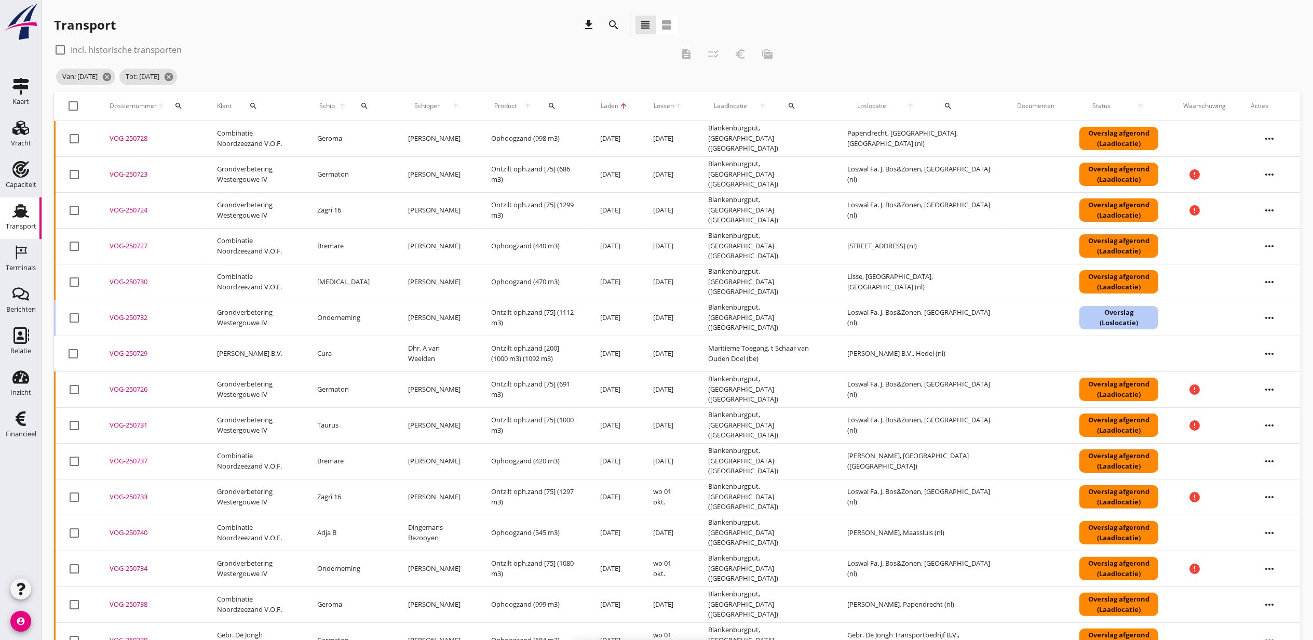
checkbox input "false"
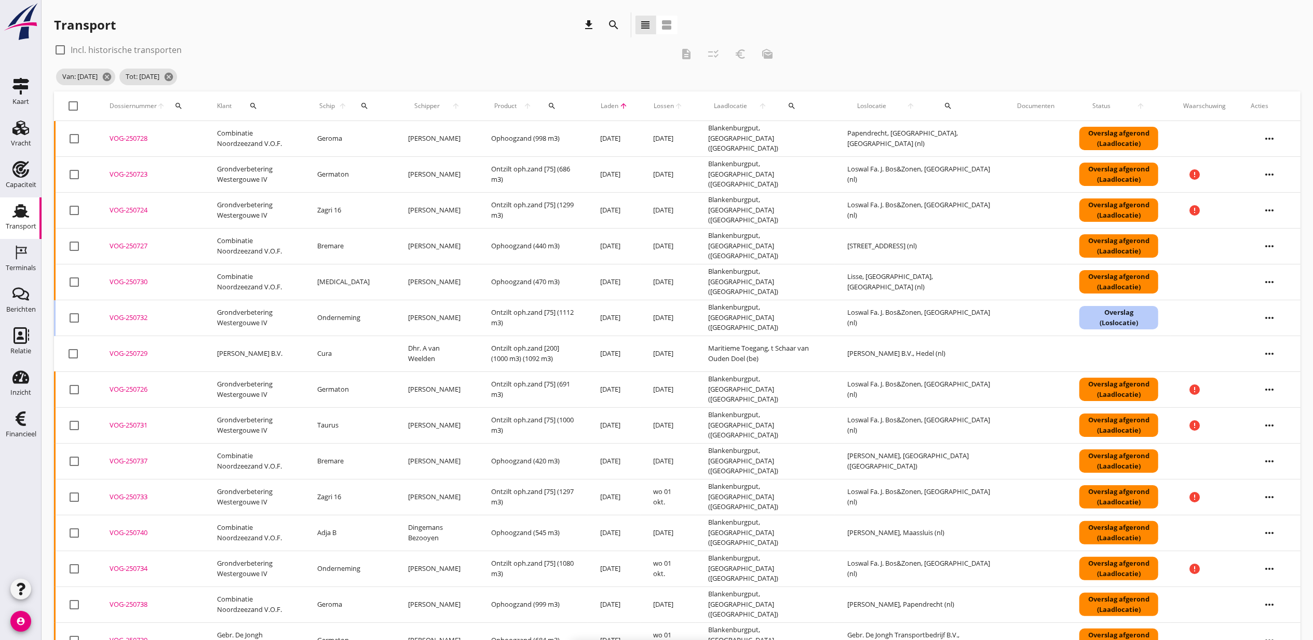
checkbox input "false"
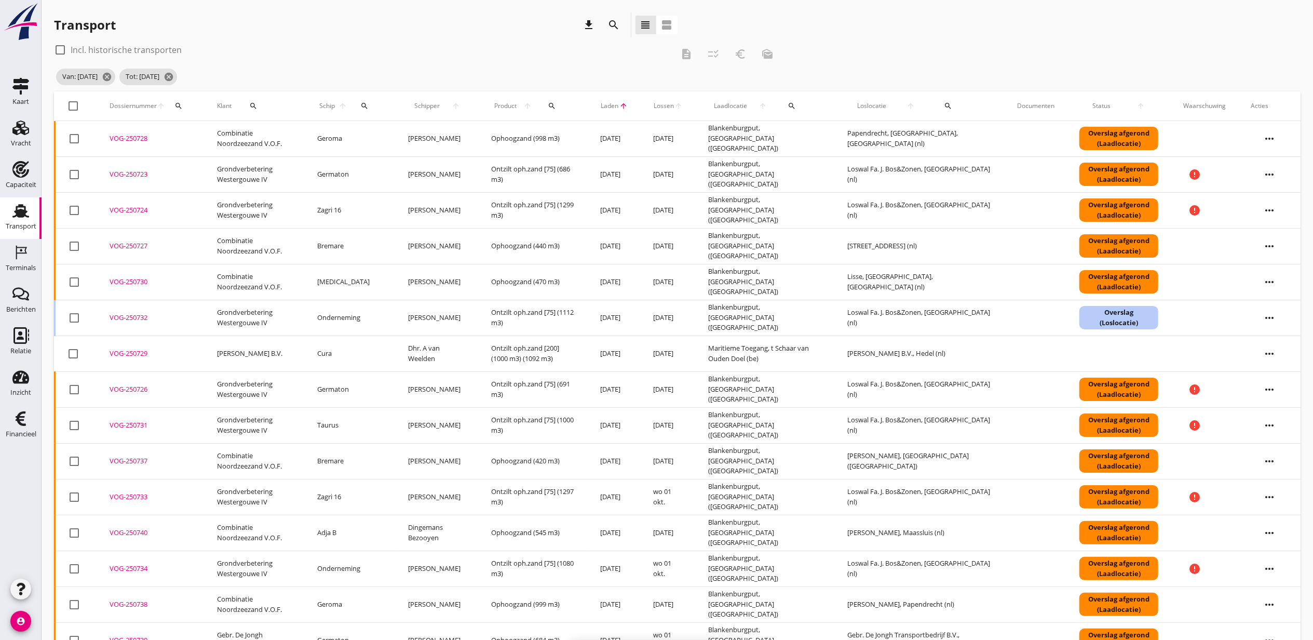
checkbox input "false"
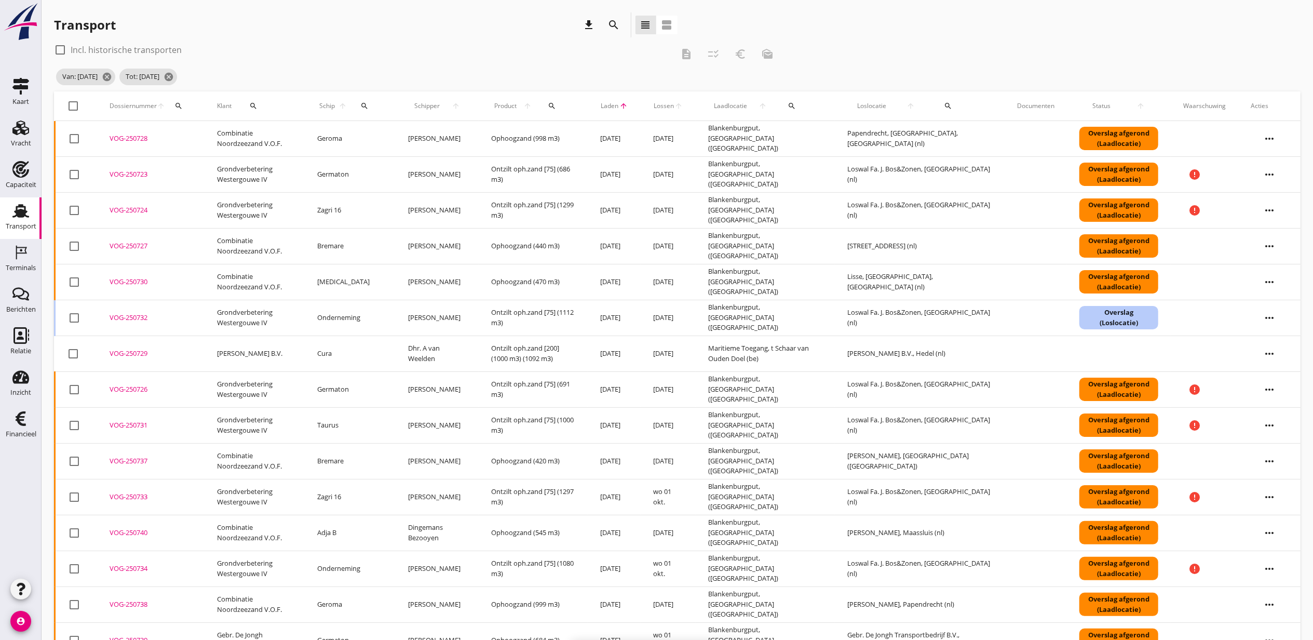
checkbox input "false"
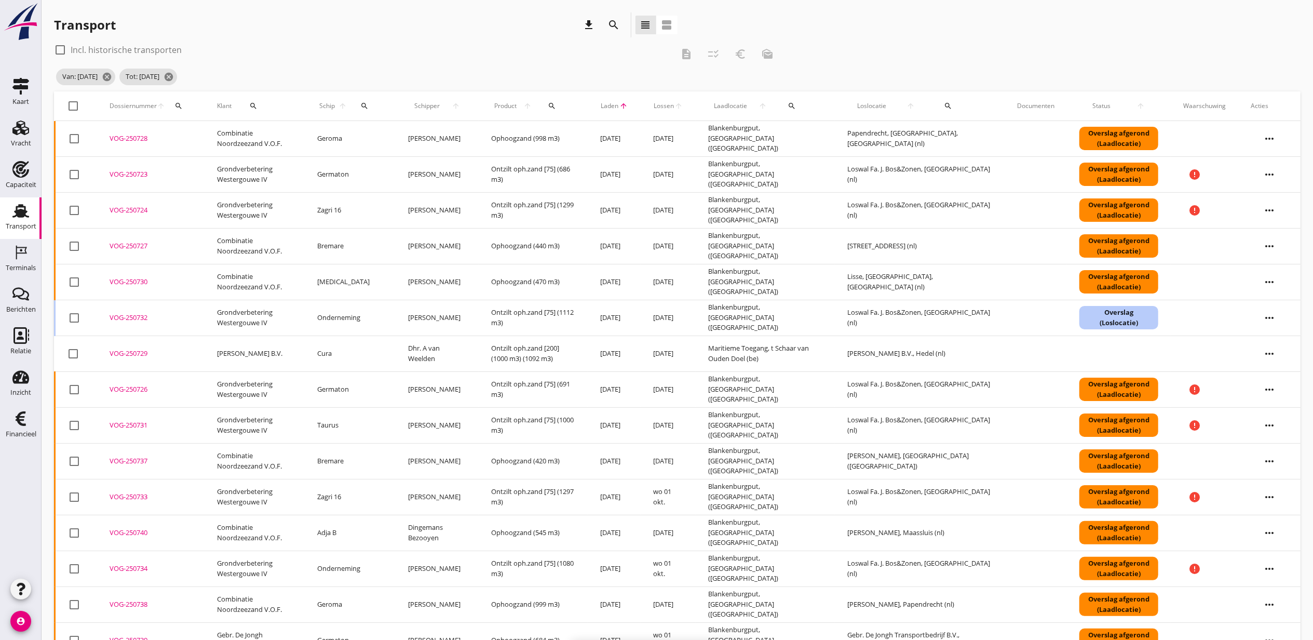
checkbox input "false"
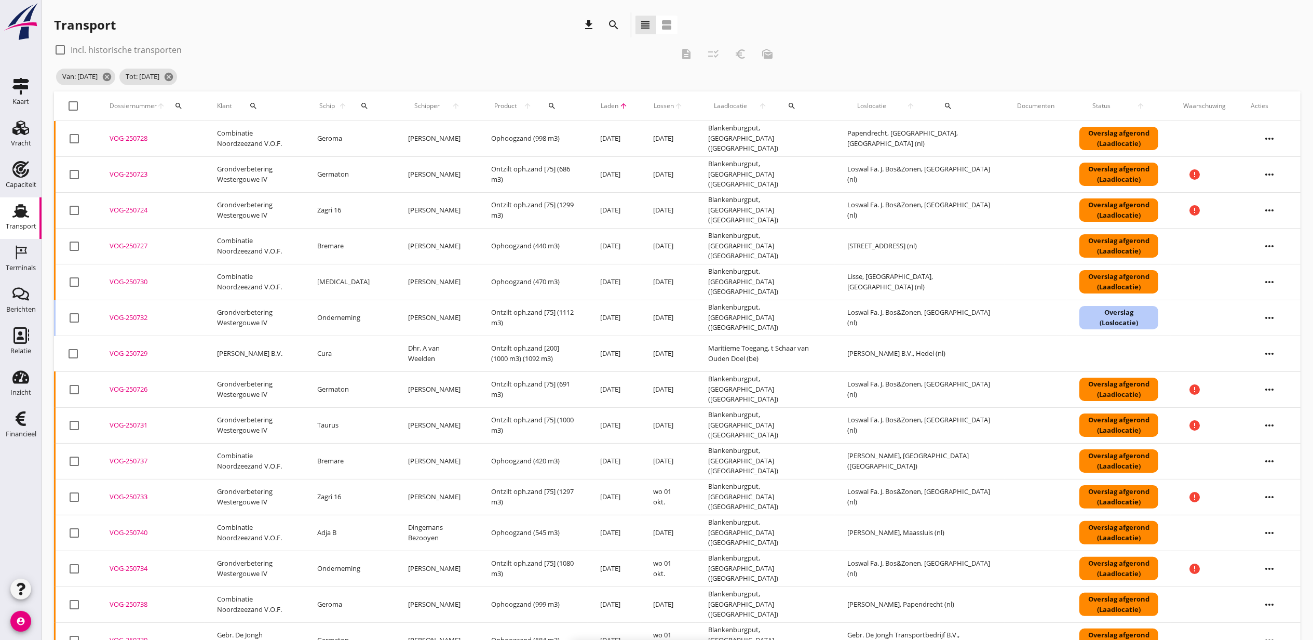
checkbox input "false"
click at [1259, 65] on div "check_box_outline_blank Incl. historische transporten description checklist_rtl…" at bounding box center [677, 67] width 1247 height 50
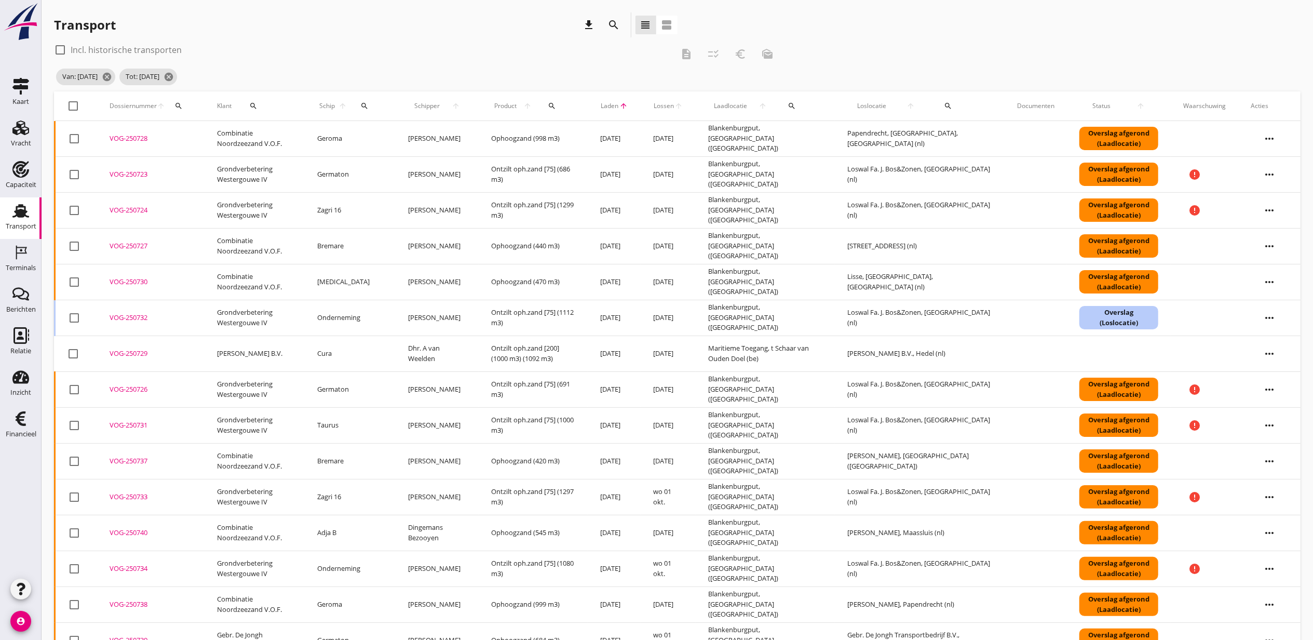
click at [177, 104] on icon "search" at bounding box center [179, 106] width 8 height 8
click at [200, 129] on input "Zoeken op dossiernummer..." at bounding box center [227, 136] width 108 height 17
paste input "VOG-250739"
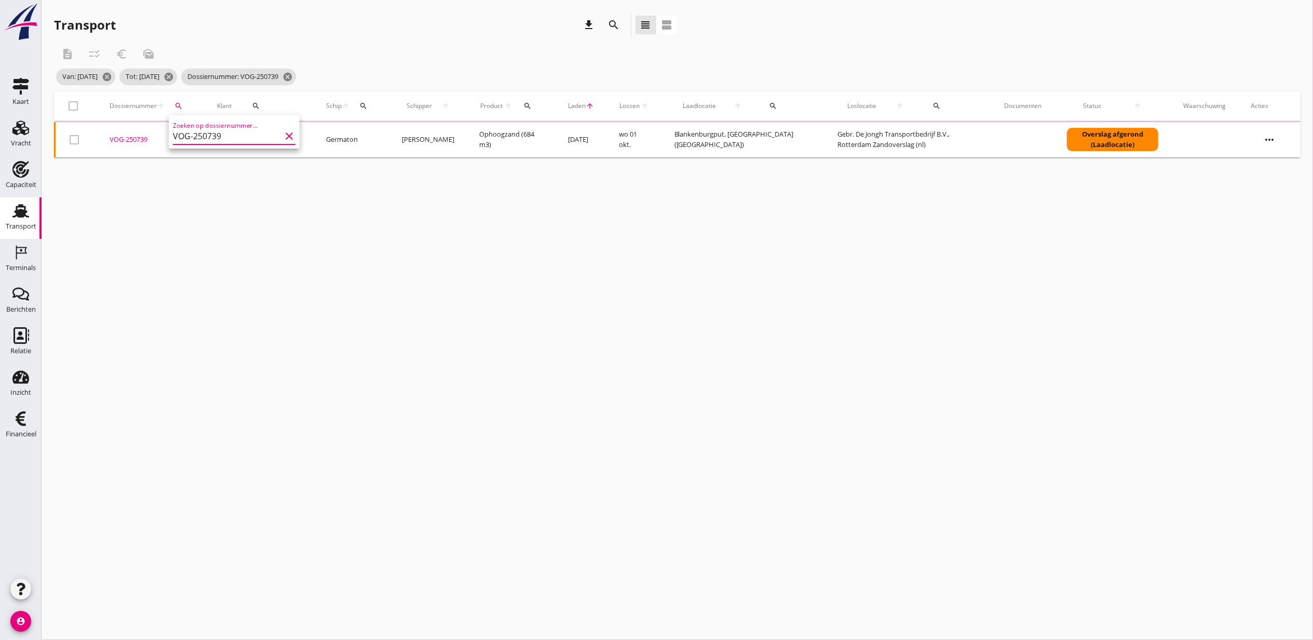
type input "VOG-250739"
click at [140, 139] on div "VOG-250739" at bounding box center [151, 140] width 83 height 10
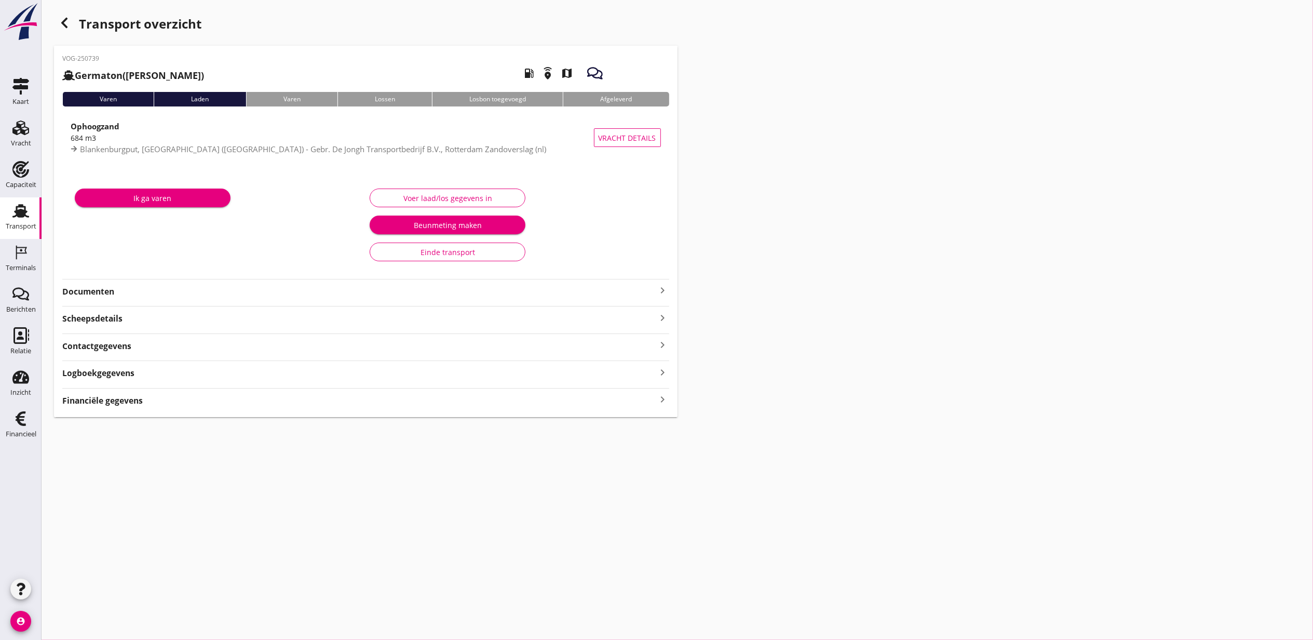
click at [202, 404] on div "Financiële gegevens keyboard_arrow_right" at bounding box center [365, 400] width 607 height 14
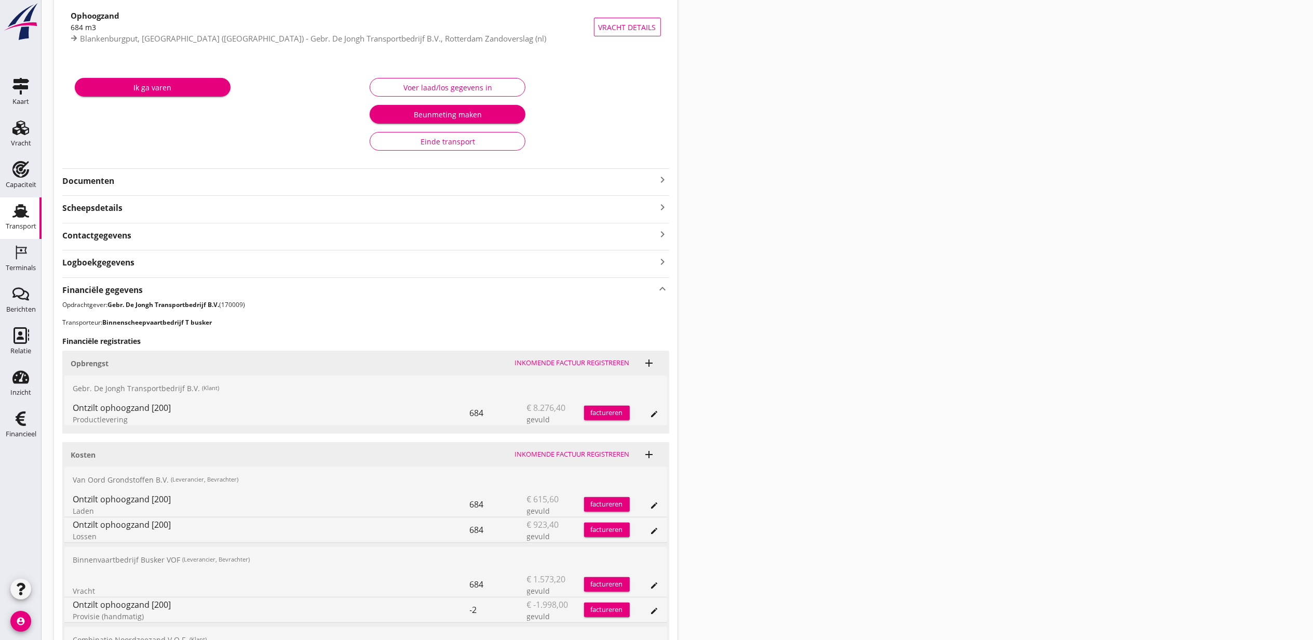
scroll to position [244, 0]
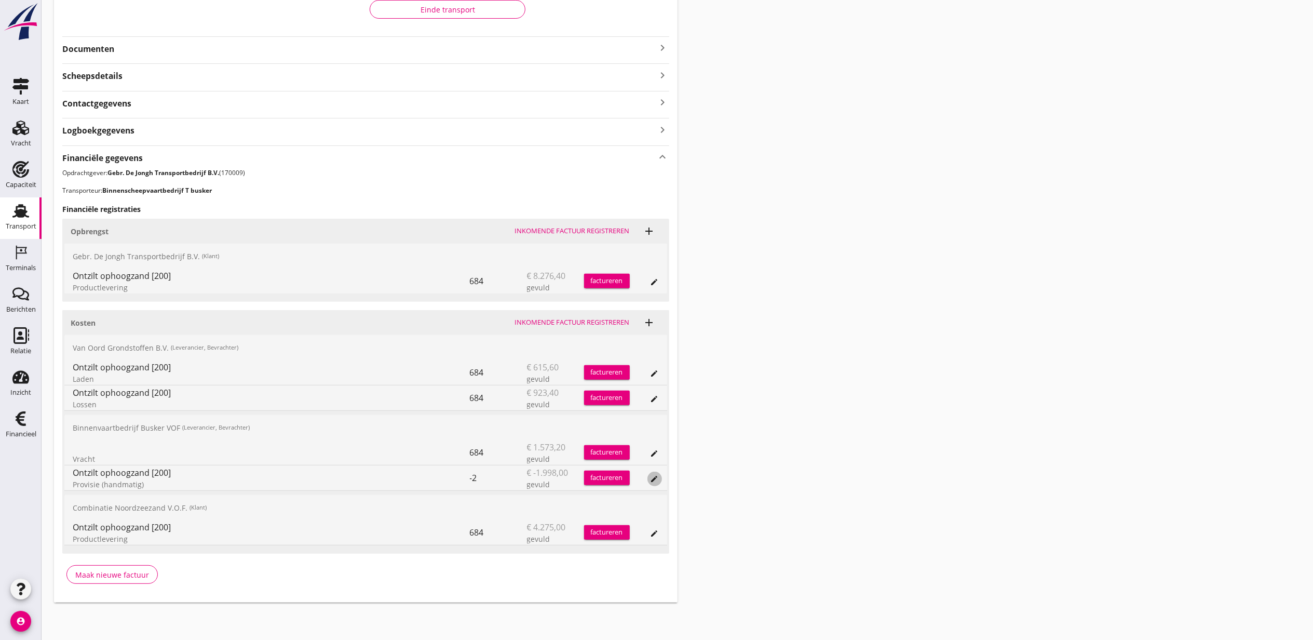
click at [652, 477] on icon "edit" at bounding box center [655, 479] width 8 height 8
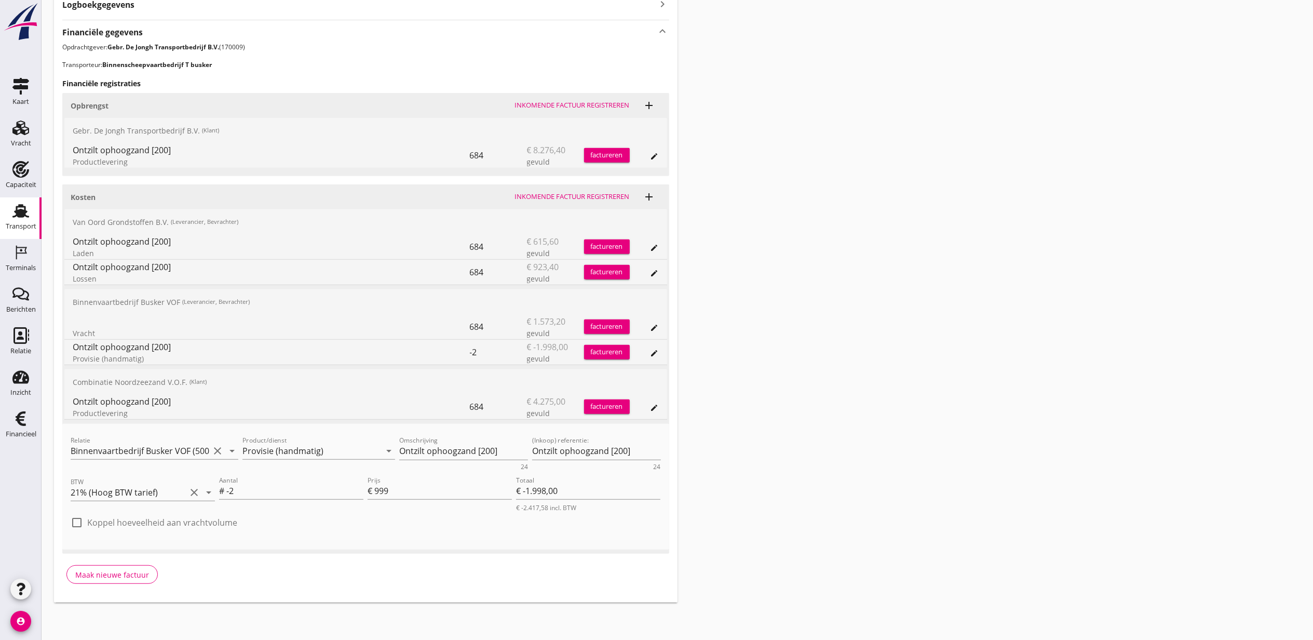
scroll to position [370, 0]
click at [404, 493] on input "999" at bounding box center [443, 490] width 138 height 17
click at [229, 518] on label "Koppel hoeveelheid aan vrachtvolume" at bounding box center [162, 522] width 150 height 10
checkbox input "true"
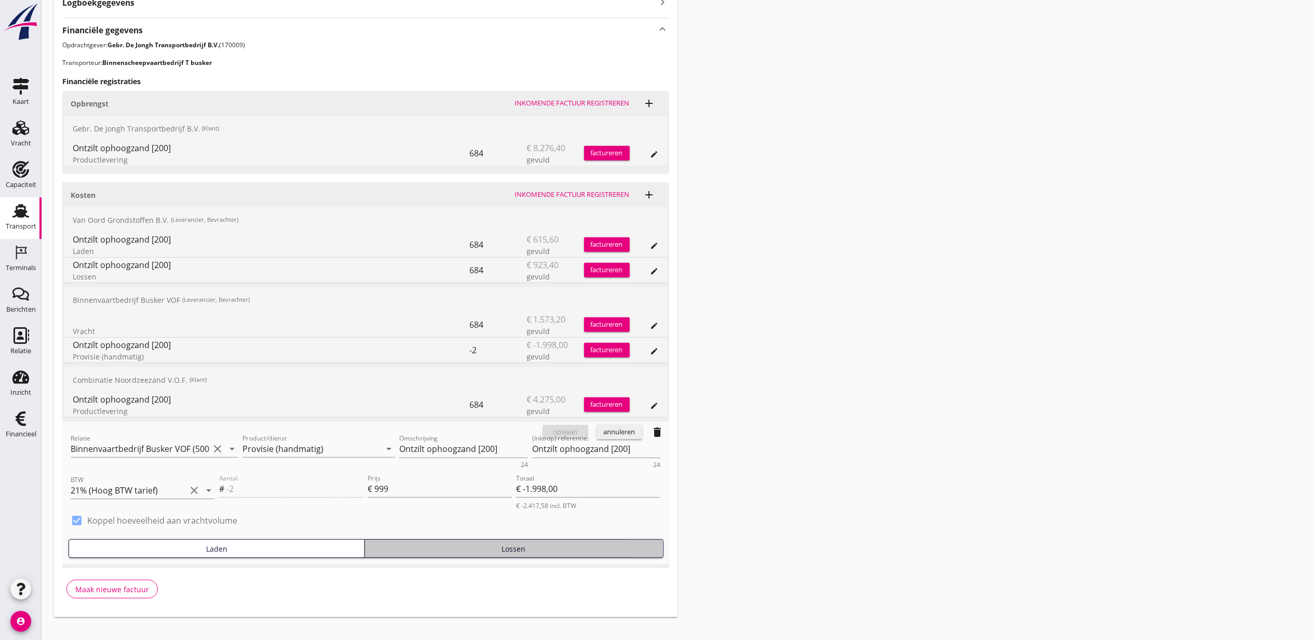
click at [464, 545] on div "Lossen" at bounding box center [514, 548] width 290 height 11
type input "684"
type input "€ 683.316,00"
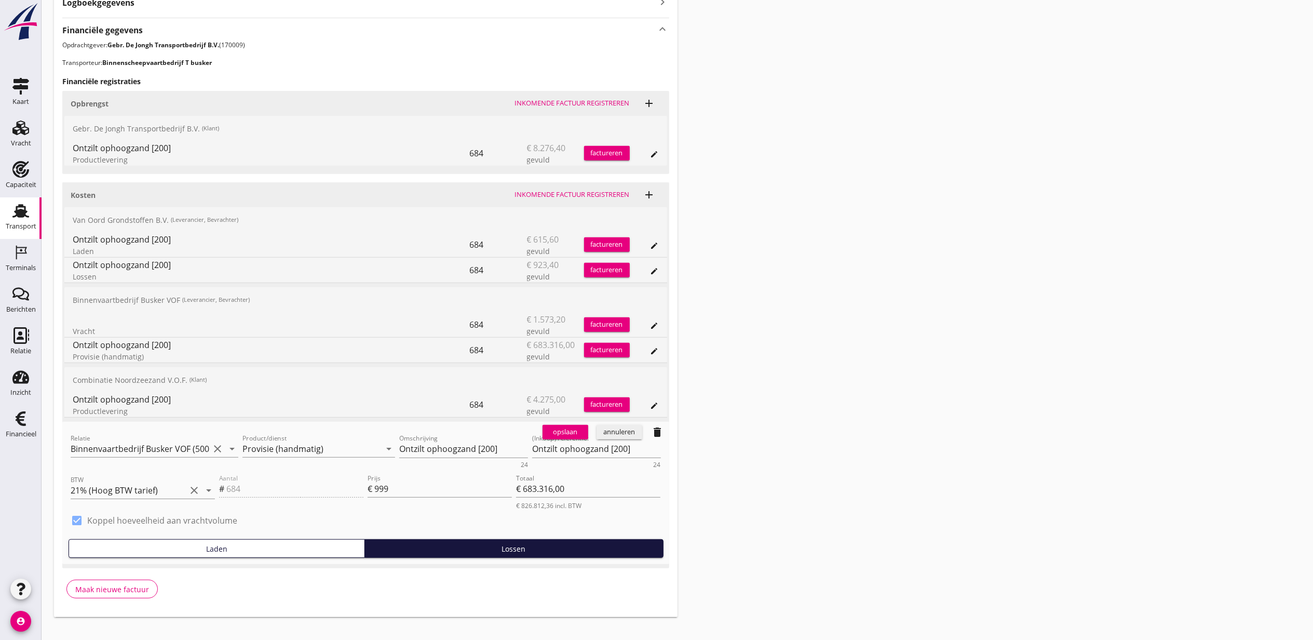
click at [189, 518] on label "Koppel hoeveelheid aan vrachtvolume" at bounding box center [162, 520] width 150 height 10
type input "0"
type input "€ 0,00"
checkbox input "false"
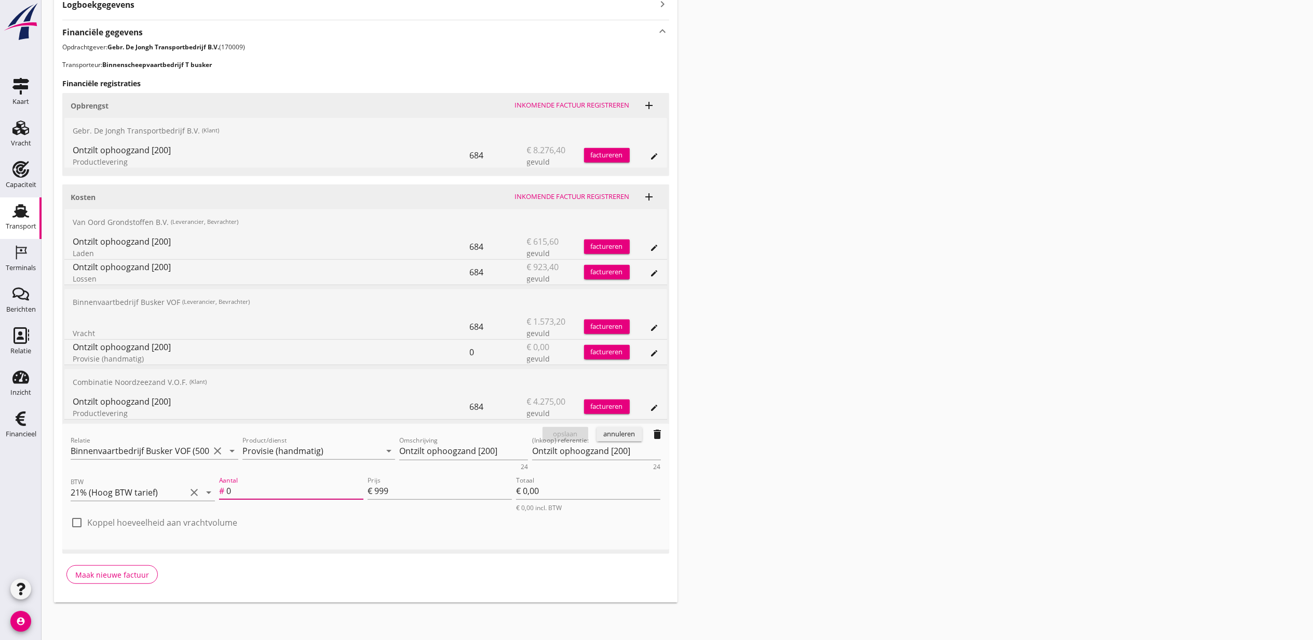
click at [251, 490] on input "0" at bounding box center [294, 490] width 137 height 17
drag, startPoint x: 276, startPoint y: 489, endPoint x: 162, endPoint y: 488, distance: 114.3
click at [162, 488] on div "BTW 21% (Hoog BTW tarief) clear arrow_drop_down Aantal # 0 Prijs € 999 Totaal €…" at bounding box center [366, 493] width 595 height 42
type input "-2"
type input "€ -1.998,00"
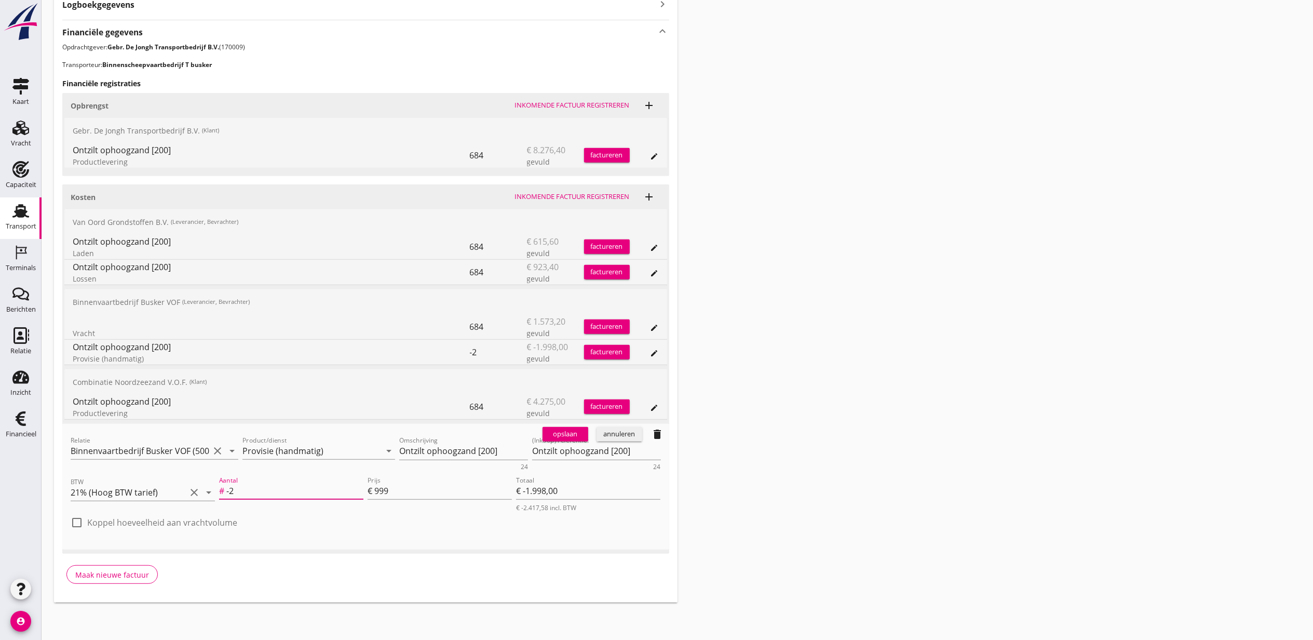
type input "-24"
type input "€ -23.976,00"
type input "-2"
type input "€ -1.998,00"
type input "€ 0,00"
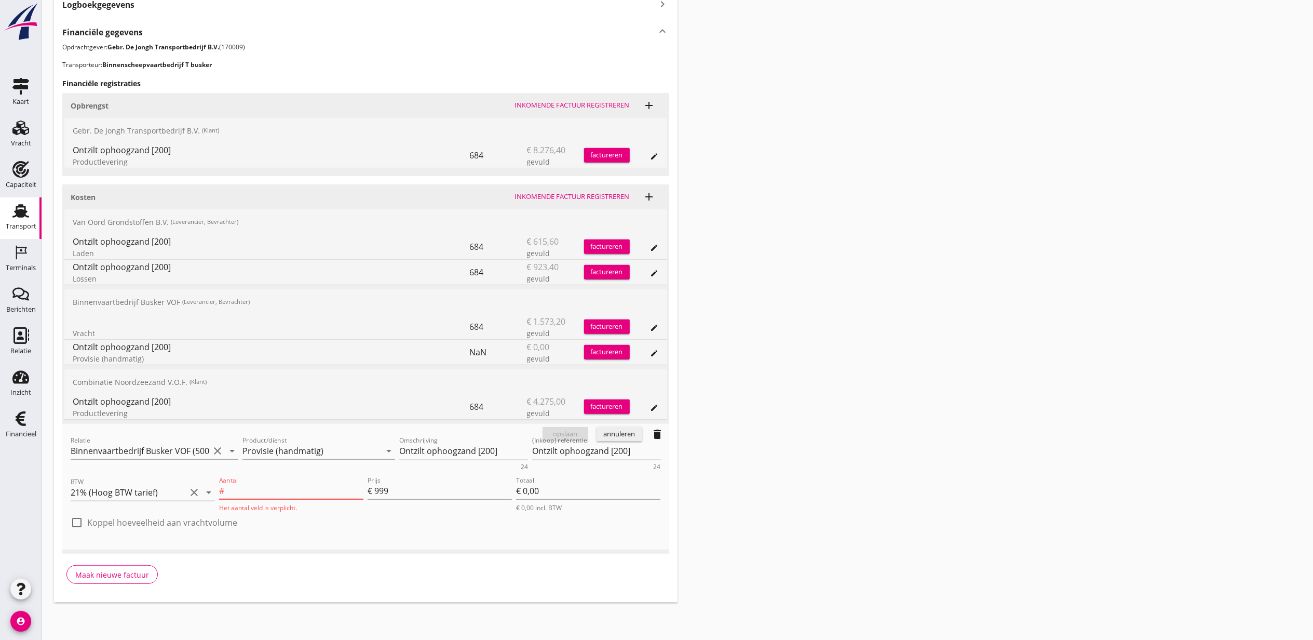
type input "2"
type input "€ 1.998,00"
type input "€ 0,00"
click at [369, 442] on input "Provisie (handmatig)" at bounding box center [312, 450] width 139 height 17
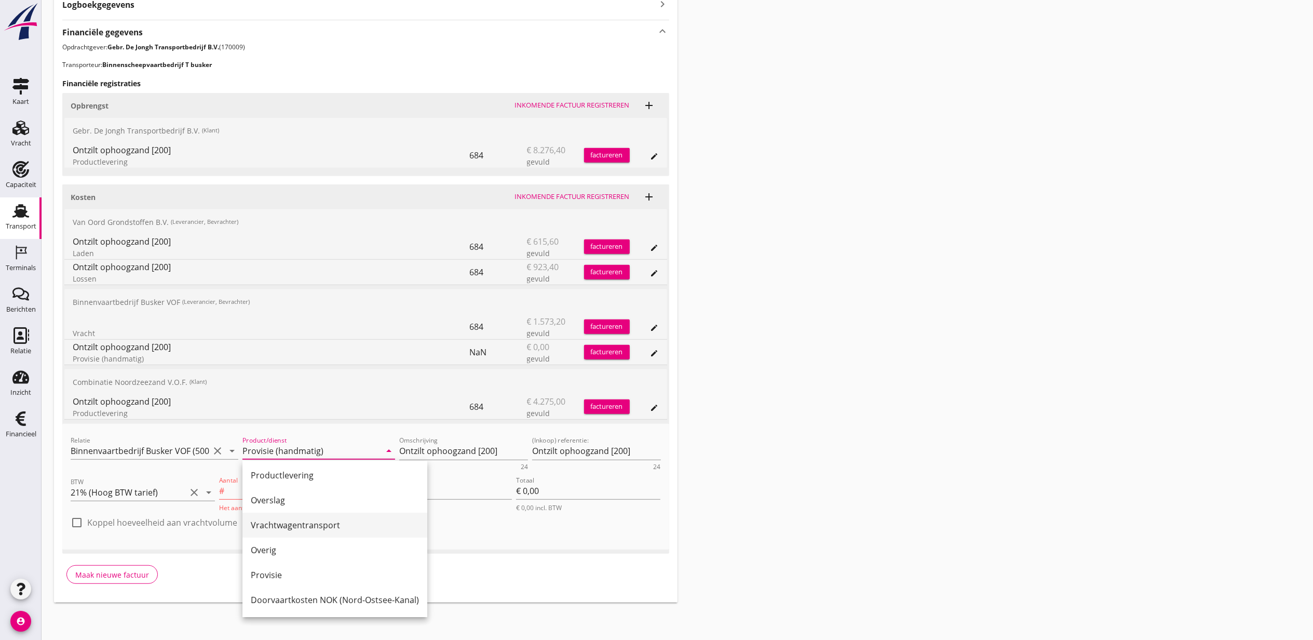
scroll to position [346, 0]
click at [336, 506] on div "Provisie" at bounding box center [335, 506] width 168 height 12
type input "Provisie"
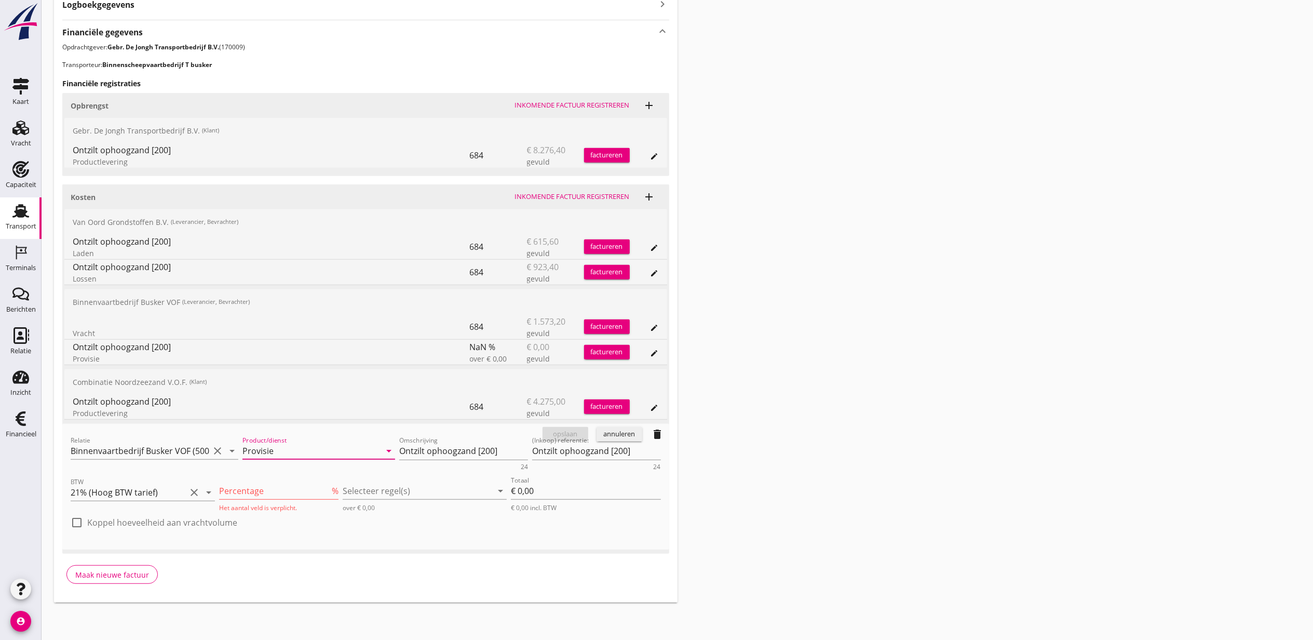
click at [264, 493] on input "Percentage" at bounding box center [274, 490] width 111 height 17
type input "2"
click at [412, 495] on div at bounding box center [402, 490] width 160 height 17
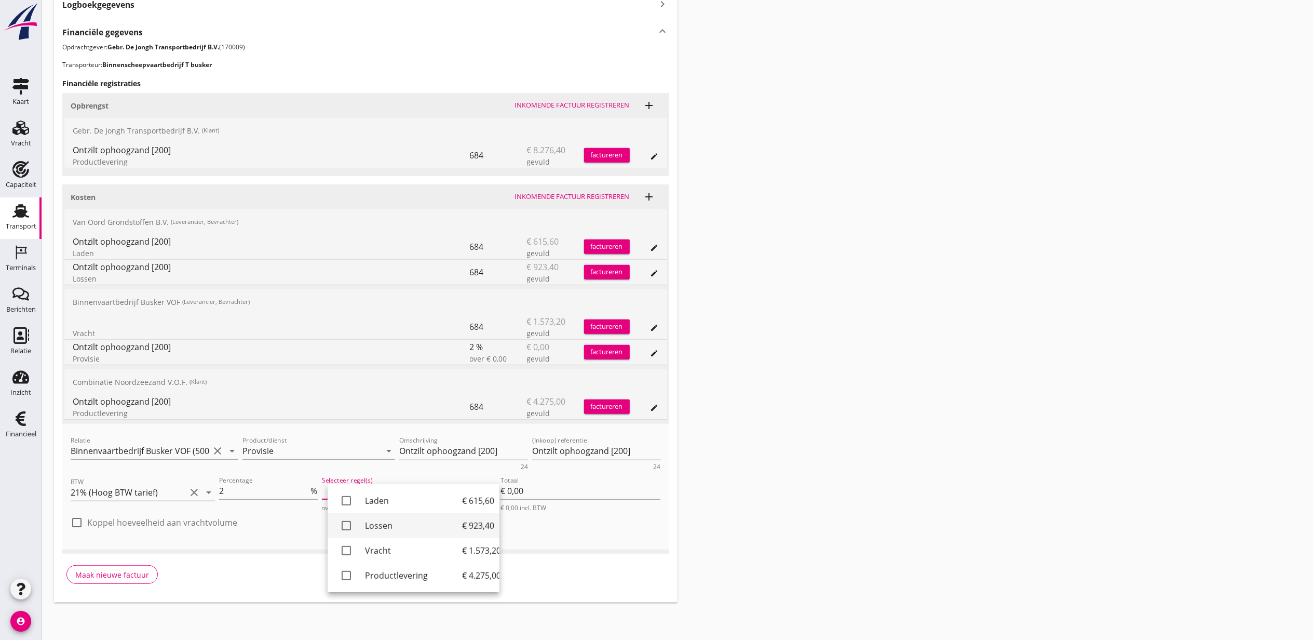
click at [400, 519] on div "Lossen" at bounding box center [413, 525] width 97 height 12
click at [929, 462] on div "Transport overzicht VOG-250739 Germaton ([PERSON_NAME]) local_gas_station emerg…" at bounding box center [678, 123] width 1272 height 983
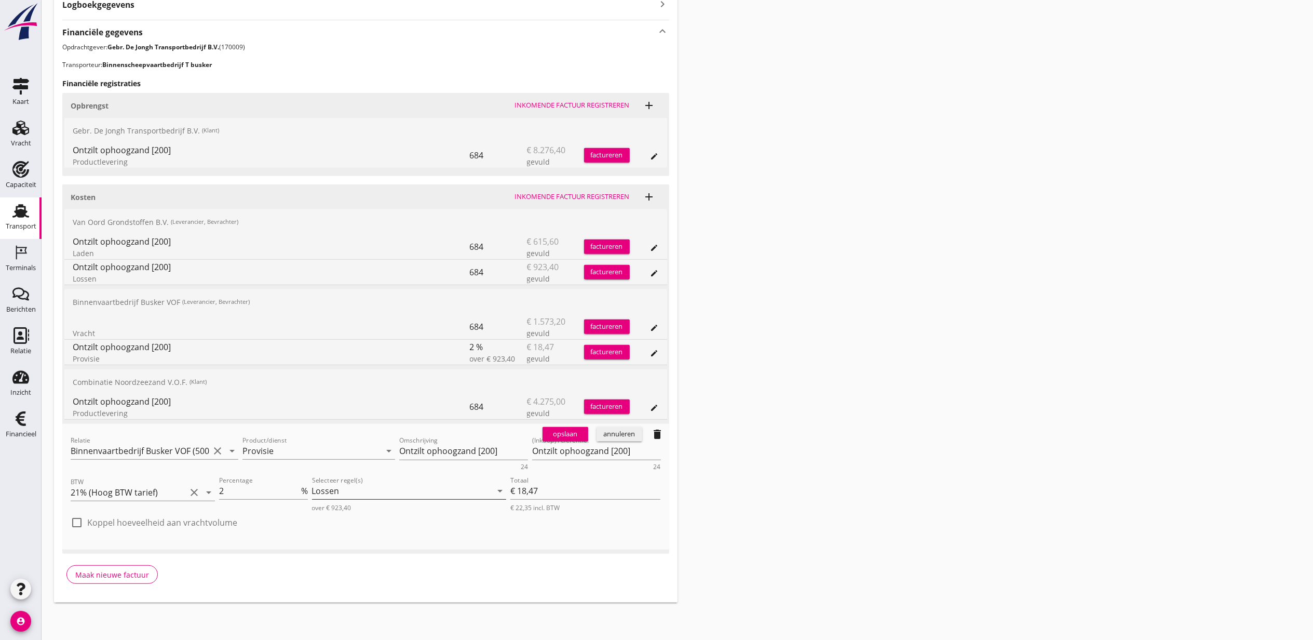
click at [399, 487] on div "Lossen" at bounding box center [402, 490] width 180 height 17
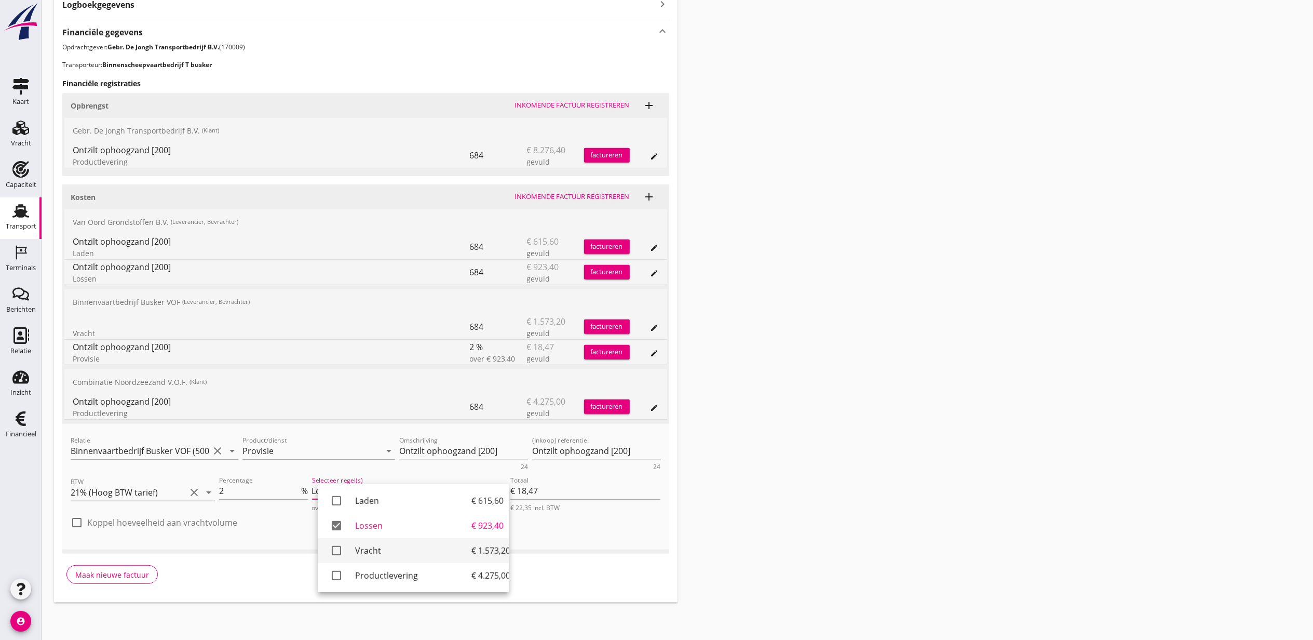
click at [413, 553] on div "Vracht" at bounding box center [413, 550] width 116 height 12
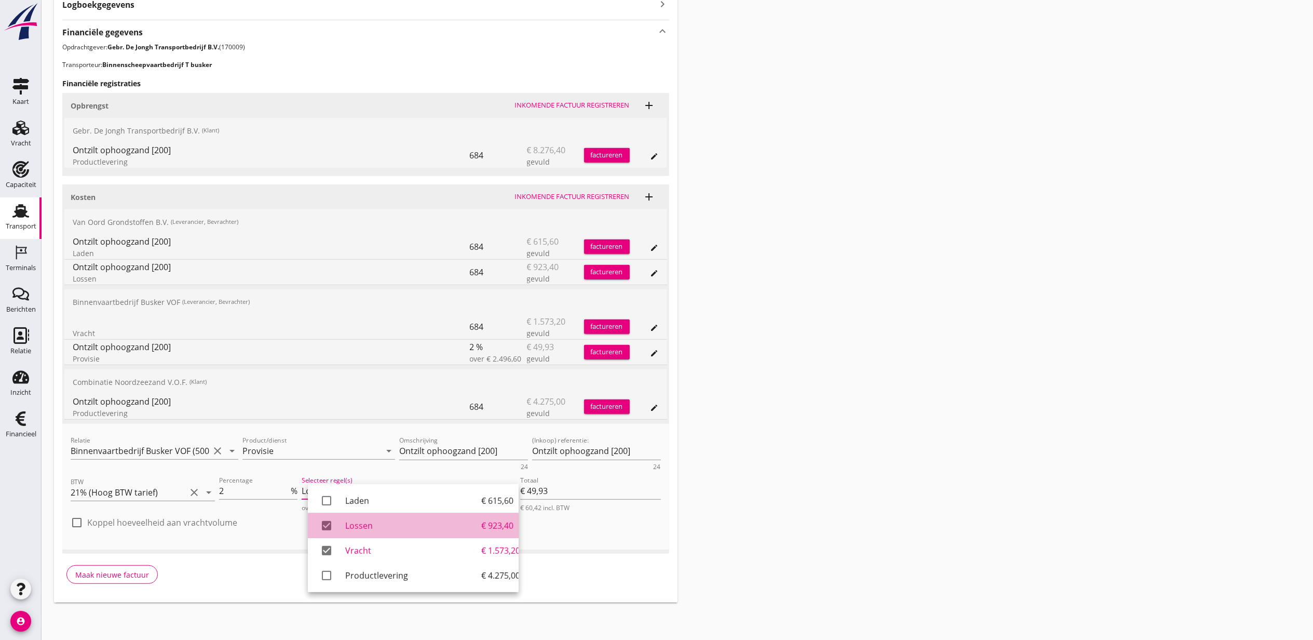
click at [350, 526] on div "Lossen" at bounding box center [413, 525] width 136 height 12
type input "€ 31,46"
click at [742, 437] on div "Transport overzicht VOG-250739 Germaton ([PERSON_NAME]) local_gas_station emerg…" at bounding box center [678, 123] width 1272 height 983
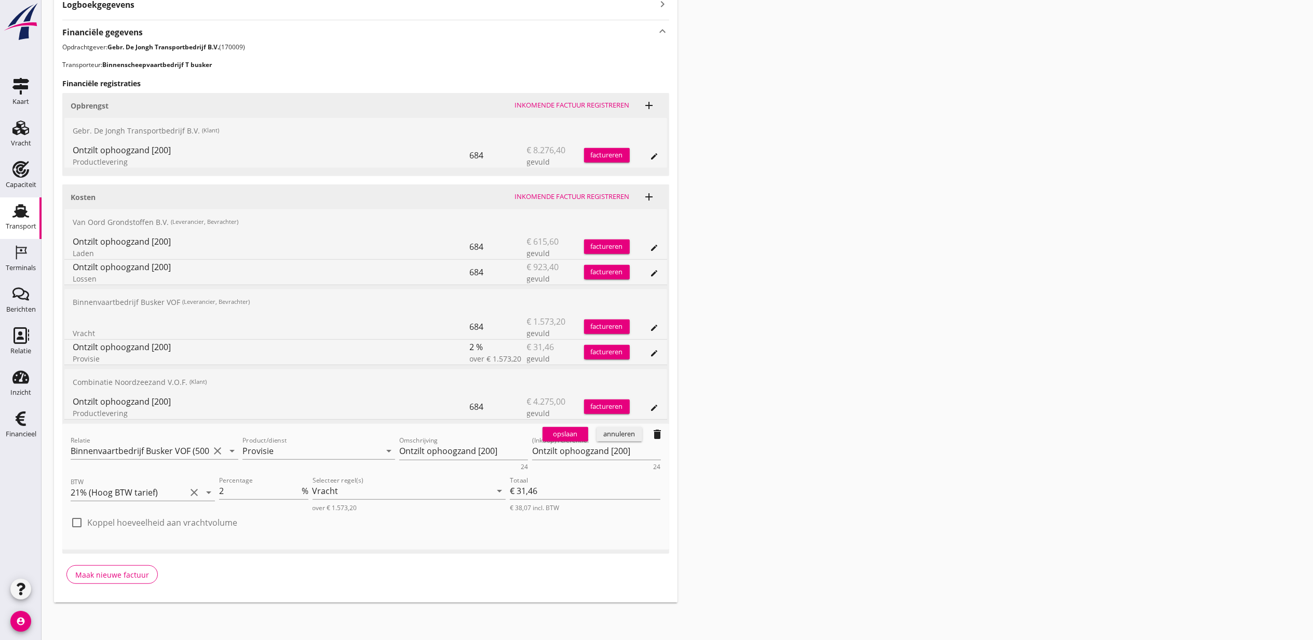
click at [568, 433] on div "opslaan" at bounding box center [565, 434] width 37 height 10
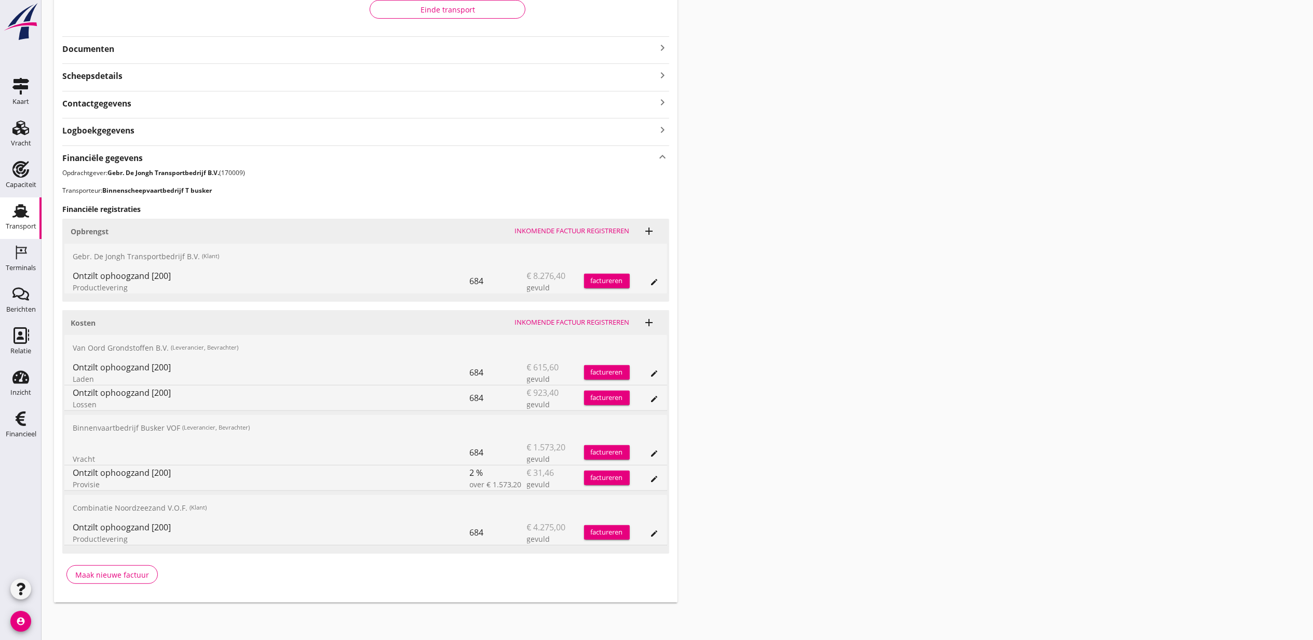
click at [653, 475] on icon "edit" at bounding box center [655, 479] width 8 height 8
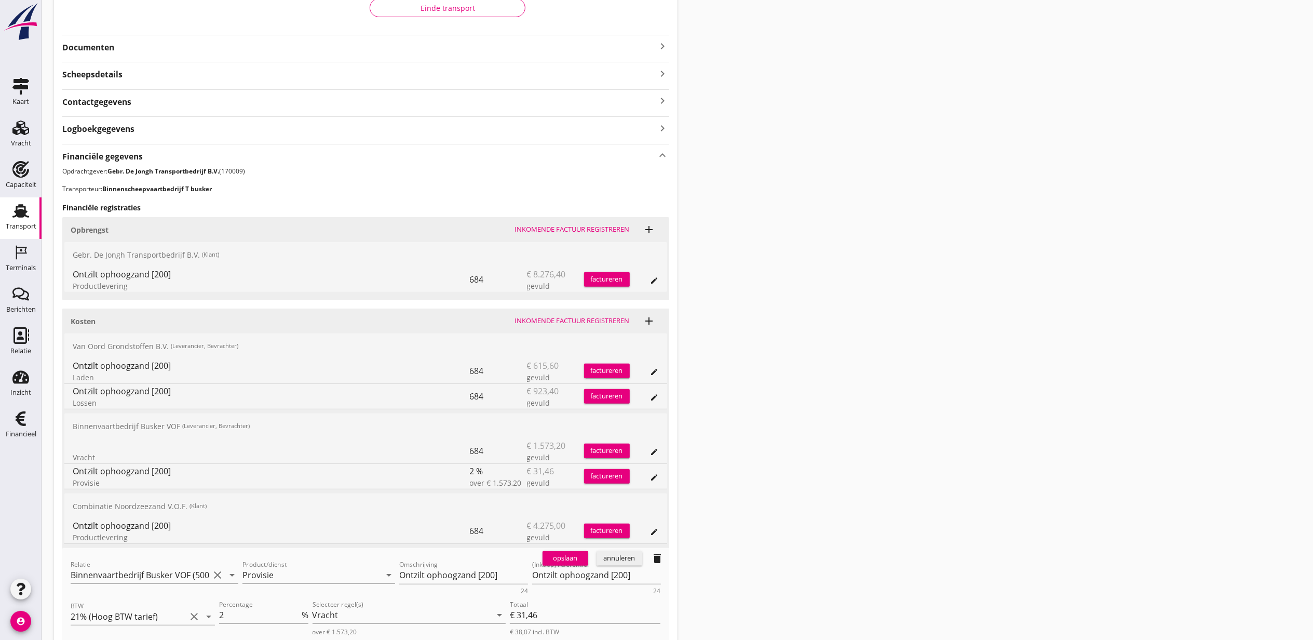
click at [218, 610] on div "Percentage 2 %" at bounding box center [263, 617] width 93 height 42
click at [221, 615] on input "2" at bounding box center [259, 615] width 80 height 17
type input "-2"
type input "€ -31,46"
type input "-2"
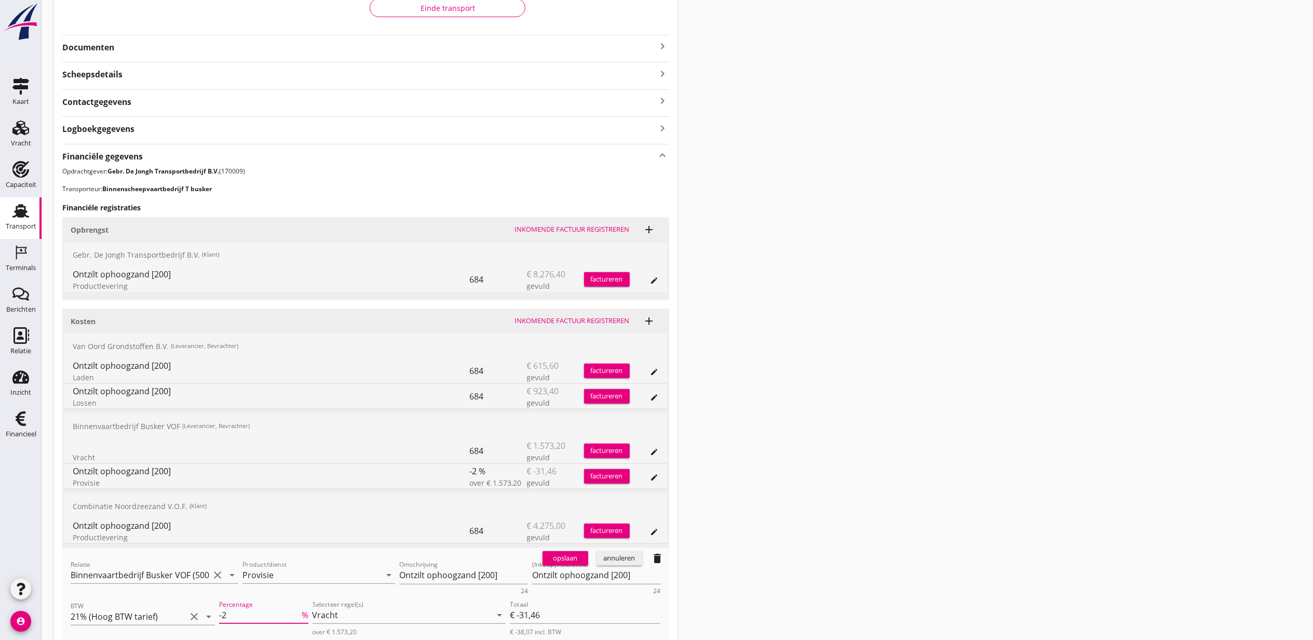
click at [570, 564] on div "opslaan" at bounding box center [565, 558] width 37 height 10
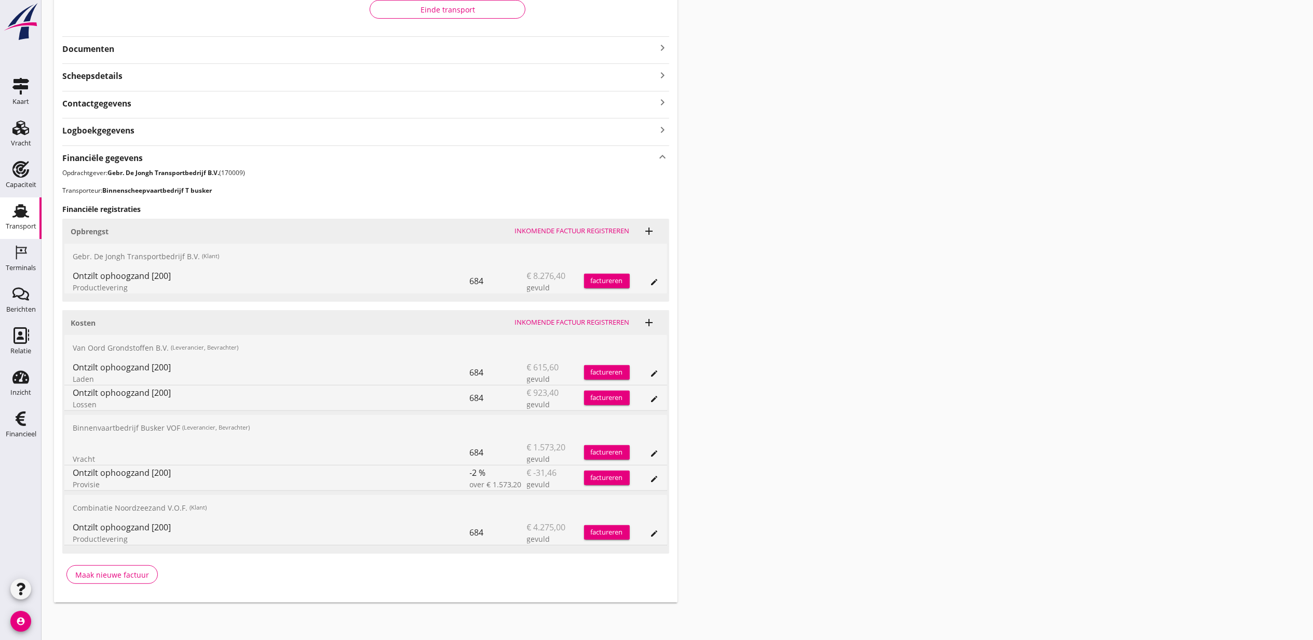
click at [950, 249] on div "Transport overzicht VOG-250739 Germaton ([PERSON_NAME]) local_gas_station emerg…" at bounding box center [678, 185] width 1272 height 857
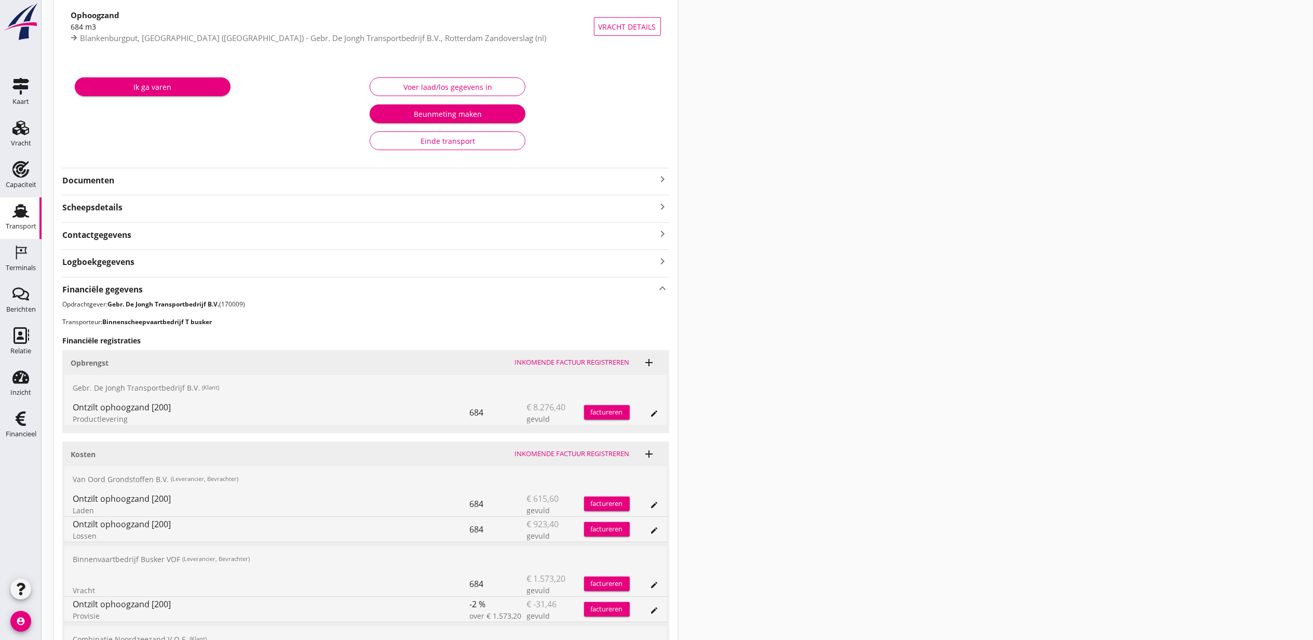
scroll to position [0, 0]
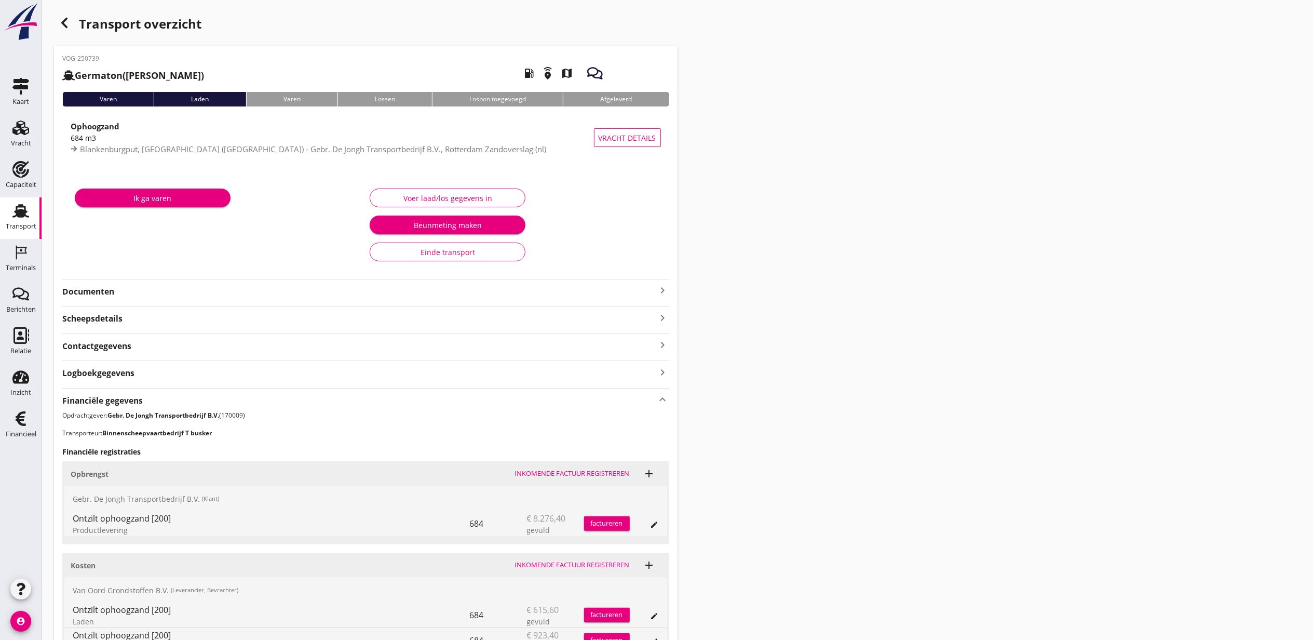
click at [69, 20] on icon "button" at bounding box center [64, 23] width 12 height 12
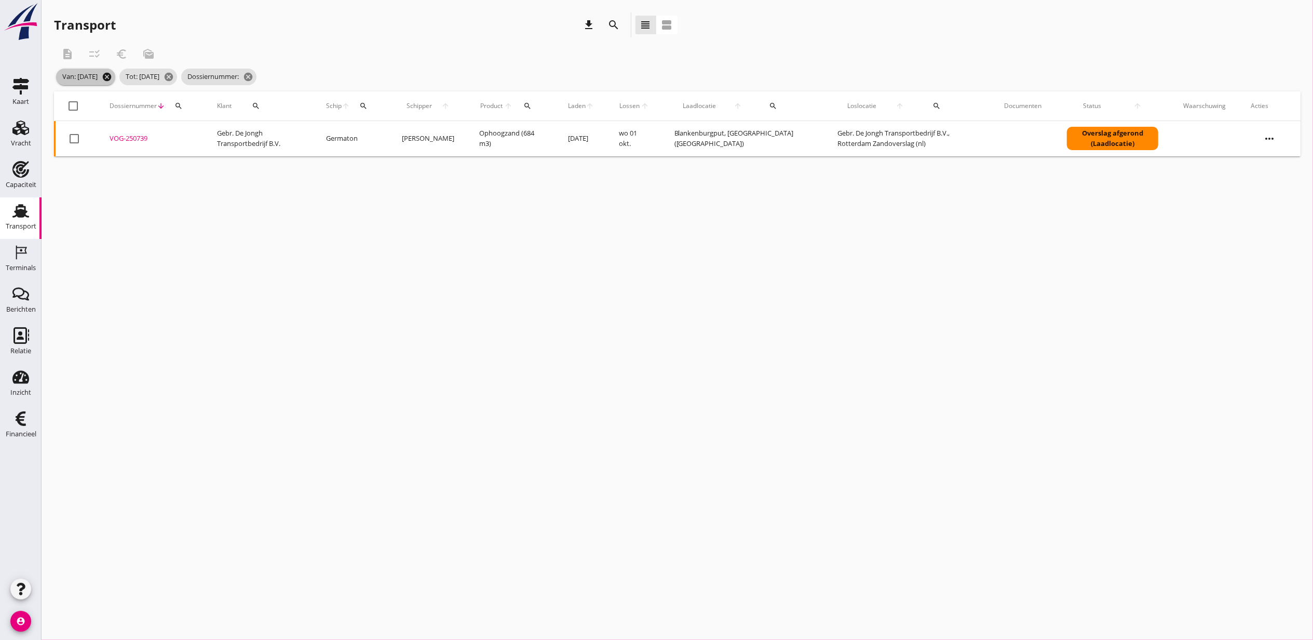
click at [112, 79] on icon "cancel" at bounding box center [107, 77] width 10 height 10
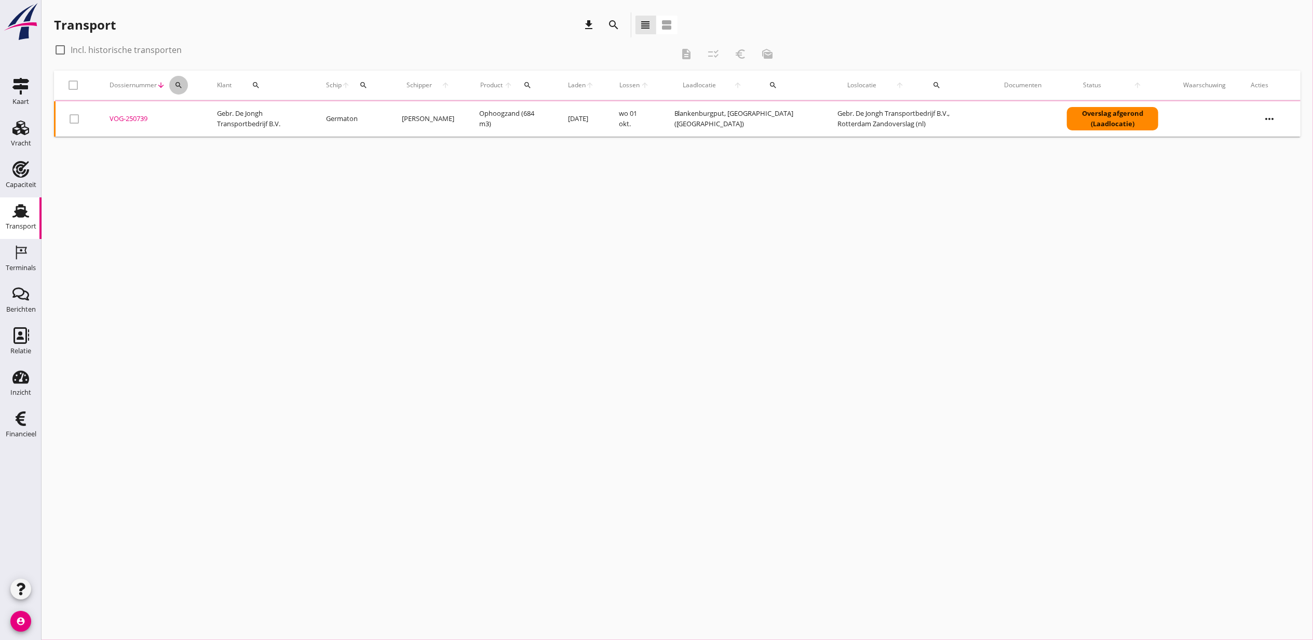
click at [182, 90] on button "search" at bounding box center [178, 85] width 19 height 19
click at [190, 115] on input "Zoeken op dossiernummer..." at bounding box center [227, 115] width 108 height 17
paste input "VOG-250739"
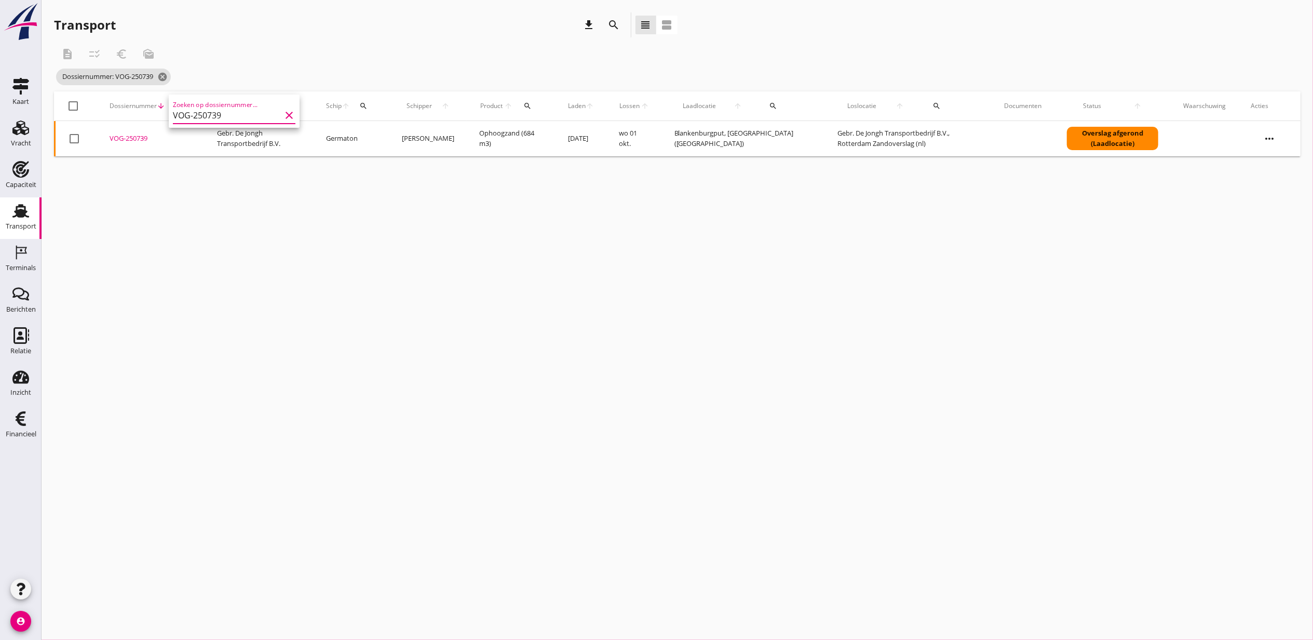
type input "VOG-250739"
click at [138, 142] on div "VOG-250739" at bounding box center [151, 138] width 83 height 10
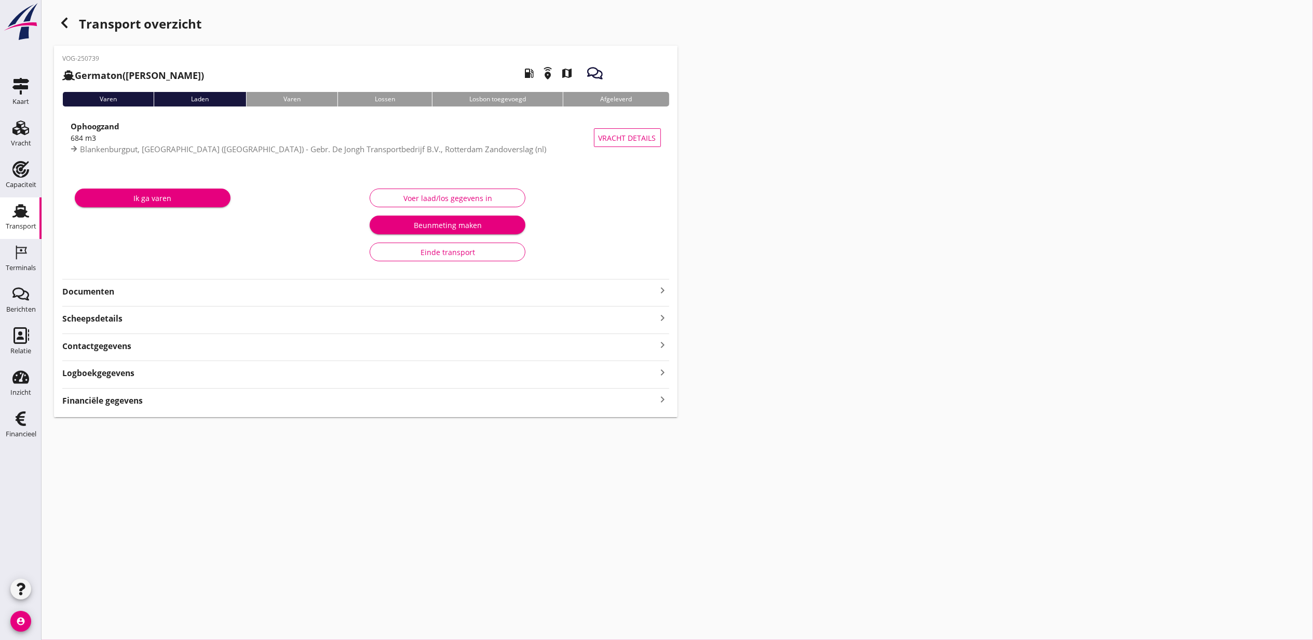
click at [114, 400] on strong "Financiële gegevens" at bounding box center [102, 401] width 81 height 12
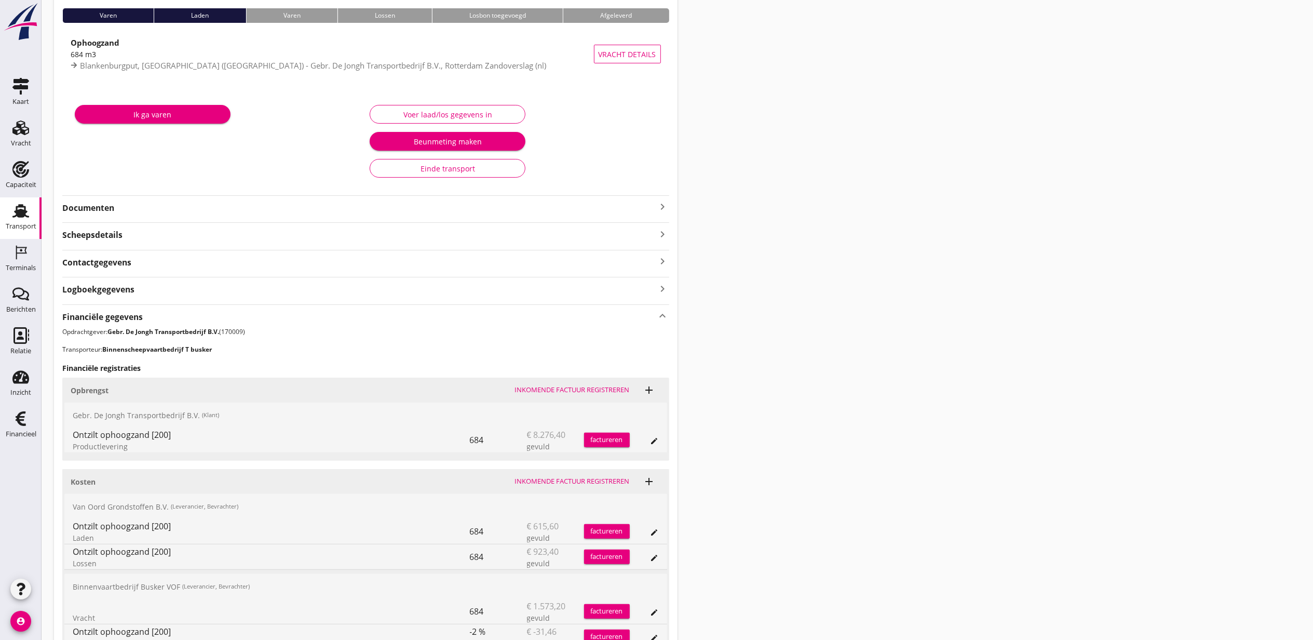
scroll to position [244, 0]
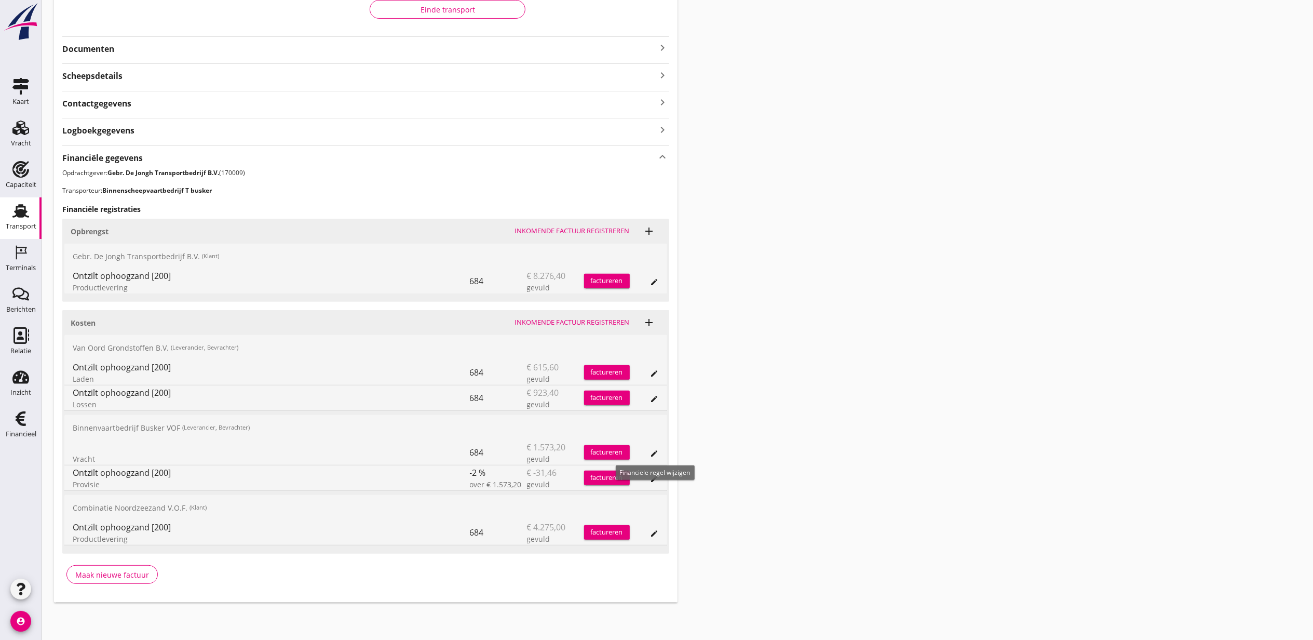
click at [653, 455] on icon "edit" at bounding box center [655, 453] width 8 height 8
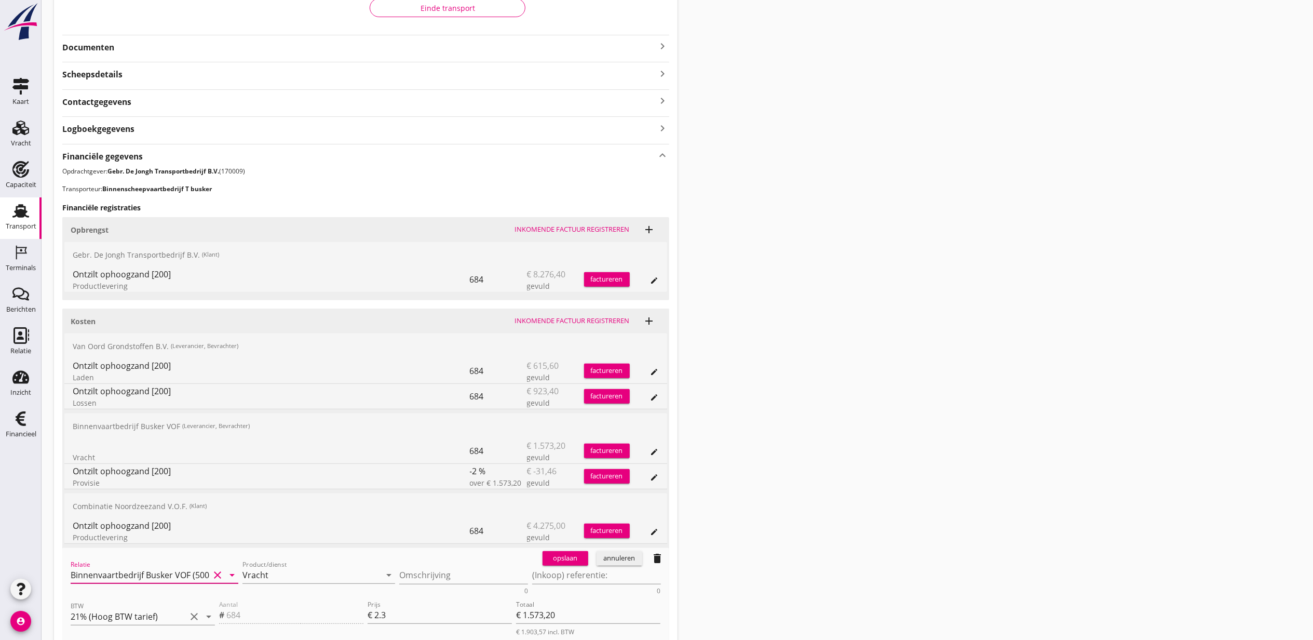
click at [183, 583] on div "Relatie Binnenvaartbedrijf Busker VOF (50026685) clear arrow_drop_down" at bounding box center [155, 575] width 168 height 17
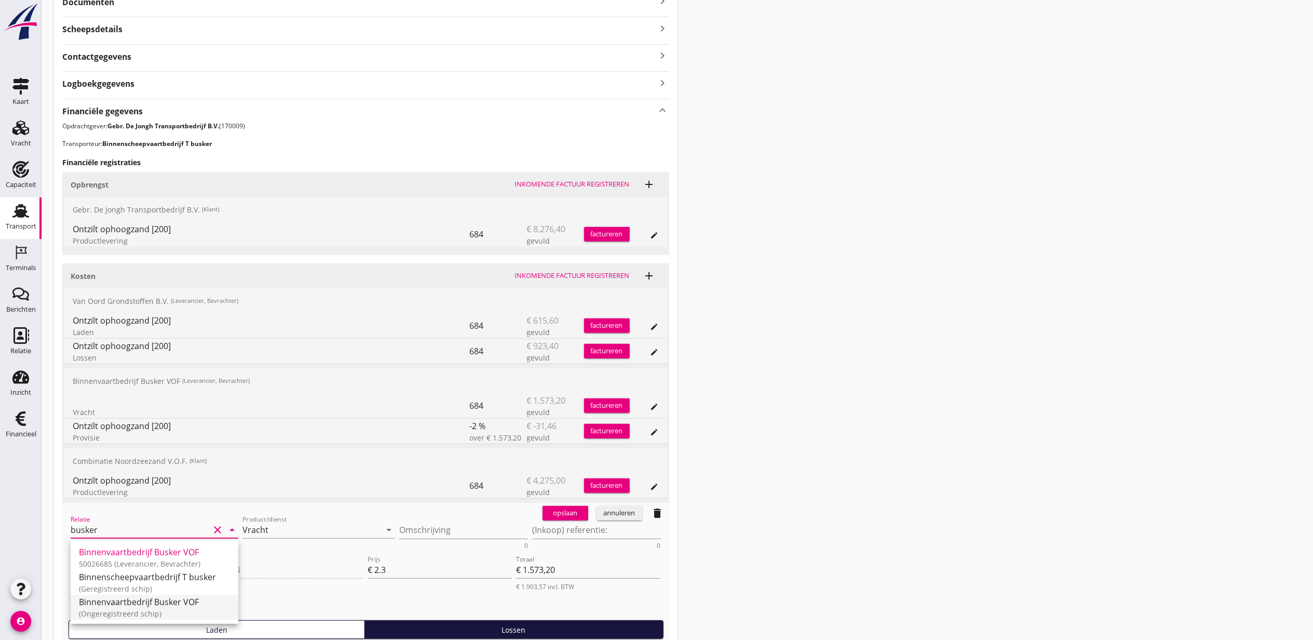
scroll to position [314, 0]
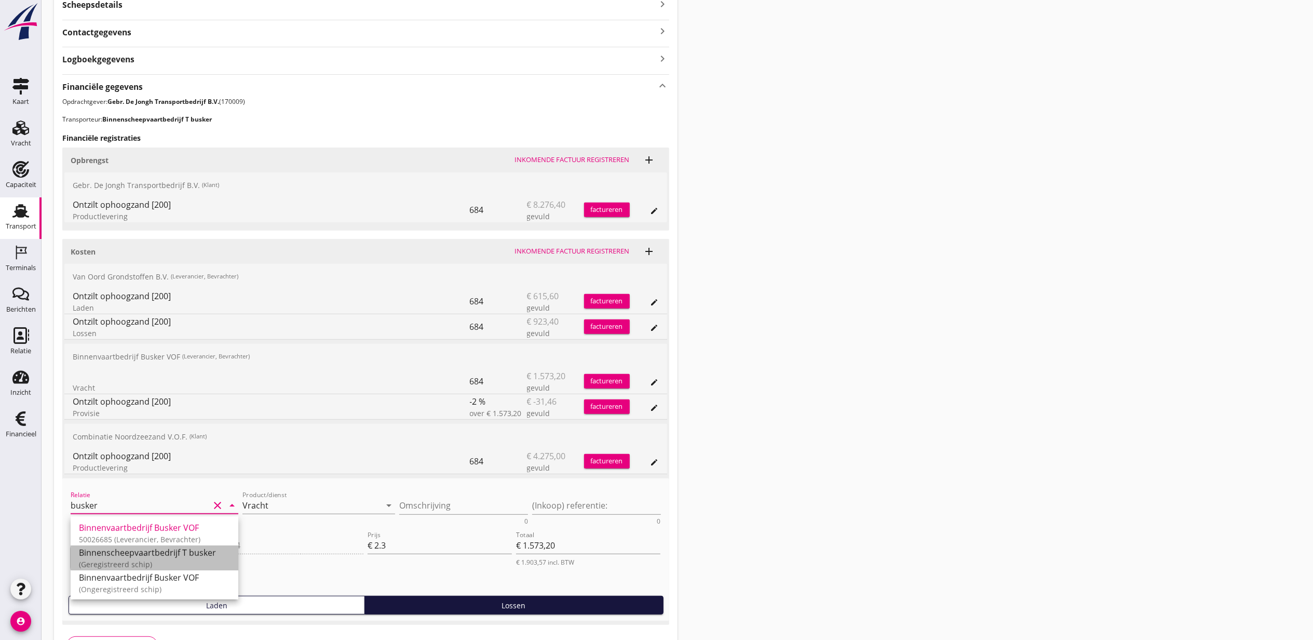
click at [193, 556] on div "Binnenscheepvaartbedrijf T busker" at bounding box center [154, 552] width 151 height 12
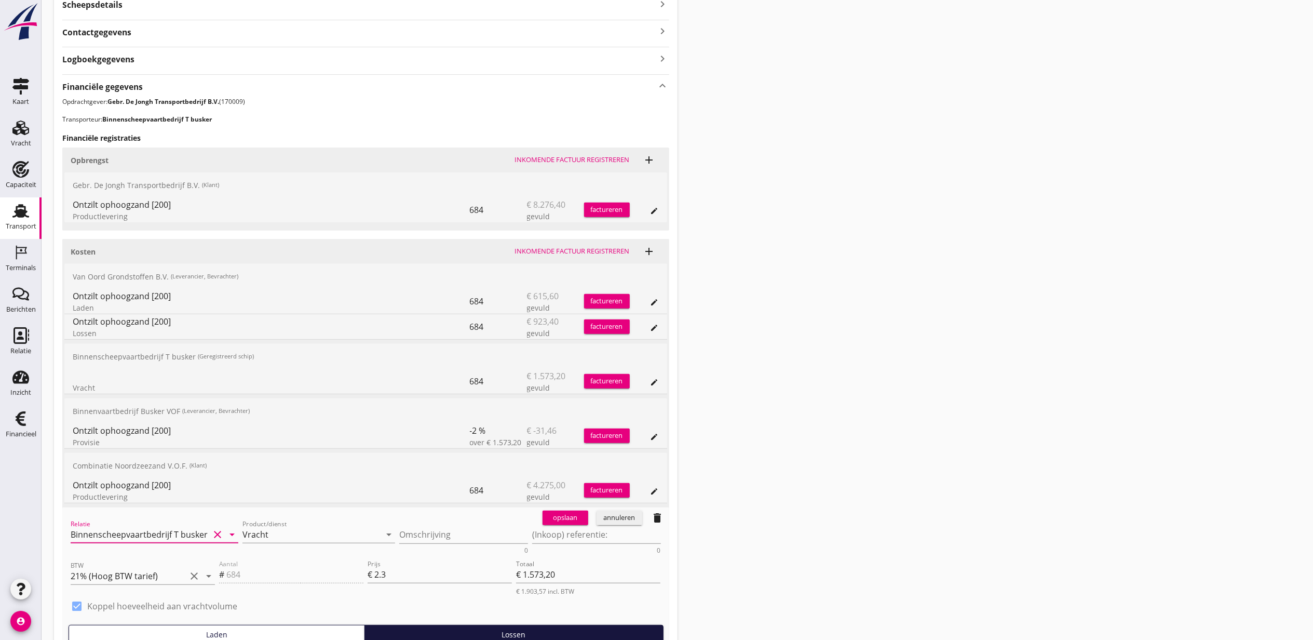
type input "Binnenscheepvaartbedrijf T busker"
click at [574, 519] on div "opslaan" at bounding box center [565, 518] width 37 height 10
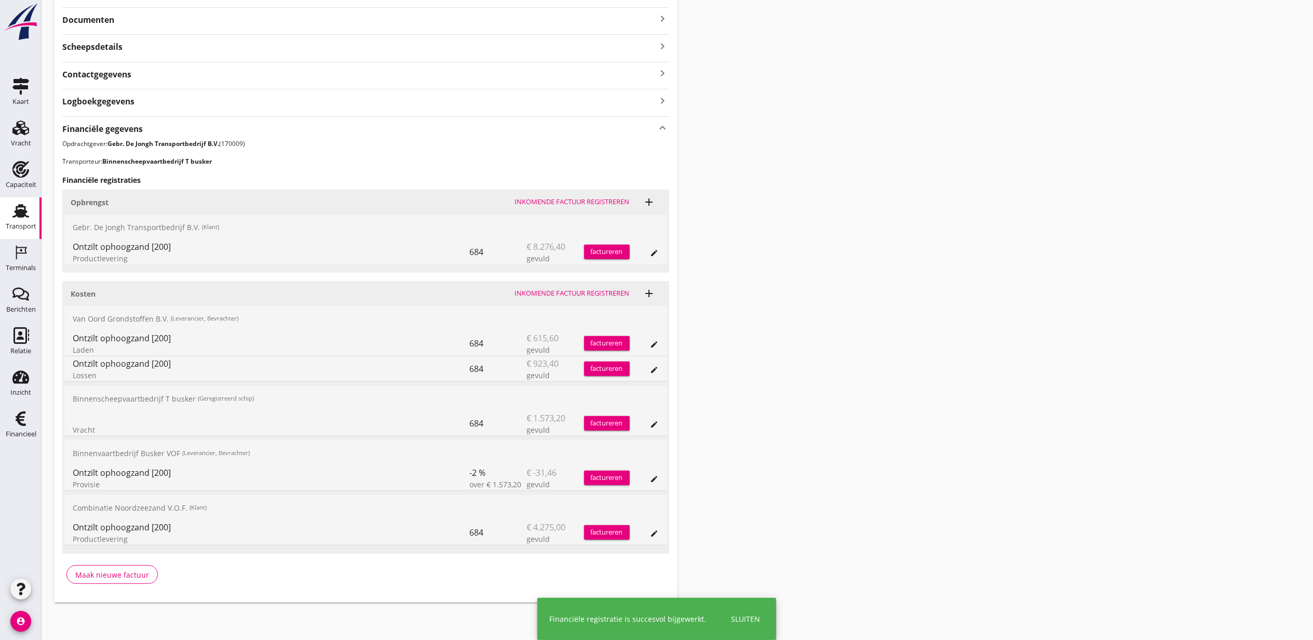
scroll to position [273, 0]
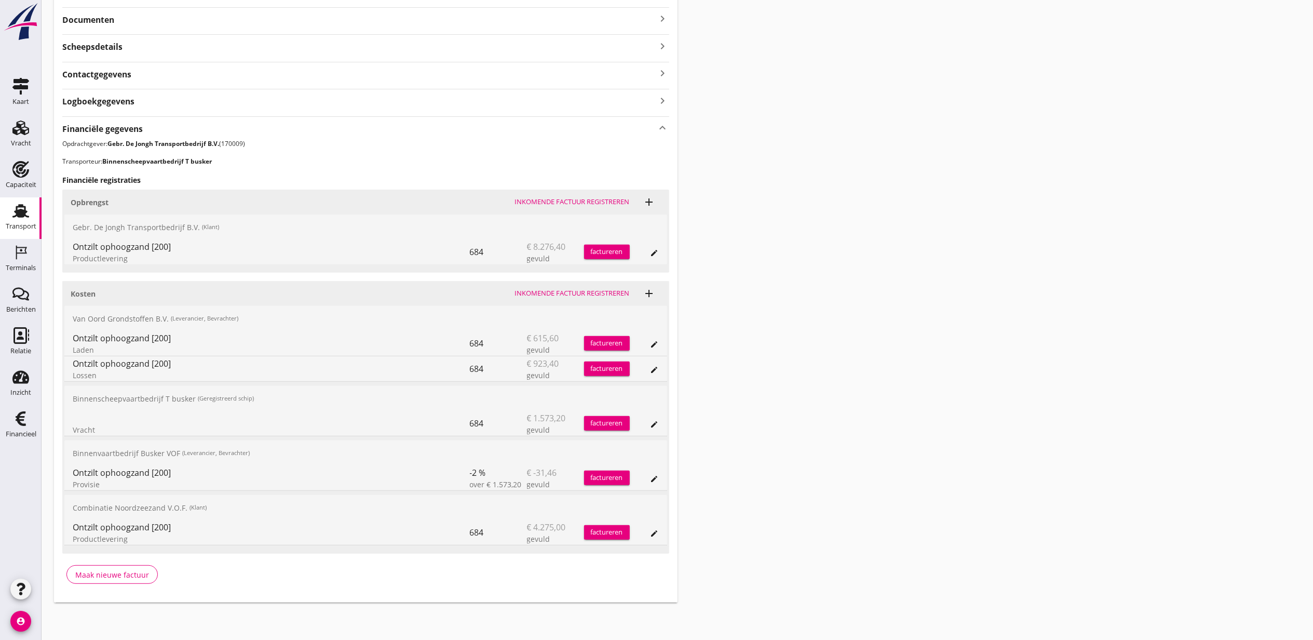
click at [656, 476] on icon "edit" at bounding box center [655, 479] width 8 height 8
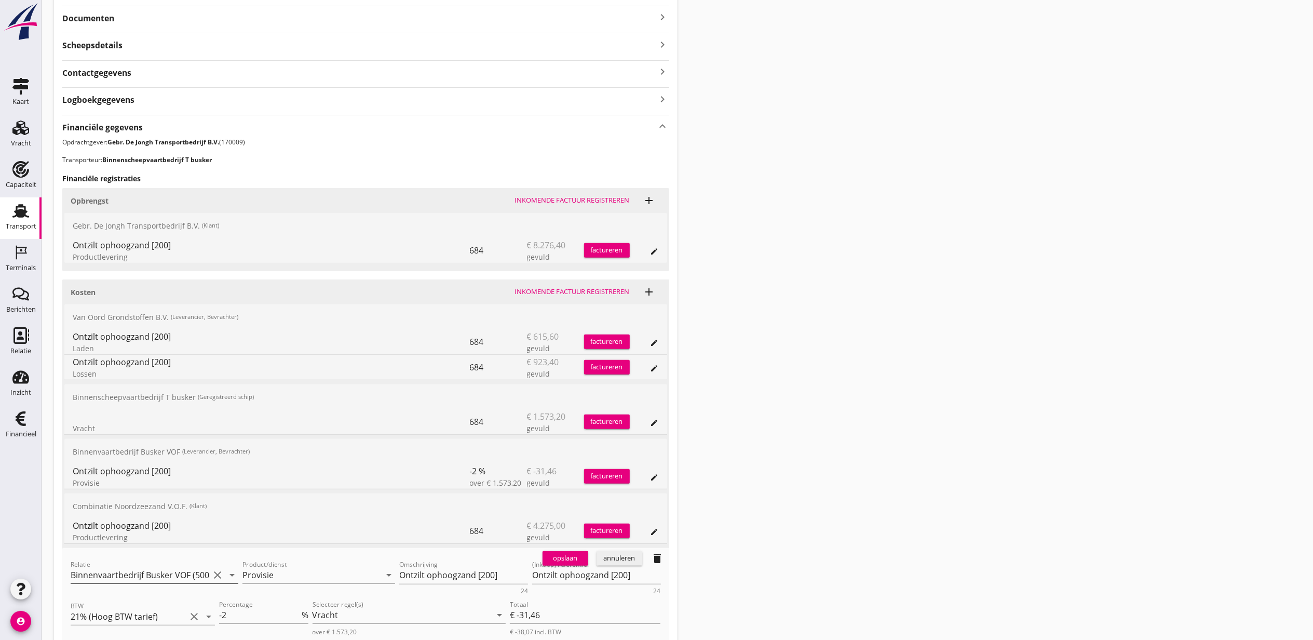
click at [177, 578] on input "Binnenvaartbedrijf Busker VOF (50026685)" at bounding box center [140, 575] width 139 height 17
click at [194, 520] on div "Binnenscheepvaartbedrijf T busker" at bounding box center [154, 521] width 151 height 12
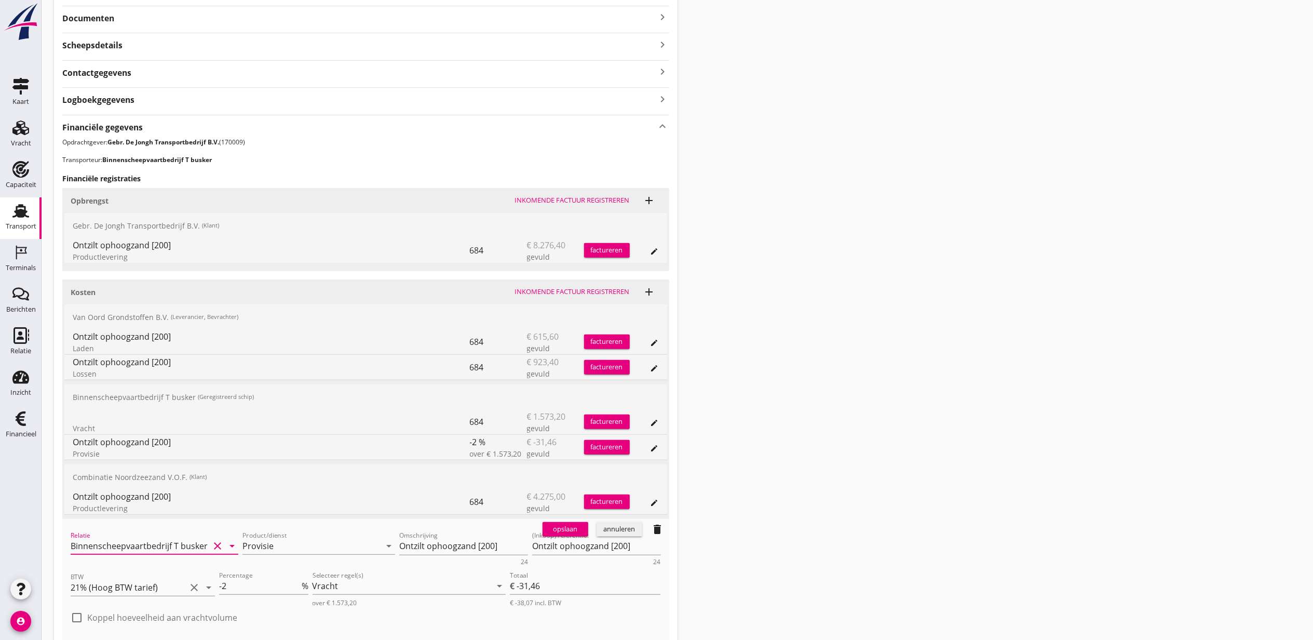
type input "Binnenscheepvaartbedrijf T busker"
click at [582, 530] on div "opslaan" at bounding box center [565, 529] width 37 height 10
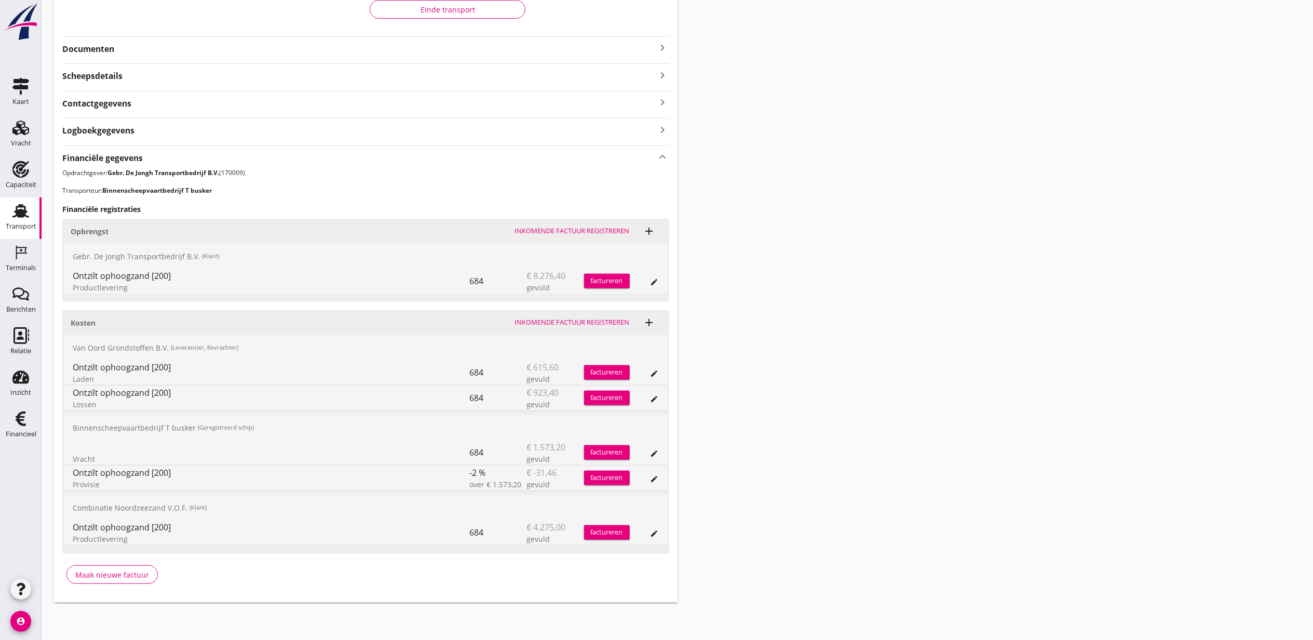
drag, startPoint x: 747, startPoint y: 272, endPoint x: 747, endPoint y: 266, distance: 5.7
click at [747, 272] on div "Transport overzicht VOG-250739 Germaton ([PERSON_NAME]) local_gas_station emerg…" at bounding box center [678, 185] width 1272 height 857
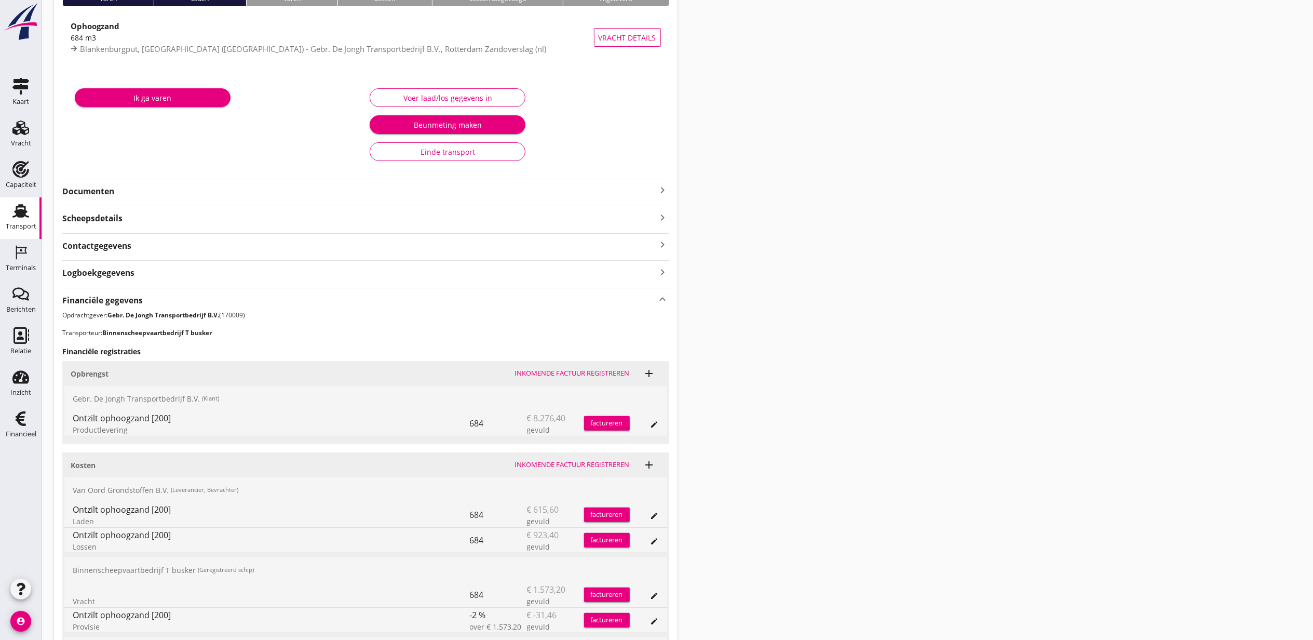
scroll to position [0, 0]
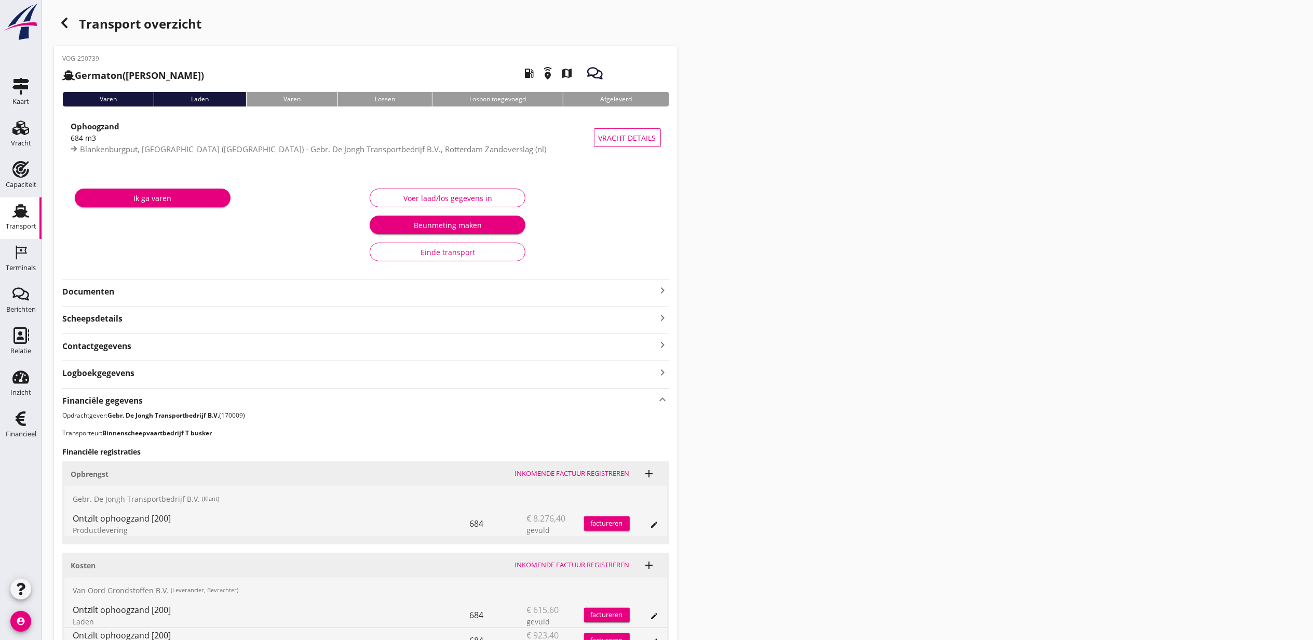
click at [65, 34] on div "Transport overzicht" at bounding box center [366, 24] width 624 height 25
click at [66, 27] on use "button" at bounding box center [64, 23] width 6 height 10
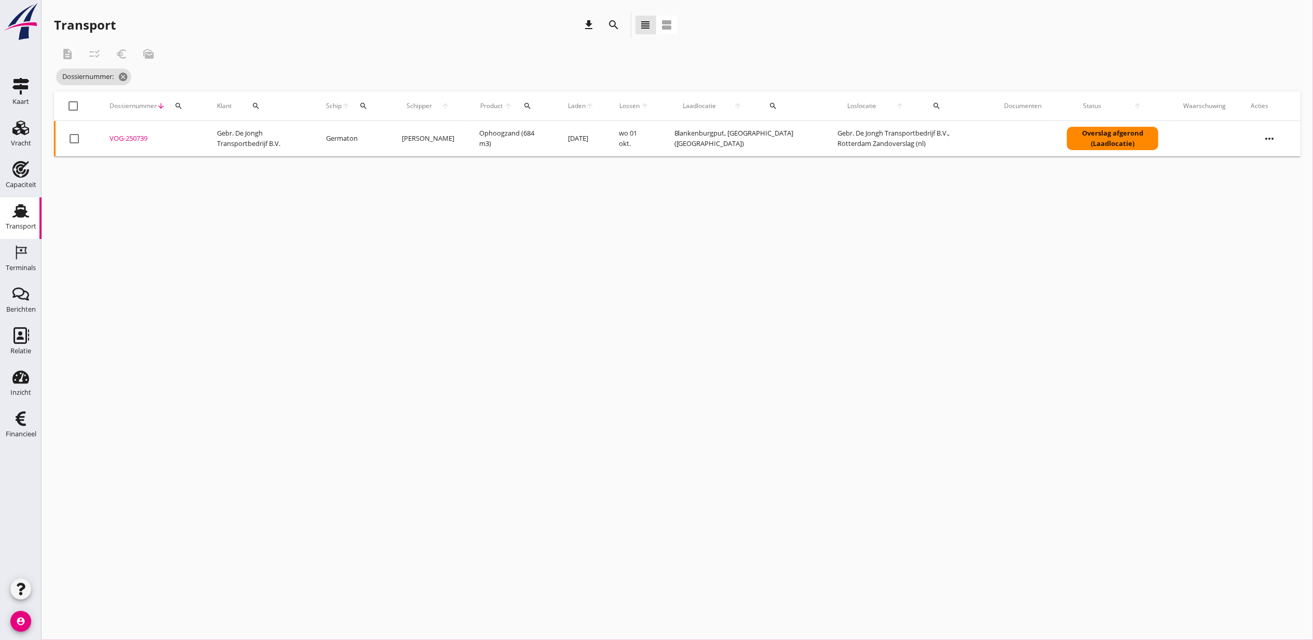
click at [183, 109] on div "search" at bounding box center [178, 106] width 19 height 8
click at [196, 135] on input "Zoeken op dossiernummer..." at bounding box center [227, 136] width 108 height 17
paste input "VOG-250724"
type input "VOG-250724"
click at [136, 140] on div "VOG-250724" at bounding box center [151, 138] width 83 height 10
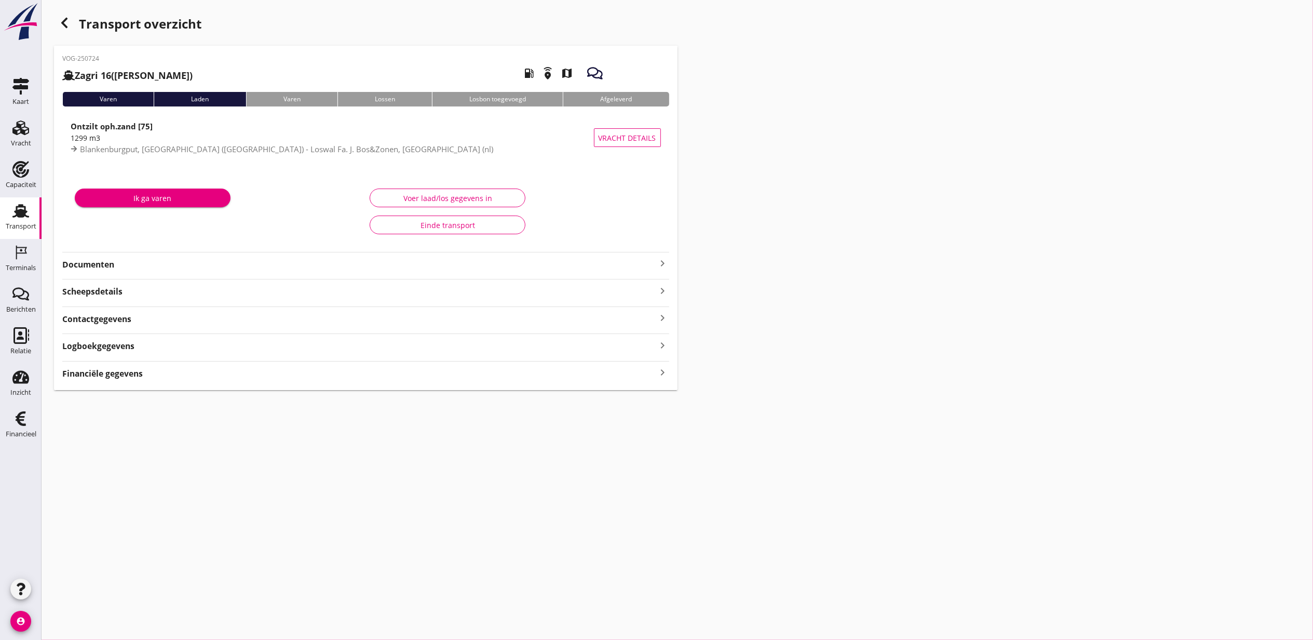
click at [114, 366] on div "Financiële gegevens keyboard_arrow_right" at bounding box center [365, 373] width 607 height 14
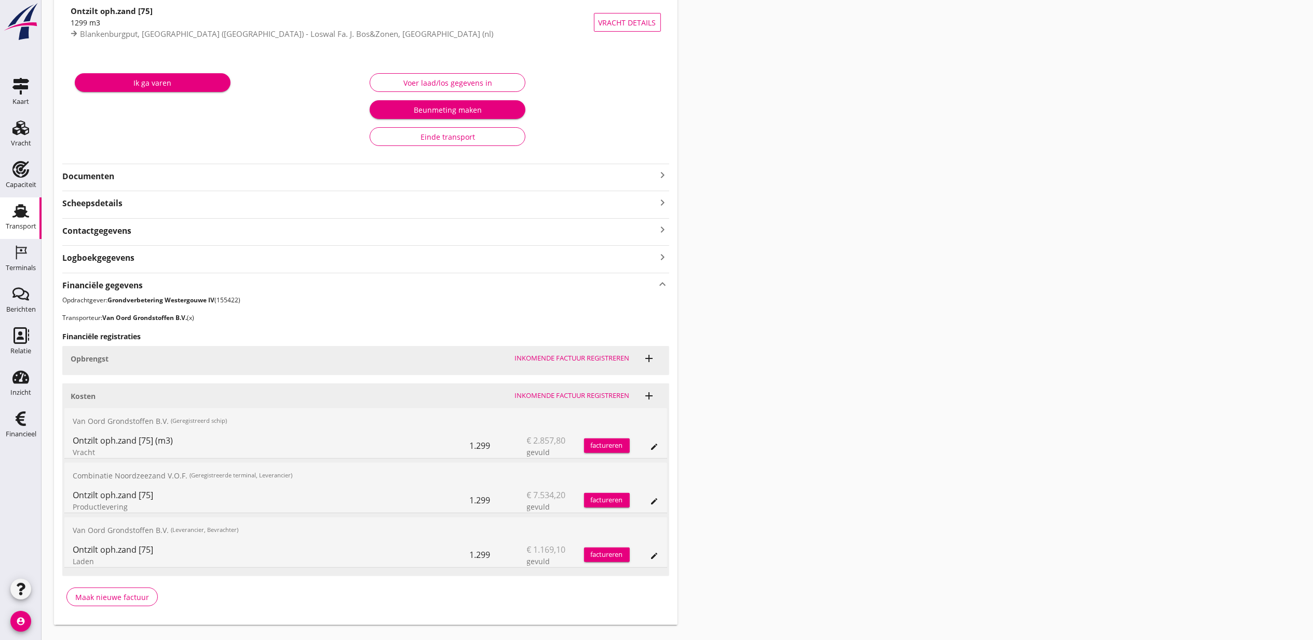
scroll to position [139, 0]
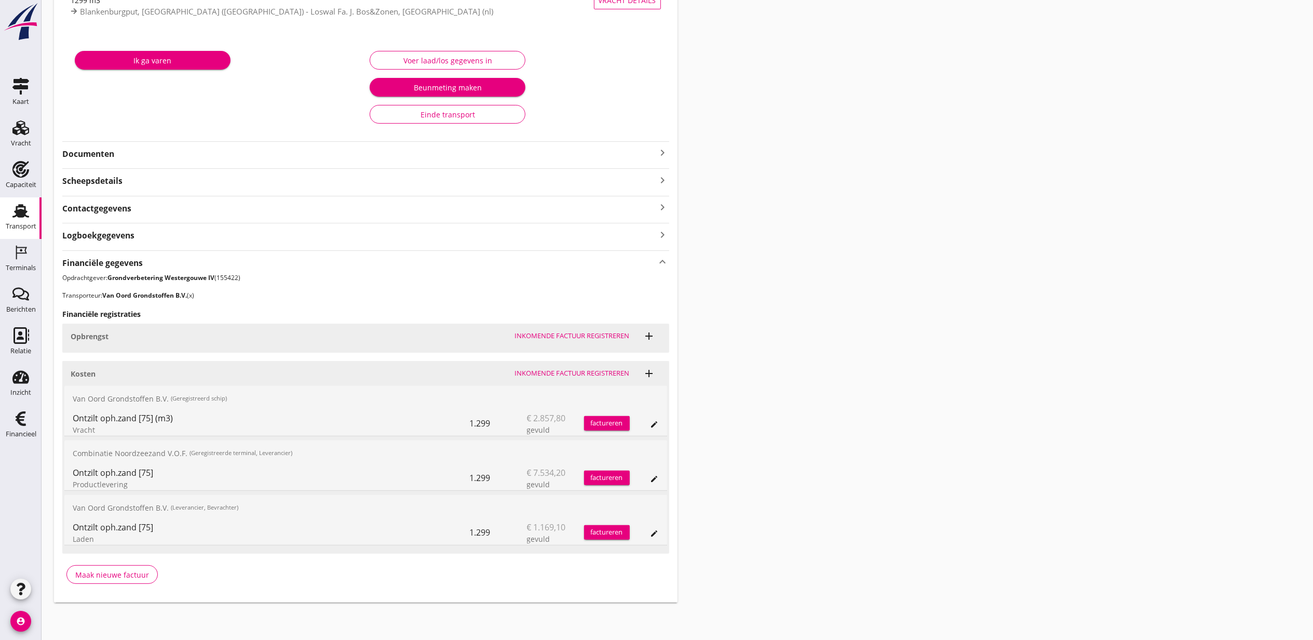
click at [658, 423] on icon "edit" at bounding box center [655, 424] width 8 height 8
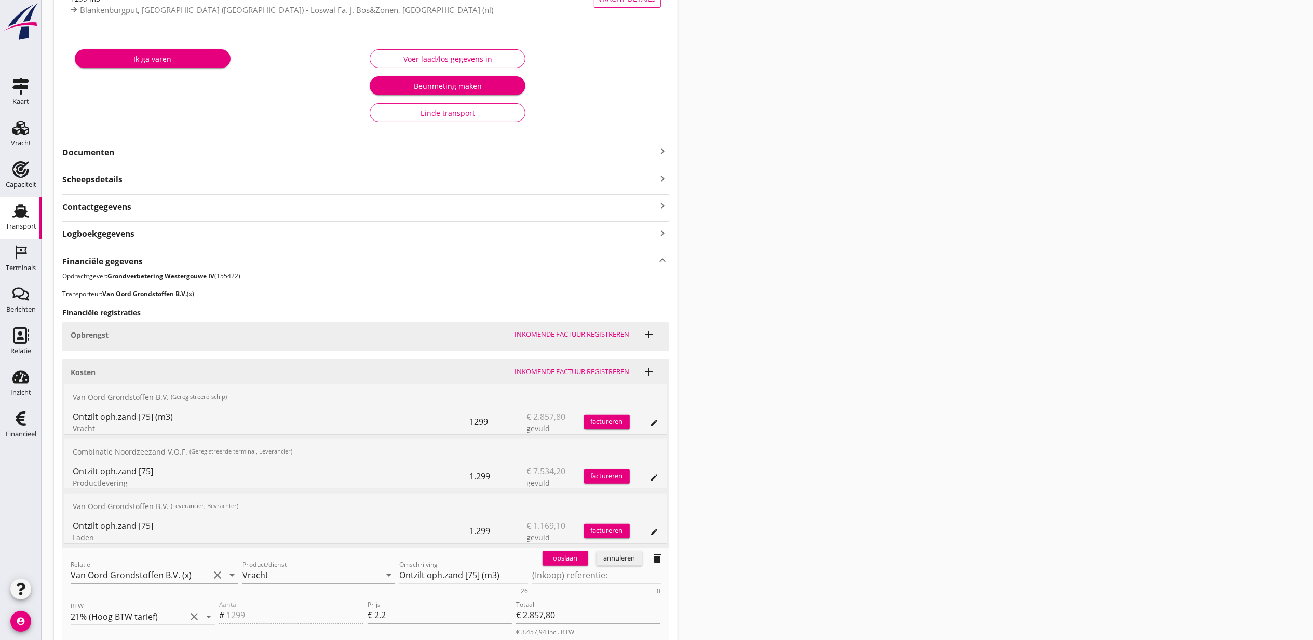
click at [144, 564] on div "Relatie Van Oord Grondstoffen B.V. (x) clear arrow_drop_down" at bounding box center [155, 576] width 168 height 33
click at [151, 575] on input "Van Oord Grondstoffen B.V. (x)" at bounding box center [140, 575] width 139 height 17
click at [154, 597] on div "Van Oord Grondstoffen B.V." at bounding box center [154, 597] width 151 height 12
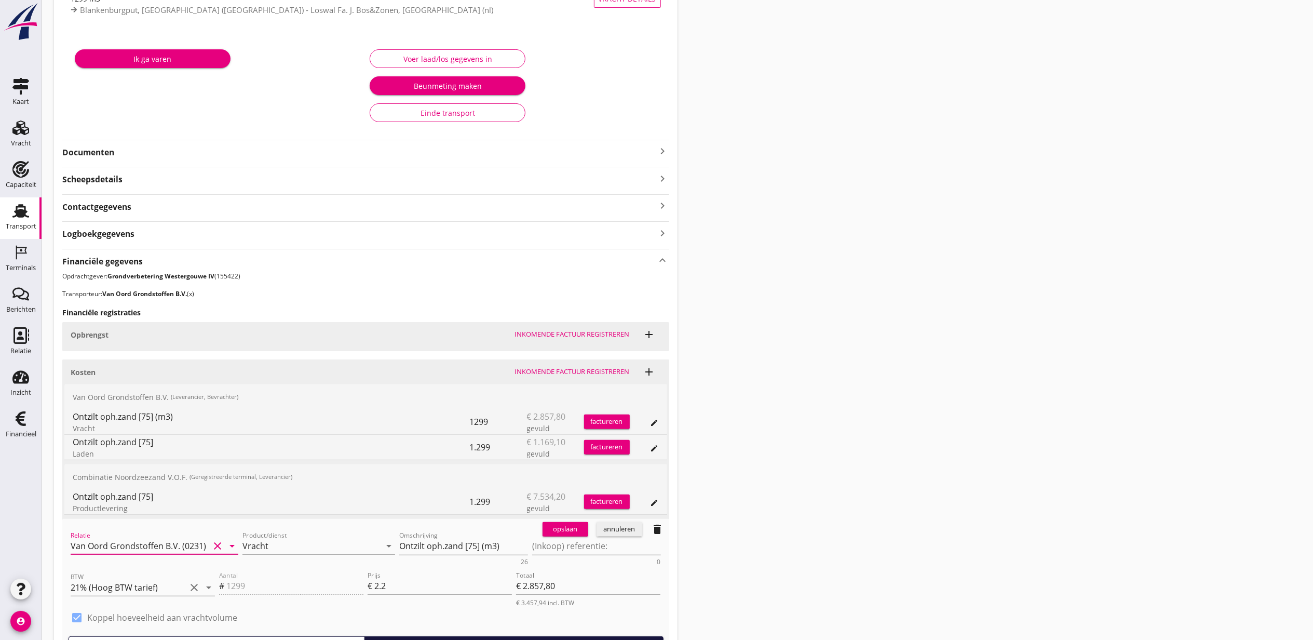
type input "Van Oord Grondstoffen B.V. (0231)"
click at [576, 529] on div "opslaan" at bounding box center [565, 529] width 37 height 10
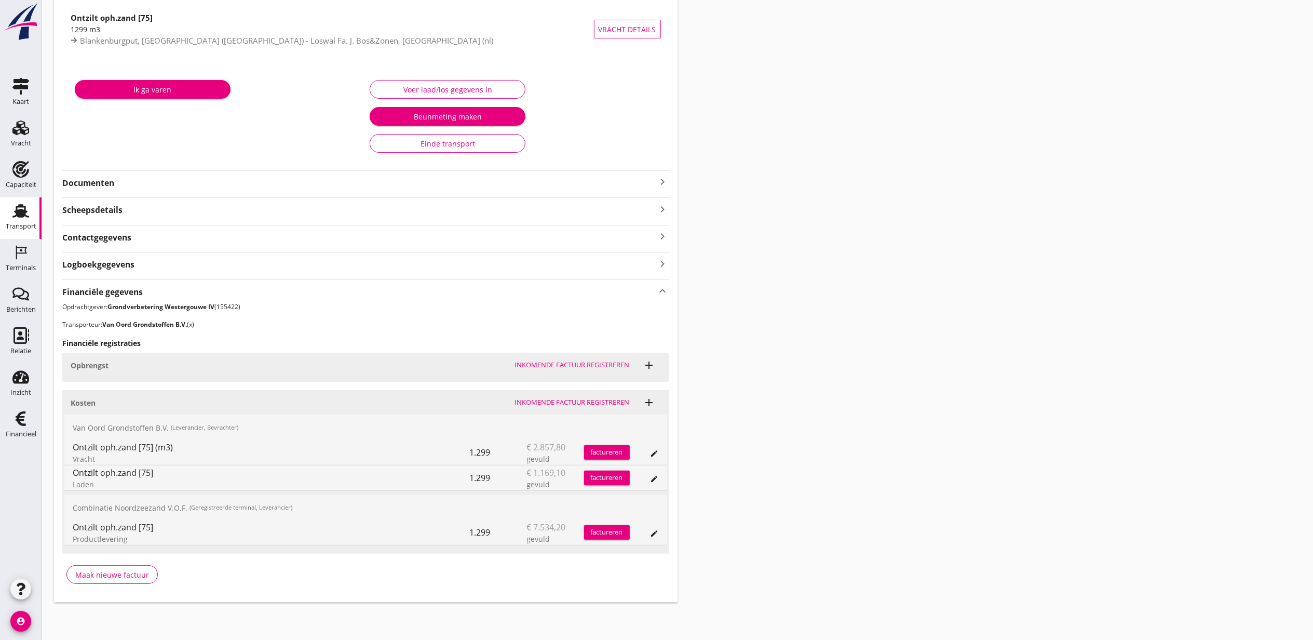
scroll to position [0, 0]
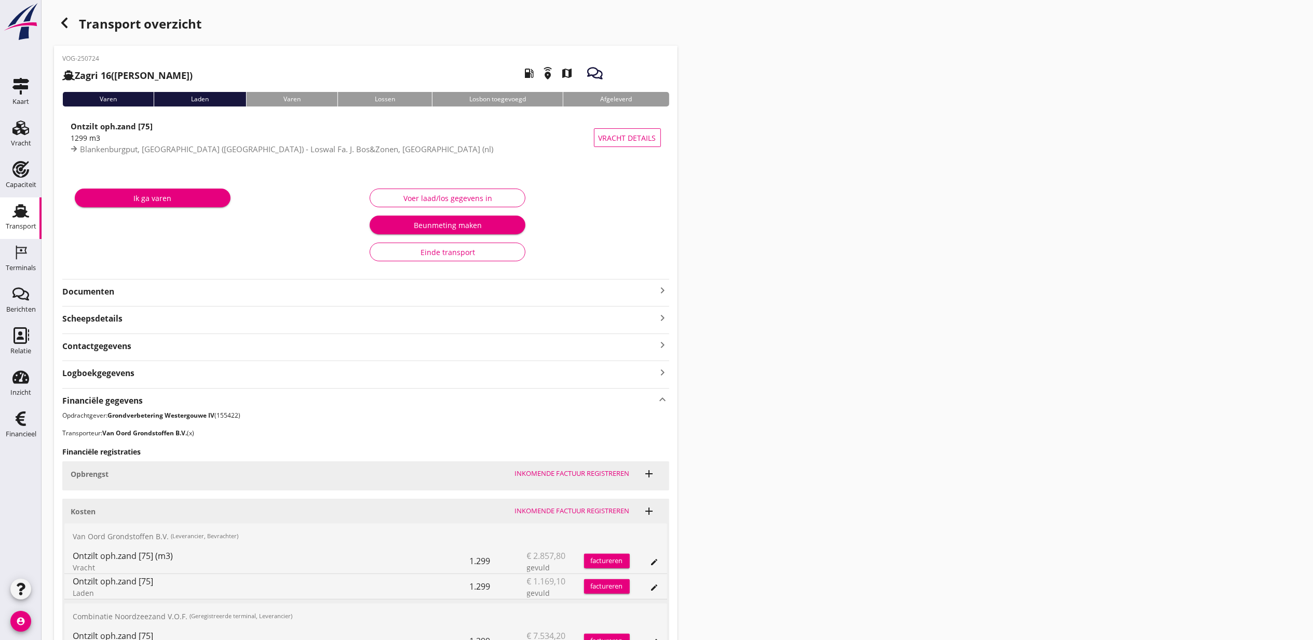
click at [68, 28] on icon "button" at bounding box center [64, 23] width 12 height 12
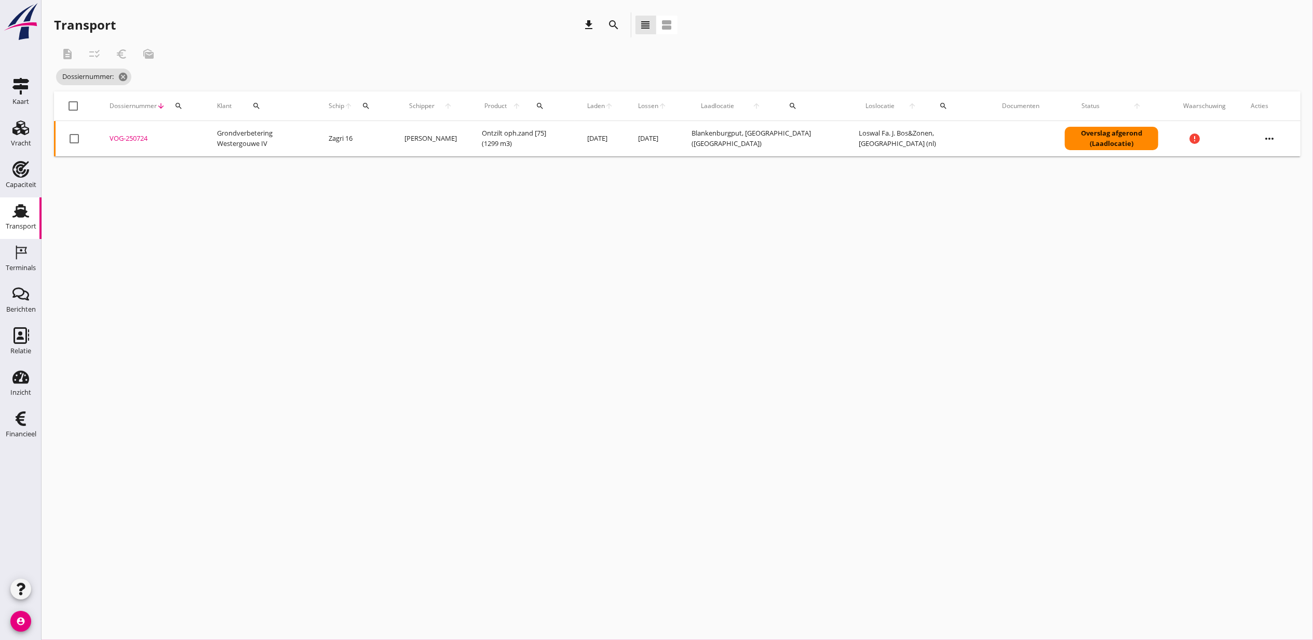
click at [188, 105] on div "Dossiernummer arrow_downward search" at bounding box center [151, 105] width 83 height 25
click at [179, 113] on button "search" at bounding box center [178, 106] width 19 height 19
click at [191, 133] on input "Zoeken op dossiernummer..." at bounding box center [227, 136] width 108 height 17
paste input "VOG-250733"
type input "VOG-250733"
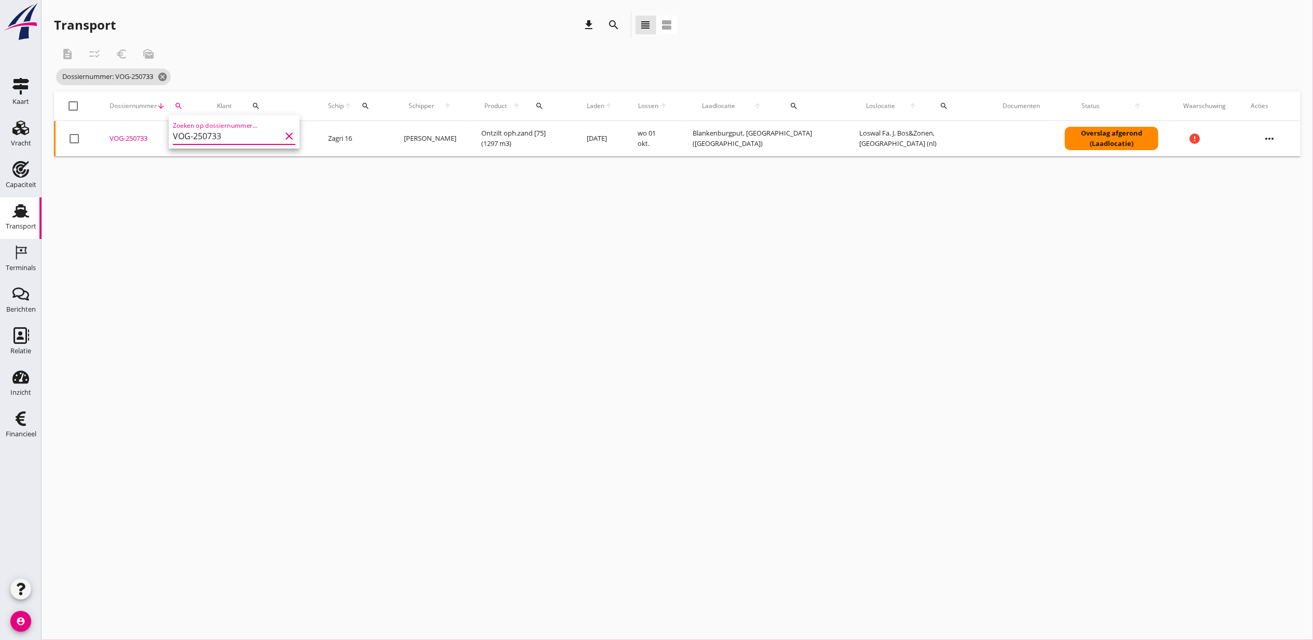
click at [139, 140] on div "VOG-250733" at bounding box center [151, 138] width 83 height 10
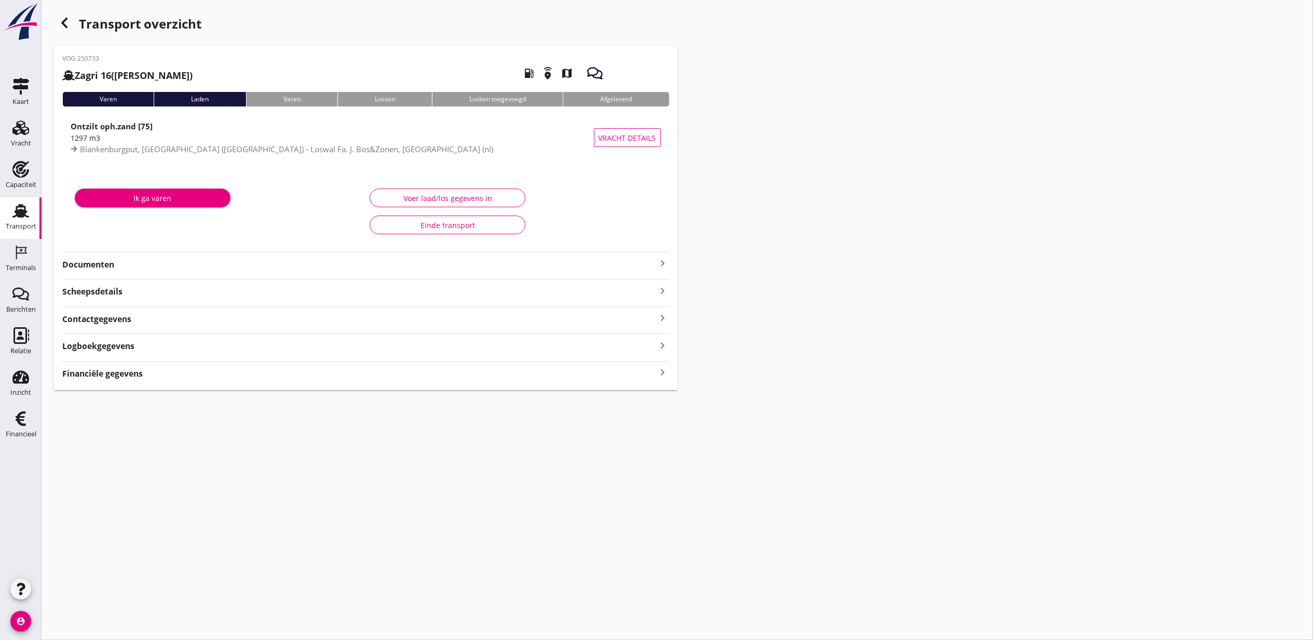
click at [140, 381] on div "VOG-250733 Zagri 16 ([PERSON_NAME]) local_gas_station emergency_share map Varen…" at bounding box center [366, 218] width 624 height 344
click at [138, 399] on strong "Financiële gegevens" at bounding box center [102, 401] width 81 height 12
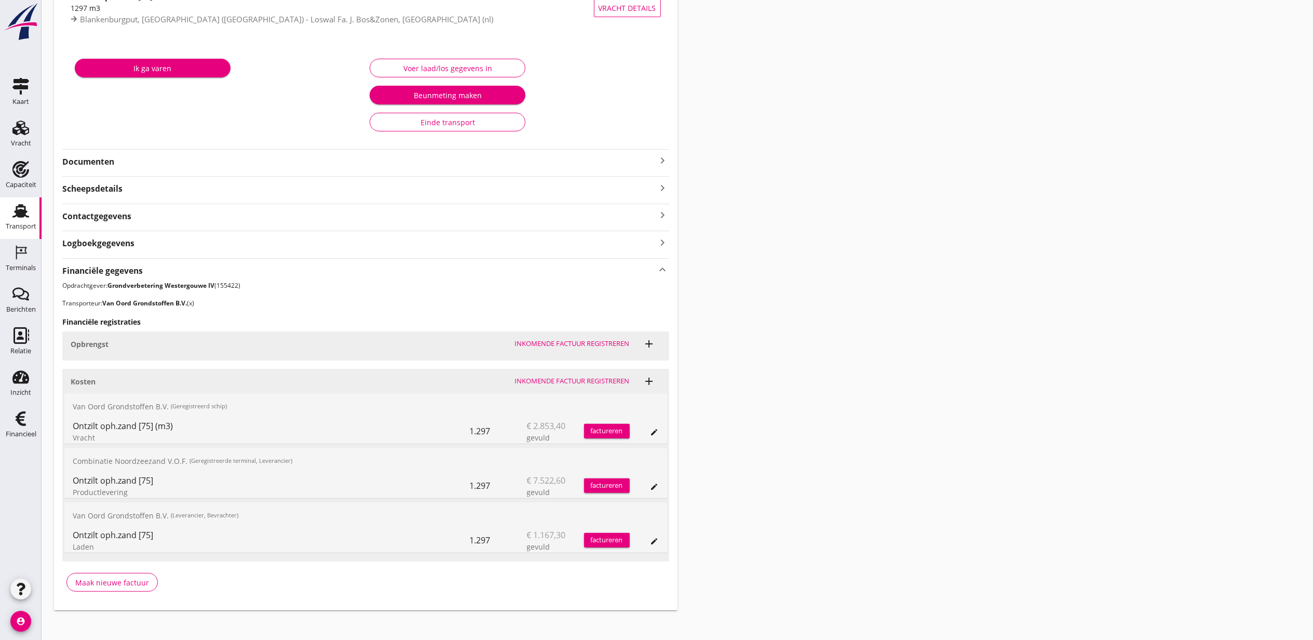
scroll to position [139, 0]
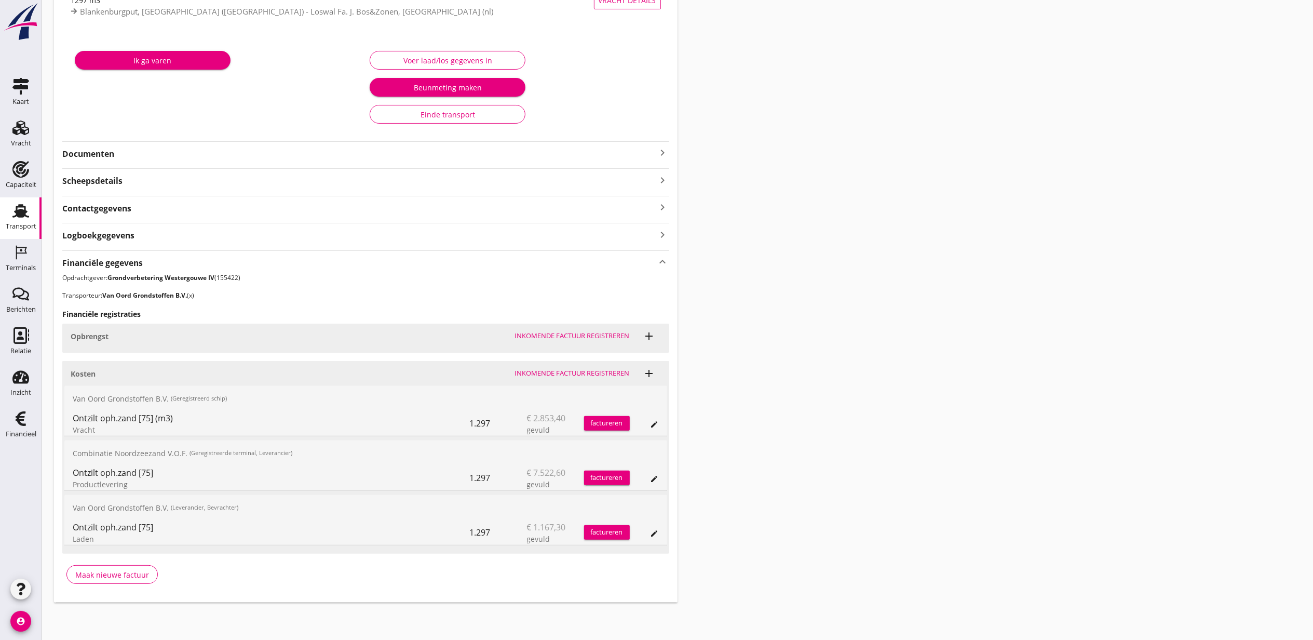
click at [650, 420] on div "edit" at bounding box center [655, 424] width 15 height 8
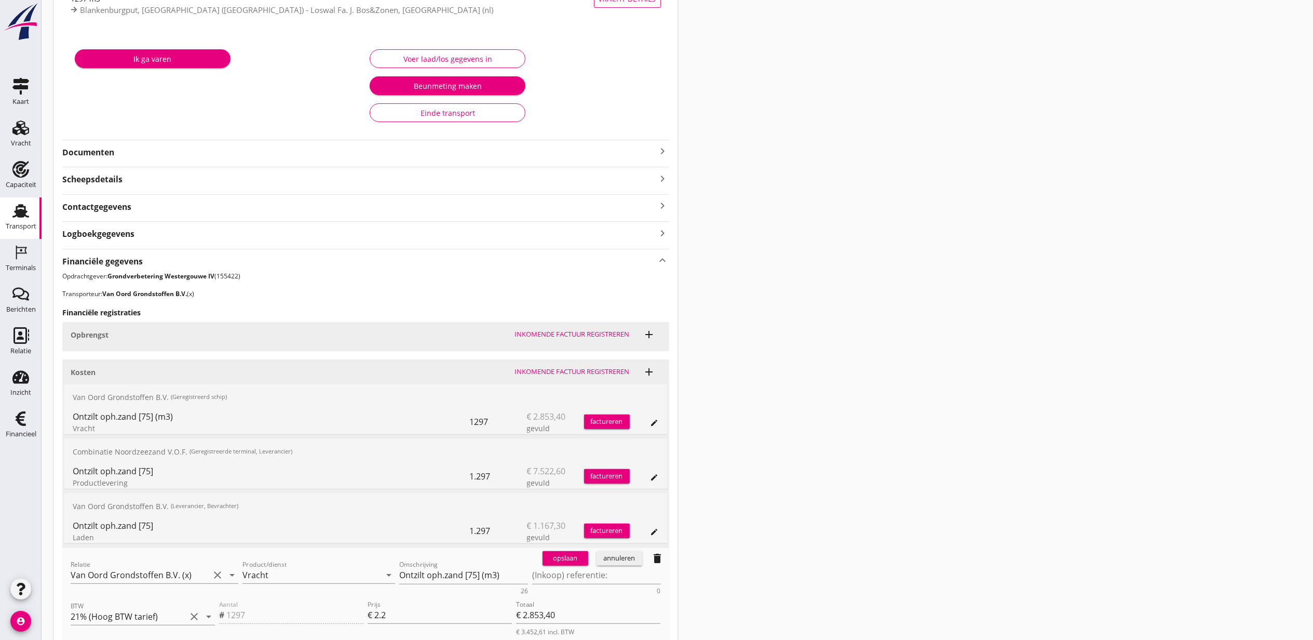
click at [153, 560] on div "Relatie Van Oord Grondstoffen B.V. (x) clear arrow_drop_down" at bounding box center [155, 576] width 172 height 40
click at [160, 568] on input "Van Oord Grondstoffen B.V. (x)" at bounding box center [140, 575] width 139 height 17
click at [175, 588] on div "Van Oord Grondstoffen B.V. 0231 (Leverancier, Bevrachter)" at bounding box center [155, 601] width 168 height 33
click at [178, 595] on div "Van Oord Grondstoffen B.V." at bounding box center [154, 597] width 151 height 12
type input "Van Oord Grondstoffen B.V. (0231)"
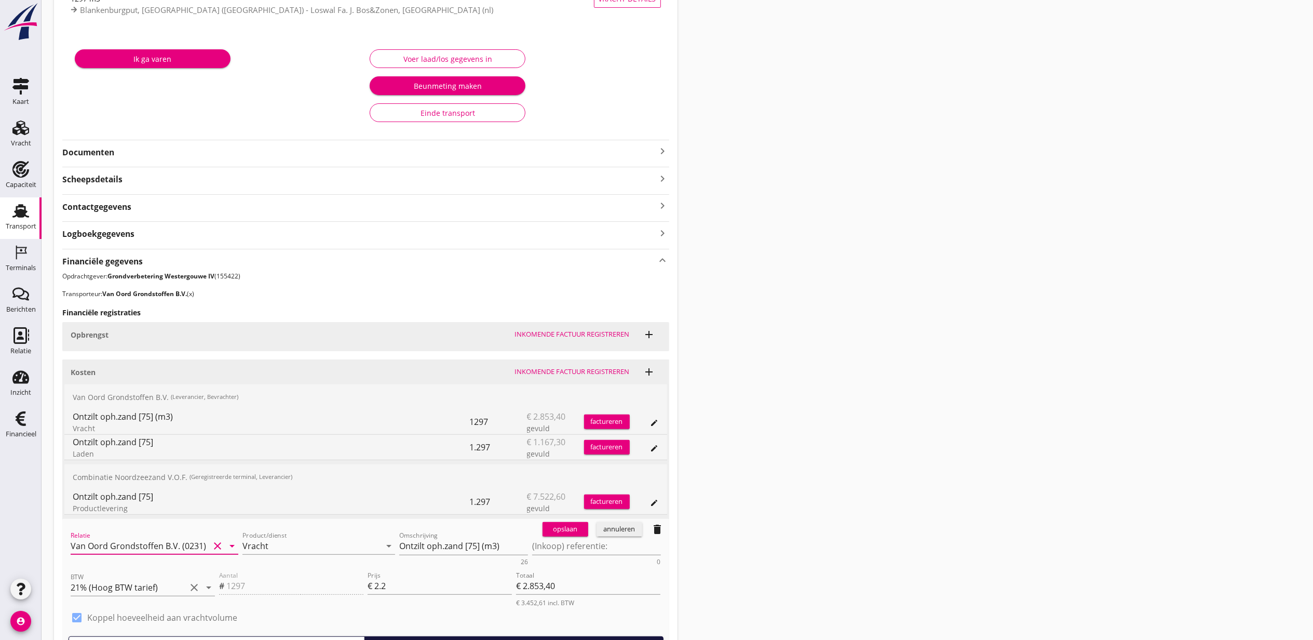
click at [540, 537] on div "opslaan annuleren delete" at bounding box center [604, 529] width 131 height 21
click at [547, 534] on div "opslaan" at bounding box center [565, 529] width 37 height 10
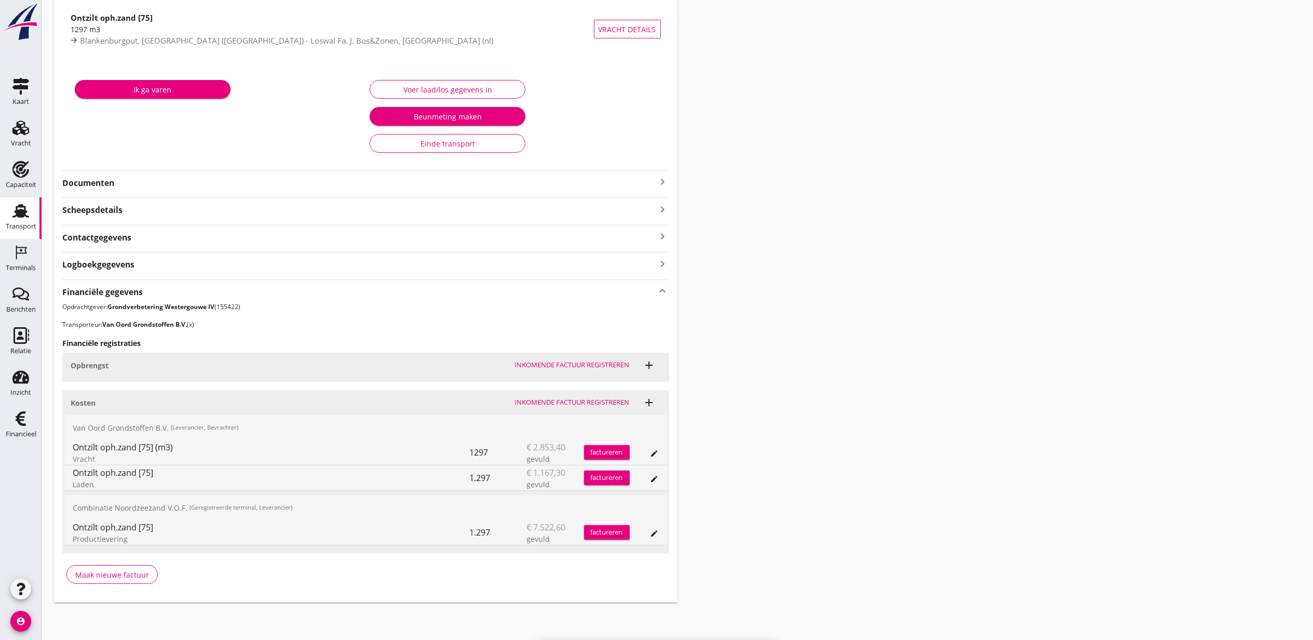
scroll to position [110, 0]
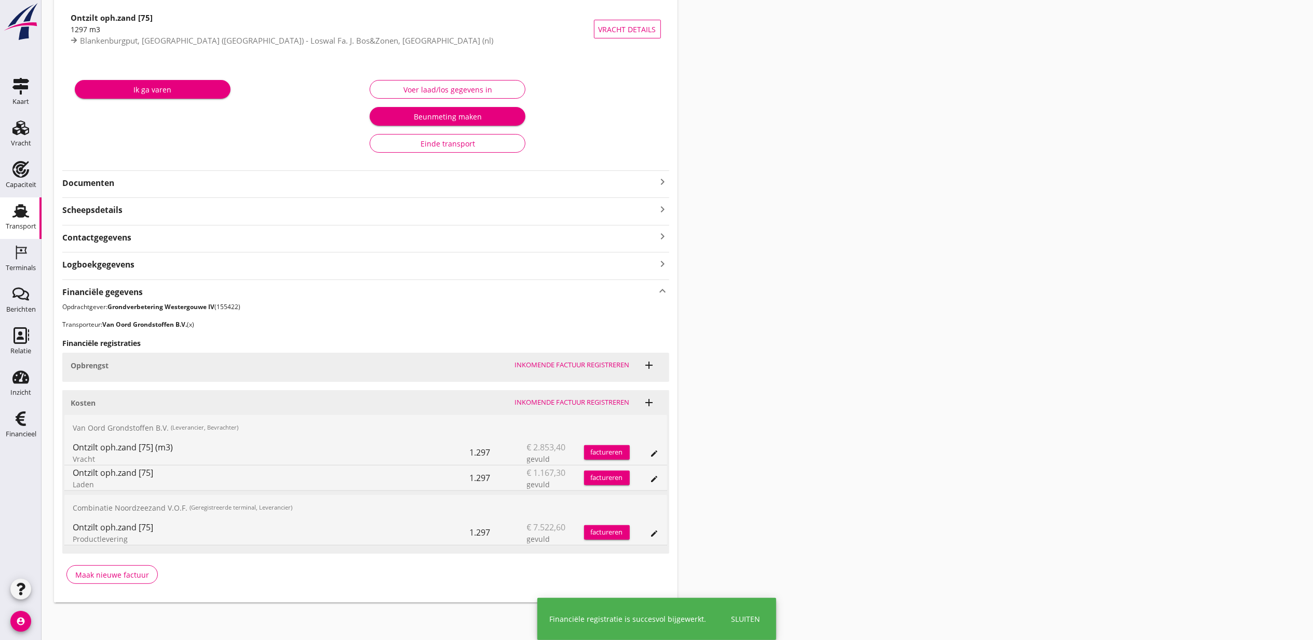
click at [928, 379] on div "Transport overzicht VOG-250733 Zagri 16 ([PERSON_NAME]) local_gas_station emerg…" at bounding box center [678, 252] width 1272 height 723
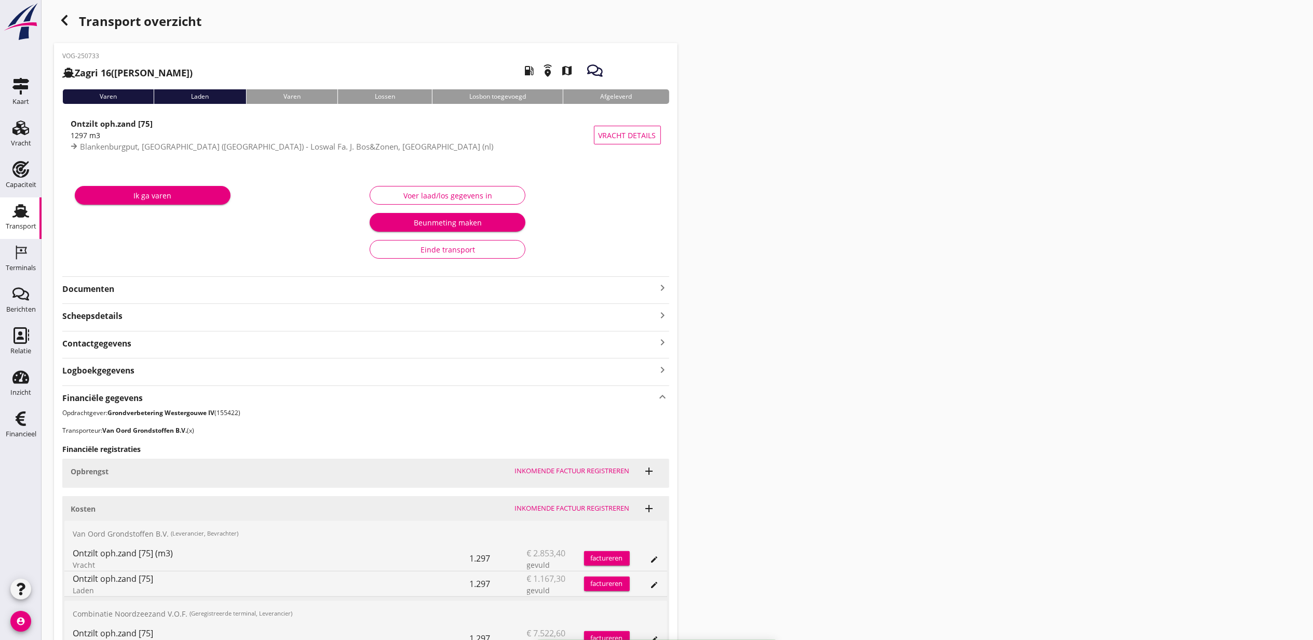
scroll to position [0, 0]
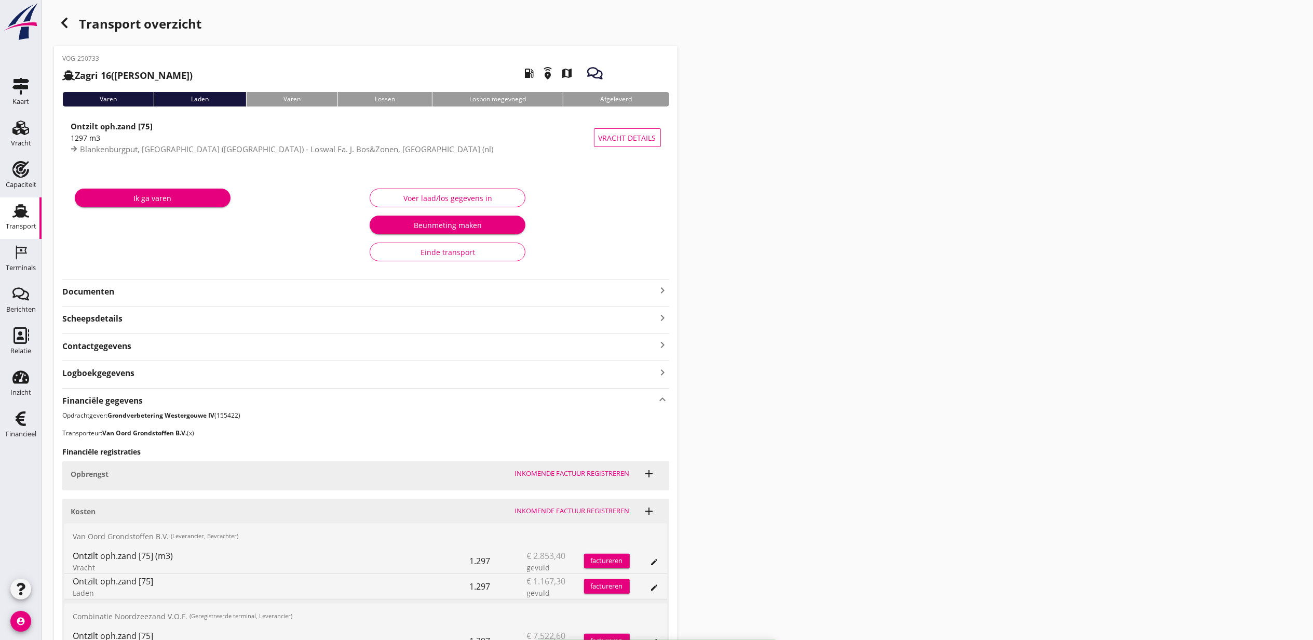
click at [70, 14] on div "button" at bounding box center [64, 22] width 21 height 21
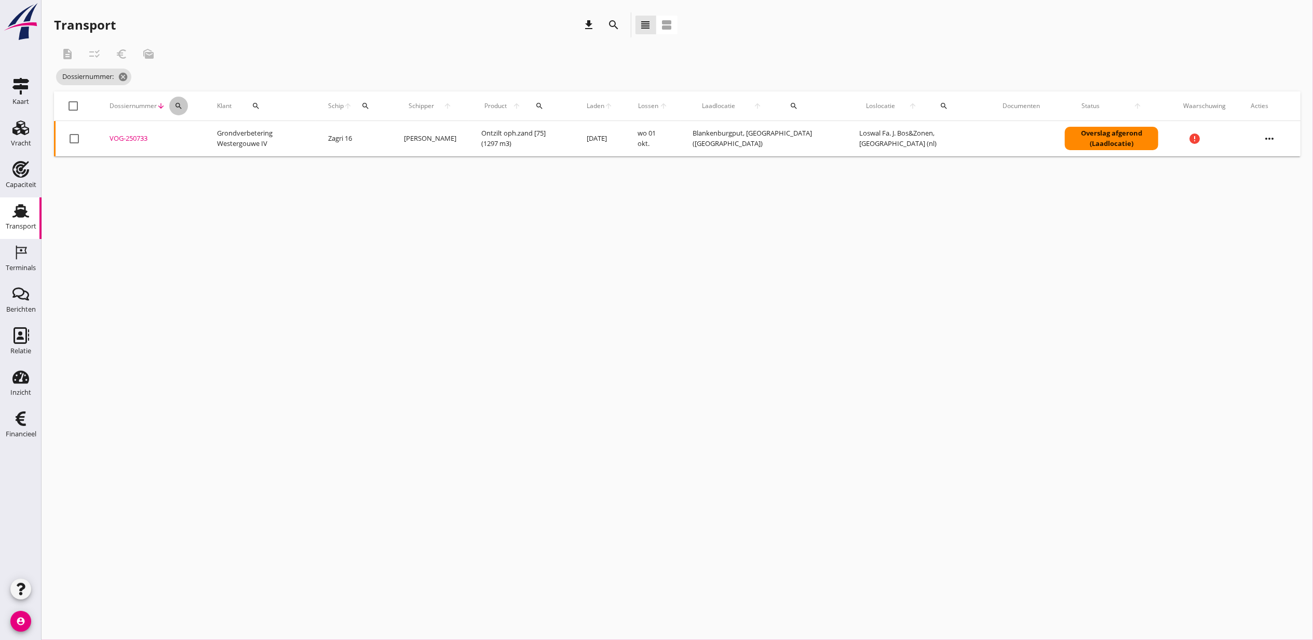
click at [185, 106] on div "search" at bounding box center [178, 106] width 19 height 8
click at [200, 136] on input "Zoeken op dossiernummer..." at bounding box center [227, 136] width 108 height 17
paste input "VOG-250741"
type input "VOG-250741"
click at [140, 140] on div "VOG-250741" at bounding box center [151, 138] width 83 height 10
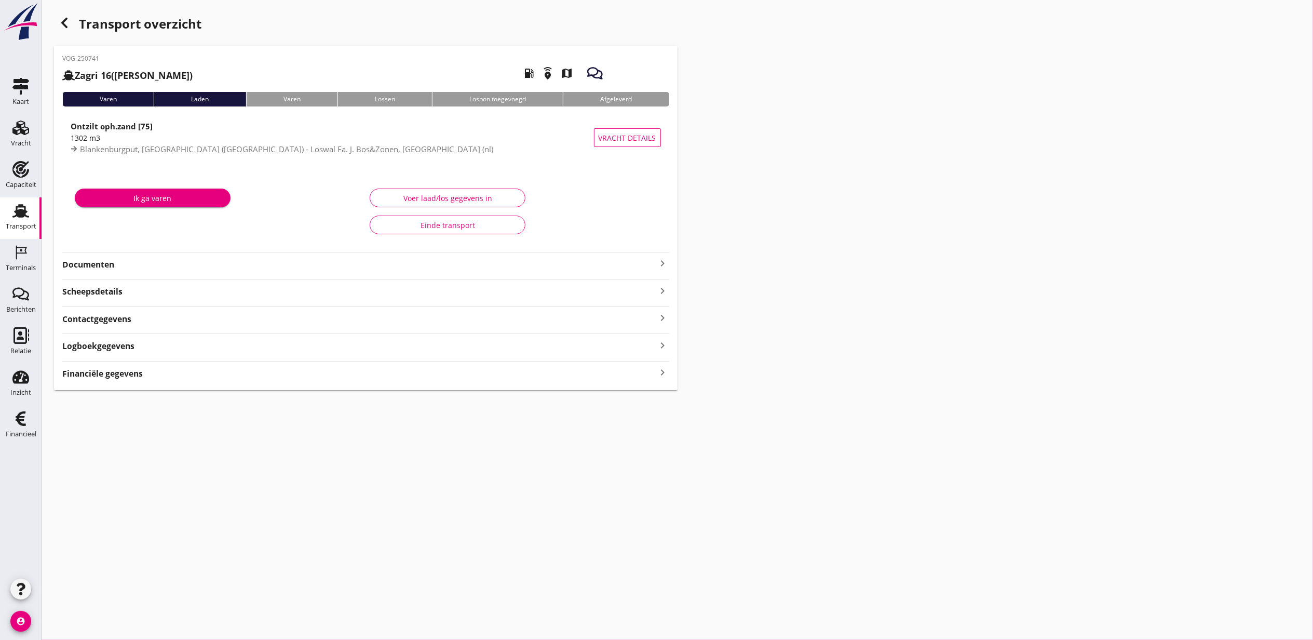
click at [140, 373] on strong "Financiële gegevens" at bounding box center [102, 374] width 81 height 12
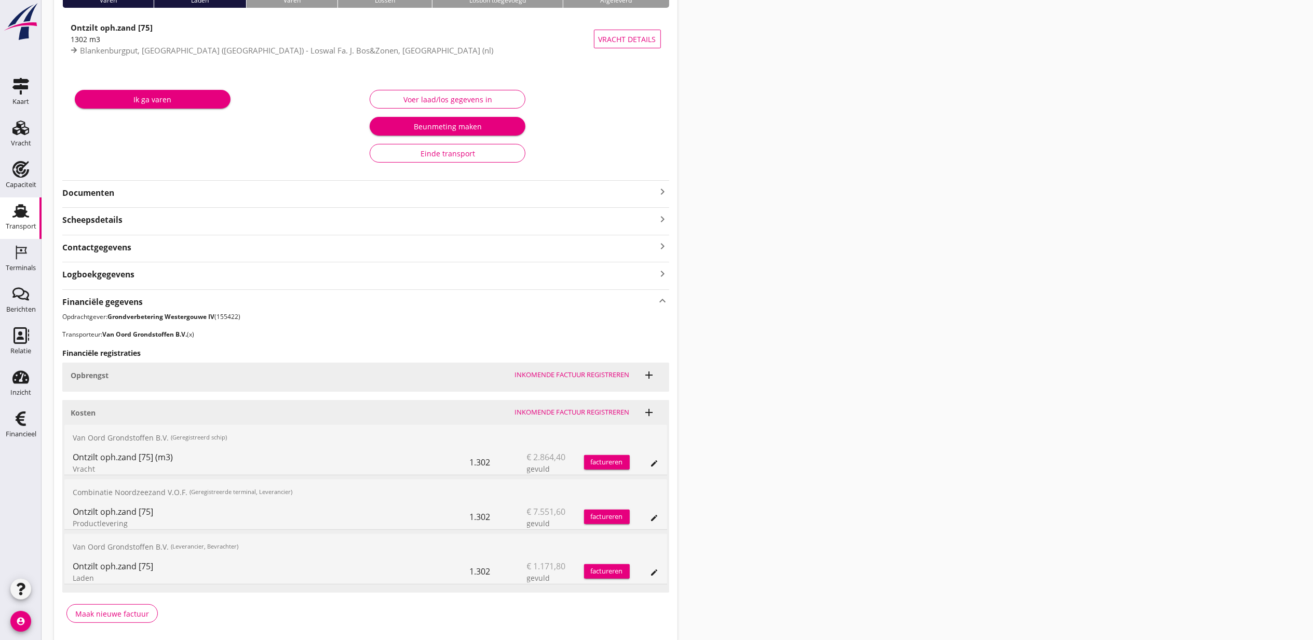
scroll to position [139, 0]
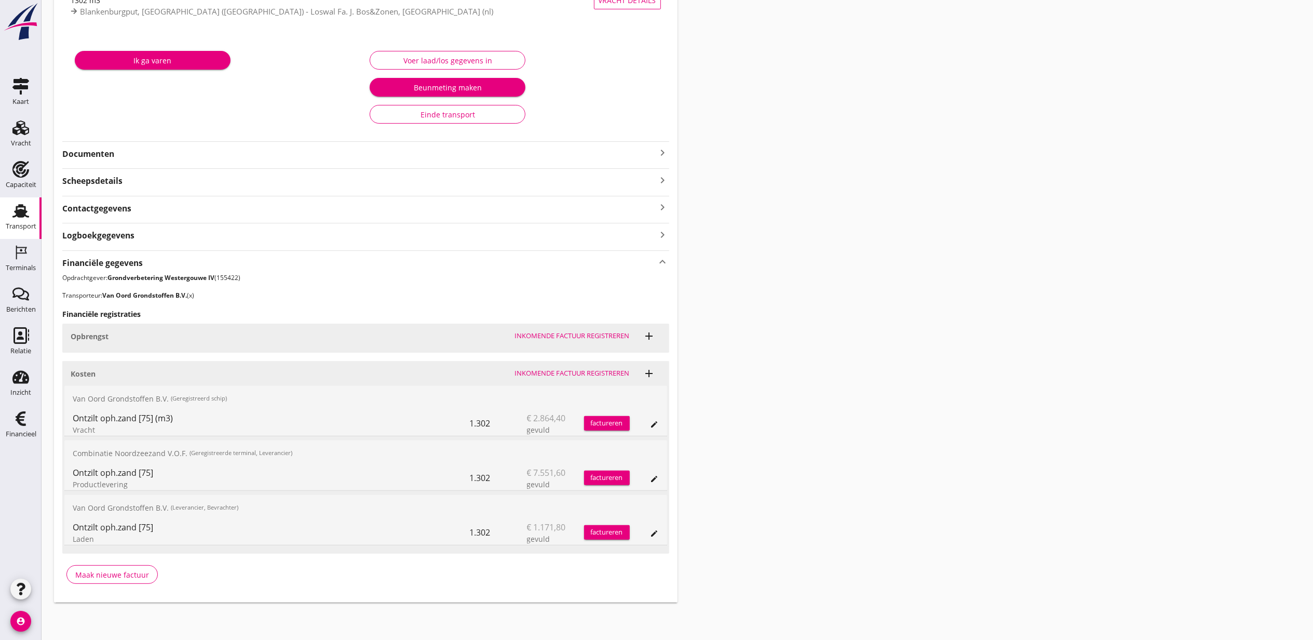
click at [652, 421] on icon "edit" at bounding box center [655, 424] width 8 height 8
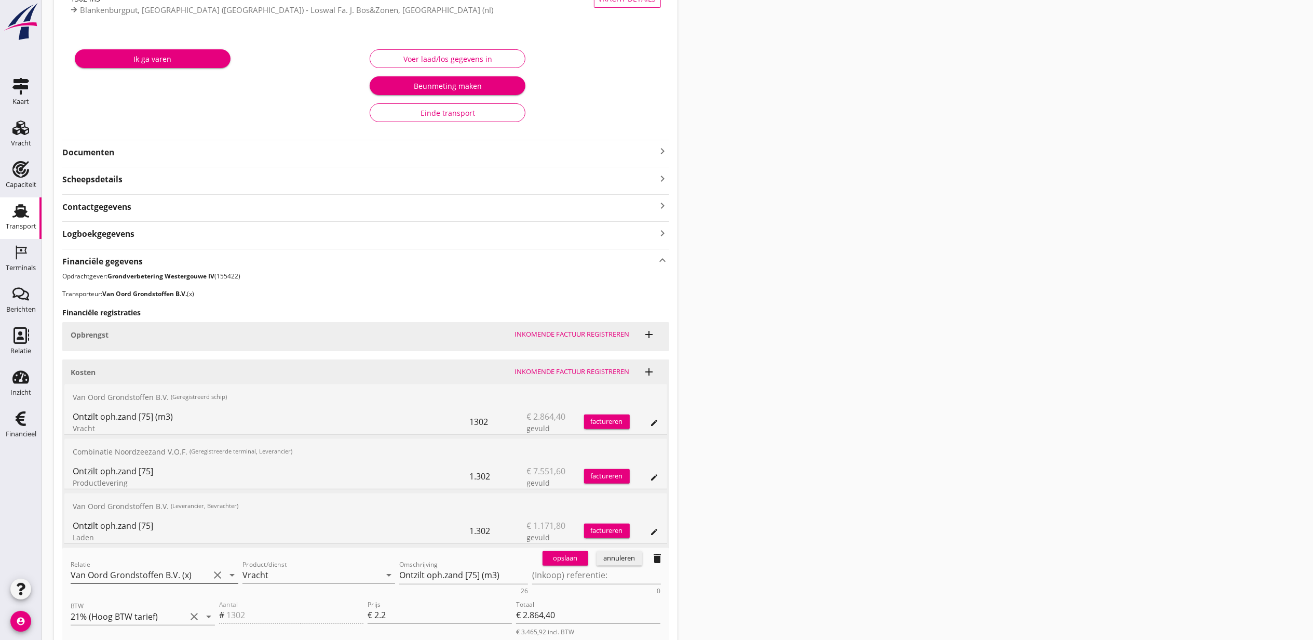
click at [112, 574] on input "Van Oord Grondstoffen B.V. (x)" at bounding box center [140, 575] width 139 height 17
click at [141, 603] on div "0231 (Leverancier, Bevrachter)" at bounding box center [154, 608] width 151 height 11
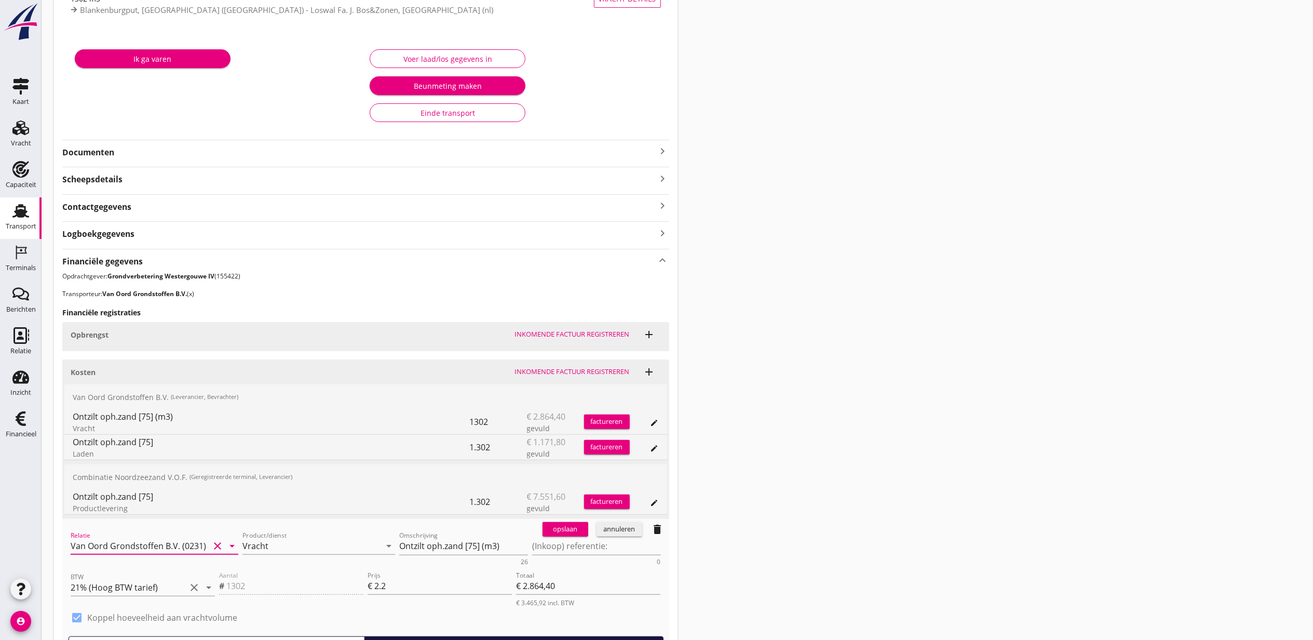
type input "Van Oord Grondstoffen B.V. (0231)"
click at [557, 530] on div "opslaan" at bounding box center [565, 529] width 37 height 10
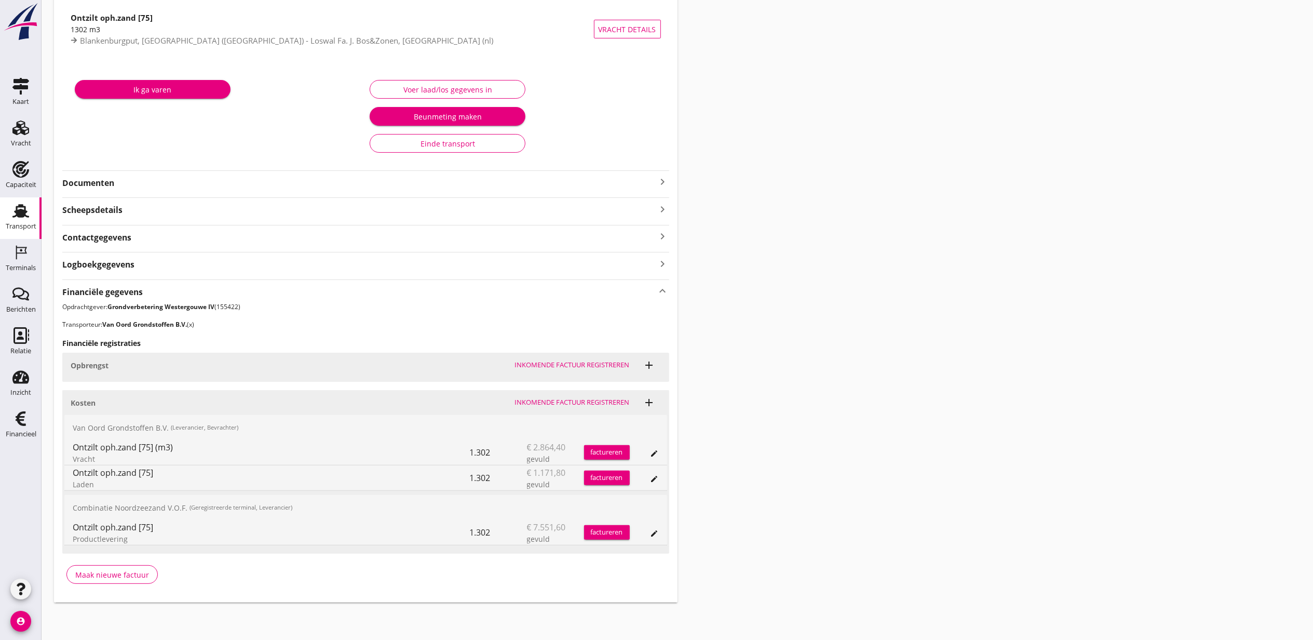
click at [728, 393] on div "Transport overzicht VOG-250741 Zagri 16 ([PERSON_NAME]) local_gas_station emerg…" at bounding box center [678, 252] width 1272 height 723
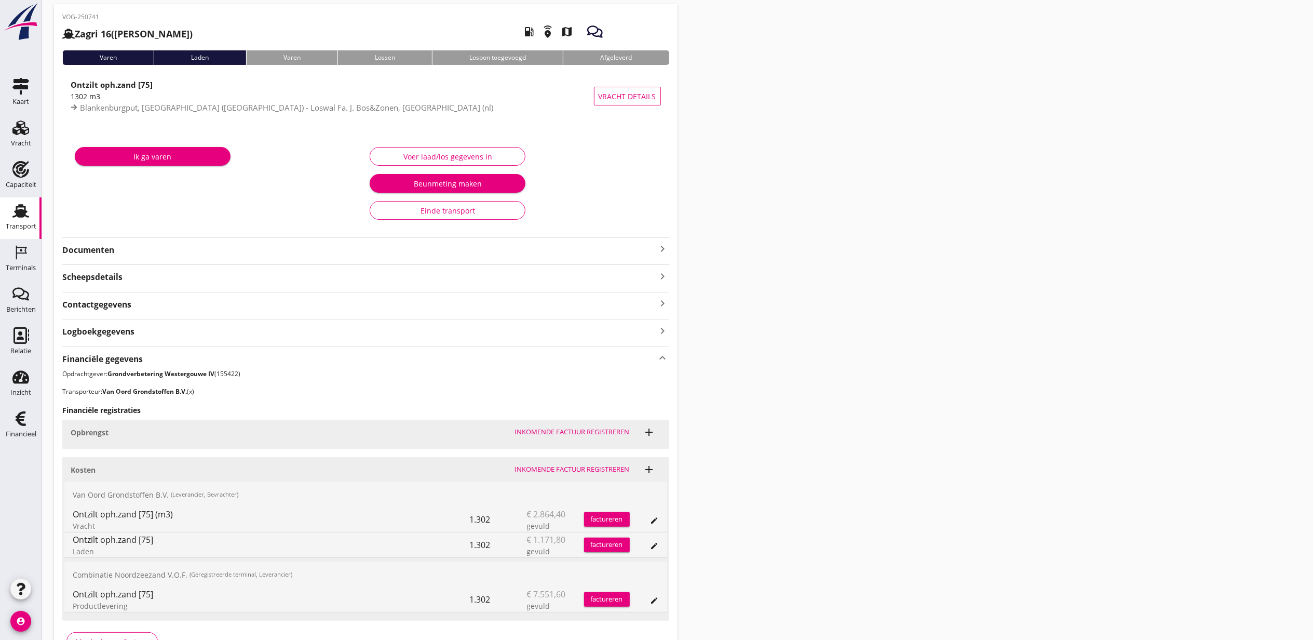
scroll to position [0, 0]
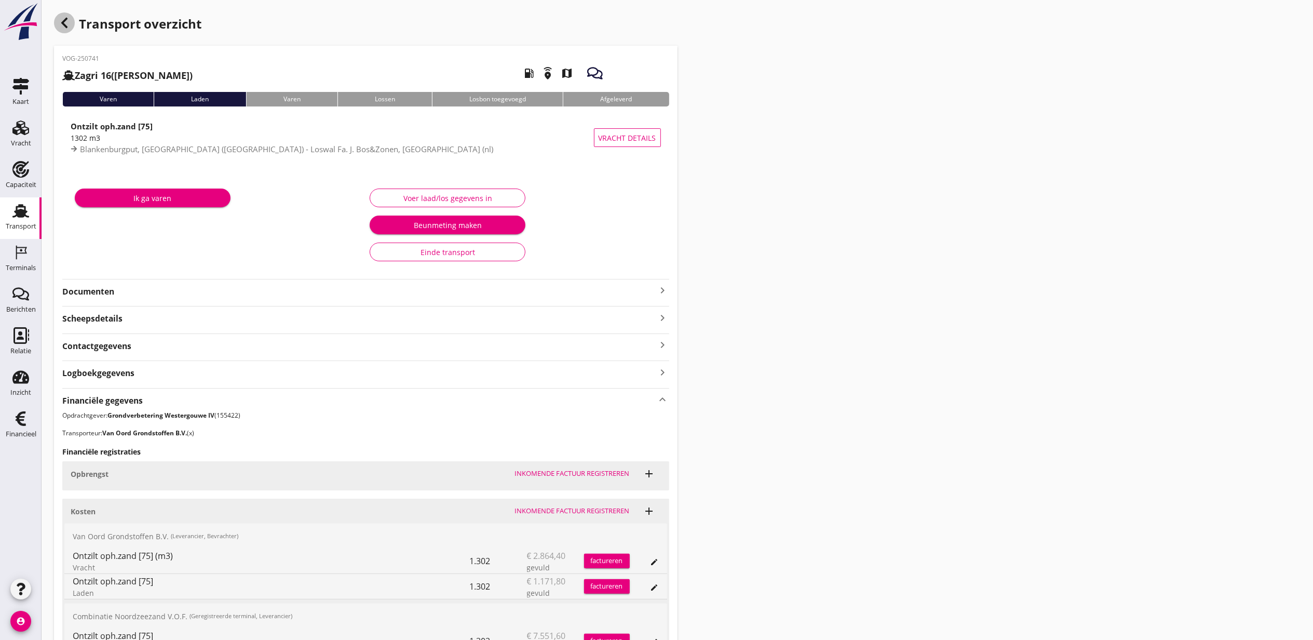
click at [68, 22] on icon "button" at bounding box center [64, 23] width 12 height 12
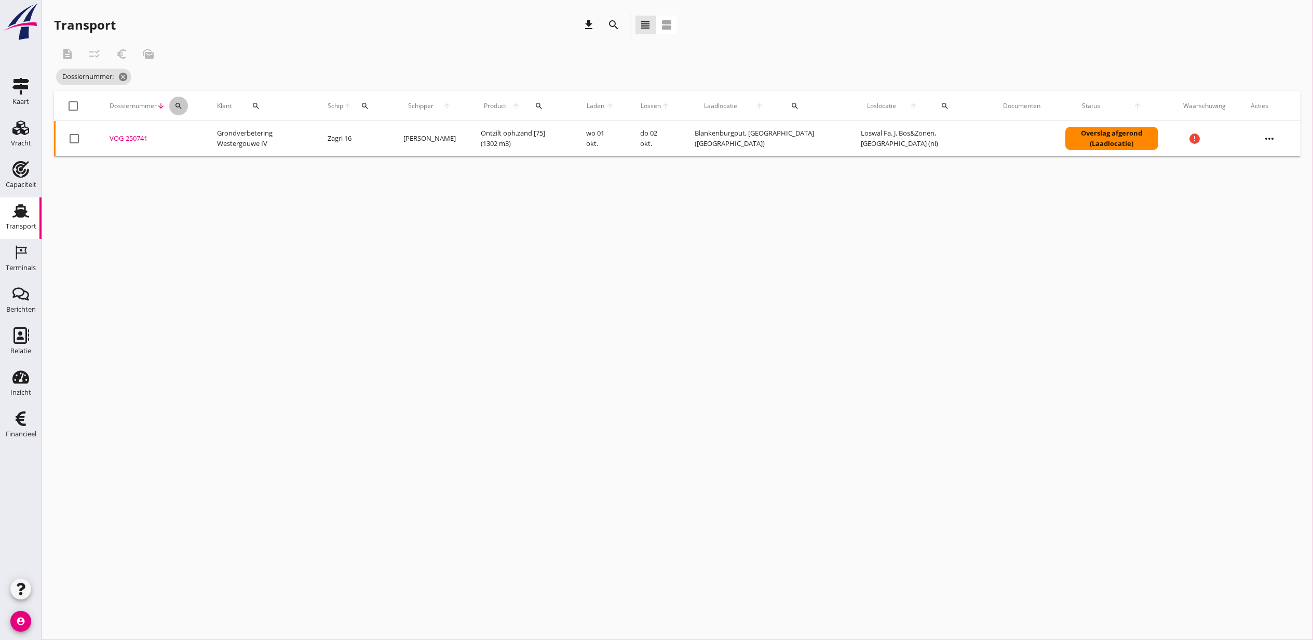
click at [183, 104] on div "search" at bounding box center [178, 106] width 19 height 8
click at [214, 149] on td "Grondverbetering Westergouwe IV" at bounding box center [260, 138] width 111 height 35
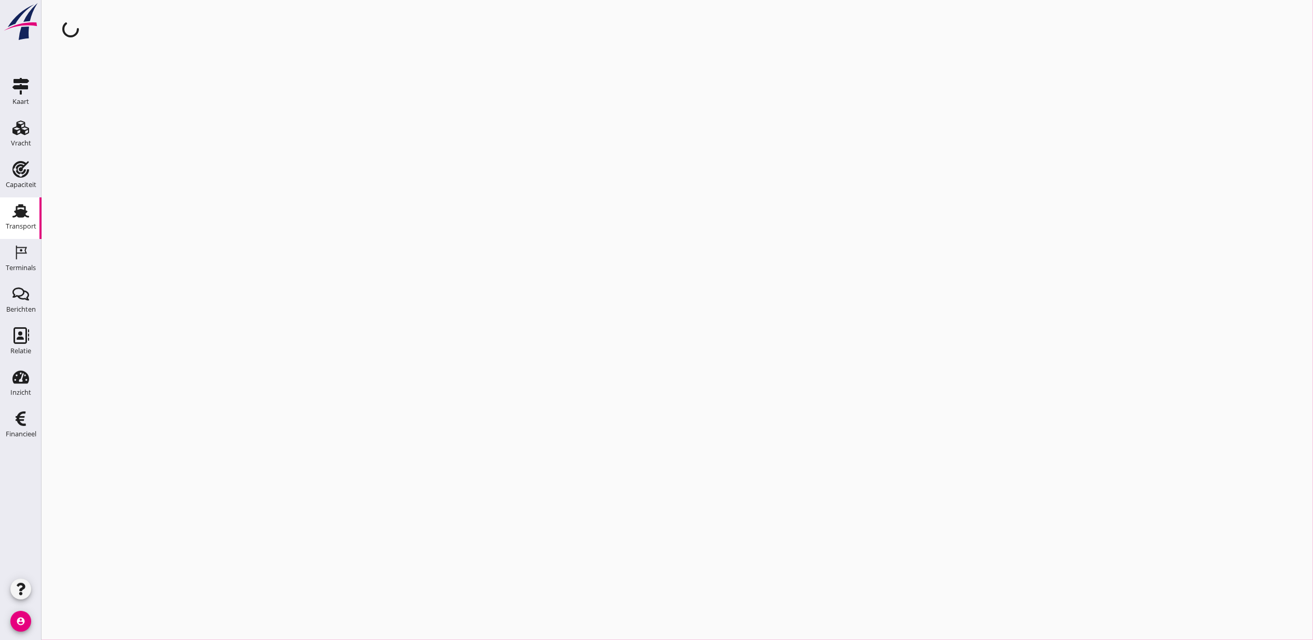
click at [210, 142] on div "cancel You are impersonating another user." at bounding box center [678, 320] width 1272 height 640
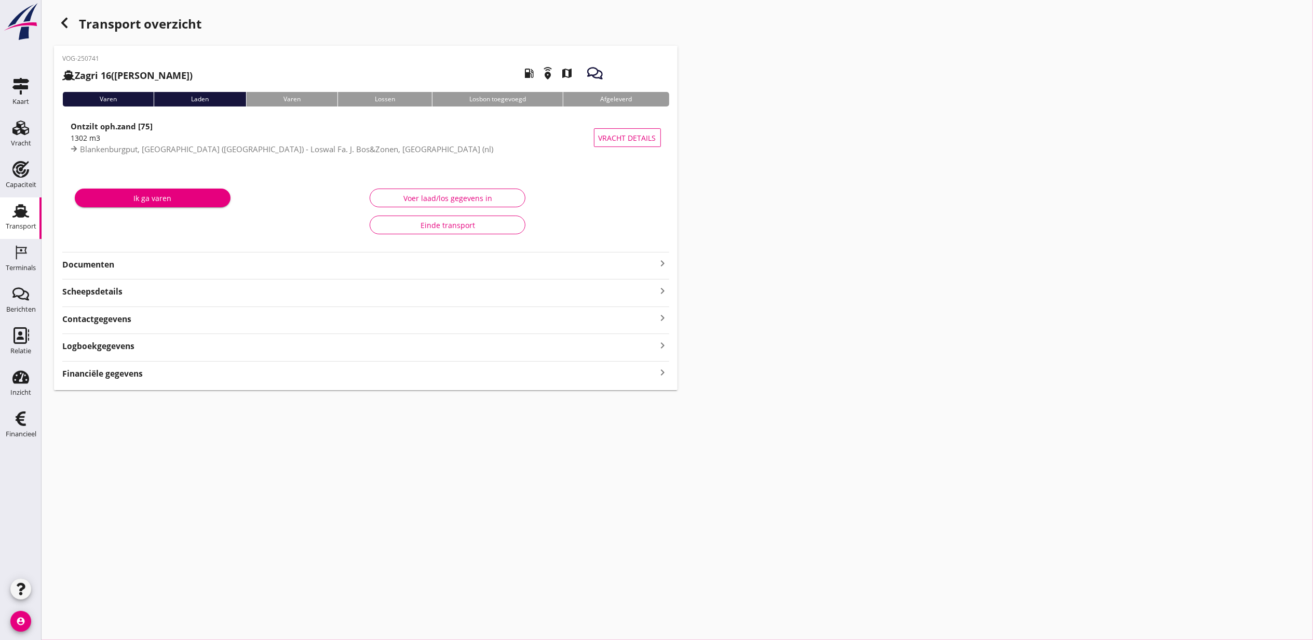
click at [63, 24] on use "button" at bounding box center [64, 23] width 6 height 10
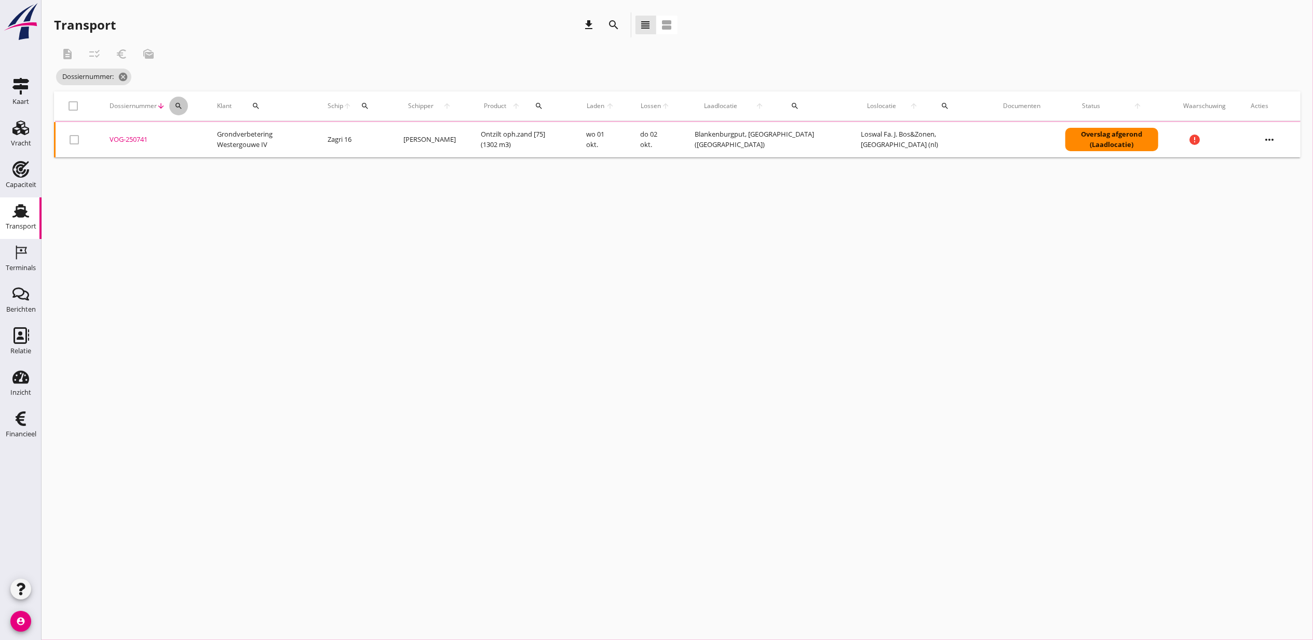
click at [182, 102] on icon "search" at bounding box center [179, 106] width 8 height 8
click at [208, 129] on input "Zoeken op dossiernummer..." at bounding box center [227, 136] width 108 height 17
paste input "VOG-250754"
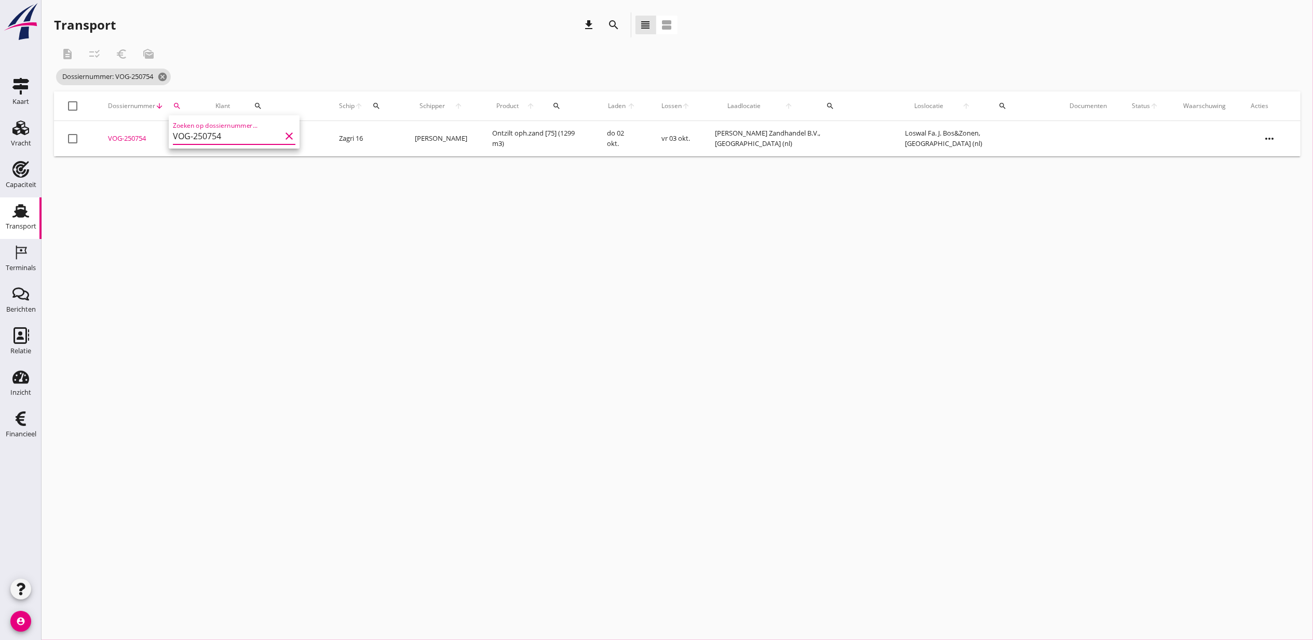
type input "VOG-250754"
click at [135, 141] on div "VOG-250754" at bounding box center [149, 138] width 83 height 10
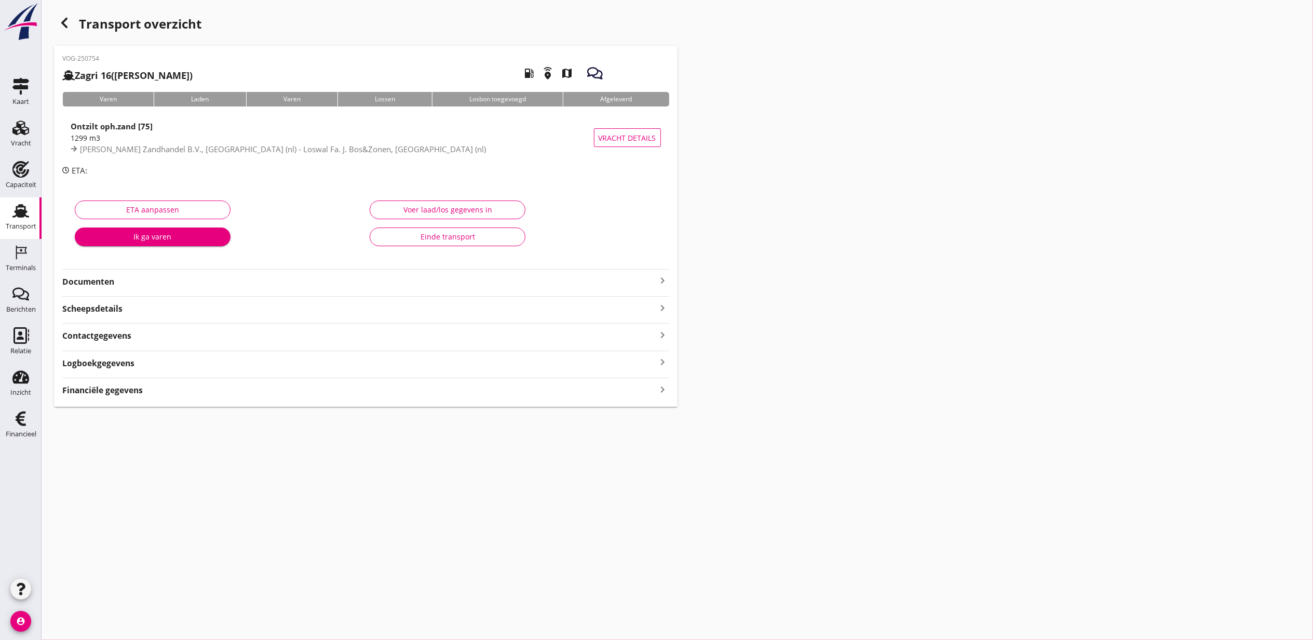
click at [141, 394] on strong "Financiële gegevens" at bounding box center [102, 390] width 81 height 12
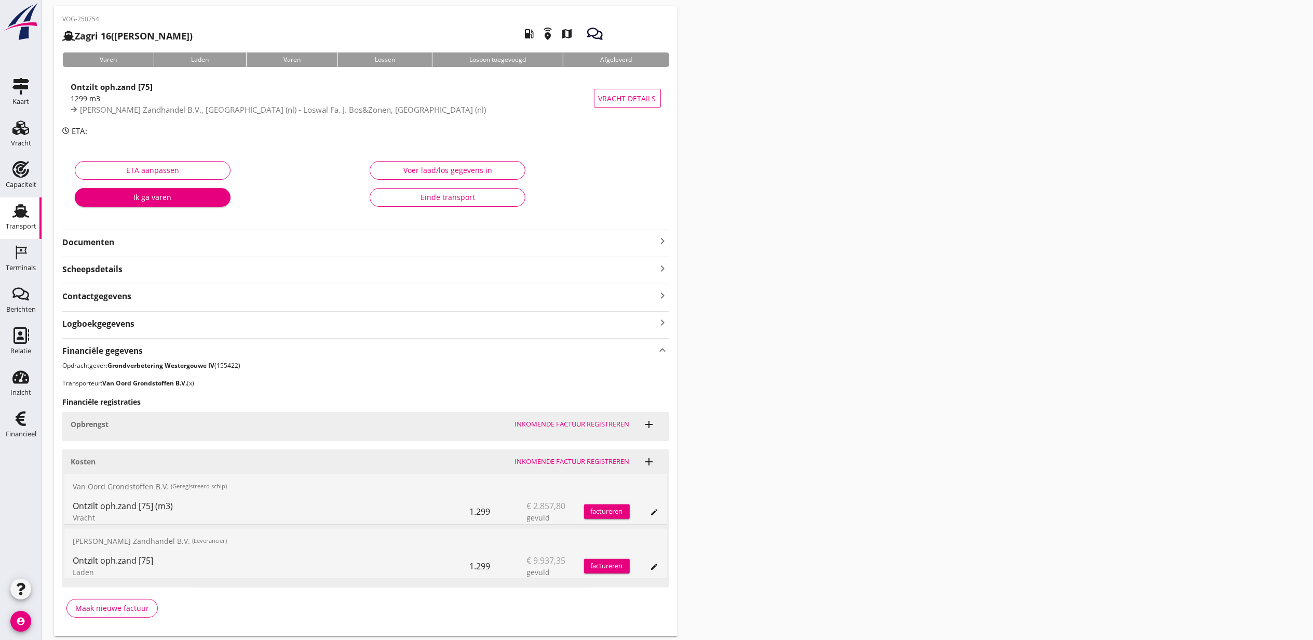
scroll to position [74, 0]
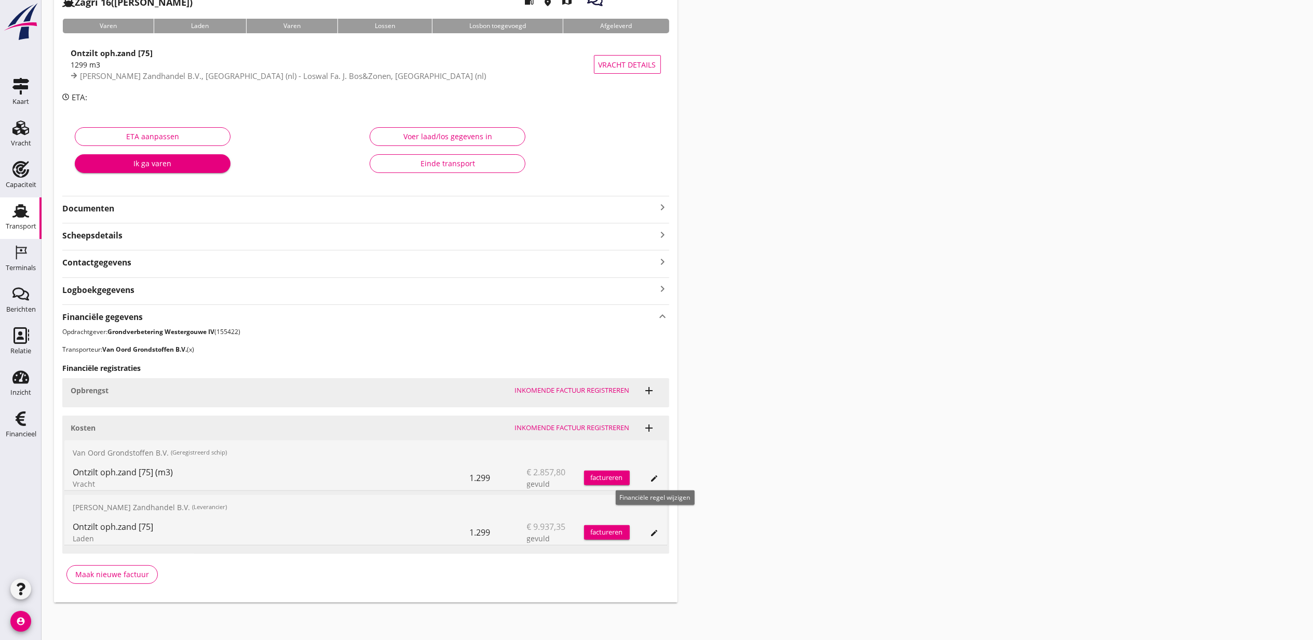
click at [655, 478] on icon "edit" at bounding box center [655, 478] width 8 height 8
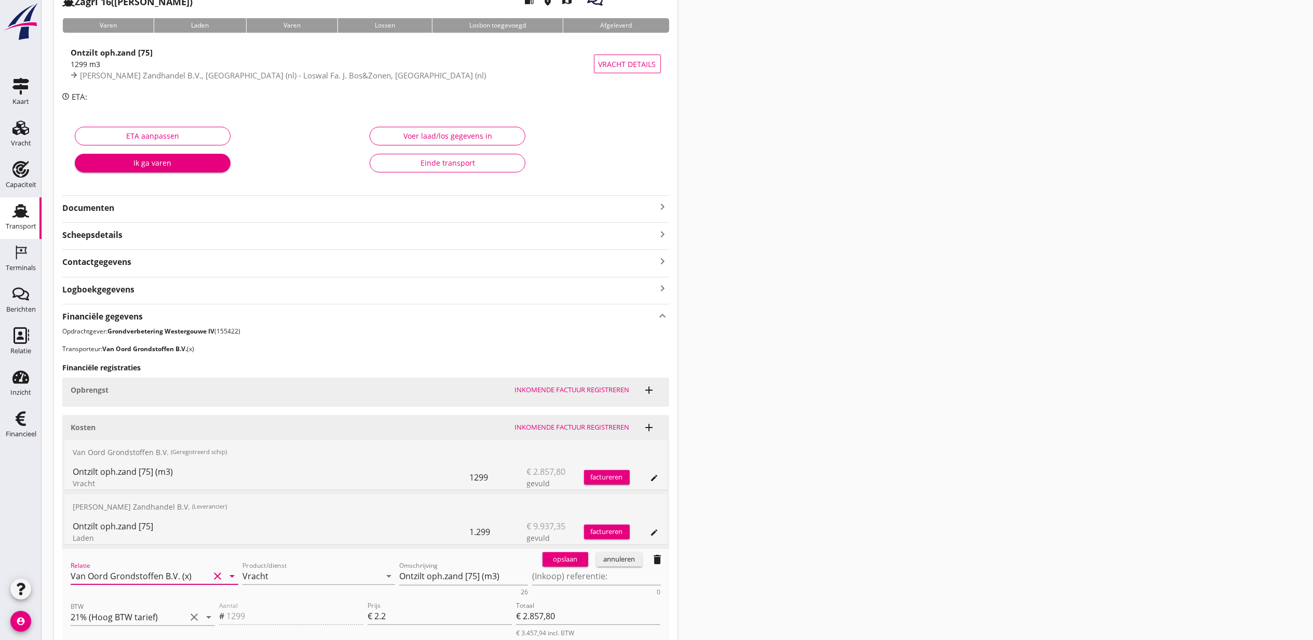
click at [124, 575] on input "Van Oord Grondstoffen B.V. (x)" at bounding box center [140, 576] width 139 height 17
click at [138, 595] on div "Van Oord Grondstoffen B.V." at bounding box center [154, 597] width 151 height 12
type input "Van Oord Grondstoffen B.V. (0231)"
click at [540, 558] on div "opslaan annuleren delete" at bounding box center [604, 559] width 131 height 21
click at [571, 560] on div "opslaan" at bounding box center [565, 559] width 37 height 10
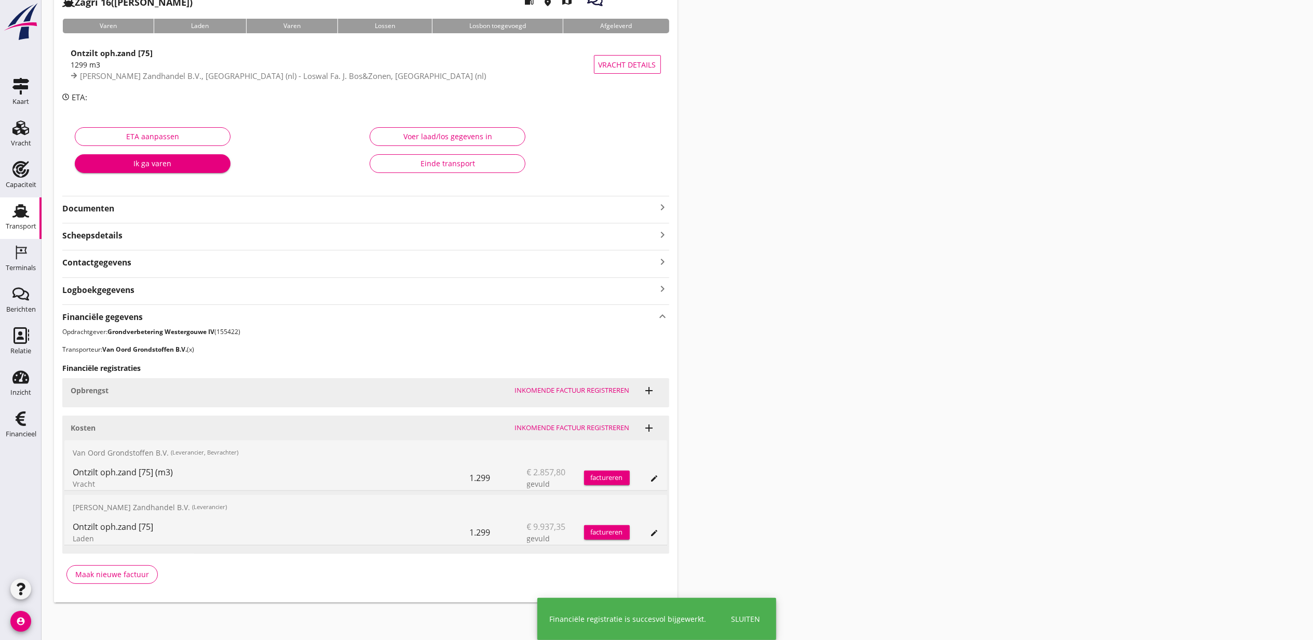
click at [843, 401] on div "Transport overzicht VOG-250754 Zagri 16 ([PERSON_NAME]) local_gas_station emerg…" at bounding box center [678, 271] width 1272 height 688
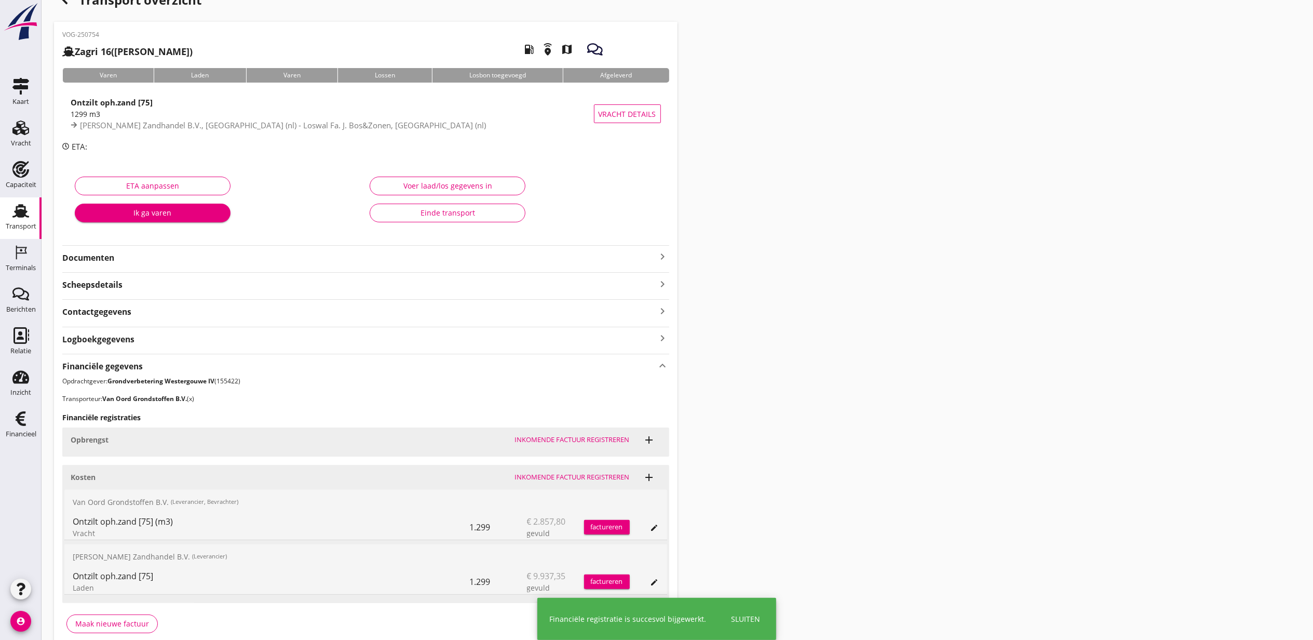
scroll to position [0, 0]
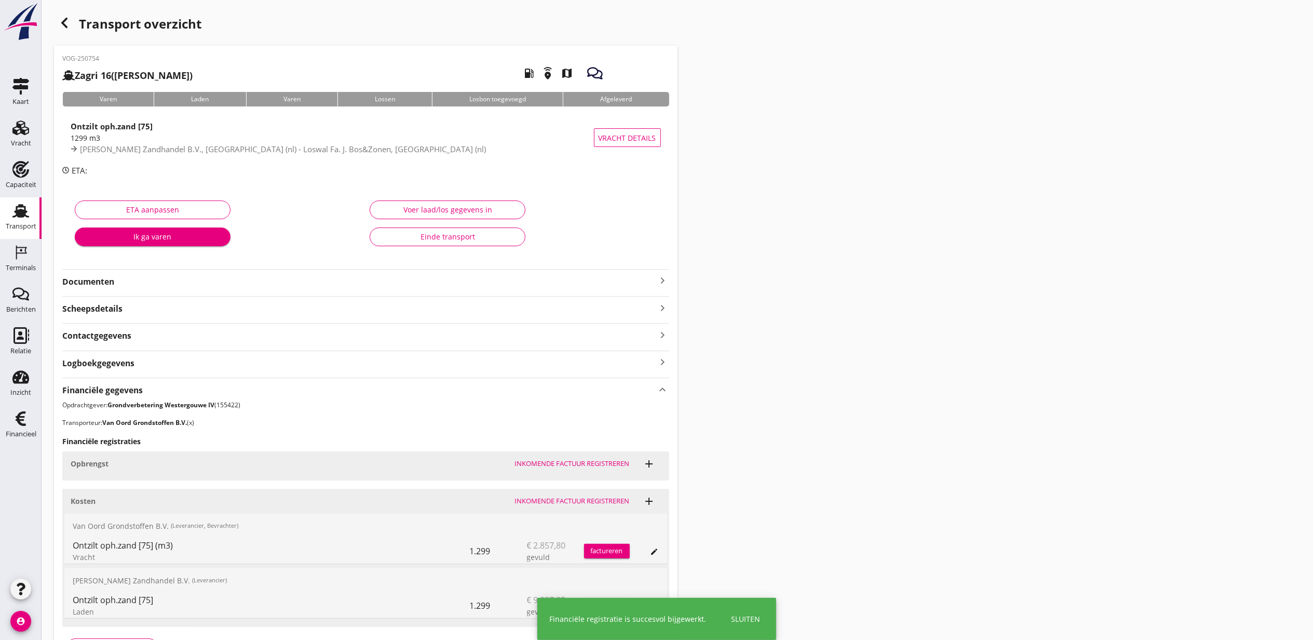
click at [68, 27] on icon "button" at bounding box center [64, 23] width 12 height 12
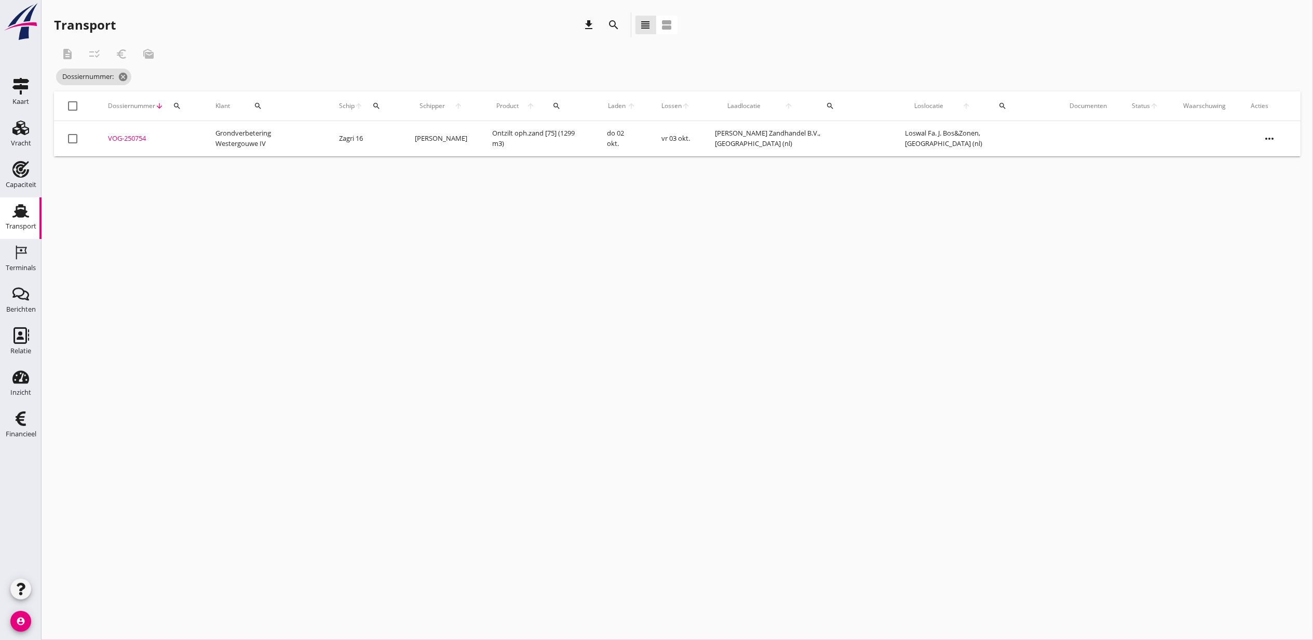
click at [189, 107] on div "Dossiernummer arrow_downward search" at bounding box center [149, 105] width 83 height 25
click at [181, 106] on icon "search" at bounding box center [177, 106] width 8 height 8
click at [207, 135] on input "Zoeken op dossiernummer..." at bounding box center [229, 136] width 108 height 17
paste input "VOG-250757"
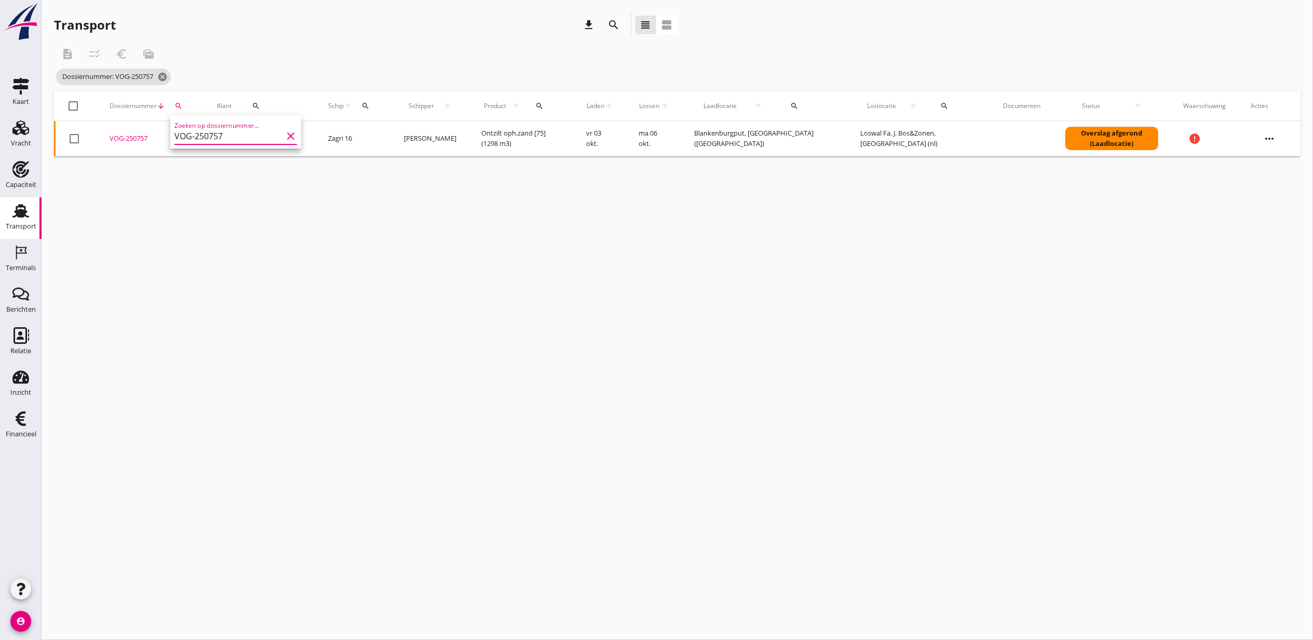
type input "VOG-250757"
click at [119, 139] on div "VOG-250757" at bounding box center [151, 138] width 83 height 10
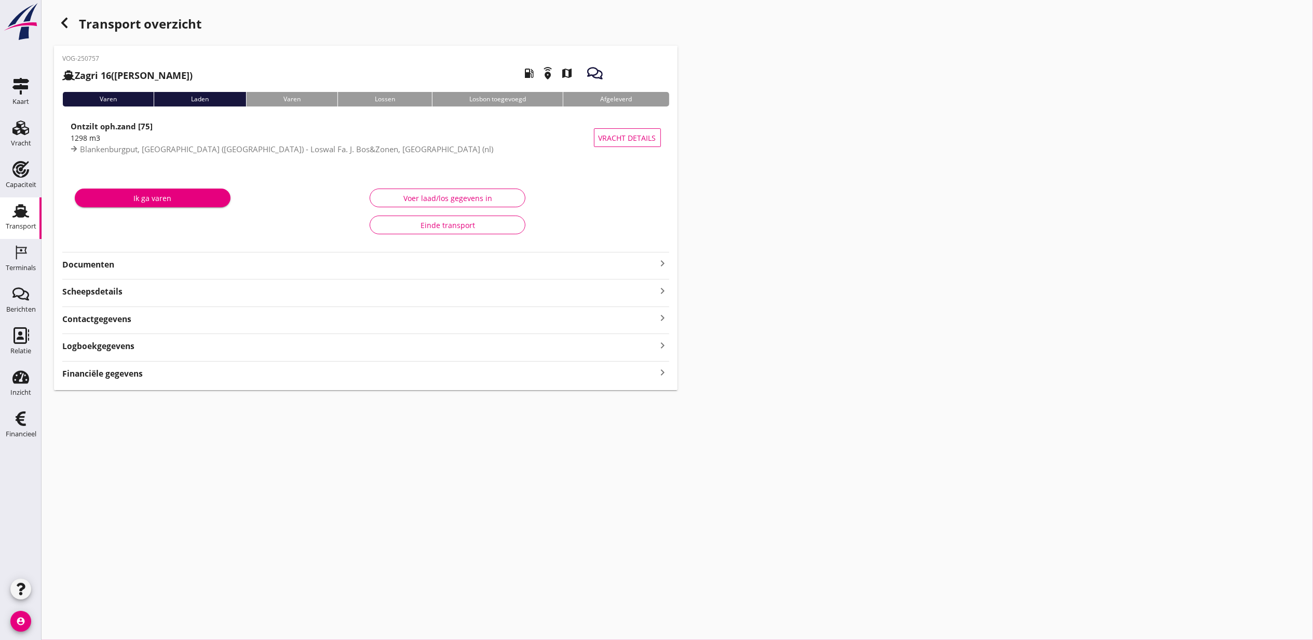
click at [141, 385] on div "VOG-250757 Zagri 16 ([PERSON_NAME]) local_gas_station emergency_share map Varen…" at bounding box center [366, 218] width 624 height 344
click at [142, 376] on div "Logboekgegevens keyboard_arrow_right" at bounding box center [365, 372] width 607 height 14
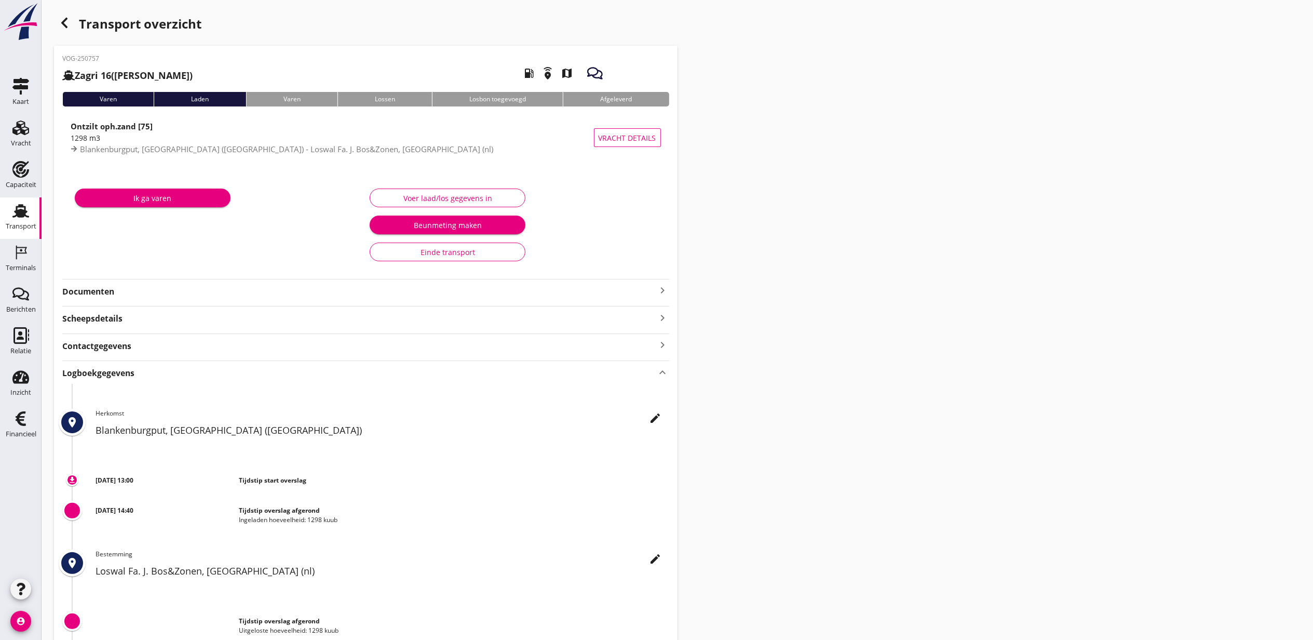
click at [132, 373] on strong "Logboekgegevens" at bounding box center [98, 373] width 72 height 12
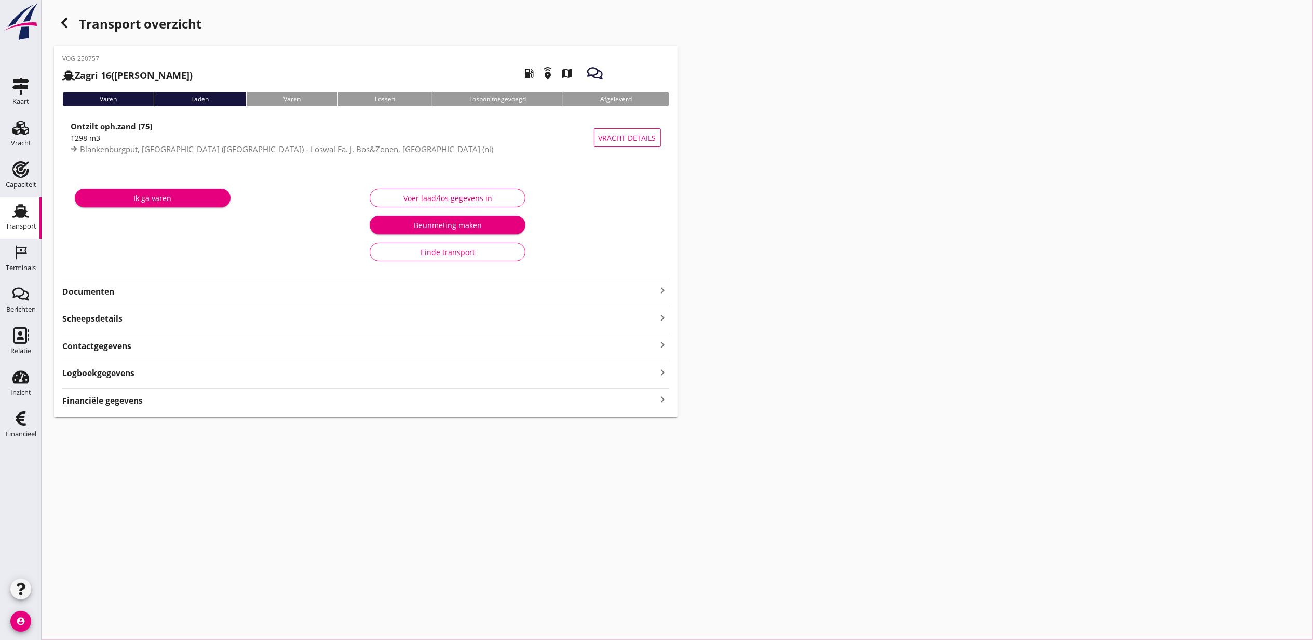
click at [136, 397] on strong "Financiële gegevens" at bounding box center [102, 401] width 81 height 12
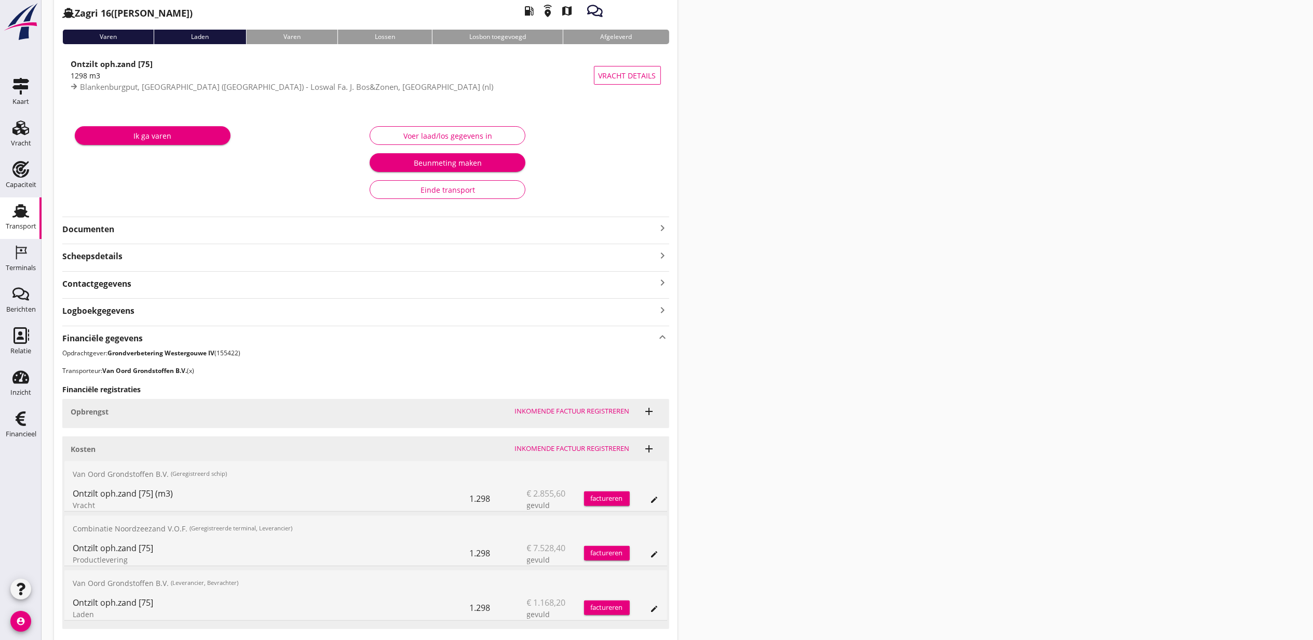
scroll to position [139, 0]
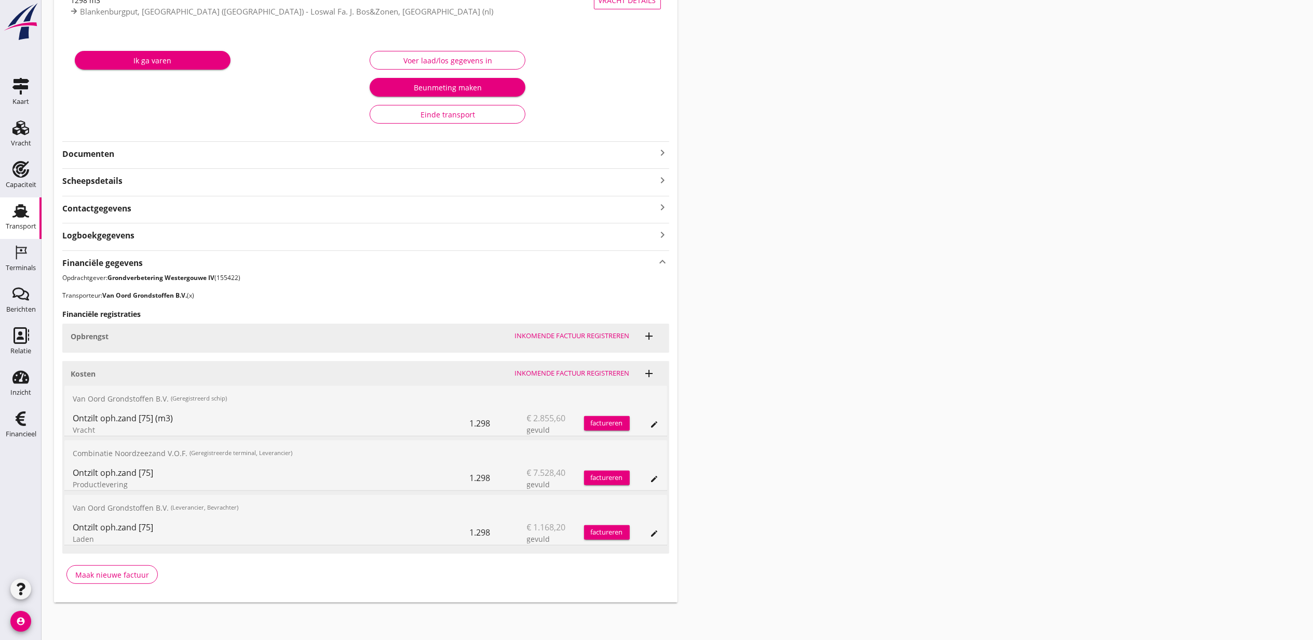
click at [646, 418] on div "edit" at bounding box center [644, 423] width 29 height 25
click at [652, 418] on button "edit" at bounding box center [655, 424] width 15 height 15
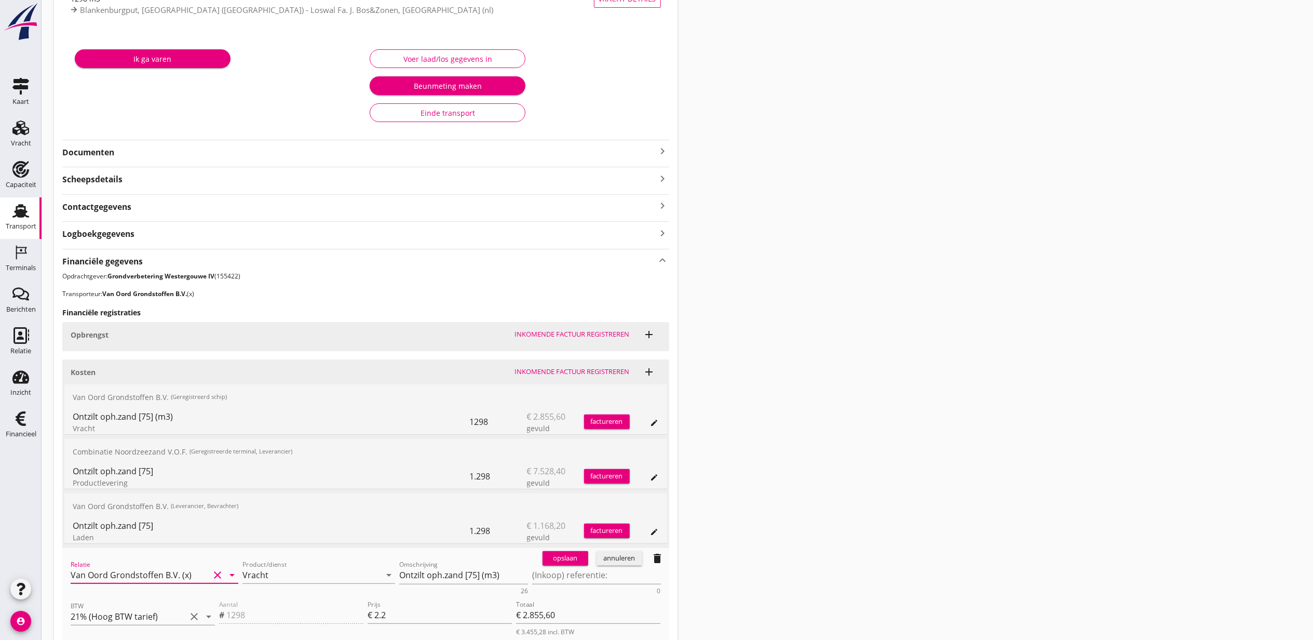
click at [155, 568] on input "Van Oord Grondstoffen B.V. (x)" at bounding box center [140, 575] width 139 height 17
click at [169, 609] on div "0231 (Leverancier, Bevrachter)" at bounding box center [154, 608] width 151 height 11
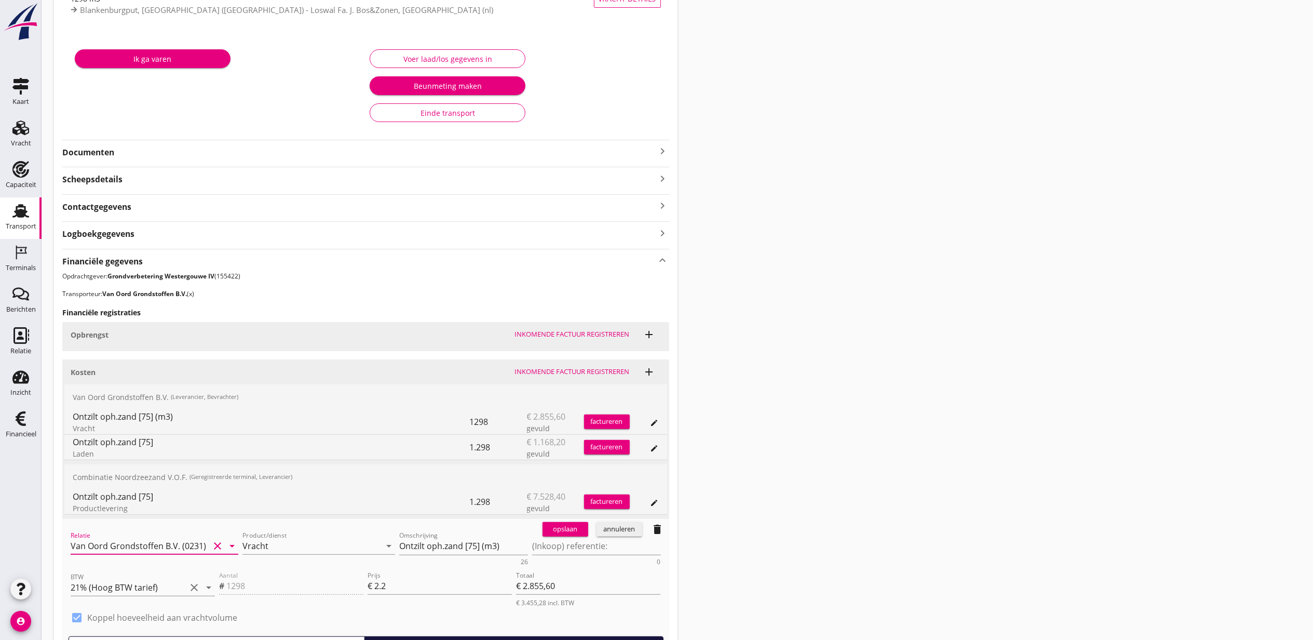
type input "Van Oord Grondstoffen B.V. (0231)"
click at [551, 530] on div "opslaan" at bounding box center [565, 529] width 37 height 10
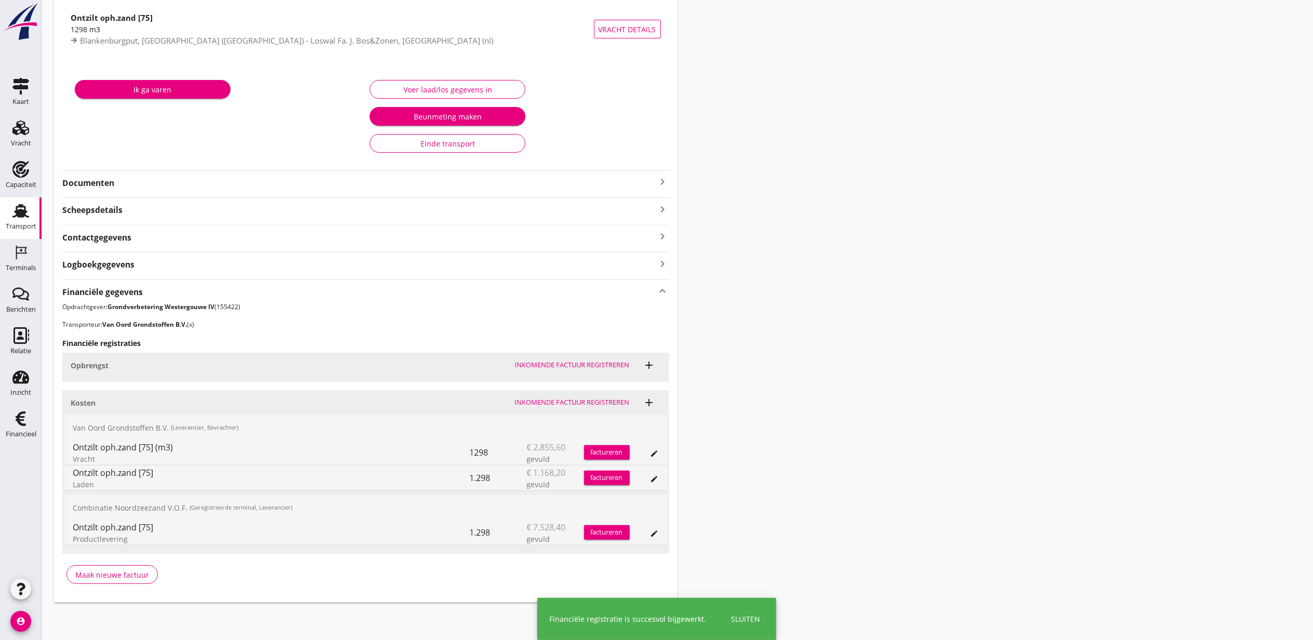
scroll to position [110, 0]
click at [920, 383] on div "Transport overzicht VOG-250757 Zagri 16 ([PERSON_NAME]) local_gas_station emerg…" at bounding box center [678, 252] width 1272 height 723
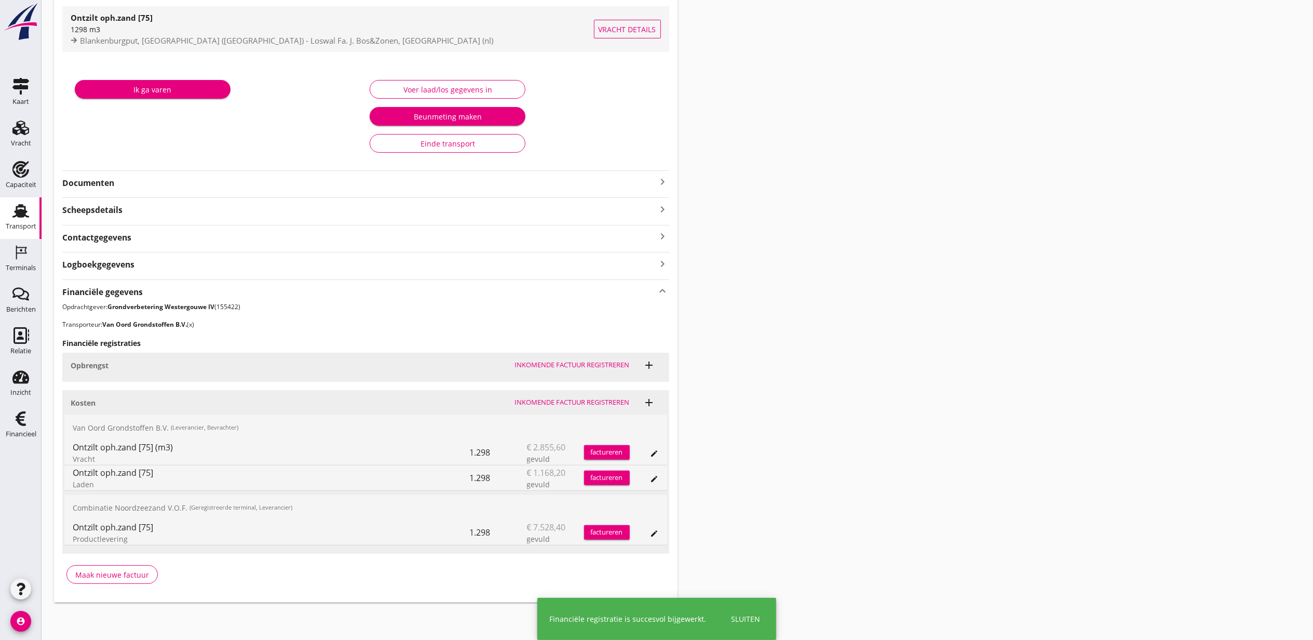
scroll to position [0, 0]
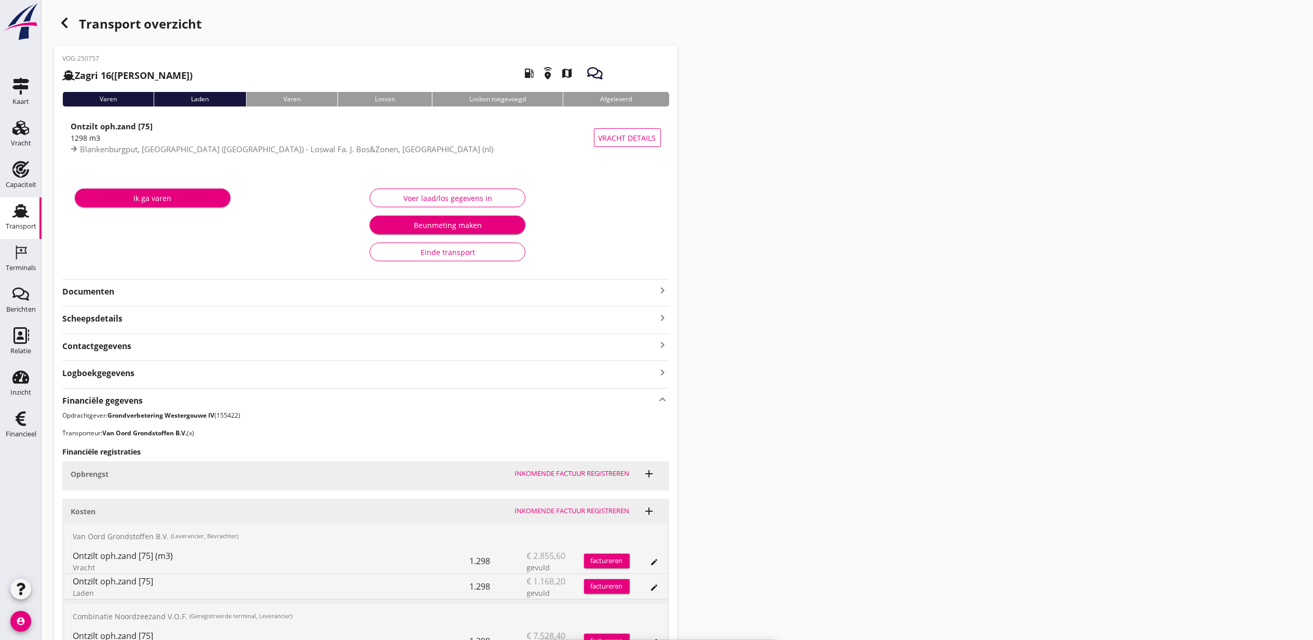
click at [62, 21] on icon "button" at bounding box center [64, 23] width 12 height 12
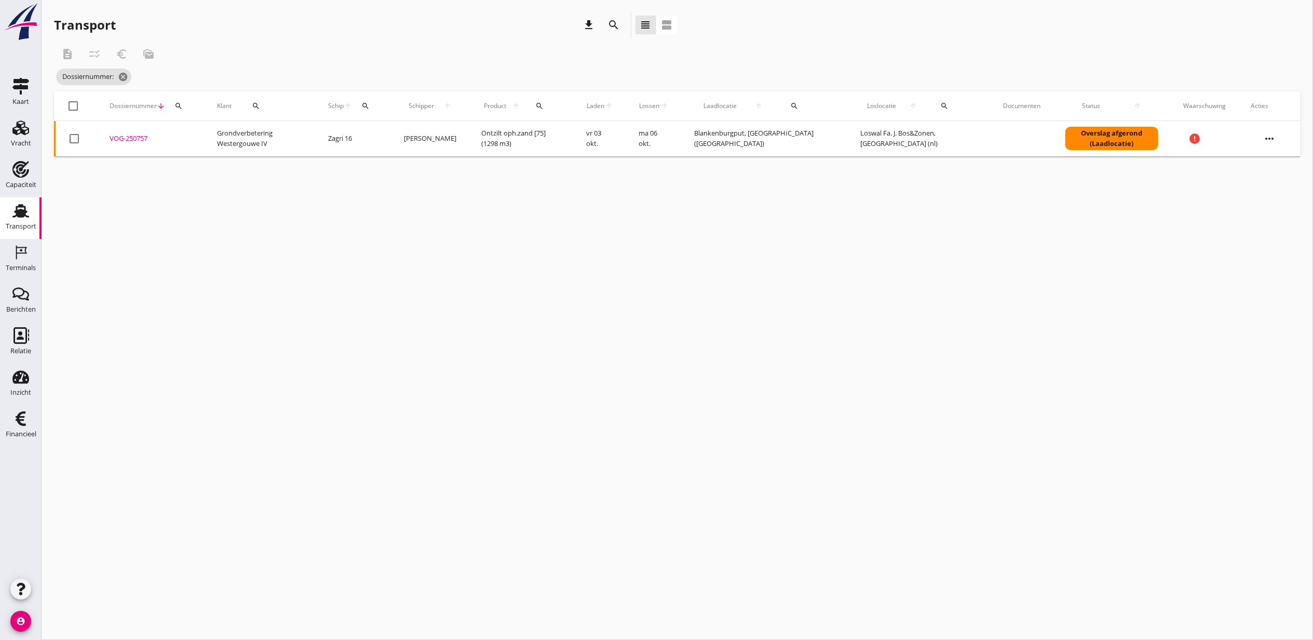
click at [183, 106] on div "search" at bounding box center [178, 106] width 19 height 8
click at [200, 132] on input "Zoeken op dossiernummer..." at bounding box center [227, 136] width 108 height 17
paste input "VOG-250731"
type input "VOG-250731"
click at [142, 138] on div "VOG-250731" at bounding box center [151, 138] width 83 height 10
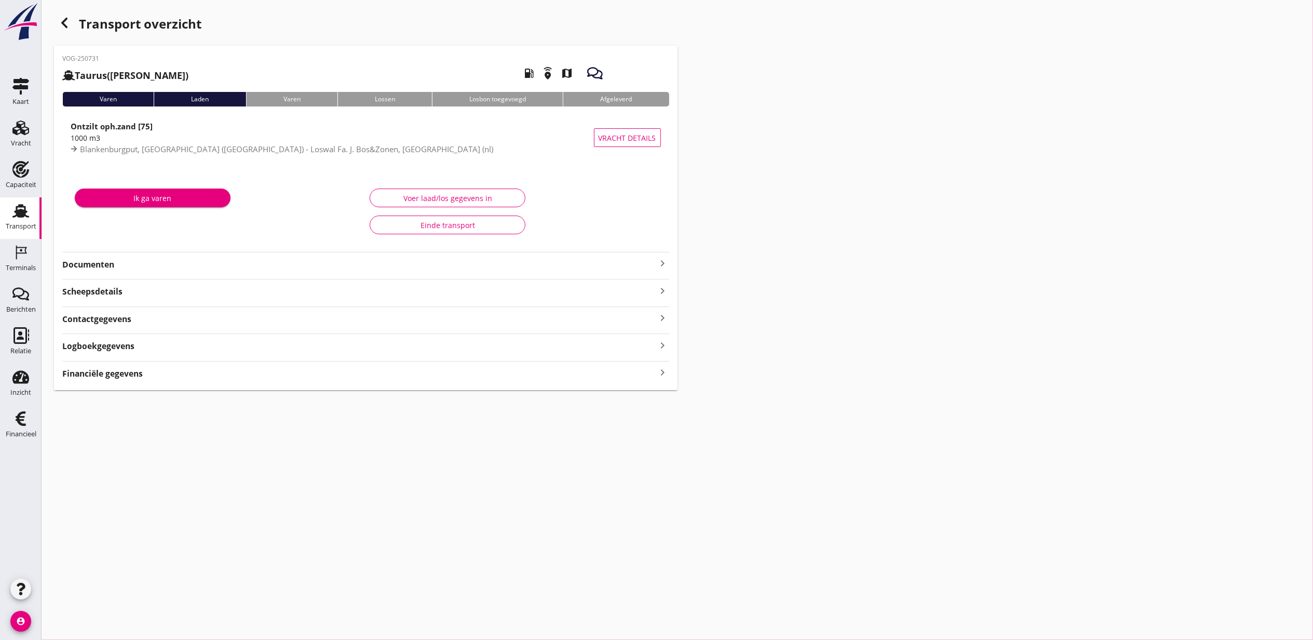
click at [144, 383] on div "VOG-250731 Taurus (Van Oord) local_gas_station emergency_share map Varen Laden …" at bounding box center [366, 218] width 624 height 344
click at [146, 399] on div "Financiële gegevens keyboard_arrow_right" at bounding box center [365, 400] width 607 height 14
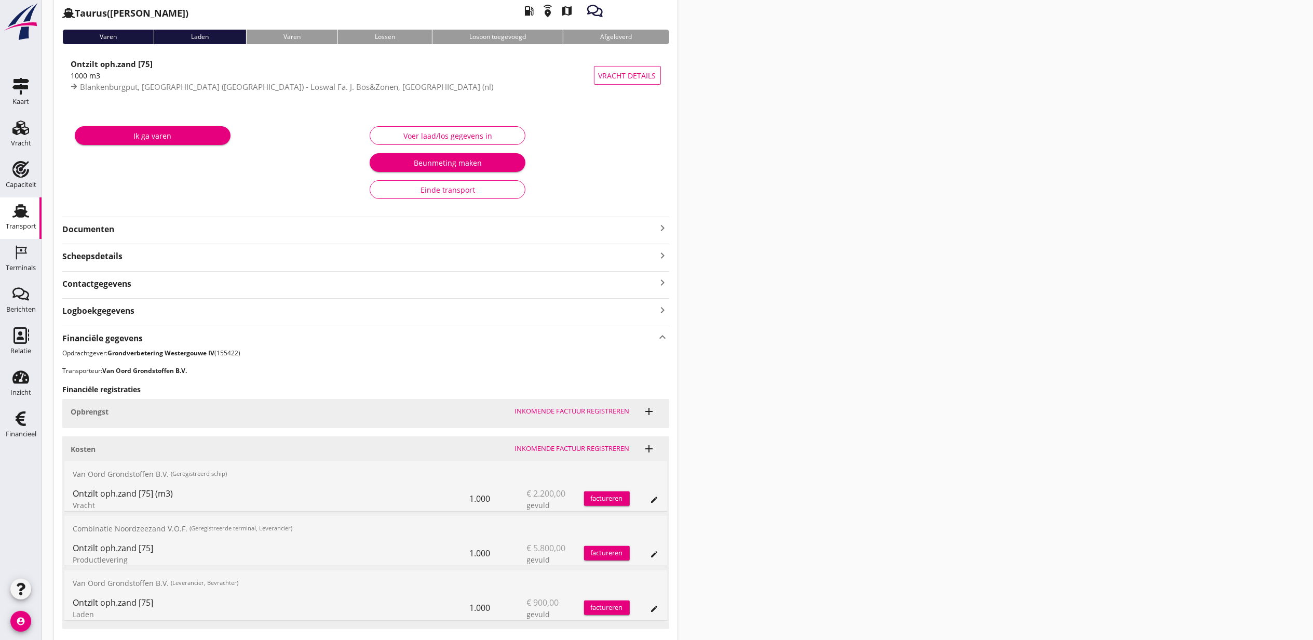
scroll to position [139, 0]
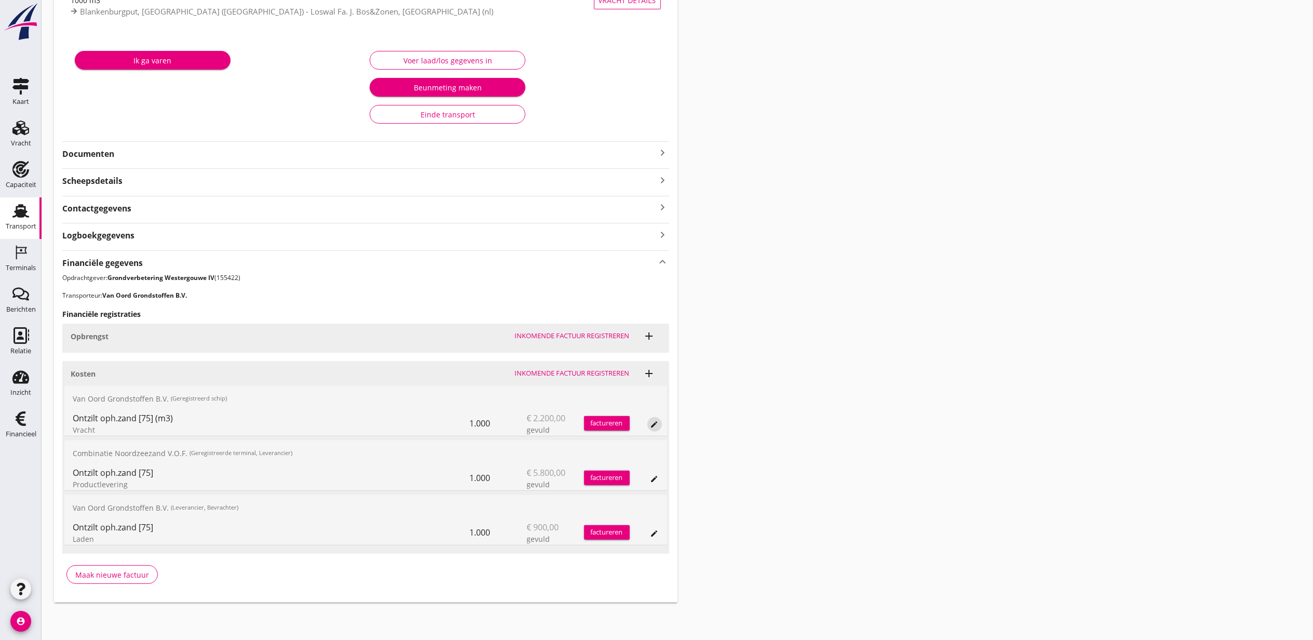
click at [652, 424] on icon "edit" at bounding box center [655, 424] width 8 height 8
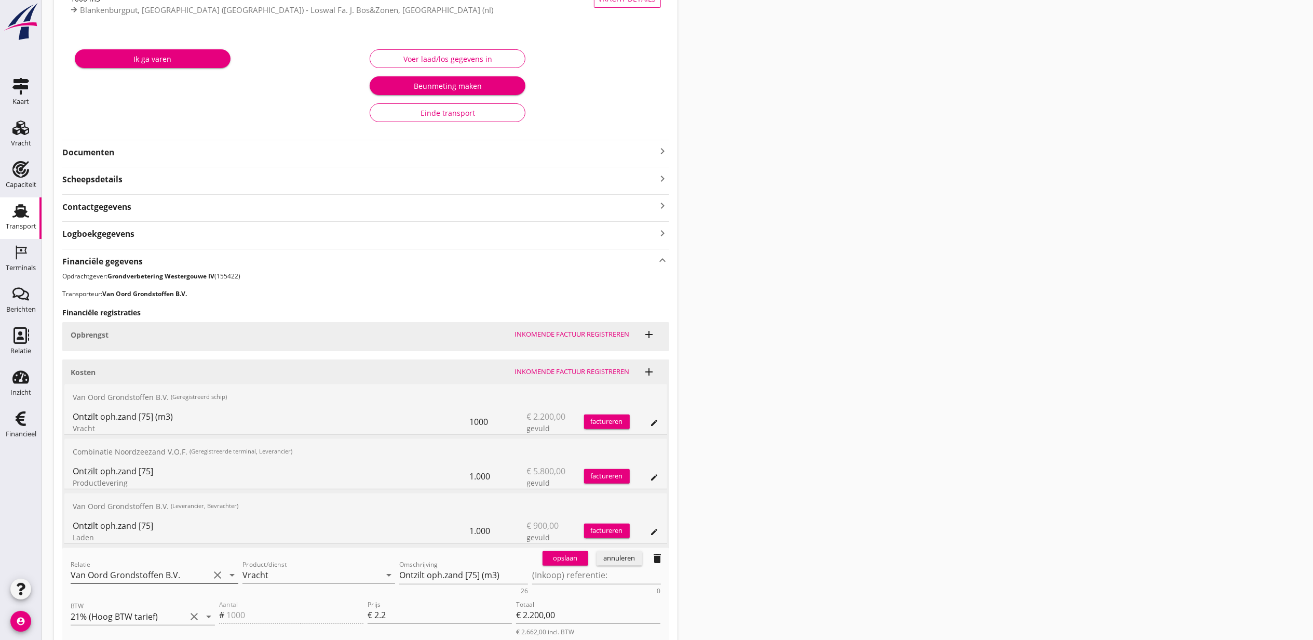
click at [129, 574] on input "Van Oord Grondstoffen B.V." at bounding box center [140, 575] width 139 height 17
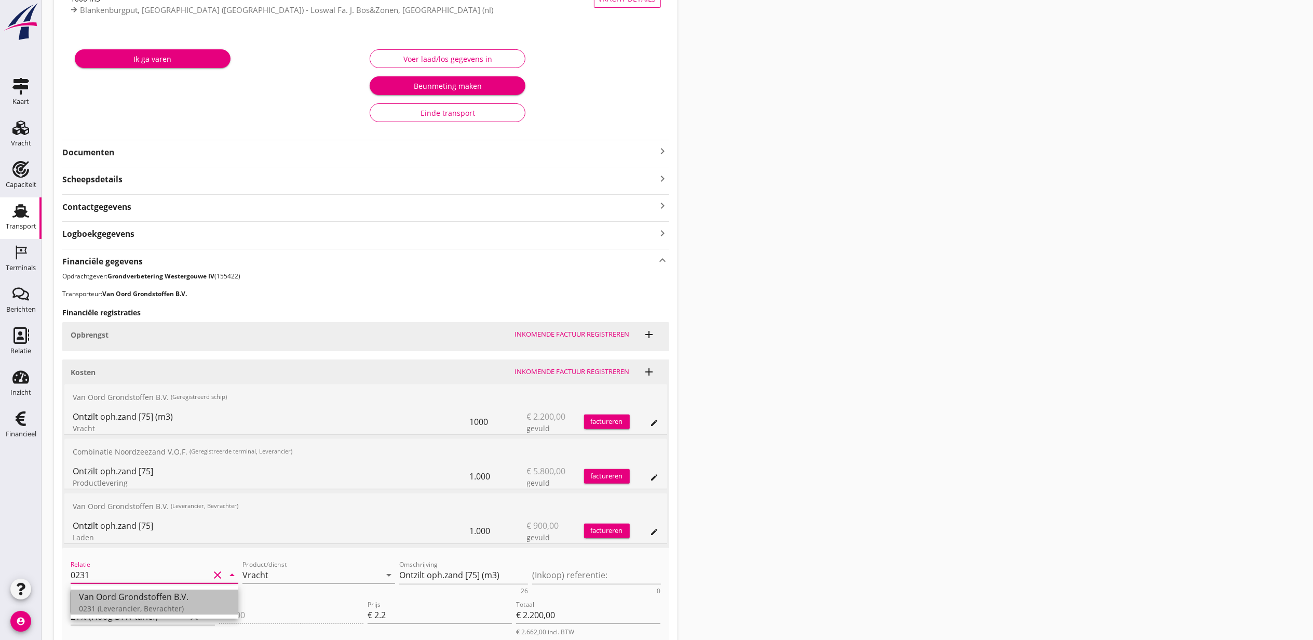
click at [148, 598] on div "Van Oord Grondstoffen B.V." at bounding box center [154, 597] width 151 height 12
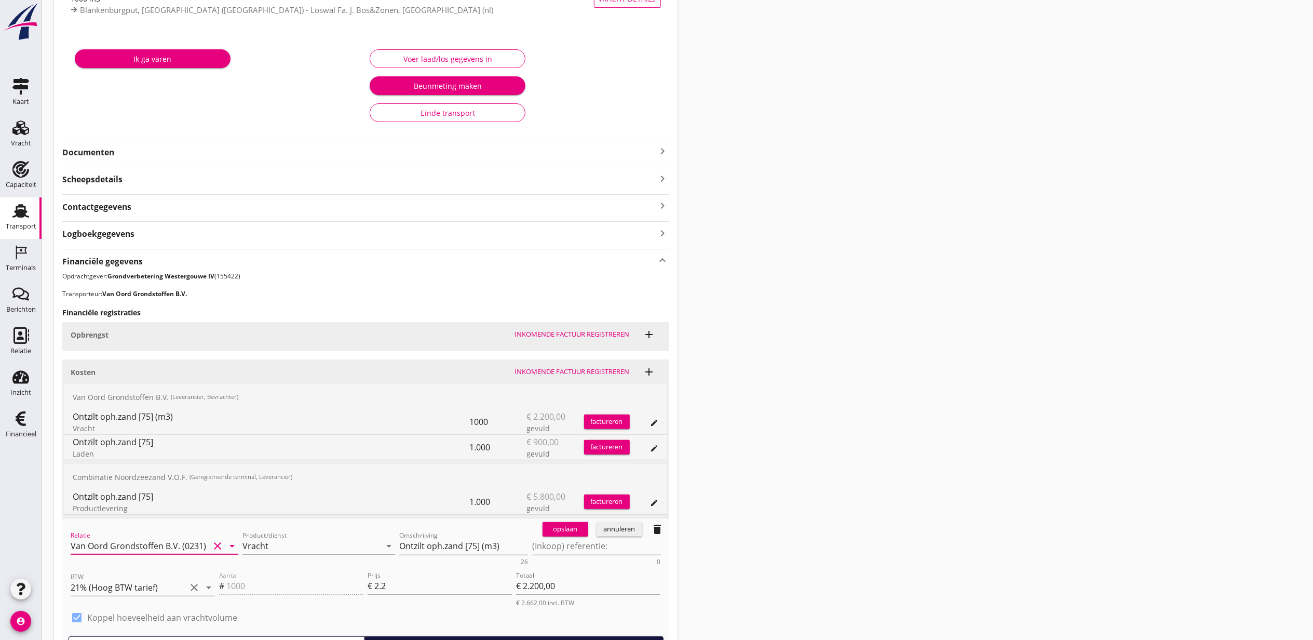
type input "Van Oord Grondstoffen B.V. (0231)"
click at [551, 536] on button "opslaan" at bounding box center [566, 529] width 46 height 15
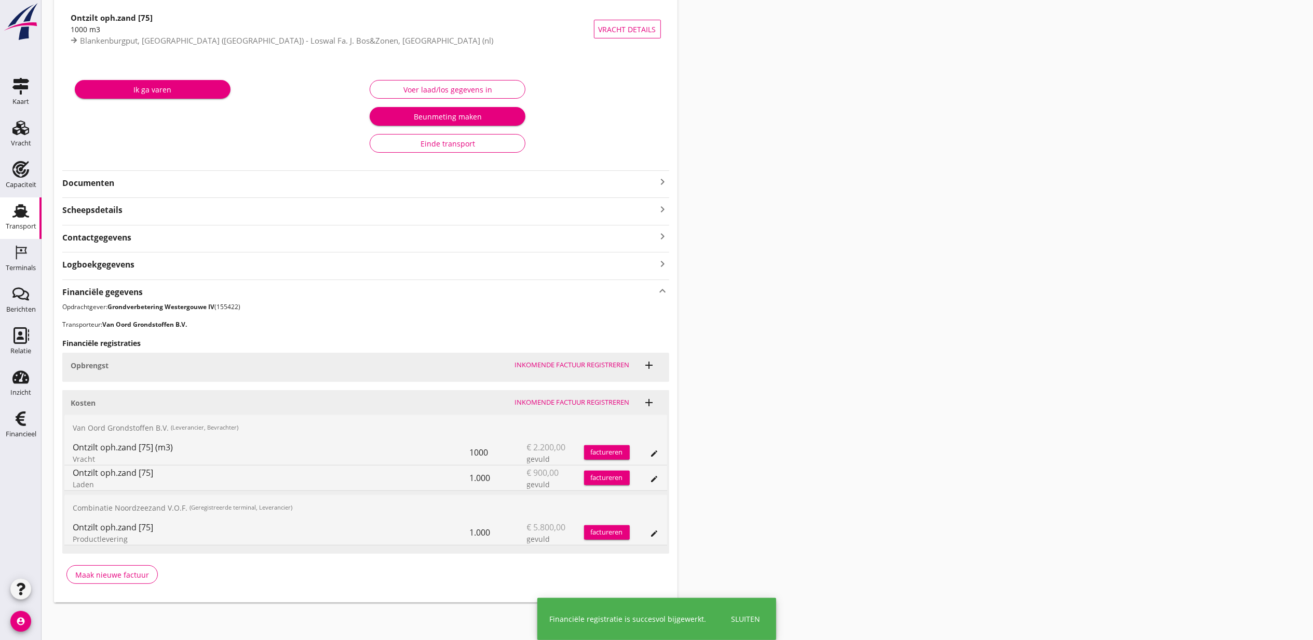
scroll to position [110, 0]
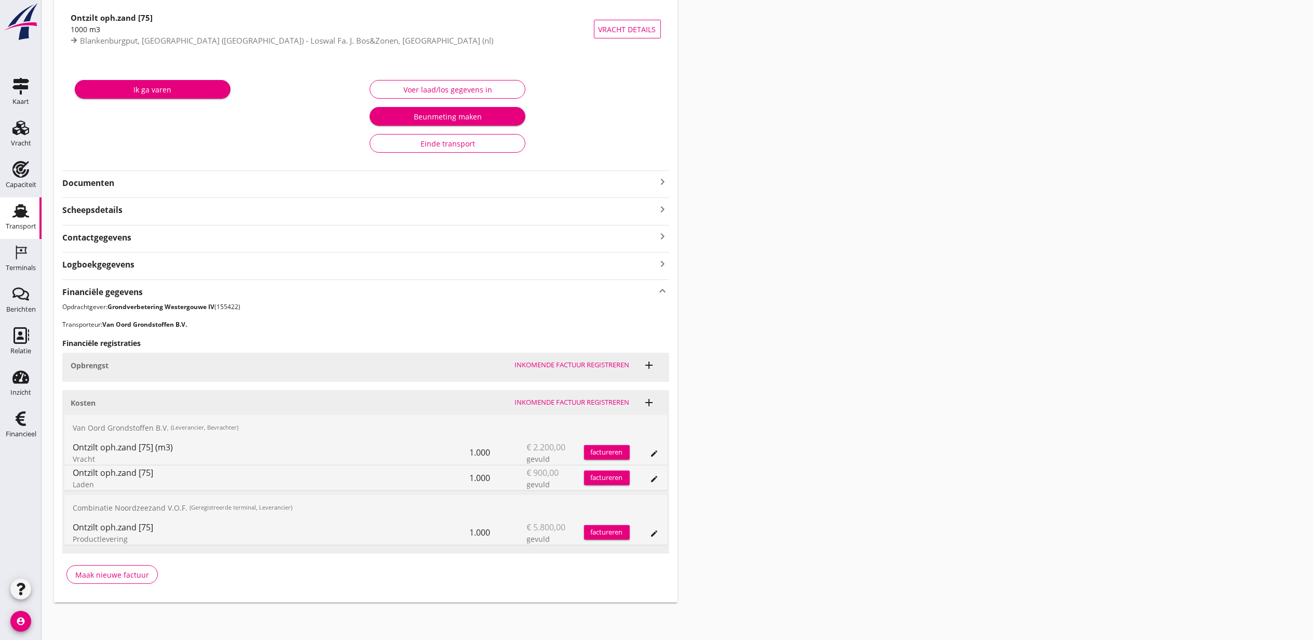
drag, startPoint x: 928, startPoint y: 422, endPoint x: 891, endPoint y: 397, distance: 44.1
click at [928, 422] on div "Transport overzicht VOG-250731 Taurus (Van Oord) local_gas_station emergency_sh…" at bounding box center [678, 252] width 1272 height 723
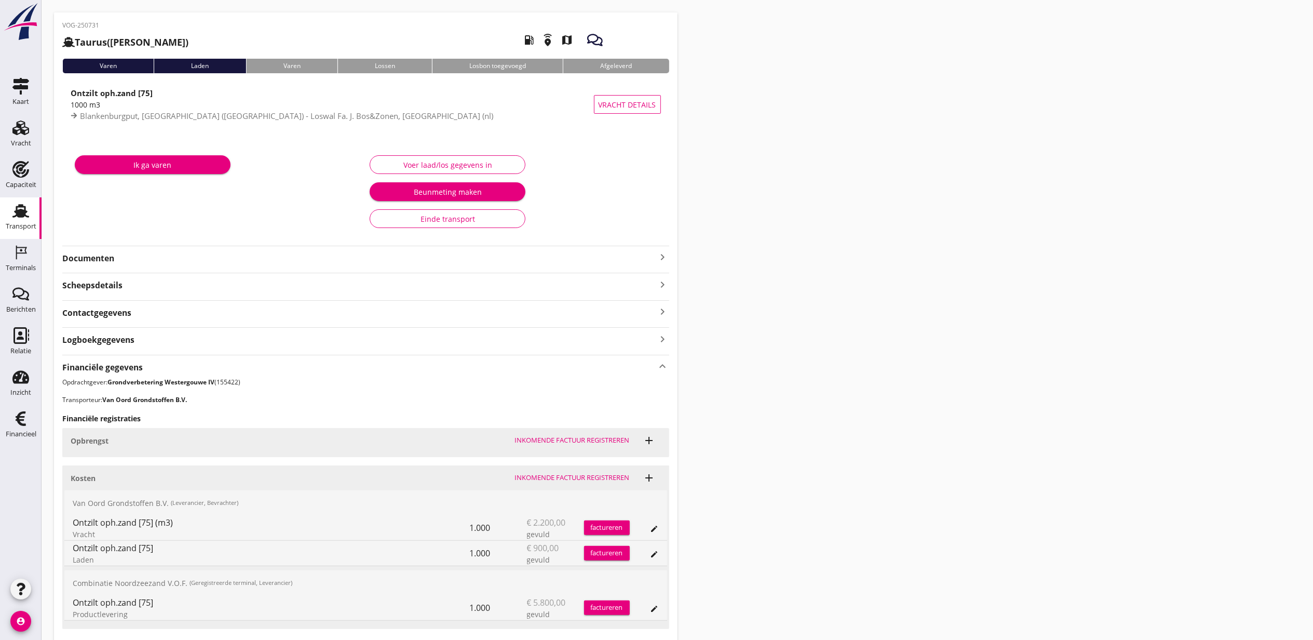
scroll to position [0, 0]
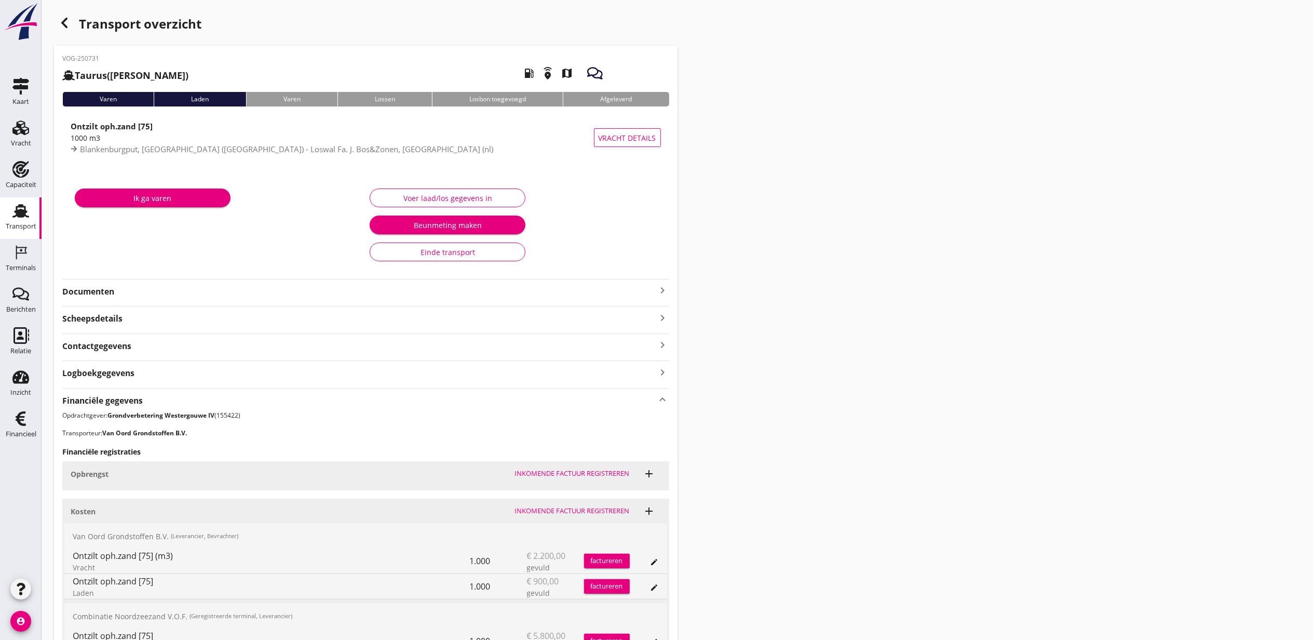
click at [60, 21] on icon "button" at bounding box center [64, 23] width 12 height 12
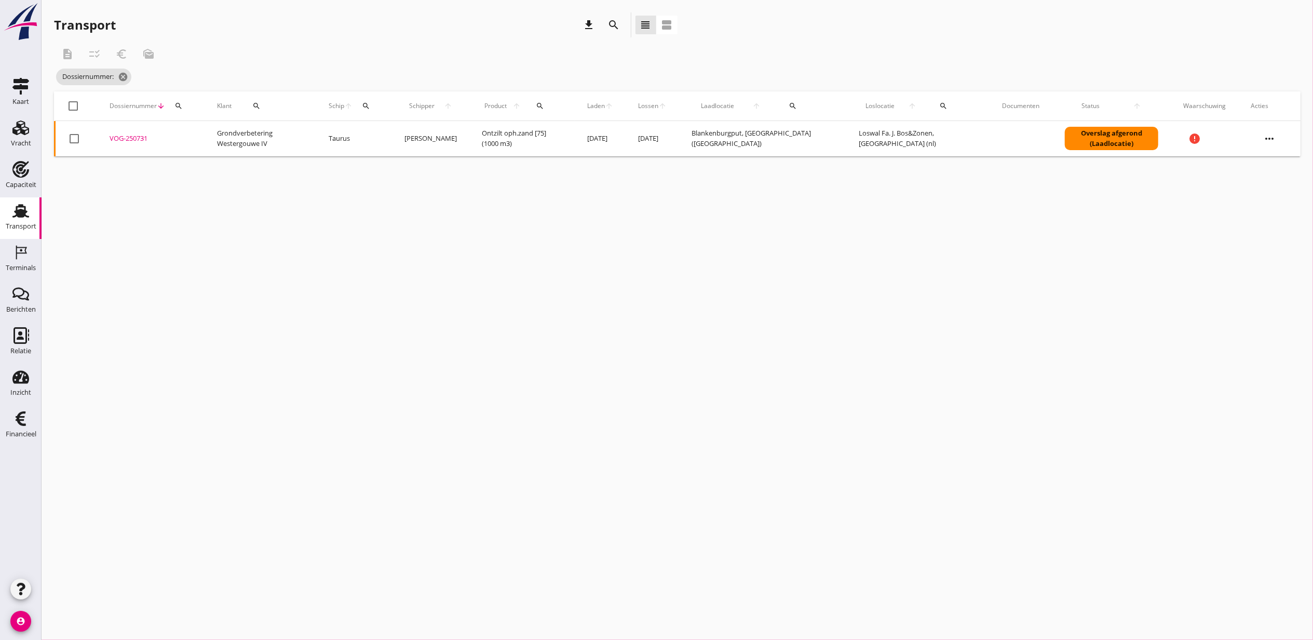
click at [205, 103] on th "Klant search" at bounding box center [261, 105] width 112 height 29
click at [181, 107] on icon "search" at bounding box center [179, 106] width 8 height 8
click at [259, 138] on input "Zoeken op dossiernummer..." at bounding box center [227, 136] width 108 height 17
paste input "VOG-250734"
type input "VOG-250734"
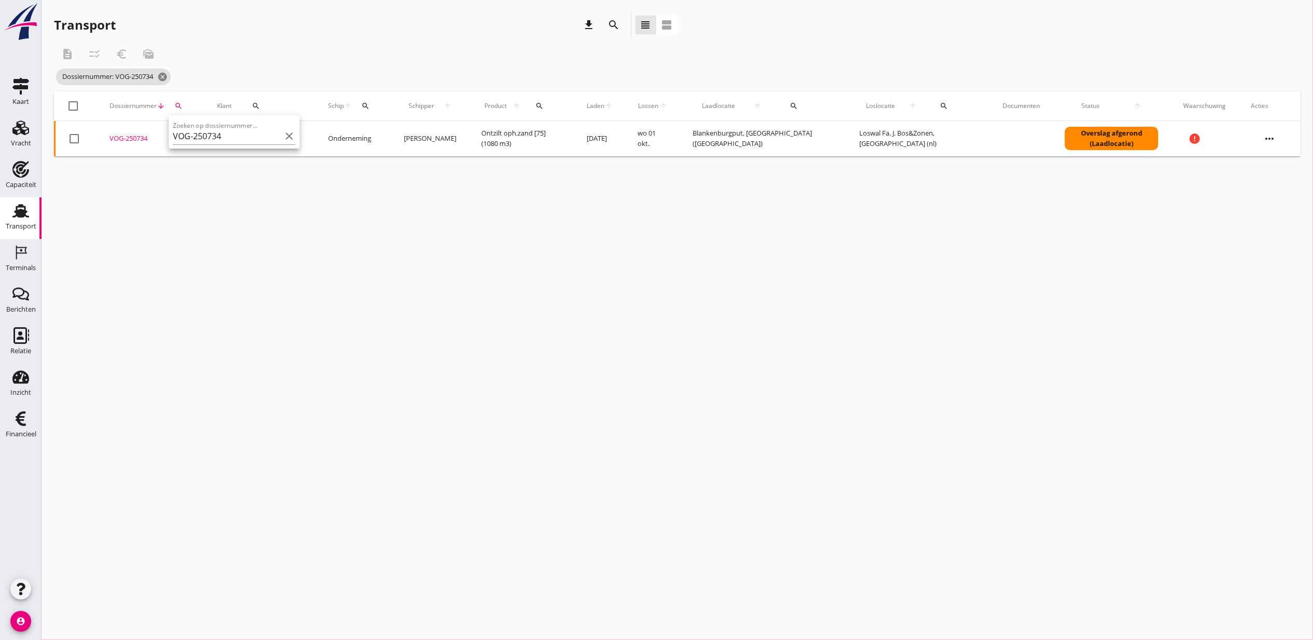
click at [139, 138] on div "VOG-250734" at bounding box center [151, 138] width 83 height 10
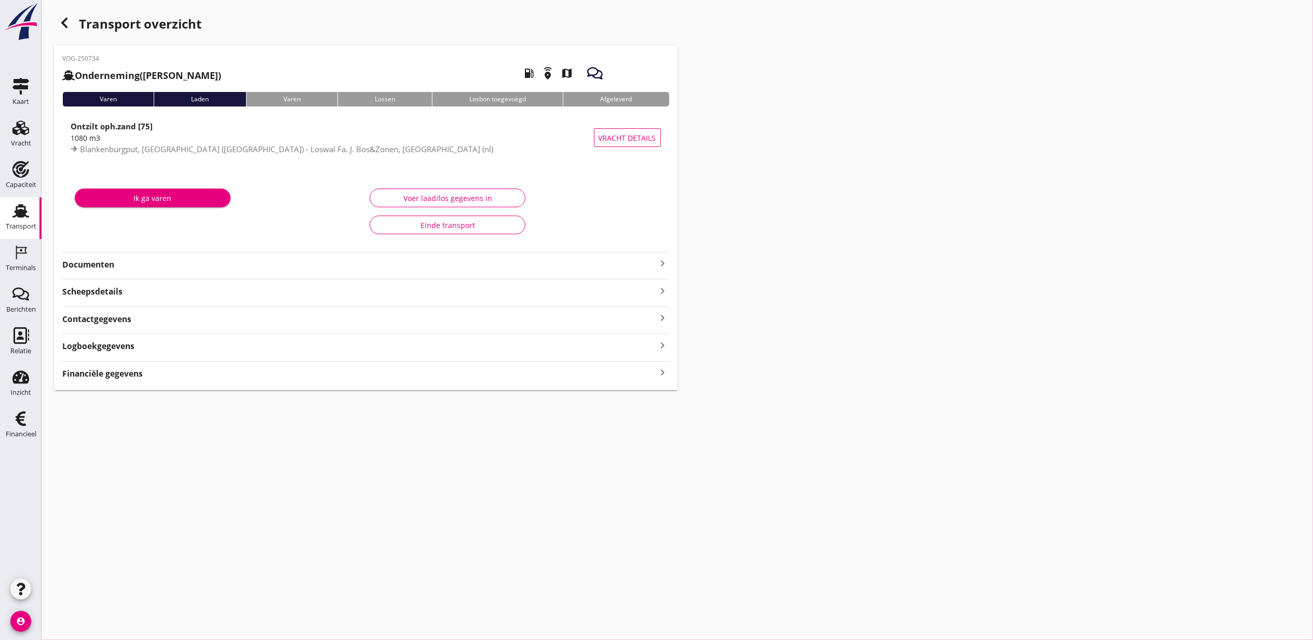
click at [138, 376] on strong "Financiële gegevens" at bounding box center [102, 374] width 81 height 12
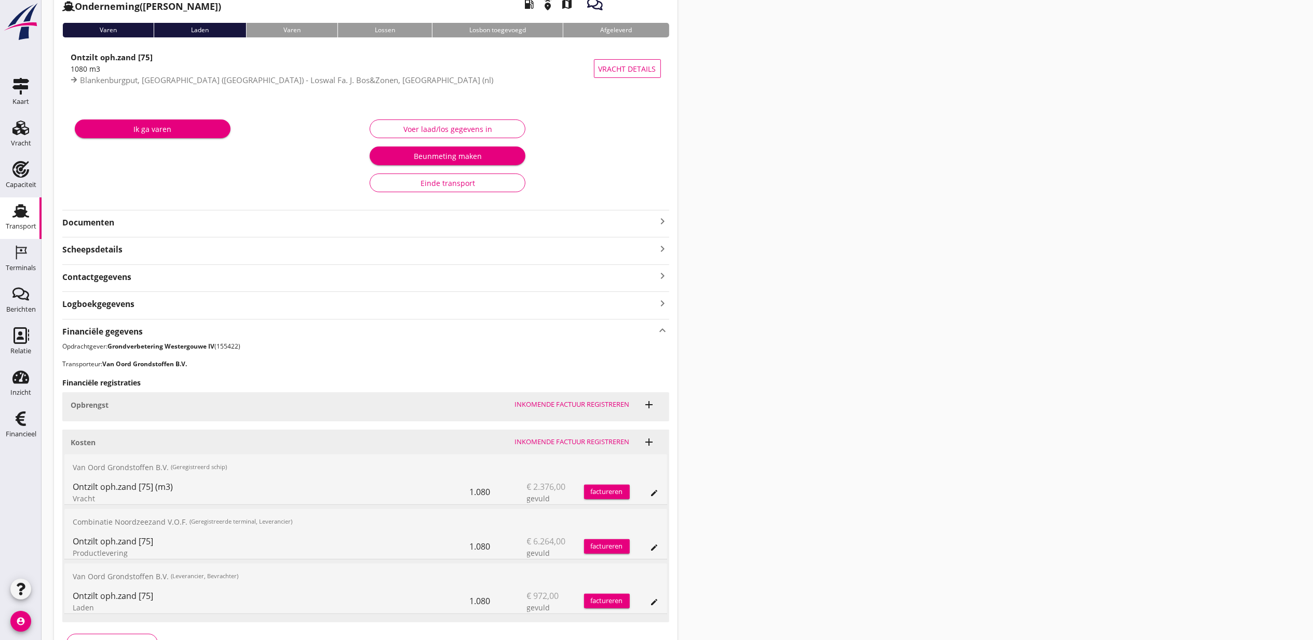
scroll to position [139, 0]
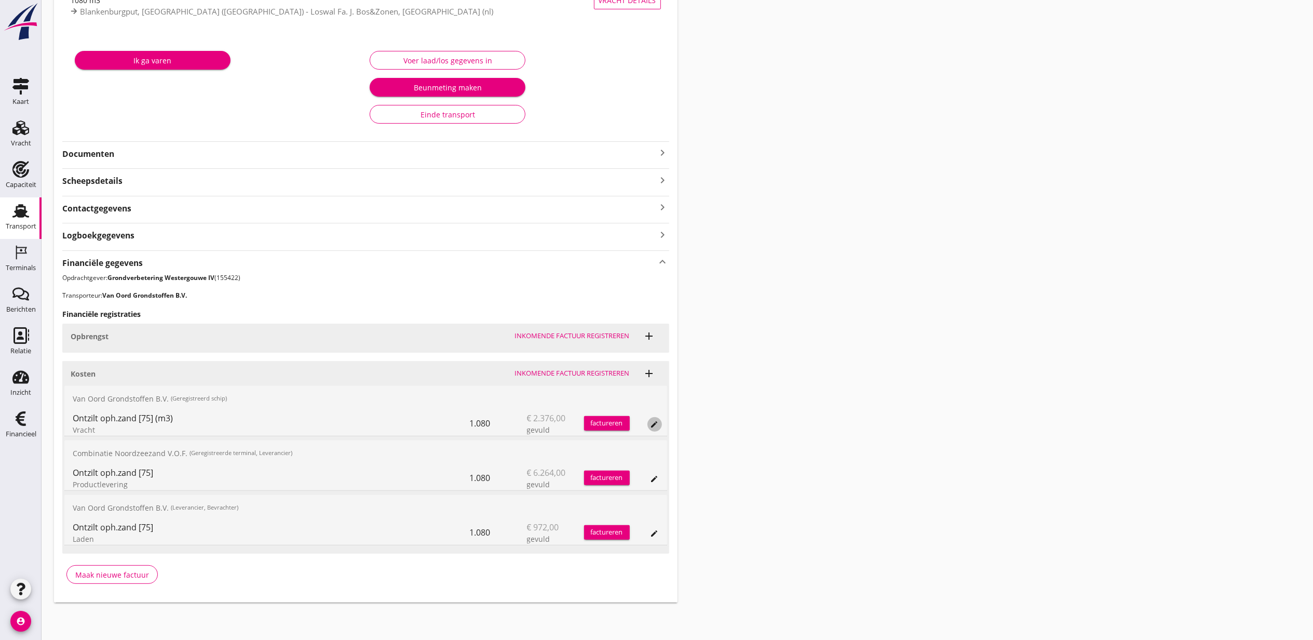
click at [655, 422] on icon "edit" at bounding box center [655, 424] width 8 height 8
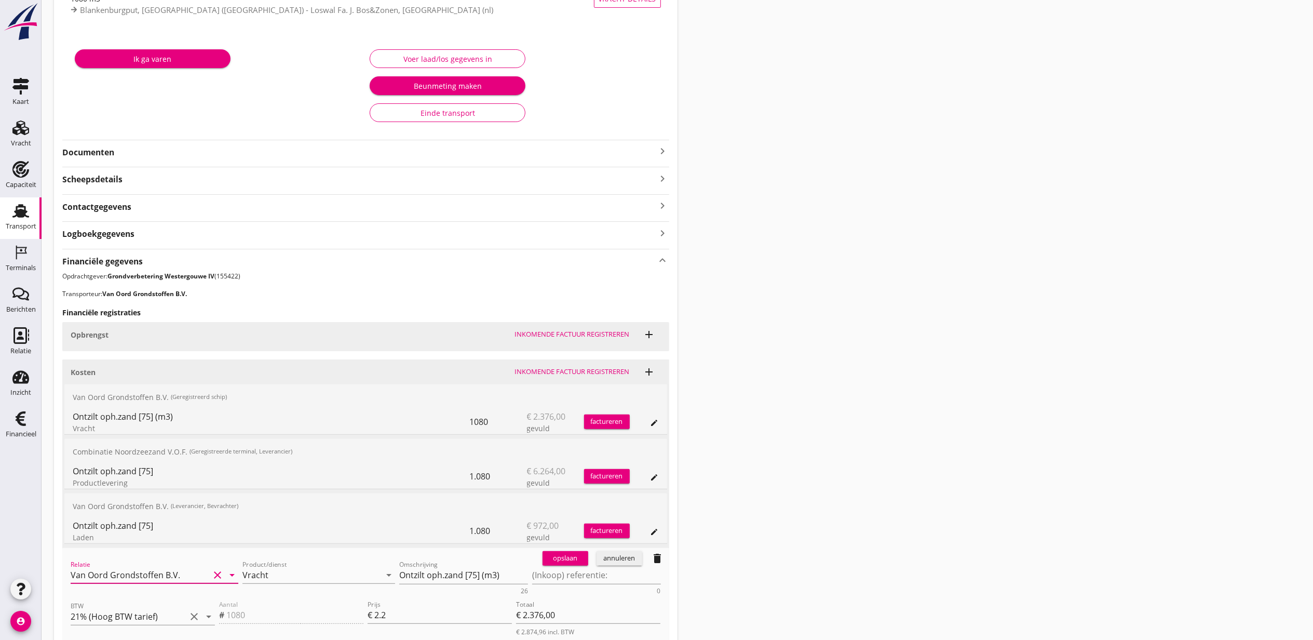
click at [179, 578] on input "Van Oord Grondstoffen B.V." at bounding box center [140, 575] width 139 height 17
click at [186, 613] on div "0231 (Leverancier, Bevrachter)" at bounding box center [154, 608] width 151 height 11
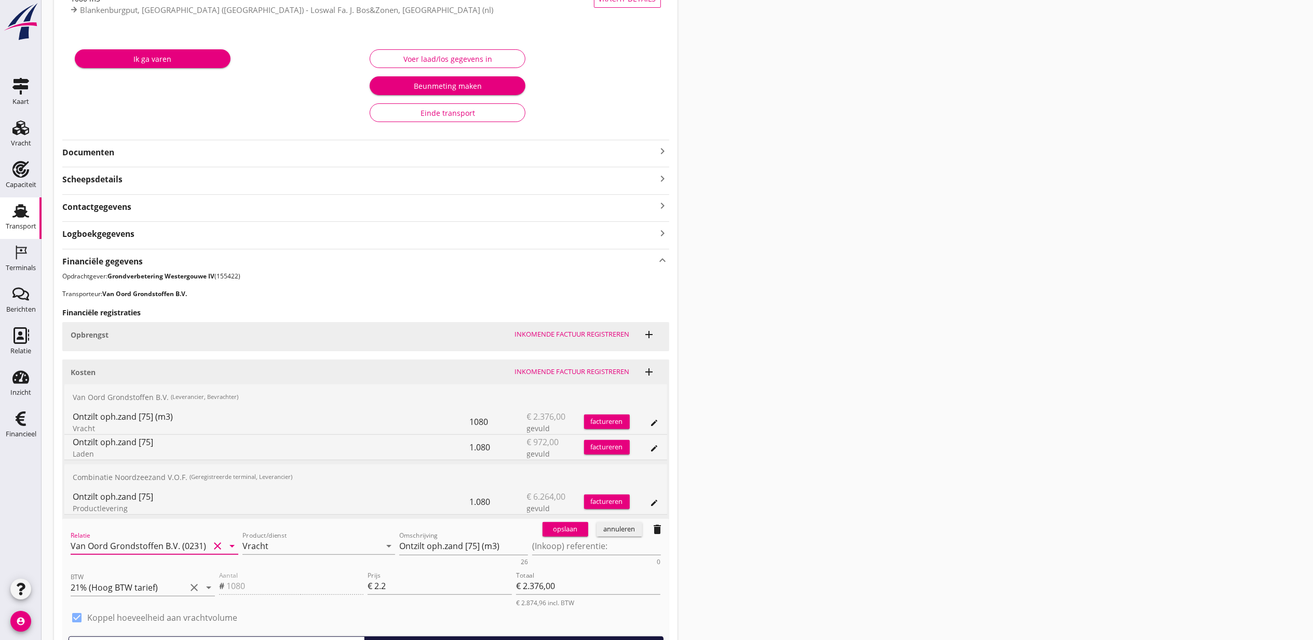
type input "Van Oord Grondstoffen B.V. (0231)"
click at [561, 537] on button "opslaan" at bounding box center [566, 529] width 46 height 15
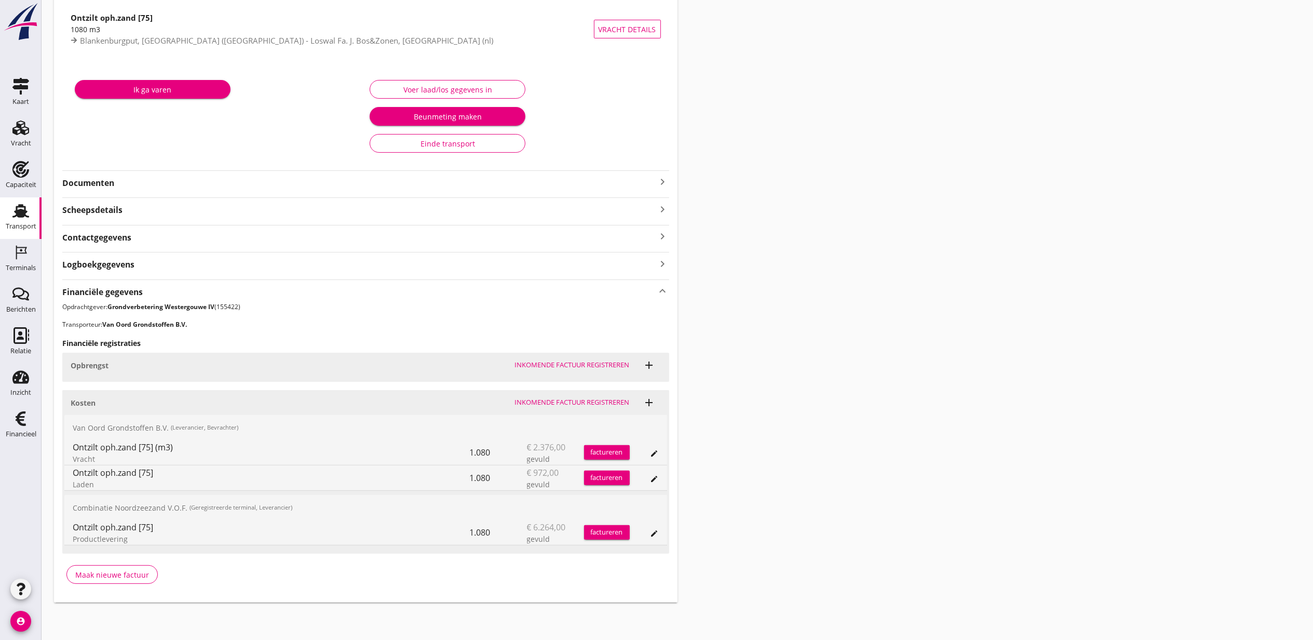
drag, startPoint x: 1054, startPoint y: 412, endPoint x: 988, endPoint y: 378, distance: 74.3
click at [1054, 412] on div "Transport overzicht VOG-250734 Onderneming ([PERSON_NAME]) local_gas_station em…" at bounding box center [678, 252] width 1272 height 723
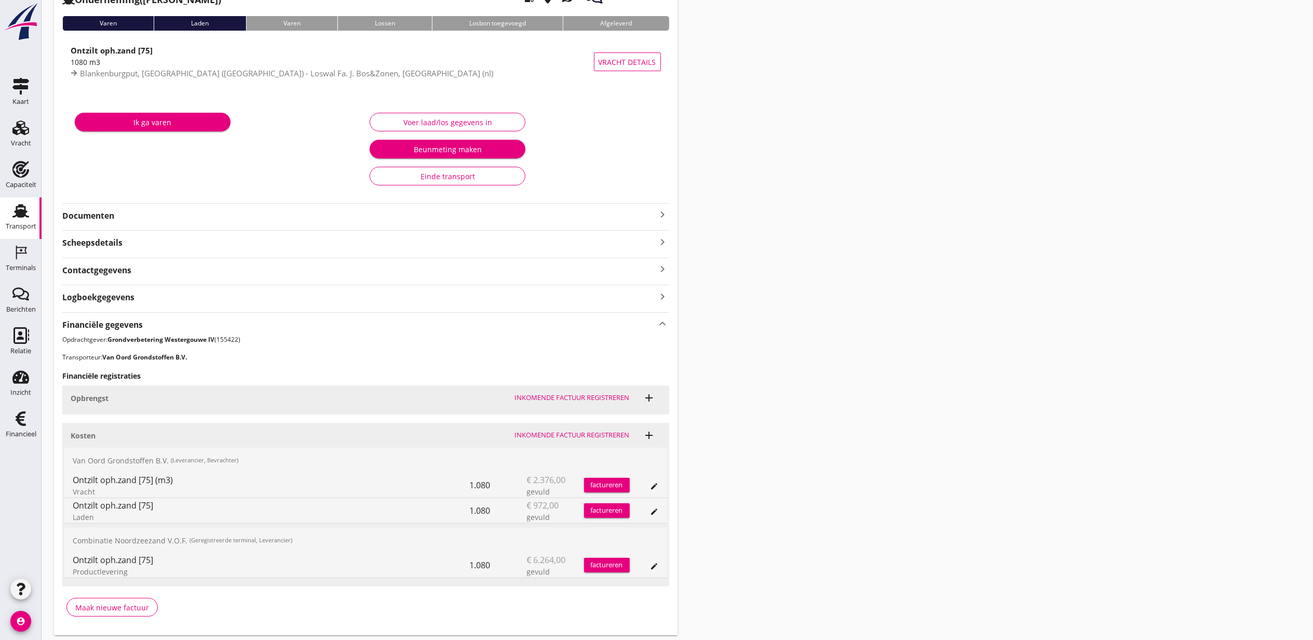
scroll to position [0, 0]
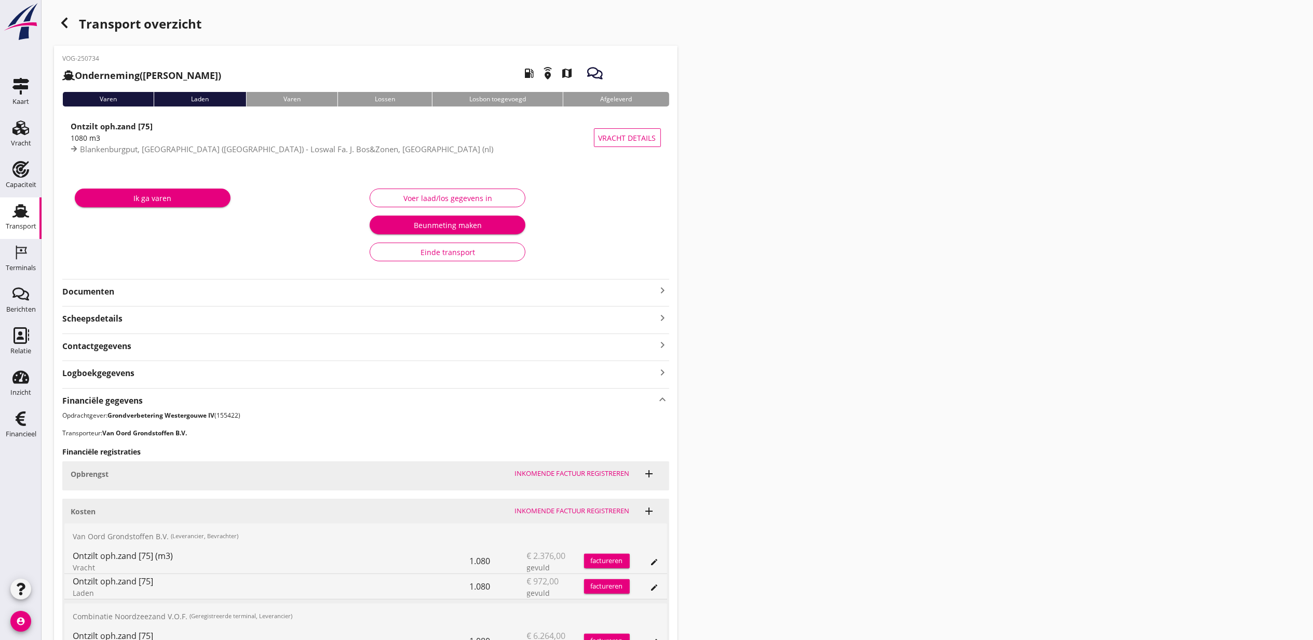
click at [64, 10] on div "Transport overzicht VOG-250734 Onderneming ([PERSON_NAME]) local_gas_station em…" at bounding box center [678, 361] width 1272 height 723
click at [64, 21] on use "button" at bounding box center [64, 23] width 6 height 10
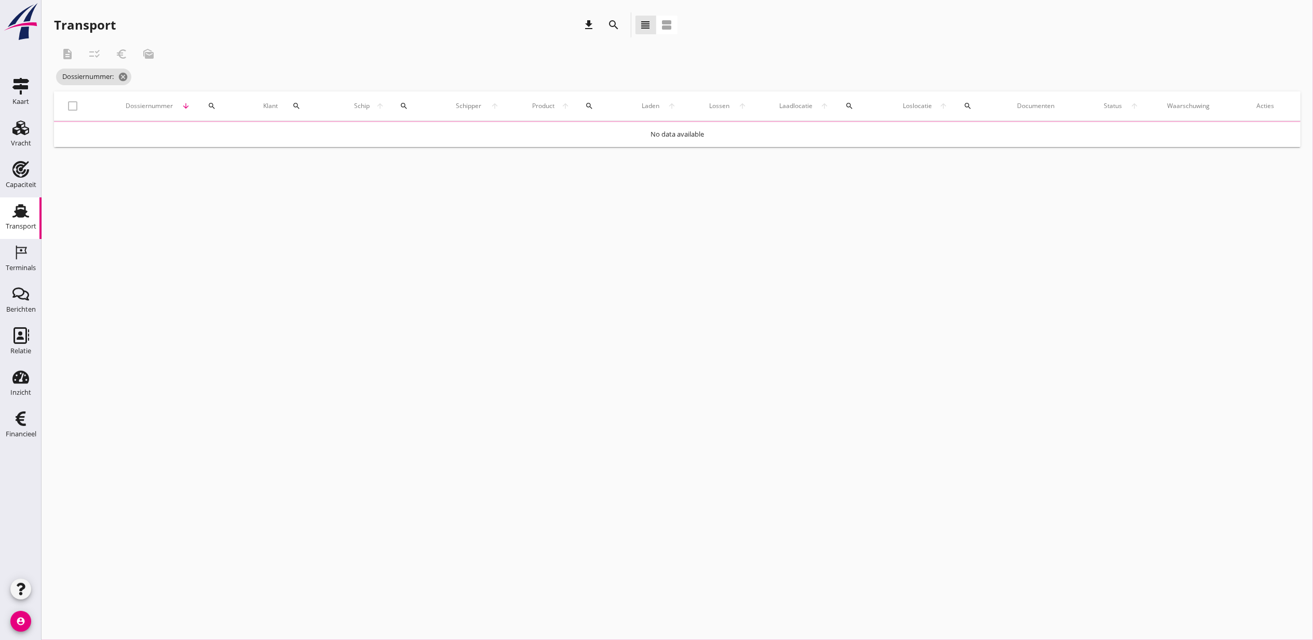
click at [199, 95] on div "Dossiernummer arrow_downward search" at bounding box center [180, 105] width 117 height 25
click at [251, 102] on th "Klant search" at bounding box center [295, 105] width 88 height 29
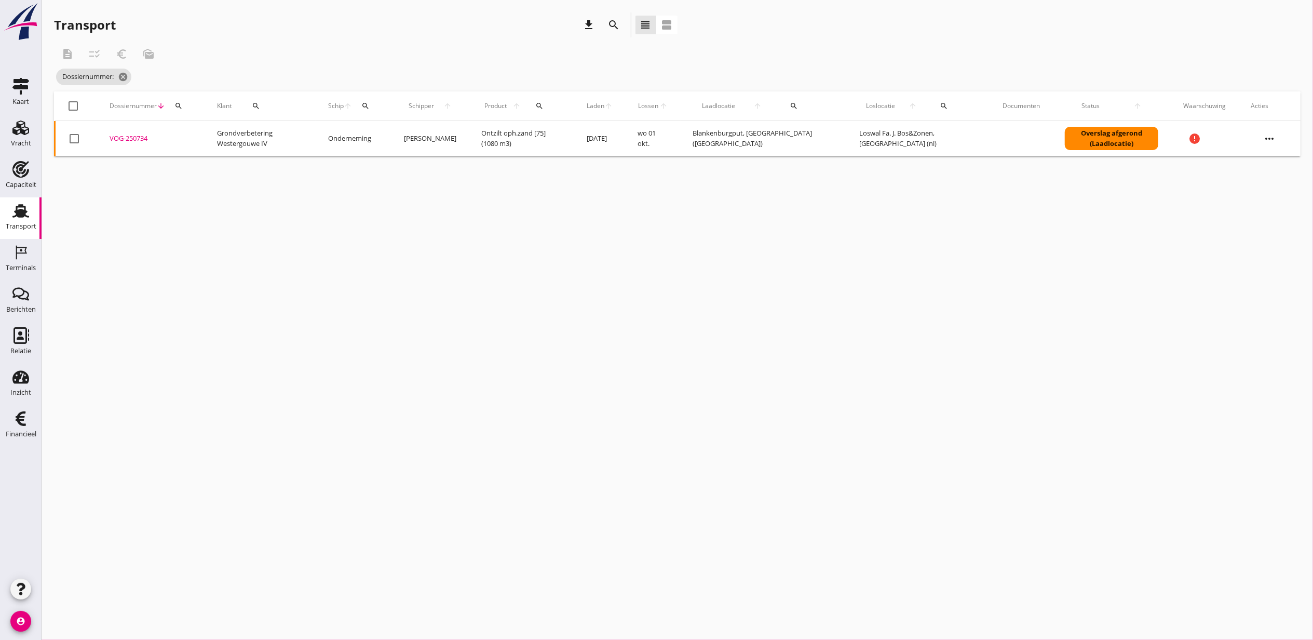
click at [175, 109] on icon "search" at bounding box center [179, 106] width 8 height 8
click at [189, 135] on input "Zoeken op dossiernummer..." at bounding box center [227, 136] width 108 height 17
paste input "VOG-250736"
type input "VOG-250736"
click at [142, 140] on div "VOG-250736" at bounding box center [151, 138] width 83 height 10
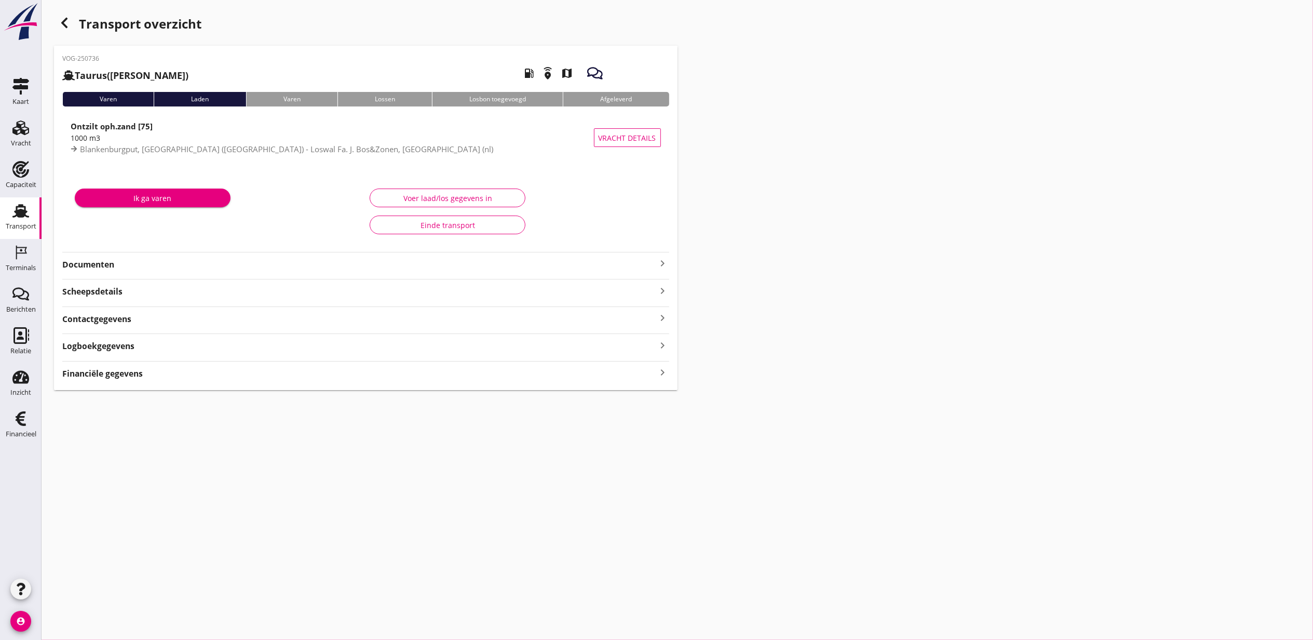
click at [119, 373] on strong "Financiële gegevens" at bounding box center [102, 374] width 81 height 12
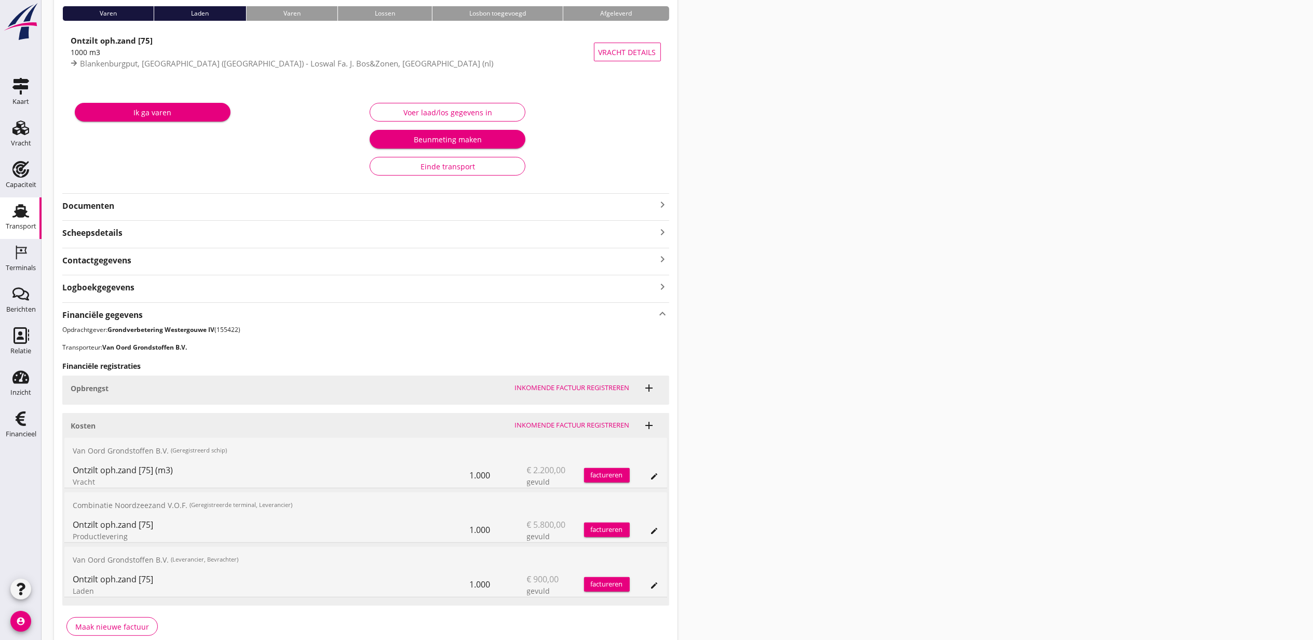
scroll to position [139, 0]
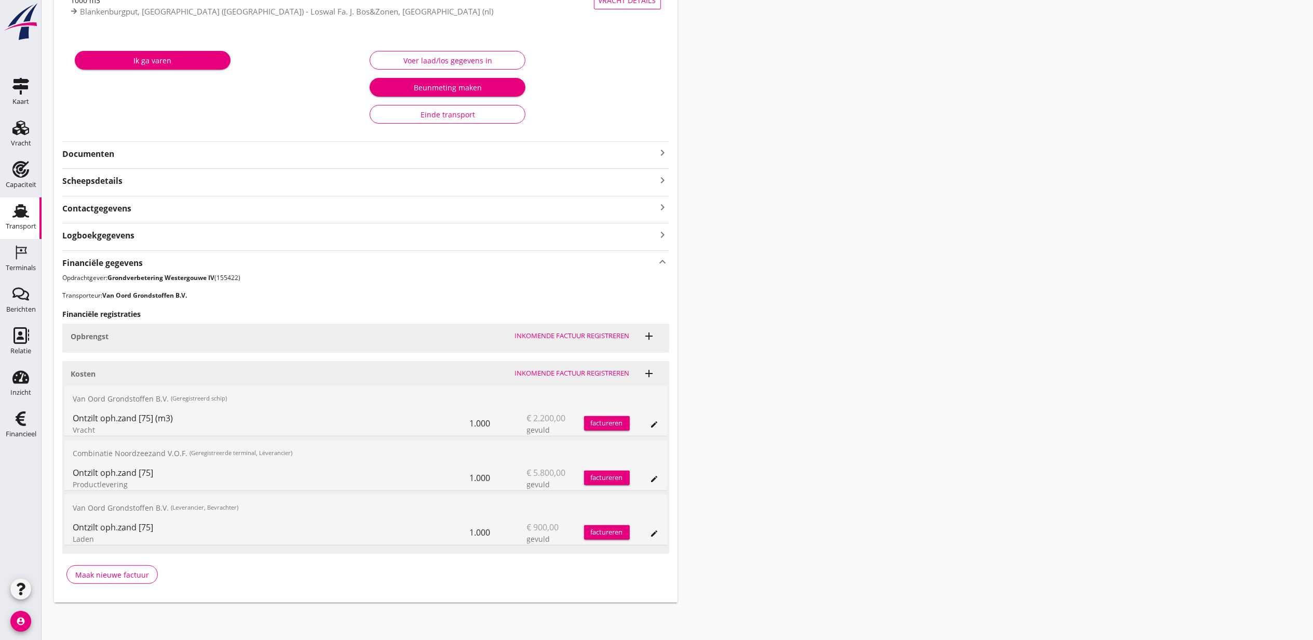
click at [658, 424] on icon "edit" at bounding box center [655, 424] width 8 height 8
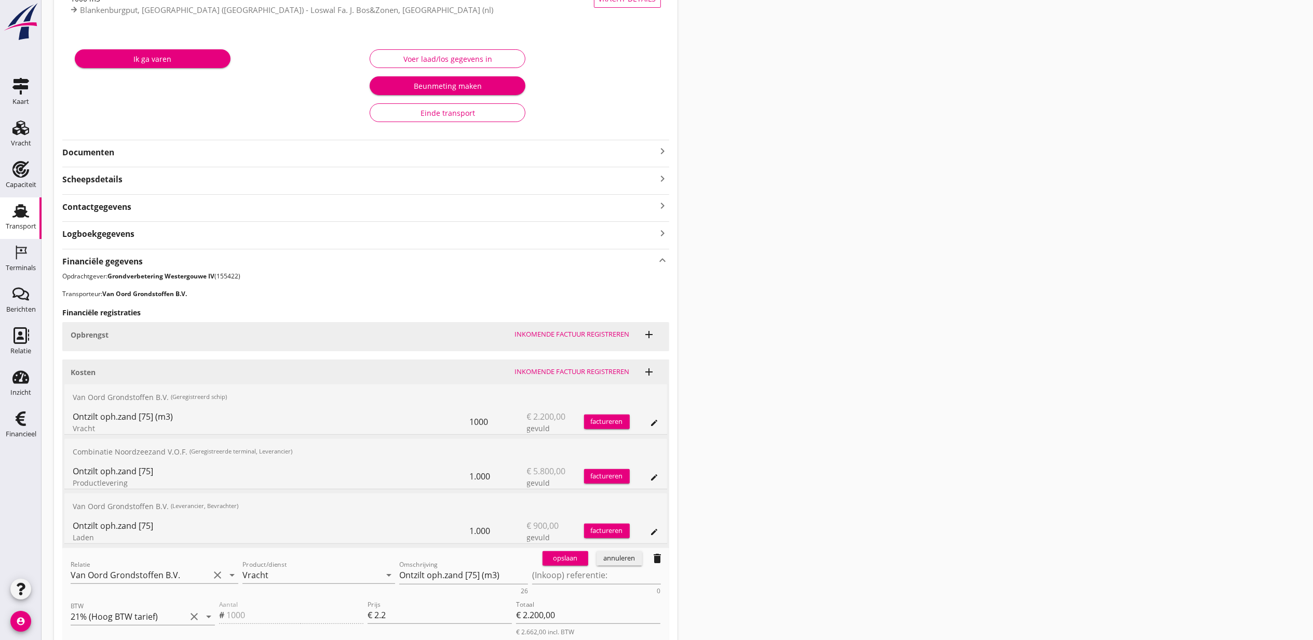
click at [140, 587] on div "Relatie Van Oord Grondstoffen B.V. clear arrow_drop_down" at bounding box center [155, 580] width 168 height 27
click at [140, 581] on input "Van Oord Grondstoffen B.V." at bounding box center [140, 575] width 139 height 17
click at [156, 601] on div "Van Oord Grondstoffen B.V." at bounding box center [154, 597] width 151 height 12
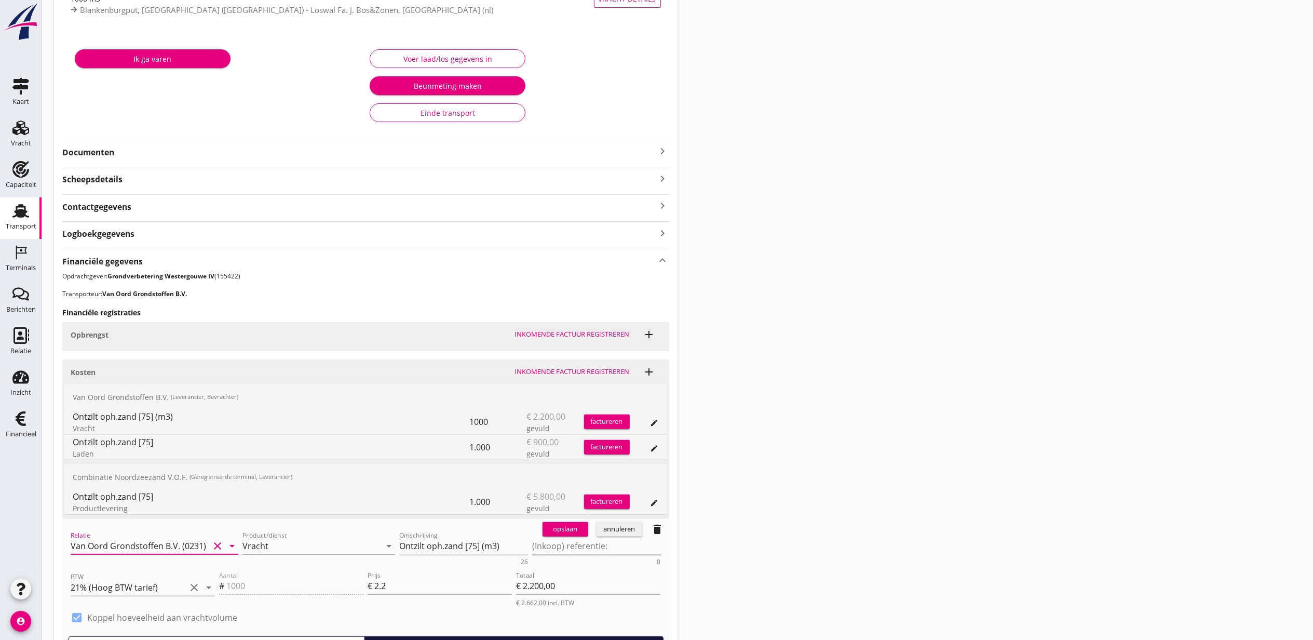
type input "Van Oord Grondstoffen B.V. (0231)"
click at [572, 541] on textarea "(Inkoop) referentie:" at bounding box center [596, 546] width 129 height 17
click at [574, 532] on div "opslaan" at bounding box center [565, 529] width 37 height 10
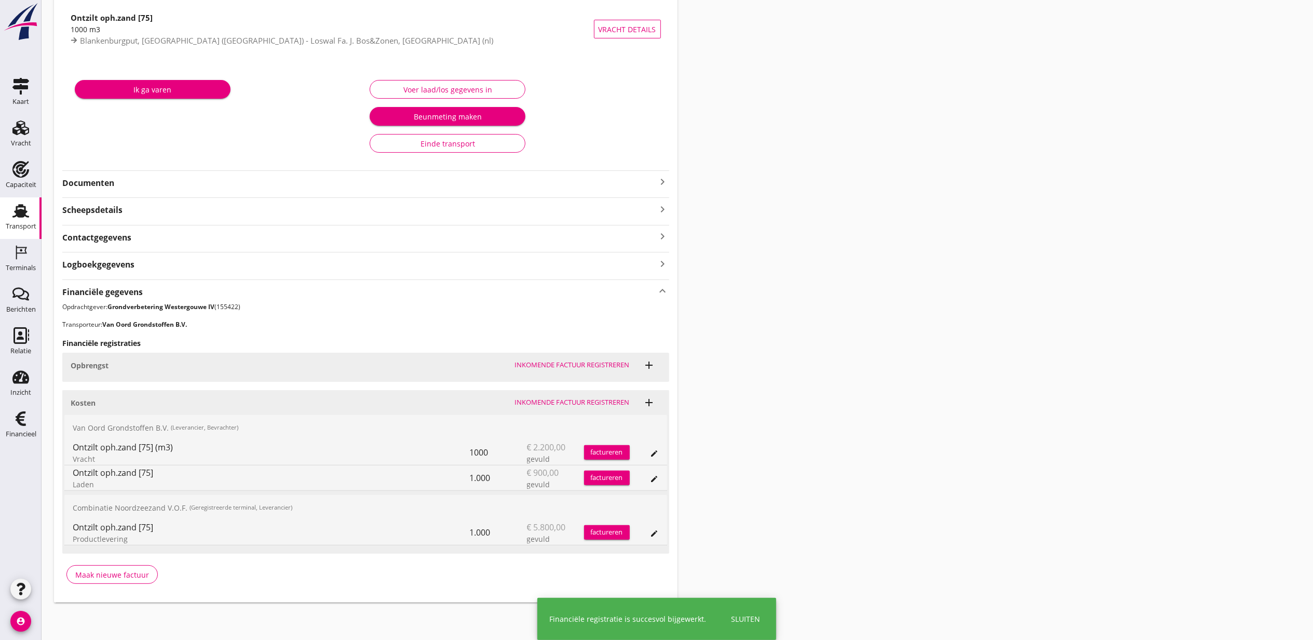
scroll to position [110, 0]
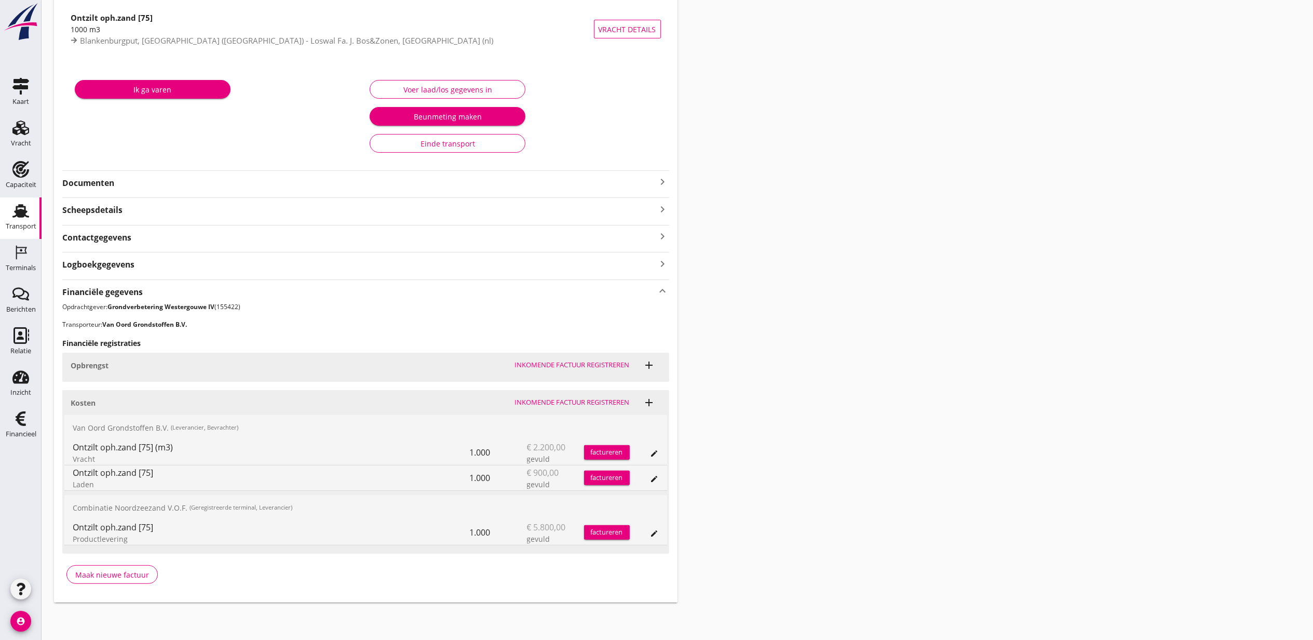
drag, startPoint x: 881, startPoint y: 372, endPoint x: 861, endPoint y: 348, distance: 31.3
click at [881, 372] on div "Transport overzicht VOG-250736 Taurus (Van Oord) local_gas_station emergency_sh…" at bounding box center [678, 252] width 1272 height 723
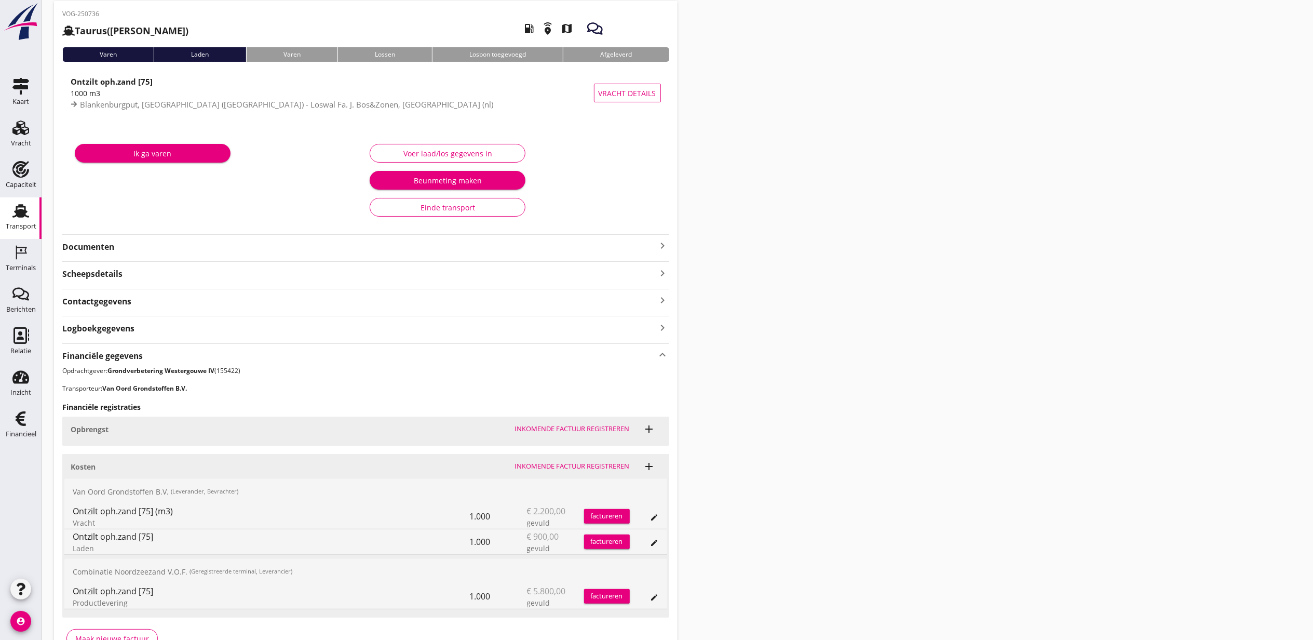
scroll to position [0, 0]
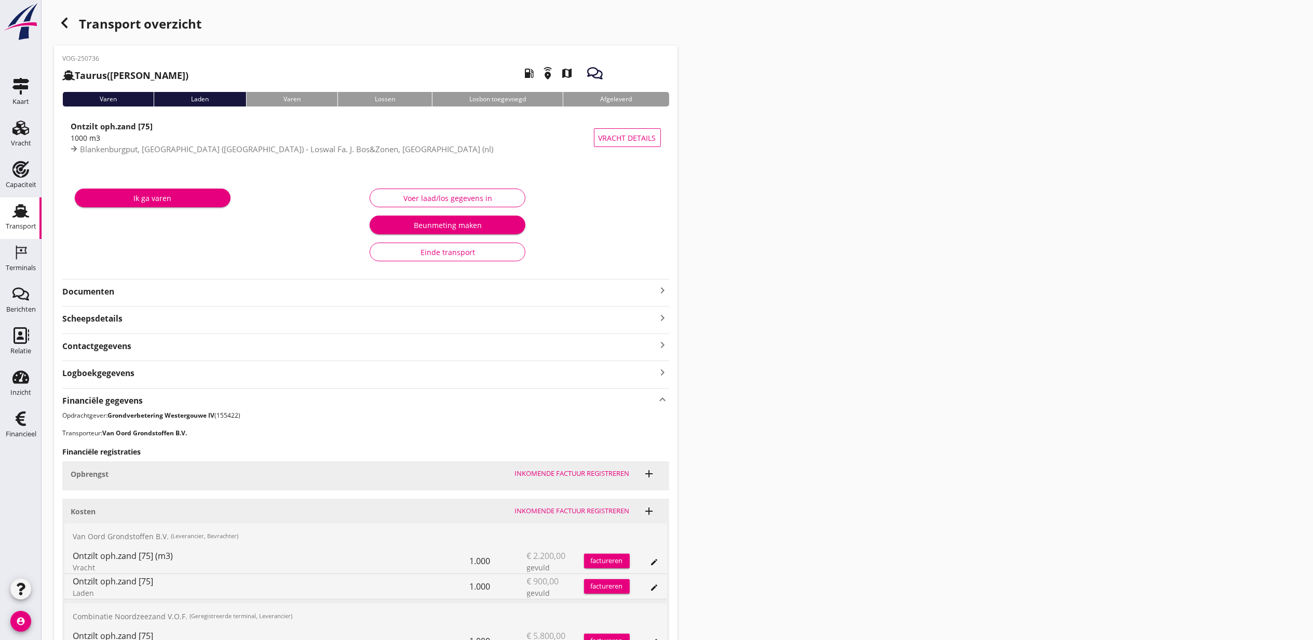
click at [66, 15] on div "button" at bounding box center [64, 22] width 21 height 21
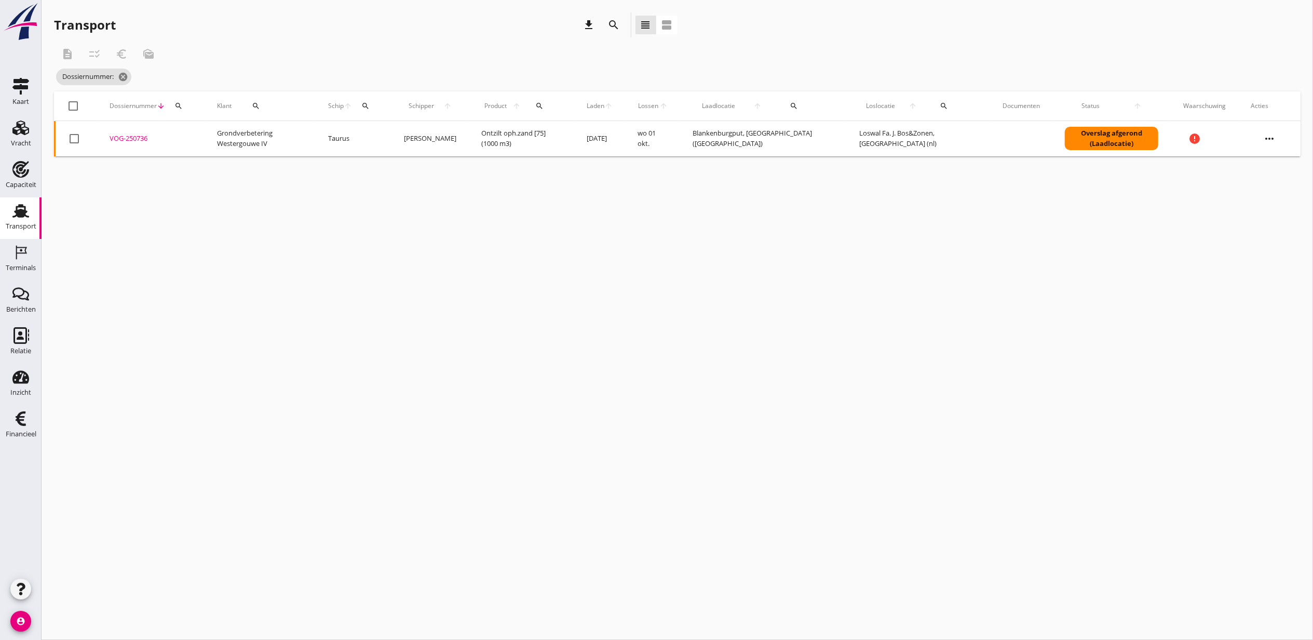
click at [181, 107] on icon "search" at bounding box center [179, 106] width 8 height 8
click at [215, 134] on input "Zoeken op dossiernummer..." at bounding box center [227, 136] width 108 height 17
paste input "VOG-250745"
type input "VOG-250745"
click at [140, 139] on div "VOG-250745" at bounding box center [151, 138] width 83 height 10
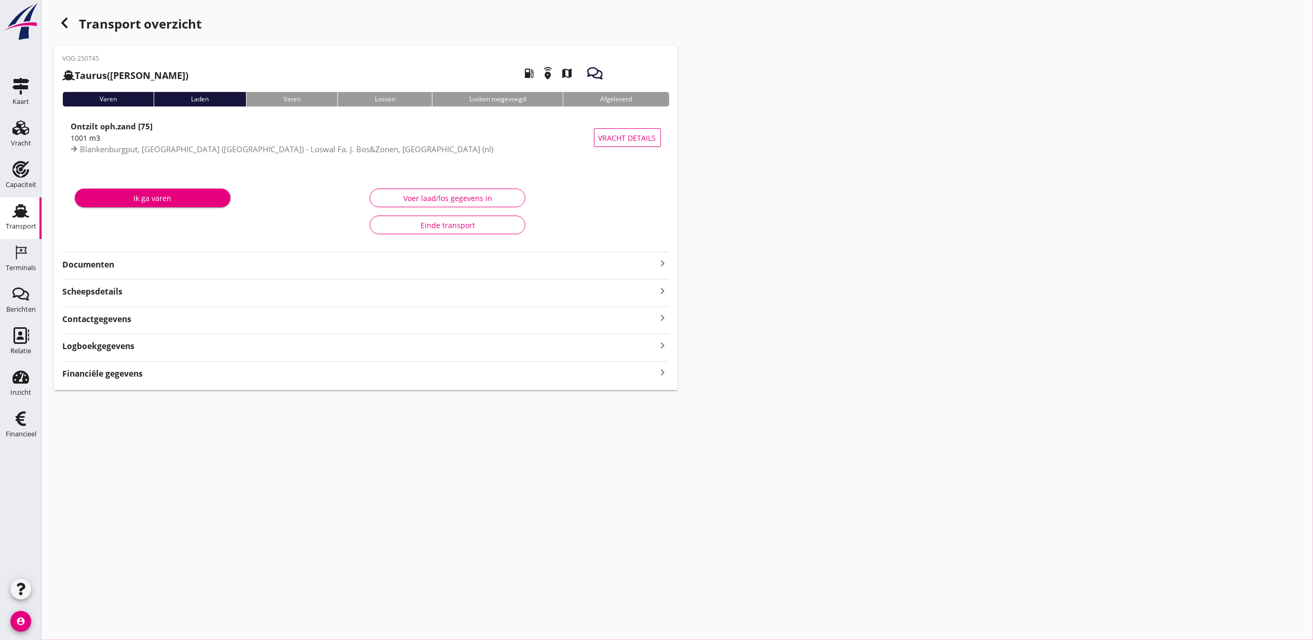
click at [146, 374] on div "Financiële gegevens keyboard_arrow_right" at bounding box center [365, 373] width 607 height 14
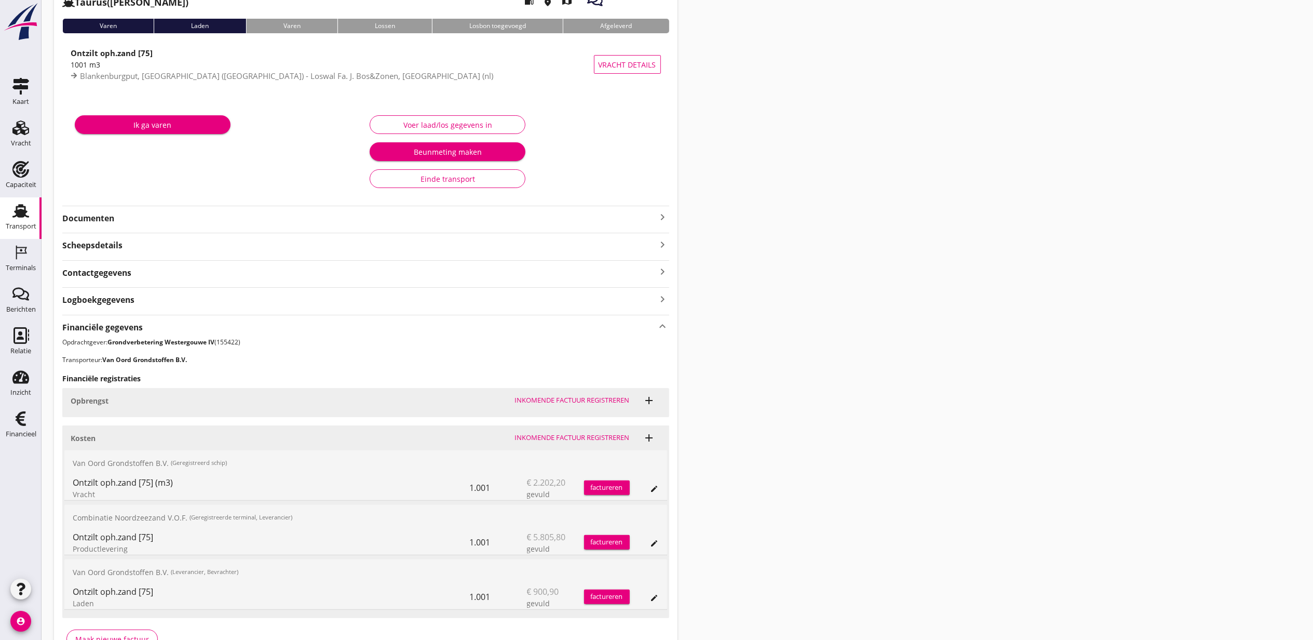
scroll to position [139, 0]
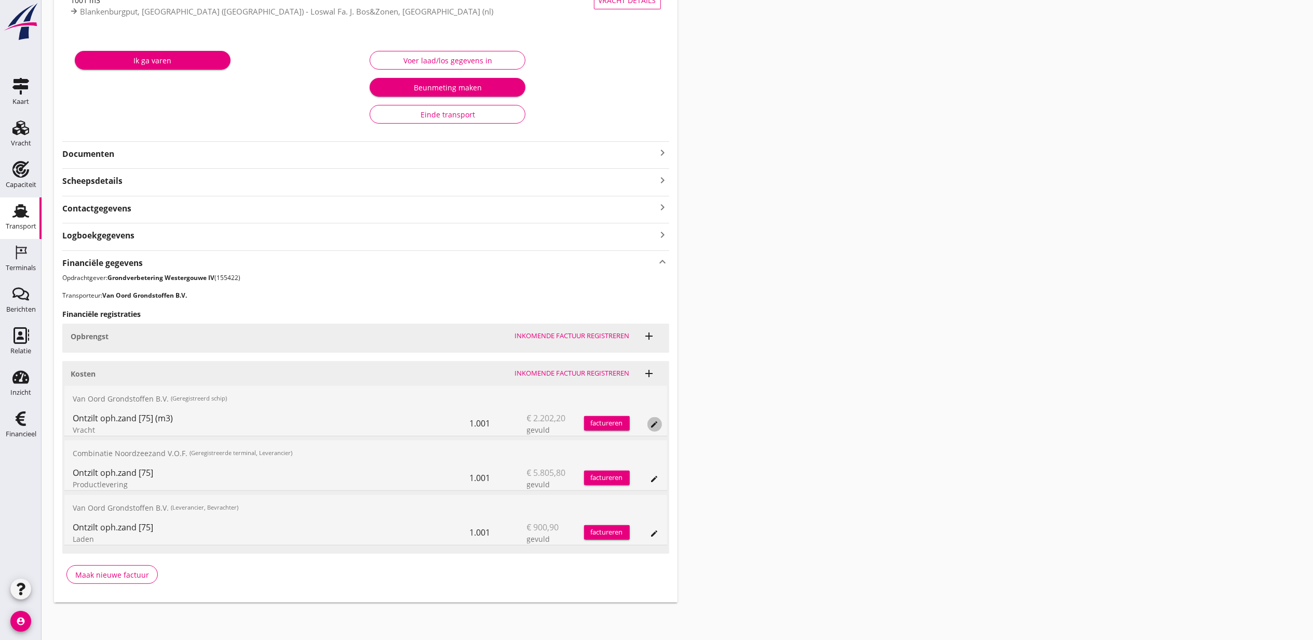
click at [649, 425] on div "edit" at bounding box center [655, 424] width 15 height 8
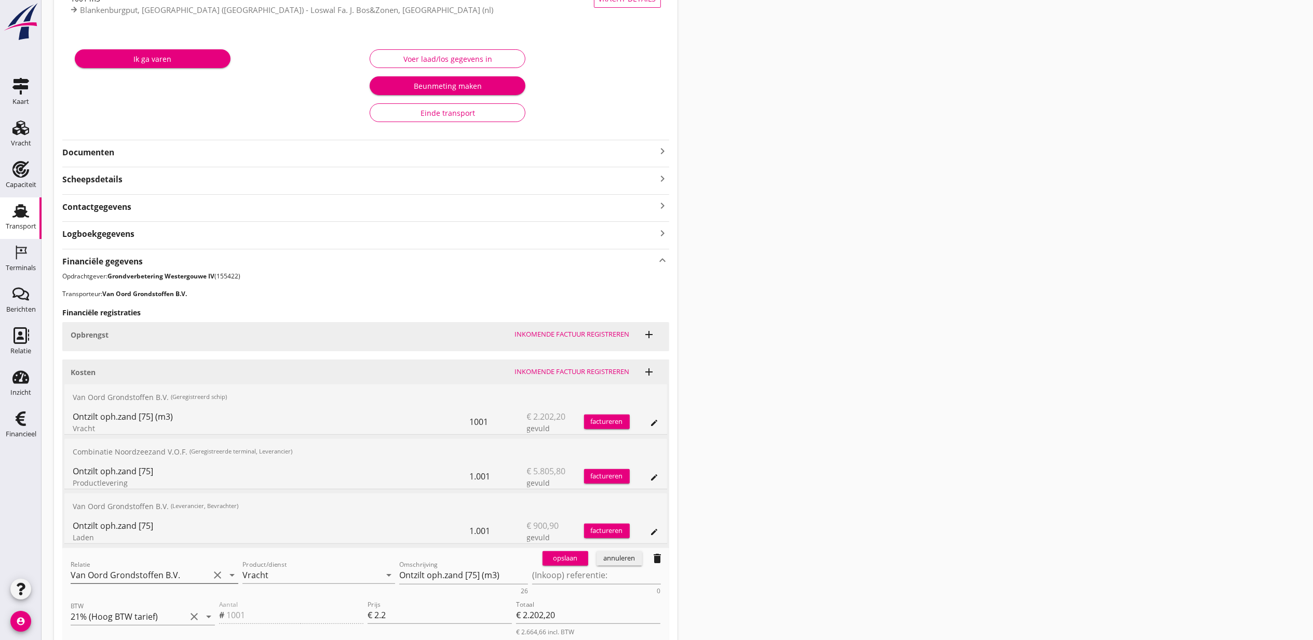
click at [115, 571] on input "Van Oord Grondstoffen B.V." at bounding box center [140, 575] width 139 height 17
click at [167, 605] on div "0231 (Leverancier, Bevrachter)" at bounding box center [154, 608] width 151 height 11
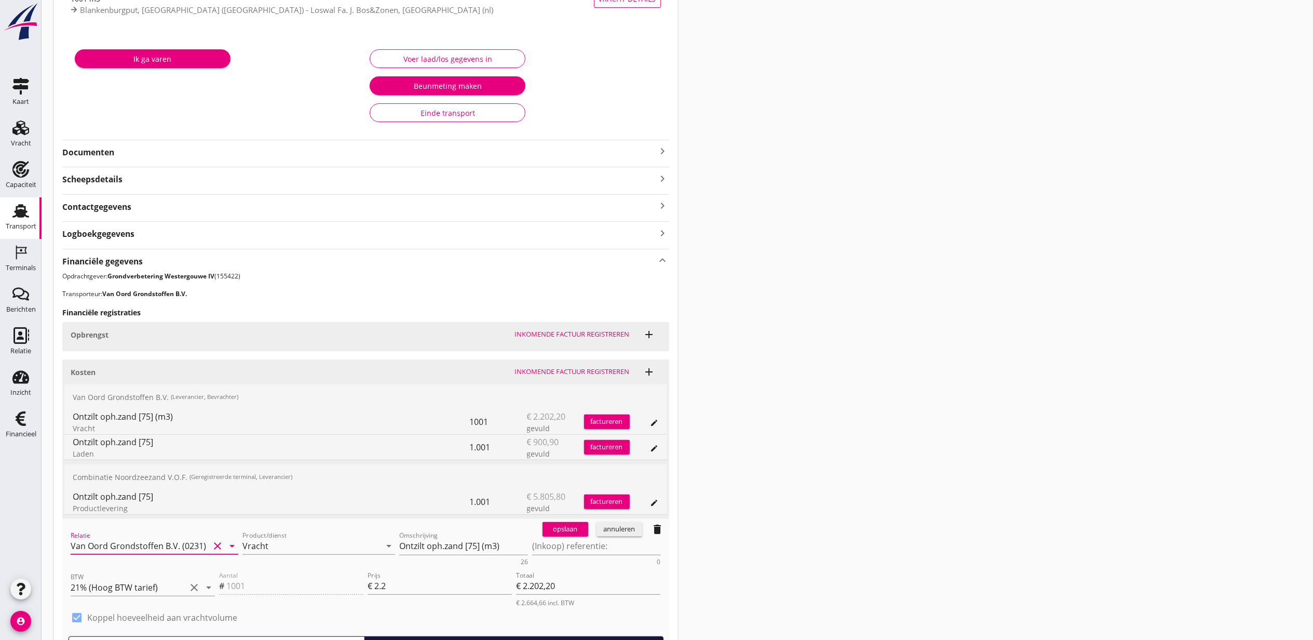
type input "Van Oord Grondstoffen B.V. (0231)"
click at [568, 528] on div "opslaan" at bounding box center [565, 529] width 37 height 10
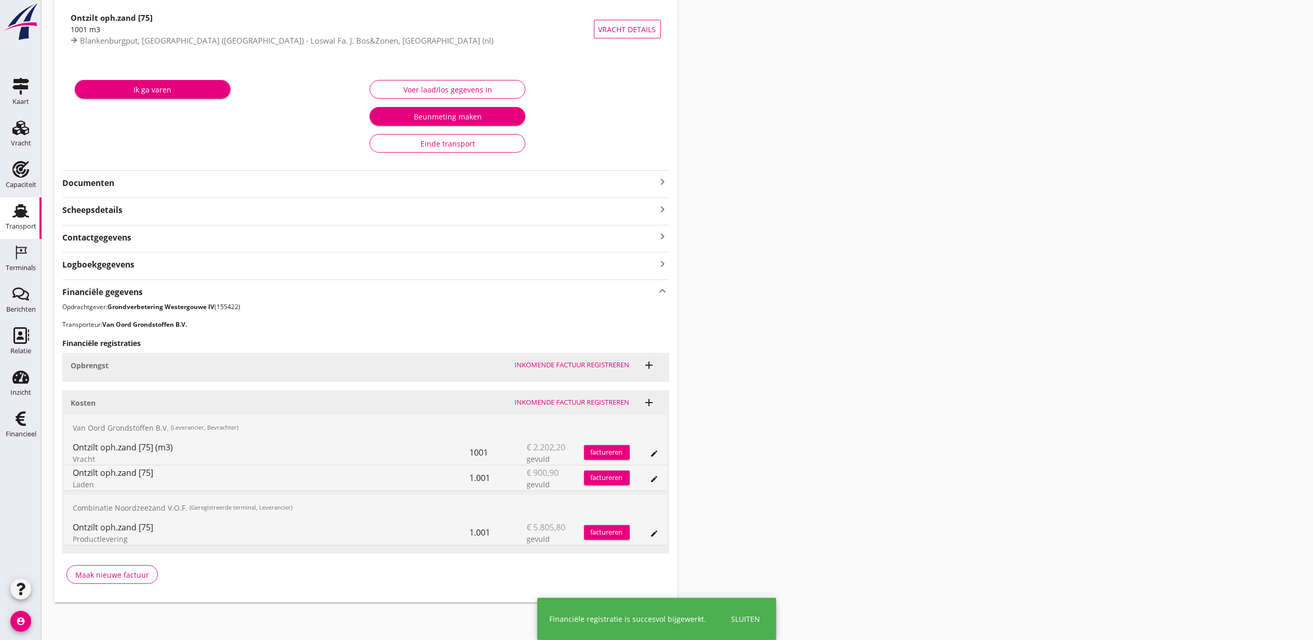
scroll to position [110, 0]
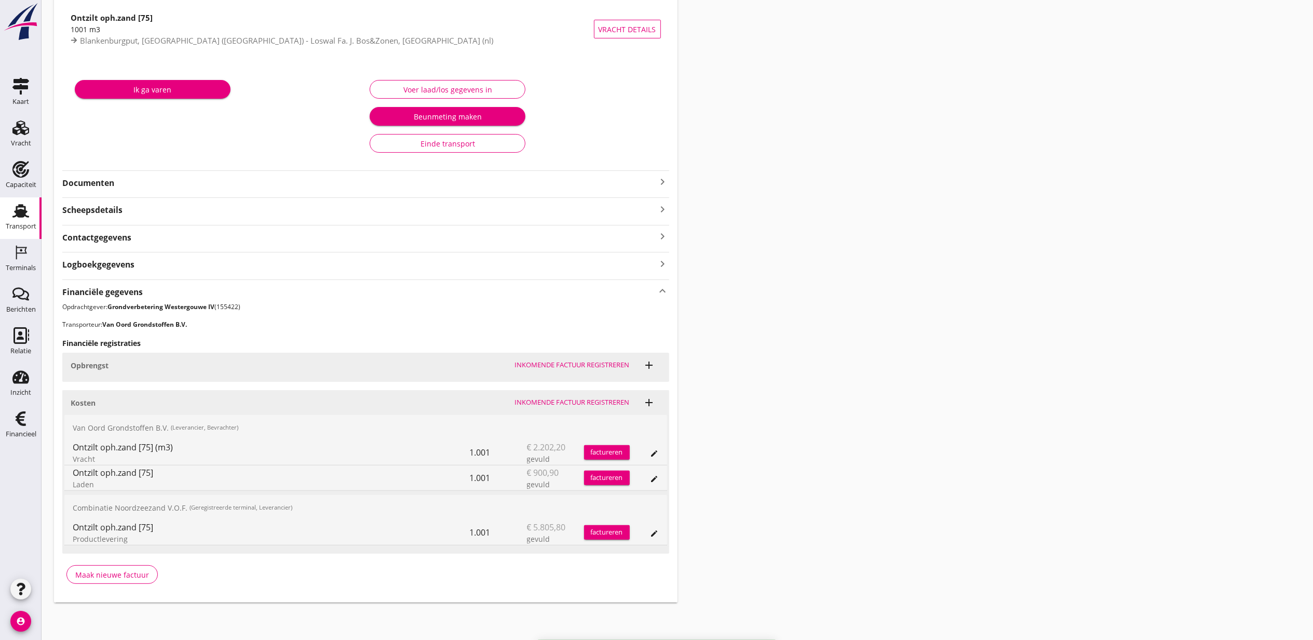
click at [887, 410] on div "Transport overzicht VOG-250745 Taurus (Van Oord) local_gas_station emergency_sh…" at bounding box center [678, 252] width 1272 height 723
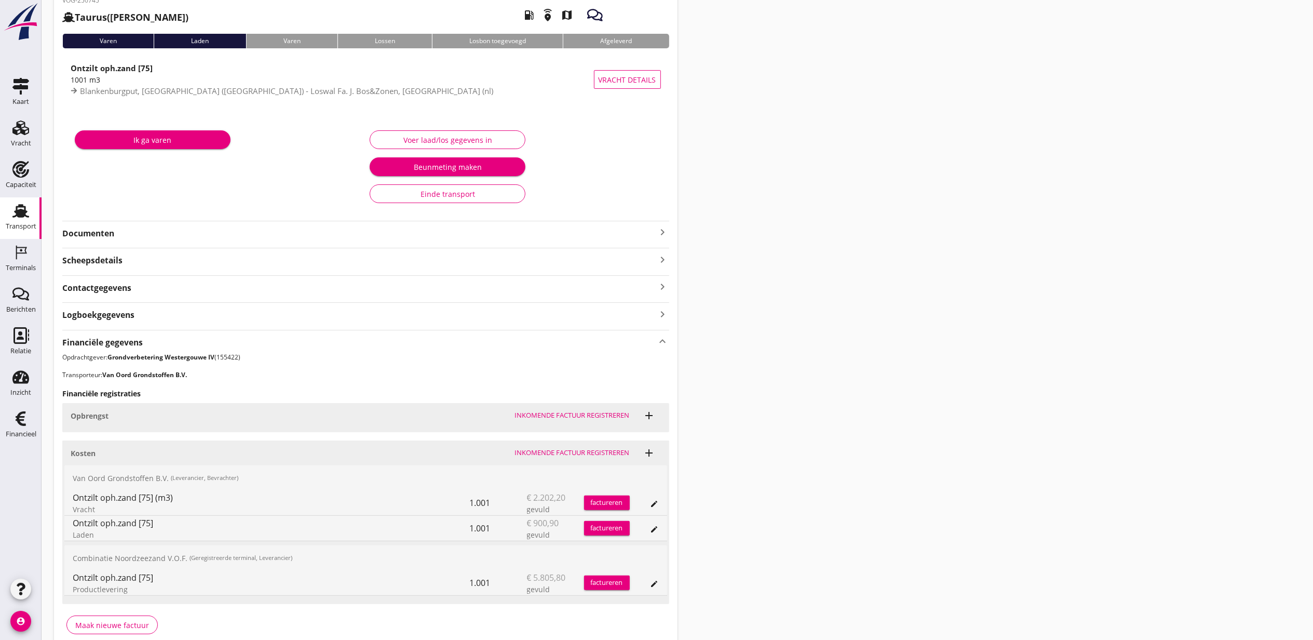
scroll to position [0, 0]
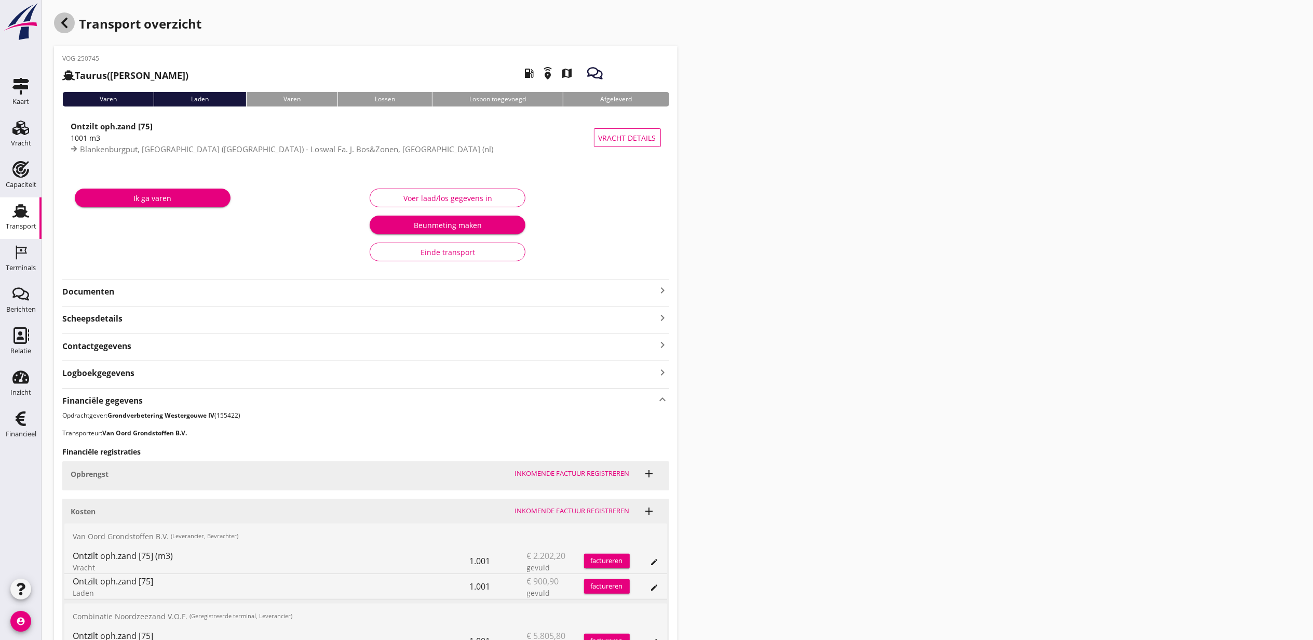
click at [57, 21] on div "button" at bounding box center [64, 22] width 21 height 21
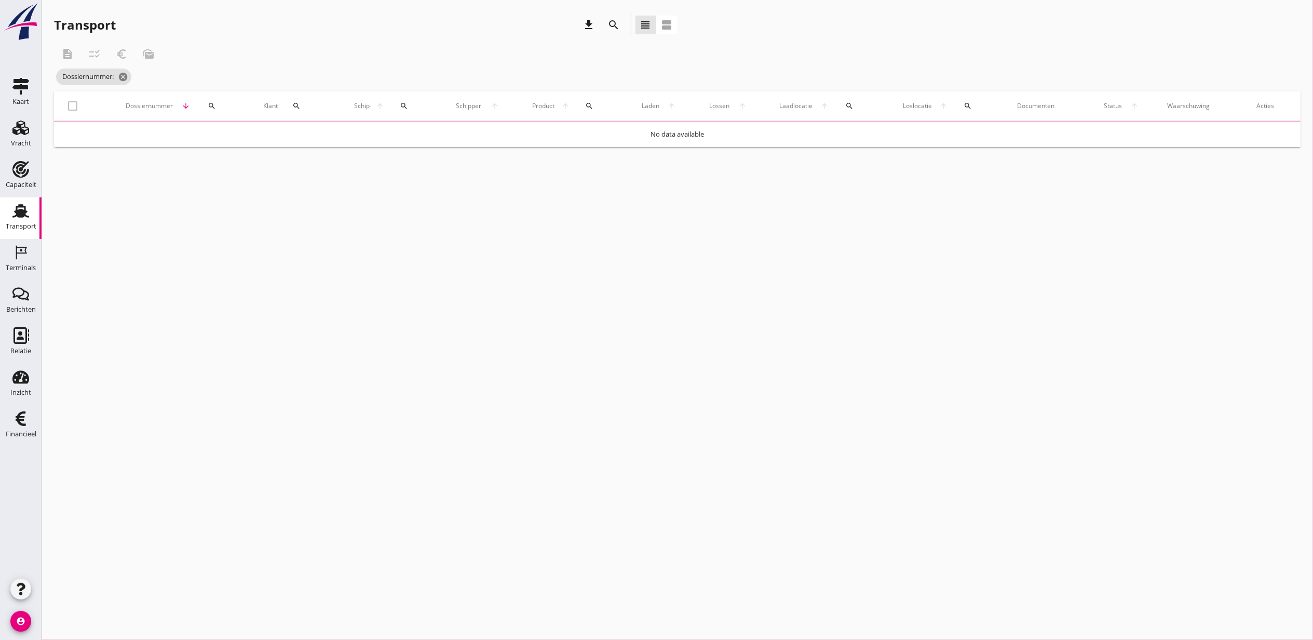
click at [212, 106] on tr "check_box_outline_blank Dossiernummer arrow_downward search Klant search Schip …" at bounding box center [677, 105] width 1247 height 29
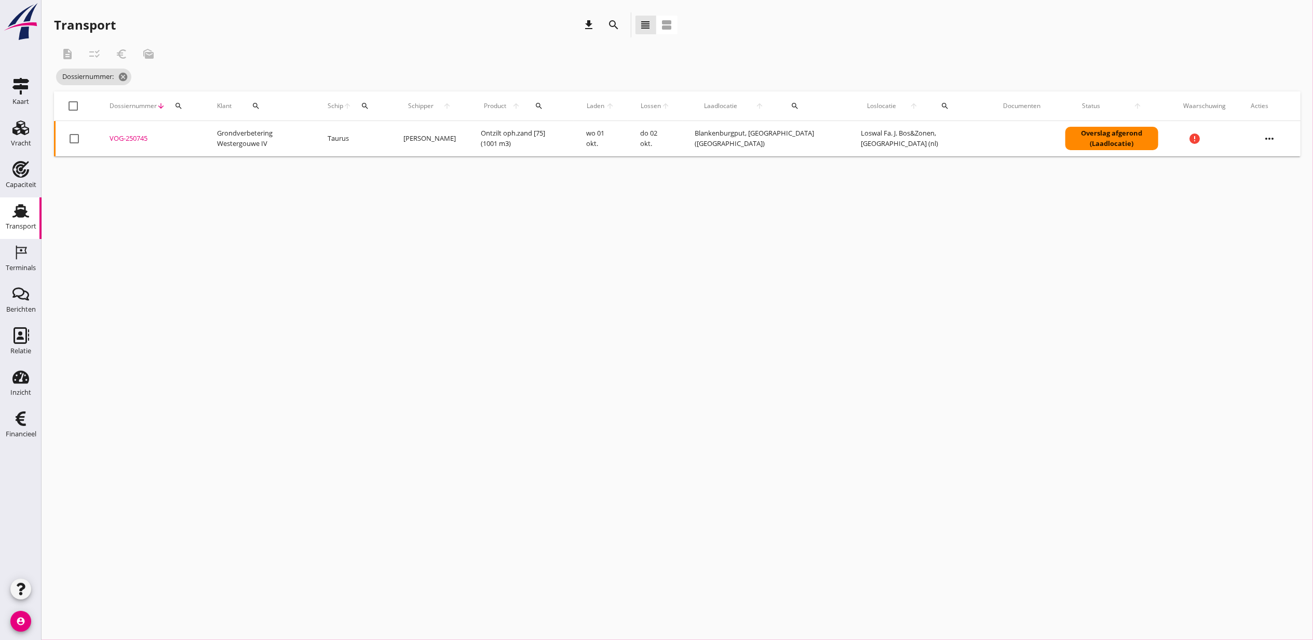
click at [181, 108] on icon "search" at bounding box center [179, 106] width 8 height 8
click at [195, 134] on input "Zoeken op dossiernummer..." at bounding box center [227, 136] width 108 height 17
paste input "VOG-250756"
type input "VOG-250756"
click at [140, 135] on div "VOG-250756" at bounding box center [151, 138] width 83 height 10
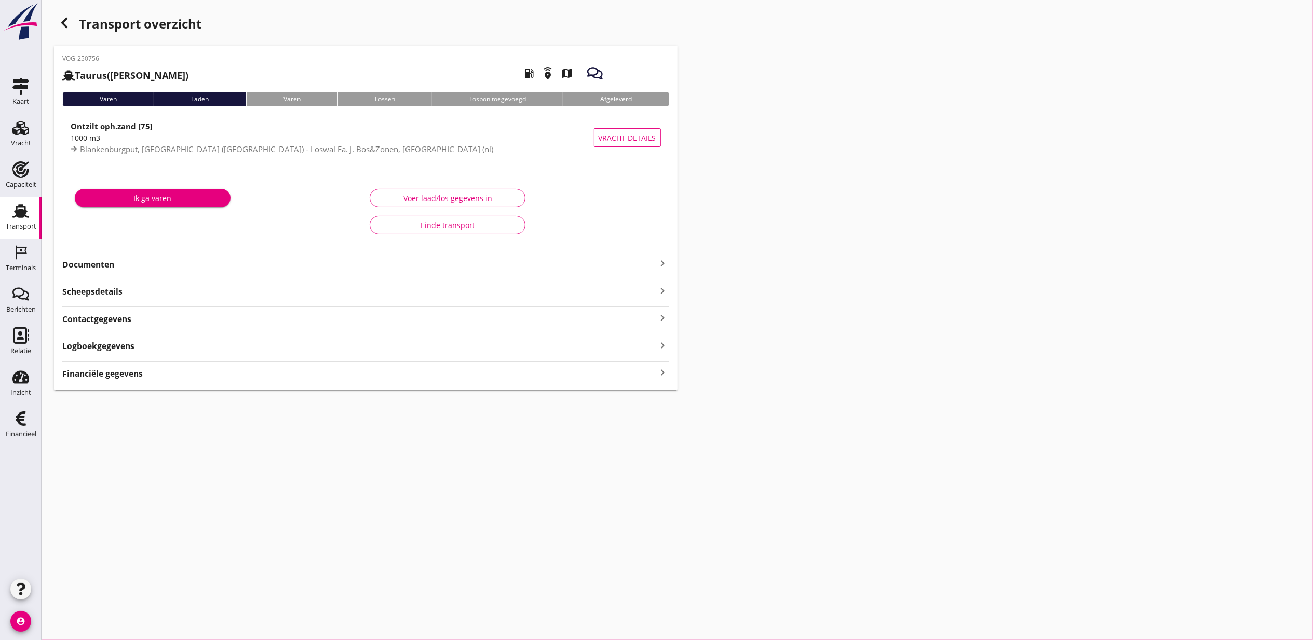
click at [147, 378] on div "VOG-250756 Taurus (Van Oord) local_gas_station emergency_share map Varen Laden …" at bounding box center [366, 218] width 624 height 344
click at [143, 401] on div "Financiële gegevens keyboard_arrow_right" at bounding box center [365, 400] width 607 height 14
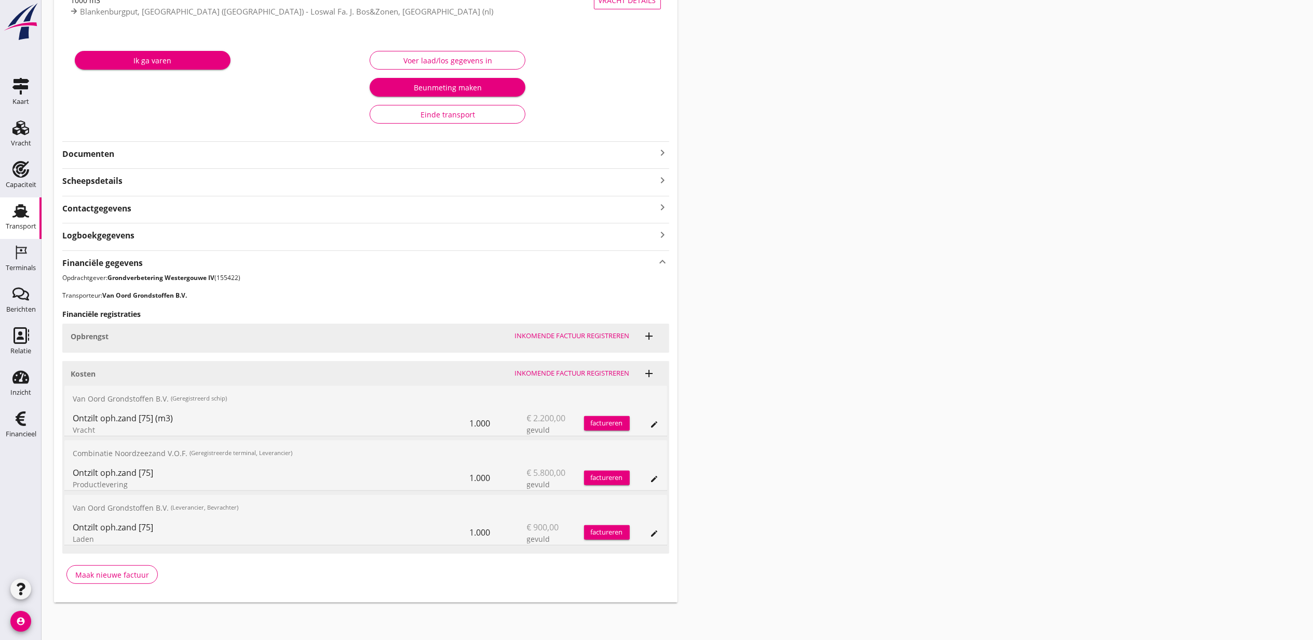
scroll to position [139, 0]
click at [659, 420] on div "edit" at bounding box center [655, 424] width 15 height 8
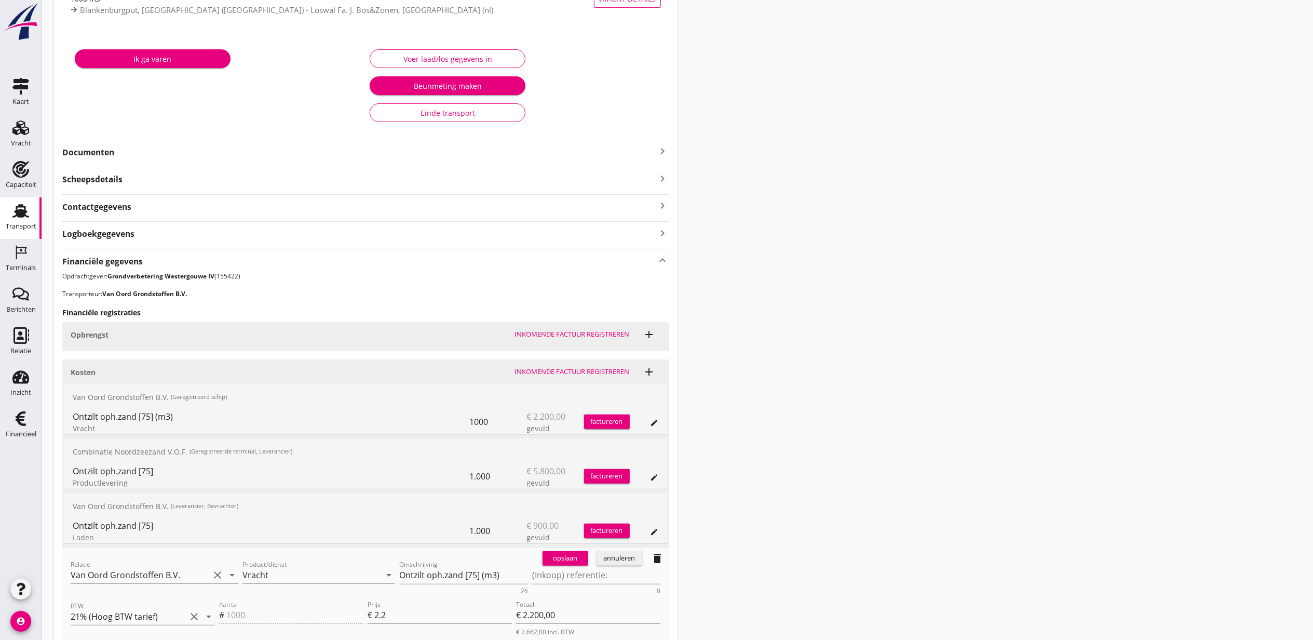
click at [136, 587] on div "Relatie Van Oord Grondstoffen B.V. clear arrow_drop_down" at bounding box center [155, 580] width 168 height 27
click at [139, 574] on input "Van Oord Grondstoffen B.V." at bounding box center [140, 575] width 139 height 17
click at [154, 603] on div "0231 (Leverancier, Bevrachter)" at bounding box center [154, 608] width 151 height 11
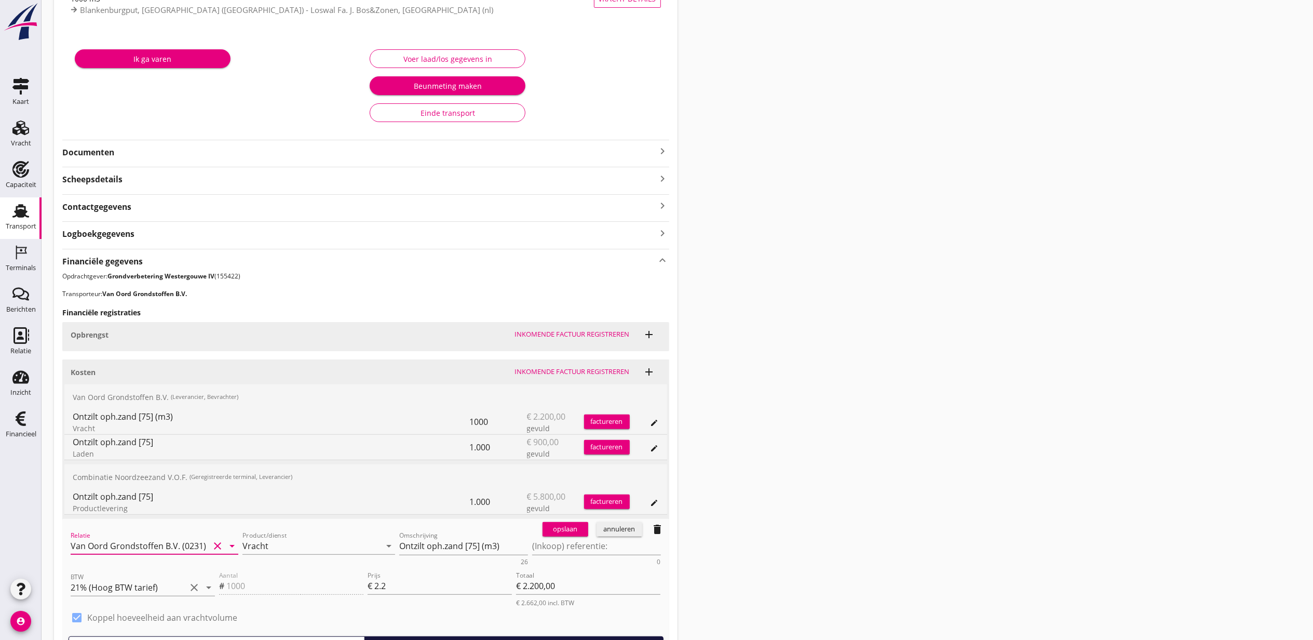
type input "Van Oord Grondstoffen B.V. (0231)"
click at [544, 536] on button "opslaan" at bounding box center [566, 529] width 46 height 15
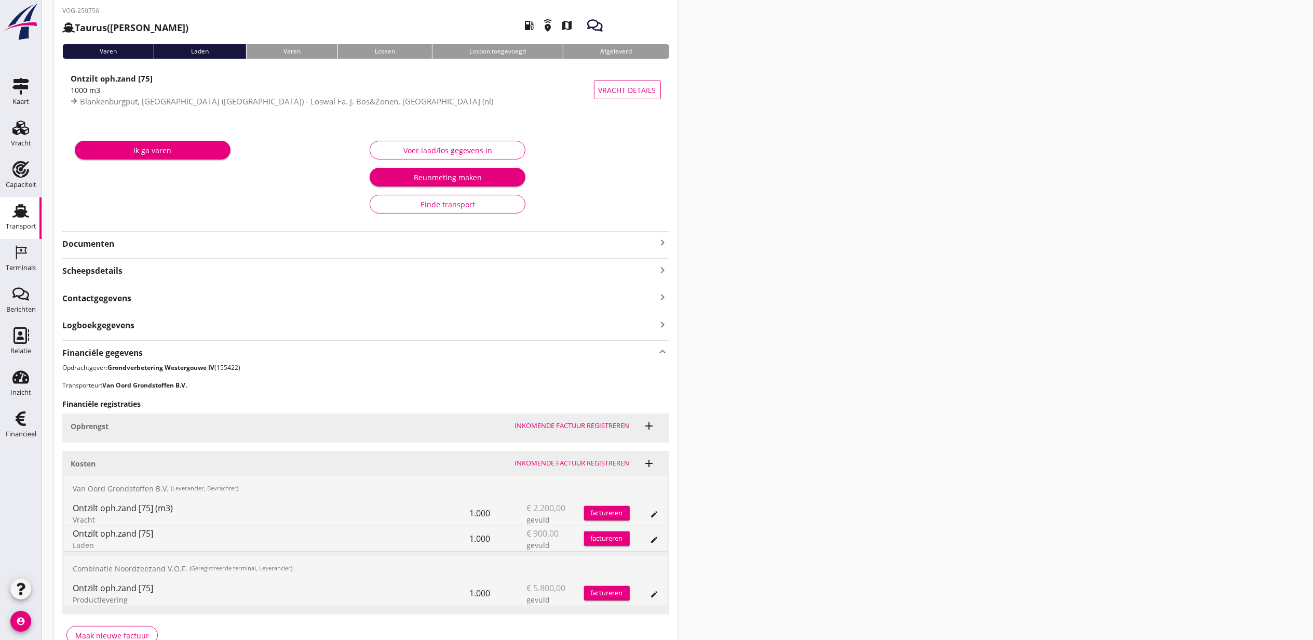
scroll to position [0, 0]
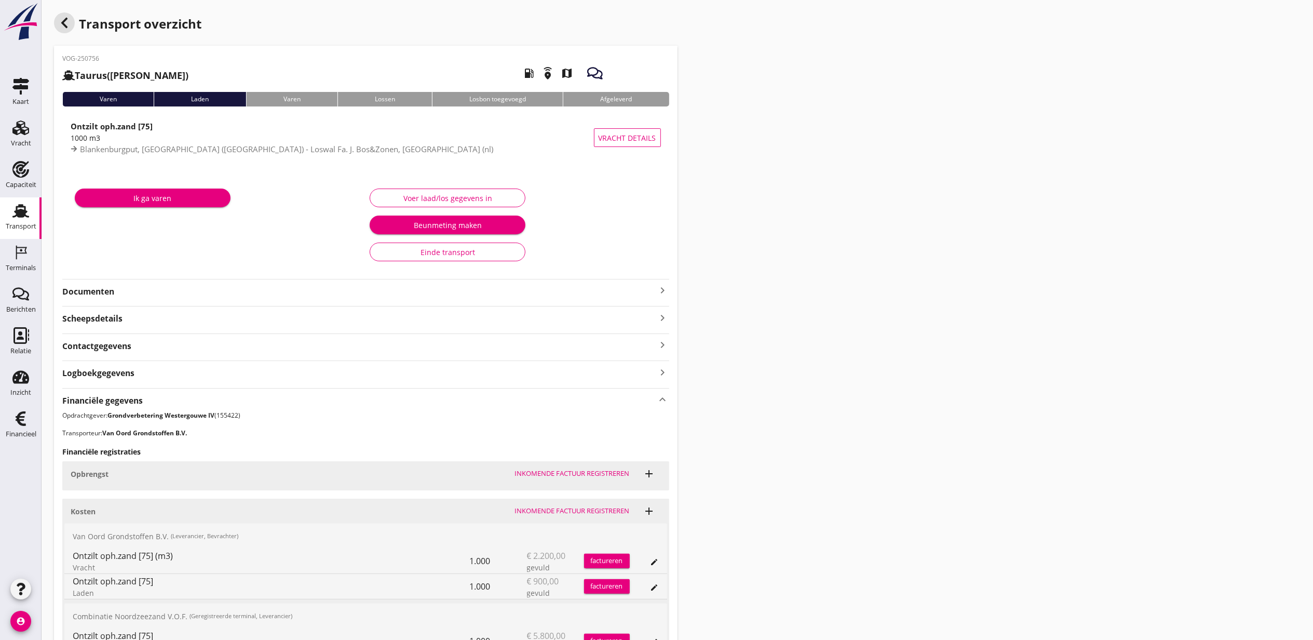
click at [69, 17] on icon "button" at bounding box center [64, 23] width 12 height 12
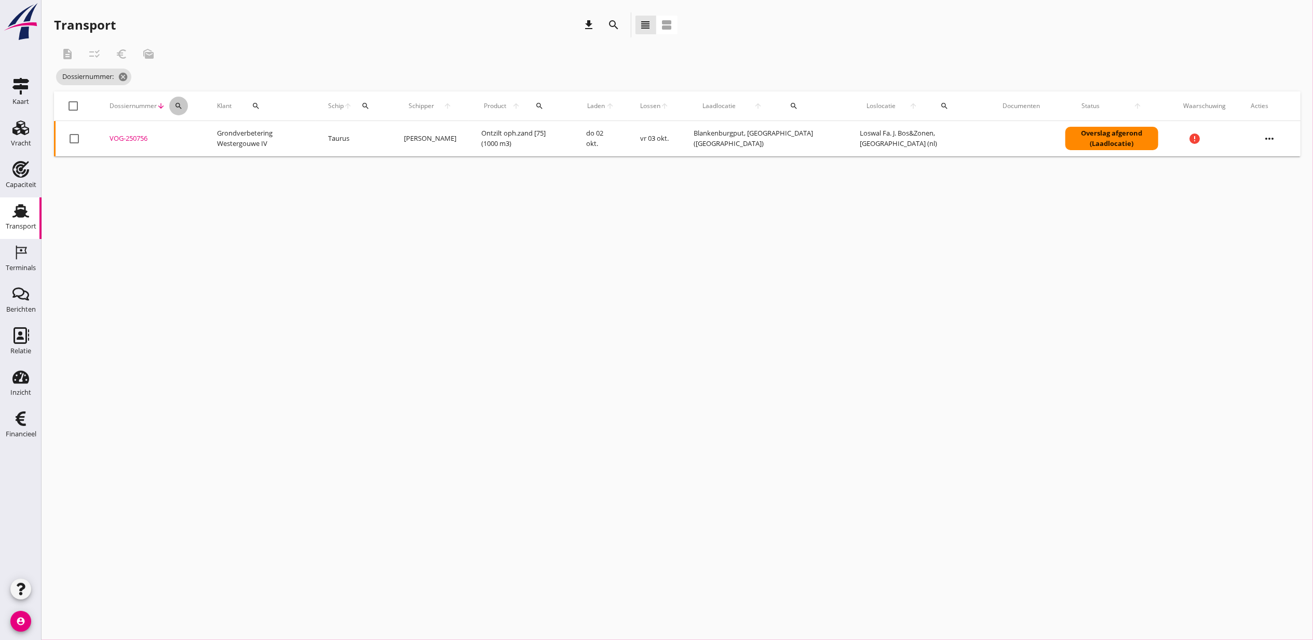
click at [179, 111] on button "search" at bounding box center [178, 106] width 19 height 19
click at [215, 140] on input "Zoeken op dossiernummer..." at bounding box center [227, 136] width 108 height 17
paste input "VOG-250759"
type input "VOG-250759"
click at [122, 138] on div "VOG-250759" at bounding box center [151, 138] width 83 height 10
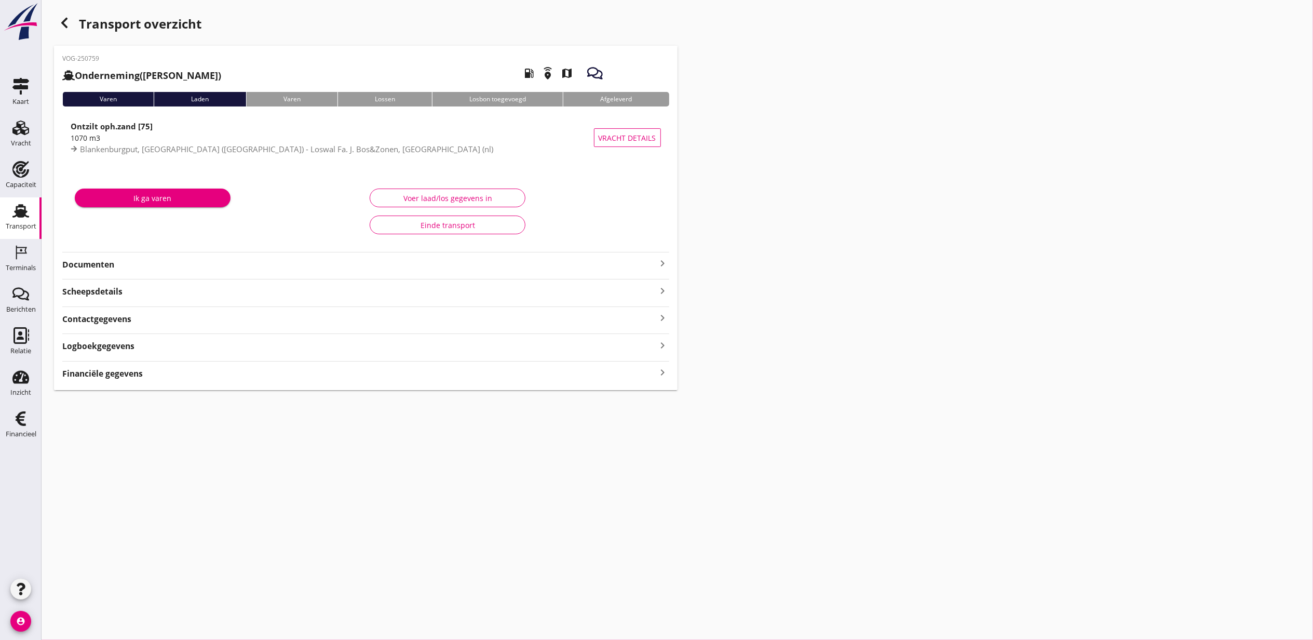
click at [130, 370] on strong "Financiële gegevens" at bounding box center [102, 374] width 81 height 12
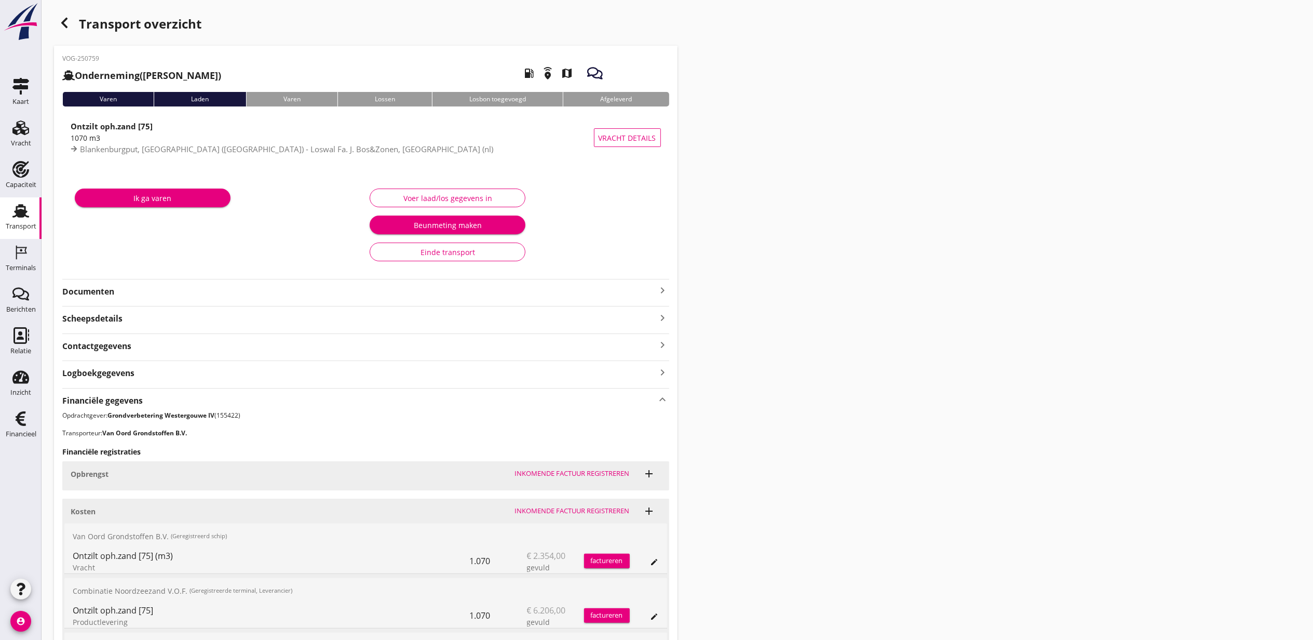
scroll to position [139, 0]
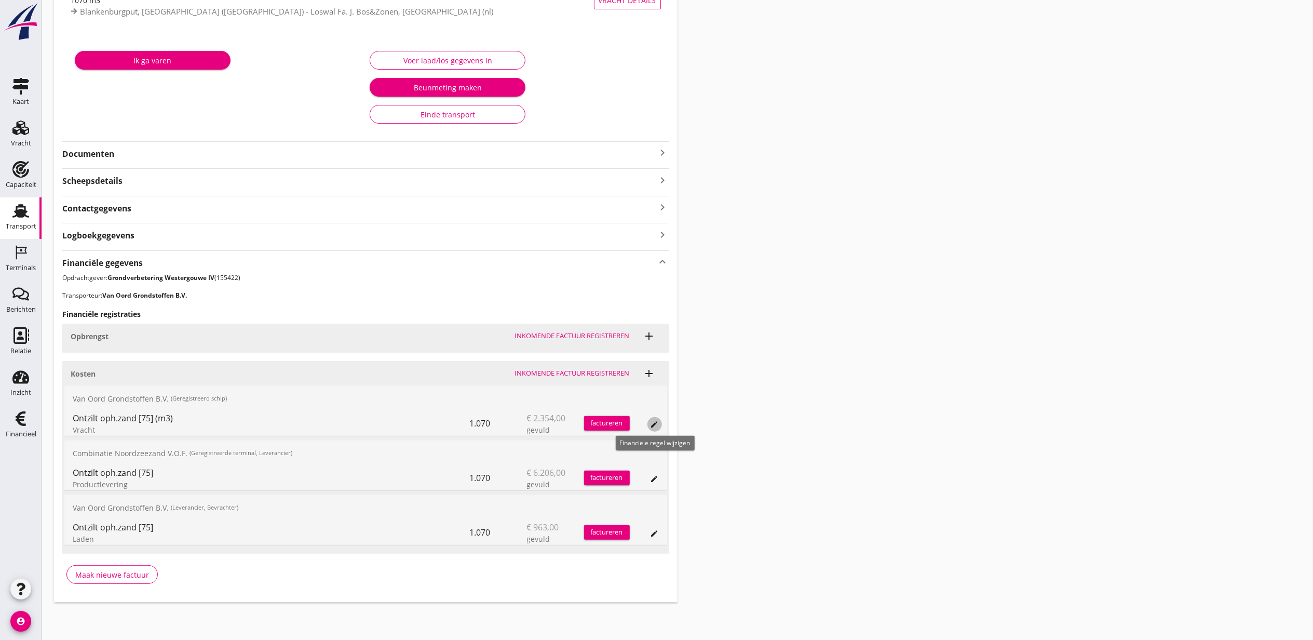
click at [659, 424] on icon "edit" at bounding box center [655, 424] width 8 height 8
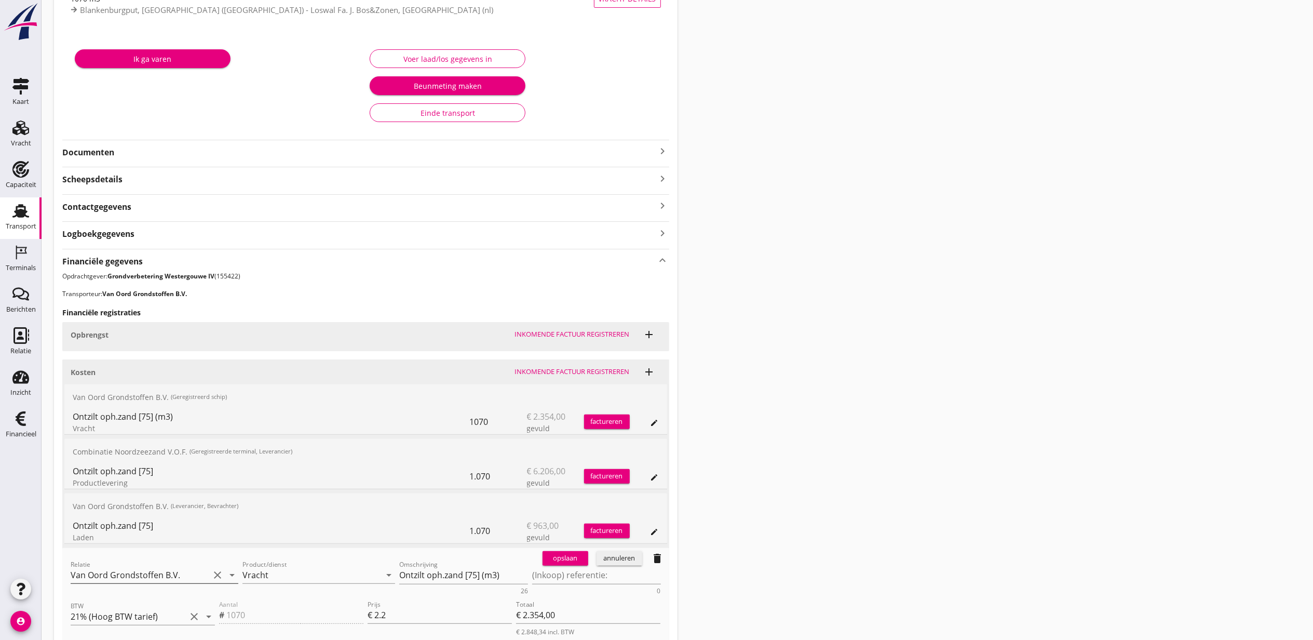
click at [145, 581] on input "Van Oord Grondstoffen B.V." at bounding box center [140, 575] width 139 height 17
click at [175, 605] on div "0231 (Leverancier, Bevrachter)" at bounding box center [154, 608] width 151 height 11
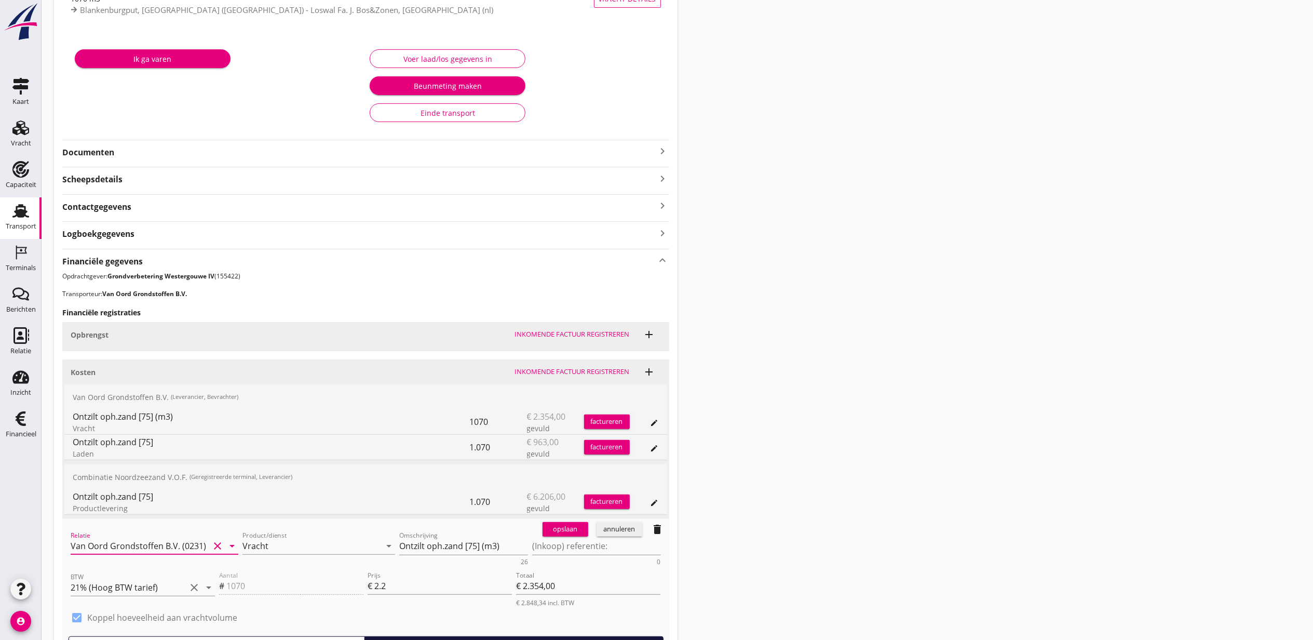
type input "Van Oord Grondstoffen B.V. (0231)"
click at [565, 528] on div "opslaan" at bounding box center [565, 529] width 37 height 10
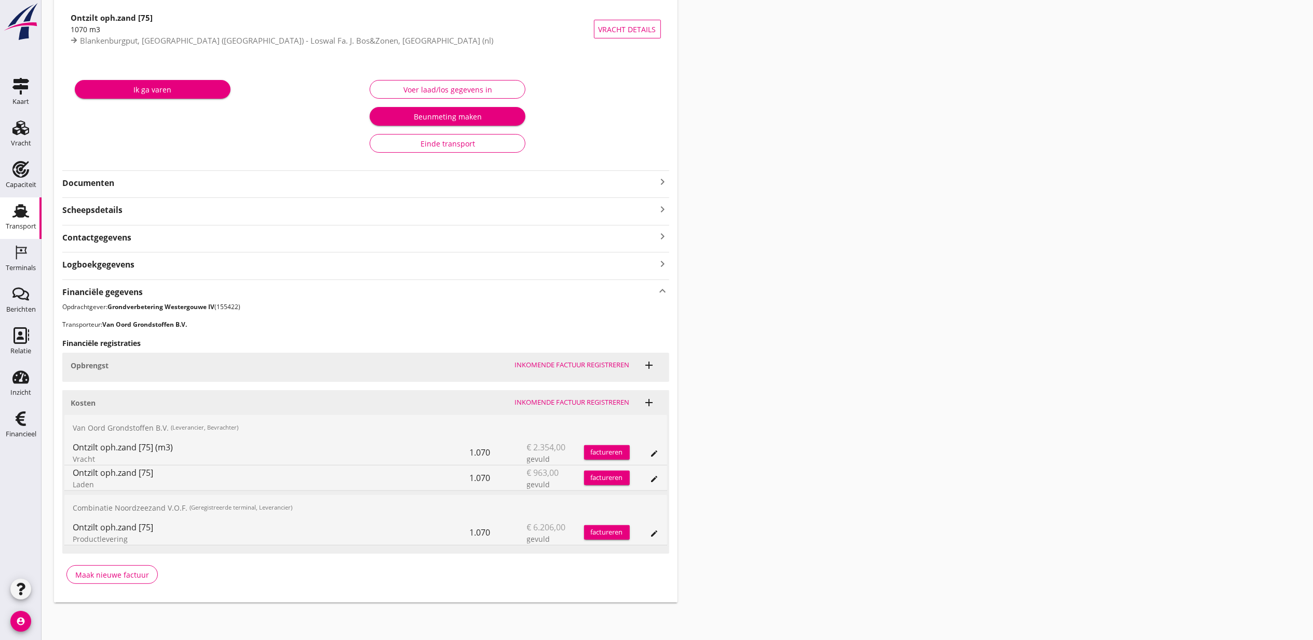
click at [836, 347] on div "Transport overzicht VOG-250759 Onderneming ([PERSON_NAME]) local_gas_station em…" at bounding box center [678, 252] width 1272 height 723
click at [9, 134] on div "Vracht" at bounding box center [20, 127] width 25 height 17
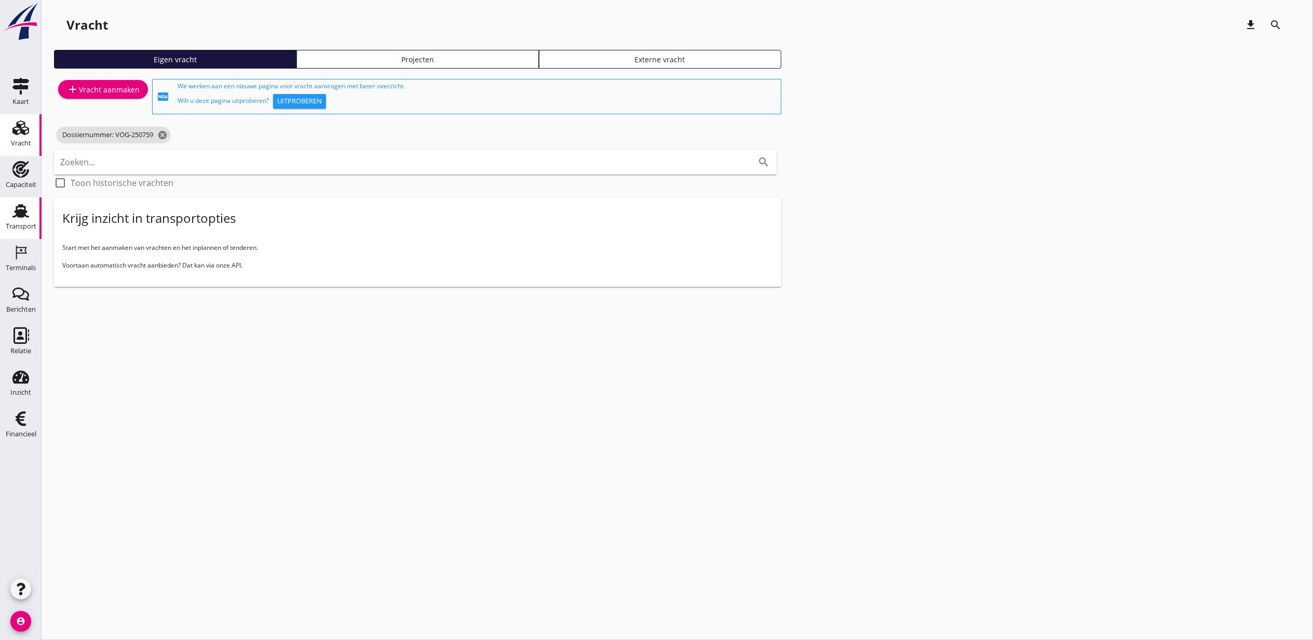
click at [21, 214] on use at bounding box center [20, 211] width 17 height 14
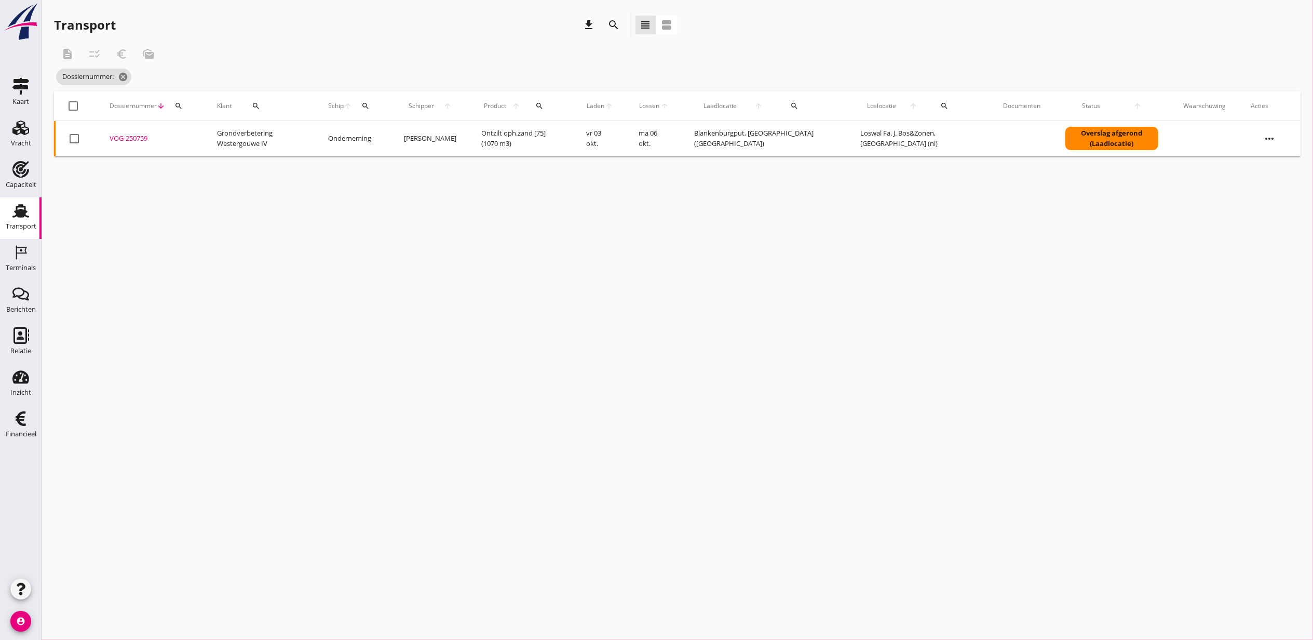
click at [181, 102] on icon "search" at bounding box center [179, 106] width 8 height 8
click at [203, 139] on input "Zoeken op dossiernummer..." at bounding box center [227, 136] width 108 height 17
paste input "VOG-250750"
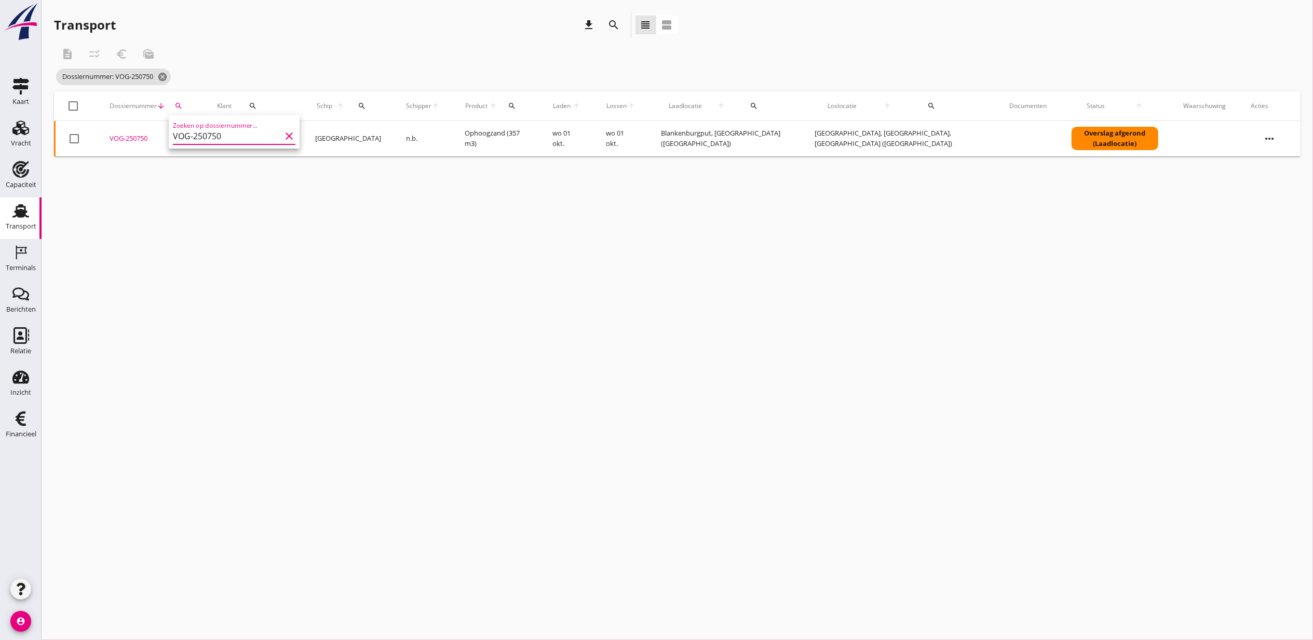
type input "VOG-250750"
click at [141, 138] on div "VOG-250750" at bounding box center [151, 138] width 83 height 10
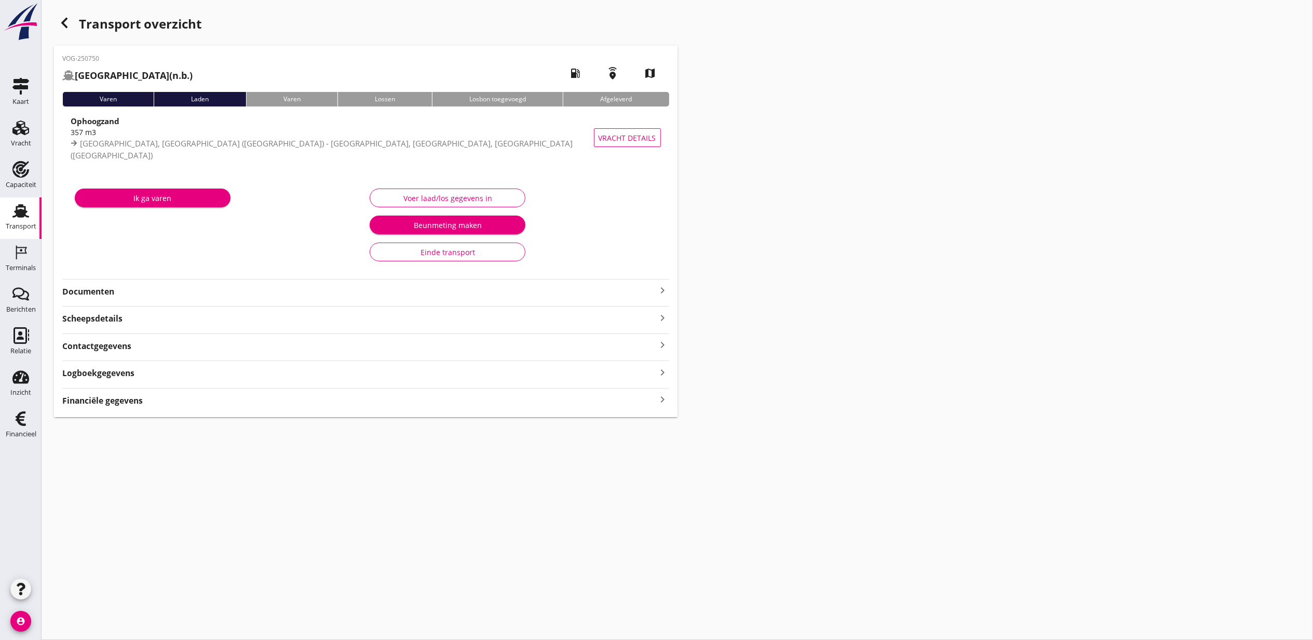
click at [447, 202] on div "Voer laad/los gegevens in" at bounding box center [448, 198] width 138 height 11
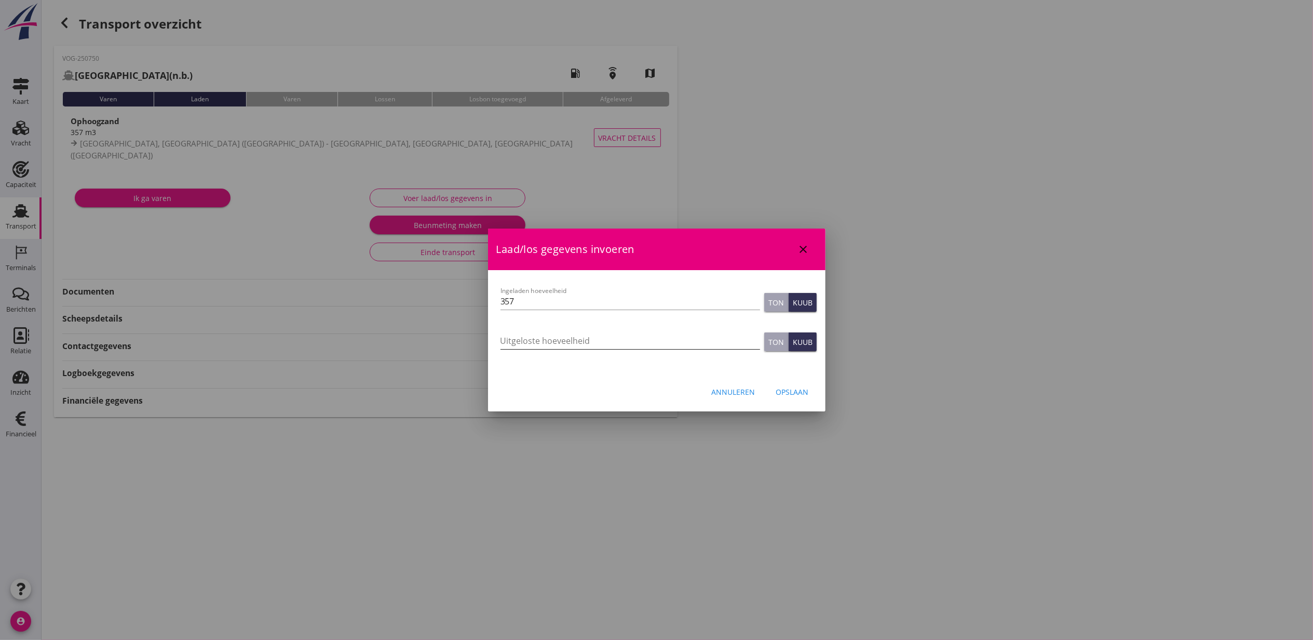
click at [661, 339] on input "Uitgeloste hoeveelheid" at bounding box center [631, 340] width 260 height 17
type input "342"
click at [790, 390] on div "Opslaan" at bounding box center [792, 391] width 33 height 11
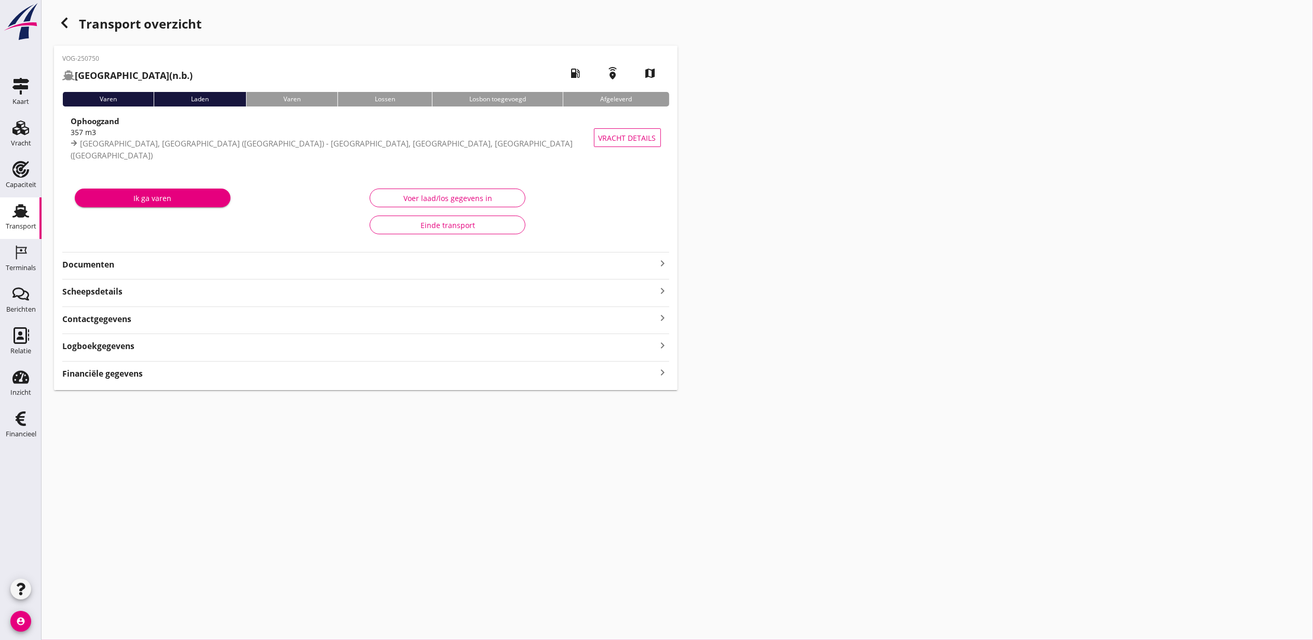
click at [426, 196] on div "Voer laad/los gegevens in" at bounding box center [448, 198] width 138 height 11
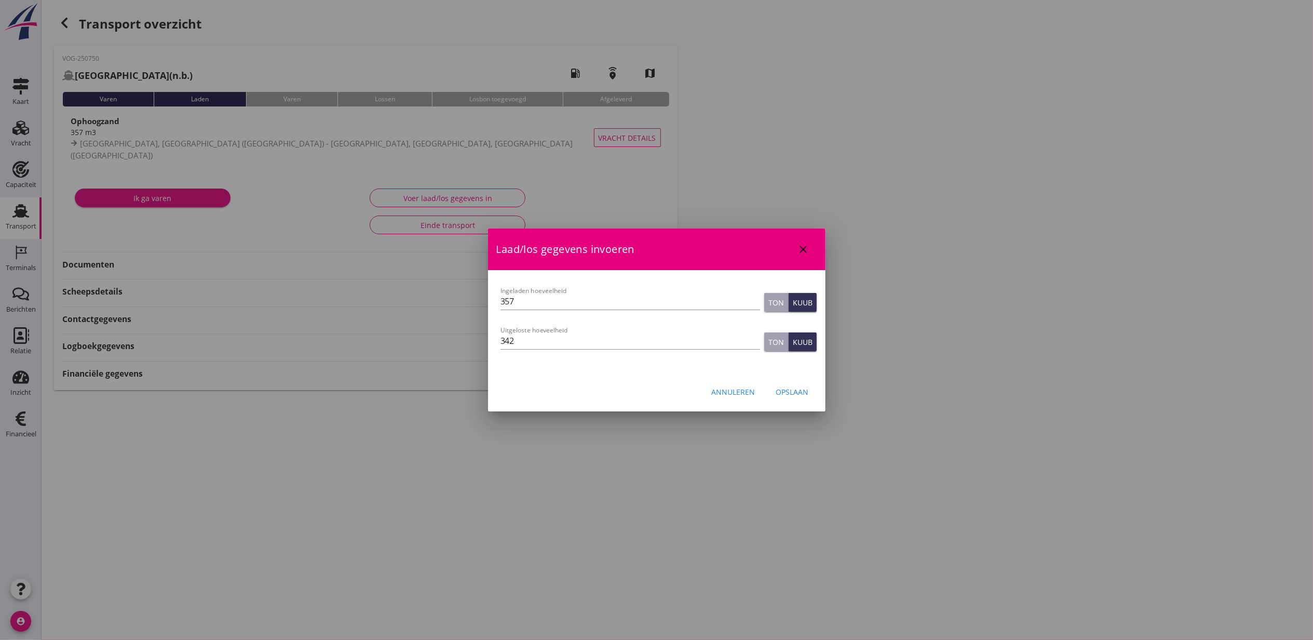
click at [809, 243] on icon "close" at bounding box center [804, 249] width 12 height 12
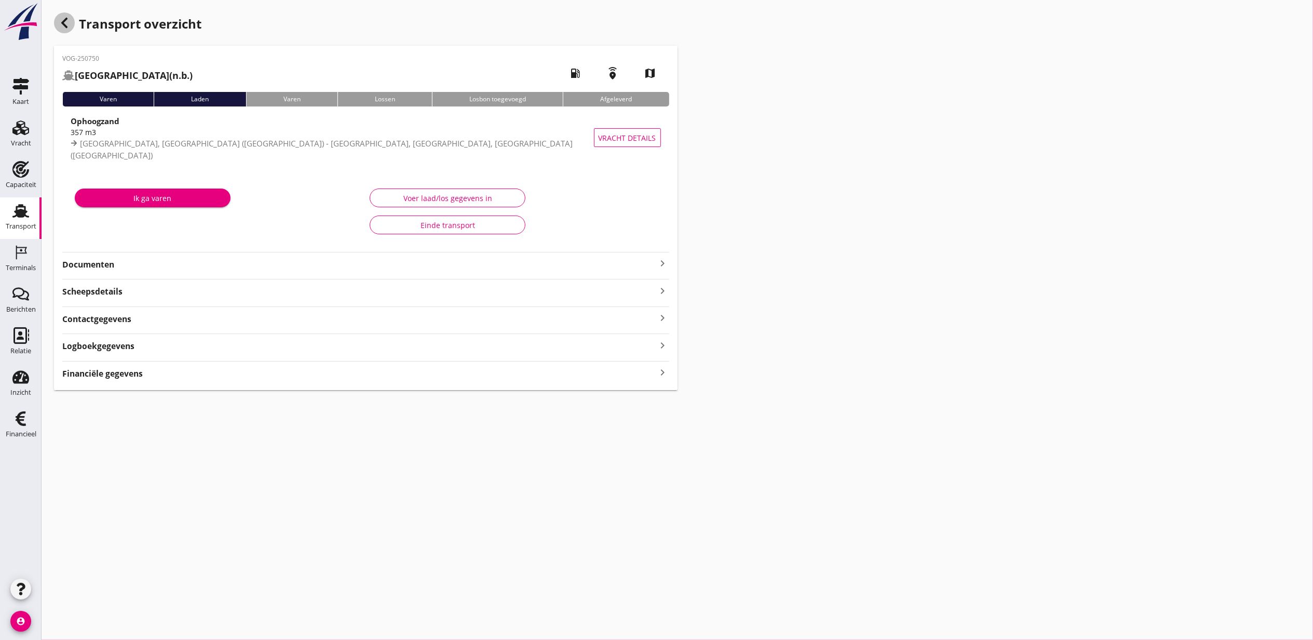
click at [59, 28] on icon "button" at bounding box center [64, 23] width 12 height 12
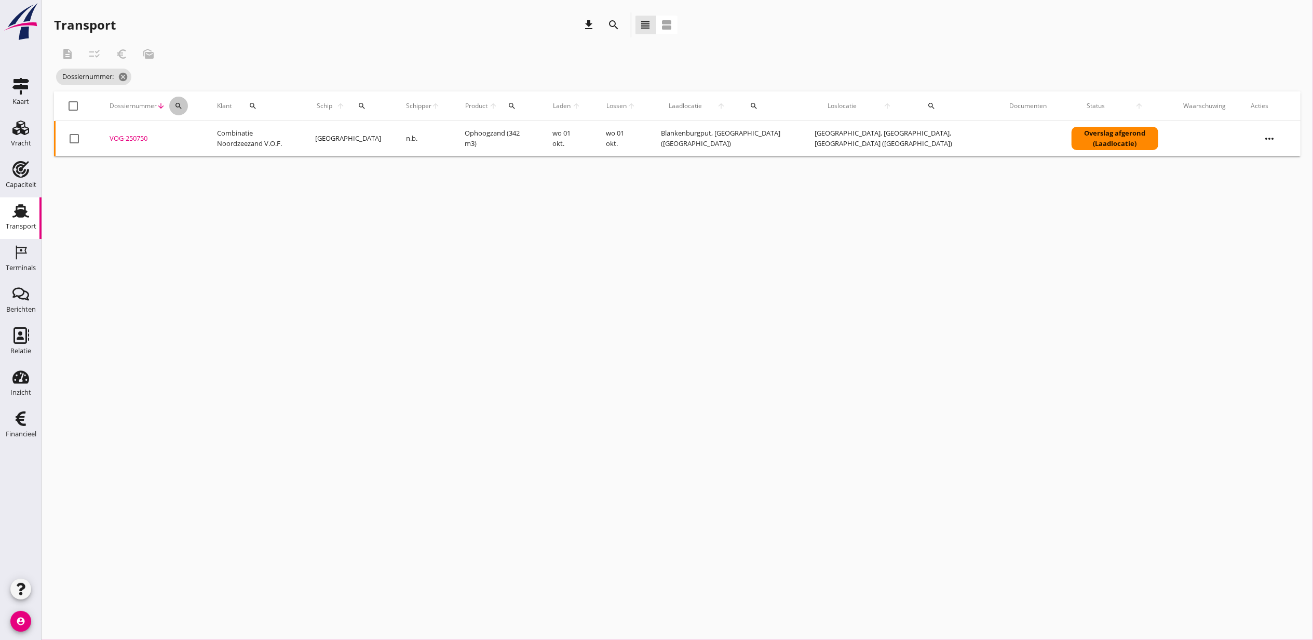
click at [183, 104] on icon "search" at bounding box center [179, 106] width 8 height 8
click at [227, 127] on div "Zoeken op dossiernummer..." at bounding box center [235, 133] width 123 height 23
click at [231, 137] on input "Zoeken op dossiernummer..." at bounding box center [228, 136] width 108 height 17
paste input "VOG-250752"
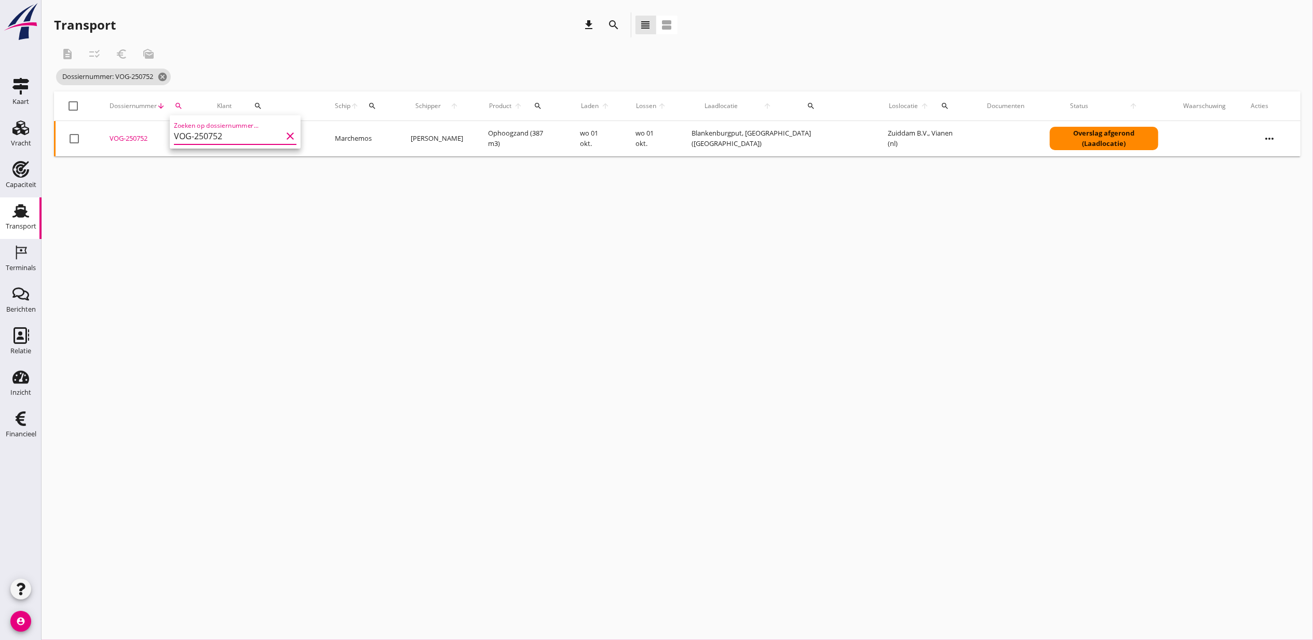
type input "VOG-250752"
click at [138, 135] on div "VOG-250752" at bounding box center [151, 138] width 83 height 10
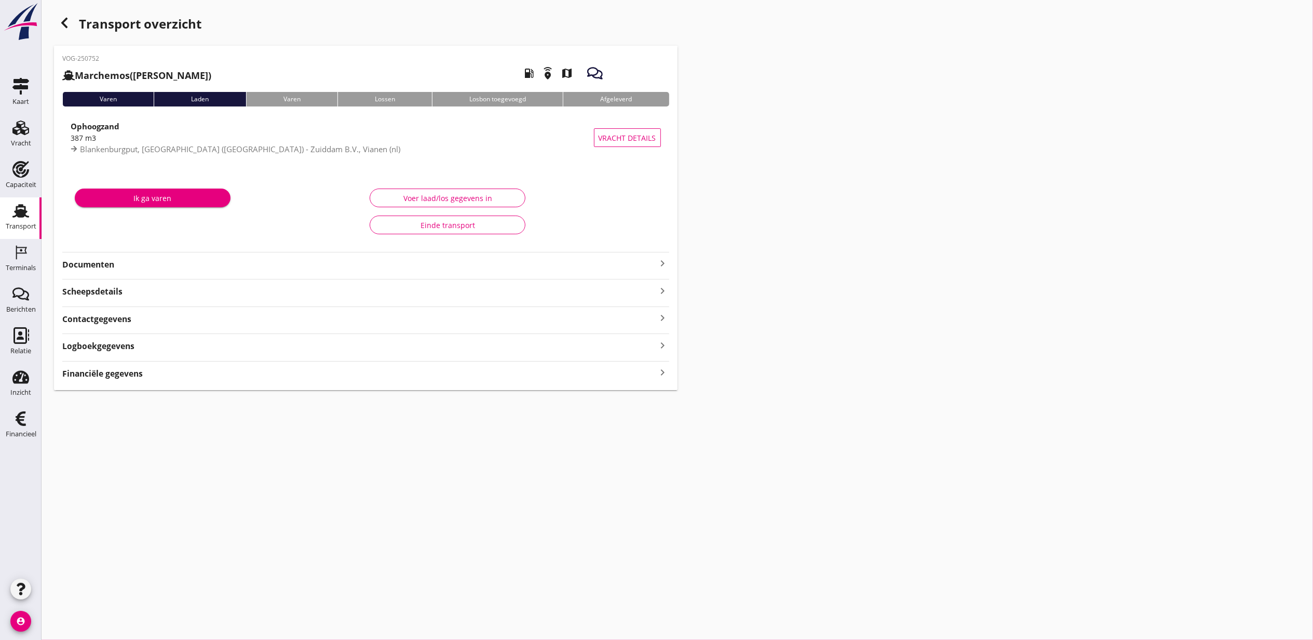
type input "387"
click at [479, 189] on button "Voer laad/los gegevens in" at bounding box center [448, 198] width 156 height 19
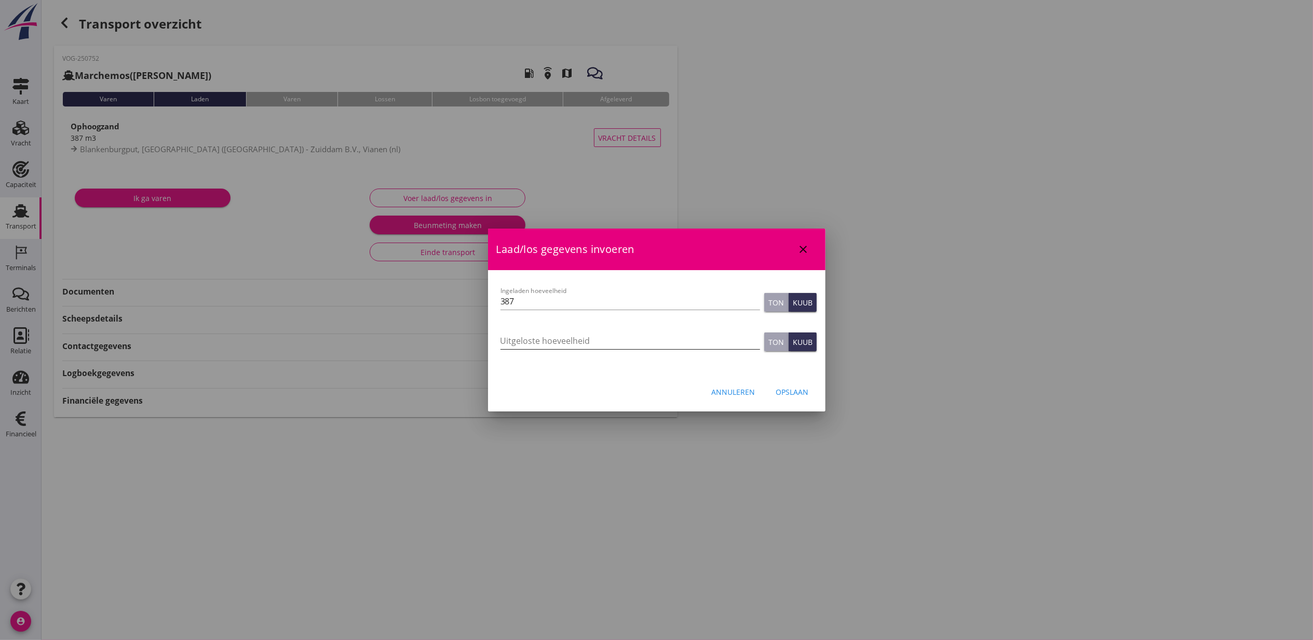
click at [539, 337] on input "Uitgeloste hoeveelheid" at bounding box center [631, 340] width 260 height 17
type input "490"
click at [808, 393] on div "Opslaan" at bounding box center [792, 391] width 33 height 11
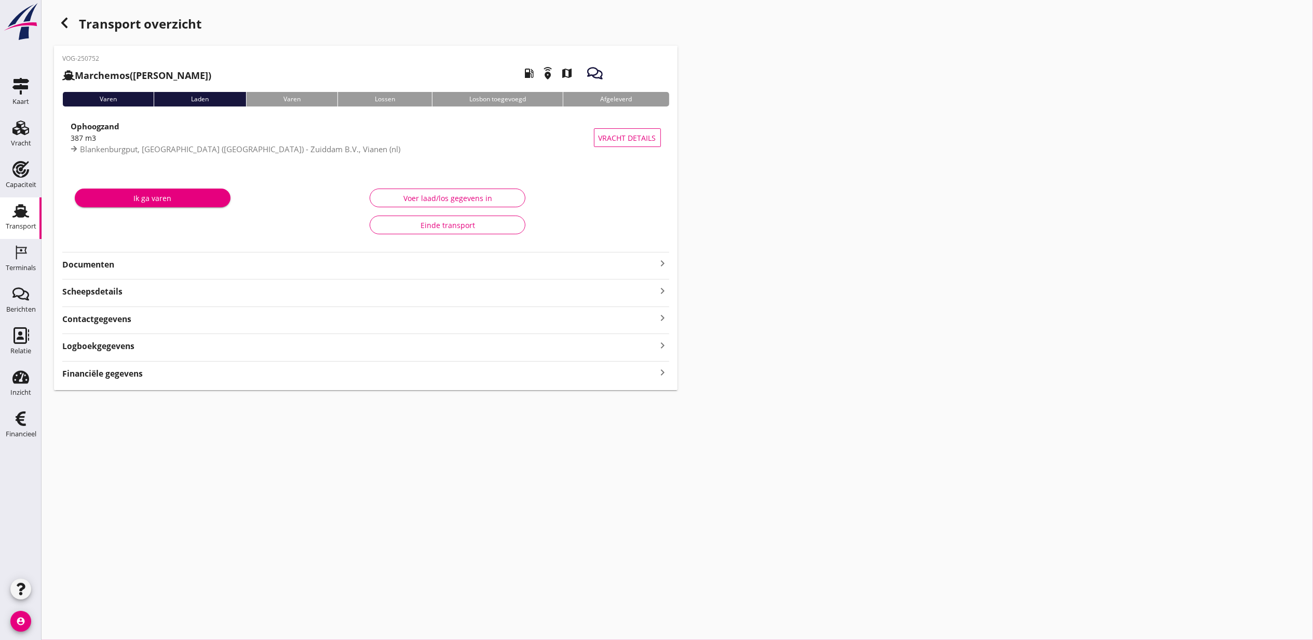
click at [540, 375] on div "Financiële gegevens keyboard_arrow_right" at bounding box center [365, 373] width 607 height 14
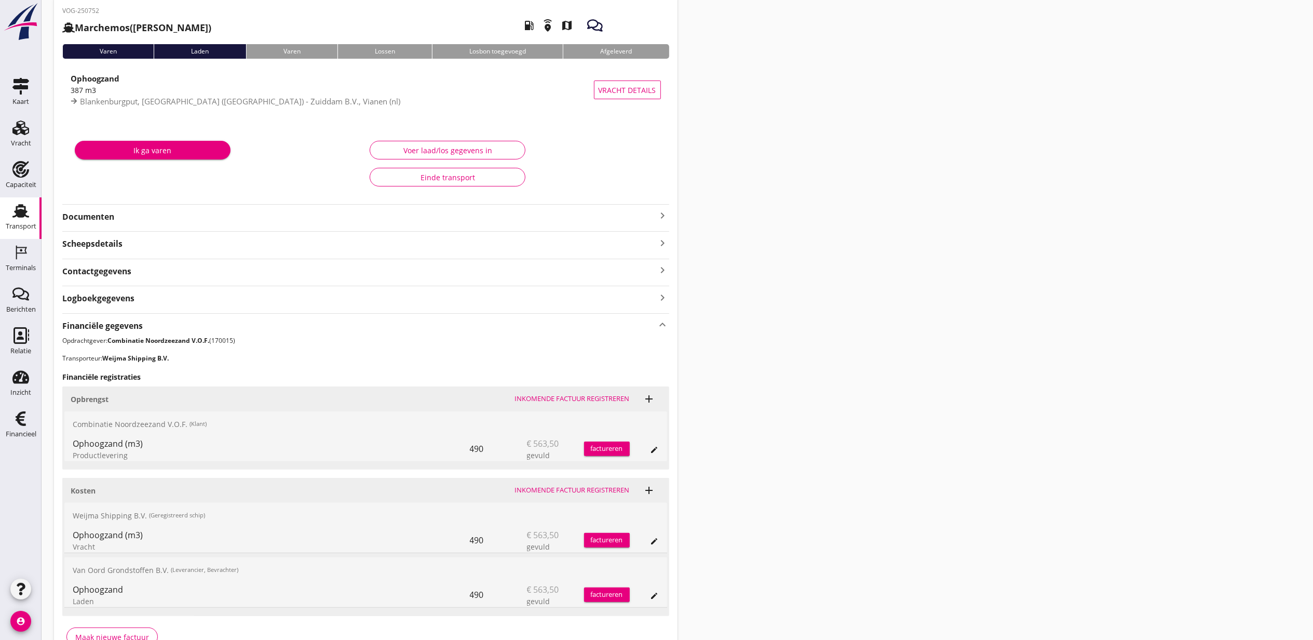
scroll to position [69, 0]
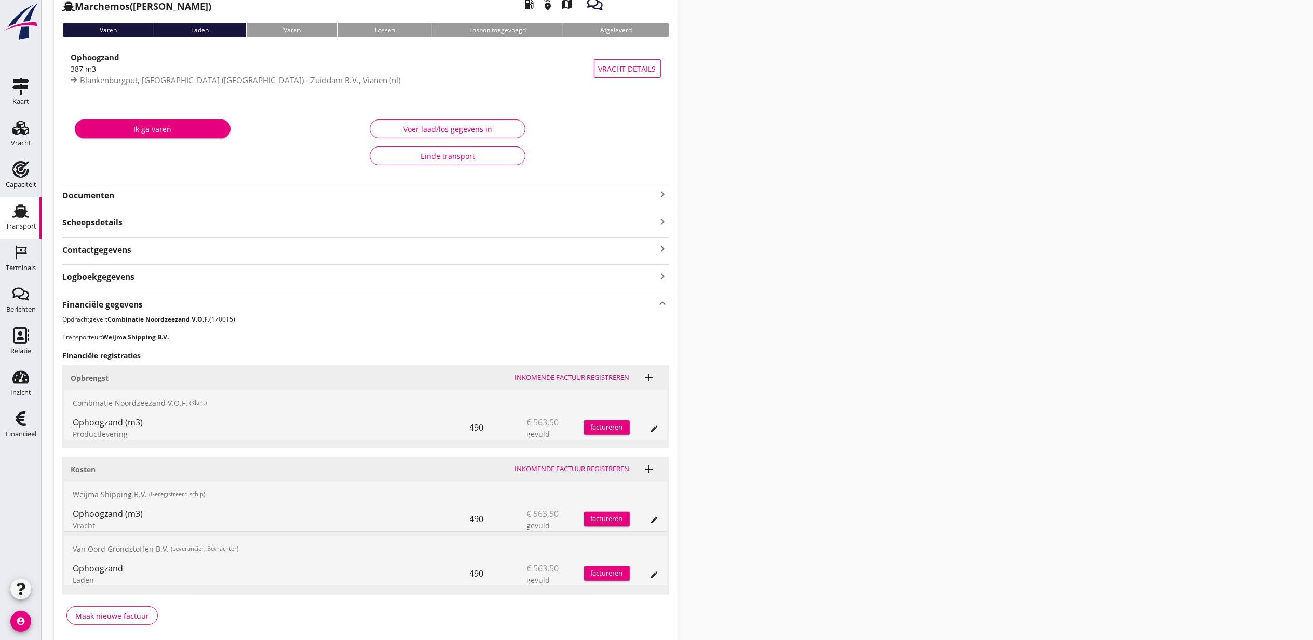
click at [803, 383] on div "Transport overzicht VOG-250752 Marchemos ([PERSON_NAME]) local_gas_station emer…" at bounding box center [678, 293] width 1272 height 725
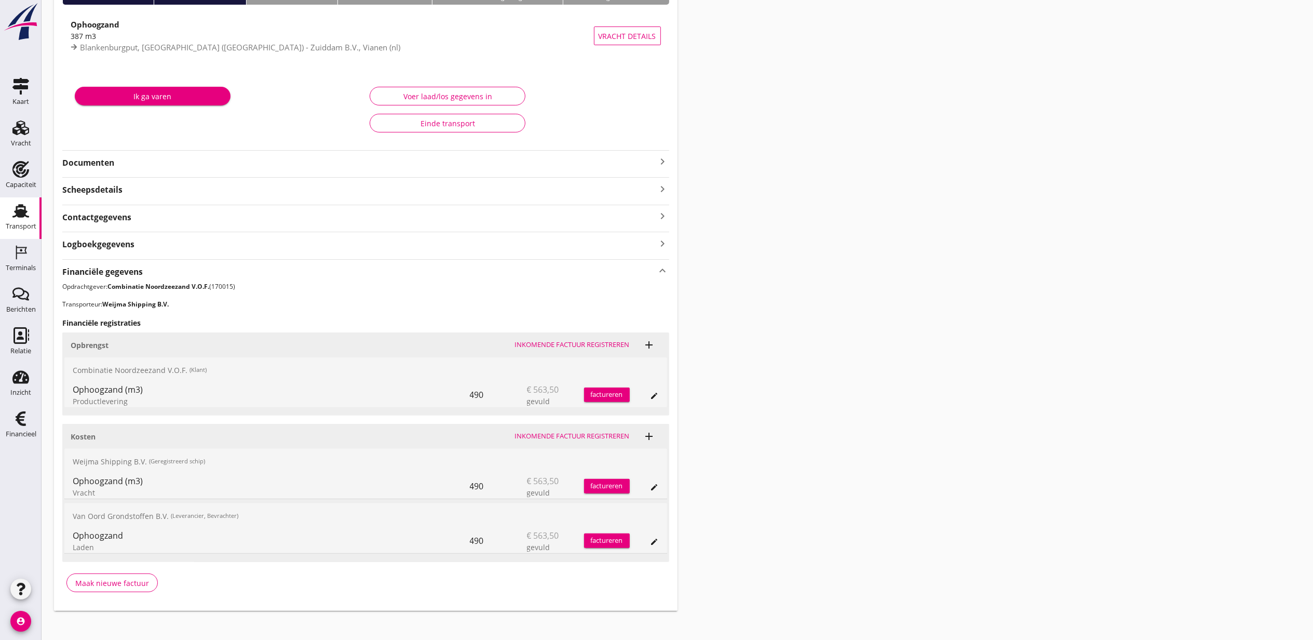
scroll to position [111, 0]
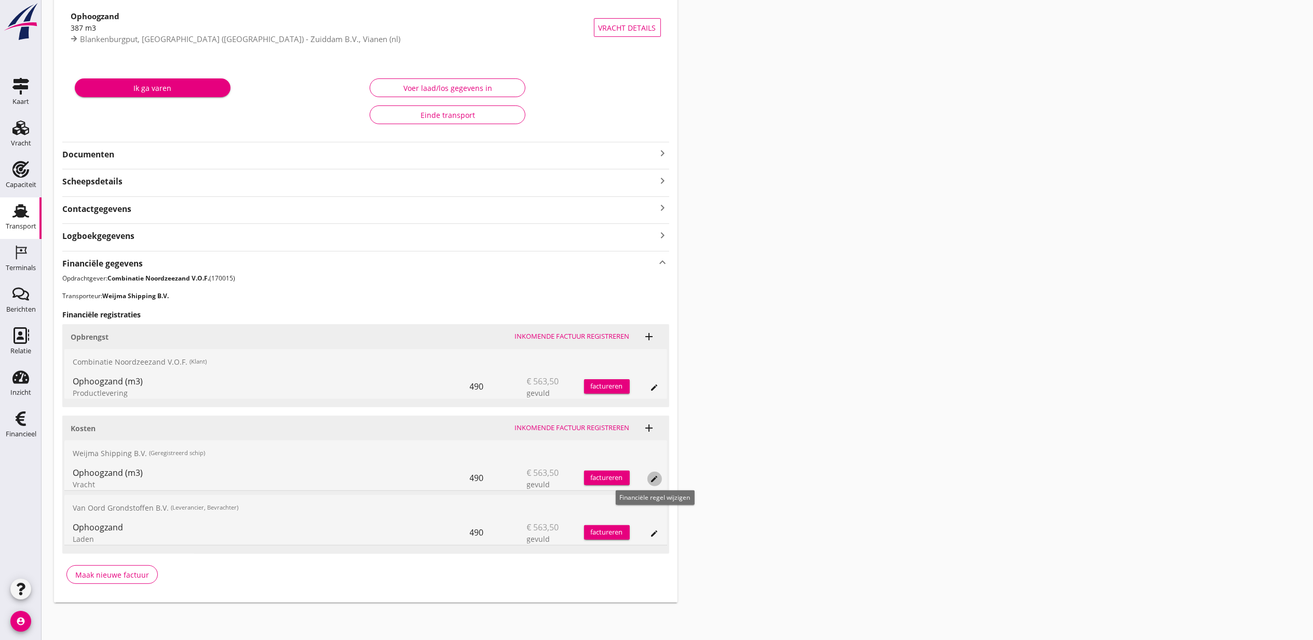
click at [656, 475] on icon "edit" at bounding box center [655, 479] width 8 height 8
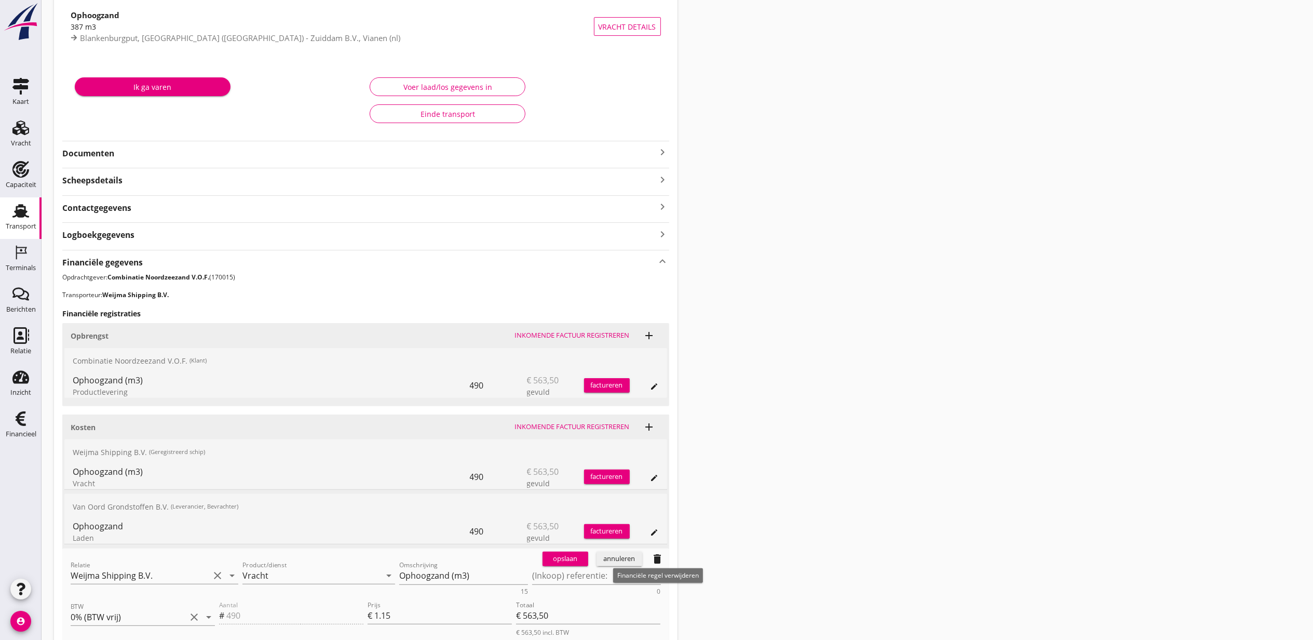
drag, startPoint x: 669, startPoint y: 555, endPoint x: 662, endPoint y: 557, distance: 7.4
click at [664, 556] on span "delete" at bounding box center [658, 558] width 23 height 21
click at [661, 557] on icon "delete" at bounding box center [658, 559] width 12 height 12
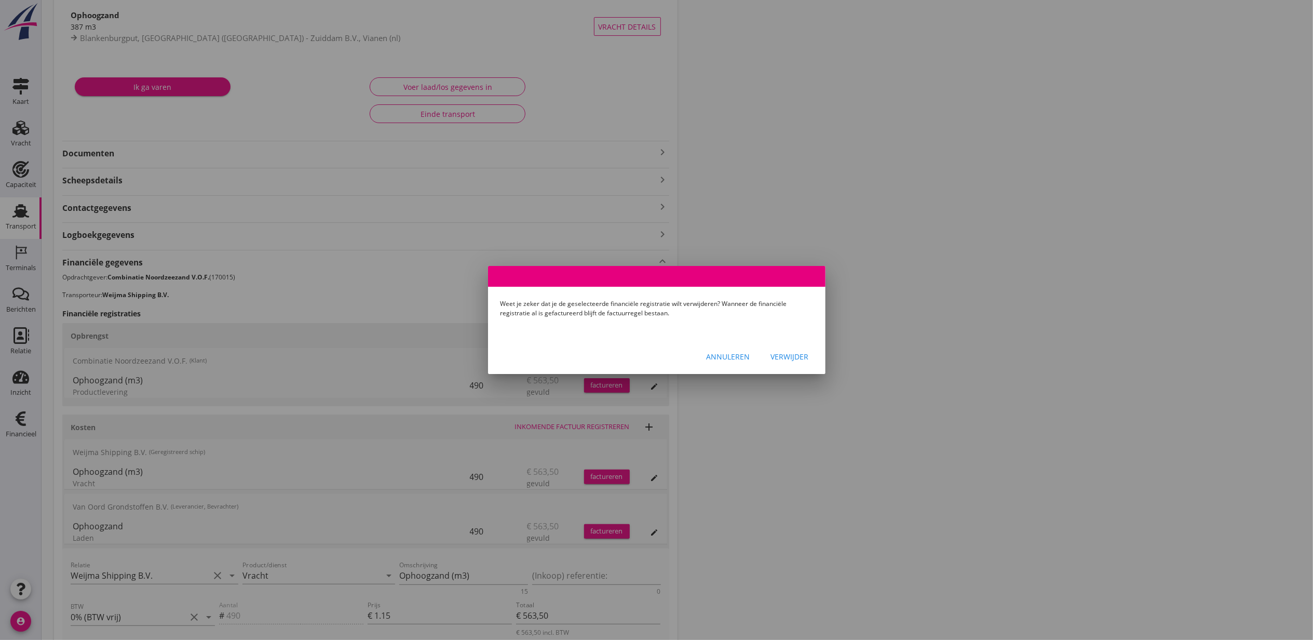
click at [784, 354] on div "Verwijder" at bounding box center [790, 356] width 38 height 11
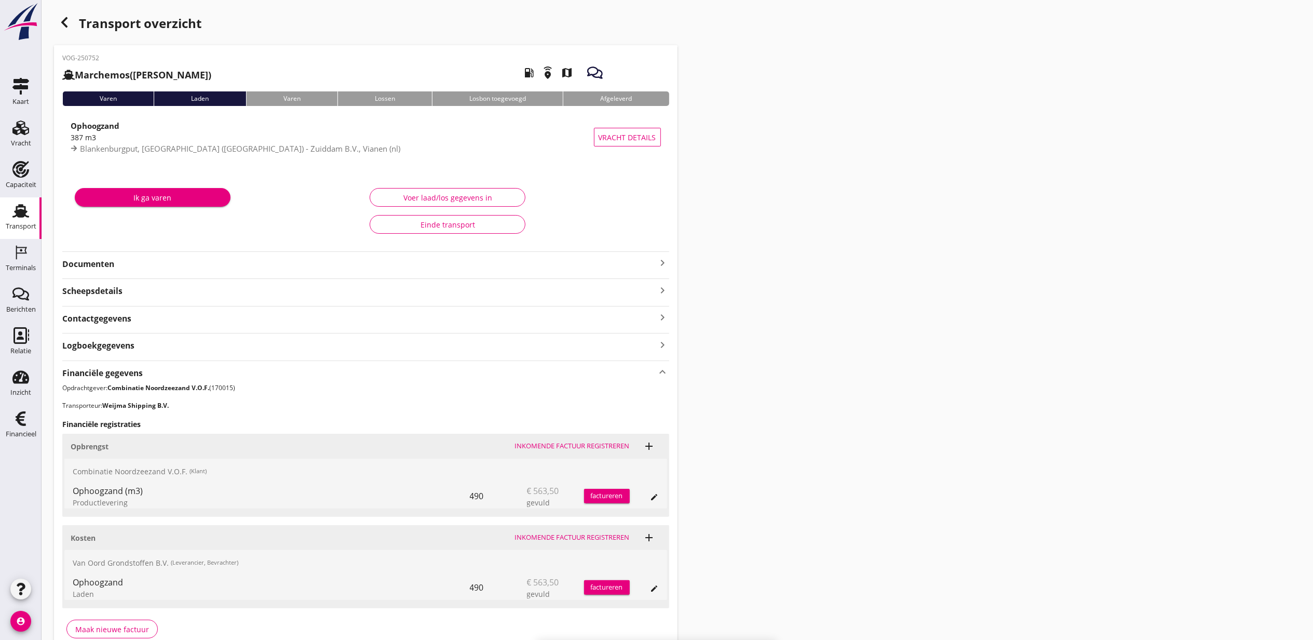
scroll to position [0, 0]
click at [456, 198] on div "Voer laad/los gegevens in" at bounding box center [448, 198] width 138 height 11
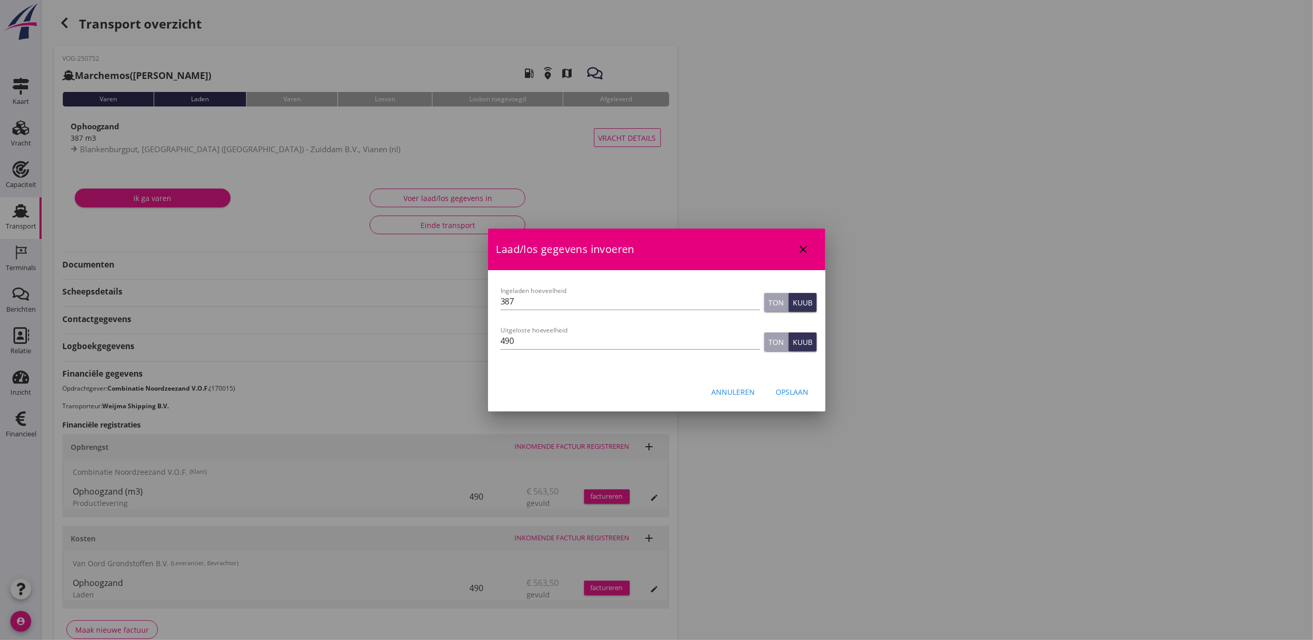
click at [805, 249] on icon "close" at bounding box center [804, 249] width 12 height 12
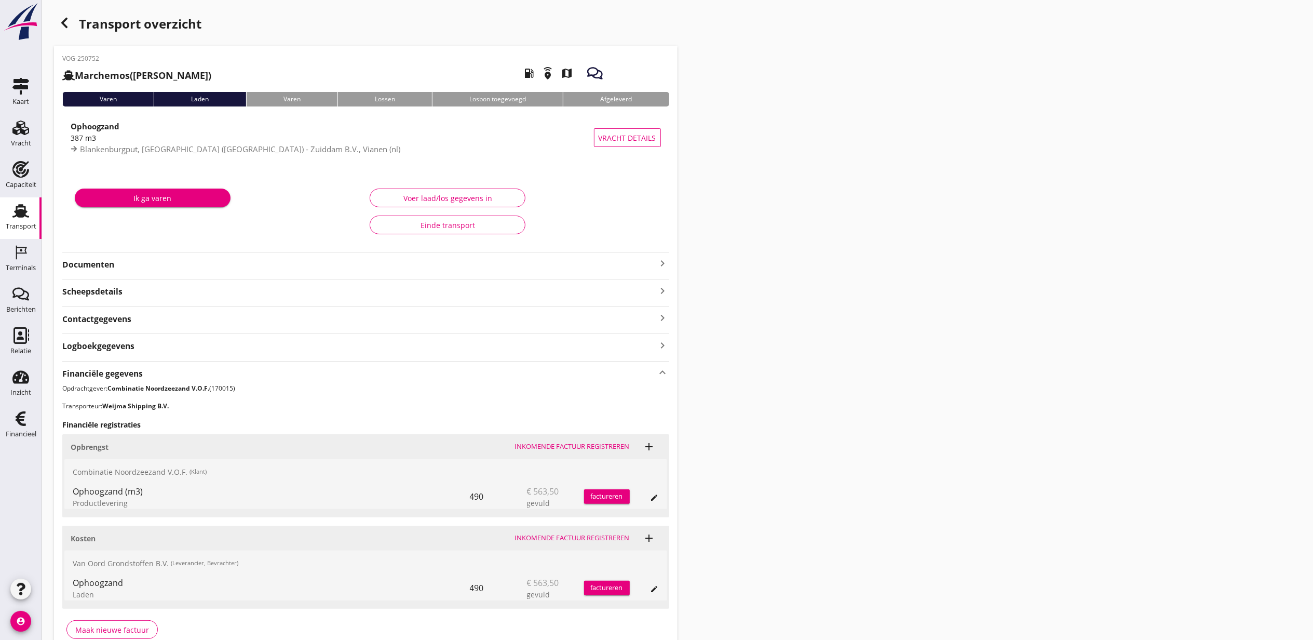
drag, startPoint x: 869, startPoint y: 231, endPoint x: 794, endPoint y: 208, distance: 78.2
click at [869, 231] on div "Transport overzicht VOG-250752 Marchemos ([PERSON_NAME]) local_gas_station emer…" at bounding box center [678, 335] width 1272 height 670
click at [63, 19] on icon "button" at bounding box center [64, 23] width 12 height 12
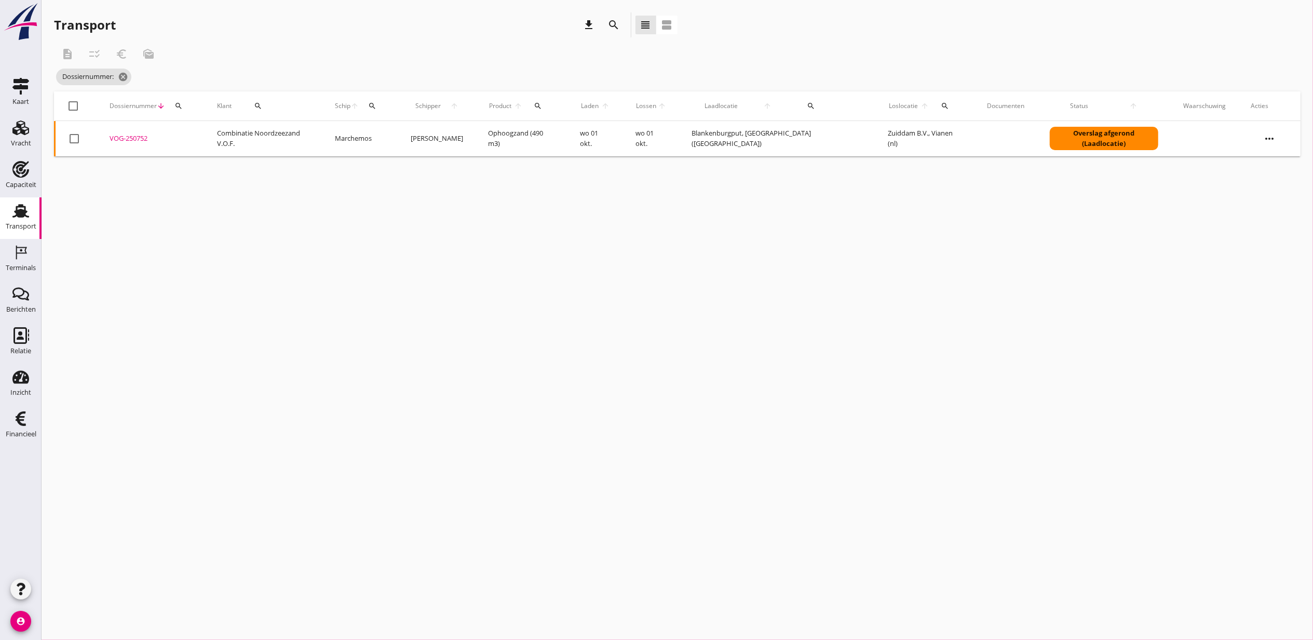
drag, startPoint x: 183, startPoint y: 104, endPoint x: 176, endPoint y: 108, distance: 8.4
click at [183, 104] on icon "search" at bounding box center [179, 106] width 8 height 8
click at [202, 133] on input "Zoeken op dossiernummer..." at bounding box center [231, 136] width 108 height 17
paste input "VOG-250750"
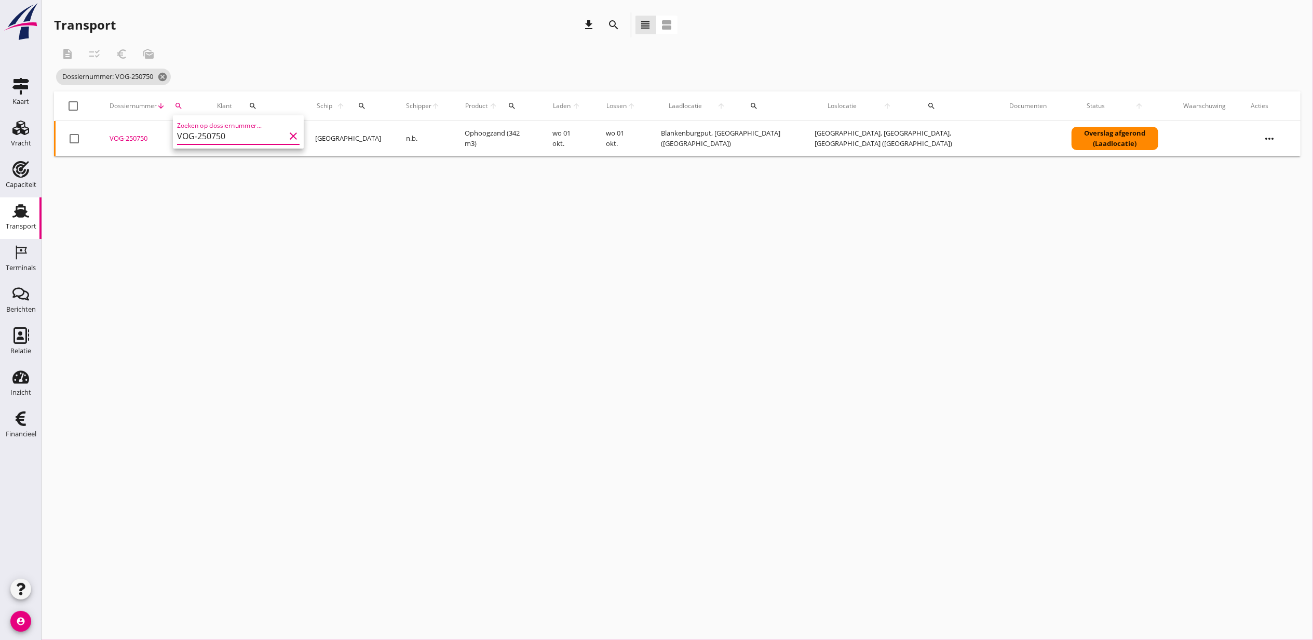
type input "VOG-250750"
click at [129, 140] on div "VOG-250750" at bounding box center [151, 138] width 83 height 10
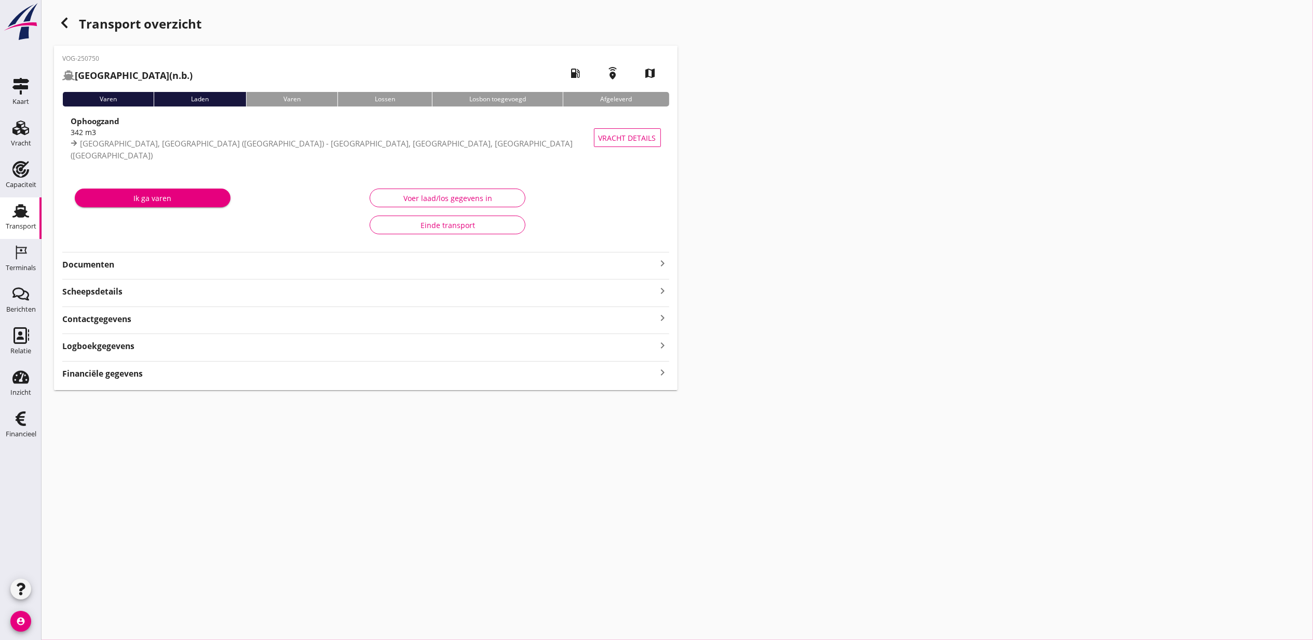
click at [399, 202] on div "Voer laad/los gegevens in" at bounding box center [448, 198] width 138 height 11
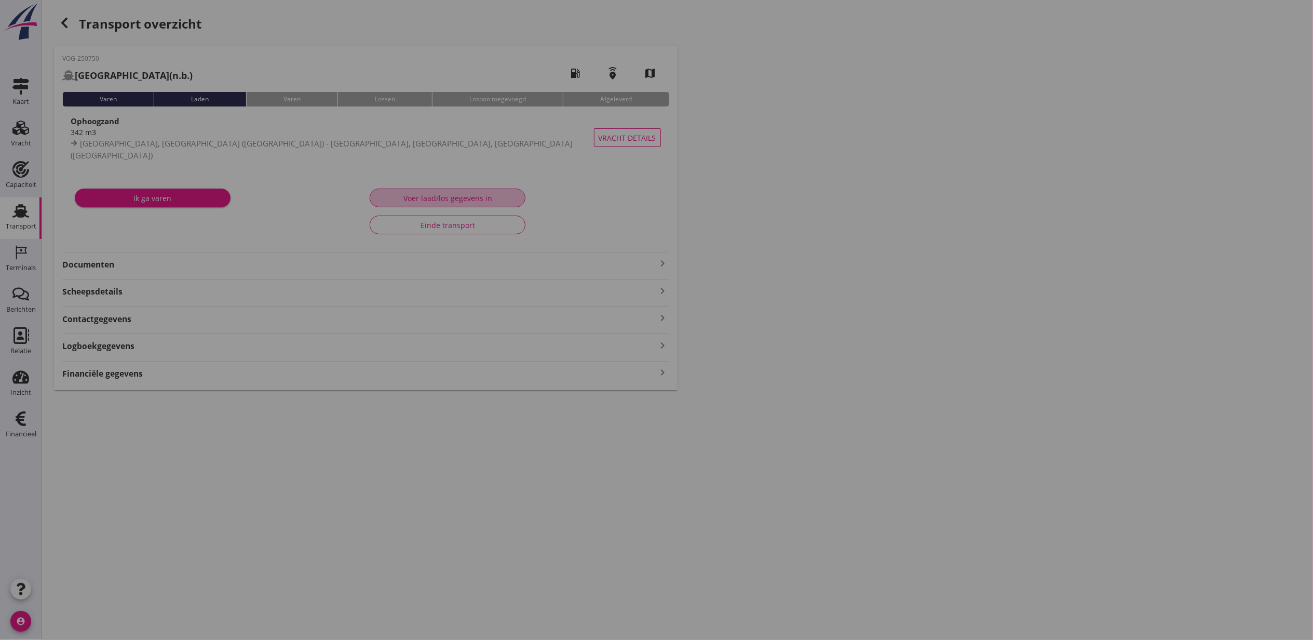
type input "357"
type input "342"
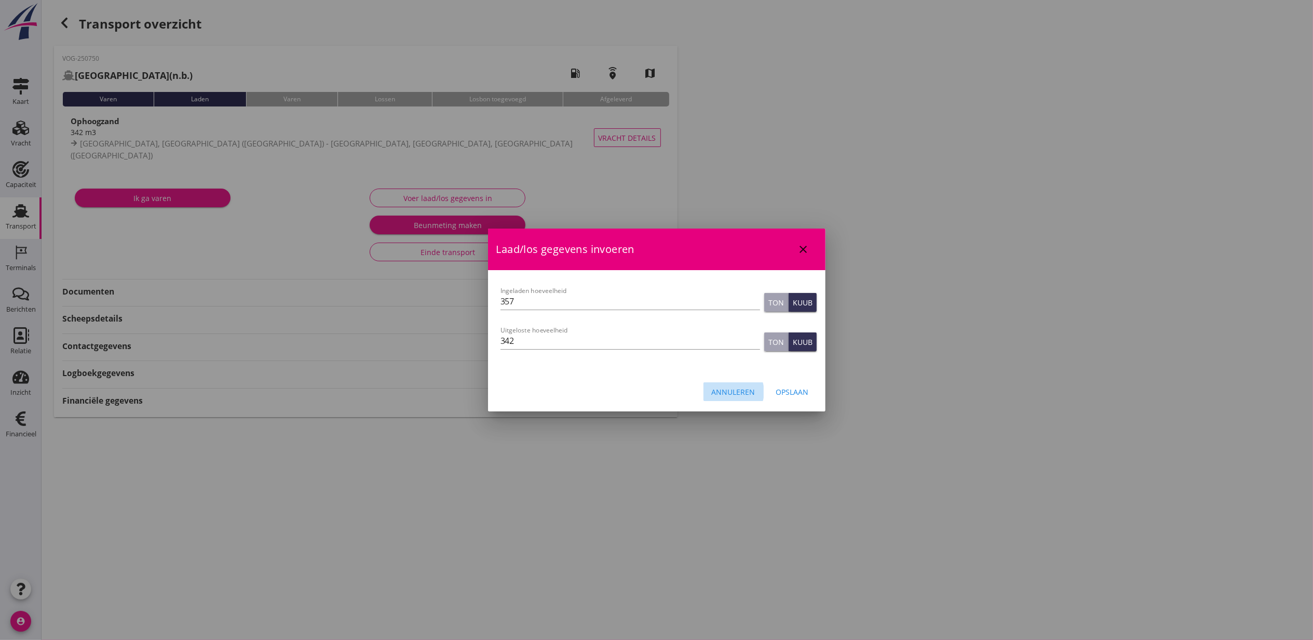
click at [730, 391] on div "Annuleren" at bounding box center [734, 391] width 44 height 11
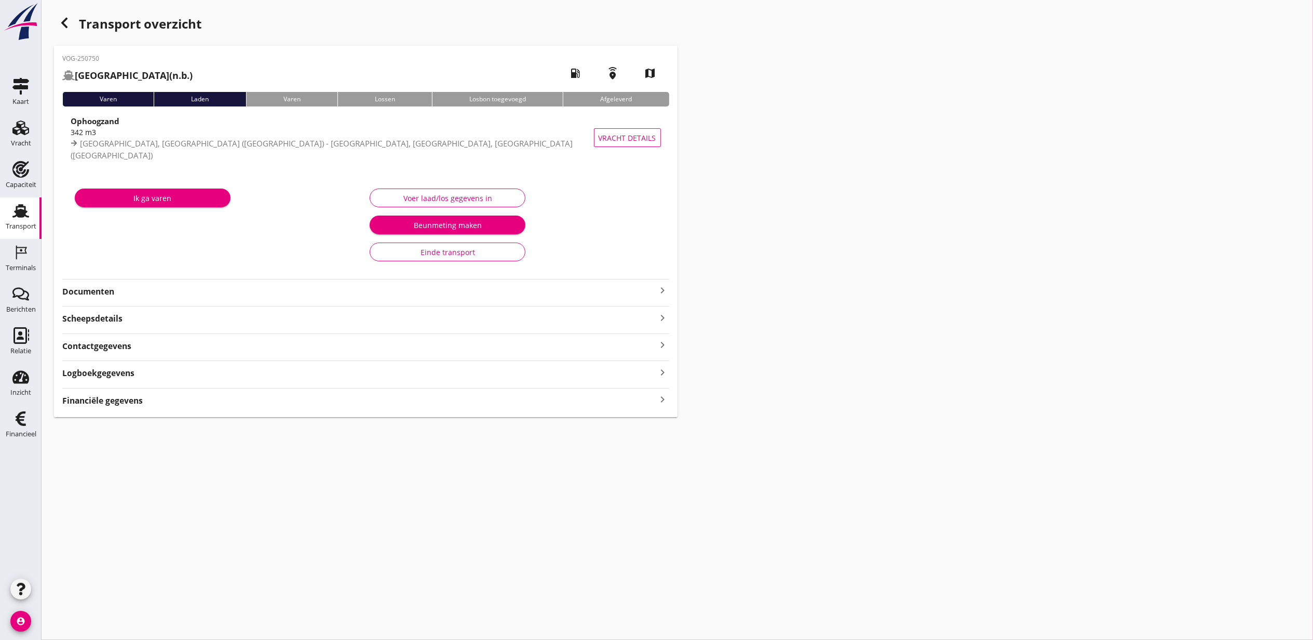
click at [406, 397] on div "Financiële gegevens keyboard_arrow_right" at bounding box center [365, 400] width 607 height 14
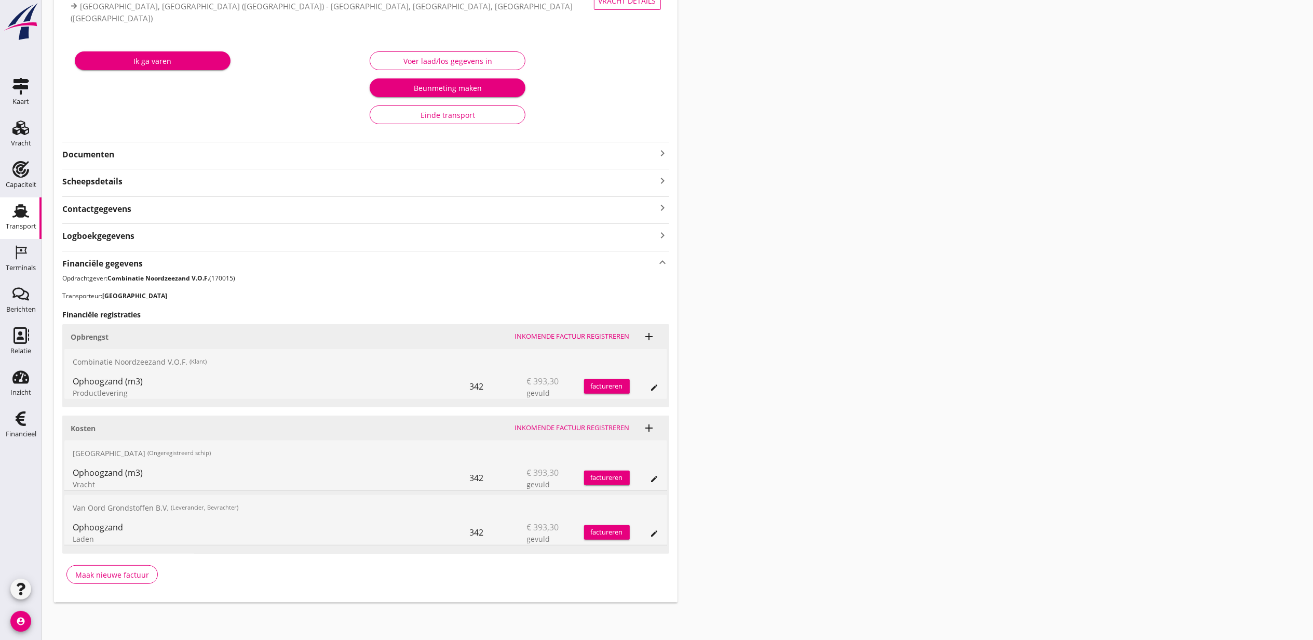
scroll to position [138, 0]
click at [652, 477] on icon "edit" at bounding box center [655, 479] width 8 height 8
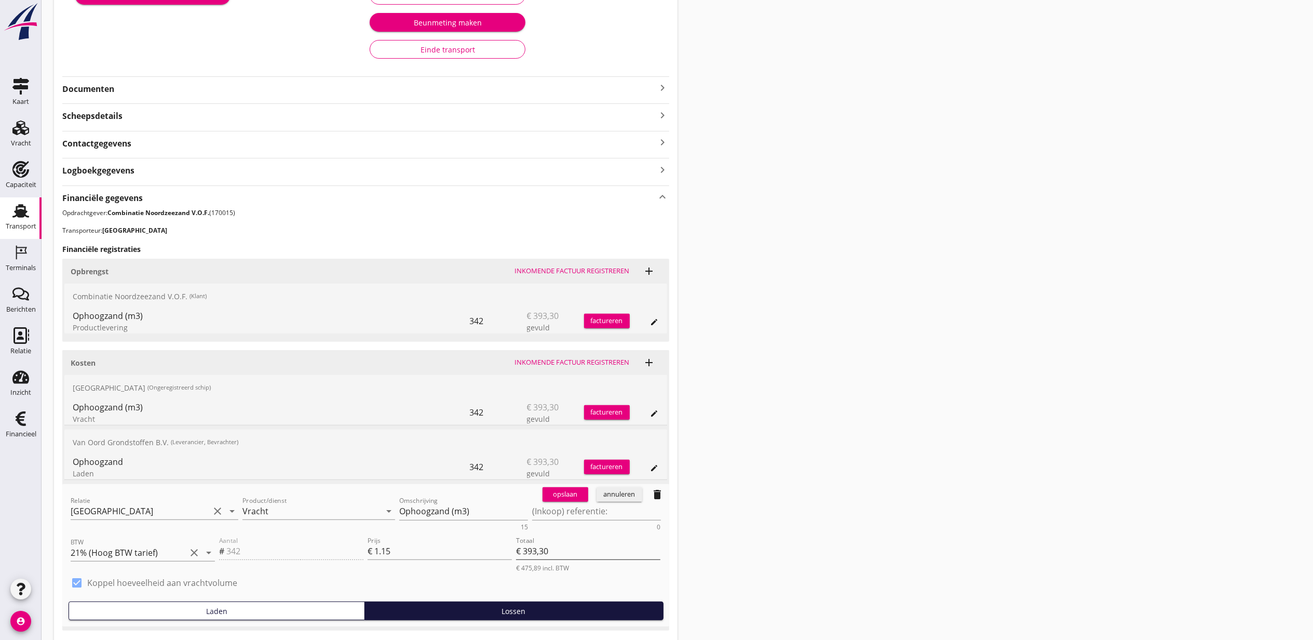
scroll to position [281, 0]
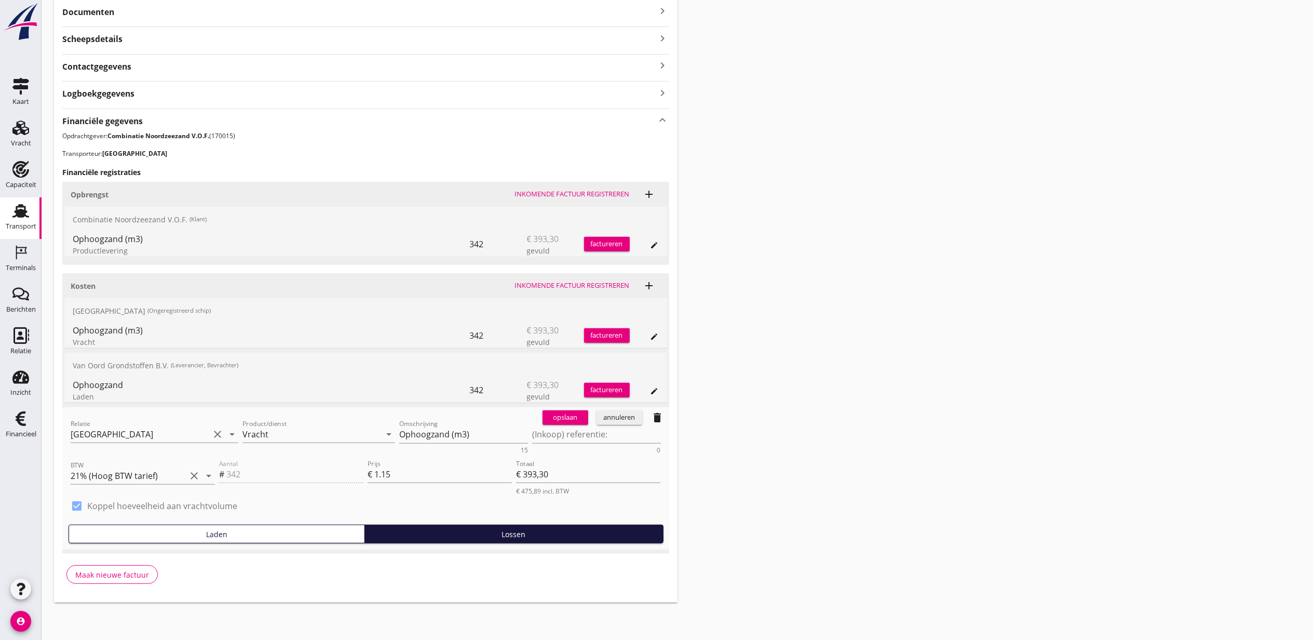
click at [652, 414] on icon "delete" at bounding box center [658, 417] width 12 height 12
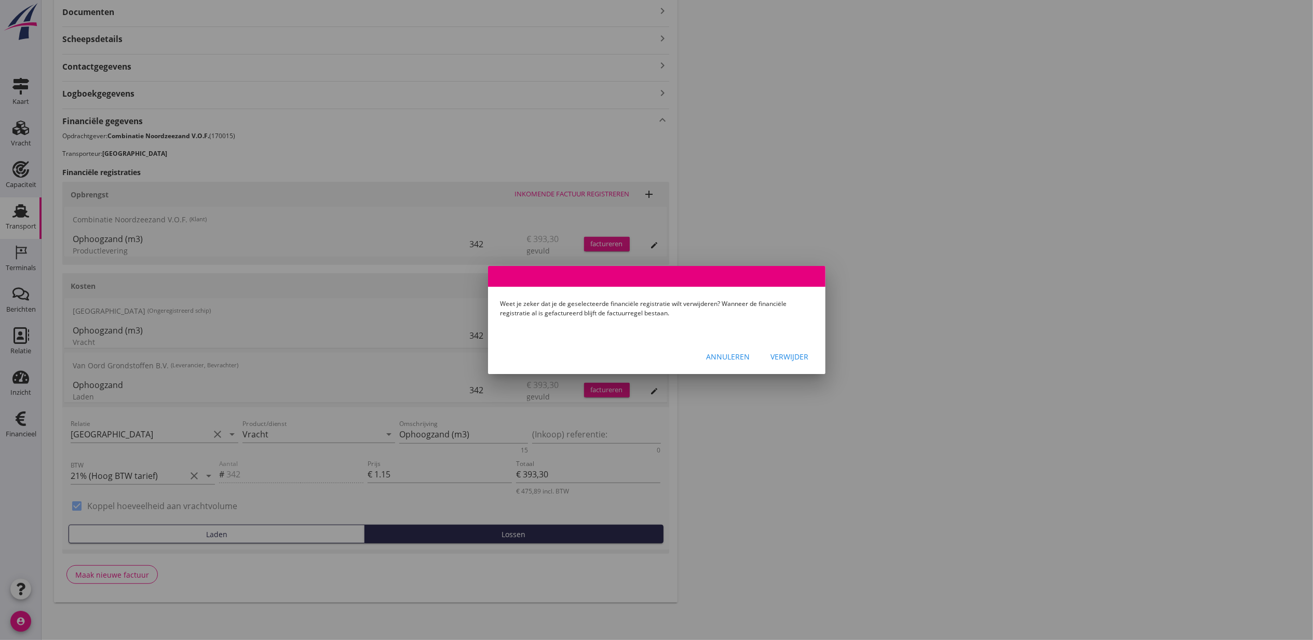
click at [796, 349] on button "Verwijder" at bounding box center [790, 356] width 55 height 19
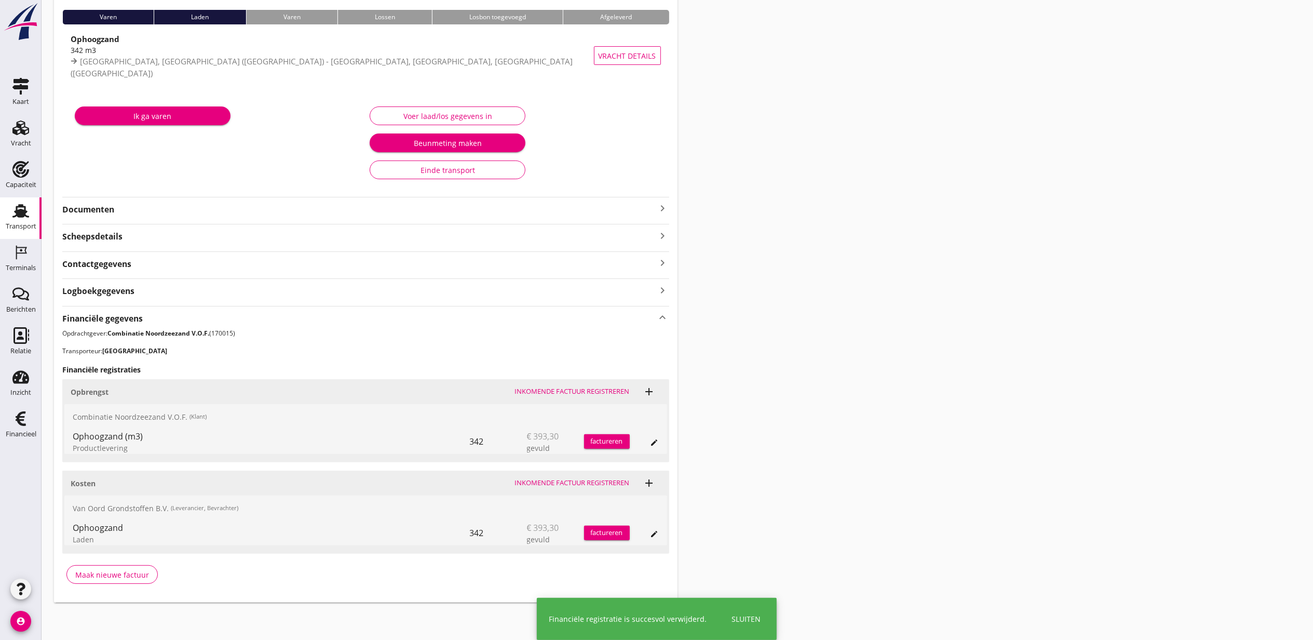
scroll to position [83, 0]
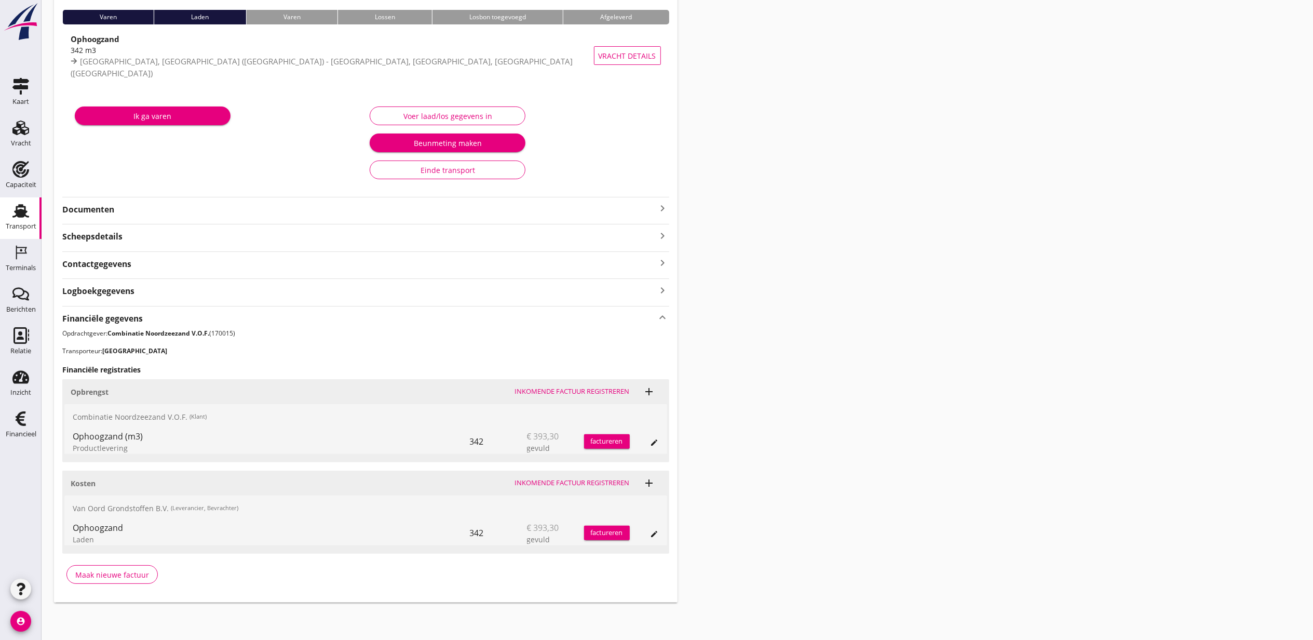
click at [821, 251] on div "Transport overzicht VOG-250750 [GEOGRAPHIC_DATA] (n.b.) local_gas_station emerg…" at bounding box center [678, 266] width 1272 height 697
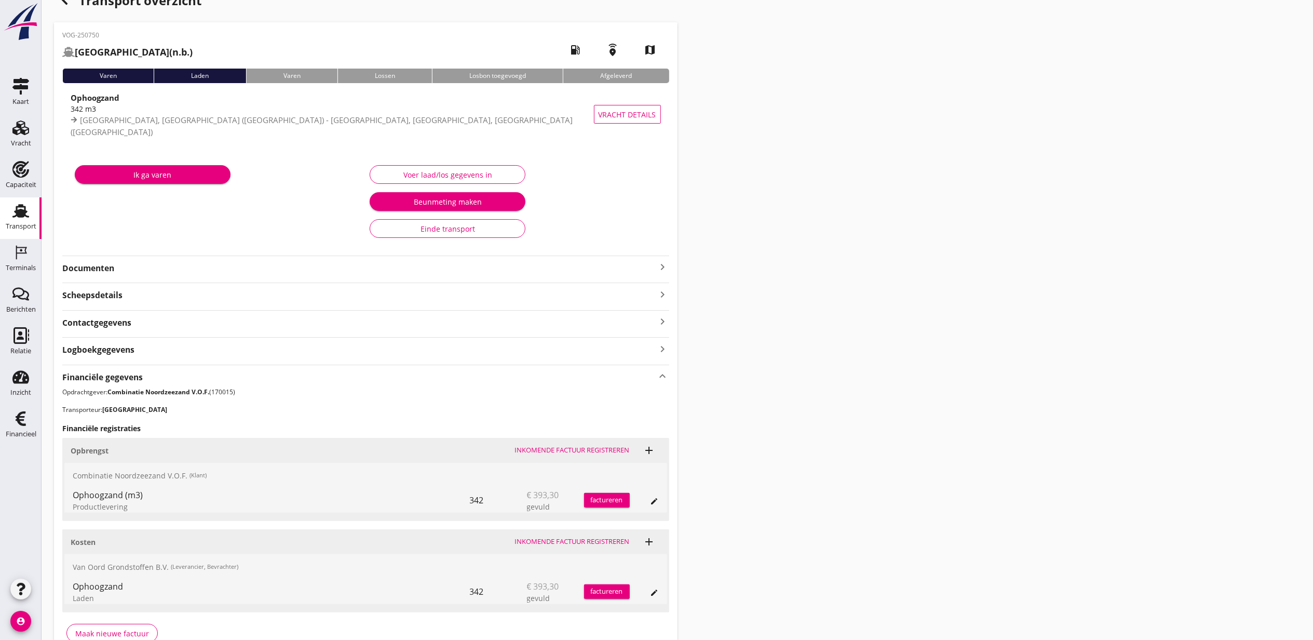
scroll to position [0, 0]
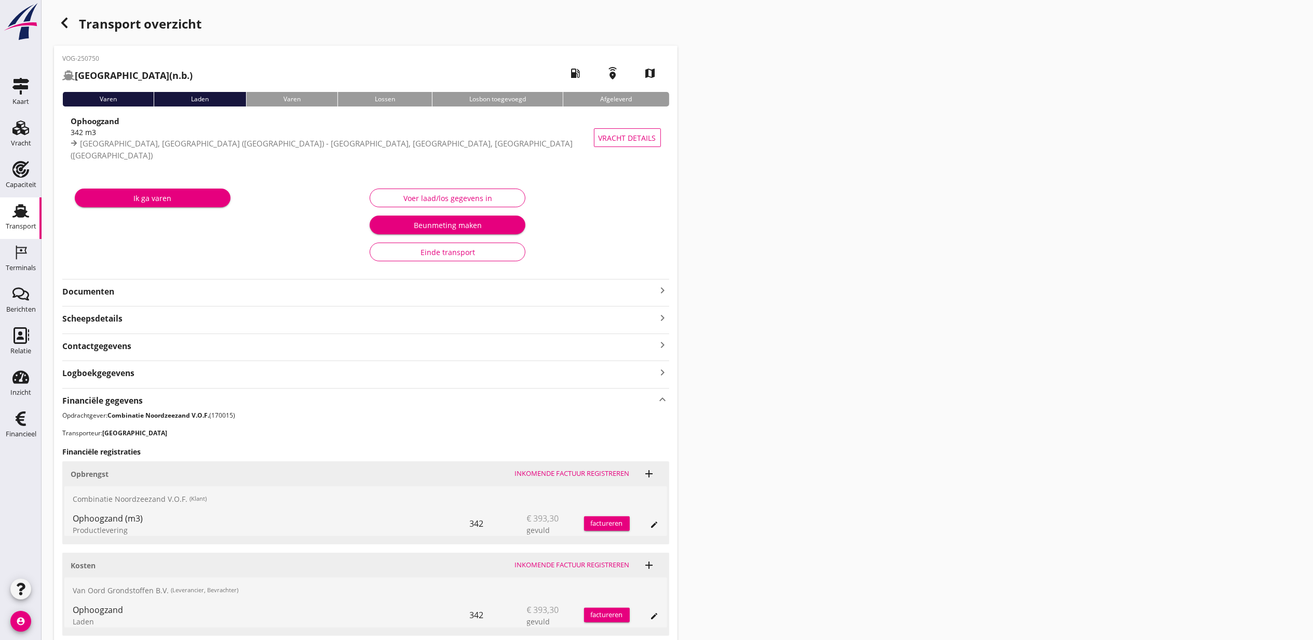
click at [946, 293] on div "Transport overzicht VOG-250750 [GEOGRAPHIC_DATA] (n.b.) local_gas_station emerg…" at bounding box center [678, 348] width 1272 height 697
click at [85, 26] on div "Transport overzicht" at bounding box center [366, 24] width 624 height 25
click at [68, 23] on icon "button" at bounding box center [64, 23] width 12 height 12
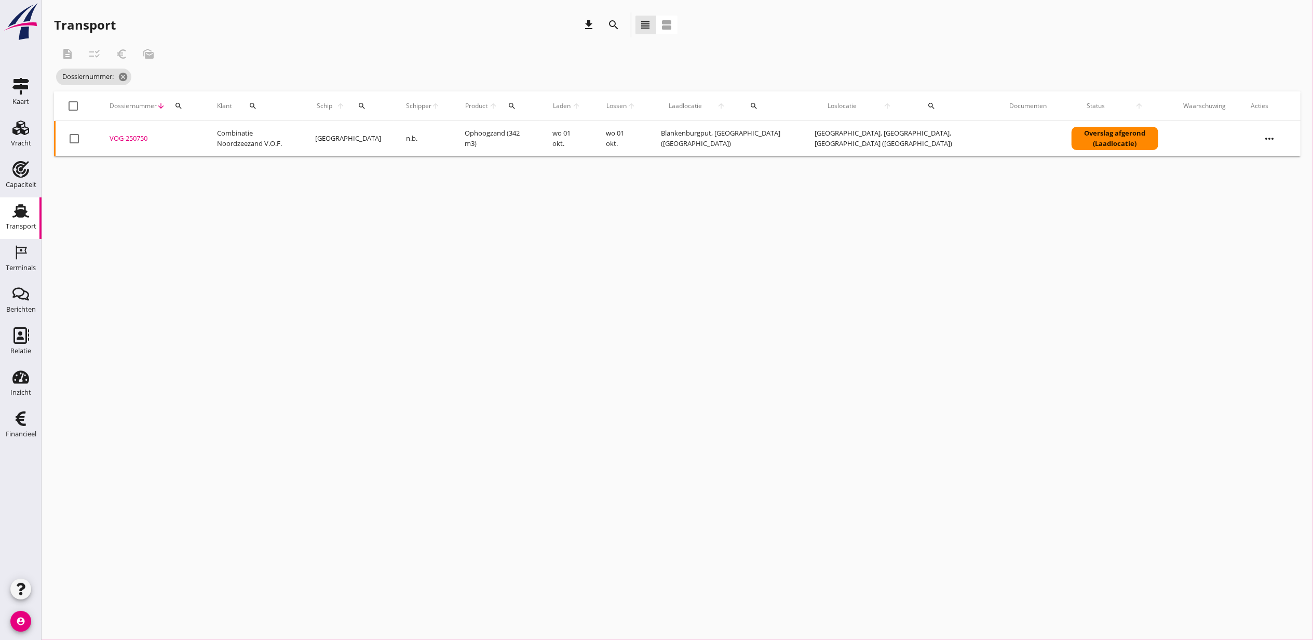
click at [178, 104] on icon "search" at bounding box center [179, 106] width 8 height 8
click at [205, 136] on input "Zoeken op dossiernummer..." at bounding box center [228, 136] width 108 height 17
paste input "VOG-250751"
type input "VOG-250751"
click at [142, 139] on div "VOG-250751" at bounding box center [151, 138] width 83 height 10
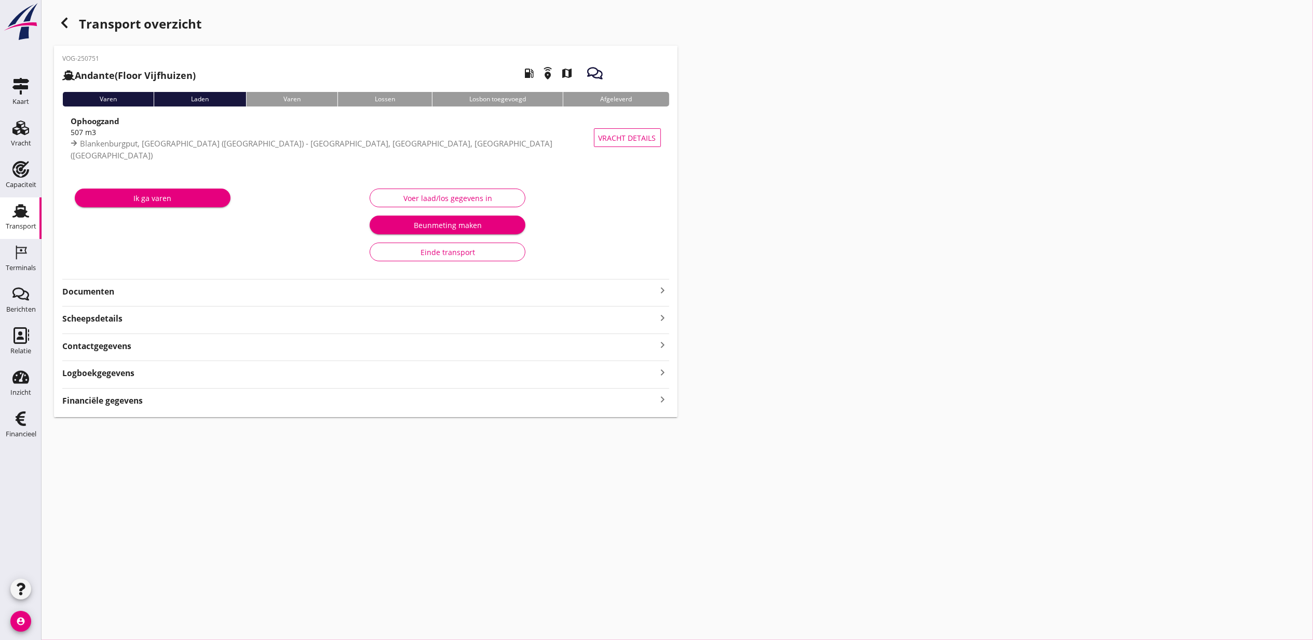
click at [476, 401] on div "Financiële gegevens keyboard_arrow_right" at bounding box center [365, 400] width 607 height 14
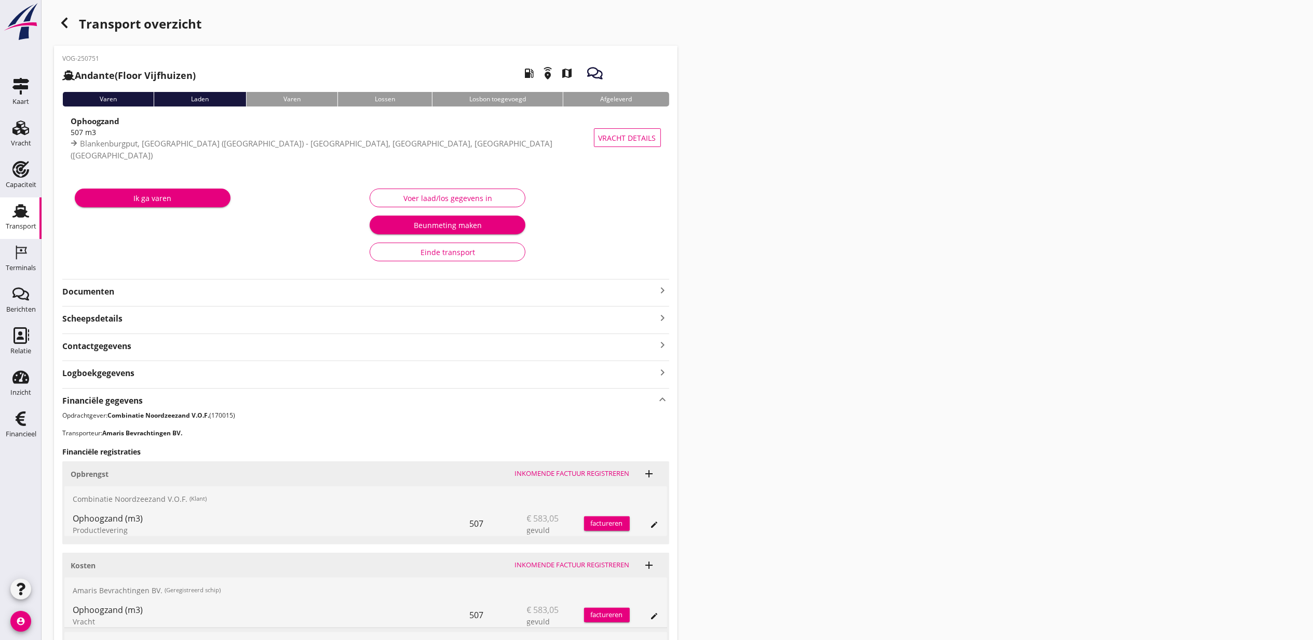
scroll to position [138, 0]
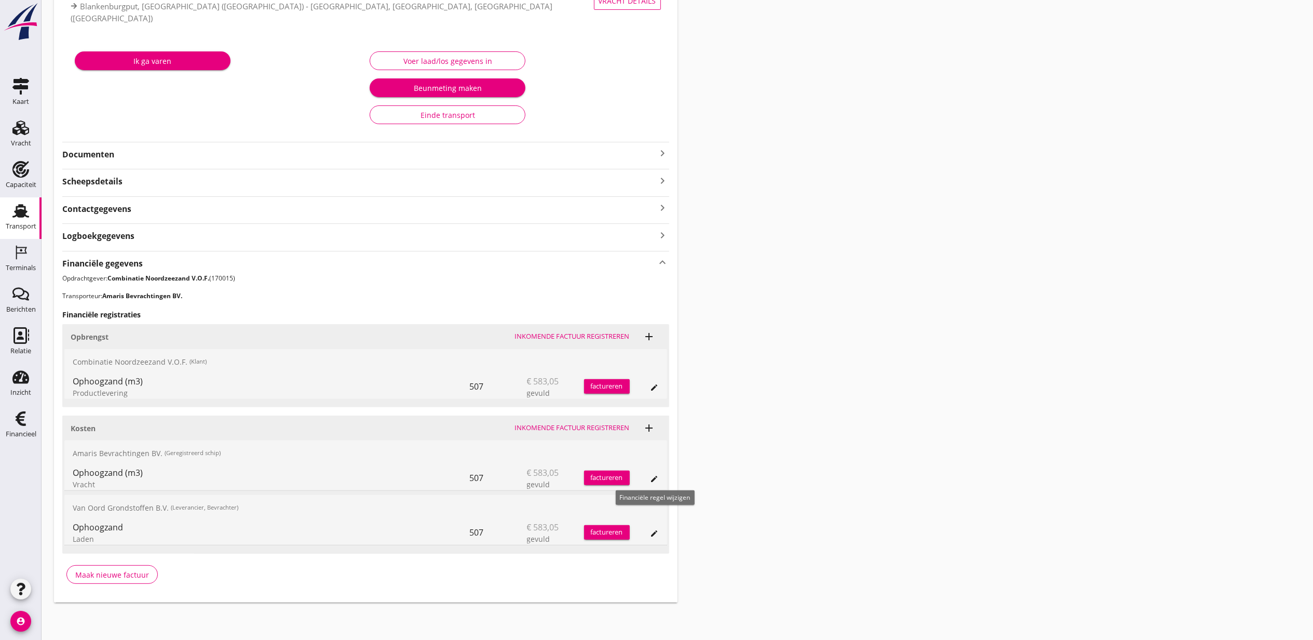
click at [655, 475] on icon "edit" at bounding box center [655, 479] width 8 height 8
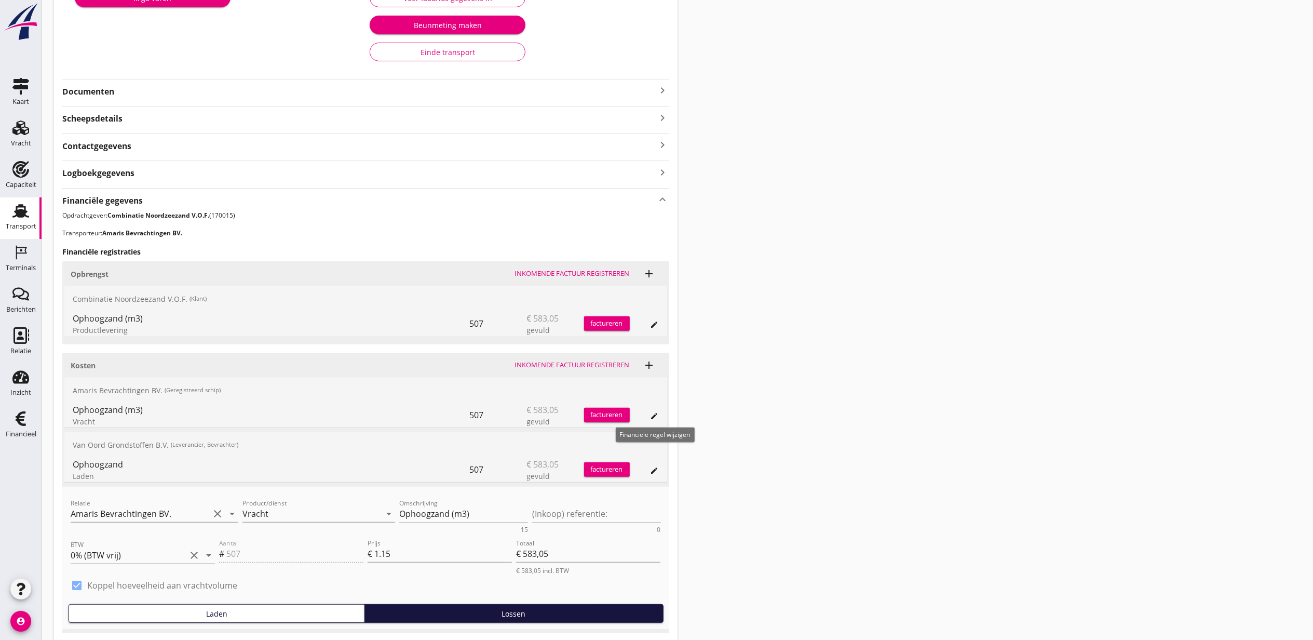
scroll to position [281, 0]
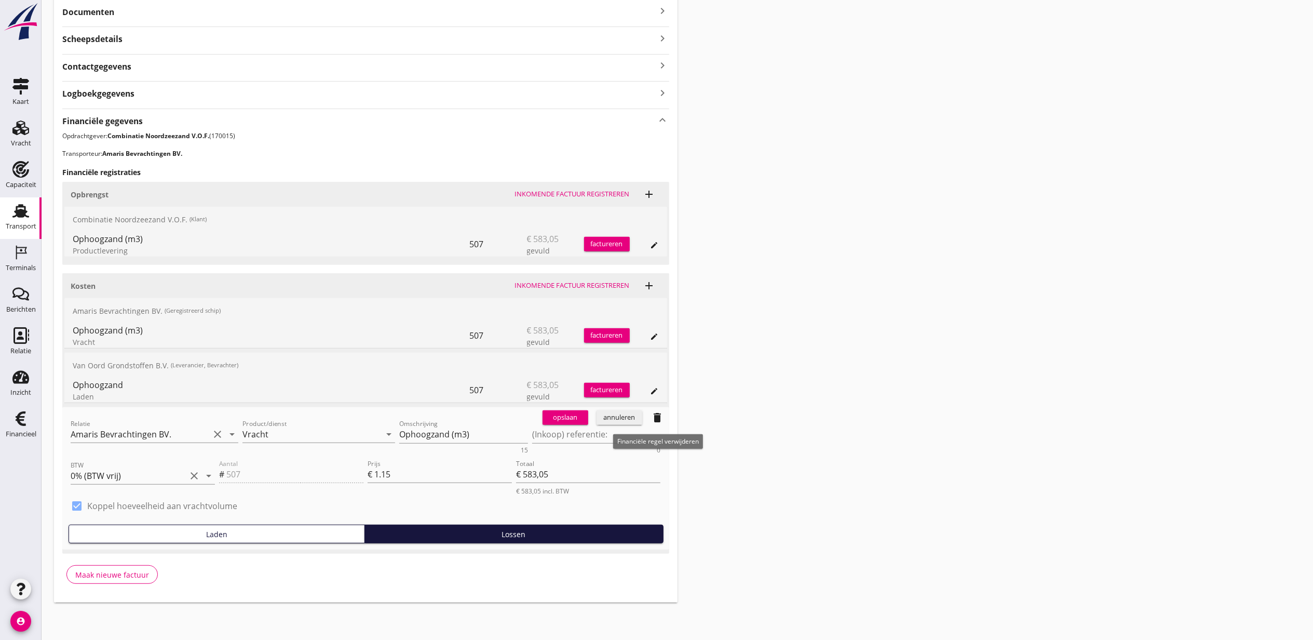
click at [653, 414] on icon "delete" at bounding box center [658, 417] width 12 height 12
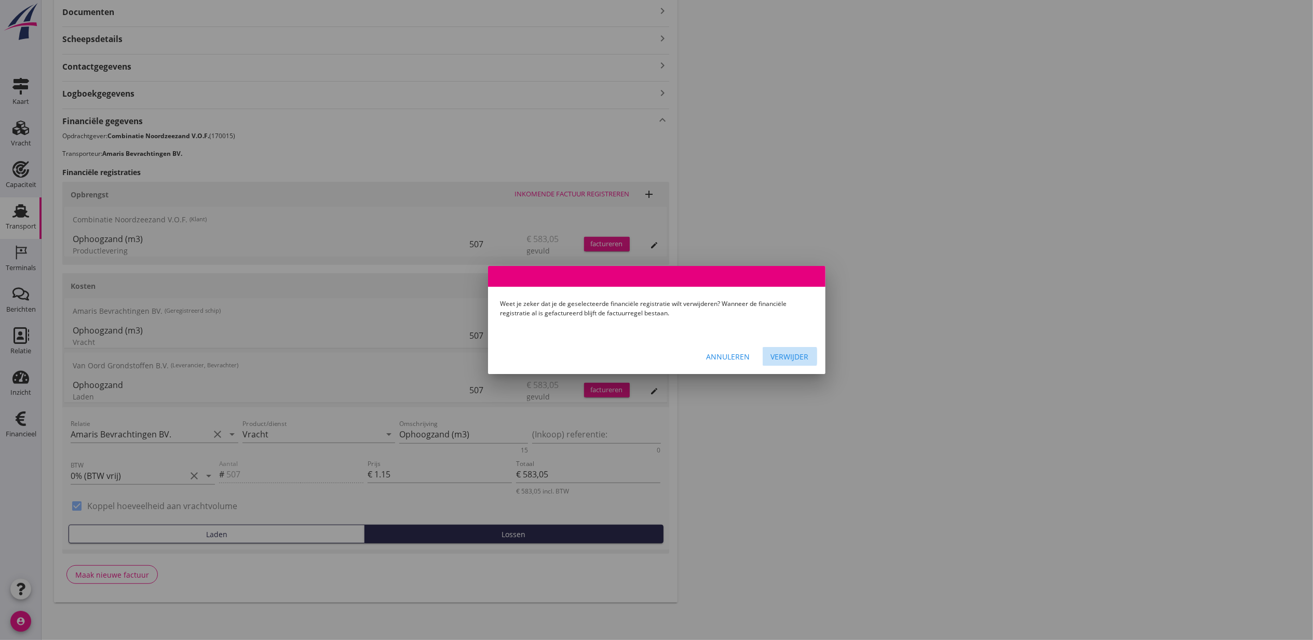
click at [803, 350] on button "Verwijder" at bounding box center [790, 356] width 55 height 19
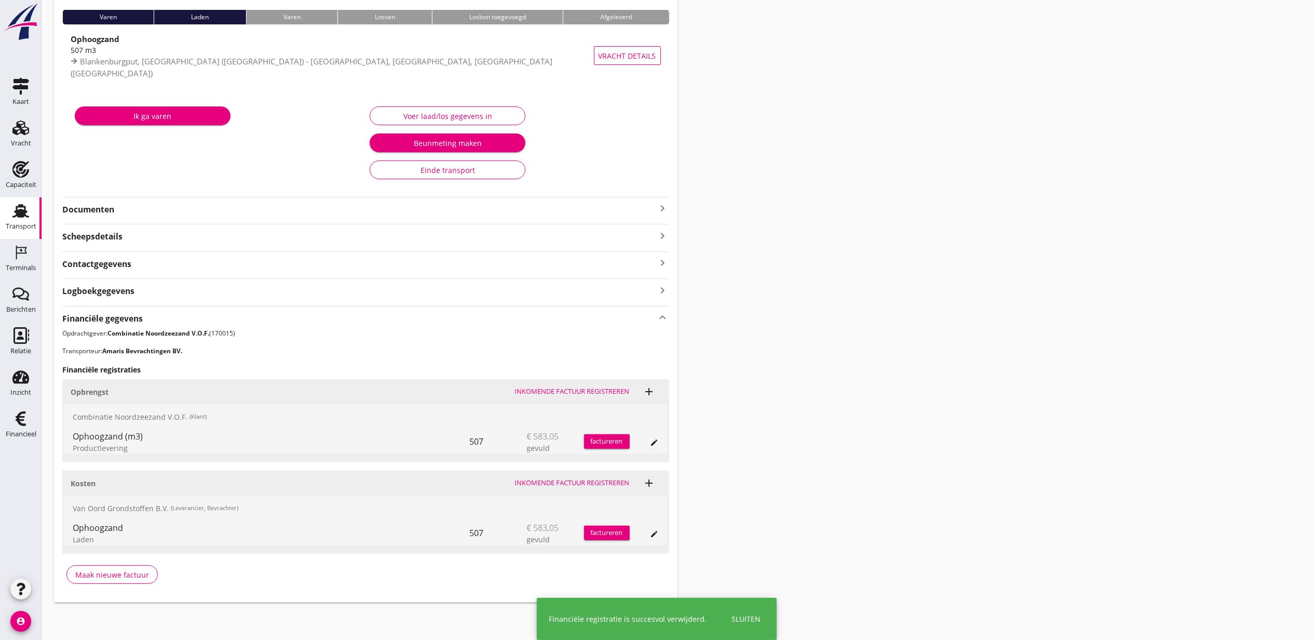
scroll to position [83, 0]
click at [778, 269] on div "Transport overzicht VOG-250751 Andante (Floor Vijfhuizen) local_gas_station eme…" at bounding box center [678, 266] width 1272 height 697
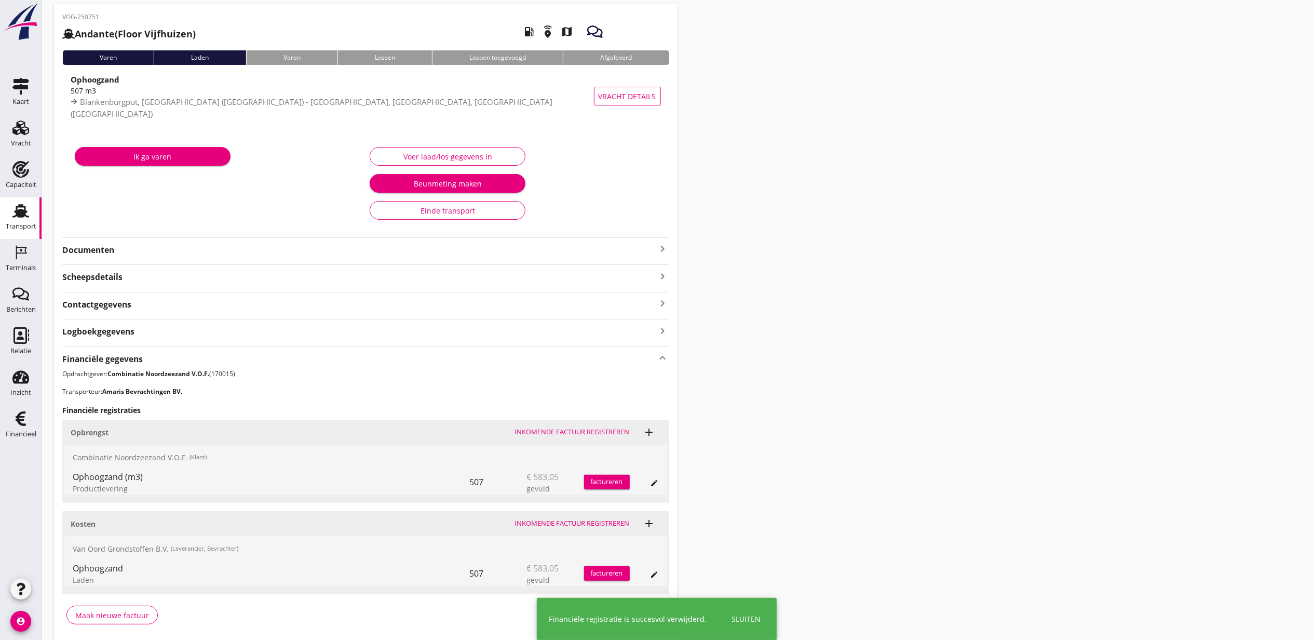
scroll to position [0, 0]
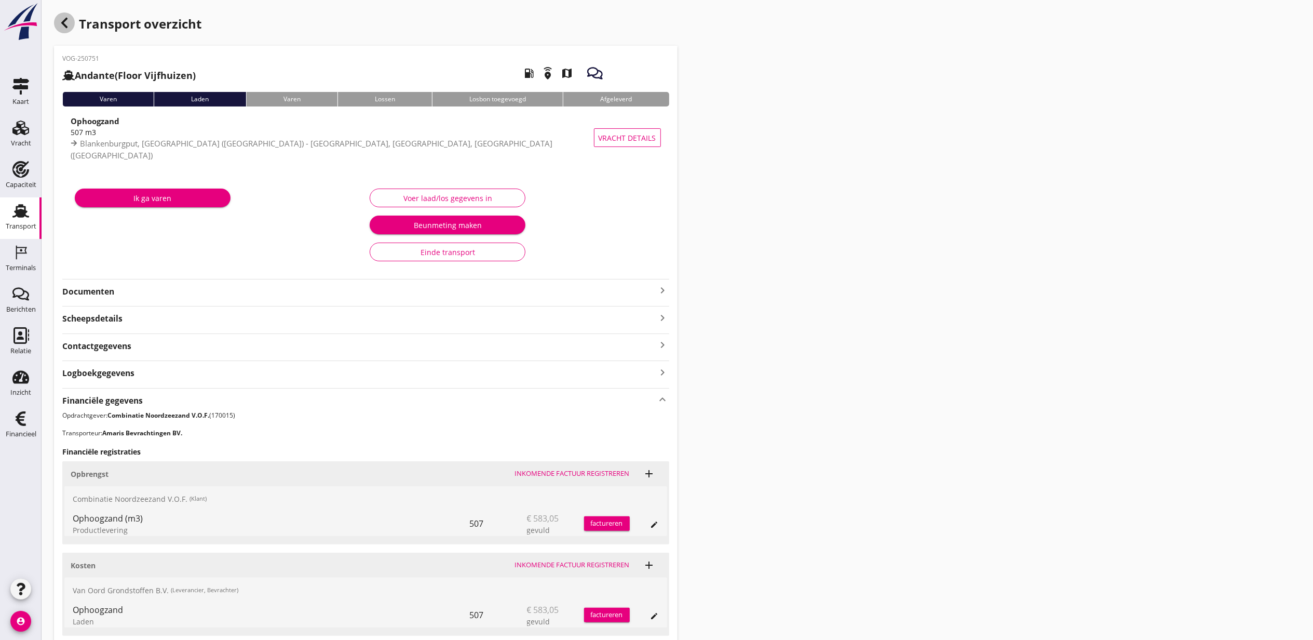
click at [57, 23] on div "button" at bounding box center [64, 22] width 21 height 21
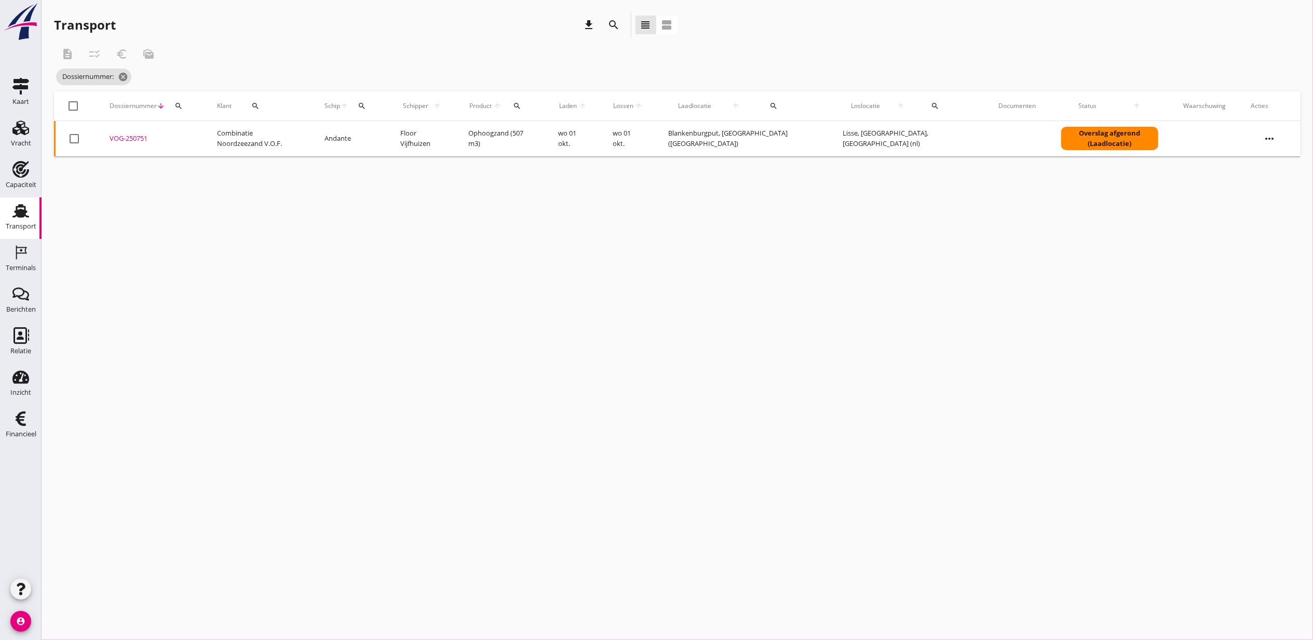
click at [177, 107] on icon "search" at bounding box center [179, 106] width 8 height 8
click at [213, 131] on input "Zoeken op dossiernummer..." at bounding box center [227, 136] width 108 height 17
paste input "VOG-250758"
type input "VOG-250758"
click at [136, 137] on div "VOG-250758" at bounding box center [151, 138] width 83 height 10
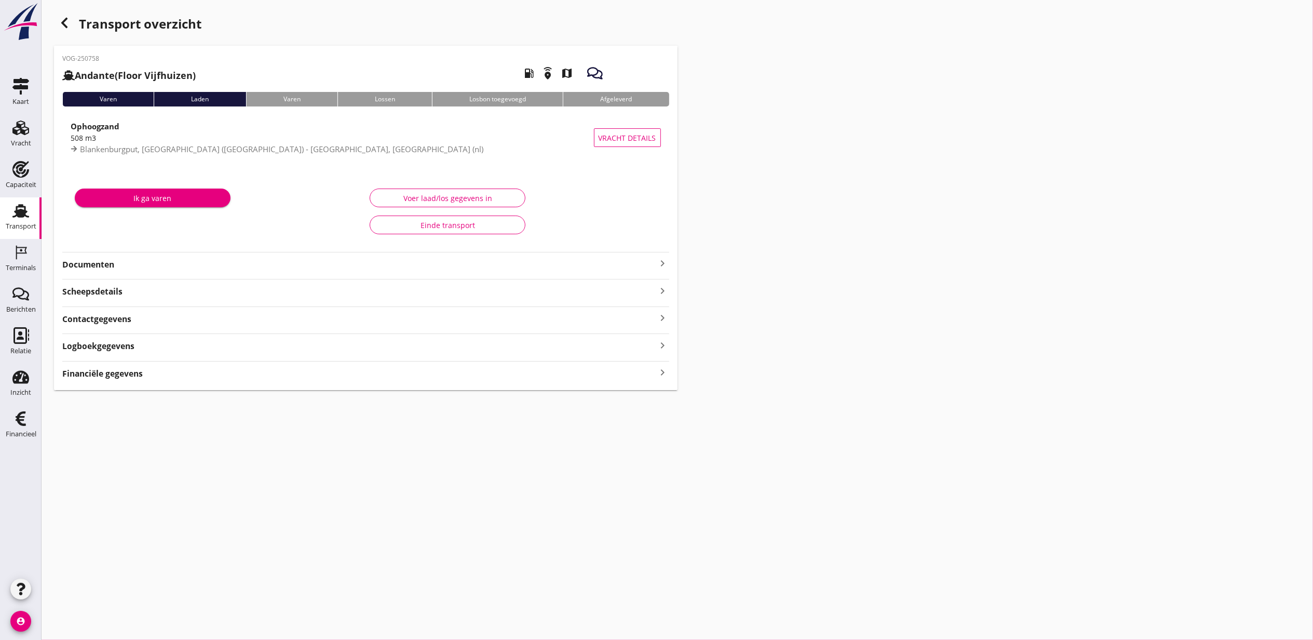
click at [149, 370] on div "Financiële gegevens keyboard_arrow_right" at bounding box center [365, 373] width 607 height 14
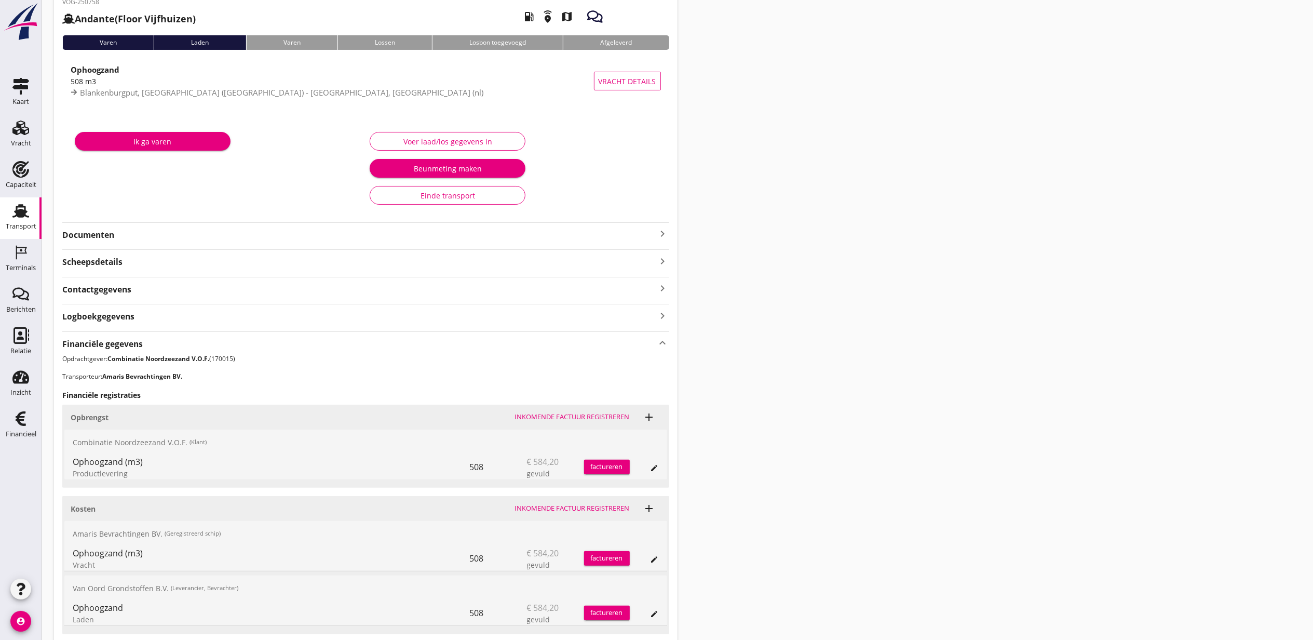
scroll to position [138, 0]
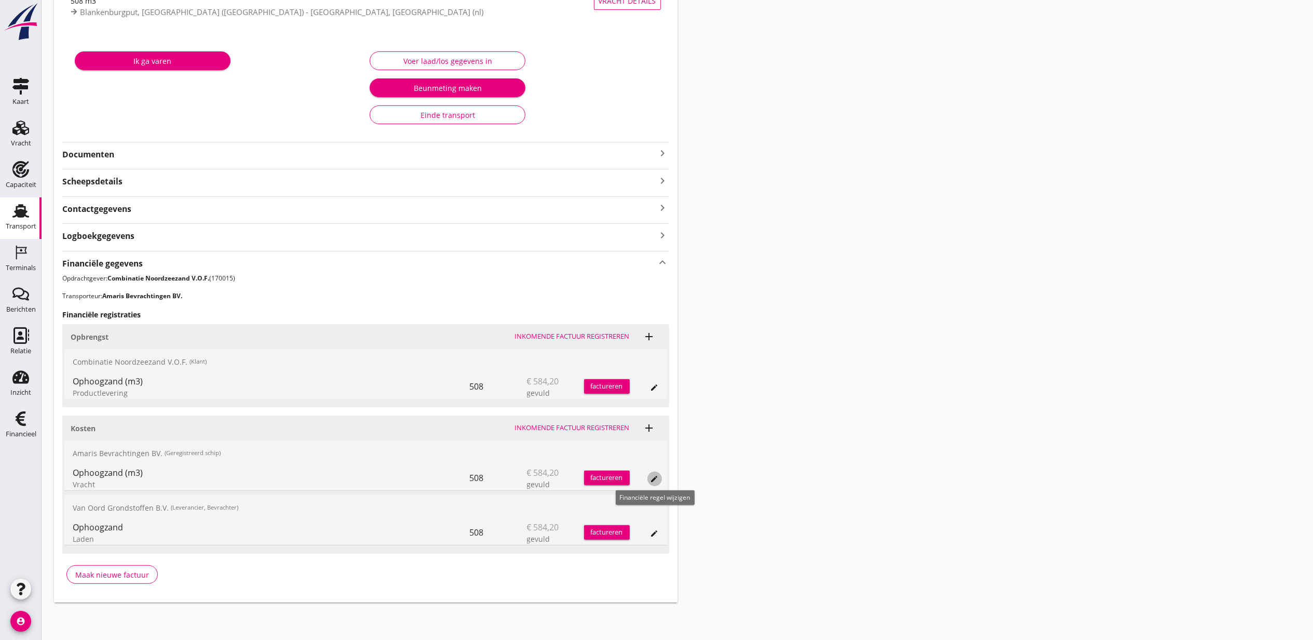
click at [651, 477] on icon "edit" at bounding box center [655, 479] width 8 height 8
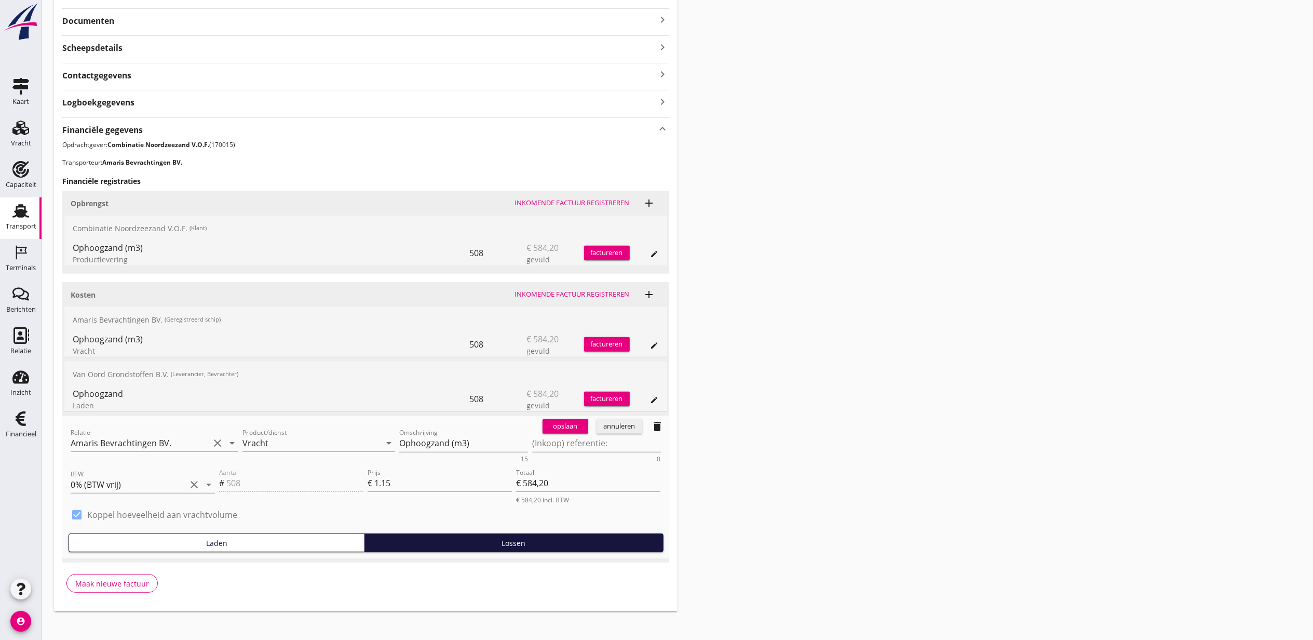
scroll to position [281, 0]
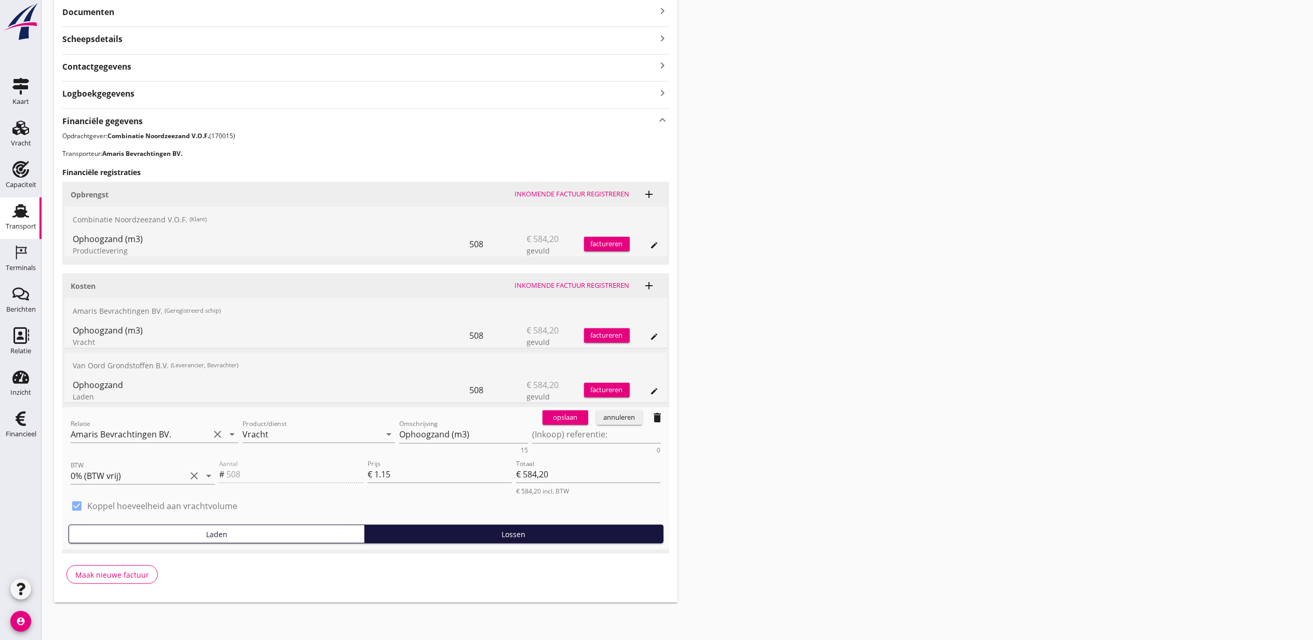
click at [647, 421] on span "delete" at bounding box center [658, 417] width 23 height 21
click at [652, 418] on icon "delete" at bounding box center [658, 417] width 12 height 12
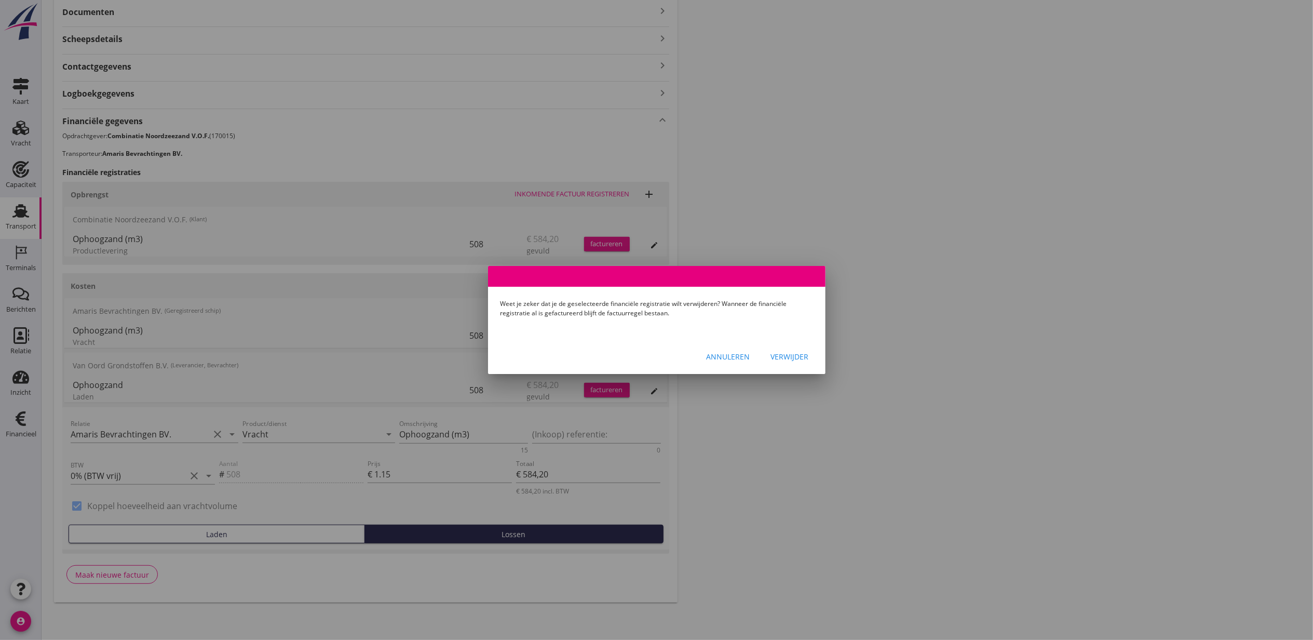
click at [782, 346] on div "Annuleren Verwijder" at bounding box center [657, 356] width 338 height 35
click at [801, 361] on div "Verwijder" at bounding box center [790, 356] width 38 height 11
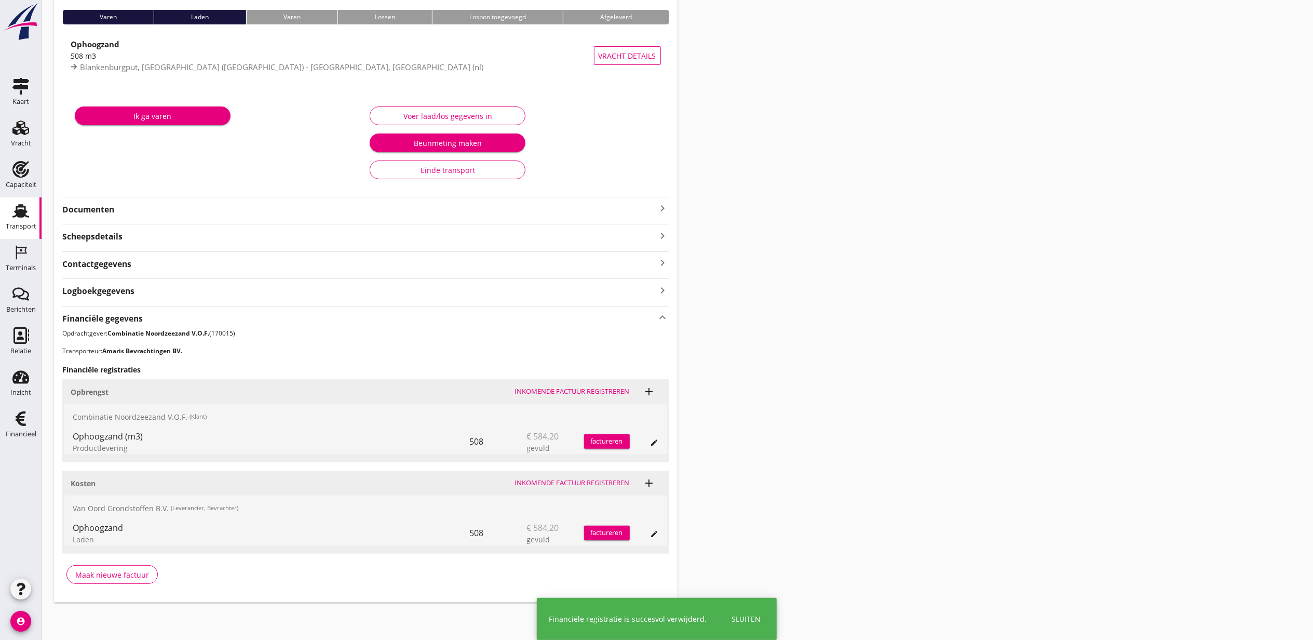
scroll to position [83, 0]
click at [887, 286] on div "Transport overzicht VOG-250758 Andante (Floor Vijfhuizen) local_gas_station eme…" at bounding box center [678, 266] width 1272 height 697
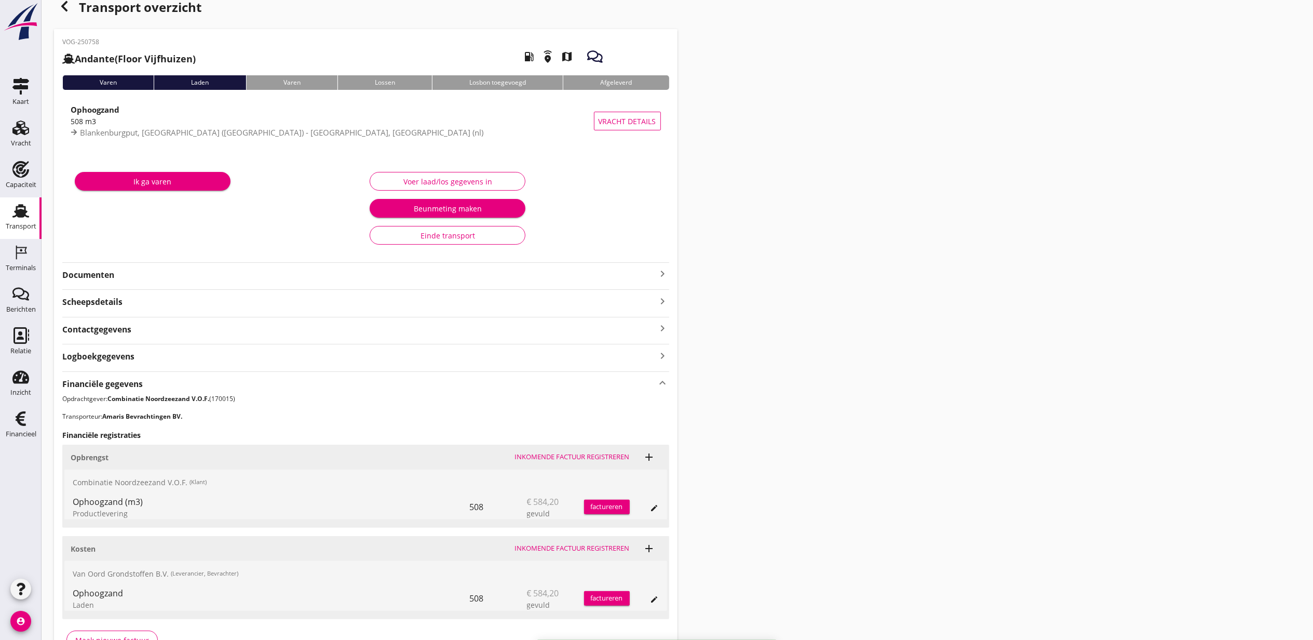
scroll to position [0, 0]
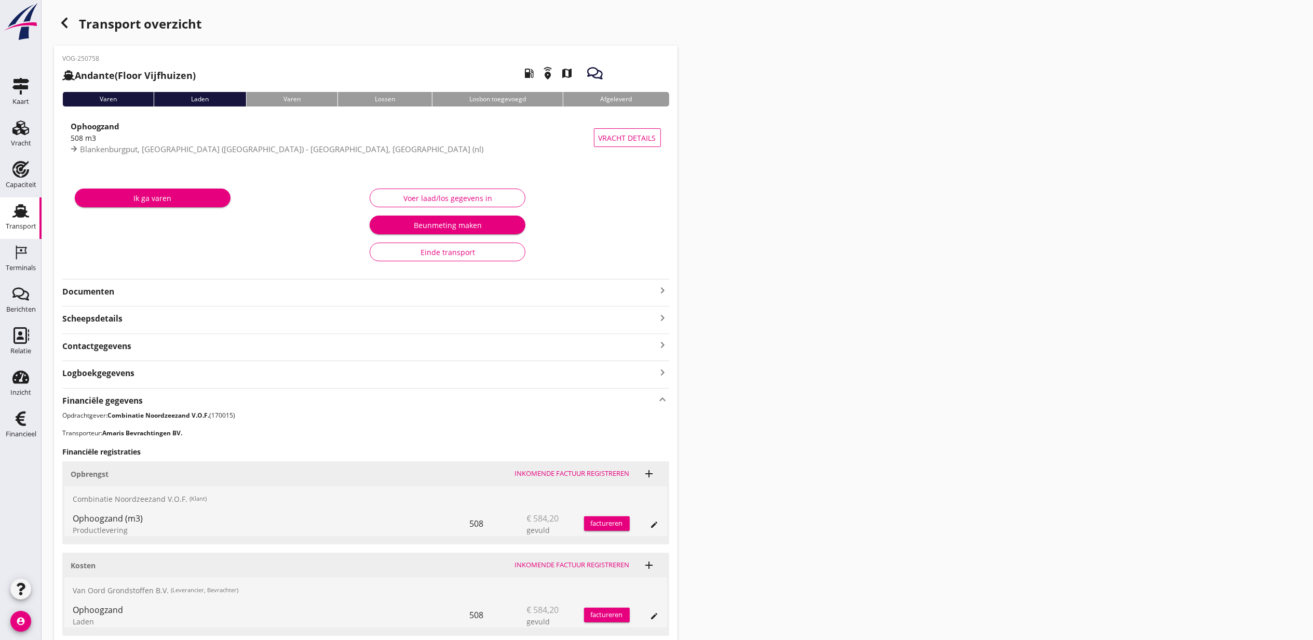
click at [65, 19] on use "button" at bounding box center [64, 23] width 6 height 10
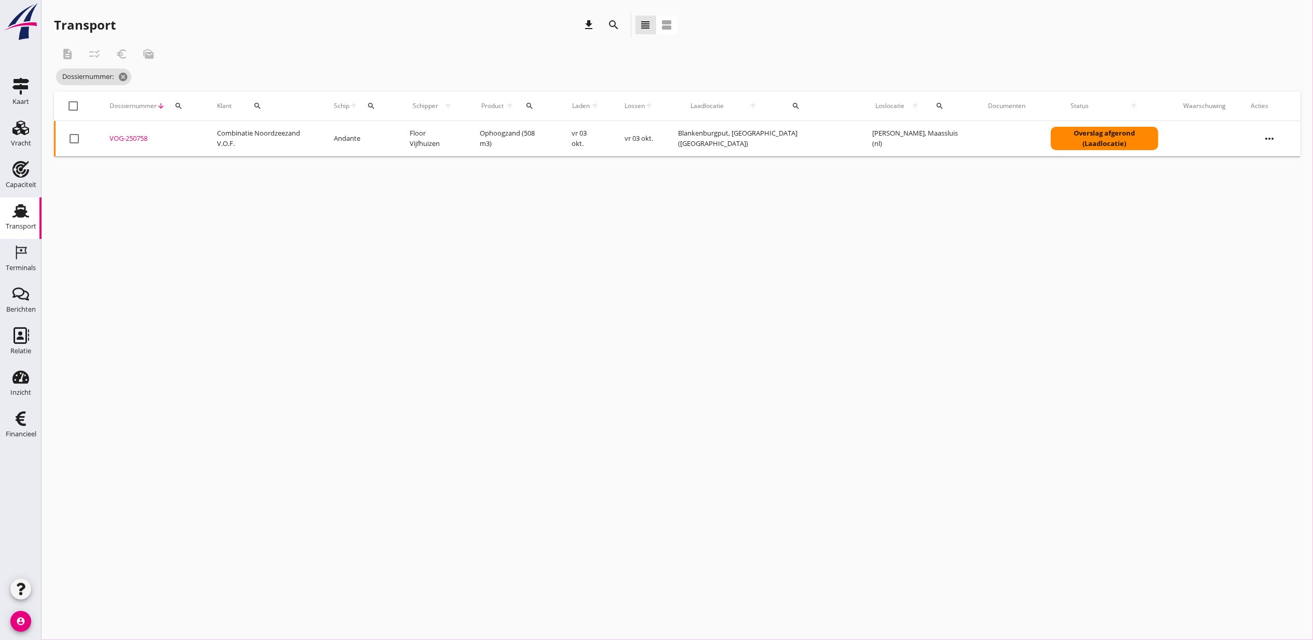
click at [187, 106] on div "search" at bounding box center [178, 106] width 19 height 8
click at [216, 131] on input "Zoeken op dossiernummer..." at bounding box center [231, 136] width 108 height 17
paste input "VOG-250730"
type input "VOG-250730"
click at [141, 140] on div "VOG-250730" at bounding box center [151, 138] width 83 height 10
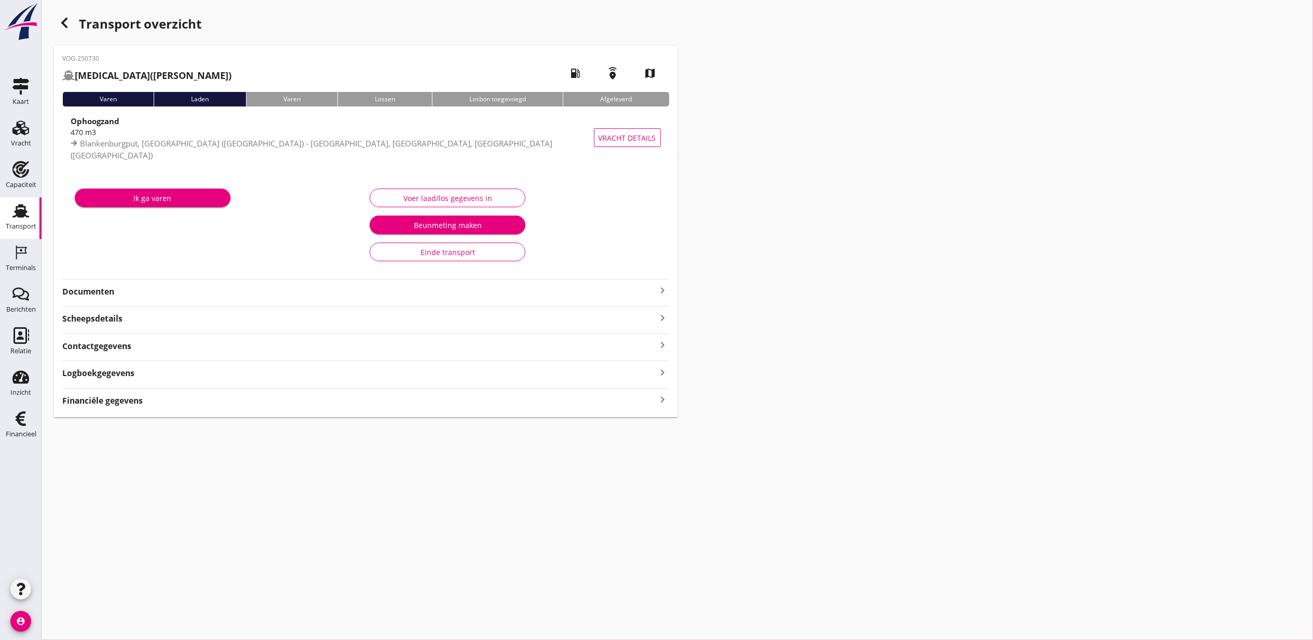
click at [437, 404] on div "Financiële gegevens keyboard_arrow_right" at bounding box center [365, 400] width 607 height 14
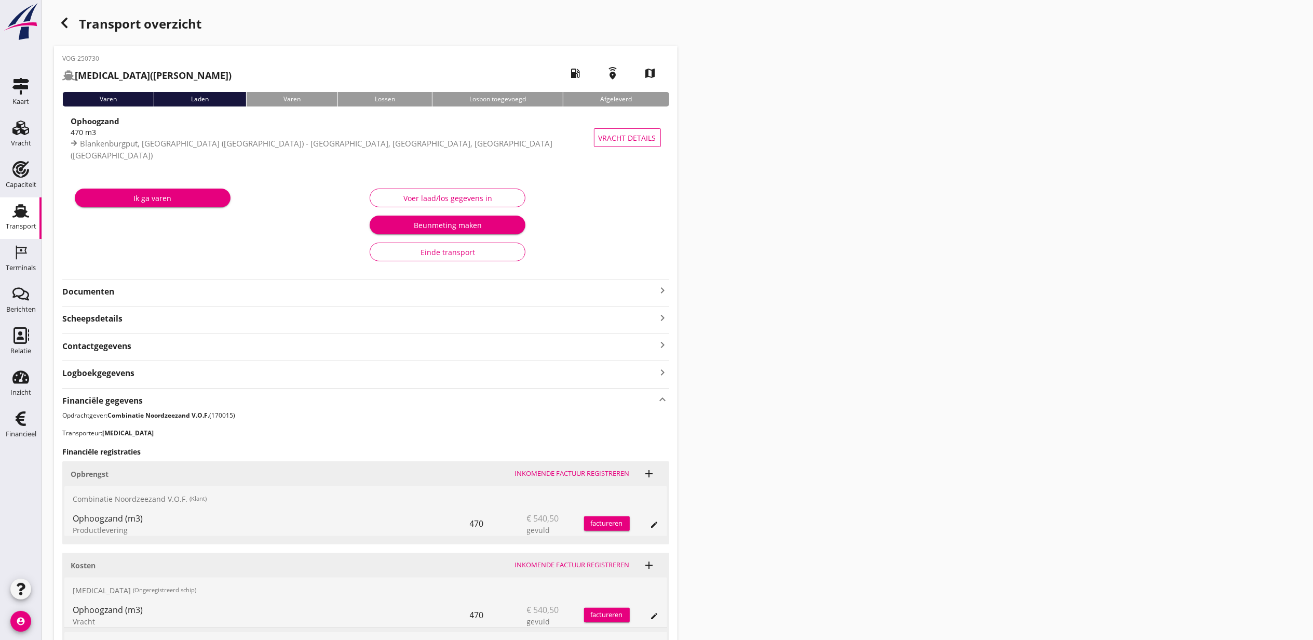
scroll to position [138, 0]
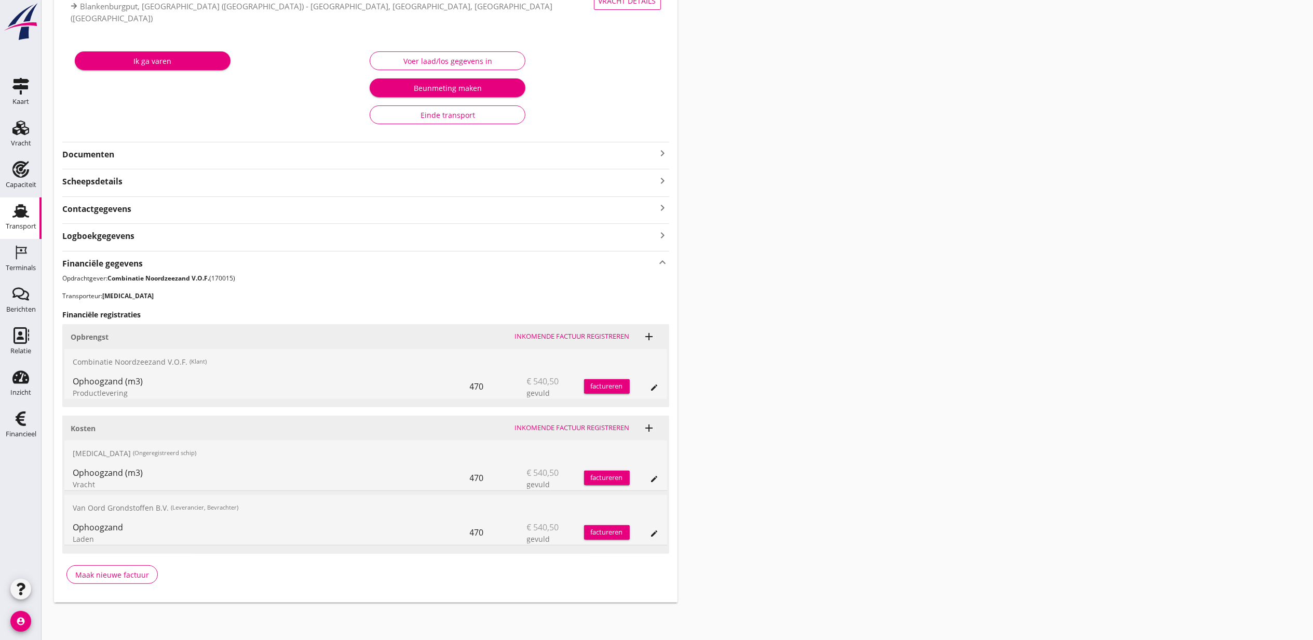
click at [654, 475] on icon "edit" at bounding box center [655, 479] width 8 height 8
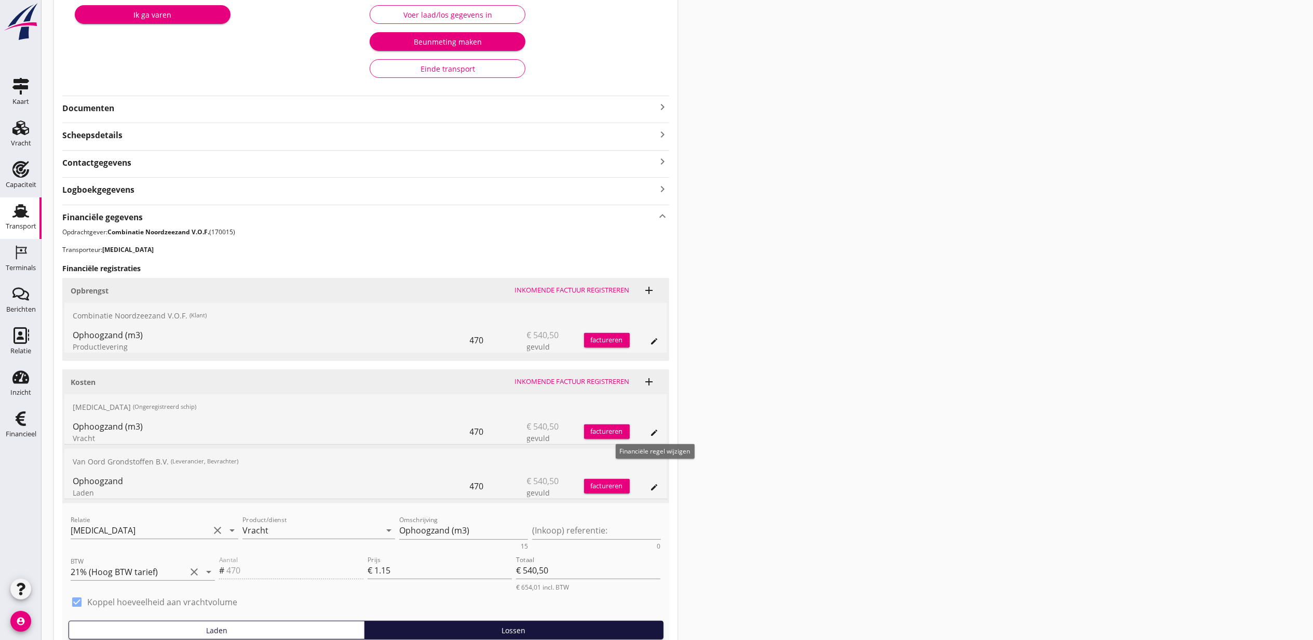
scroll to position [208, 0]
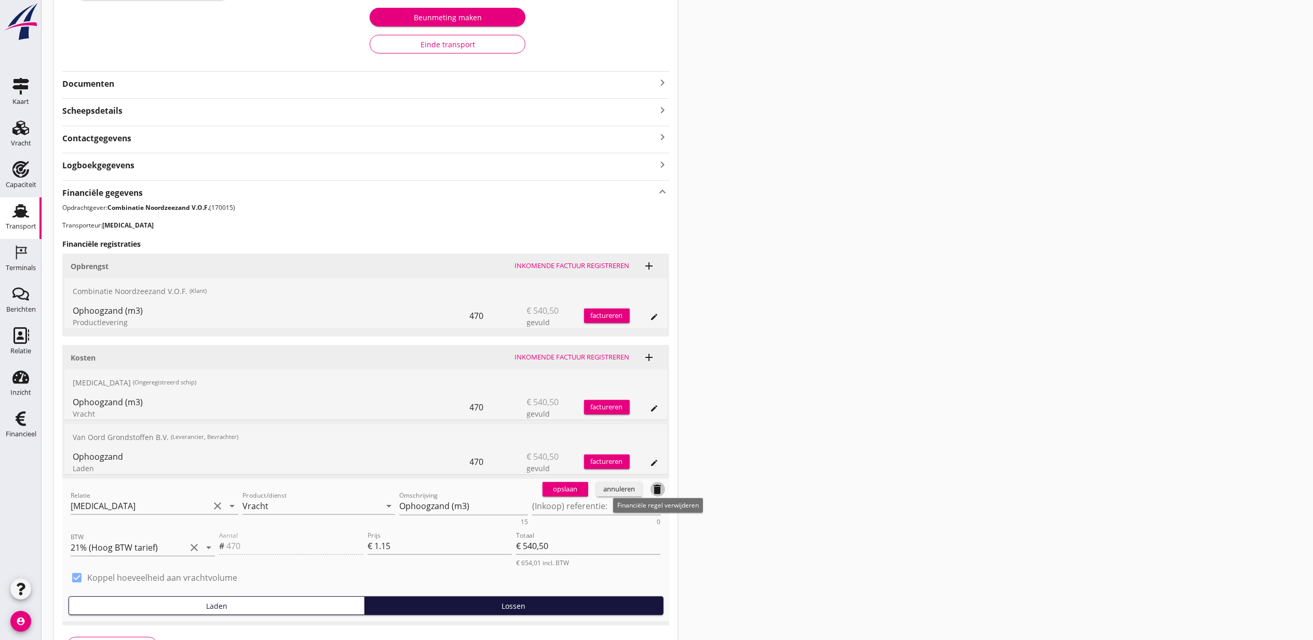
click at [659, 489] on icon "delete" at bounding box center [658, 489] width 12 height 12
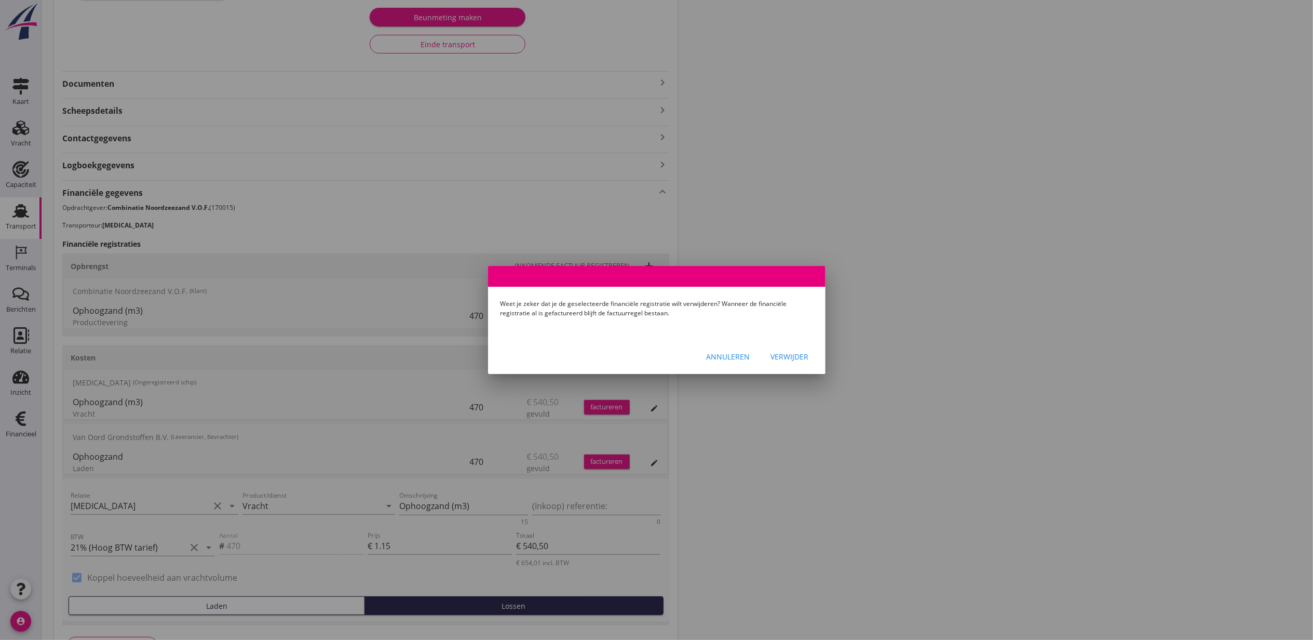
click at [807, 356] on div "Verwijder" at bounding box center [790, 356] width 38 height 11
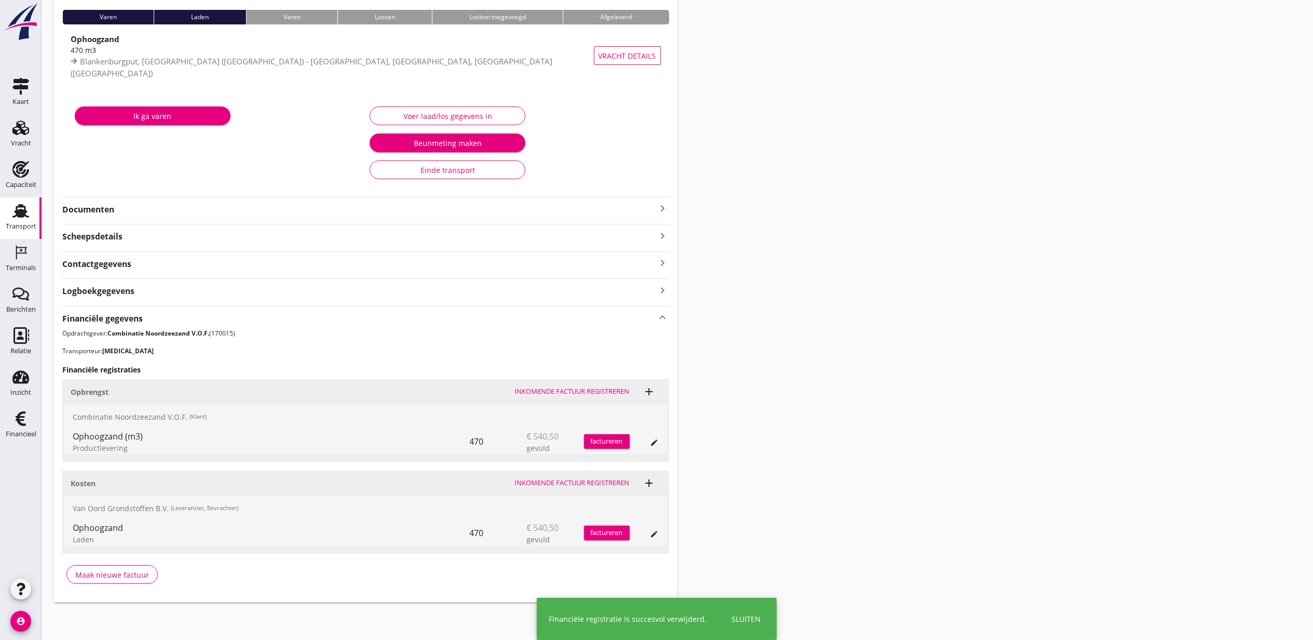
drag, startPoint x: 657, startPoint y: 256, endPoint x: 624, endPoint y: 230, distance: 42.2
click at [657, 256] on icon "keyboard_arrow_right" at bounding box center [663, 263] width 12 height 14
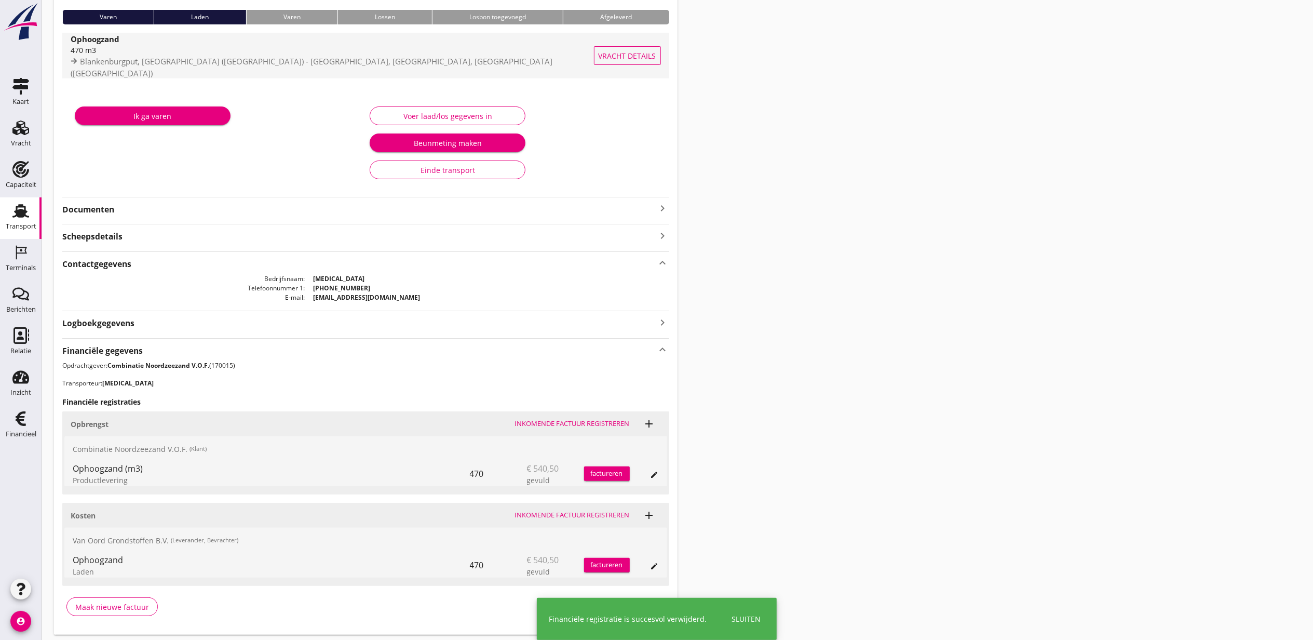
scroll to position [0, 0]
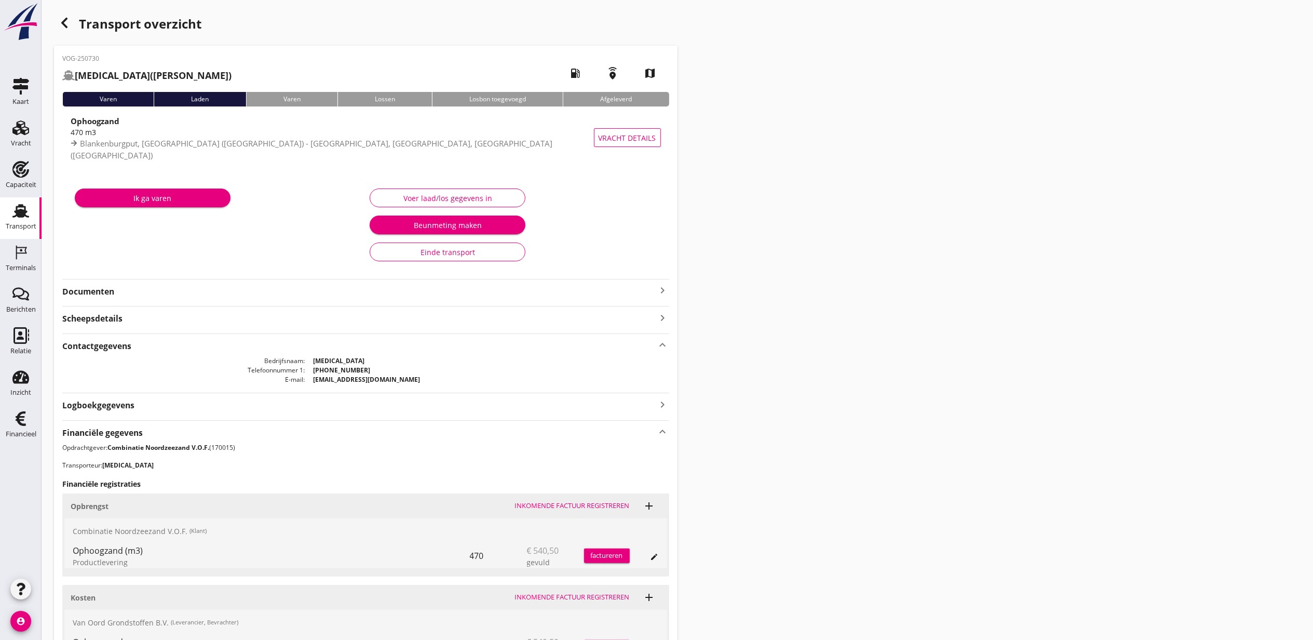
click at [61, 27] on icon "button" at bounding box center [64, 23] width 12 height 12
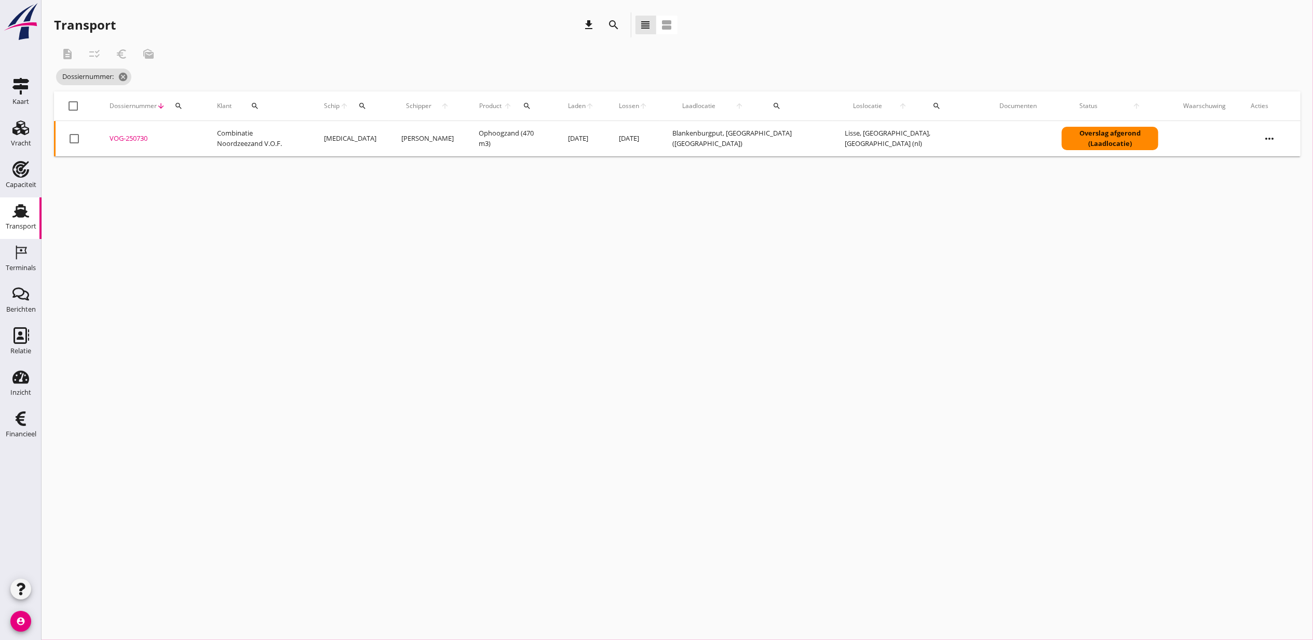
click at [176, 102] on icon "search" at bounding box center [179, 106] width 8 height 8
click at [204, 136] on input "Zoeken op dossiernummer..." at bounding box center [228, 136] width 108 height 17
paste input "VOG-250728"
type input "VOG-250728"
click at [138, 138] on div "VOG-250728" at bounding box center [151, 138] width 83 height 10
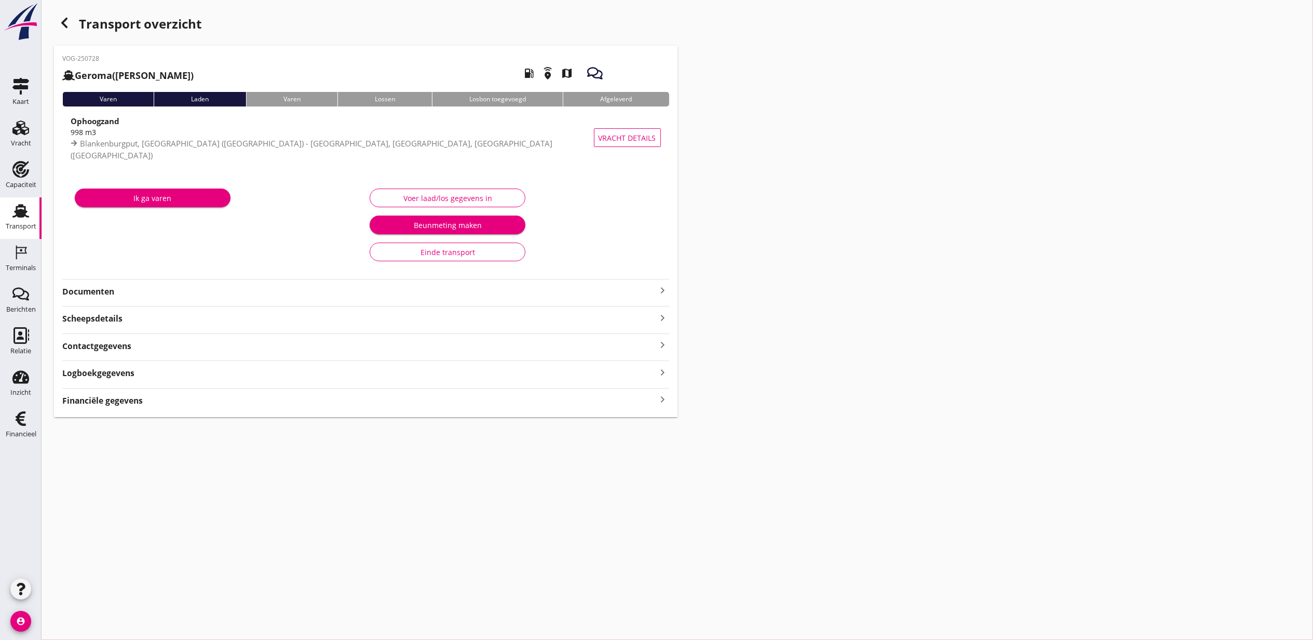
click at [312, 404] on div "Financiële gegevens keyboard_arrow_right" at bounding box center [365, 400] width 607 height 14
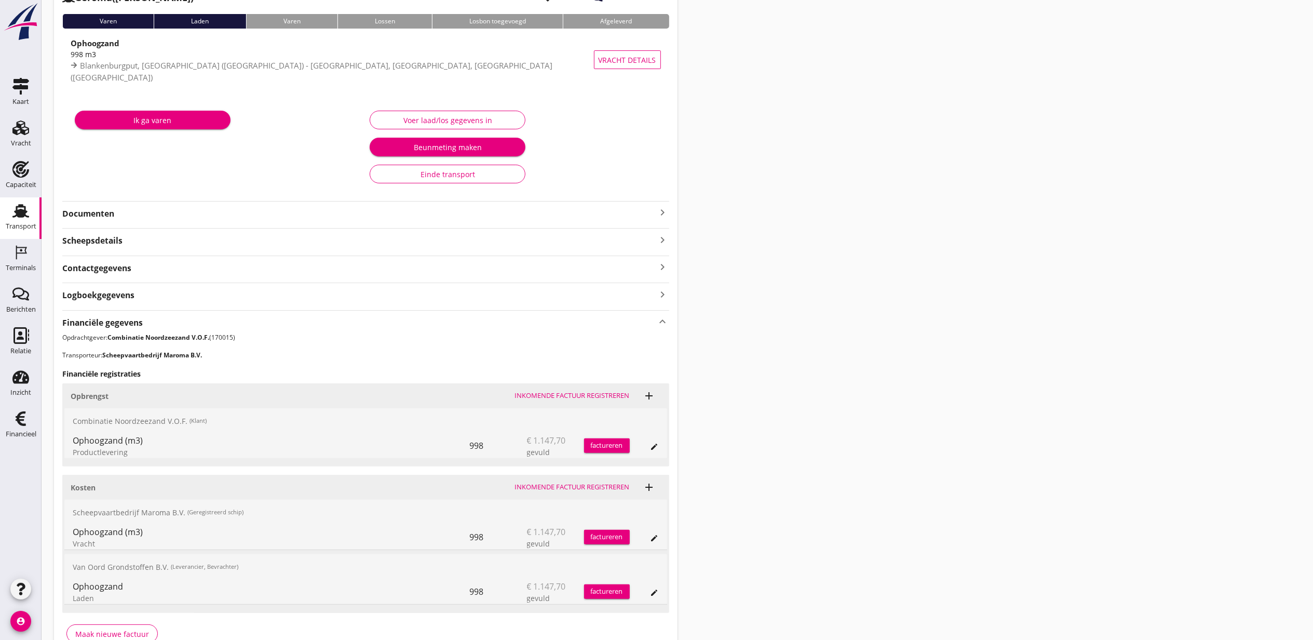
scroll to position [138, 0]
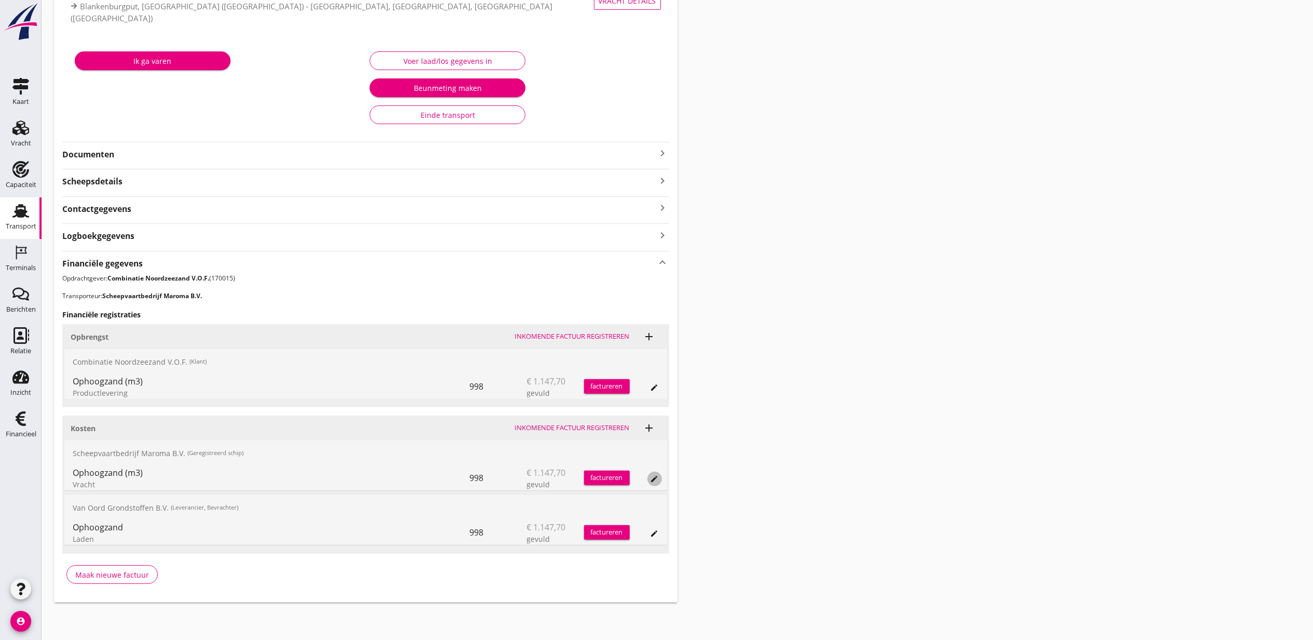
click at [655, 478] on icon "edit" at bounding box center [655, 479] width 8 height 8
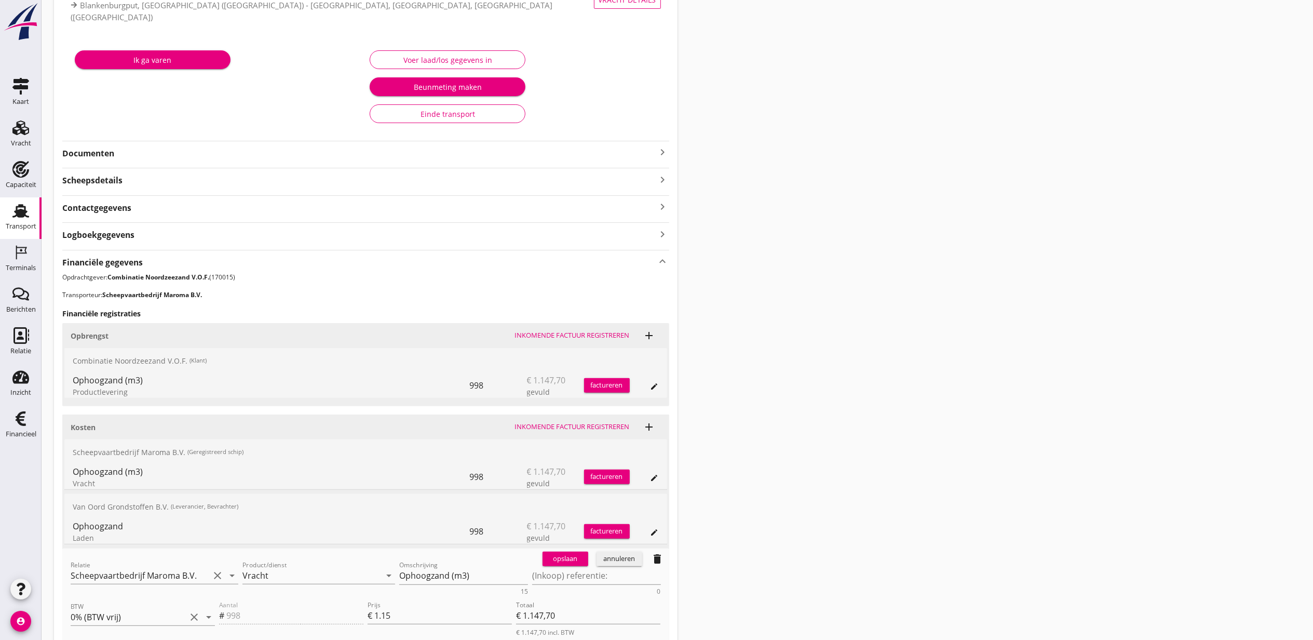
click at [653, 558] on icon "delete" at bounding box center [658, 559] width 12 height 12
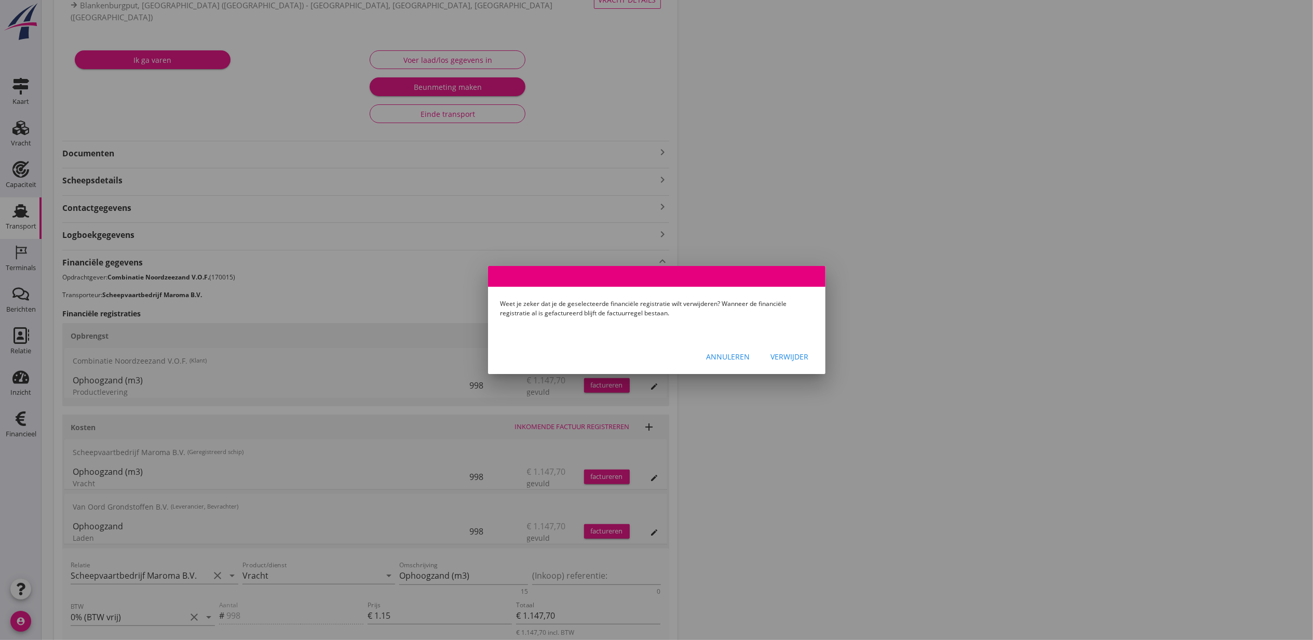
click at [807, 342] on div "Annuleren Verwijder" at bounding box center [657, 356] width 338 height 35
click at [807, 349] on button "Verwijder" at bounding box center [790, 356] width 55 height 19
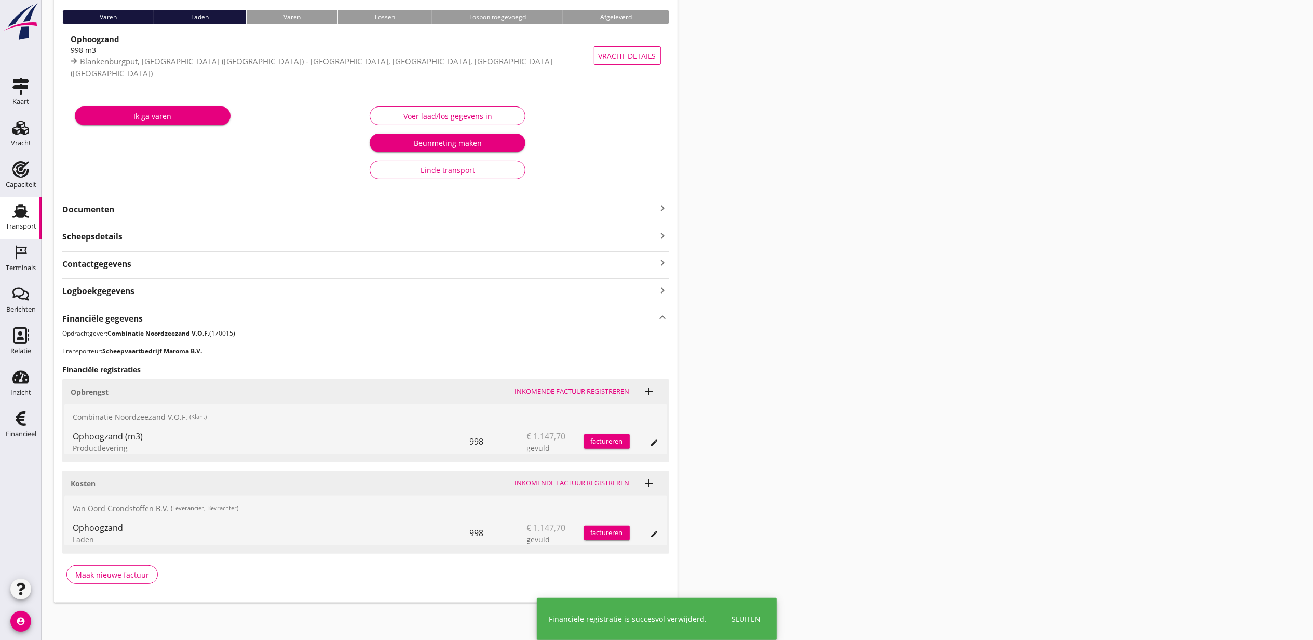
scroll to position [83, 0]
click at [972, 296] on div "Transport overzicht VOG-250728 Geroma ([PERSON_NAME]) local_gas_station emergen…" at bounding box center [678, 266] width 1272 height 697
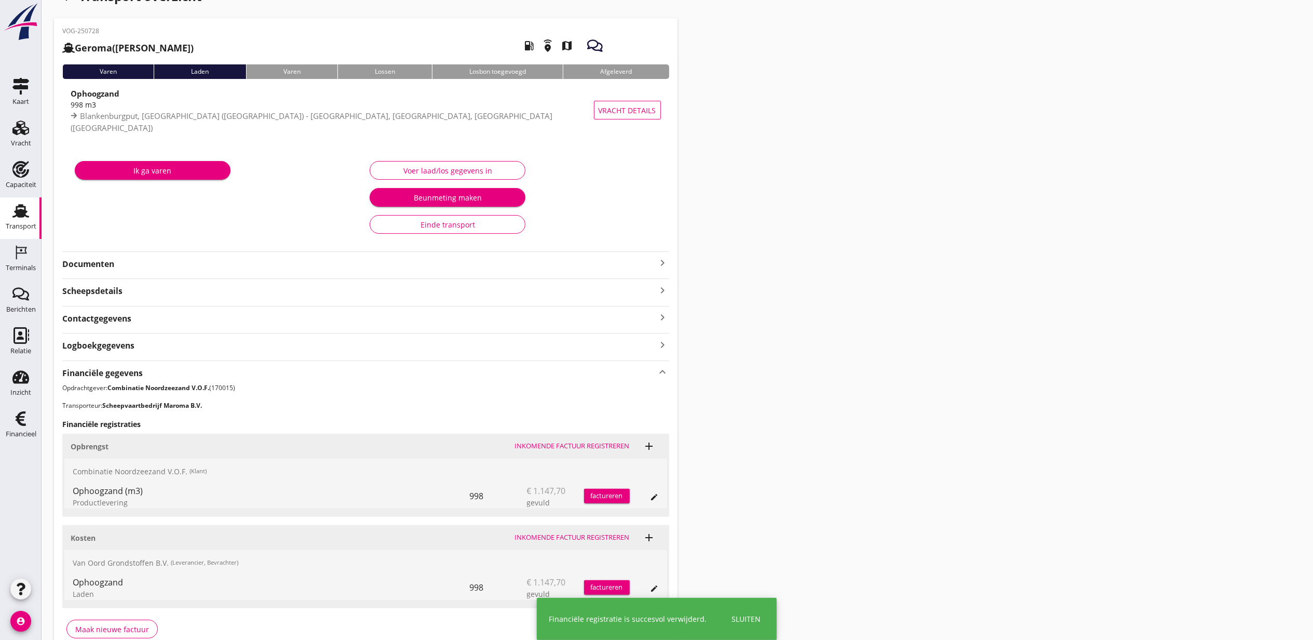
scroll to position [0, 0]
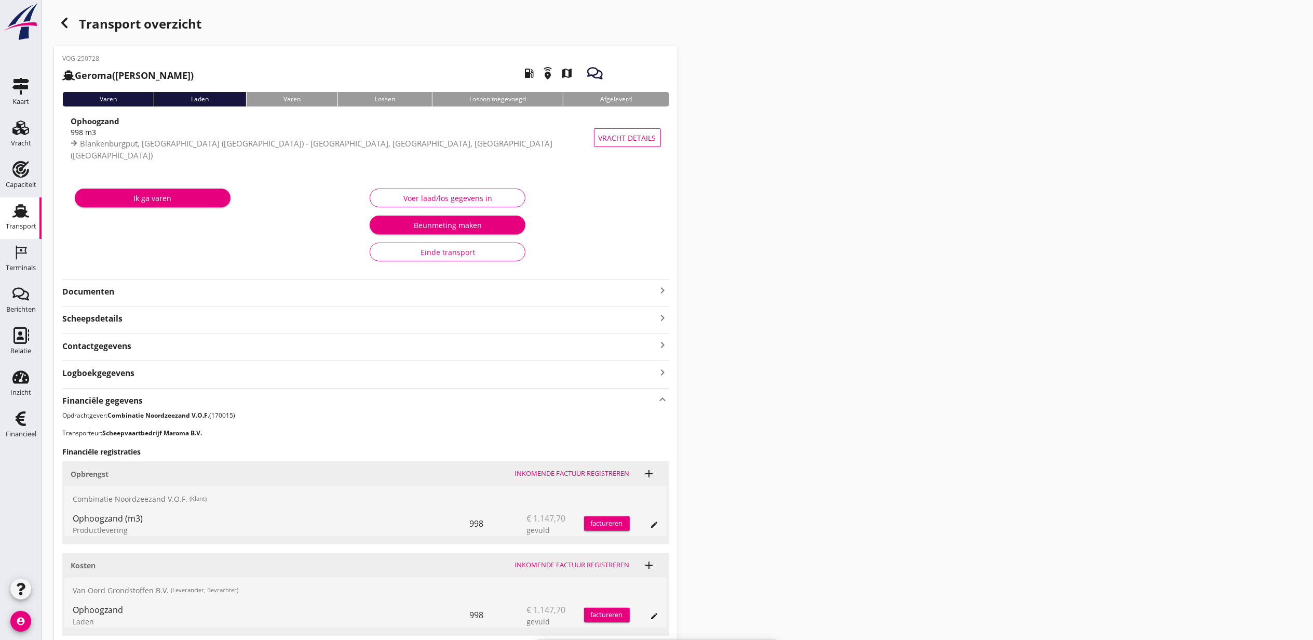
click at [69, 22] on icon "button" at bounding box center [64, 23] width 12 height 12
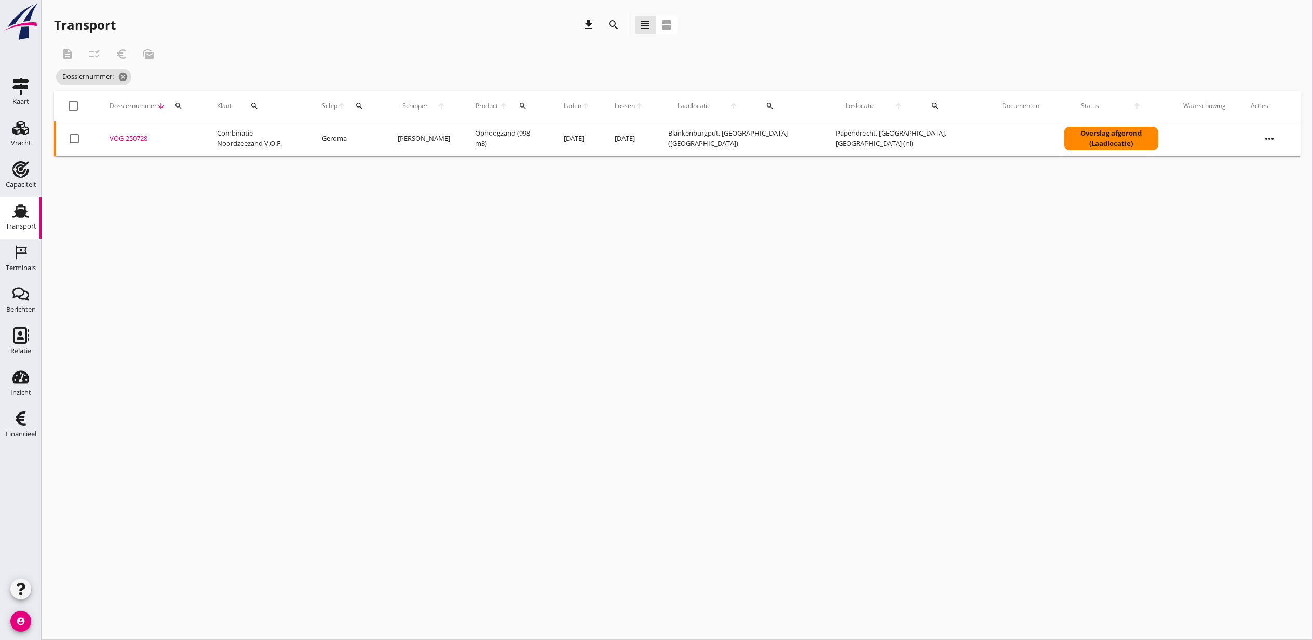
click at [210, 101] on th "Klant search" at bounding box center [257, 105] width 105 height 29
click at [185, 107] on div "search" at bounding box center [178, 106] width 19 height 8
click at [197, 129] on input "Zoeken op dossiernummer..." at bounding box center [227, 136] width 108 height 17
paste input "VOG-250738"
type input "VOG-250738"
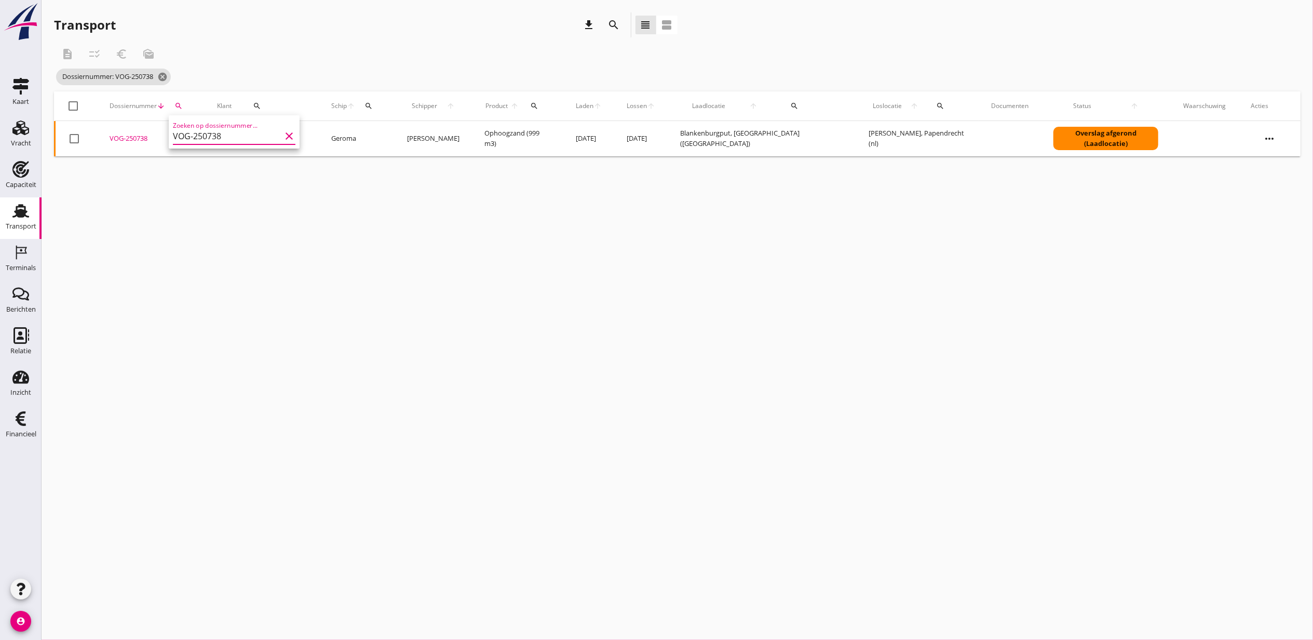
click at [132, 138] on div "VOG-250738" at bounding box center [151, 138] width 83 height 10
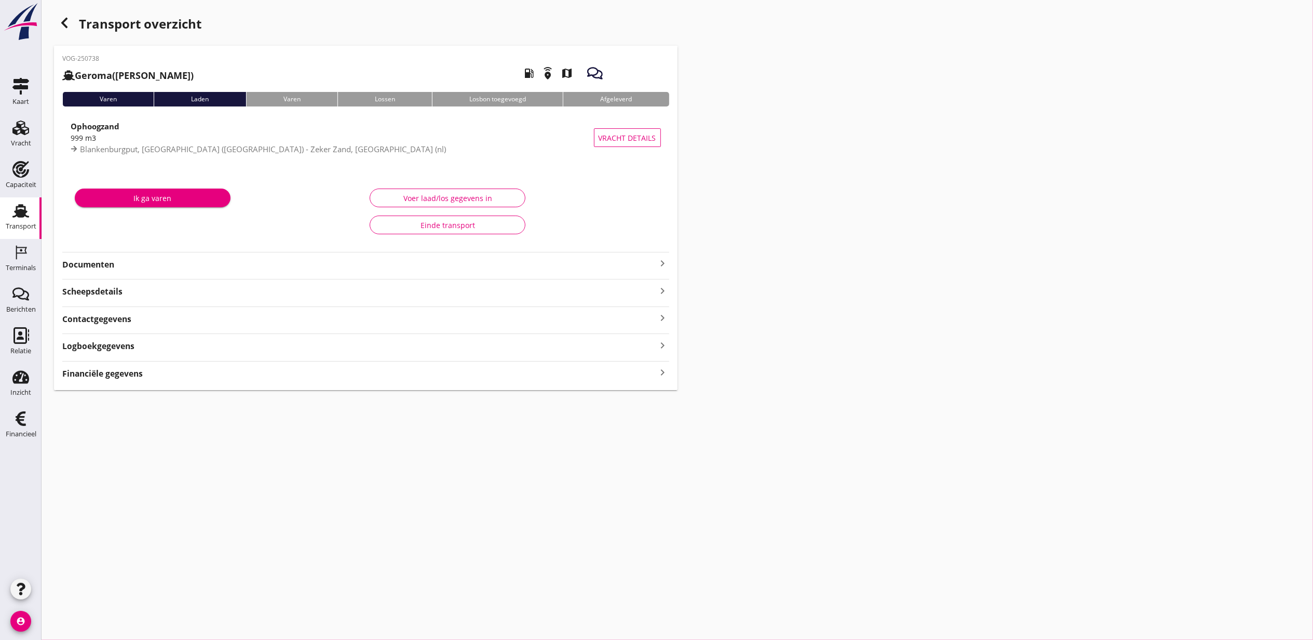
click at [144, 372] on div "Financiële gegevens keyboard_arrow_right" at bounding box center [365, 373] width 607 height 14
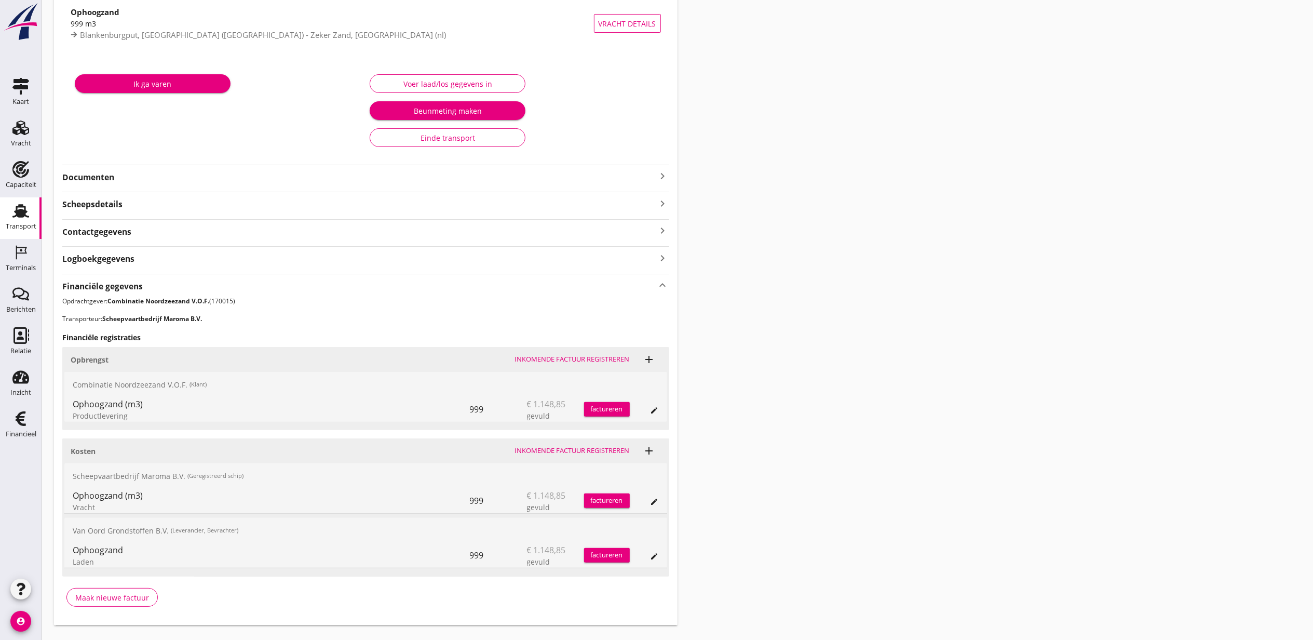
scroll to position [138, 0]
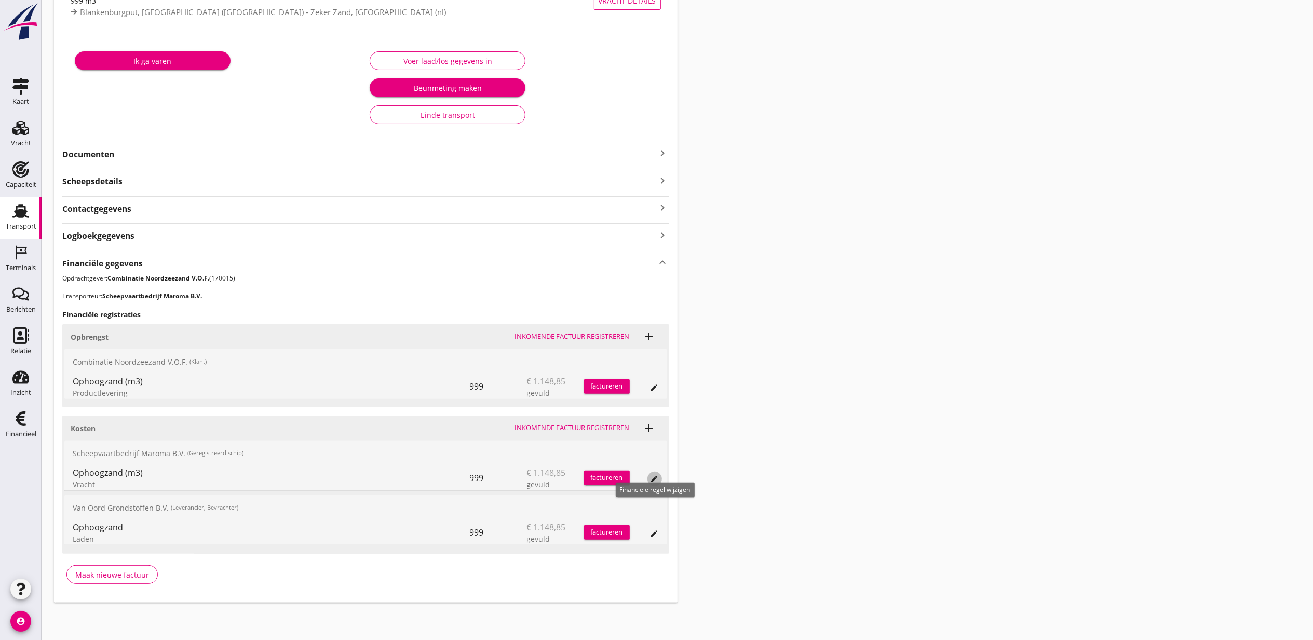
click at [655, 476] on icon "edit" at bounding box center [655, 479] width 8 height 8
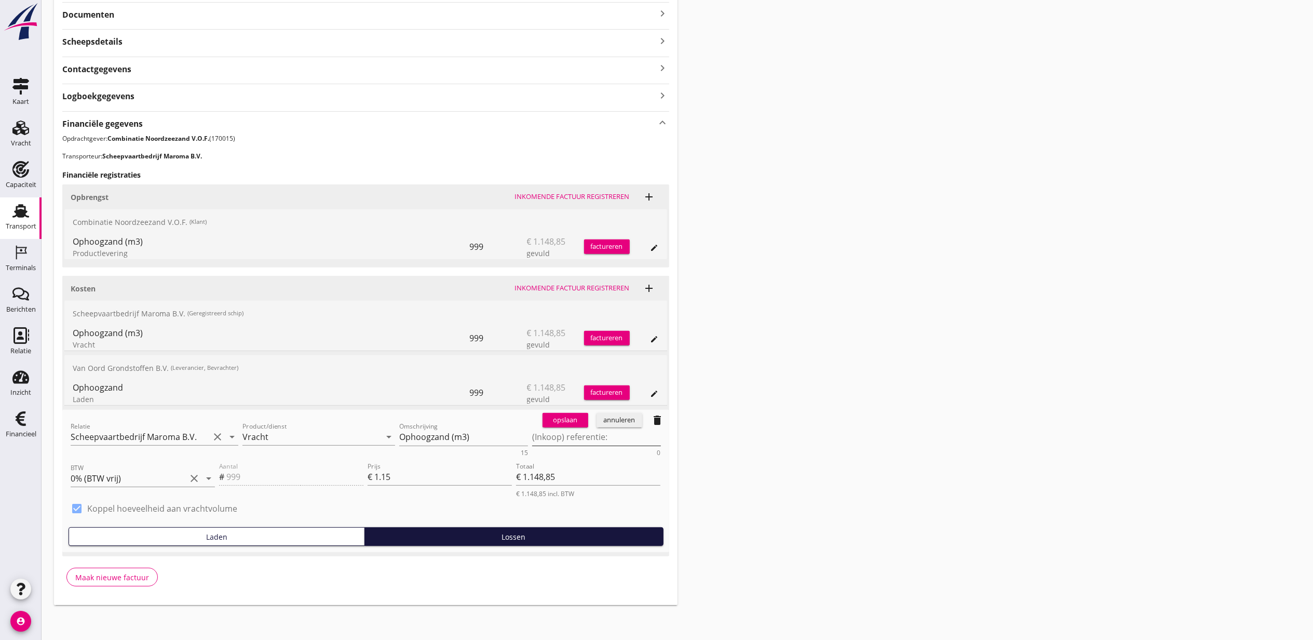
scroll to position [281, 0]
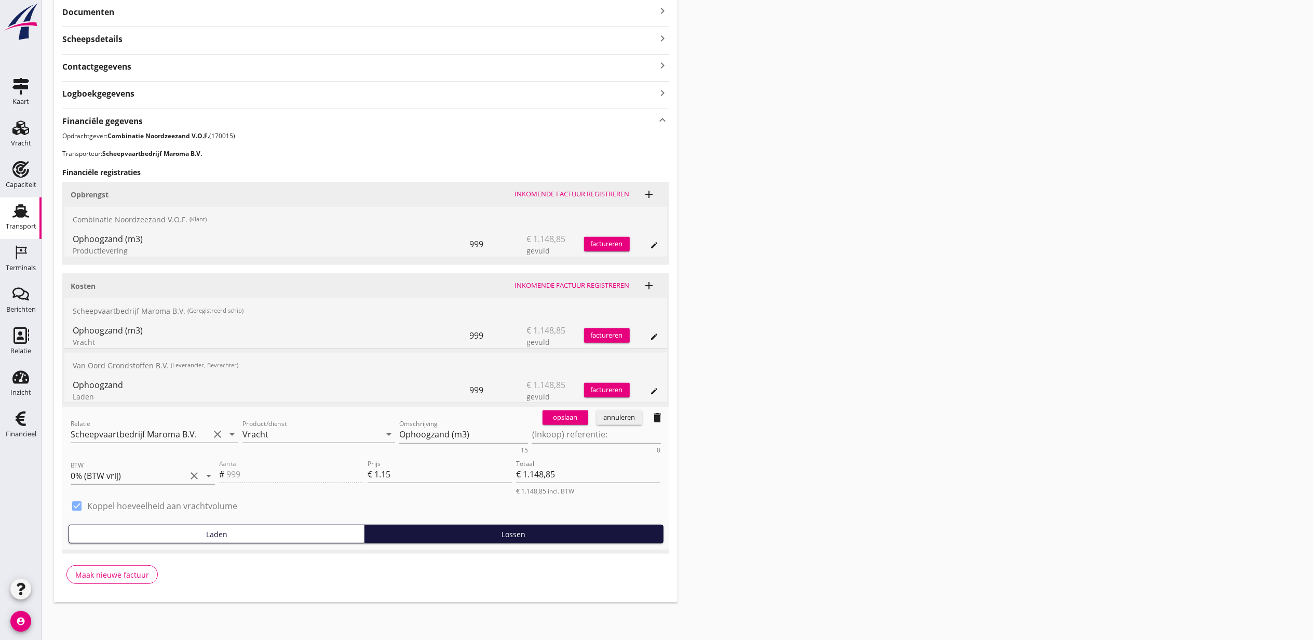
click at [655, 417] on icon "delete" at bounding box center [658, 417] width 12 height 12
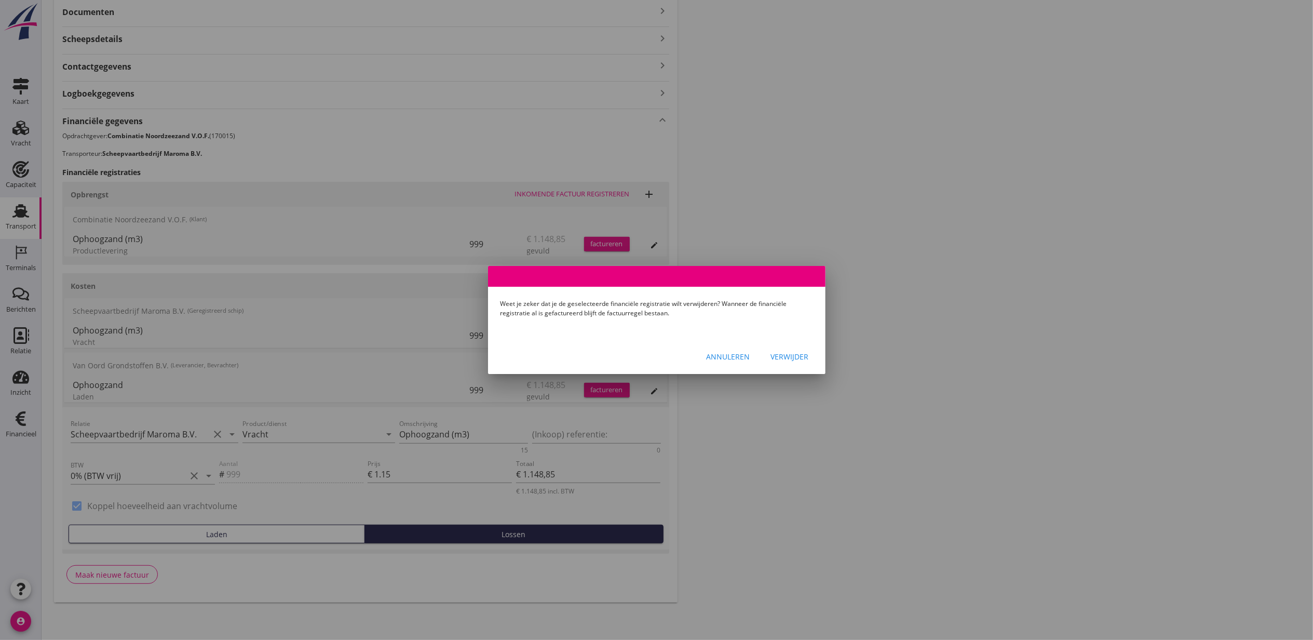
click at [795, 347] on button "Verwijder" at bounding box center [790, 356] width 55 height 19
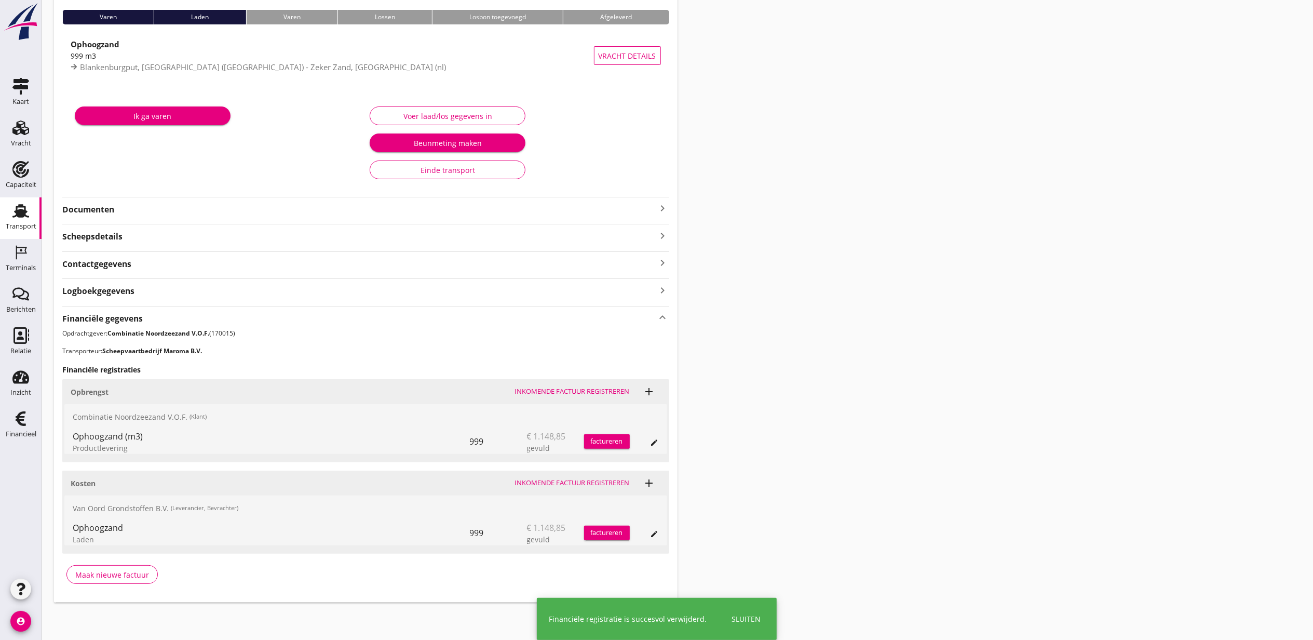
drag, startPoint x: 849, startPoint y: 257, endPoint x: 653, endPoint y: 194, distance: 205.0
click at [849, 257] on div "Transport overzicht VOG-250738 Geroma ([PERSON_NAME]) local_gas_station emergen…" at bounding box center [678, 266] width 1272 height 697
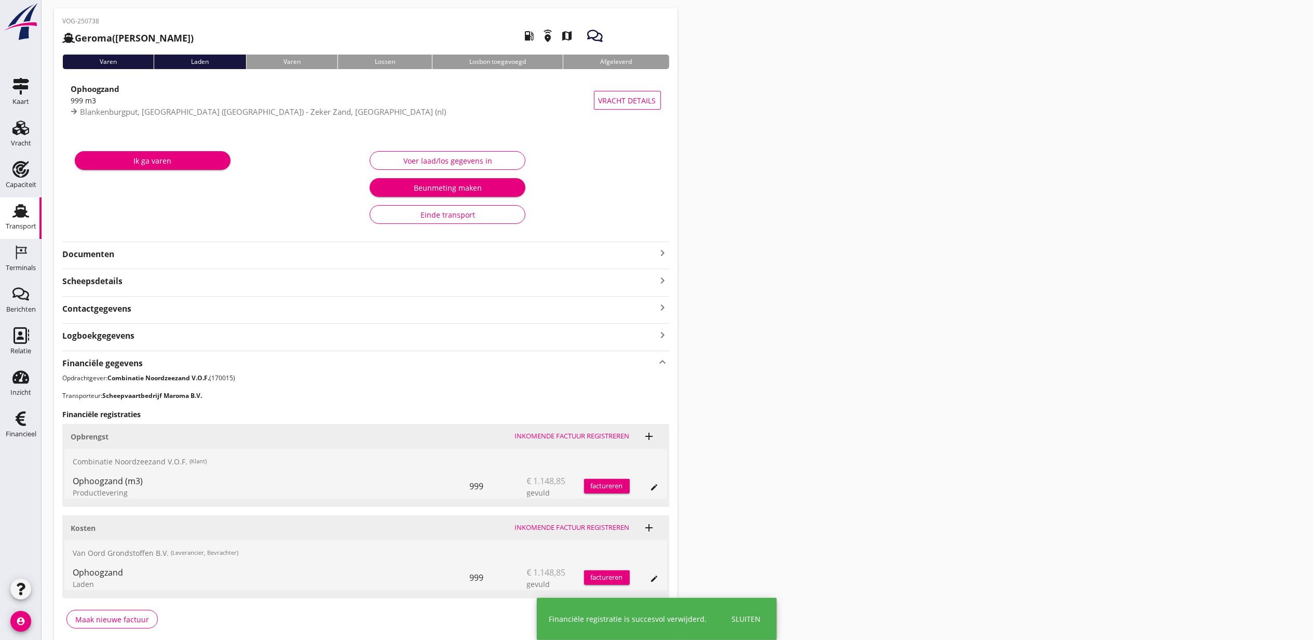
scroll to position [0, 0]
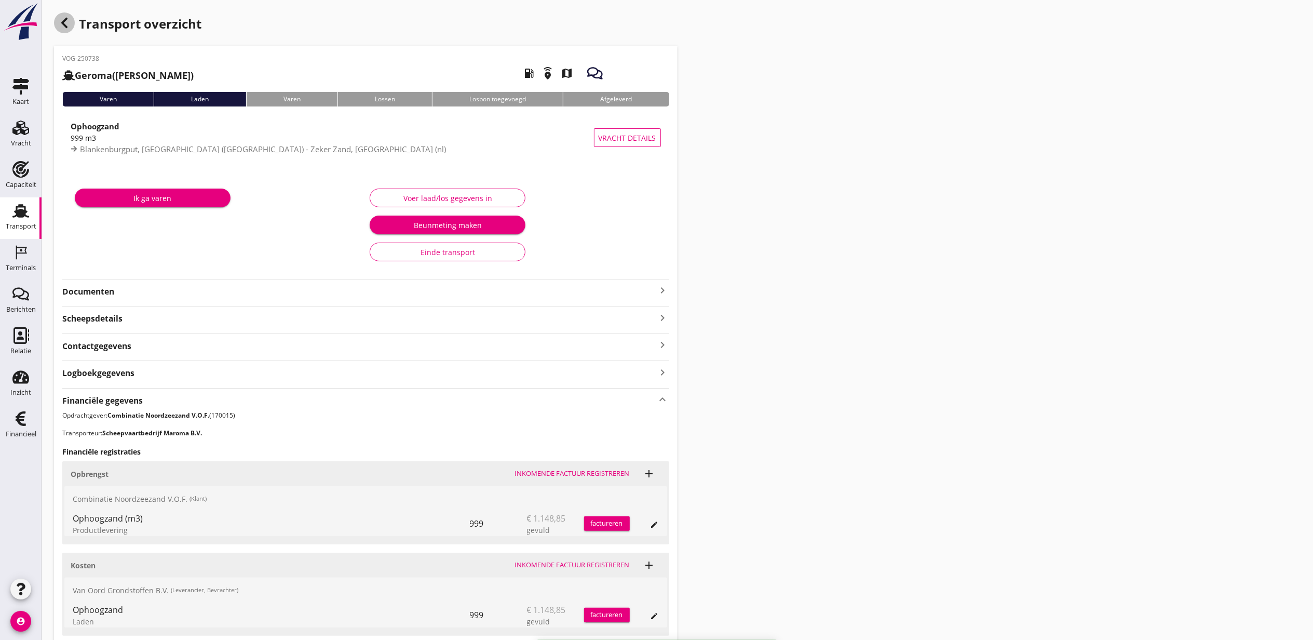
click at [66, 19] on use "button" at bounding box center [64, 23] width 6 height 10
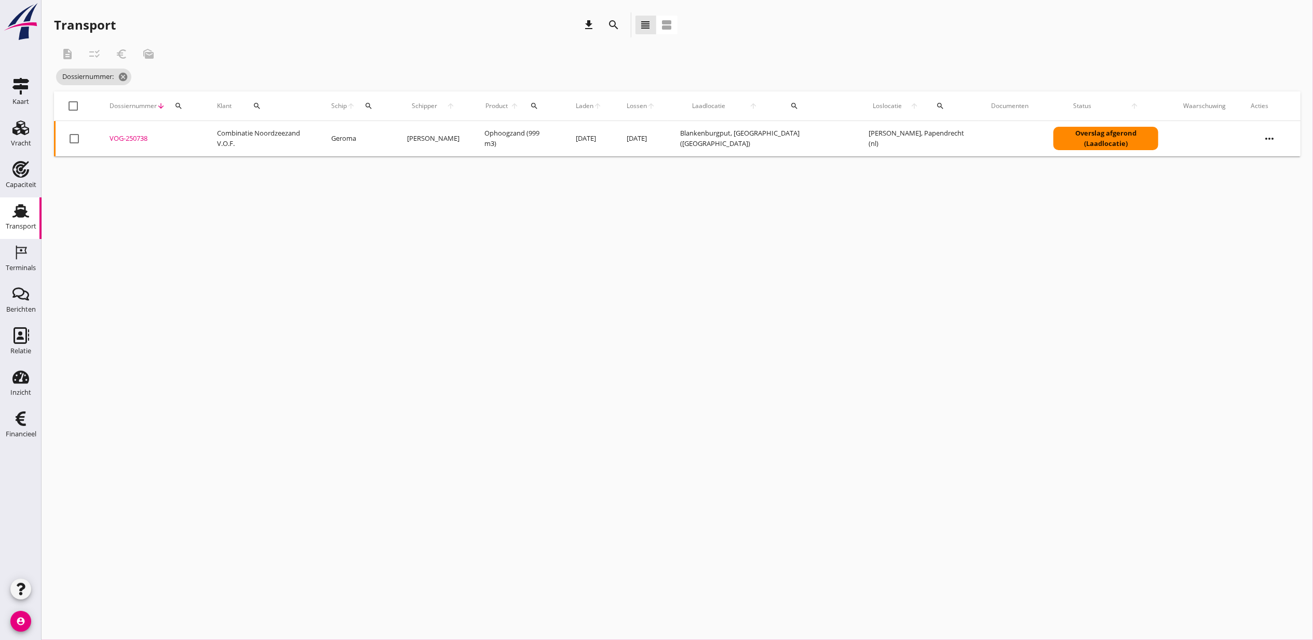
click at [183, 111] on button "search" at bounding box center [178, 106] width 19 height 19
click at [220, 131] on input "Zoeken op dossiernummer..." at bounding box center [230, 136] width 108 height 17
paste input "VOG-250748"
type input "VOG-250748"
click at [134, 142] on div "VOG-250748" at bounding box center [151, 138] width 83 height 10
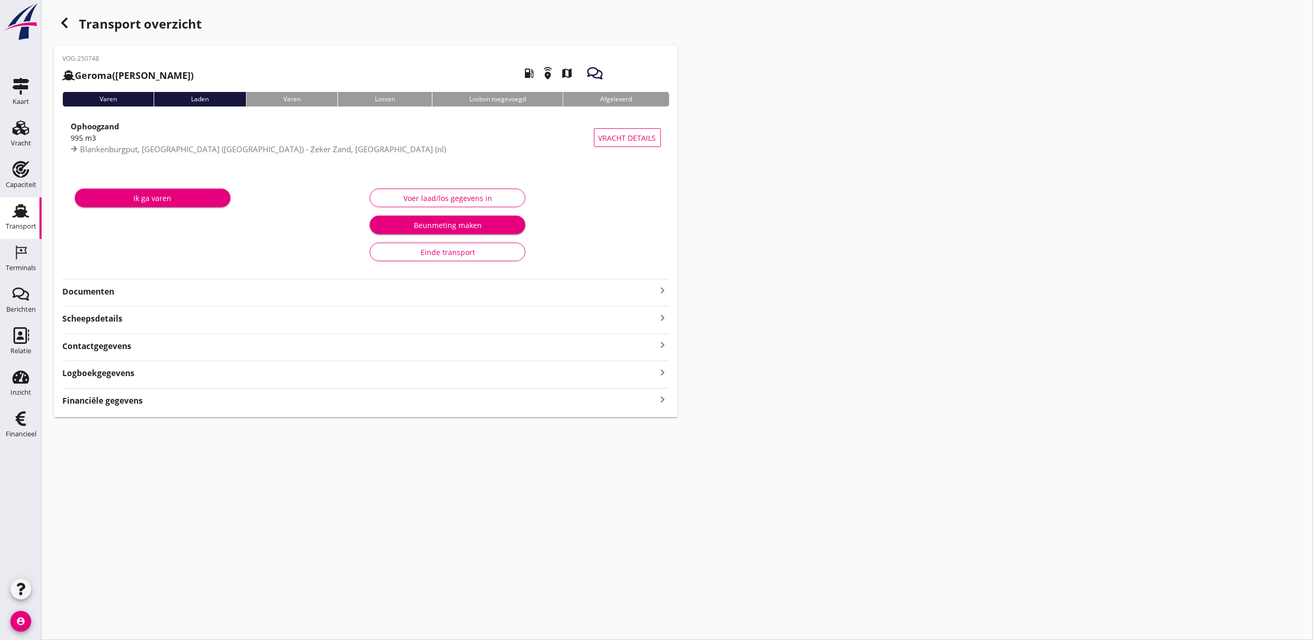
click at [137, 395] on strong "Financiële gegevens" at bounding box center [102, 401] width 81 height 12
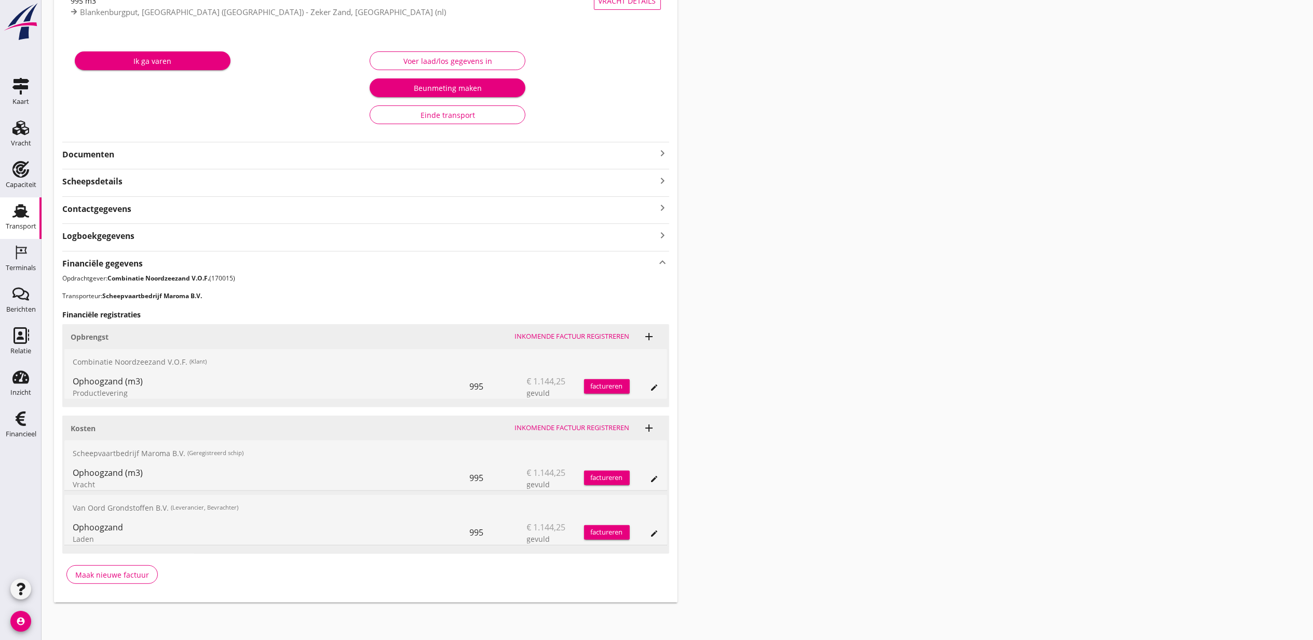
scroll to position [138, 0]
click at [651, 475] on icon "edit" at bounding box center [655, 479] width 8 height 8
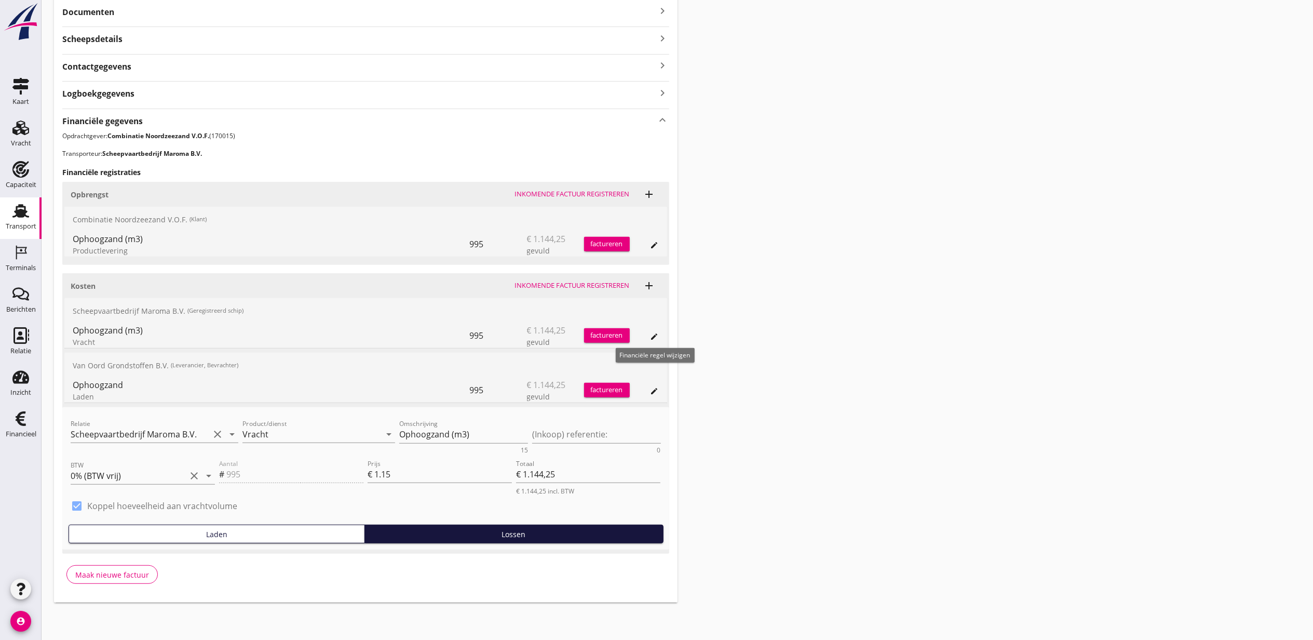
scroll to position [281, 0]
click at [661, 422] on icon "delete" at bounding box center [658, 417] width 12 height 12
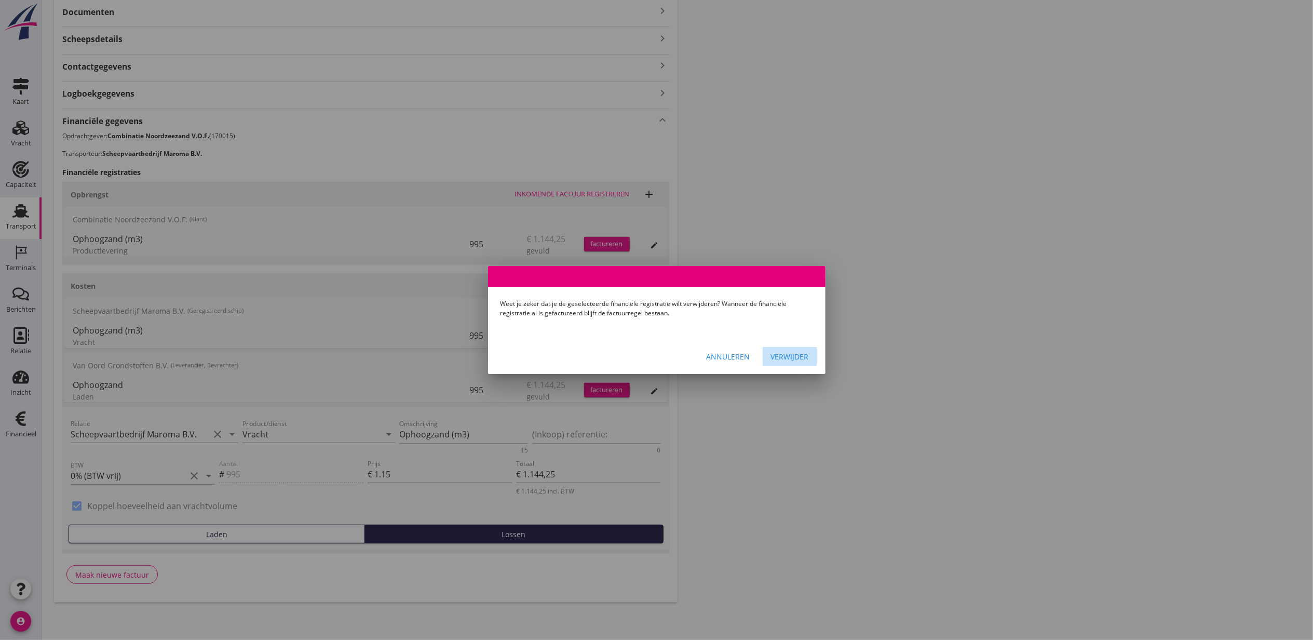
click at [797, 347] on button "Verwijder" at bounding box center [790, 356] width 55 height 19
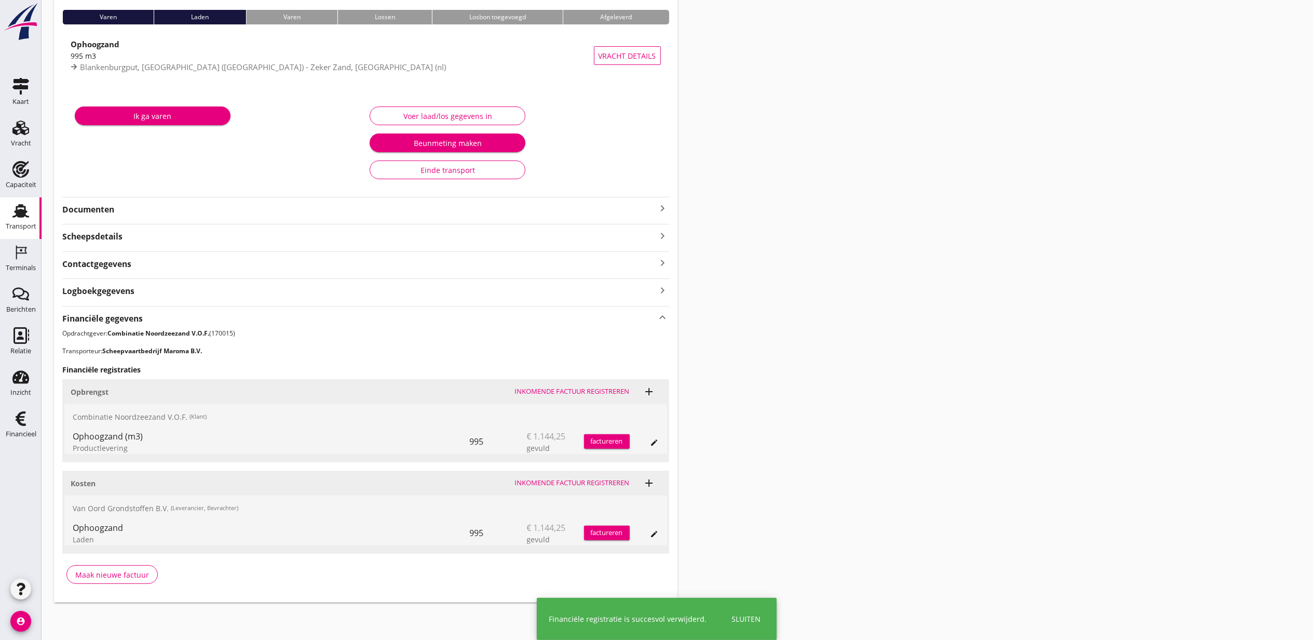
scroll to position [83, 0]
drag, startPoint x: 850, startPoint y: 250, endPoint x: 842, endPoint y: 250, distance: 7.8
click at [850, 250] on div "Transport overzicht VOG-250748 Geroma ([PERSON_NAME]) local_gas_station emergen…" at bounding box center [678, 266] width 1272 height 697
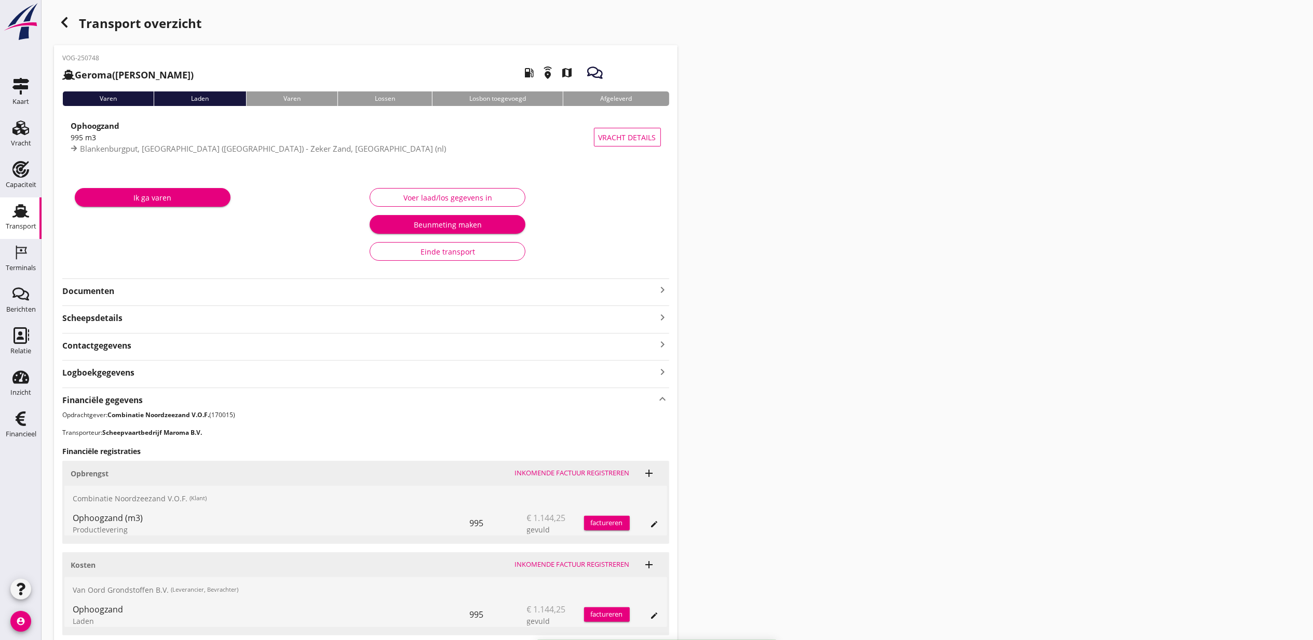
scroll to position [0, 0]
click at [61, 32] on div "Transport overzicht" at bounding box center [366, 24] width 624 height 25
click at [64, 23] on icon "button" at bounding box center [64, 23] width 12 height 12
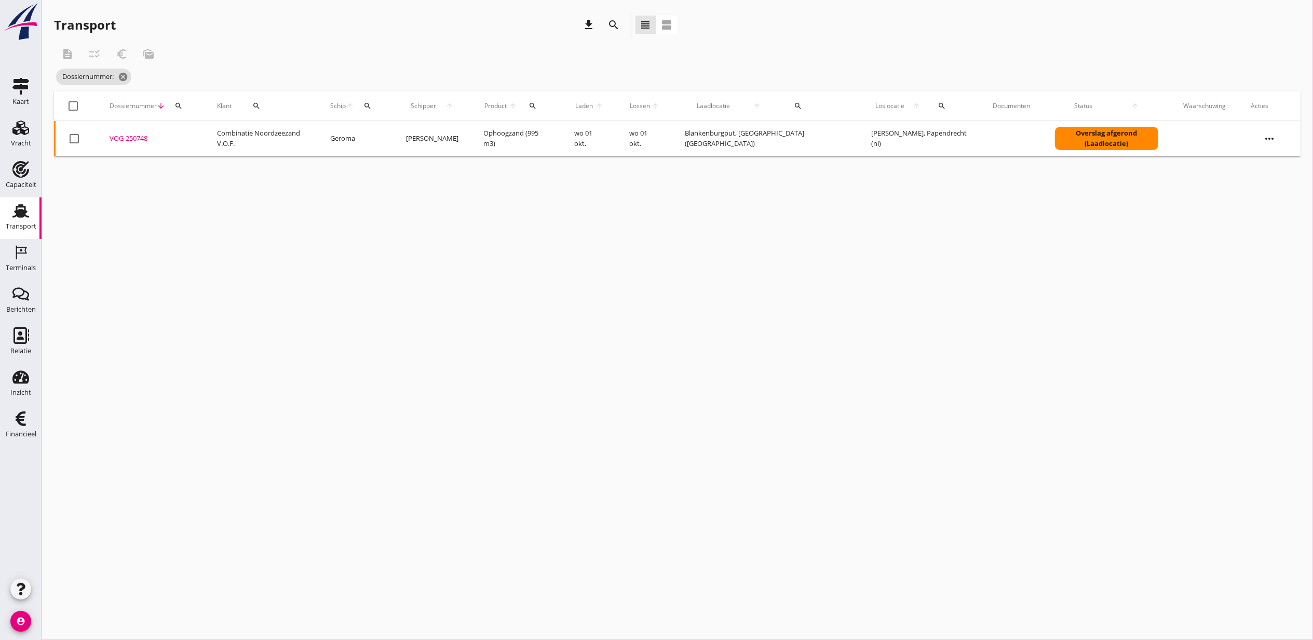
click at [185, 113] on button "search" at bounding box center [178, 106] width 19 height 19
click at [233, 140] on input "Zoeken op dossiernummer..." at bounding box center [230, 136] width 108 height 17
paste input "VOG-250760"
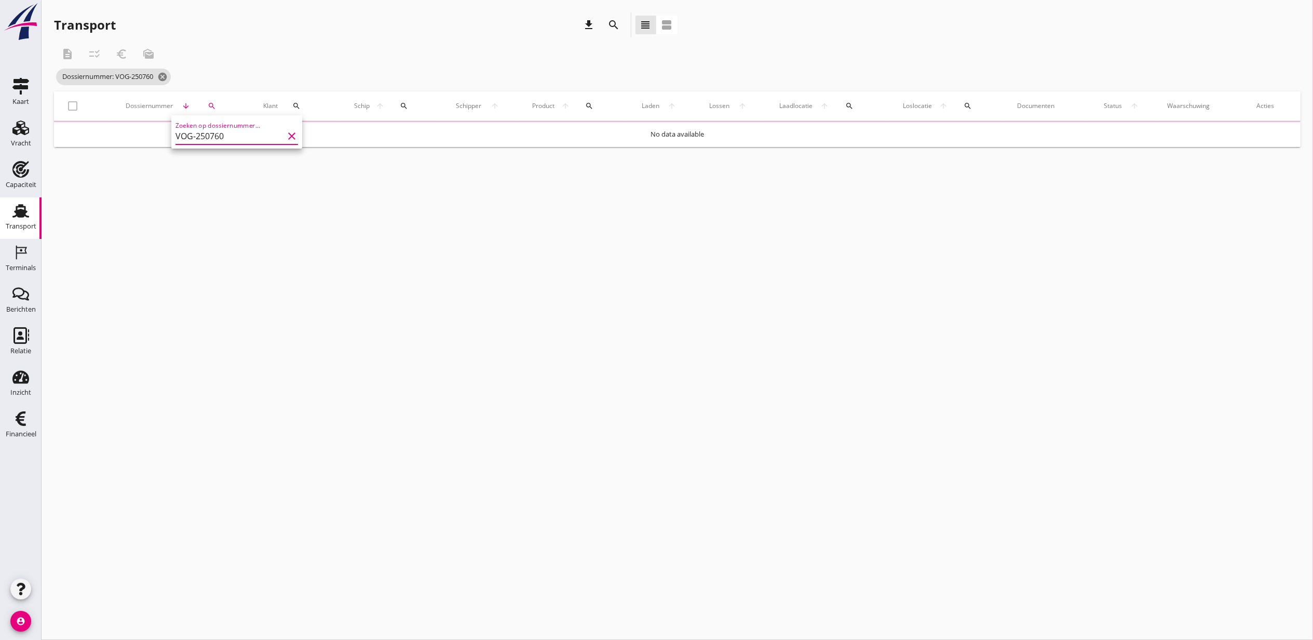
type input "VOG-250760"
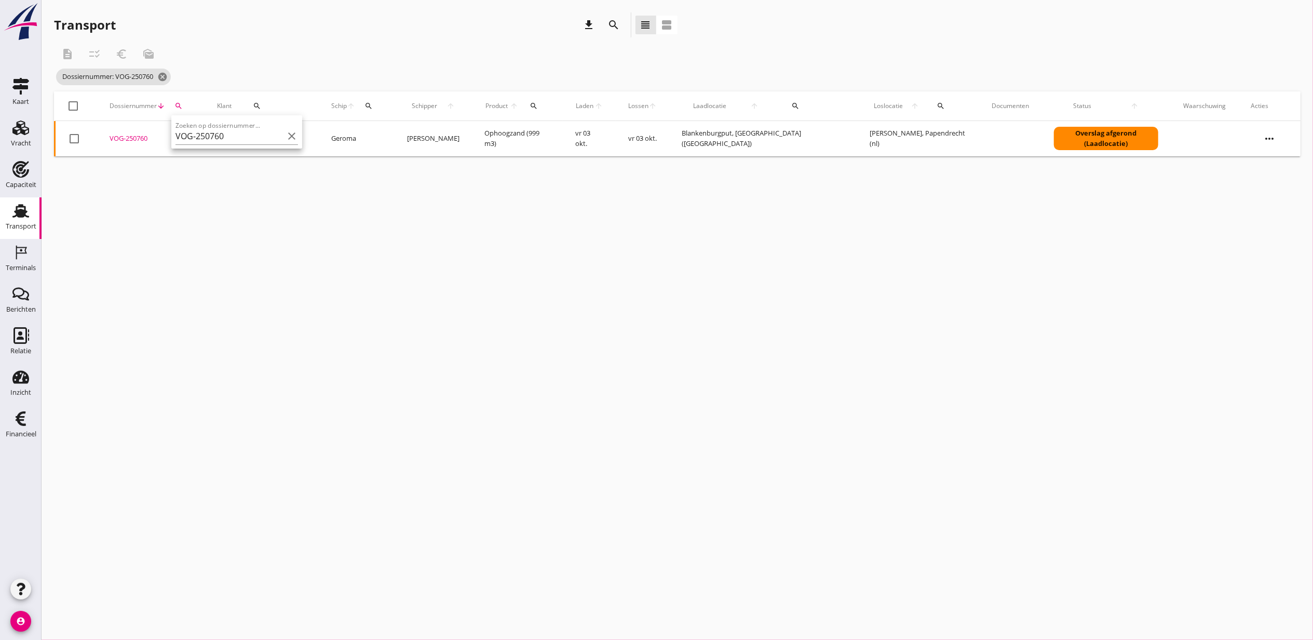
click at [143, 133] on div "VOG-250760" at bounding box center [151, 138] width 83 height 10
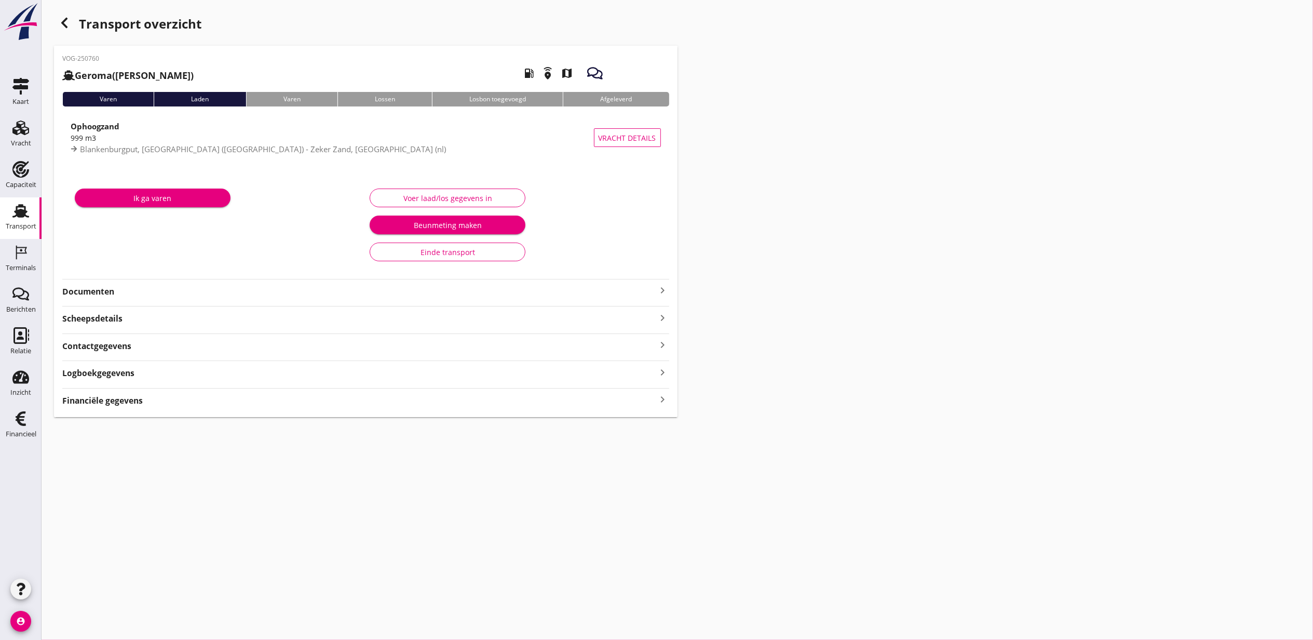
click at [167, 405] on div "Financiële gegevens keyboard_arrow_right" at bounding box center [365, 400] width 607 height 14
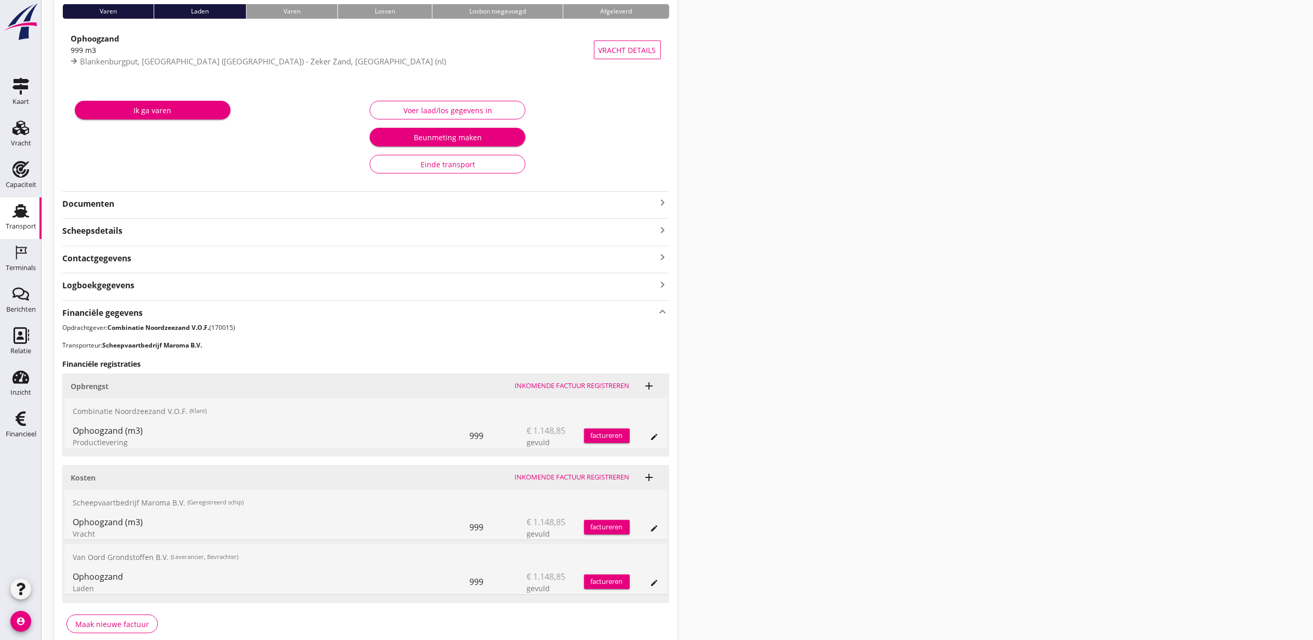
scroll to position [138, 0]
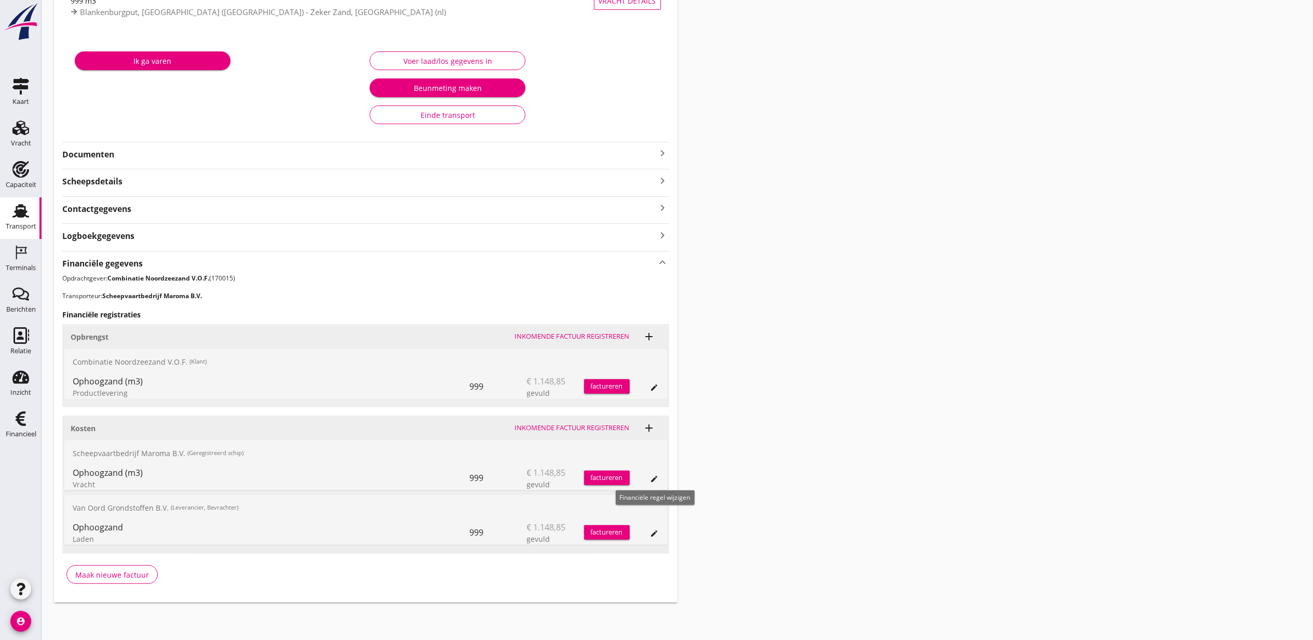
click at [652, 477] on icon "edit" at bounding box center [655, 479] width 8 height 8
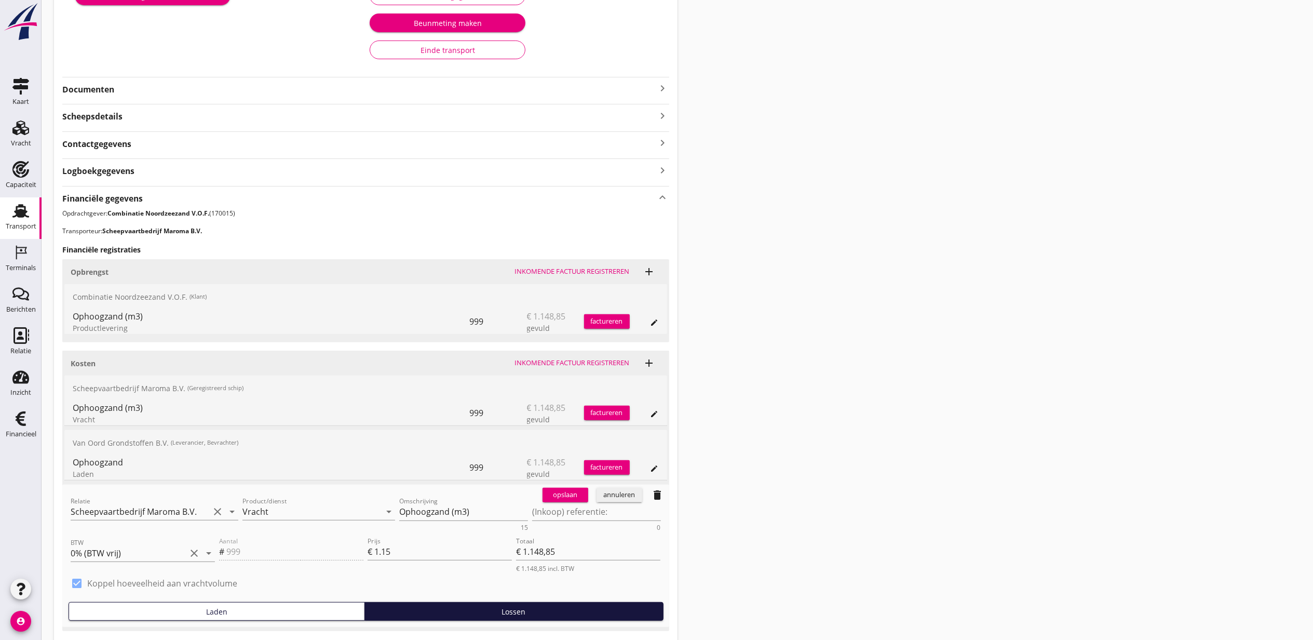
scroll to position [281, 0]
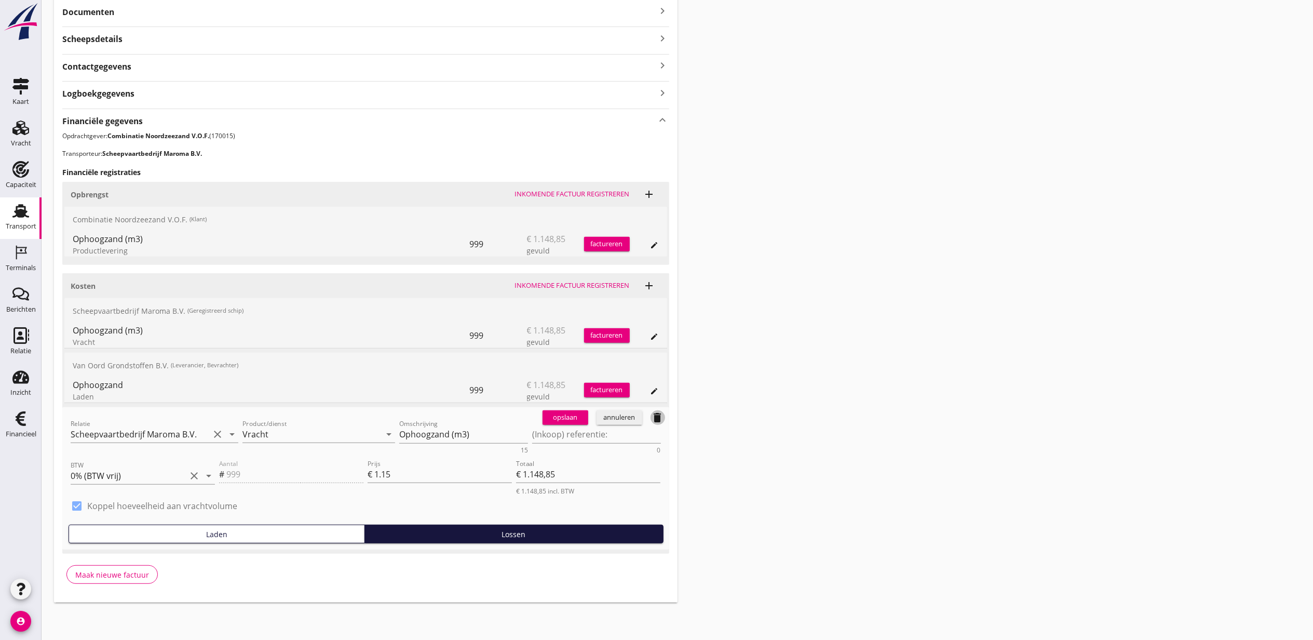
click at [655, 416] on icon "delete" at bounding box center [658, 417] width 12 height 12
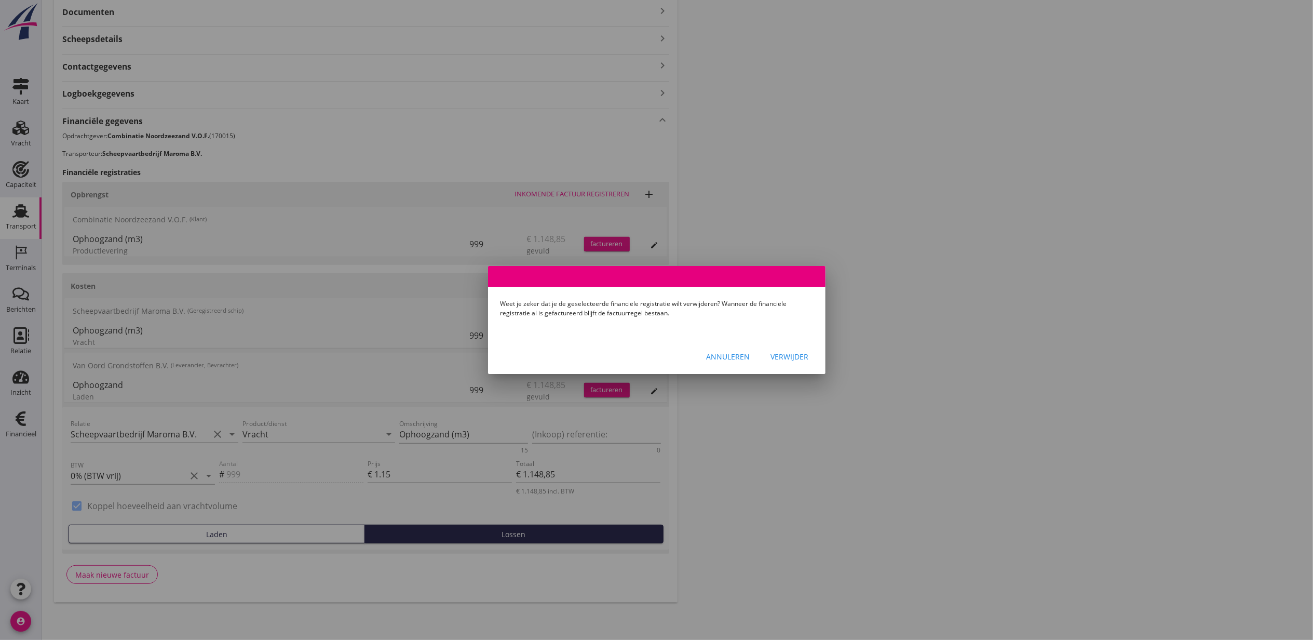
click at [780, 355] on div "Verwijder" at bounding box center [790, 356] width 38 height 11
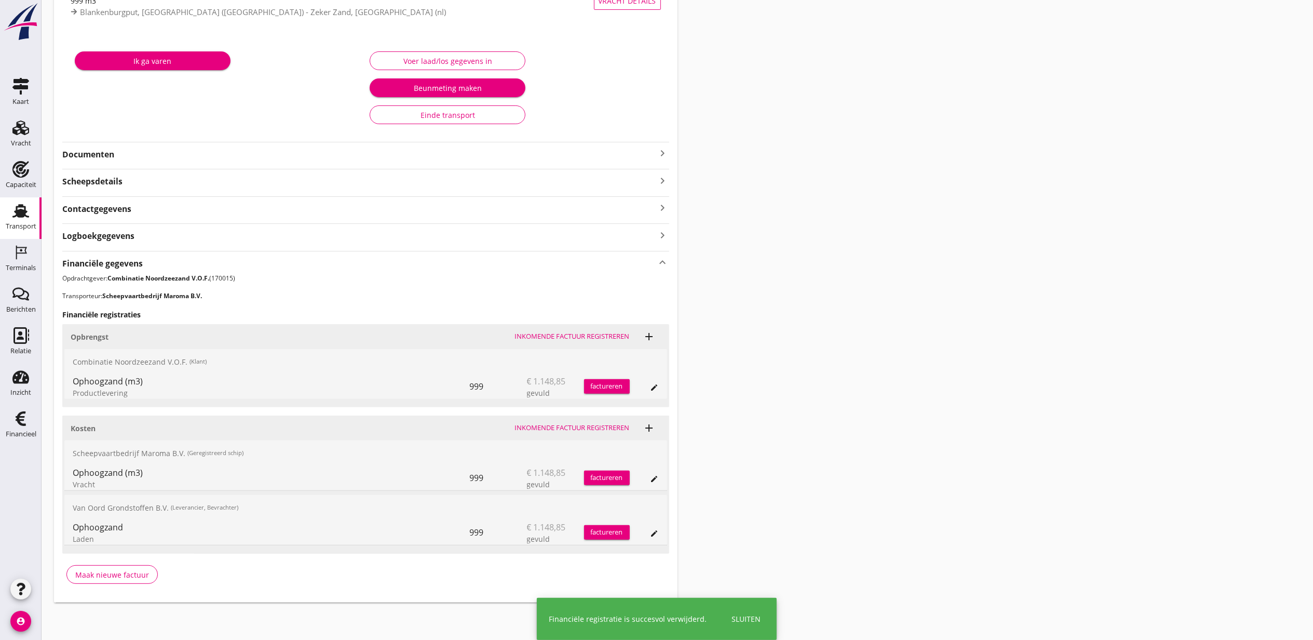
scroll to position [83, 0]
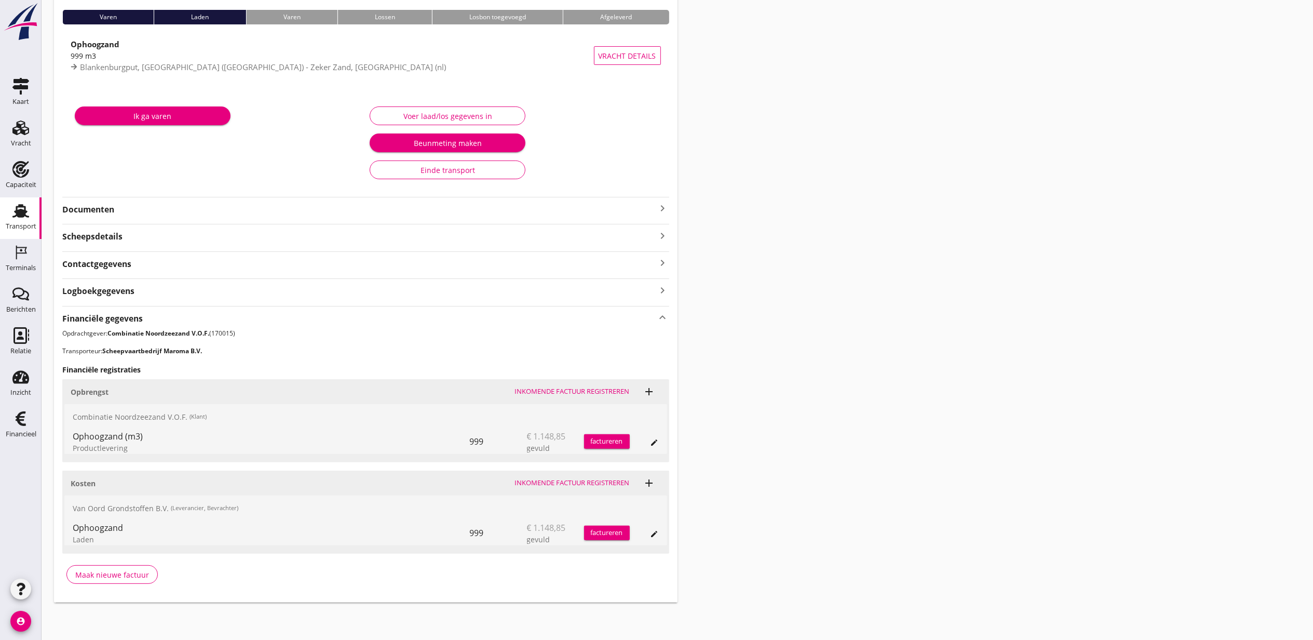
click at [1045, 354] on div "Transport overzicht VOG-250760 Geroma ([PERSON_NAME]) local_gas_station emergen…" at bounding box center [678, 266] width 1272 height 697
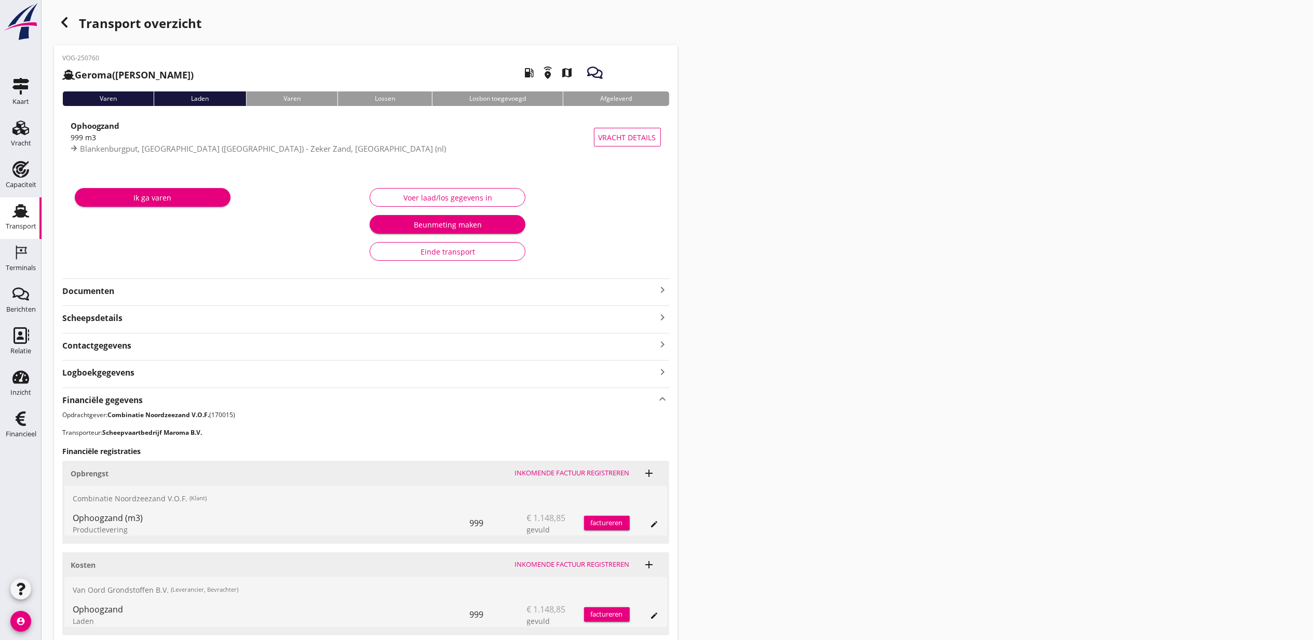
scroll to position [0, 0]
click at [63, 22] on use "button" at bounding box center [64, 23] width 6 height 10
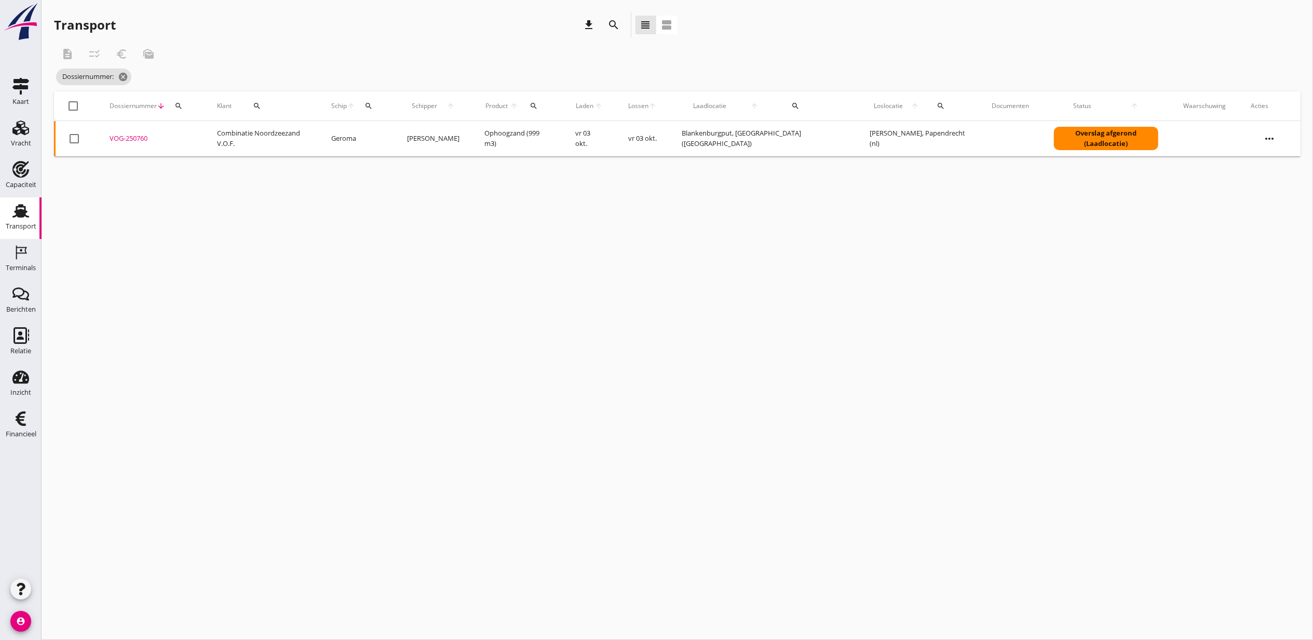
click at [188, 107] on div "search" at bounding box center [178, 106] width 19 height 8
drag, startPoint x: 235, startPoint y: 138, endPoint x: 221, endPoint y: 139, distance: 14.6
click at [235, 138] on input "Zoeken op dossiernummer..." at bounding box center [230, 136] width 108 height 17
paste input "VOG-250727"
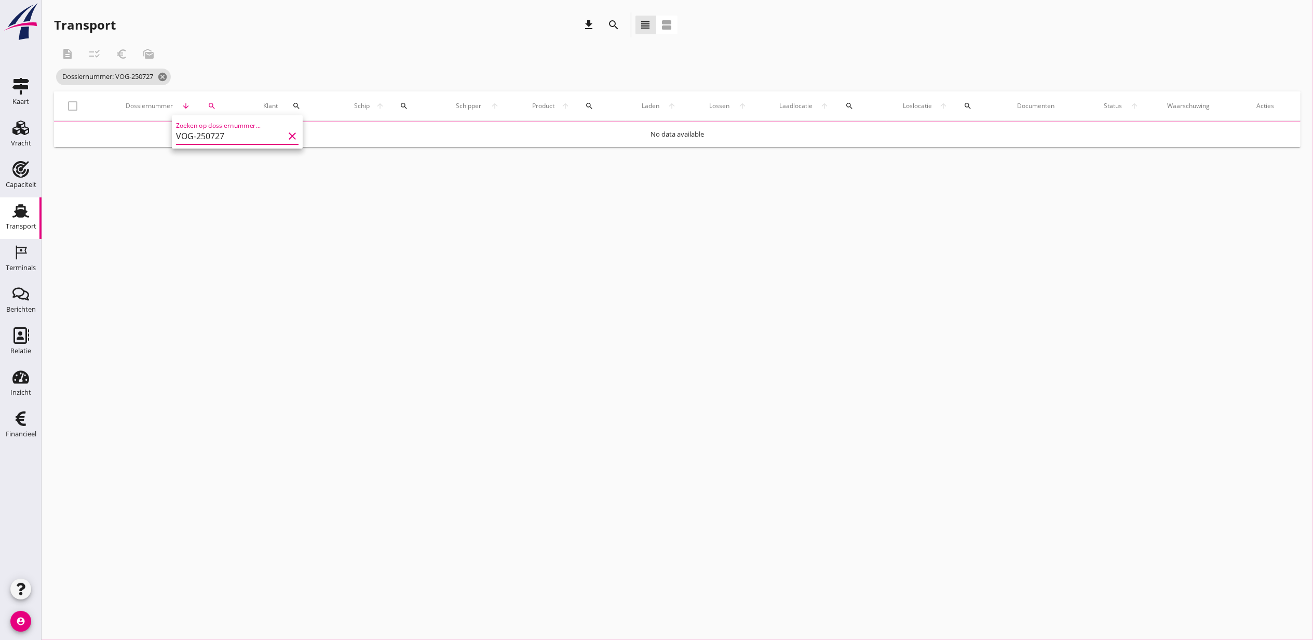
type input "VOG-250727"
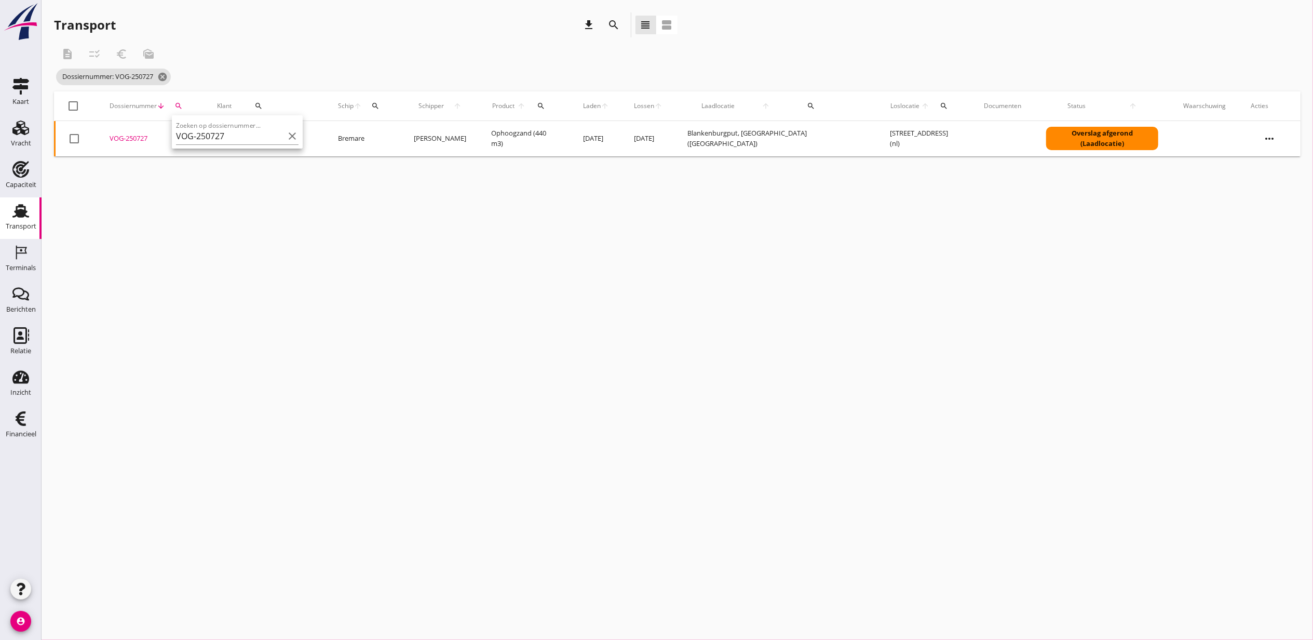
click at [140, 136] on div "VOG-250727" at bounding box center [151, 138] width 83 height 10
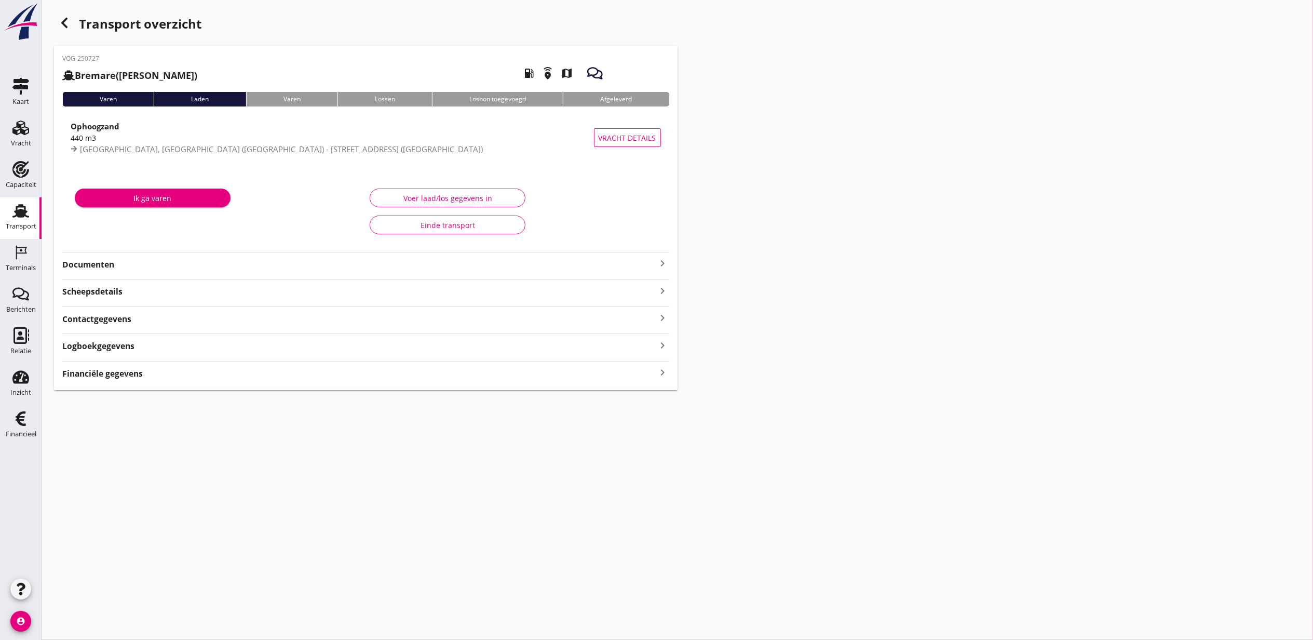
click at [161, 301] on div "VOG-250727 Bremare ([PERSON_NAME]) local_gas_station emergency_share map Varen …" at bounding box center [366, 218] width 624 height 344
click at [159, 368] on div "Financiële gegevens keyboard_arrow_right" at bounding box center [365, 373] width 607 height 14
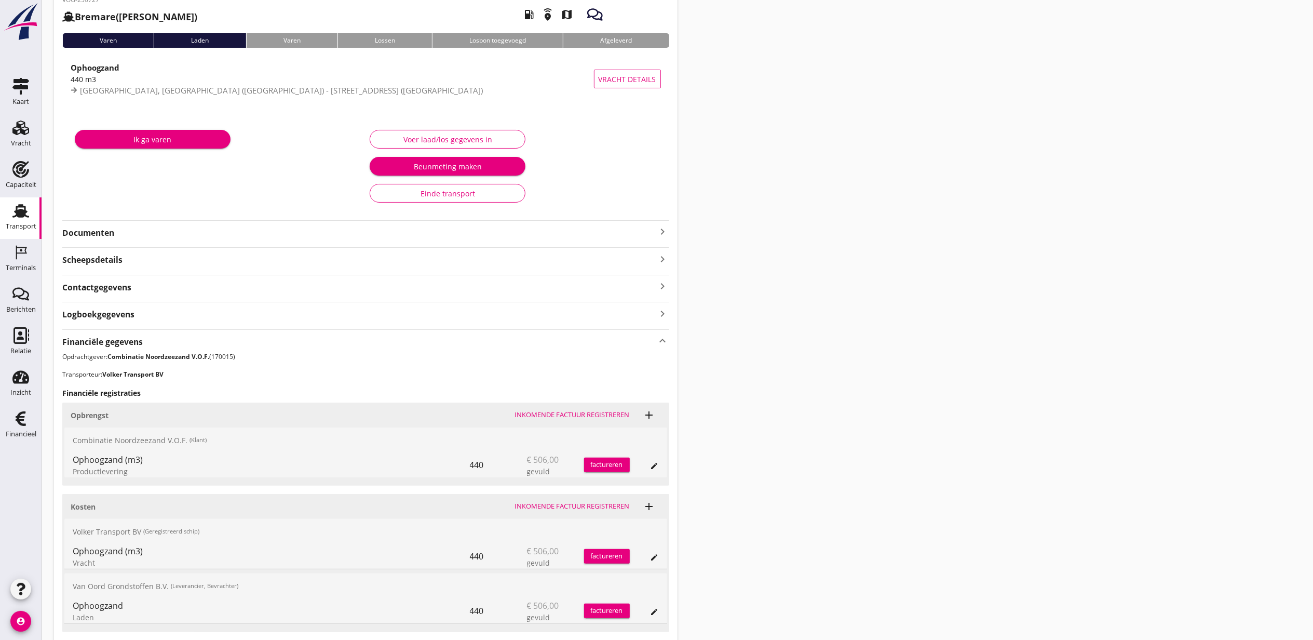
scroll to position [138, 0]
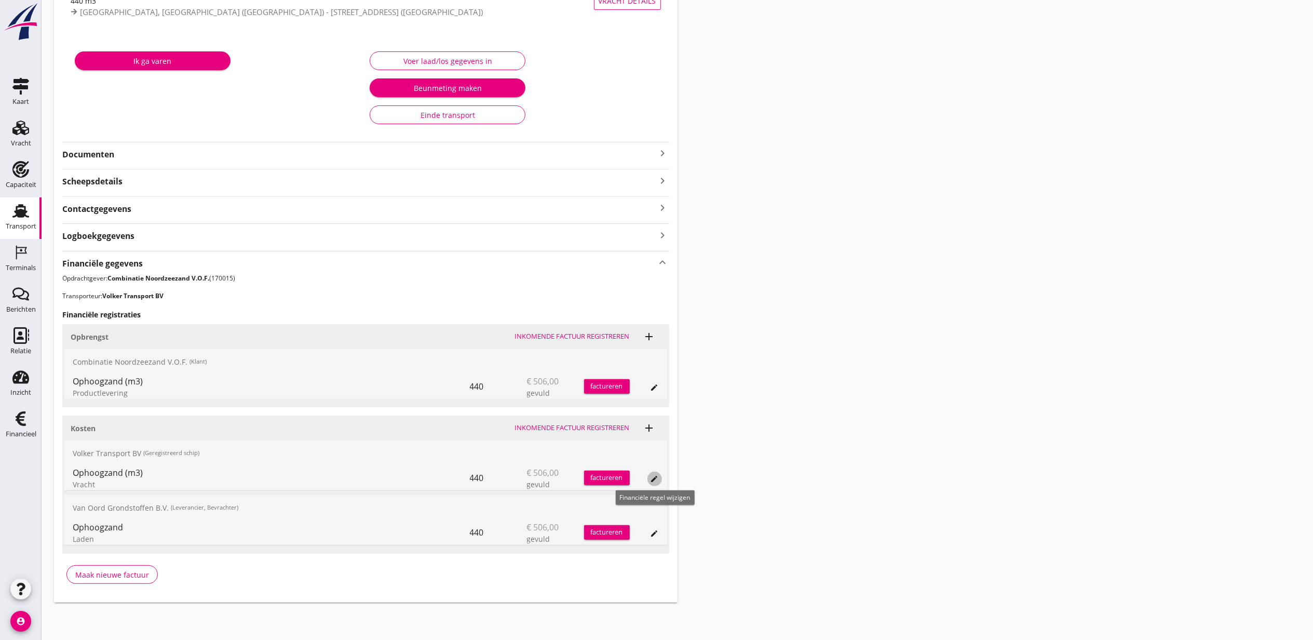
click at [657, 474] on button "edit" at bounding box center [655, 479] width 15 height 15
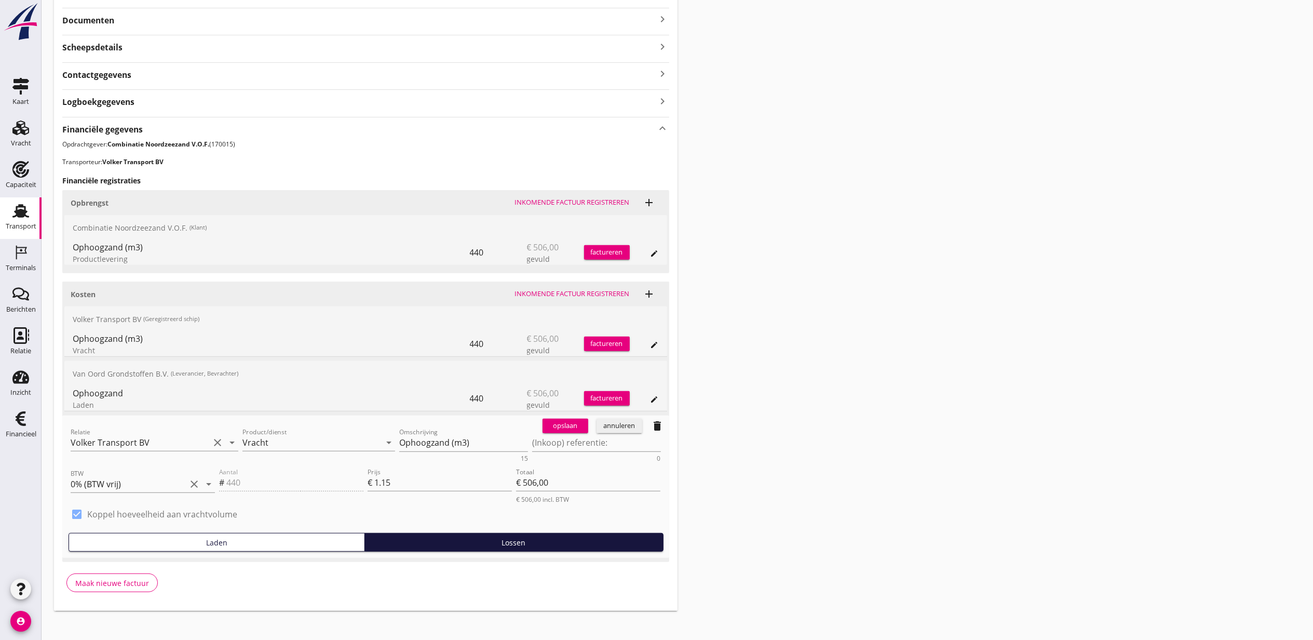
scroll to position [281, 0]
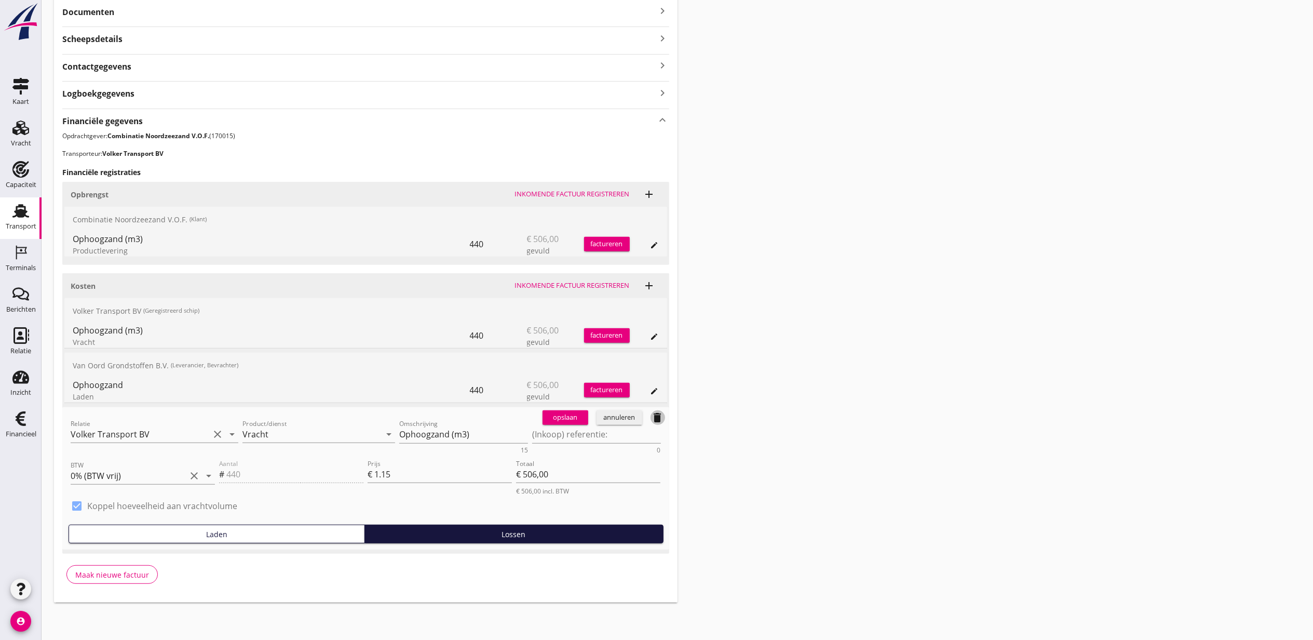
click at [654, 415] on icon "delete" at bounding box center [658, 417] width 12 height 12
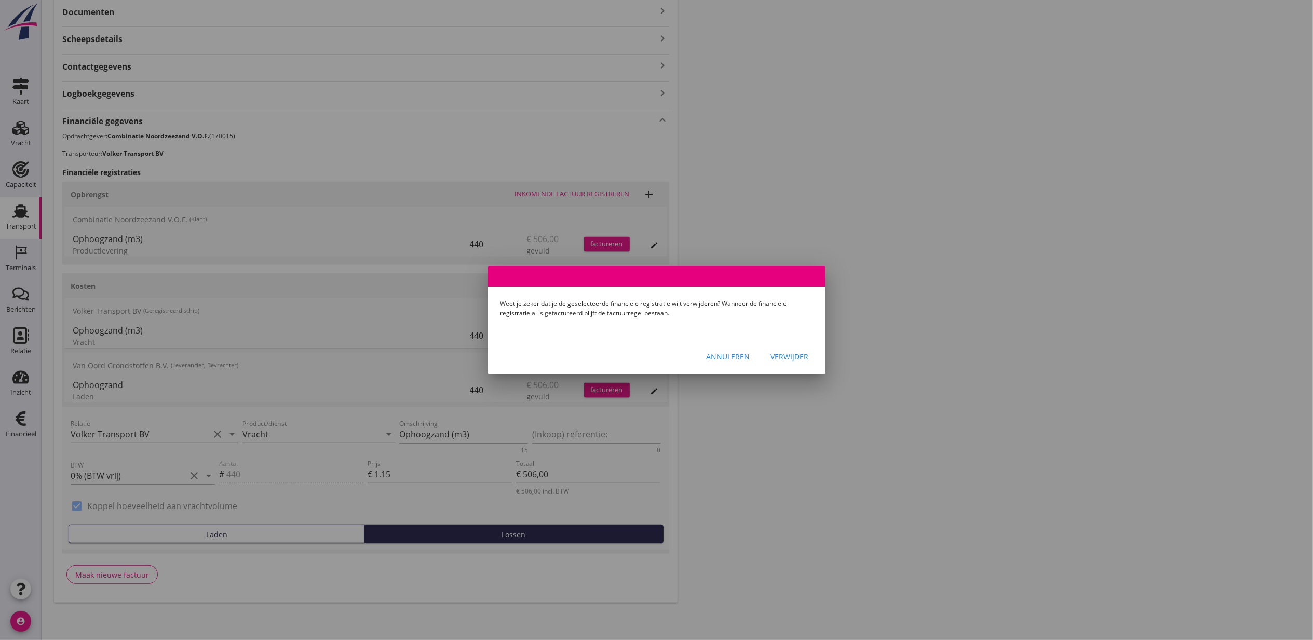
click at [800, 354] on div "Verwijder" at bounding box center [790, 356] width 38 height 11
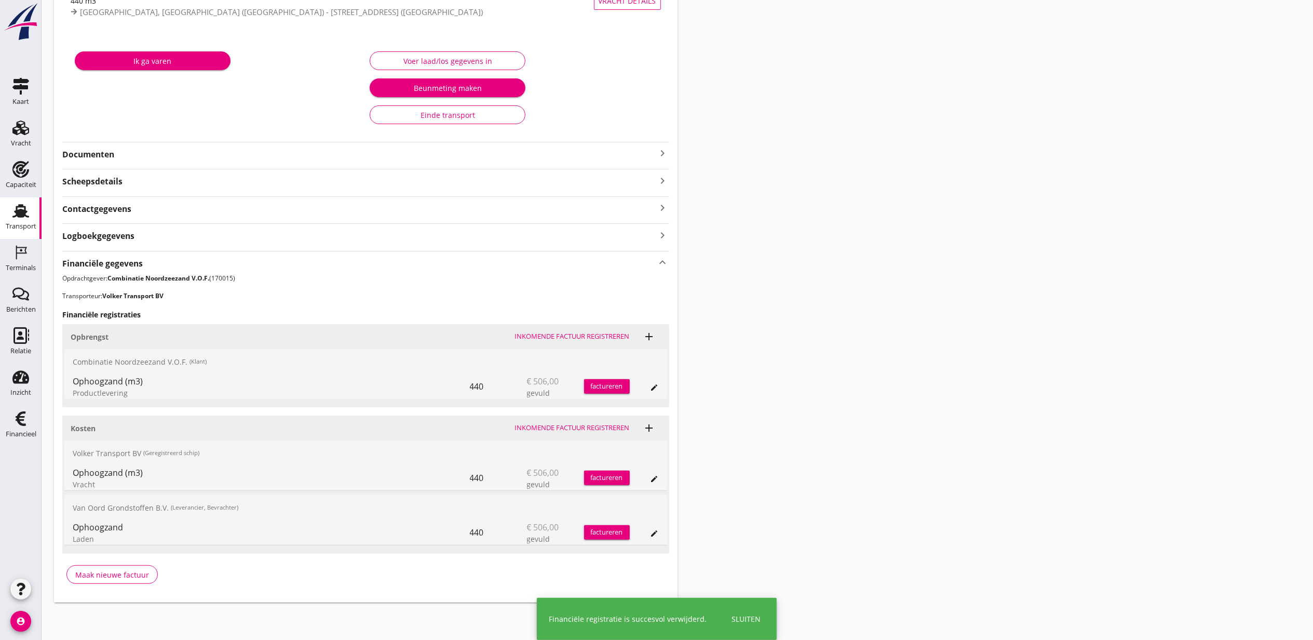
scroll to position [83, 0]
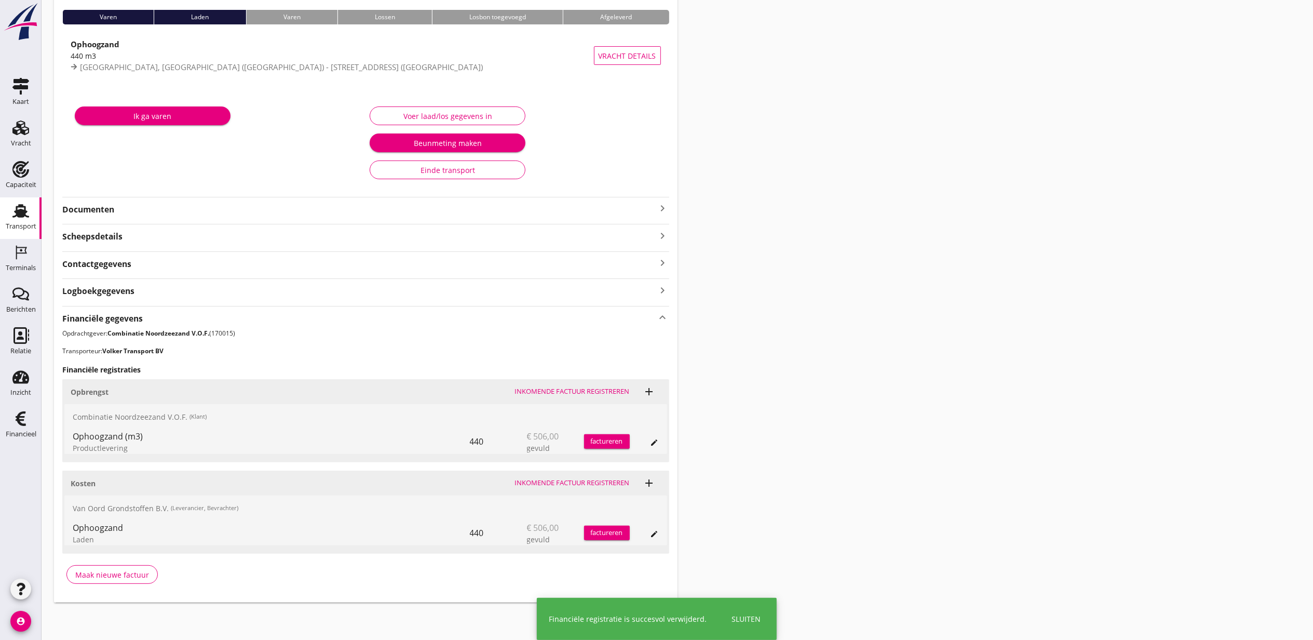
drag, startPoint x: 1003, startPoint y: 369, endPoint x: 968, endPoint y: 331, distance: 51.4
click at [1003, 369] on div "Transport overzicht VOG-250727 Bremare ([PERSON_NAME]) local_gas_station emerge…" at bounding box center [678, 266] width 1272 height 697
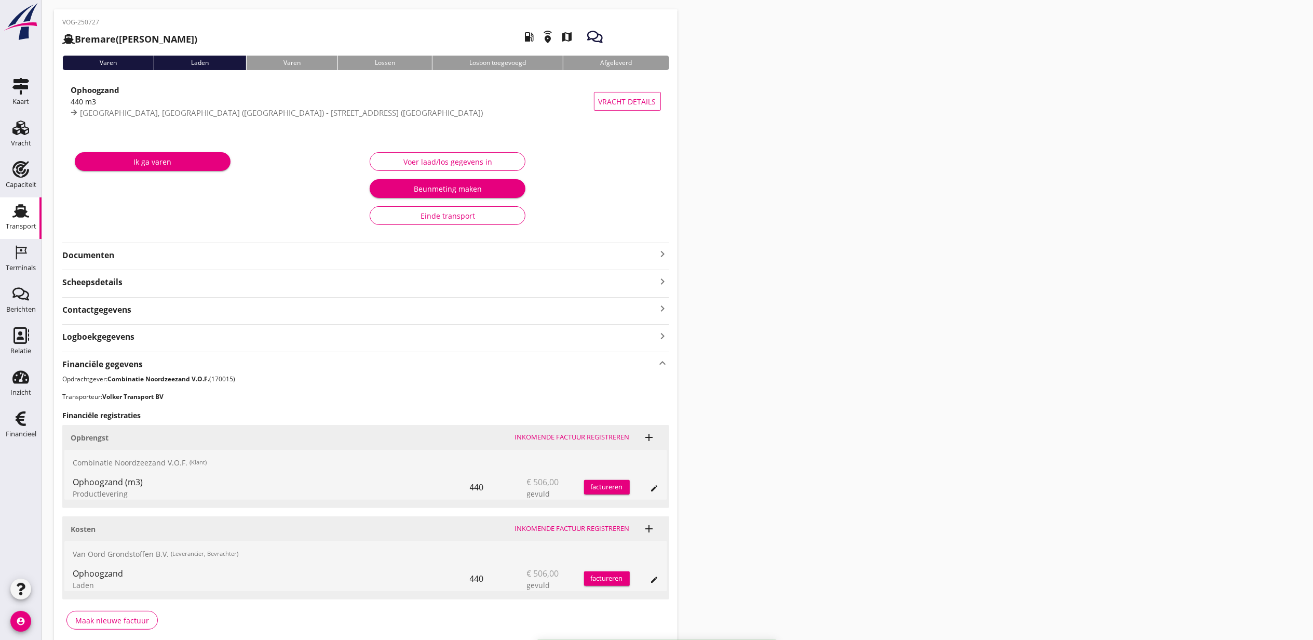
scroll to position [0, 0]
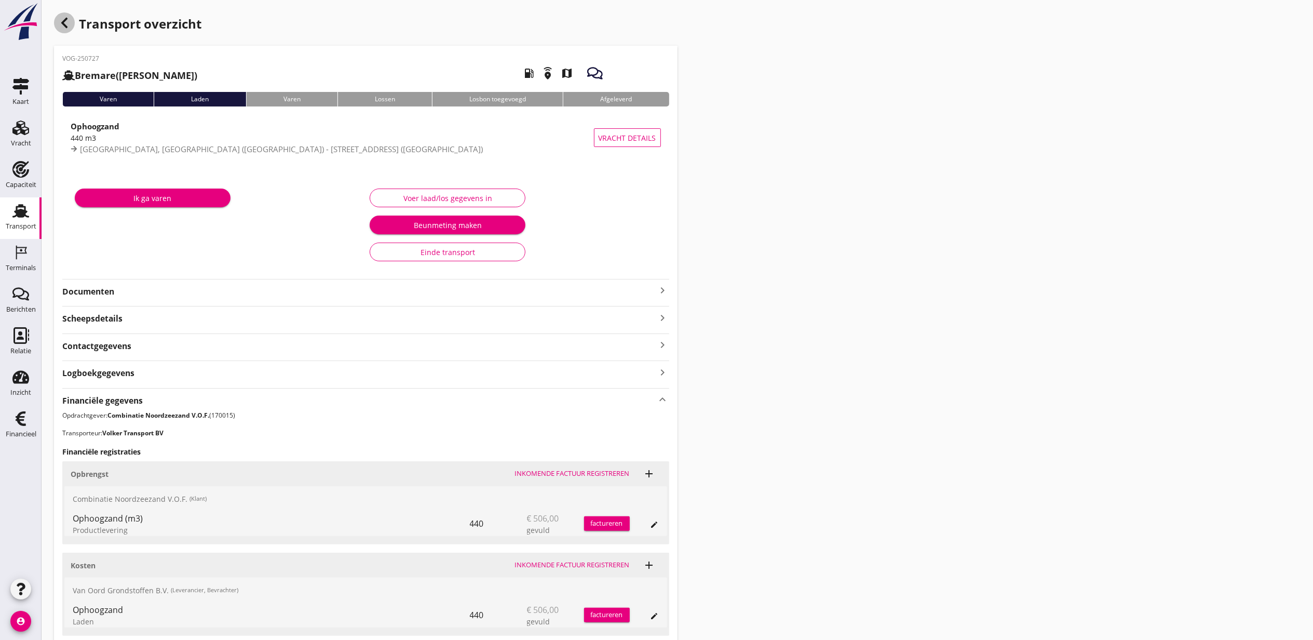
click at [69, 21] on icon "button" at bounding box center [64, 23] width 12 height 12
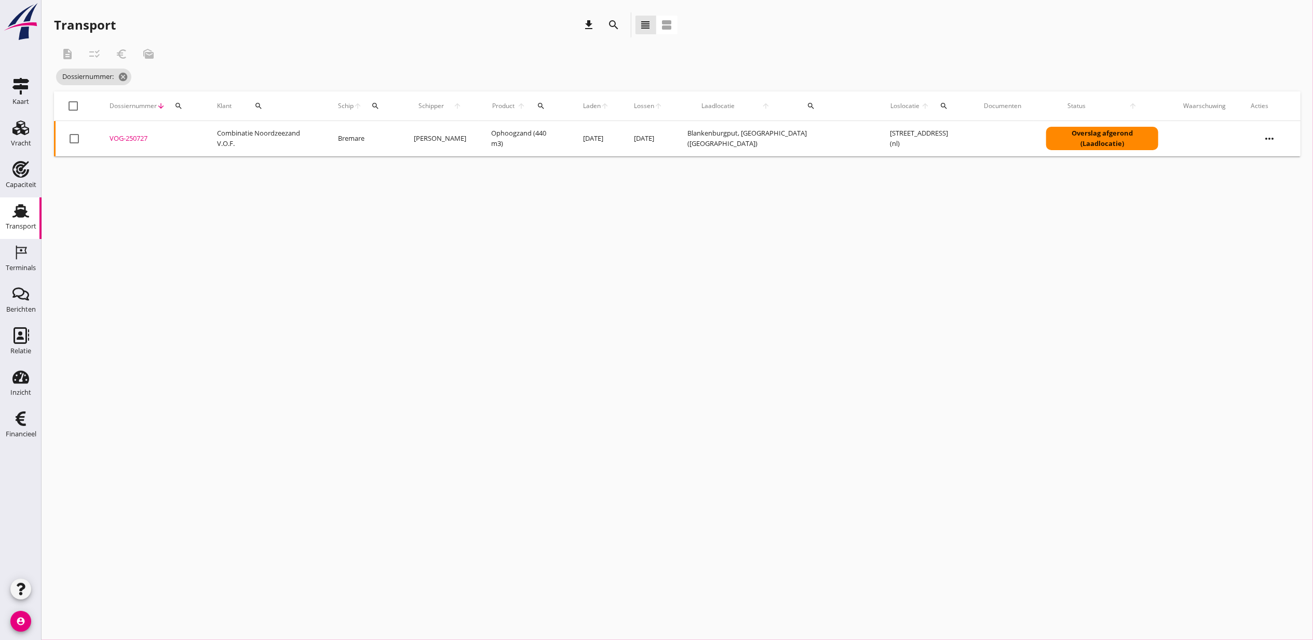
click at [177, 105] on icon "search" at bounding box center [179, 106] width 8 height 8
click at [217, 140] on input "Zoeken op dossiernummer..." at bounding box center [227, 136] width 108 height 17
paste input "VOG-250737"
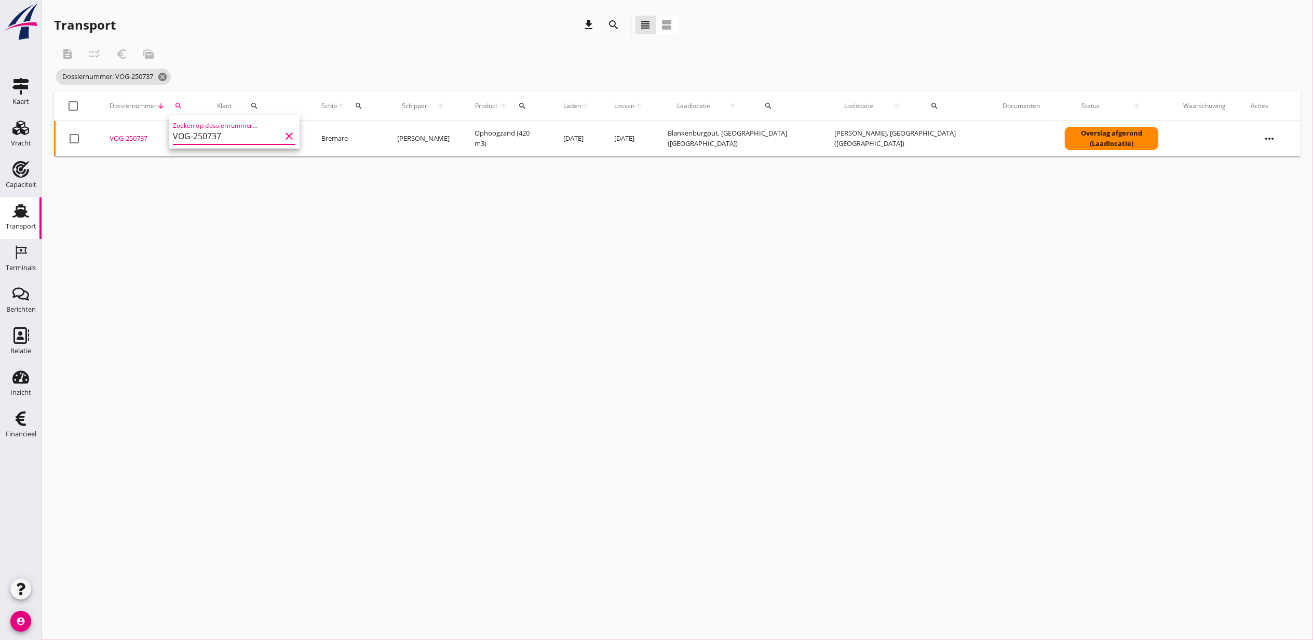
type input "VOG-250737"
click at [130, 136] on div "VOG-250737" at bounding box center [151, 138] width 83 height 10
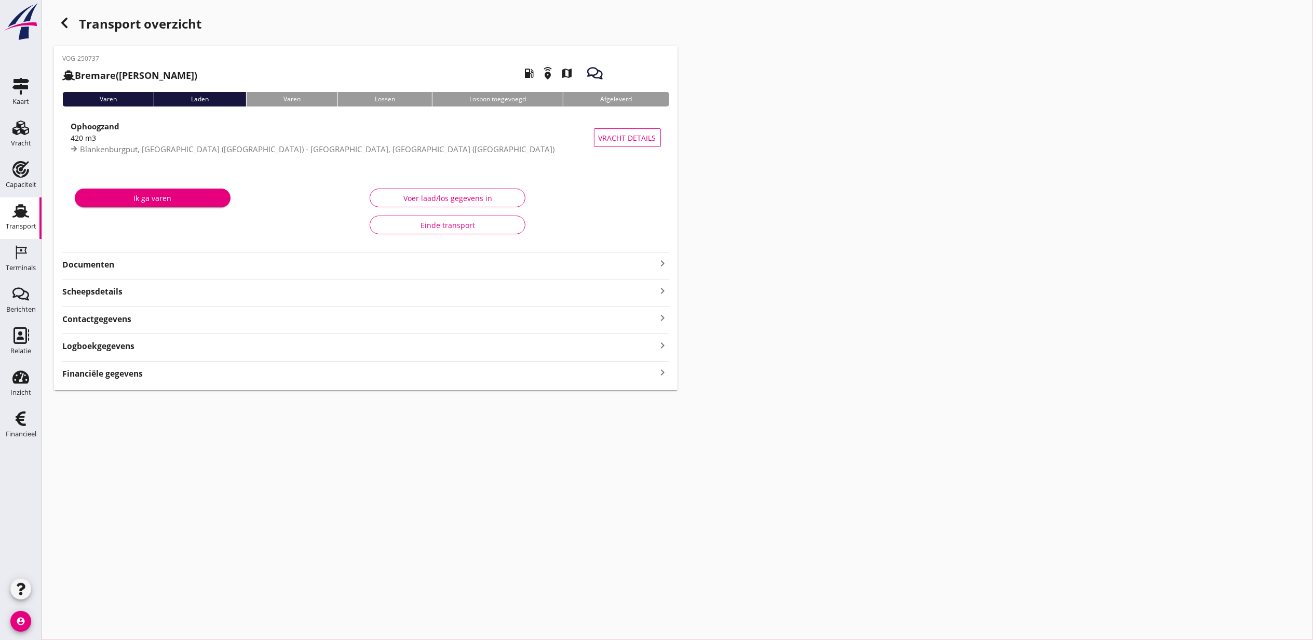
click at [177, 373] on div "Financiële gegevens keyboard_arrow_right" at bounding box center [365, 373] width 607 height 14
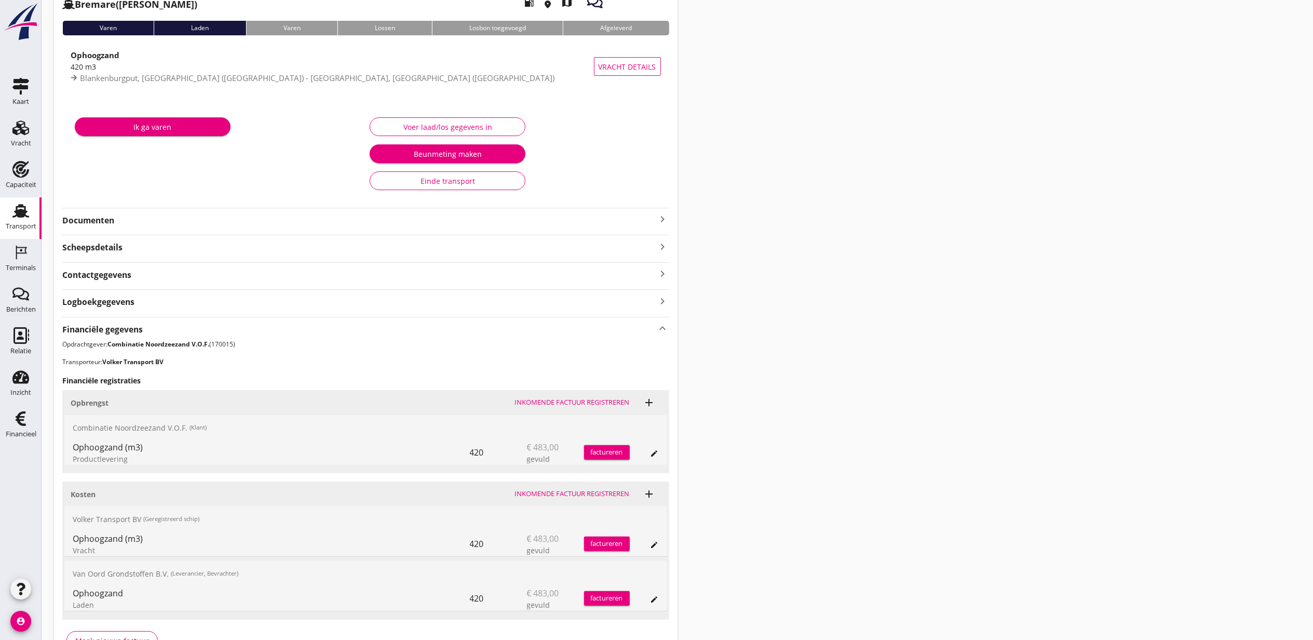
scroll to position [138, 0]
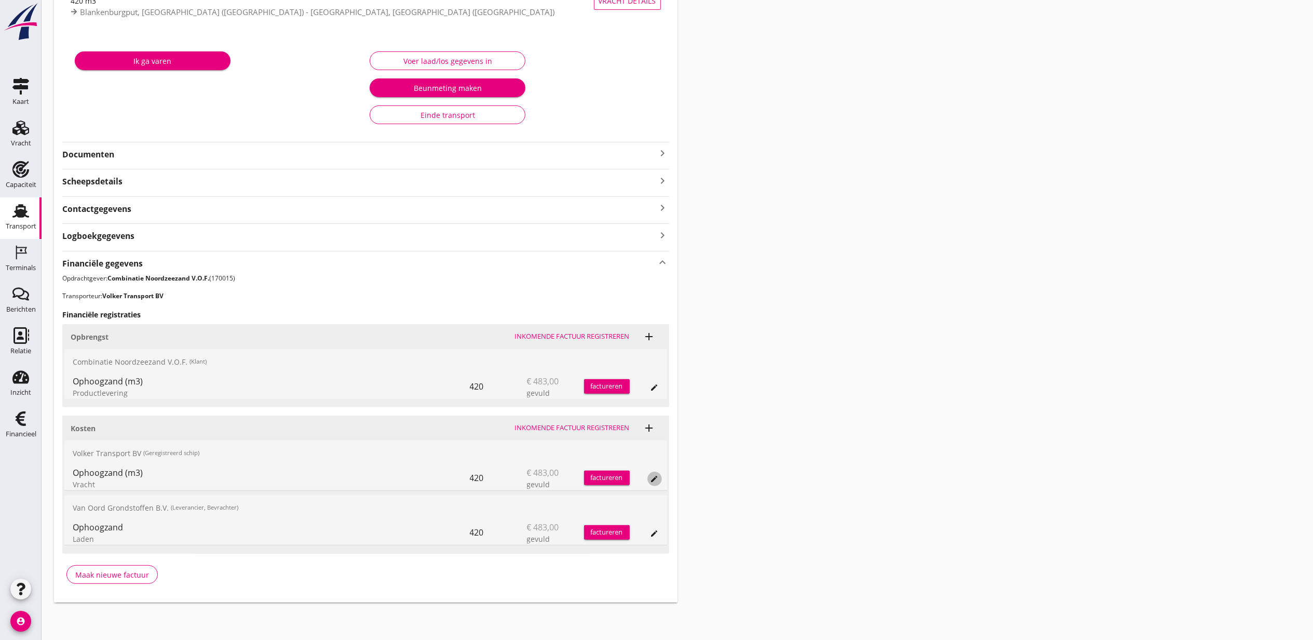
click at [655, 478] on icon "edit" at bounding box center [655, 479] width 8 height 8
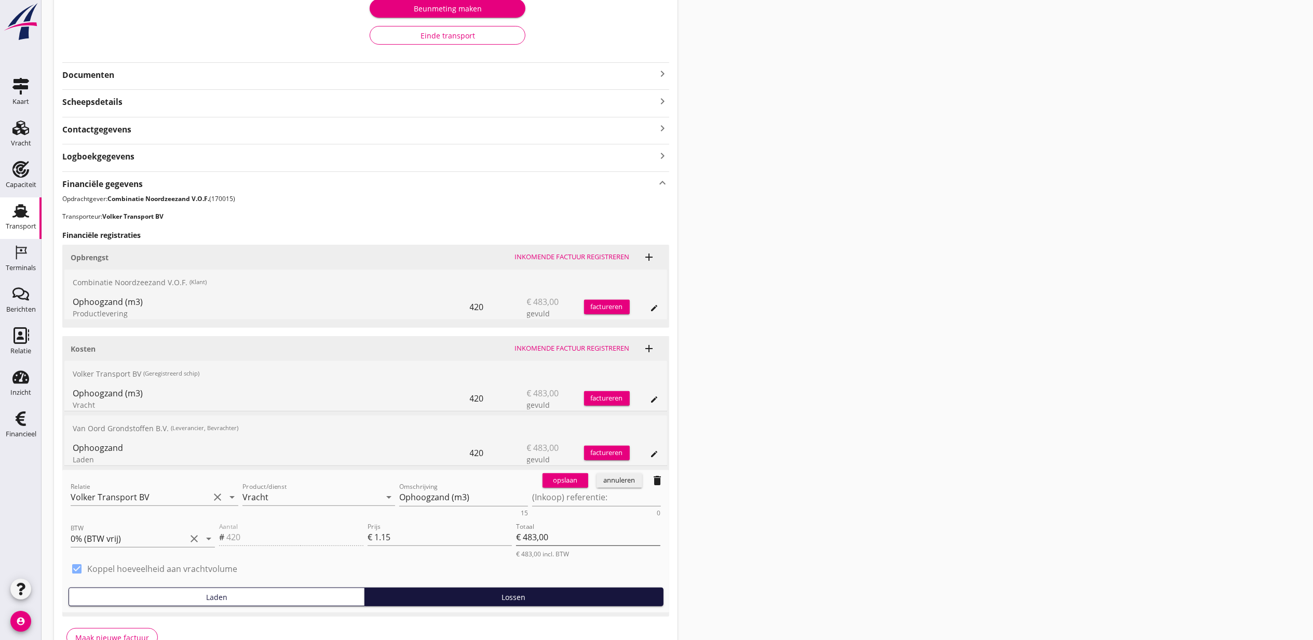
scroll to position [281, 0]
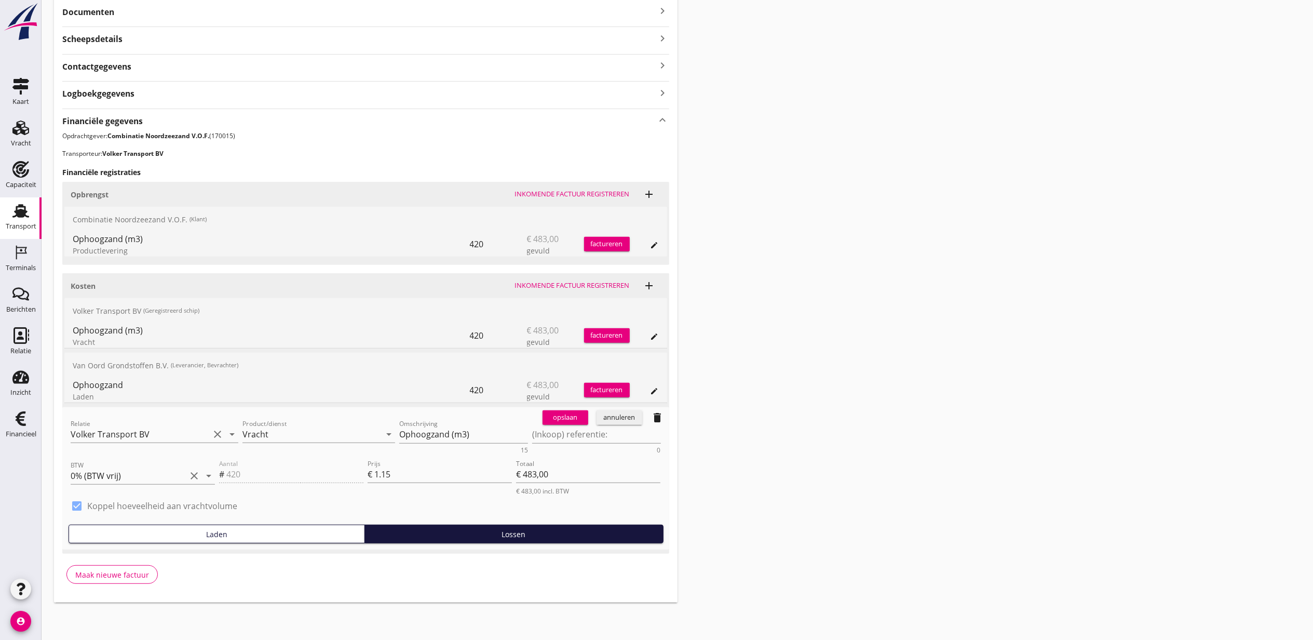
click at [651, 426] on span "delete" at bounding box center [658, 417] width 23 height 21
click at [662, 418] on icon "delete" at bounding box center [658, 417] width 12 height 12
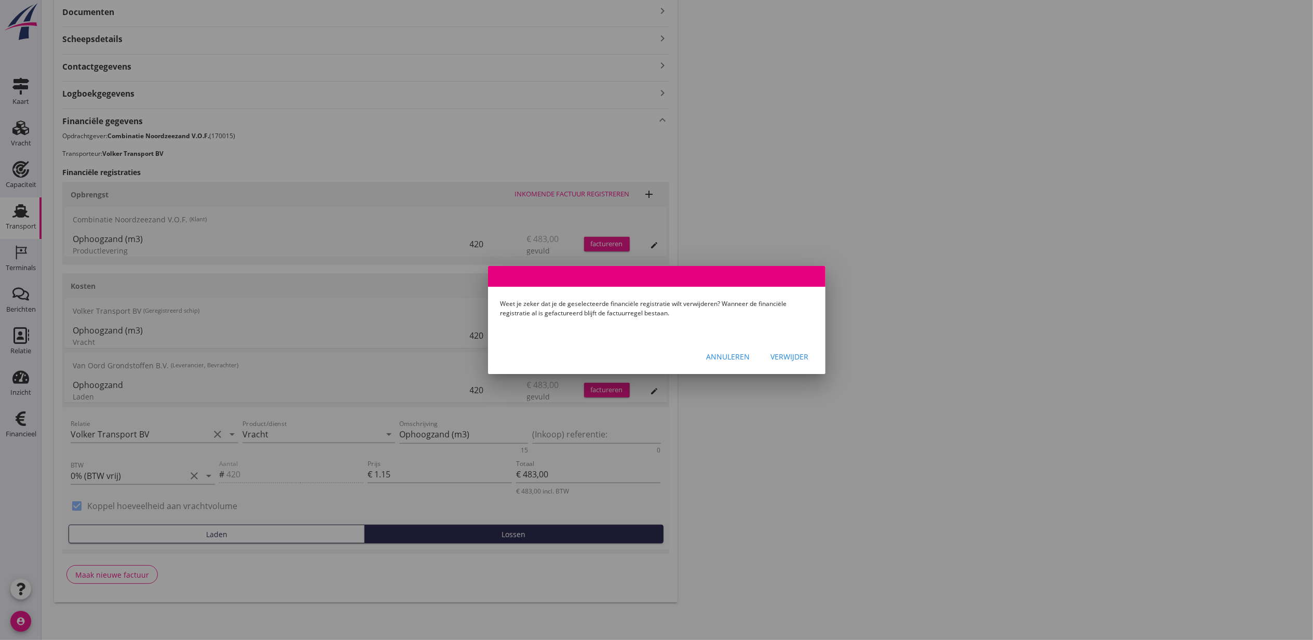
click at [799, 355] on div "Verwijder" at bounding box center [790, 356] width 38 height 11
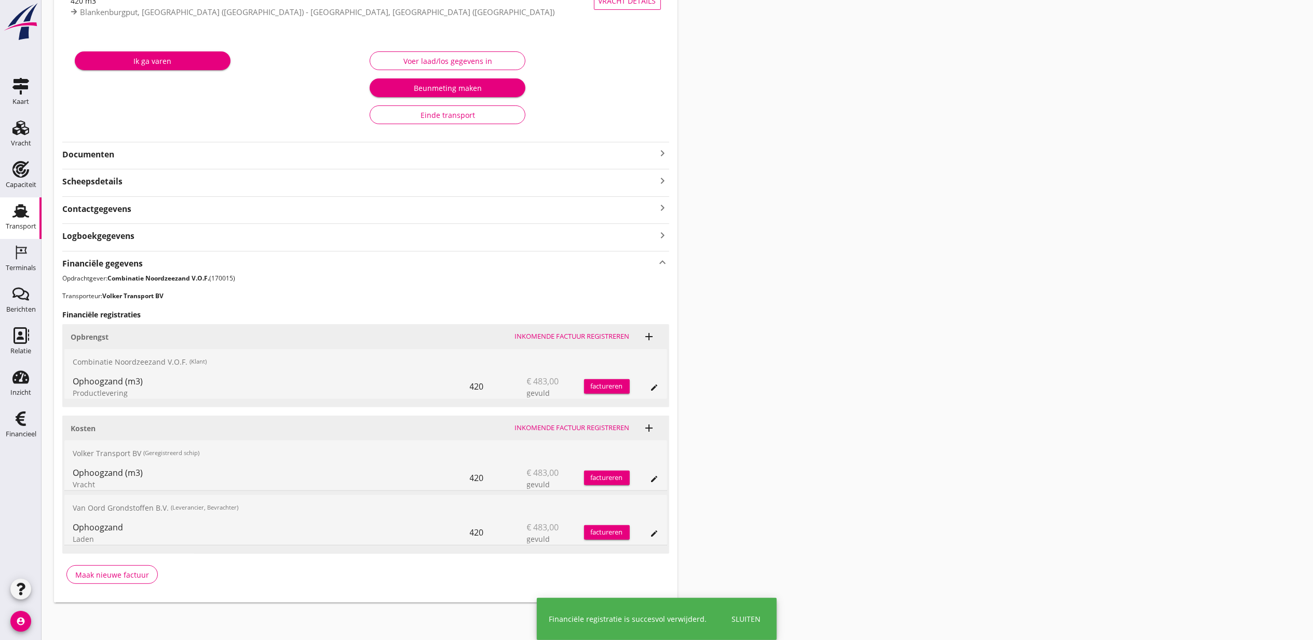
scroll to position [83, 0]
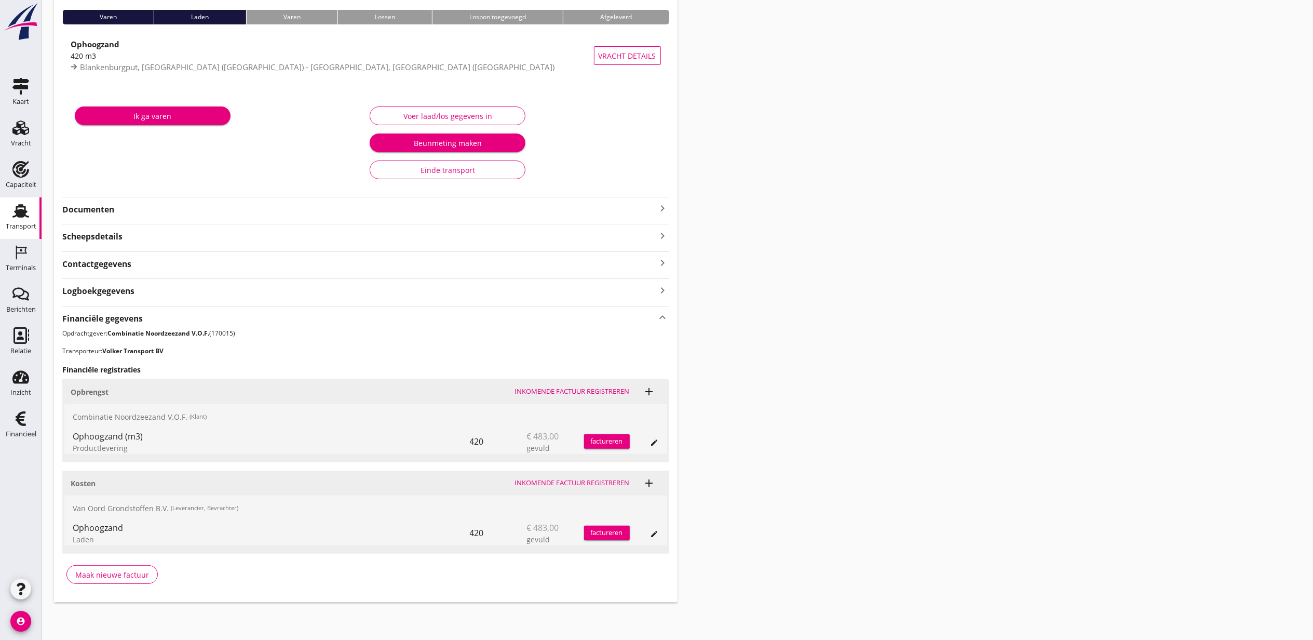
click at [944, 399] on div "Transport overzicht VOG-250737 Bremare ([PERSON_NAME]) local_gas_station emerge…" at bounding box center [678, 266] width 1272 height 697
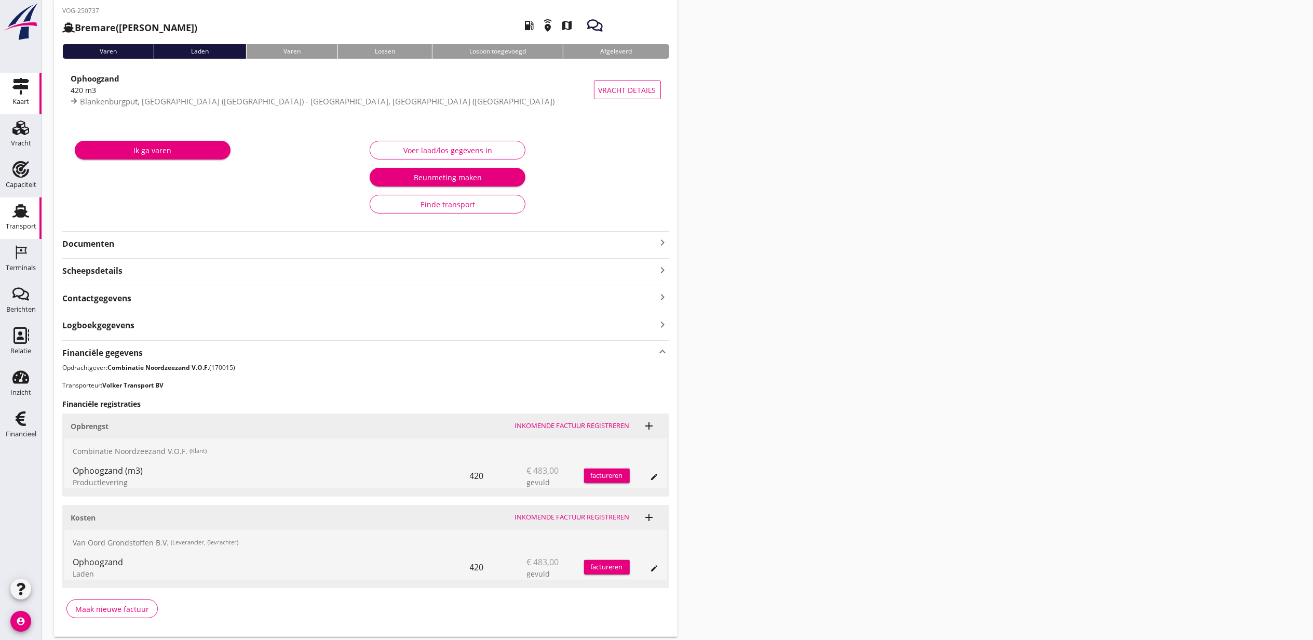
scroll to position [0, 0]
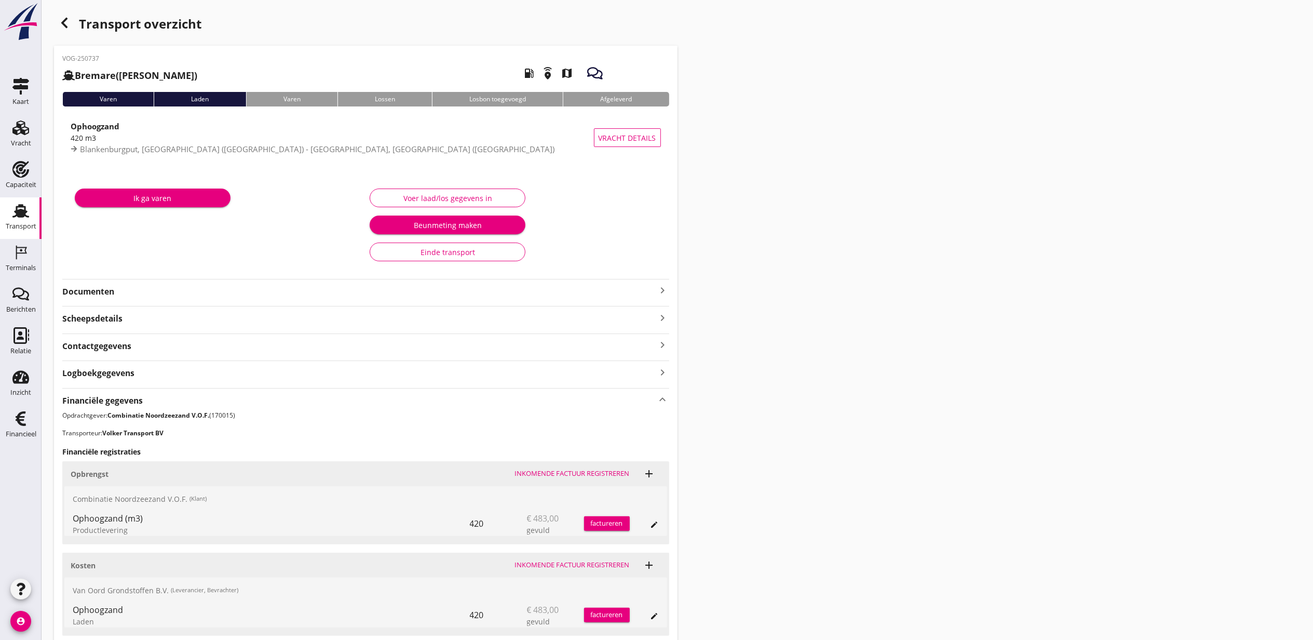
click at [61, 22] on use "button" at bounding box center [64, 23] width 6 height 10
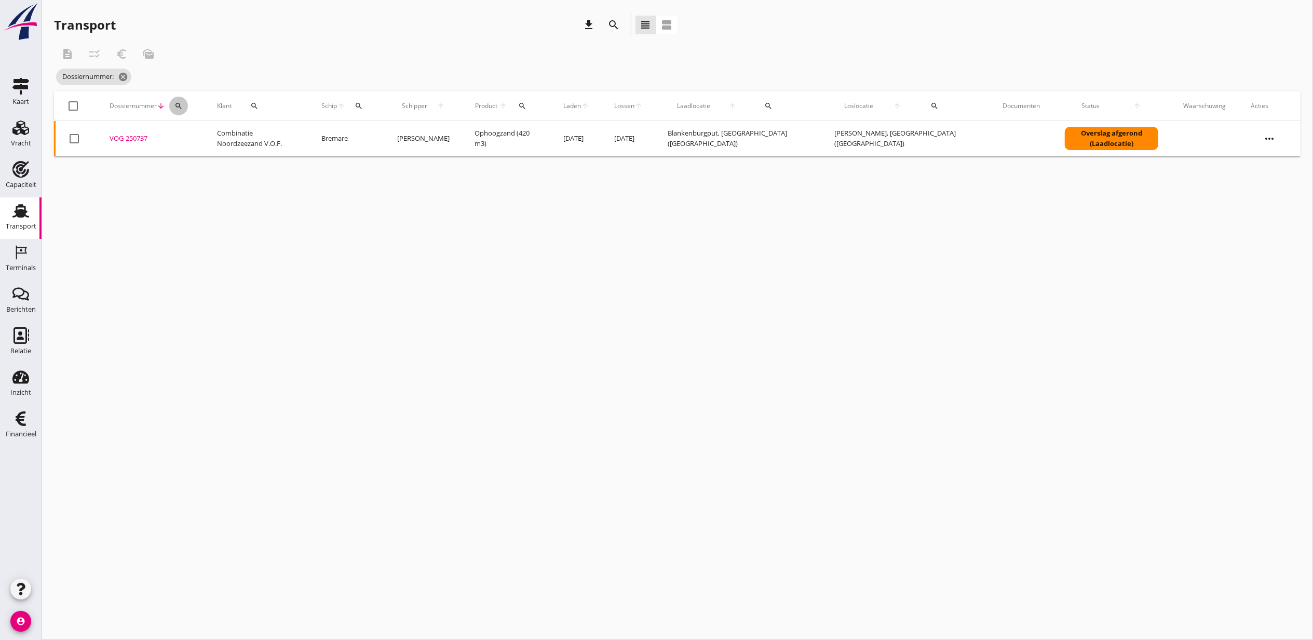
click at [183, 105] on icon "search" at bounding box center [179, 106] width 8 height 8
click at [219, 149] on td "Combinatie Noordzeezand V.O.F." at bounding box center [257, 138] width 104 height 35
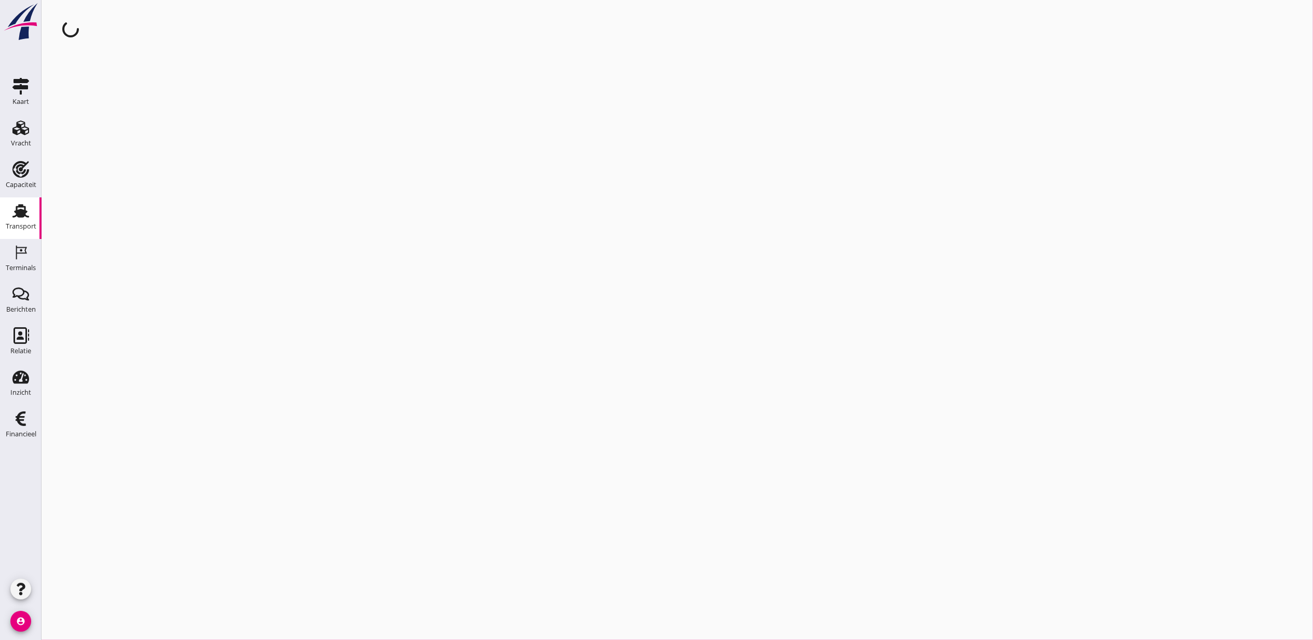
click at [218, 135] on div "cancel You are impersonating another user." at bounding box center [678, 320] width 1272 height 640
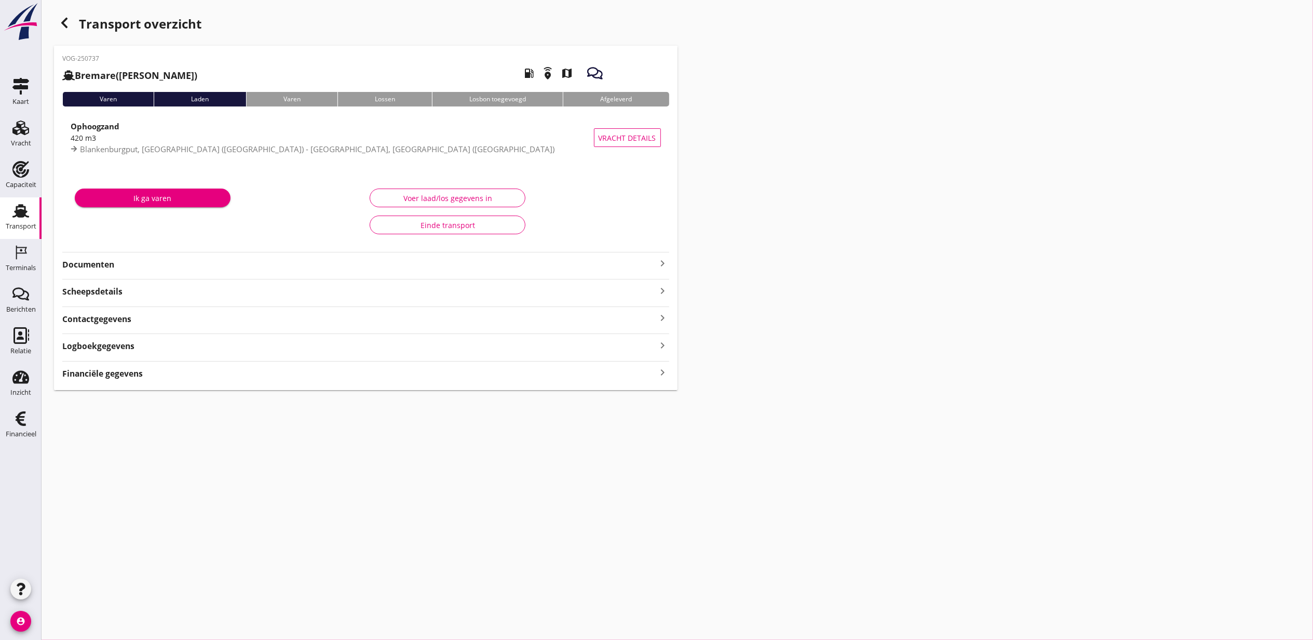
click at [69, 21] on icon "button" at bounding box center [64, 23] width 12 height 12
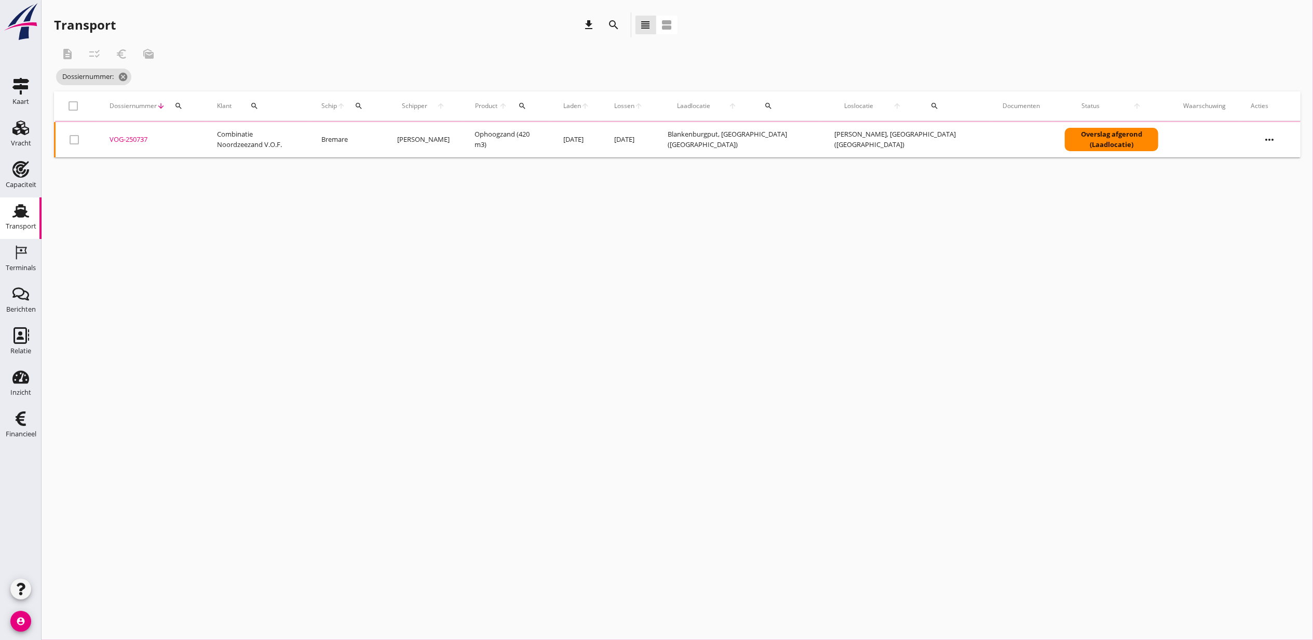
click at [183, 102] on icon "search" at bounding box center [179, 106] width 8 height 8
click at [190, 136] on input "Zoeken op dossiernummer..." at bounding box center [234, 136] width 108 height 17
paste input "VOG-250749"
type input "VOG-250749"
click at [130, 136] on div "VOG-250749" at bounding box center [151, 138] width 83 height 10
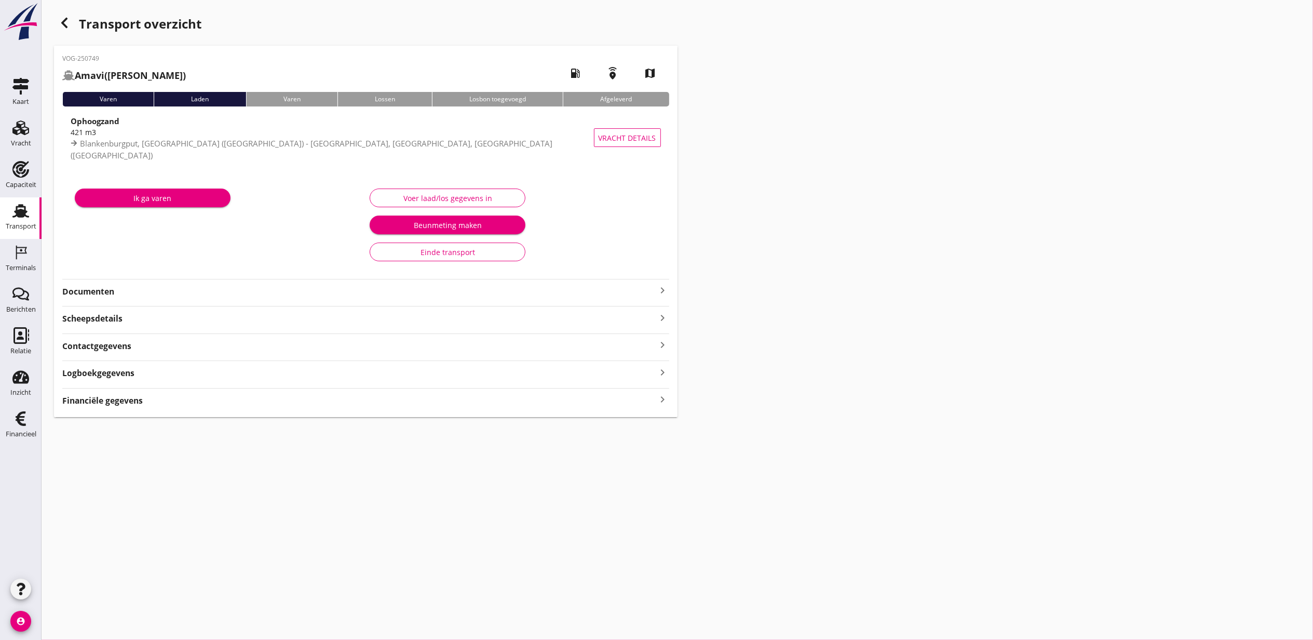
click at [128, 403] on strong "Financiële gegevens" at bounding box center [102, 401] width 81 height 12
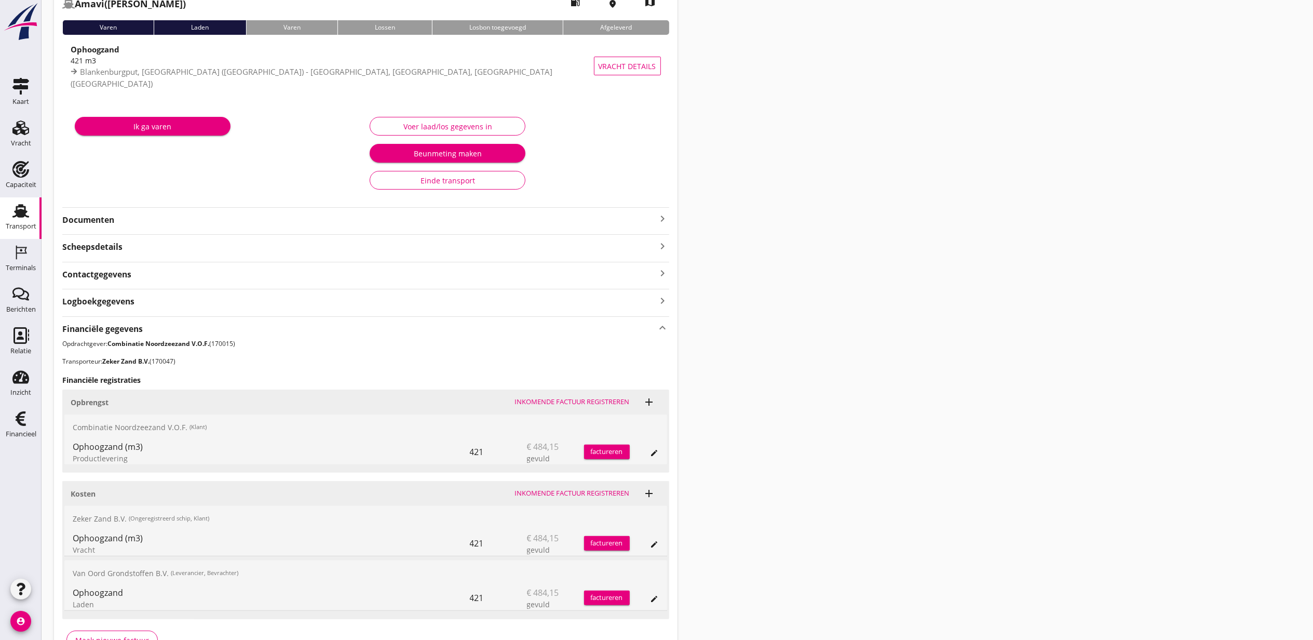
scroll to position [138, 0]
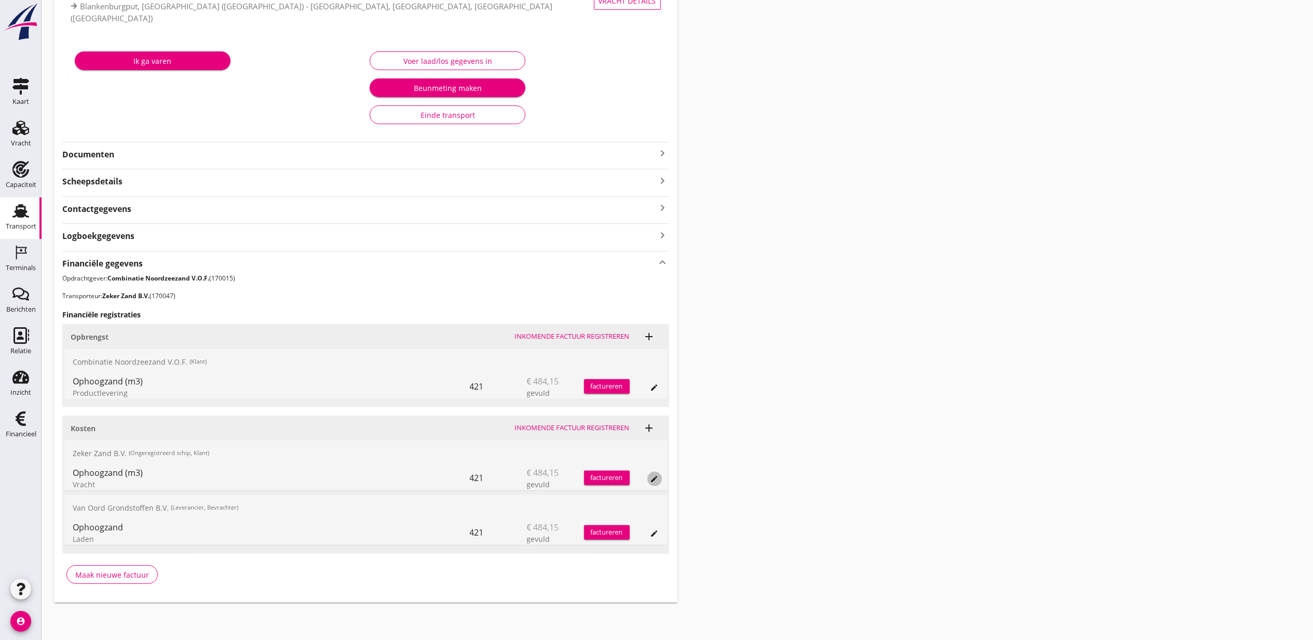
click at [655, 473] on button "edit" at bounding box center [655, 479] width 15 height 15
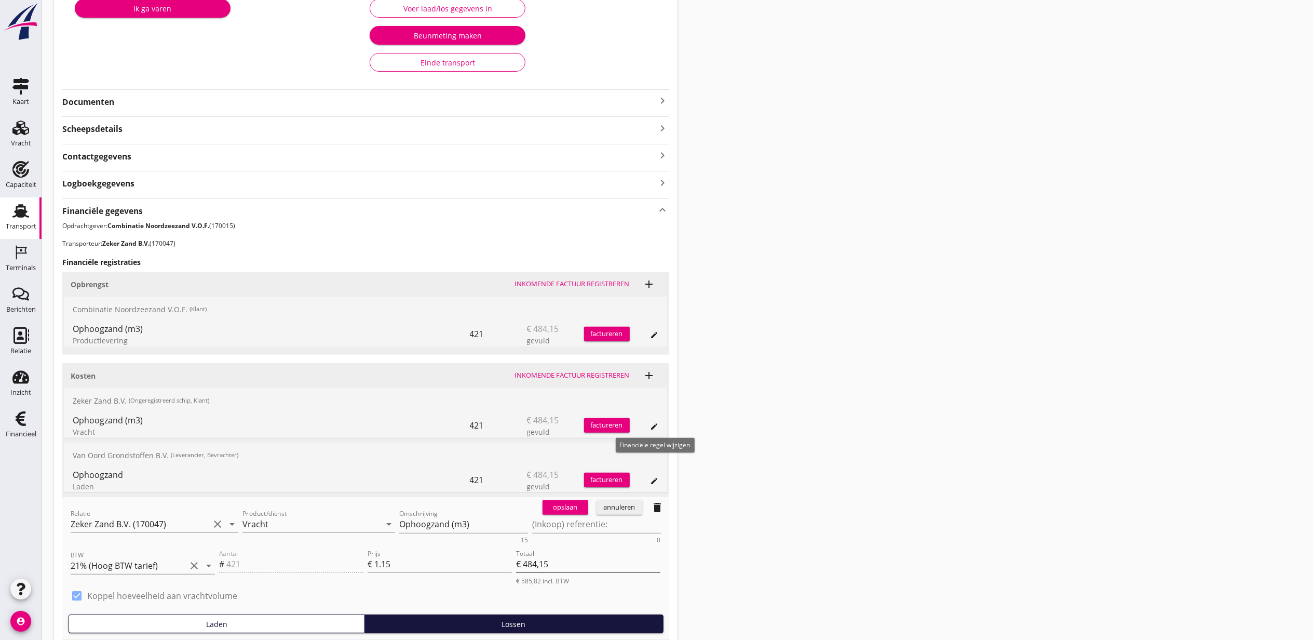
scroll to position [277, 0]
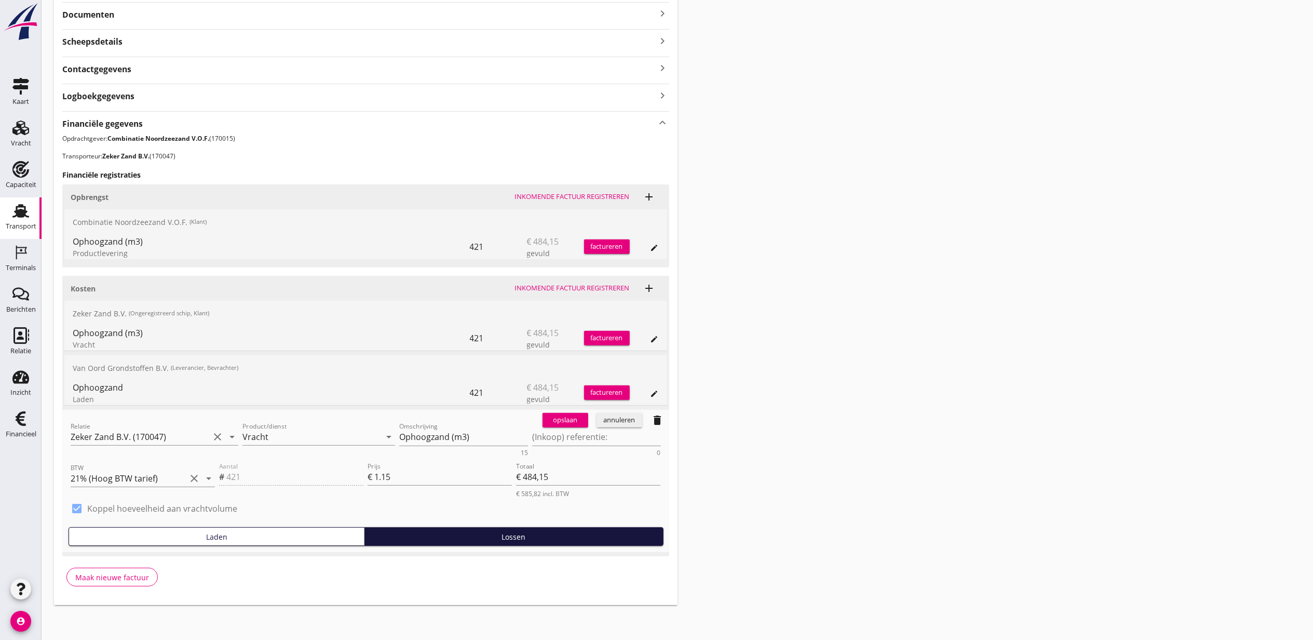
click at [653, 422] on icon "delete" at bounding box center [658, 420] width 12 height 12
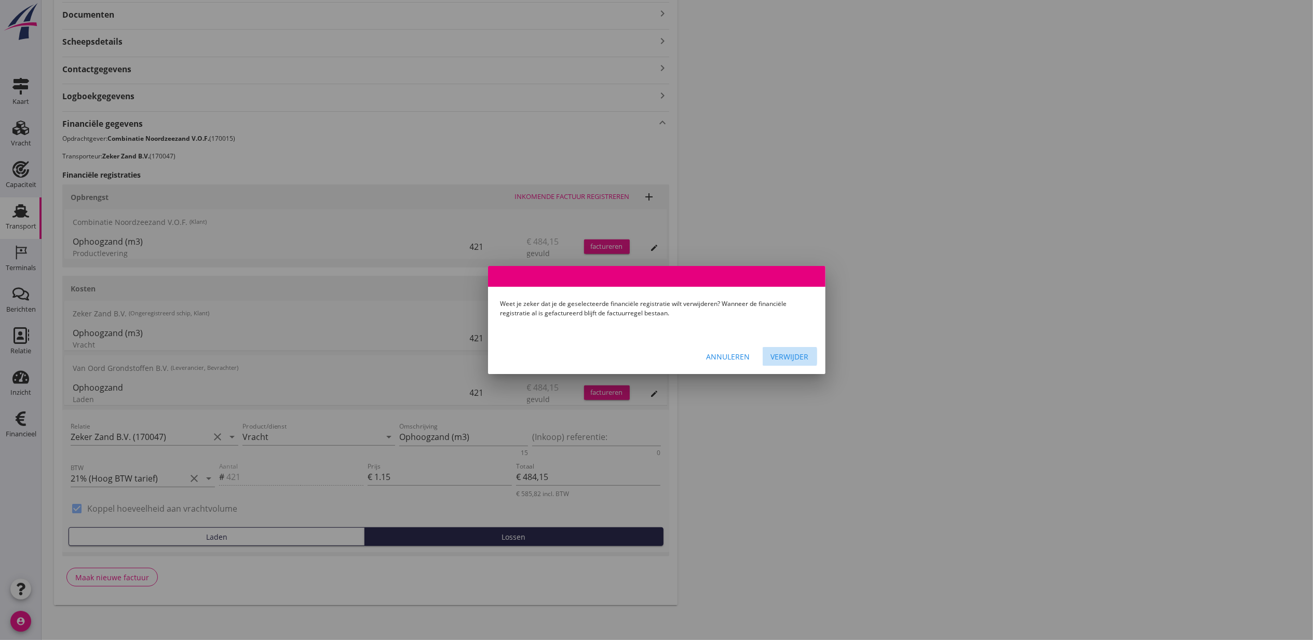
click at [782, 352] on div "Verwijder" at bounding box center [790, 356] width 38 height 11
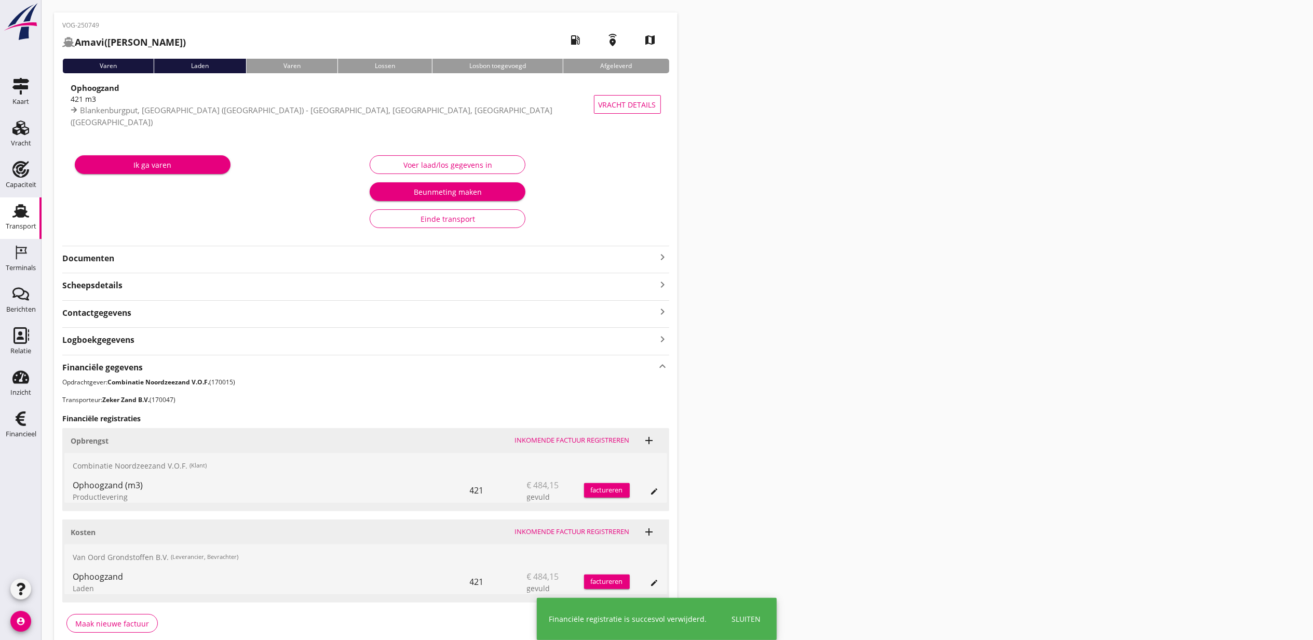
scroll to position [0, 0]
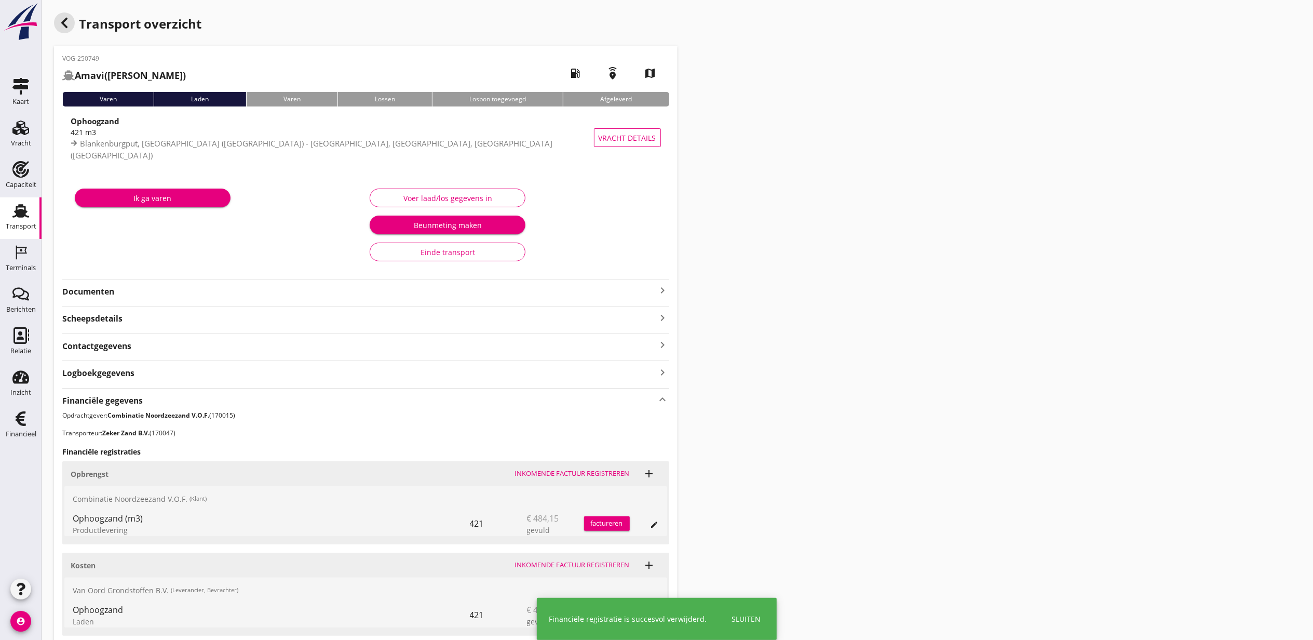
drag, startPoint x: 66, startPoint y: 23, endPoint x: 672, endPoint y: 178, distance: 624.4
click at [66, 23] on icon "button" at bounding box center [64, 23] width 12 height 12
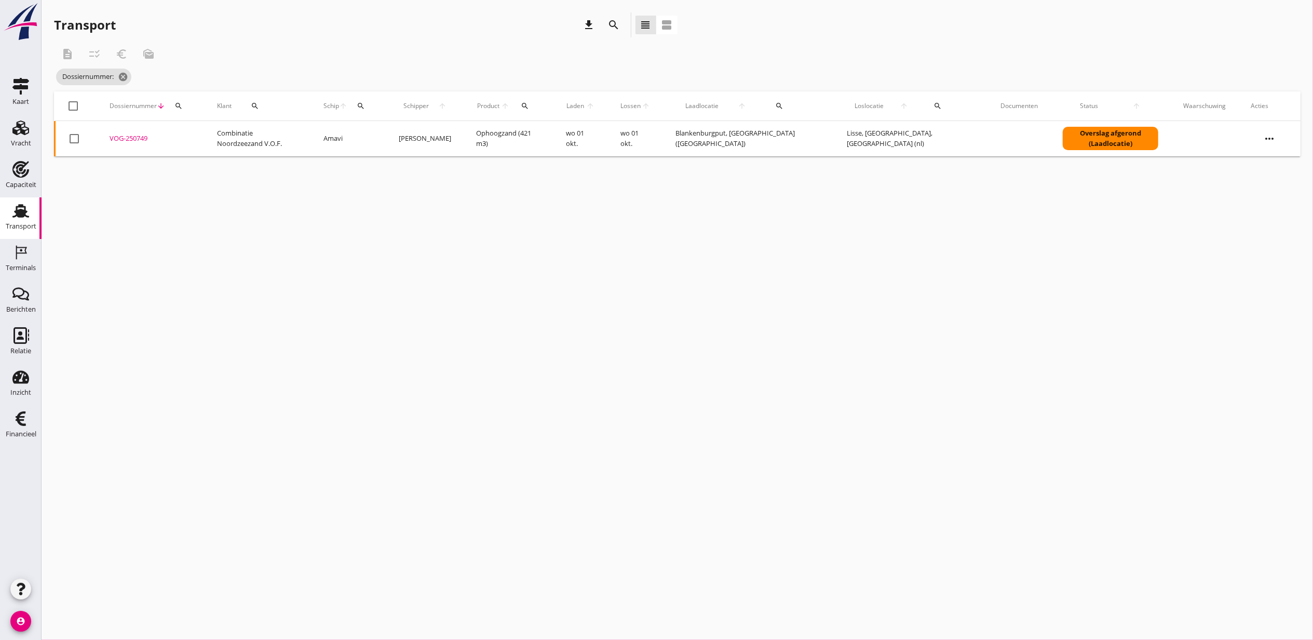
click at [917, 435] on div "cancel You are impersonating another user. Transport download search view_headl…" at bounding box center [678, 320] width 1272 height 640
click at [187, 106] on div "search" at bounding box center [178, 106] width 19 height 8
click at [216, 138] on input "Zoeken op dossiernummer..." at bounding box center [228, 136] width 108 height 17
paste input "VOG-250740"
type input "VOG-250740"
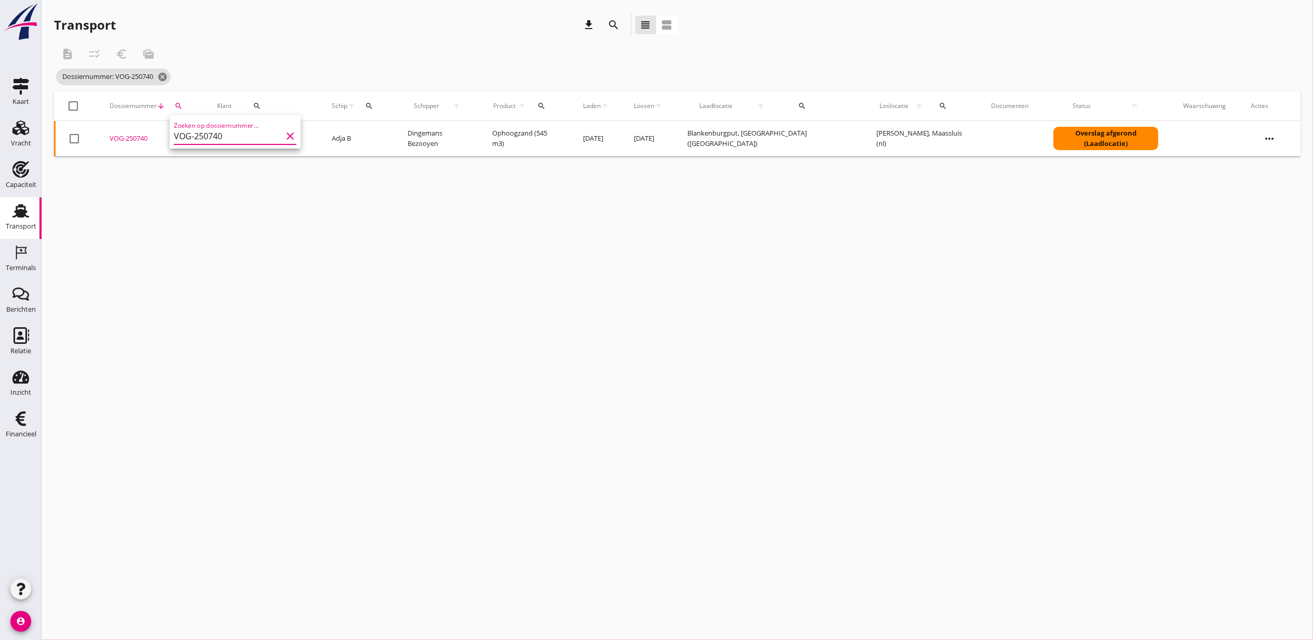
click at [146, 137] on div "VOG-250740" at bounding box center [151, 138] width 83 height 10
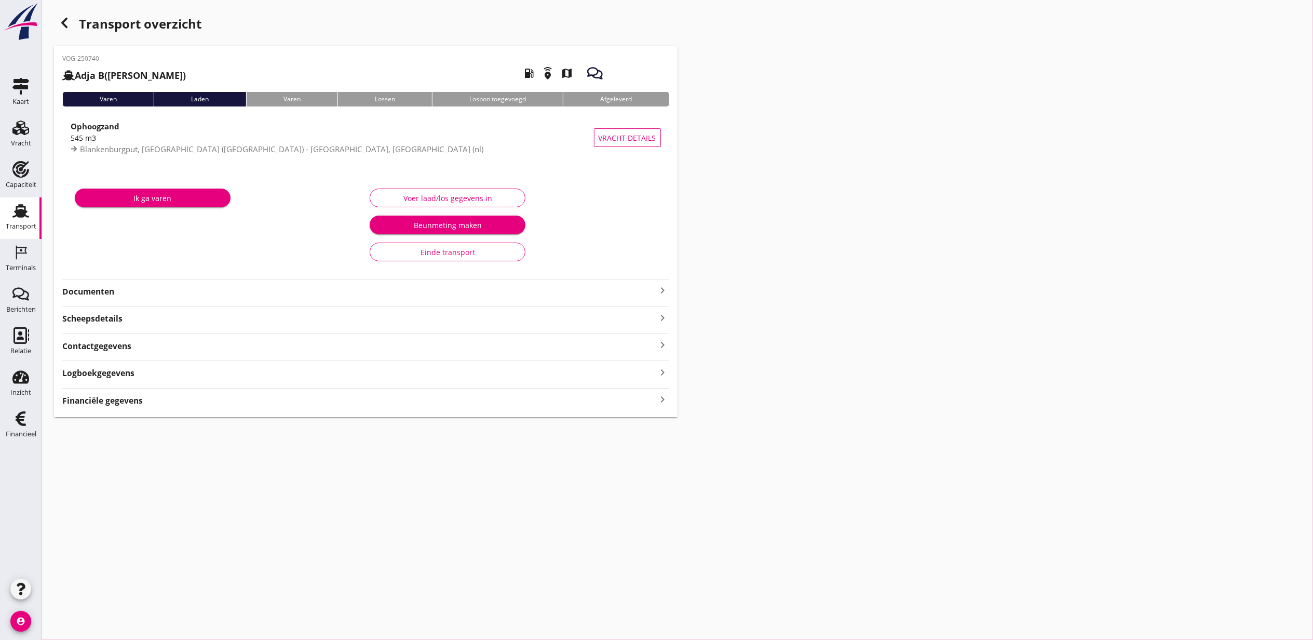
click at [225, 402] on div "Financiële gegevens keyboard_arrow_right" at bounding box center [365, 400] width 607 height 14
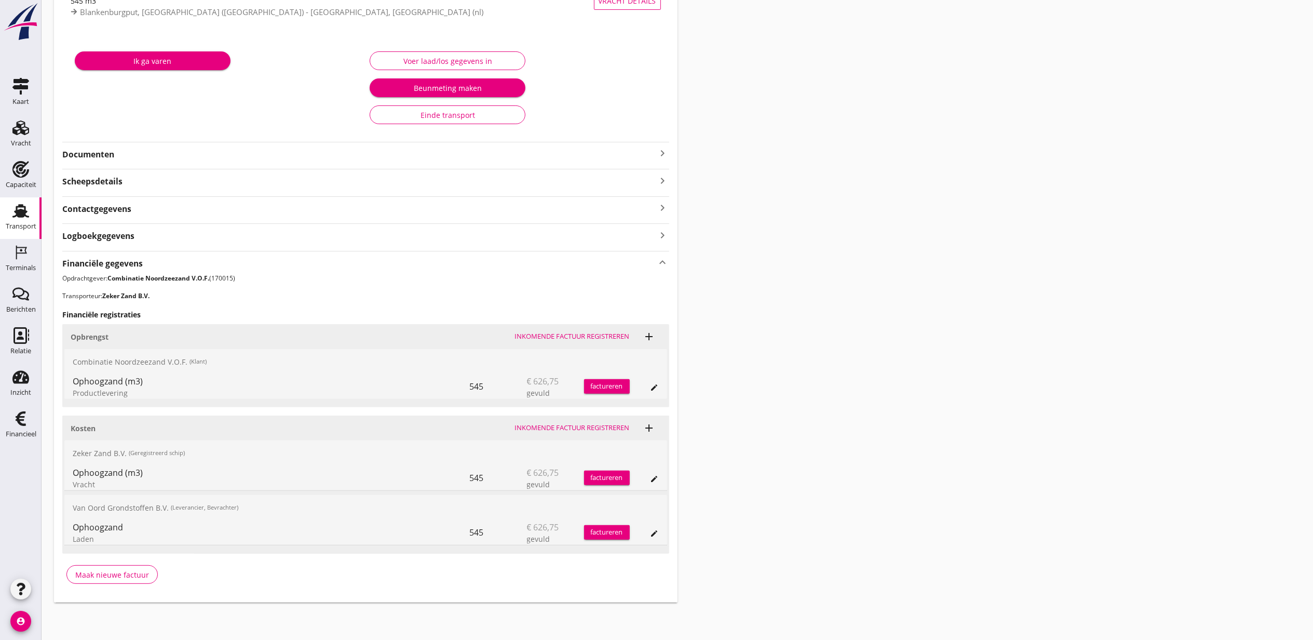
scroll to position [138, 0]
click at [654, 482] on button "edit" at bounding box center [655, 479] width 15 height 15
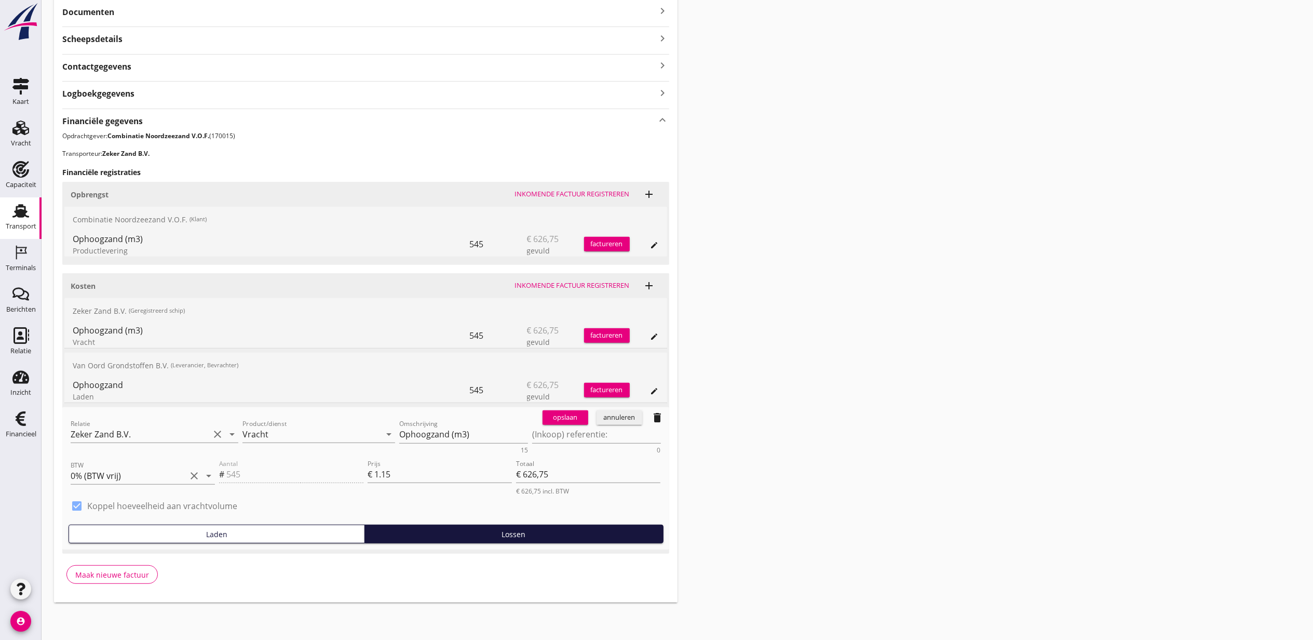
scroll to position [281, 0]
click at [652, 418] on icon "delete" at bounding box center [658, 417] width 12 height 12
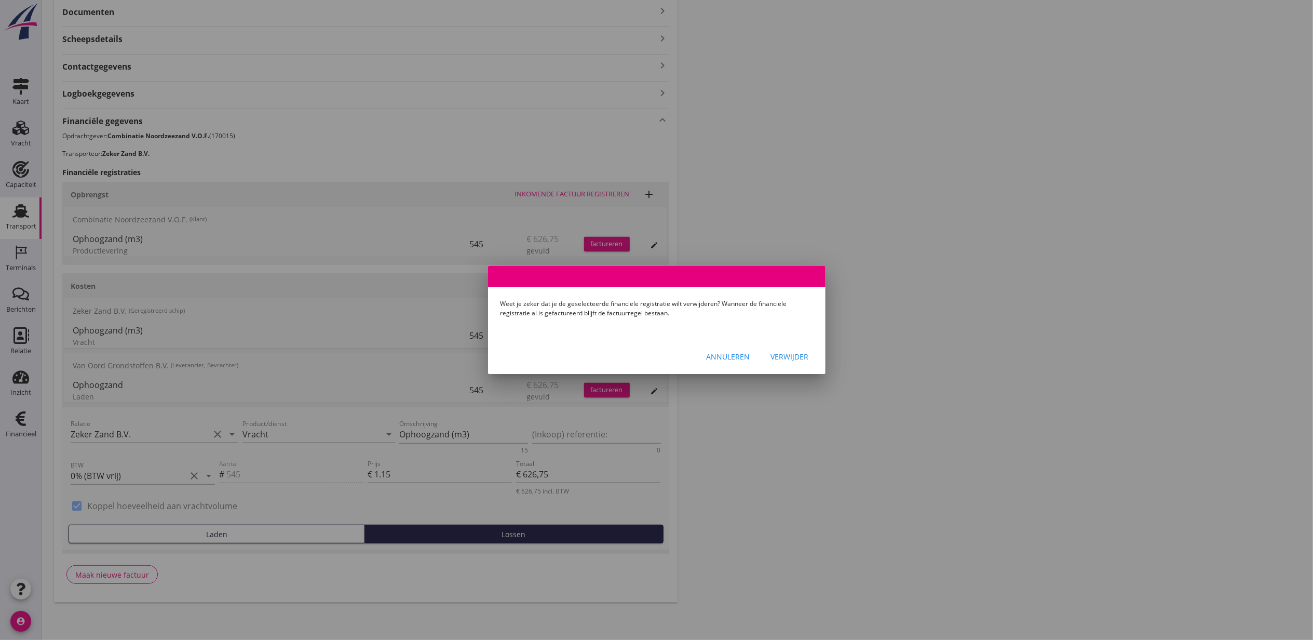
click at [774, 355] on div "Verwijder" at bounding box center [790, 356] width 38 height 11
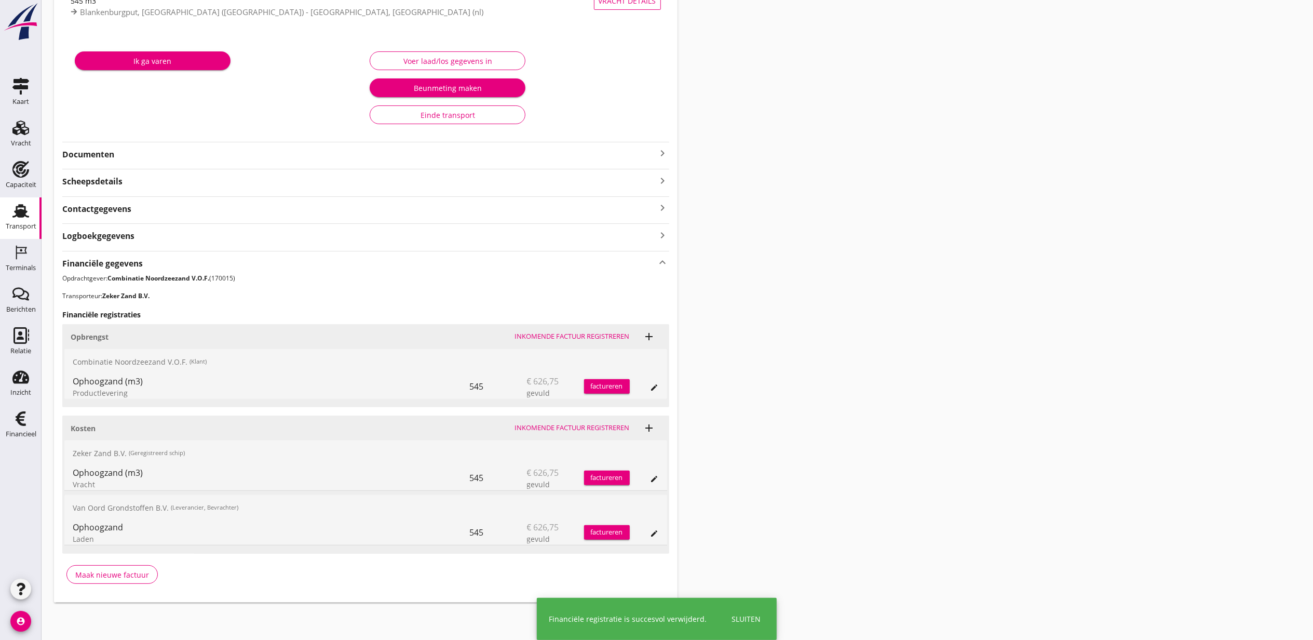
scroll to position [83, 0]
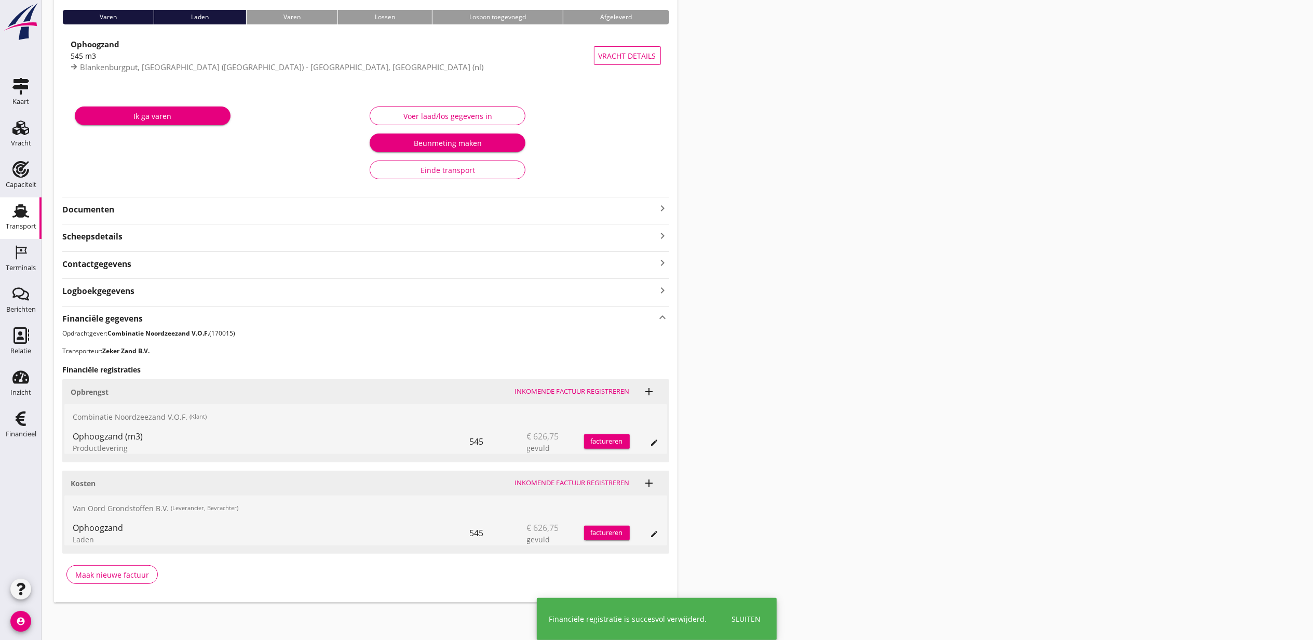
click at [775, 354] on div "Transport overzicht VOG-250740 Adja B (Dingemans Bezooyen) local_gas_station em…" at bounding box center [678, 266] width 1272 height 697
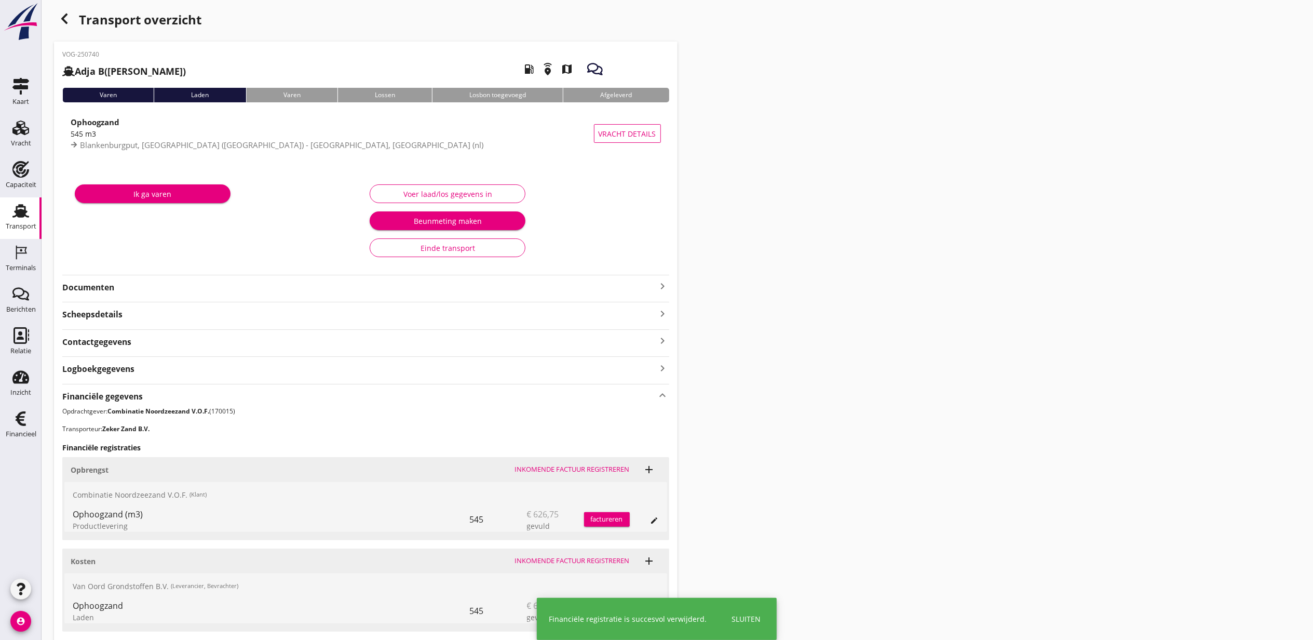
scroll to position [0, 0]
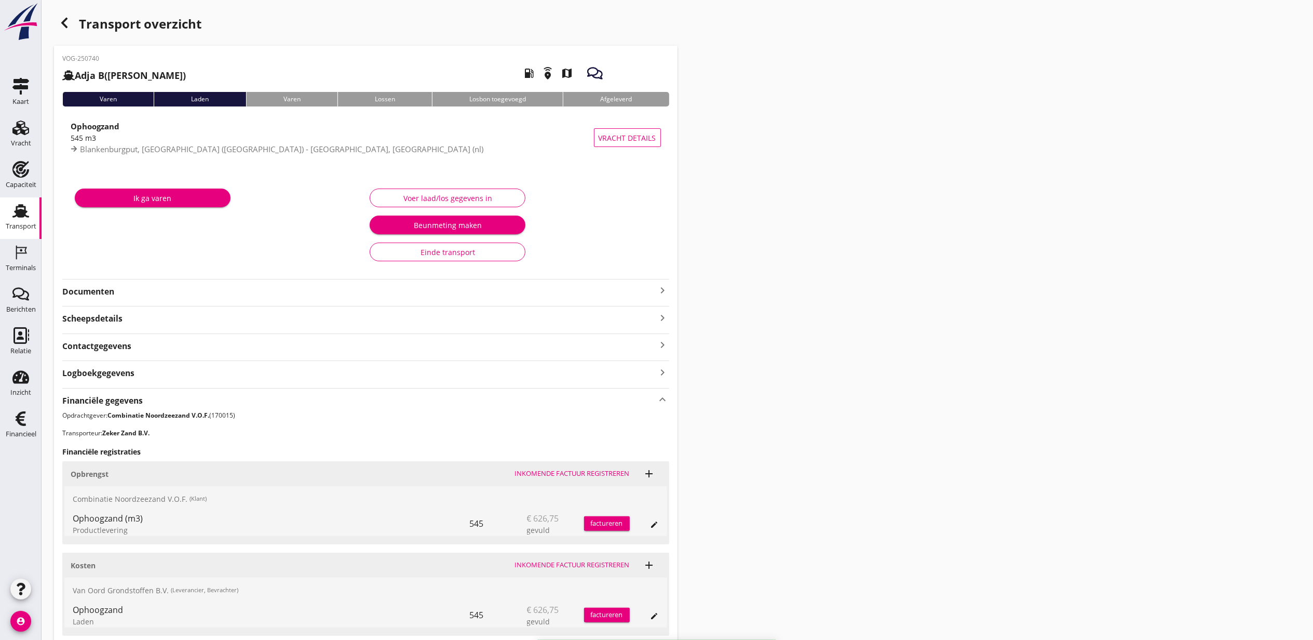
click at [60, 32] on div "button" at bounding box center [64, 22] width 21 height 21
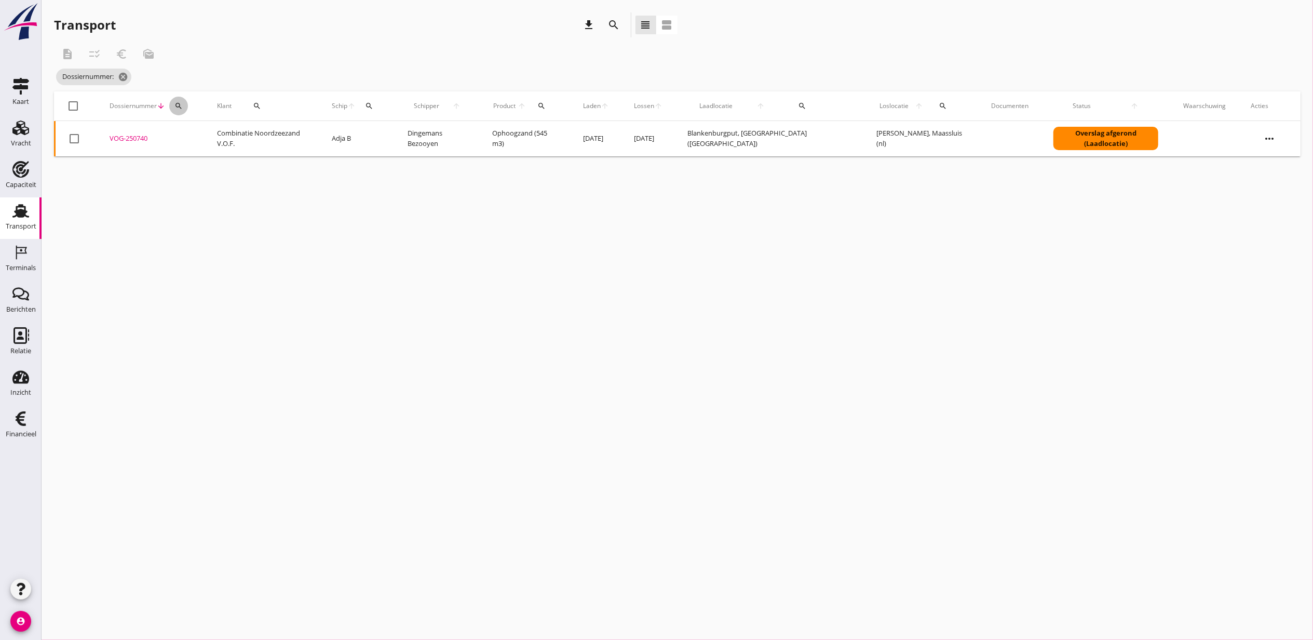
click at [183, 106] on icon "search" at bounding box center [179, 106] width 8 height 8
click at [283, 126] on div "Zoeken op dossiernummer..." at bounding box center [237, 133] width 123 height 23
click at [266, 128] on input "Zoeken op dossiernummer..." at bounding box center [230, 136] width 108 height 17
paste input "VOG-250747"
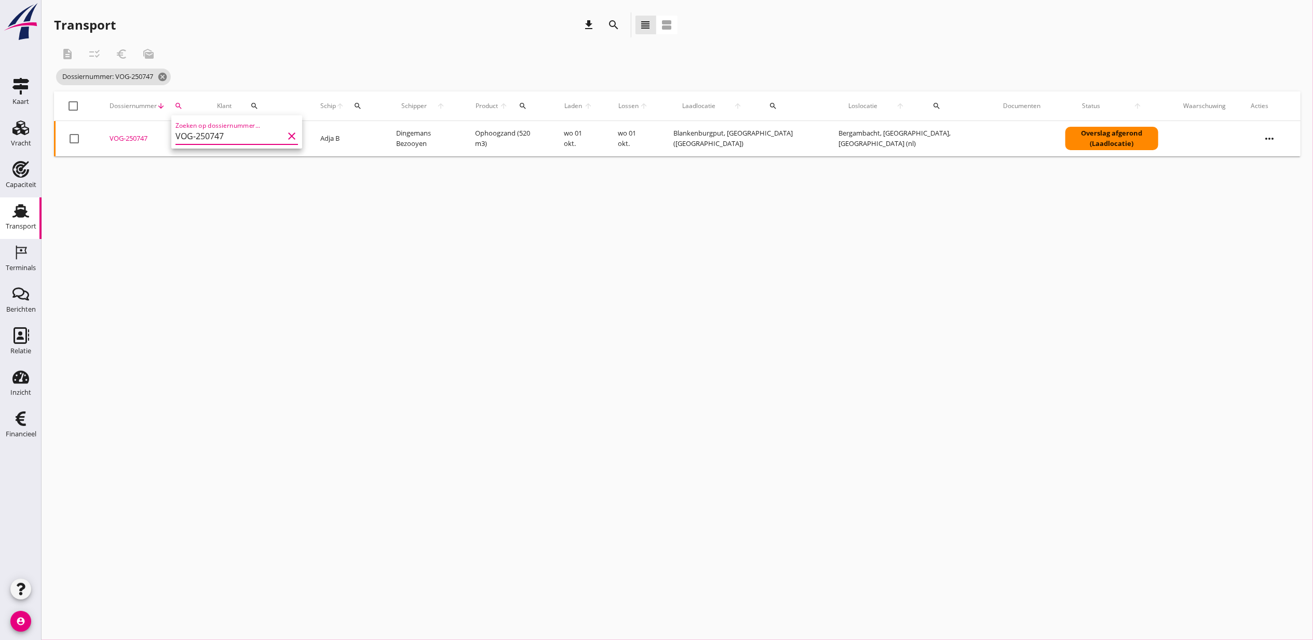
type input "VOG-250747"
click at [136, 140] on div "VOG-250747" at bounding box center [151, 138] width 83 height 10
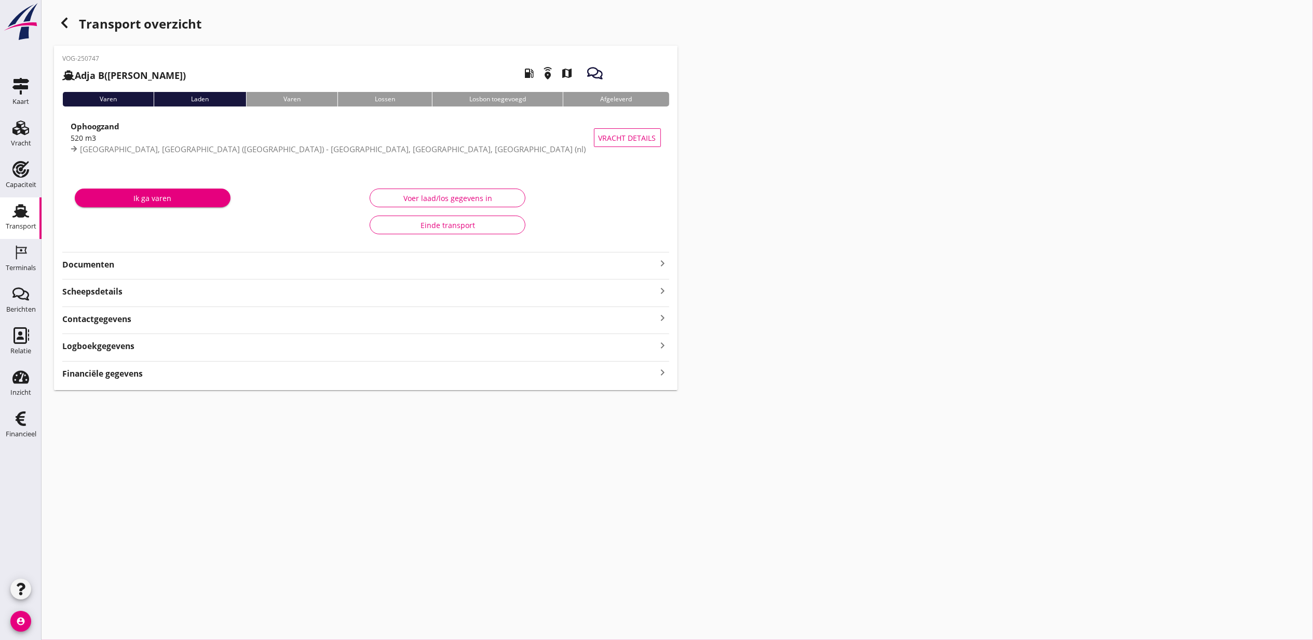
click at [333, 377] on div "Financiële gegevens keyboard_arrow_right" at bounding box center [365, 373] width 607 height 14
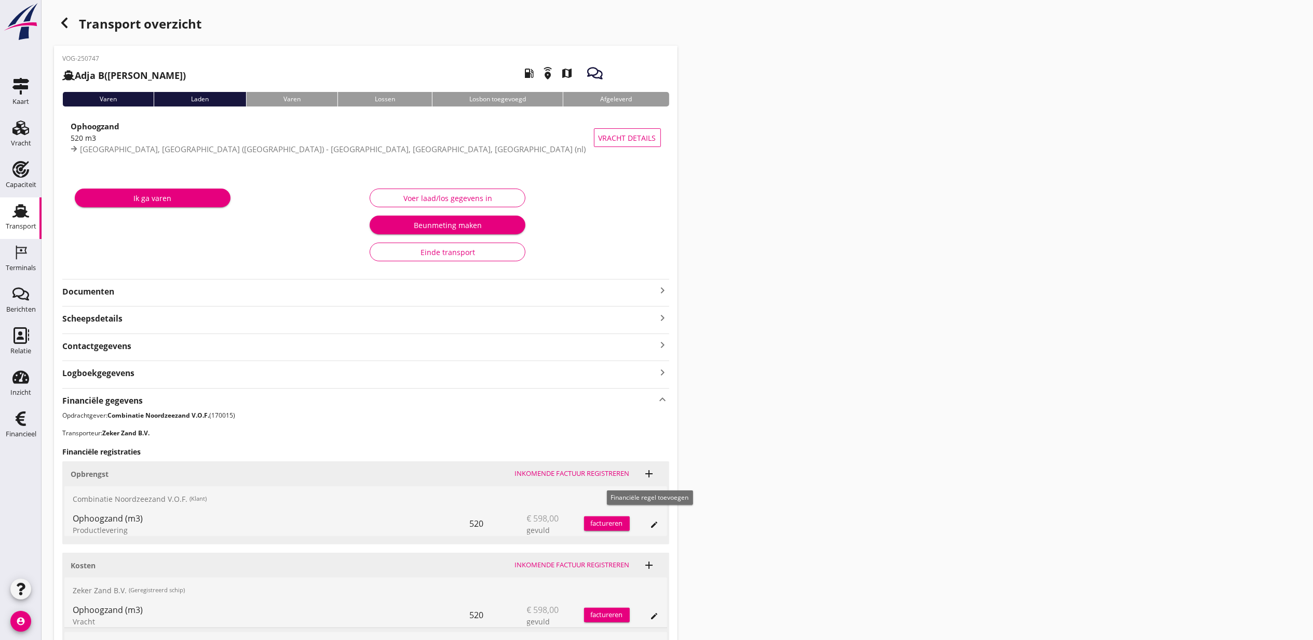
scroll to position [138, 0]
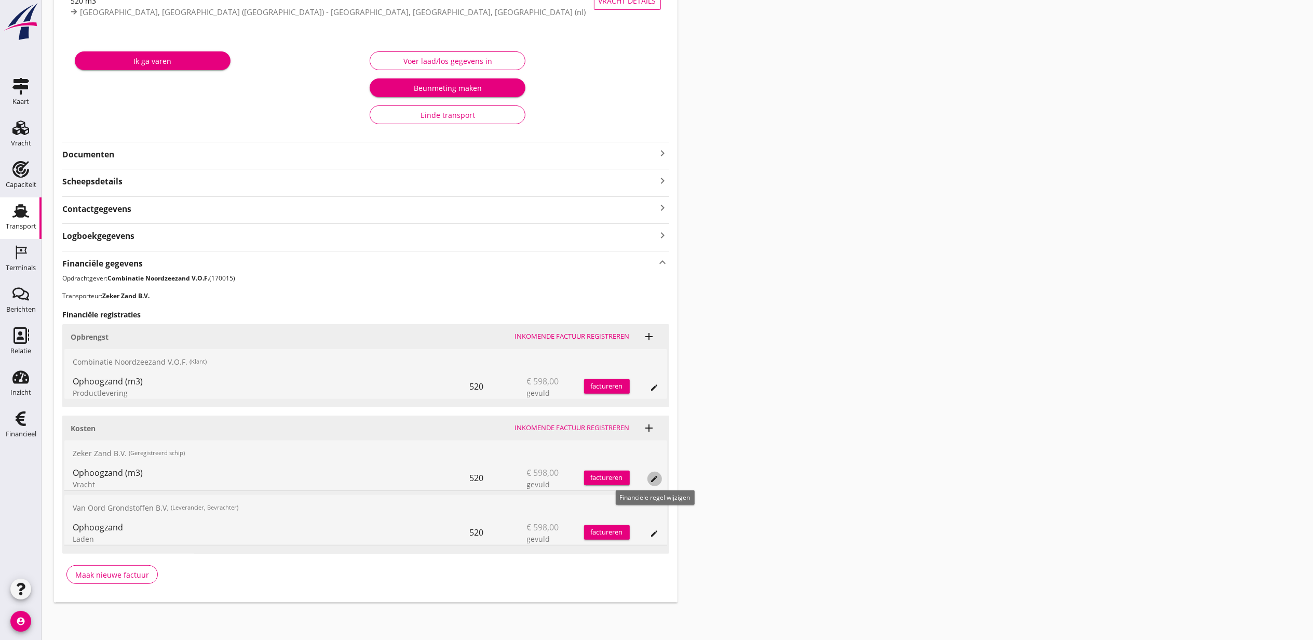
click at [654, 480] on icon "edit" at bounding box center [655, 479] width 8 height 8
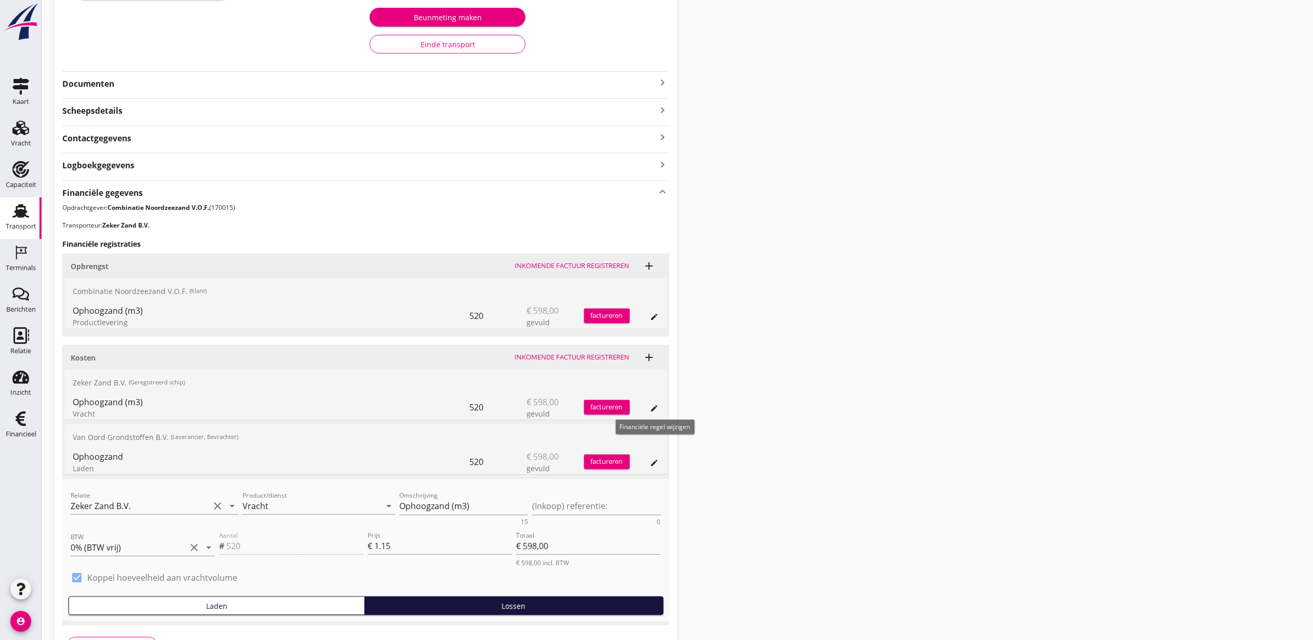
scroll to position [281, 0]
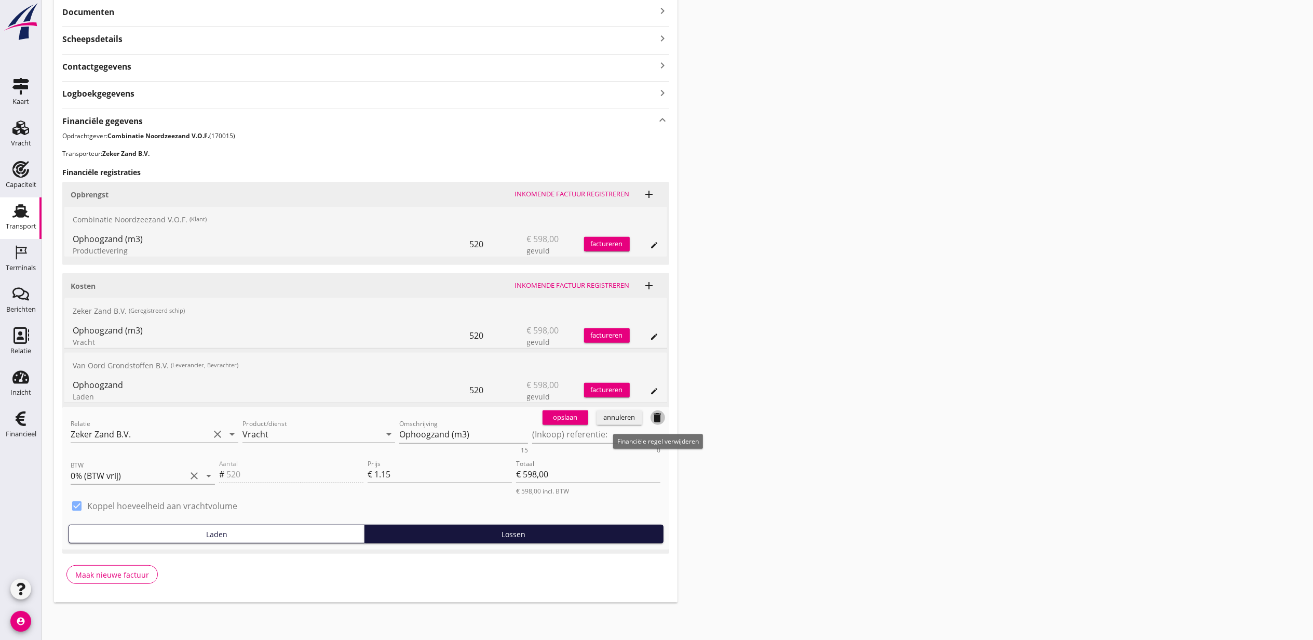
click at [657, 417] on icon "delete" at bounding box center [658, 417] width 12 height 12
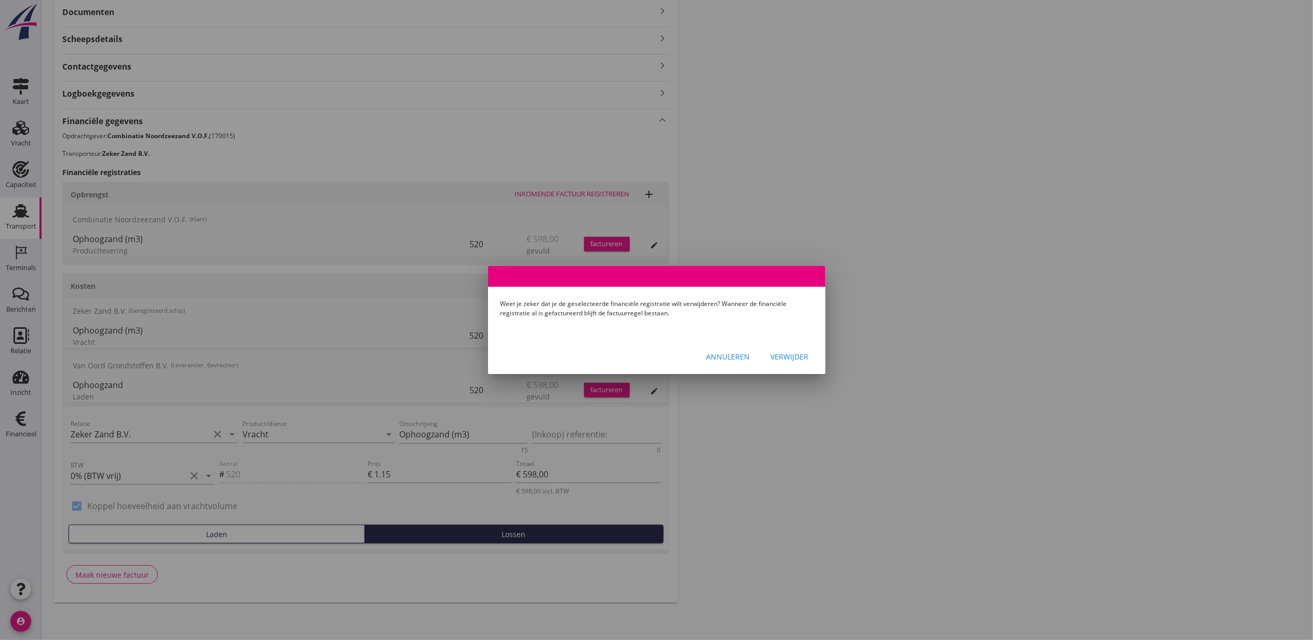
click at [787, 354] on div "Verwijder" at bounding box center [790, 356] width 38 height 11
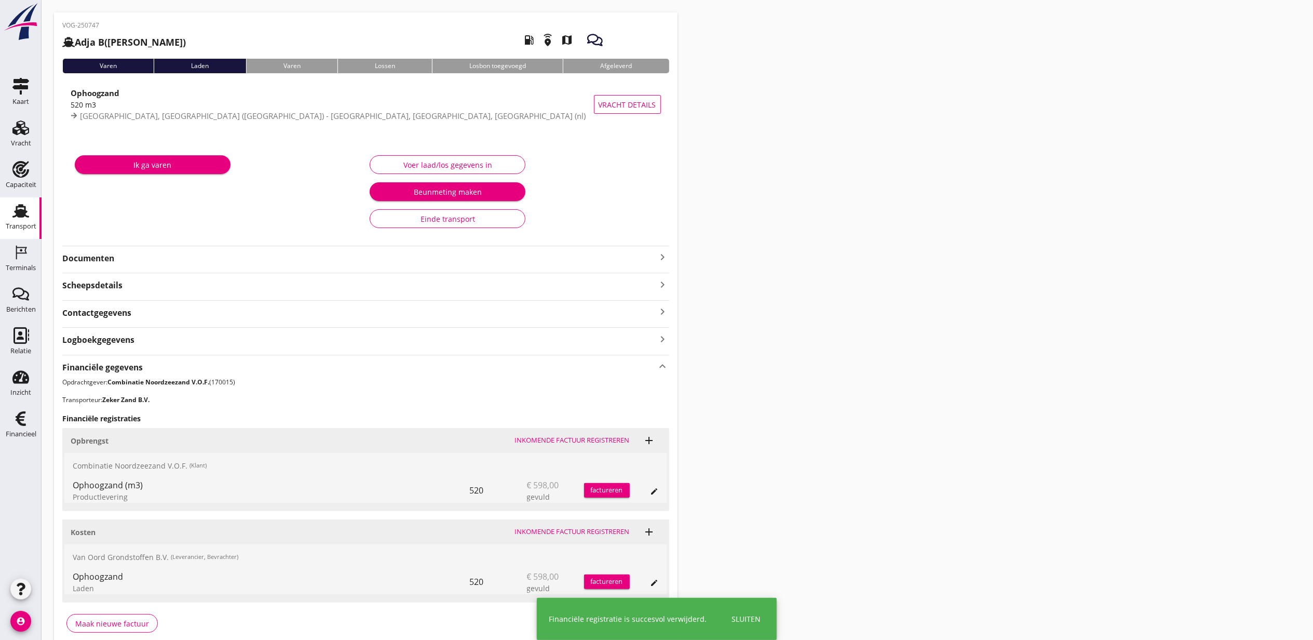
scroll to position [0, 0]
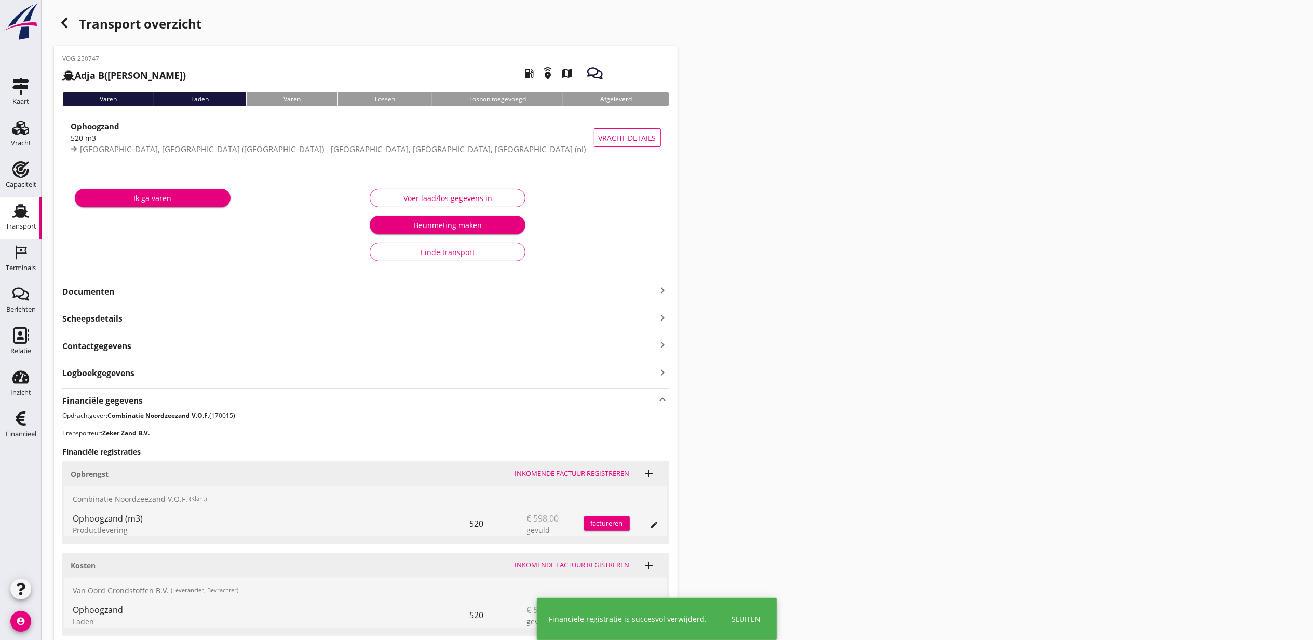
click at [57, 18] on div "button" at bounding box center [64, 22] width 21 height 21
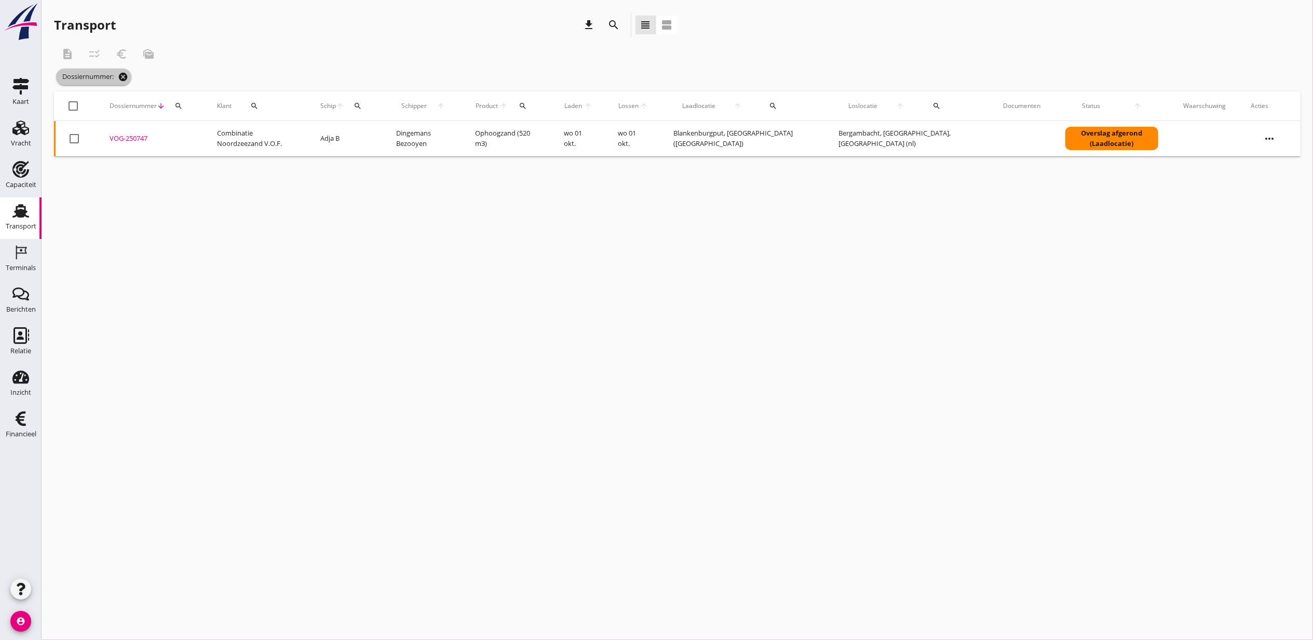
click at [126, 73] on icon "cancel" at bounding box center [123, 77] width 10 height 10
